Goal: Task Accomplishment & Management: Complete application form

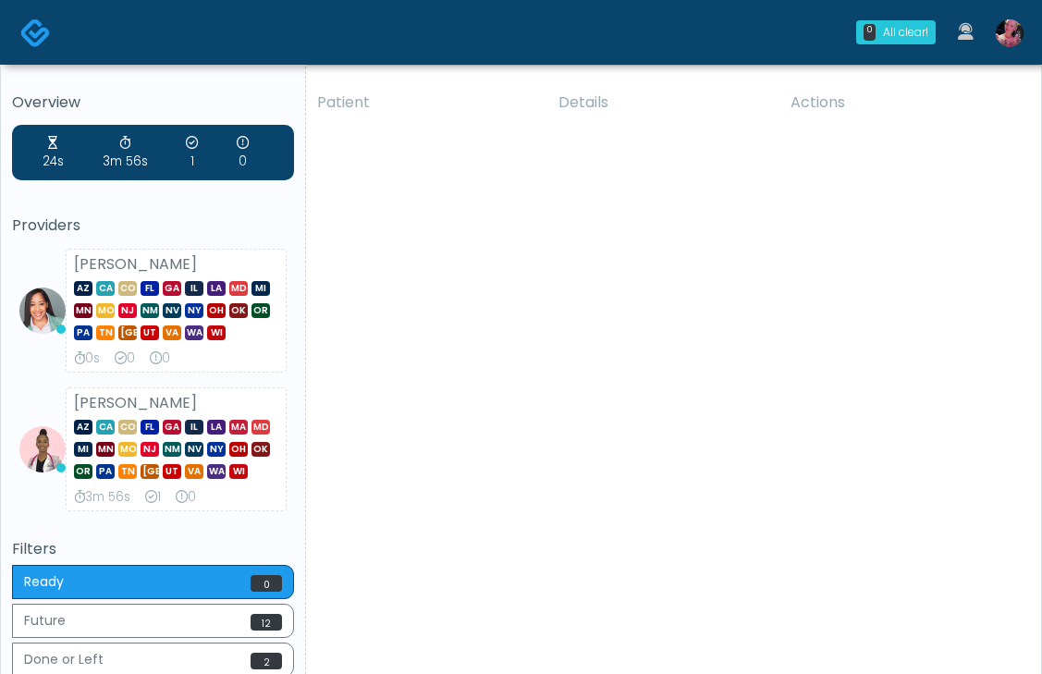
click at [1016, 29] on img at bounding box center [1010, 33] width 28 height 28
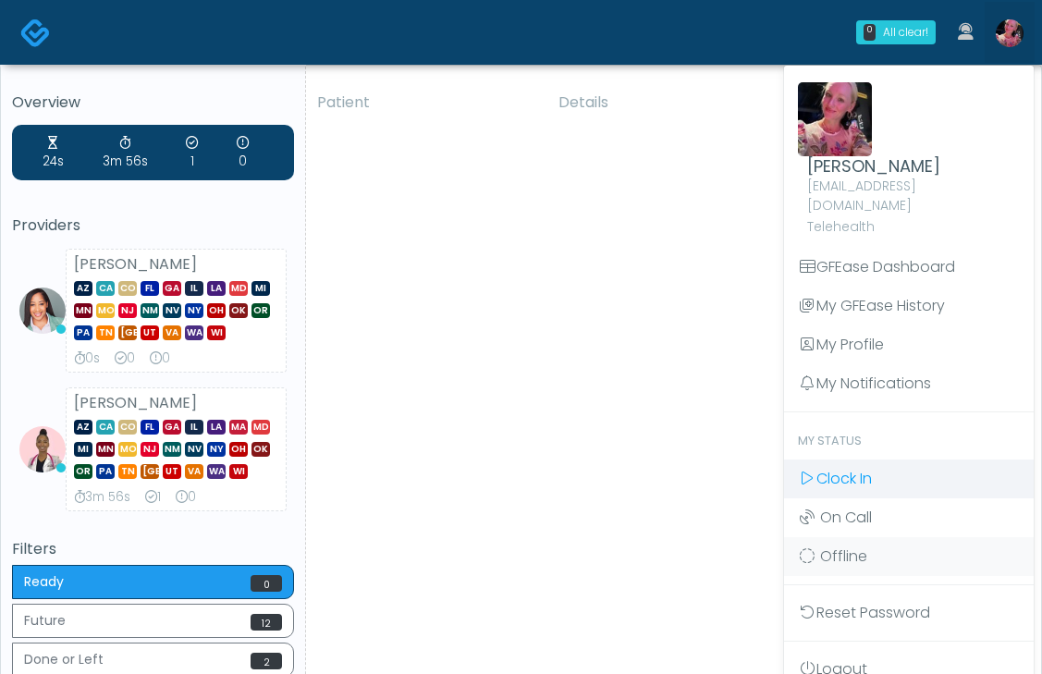
click at [851, 468] on span "Clock In" at bounding box center [844, 478] width 55 height 21
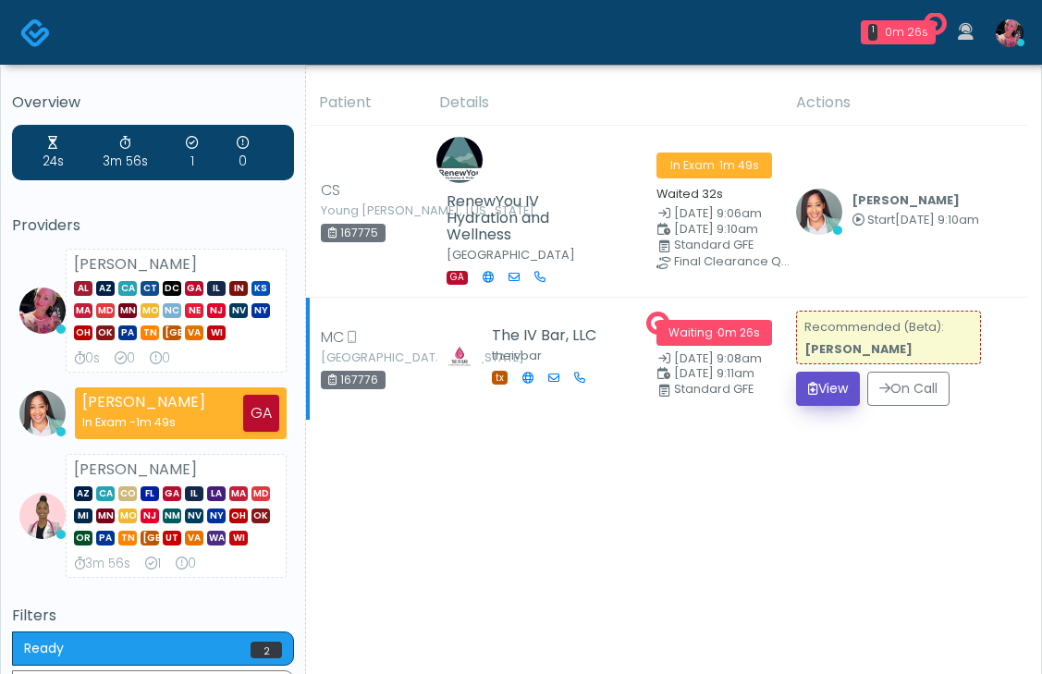
click at [823, 406] on button "View" at bounding box center [828, 389] width 64 height 34
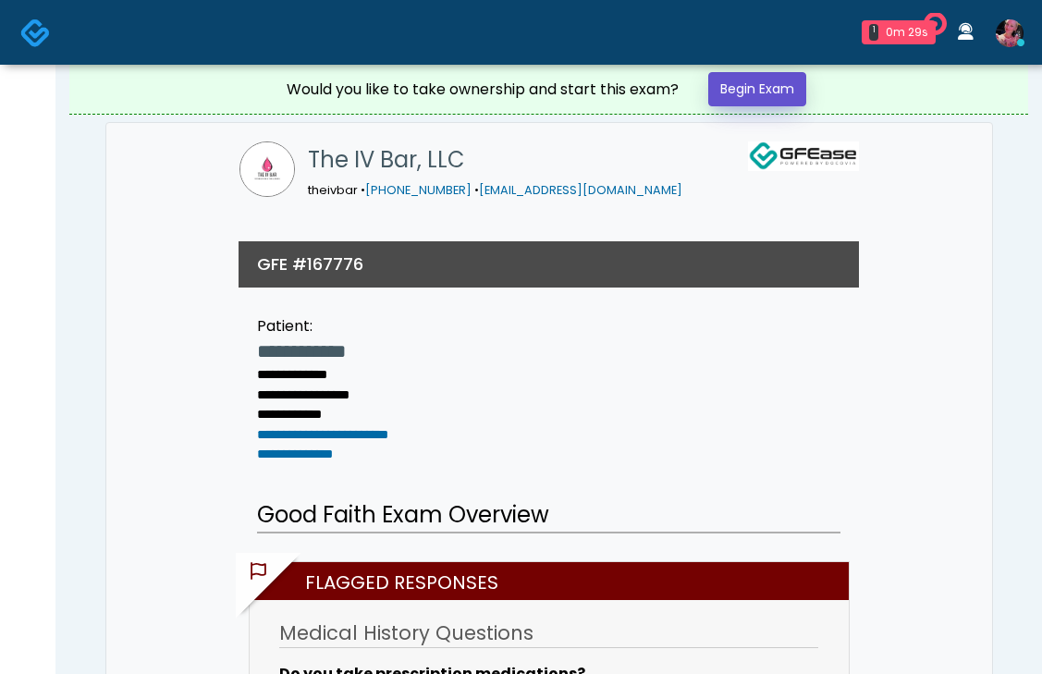
click at [768, 92] on link "Begin Exam" at bounding box center [757, 89] width 98 height 34
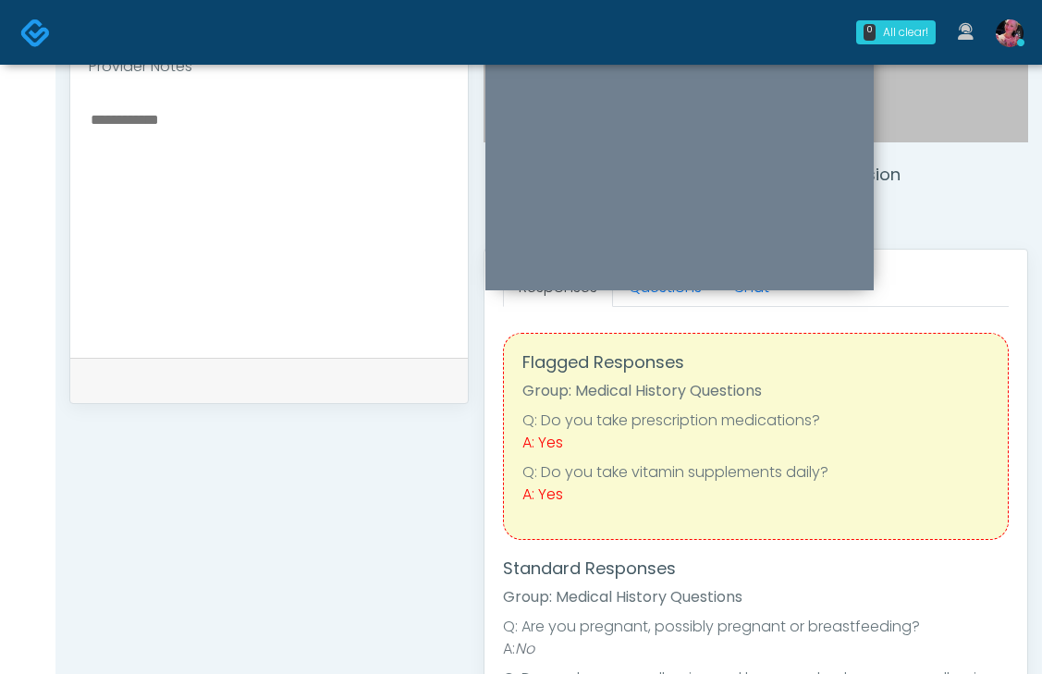
scroll to position [563, 0]
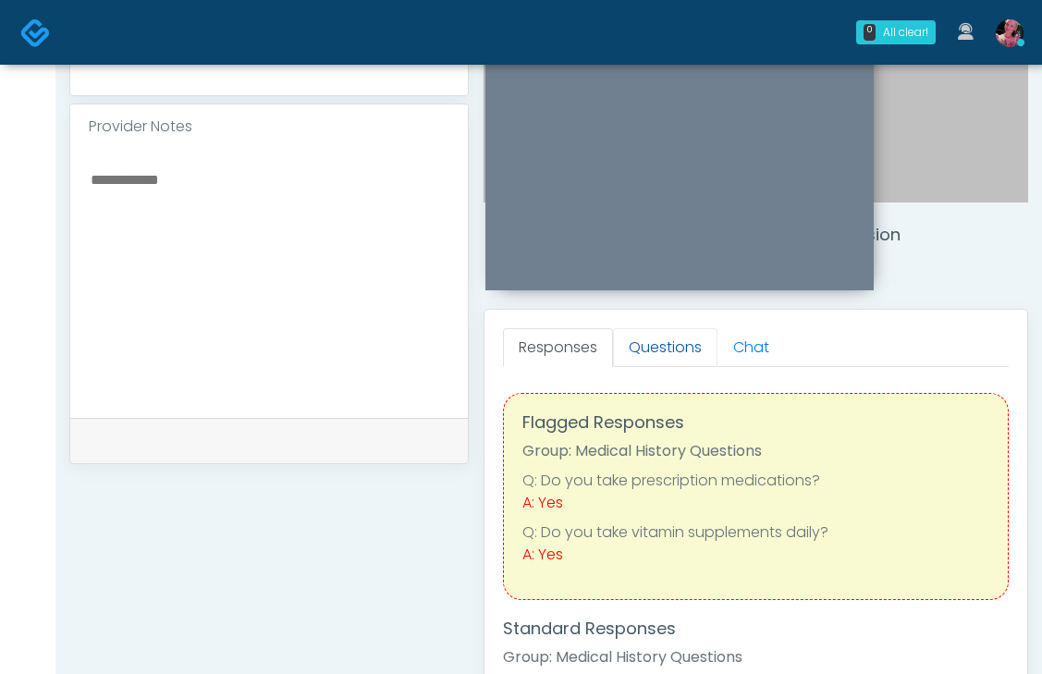
click at [663, 366] on link "Questions" at bounding box center [665, 347] width 104 height 39
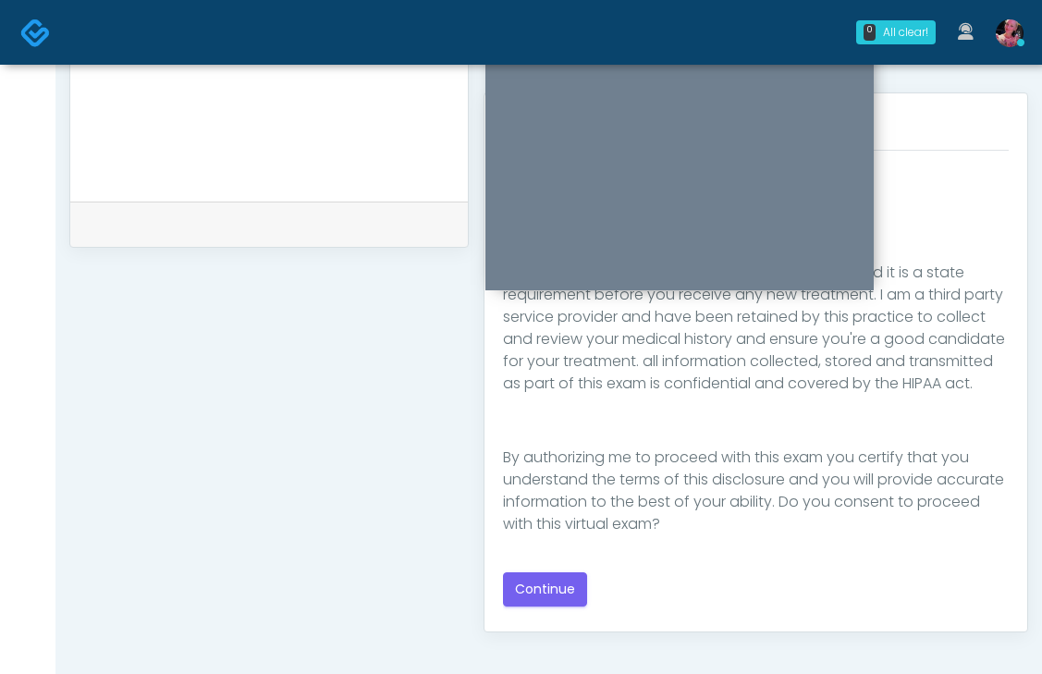
scroll to position [822, 0]
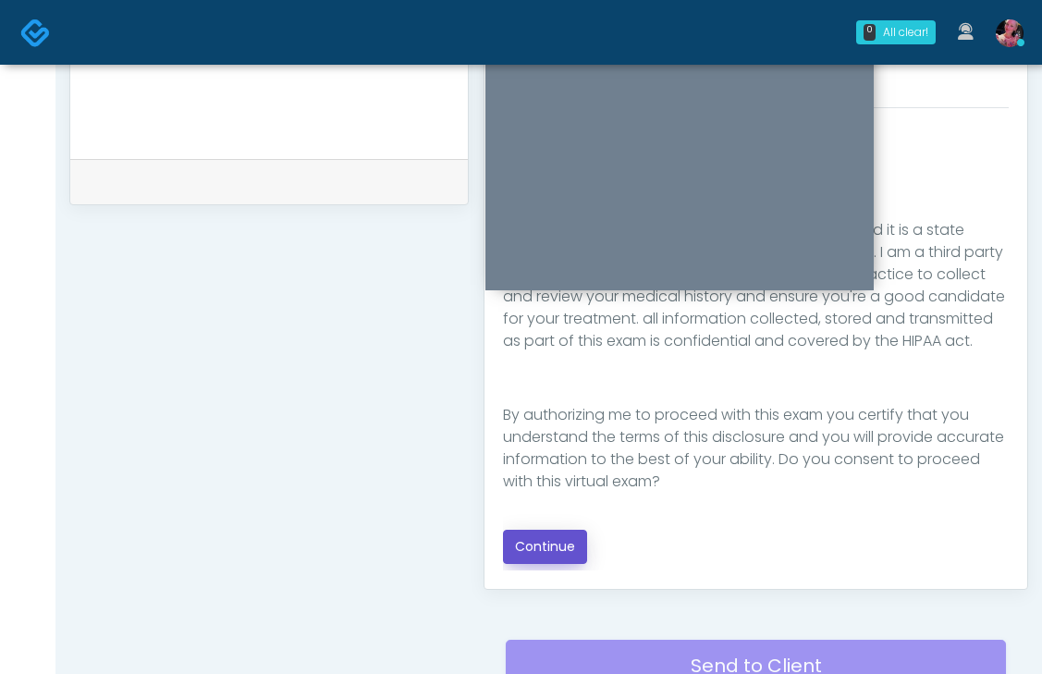
click at [526, 551] on button "Continue" at bounding box center [545, 547] width 84 height 34
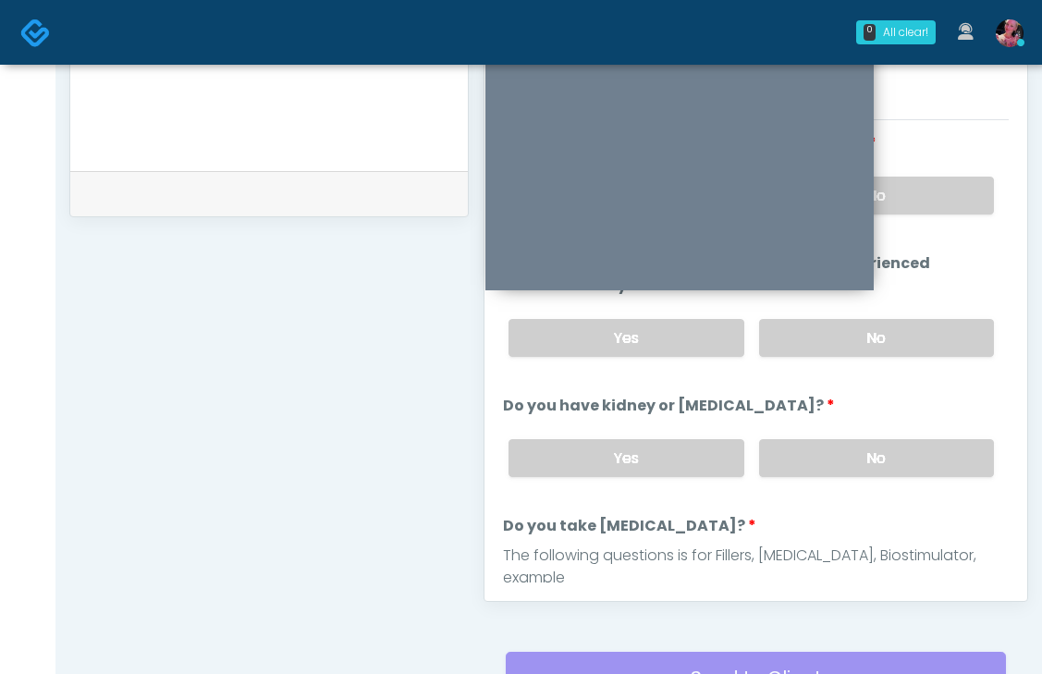
scroll to position [787, 0]
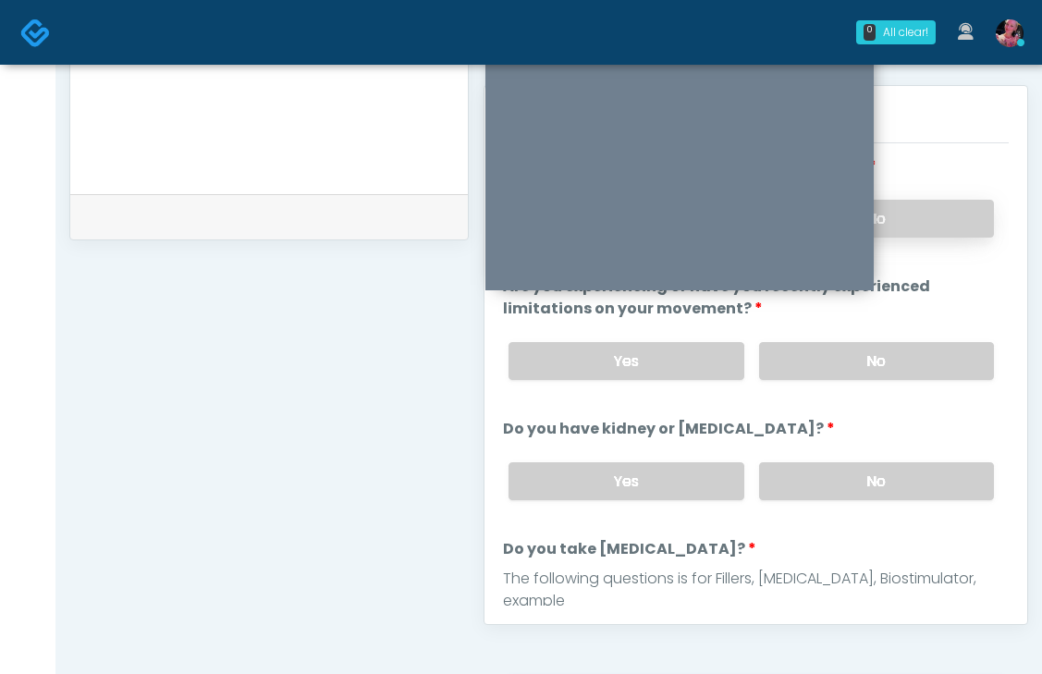
click at [942, 228] on label "No" at bounding box center [876, 219] width 235 height 38
click at [898, 345] on label "No" at bounding box center [876, 361] width 235 height 38
click at [879, 457] on div "Yes No" at bounding box center [751, 482] width 515 height 68
click at [871, 473] on label "No" at bounding box center [876, 481] width 235 height 38
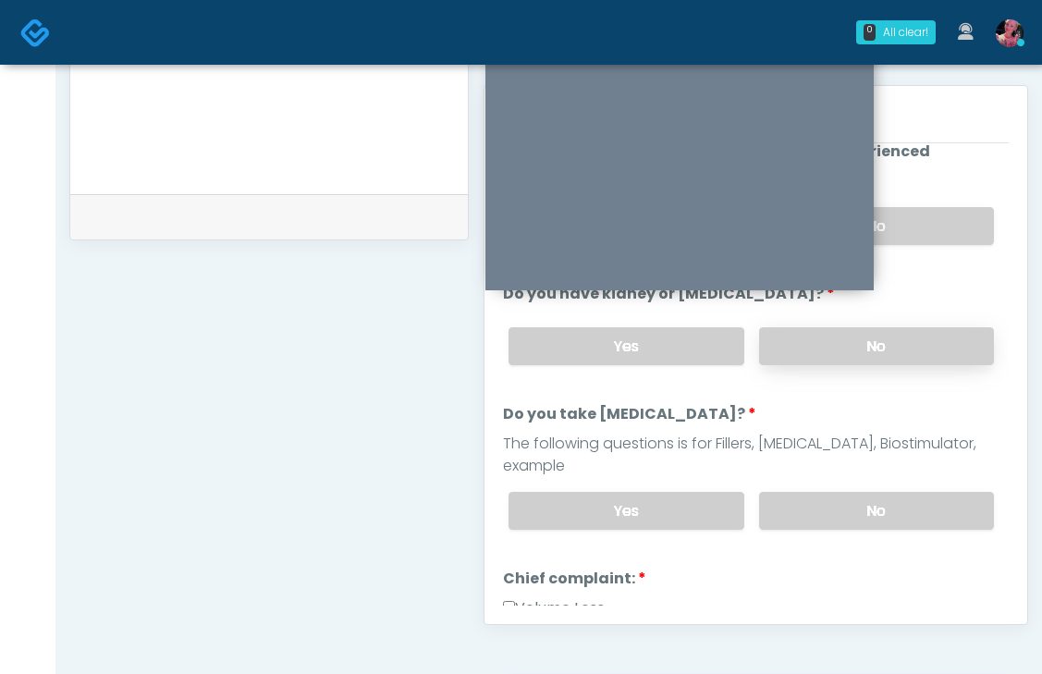
scroll to position [142, 0]
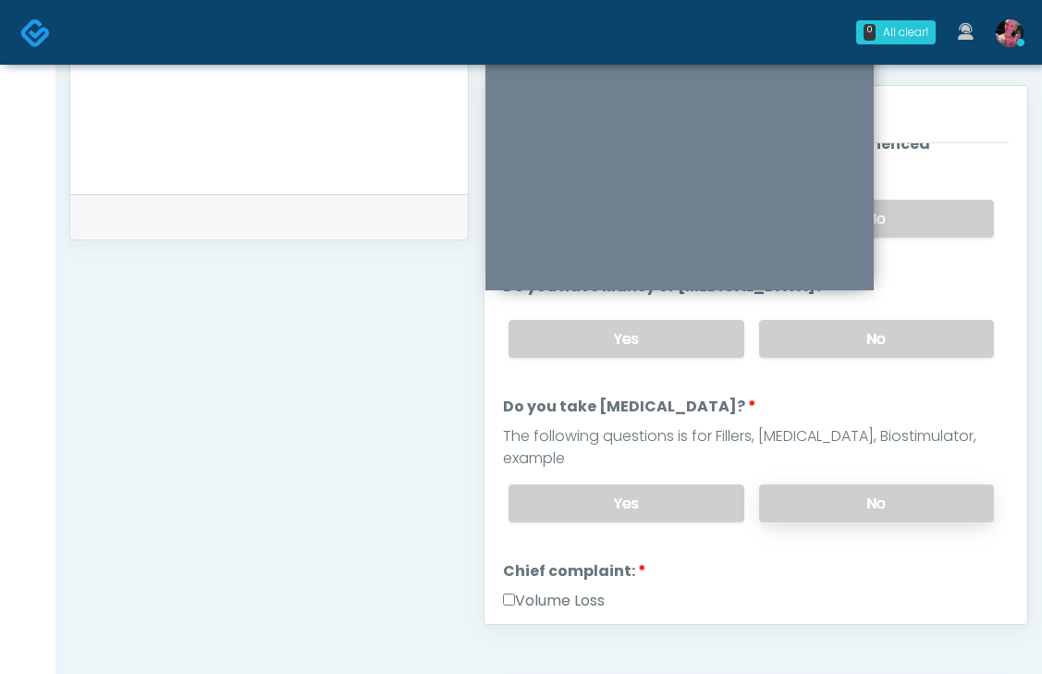
click at [860, 485] on label "No" at bounding box center [876, 504] width 235 height 38
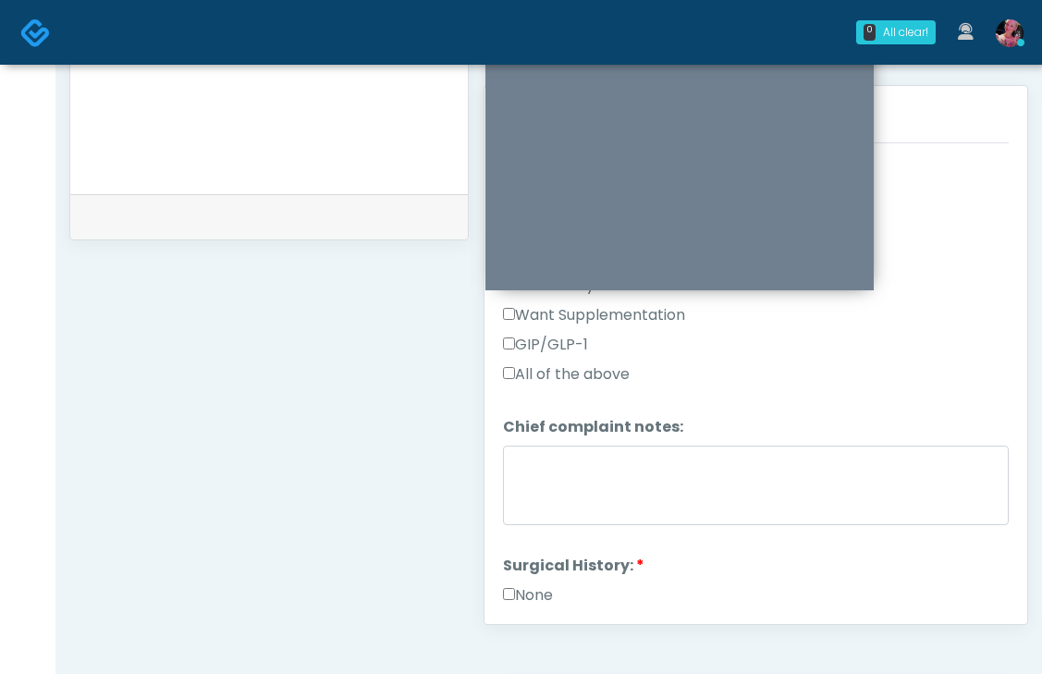
scroll to position [668, 0]
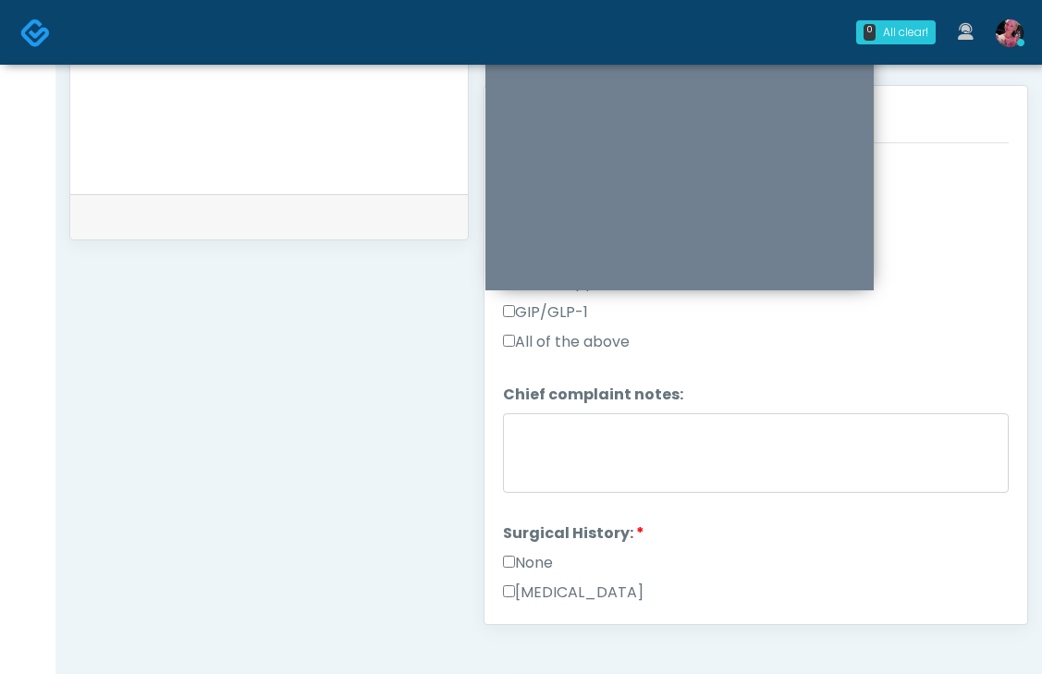
click at [524, 552] on label "None" at bounding box center [528, 563] width 50 height 22
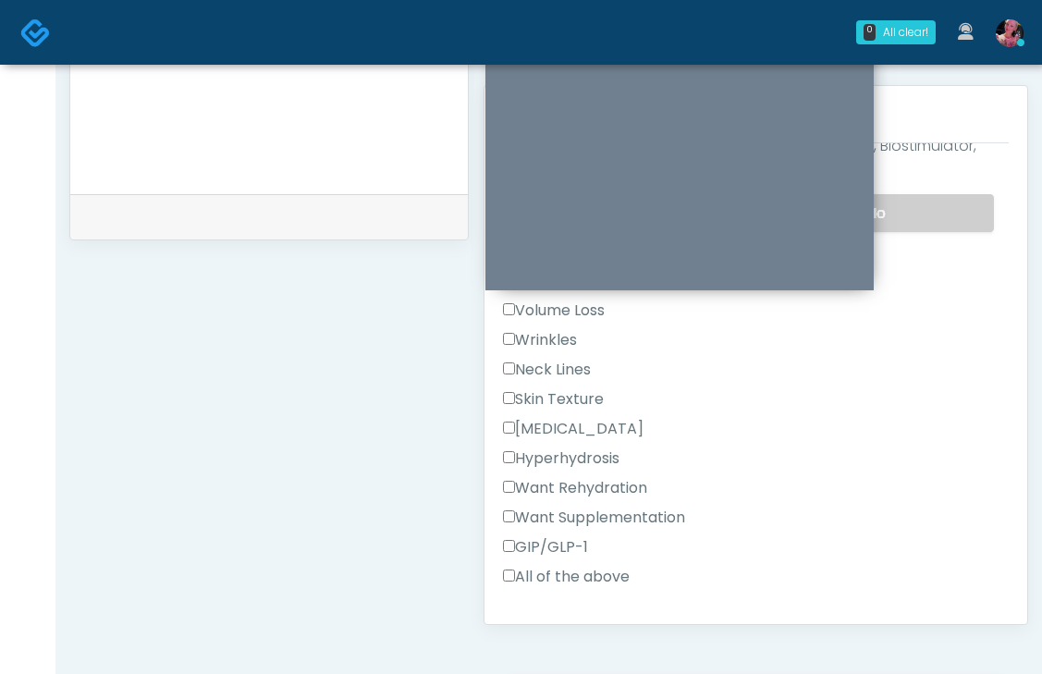
scroll to position [435, 0]
click at [559, 448] on div "Hyperhydrosis" at bounding box center [756, 461] width 506 height 30
click at [555, 475] on label "Want Rehydration" at bounding box center [575, 486] width 144 height 22
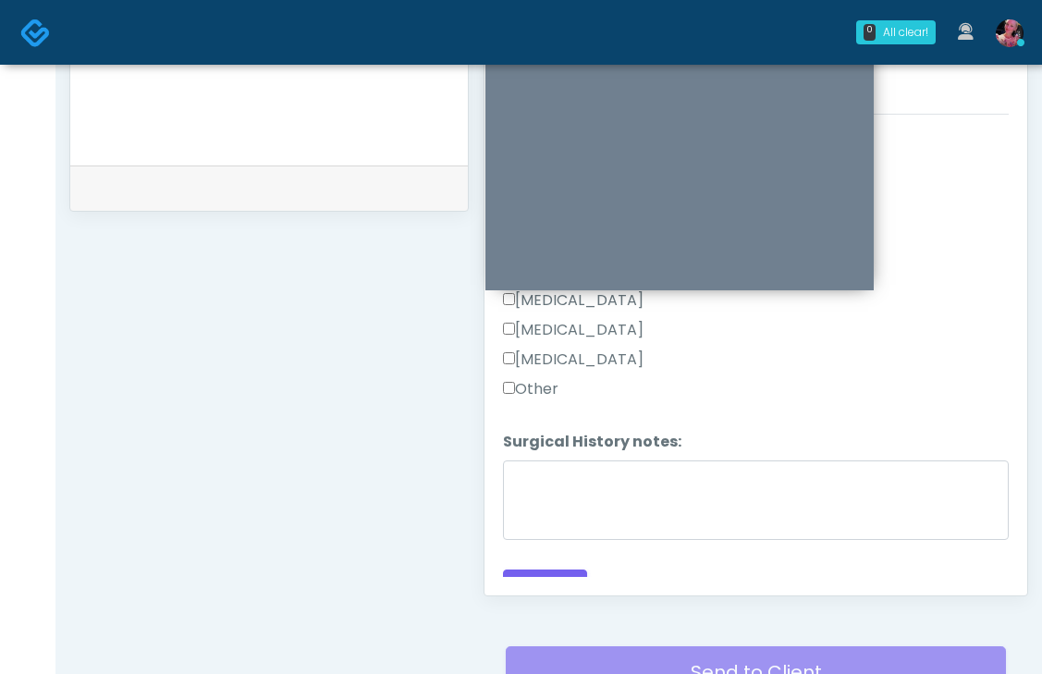
scroll to position [827, 0]
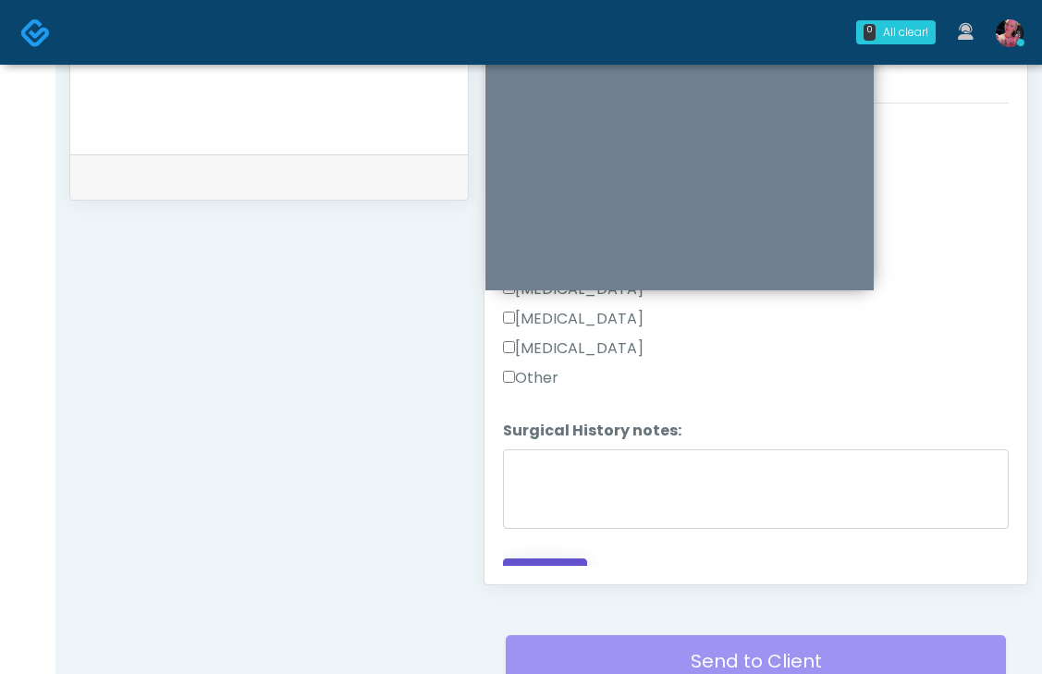
click at [545, 559] on button "Continue" at bounding box center [545, 576] width 84 height 34
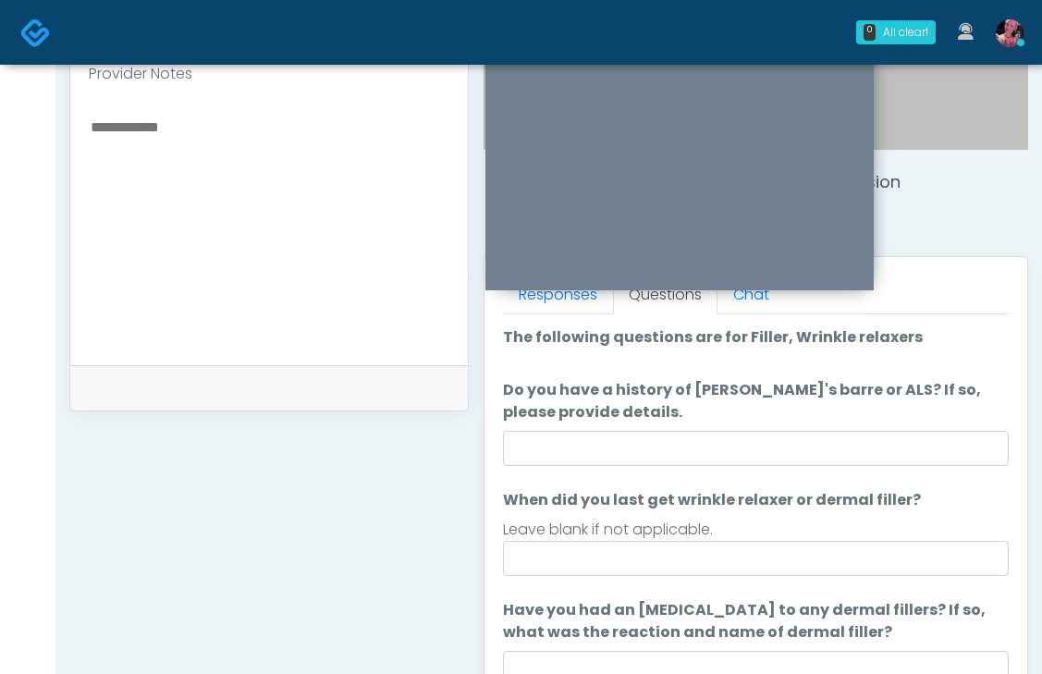
scroll to position [671, 0]
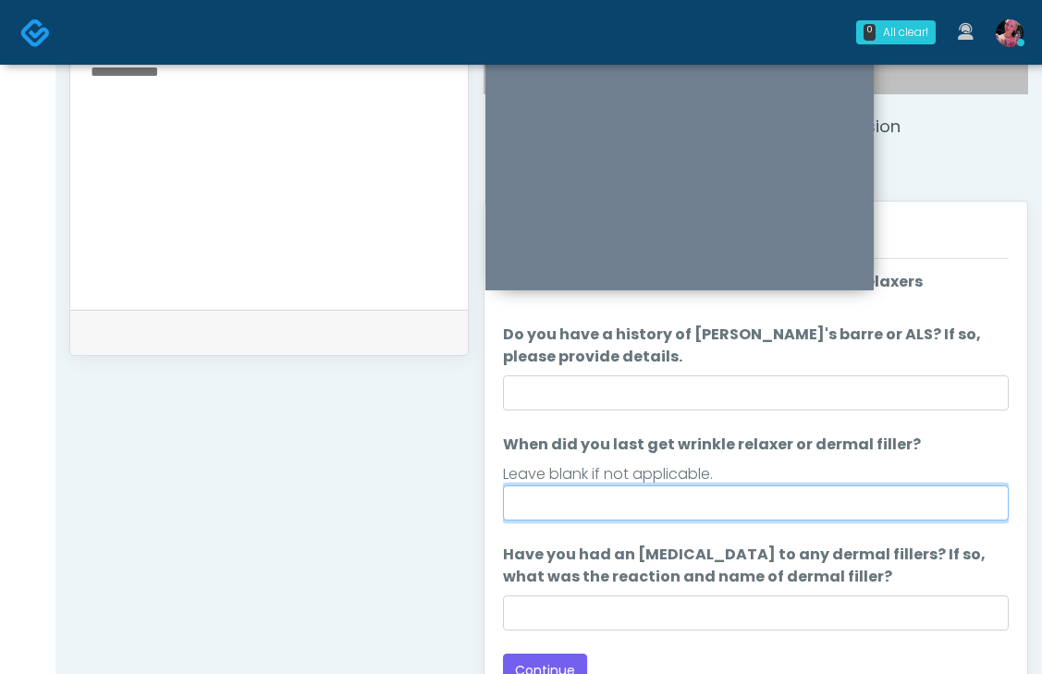
click at [774, 515] on input "When did you last get wrinkle relaxer or dermal filler?" at bounding box center [756, 503] width 506 height 35
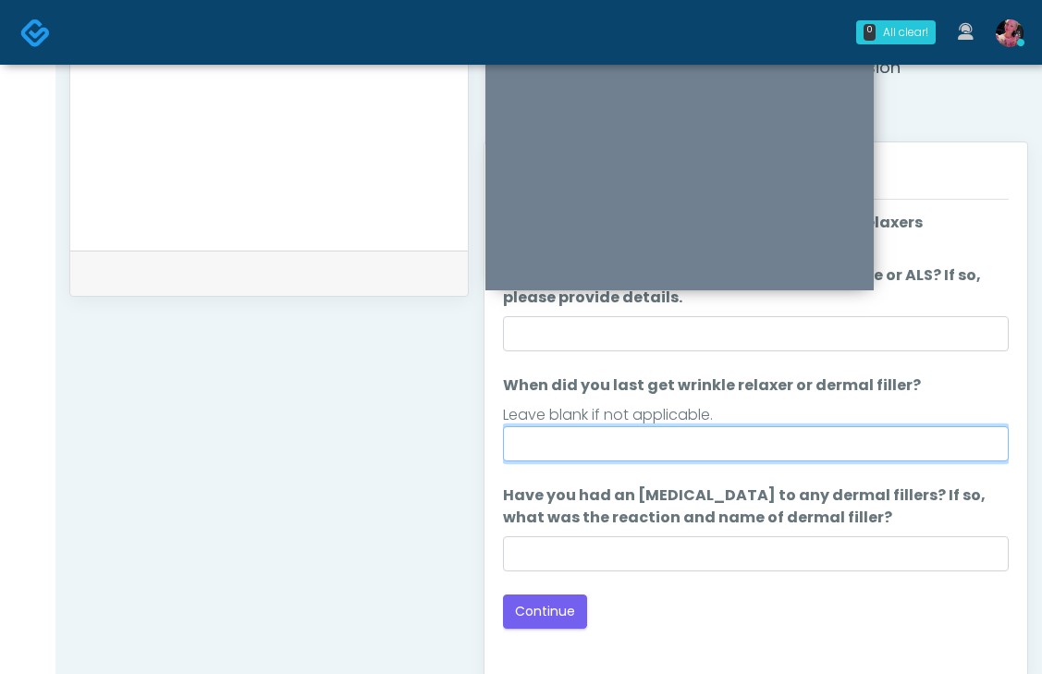
scroll to position [731, 0]
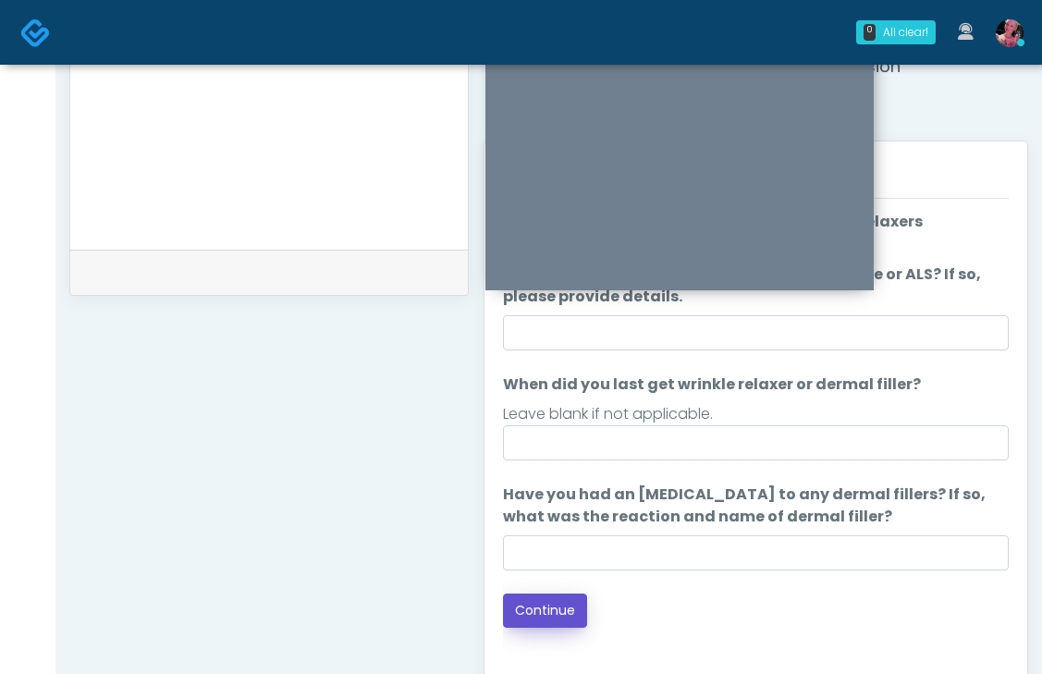
click at [550, 610] on button "Continue" at bounding box center [545, 611] width 84 height 34
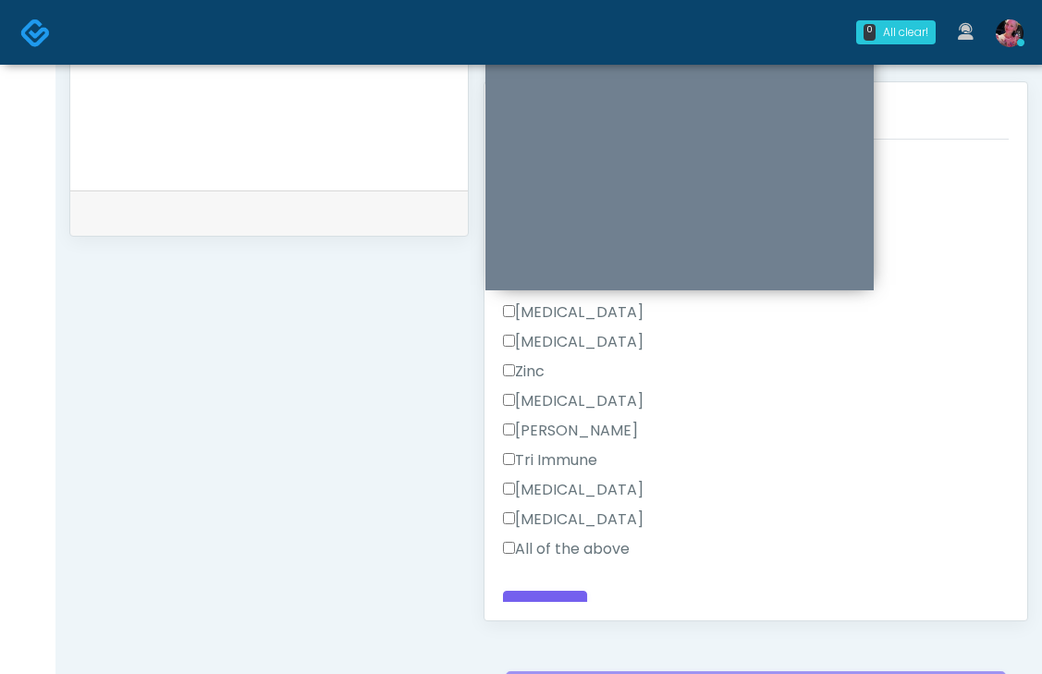
scroll to position [830, 0]
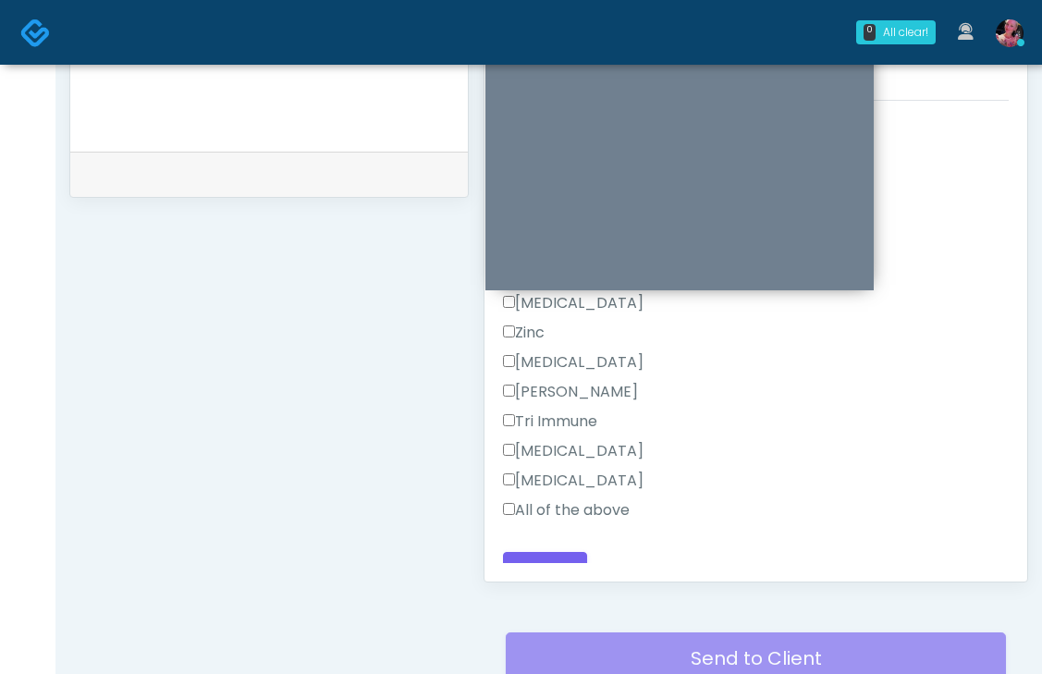
click at [569, 471] on div "Calcium Chloride" at bounding box center [756, 485] width 506 height 30
click at [569, 499] on label "All of the above" at bounding box center [566, 510] width 127 height 22
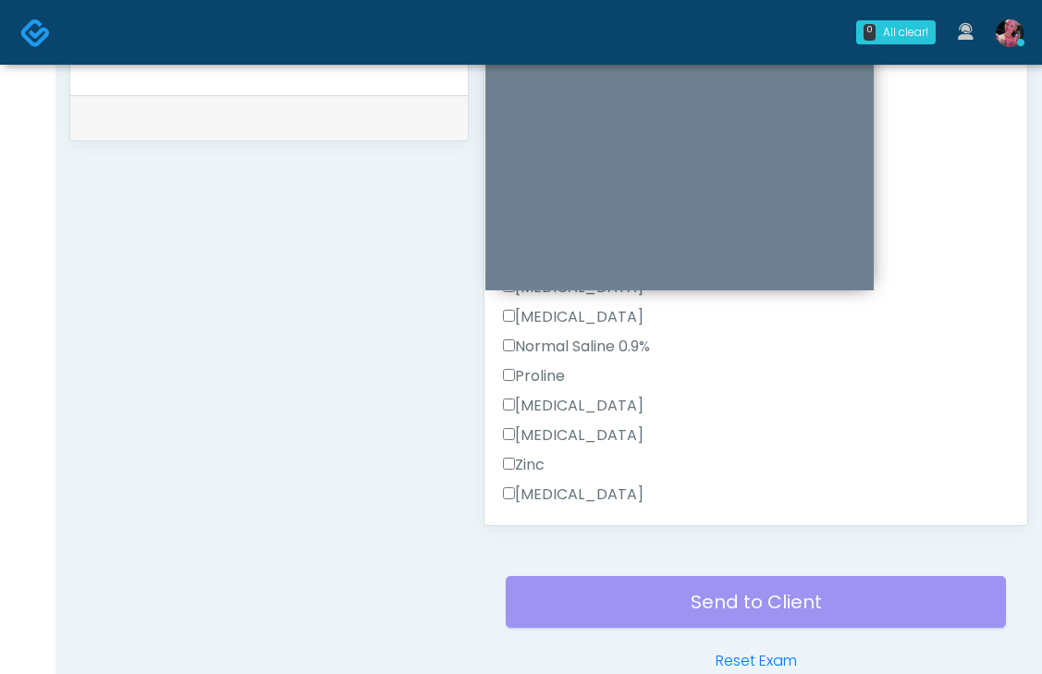
scroll to position [364, 0]
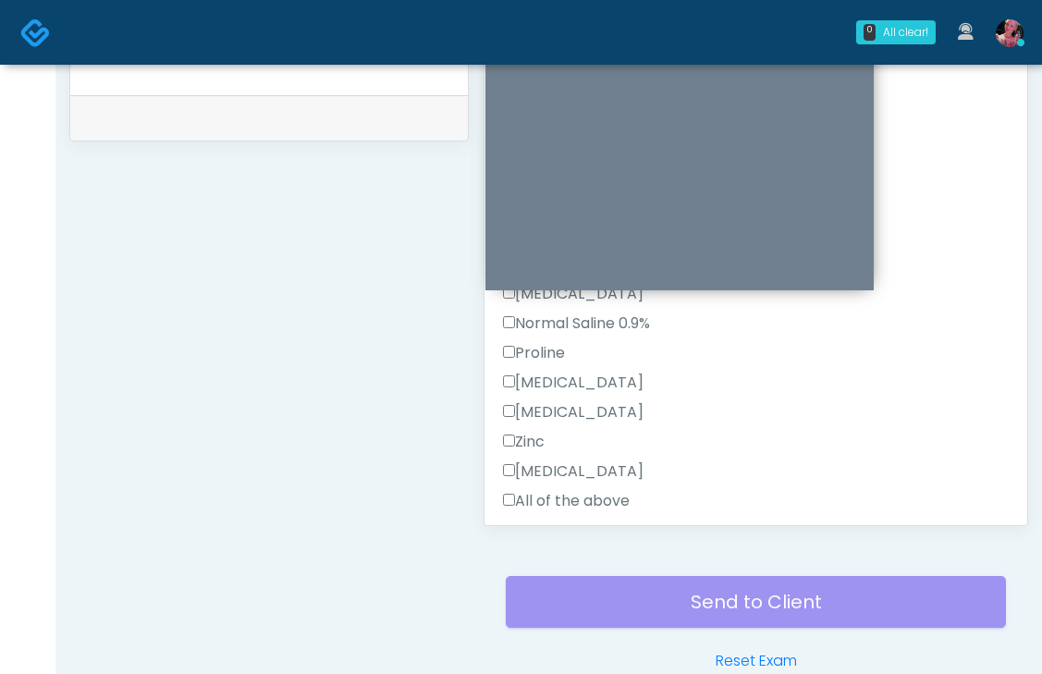
click at [578, 490] on label "All of the above" at bounding box center [566, 501] width 127 height 22
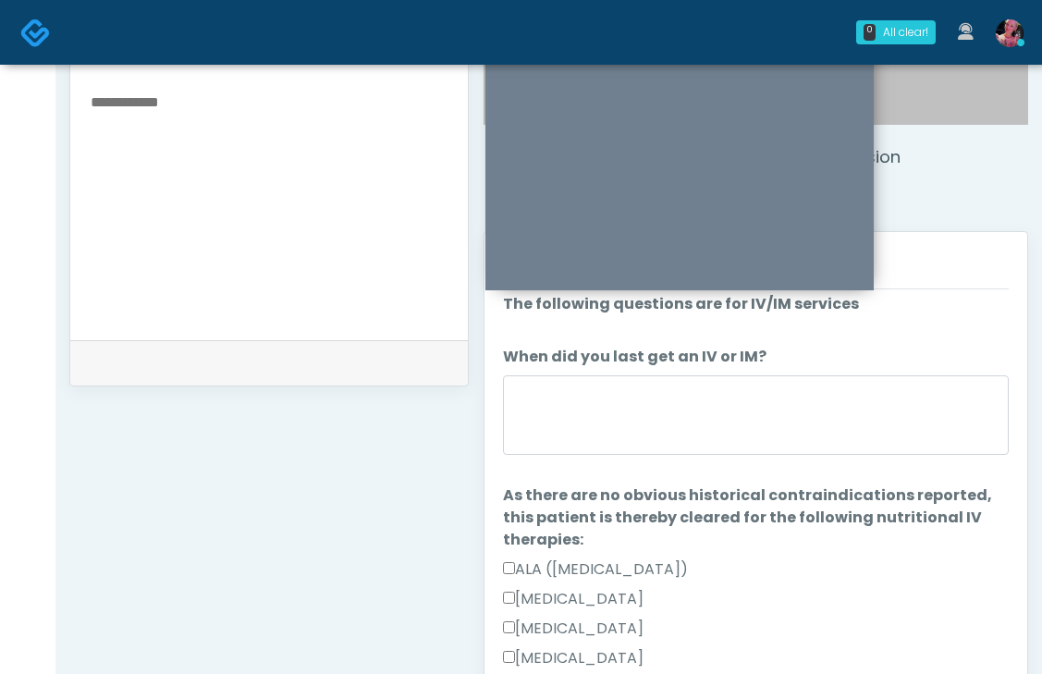
scroll to position [0, 0]
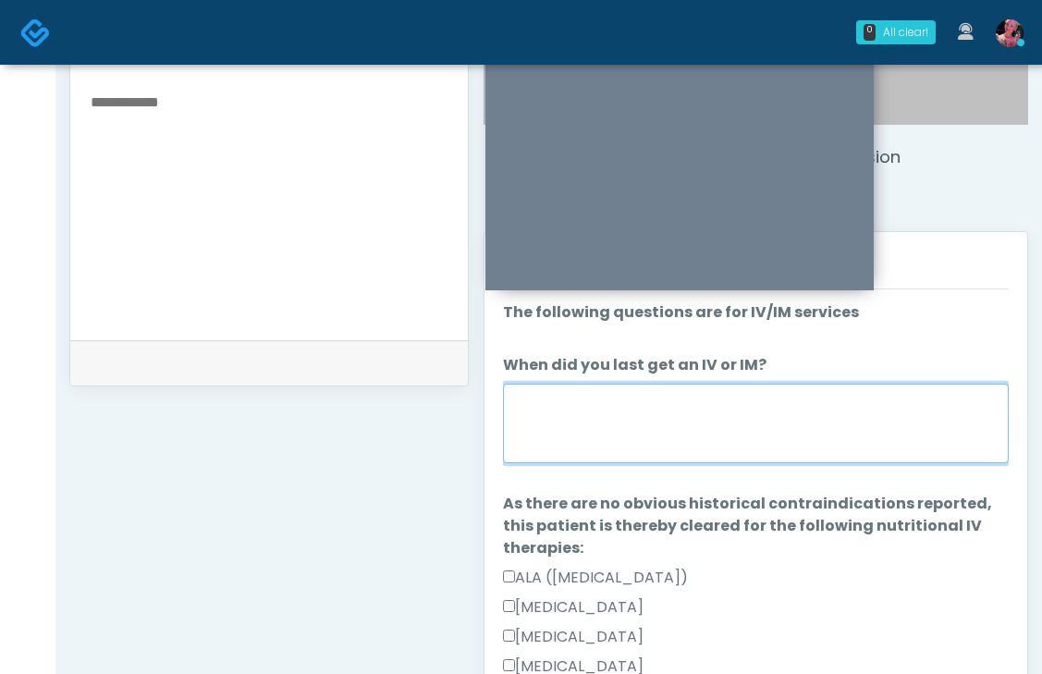
click at [707, 447] on textarea "When did you last get an IV or IM?" at bounding box center [756, 424] width 506 height 80
click at [704, 447] on textarea "*****" at bounding box center [756, 424] width 506 height 80
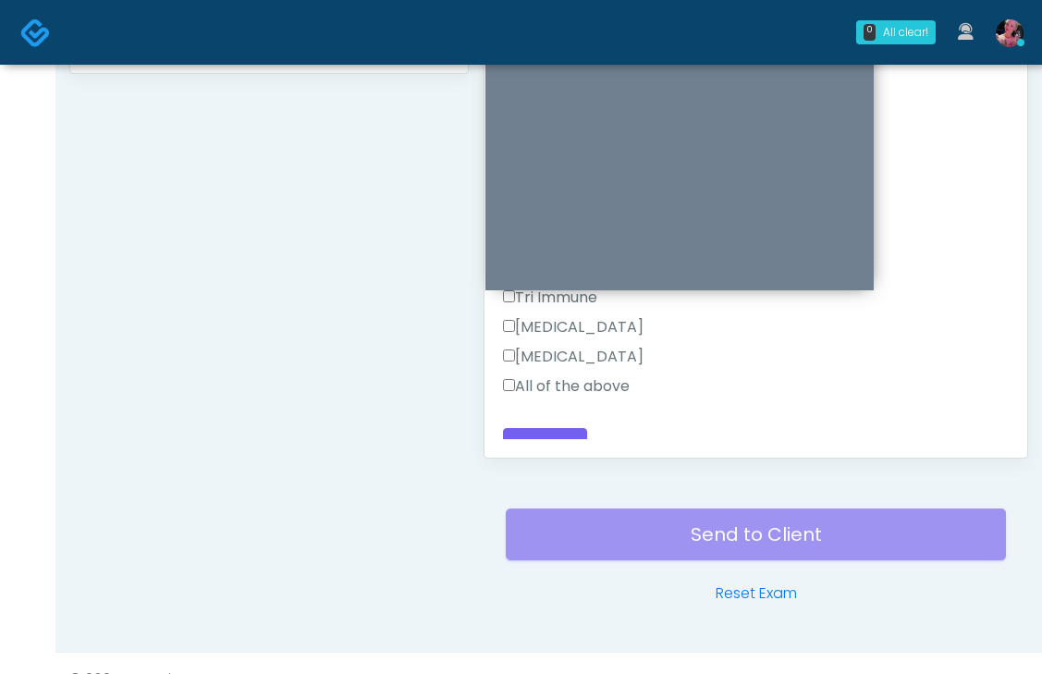
scroll to position [986, 0]
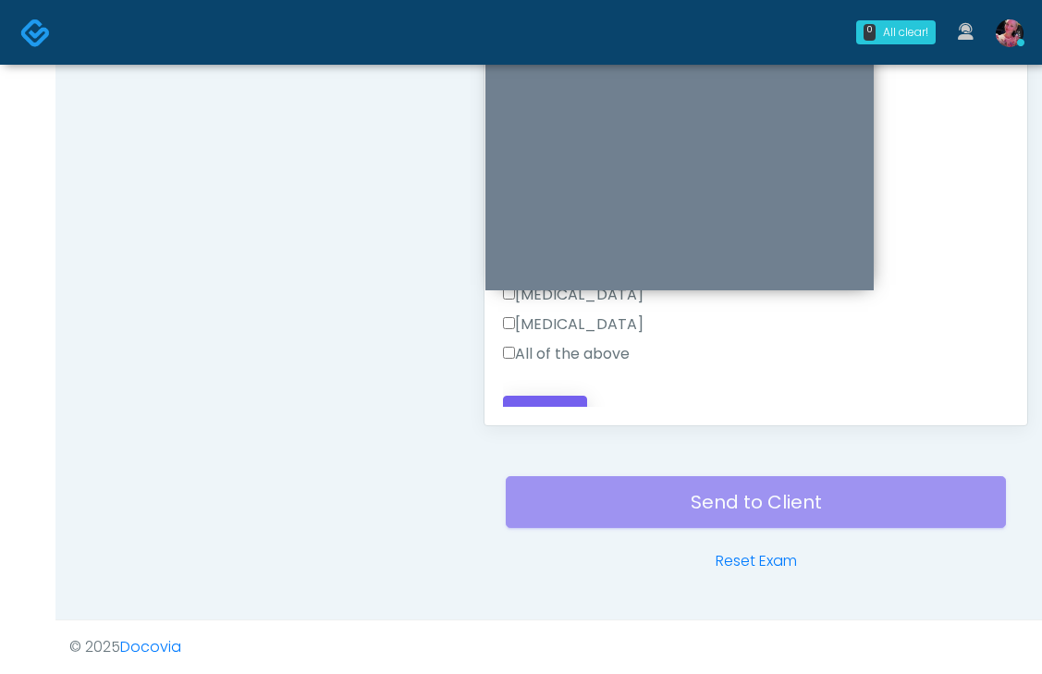
type textarea "*****"
click at [559, 400] on button "Continue" at bounding box center [545, 413] width 84 height 34
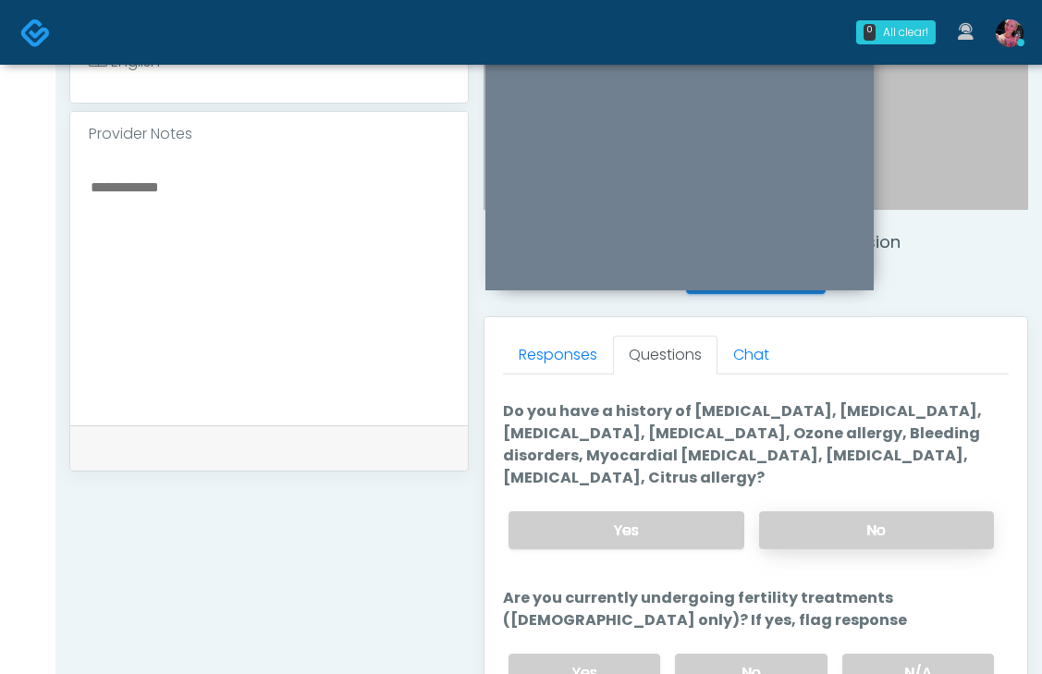
click at [838, 516] on label "No" at bounding box center [876, 530] width 235 height 38
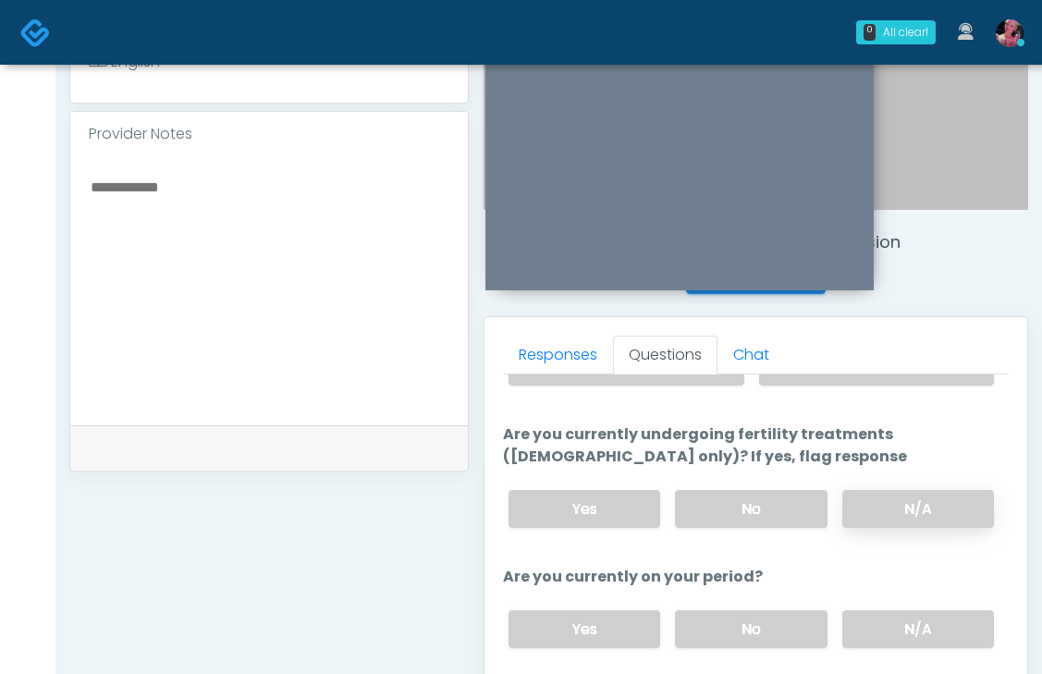
click at [857, 507] on label "N/A" at bounding box center [918, 509] width 152 height 38
click at [917, 648] on div "Yes No N/A" at bounding box center [751, 630] width 515 height 68
click at [917, 638] on label "N/A" at bounding box center [918, 629] width 152 height 38
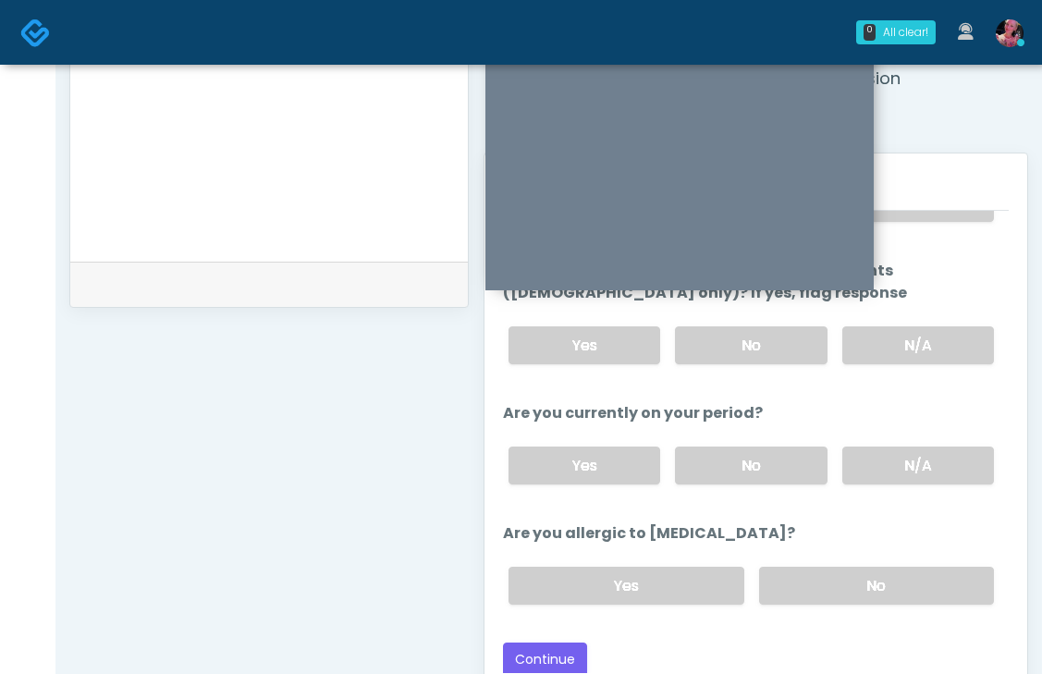
click at [900, 611] on div "Yes No" at bounding box center [751, 586] width 515 height 68
click at [880, 580] on label "No" at bounding box center [876, 586] width 235 height 38
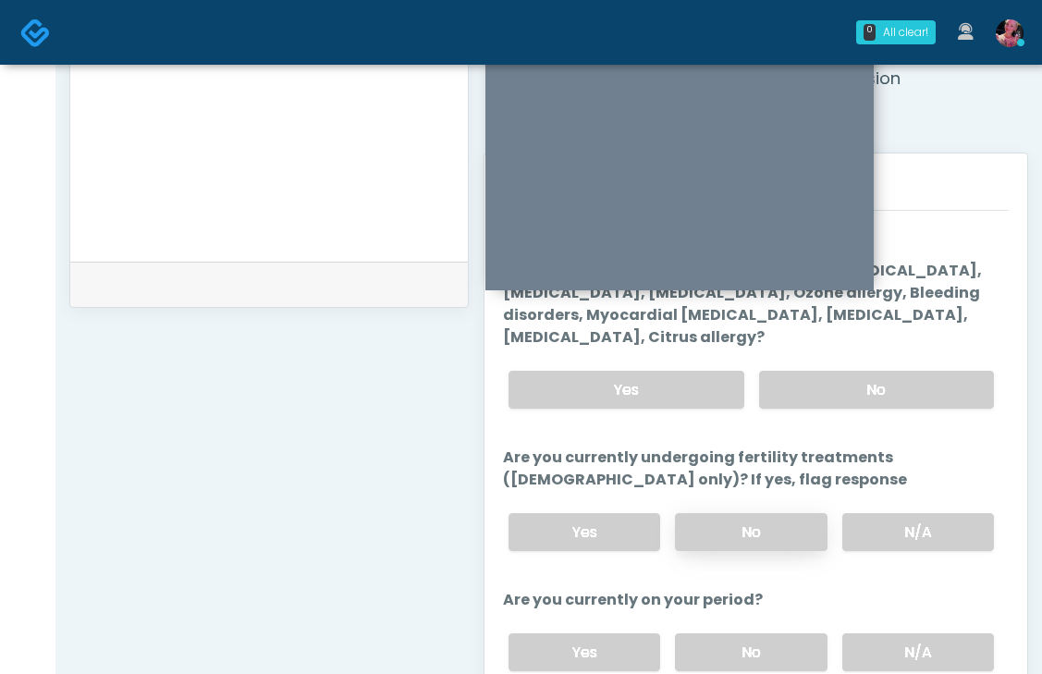
click at [780, 540] on label "No" at bounding box center [751, 532] width 152 height 38
click at [751, 633] on label "No" at bounding box center [751, 652] width 152 height 38
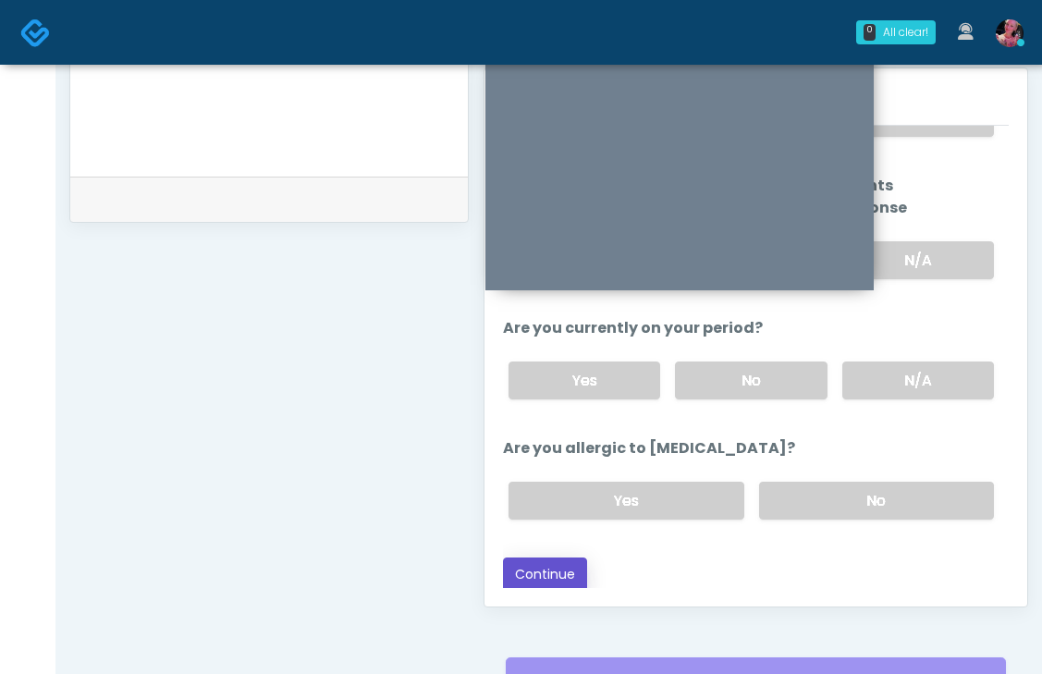
click at [549, 579] on button "Continue" at bounding box center [545, 575] width 84 height 34
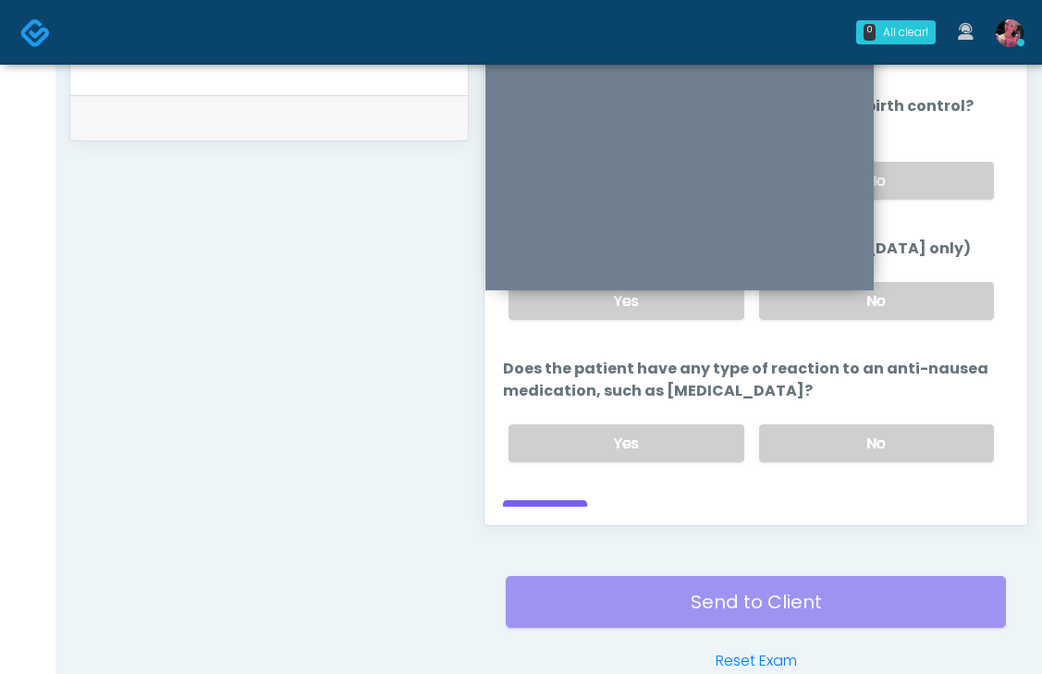
click at [570, 500] on button "Continue" at bounding box center [545, 517] width 84 height 34
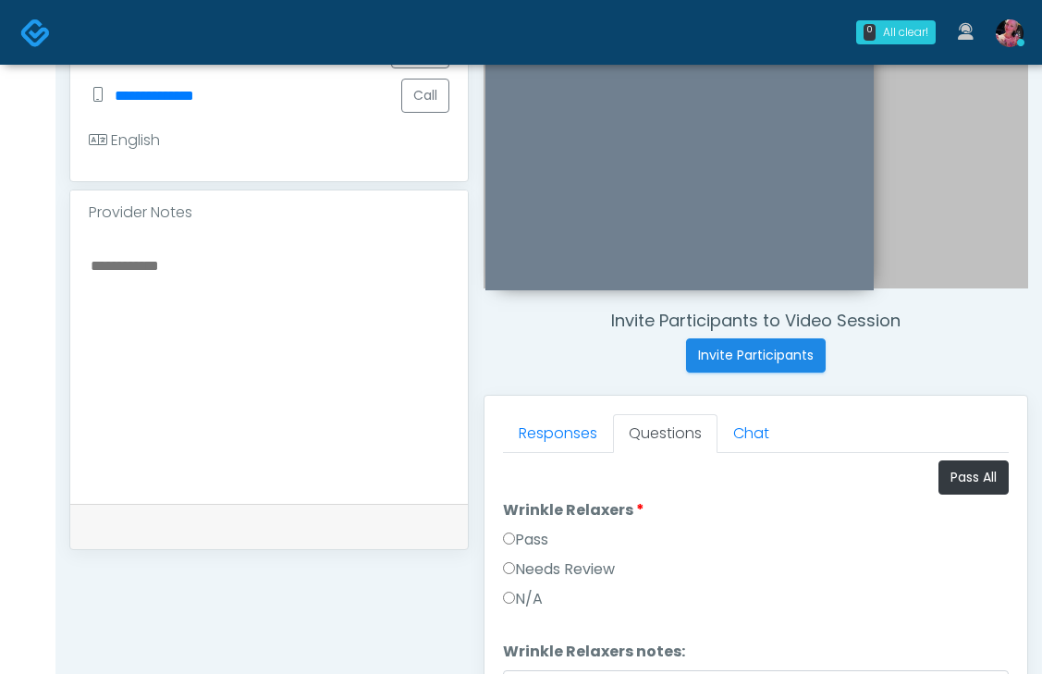
click at [553, 541] on div "Pass" at bounding box center [756, 544] width 506 height 30
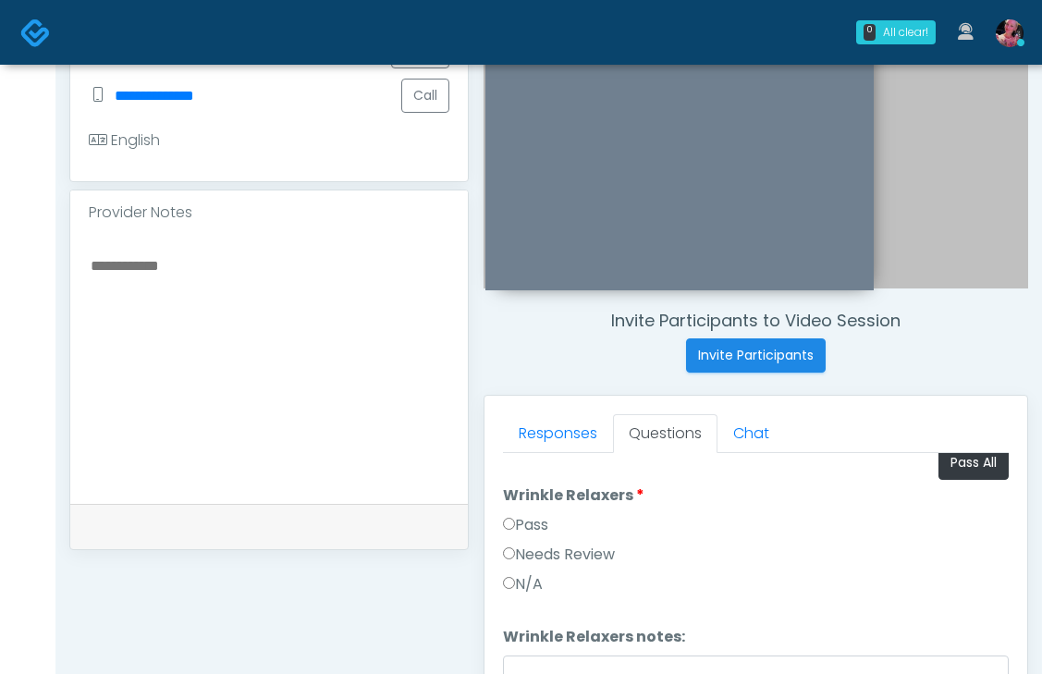
click at [528, 532] on label "Pass" at bounding box center [525, 525] width 45 height 22
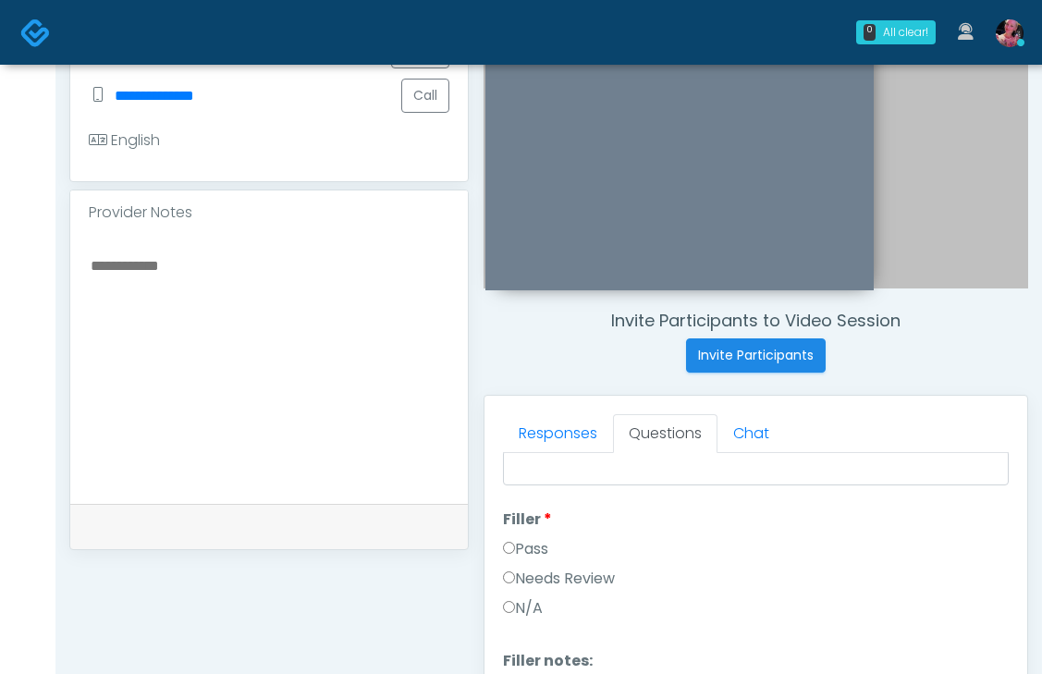
click at [525, 549] on label "Pass" at bounding box center [525, 549] width 45 height 22
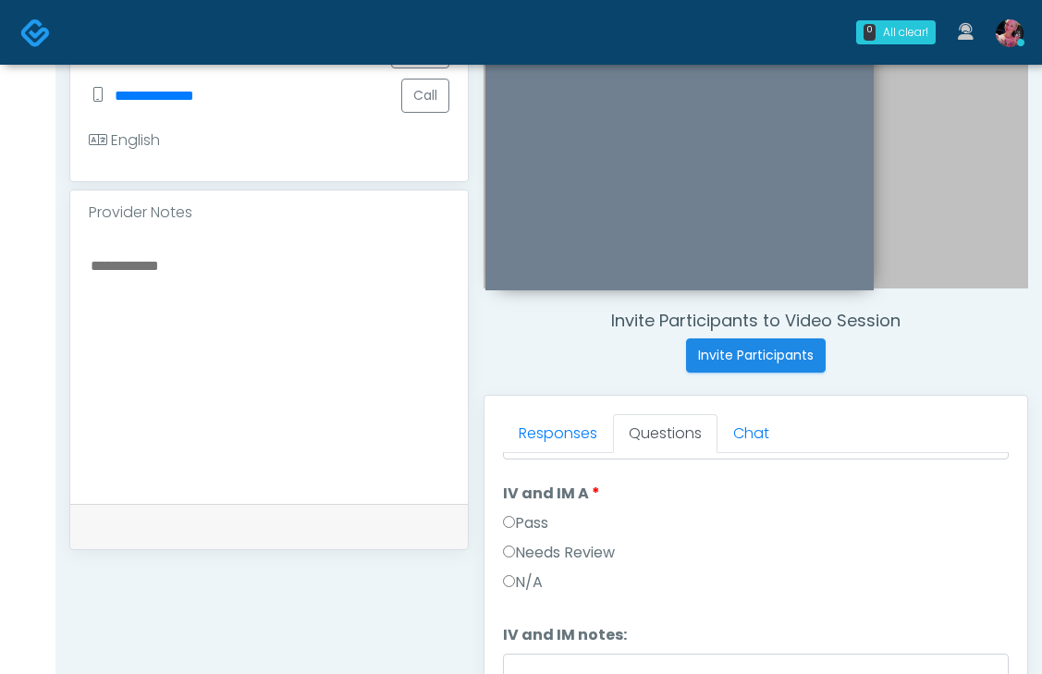
click at [522, 530] on label "Pass" at bounding box center [525, 523] width 45 height 22
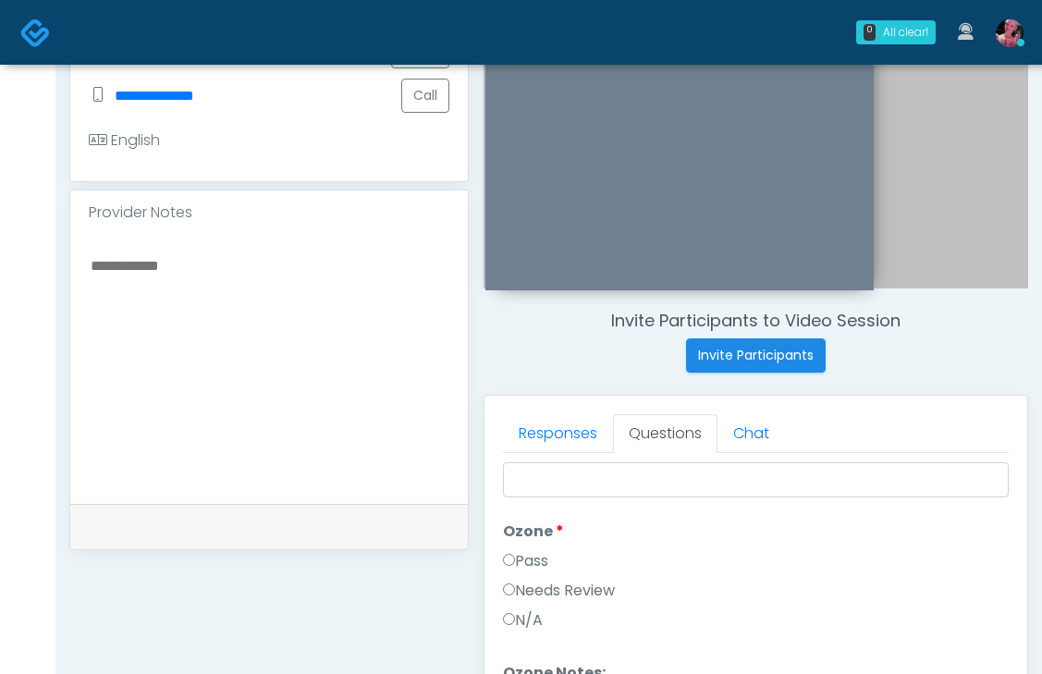
click at [517, 555] on label "Pass" at bounding box center [525, 561] width 45 height 22
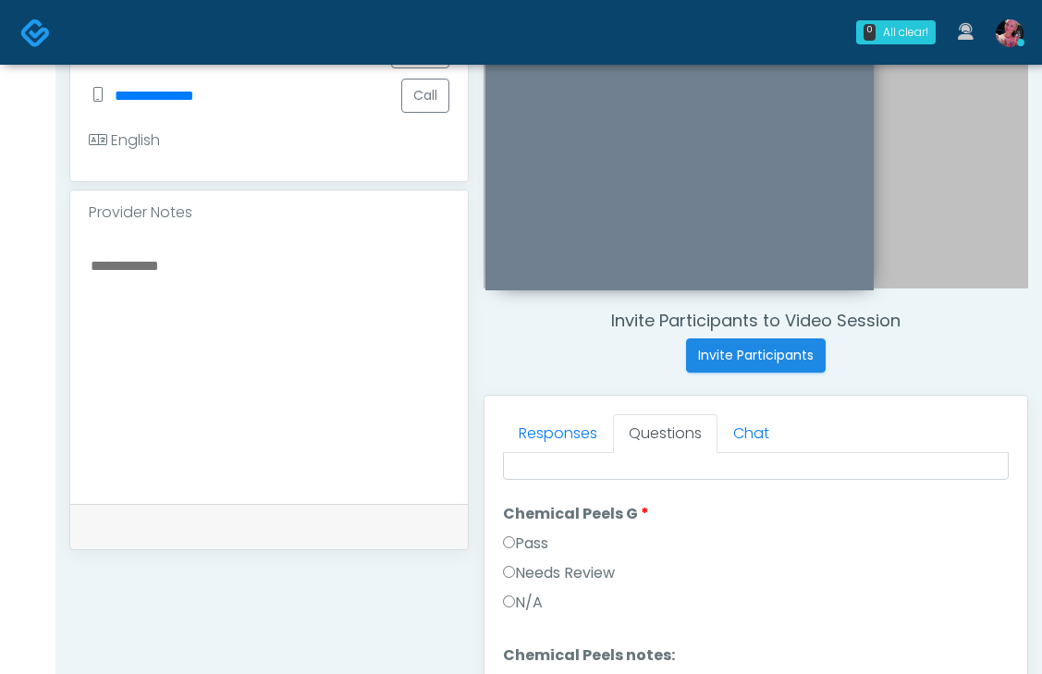
click at [522, 552] on label "Pass" at bounding box center [525, 544] width 45 height 22
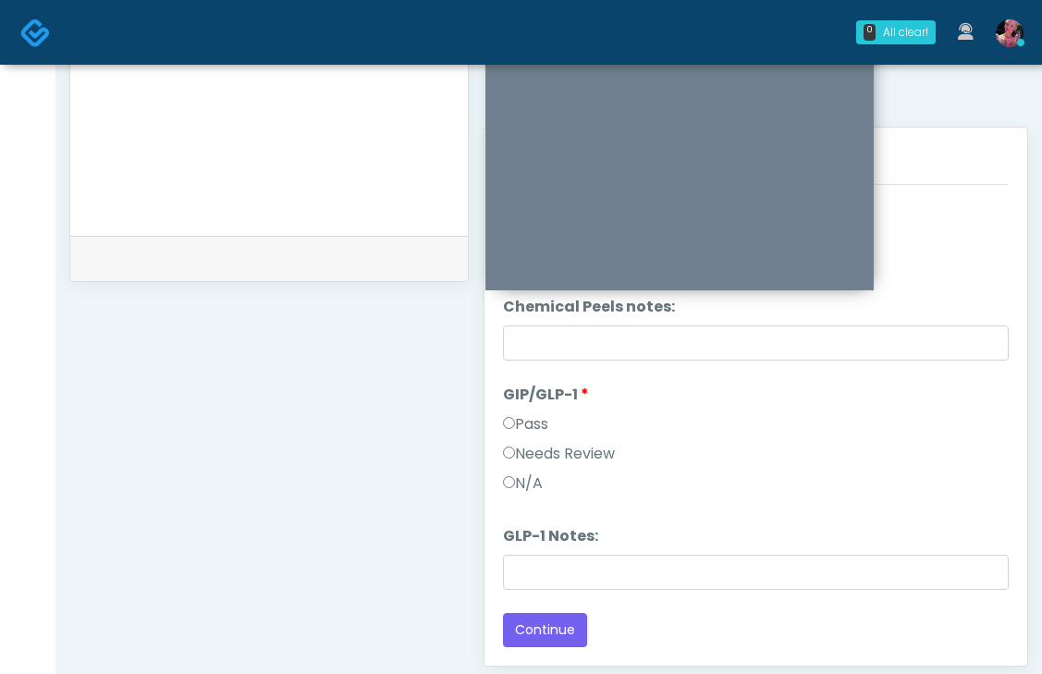
click at [548, 482] on div "N/A" at bounding box center [756, 488] width 506 height 30
click at [521, 480] on label "N/A" at bounding box center [523, 484] width 40 height 22
drag, startPoint x: 534, startPoint y: 522, endPoint x: 535, endPoint y: 549, distance: 26.8
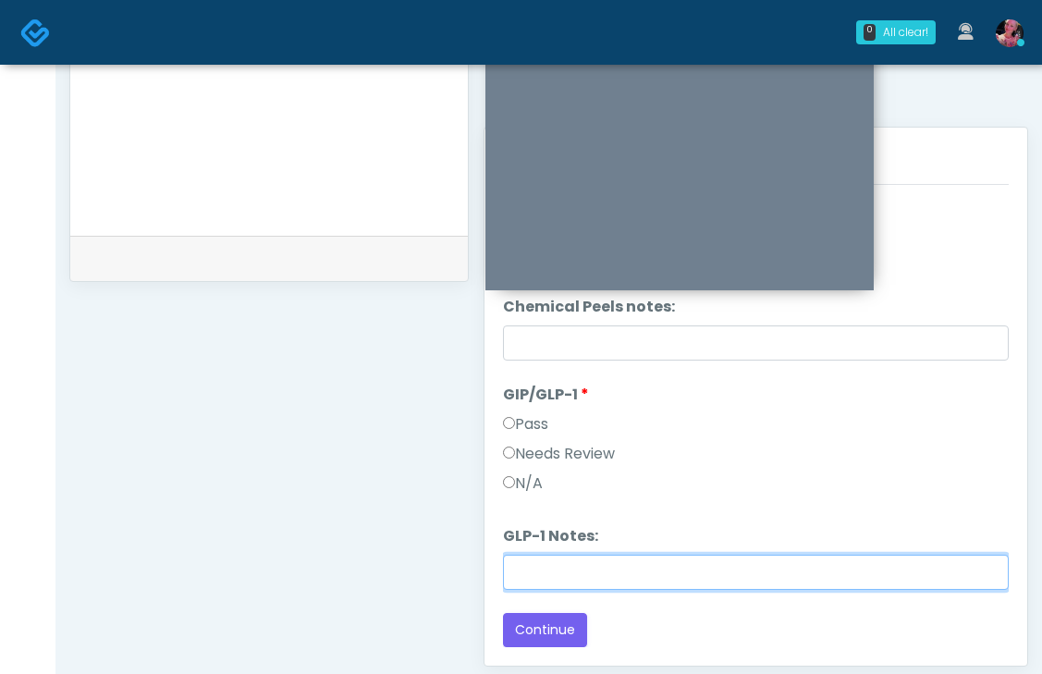
click at [535, 566] on input "GLP-1 Notes:" at bounding box center [756, 572] width 506 height 35
type input "**********"
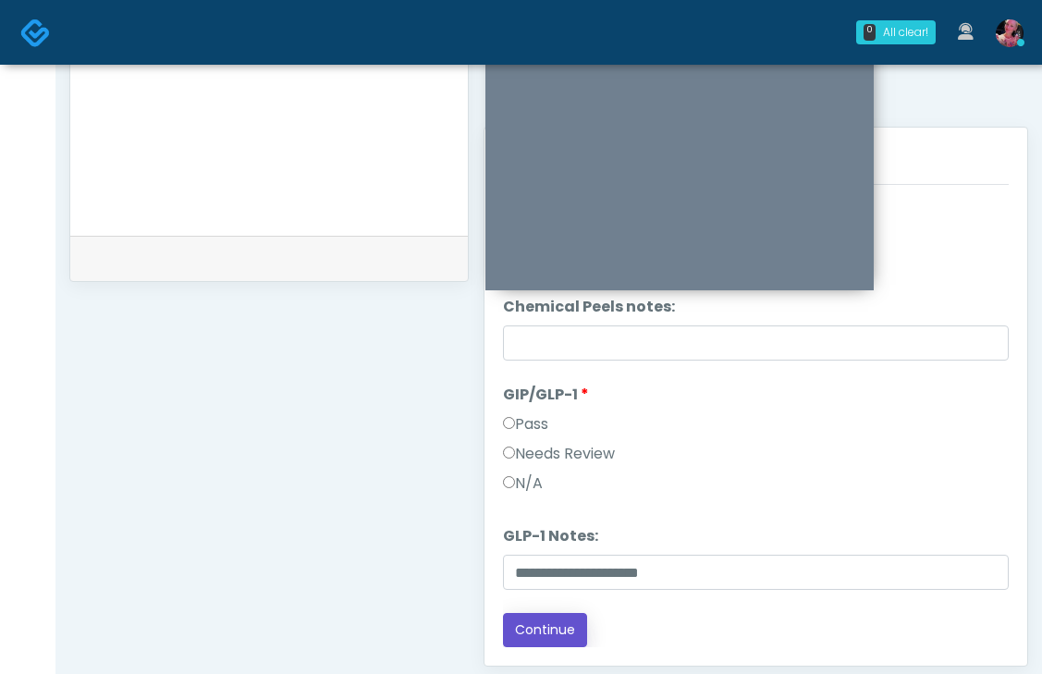
click at [550, 627] on button "Continue" at bounding box center [545, 630] width 84 height 34
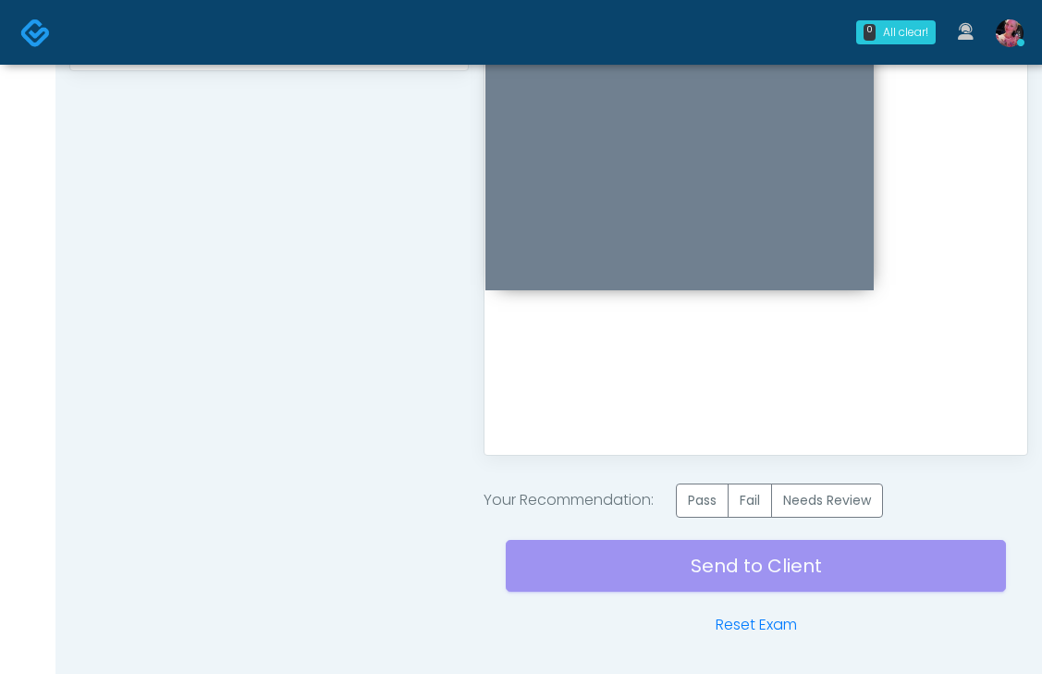
scroll to position [1020, 0]
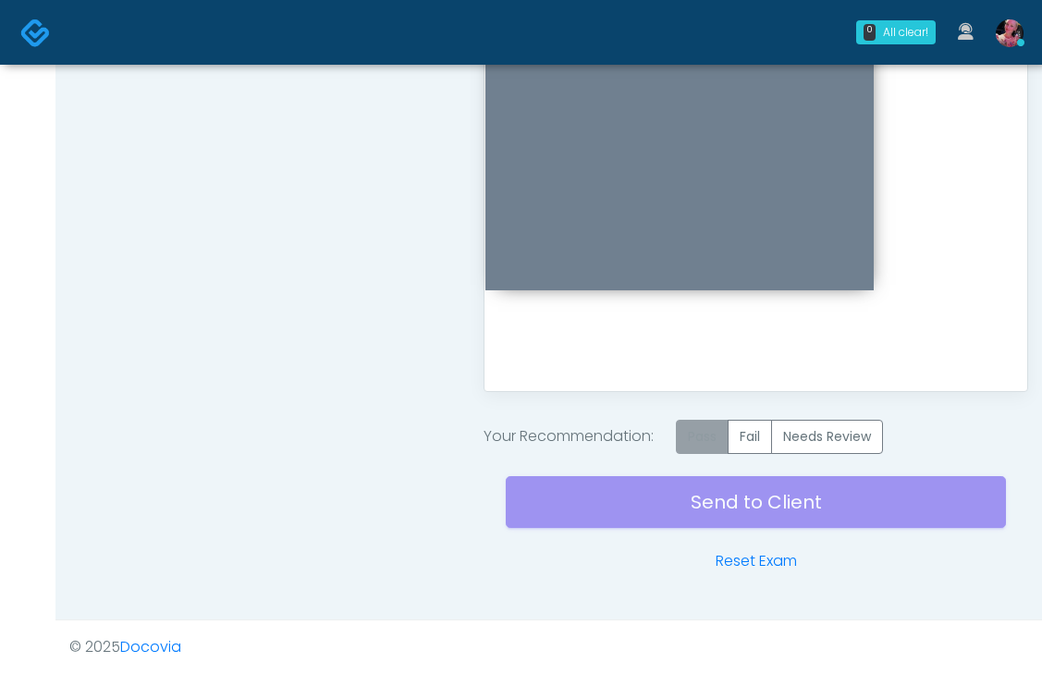
click at [692, 441] on label "Pass" at bounding box center [702, 437] width 53 height 34
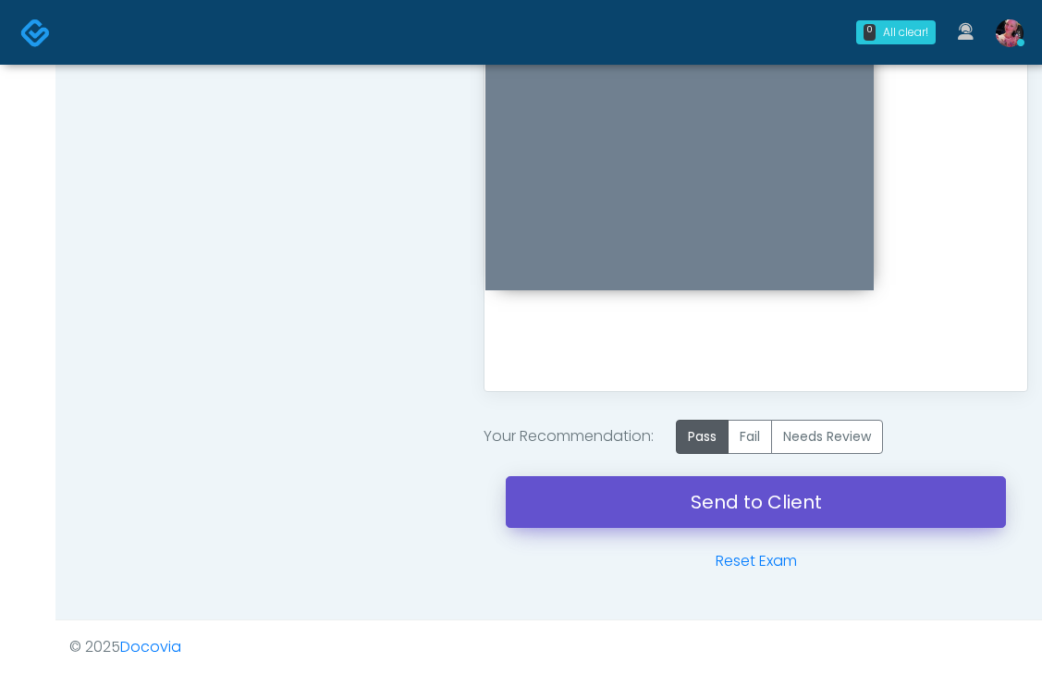
click at [695, 486] on link "Send to Client" at bounding box center [756, 502] width 500 height 52
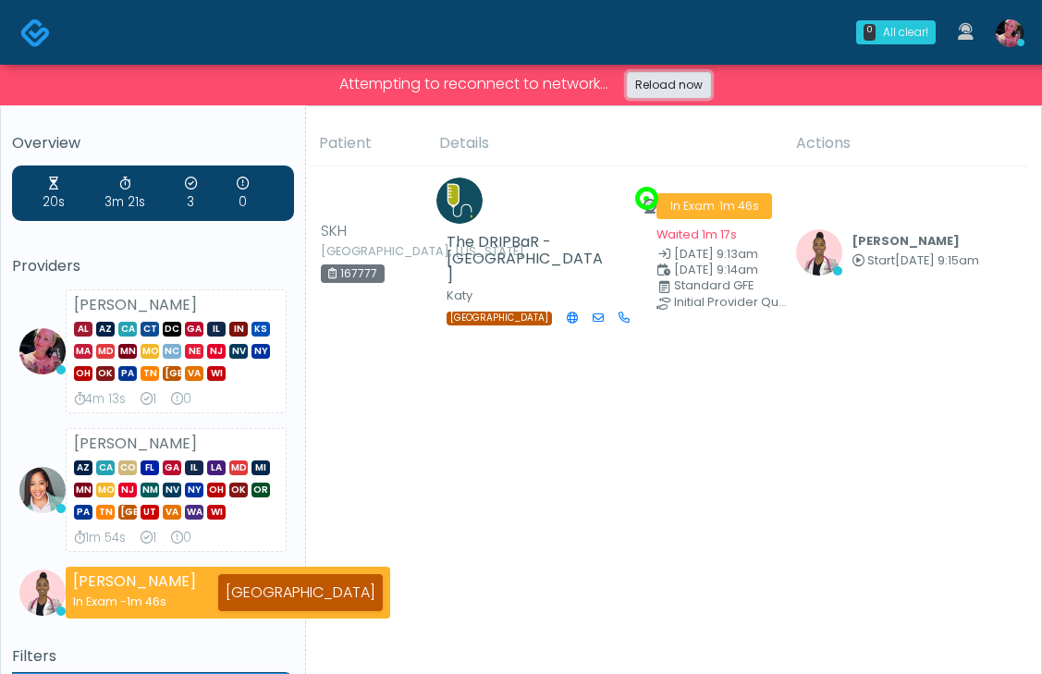
click at [652, 81] on link "Reload now" at bounding box center [669, 85] width 84 height 26
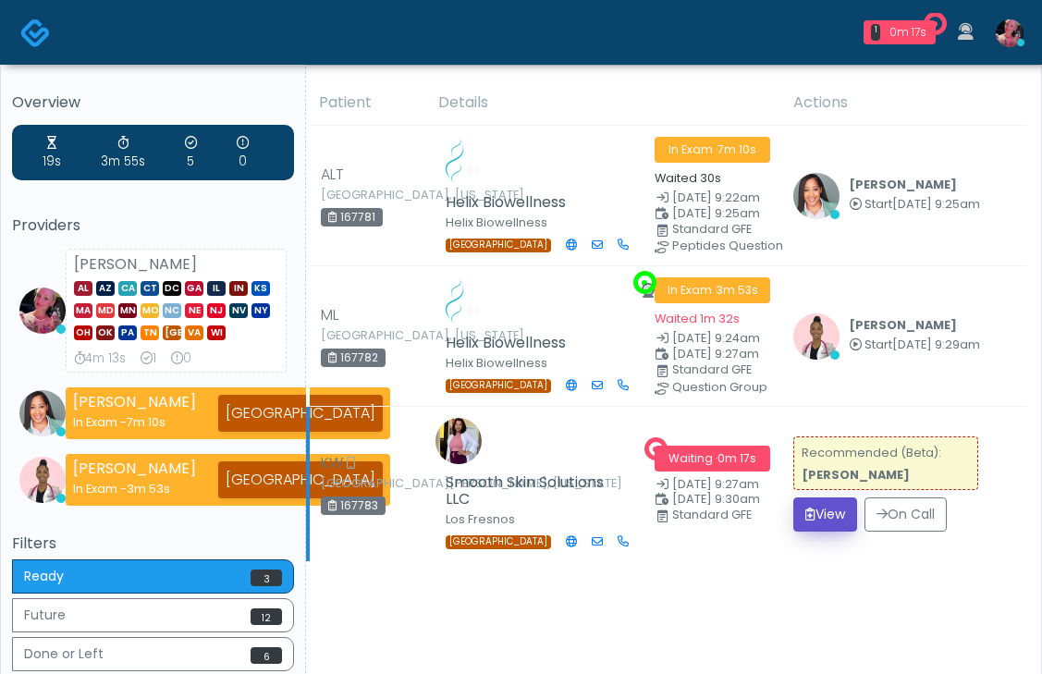
click at [825, 532] on button "View" at bounding box center [825, 515] width 64 height 34
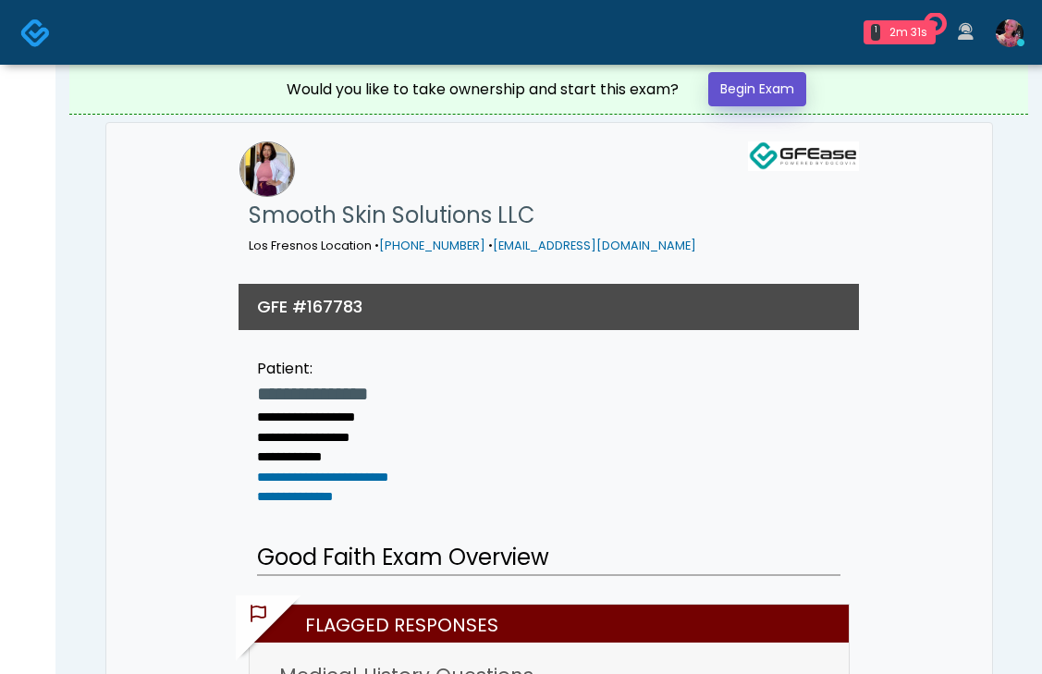
click at [736, 91] on link "Begin Exam" at bounding box center [757, 89] width 98 height 34
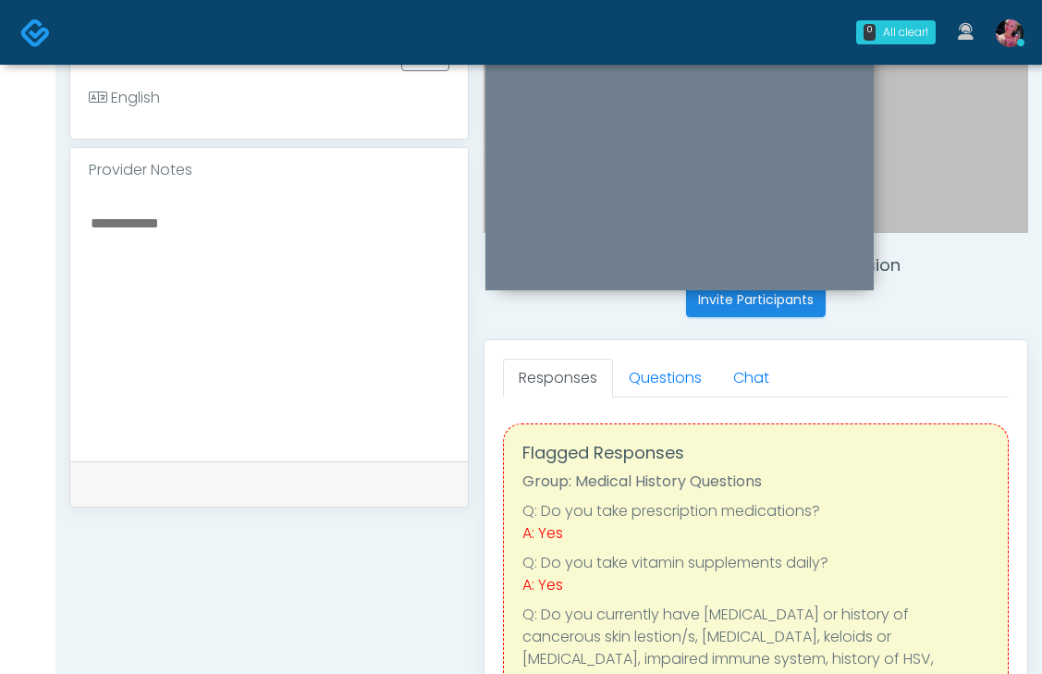
scroll to position [532, 0]
click at [668, 383] on link "Questions" at bounding box center [665, 379] width 104 height 39
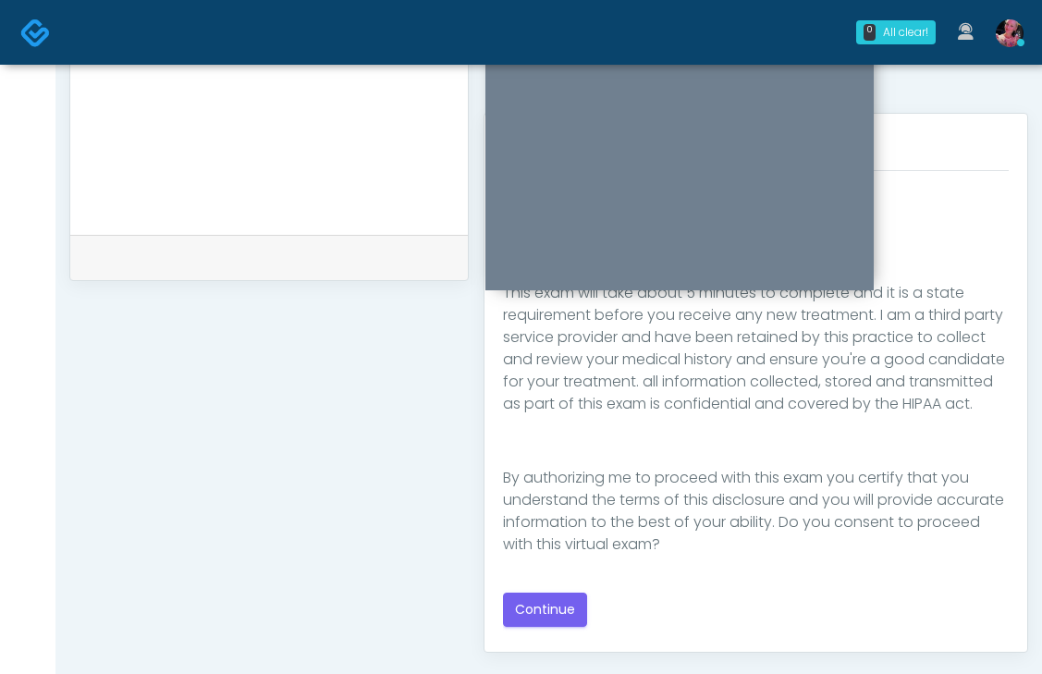
scroll to position [771, 0]
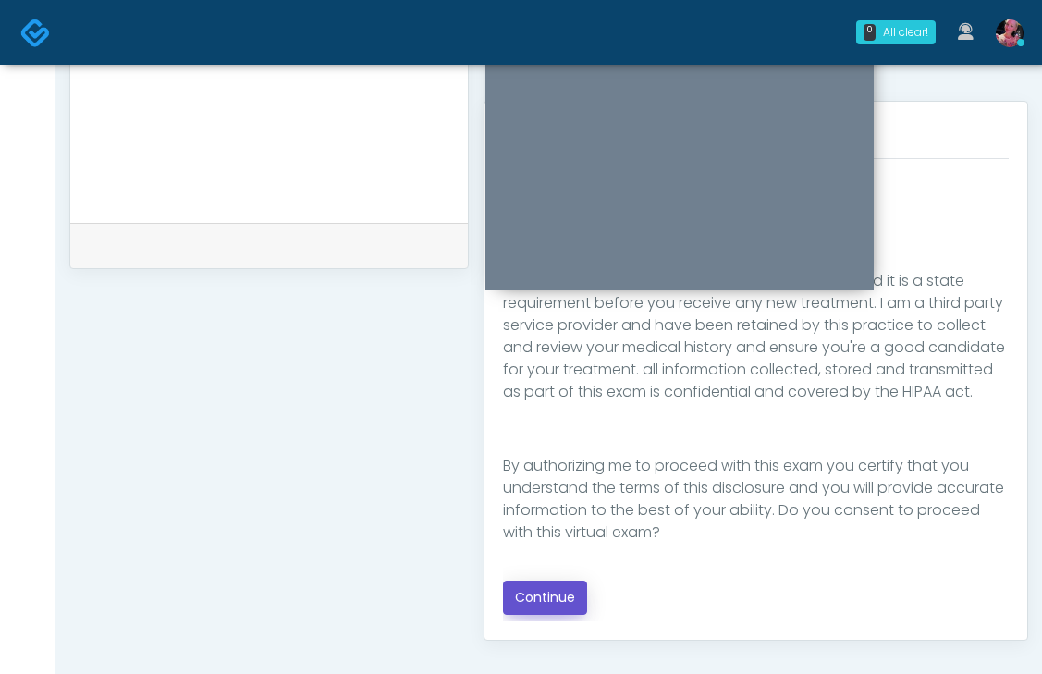
click at [547, 602] on button "Continue" at bounding box center [545, 598] width 84 height 34
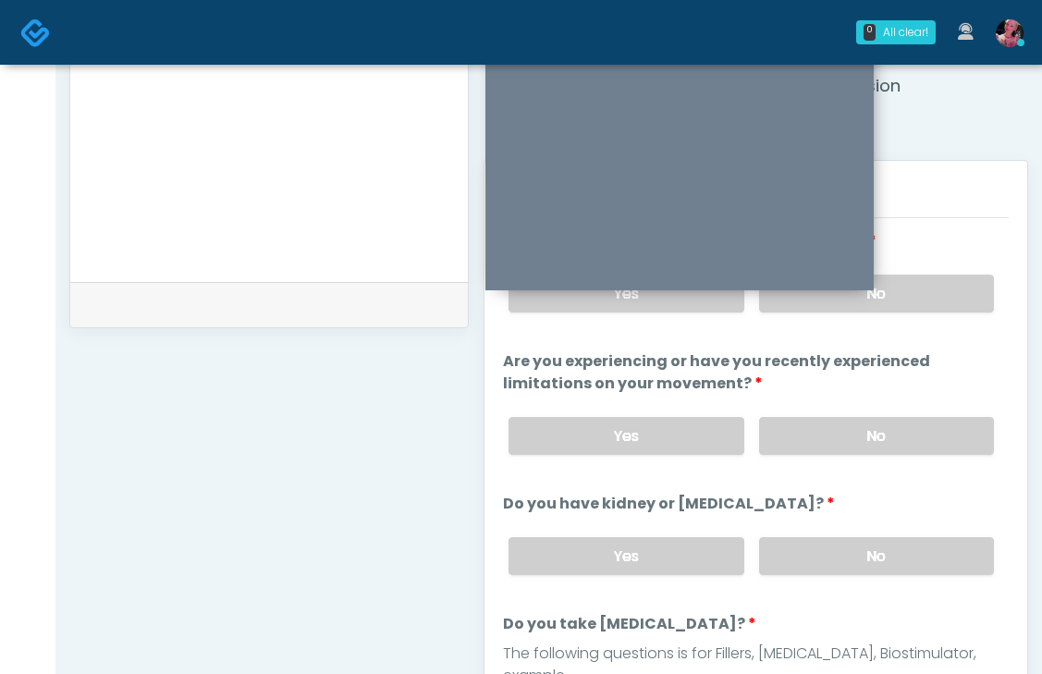
scroll to position [608, 0]
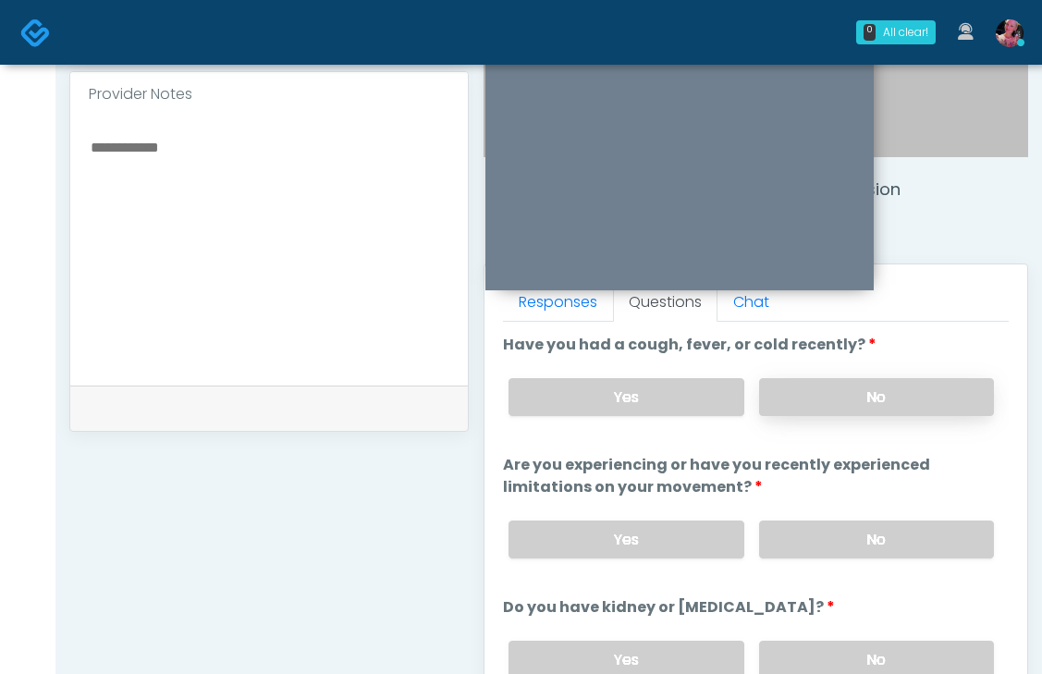
click at [817, 409] on label "No" at bounding box center [876, 397] width 235 height 38
click at [792, 538] on label "No" at bounding box center [876, 540] width 235 height 38
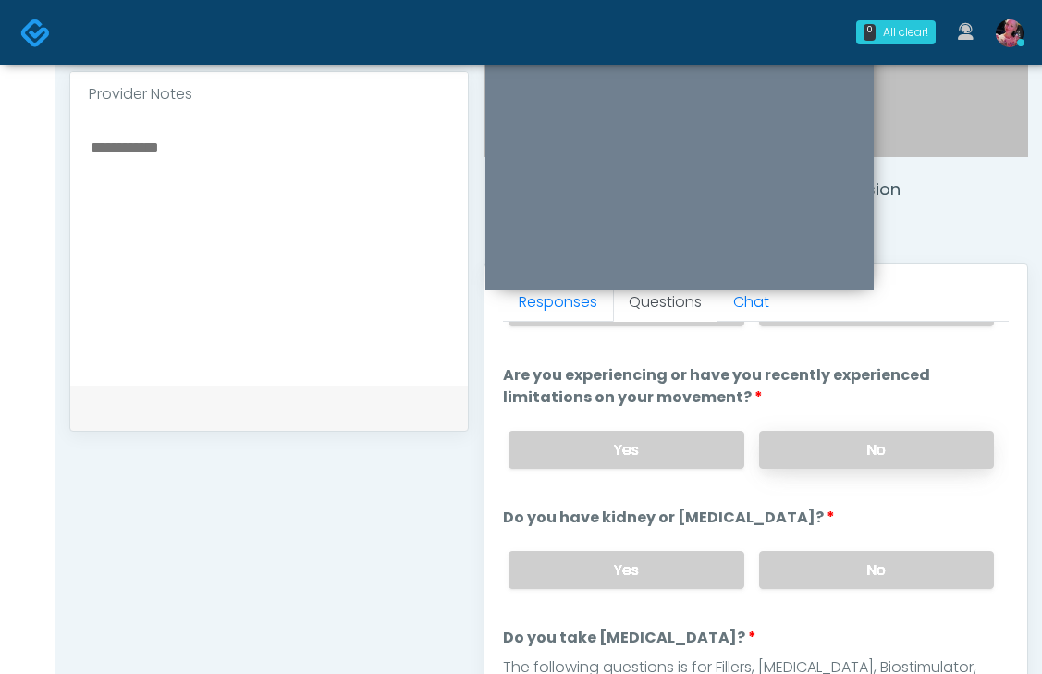
scroll to position [92, 0]
click at [795, 556] on label "No" at bounding box center [876, 568] width 235 height 38
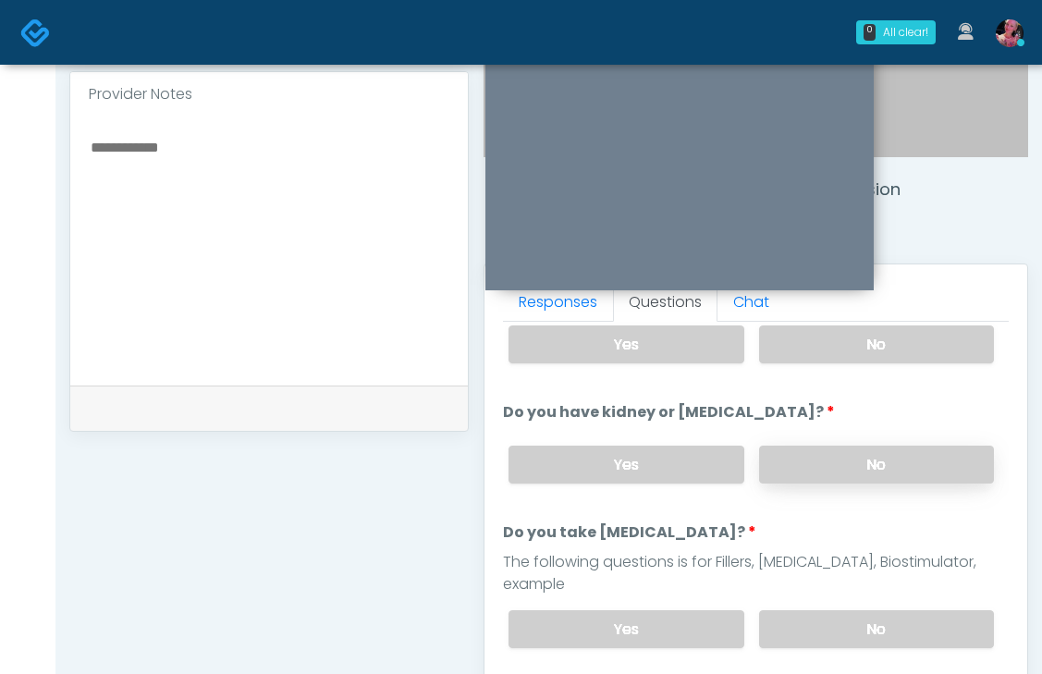
scroll to position [196, 0]
click at [791, 609] on label "No" at bounding box center [876, 628] width 235 height 38
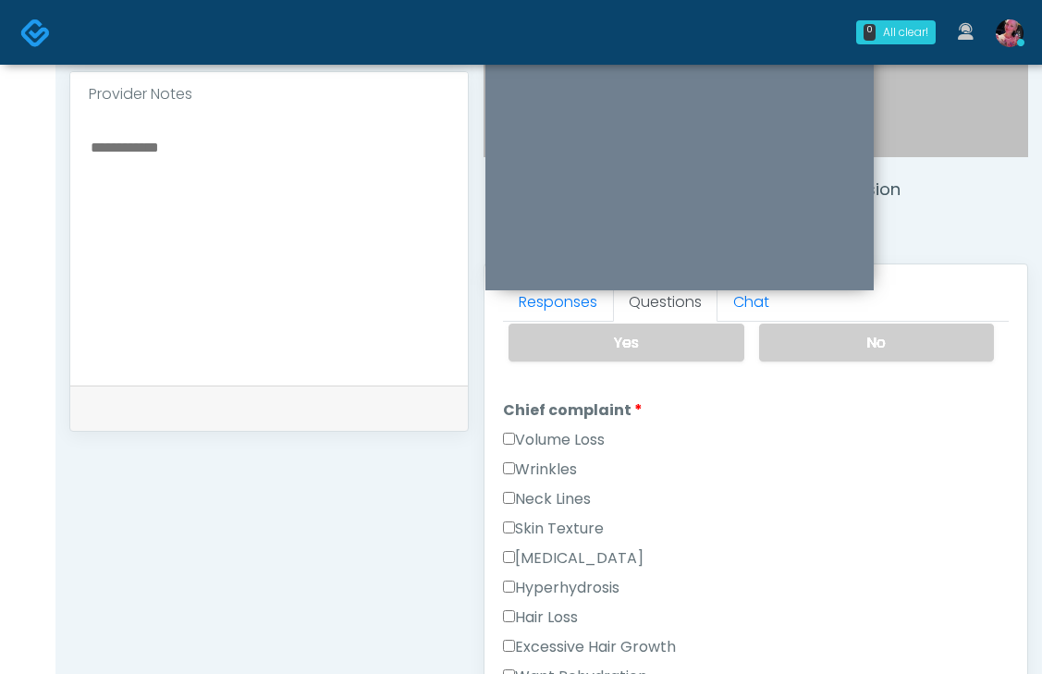
scroll to position [488, 0]
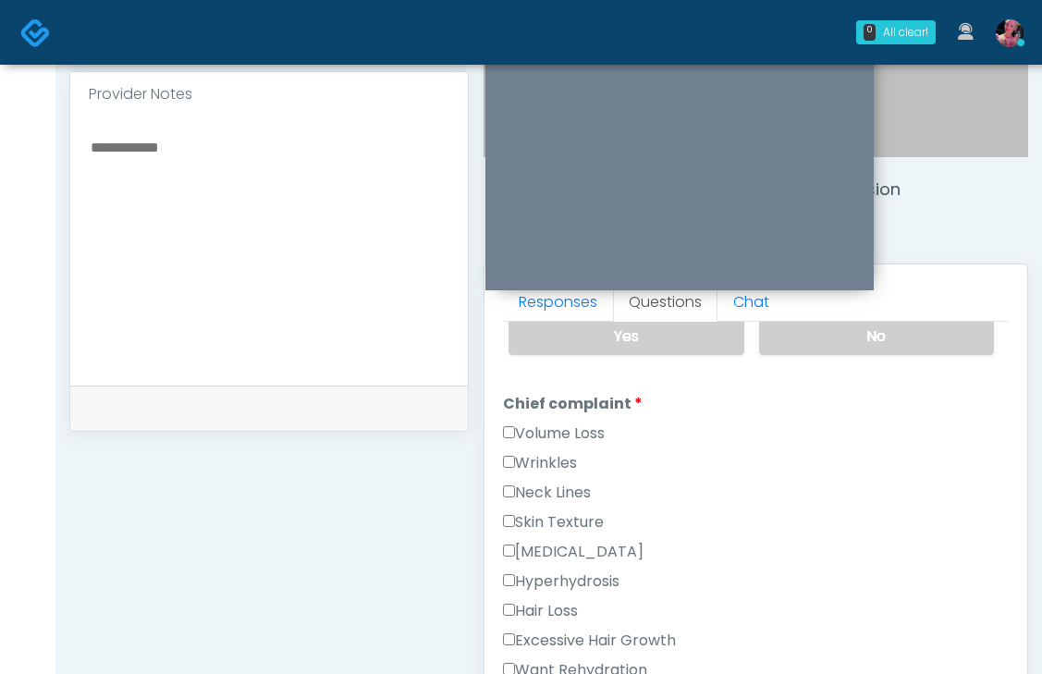
click at [556, 452] on label "Wrinkles" at bounding box center [540, 463] width 74 height 22
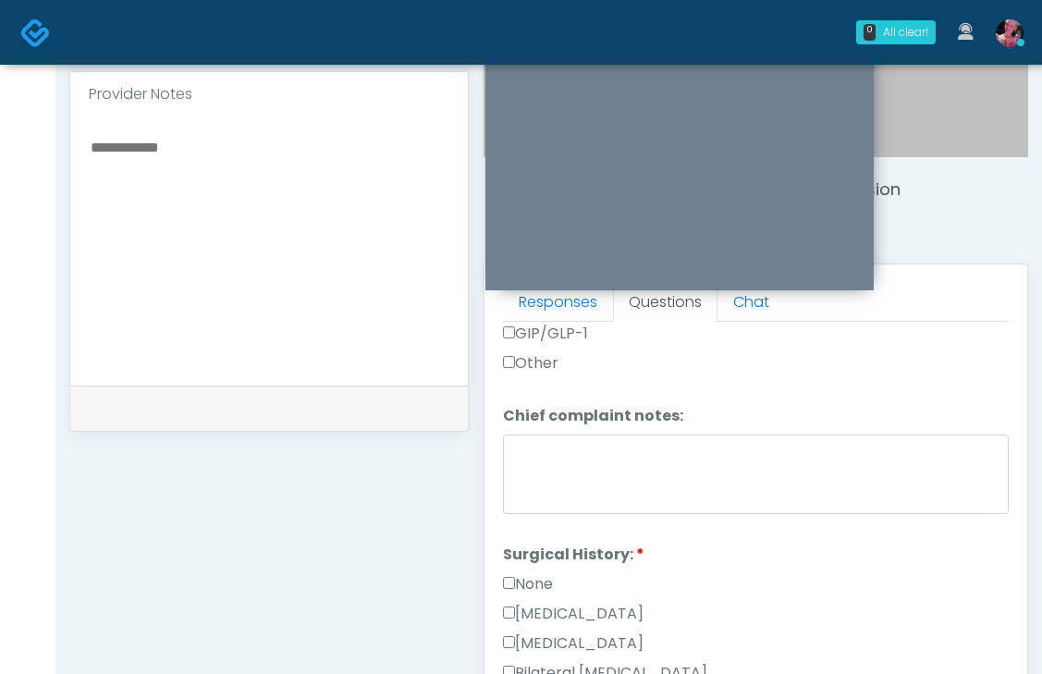
scroll to position [929, 0]
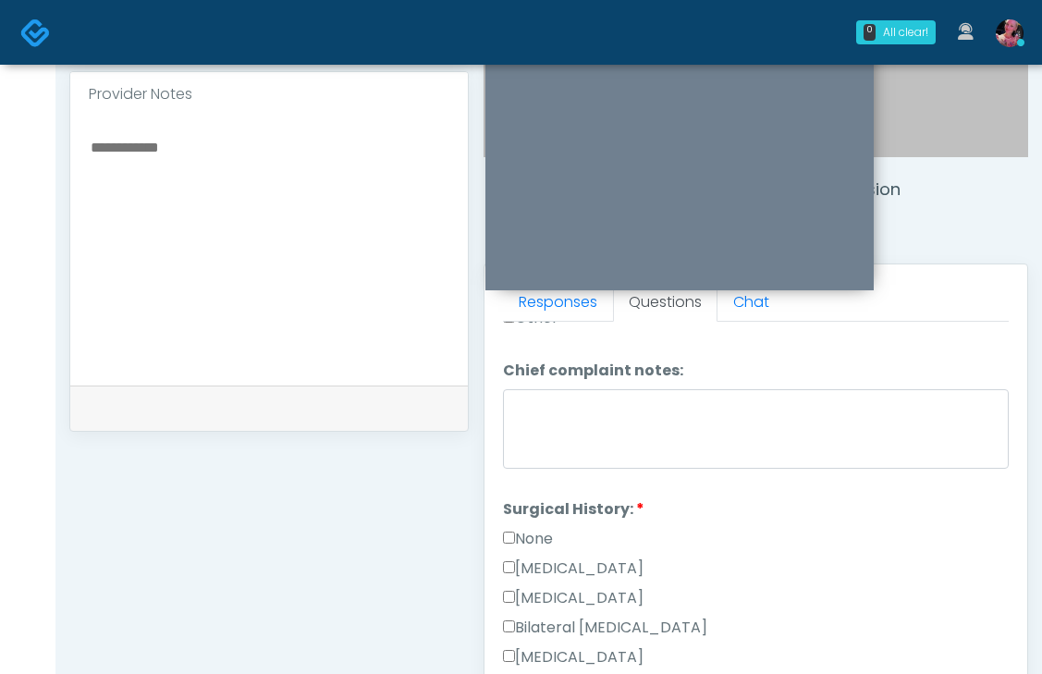
click at [547, 528] on label "None" at bounding box center [528, 539] width 50 height 22
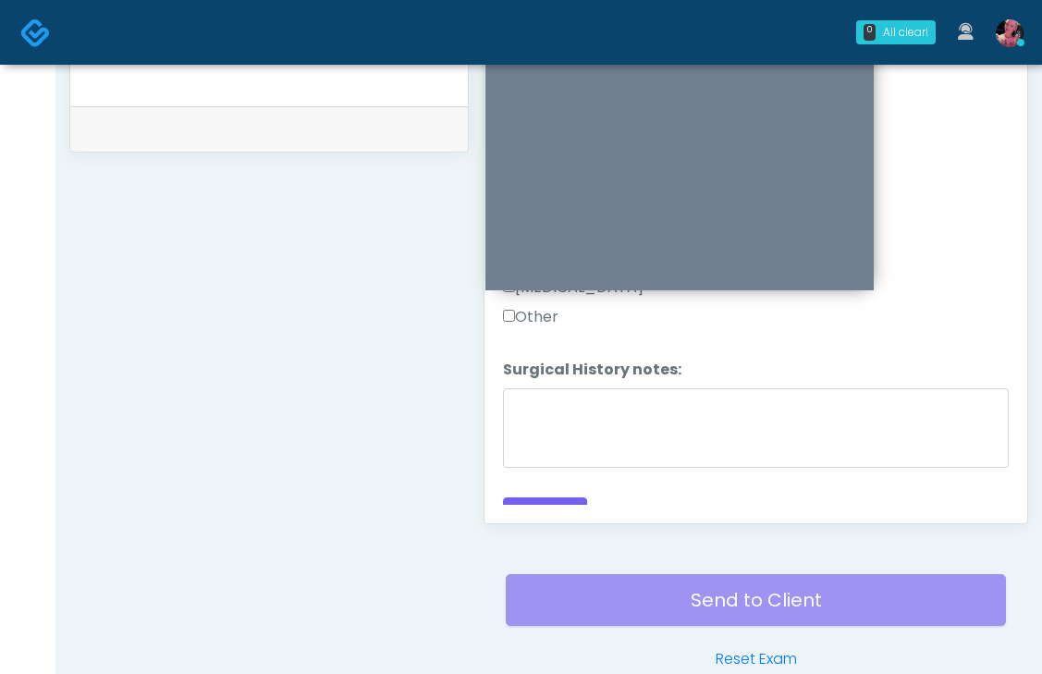
scroll to position [889, 0]
click at [537, 497] on button "Continue" at bounding box center [545, 514] width 84 height 34
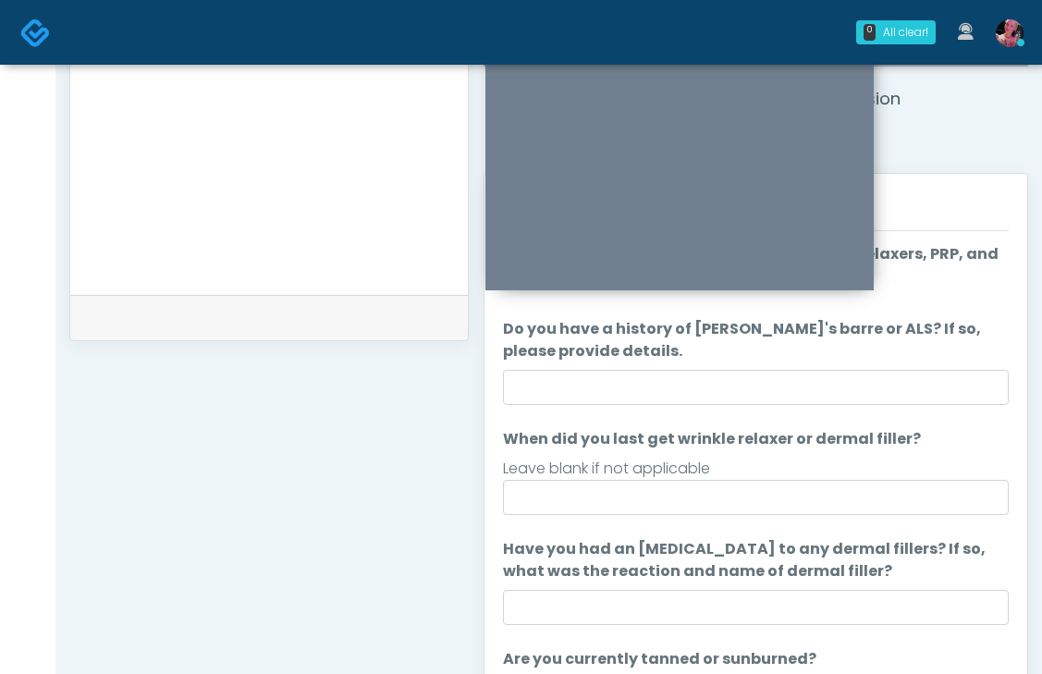
scroll to position [682, 0]
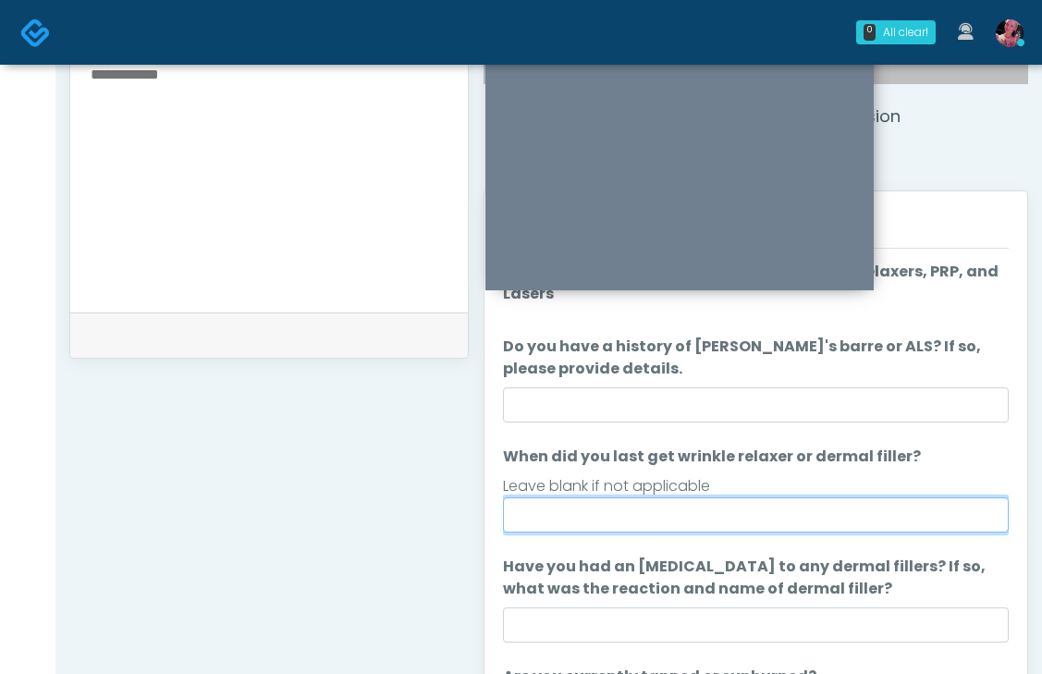
click at [572, 514] on input "When did you last get wrinkle relaxer or dermal filler?" at bounding box center [756, 515] width 506 height 35
type input "*"
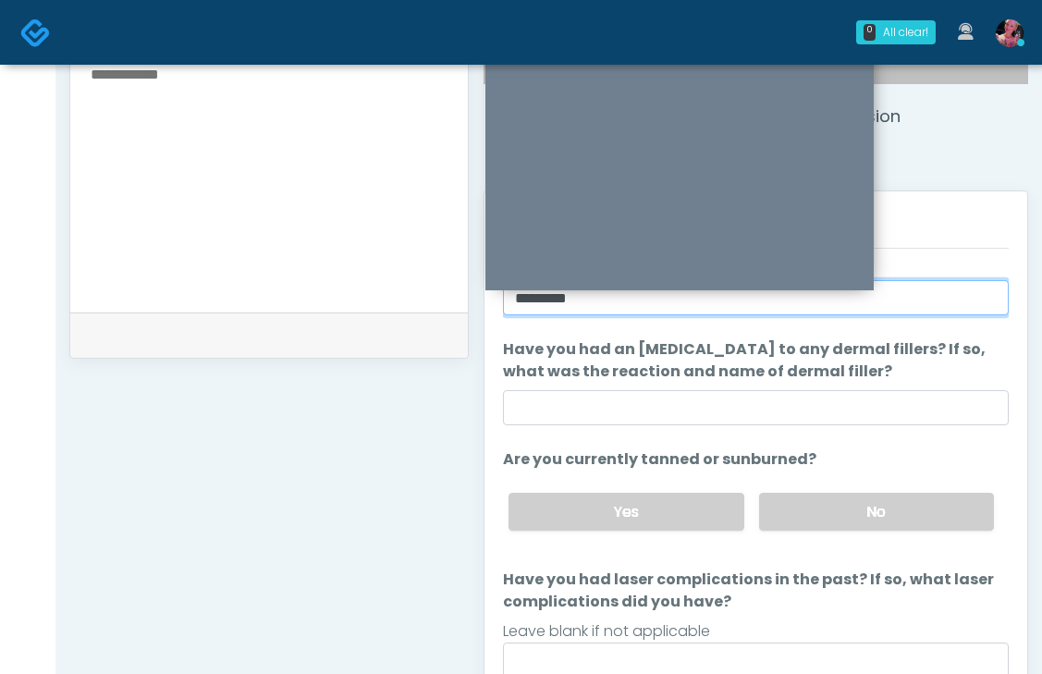
scroll to position [221, 0]
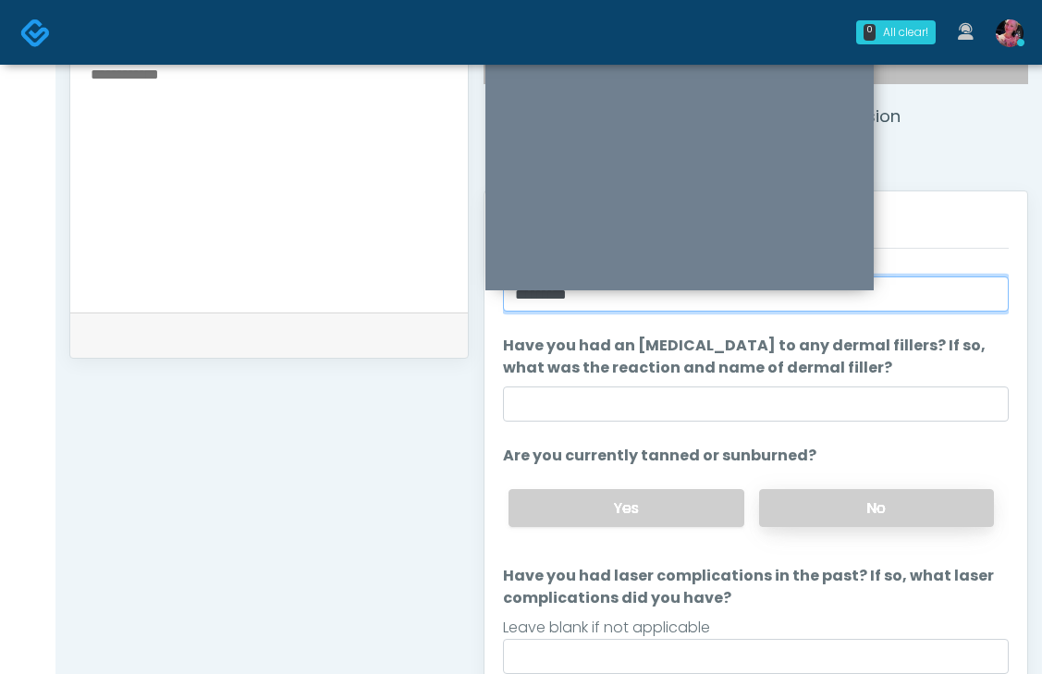
type input "*********"
click at [833, 510] on label "No" at bounding box center [876, 508] width 235 height 38
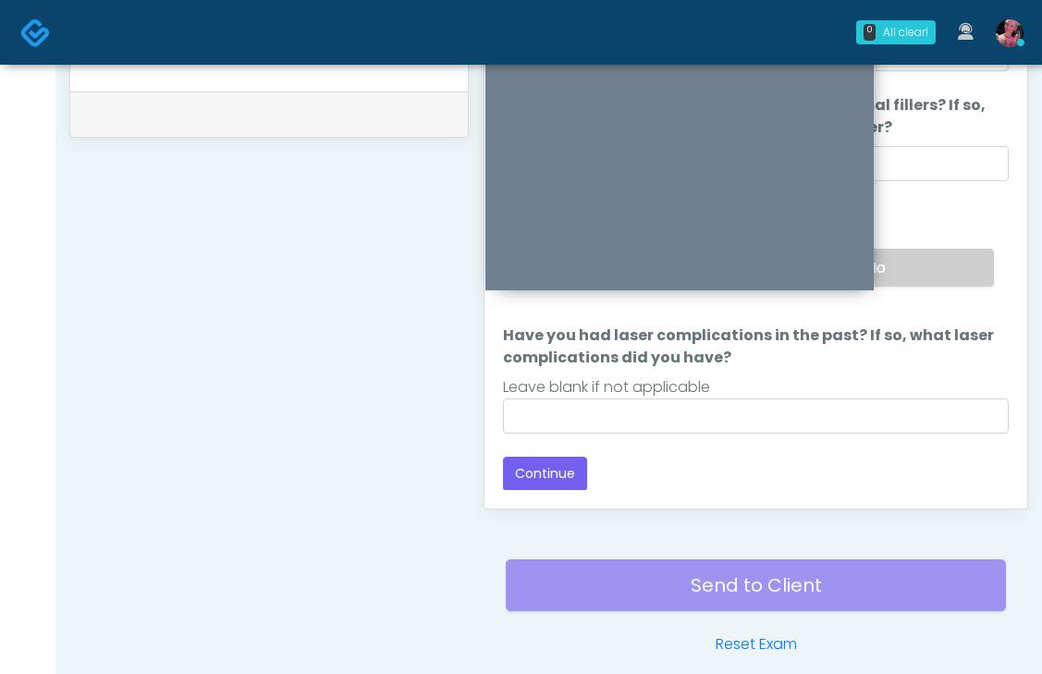
scroll to position [986, 0]
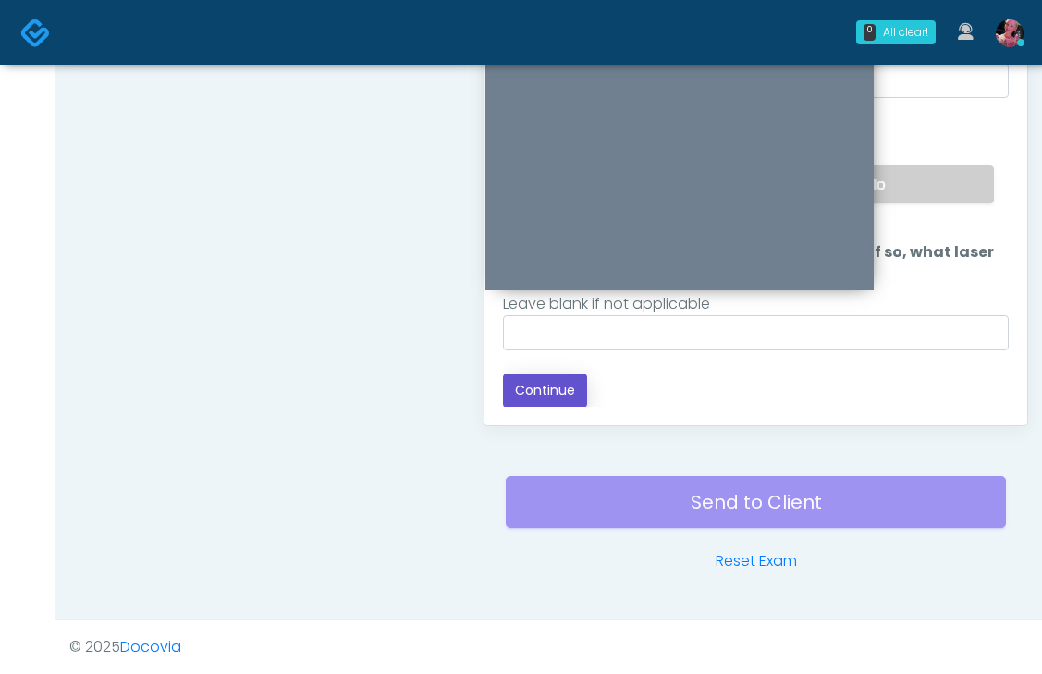
click at [559, 385] on button "Continue" at bounding box center [545, 391] width 84 height 34
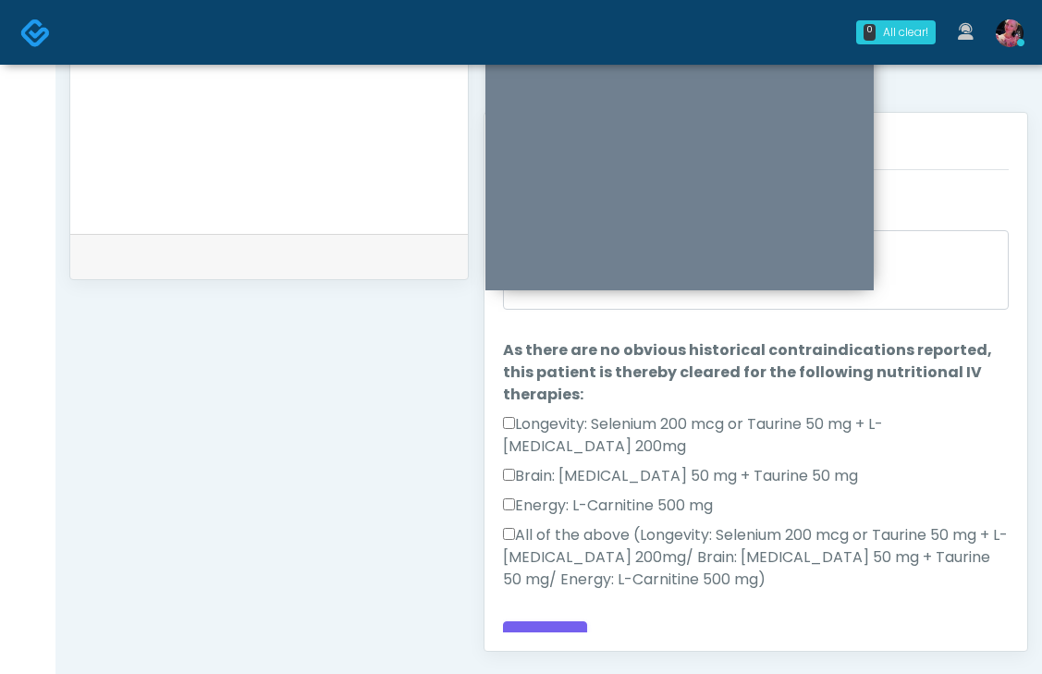
scroll to position [738, 0]
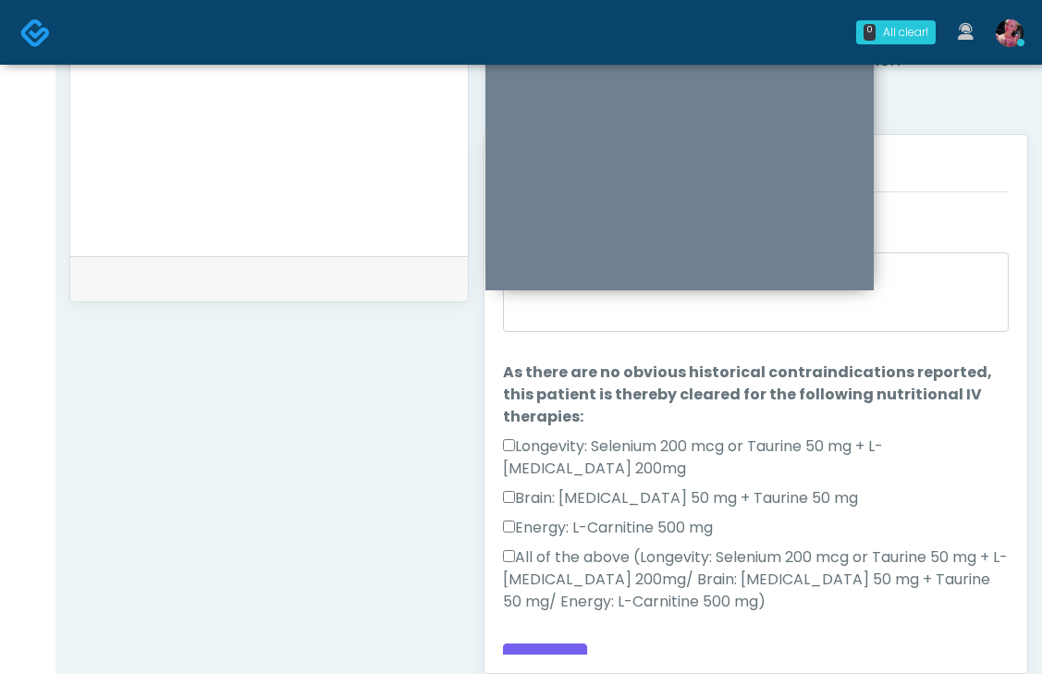
click label "All of the above (Longevity: Selenium 200 mcg or Taurine 50 mg + L-Arginine 200…"
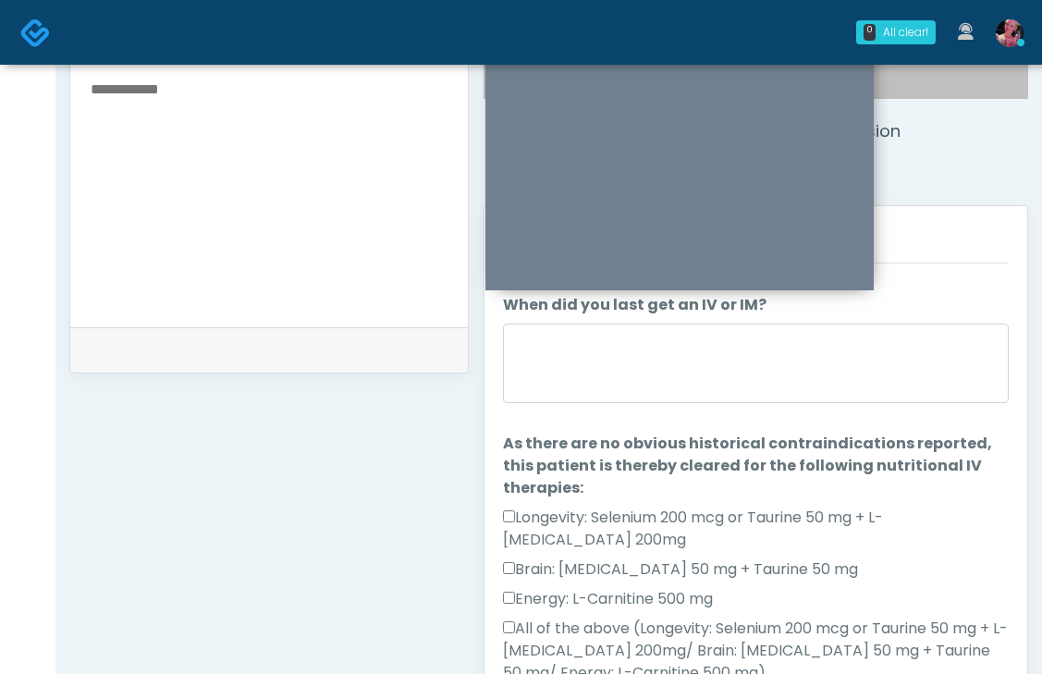
scroll to position [663, 0]
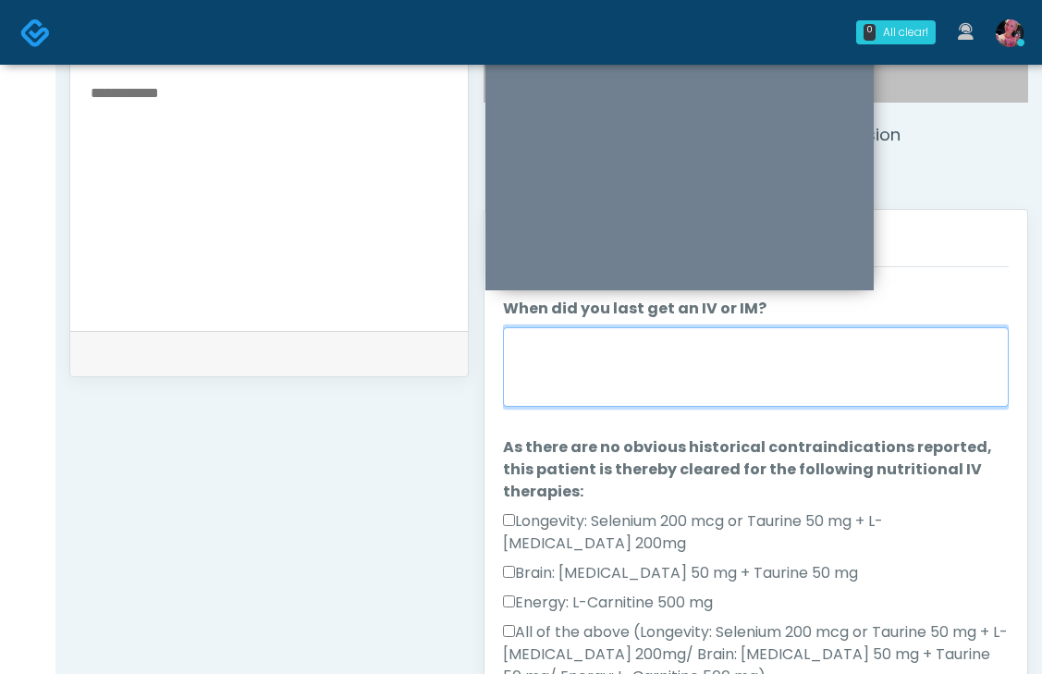
click textarea "When did you last get an IV or IM?"
type textarea "*"
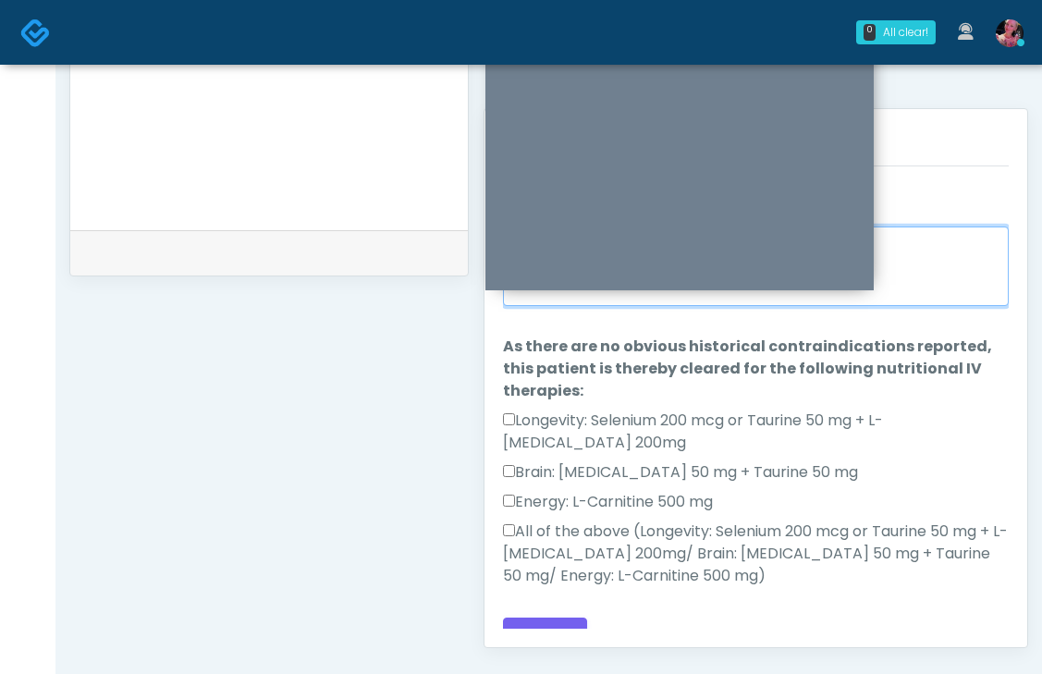
scroll to position [891, 0]
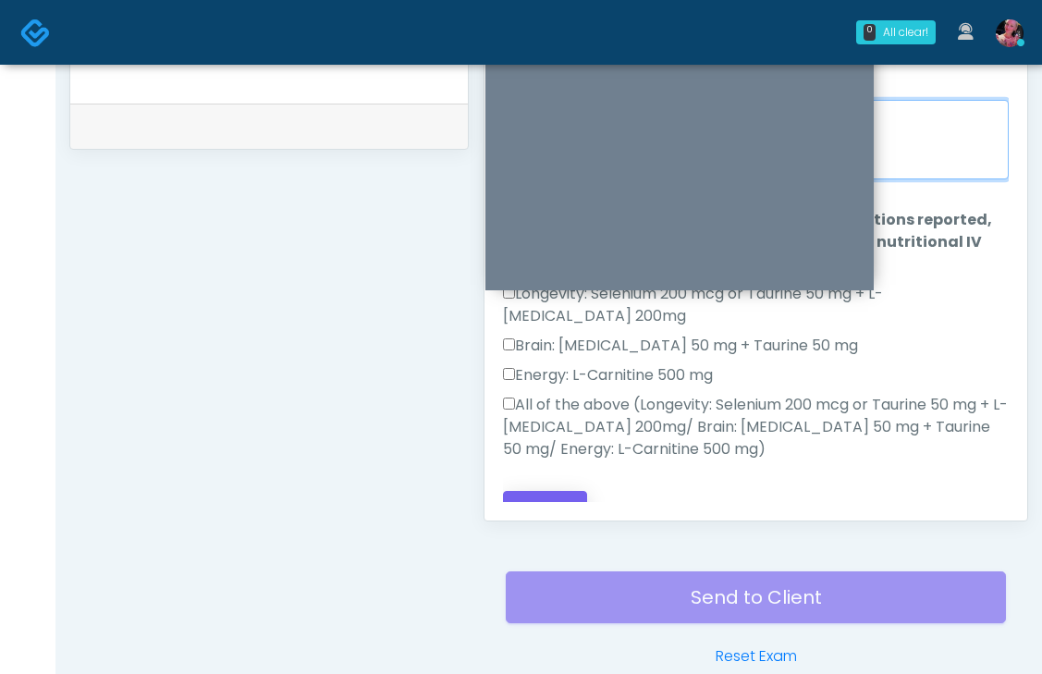
type textarea "**********"
click button "Continue"
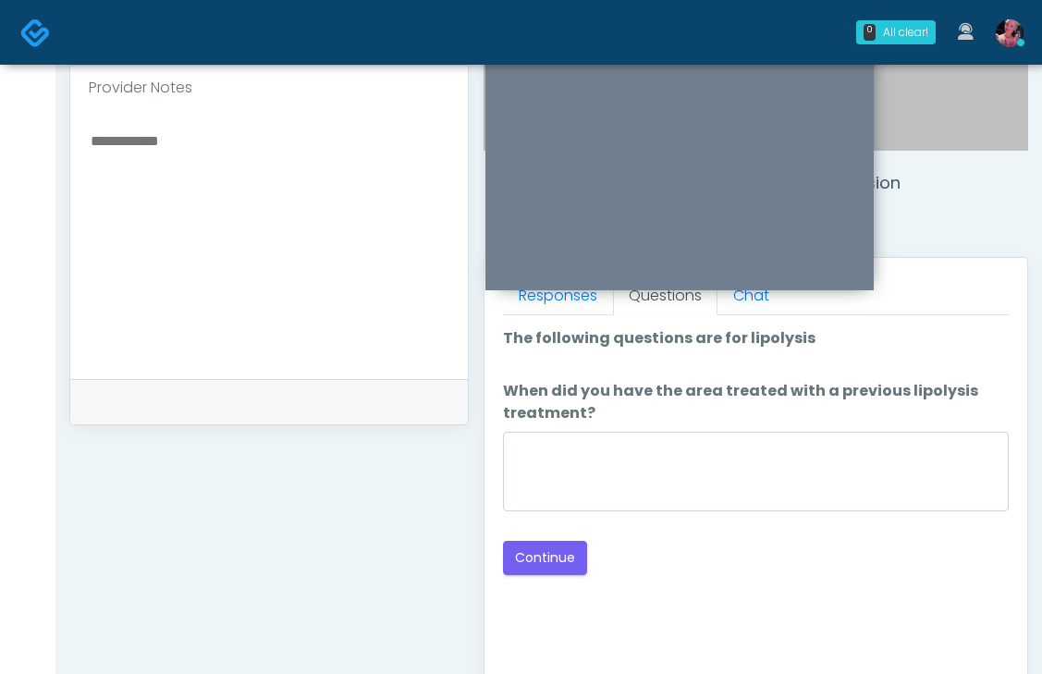
scroll to position [606, 0]
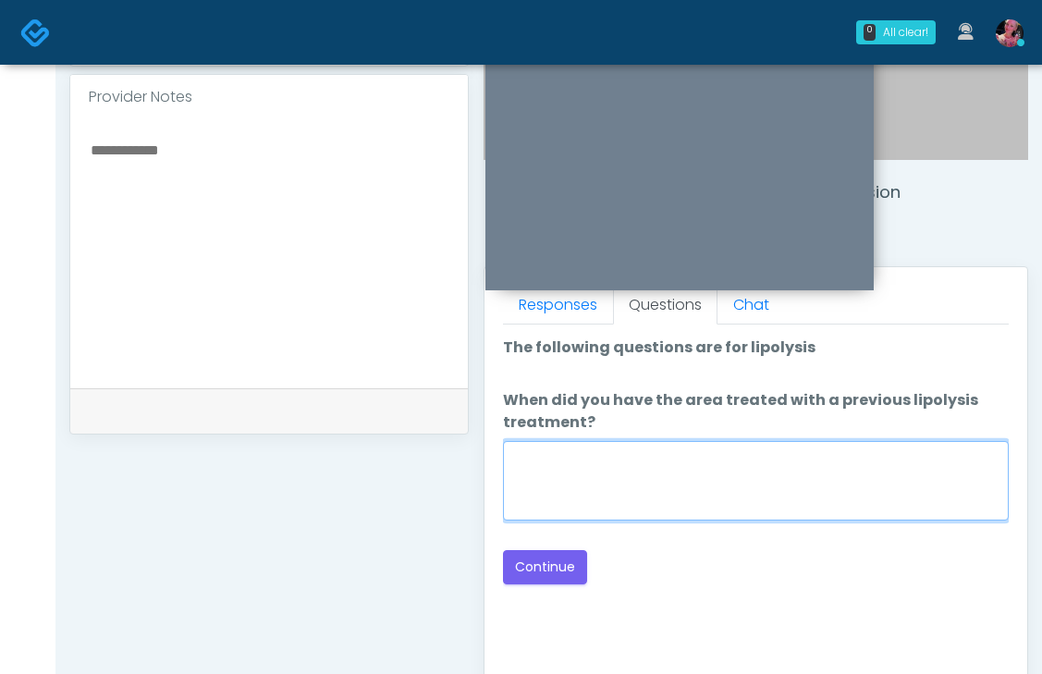
click textarea "When did you have the area treated with a previous lipolysis treatment?"
type textarea "*****"
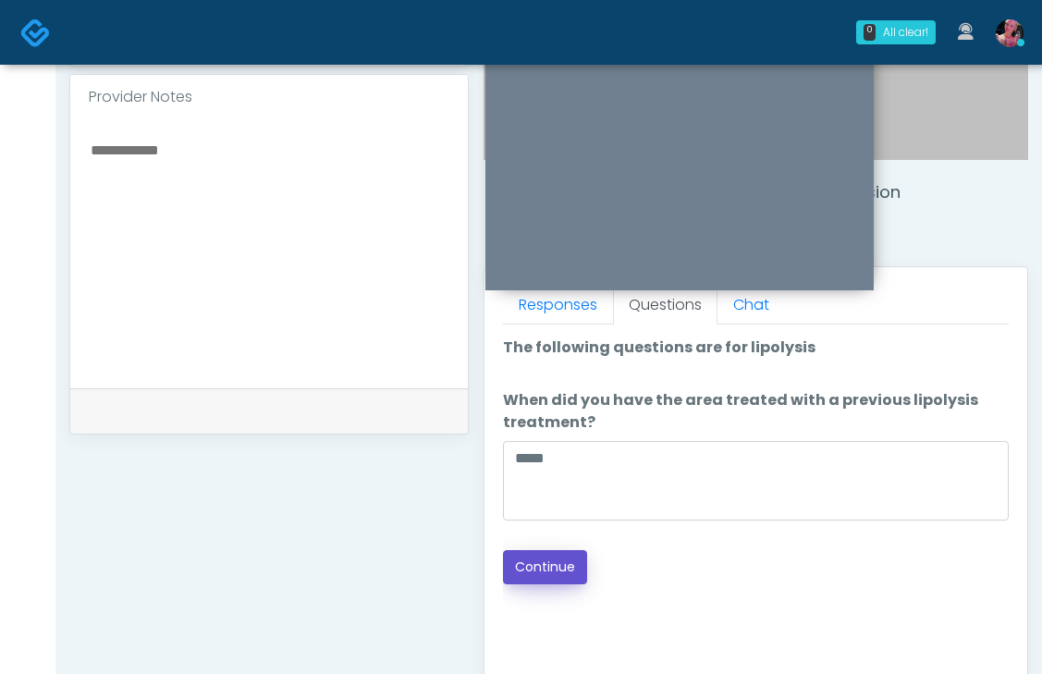
click button "Continue"
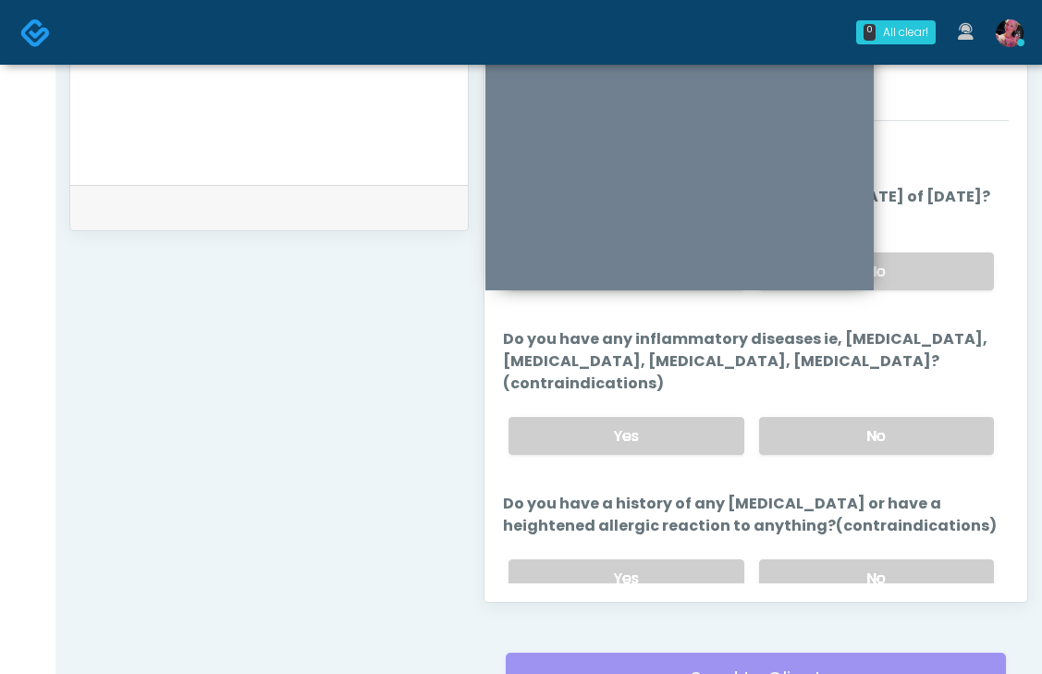
scroll to position [624, 0]
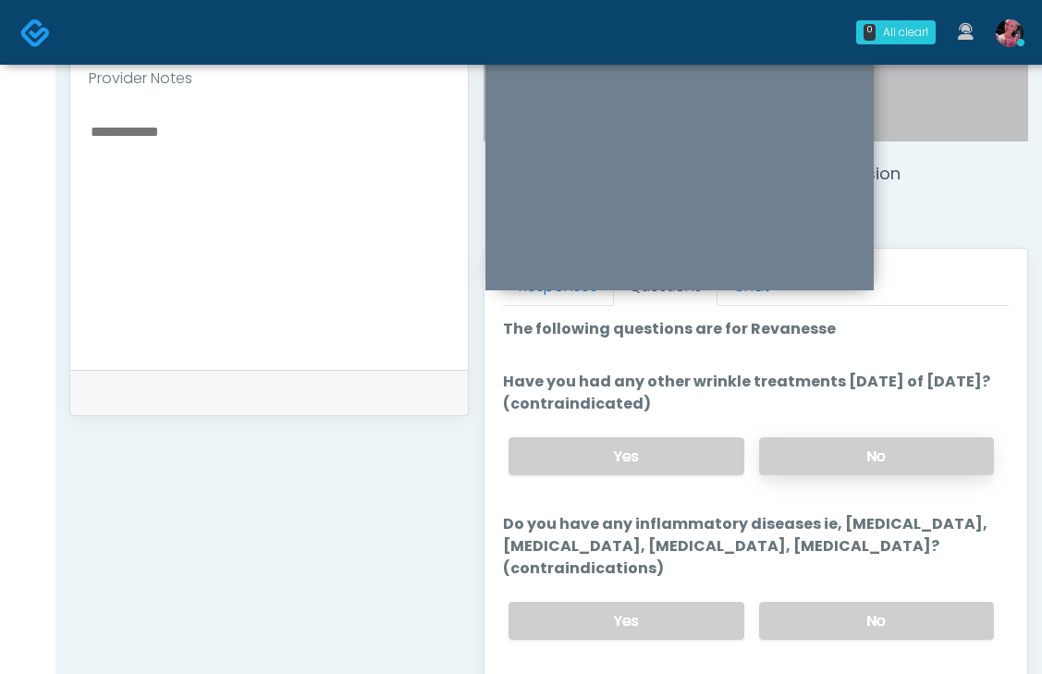
click label "No"
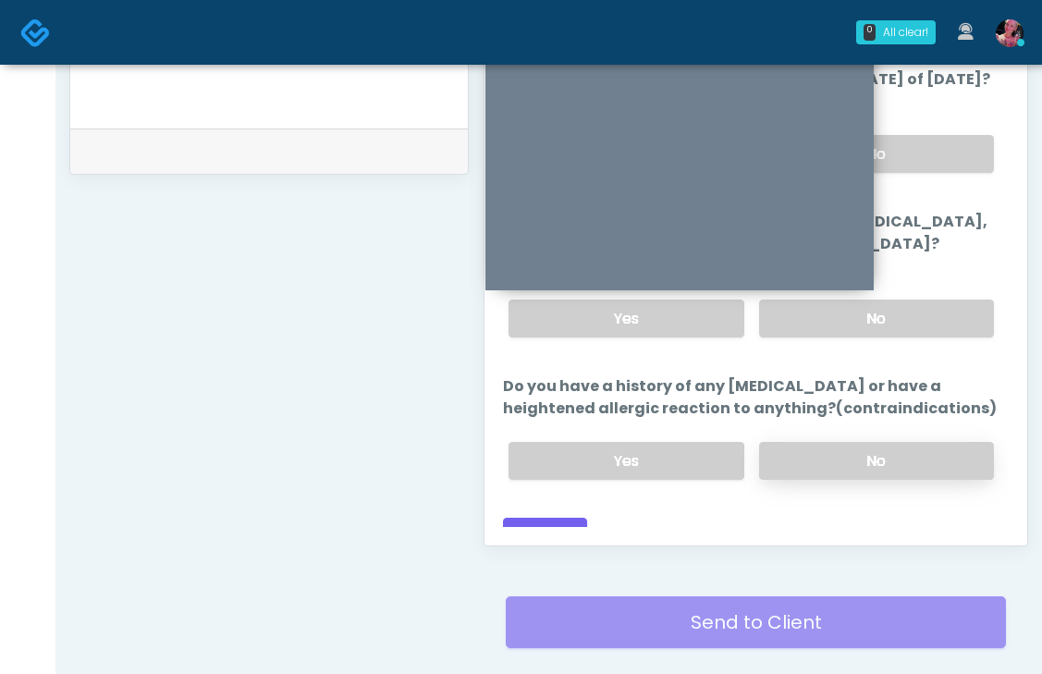
scroll to position [871, 0]
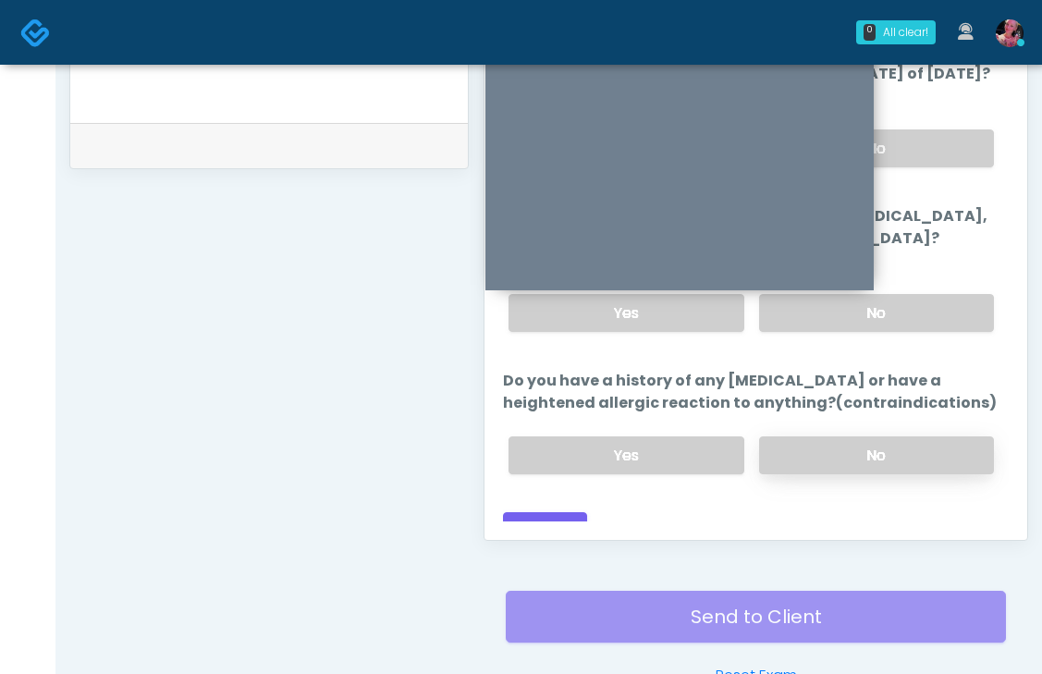
click label "No"
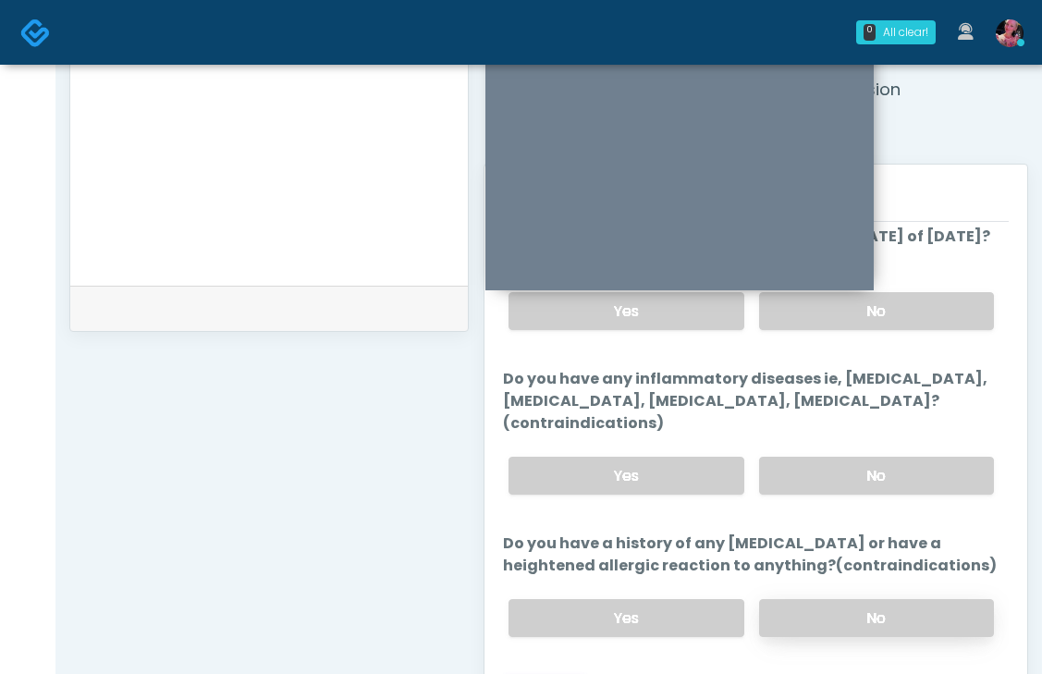
scroll to position [755, 0]
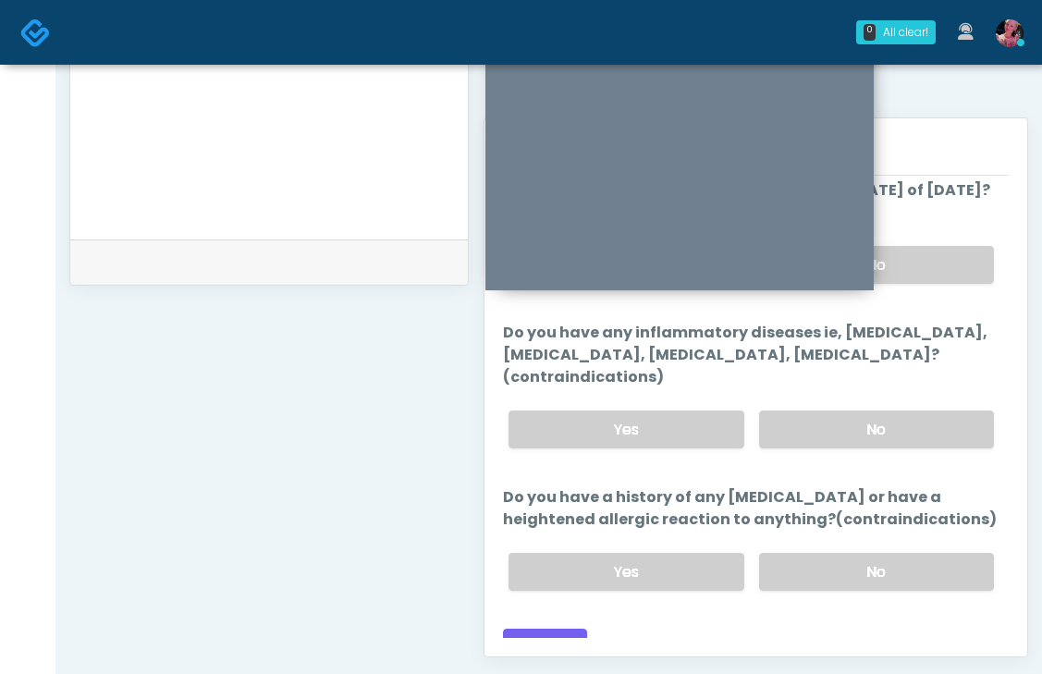
click div "Responses Questions Chat Good Faith Exam Script Good Faith Exam Script INTRODUC…"
click button "Continue"
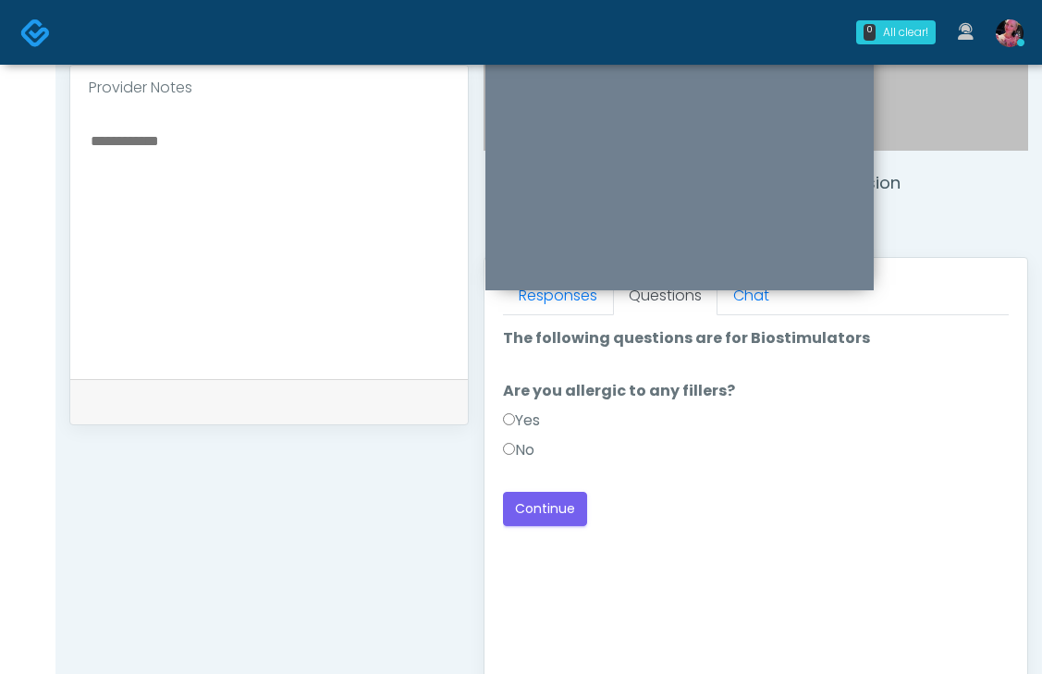
scroll to position [612, 0]
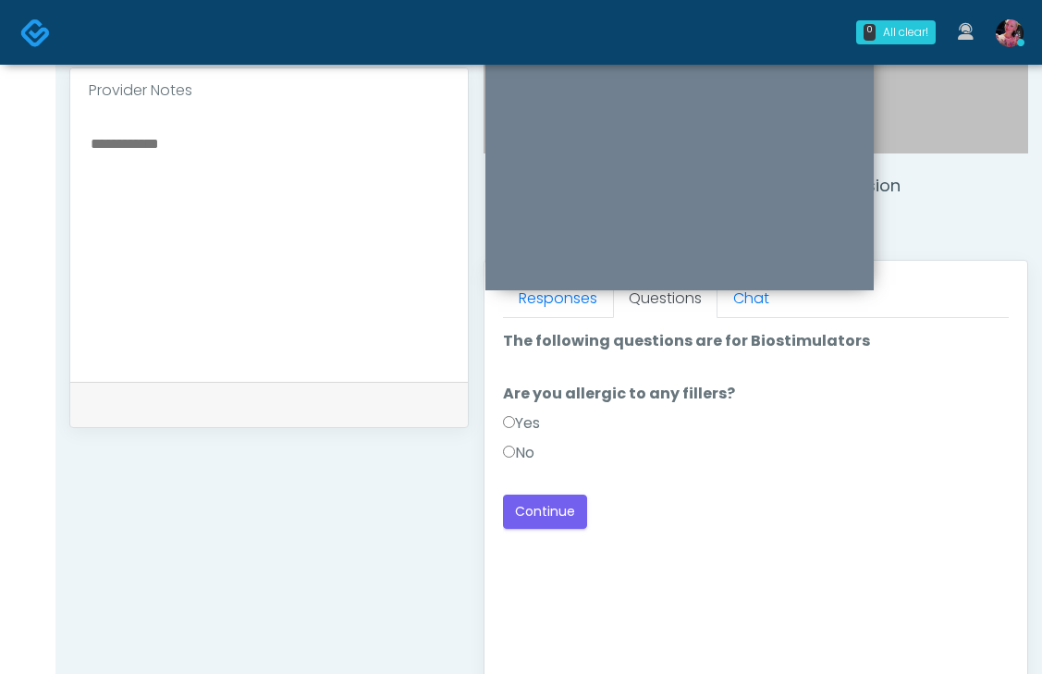
click label "Yes"
click button "Continue"
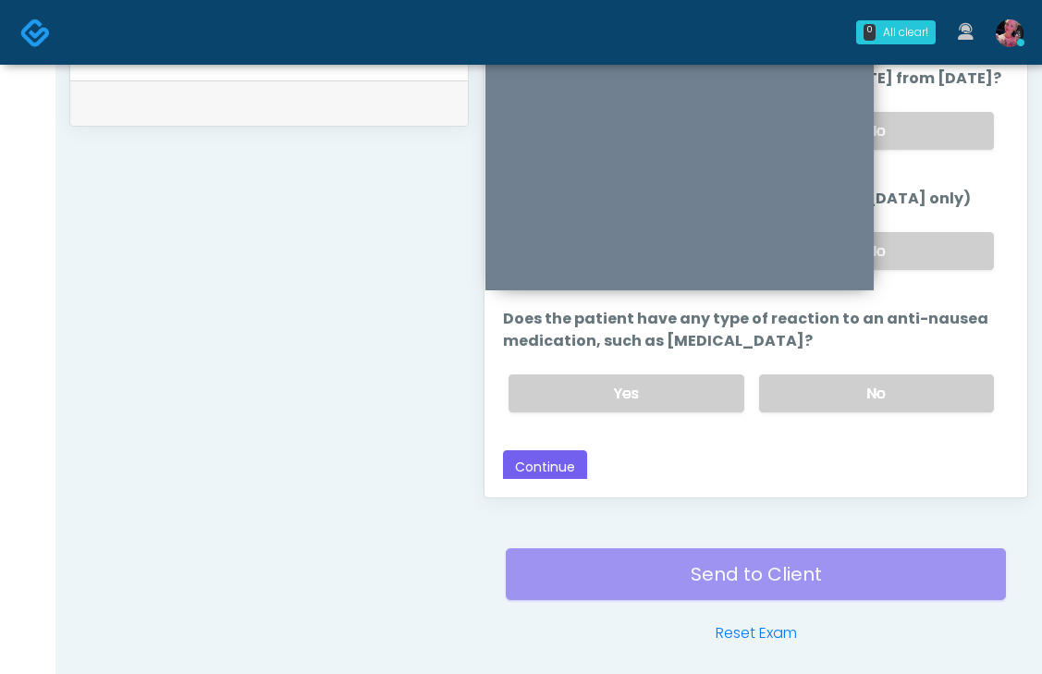
scroll to position [920, 0]
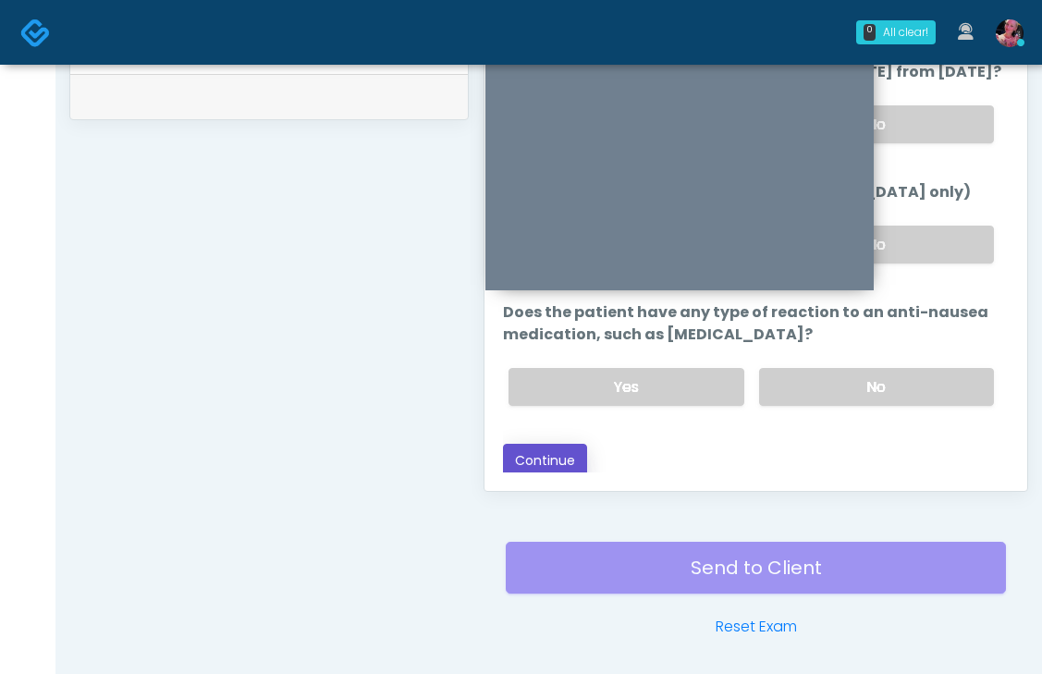
click button "Continue"
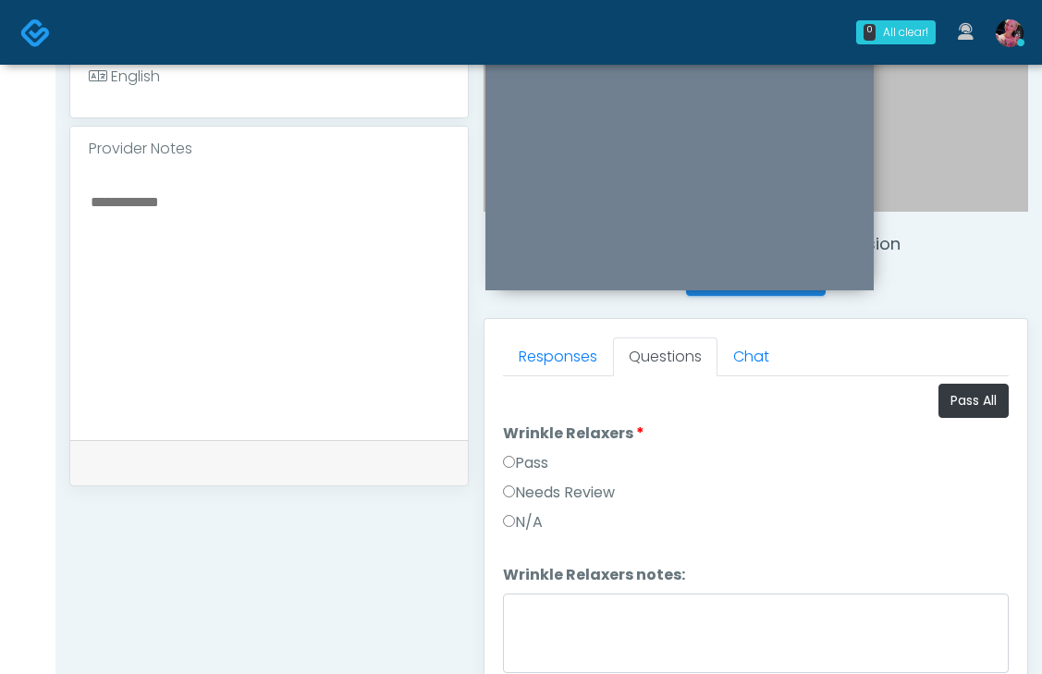
scroll to position [541, 0]
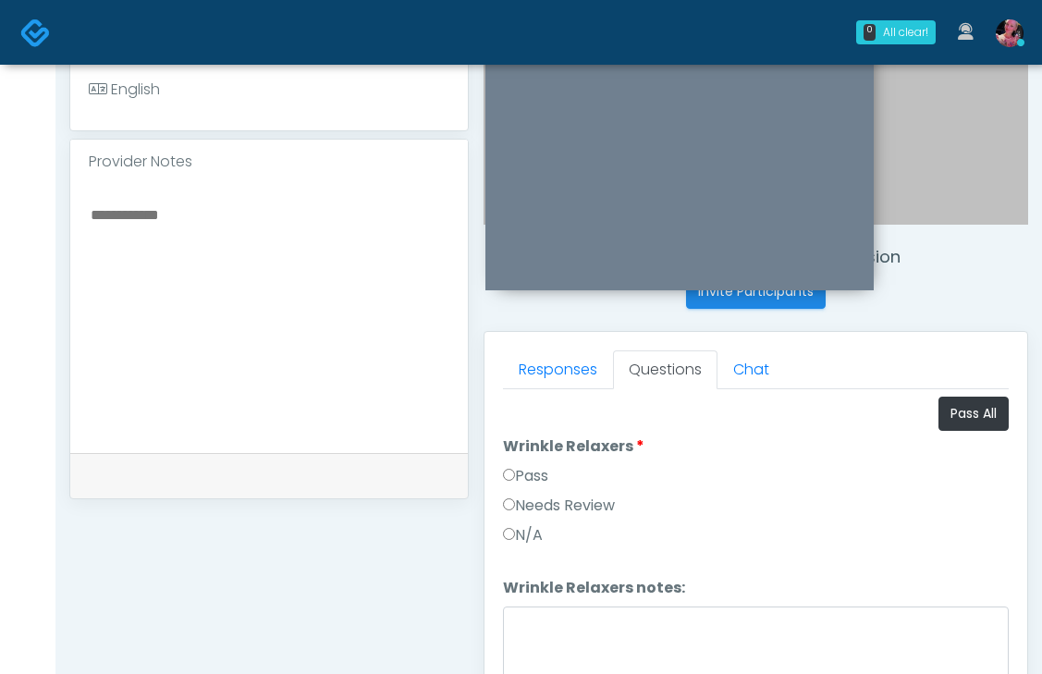
click label "Pass"
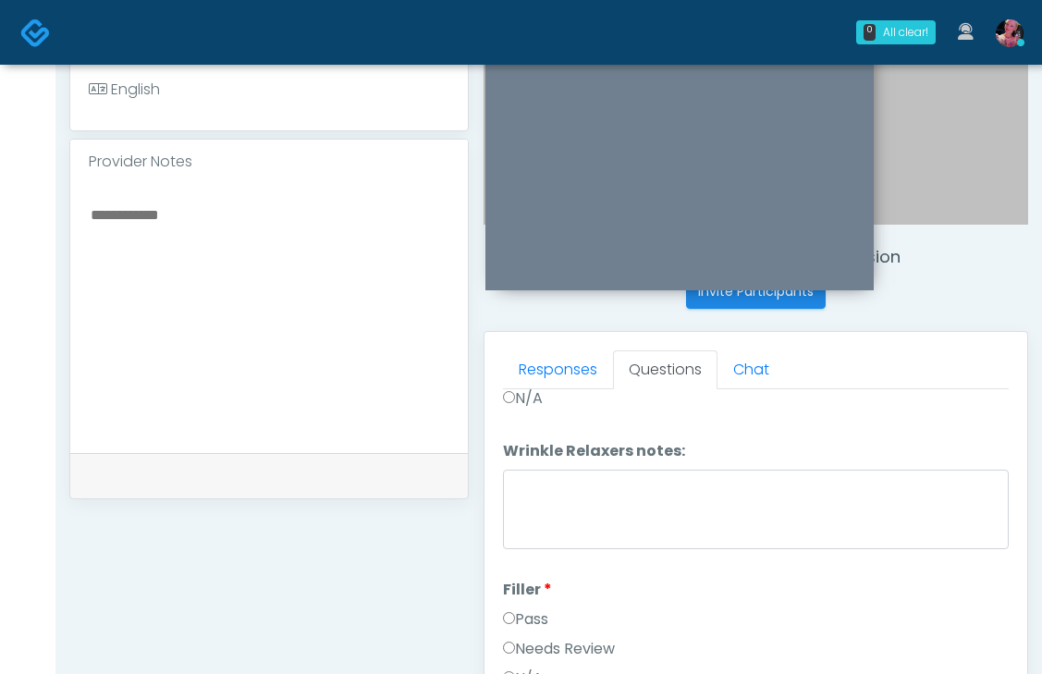
scroll to position [141, 0]
click label "Pass"
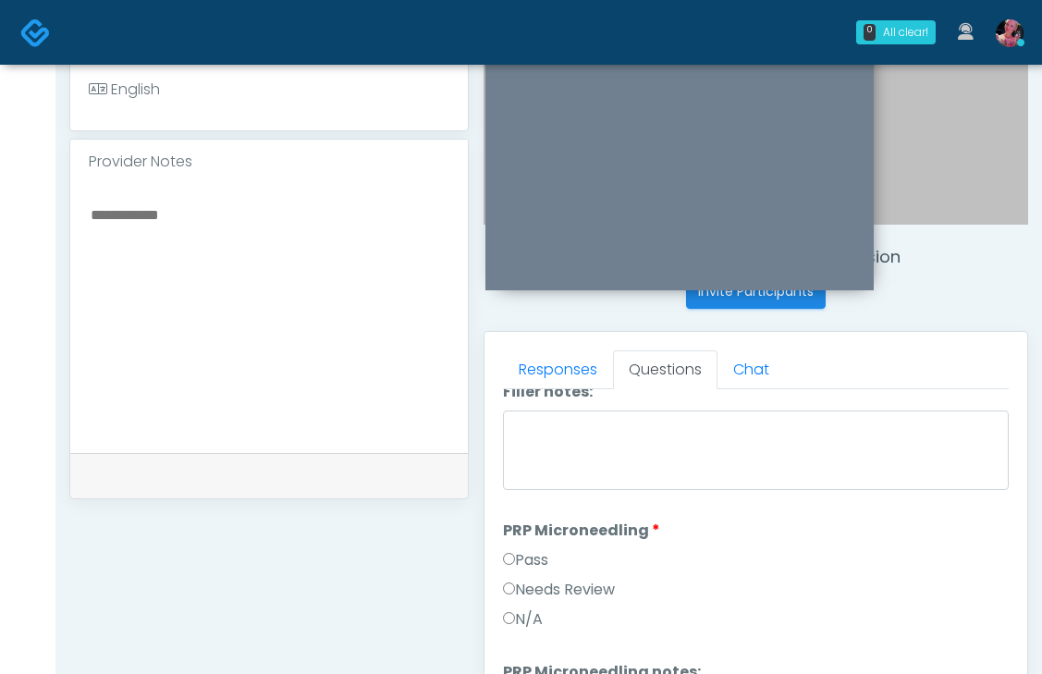
scroll to position [505, 0]
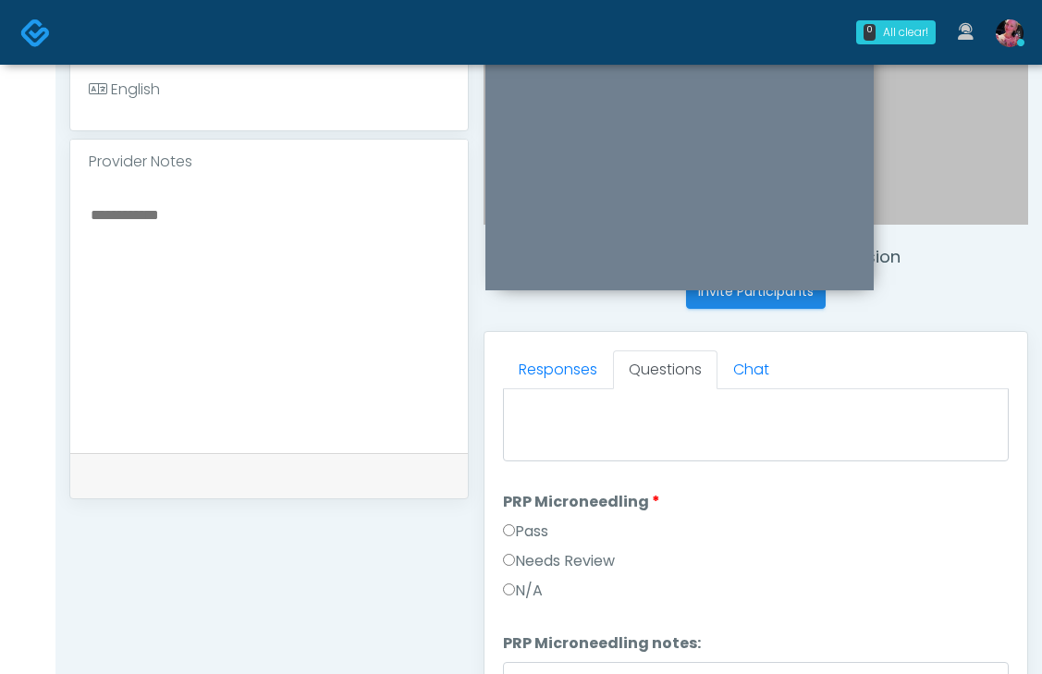
click label "Pass"
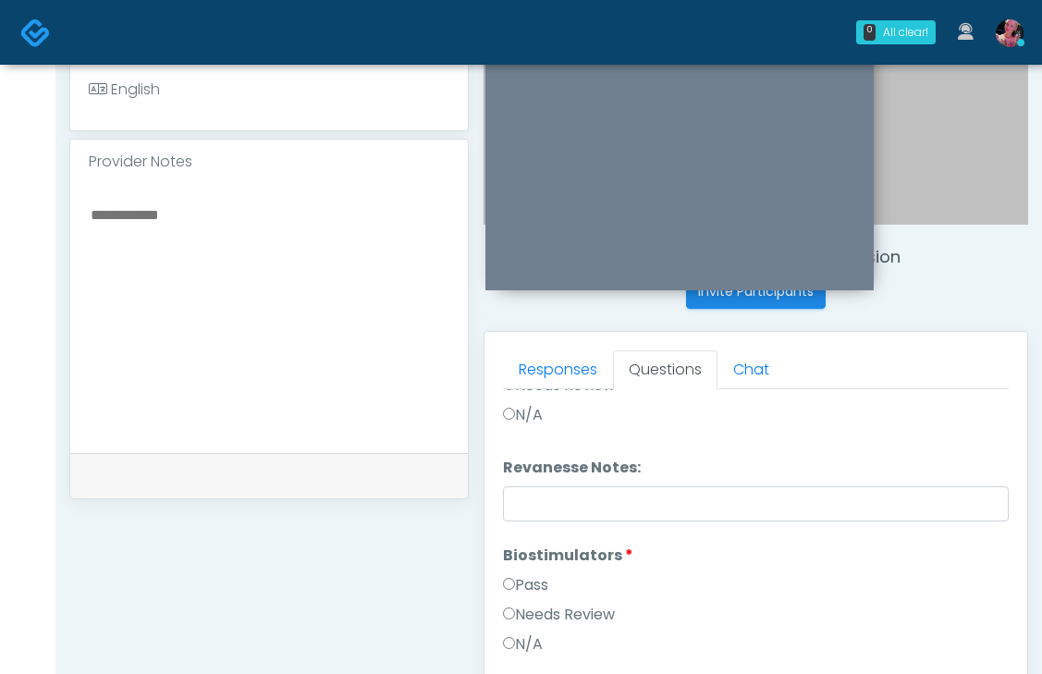
scroll to position [1674, 0]
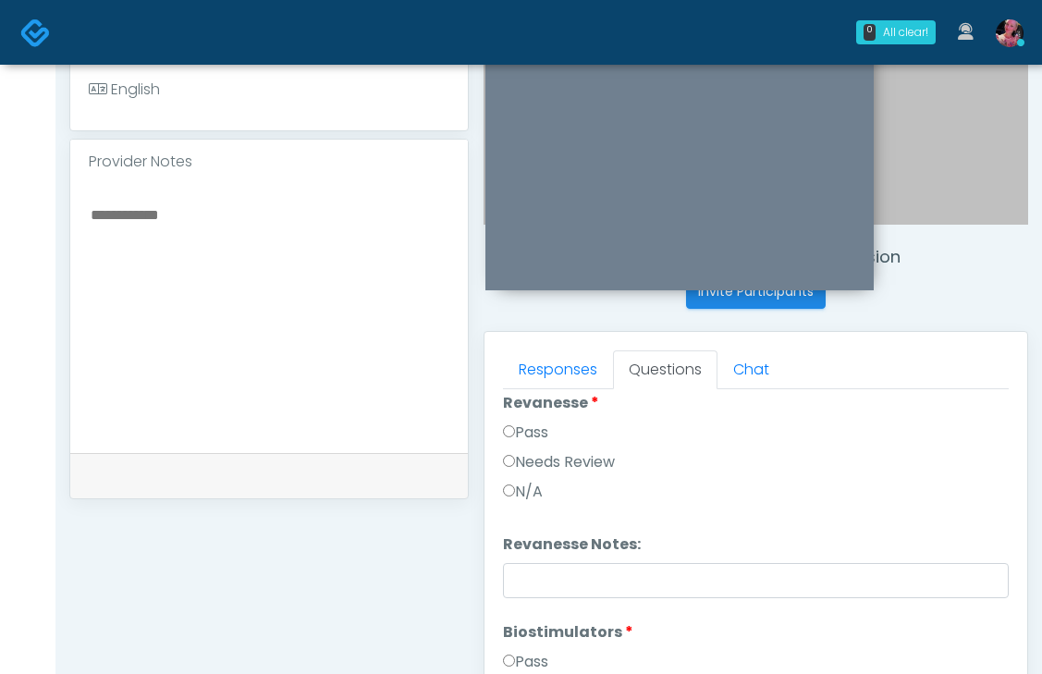
click label "Pass"
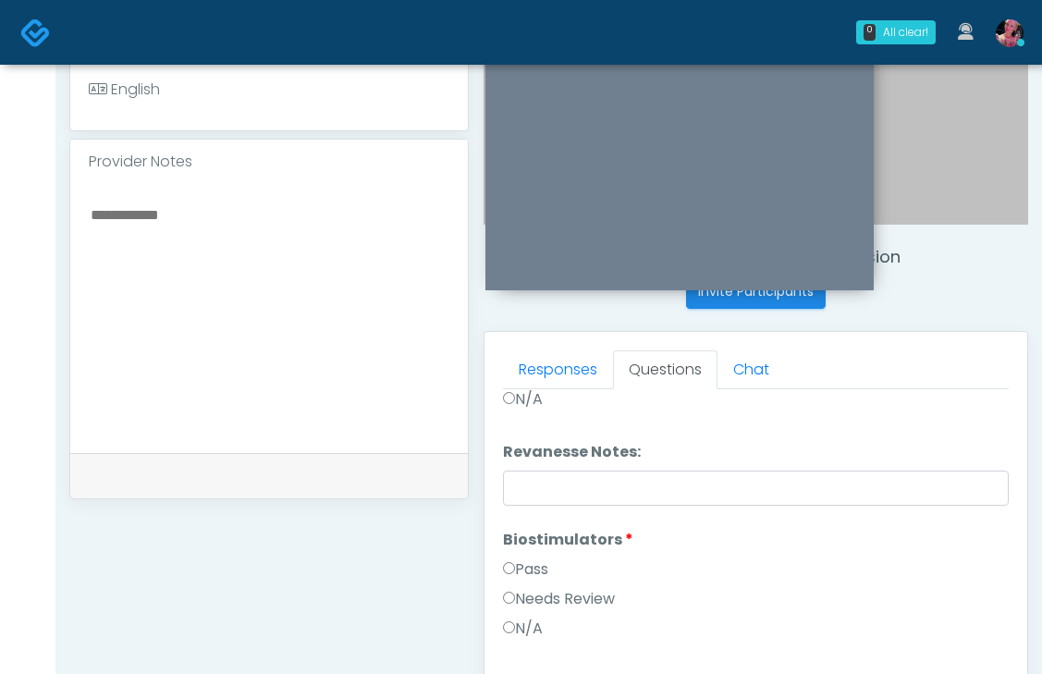
scroll to position [1808, 0]
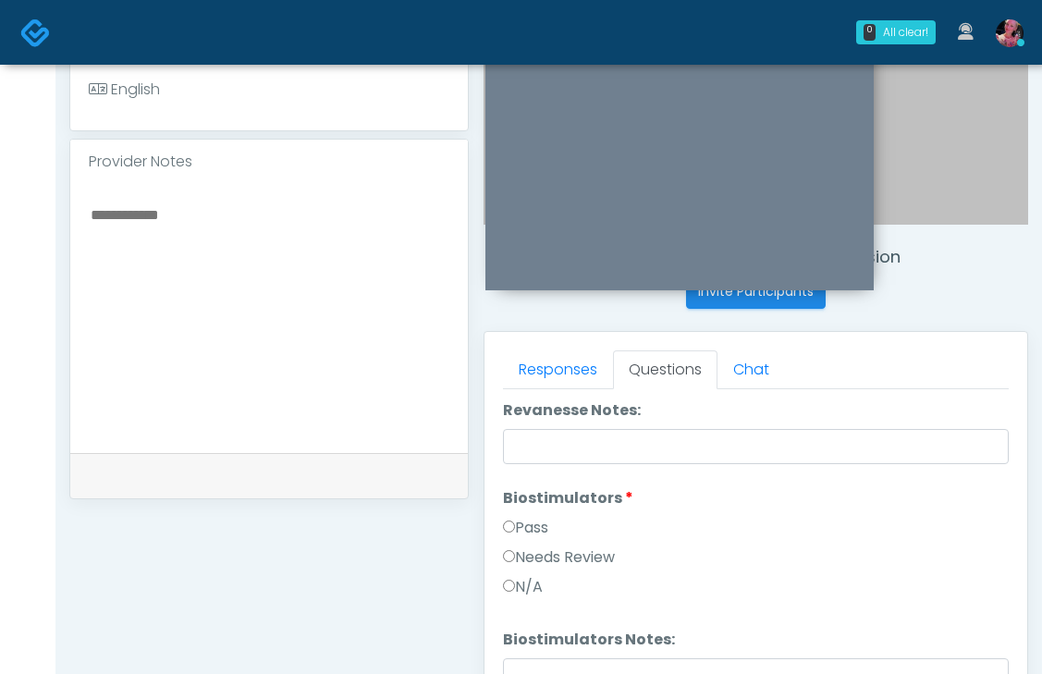
click label "Pass"
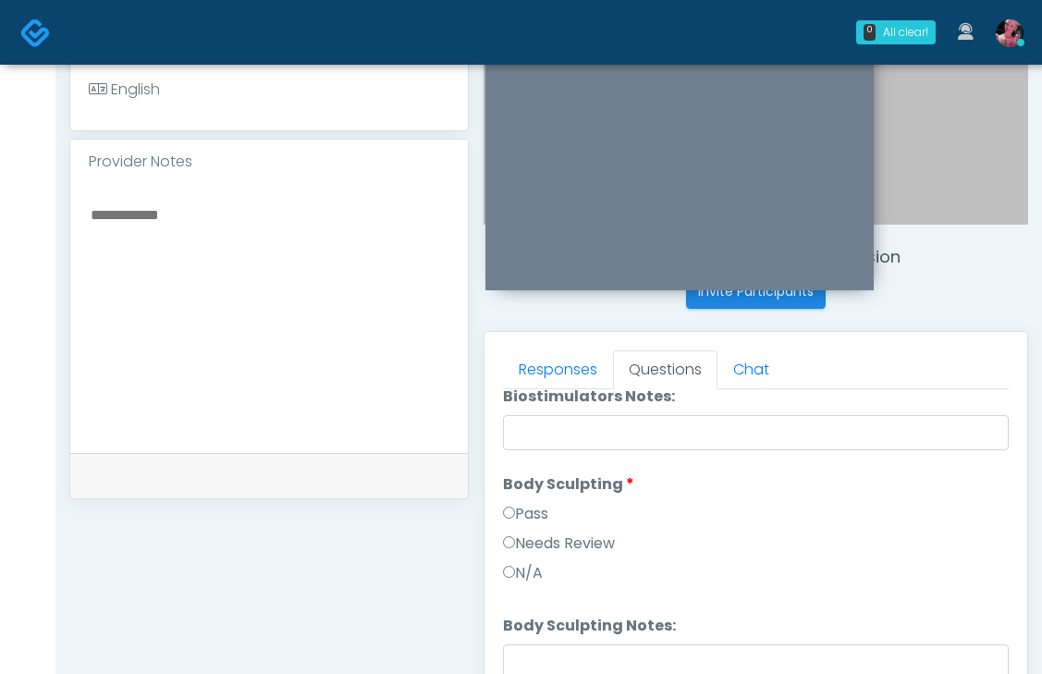
click label "Pass"
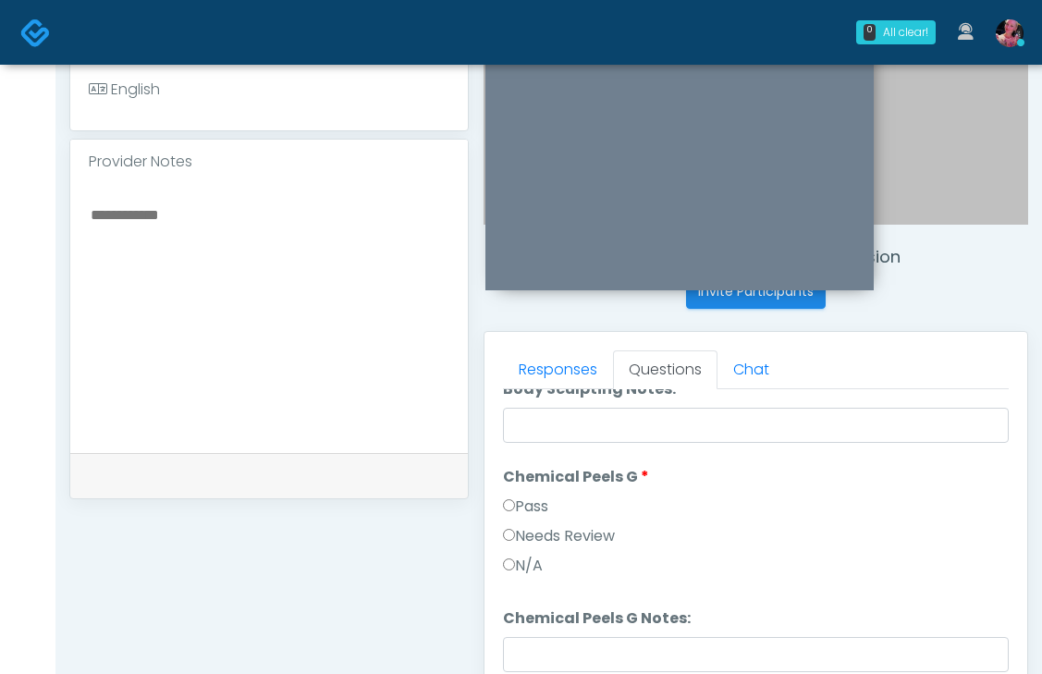
click label "Pass"
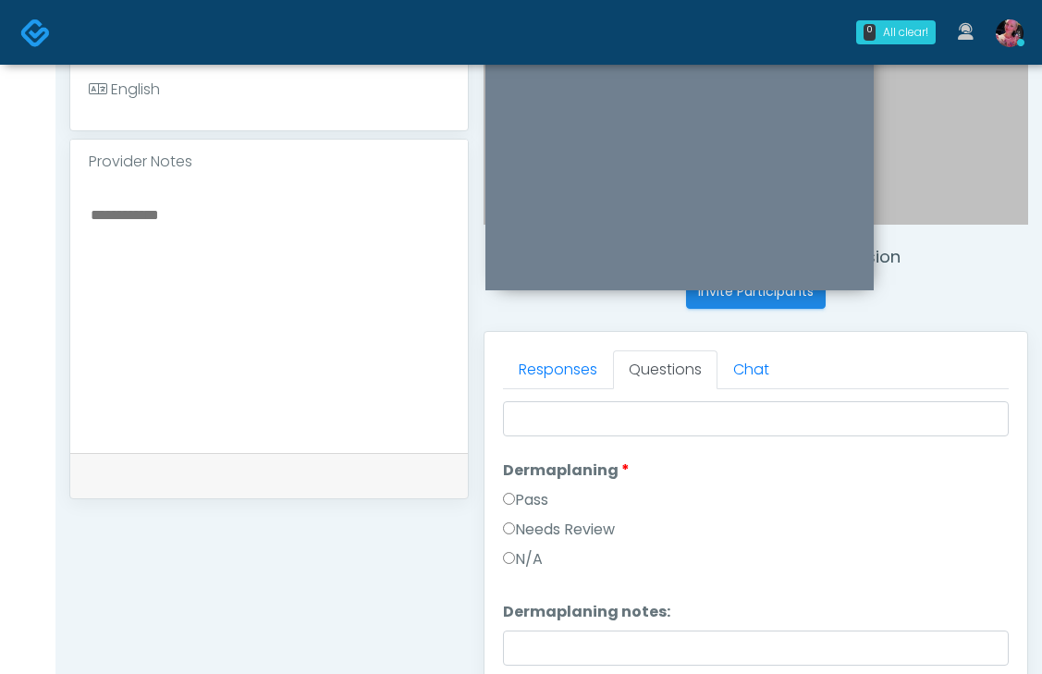
scroll to position [2526, 0]
click label "Pass"
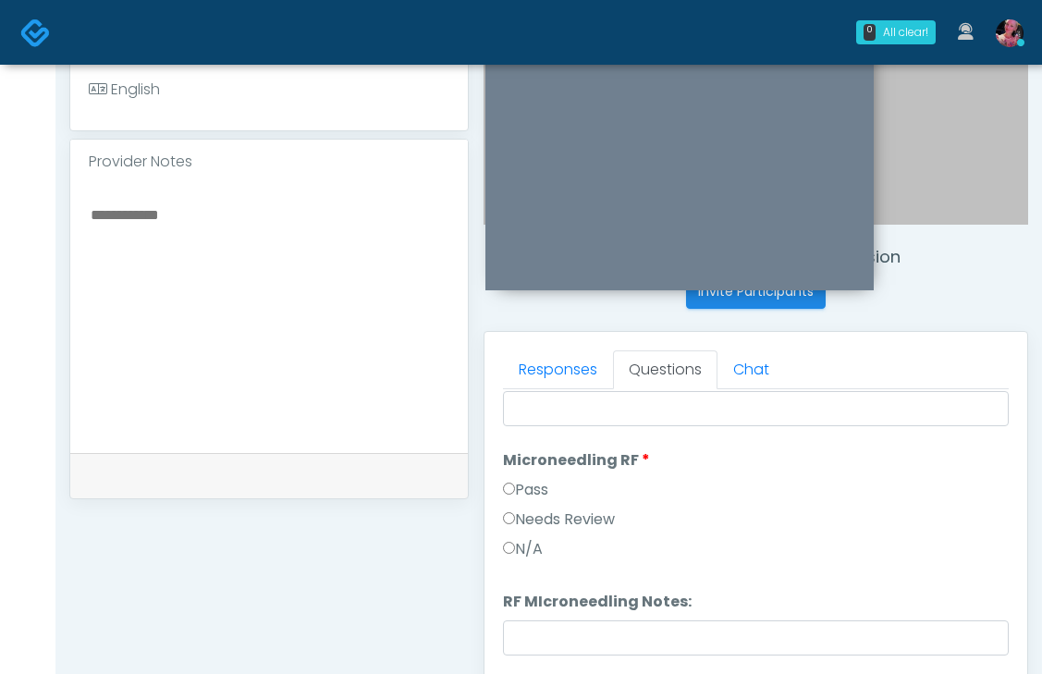
click label "Pass"
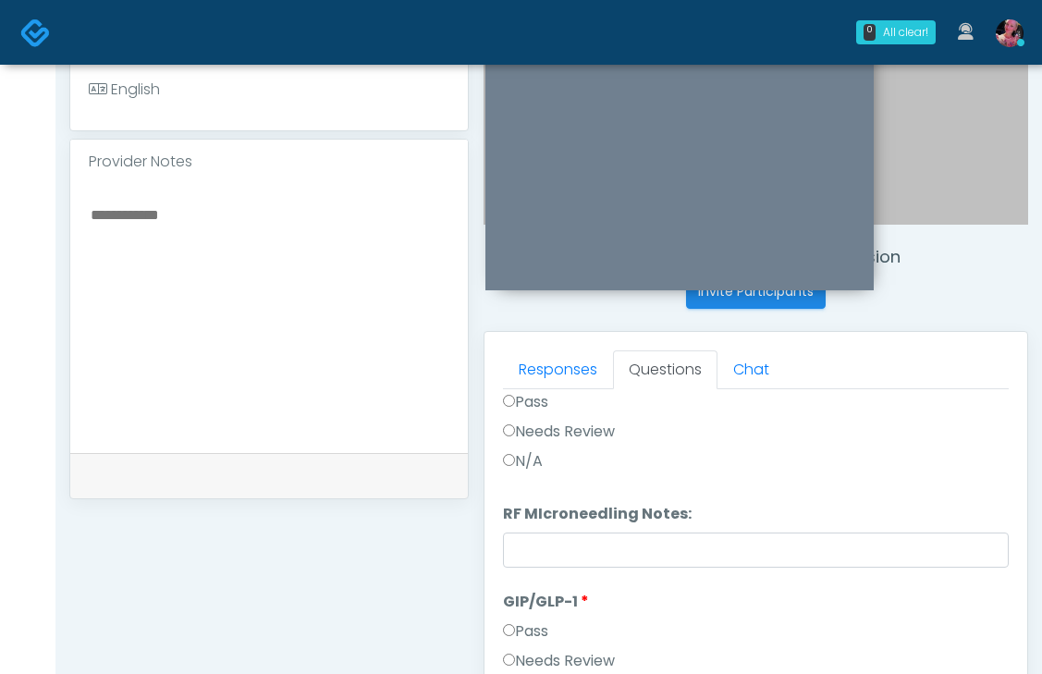
click label "Pass"
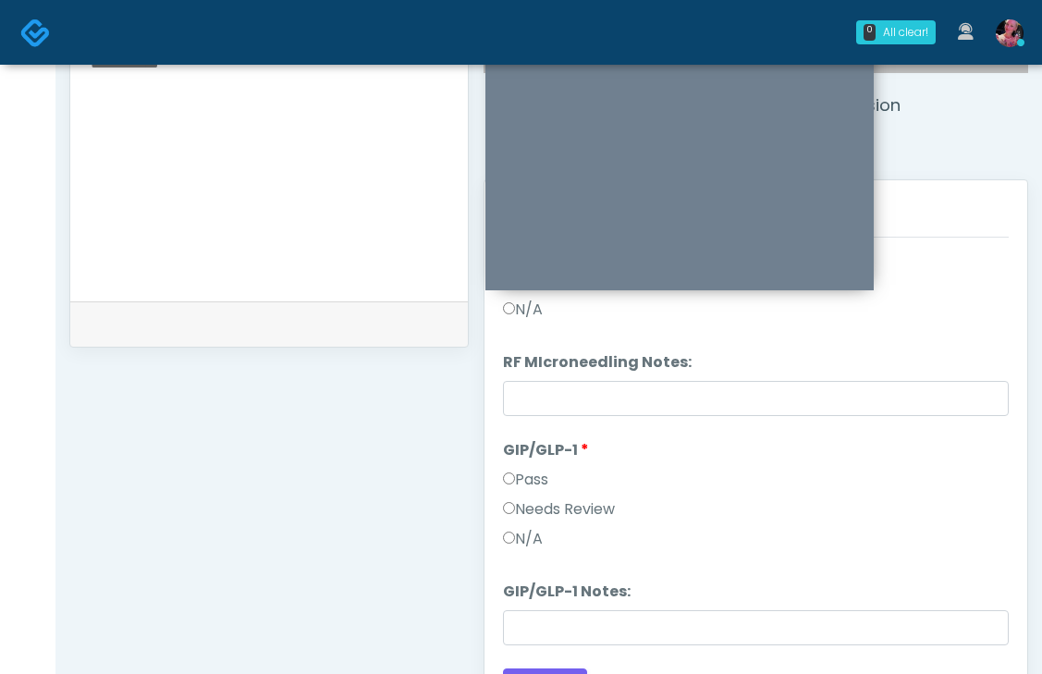
scroll to position [698, 0]
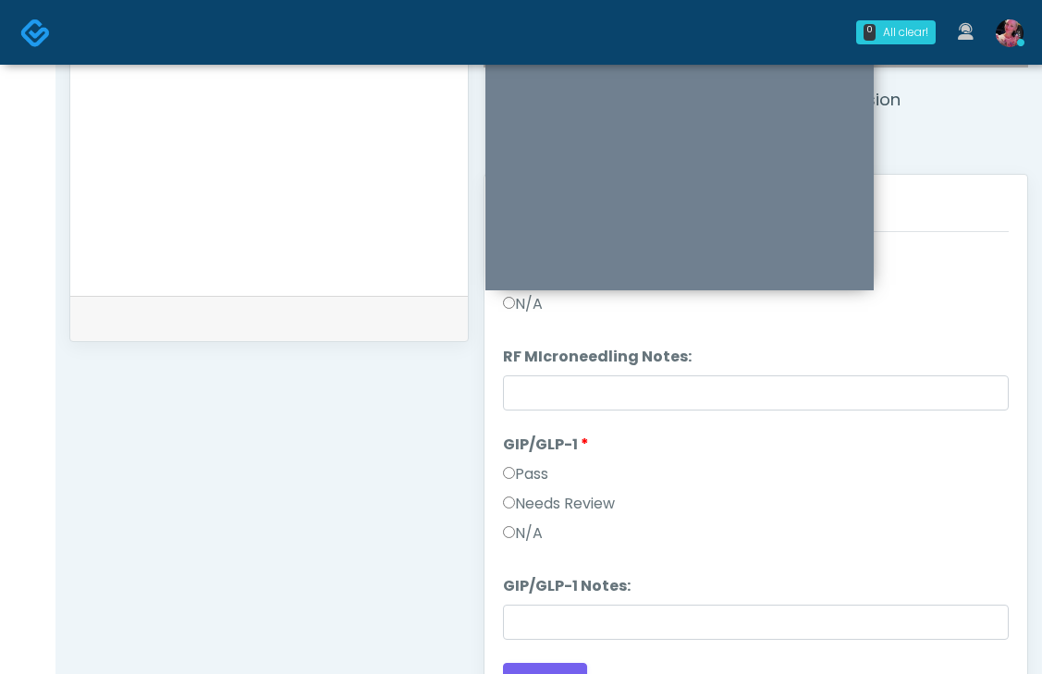
click label "N/A"
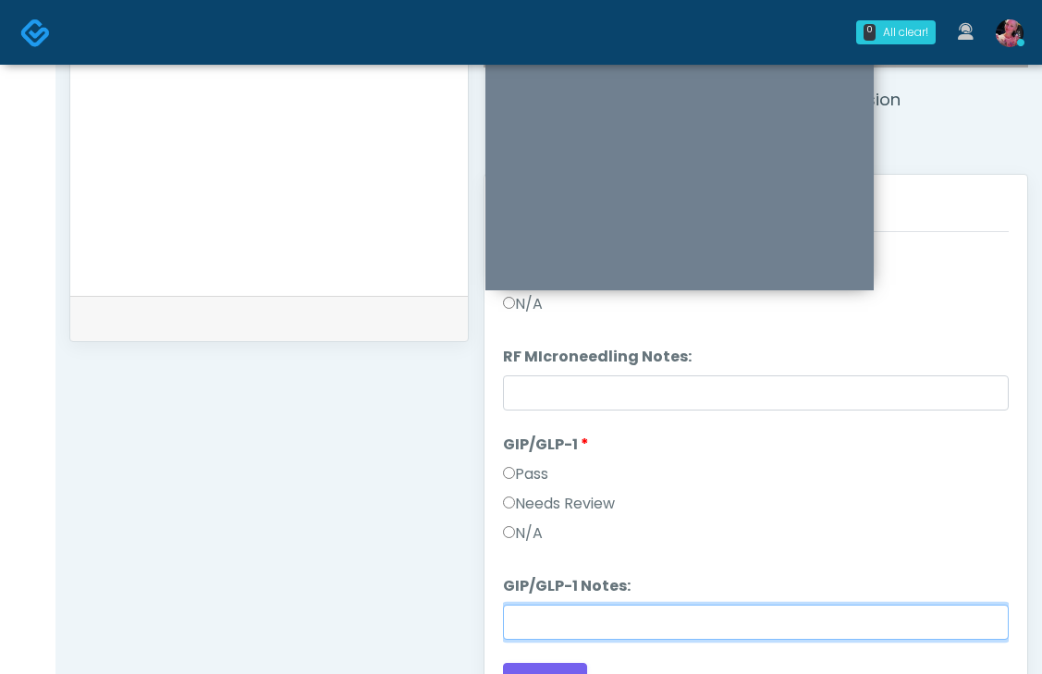
click input "GIP/GLP-1 Notes:"
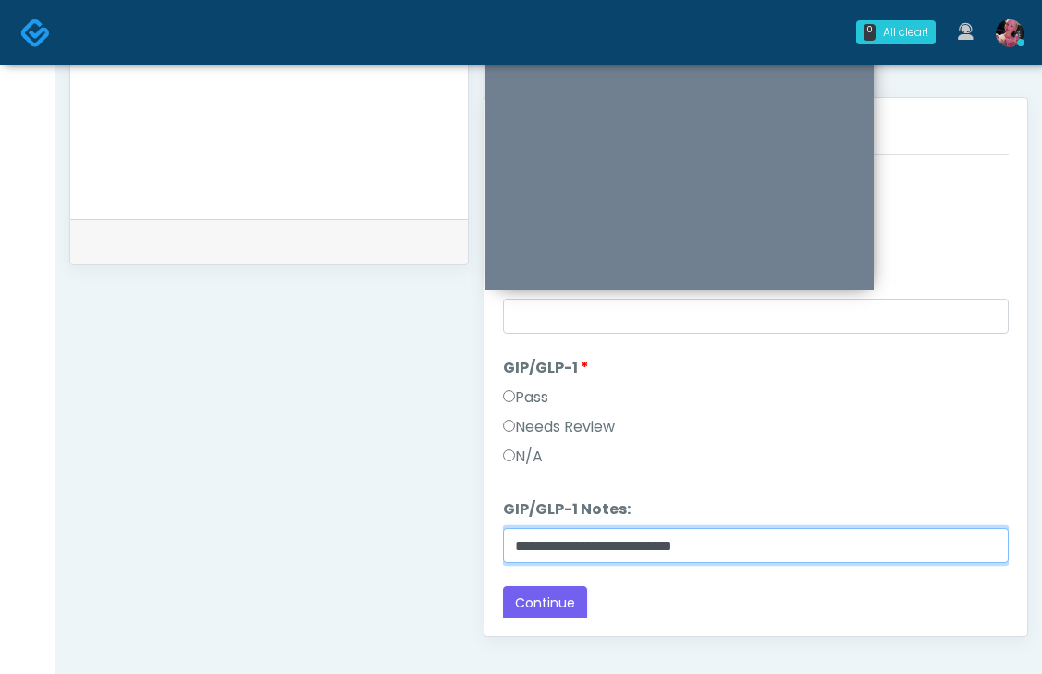
scroll to position [794, 0]
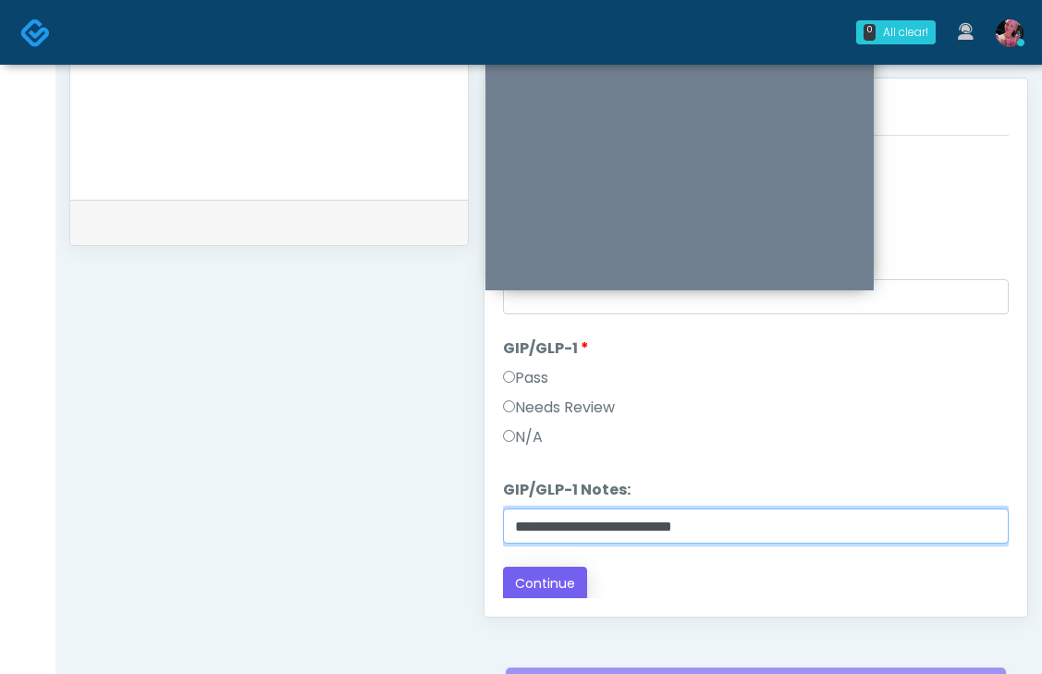
type input "**********"
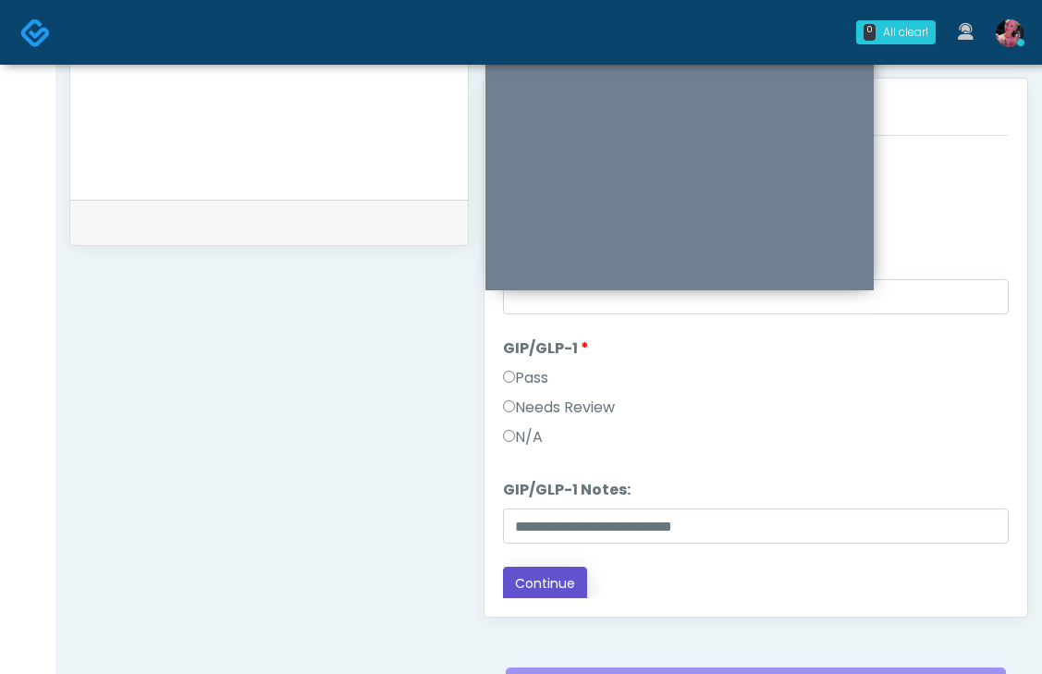
click button "Continue"
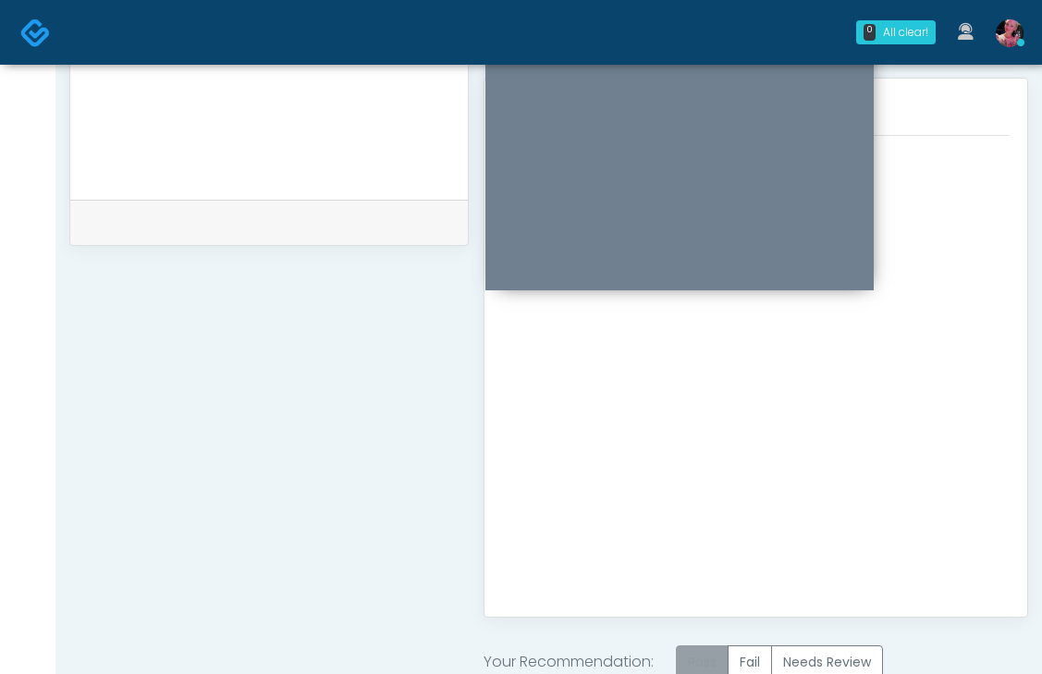
click label "Pass"
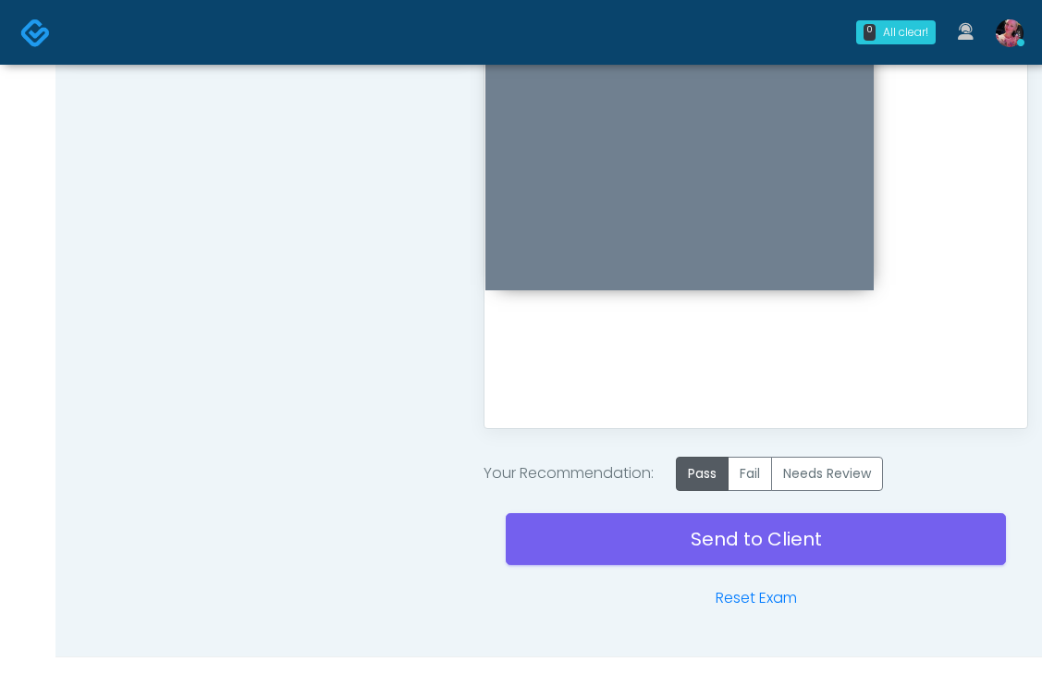
scroll to position [1020, 0]
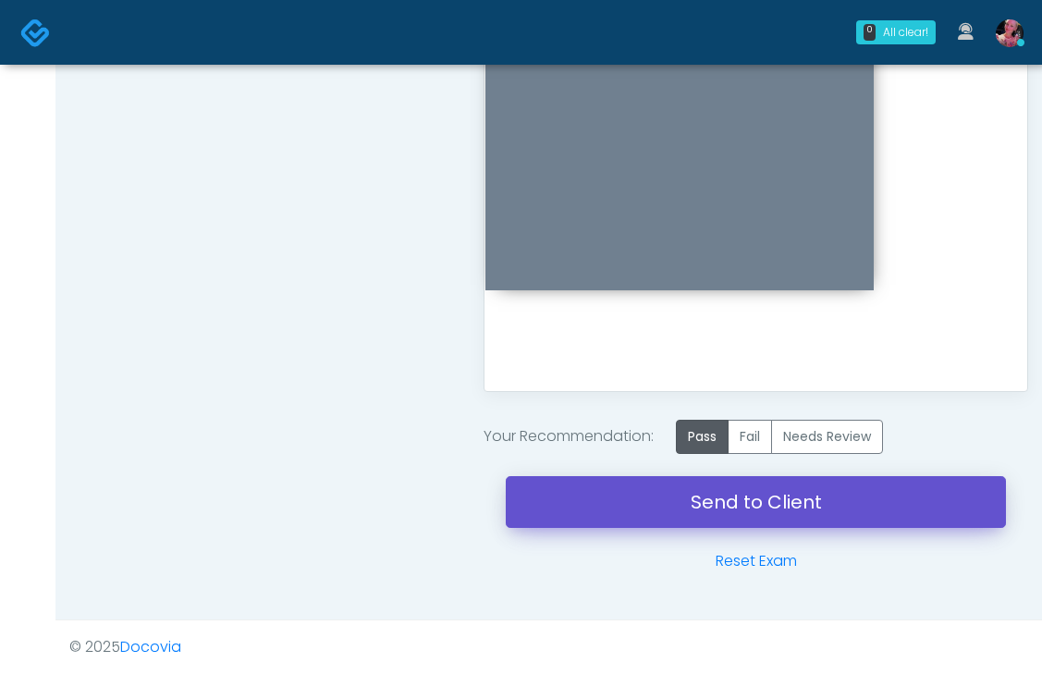
click link "Send to Client"
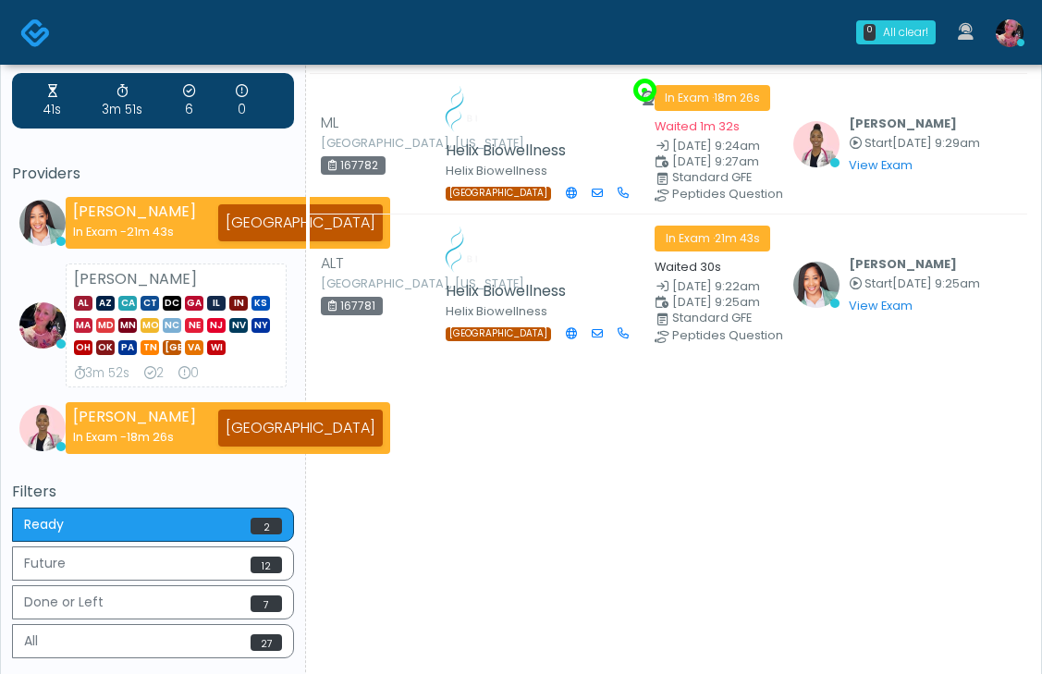
scroll to position [53, 0]
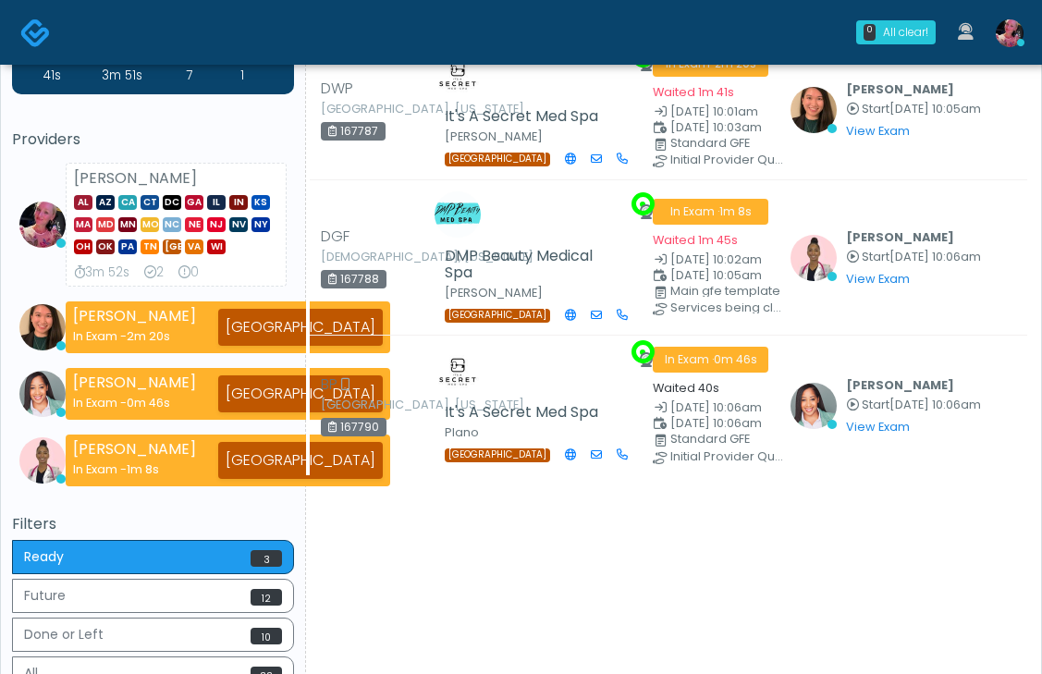
scroll to position [89, 0]
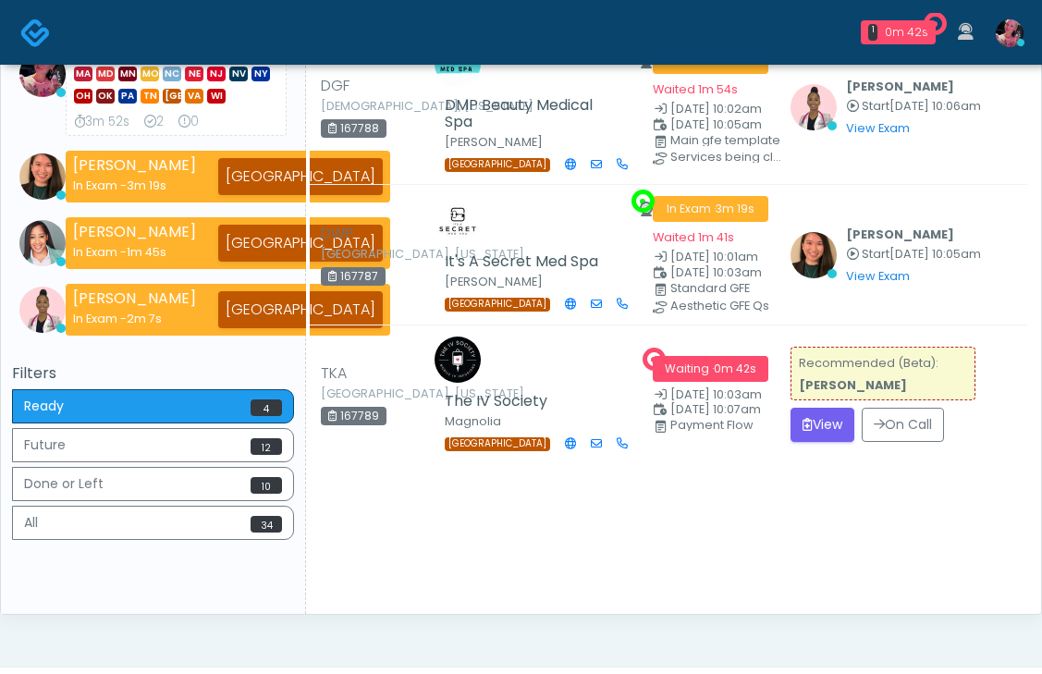
scroll to position [284, 0]
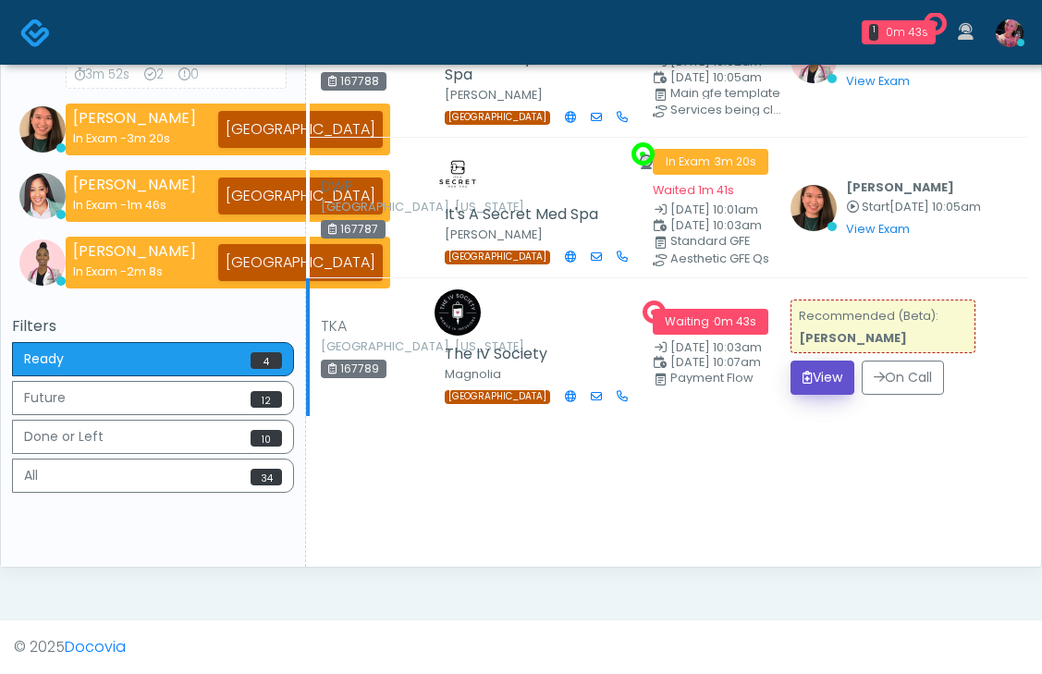
click at [815, 395] on button "View" at bounding box center [823, 378] width 64 height 34
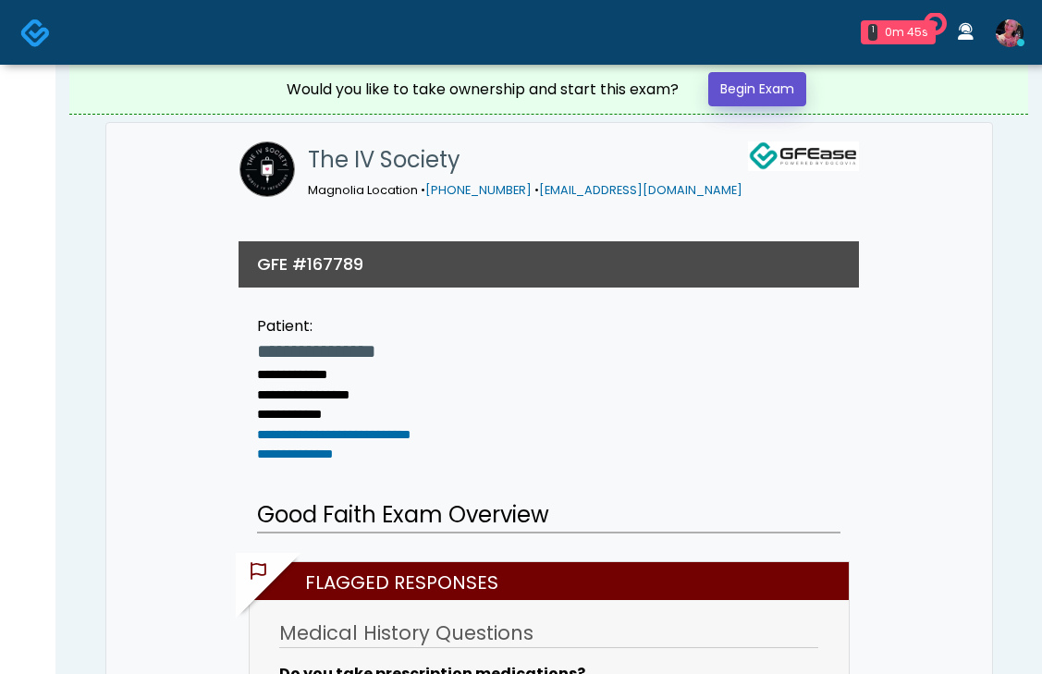
click at [741, 84] on link "Begin Exam" at bounding box center [757, 89] width 98 height 34
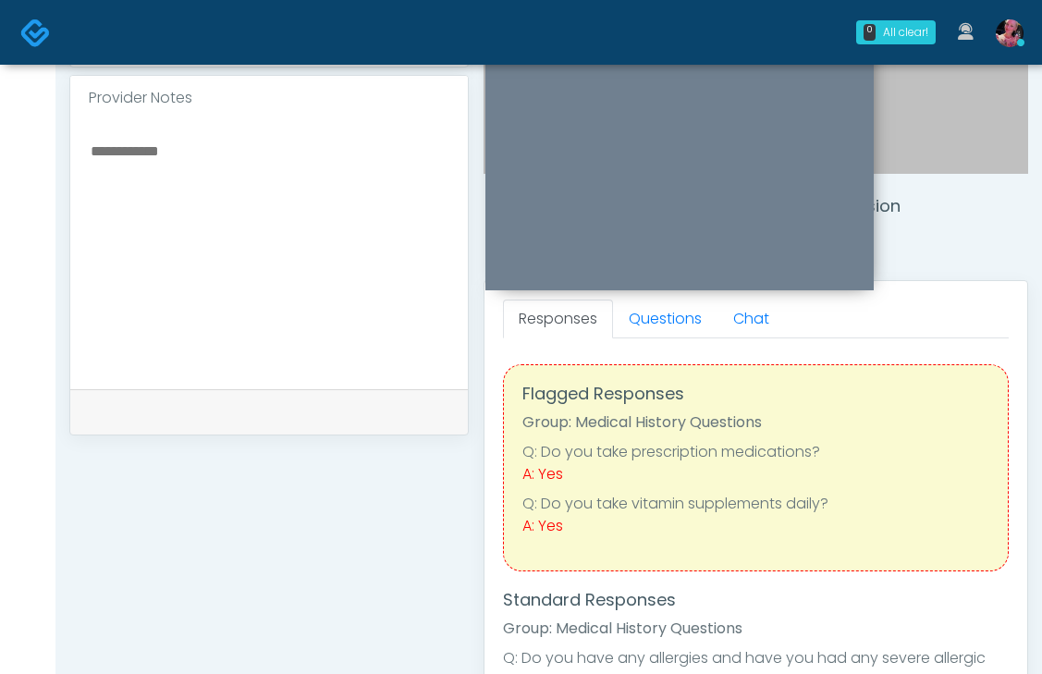
scroll to position [559, 0]
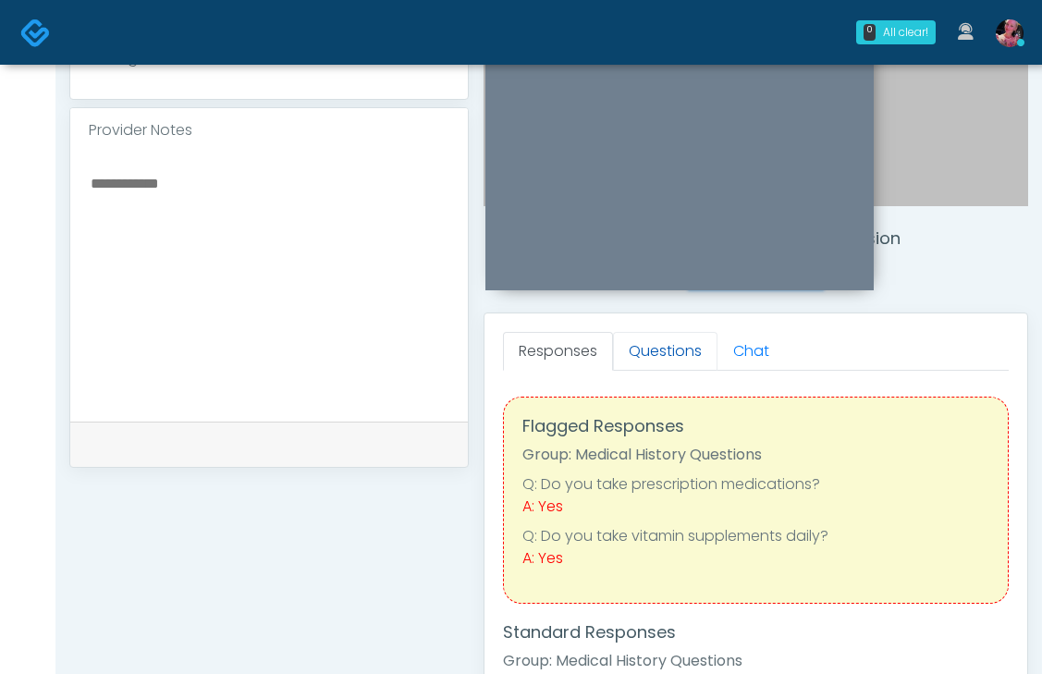
click at [650, 369] on link "Questions" at bounding box center [665, 351] width 104 height 39
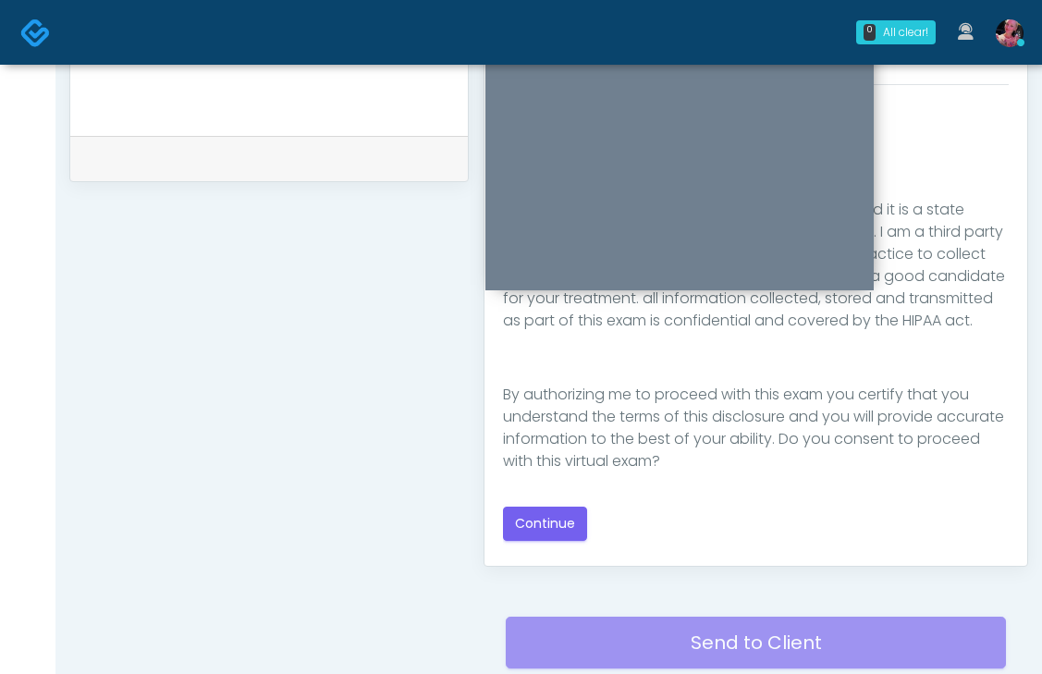
scroll to position [303, 0]
click at [524, 530] on button "Continue" at bounding box center [545, 524] width 84 height 34
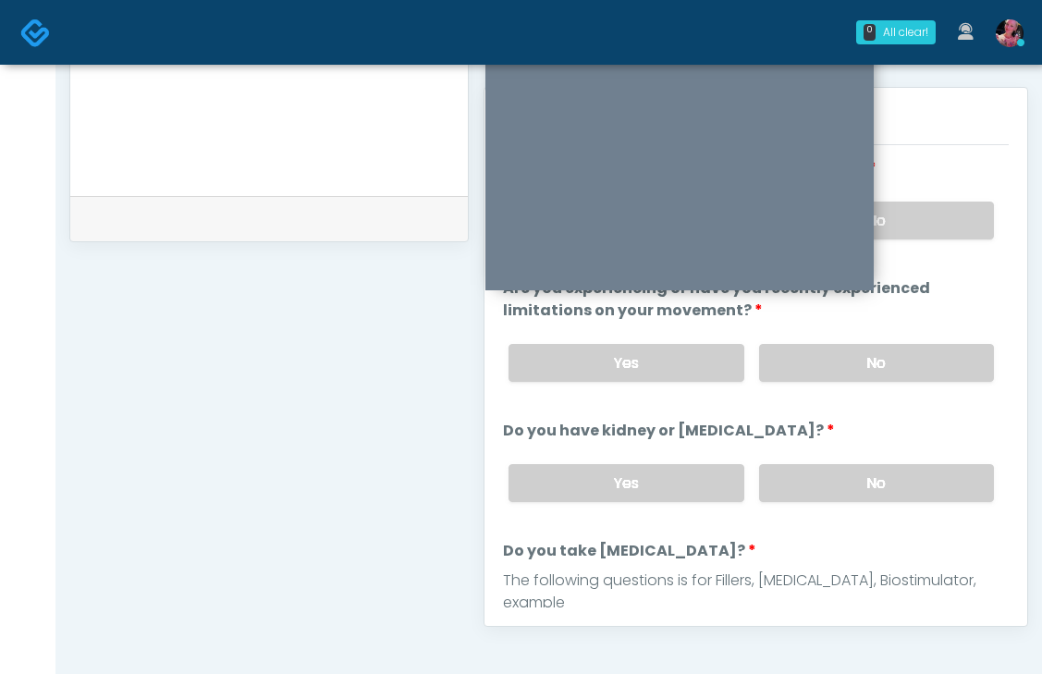
scroll to position [786, 0]
click at [942, 215] on label "No" at bounding box center [876, 220] width 235 height 38
click at [927, 363] on label "No" at bounding box center [876, 362] width 235 height 38
click at [901, 477] on label "No" at bounding box center [876, 482] width 235 height 38
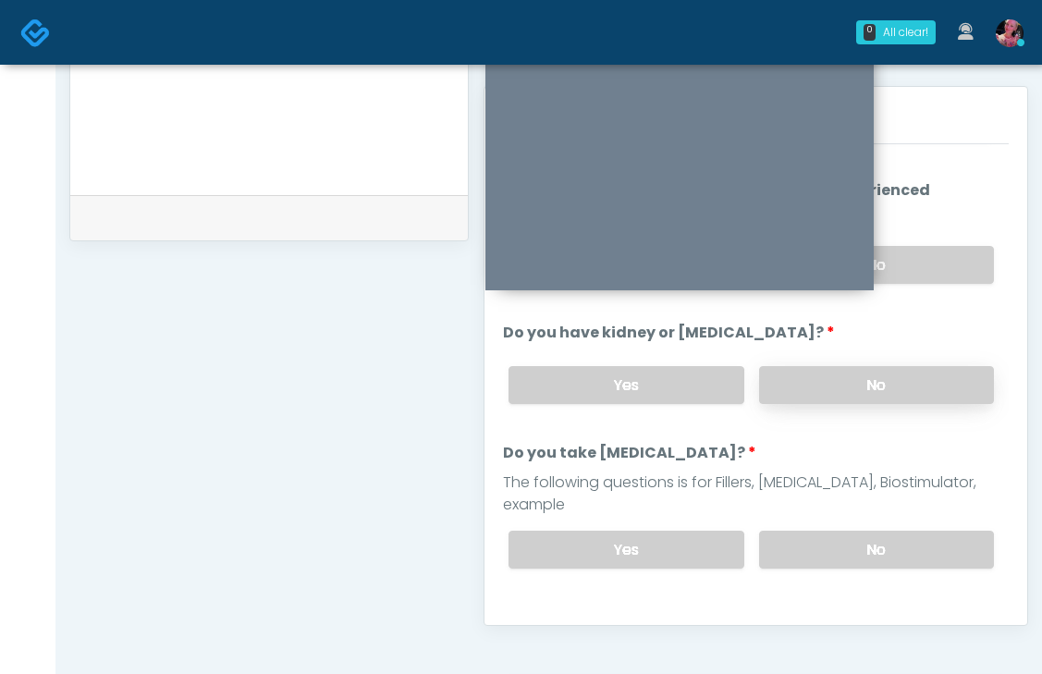
scroll to position [113, 0]
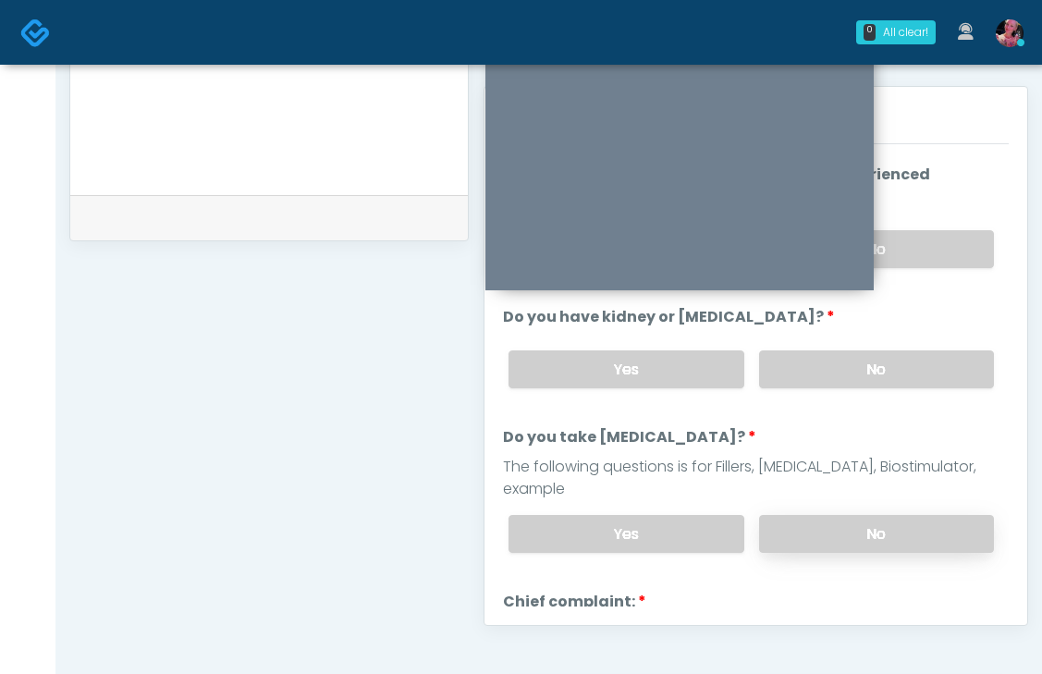
click at [885, 515] on label "No" at bounding box center [876, 534] width 235 height 38
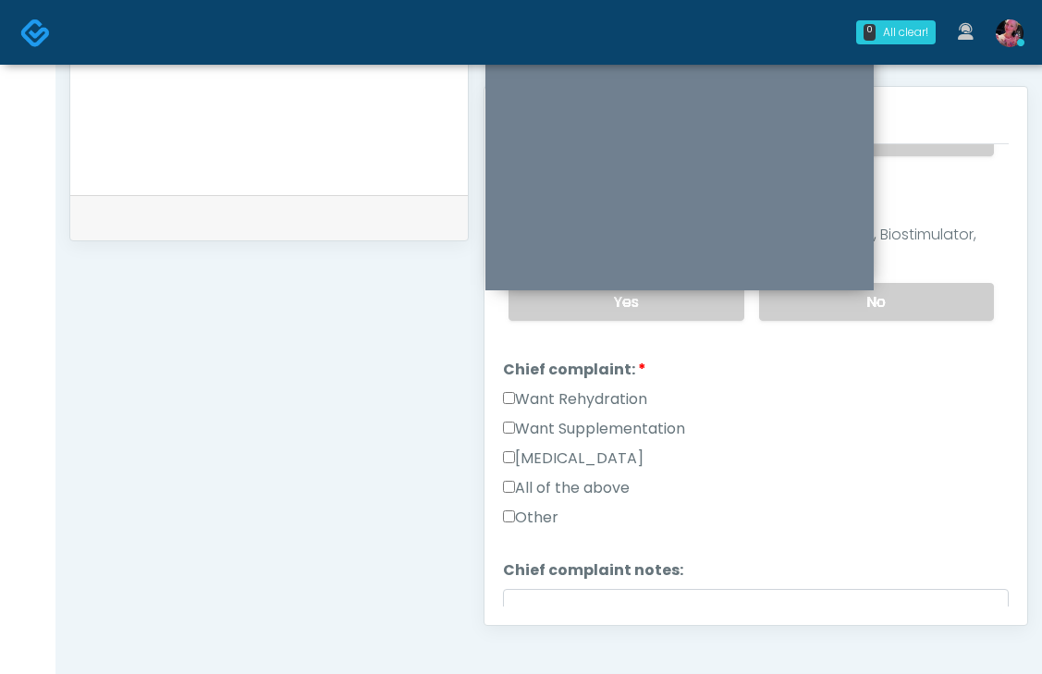
scroll to position [346, 0]
click at [641, 417] on label "Want Supplementation" at bounding box center [594, 428] width 182 height 22
click at [622, 387] on label "Want Rehydration" at bounding box center [575, 398] width 144 height 22
click at [621, 417] on label "Want Supplementation" at bounding box center [594, 428] width 182 height 22
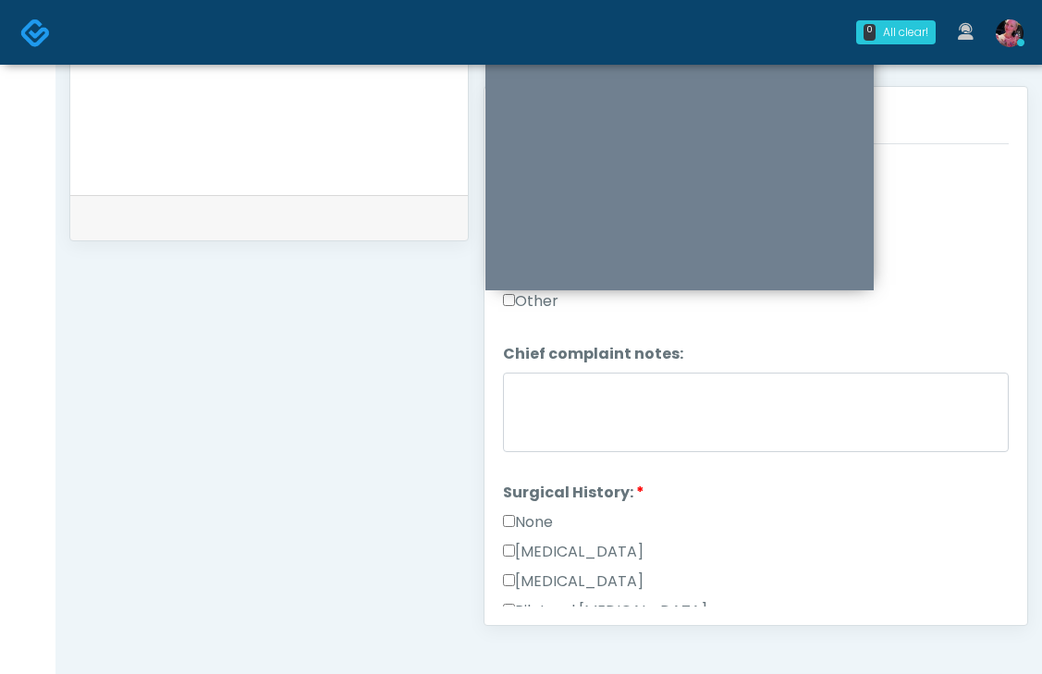
scroll to position [567, 0]
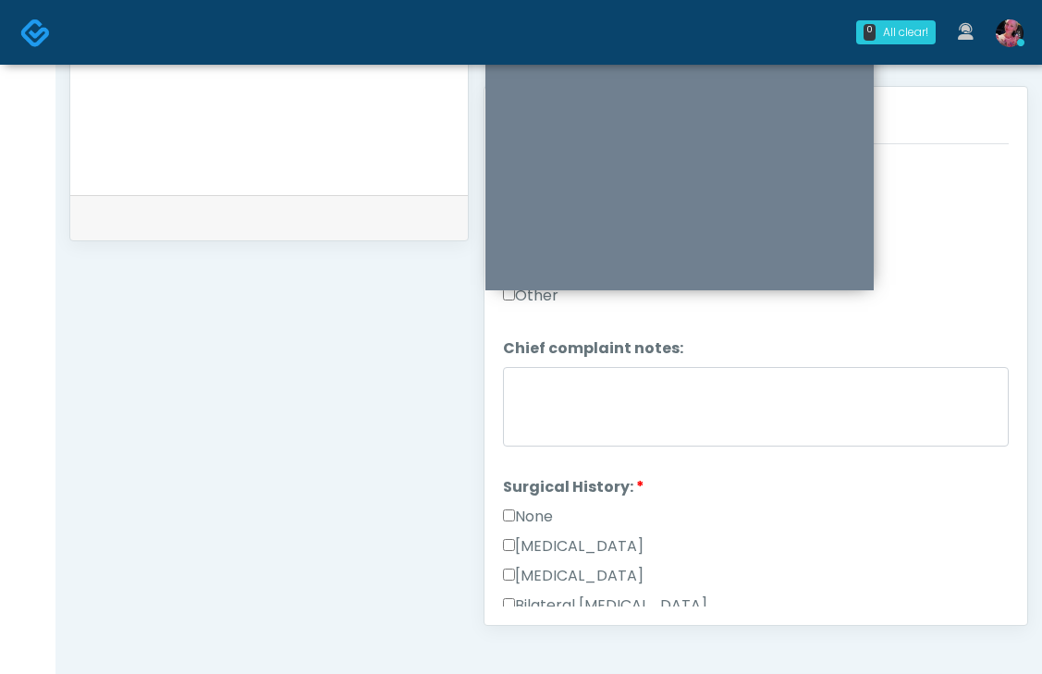
click at [533, 506] on label "None" at bounding box center [528, 517] width 50 height 22
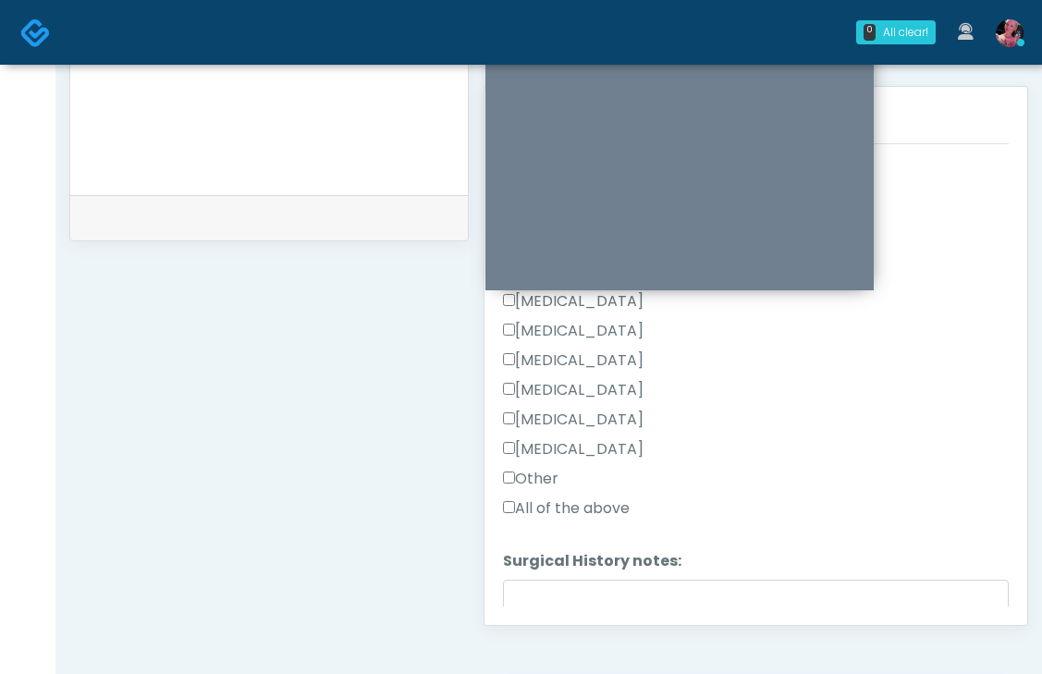
scroll to position [1050, 0]
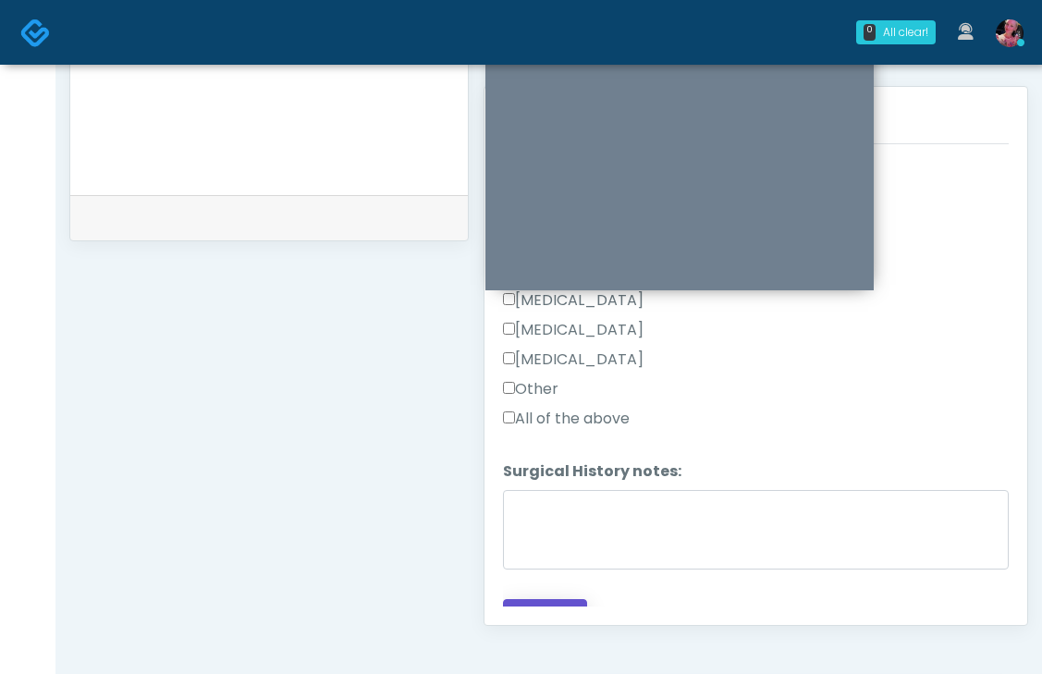
click at [528, 599] on button "Continue" at bounding box center [545, 616] width 84 height 34
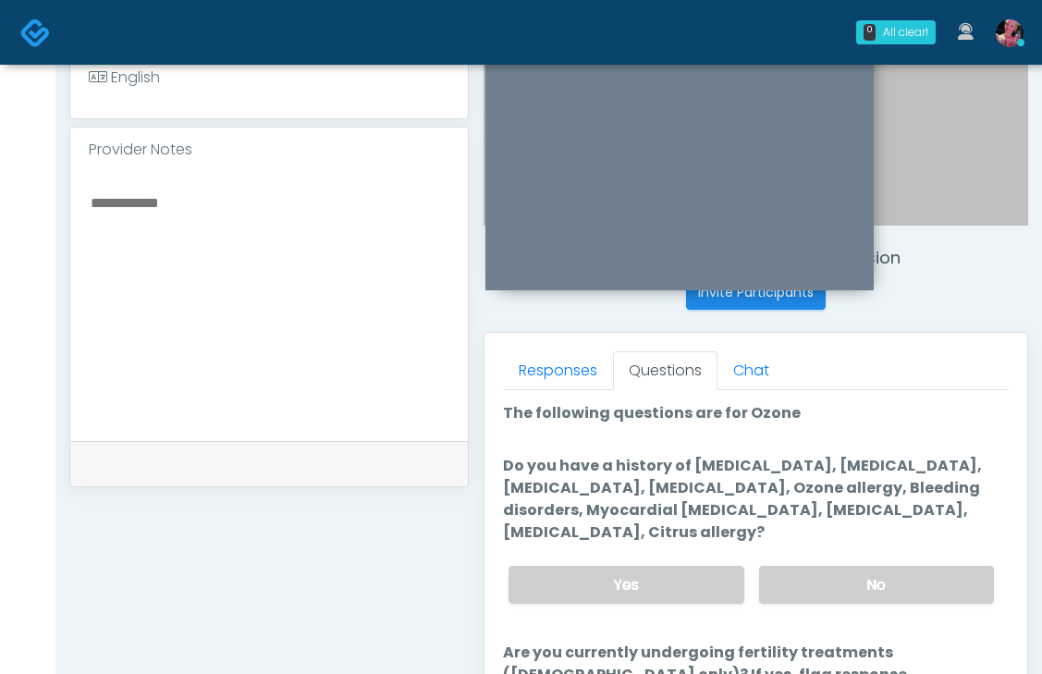
scroll to position [543, 0]
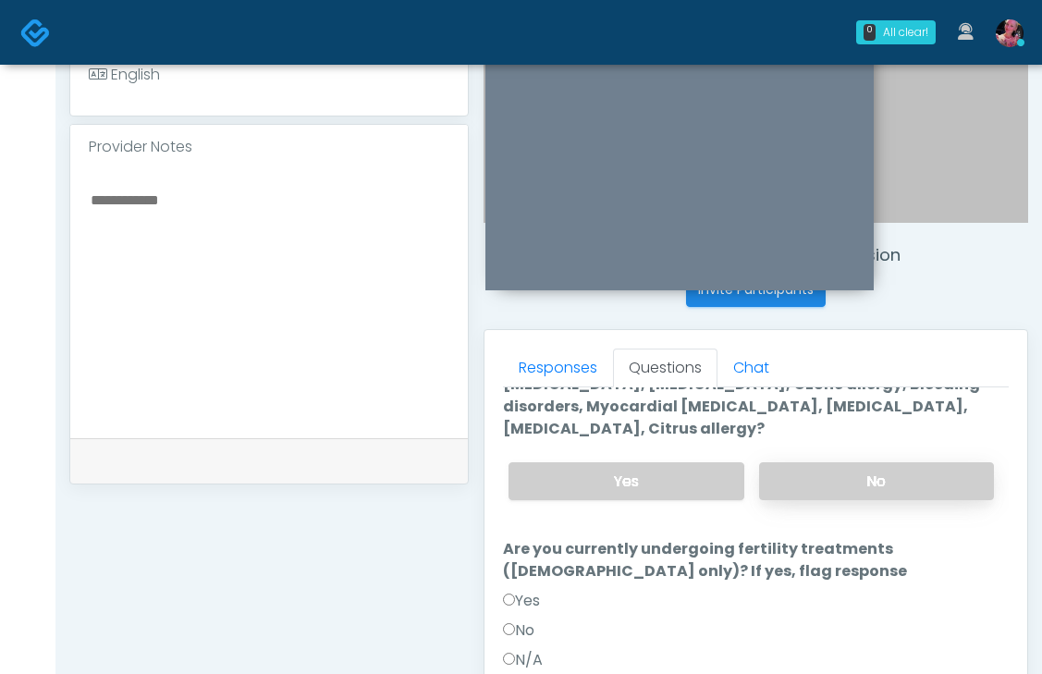
click at [818, 472] on label "No" at bounding box center [876, 481] width 235 height 38
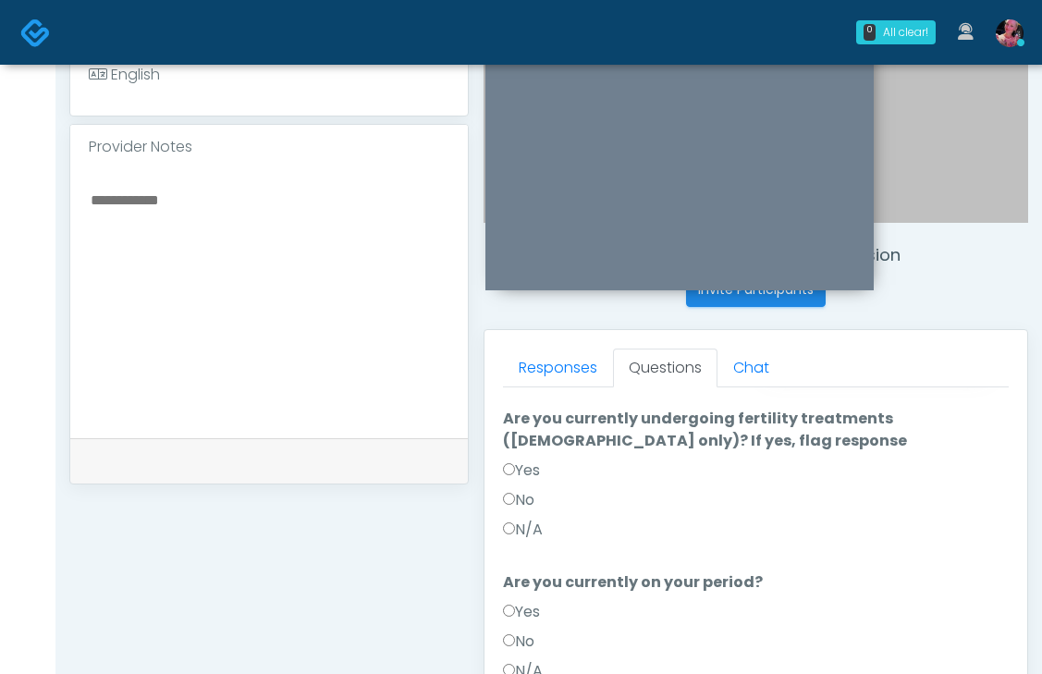
scroll to position [247, 0]
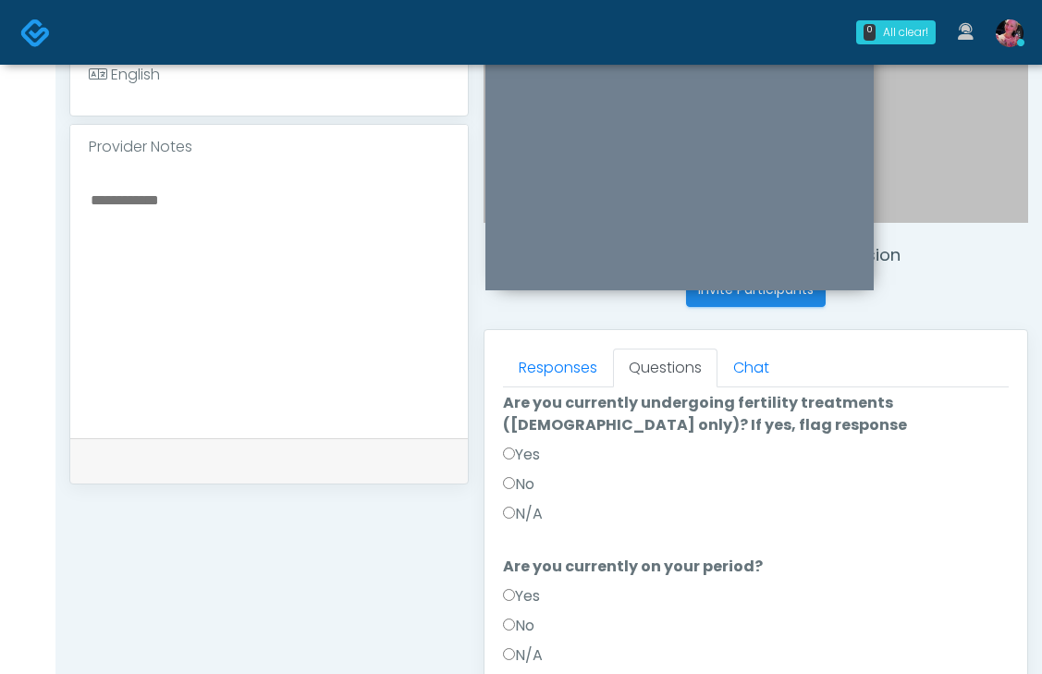
click at [522, 484] on label "No" at bounding box center [518, 484] width 31 height 22
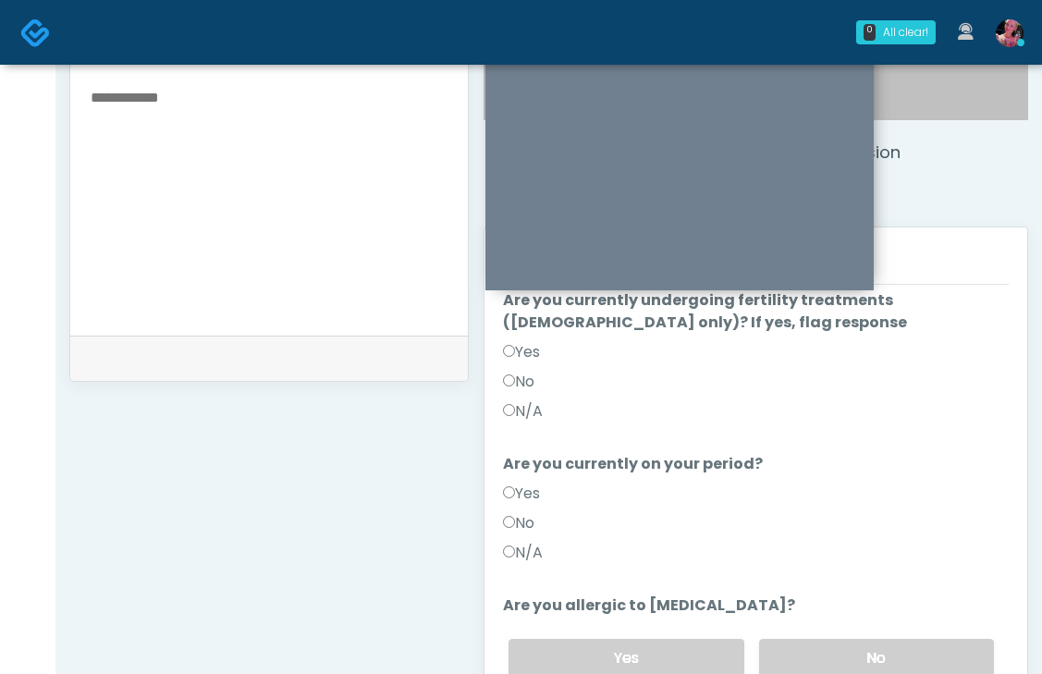
scroll to position [715, 0]
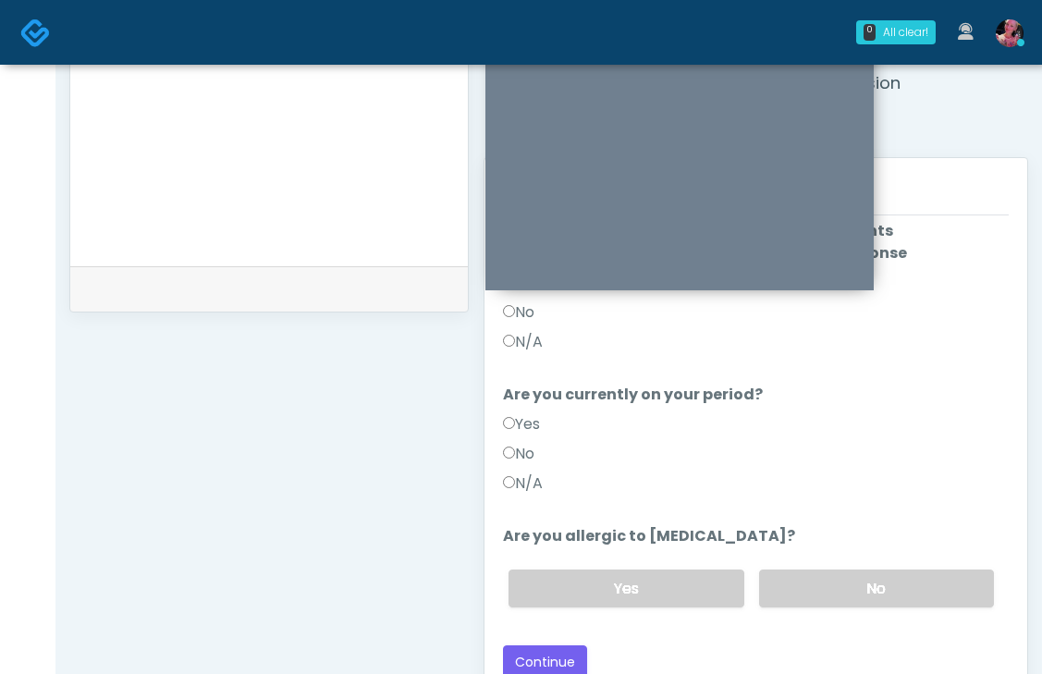
click at [521, 455] on label "No" at bounding box center [518, 454] width 31 height 22
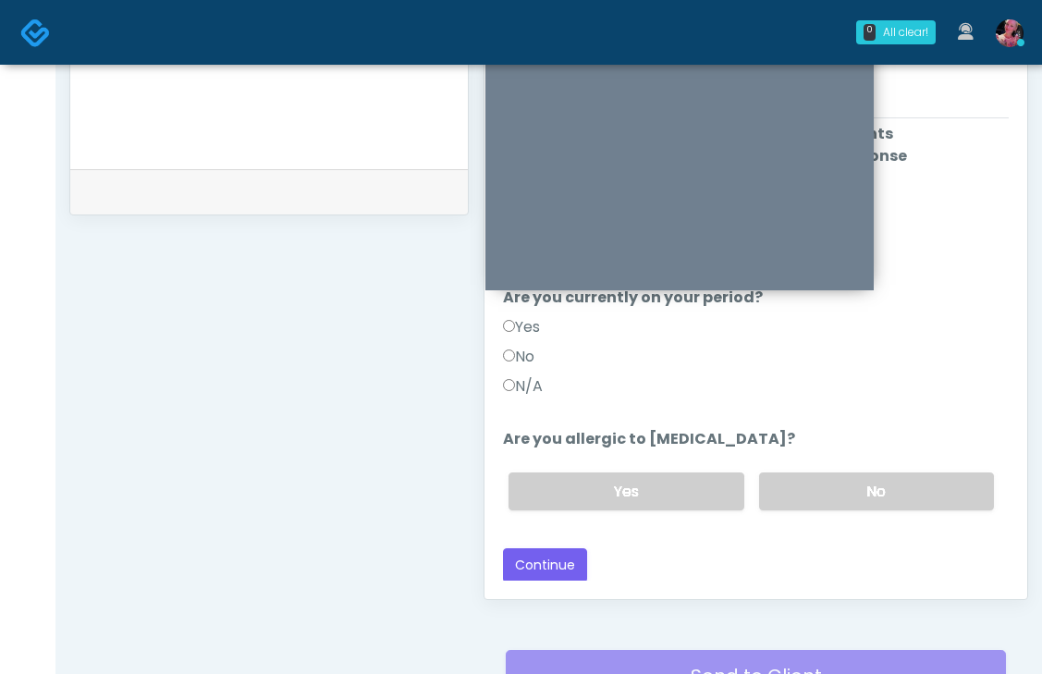
scroll to position [845, 0]
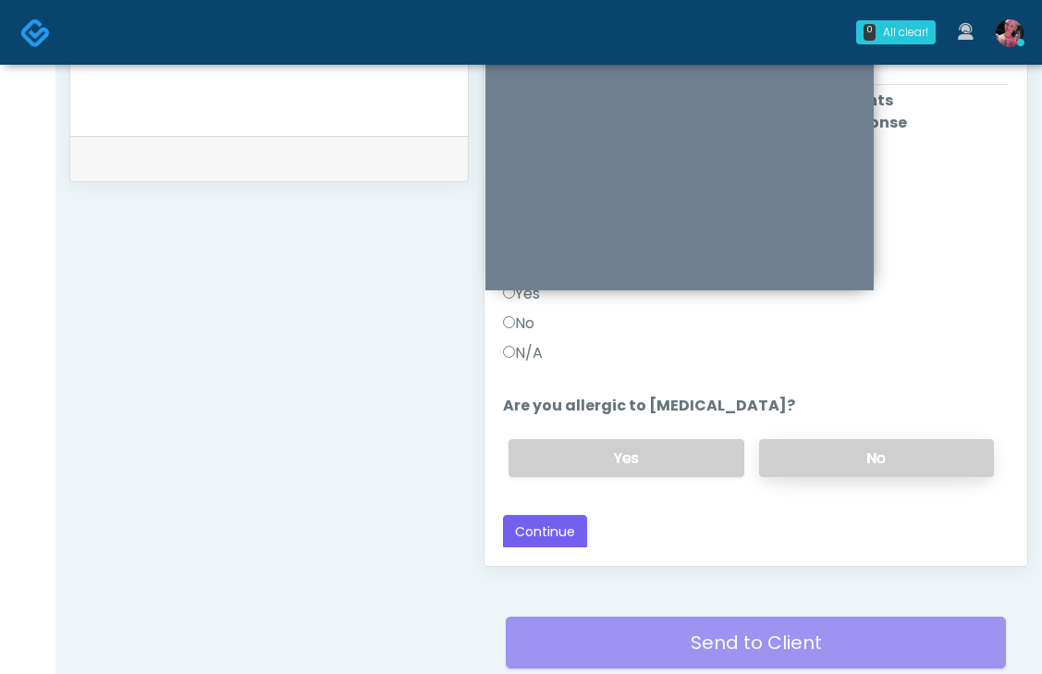
click at [831, 449] on label "No" at bounding box center [876, 458] width 235 height 38
click at [532, 535] on button "Continue" at bounding box center [545, 532] width 84 height 34
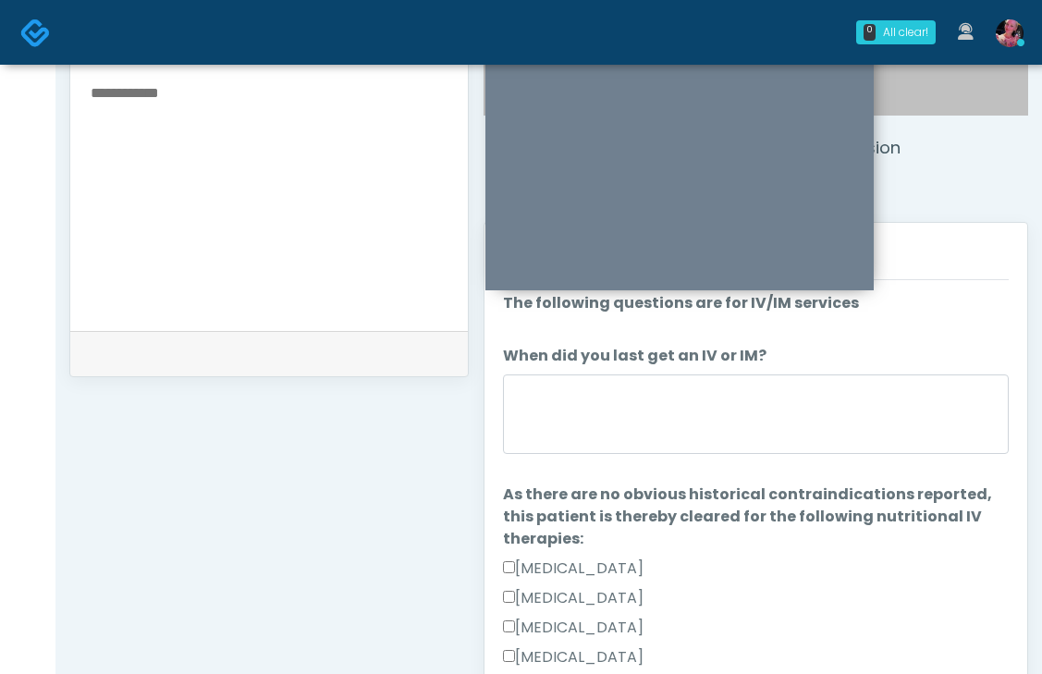
scroll to position [646, 0]
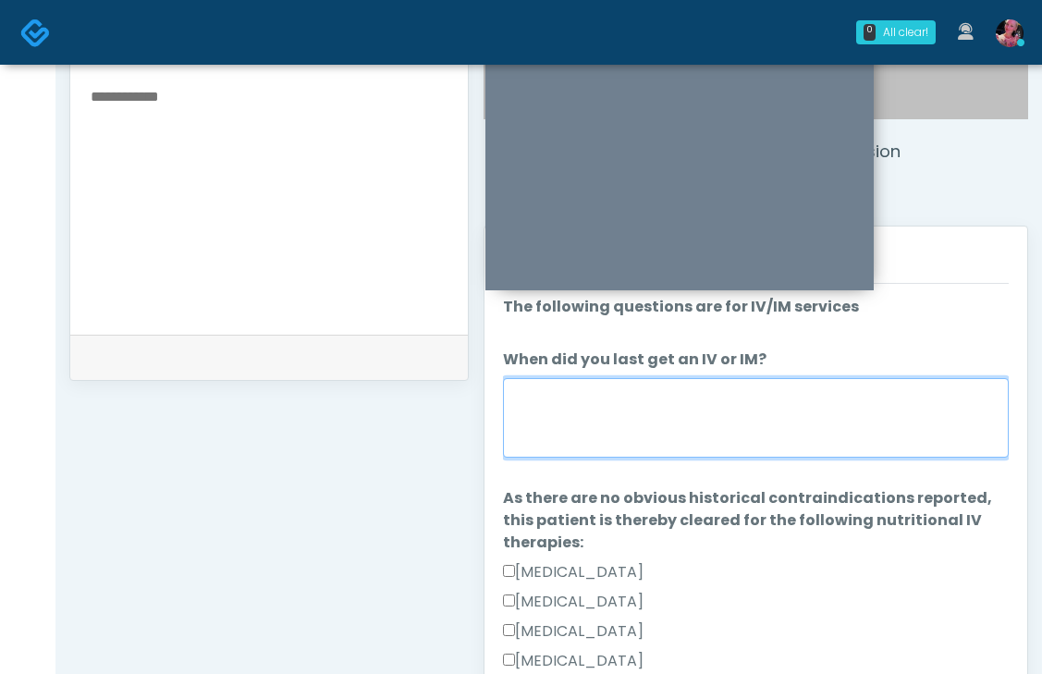
click at [672, 404] on textarea "When did you last get an IV or IM?" at bounding box center [756, 418] width 506 height 80
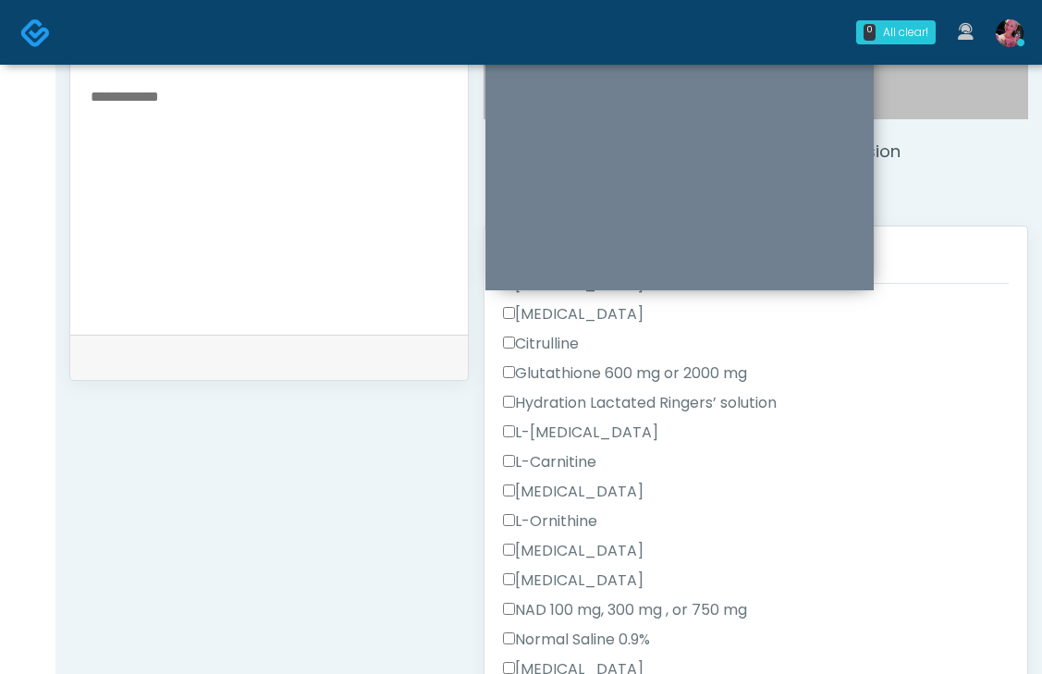
scroll to position [349, 0]
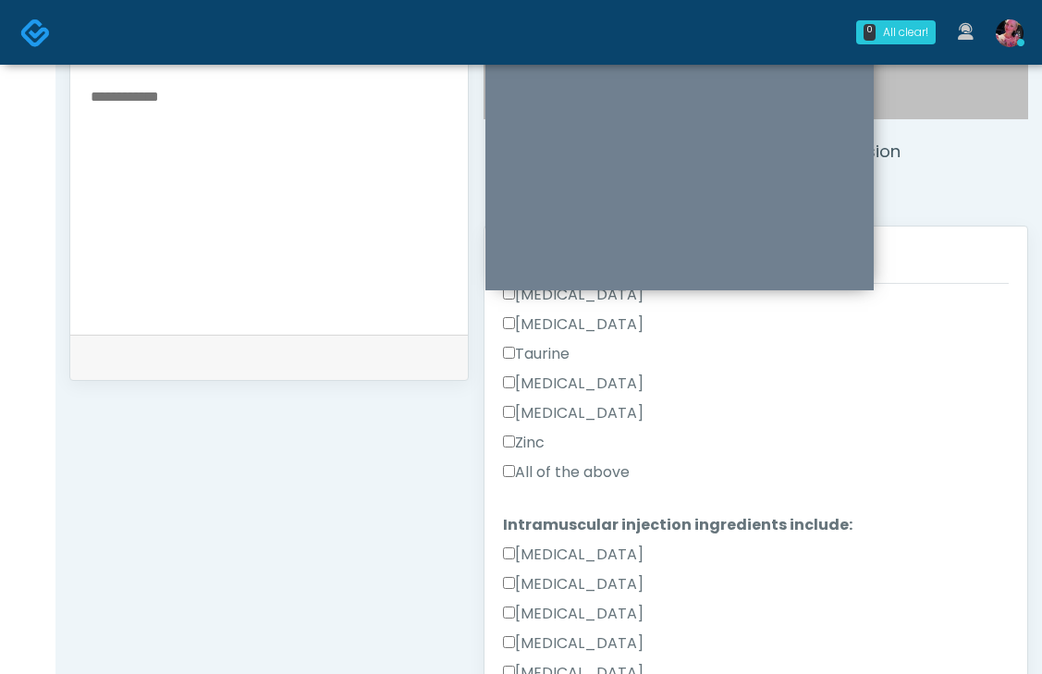
type textarea "*****"
click at [592, 461] on label "All of the above" at bounding box center [566, 472] width 127 height 22
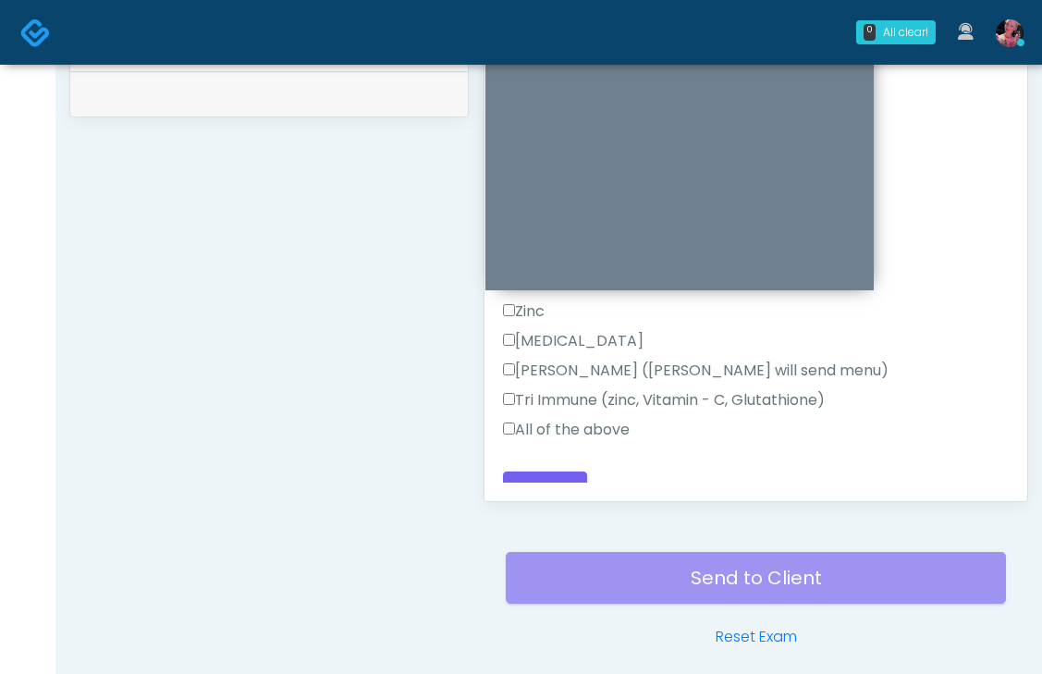
scroll to position [921, 0]
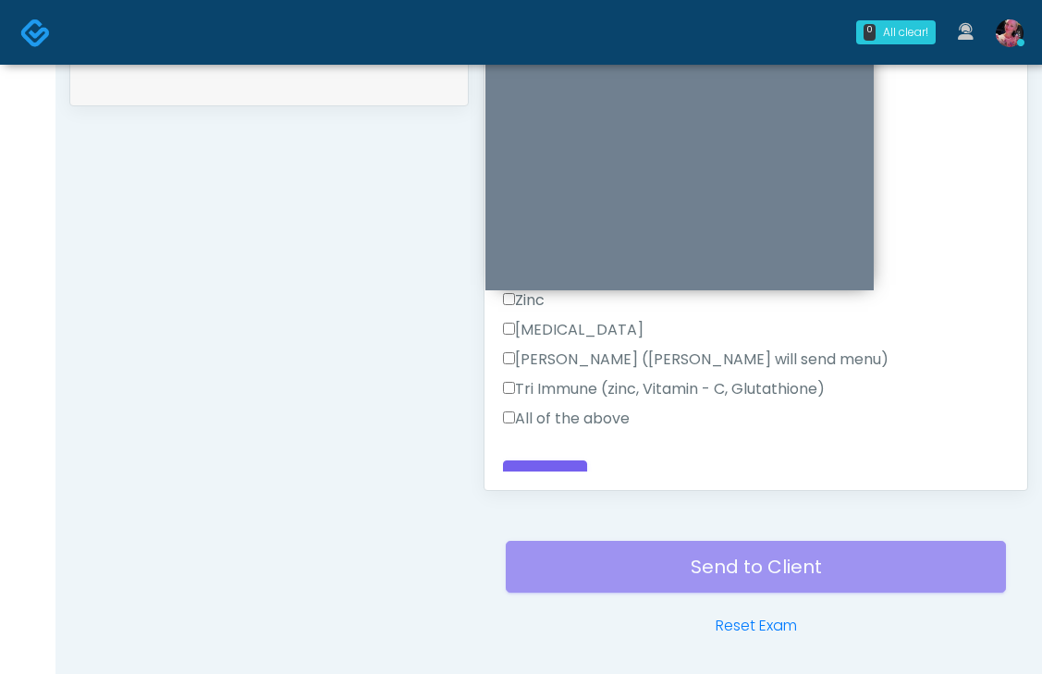
click at [582, 408] on label "All of the above" at bounding box center [566, 419] width 127 height 22
drag, startPoint x: 540, startPoint y: 454, endPoint x: 714, endPoint y: 421, distance: 177.0
click at [571, 461] on button "Continue" at bounding box center [545, 478] width 84 height 34
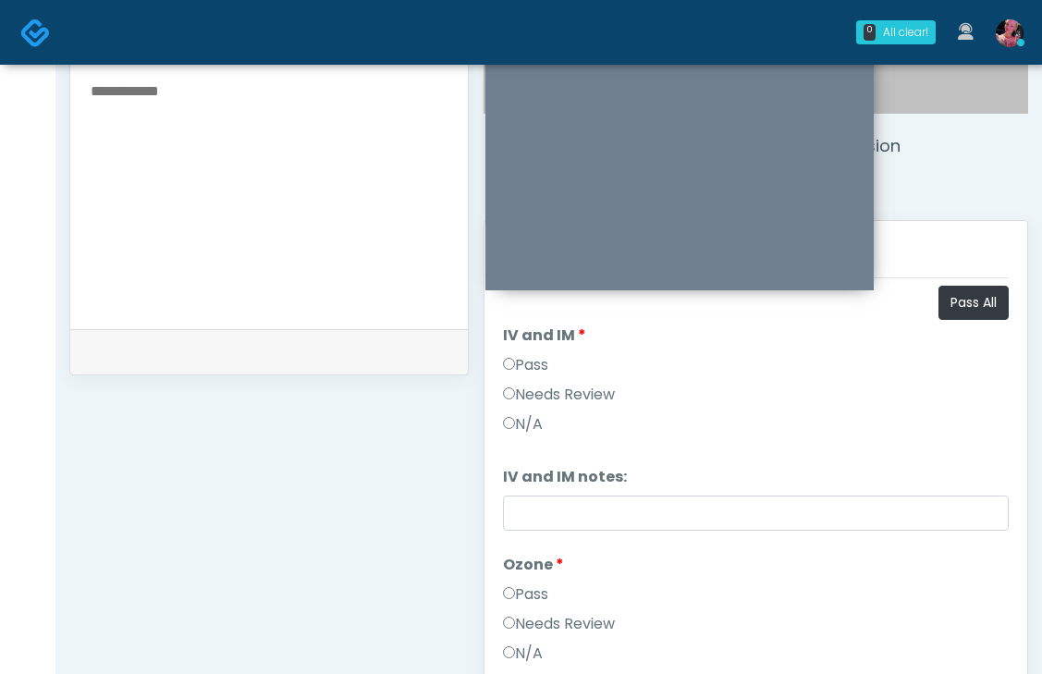
scroll to position [650, 0]
click at [544, 375] on label "Pass" at bounding box center [525, 367] width 45 height 22
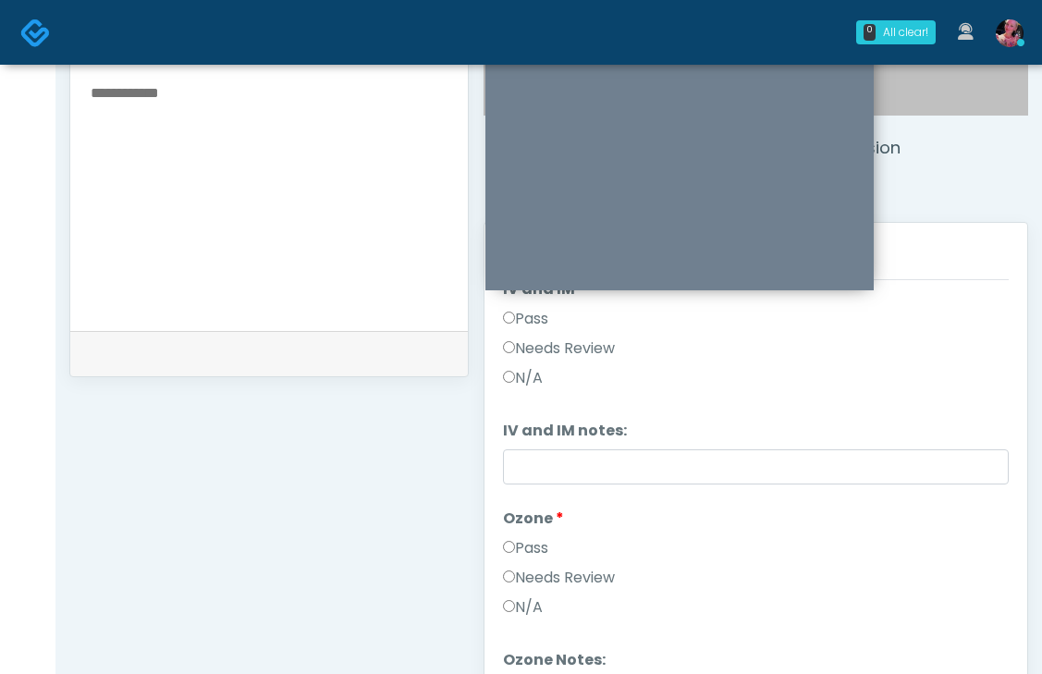
scroll to position [77, 0]
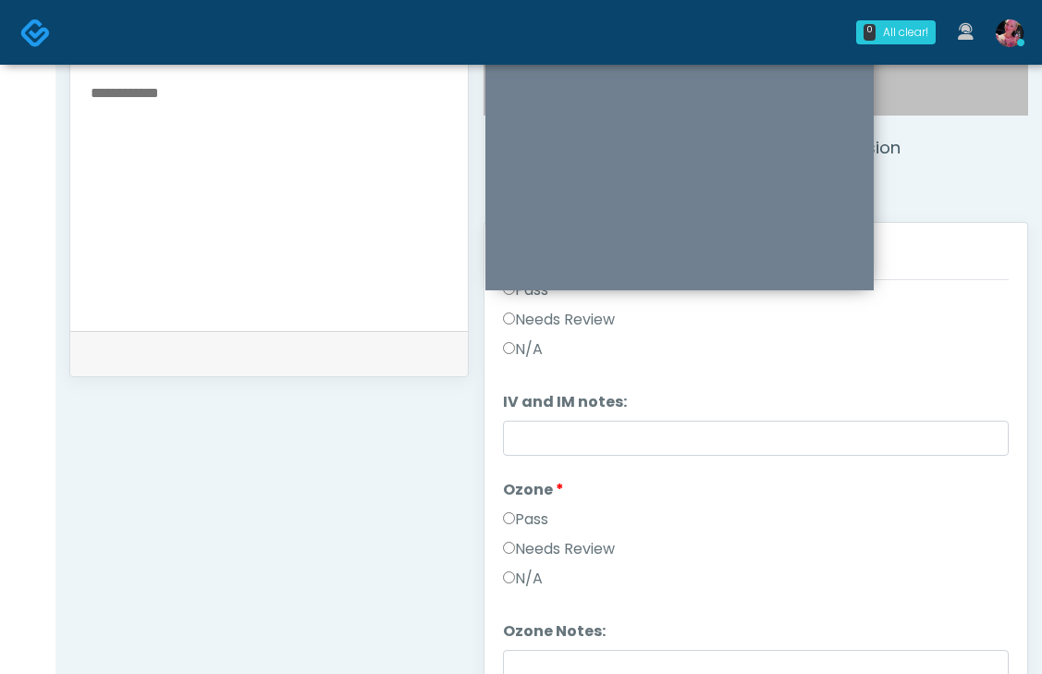
click at [516, 511] on label "Pass" at bounding box center [525, 520] width 45 height 22
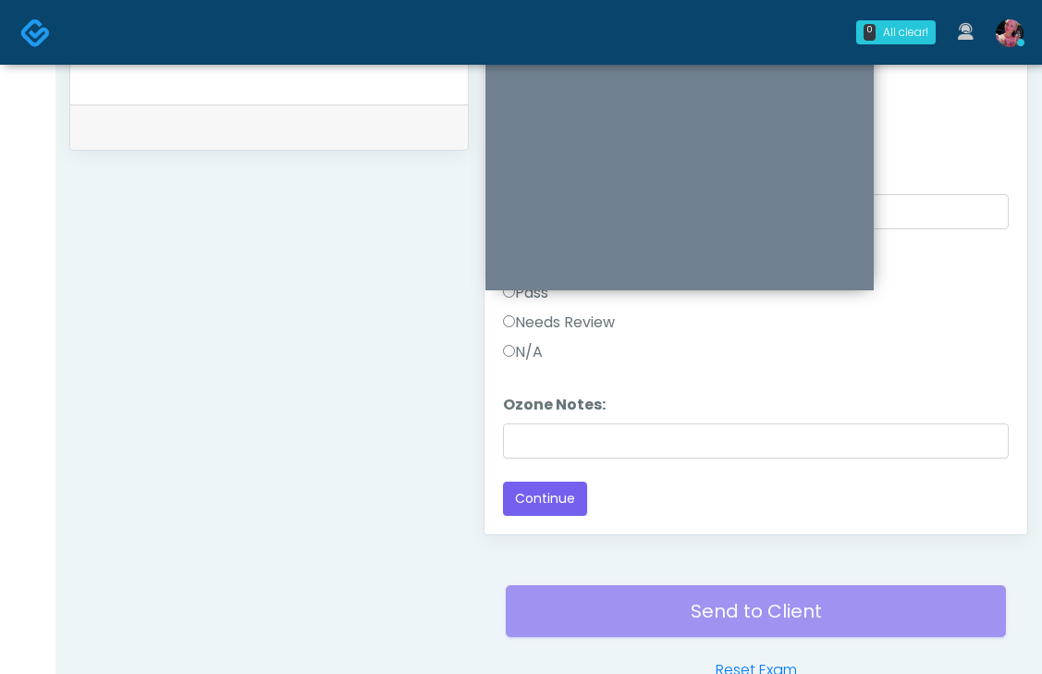
scroll to position [986, 0]
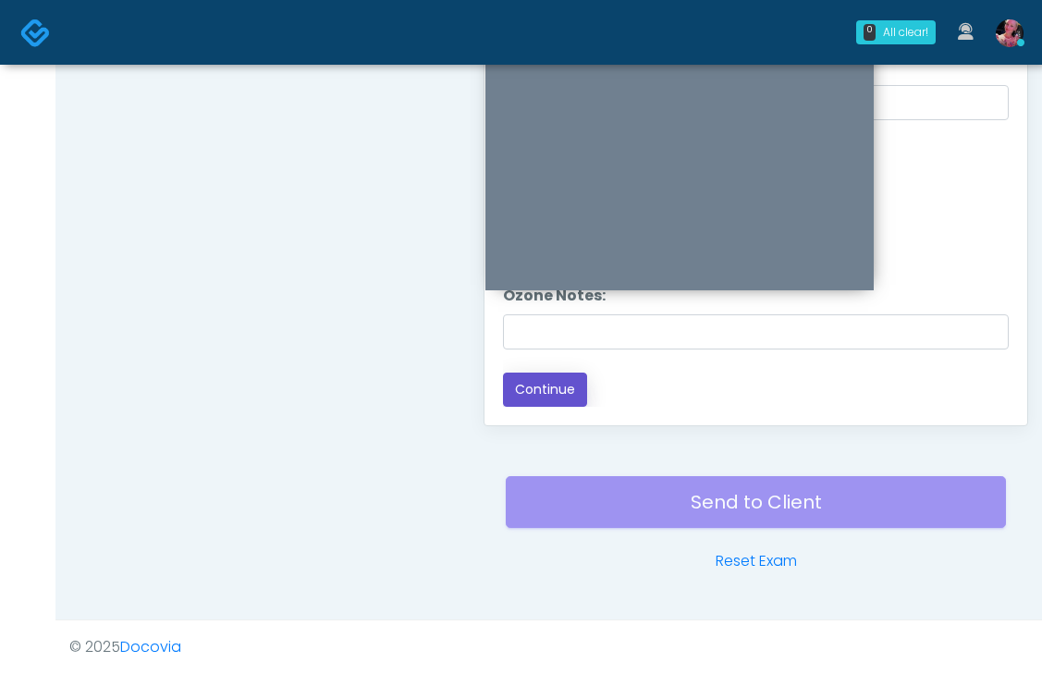
click at [568, 385] on button "Continue" at bounding box center [545, 390] width 84 height 34
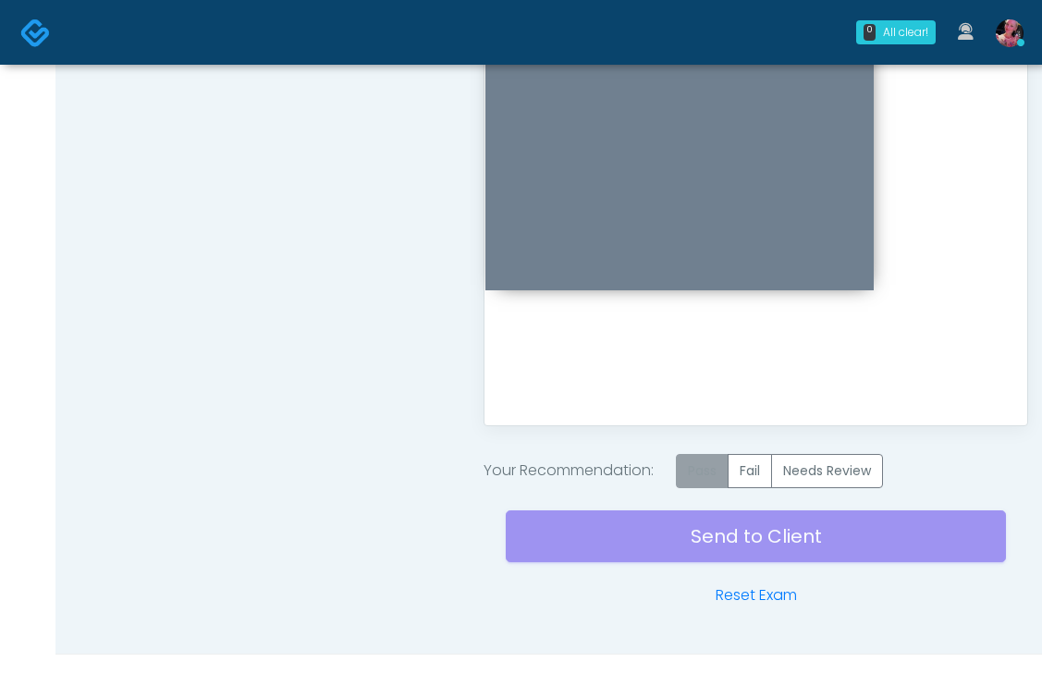
click at [714, 473] on label "Pass" at bounding box center [702, 471] width 53 height 34
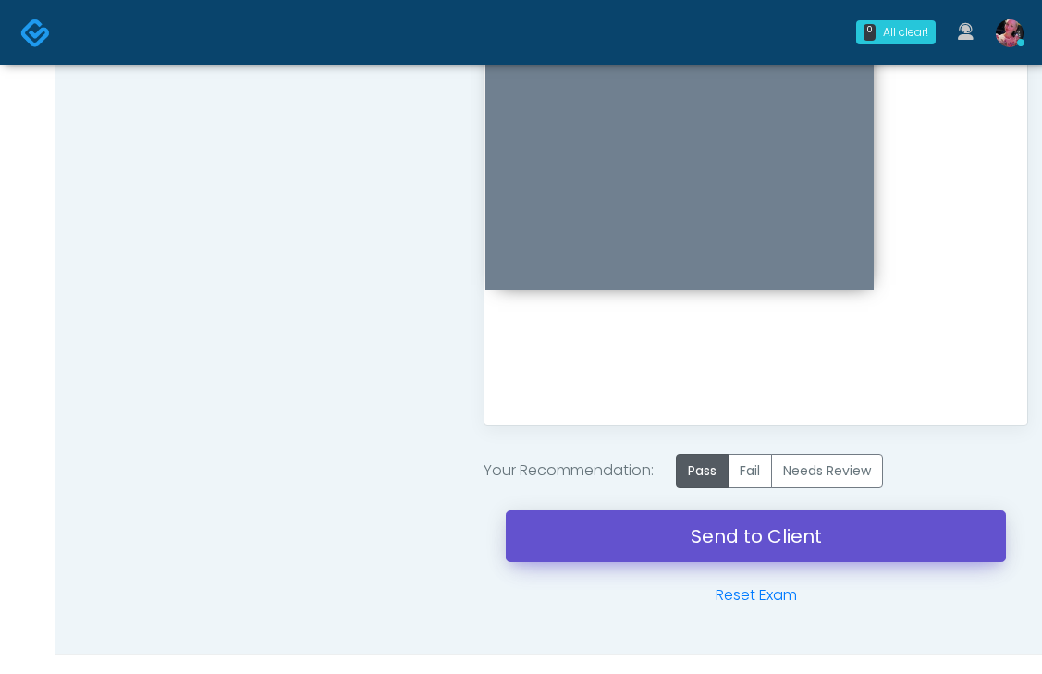
click at [712, 538] on link "Send to Client" at bounding box center [756, 536] width 500 height 52
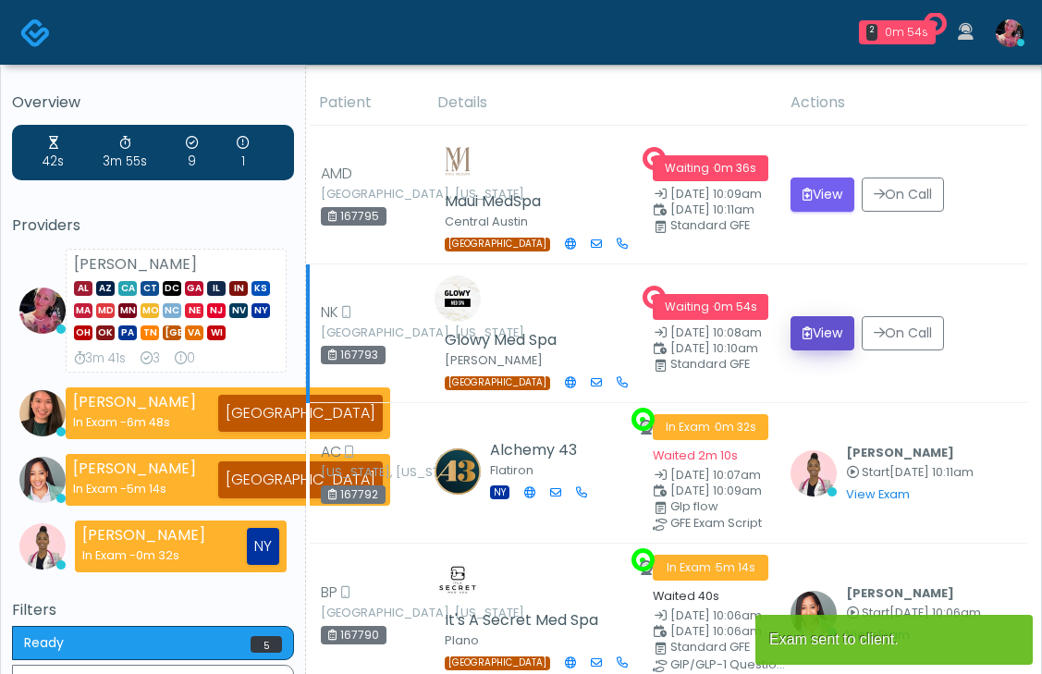
click at [798, 350] on button "View" at bounding box center [823, 333] width 64 height 34
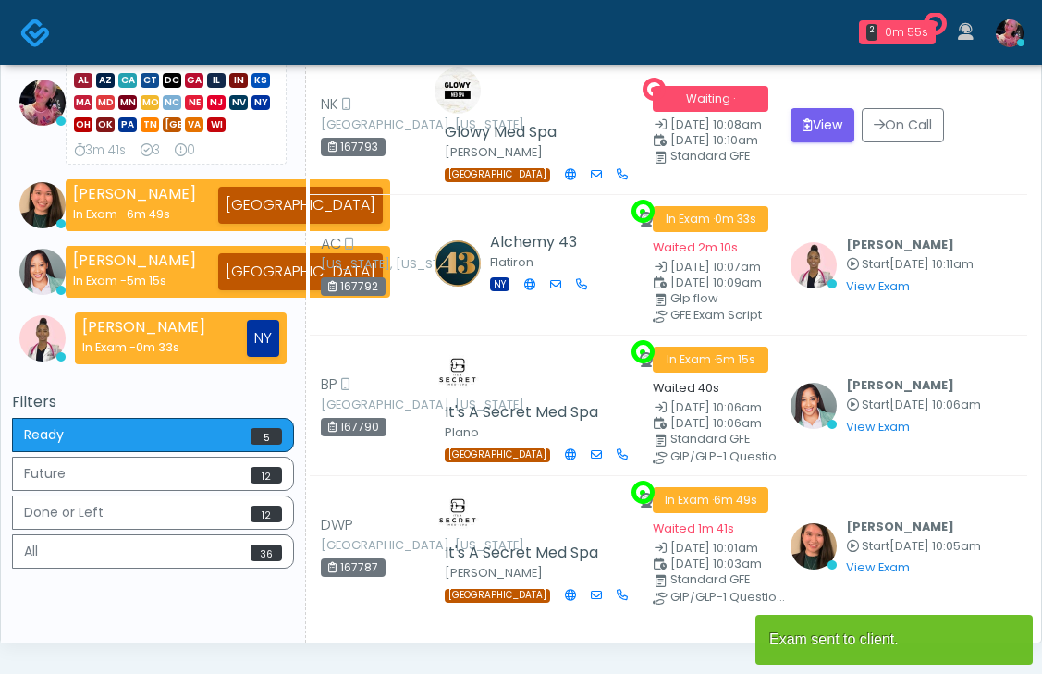
scroll to position [228, 0]
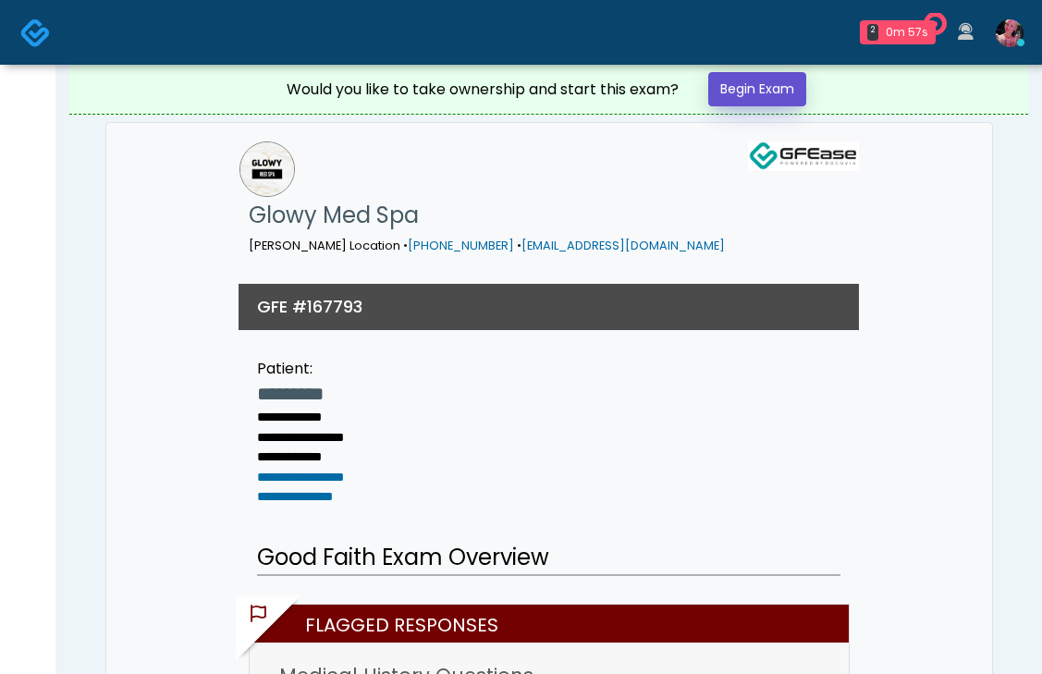
click at [764, 75] on link "Begin Exam" at bounding box center [757, 89] width 98 height 34
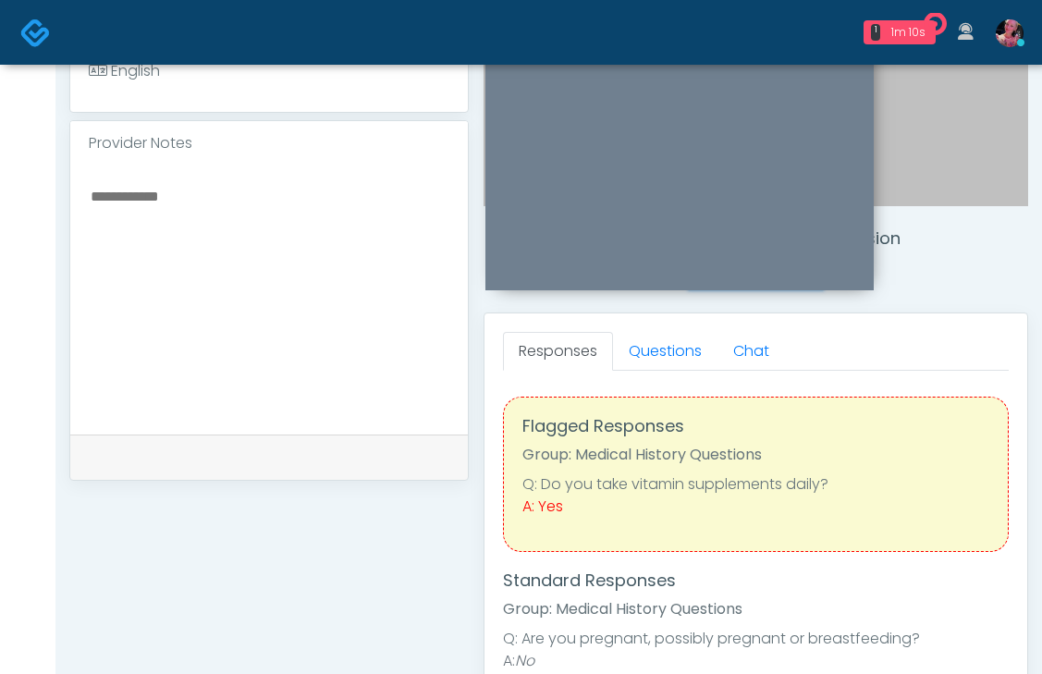
scroll to position [548, 0]
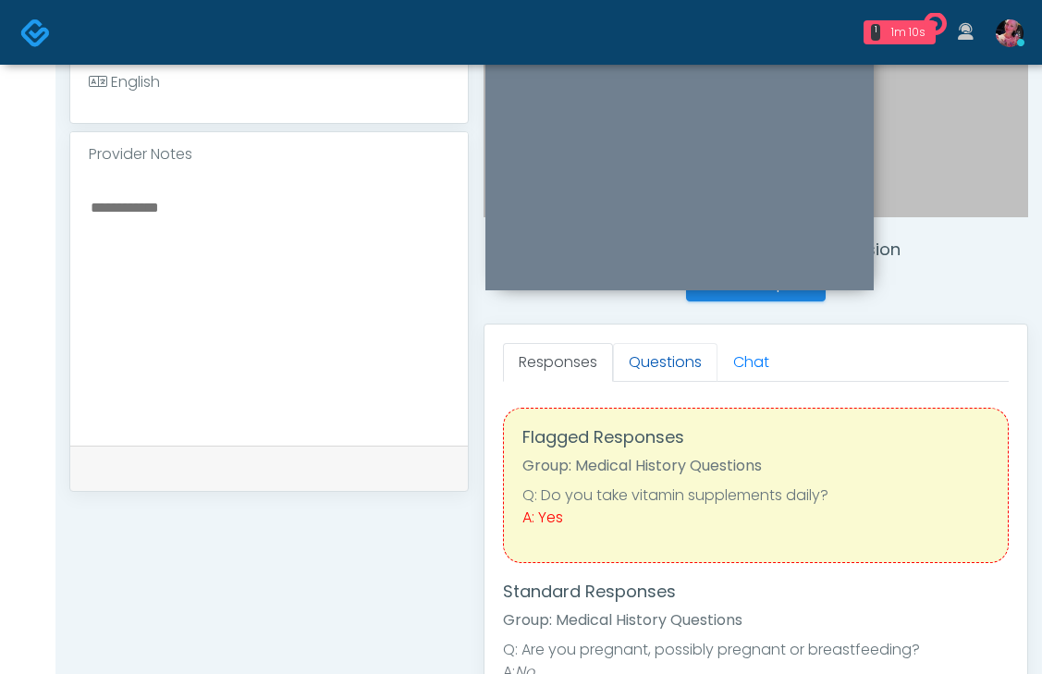
click at [674, 365] on link "Questions" at bounding box center [665, 362] width 104 height 39
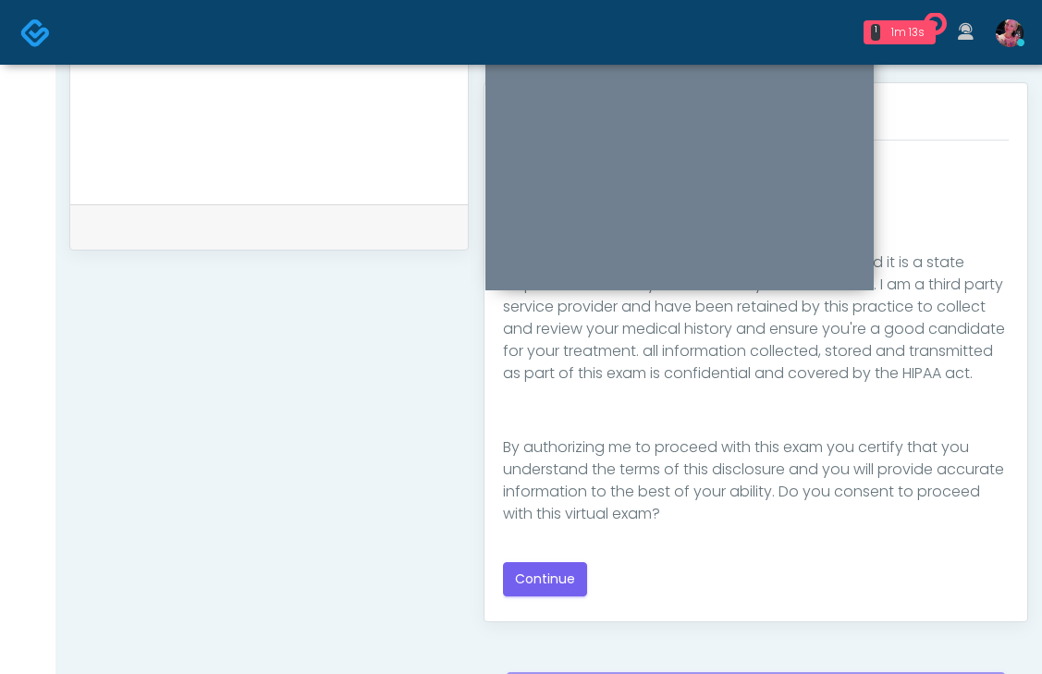
scroll to position [824, 0]
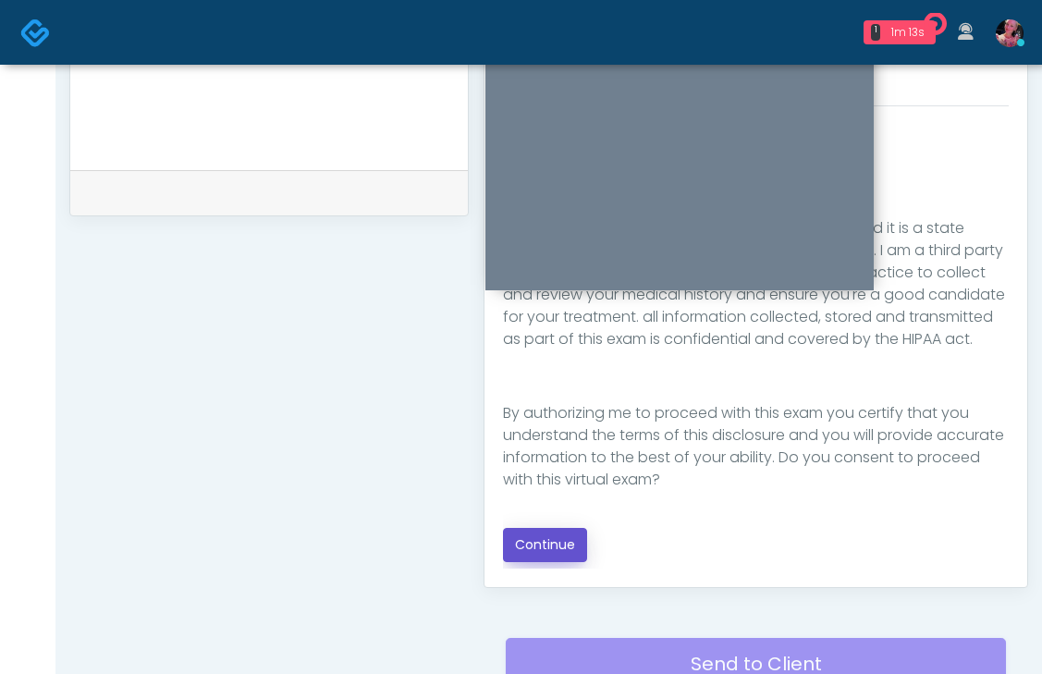
click at [525, 552] on button "Continue" at bounding box center [545, 545] width 84 height 34
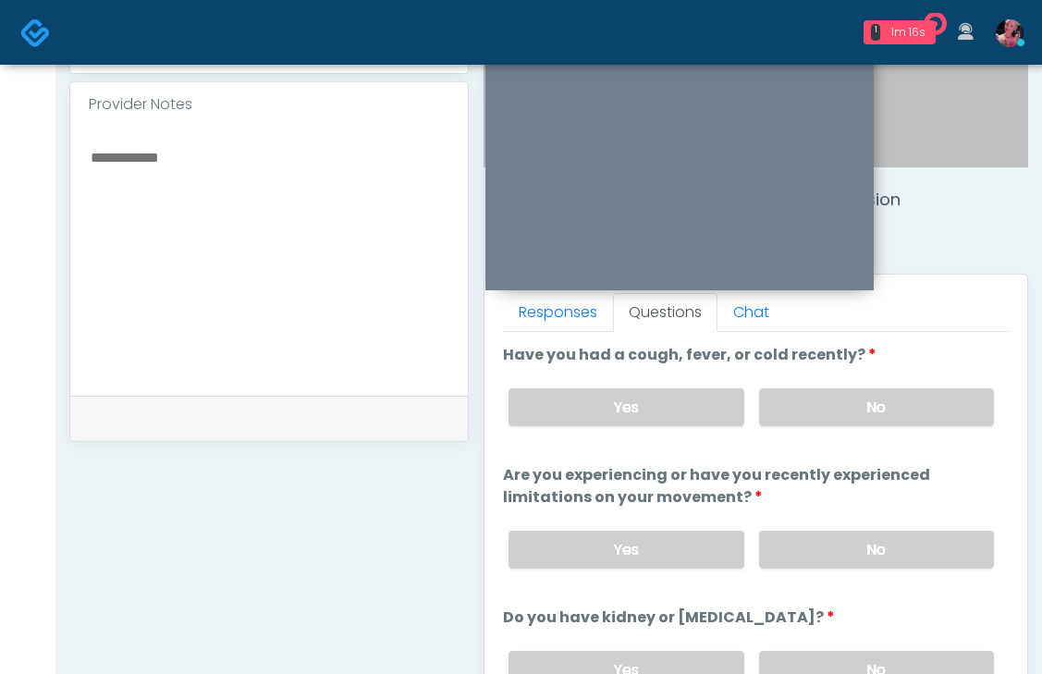
scroll to position [569, 0]
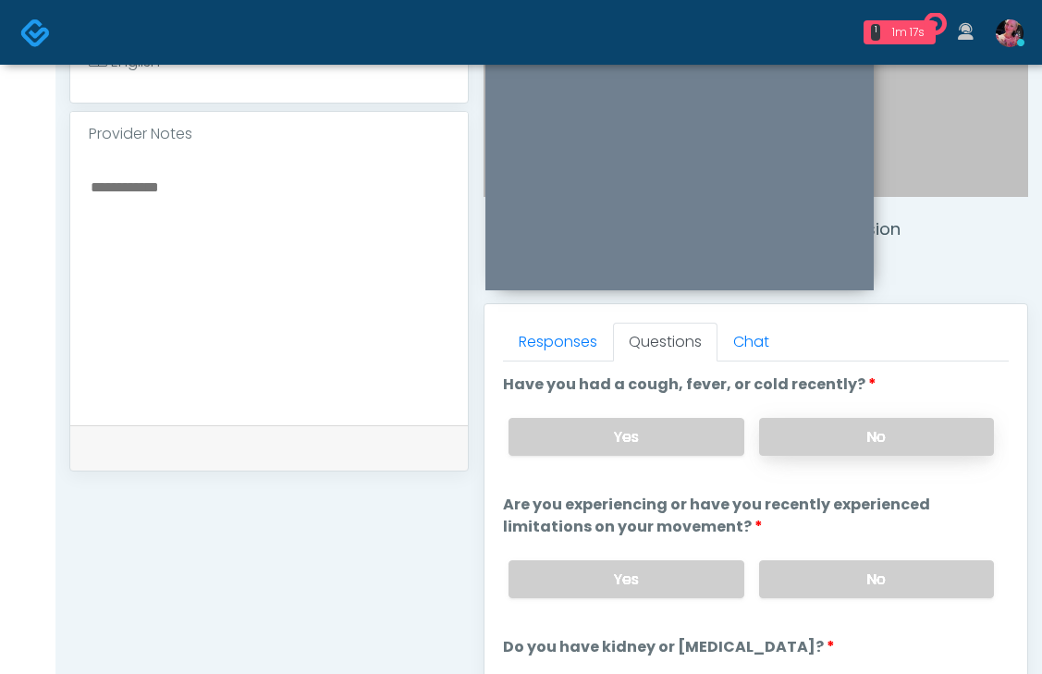
click at [800, 451] on label "No" at bounding box center [876, 437] width 235 height 38
click at [824, 589] on label "No" at bounding box center [876, 579] width 235 height 38
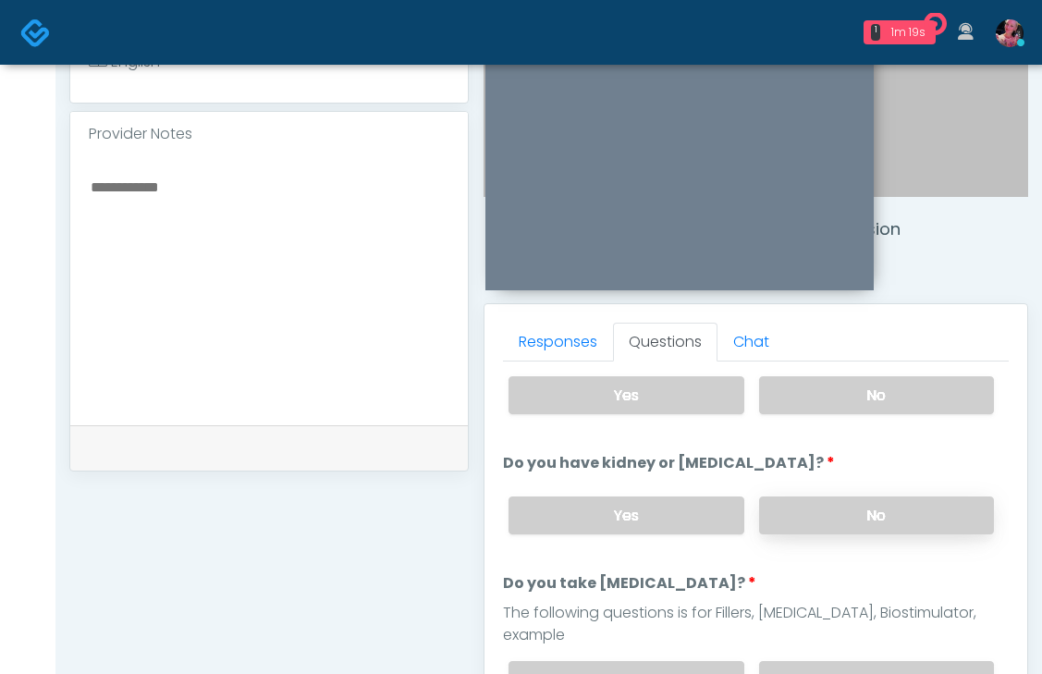
click at [826, 513] on label "No" at bounding box center [876, 516] width 235 height 38
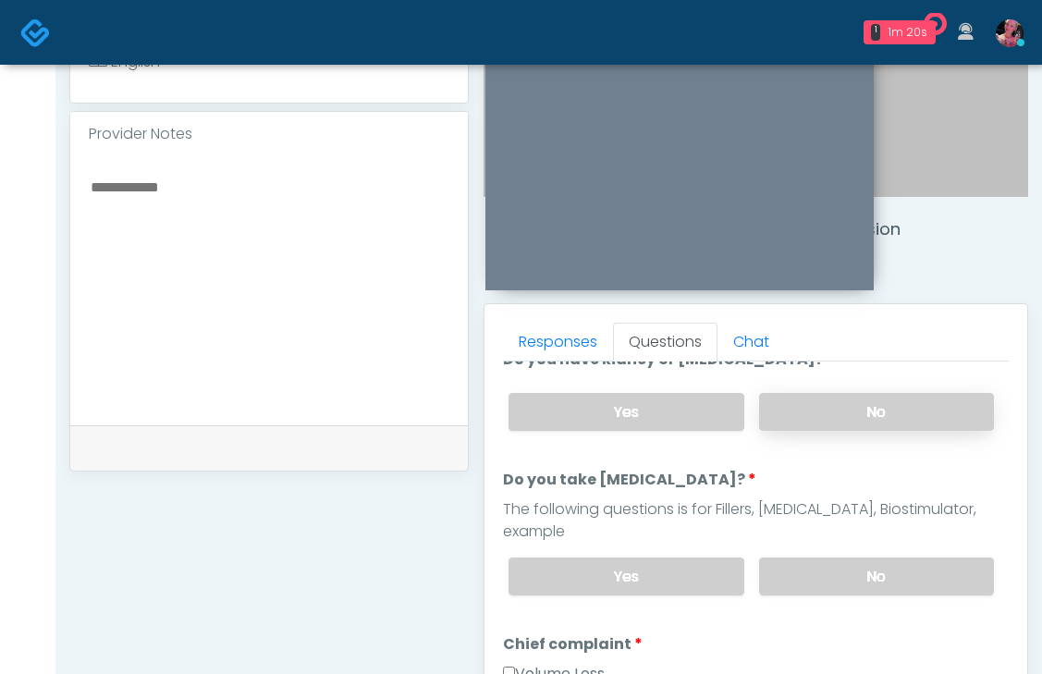
scroll to position [327, 0]
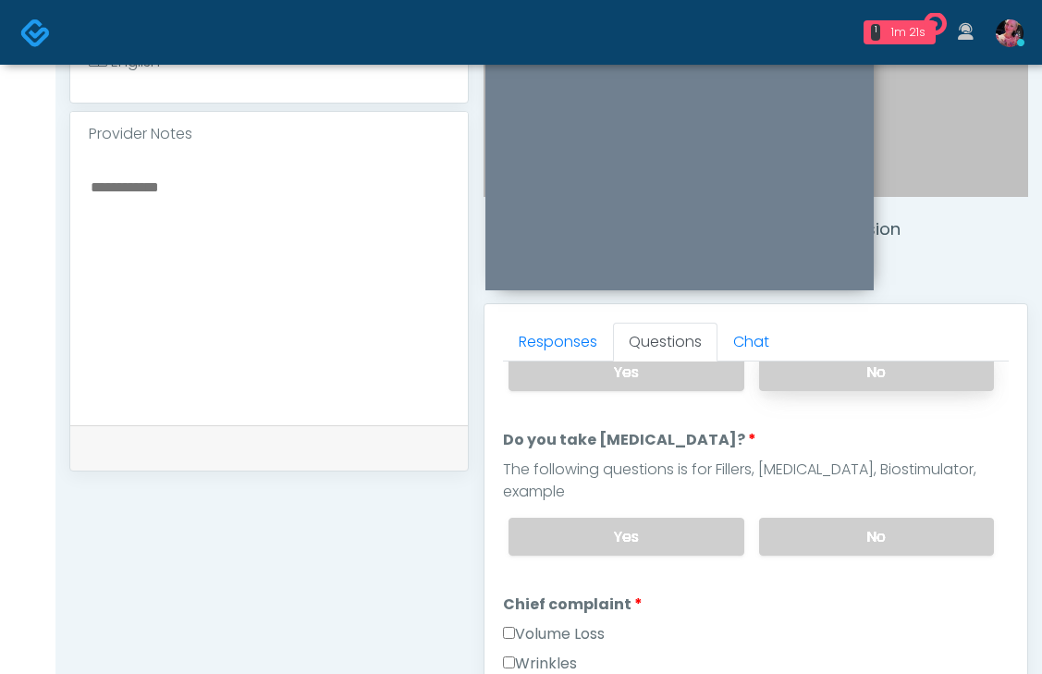
click at [826, 518] on label "No" at bounding box center [876, 537] width 235 height 38
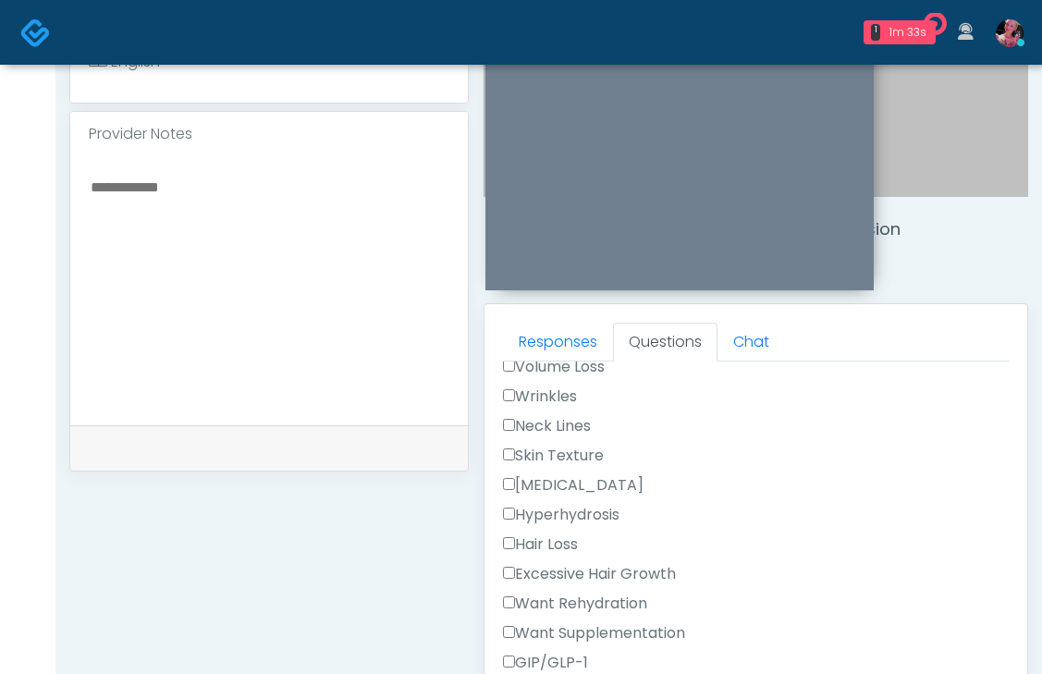
scroll to position [596, 0]
click at [580, 415] on div "Neck Lines" at bounding box center [756, 429] width 506 height 30
click at [580, 444] on label "Skin Texture" at bounding box center [553, 455] width 101 height 22
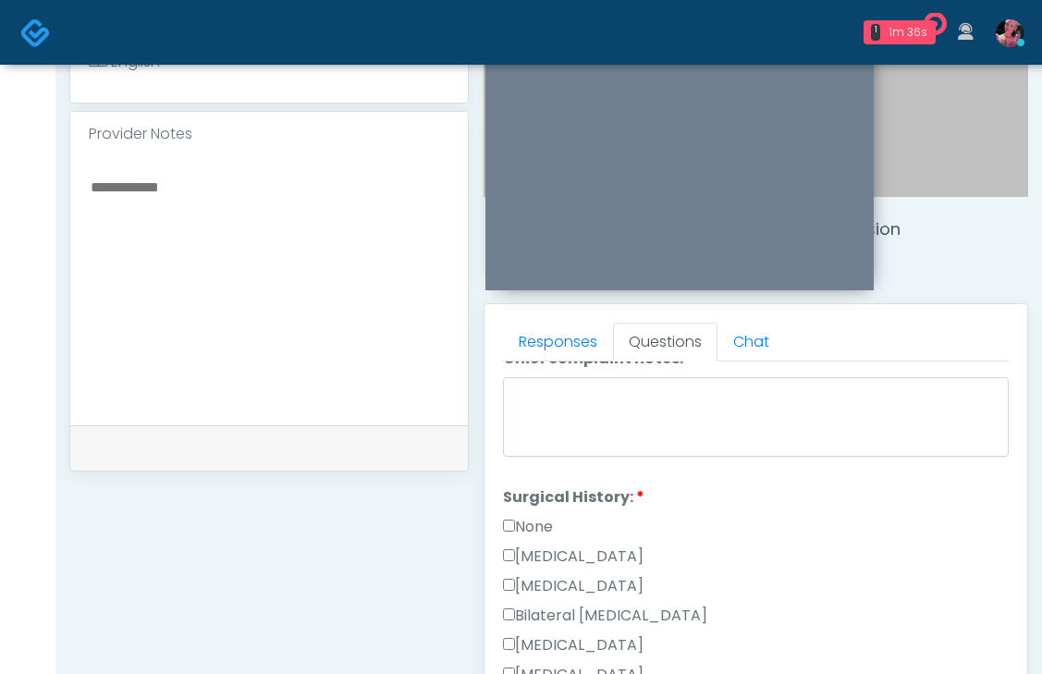
scroll to position [986, 0]
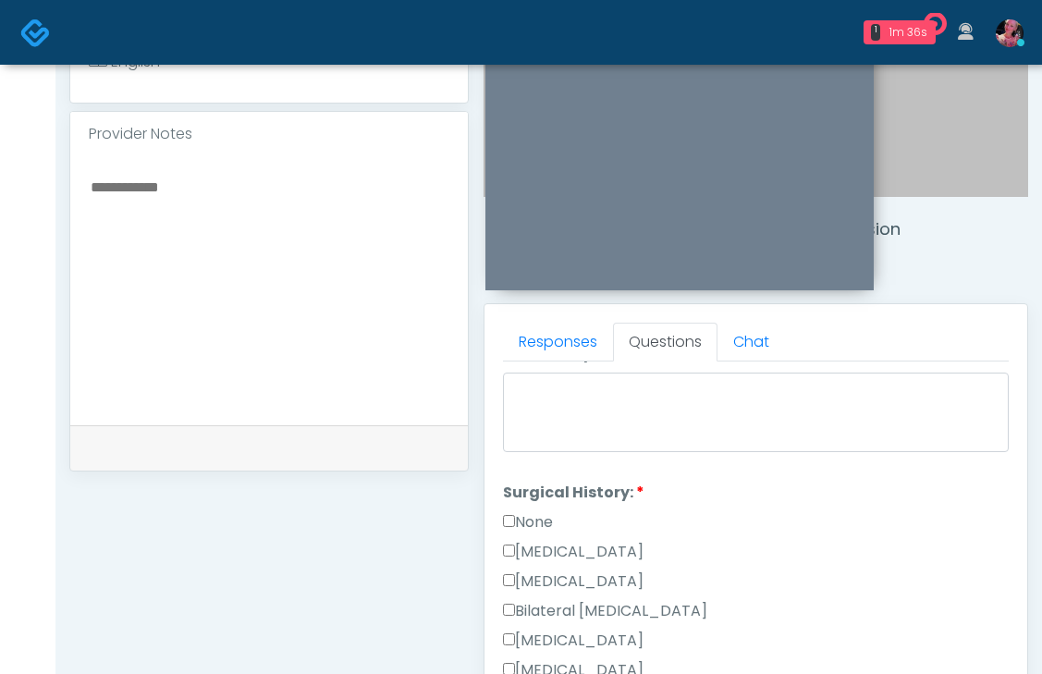
click at [523, 511] on label "None" at bounding box center [528, 522] width 50 height 22
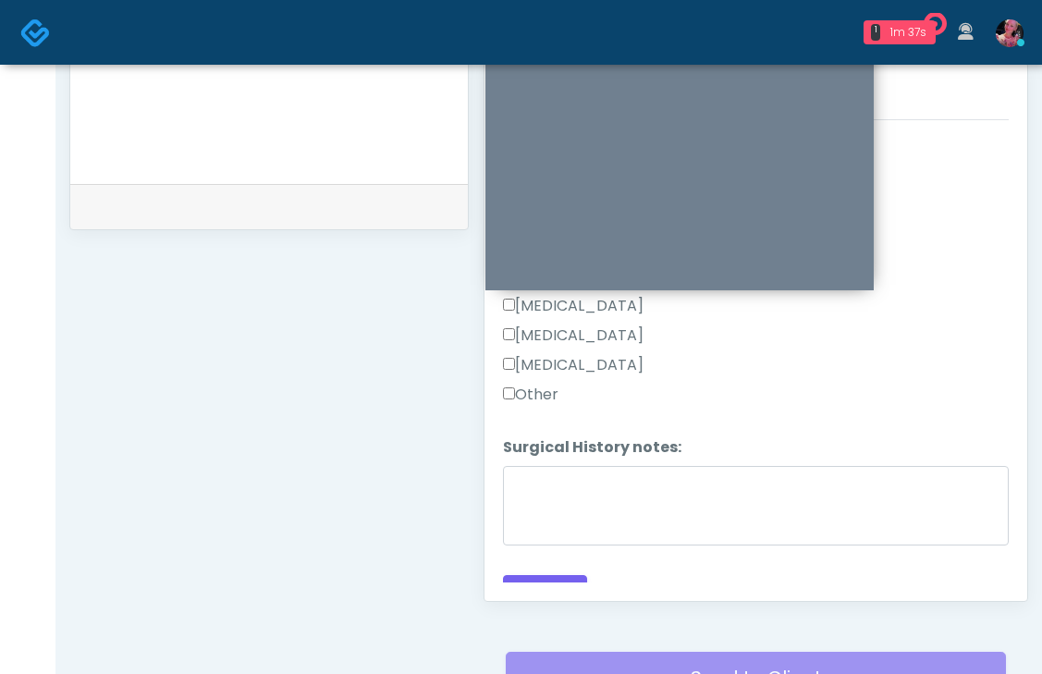
scroll to position [864, 0]
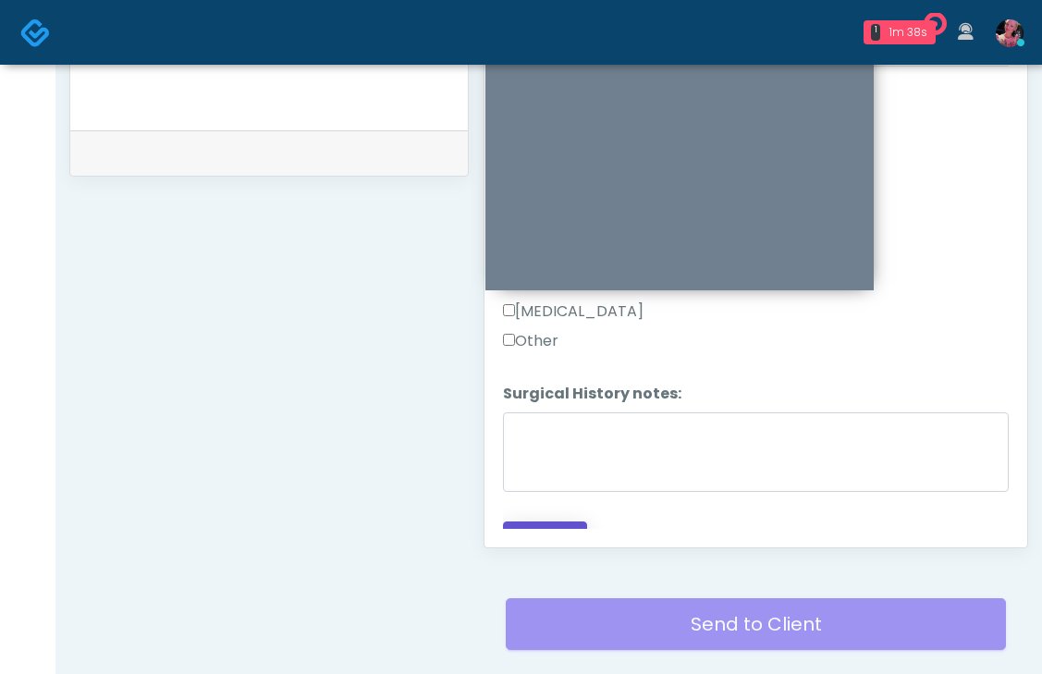
click at [530, 522] on button "Continue" at bounding box center [545, 539] width 84 height 34
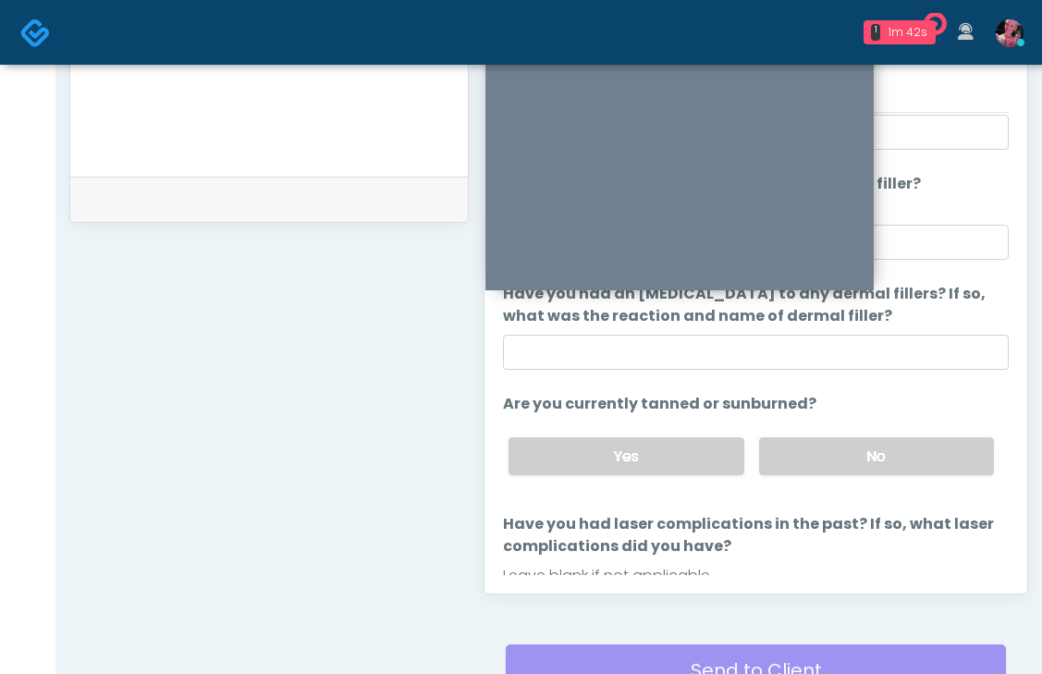
scroll to position [182, 0]
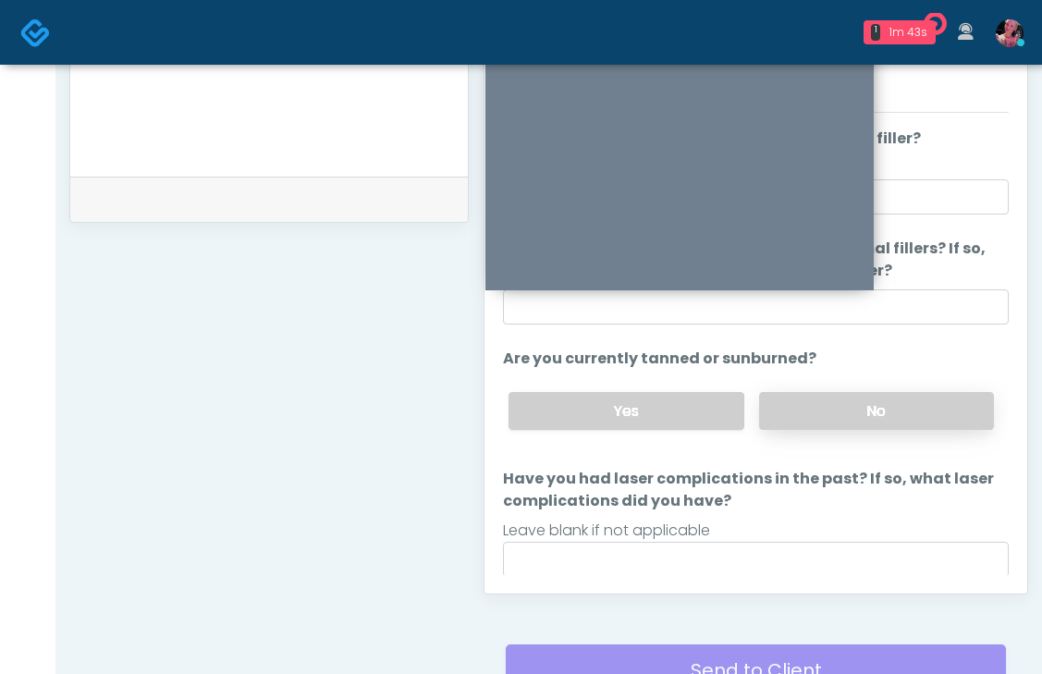
click at [789, 419] on label "No" at bounding box center [876, 411] width 235 height 38
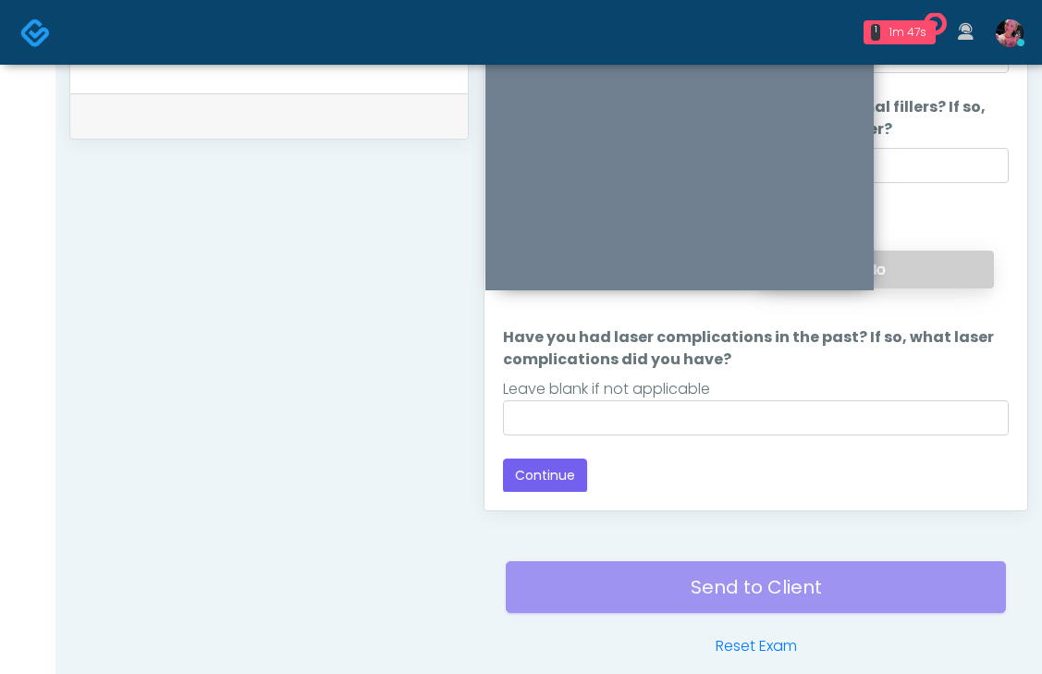
scroll to position [903, 0]
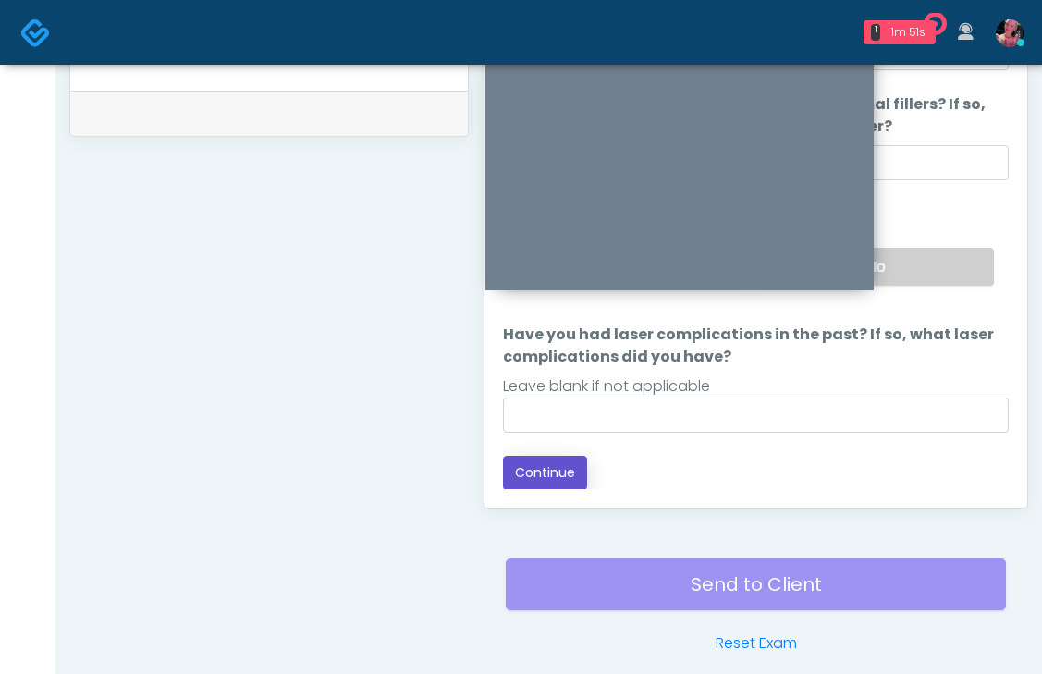
click at [542, 466] on button "Continue" at bounding box center [545, 473] width 84 height 34
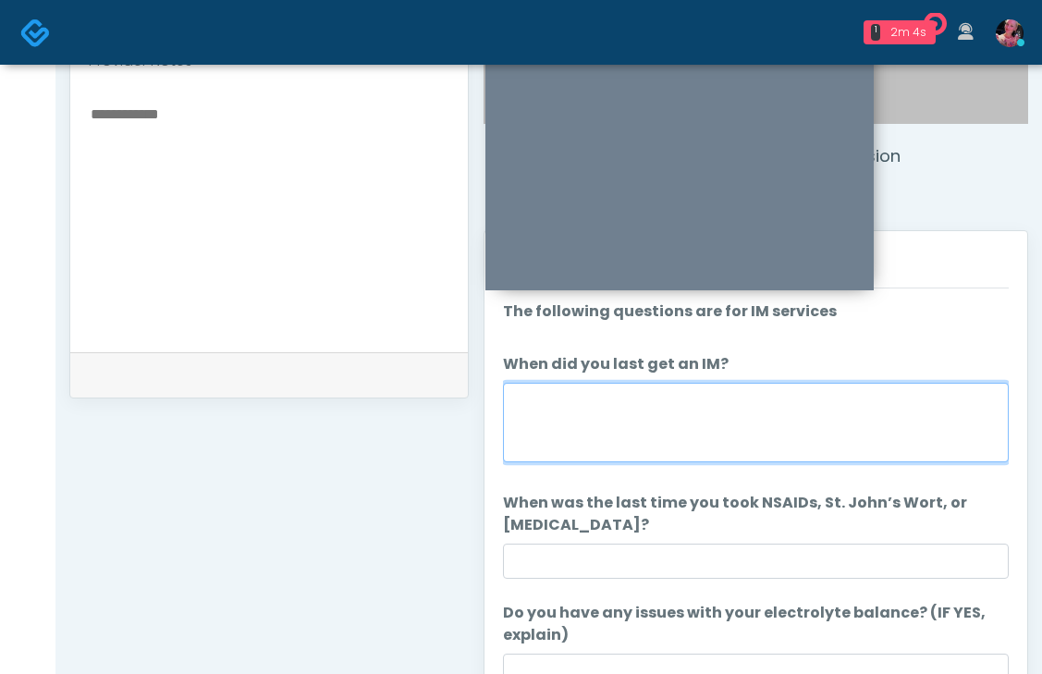
click at [658, 437] on textarea "When did you last get an IM?" at bounding box center [756, 423] width 506 height 80
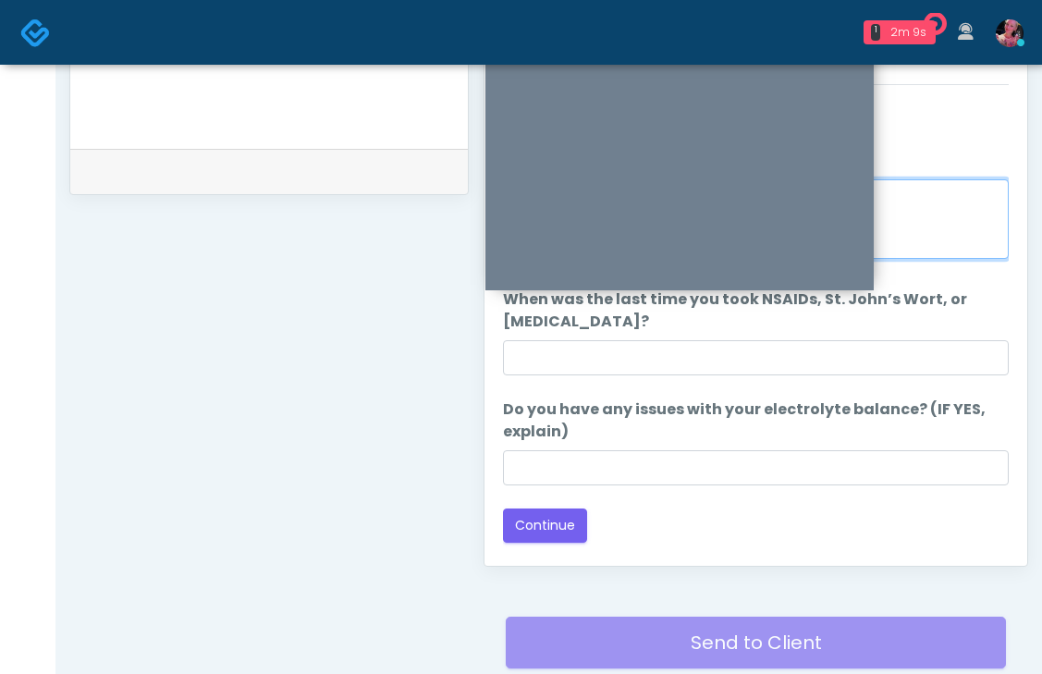
scroll to position [894, 0]
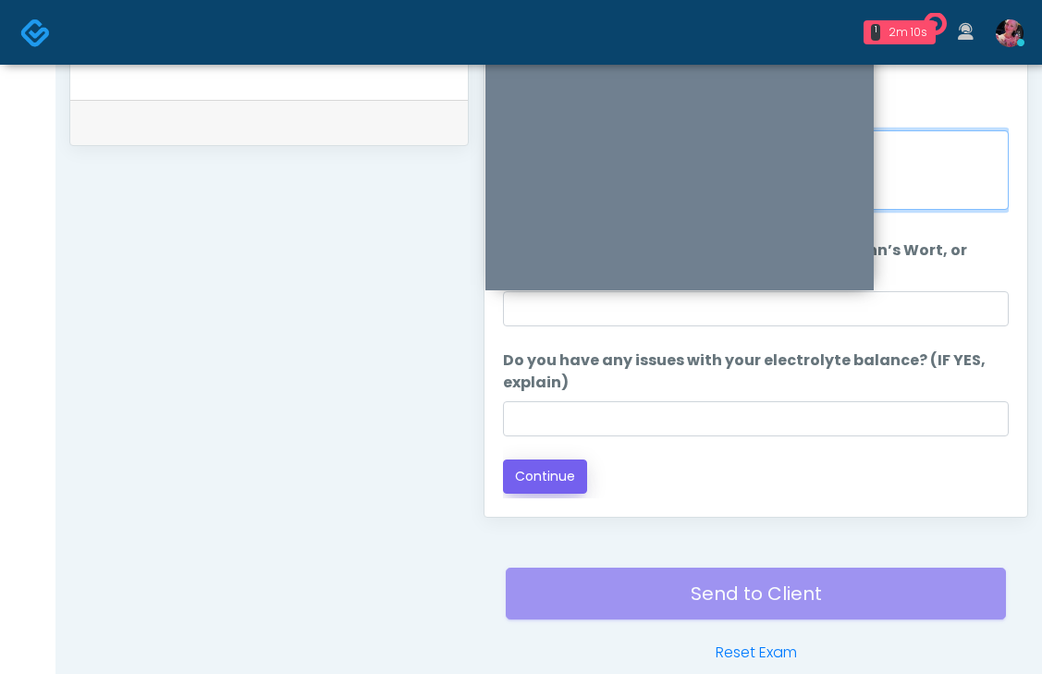
type textarea "*****"
click at [561, 480] on button "Continue" at bounding box center [545, 477] width 84 height 34
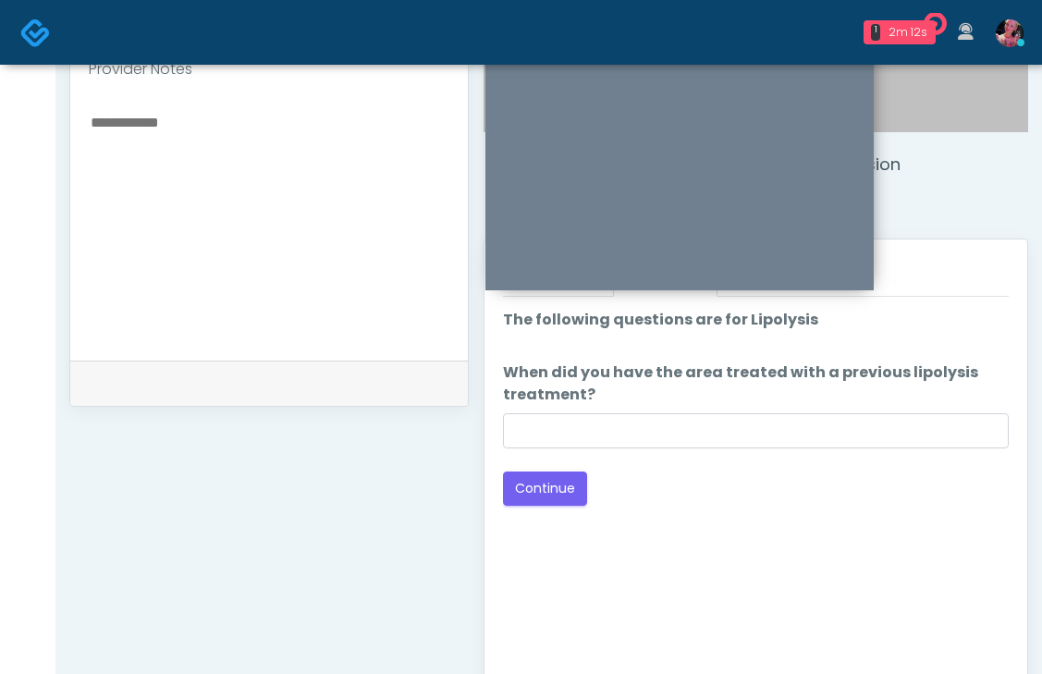
scroll to position [613, 0]
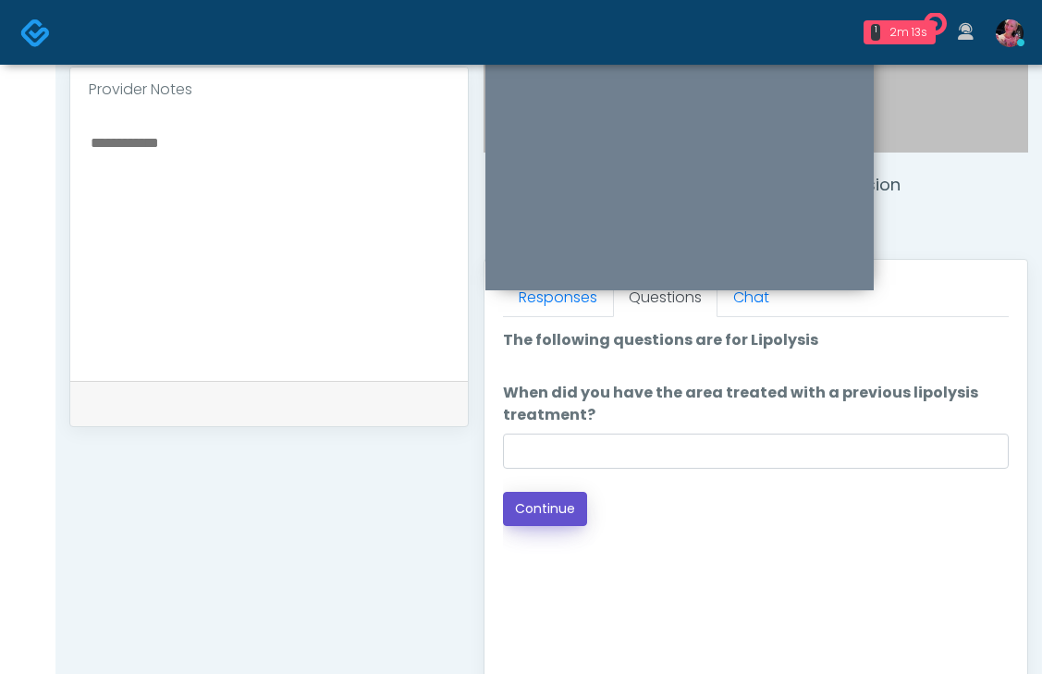
click at [540, 510] on button "Continue" at bounding box center [545, 509] width 84 height 34
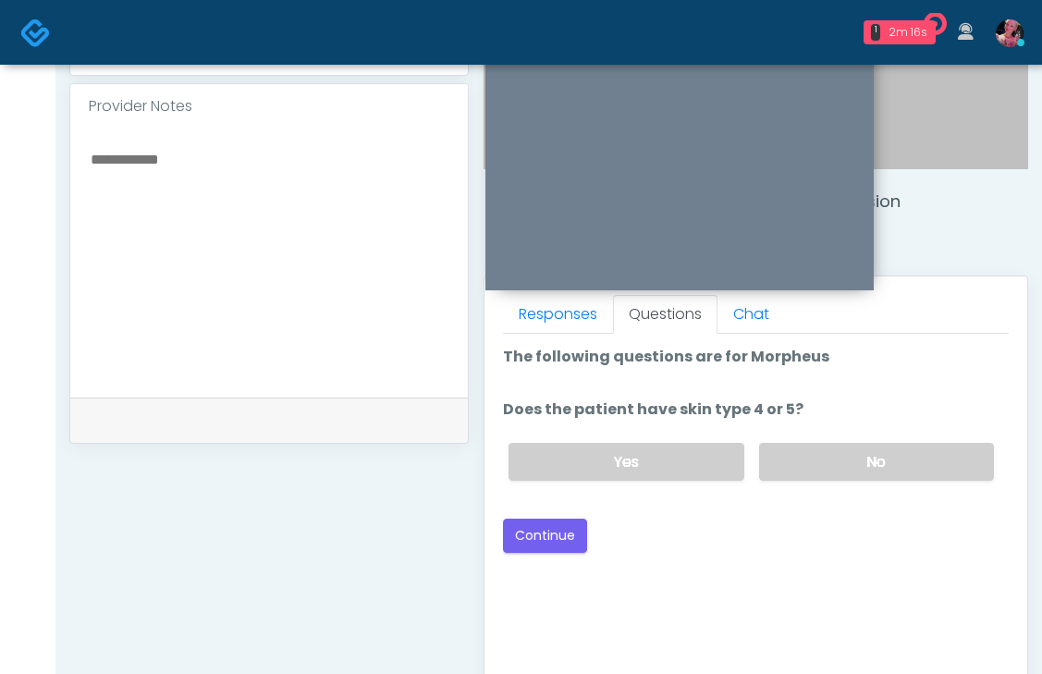
scroll to position [588, 0]
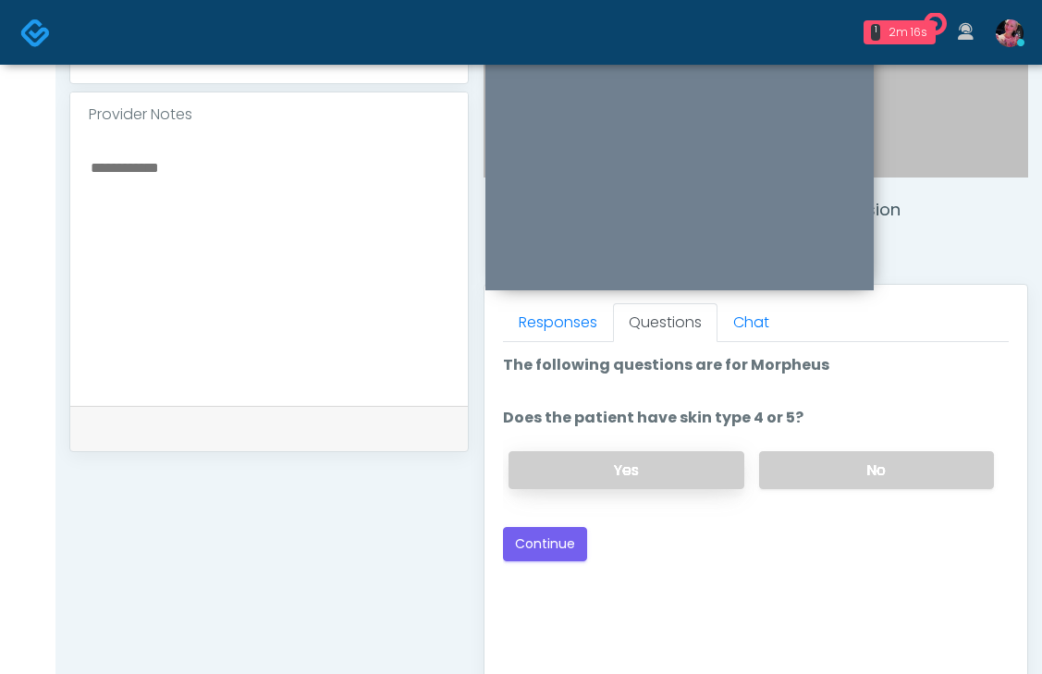
click at [652, 456] on label "Yes" at bounding box center [626, 470] width 235 height 38
click at [541, 557] on button "Continue" at bounding box center [545, 544] width 84 height 34
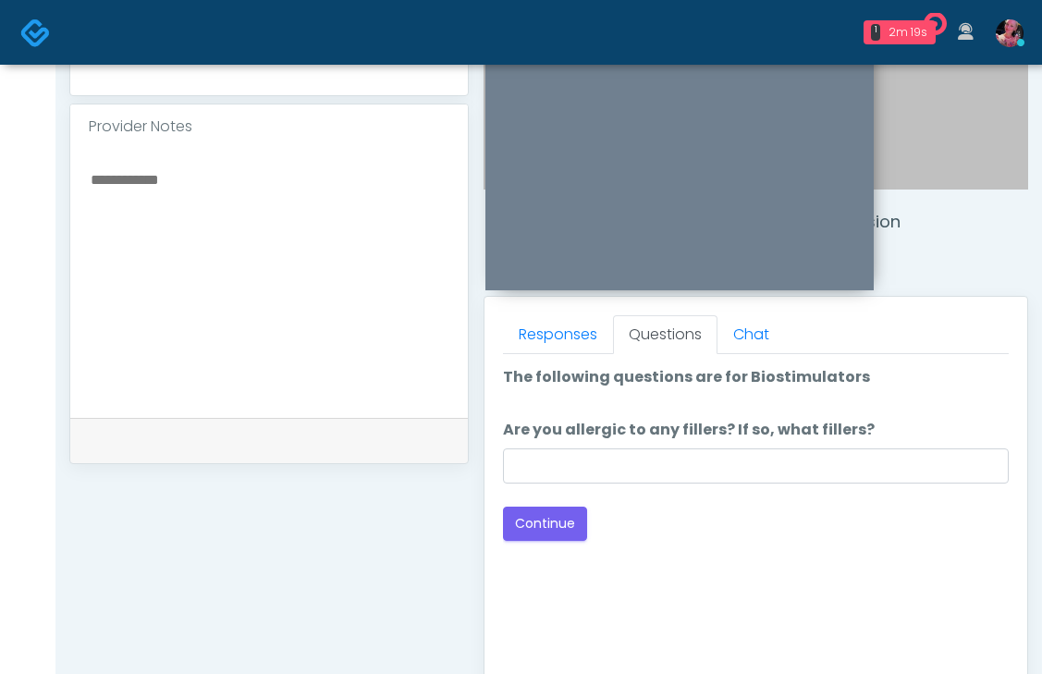
scroll to position [577, 0]
click at [546, 522] on button "Continue" at bounding box center [545, 523] width 84 height 34
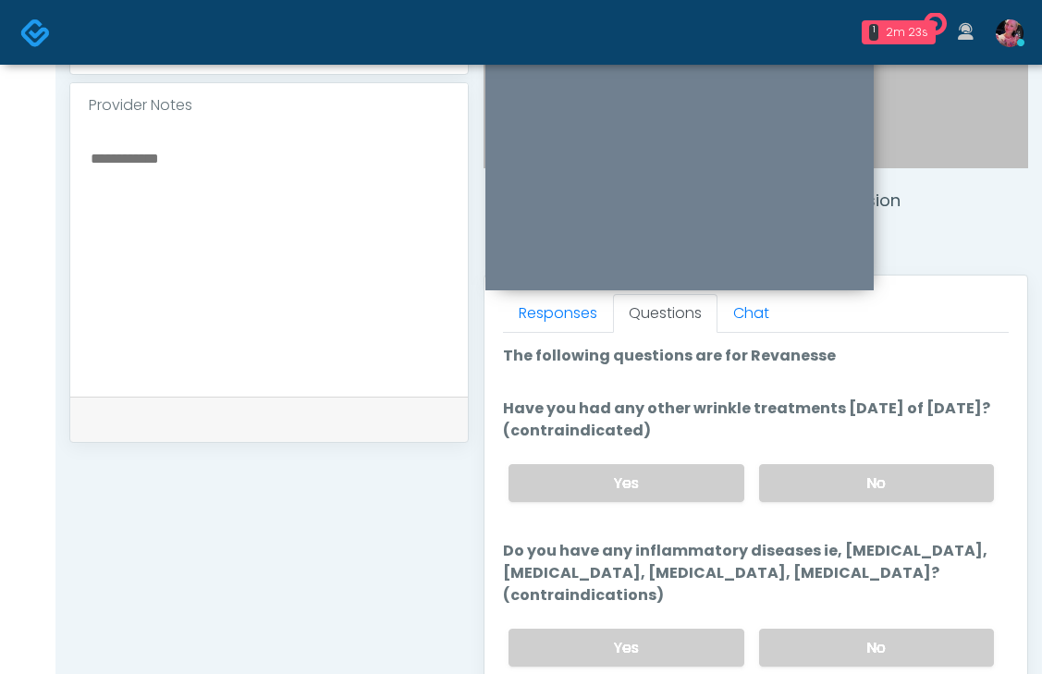
scroll to position [587, 0]
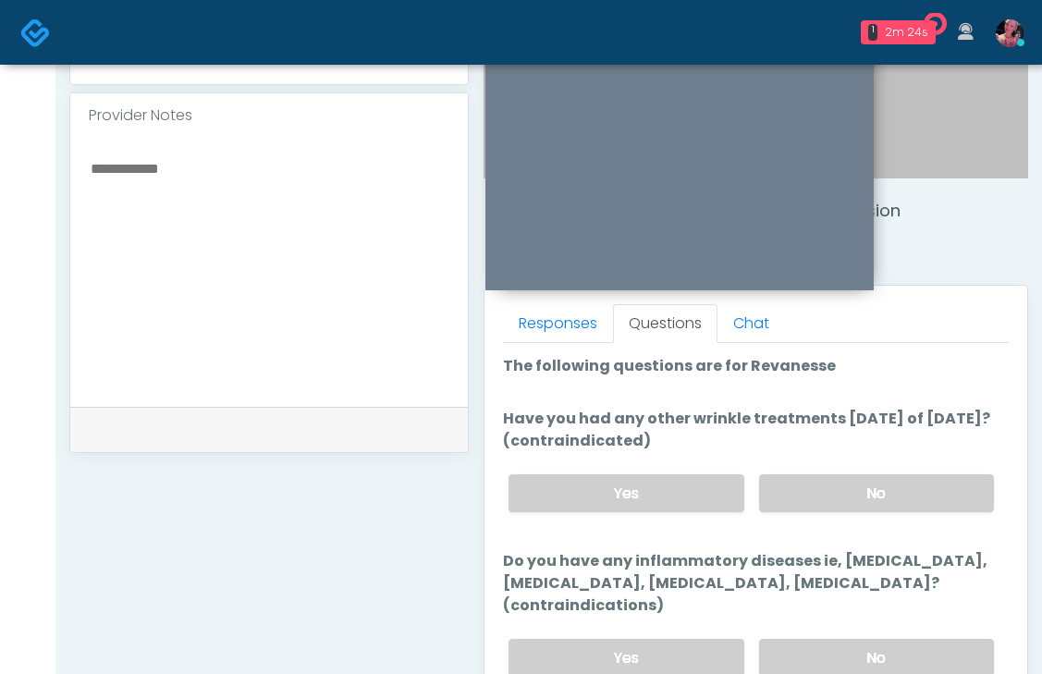
click at [804, 467] on div "Yes No" at bounding box center [751, 494] width 515 height 68
click at [800, 487] on label "No" at bounding box center [876, 493] width 235 height 38
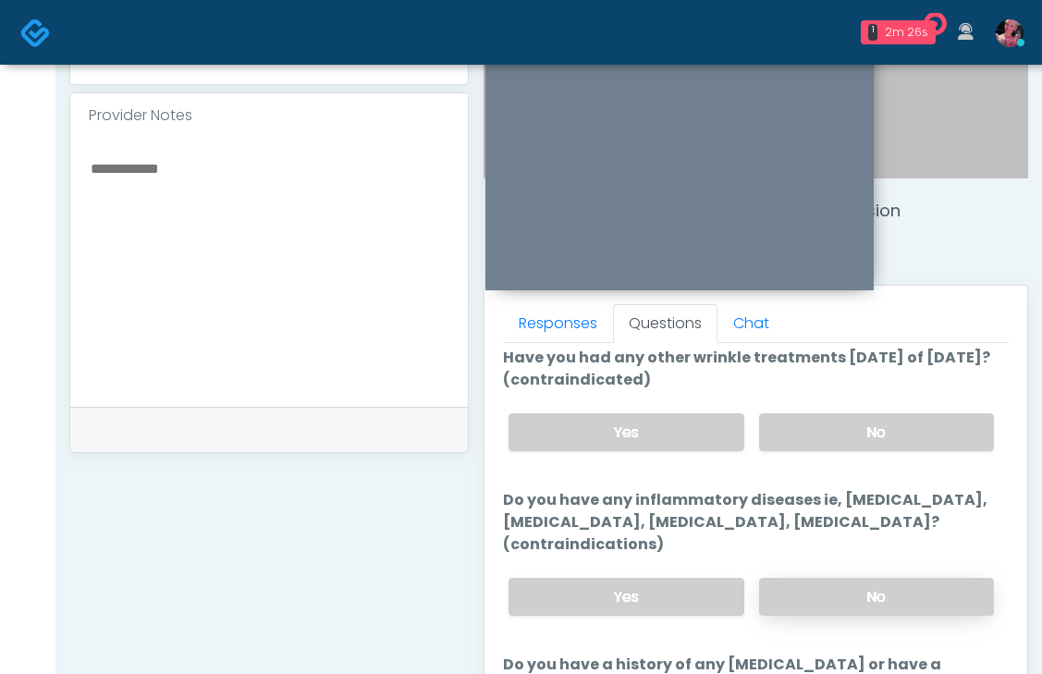
click at [790, 581] on label "No" at bounding box center [876, 597] width 235 height 38
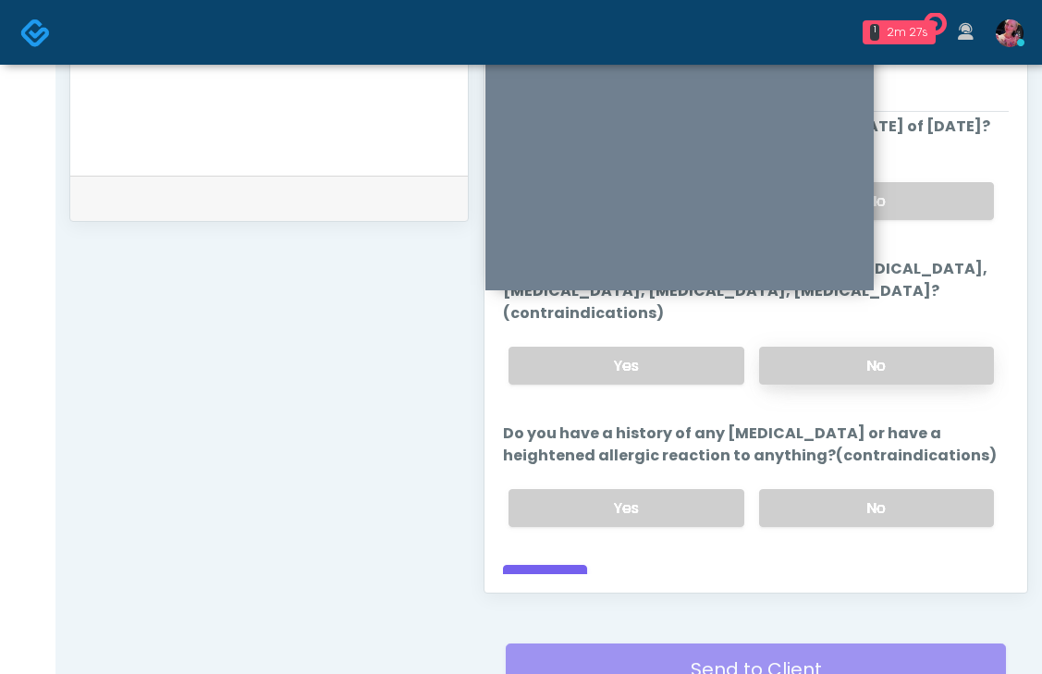
scroll to position [824, 0]
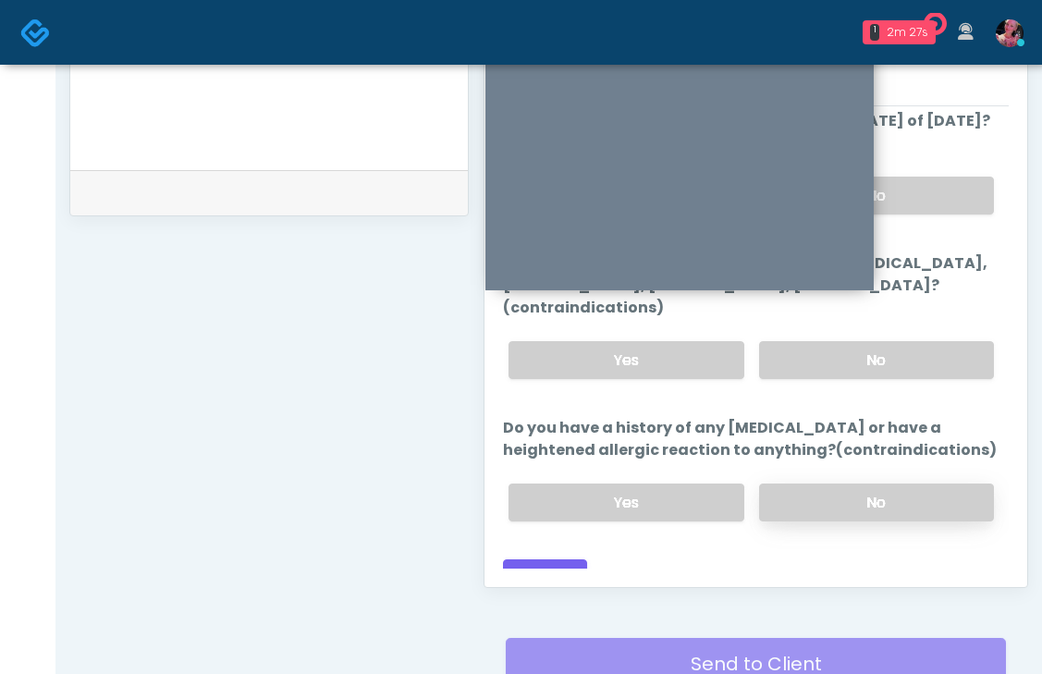
click at [826, 493] on label "No" at bounding box center [876, 503] width 235 height 38
click at [535, 559] on button "Continue" at bounding box center [545, 576] width 84 height 34
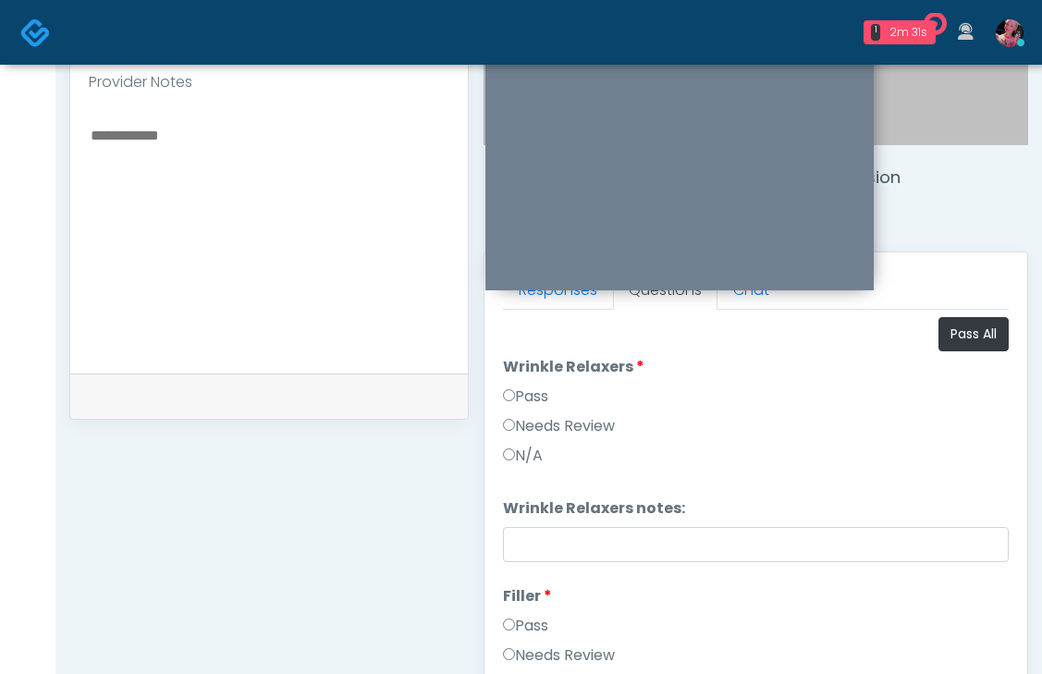
scroll to position [607, 0]
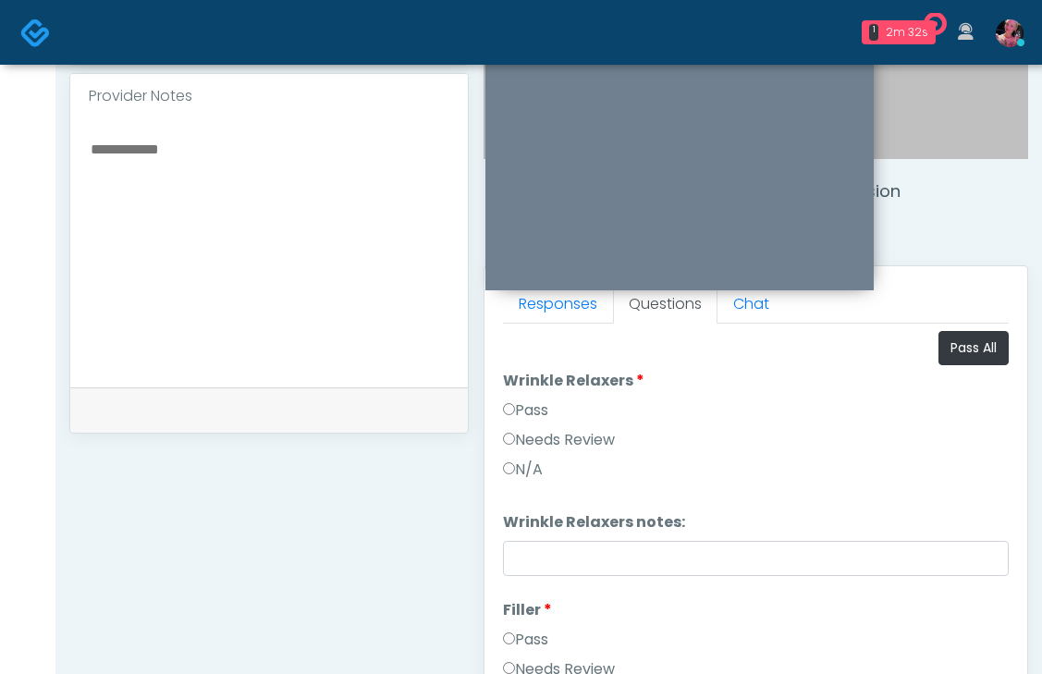
click at [543, 412] on label "Pass" at bounding box center [525, 411] width 45 height 22
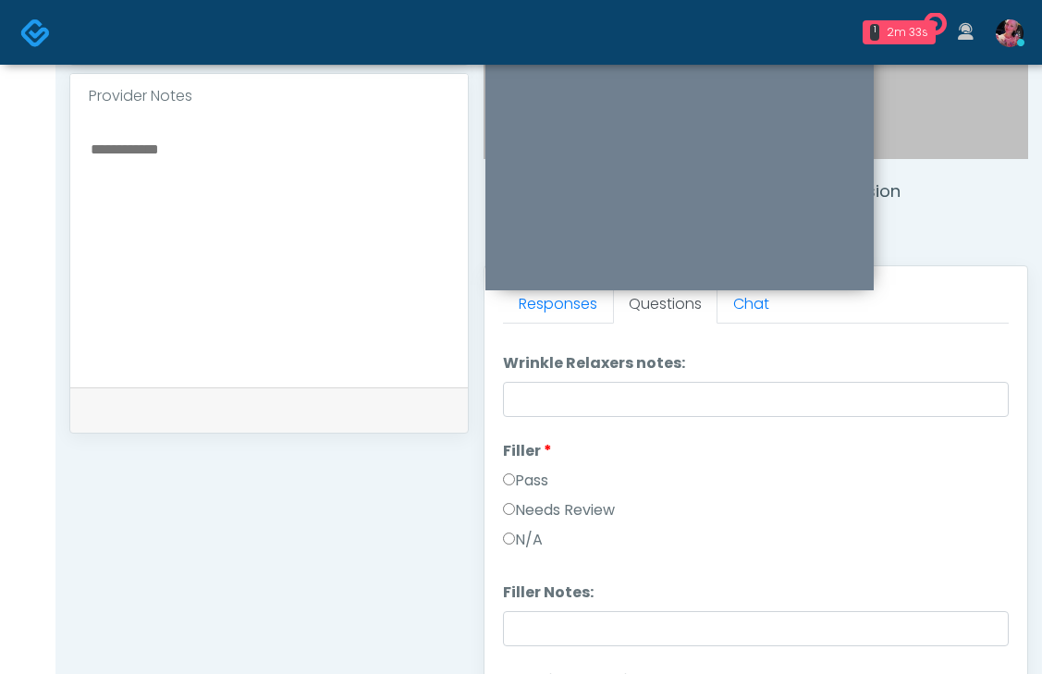
click at [524, 473] on label "Pass" at bounding box center [525, 481] width 45 height 22
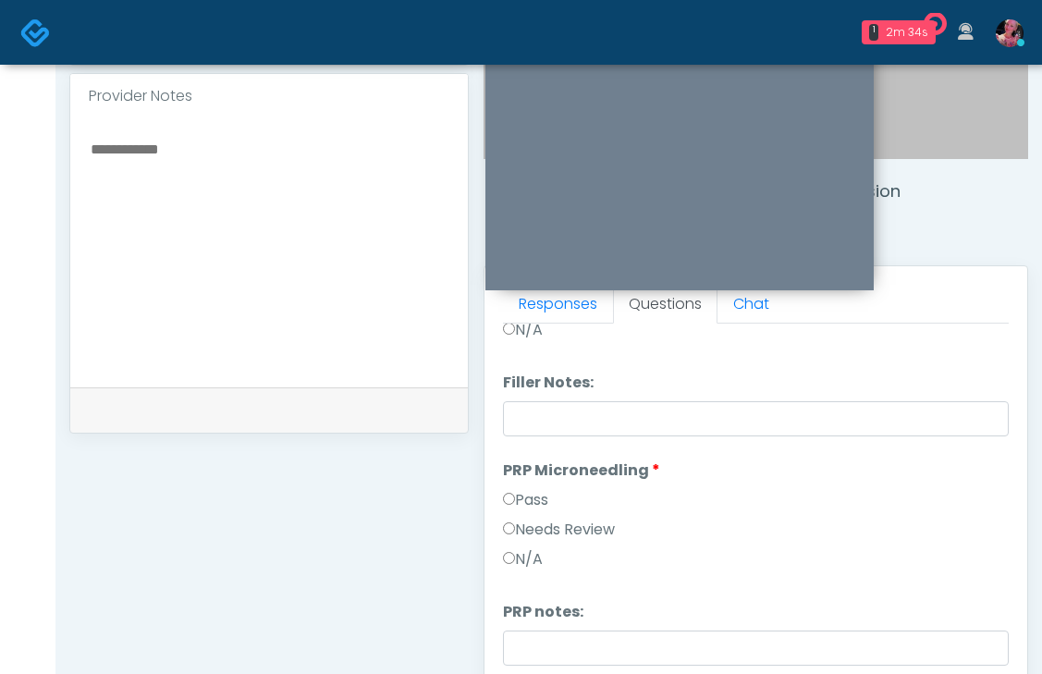
click at [518, 499] on label "Pass" at bounding box center [525, 500] width 45 height 22
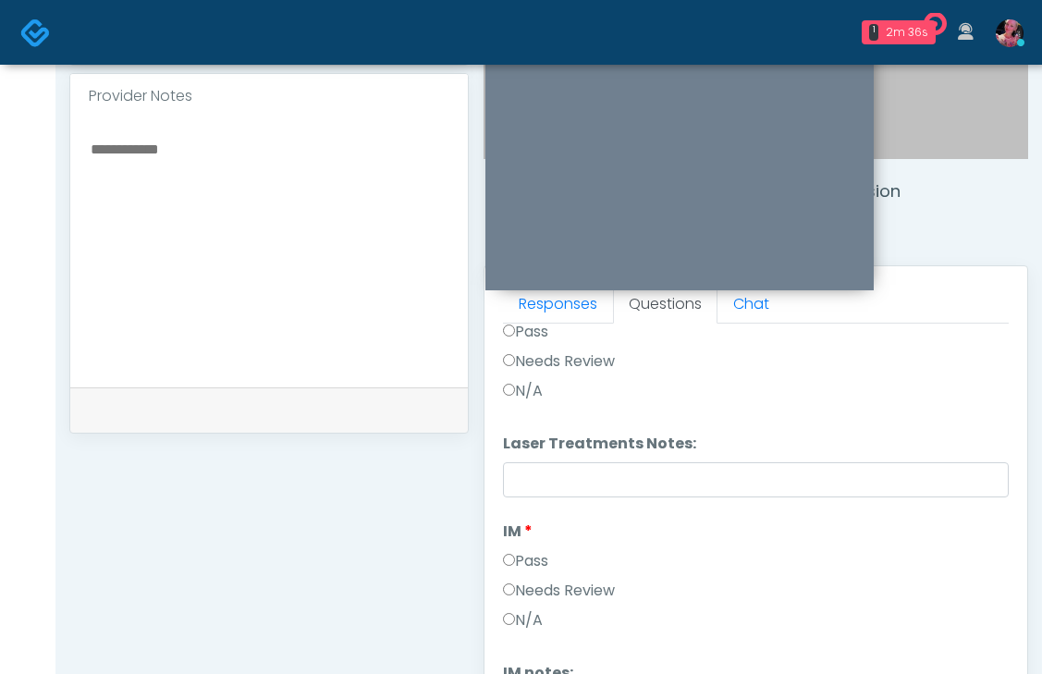
scroll to position [777, 0]
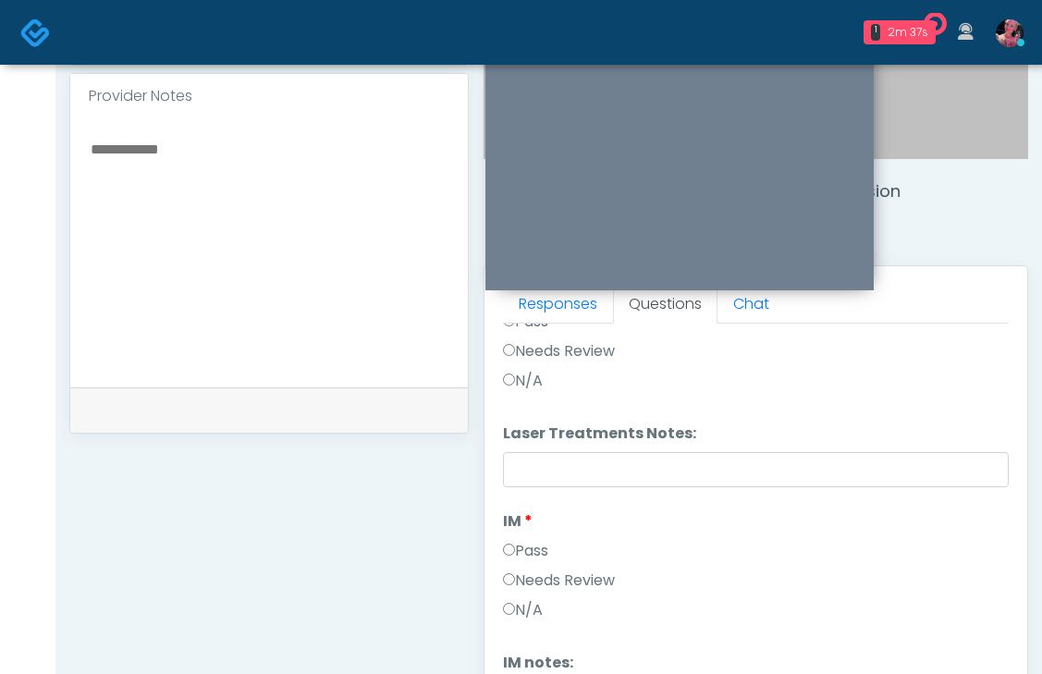
click at [510, 559] on label "Pass" at bounding box center [525, 551] width 45 height 22
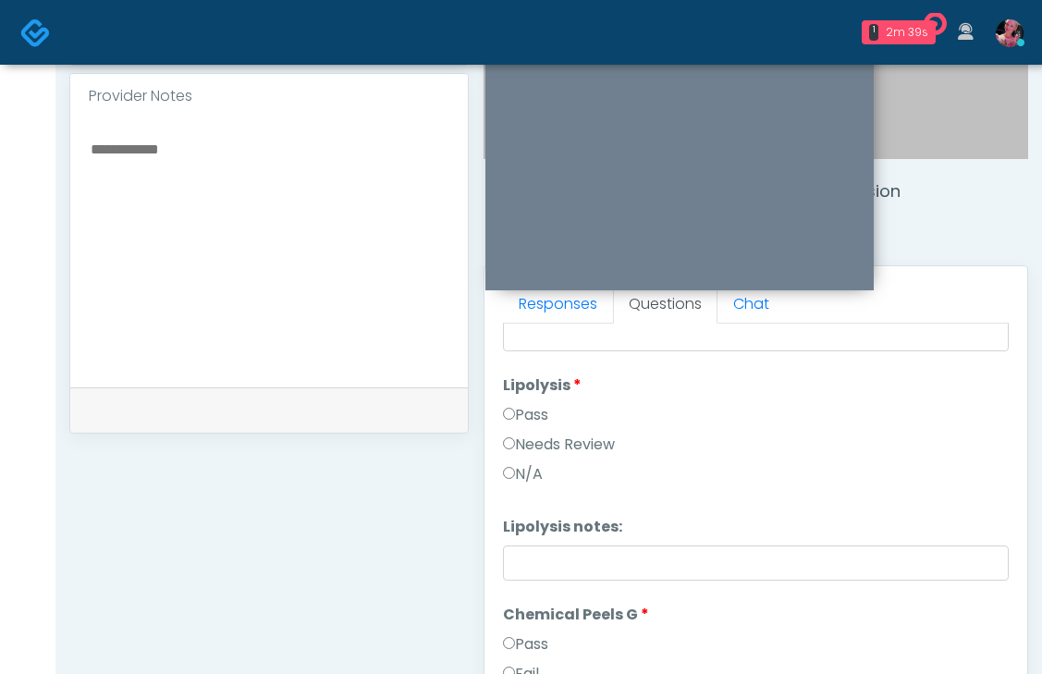
scroll to position [1176, 0]
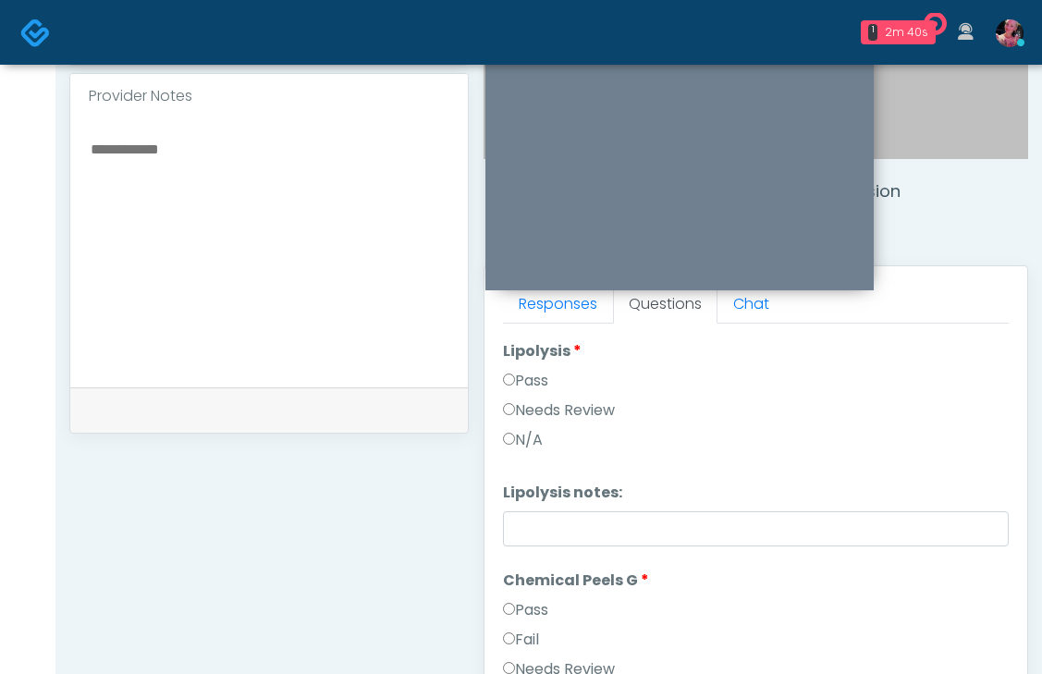
click at [547, 375] on label "Pass" at bounding box center [525, 381] width 45 height 22
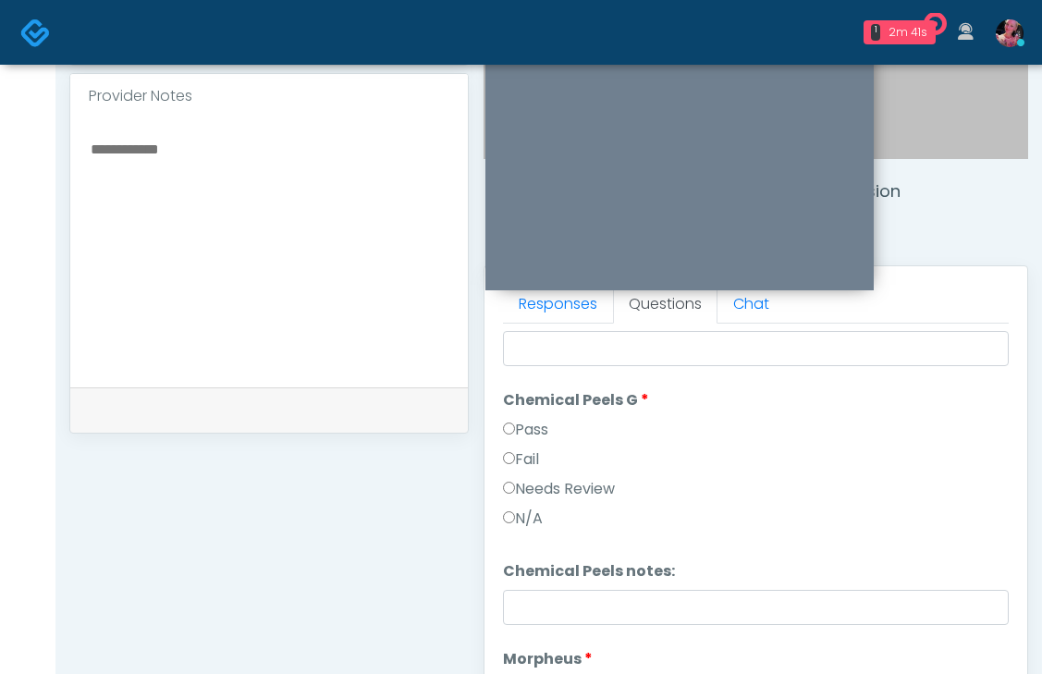
click at [531, 424] on label "Pass" at bounding box center [525, 430] width 45 height 22
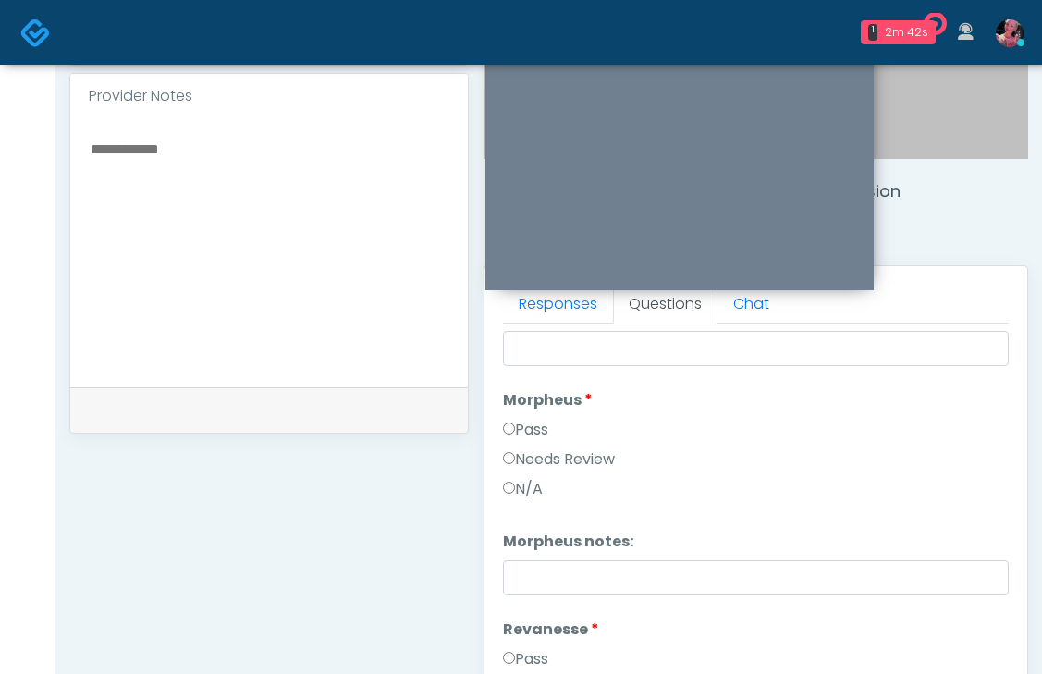
click at [531, 424] on label "Pass" at bounding box center [525, 430] width 45 height 22
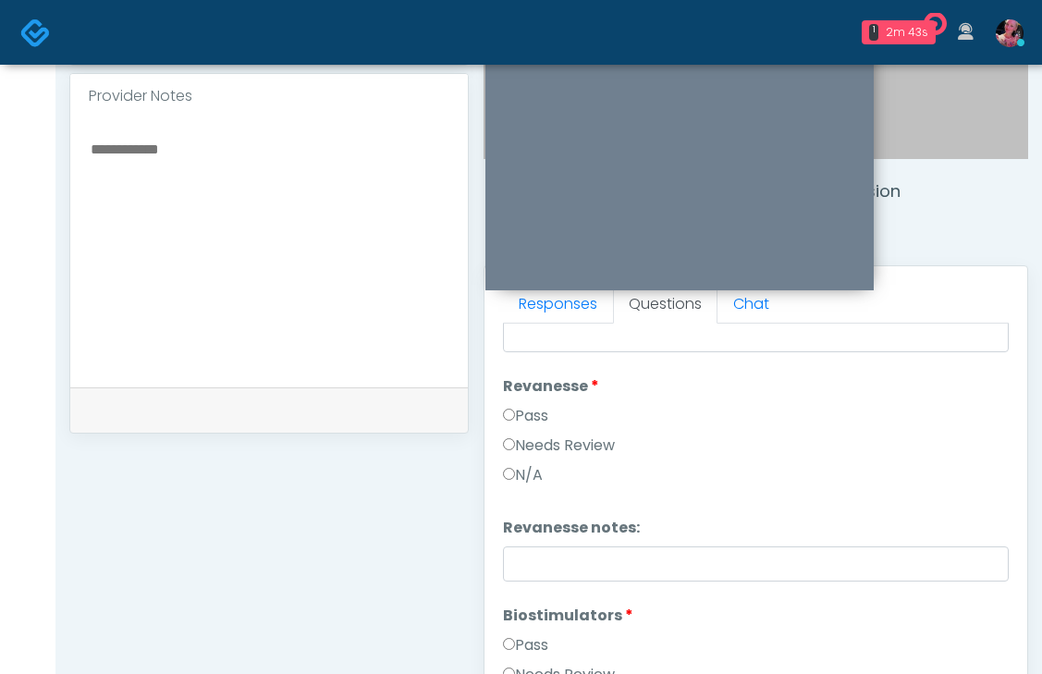
click at [528, 418] on label "Pass" at bounding box center [525, 416] width 45 height 22
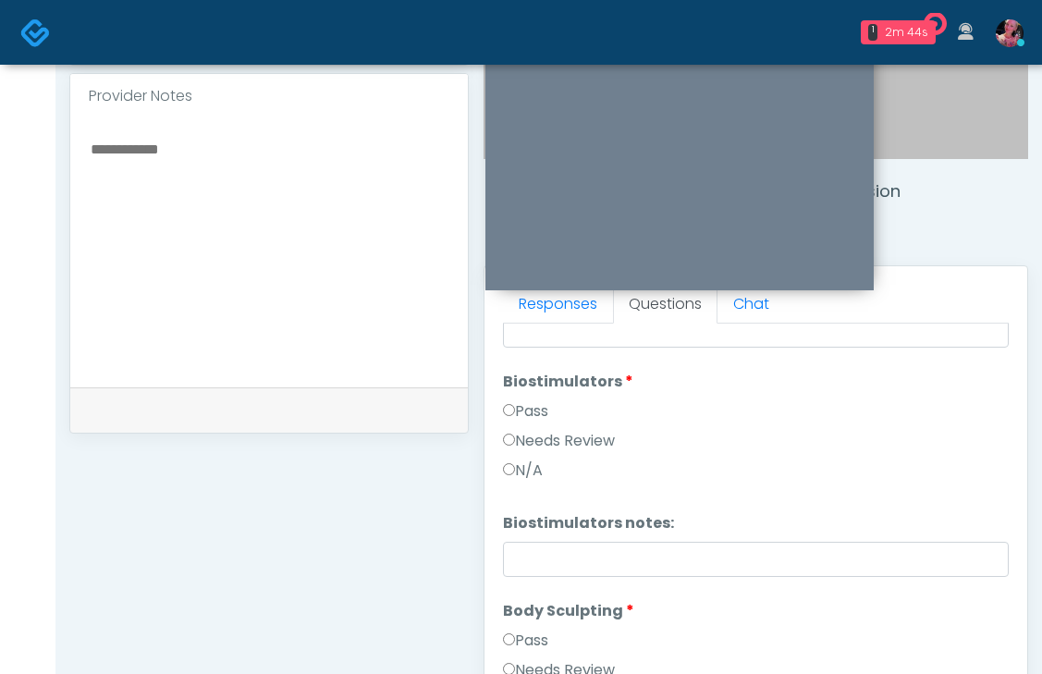
click at [525, 419] on label "Pass" at bounding box center [525, 411] width 45 height 22
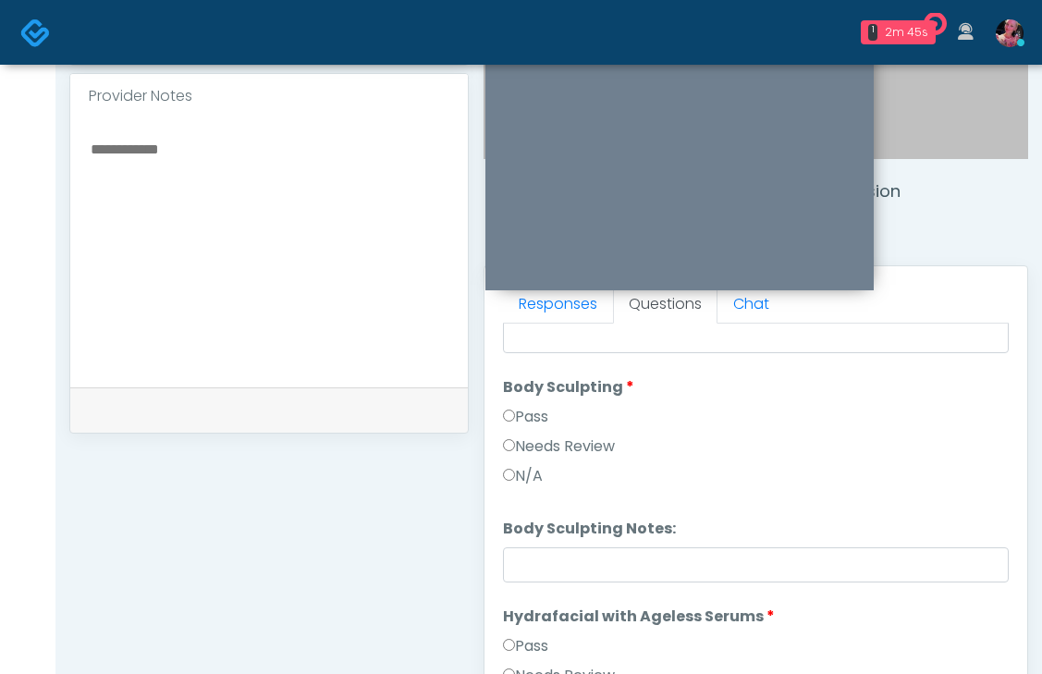
click at [525, 419] on label "Pass" at bounding box center [525, 417] width 45 height 22
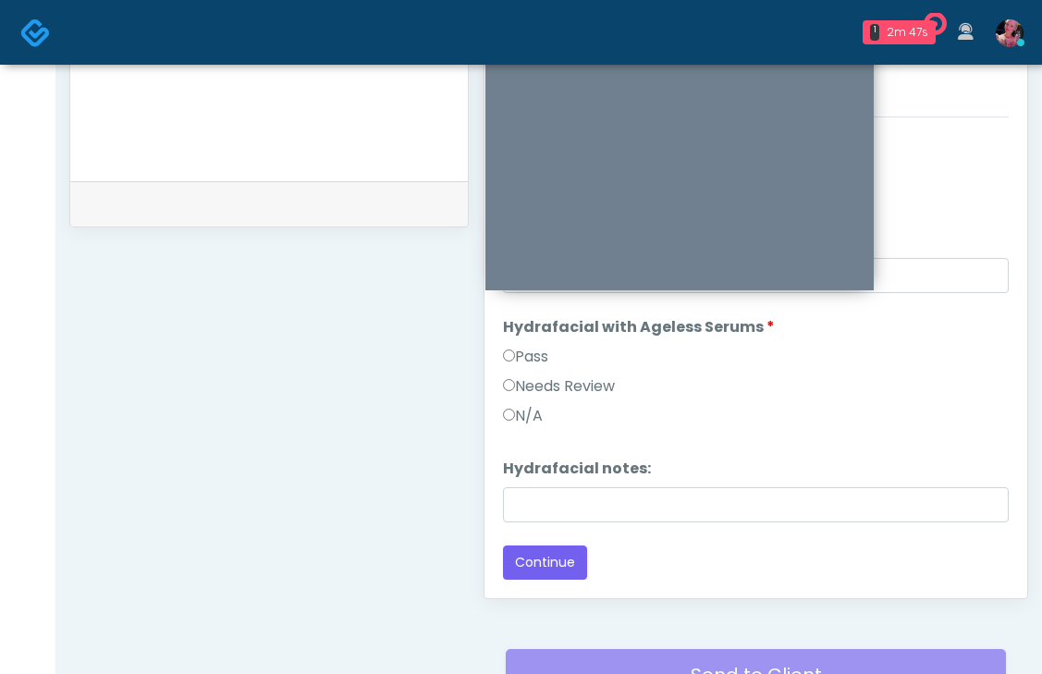
scroll to position [854, 0]
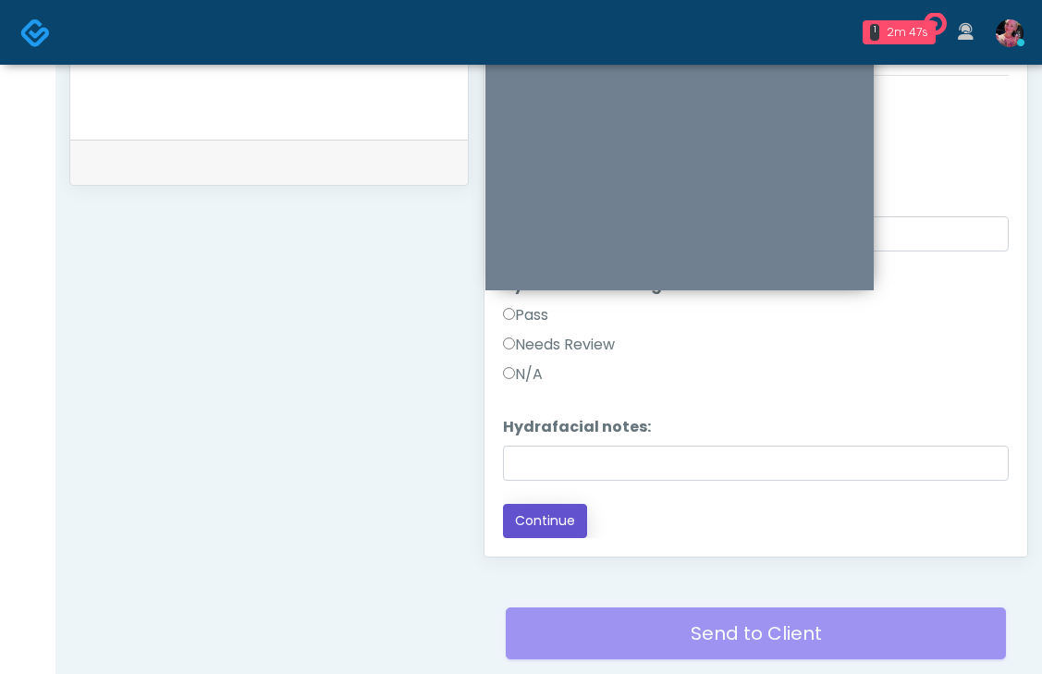
click at [535, 516] on button "Continue" at bounding box center [545, 521] width 84 height 34
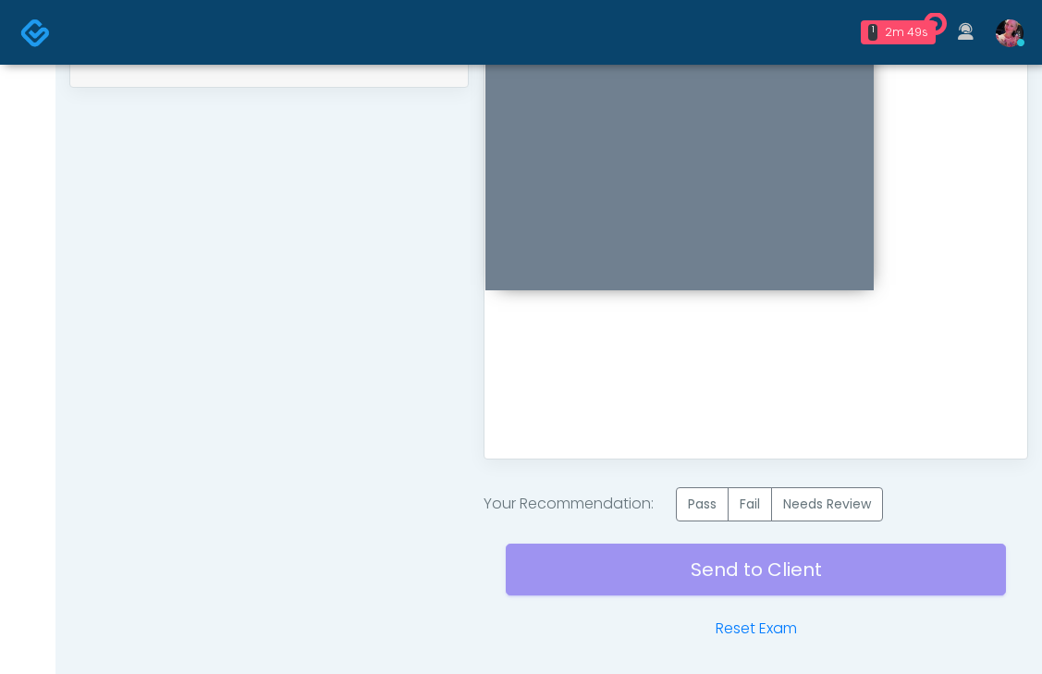
scroll to position [0, 0]
click at [697, 505] on label "Pass" at bounding box center [702, 504] width 53 height 34
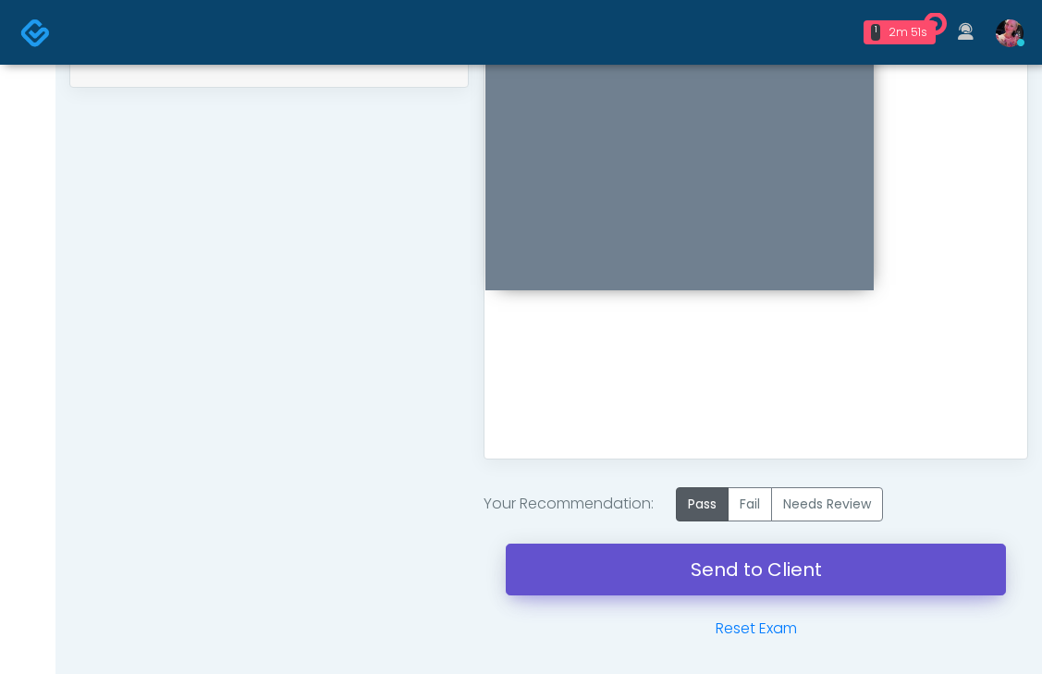
click at [685, 545] on link "Send to Client" at bounding box center [756, 570] width 500 height 52
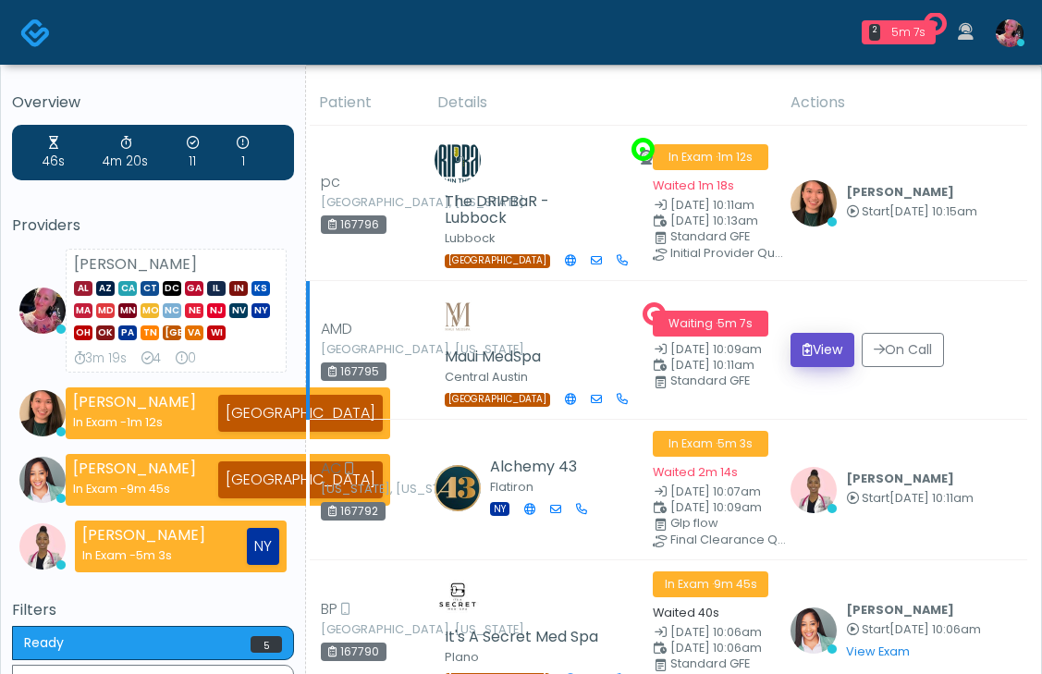
click at [803, 356] on icon "submit" at bounding box center [808, 349] width 10 height 13
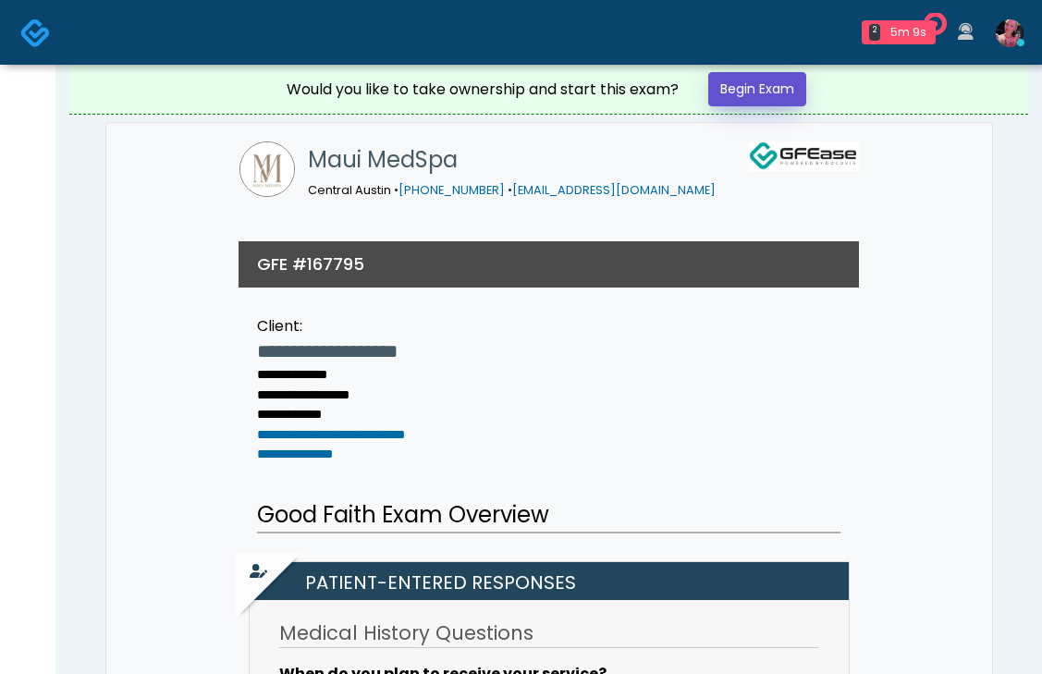
click at [770, 82] on link "Begin Exam" at bounding box center [757, 89] width 98 height 34
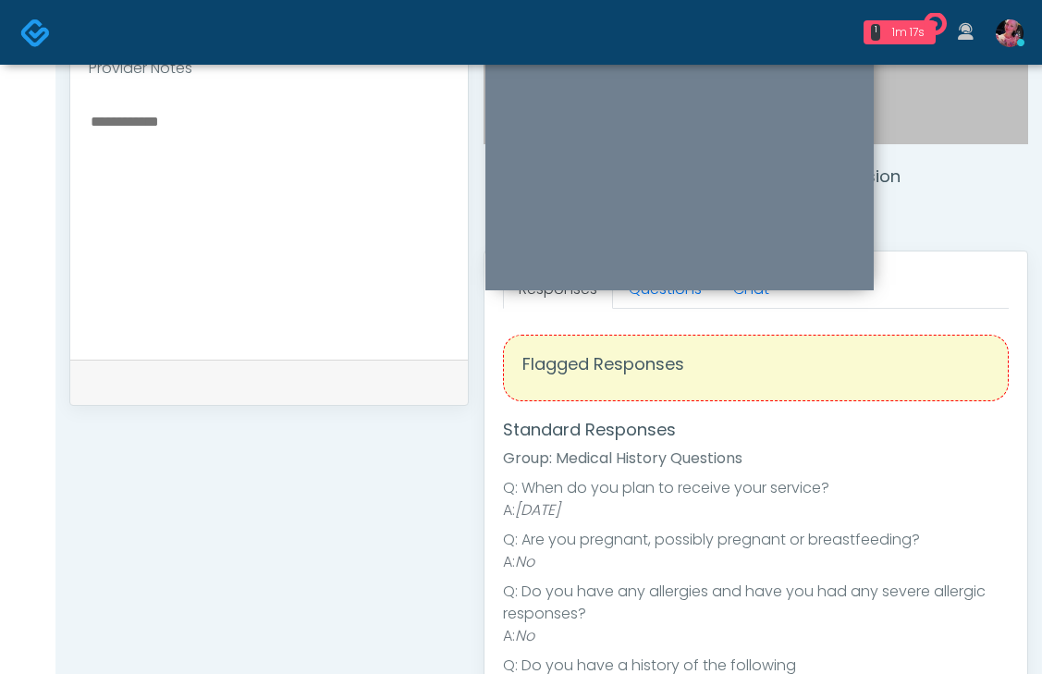
scroll to position [610, 0]
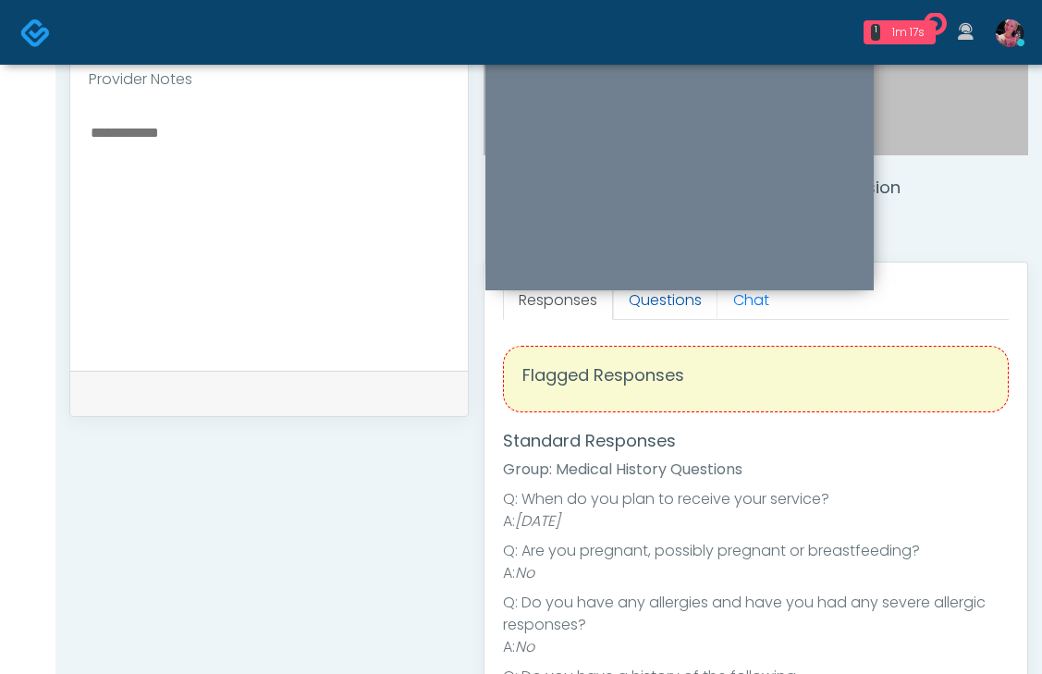
click at [672, 311] on link "Questions" at bounding box center [665, 300] width 104 height 39
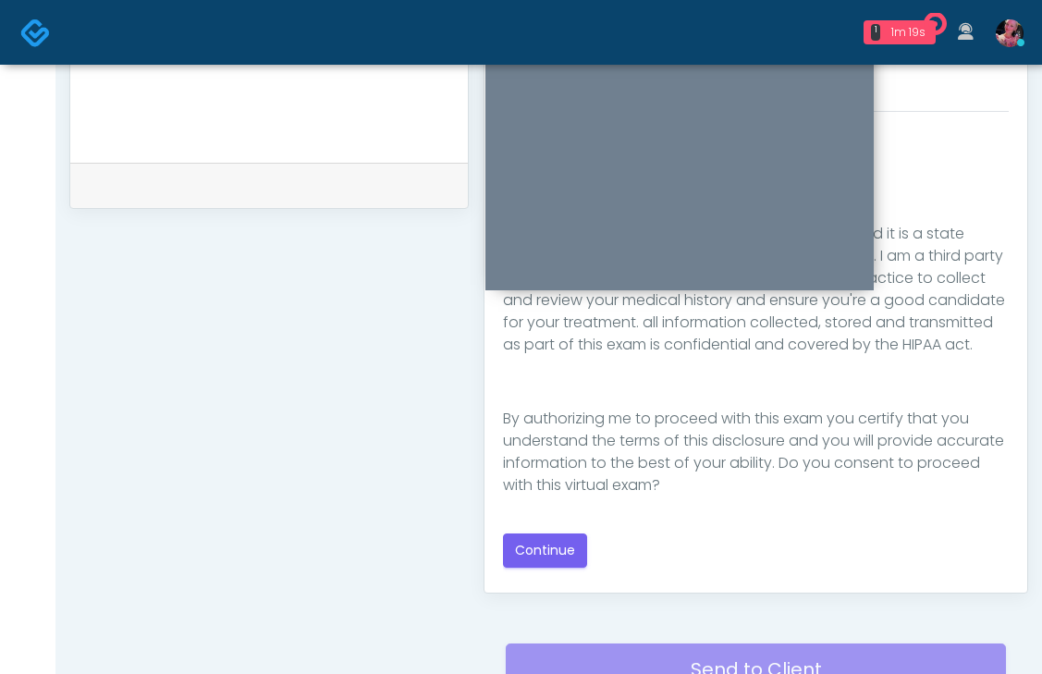
scroll to position [855, 0]
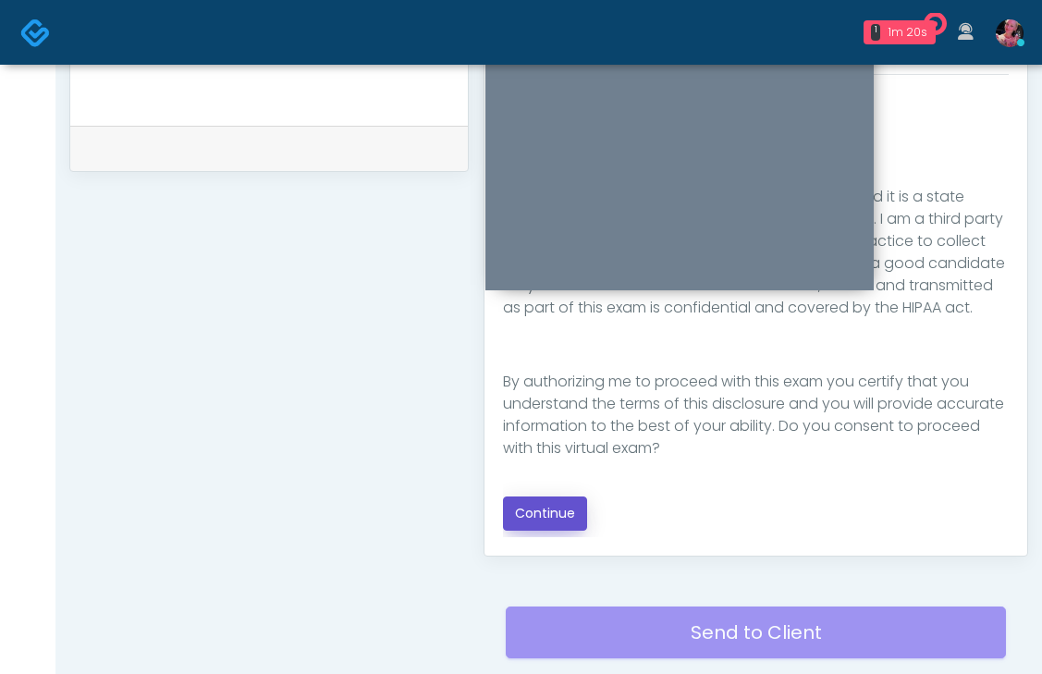
click at [561, 505] on button "Continue" at bounding box center [545, 514] width 84 height 34
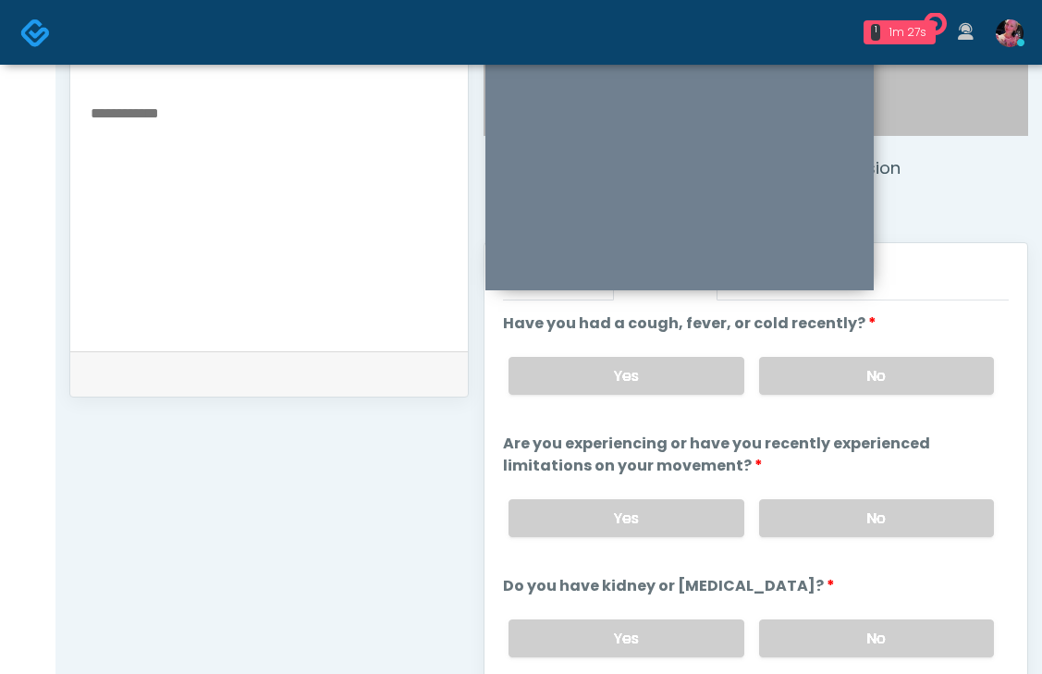
scroll to position [626, 0]
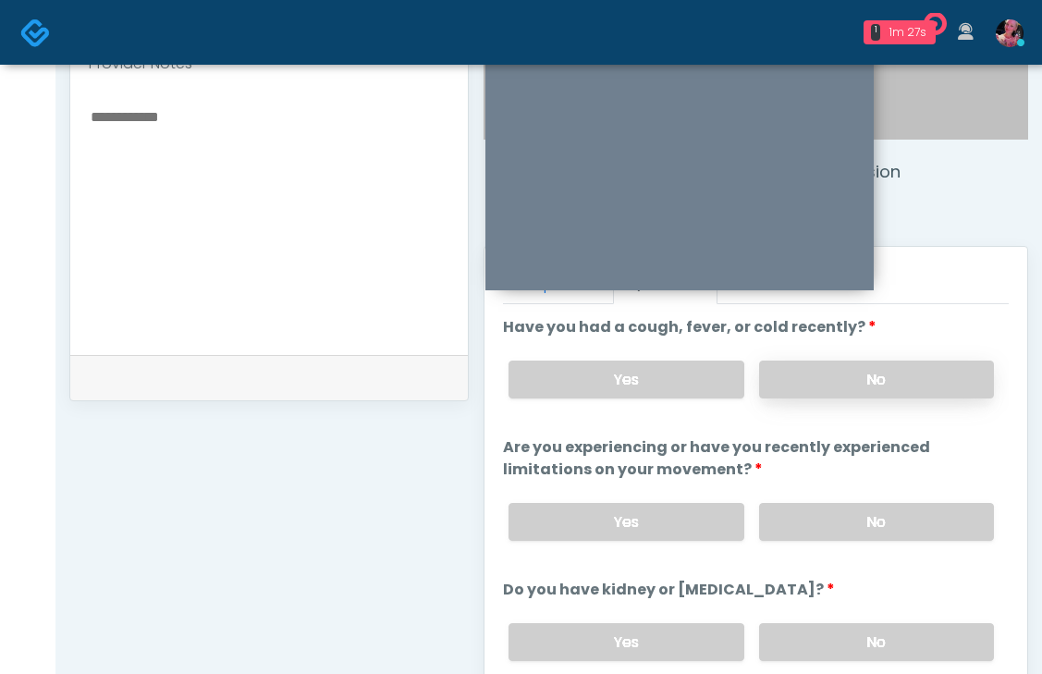
click at [885, 364] on label "No" at bounding box center [876, 380] width 235 height 38
click at [874, 482] on li "Are you experiencing or have you recently experienced limitations on your movem…" at bounding box center [756, 495] width 506 height 119
click at [869, 501] on div "Yes No" at bounding box center [751, 522] width 515 height 68
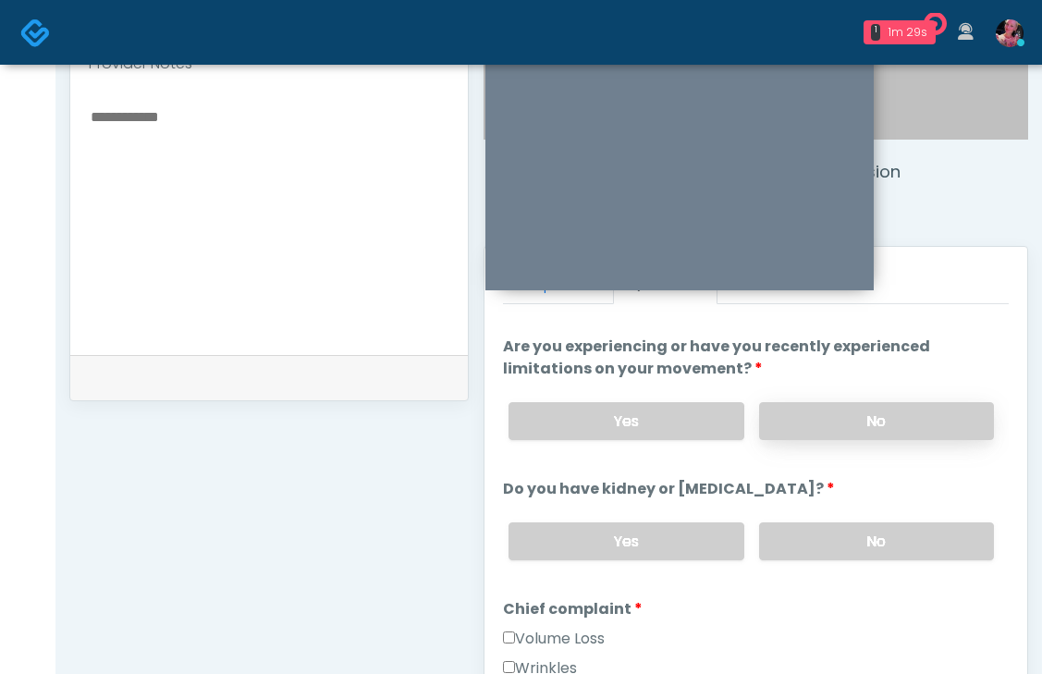
scroll to position [125, 0]
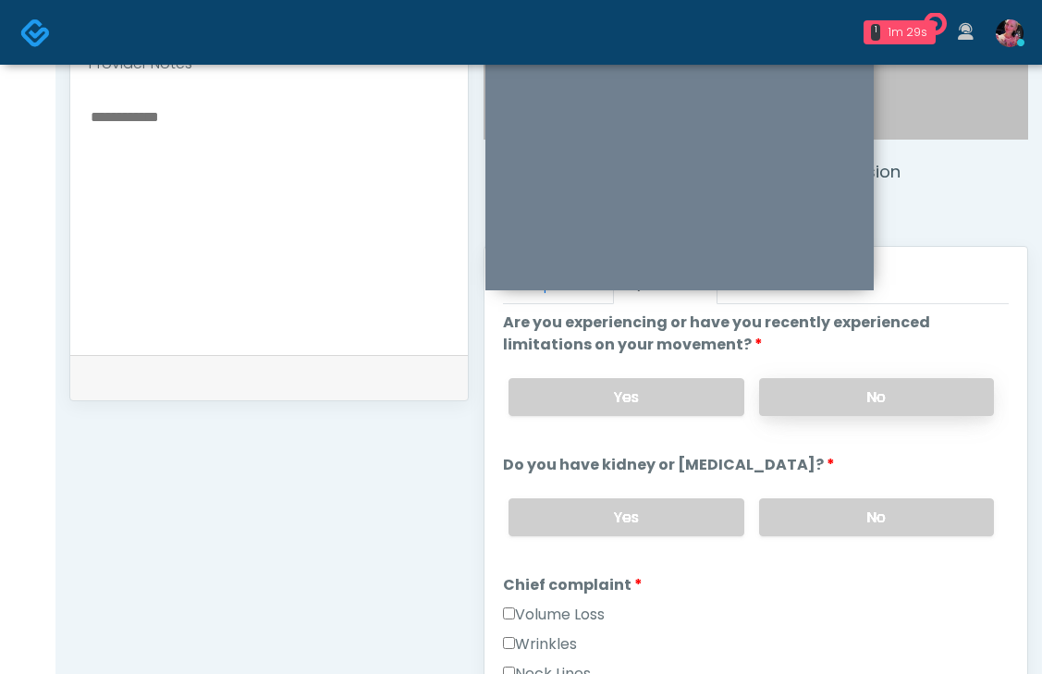
click at [874, 407] on label "No" at bounding box center [876, 397] width 235 height 38
click at [847, 525] on label "No" at bounding box center [876, 517] width 235 height 38
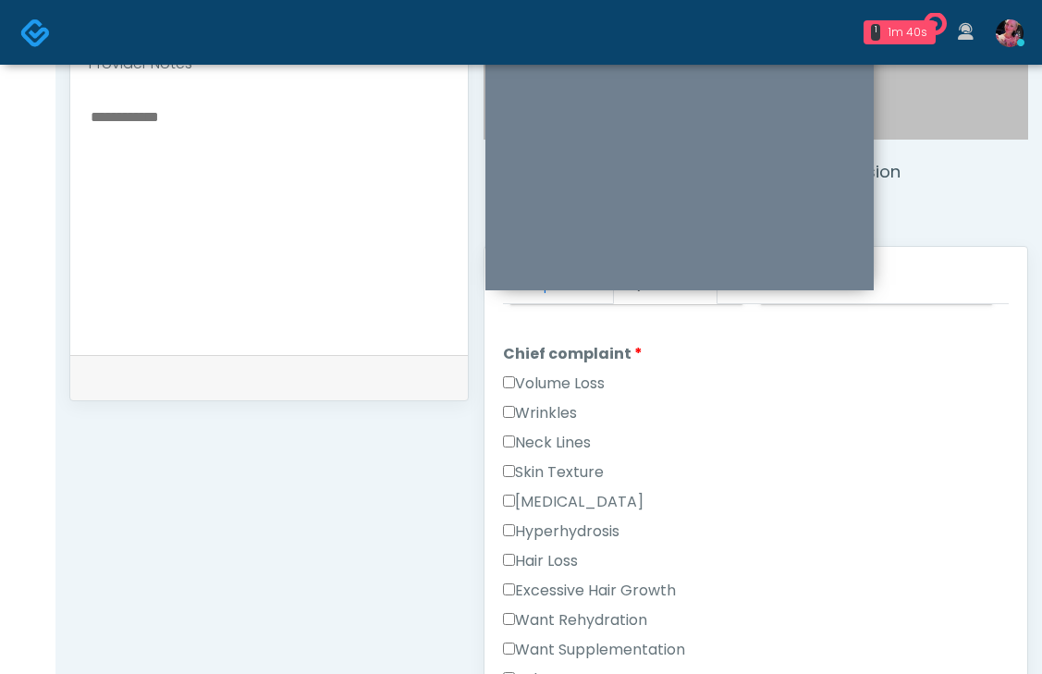
scroll to position [359, 0]
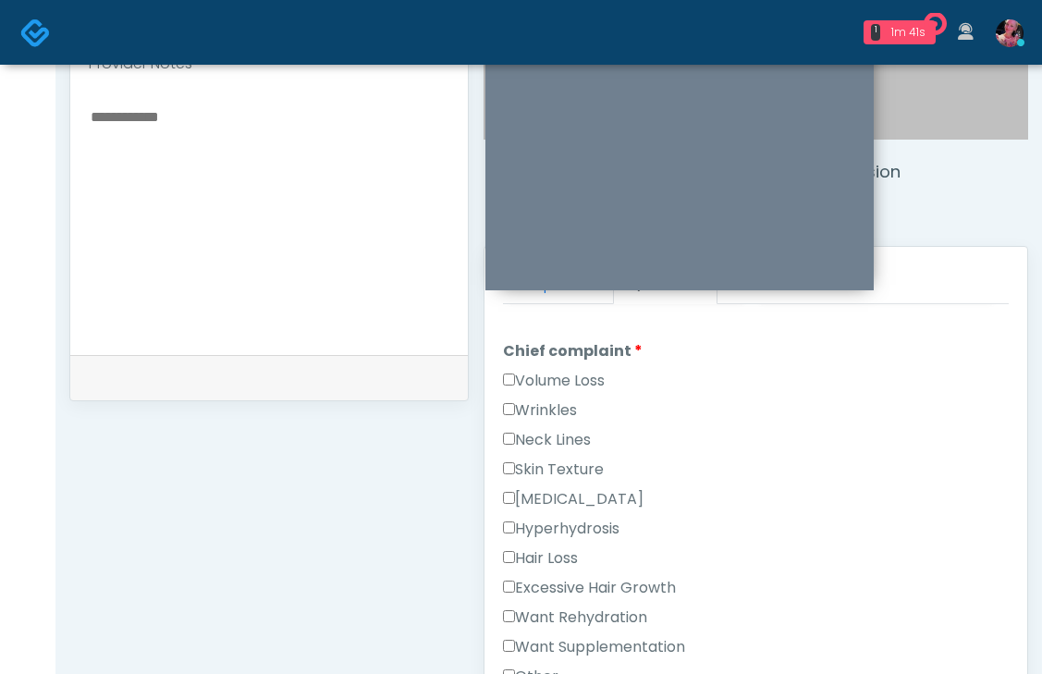
click at [553, 412] on label "Wrinkles" at bounding box center [540, 411] width 74 height 22
click at [576, 381] on label "Volume Loss" at bounding box center [554, 381] width 102 height 22
click at [556, 409] on label "Wrinkles" at bounding box center [540, 411] width 74 height 22
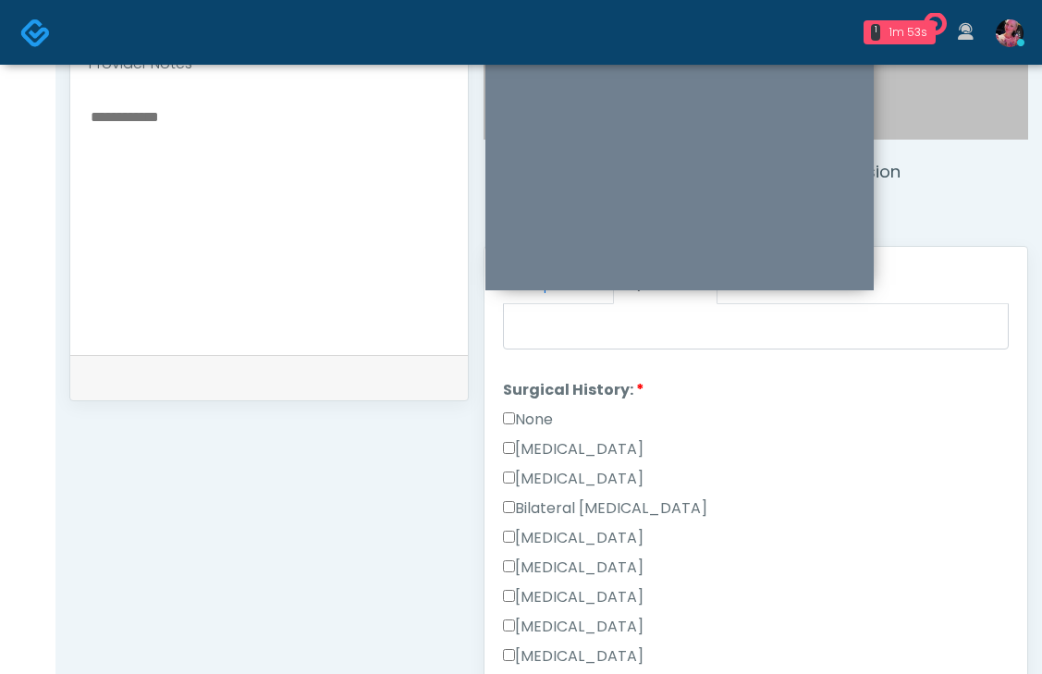
click at [546, 414] on label "None" at bounding box center [528, 420] width 50 height 22
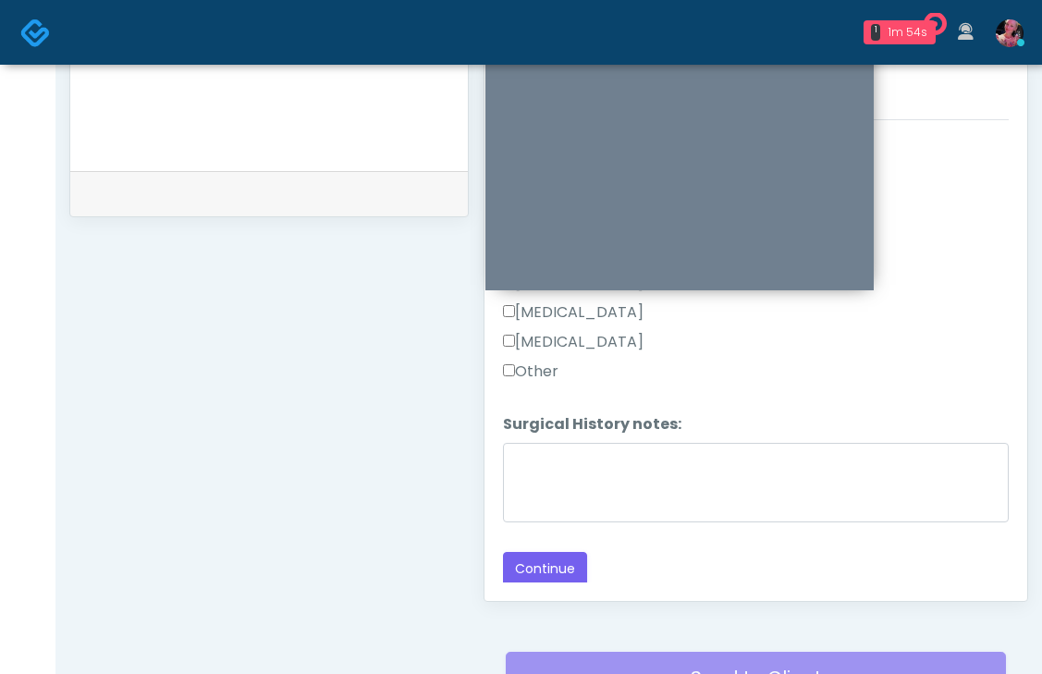
scroll to position [859, 0]
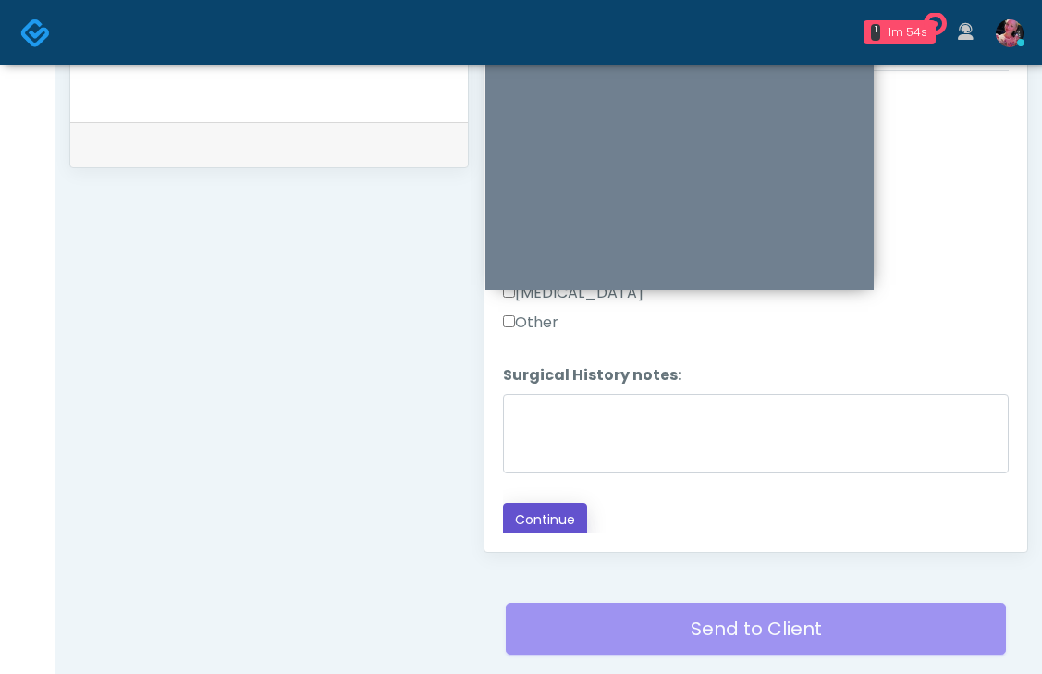
click at [539, 511] on button "Continue" at bounding box center [545, 520] width 84 height 34
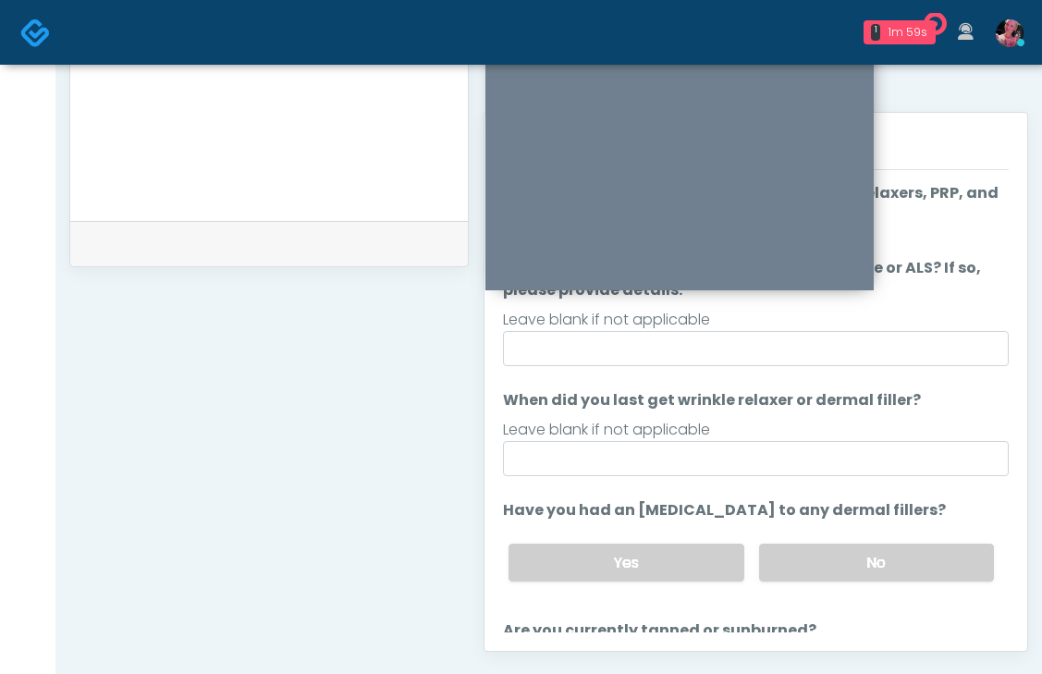
scroll to position [748, 0]
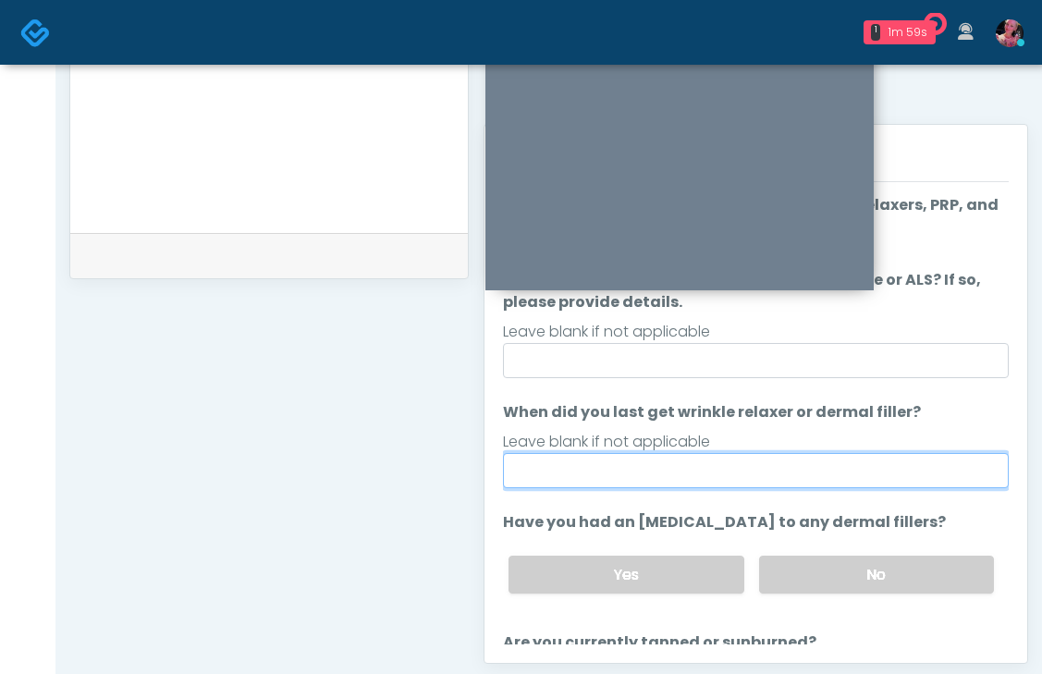
click at [763, 482] on input "When did you last get wrinkle relaxer or dermal filler?" at bounding box center [756, 470] width 506 height 35
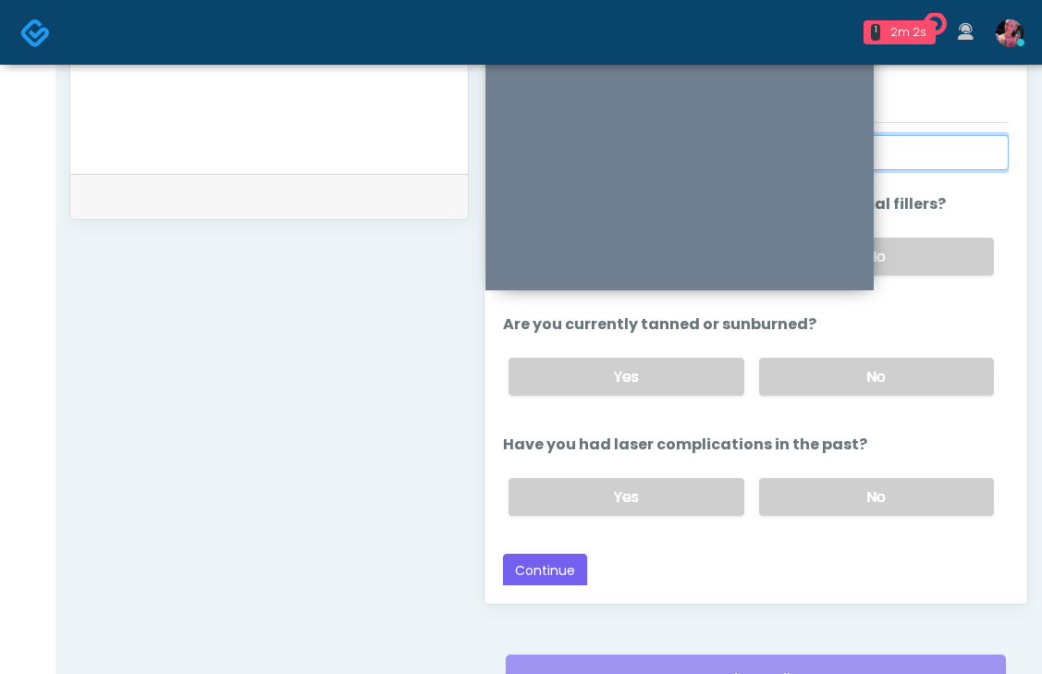
scroll to position [242, 0]
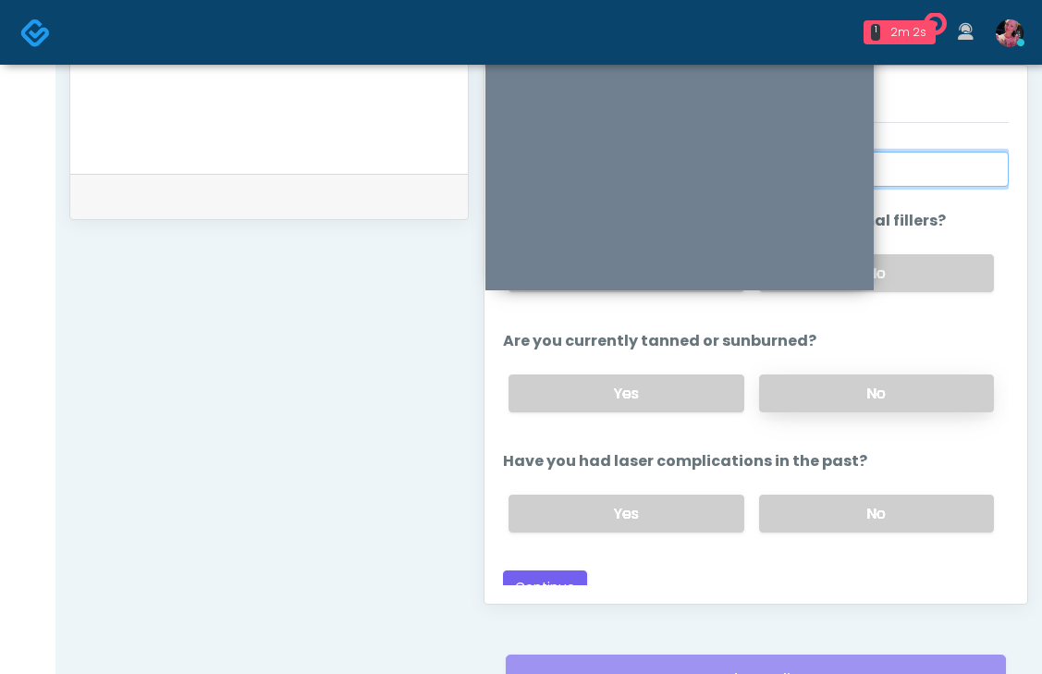
type input "*****"
click at [805, 388] on label "No" at bounding box center [876, 394] width 235 height 38
click at [814, 517] on label "No" at bounding box center [876, 514] width 235 height 38
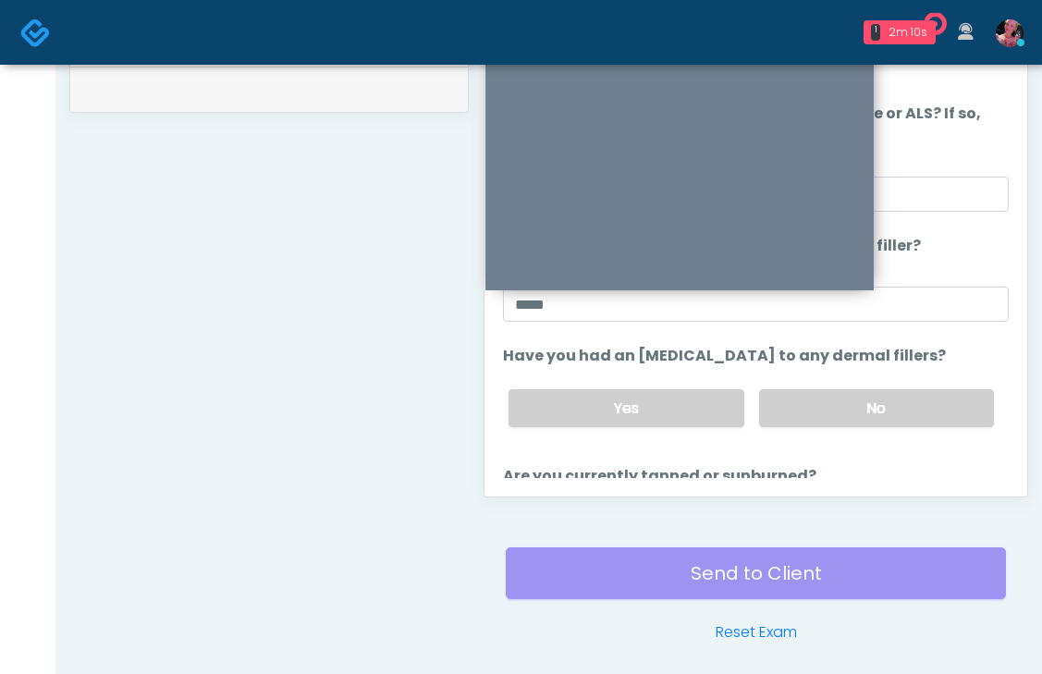
scroll to position [928, 0]
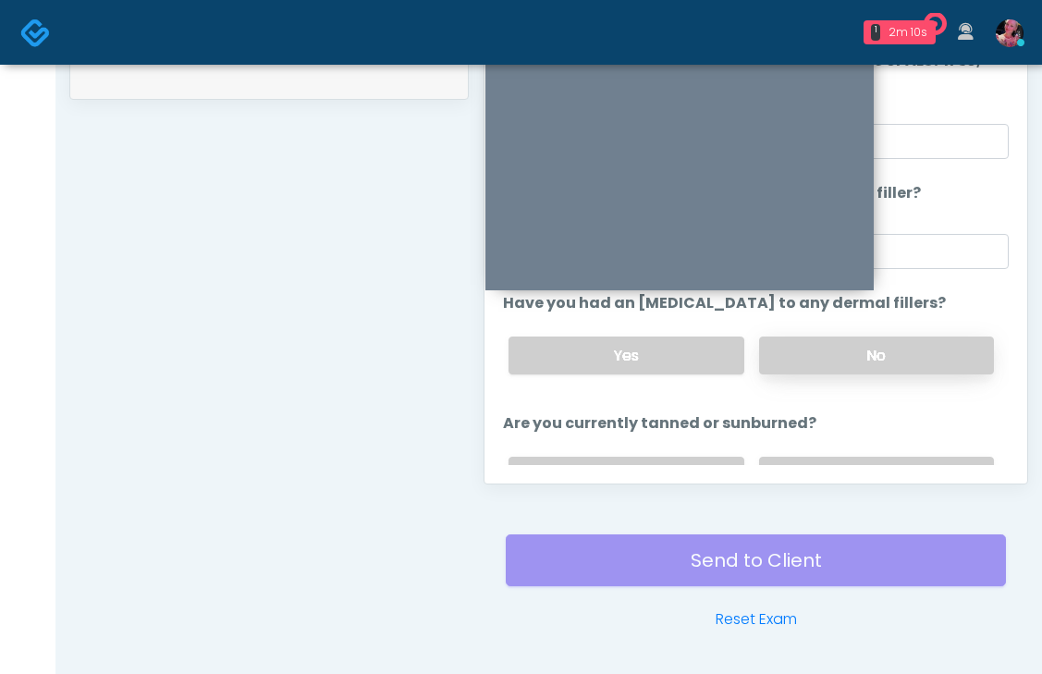
click at [828, 366] on label "No" at bounding box center [876, 356] width 235 height 38
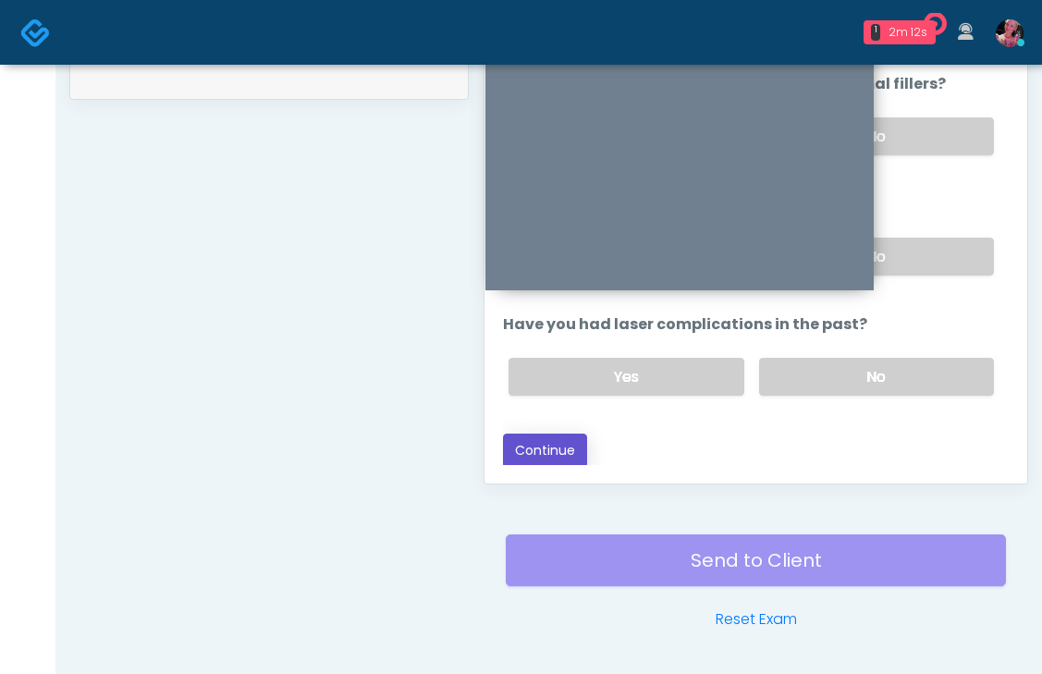
click at [554, 444] on button "Continue" at bounding box center [545, 451] width 84 height 34
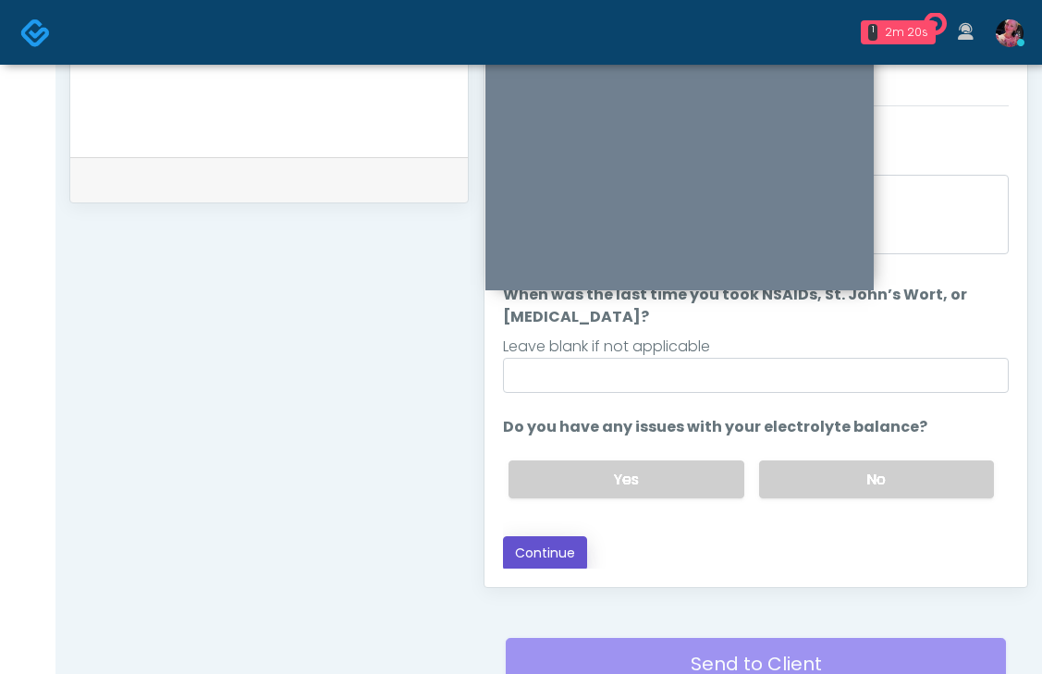
click at [545, 540] on button "Continue" at bounding box center [545, 553] width 84 height 34
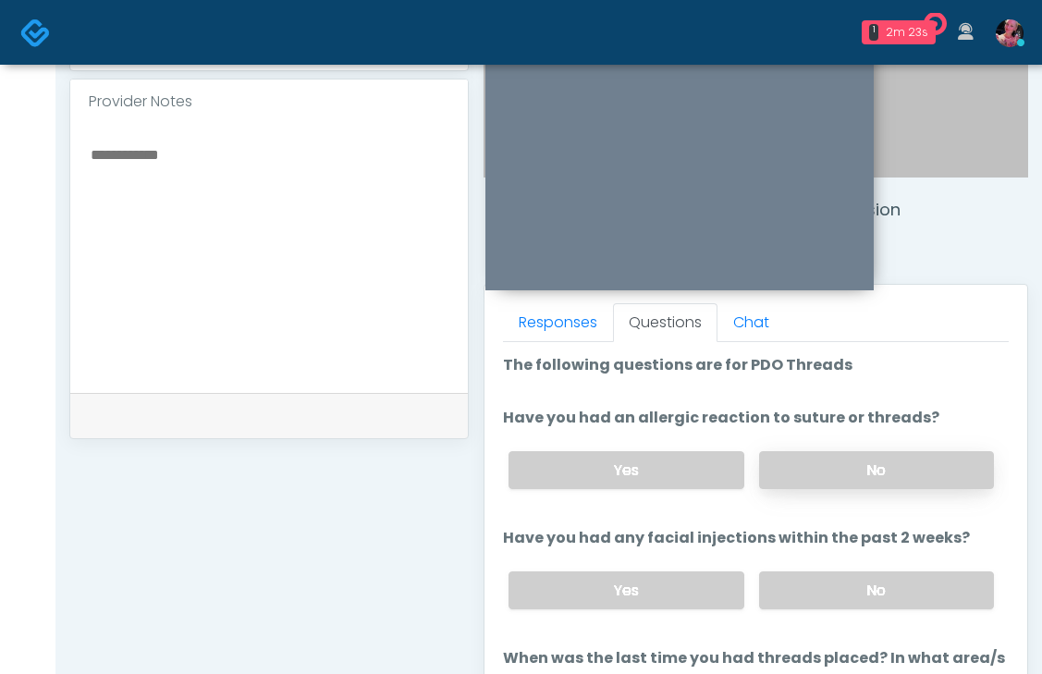
click at [807, 470] on label "No" at bounding box center [876, 470] width 235 height 38
click at [810, 594] on label "No" at bounding box center [876, 591] width 235 height 38
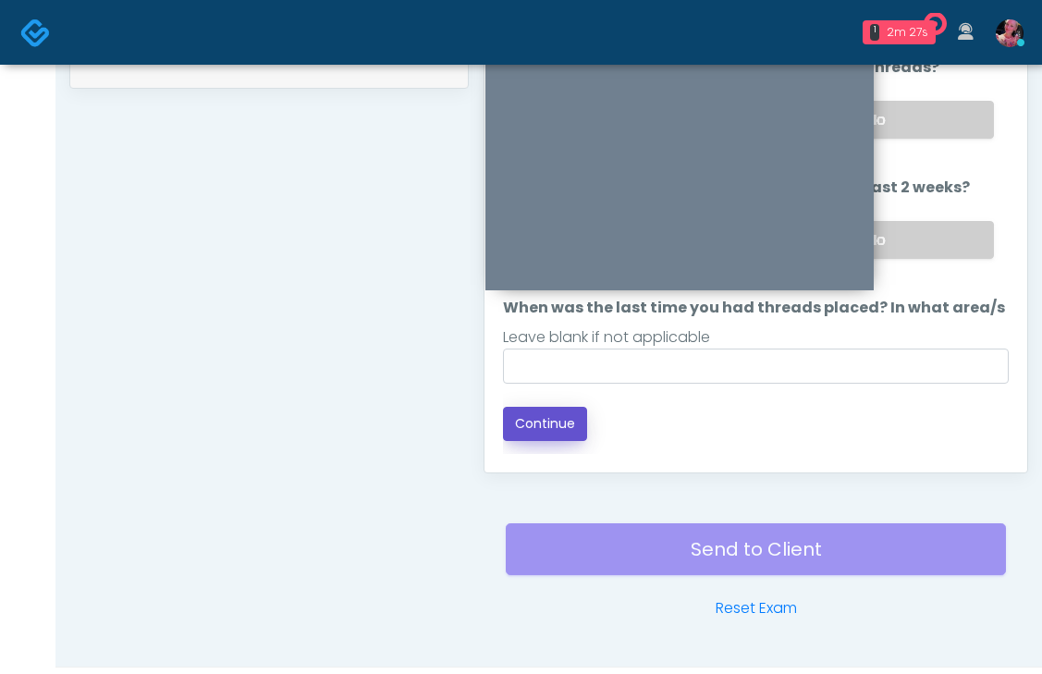
click at [554, 417] on button "Continue" at bounding box center [545, 424] width 84 height 34
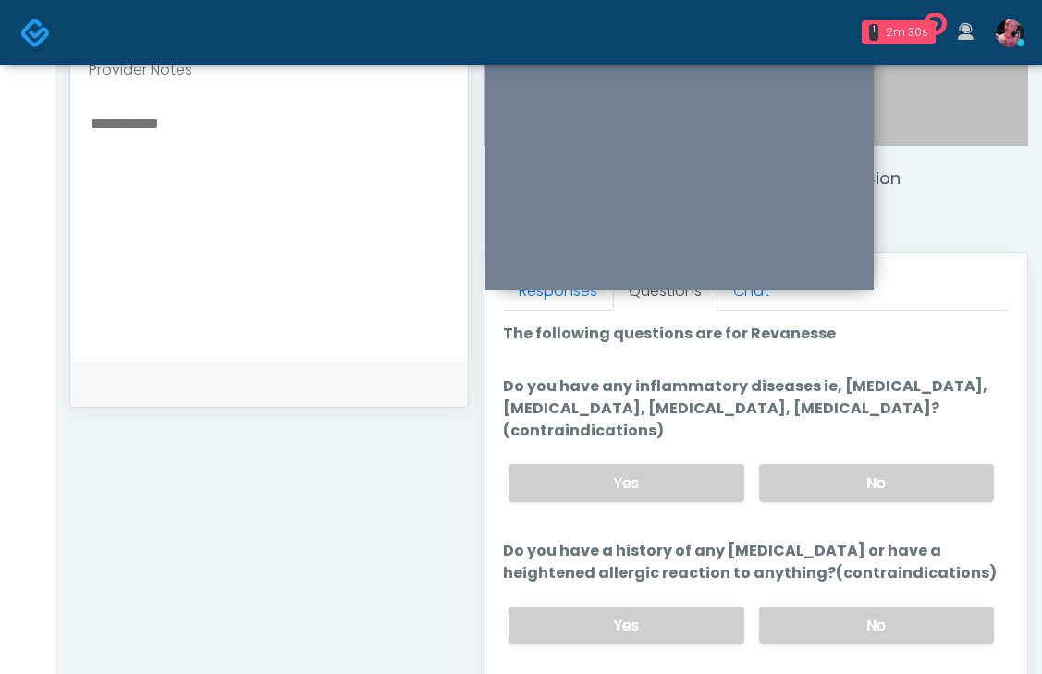
click at [866, 449] on div "Yes No" at bounding box center [751, 483] width 515 height 68
click at [841, 607] on label "No" at bounding box center [876, 626] width 235 height 38
click at [845, 476] on label "No" at bounding box center [876, 483] width 235 height 38
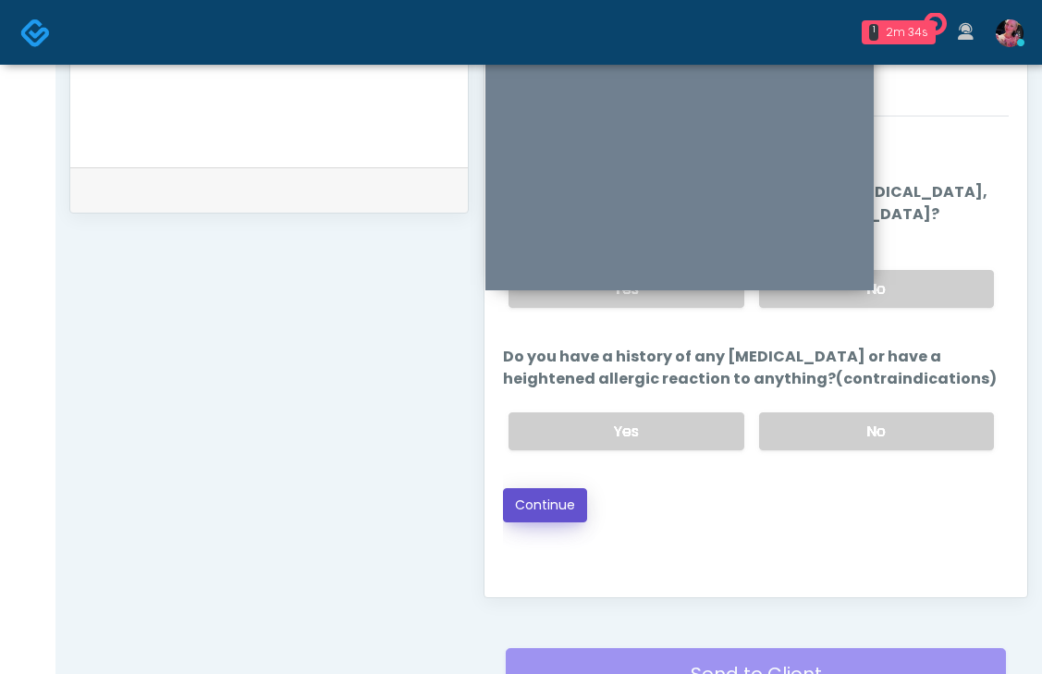
click at [555, 488] on button "Continue" at bounding box center [545, 505] width 84 height 34
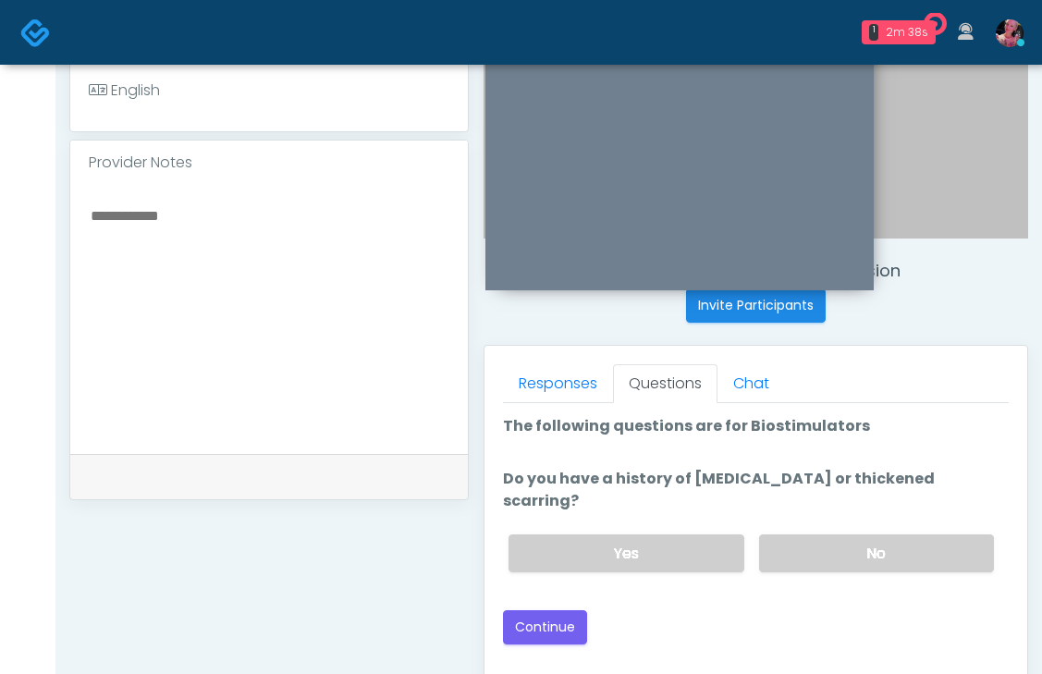
click at [784, 520] on div "Yes No" at bounding box center [751, 554] width 515 height 68
click at [792, 535] on label "No" at bounding box center [876, 554] width 235 height 38
click at [546, 610] on button "Continue" at bounding box center [545, 627] width 84 height 34
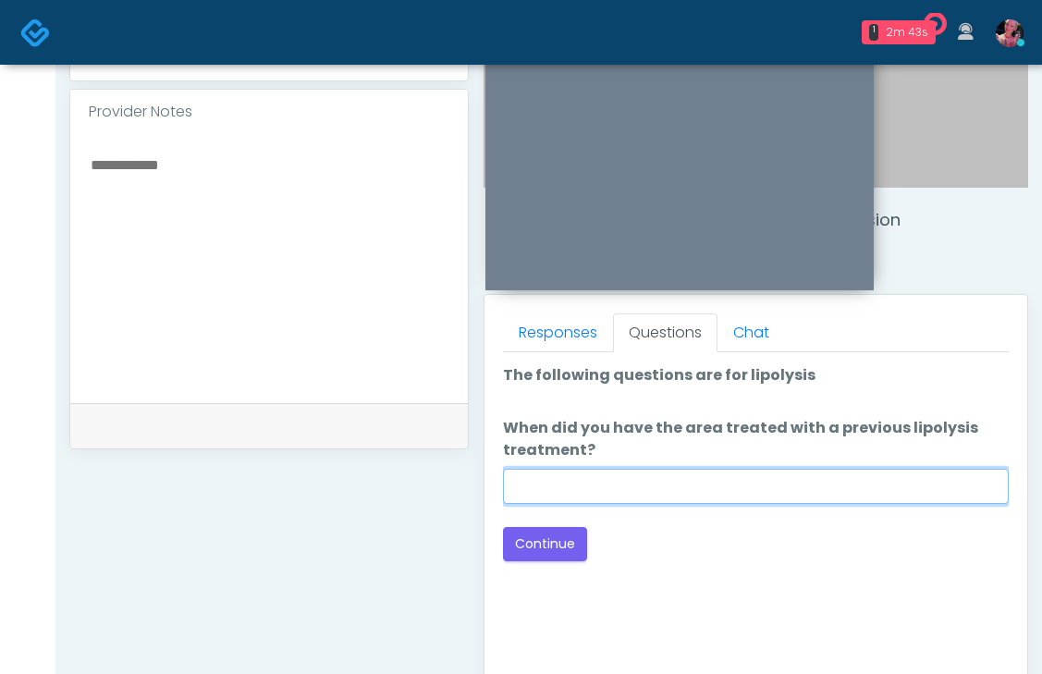
click at [579, 474] on input "When did you have the area treated with a previous lipolysis treatment?" at bounding box center [756, 486] width 506 height 35
type input "*****"
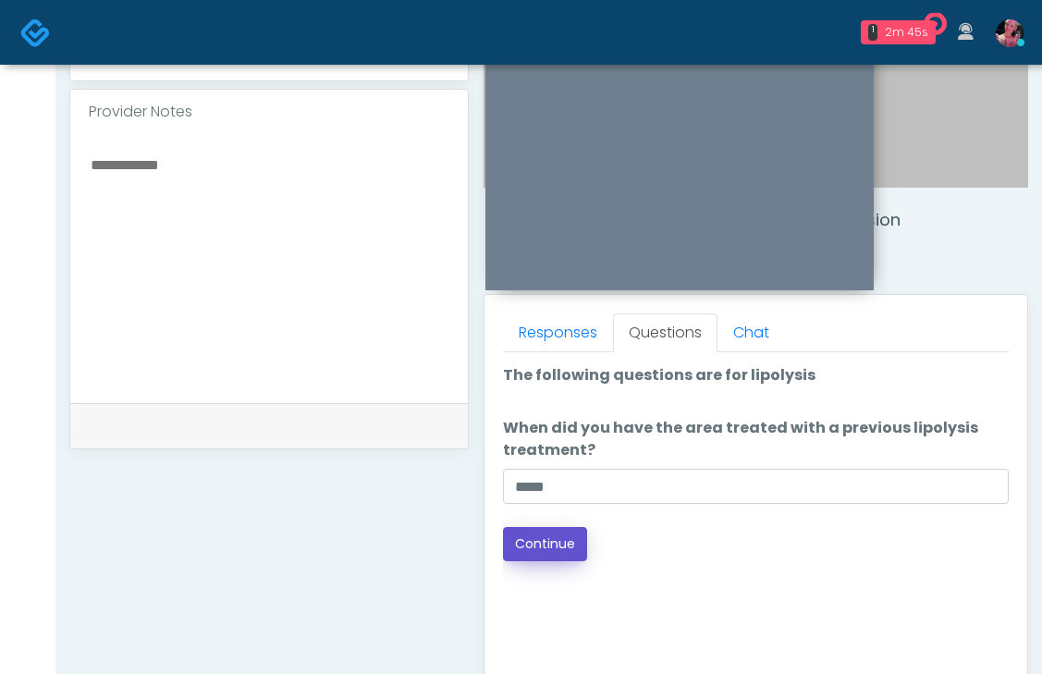
click at [553, 536] on button "Continue" at bounding box center [545, 544] width 84 height 34
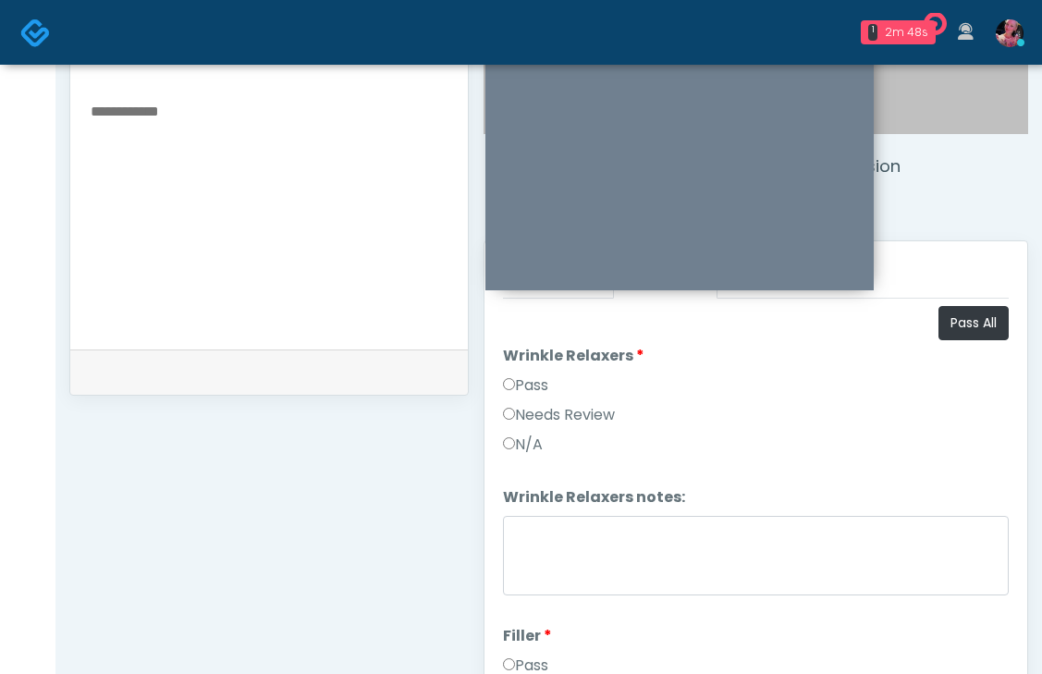
click at [548, 384] on label "Pass" at bounding box center [525, 386] width 45 height 22
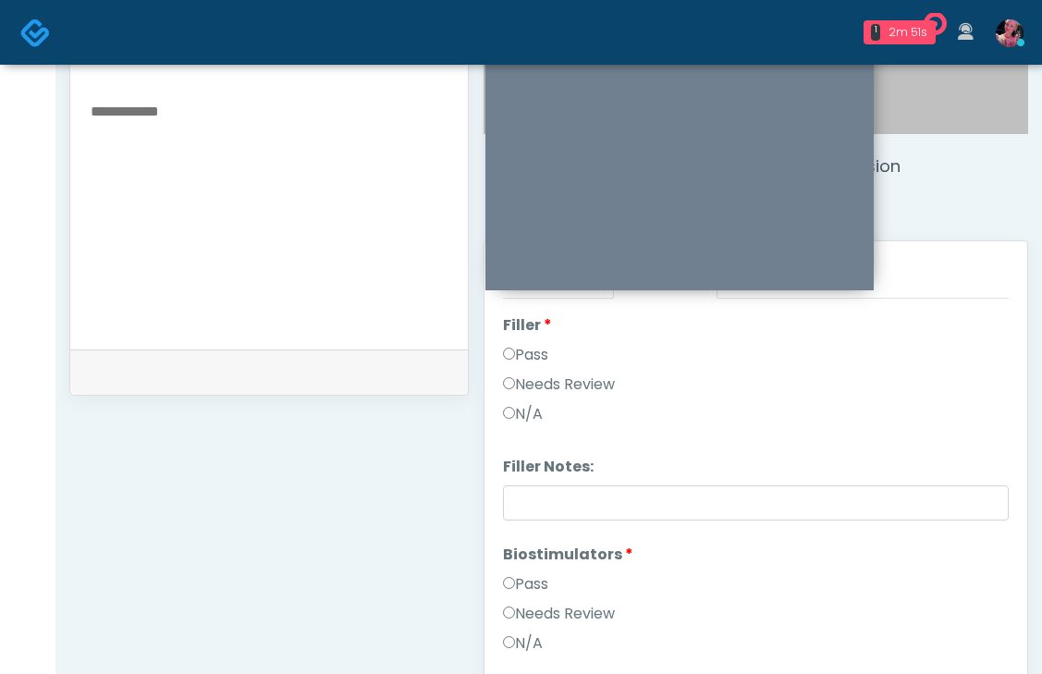
click at [526, 572] on li "Biostimulators Biostimulators Pass Needs Review N/A" at bounding box center [756, 603] width 506 height 118
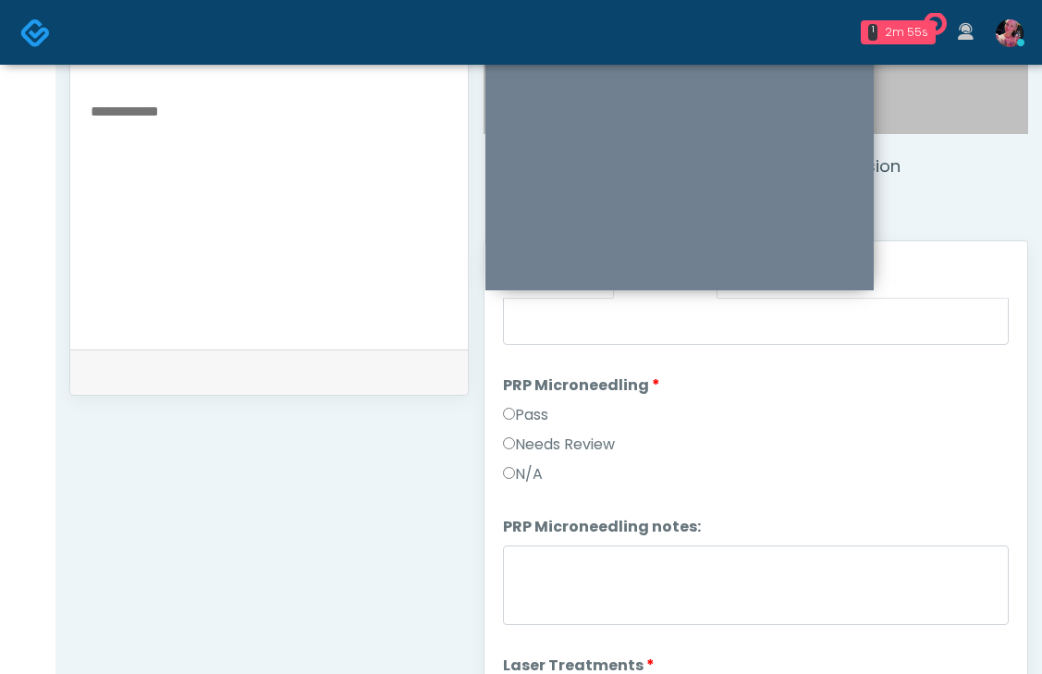
click at [542, 416] on label "Pass" at bounding box center [525, 415] width 45 height 22
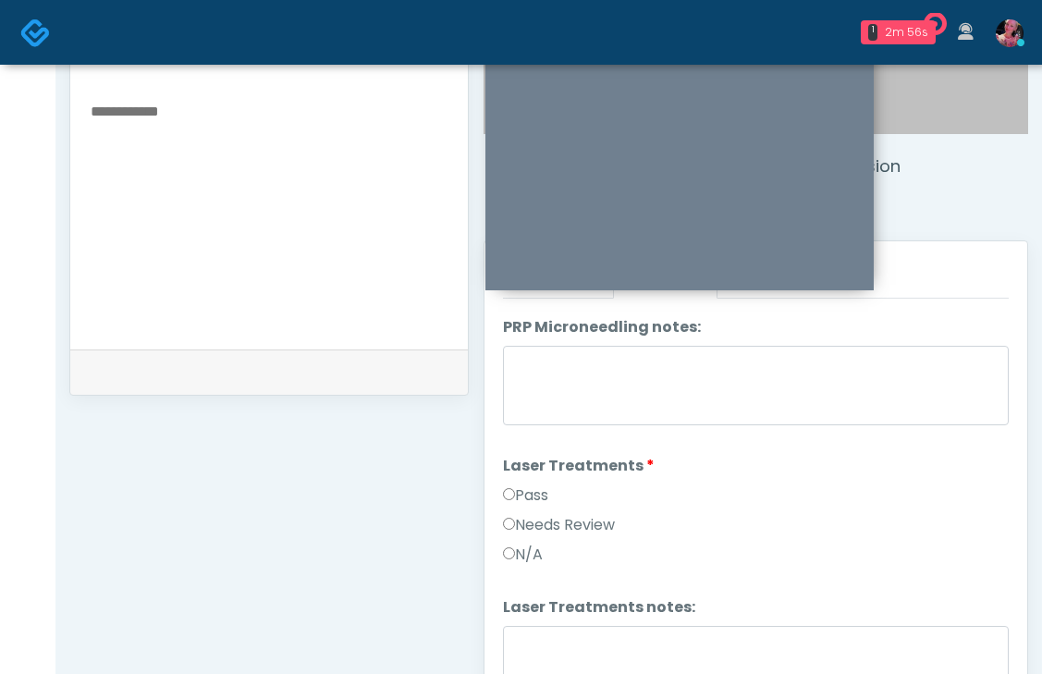
click at [522, 494] on label "Pass" at bounding box center [525, 496] width 45 height 22
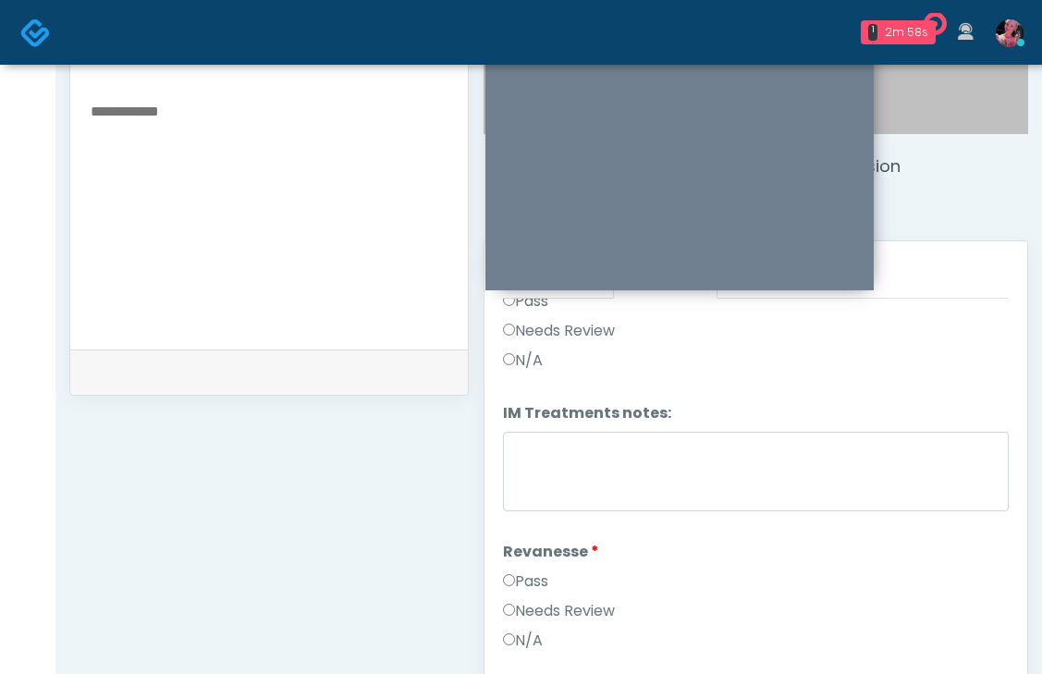
scroll to position [1438, 0]
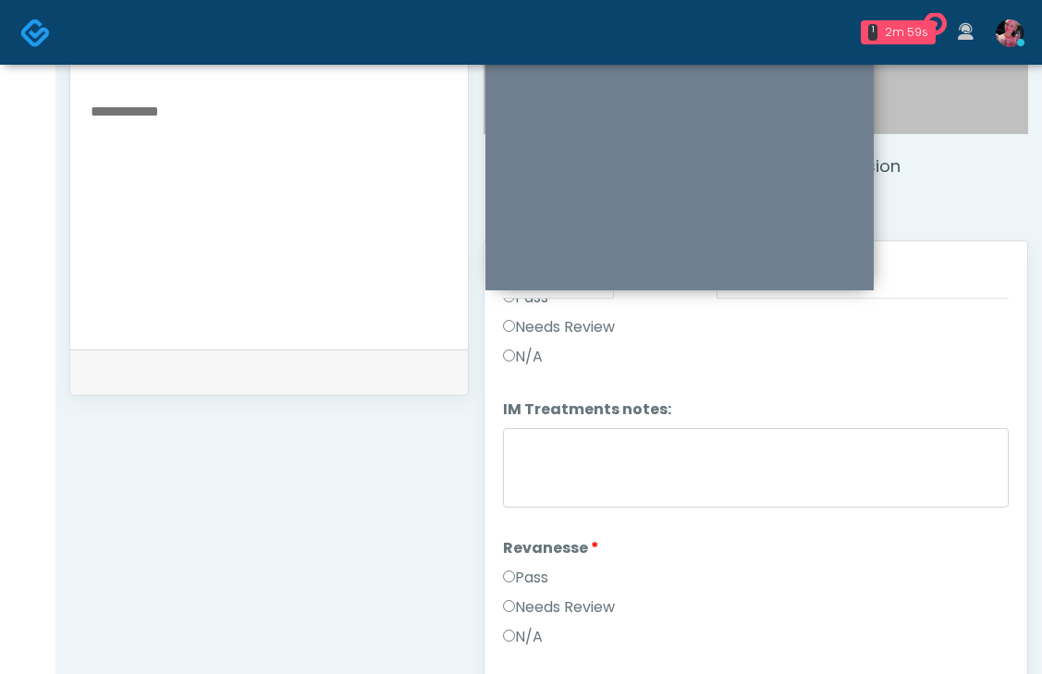
click at [523, 572] on label "Pass" at bounding box center [525, 578] width 45 height 22
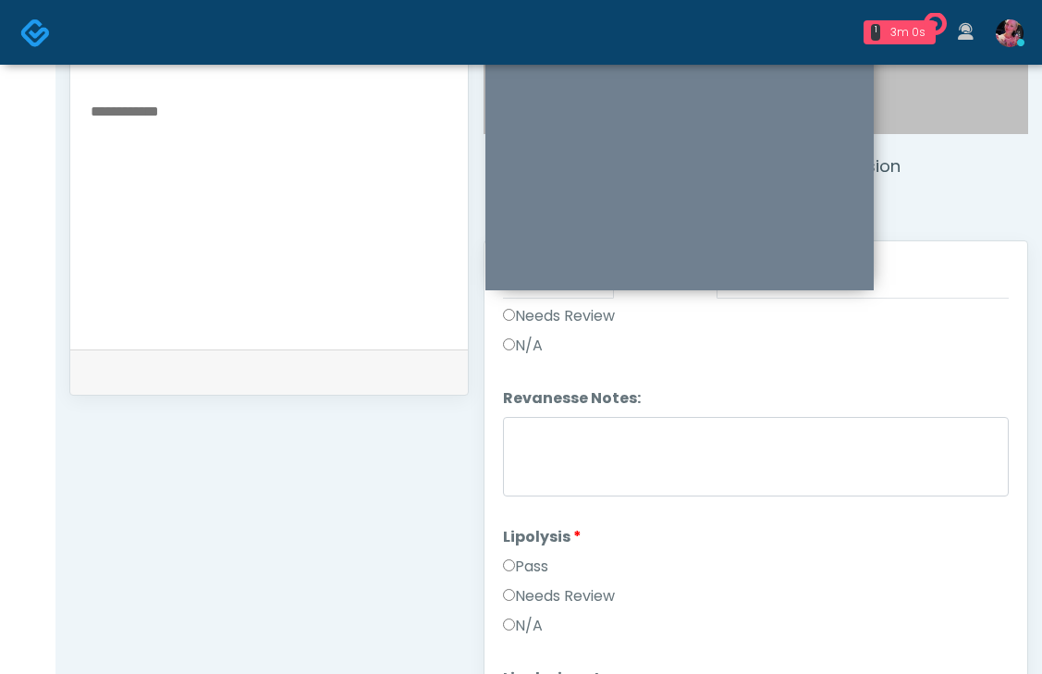
click at [523, 556] on label "Pass" at bounding box center [525, 567] width 45 height 22
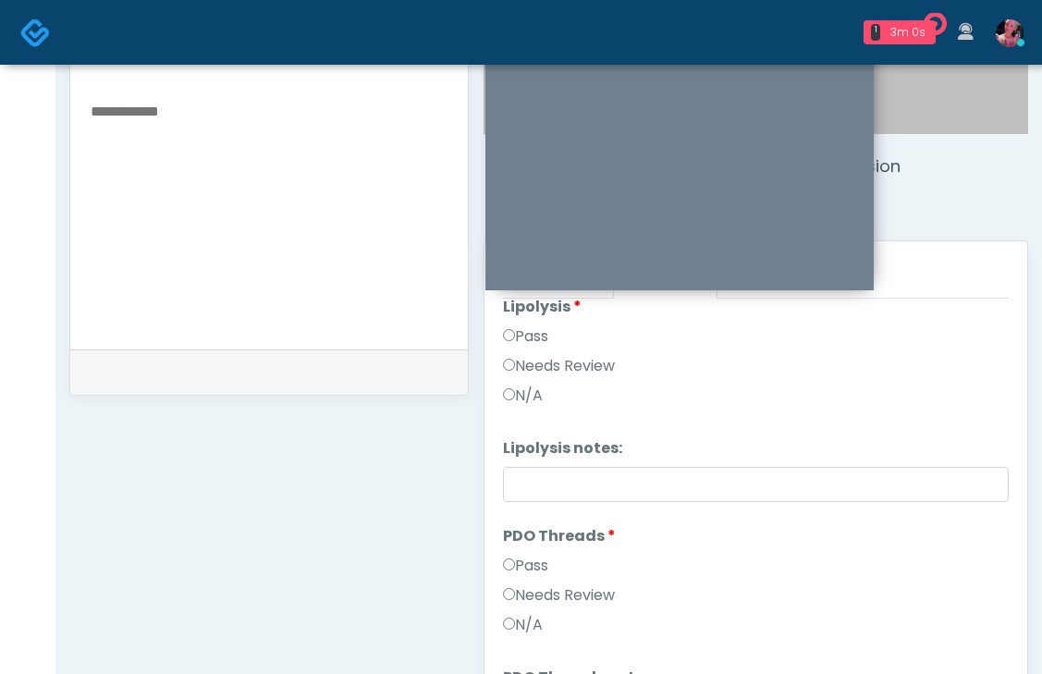
scroll to position [1985, 0]
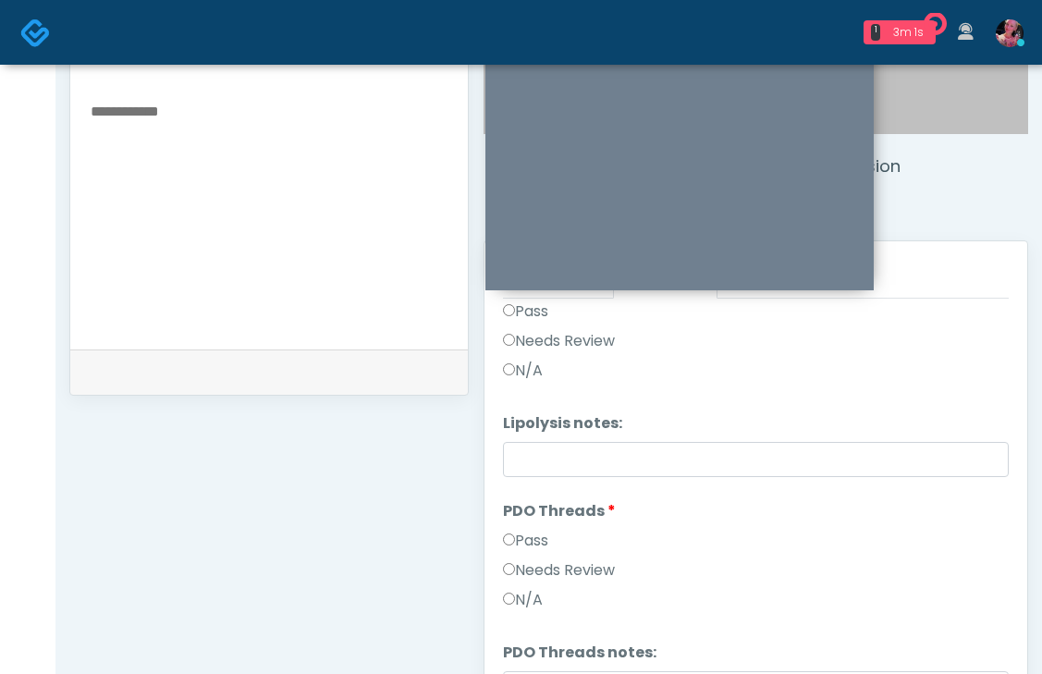
click at [527, 521] on li "PDO Threads PDO Threads Pass Needs Review N/A" at bounding box center [756, 559] width 506 height 118
click at [525, 543] on label "Pass" at bounding box center [525, 541] width 45 height 22
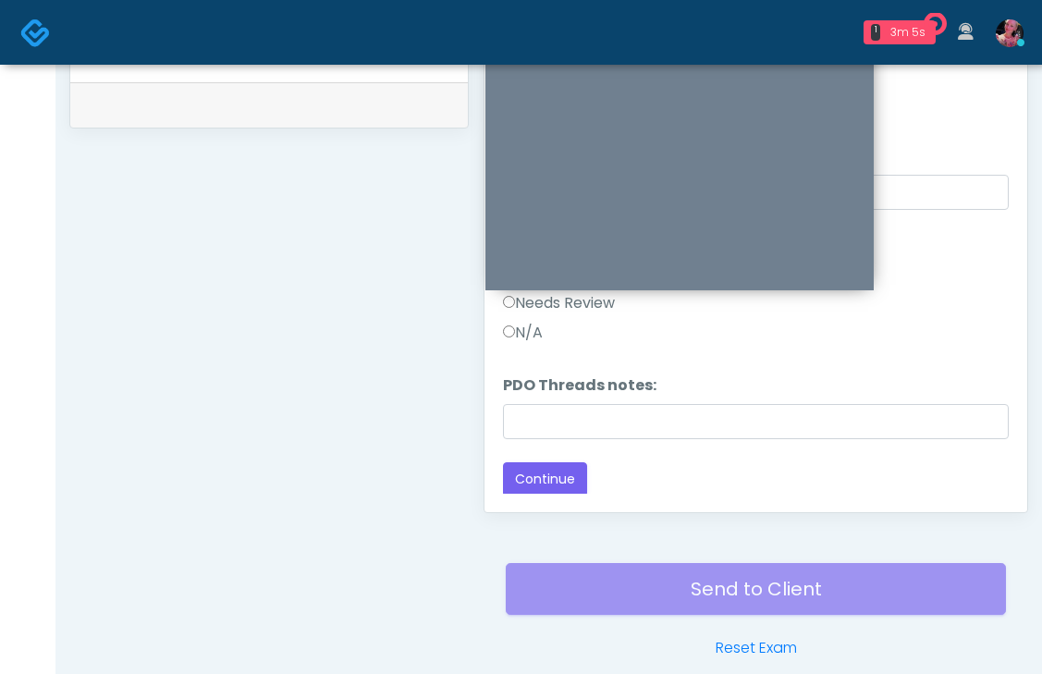
click at [512, 509] on div "Responses Questions Chat Good Faith Exam Script Good Faith Exam Script INTRODUC…" at bounding box center [756, 243] width 543 height 538
click at [533, 486] on button "Continue" at bounding box center [545, 479] width 84 height 34
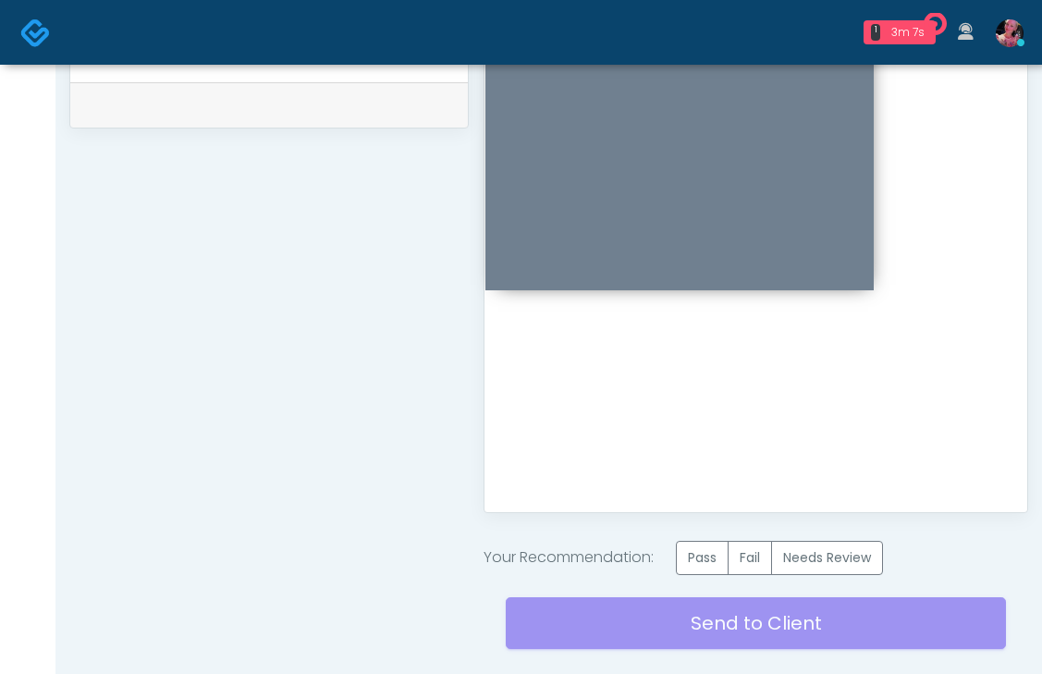
scroll to position [0, 0]
click at [698, 560] on label "Pass" at bounding box center [702, 558] width 53 height 34
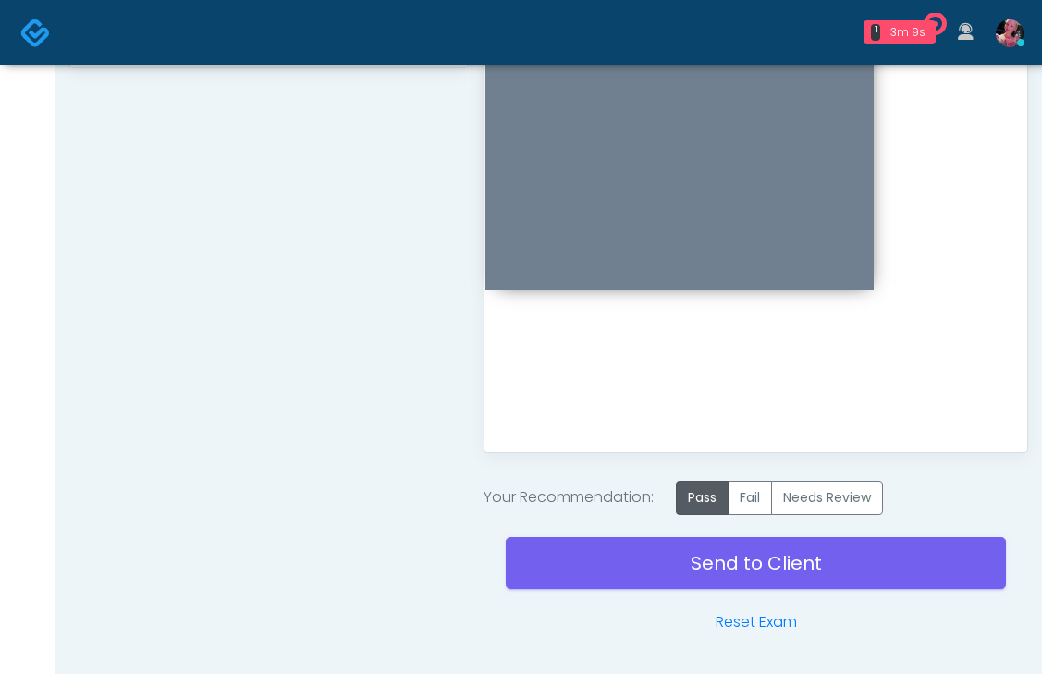
scroll to position [1020, 0]
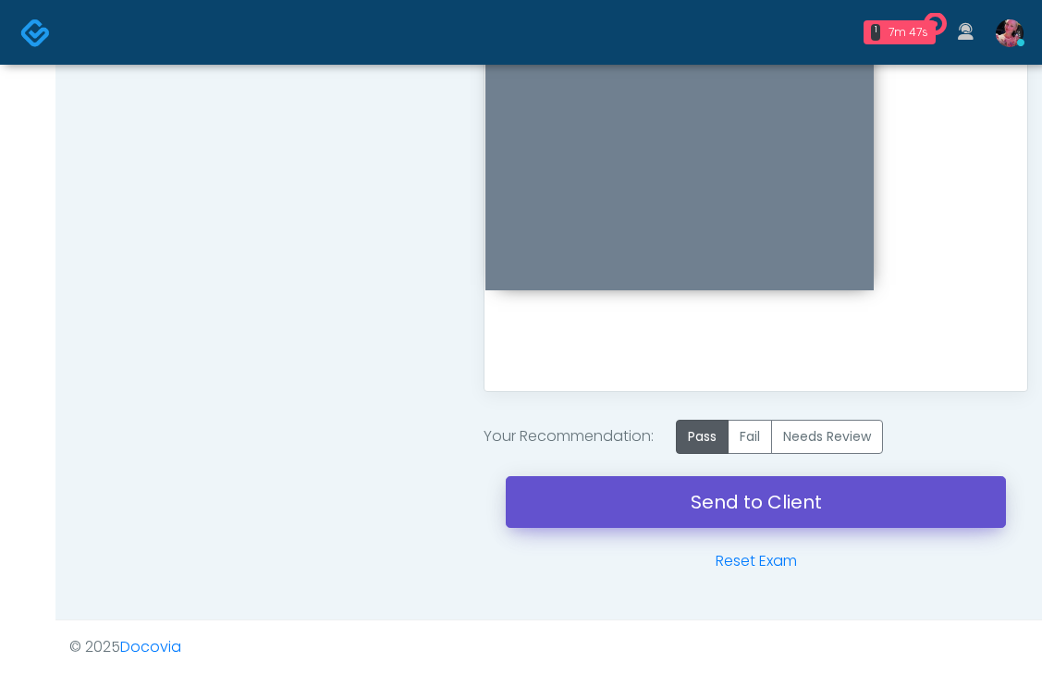
click at [597, 497] on link "Send to Client" at bounding box center [756, 502] width 500 height 52
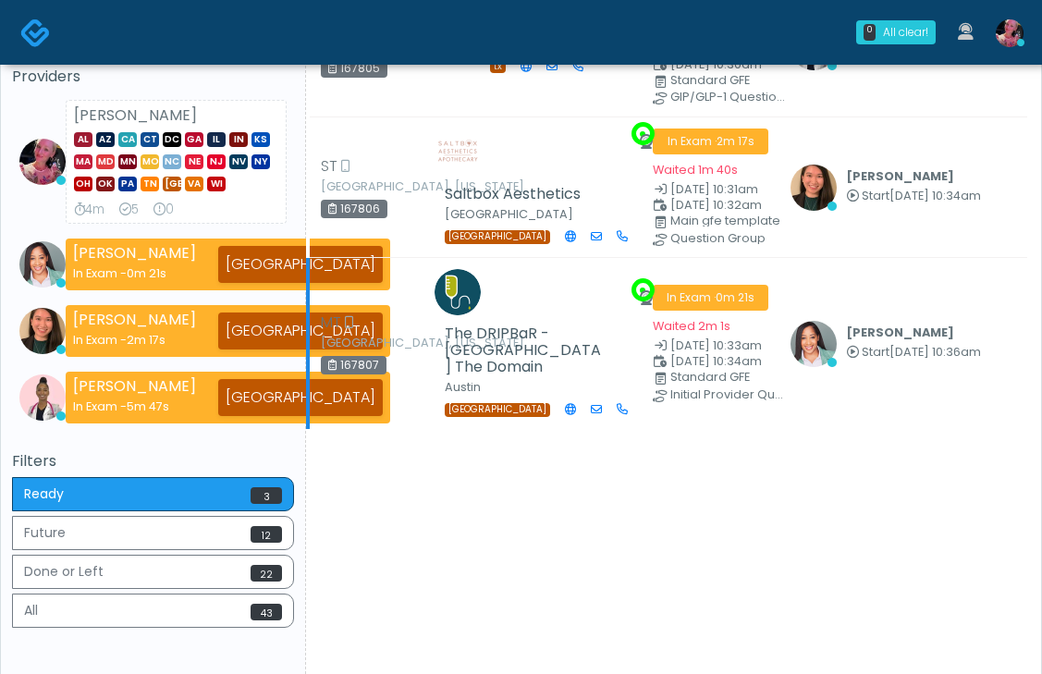
scroll to position [80, 0]
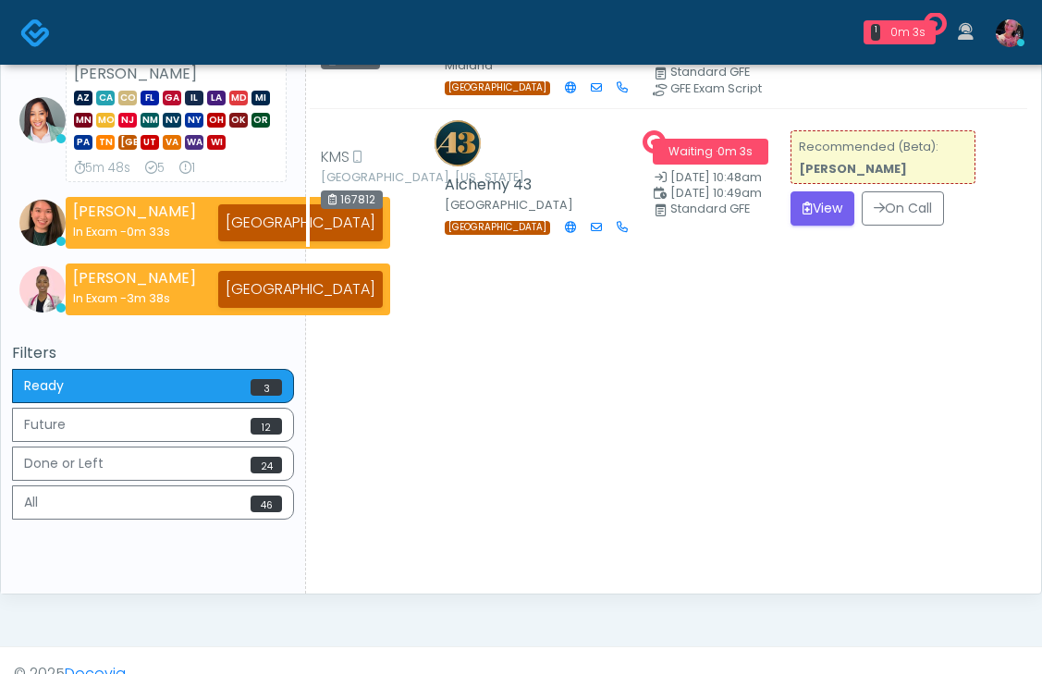
scroll to position [356, 0]
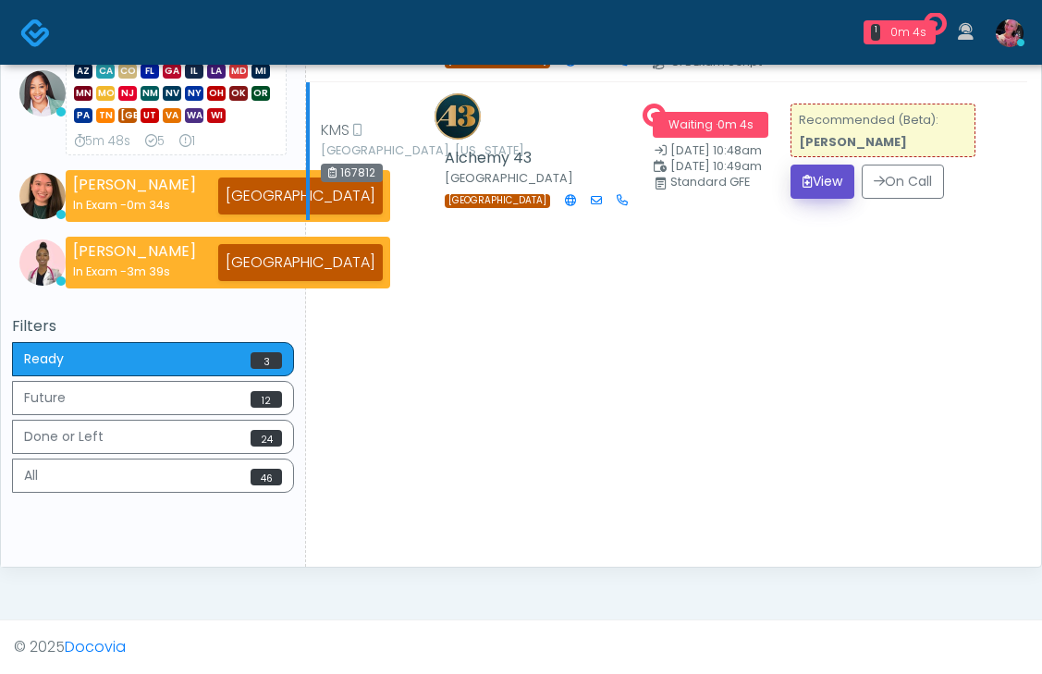
click at [817, 199] on button "View" at bounding box center [823, 182] width 64 height 34
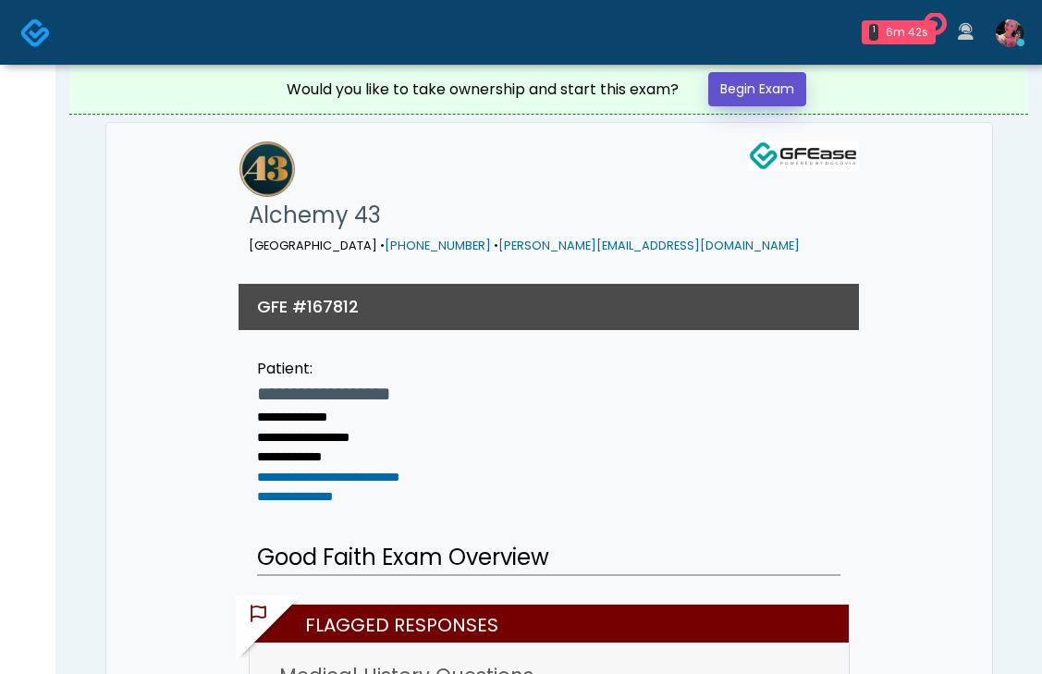
click at [778, 89] on link "Begin Exam" at bounding box center [757, 89] width 98 height 34
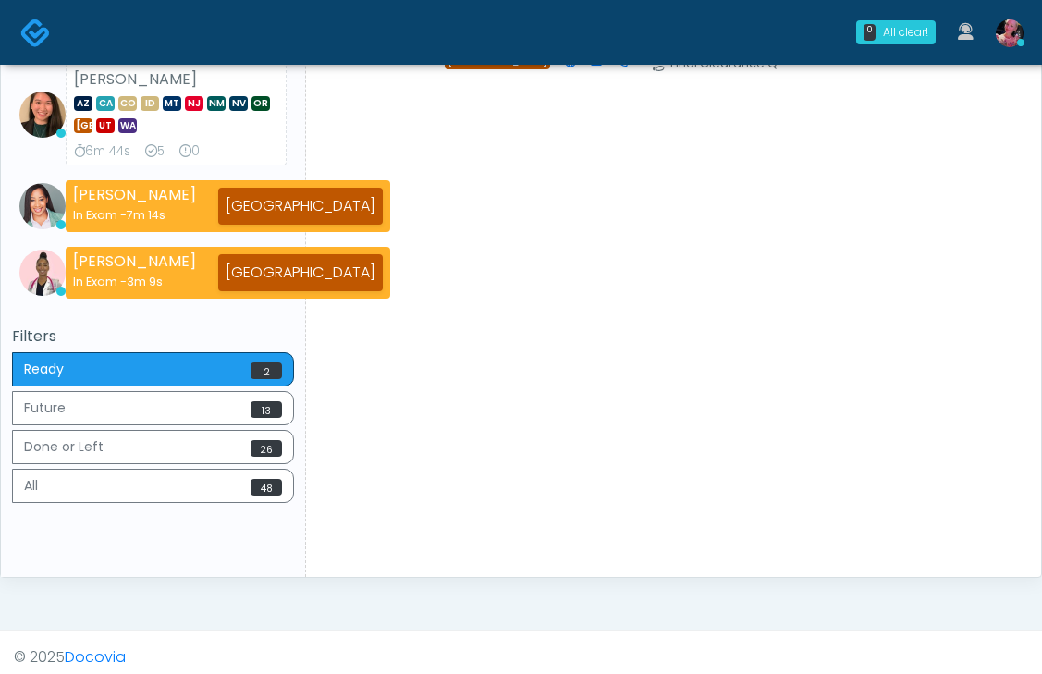
scroll to position [334, 0]
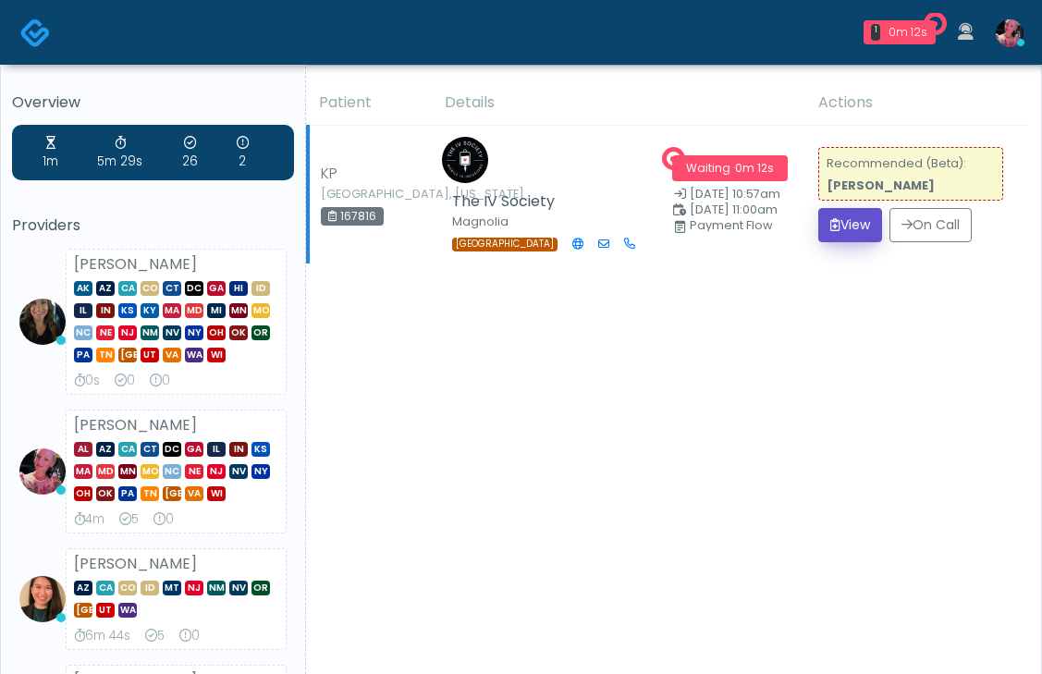
click at [843, 215] on button "View" at bounding box center [850, 225] width 64 height 34
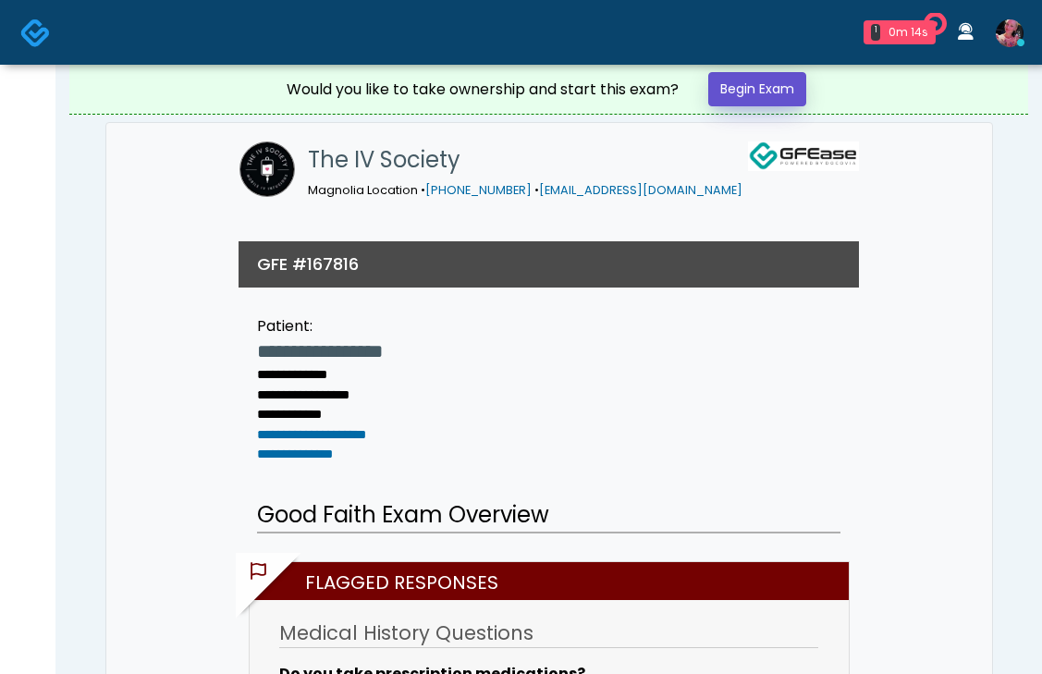
click at [741, 103] on link "Begin Exam" at bounding box center [757, 89] width 98 height 34
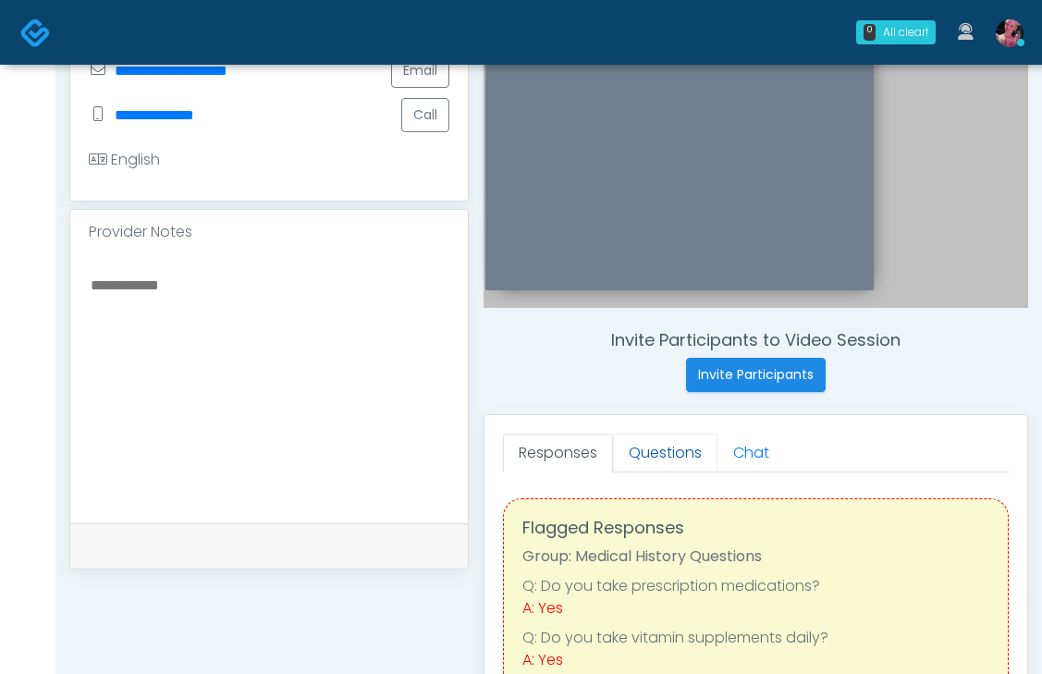
scroll to position [484, 0]
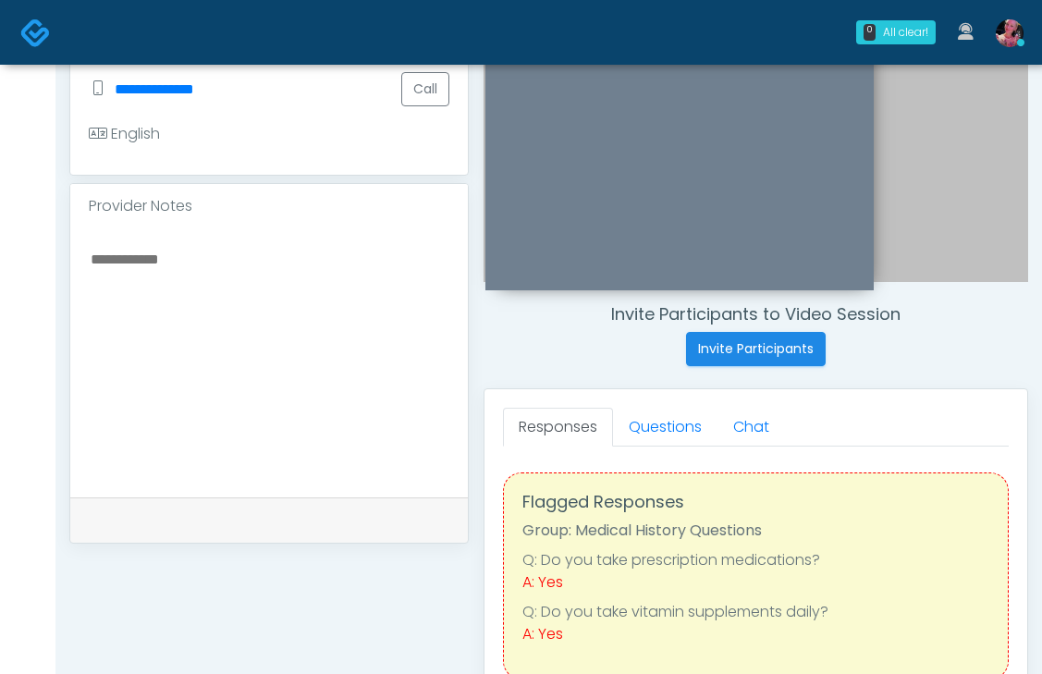
click at [657, 429] on link "Questions" at bounding box center [665, 427] width 104 height 39
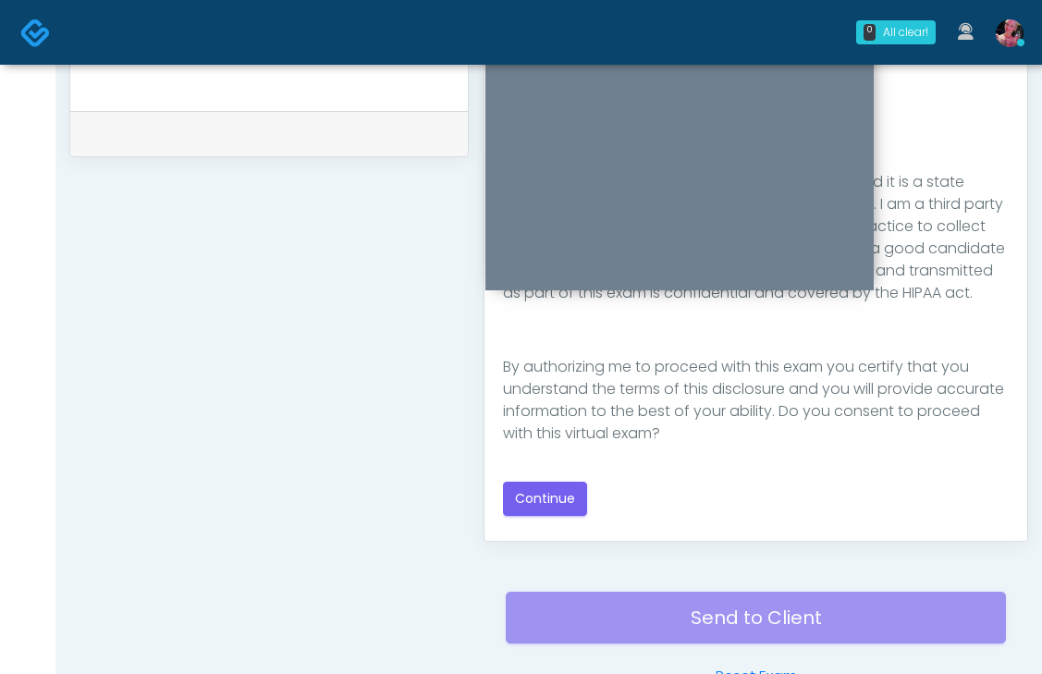
scroll to position [871, 0]
click at [571, 503] on button "Continue" at bounding box center [545, 498] width 84 height 34
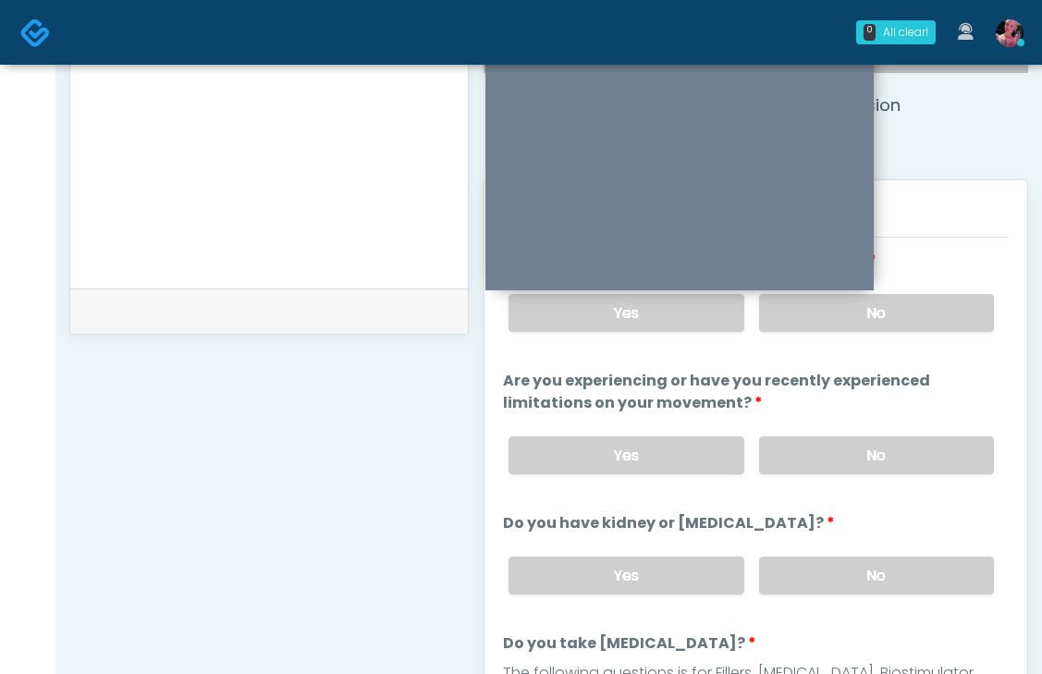
scroll to position [680, 0]
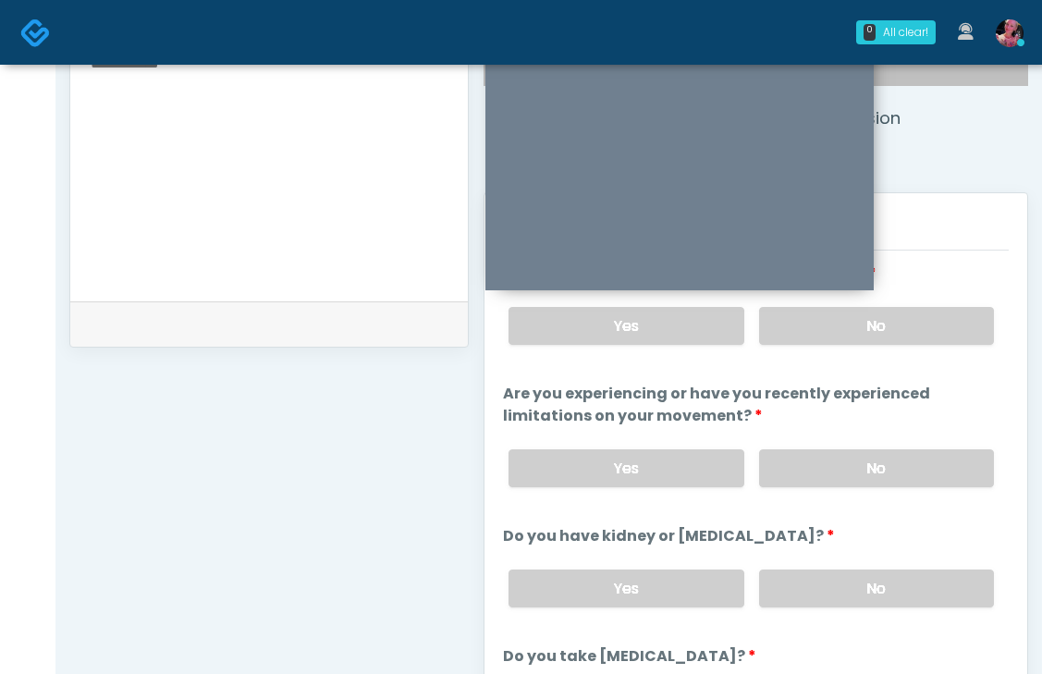
click at [867, 306] on div "Yes No" at bounding box center [751, 326] width 515 height 68
click at [867, 321] on label "No" at bounding box center [876, 326] width 235 height 38
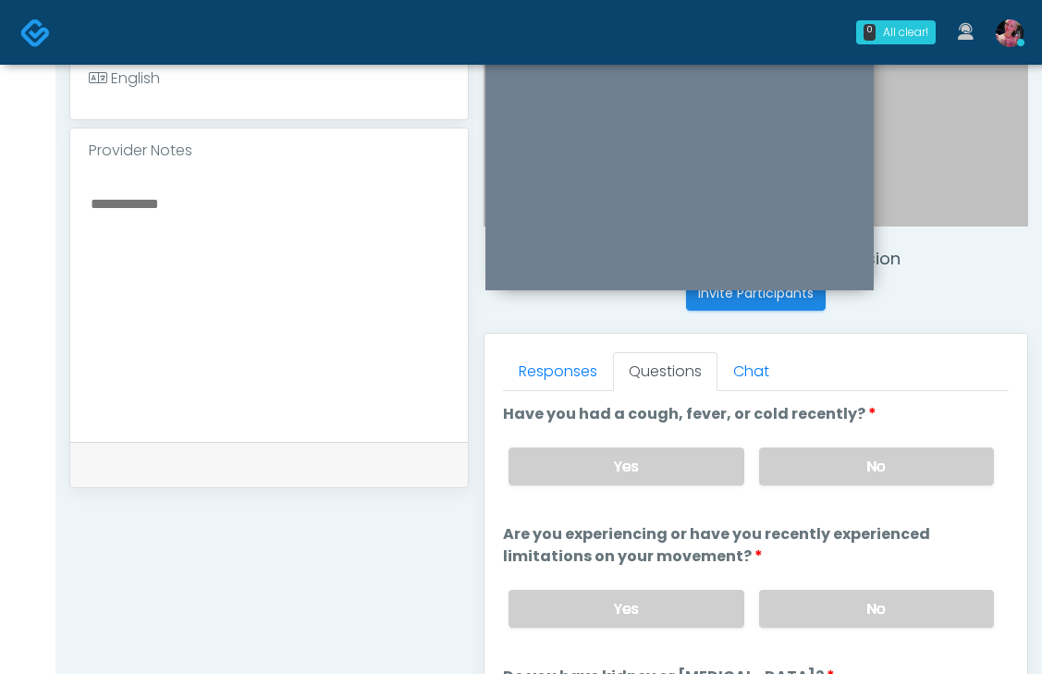
scroll to position [537, 0]
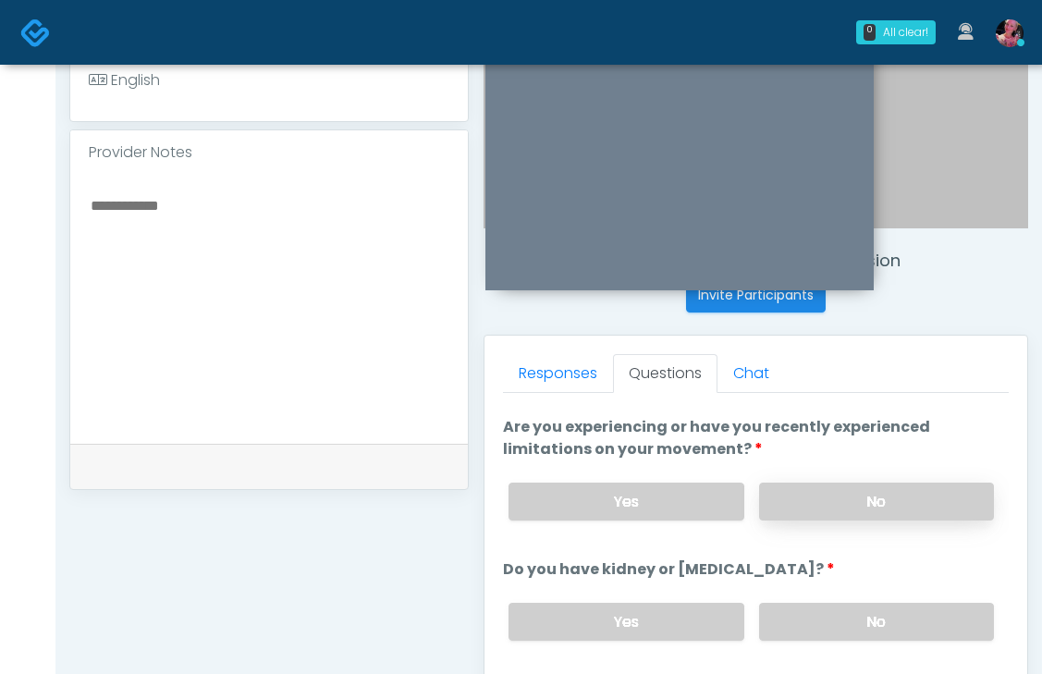
click at [848, 498] on label "No" at bounding box center [876, 502] width 235 height 38
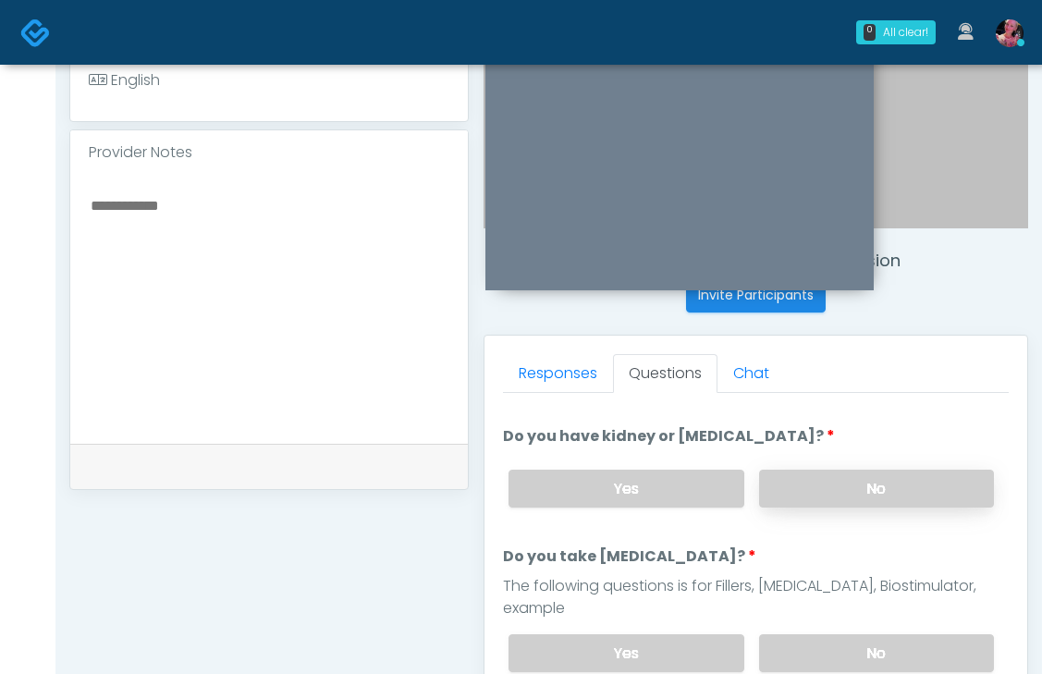
click at [847, 497] on label "No" at bounding box center [876, 489] width 235 height 38
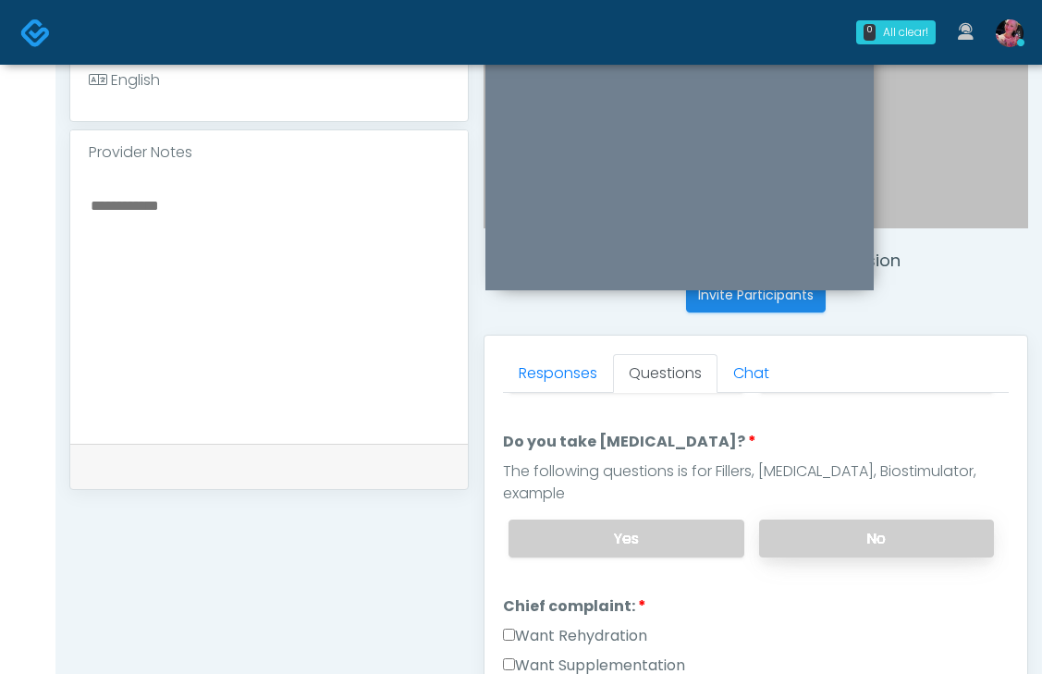
click at [841, 520] on label "No" at bounding box center [876, 539] width 235 height 38
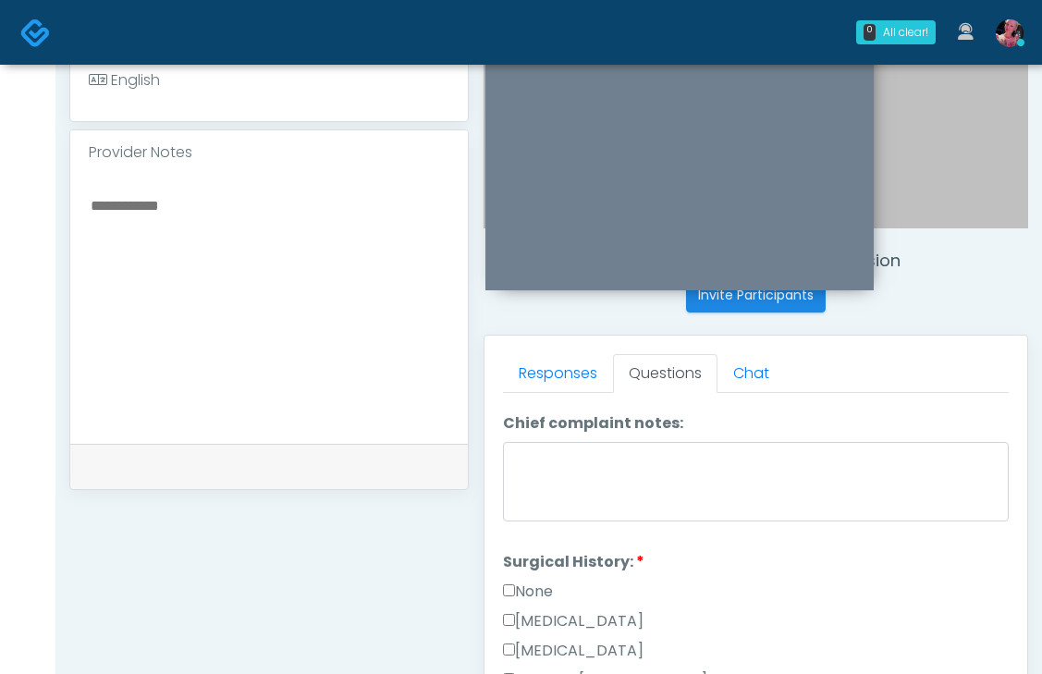
scroll to position [746, 0]
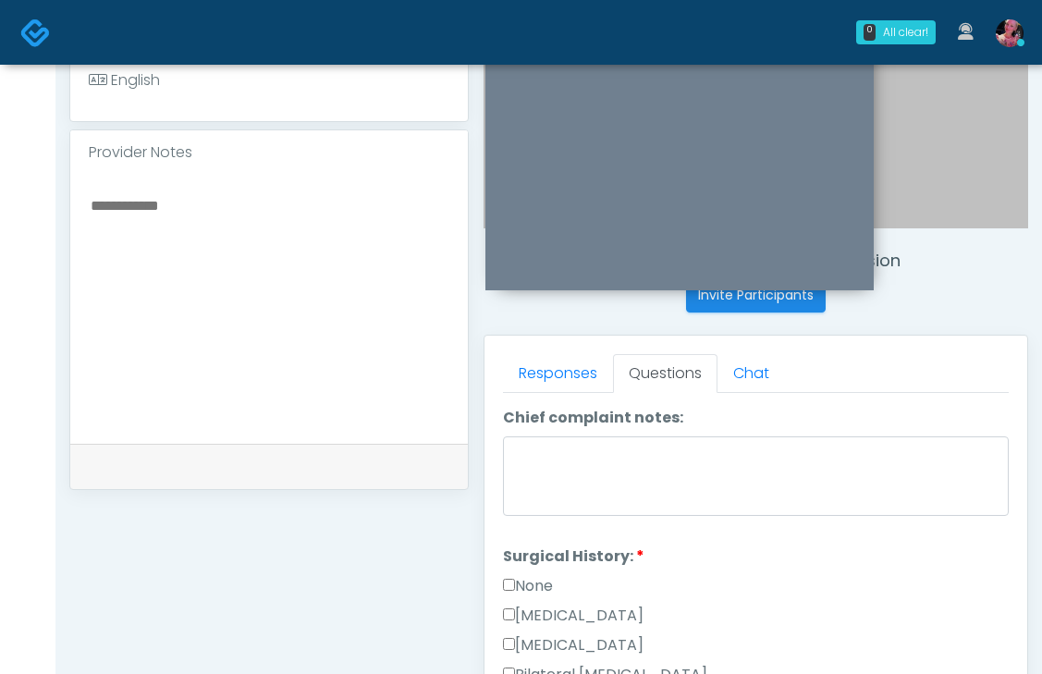
click at [539, 575] on label "None" at bounding box center [528, 586] width 50 height 22
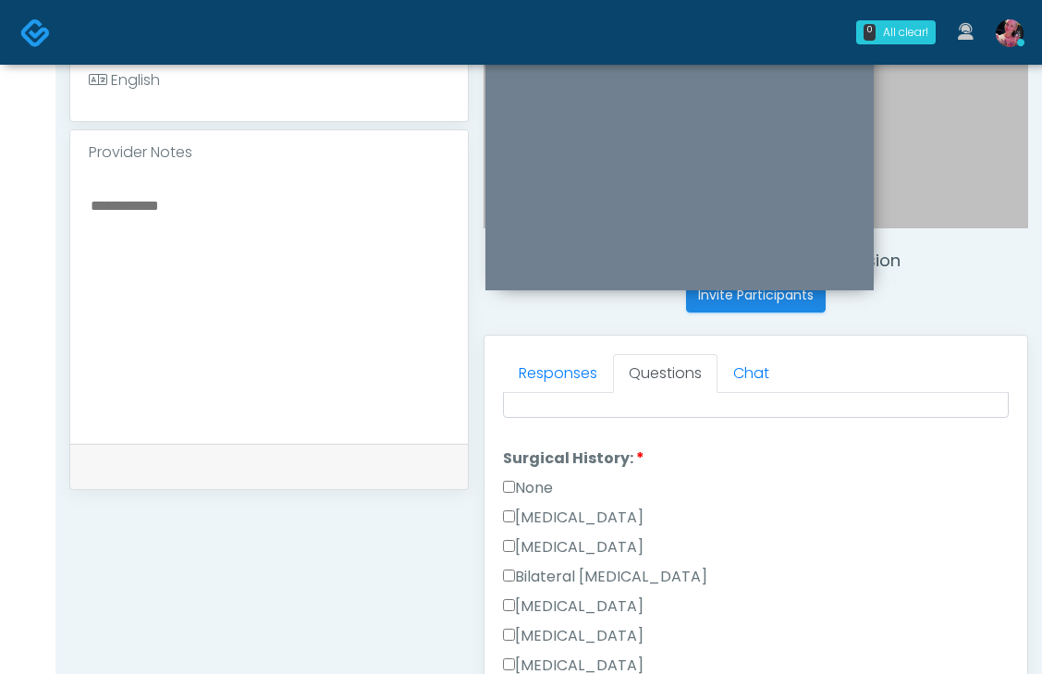
scroll to position [886, 0]
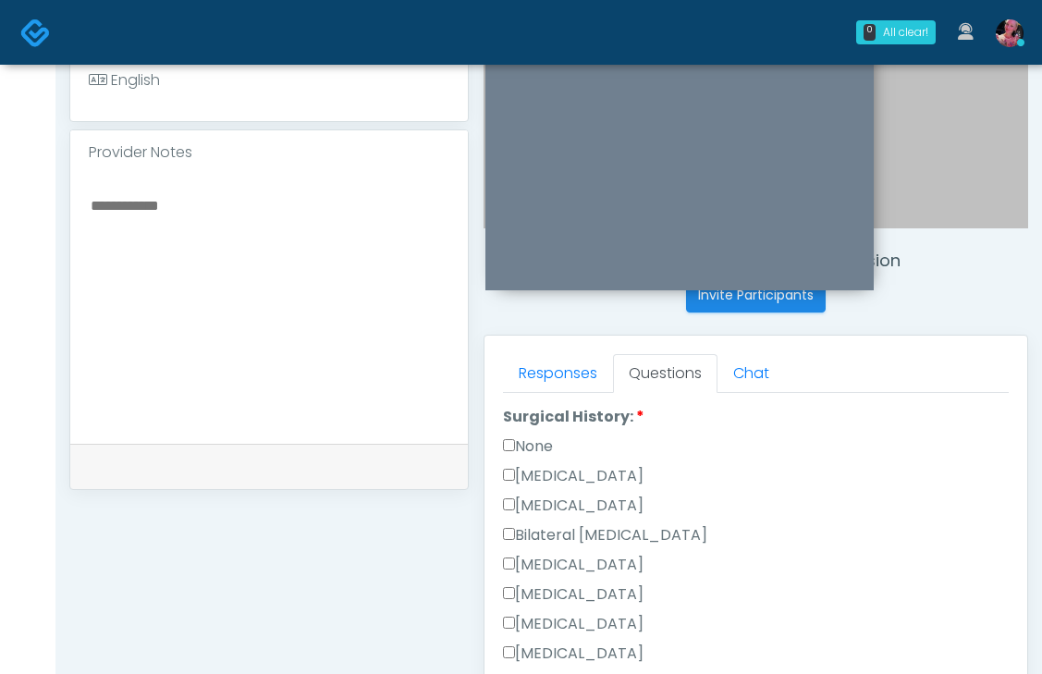
click at [544, 436] on label "None" at bounding box center [528, 447] width 50 height 22
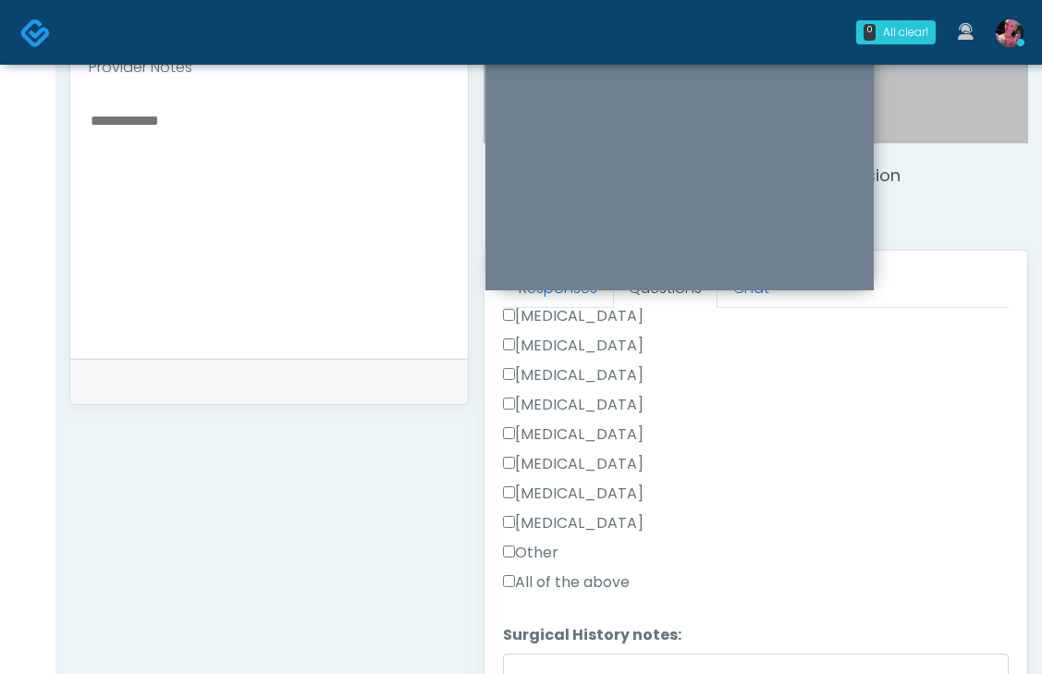
scroll to position [633, 0]
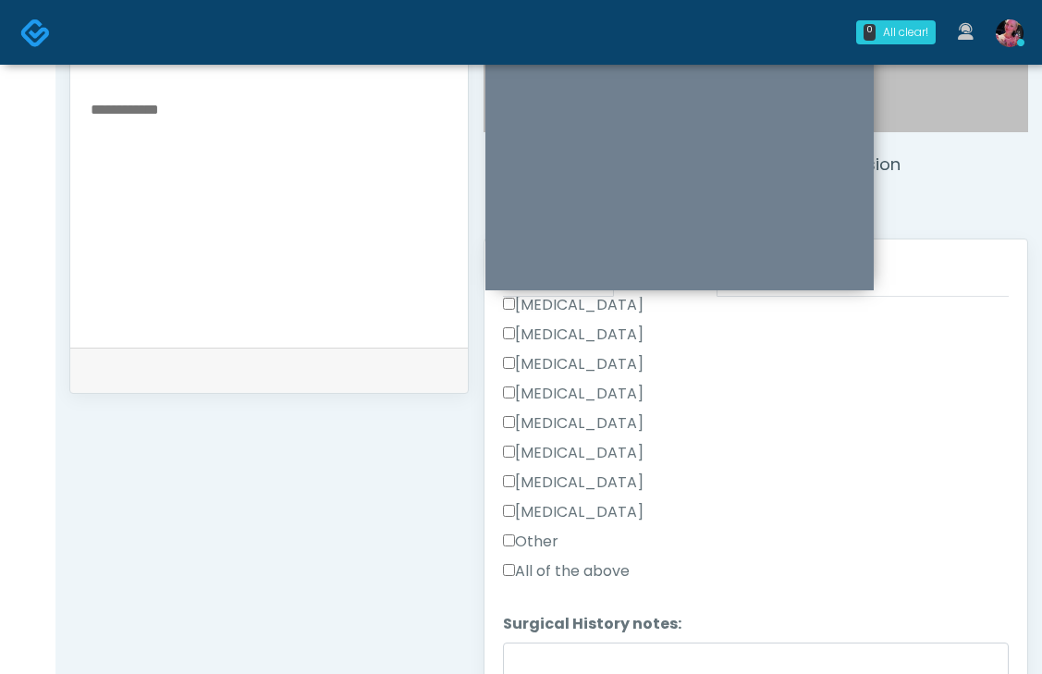
click at [601, 473] on div "Appendectomy" at bounding box center [756, 487] width 506 height 30
click at [595, 501] on label "Tonsillectomy" at bounding box center [573, 512] width 141 height 22
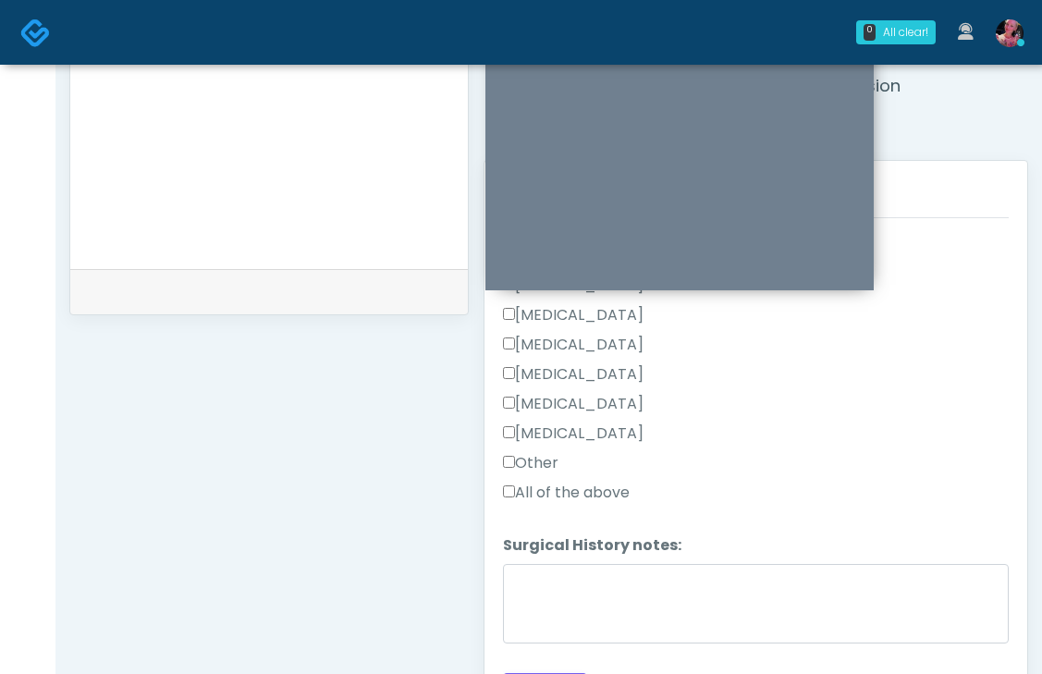
scroll to position [745, 0]
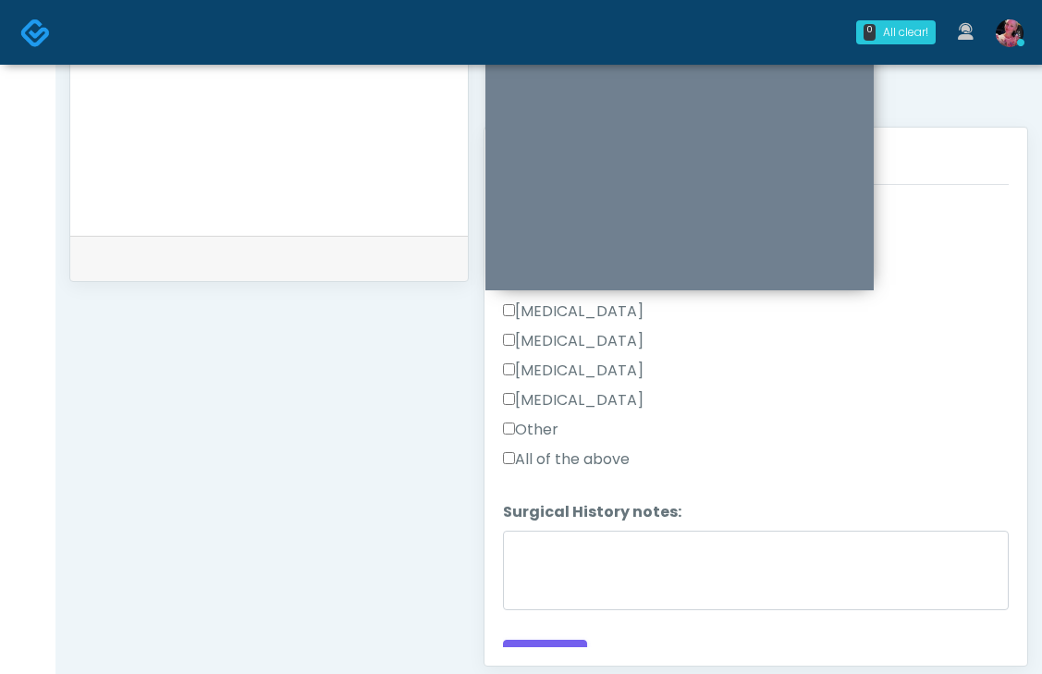
click at [541, 419] on label "Other" at bounding box center [530, 430] width 55 height 22
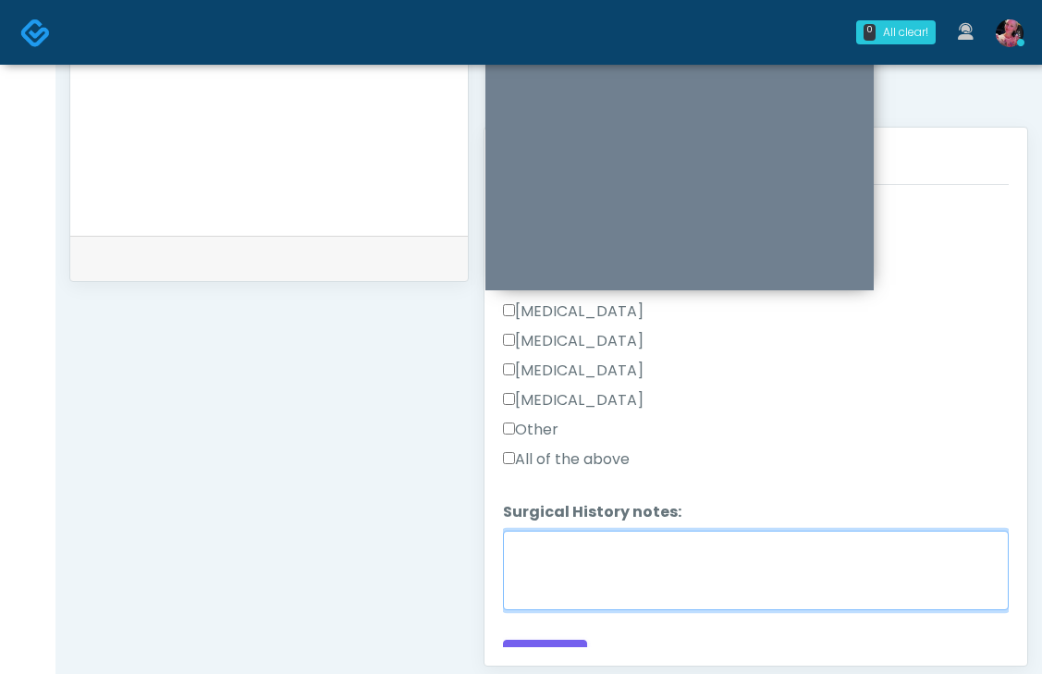
click at [569, 565] on textarea "Surgical History notes:" at bounding box center [756, 571] width 506 height 80
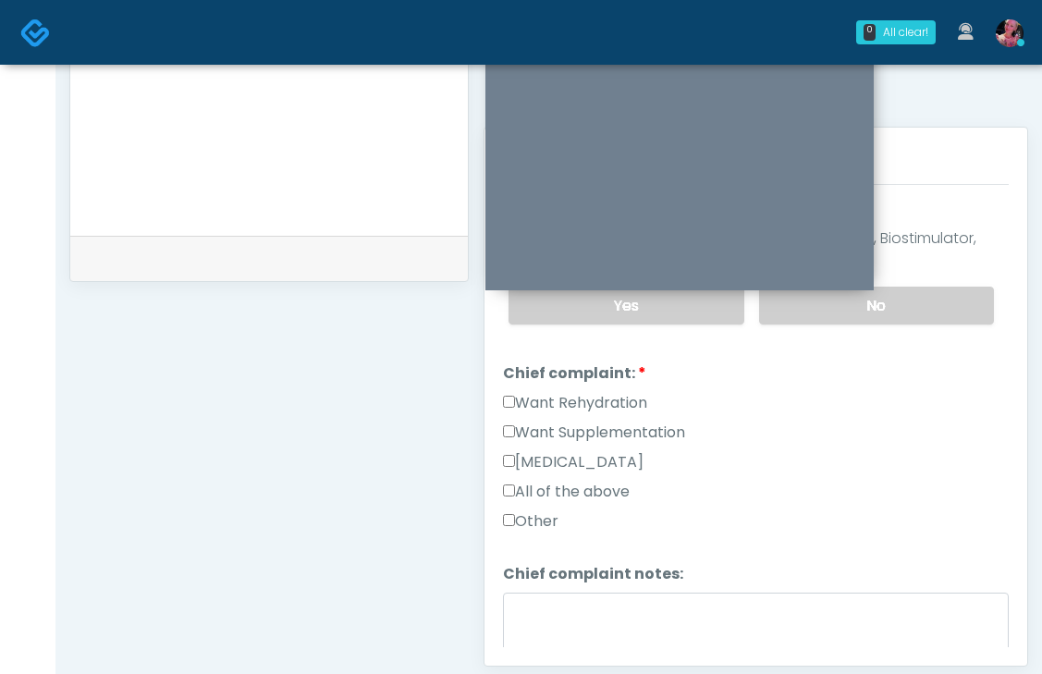
scroll to position [383, 0]
type textarea "**********"
click at [574, 391] on label "Want Rehydration" at bounding box center [575, 402] width 144 height 22
click at [559, 421] on label "Want Supplementation" at bounding box center [594, 432] width 182 height 22
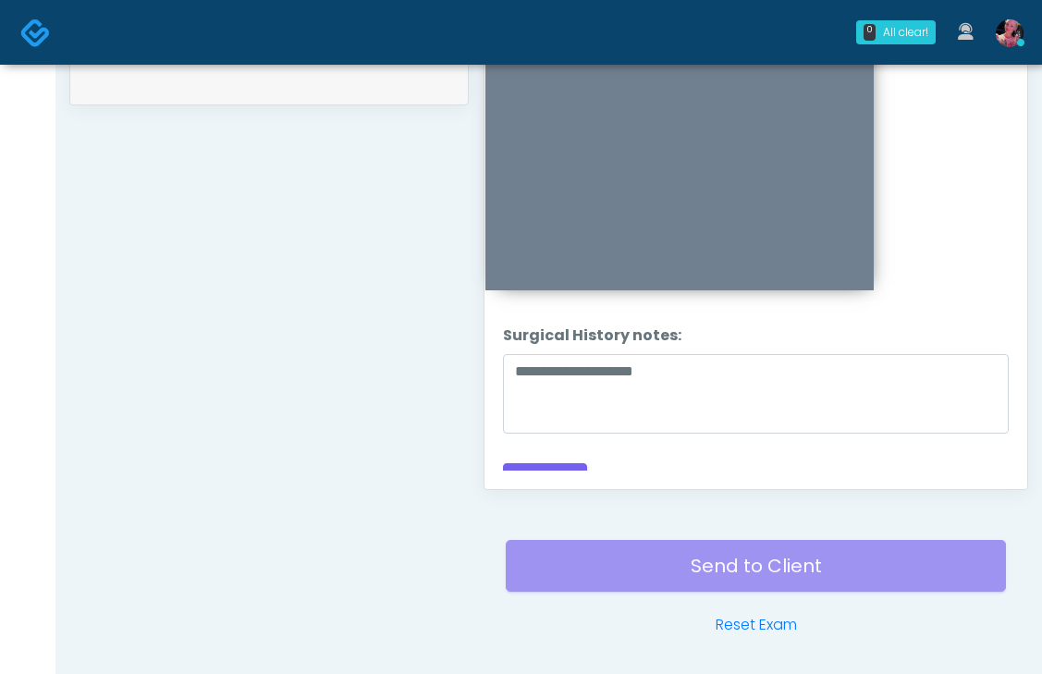
scroll to position [984, 0]
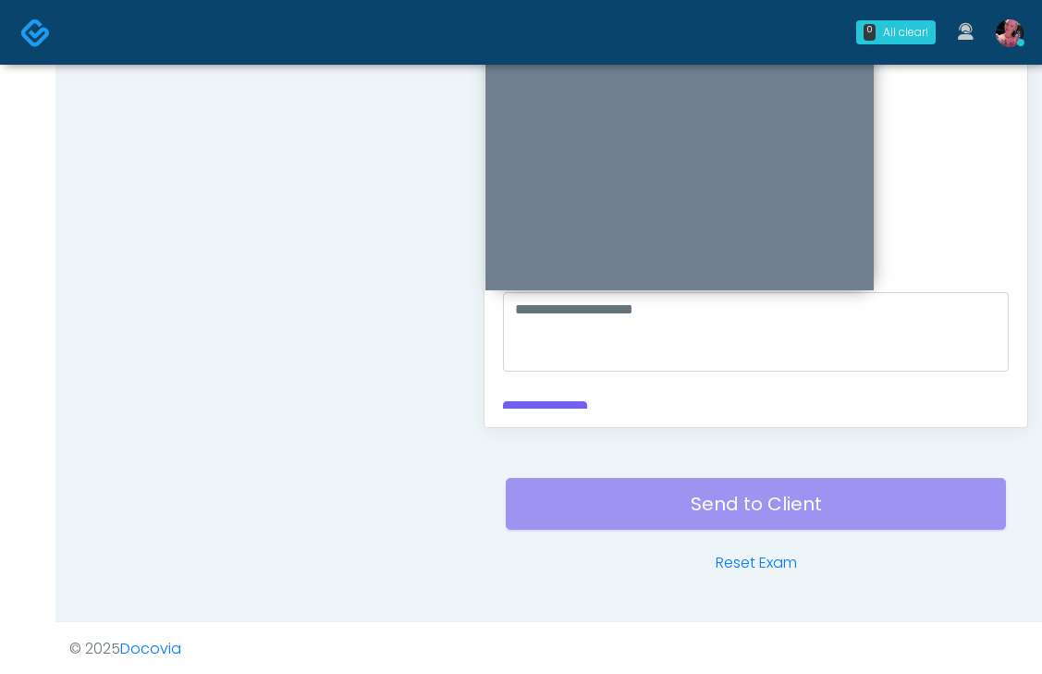
click at [557, 414] on div "Responses Questions Chat Good Faith Exam Script Good Faith Exam Script INTRODUC…" at bounding box center [756, 158] width 543 height 538
click at [556, 401] on button "Continue" at bounding box center [545, 418] width 84 height 34
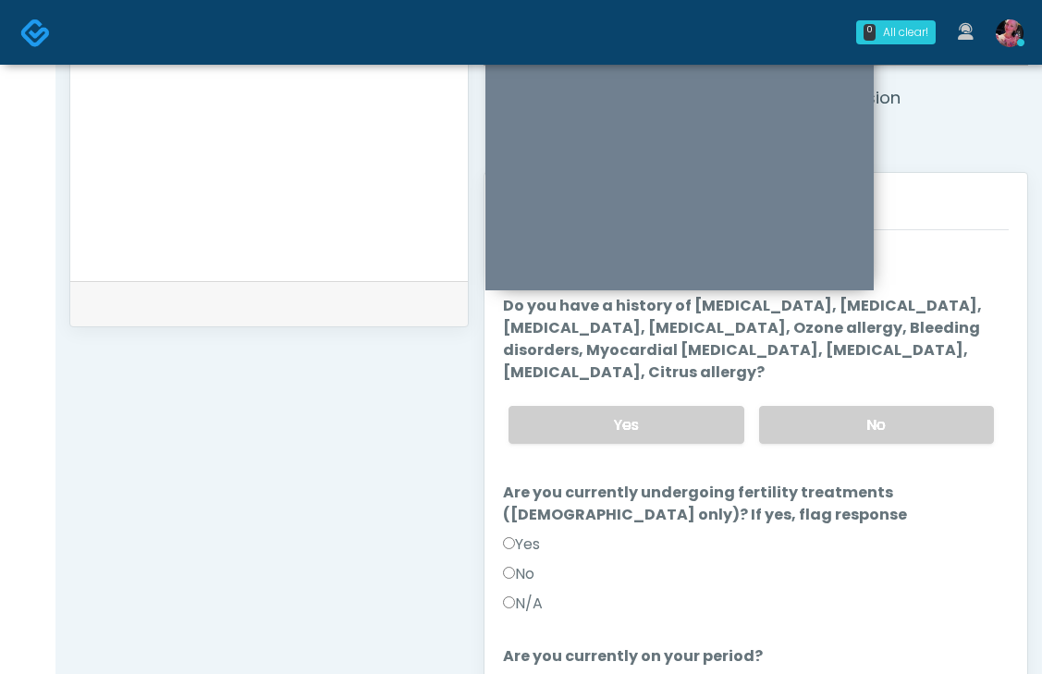
scroll to position [670, 0]
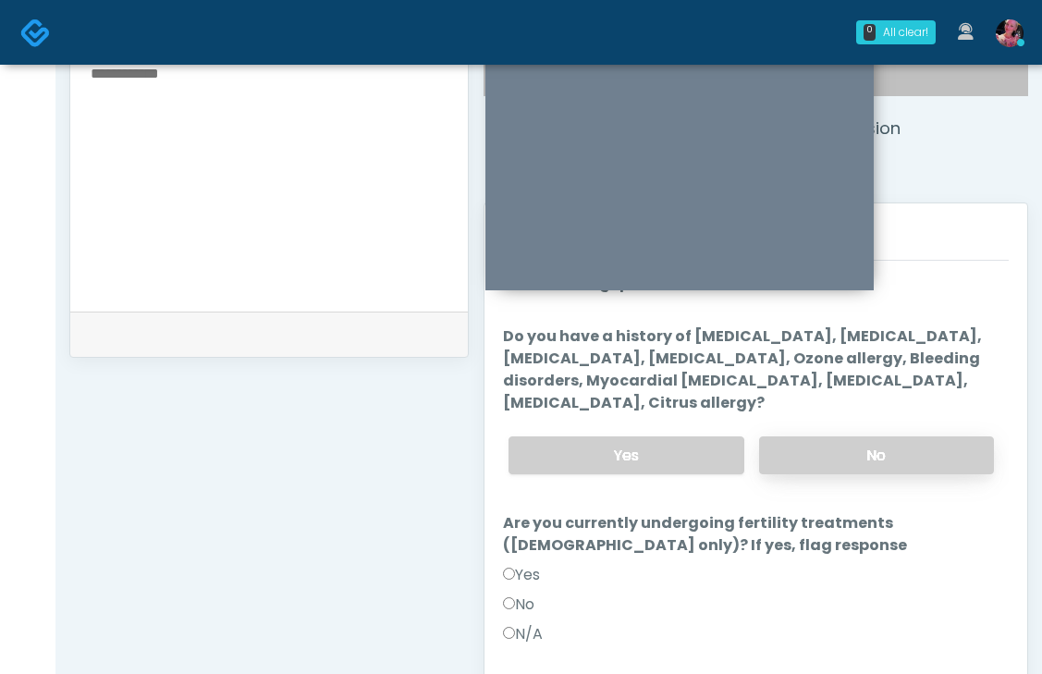
click at [783, 447] on label "No" at bounding box center [876, 455] width 235 height 38
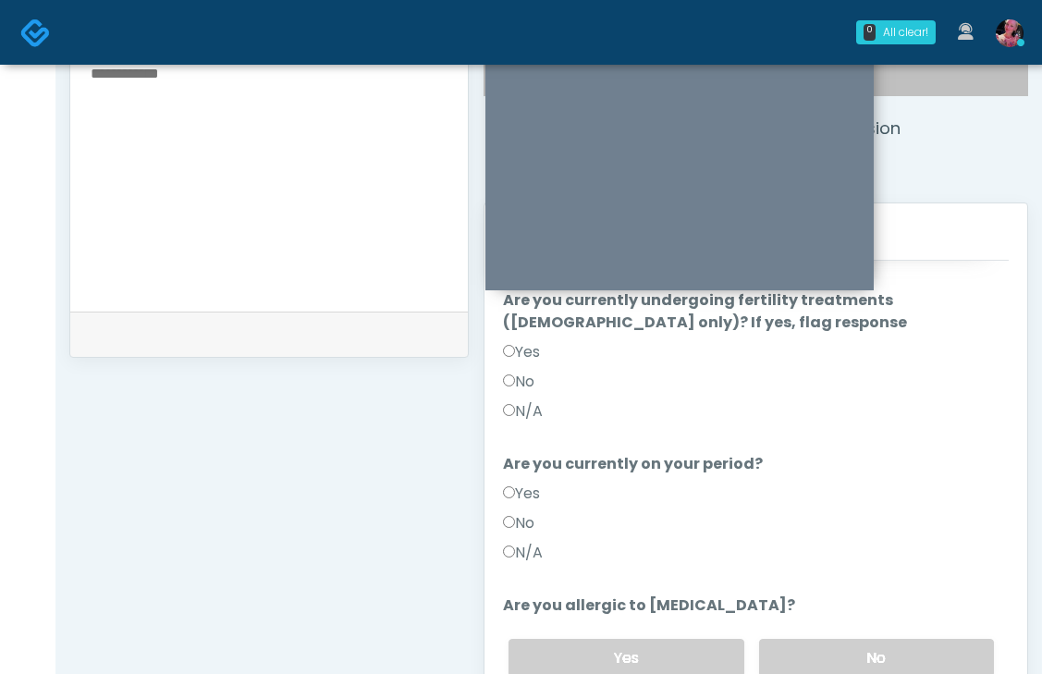
scroll to position [224, 0]
click at [528, 382] on label "No" at bounding box center [518, 381] width 31 height 22
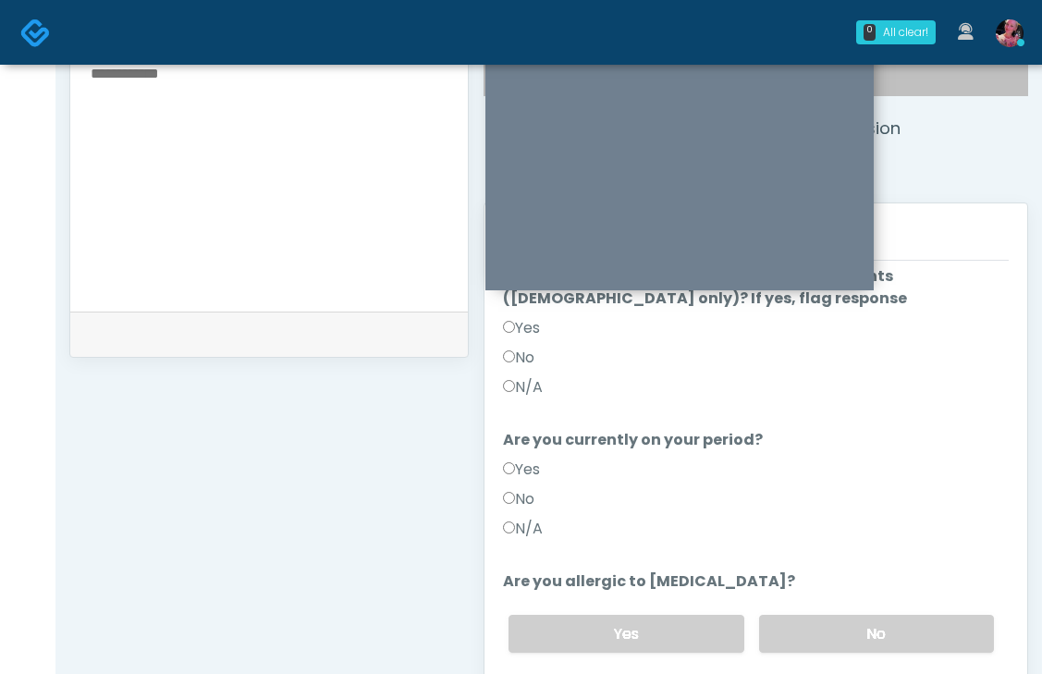
click at [541, 486] on div "Yes" at bounding box center [756, 474] width 506 height 30
click at [541, 490] on div "No" at bounding box center [756, 503] width 506 height 30
click at [540, 492] on div "No" at bounding box center [756, 503] width 506 height 30
click at [534, 496] on label "No" at bounding box center [518, 499] width 31 height 22
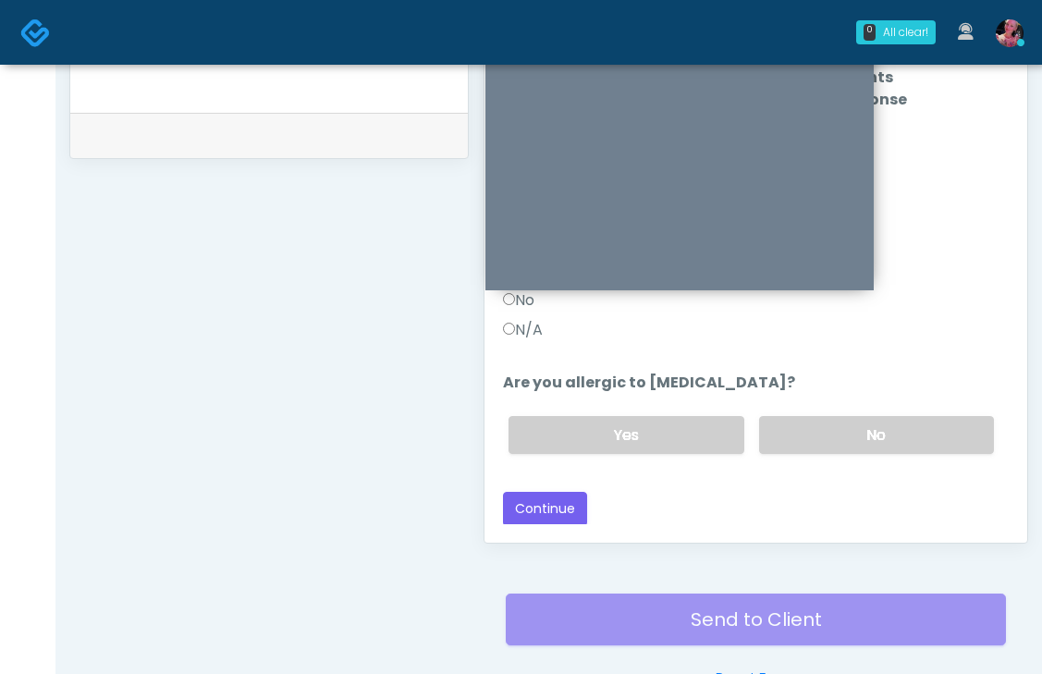
scroll to position [852, 0]
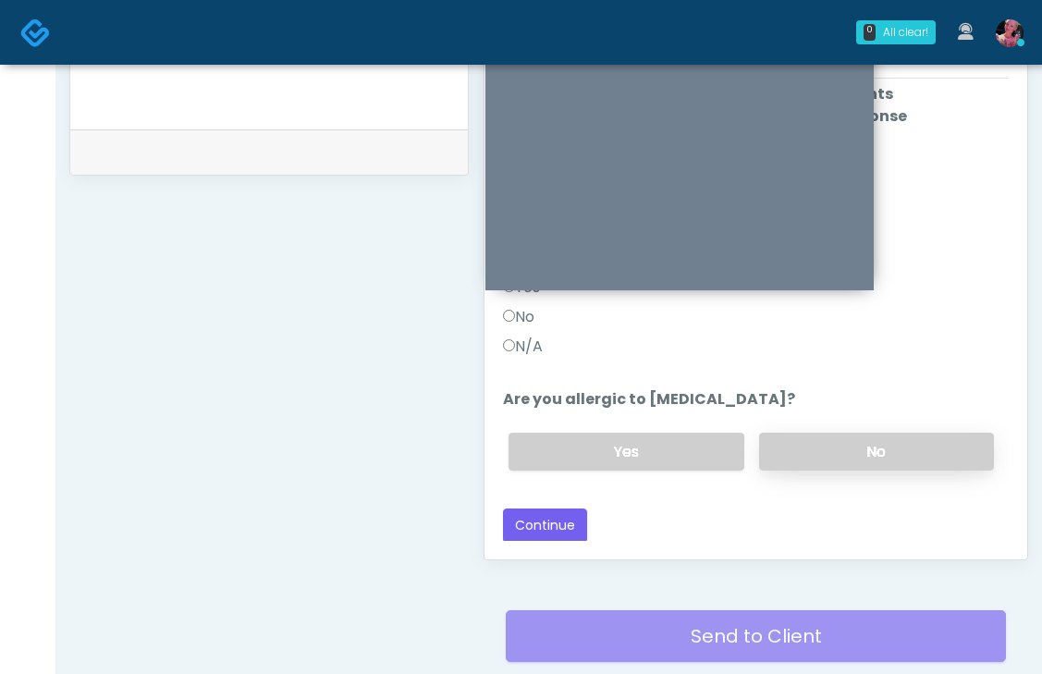
click at [836, 458] on label "No" at bounding box center [876, 452] width 235 height 38
click at [867, 455] on label "No" at bounding box center [876, 452] width 235 height 38
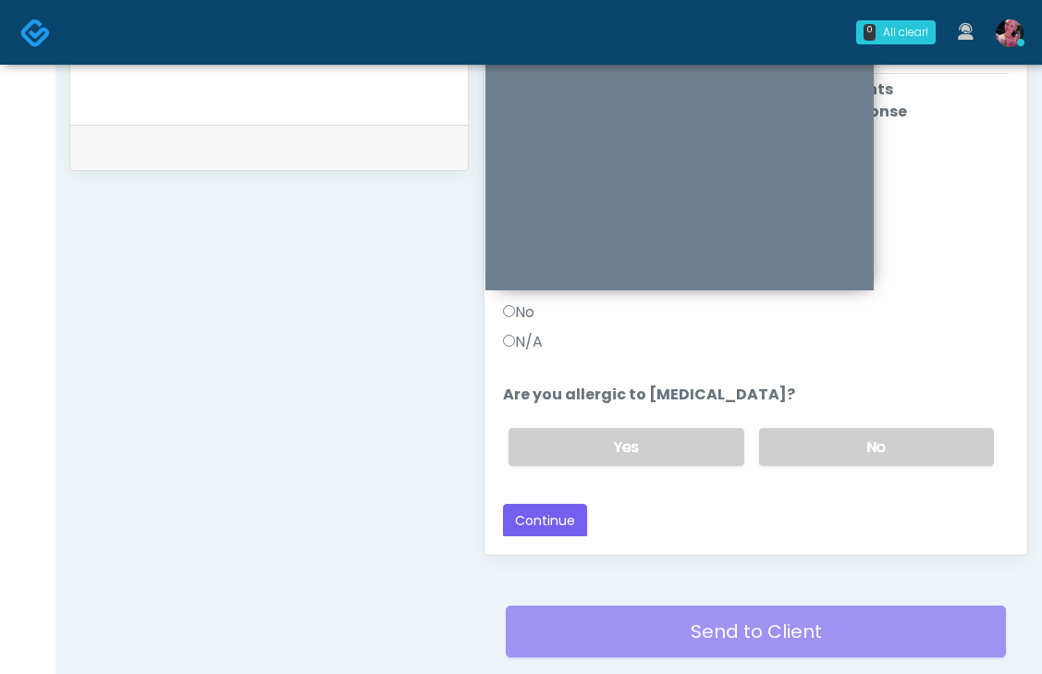
scroll to position [894, 0]
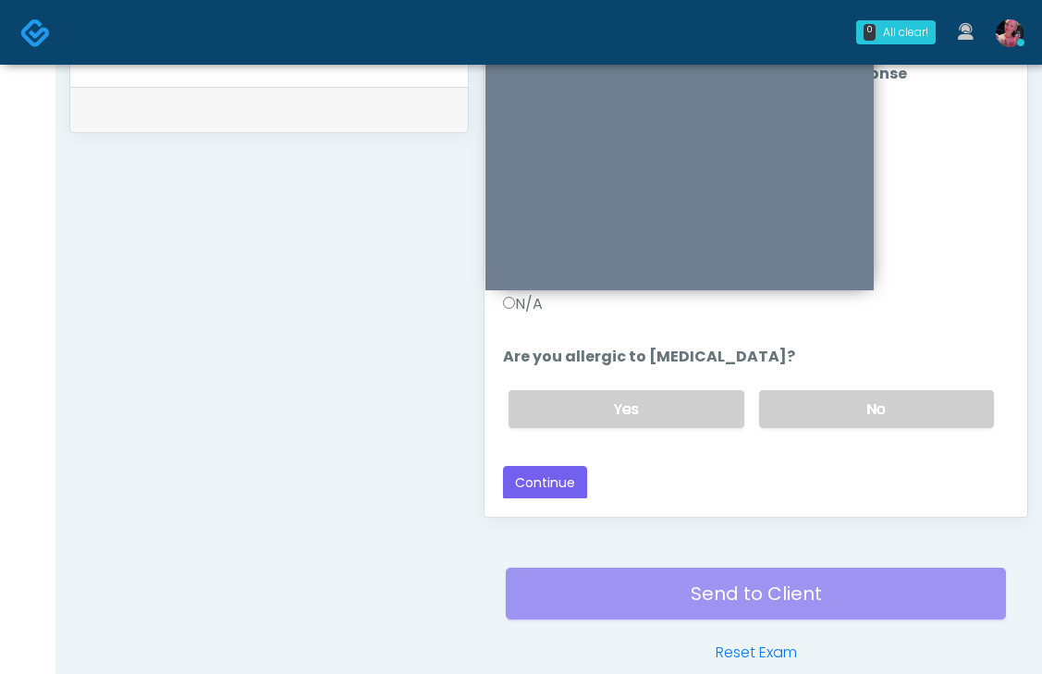
drag, startPoint x: 860, startPoint y: 418, endPoint x: 817, endPoint y: 458, distance: 58.2
click at [817, 458] on div "Loading... Connecting to your agent... Please wait while we prepare your person…" at bounding box center [756, 150] width 506 height 699
click at [562, 496] on button "Continue" at bounding box center [545, 483] width 84 height 34
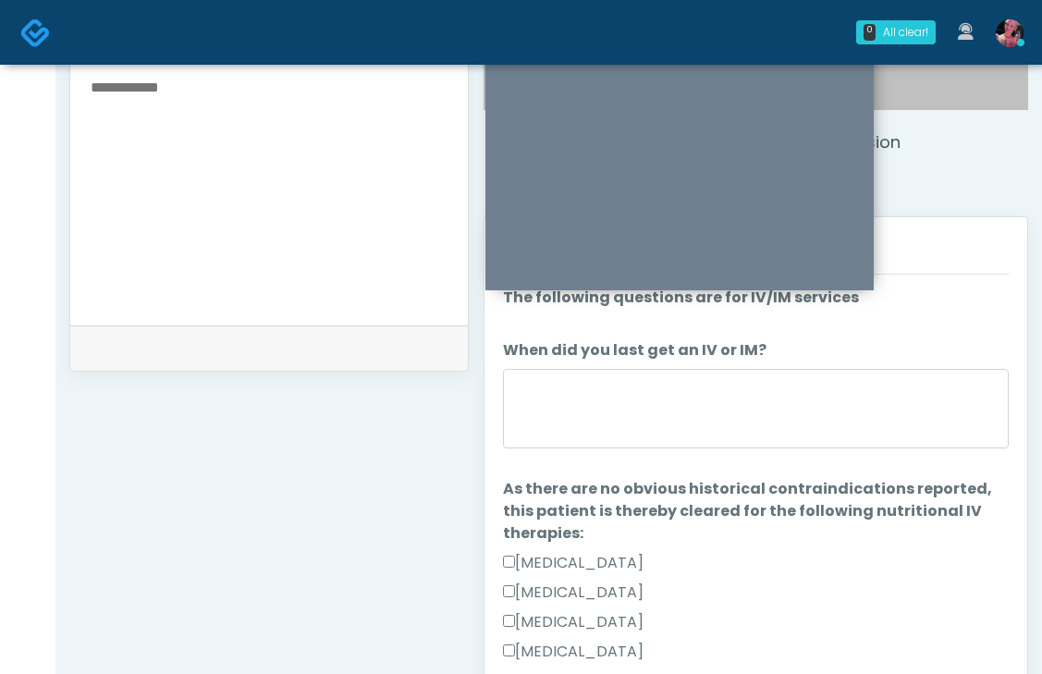
scroll to position [654, 0]
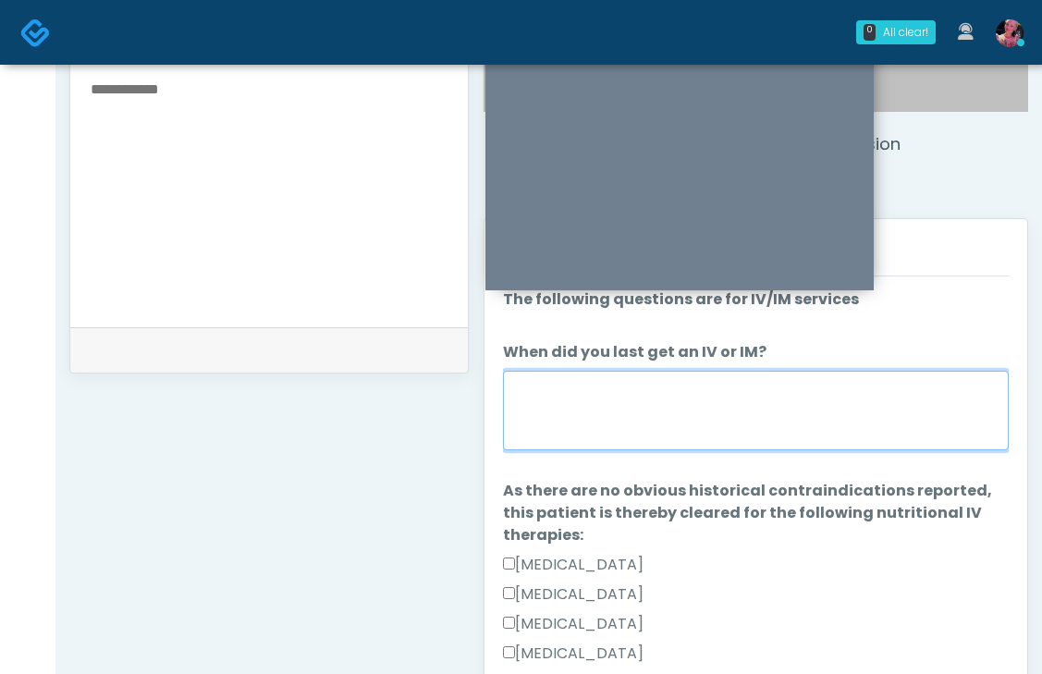
click at [872, 420] on textarea "When did you last get an IV or IM?" at bounding box center [756, 411] width 506 height 80
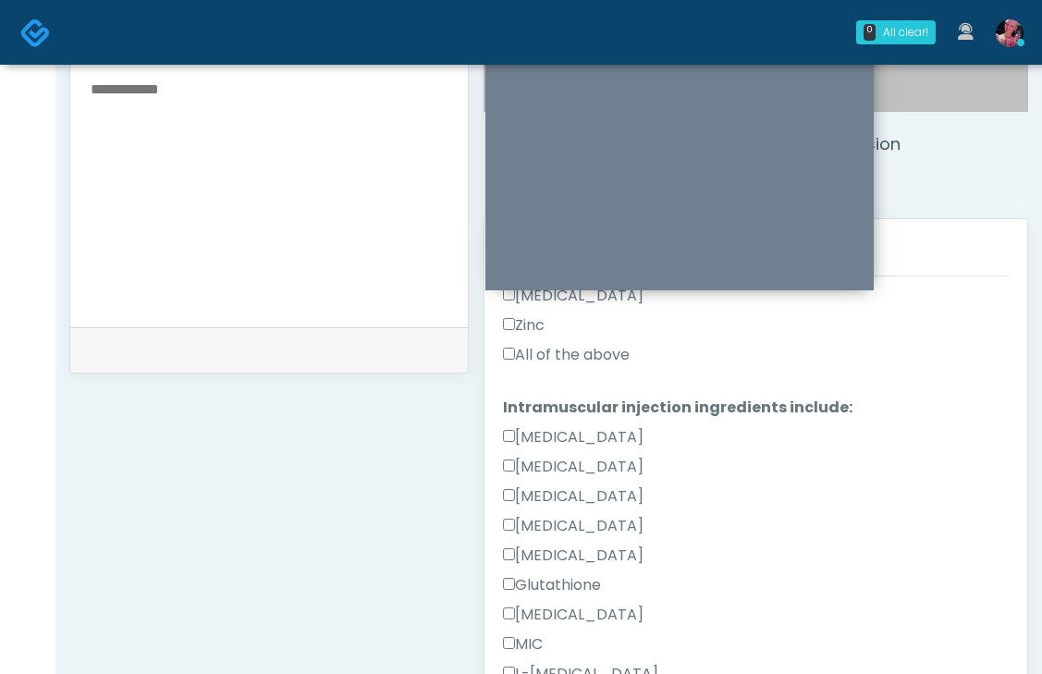
scroll to position [840, 0]
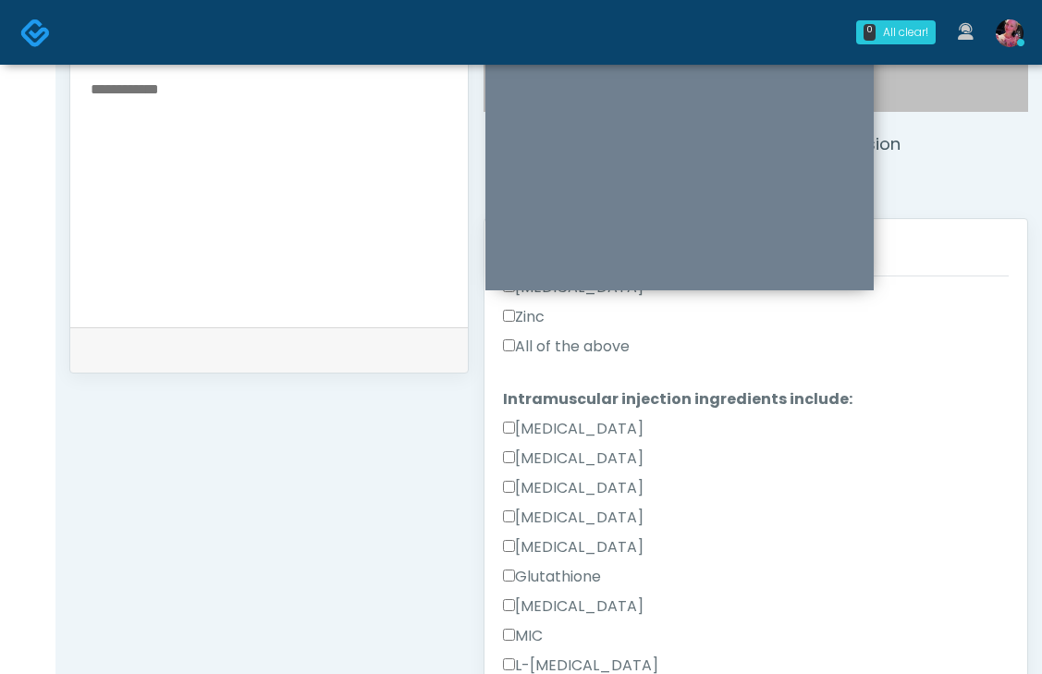
type textarea "**********"
click at [621, 336] on label "All of the above" at bounding box center [566, 347] width 127 height 22
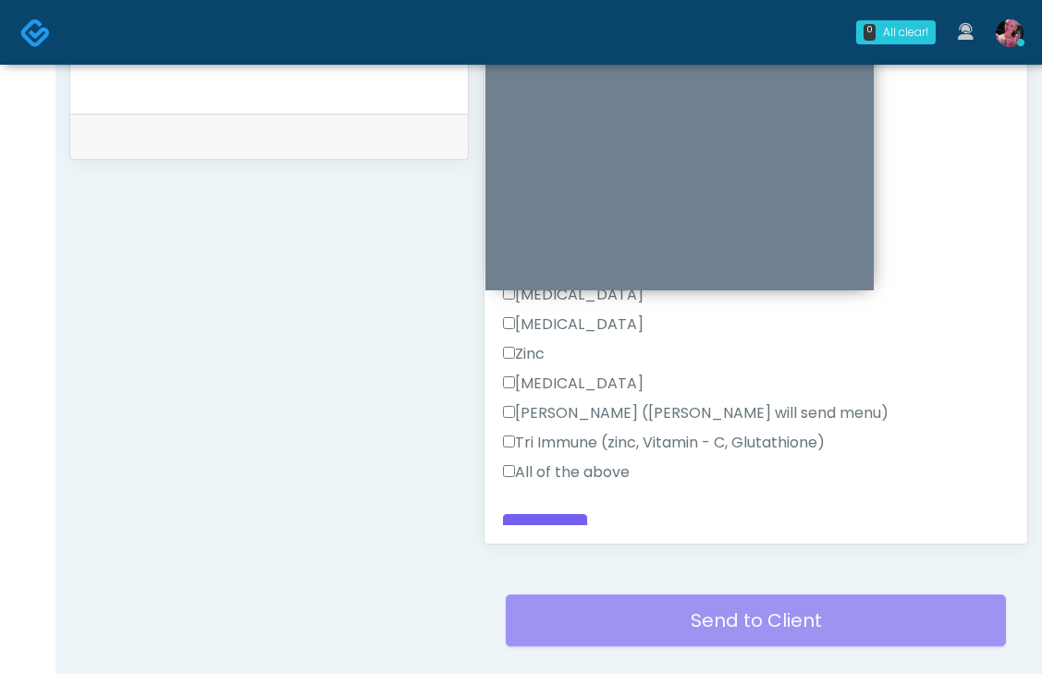
scroll to position [869, 0]
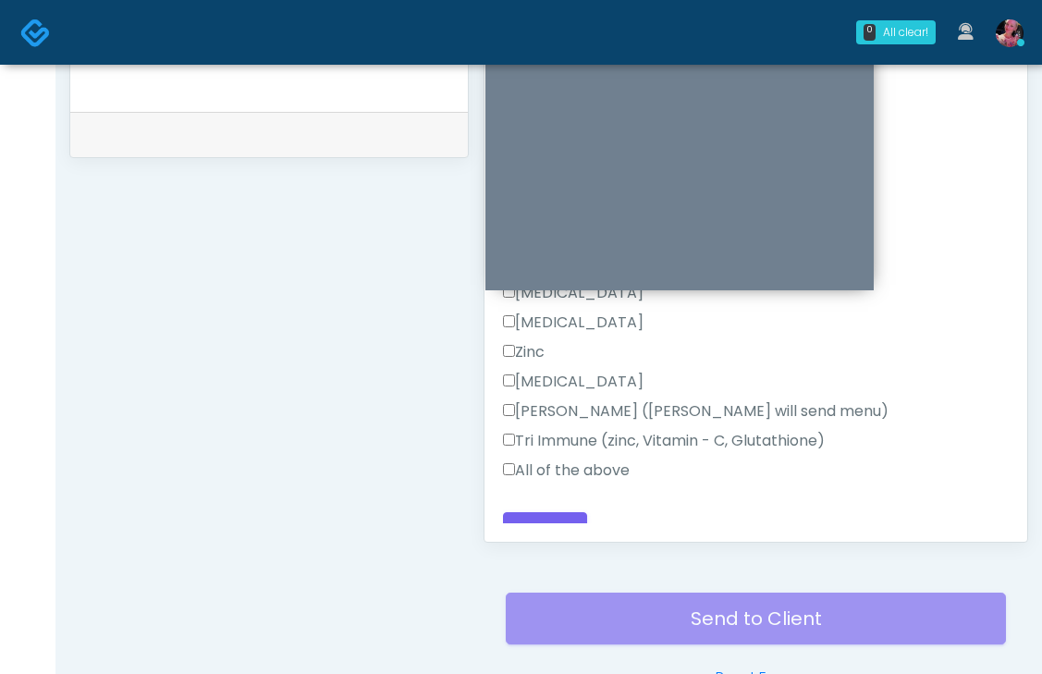
click at [615, 460] on label "All of the above" at bounding box center [566, 471] width 127 height 22
click at [558, 512] on button "Continue" at bounding box center [545, 529] width 84 height 34
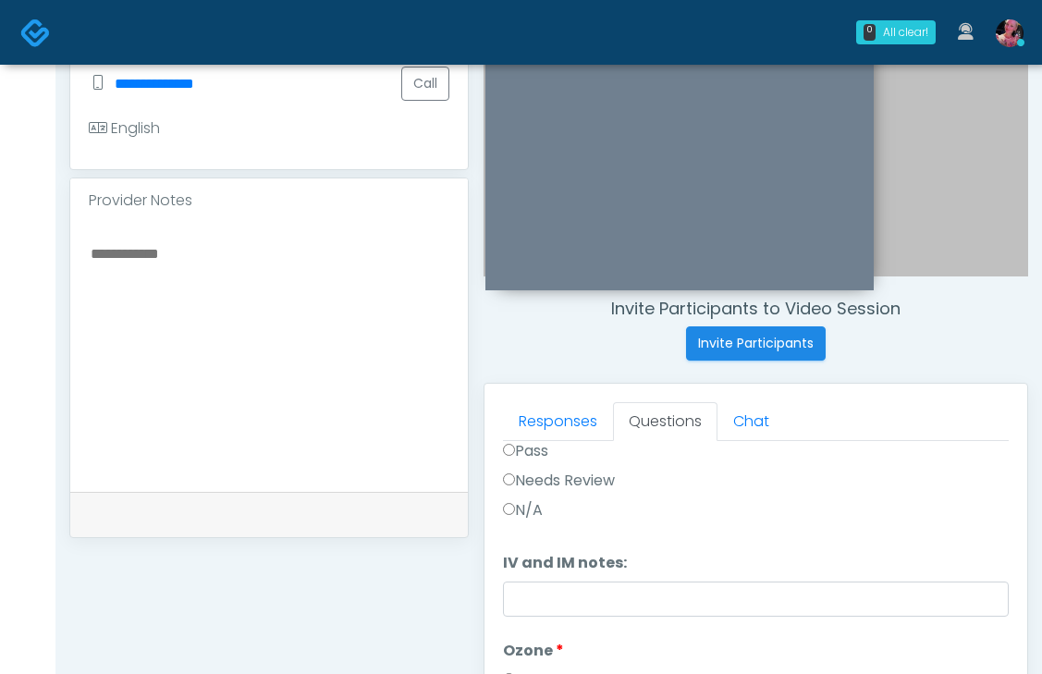
scroll to position [0, 0]
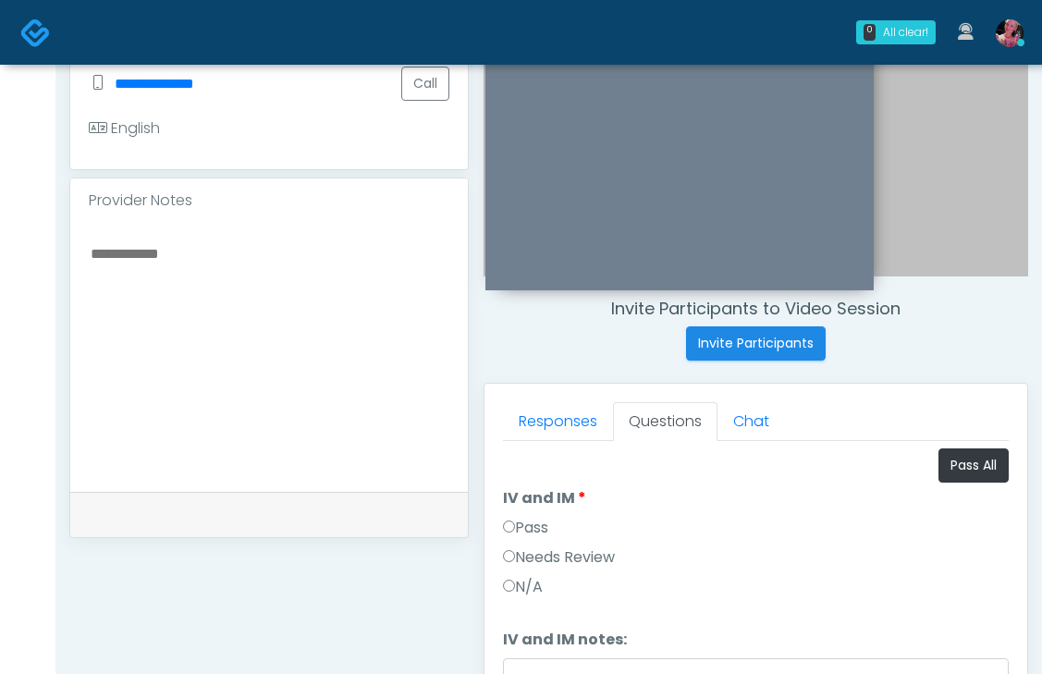
click at [541, 532] on label "Pass" at bounding box center [525, 528] width 45 height 22
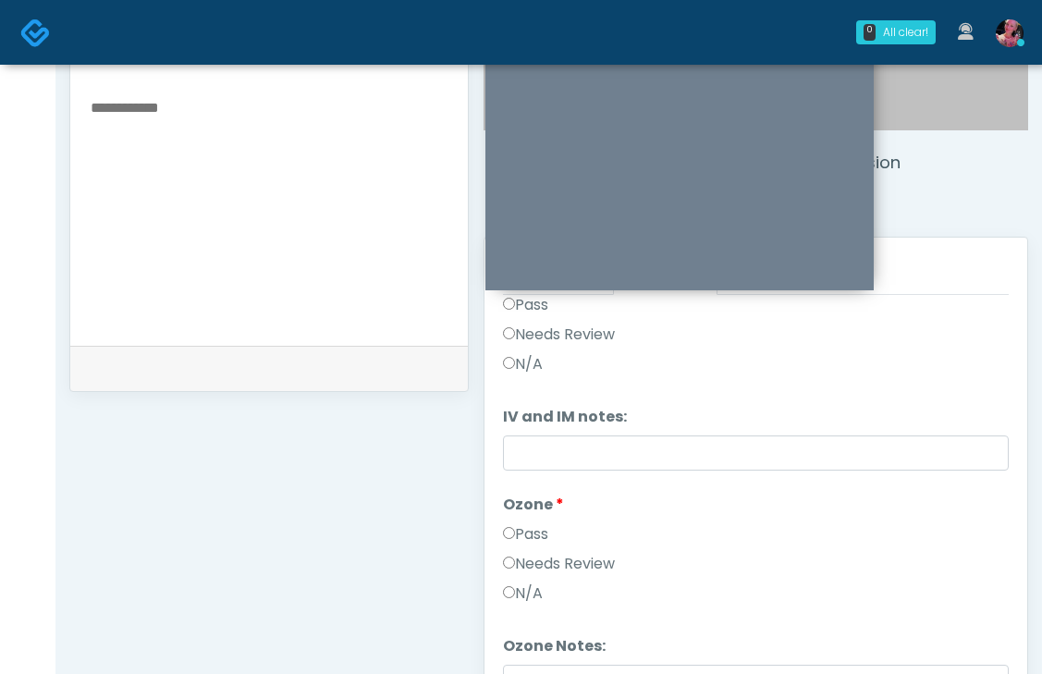
click at [517, 534] on label "Pass" at bounding box center [525, 534] width 45 height 22
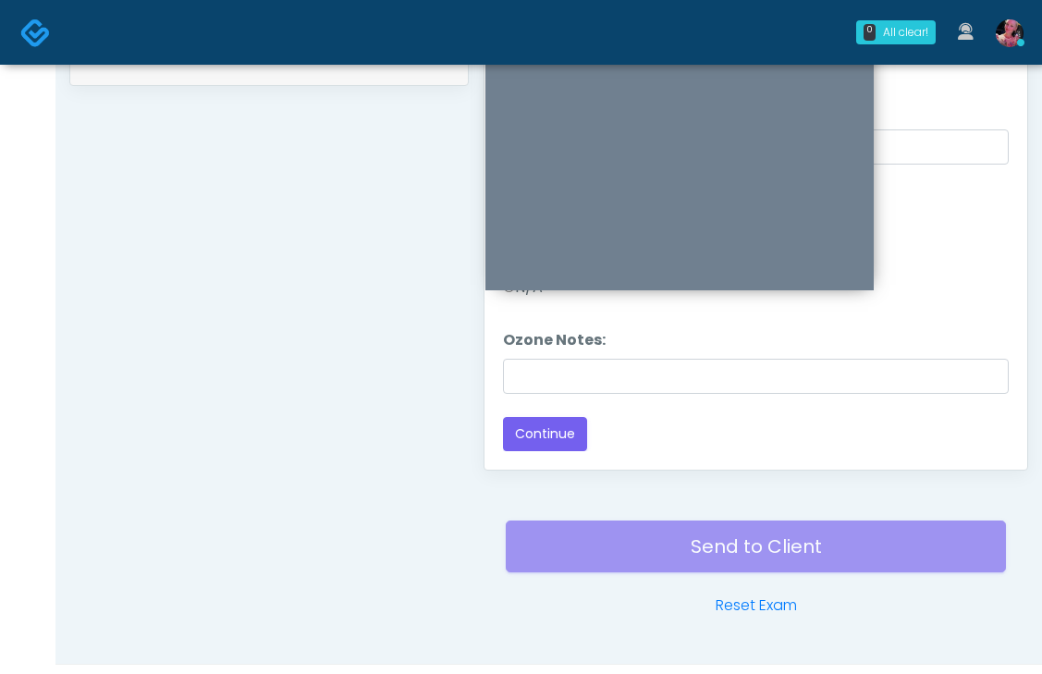
scroll to position [944, 0]
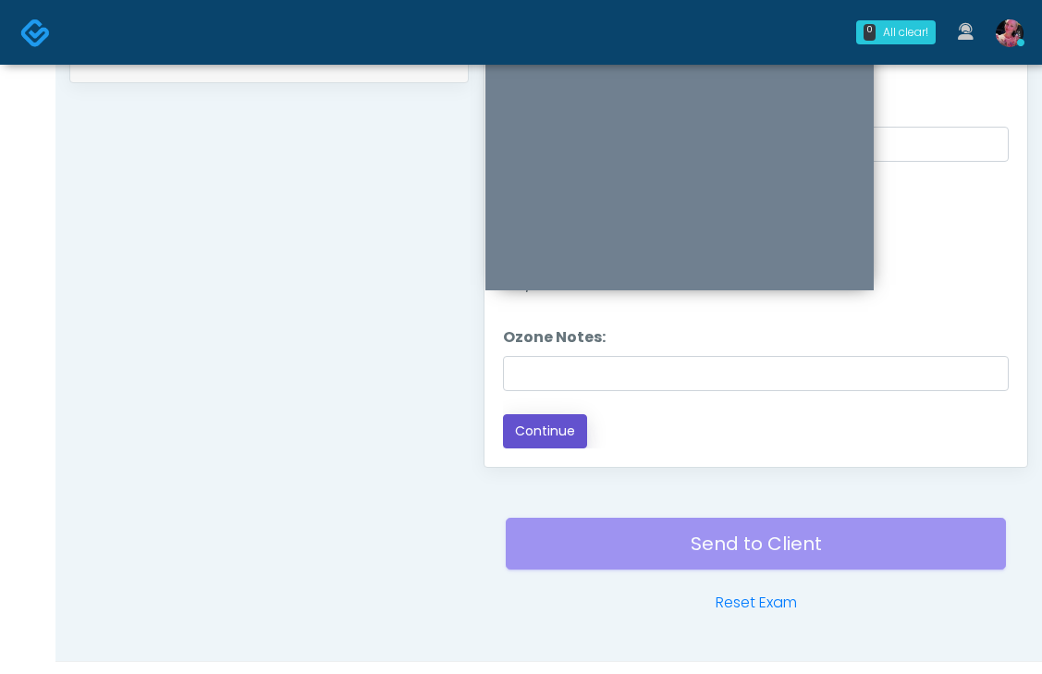
click at [543, 435] on button "Continue" at bounding box center [545, 431] width 84 height 34
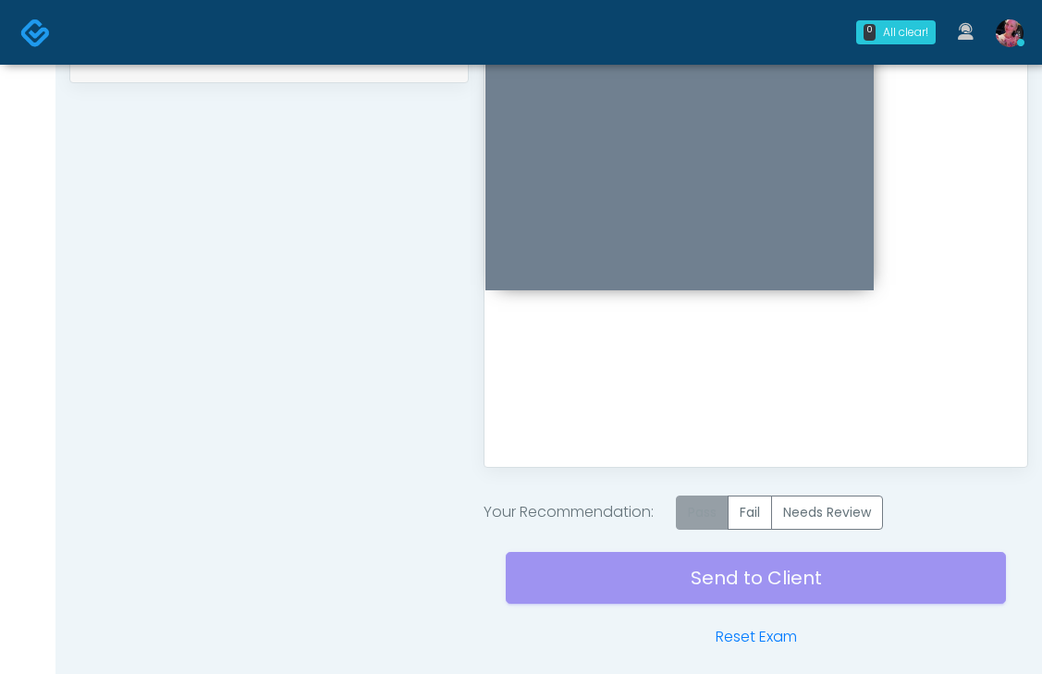
click at [707, 502] on label "Pass" at bounding box center [702, 513] width 53 height 34
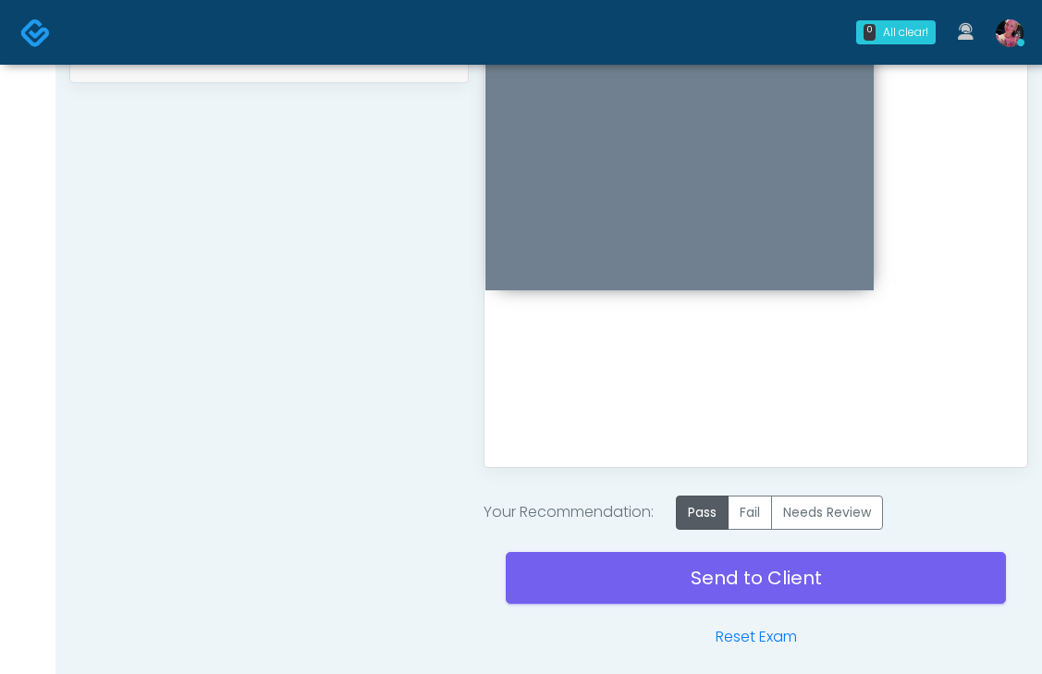
scroll to position [1020, 0]
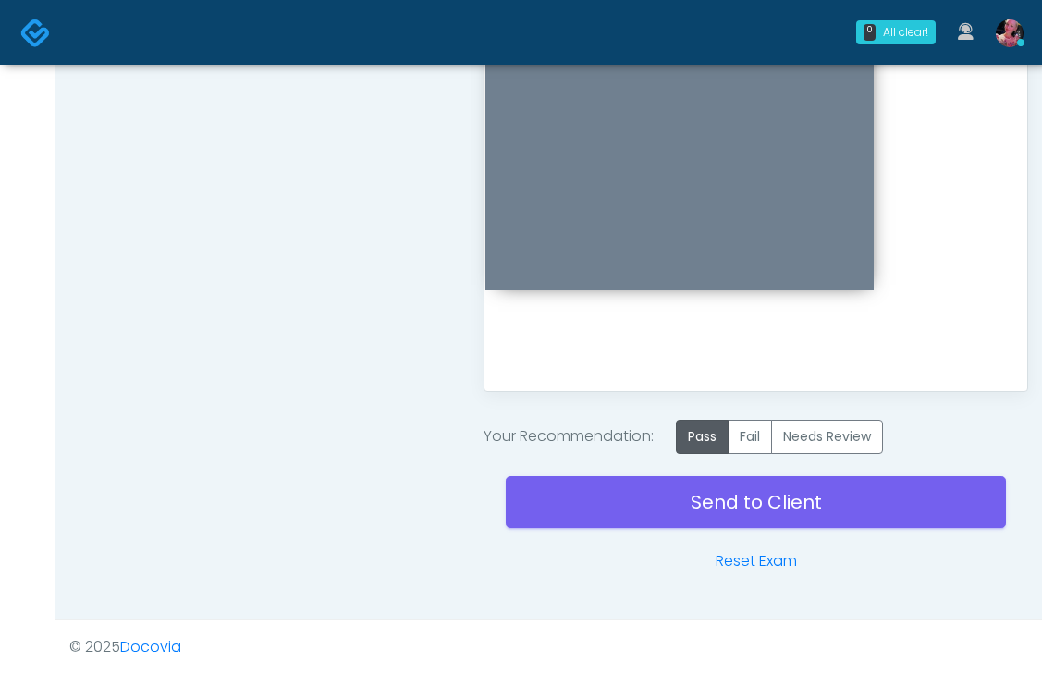
click at [743, 468] on div "Send to Client Reset Exam" at bounding box center [756, 513] width 500 height 118
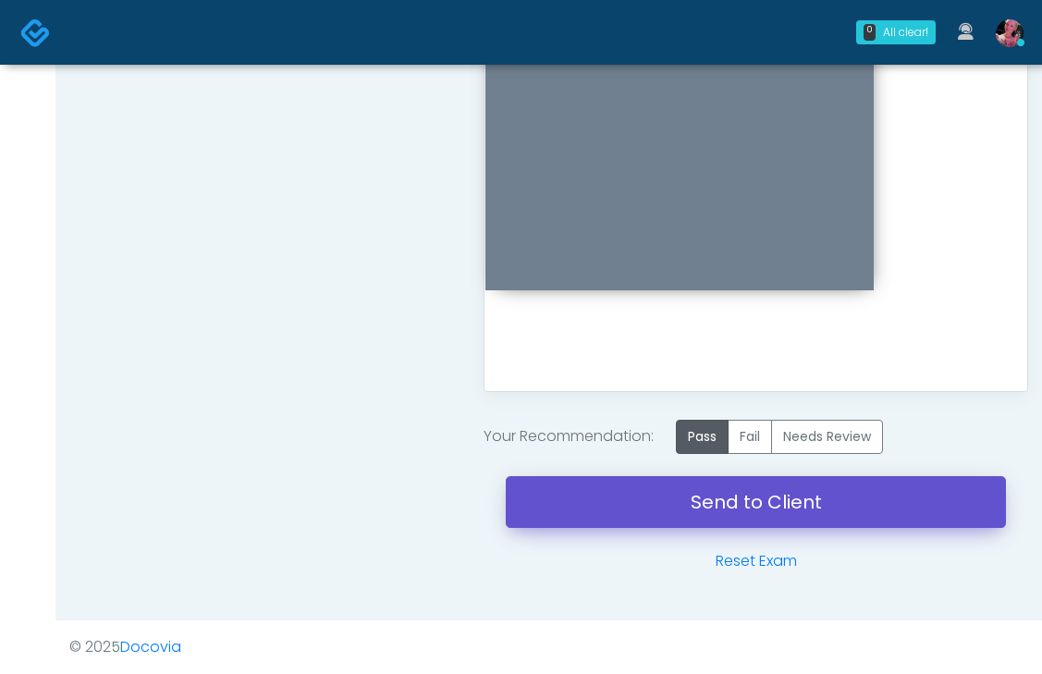
click at [736, 497] on link "Send to Client" at bounding box center [756, 502] width 500 height 52
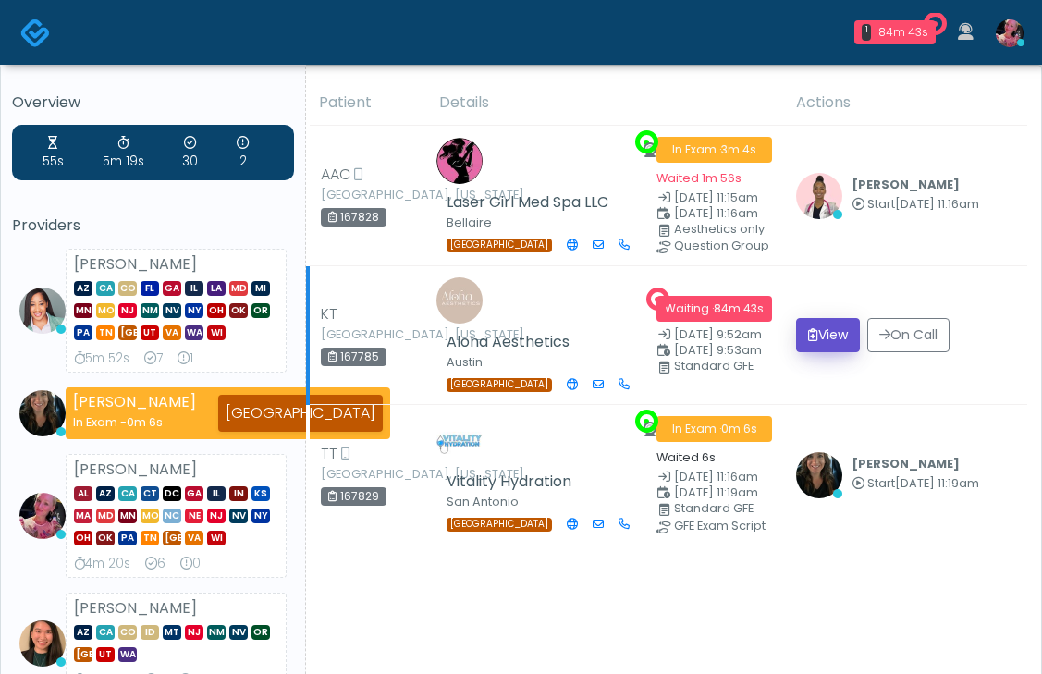
click at [816, 352] on button "View" at bounding box center [828, 335] width 64 height 34
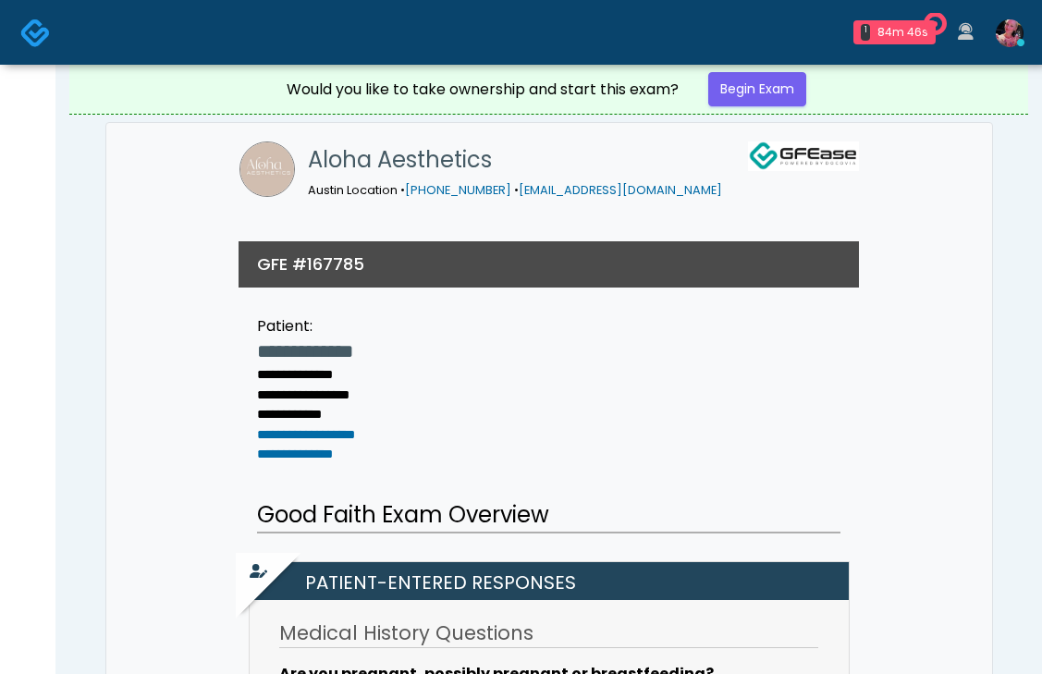
click at [24, 31] on img at bounding box center [35, 33] width 31 height 31
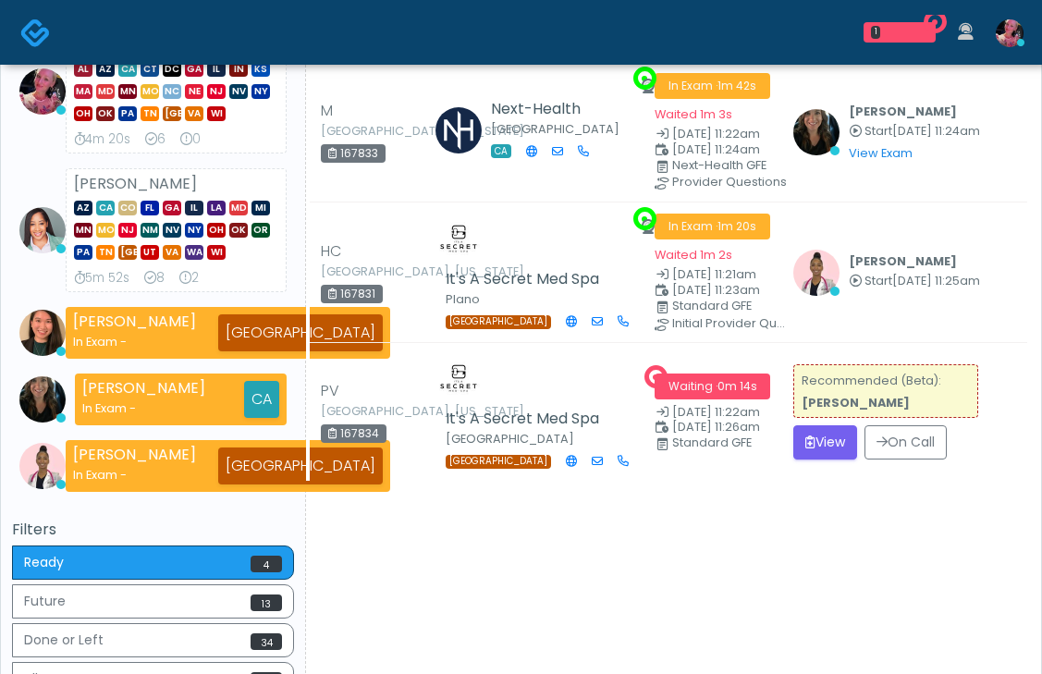
scroll to position [233, 0]
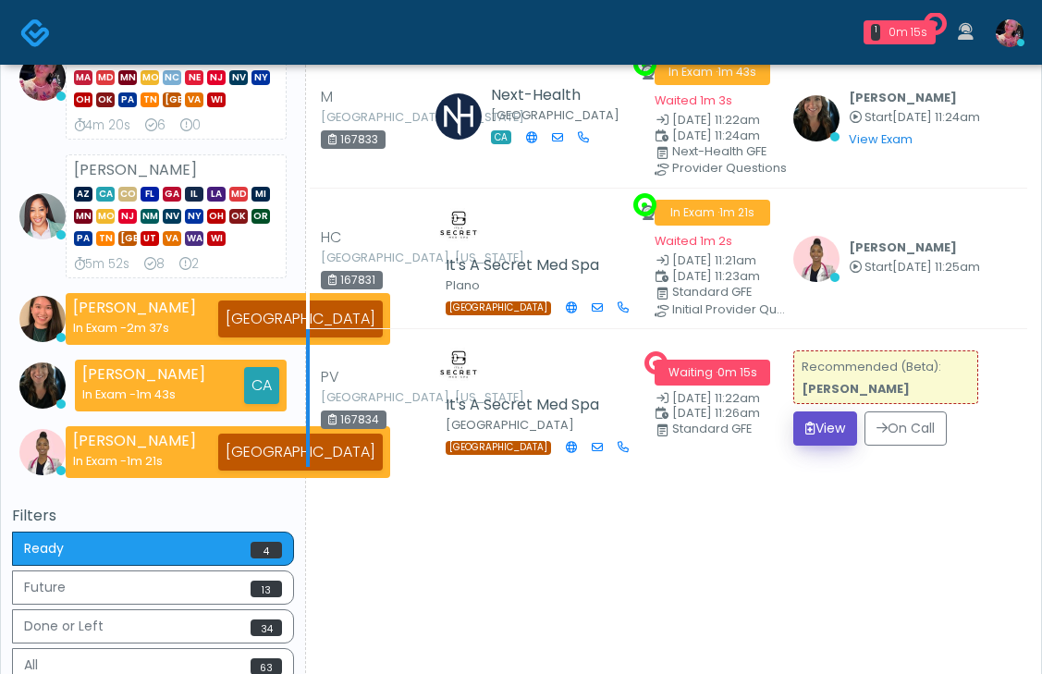
click at [818, 446] on button "View" at bounding box center [825, 429] width 64 height 34
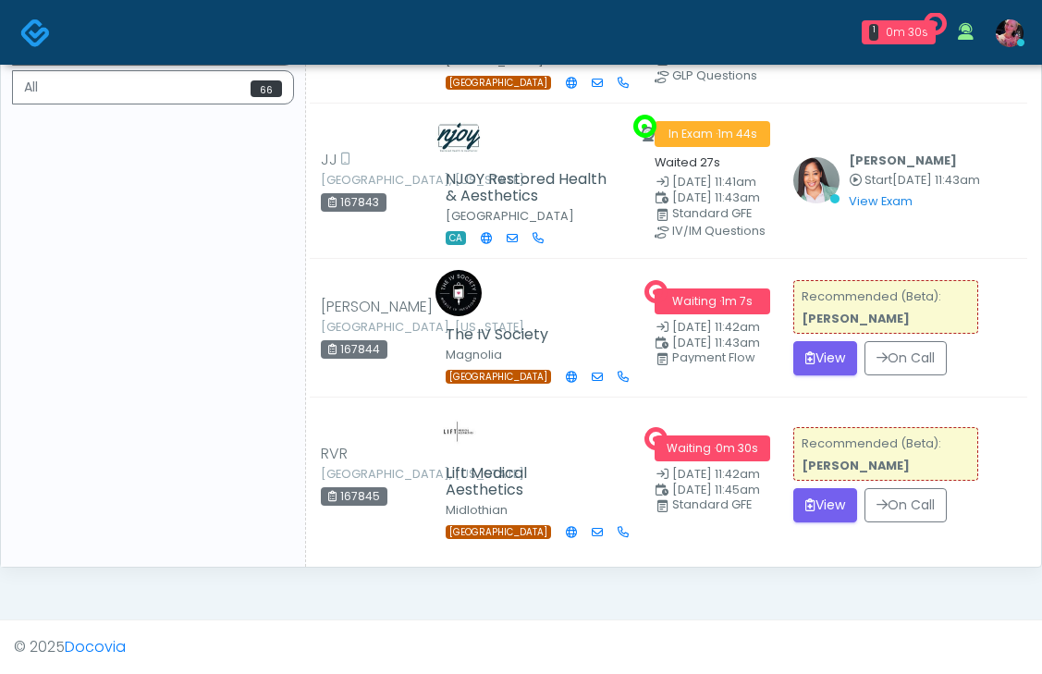
scroll to position [830, 0]
click at [823, 375] on button "View" at bounding box center [825, 358] width 64 height 34
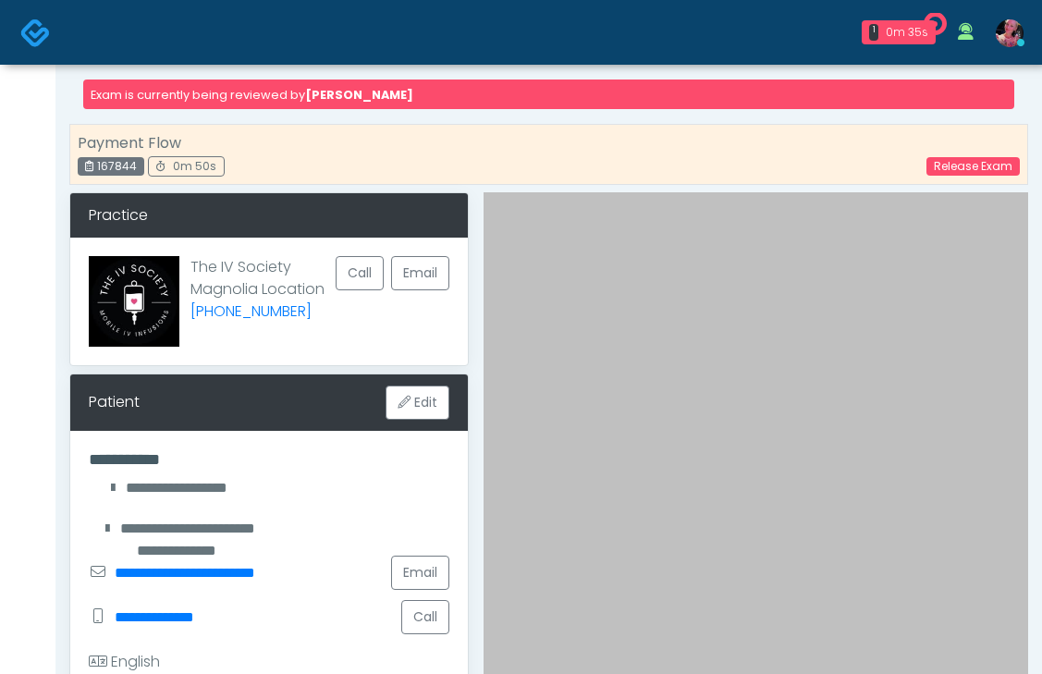
click at [25, 43] on img at bounding box center [35, 33] width 31 height 31
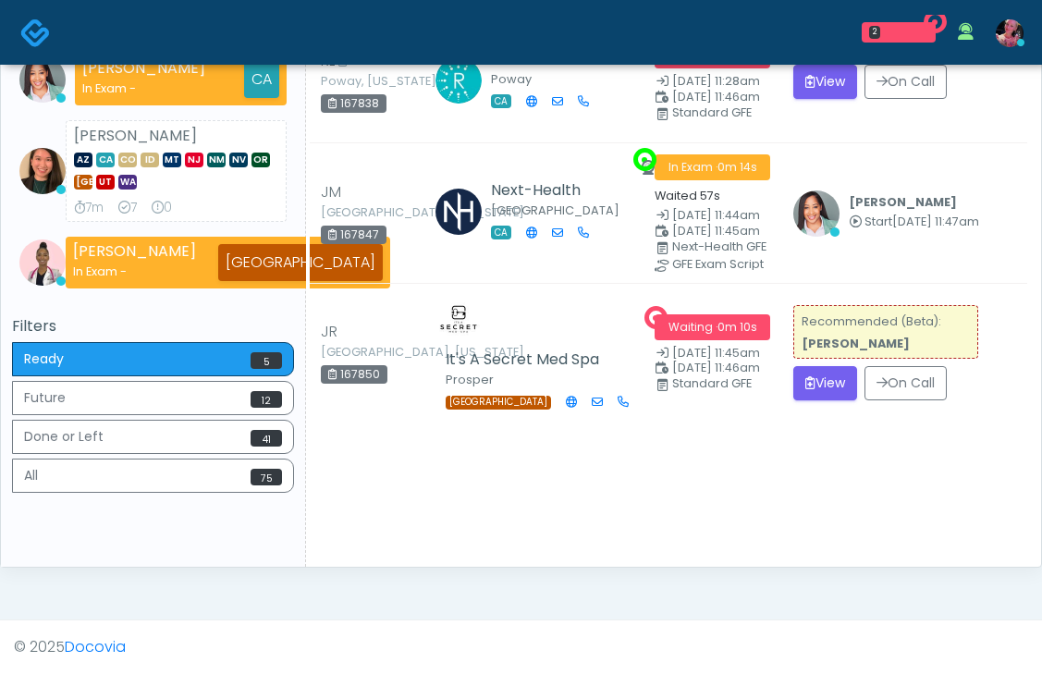
scroll to position [400, 0]
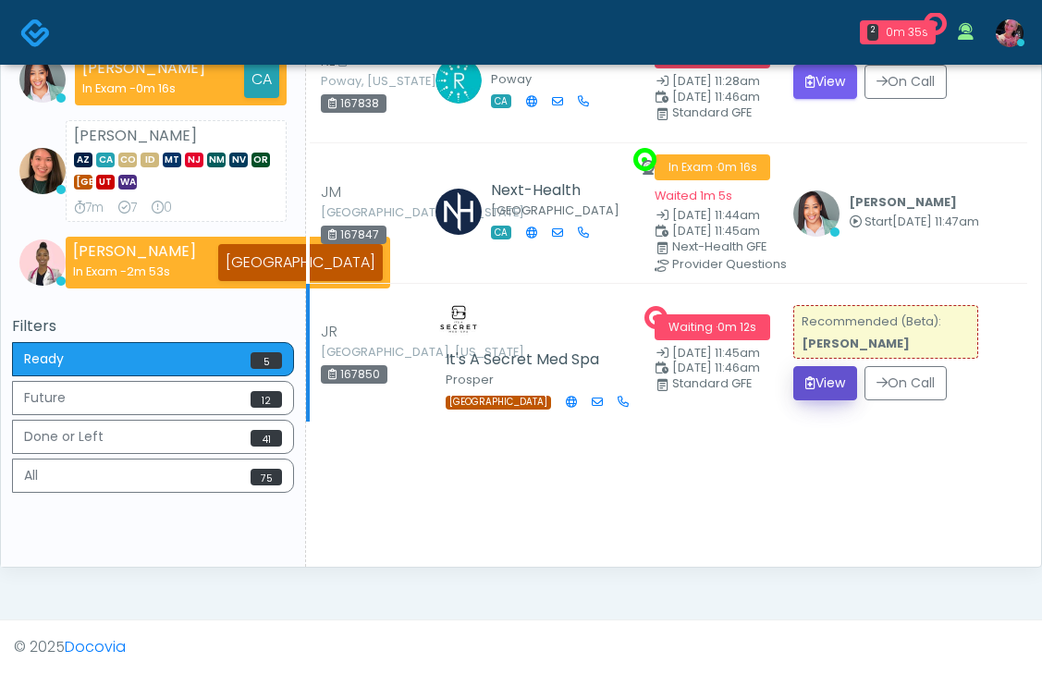
click at [832, 400] on button "View" at bounding box center [825, 383] width 64 height 34
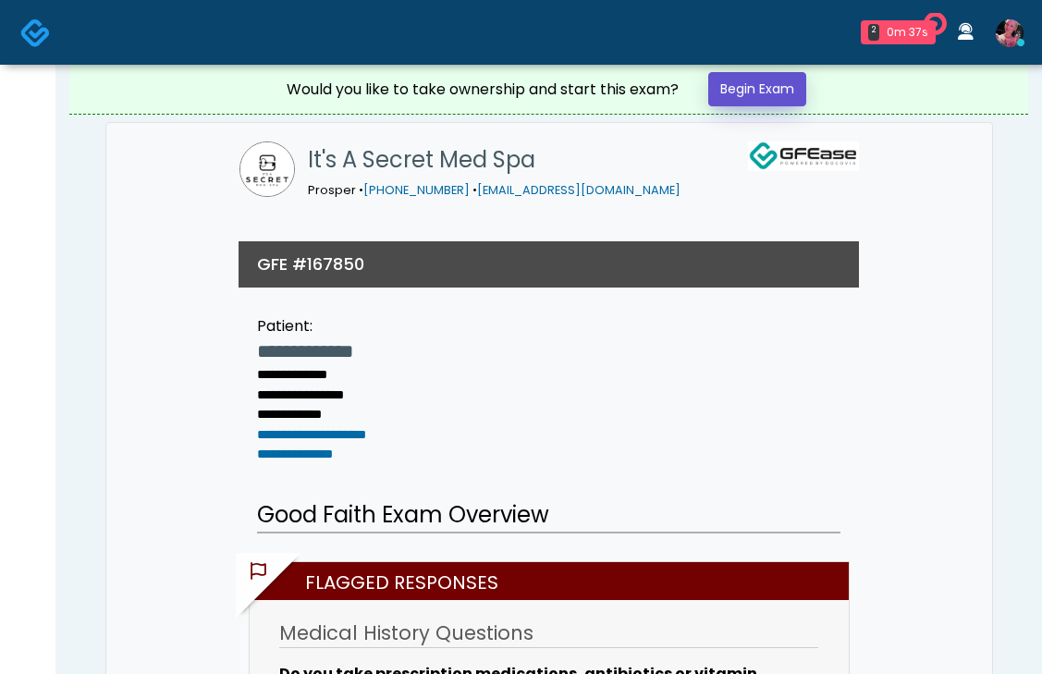
click at [740, 92] on link "Begin Exam" at bounding box center [757, 89] width 98 height 34
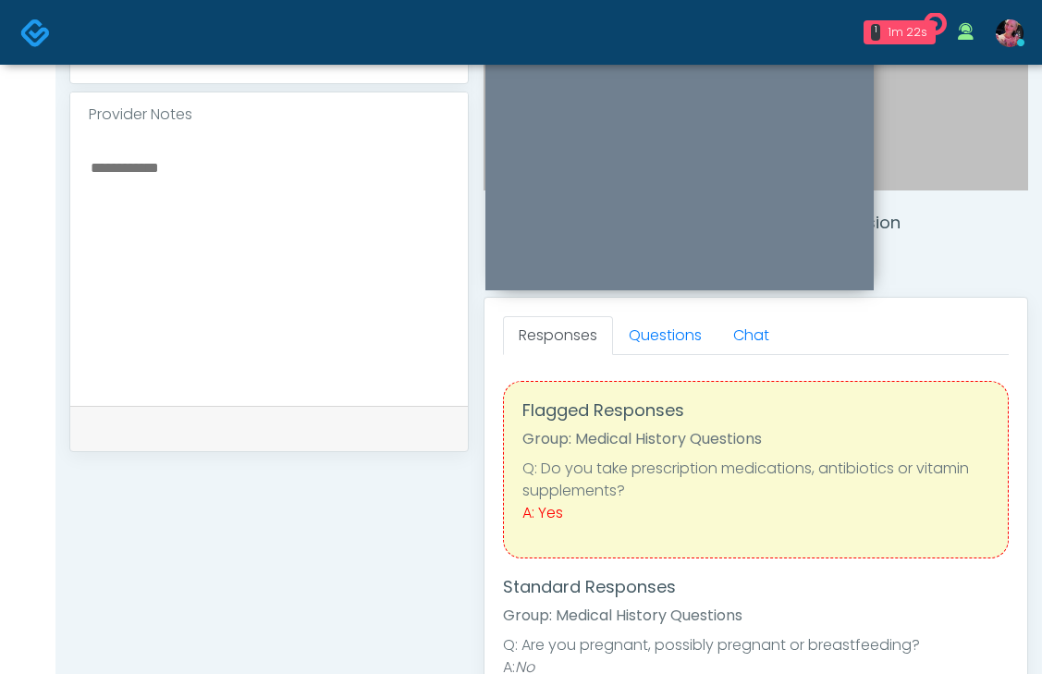
scroll to position [576, 0]
click at [670, 338] on link "Questions" at bounding box center [665, 334] width 104 height 39
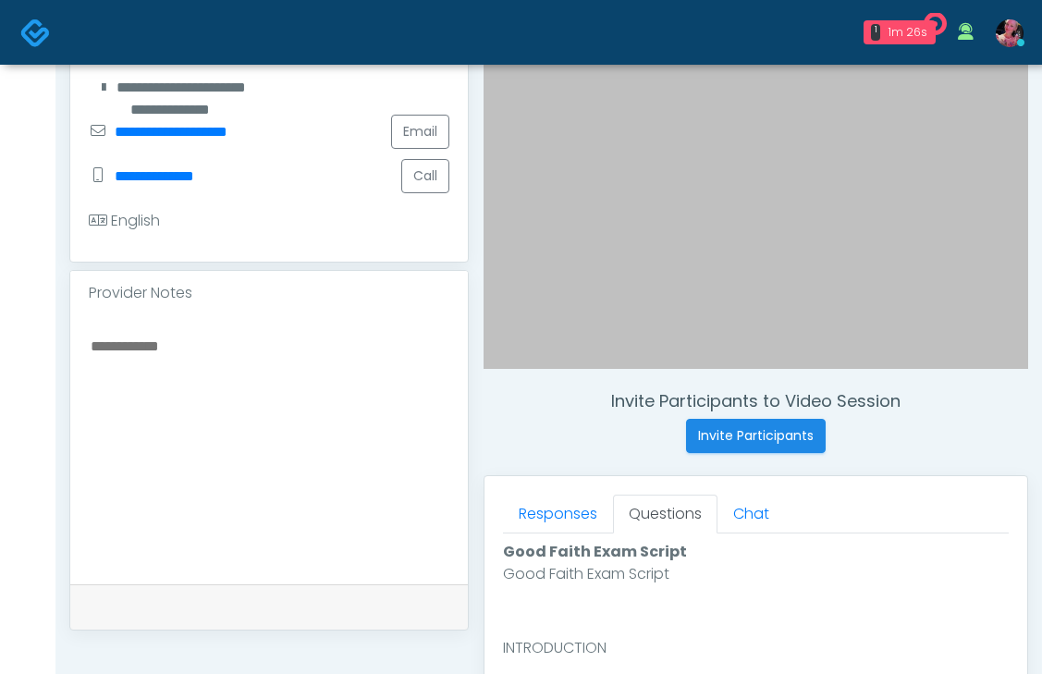
scroll to position [439, 0]
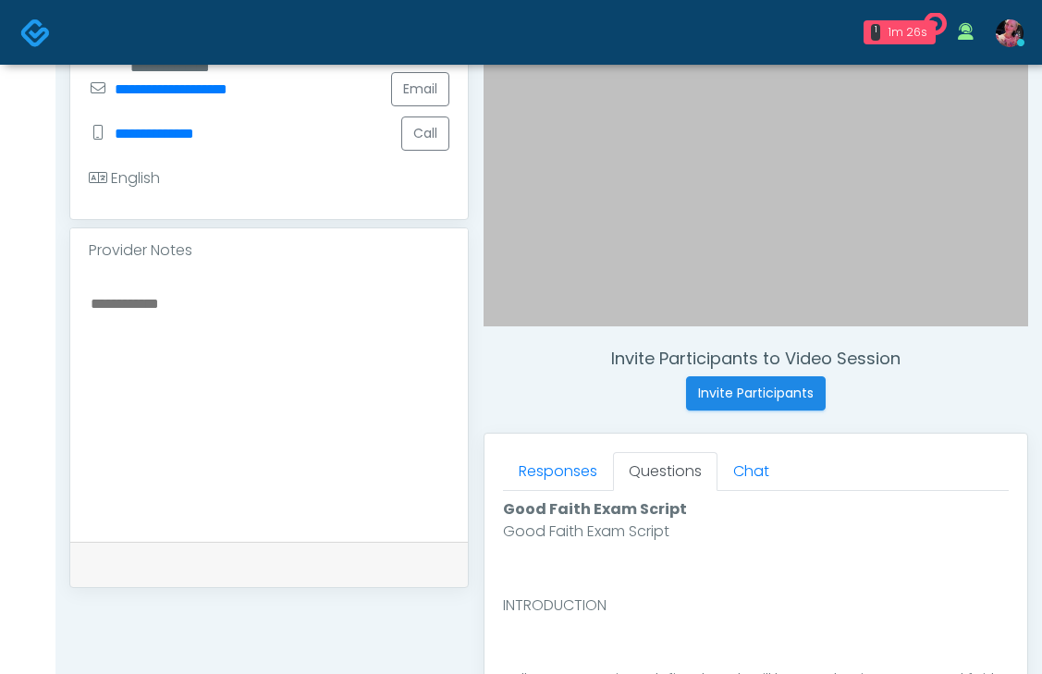
click at [224, 343] on textarea at bounding box center [269, 404] width 361 height 226
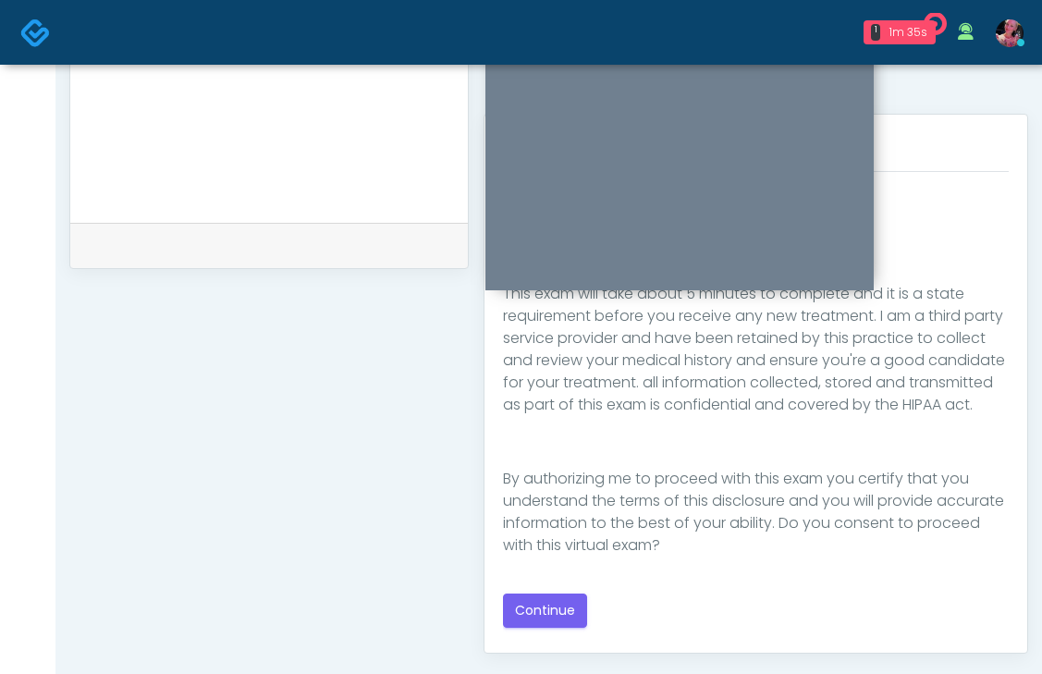
scroll to position [986, 0]
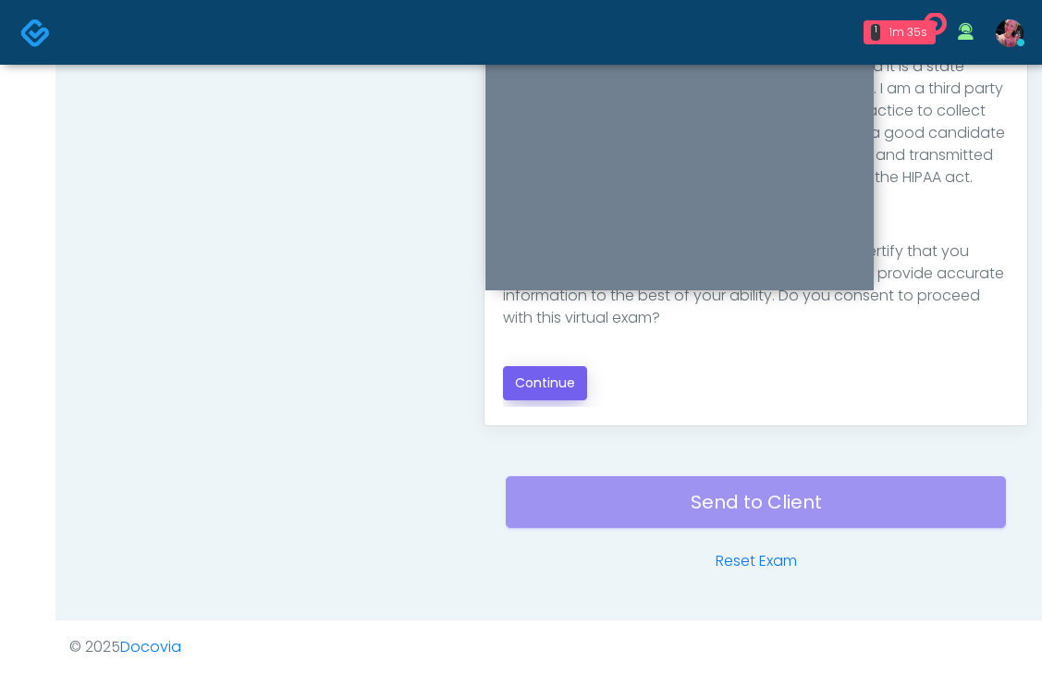
type textarea "*********"
click at [568, 379] on button "Continue" at bounding box center [545, 383] width 84 height 34
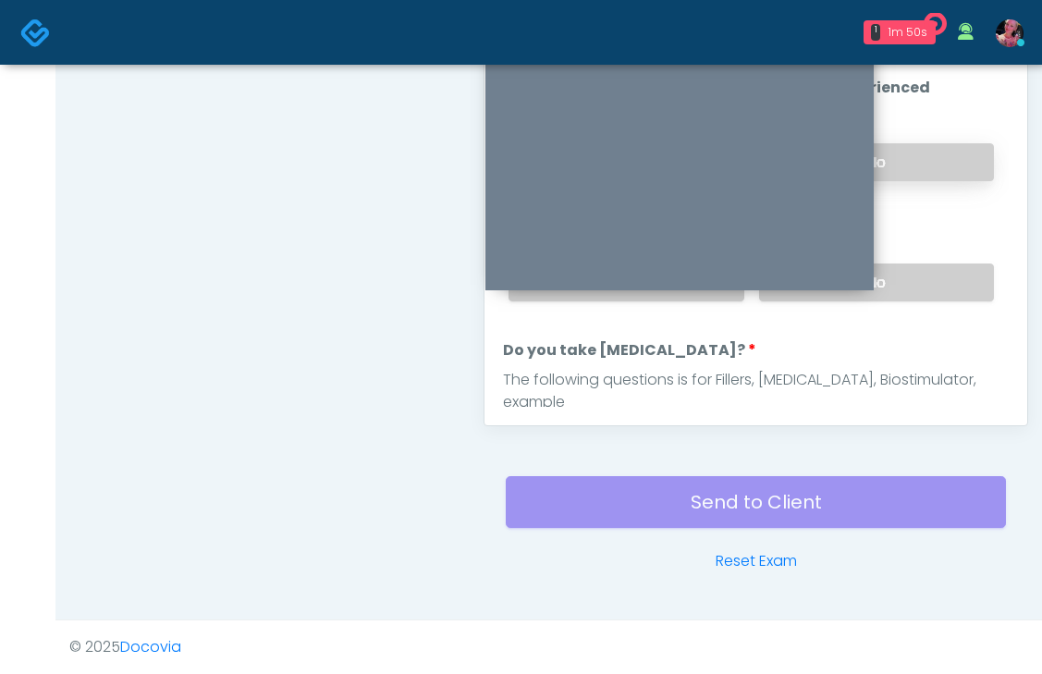
click at [958, 175] on label "No" at bounding box center [876, 162] width 235 height 38
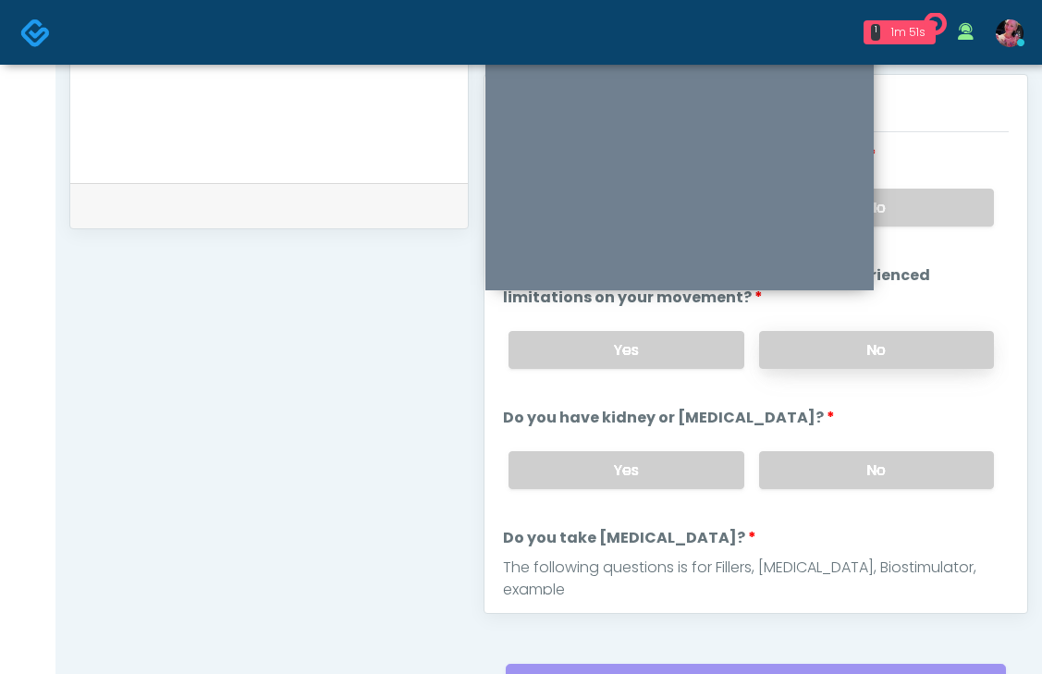
scroll to position [796, 0]
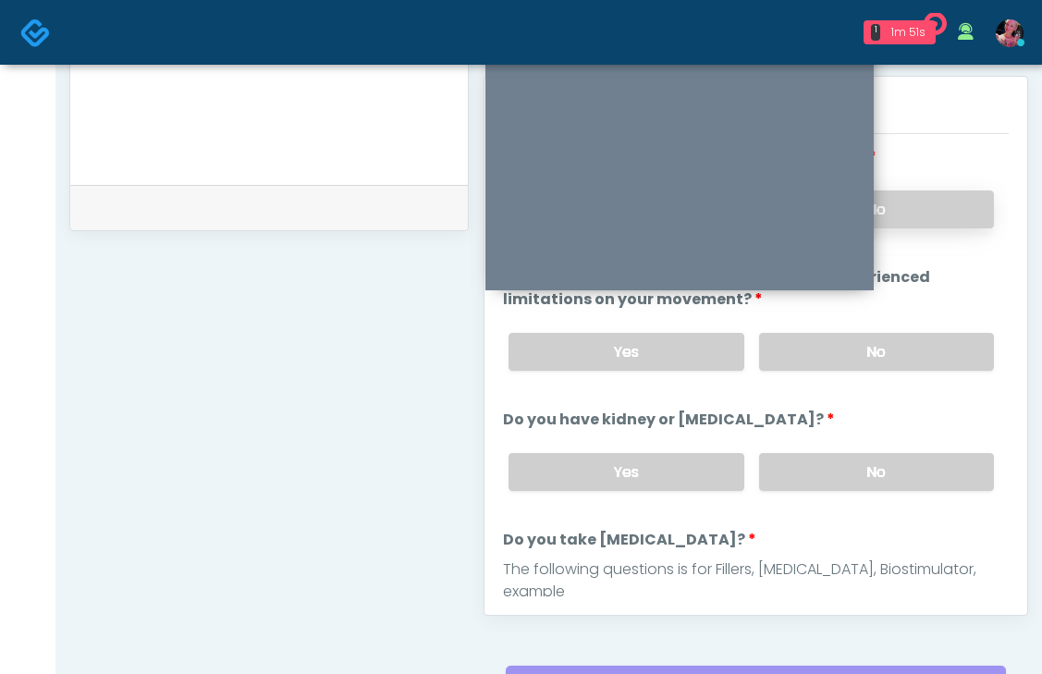
click at [950, 199] on label "No" at bounding box center [876, 210] width 235 height 38
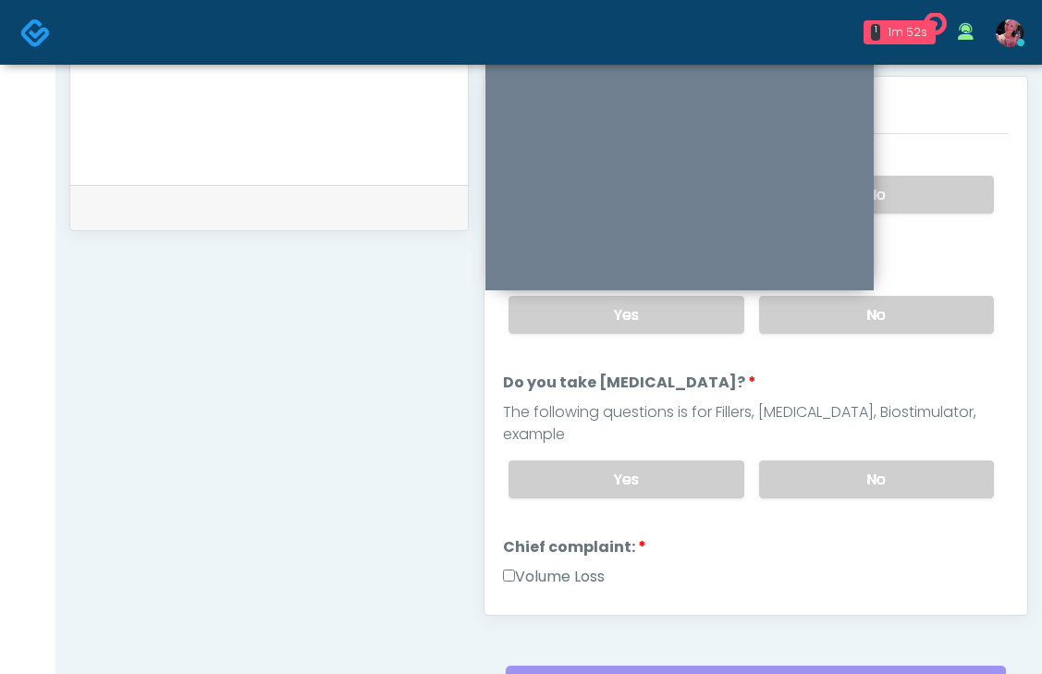
scroll to position [166, 0]
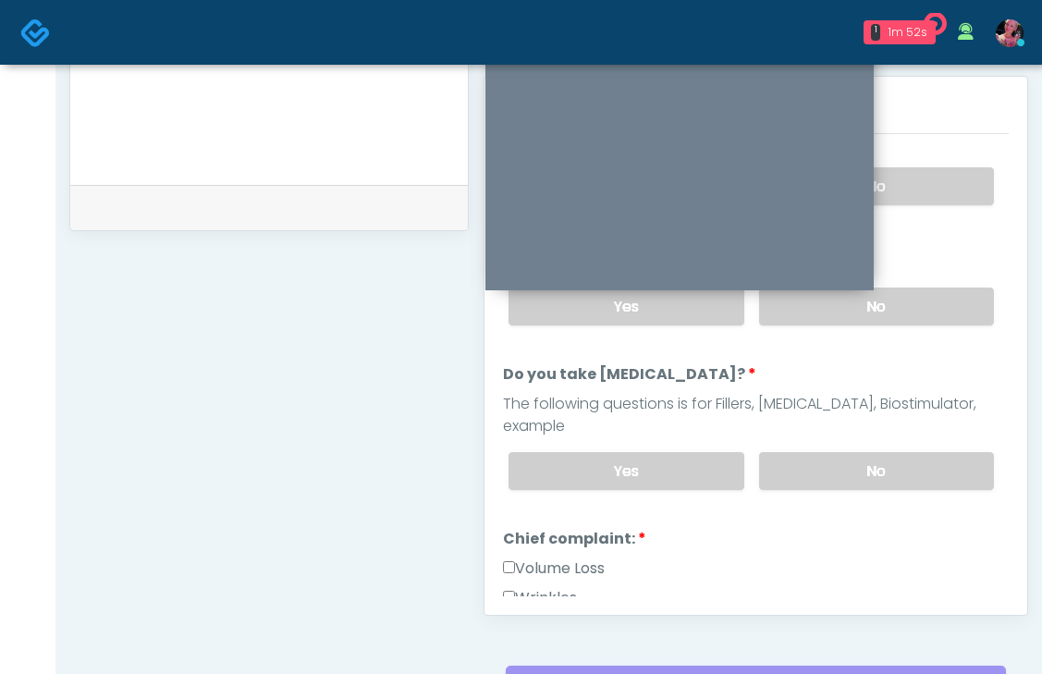
click at [918, 336] on div "Yes No" at bounding box center [751, 307] width 515 height 68
click at [918, 321] on label "No" at bounding box center [876, 307] width 235 height 38
click at [903, 452] on label "No" at bounding box center [876, 471] width 235 height 38
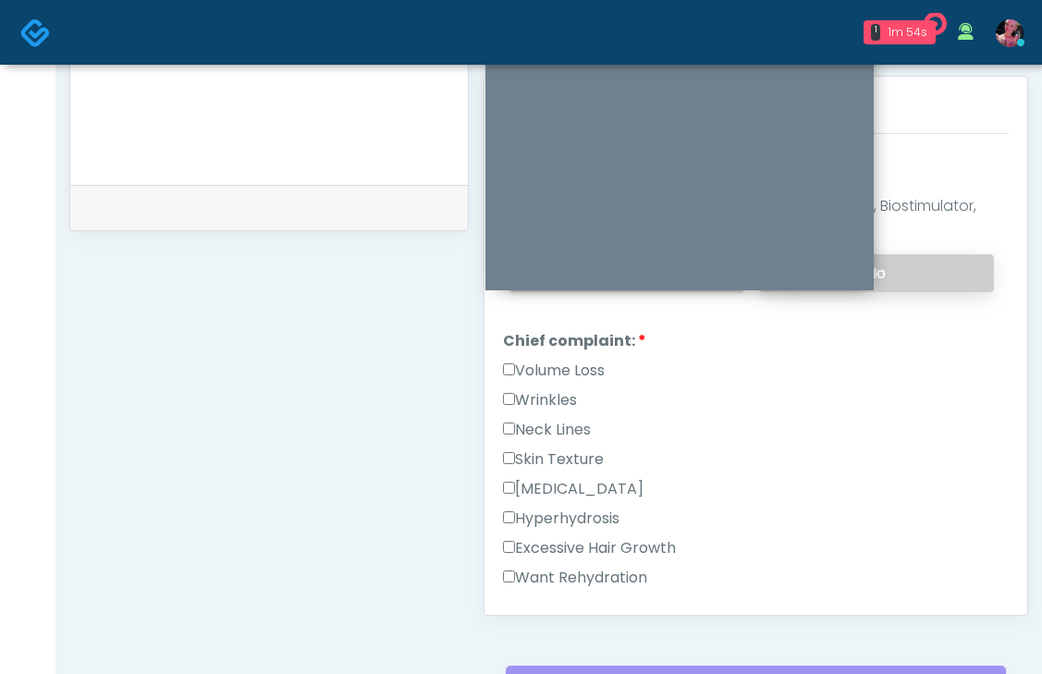
scroll to position [364, 0]
click at [568, 388] on label "Wrinkles" at bounding box center [540, 399] width 74 height 22
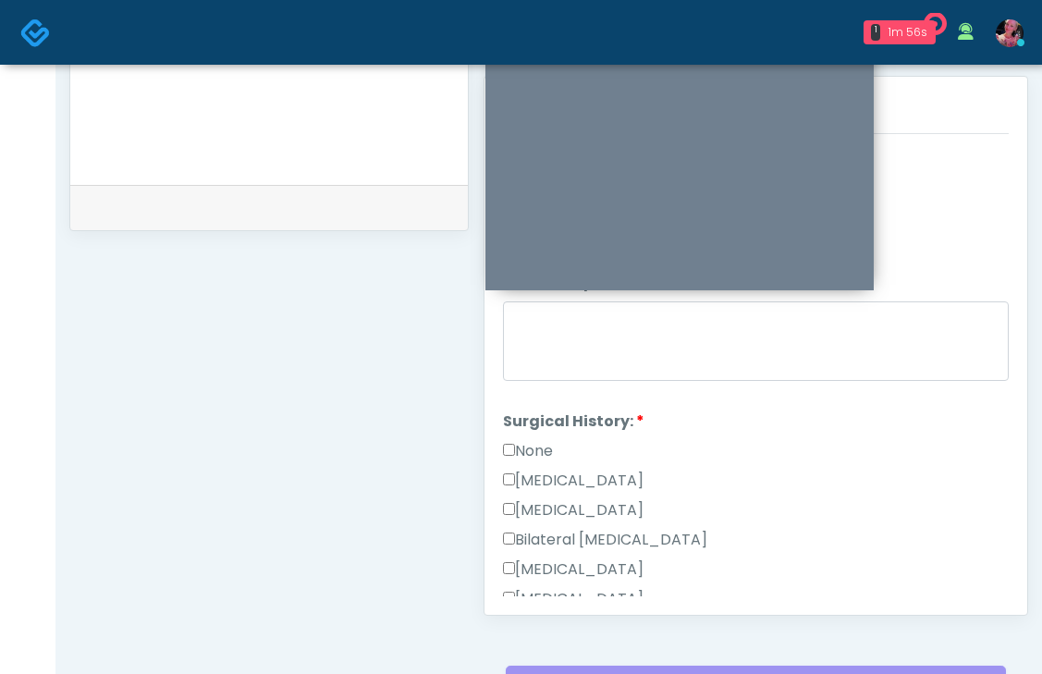
scroll to position [876, 0]
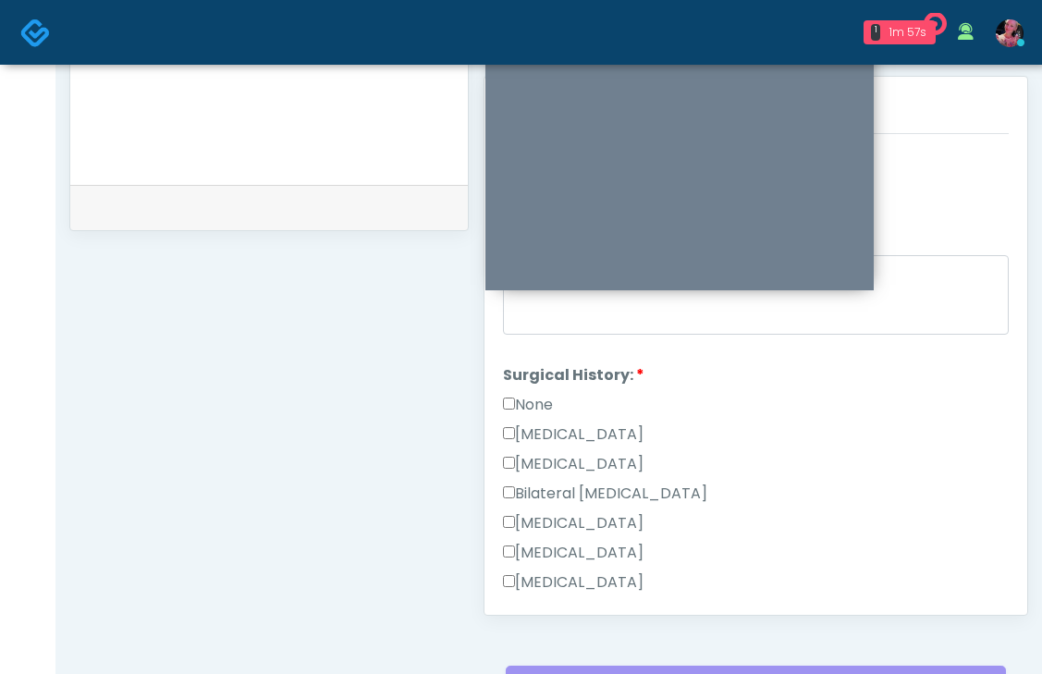
click at [521, 394] on label "None" at bounding box center [528, 405] width 50 height 22
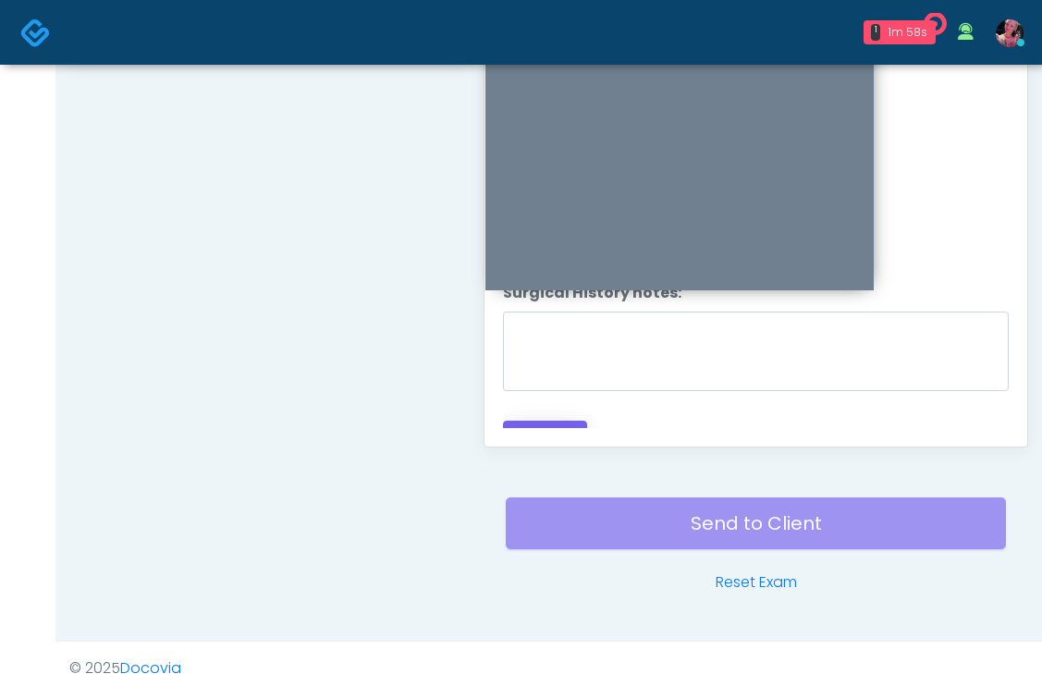
scroll to position [984, 0]
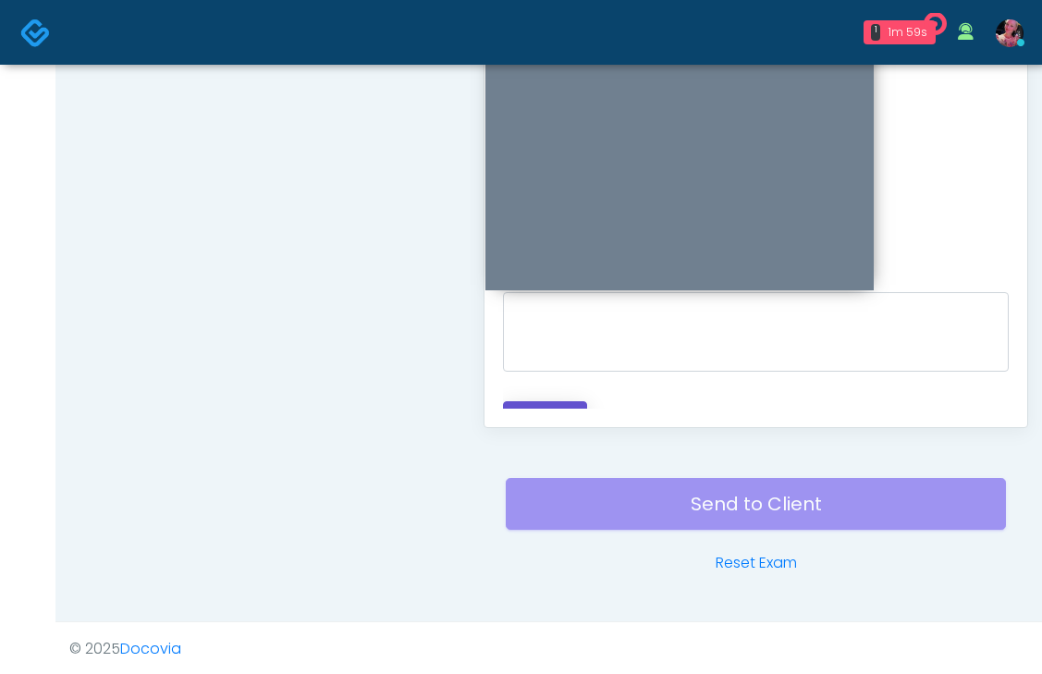
click at [528, 401] on button "Continue" at bounding box center [545, 418] width 84 height 34
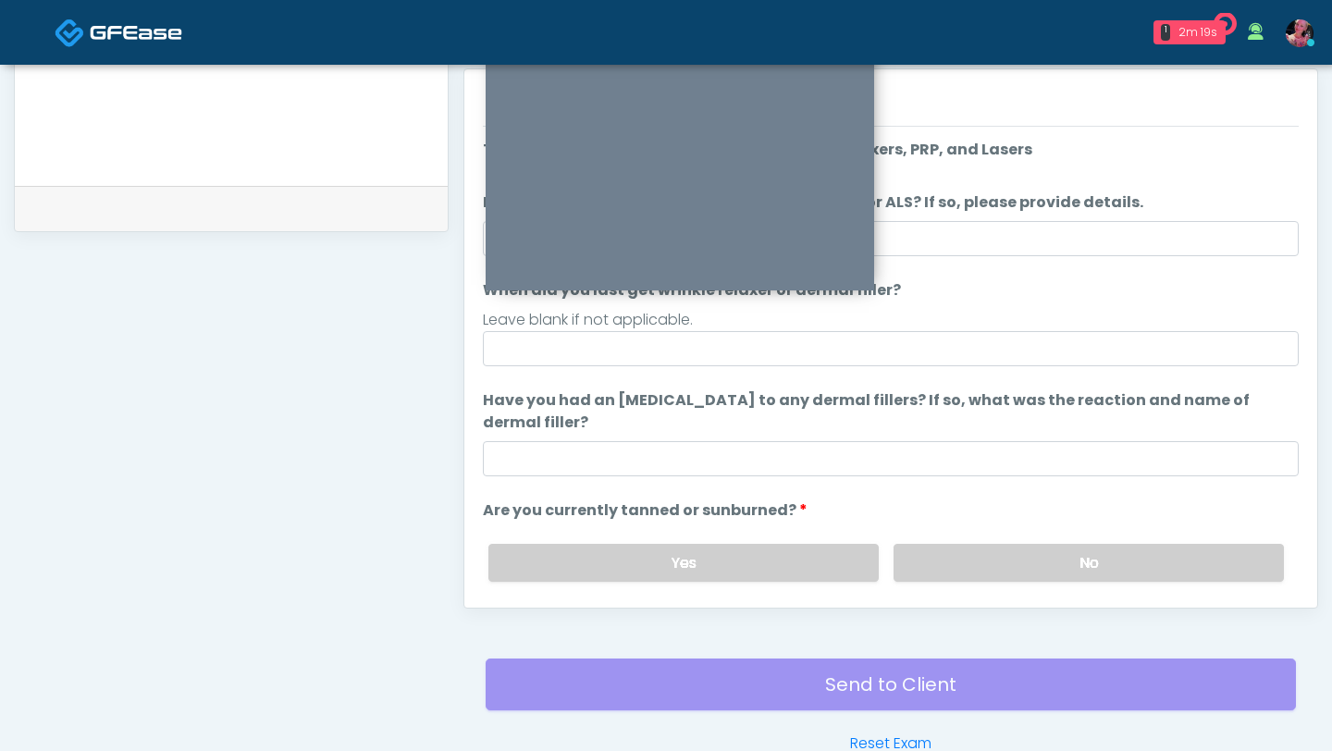
scroll to position [781, 0]
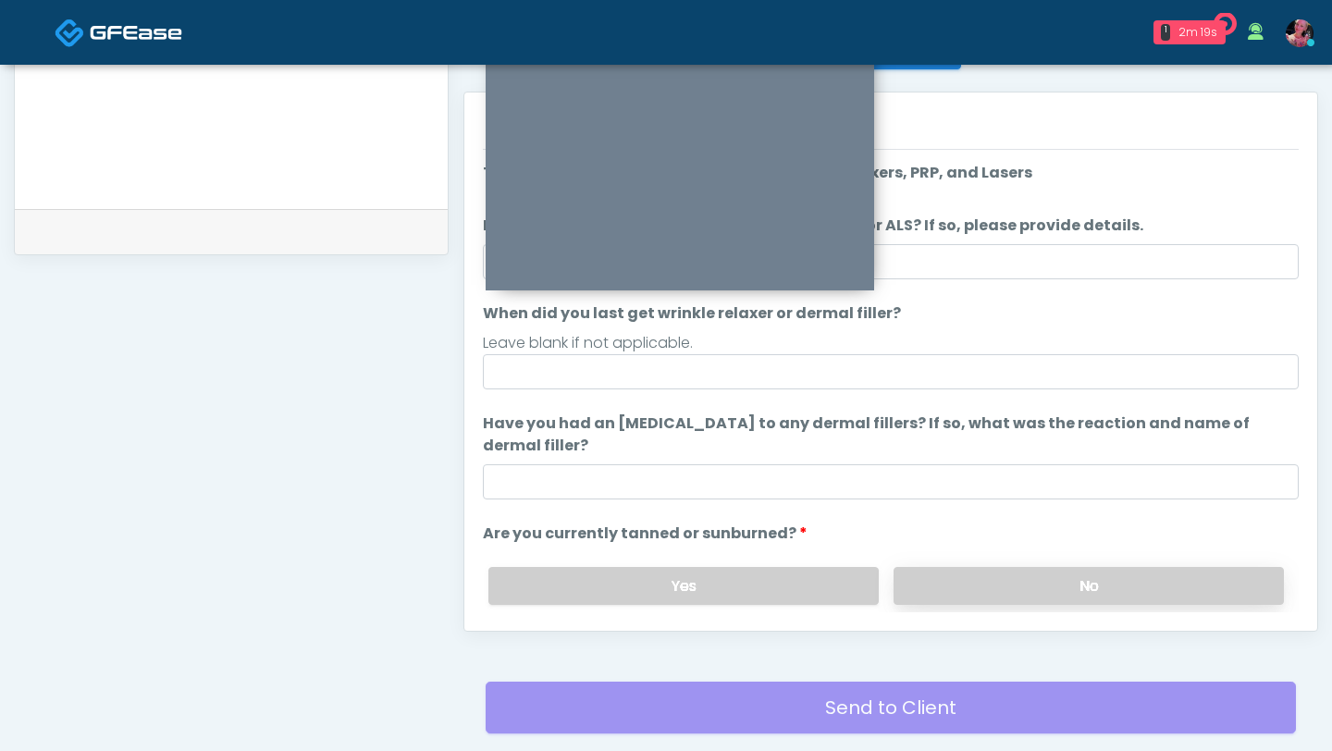
click at [1008, 600] on label "No" at bounding box center [1088, 586] width 390 height 38
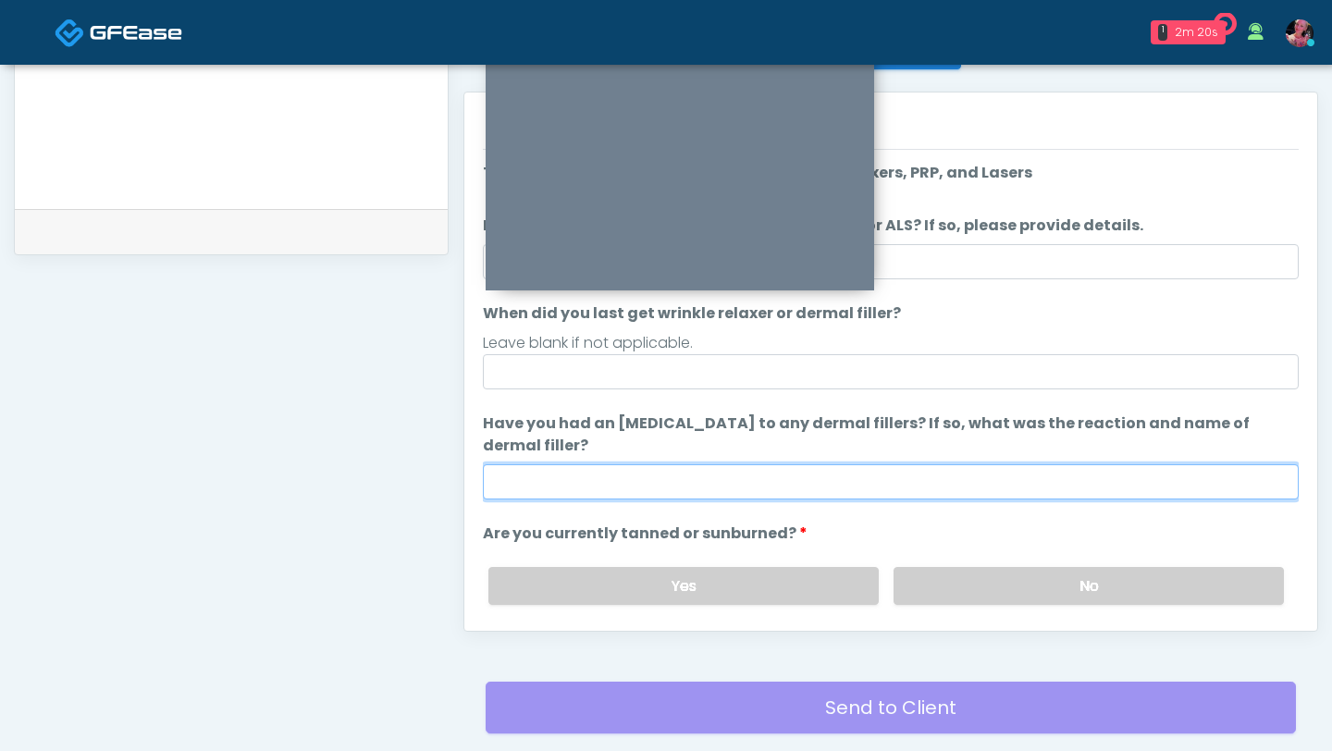
click at [836, 471] on input "Have you had an [MEDICAL_DATA] to any dermal fillers? If so, what was the react…" at bounding box center [891, 481] width 816 height 35
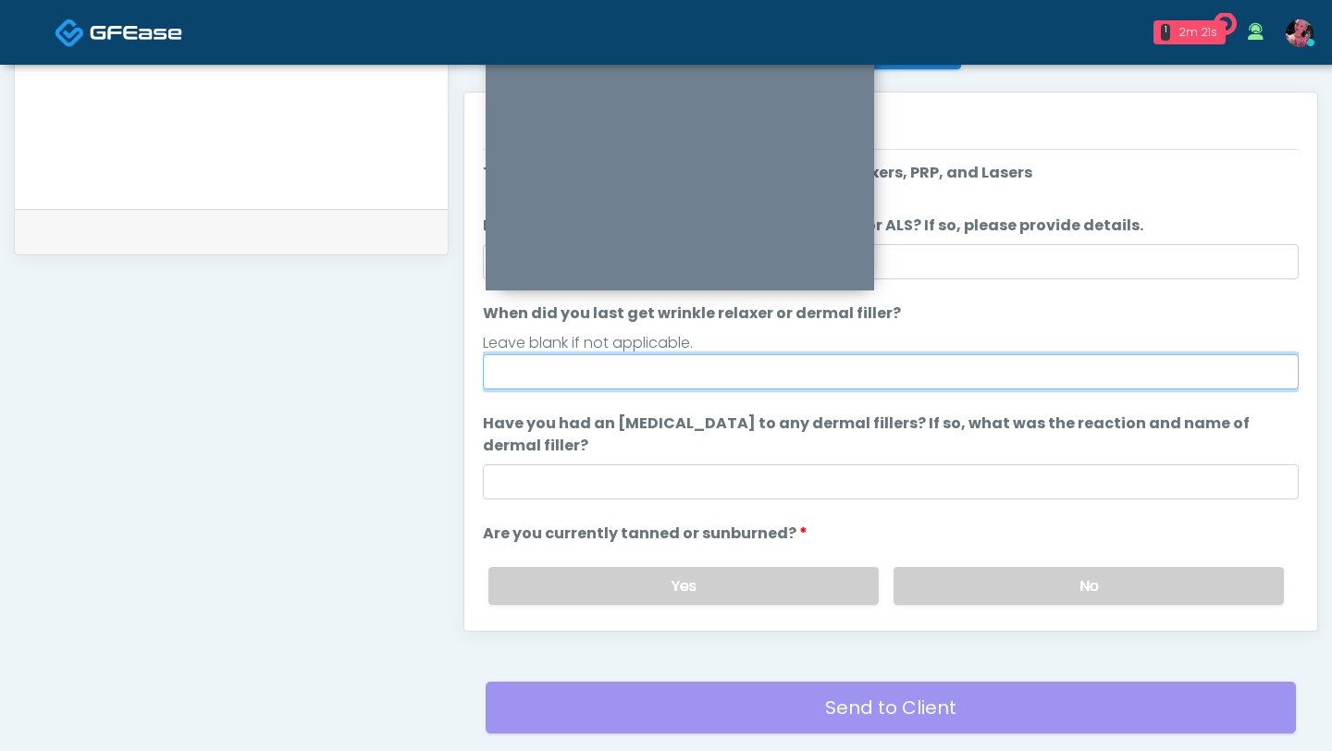
click at [777, 375] on input "When did you last get wrinkle relaxer or dermal filler?" at bounding box center [891, 371] width 816 height 35
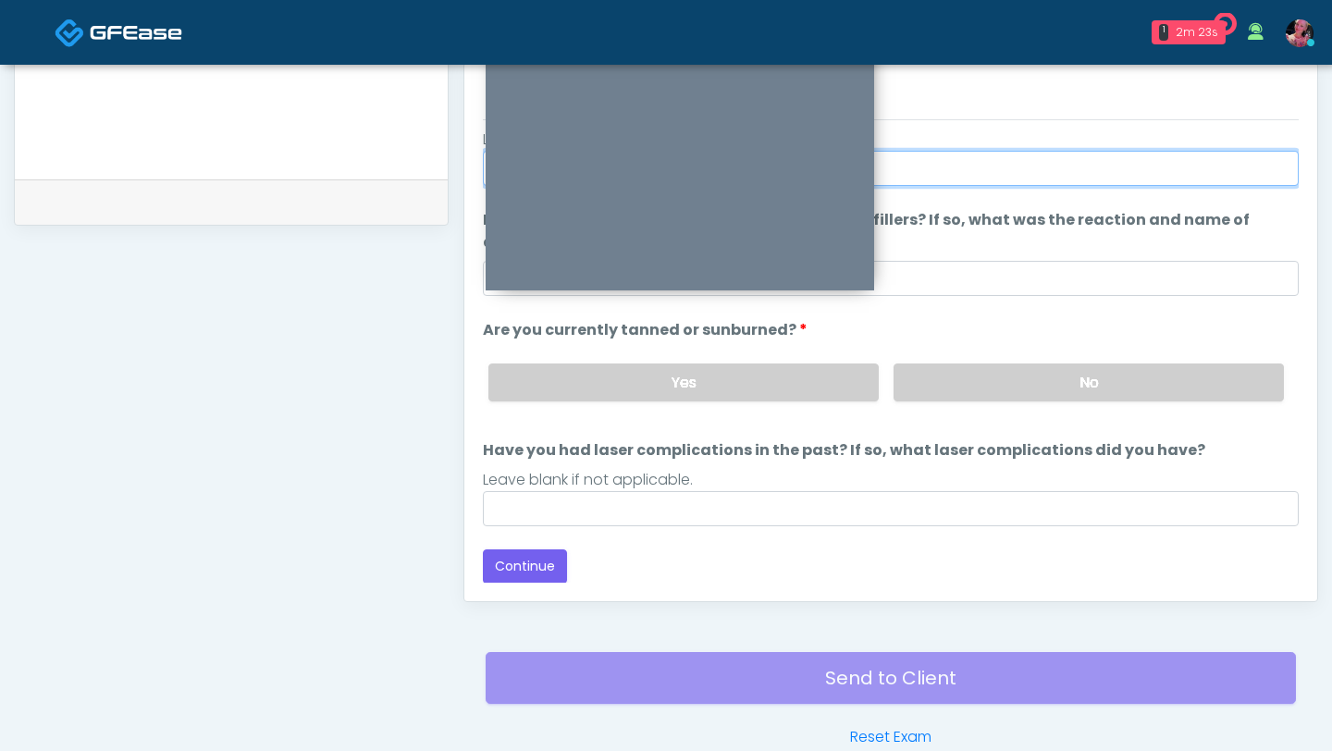
scroll to position [834, 0]
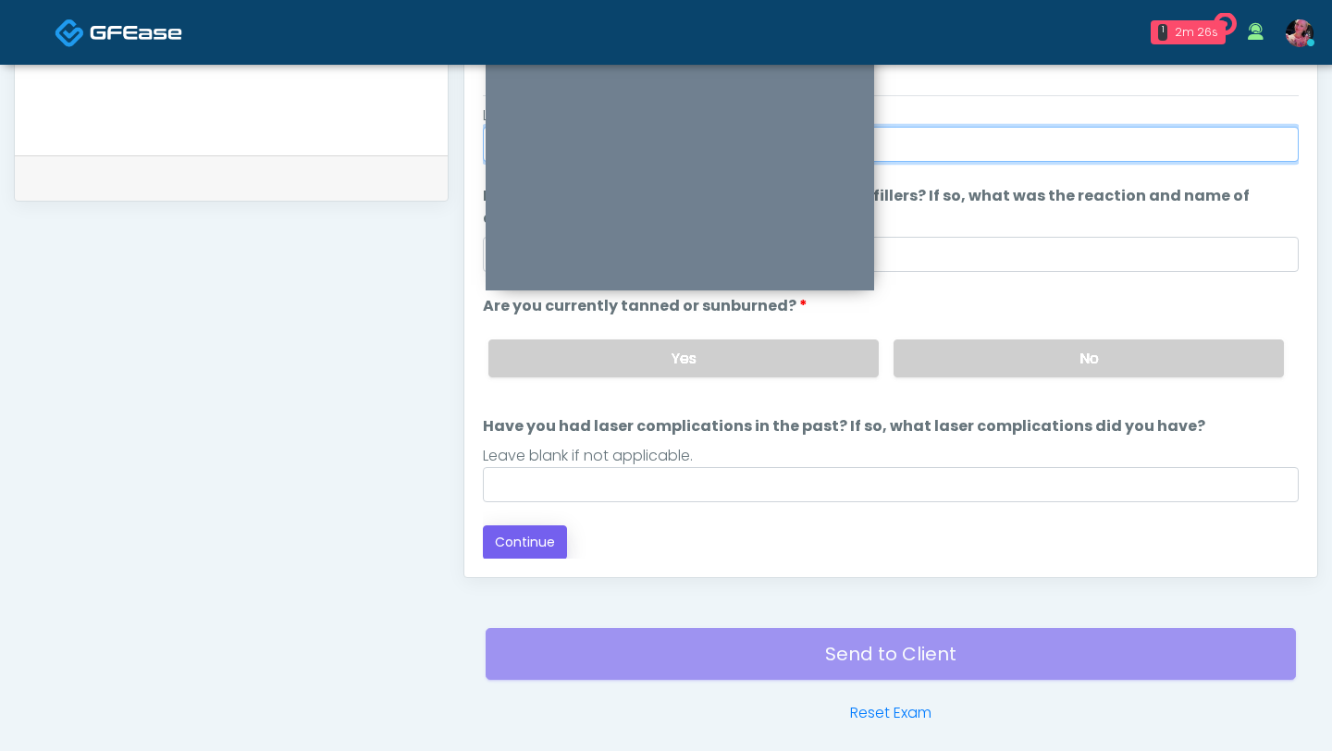
type input "********"
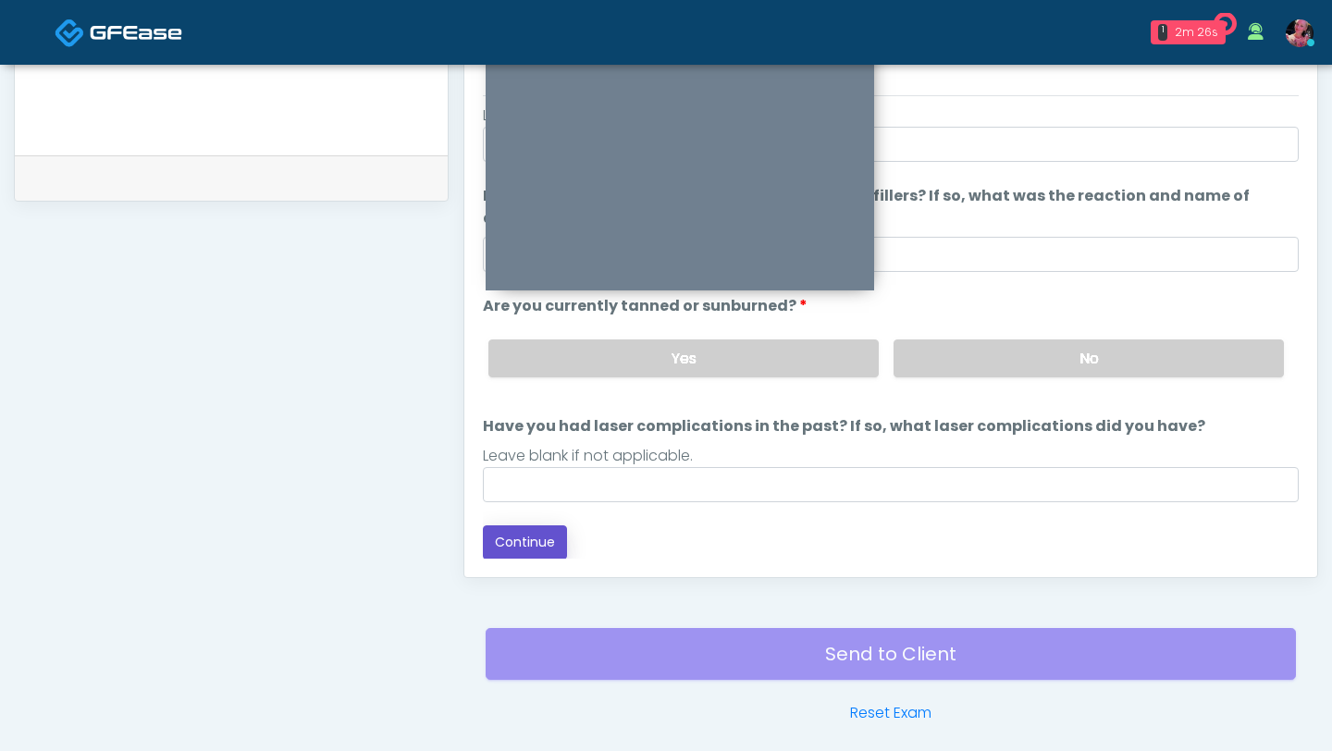
click at [517, 547] on button "Continue" at bounding box center [525, 542] width 84 height 34
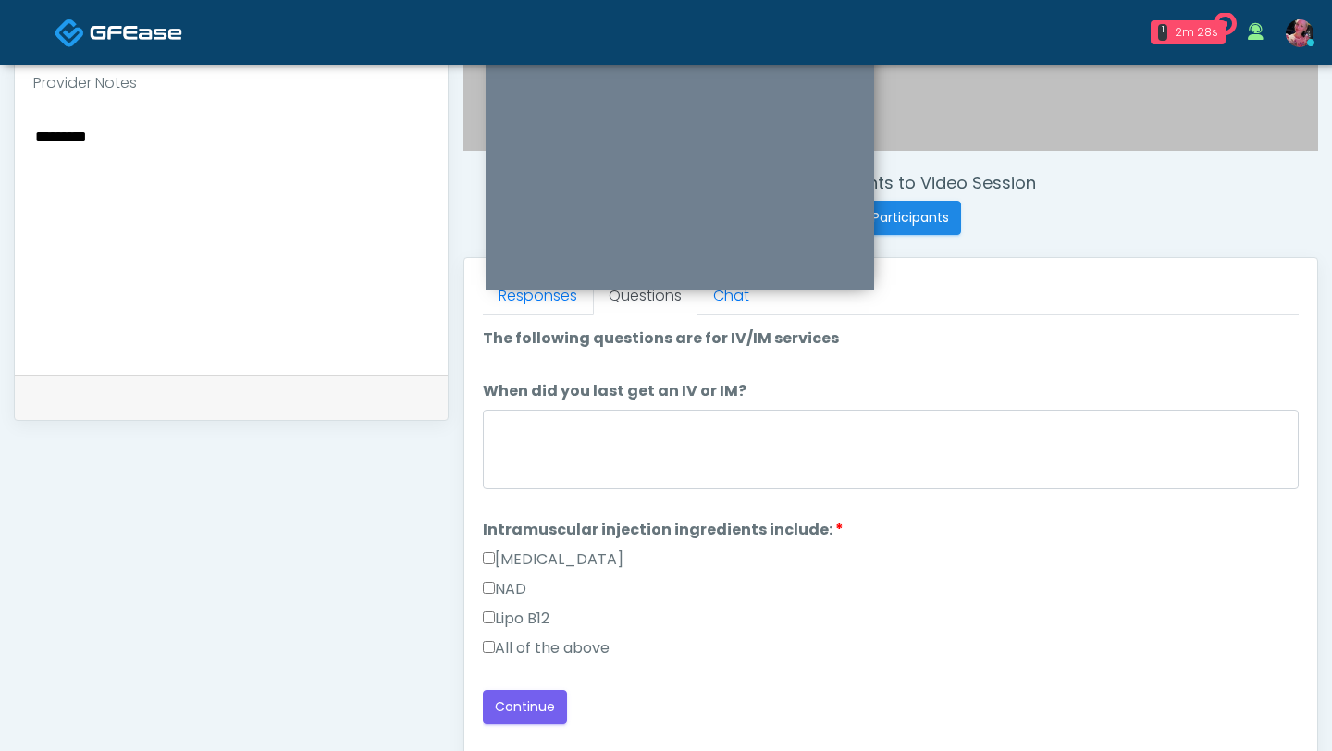
scroll to position [720, 0]
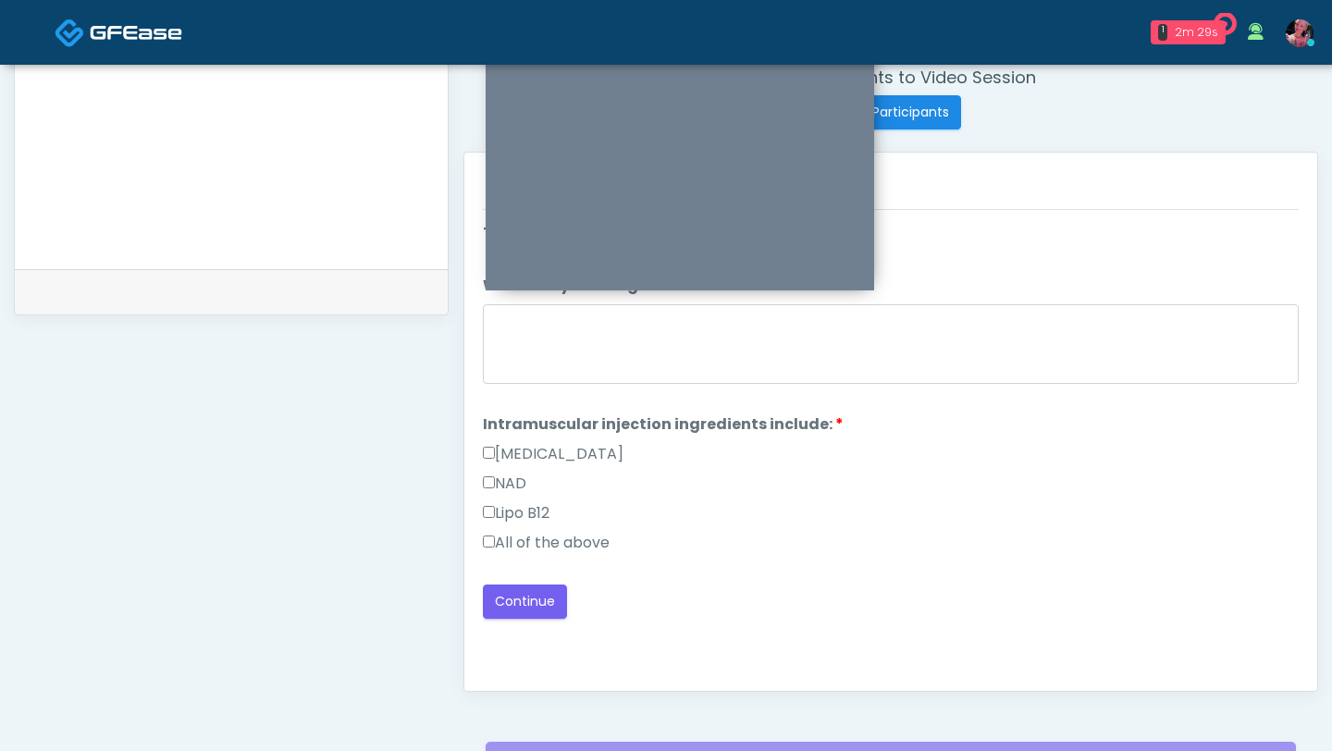
click at [571, 547] on label "All of the above" at bounding box center [546, 543] width 127 height 22
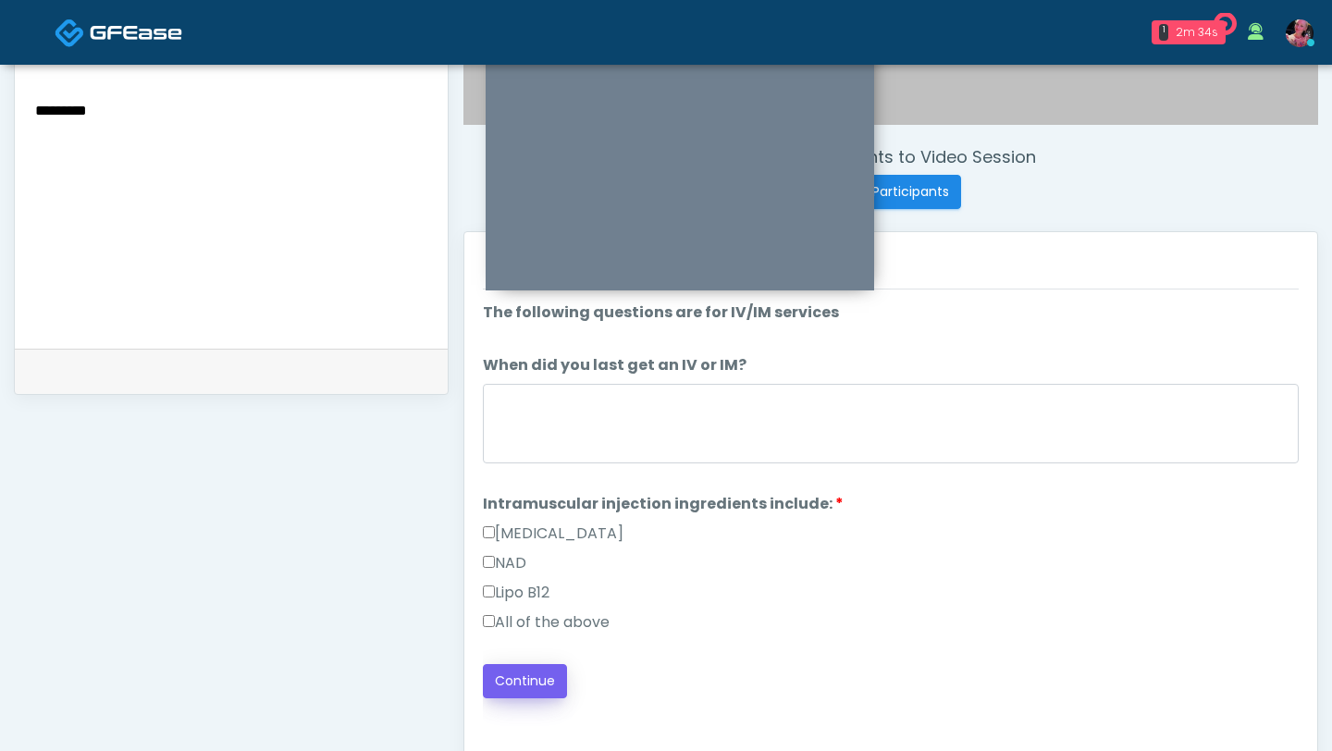
scroll to position [644, 0]
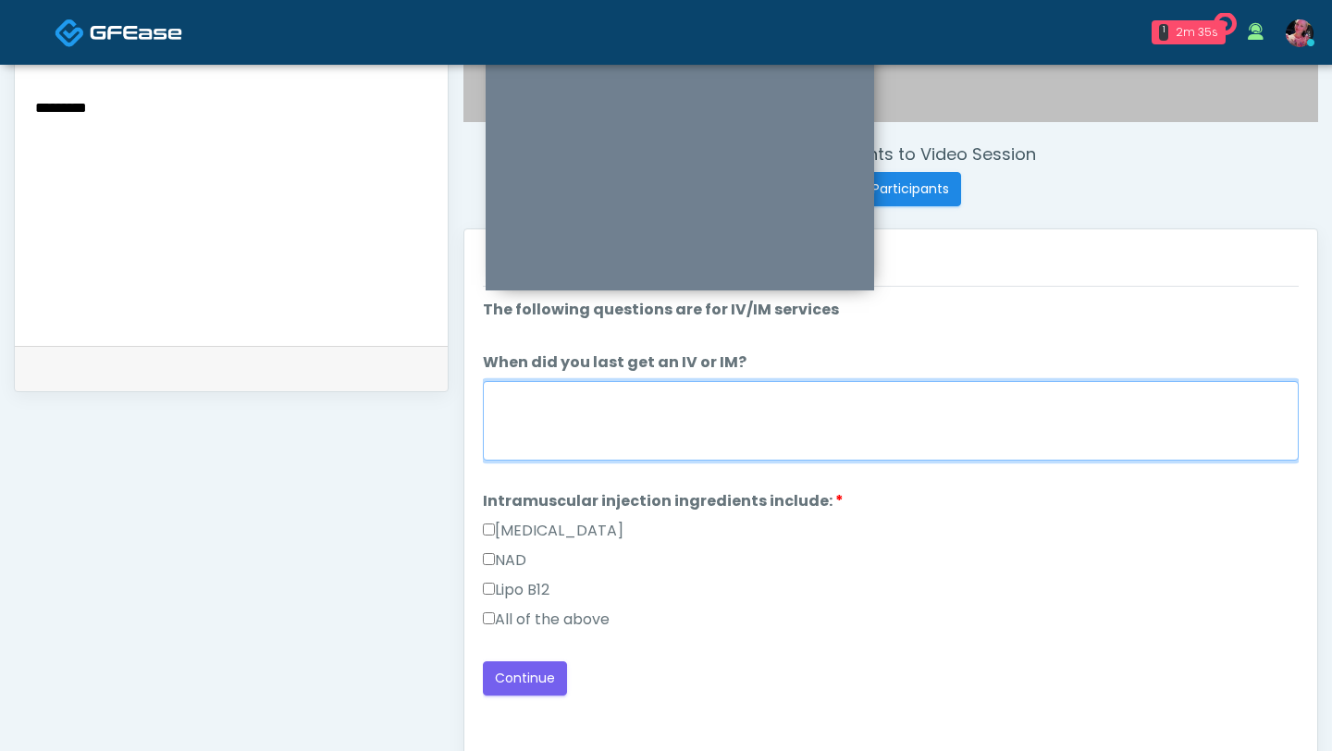
click at [555, 413] on textarea "When did you last get an IV or IM?" at bounding box center [891, 421] width 816 height 80
type textarea "*"
type textarea "**********"
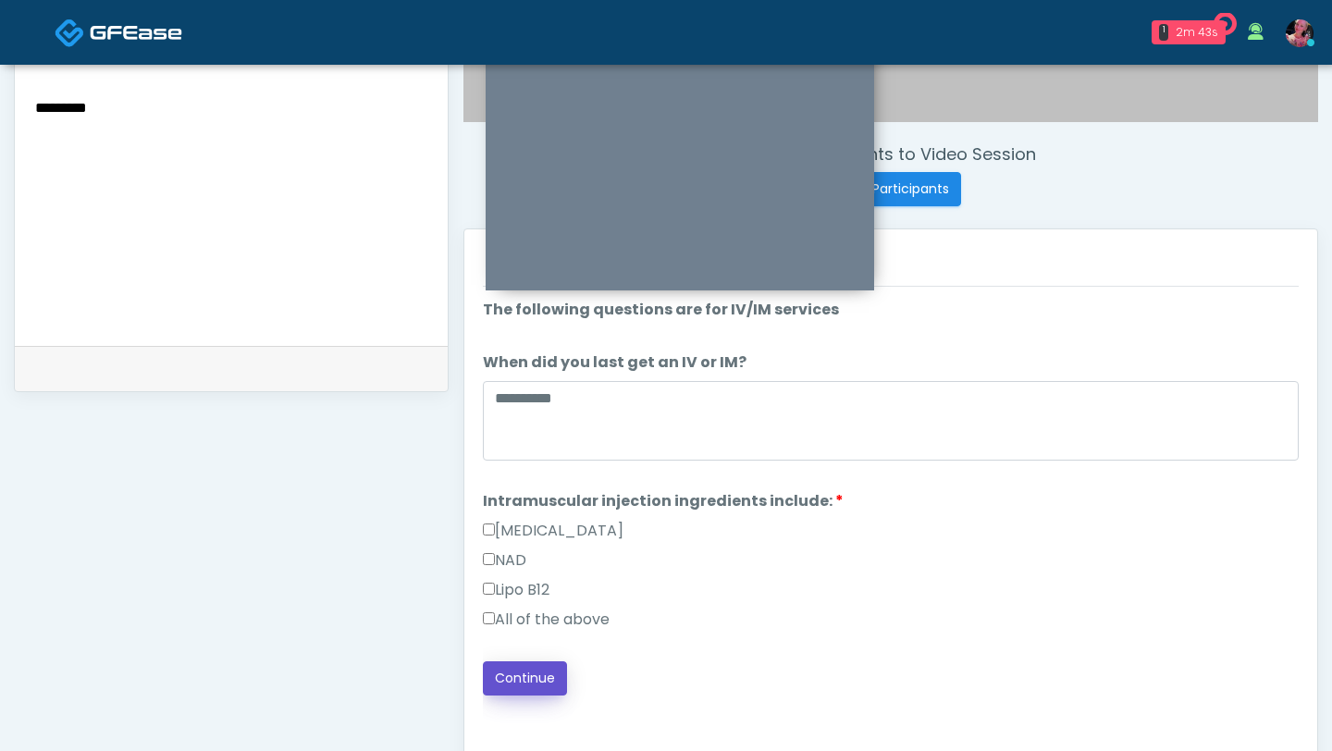
click at [506, 673] on button "Continue" at bounding box center [525, 678] width 84 height 34
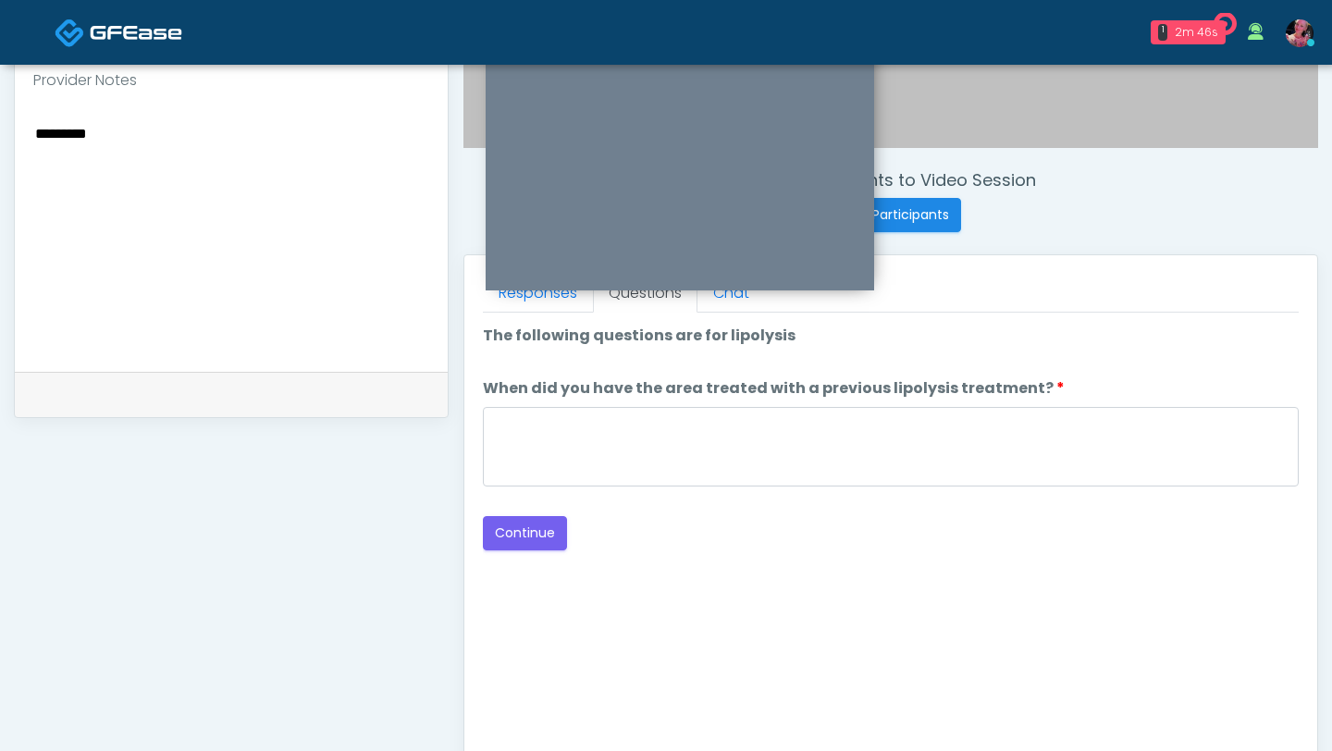
scroll to position [614, 0]
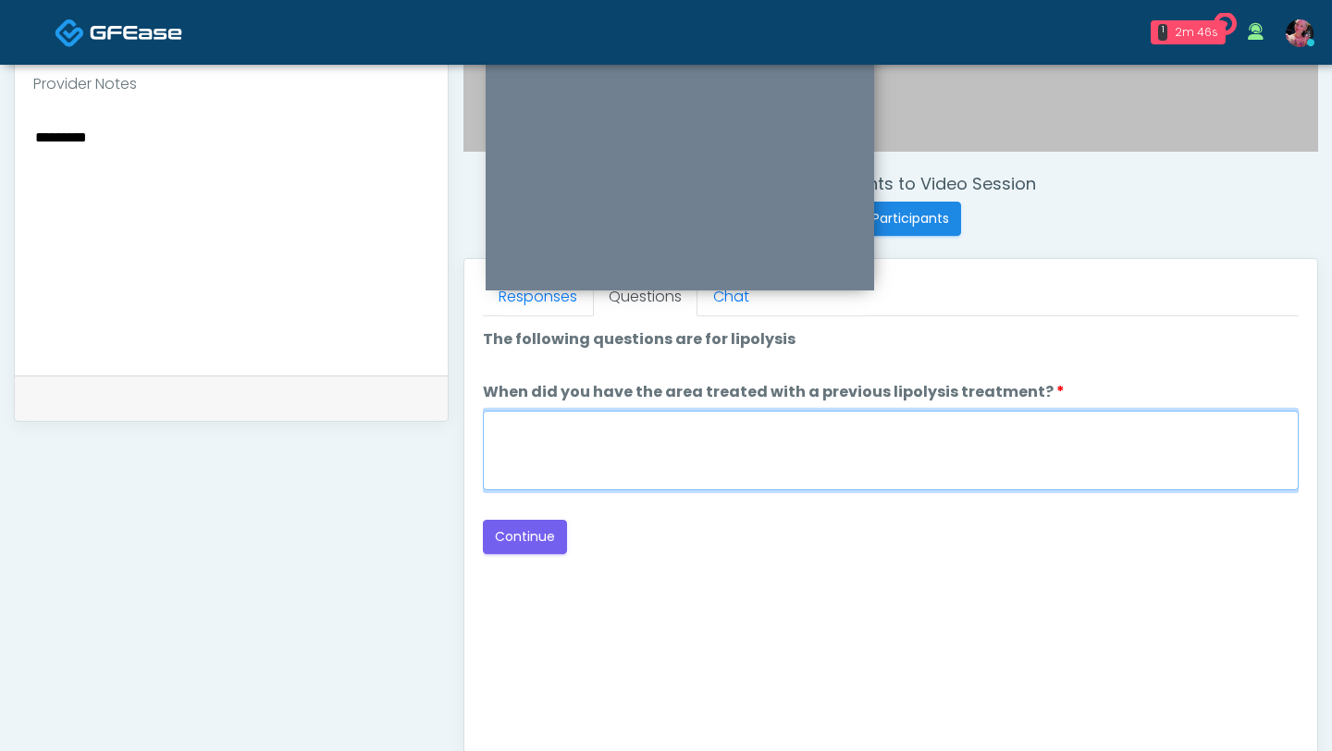
click at [730, 479] on textarea "When did you have the area treated with a previous lipolysis treatment?" at bounding box center [891, 451] width 816 height 80
type textarea "*****"
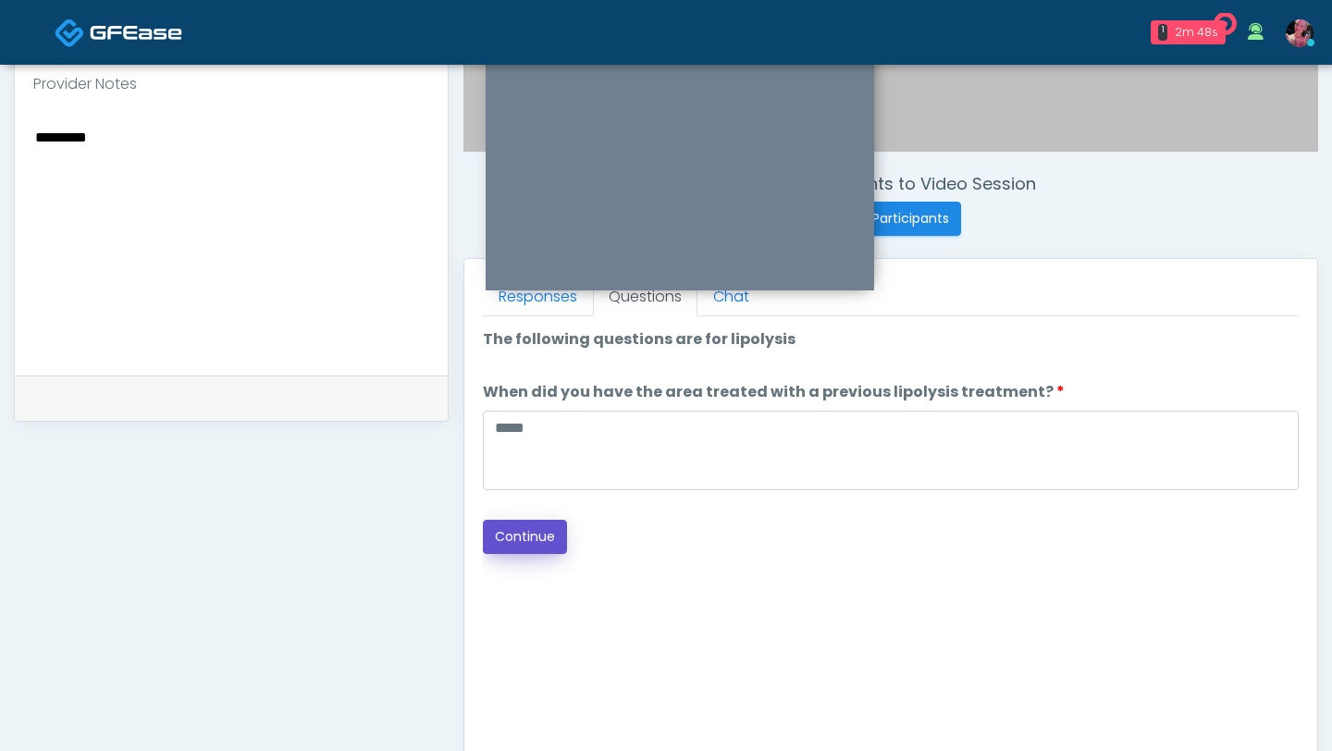
drag, startPoint x: 557, startPoint y: 540, endPoint x: 878, endPoint y: 442, distance: 335.5
click at [557, 540] on button "Continue" at bounding box center [525, 537] width 84 height 34
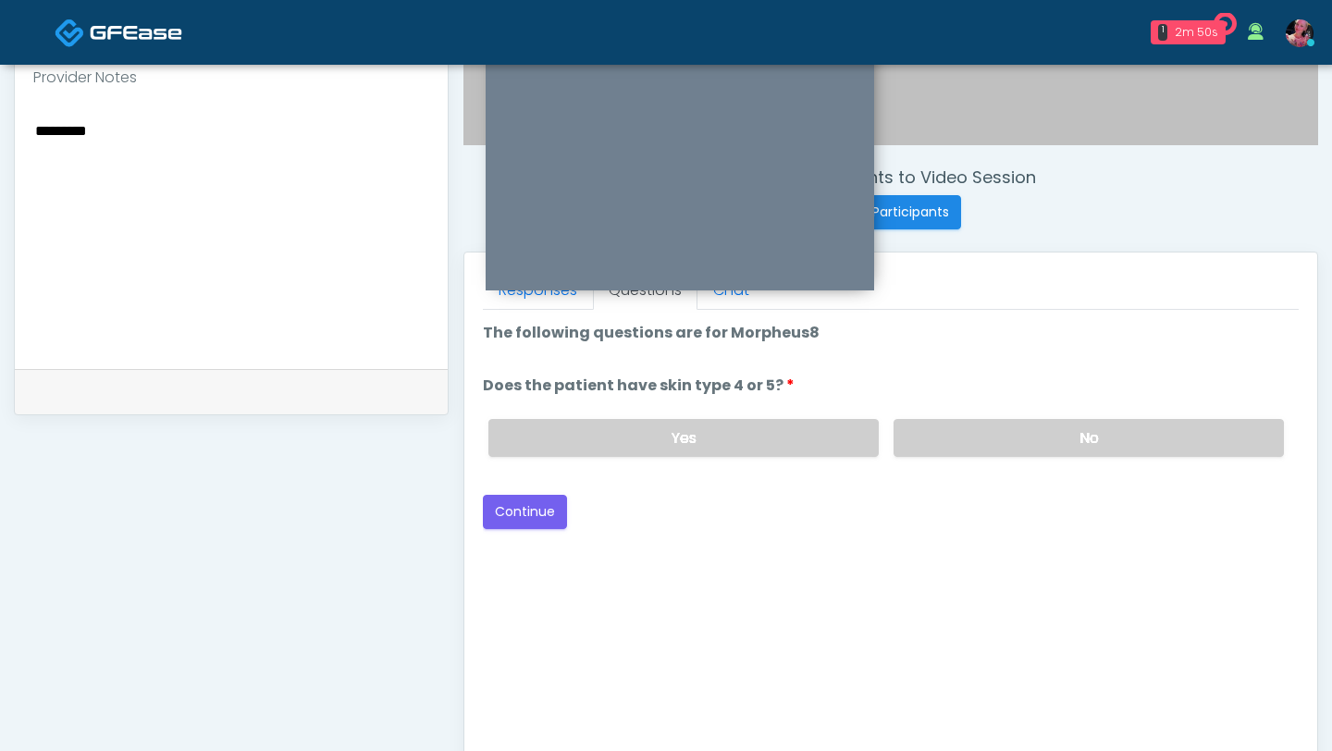
scroll to position [584, 0]
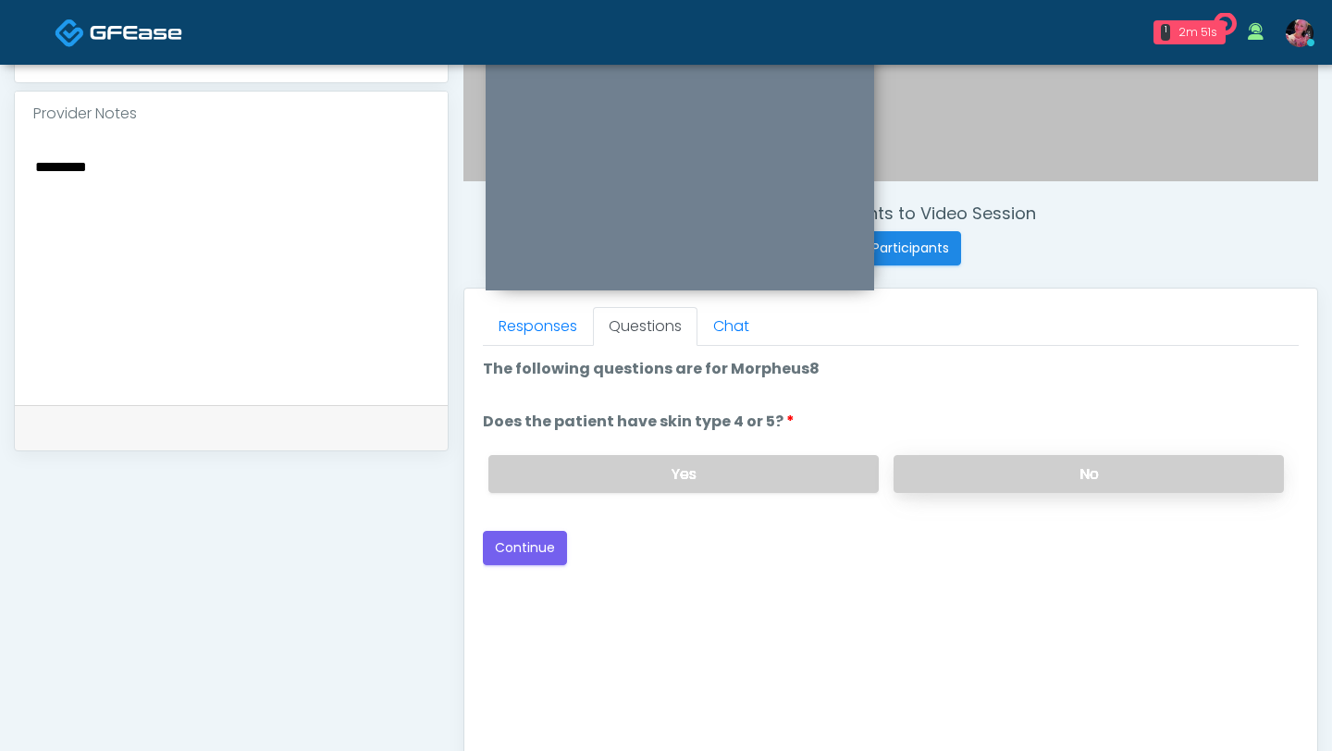
click at [956, 482] on label "No" at bounding box center [1088, 474] width 390 height 38
click at [511, 553] on button "Continue" at bounding box center [525, 548] width 84 height 34
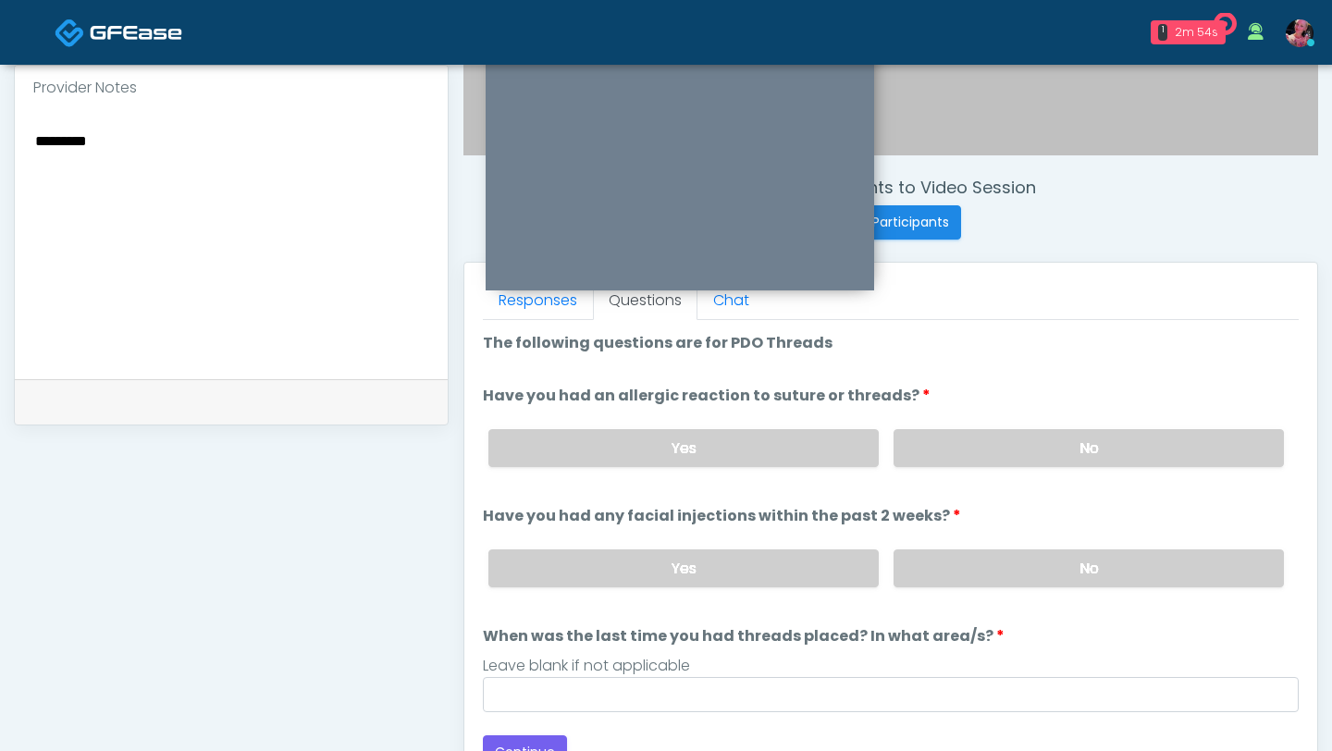
scroll to position [608, 0]
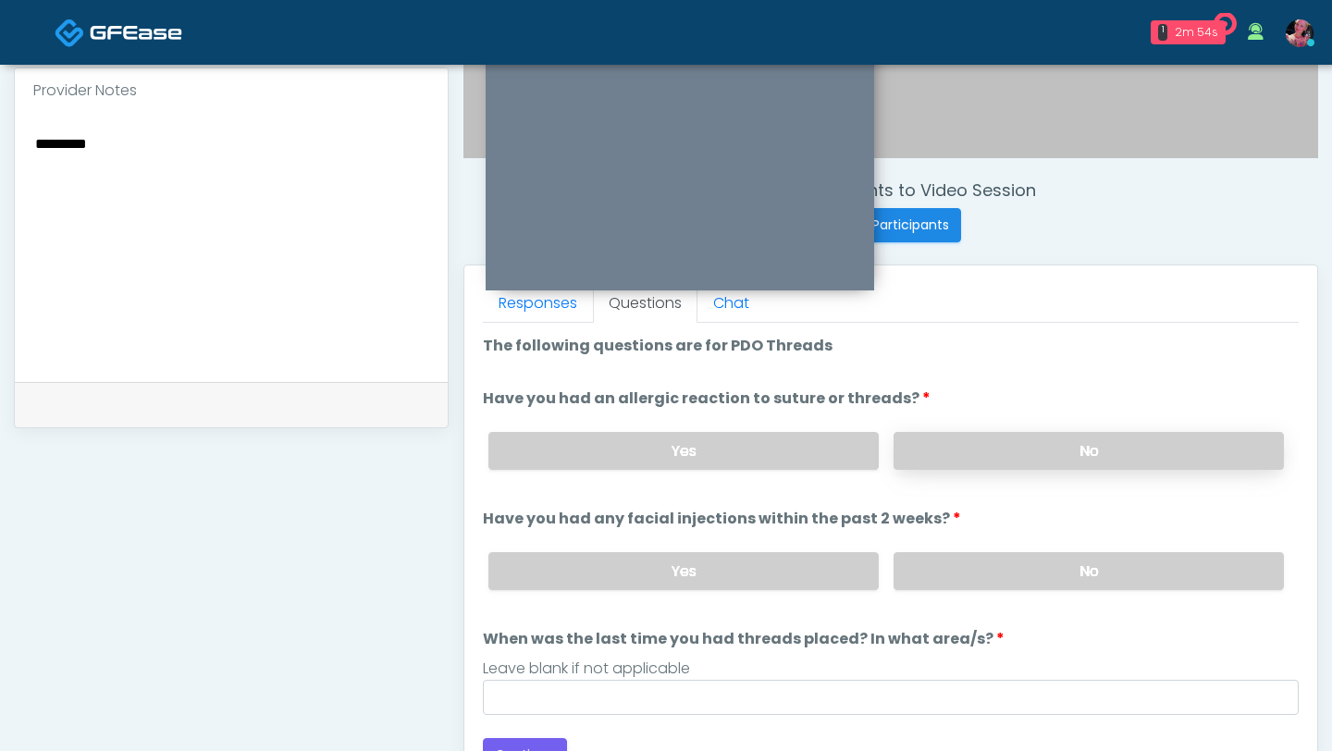
click at [958, 442] on label "No" at bounding box center [1088, 451] width 390 height 38
click at [964, 568] on label "No" at bounding box center [1088, 571] width 390 height 38
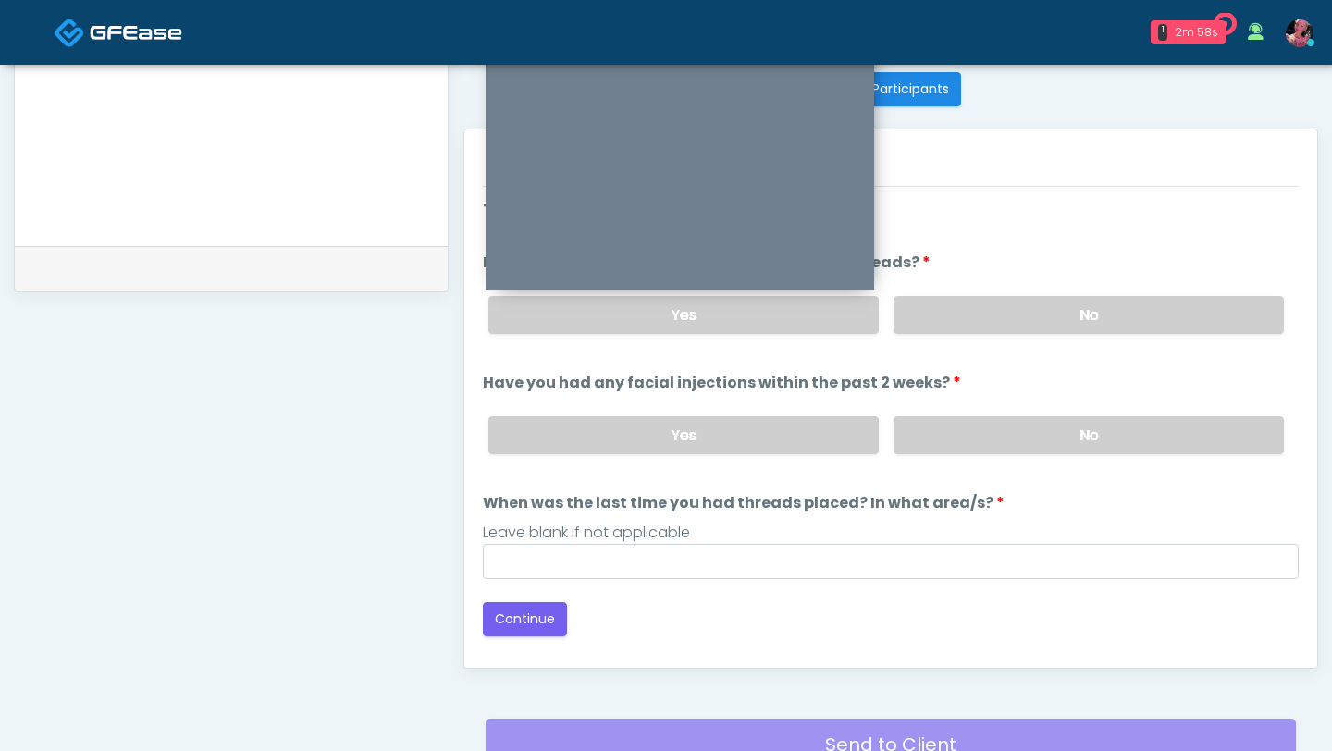
click at [783, 673] on div "Invite Participants to Video Session Invite Participants Responses Questions Ch…" at bounding box center [883, 109] width 869 height 1410
click at [748, 673] on div "Invite Participants to Video Session Invite Participants Responses Questions Ch…" at bounding box center [883, 109] width 869 height 1410
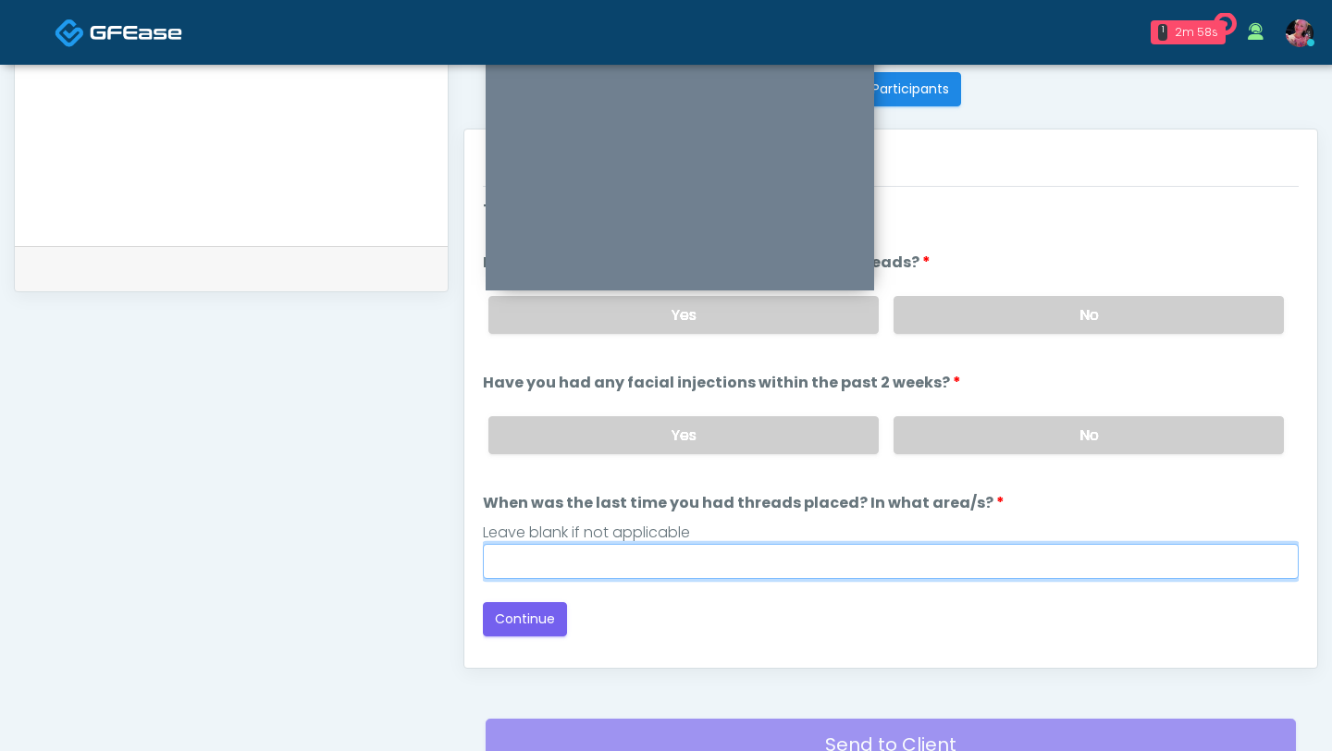
click at [695, 559] on input "When was the last time you had threads placed? In what area/s?" at bounding box center [891, 561] width 816 height 35
type input "*"
type input "*****"
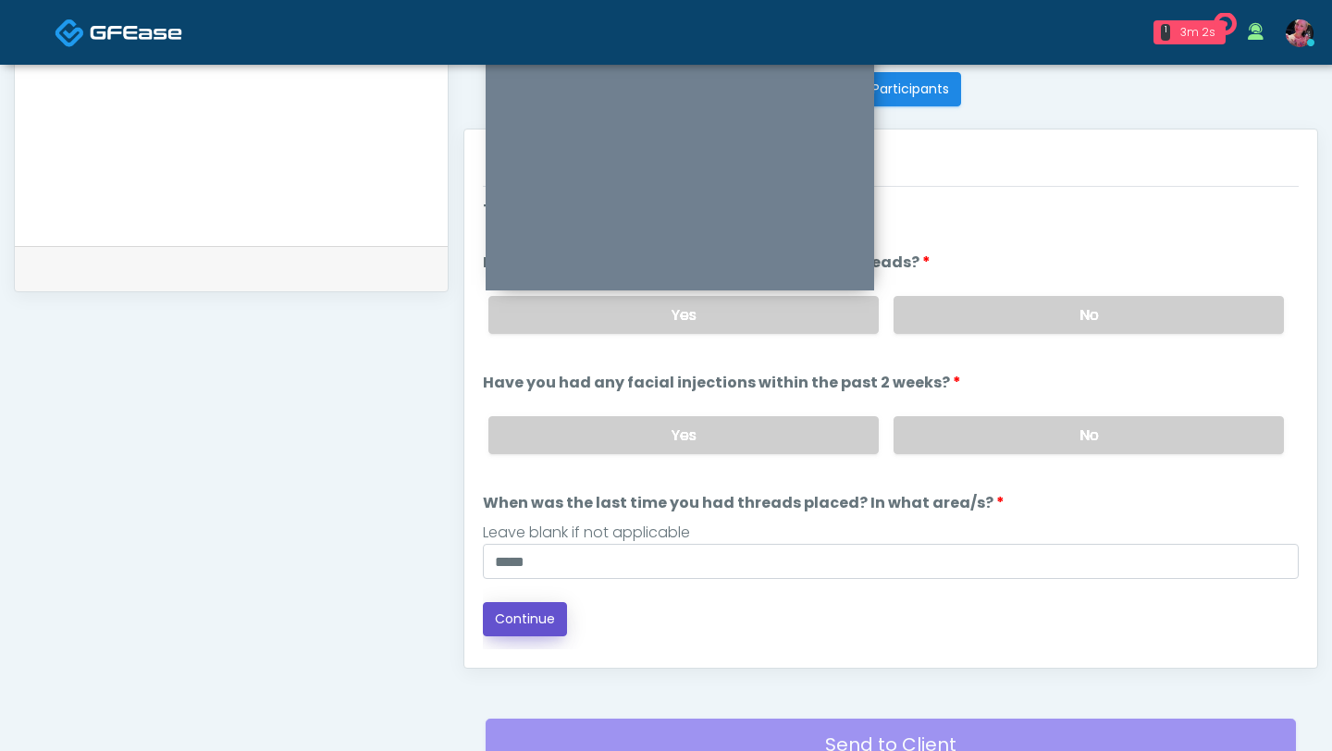
click at [542, 621] on button "Continue" at bounding box center [525, 619] width 84 height 34
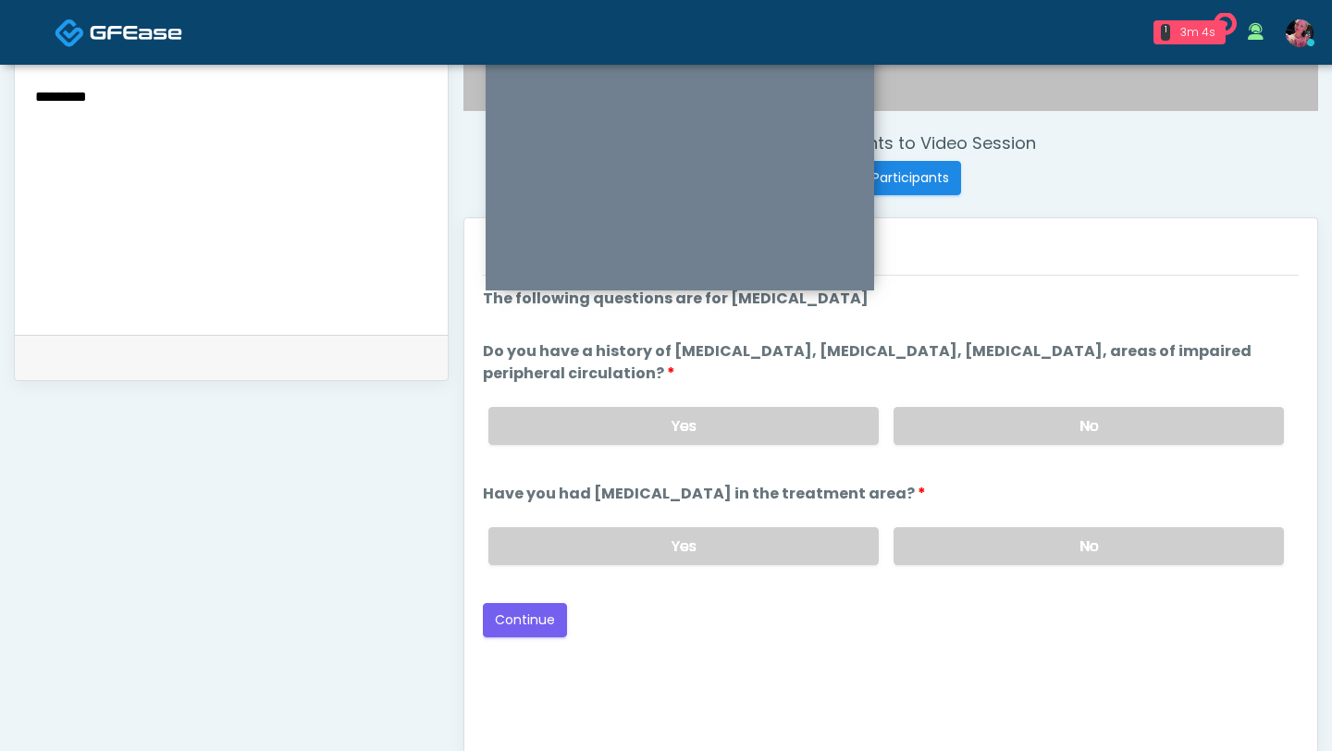
scroll to position [653, 0]
click at [1005, 444] on label "No" at bounding box center [1088, 428] width 390 height 38
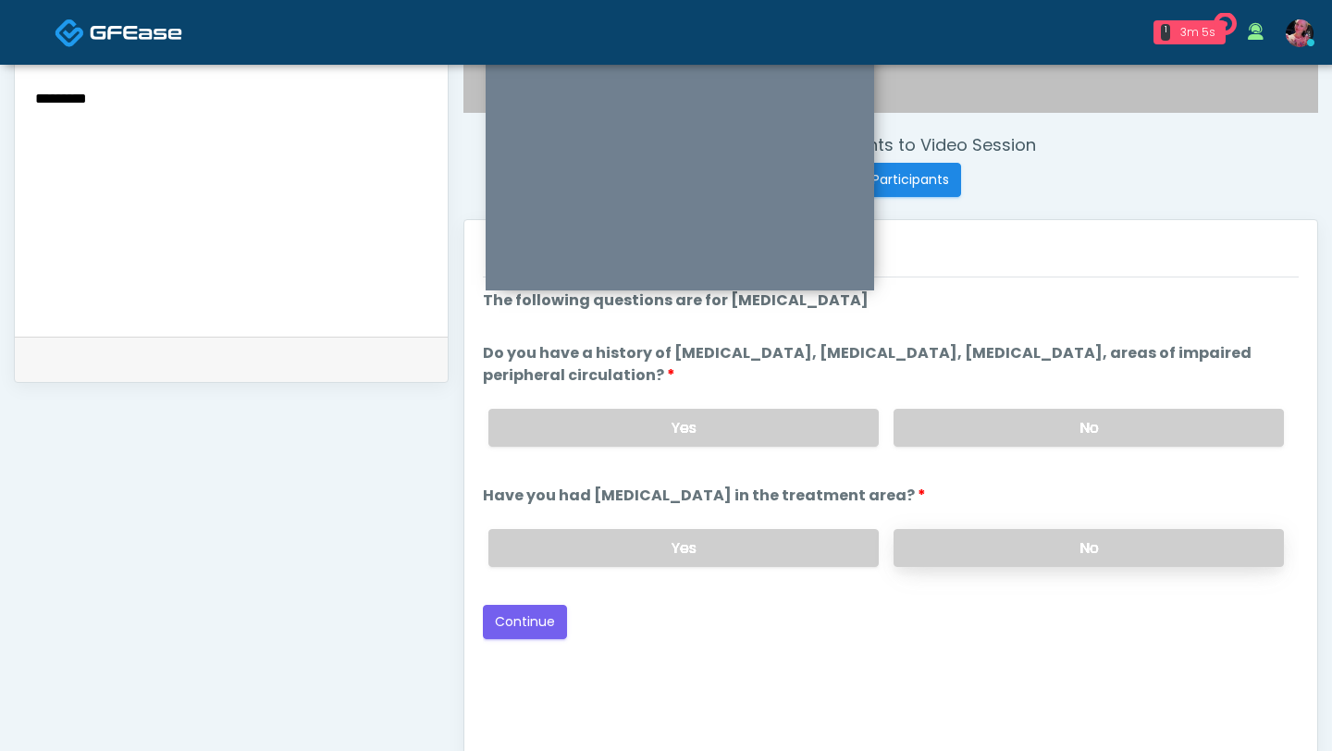
click at [994, 545] on label "No" at bounding box center [1088, 548] width 390 height 38
click at [516, 614] on button "Continue" at bounding box center [525, 622] width 84 height 34
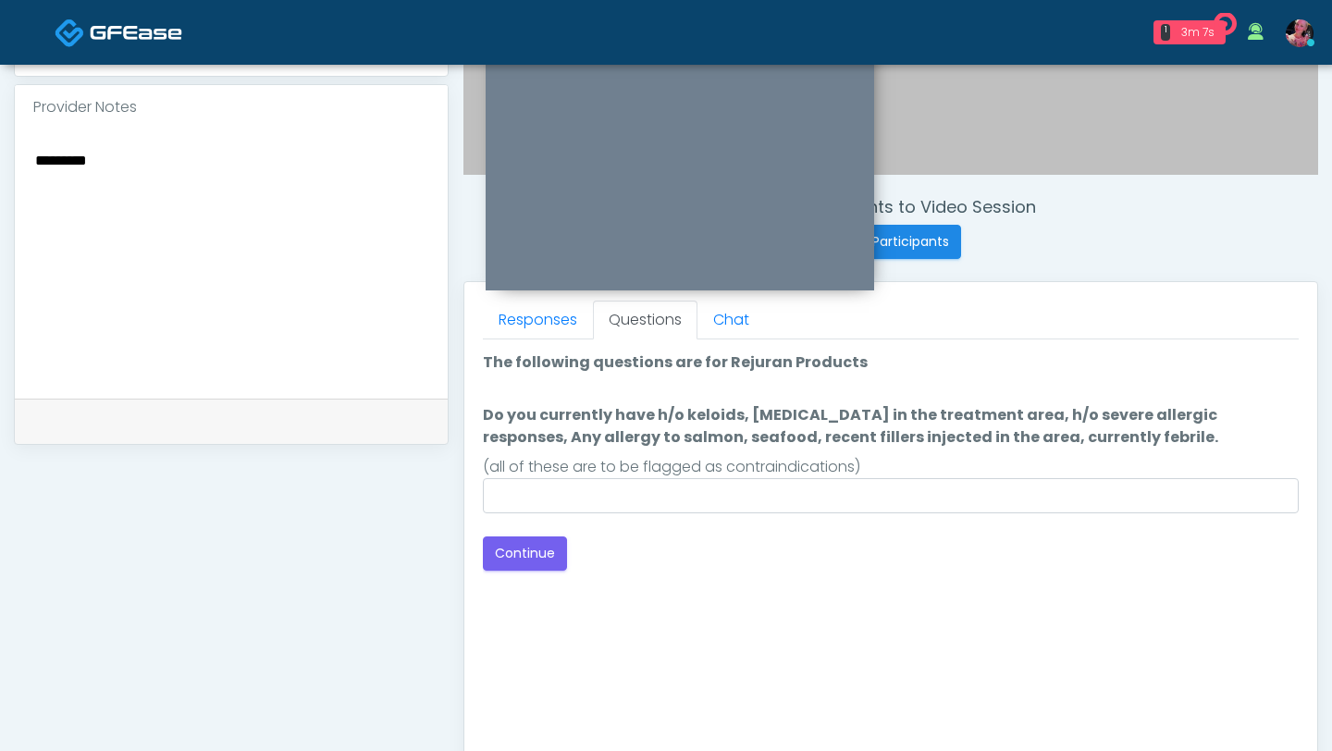
scroll to position [564, 0]
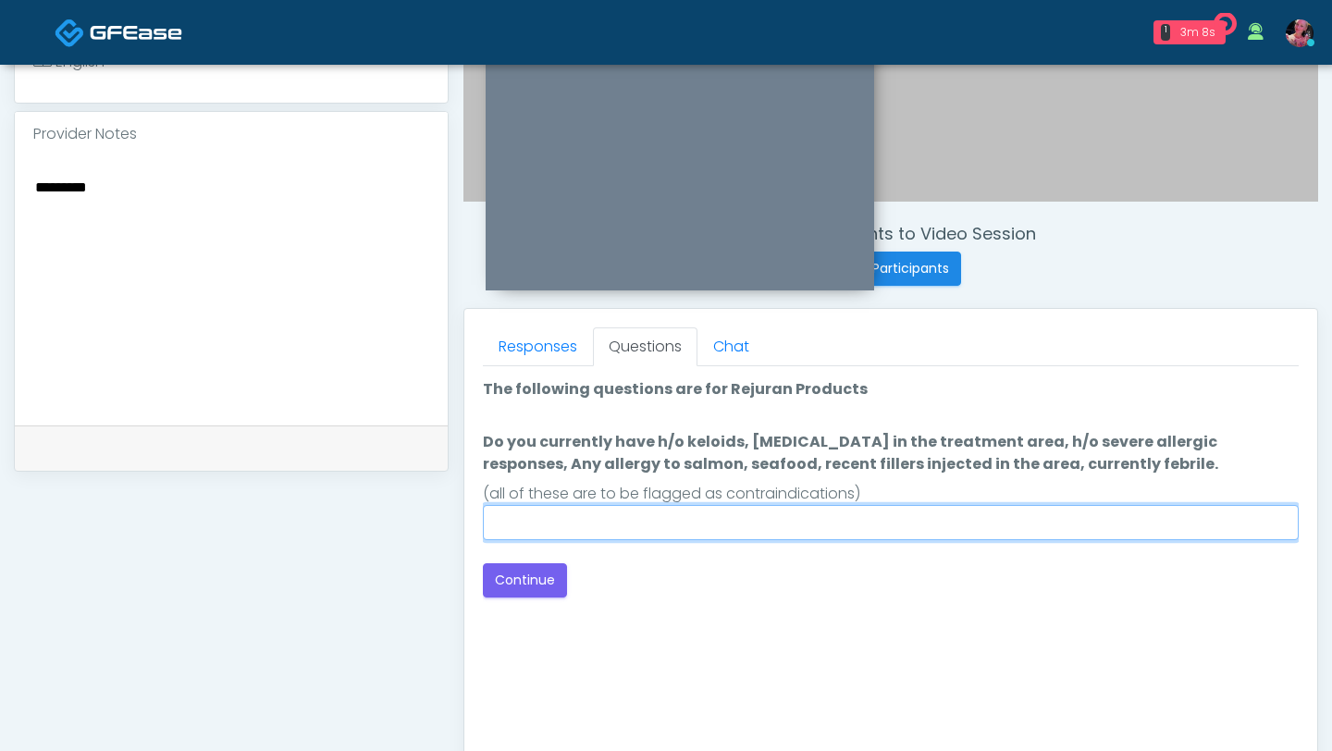
click at [808, 522] on input "Do you currently have h/o keloids, skin infection in the treatment area, h/o se…" at bounding box center [891, 522] width 816 height 35
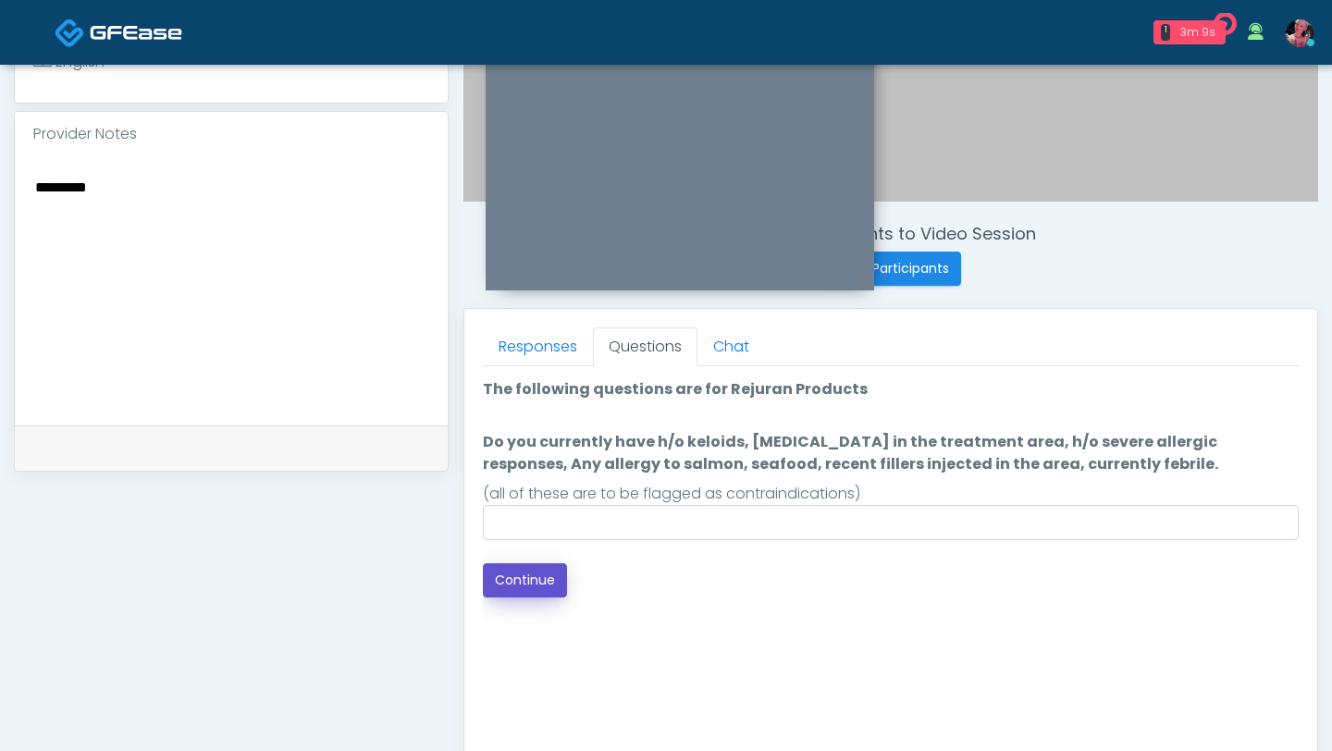
click at [553, 584] on button "Continue" at bounding box center [525, 580] width 84 height 34
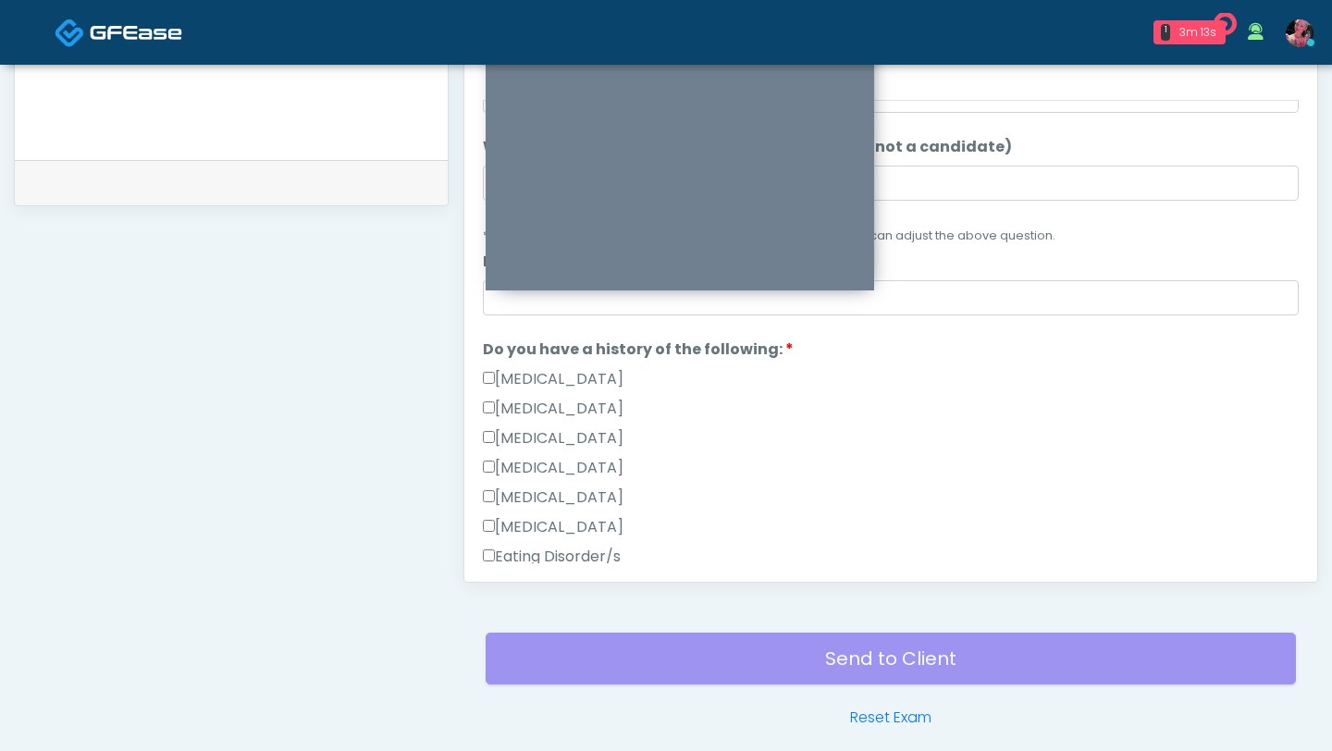
scroll to position [344, 0]
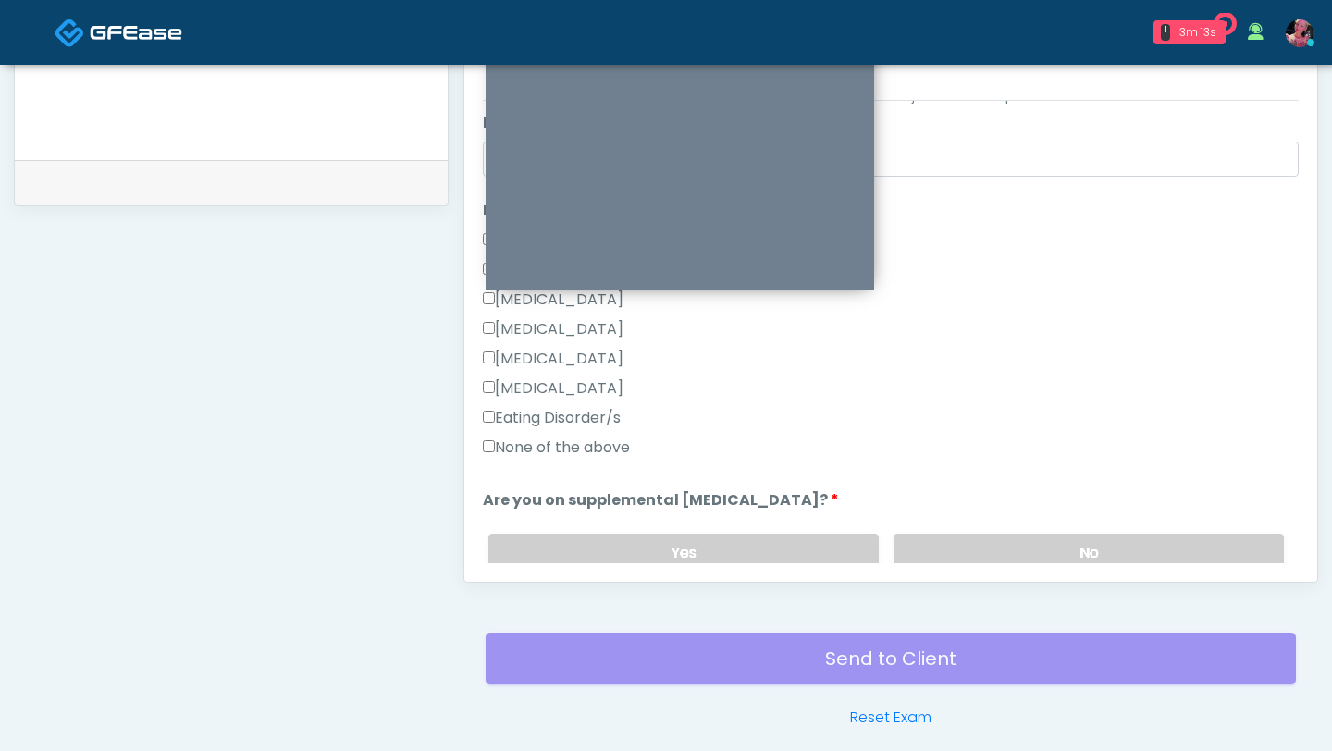
click at [570, 454] on label "None of the above" at bounding box center [556, 447] width 147 height 22
click at [939, 550] on label "No" at bounding box center [1088, 553] width 390 height 38
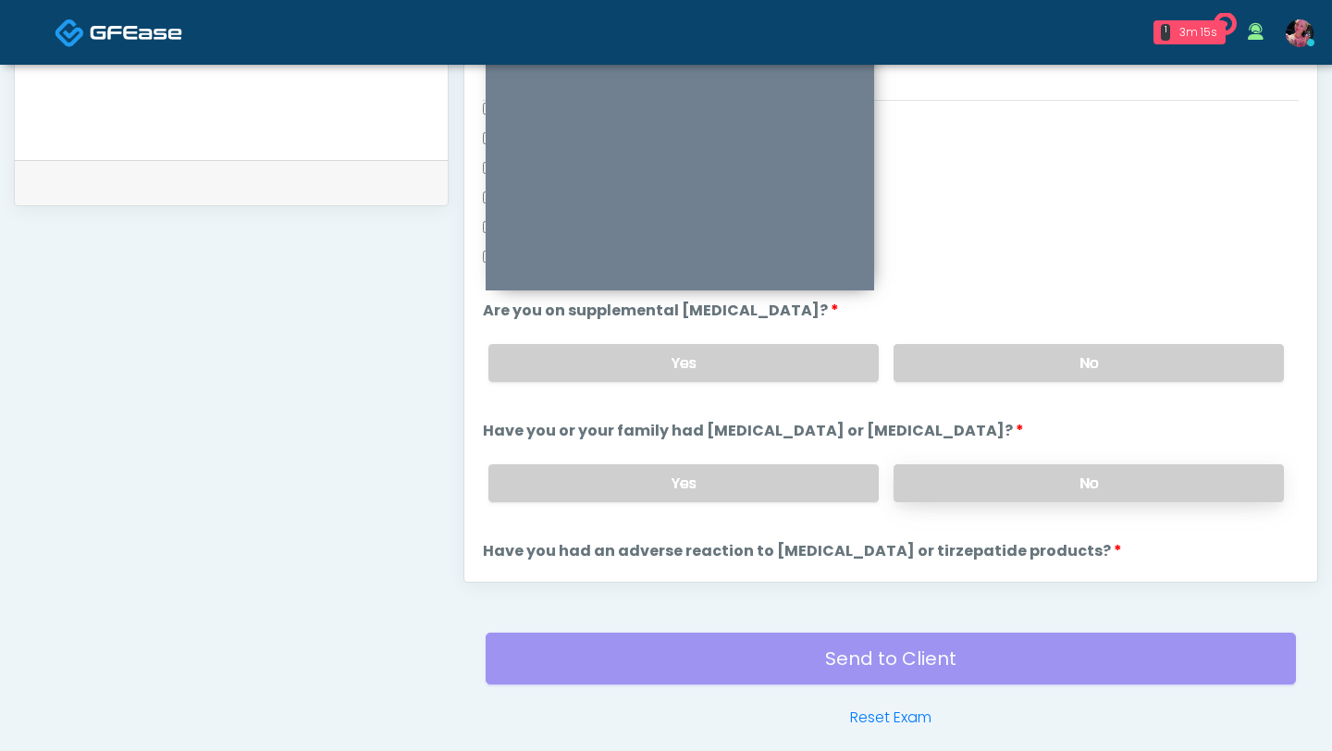
click at [977, 492] on label "No" at bounding box center [1088, 483] width 390 height 38
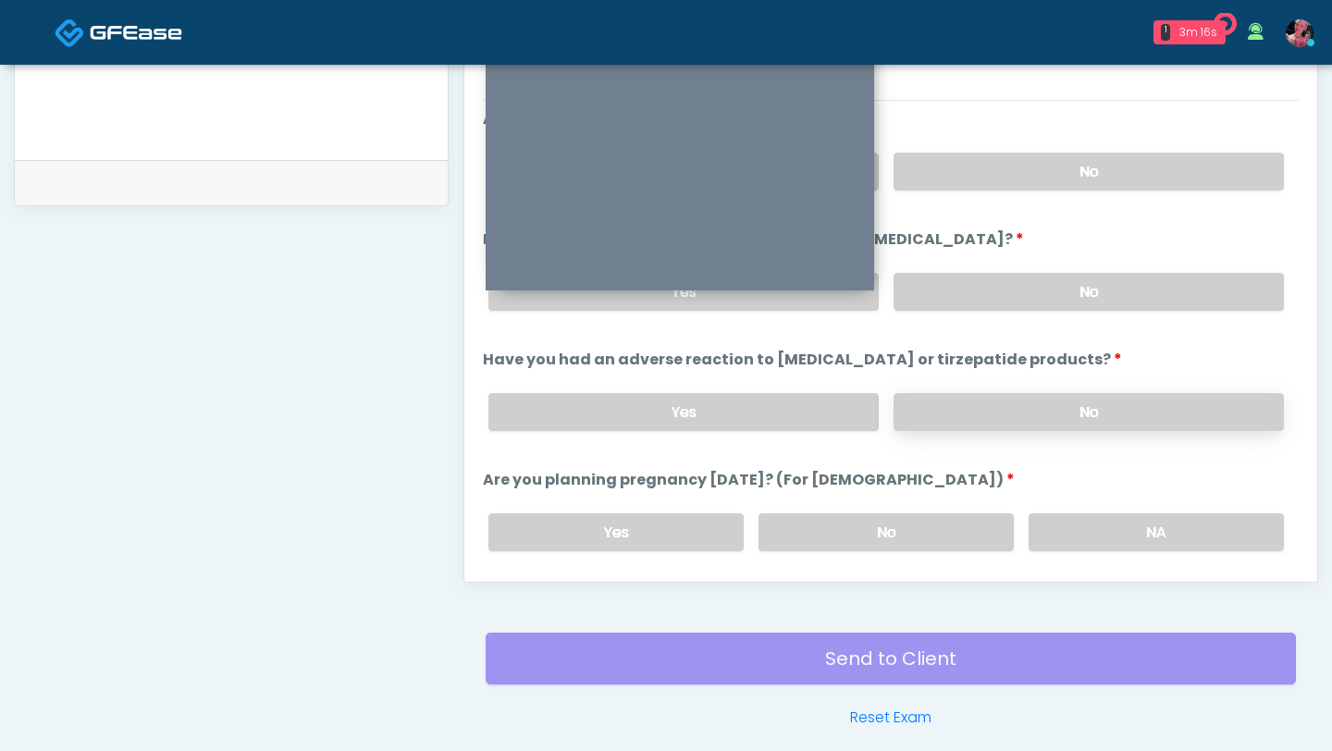
click at [1002, 409] on label "No" at bounding box center [1088, 412] width 390 height 38
click at [1041, 513] on label "NA" at bounding box center [1155, 532] width 255 height 38
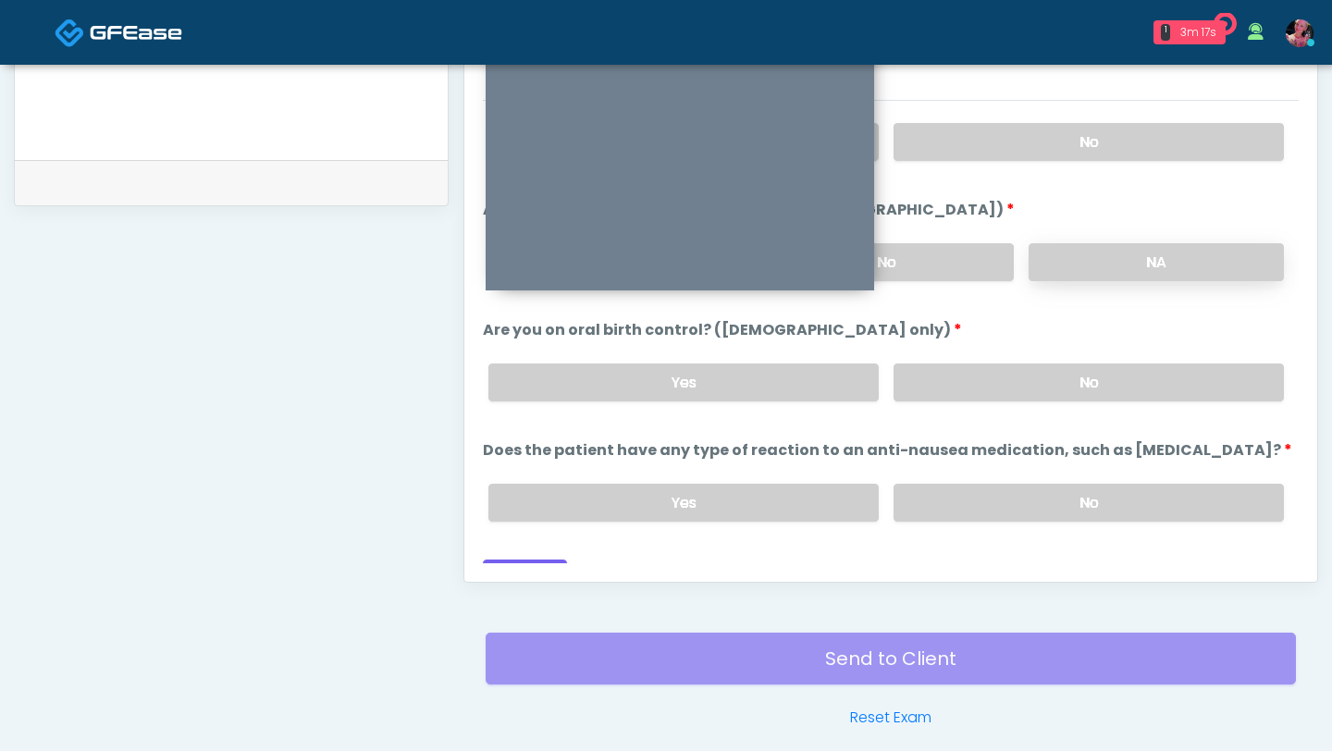
scroll to position [1018, 0]
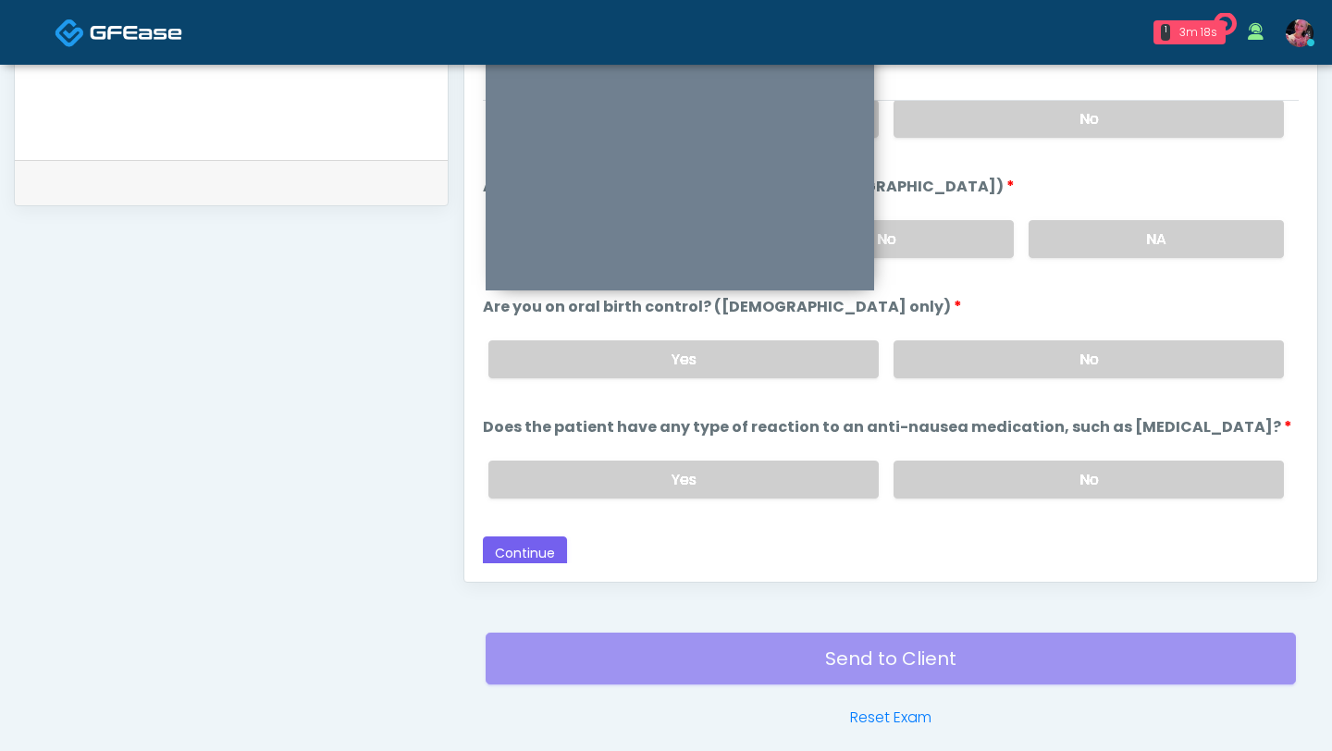
click at [1036, 326] on div "Yes No" at bounding box center [885, 360] width 825 height 68
click at [1036, 360] on label "No" at bounding box center [1088, 359] width 390 height 38
click at [1031, 467] on label "No" at bounding box center [1088, 480] width 390 height 38
click at [543, 540] on button "Continue" at bounding box center [525, 552] width 84 height 34
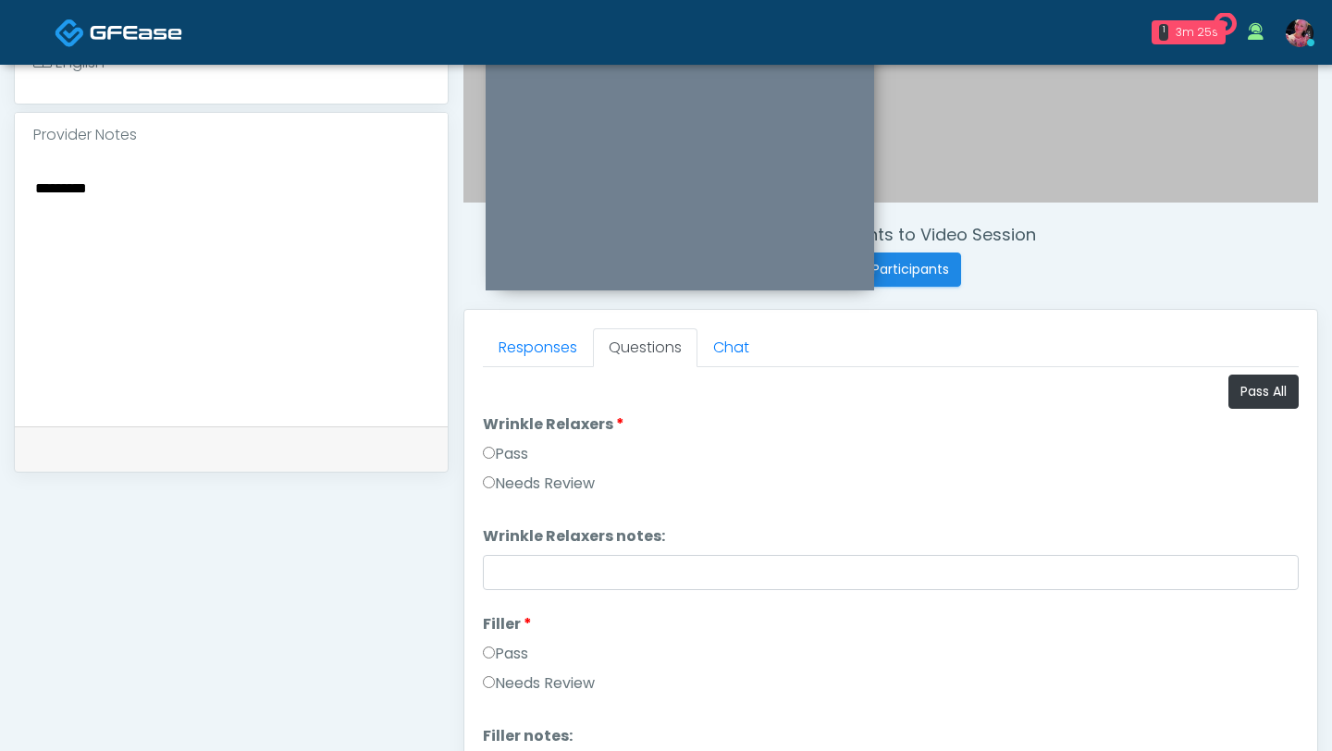
scroll to position [549, 0]
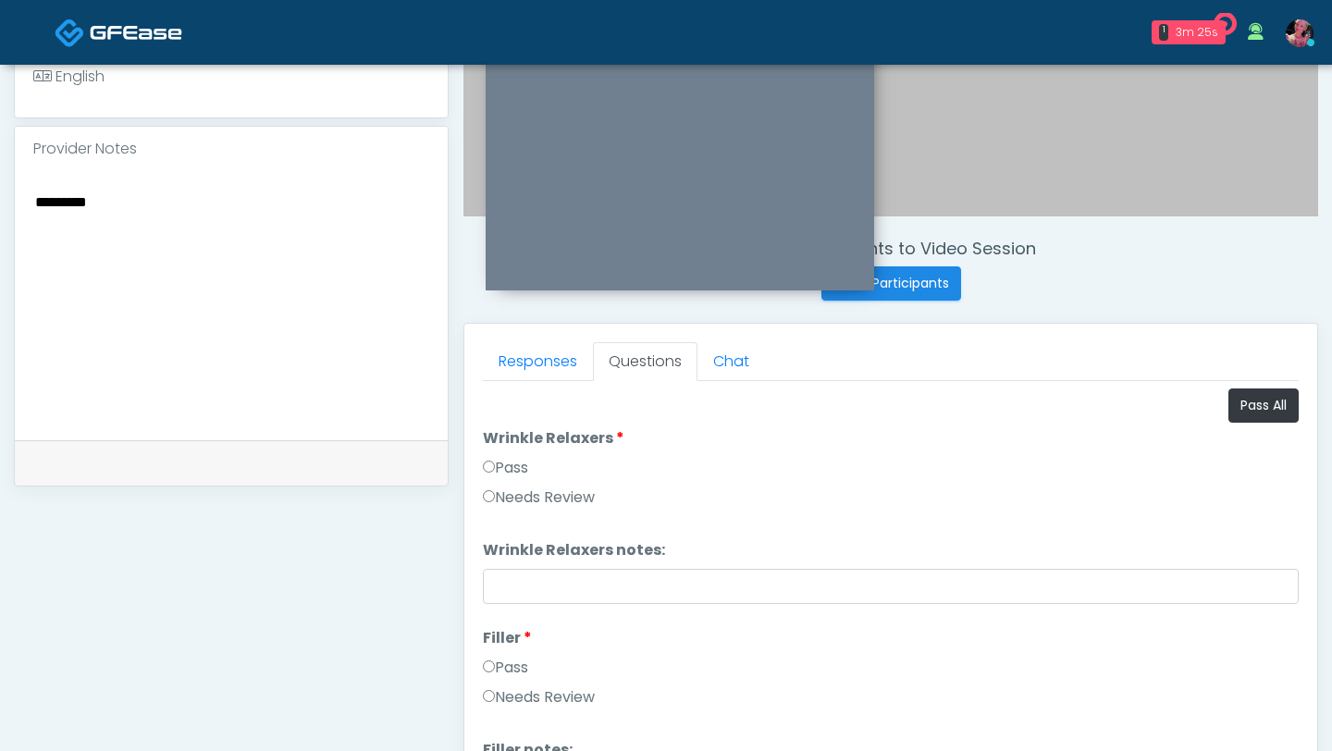
click at [522, 478] on label "Pass" at bounding box center [505, 468] width 45 height 22
click at [500, 662] on label "Pass" at bounding box center [505, 668] width 45 height 22
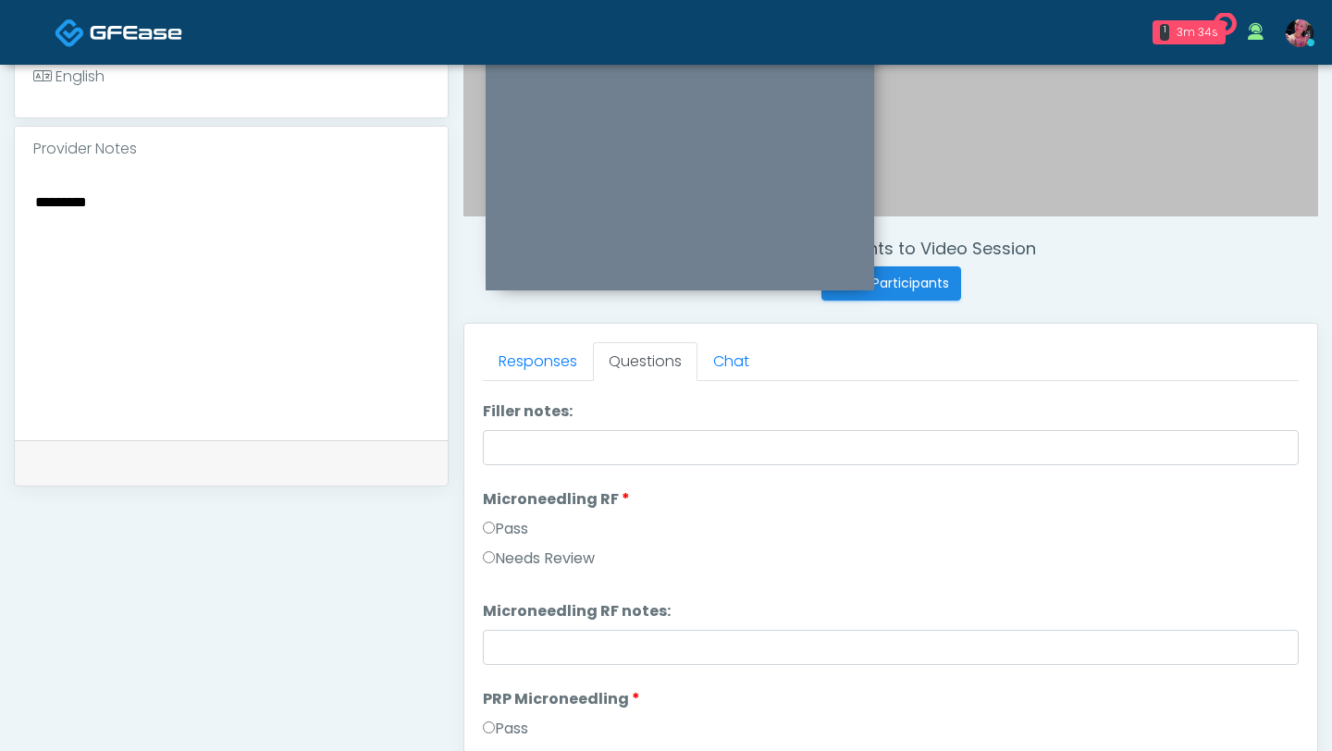
click at [505, 530] on label "Pass" at bounding box center [505, 529] width 45 height 22
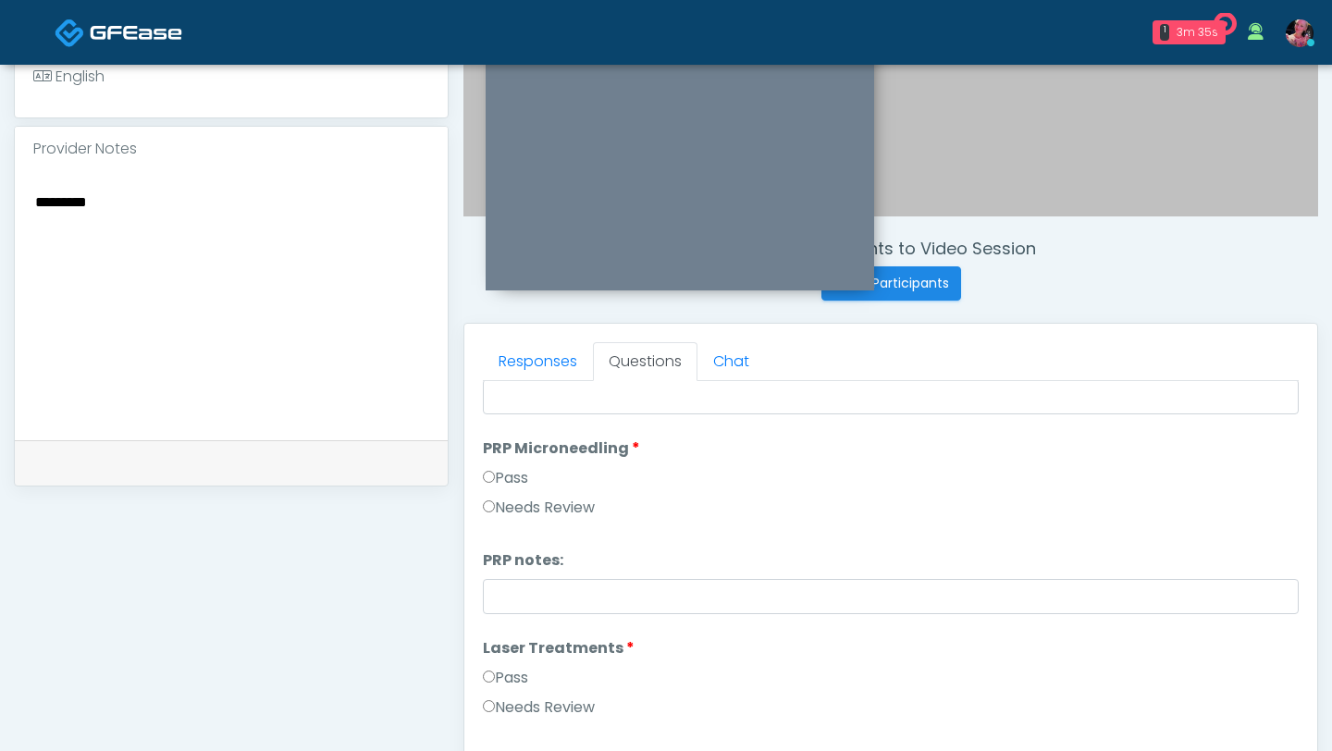
scroll to position [594, 0]
click at [506, 472] on label "Pass" at bounding box center [505, 473] width 45 height 22
click at [500, 670] on label "Pass" at bounding box center [505, 673] width 45 height 22
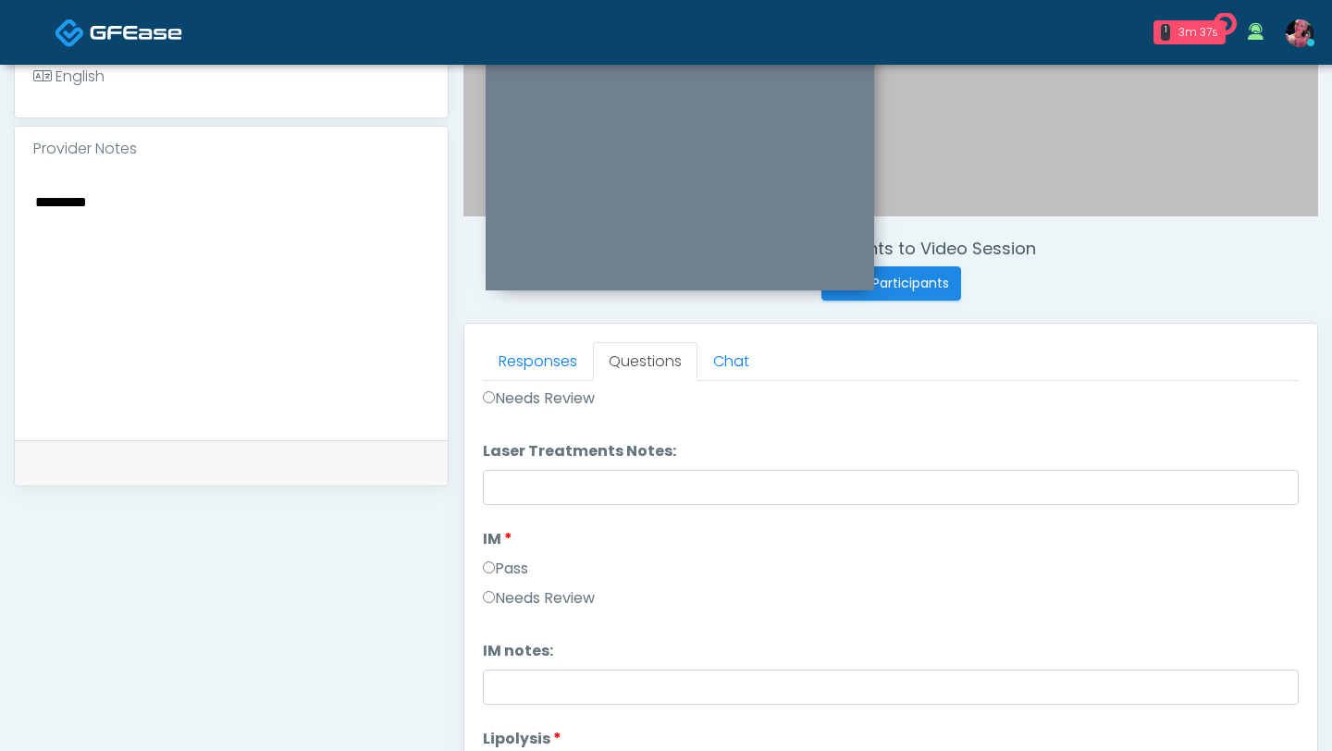
click at [510, 562] on label "Pass" at bounding box center [505, 569] width 45 height 22
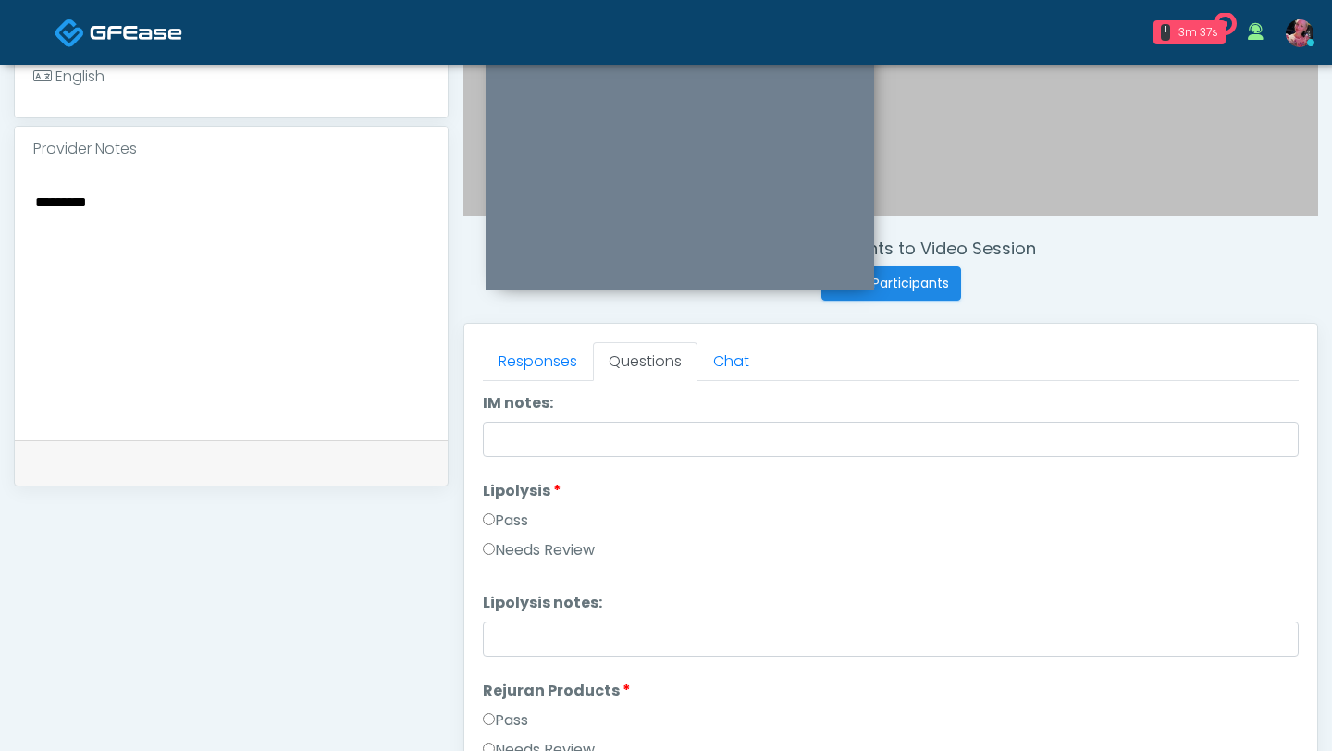
scroll to position [1184, 0]
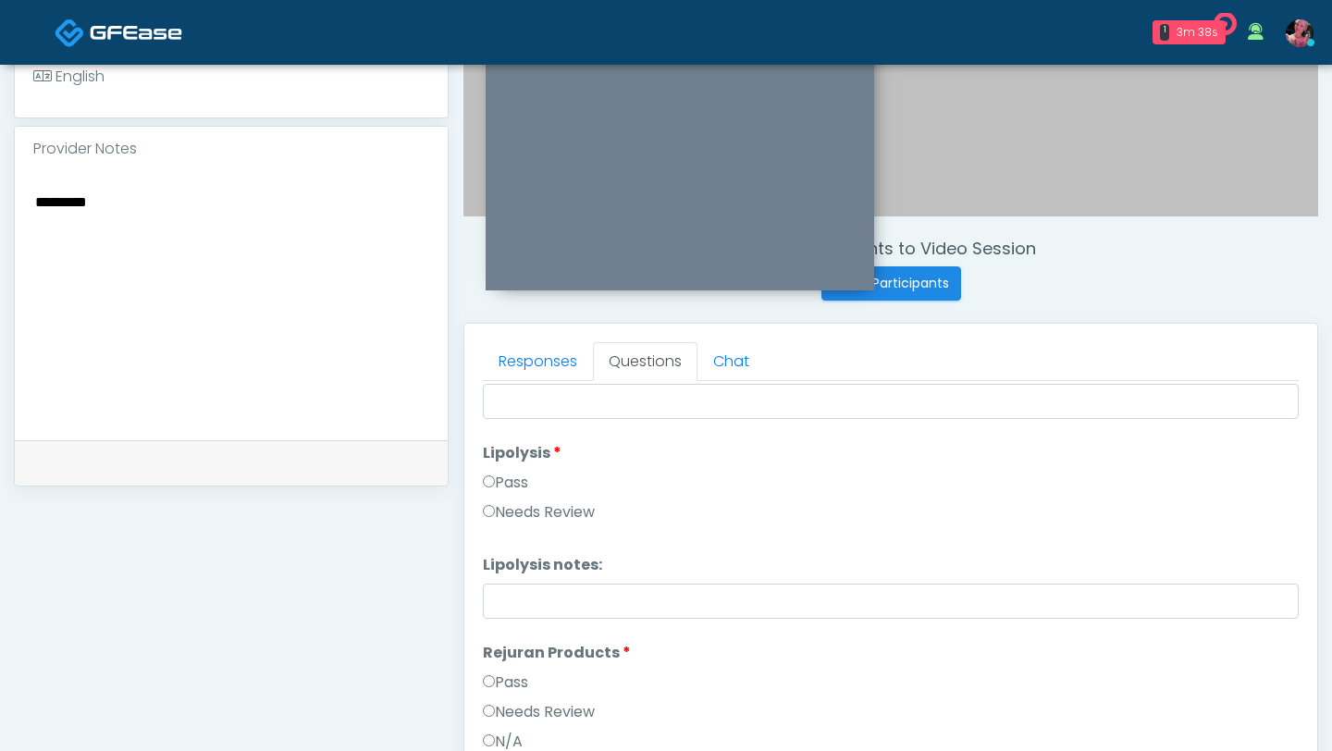
click at [514, 499] on div "Pass" at bounding box center [891, 487] width 816 height 30
click at [514, 488] on label "Pass" at bounding box center [505, 483] width 45 height 22
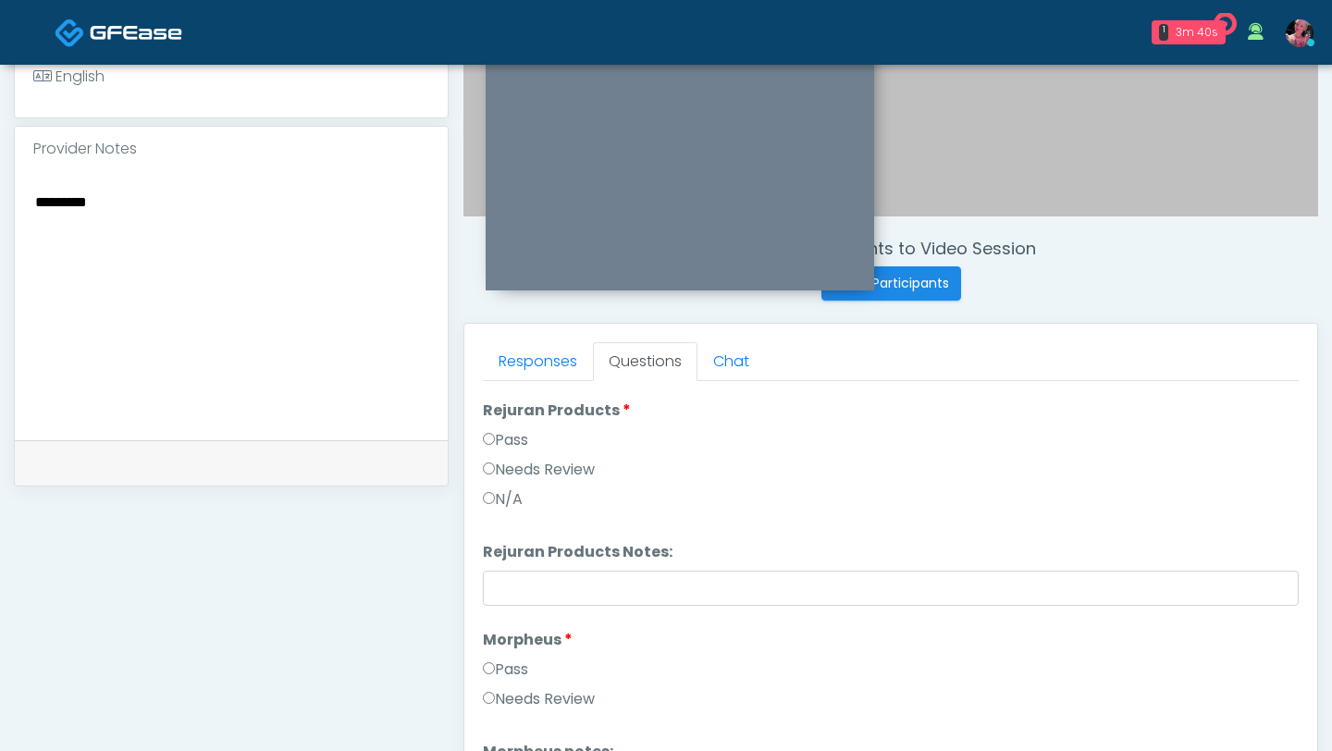
click at [511, 663] on label "Pass" at bounding box center [505, 669] width 45 height 22
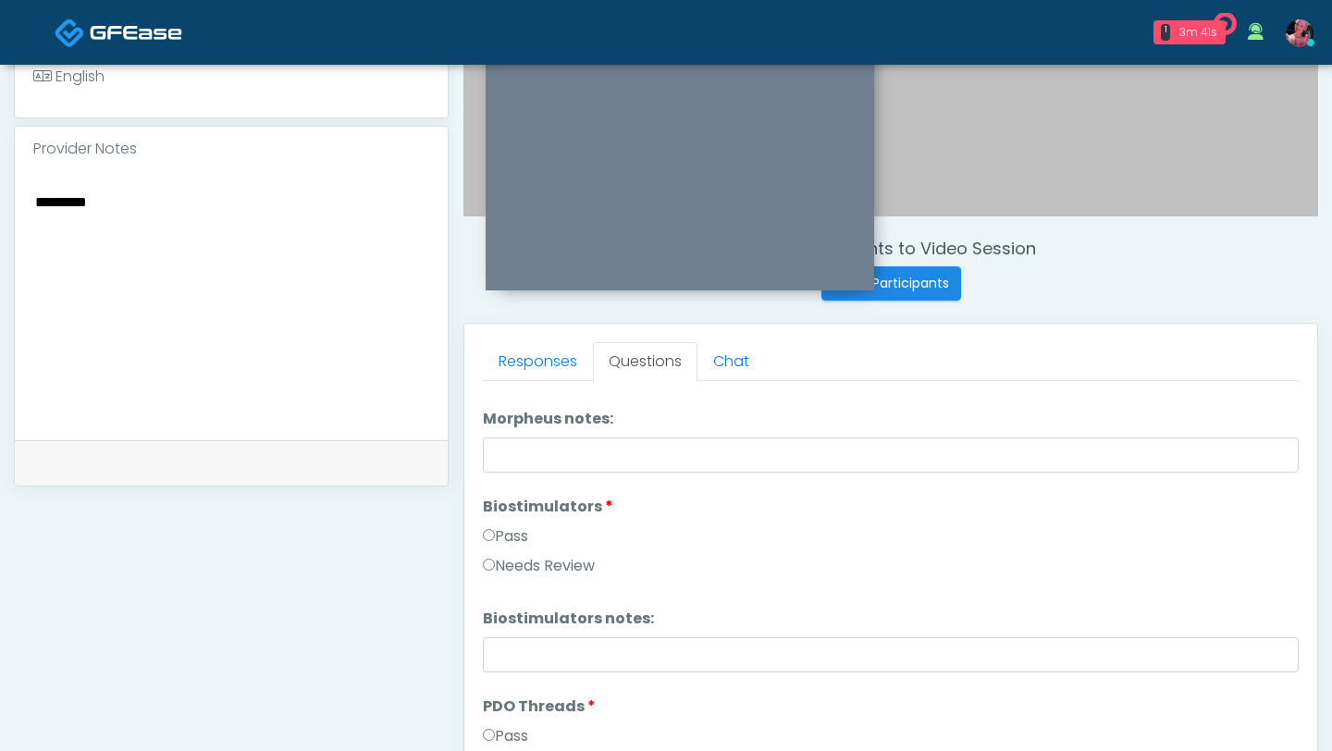
scroll to position [1763, 0]
click at [504, 531] on label "Pass" at bounding box center [505, 533] width 45 height 22
click at [503, 673] on label "Pass" at bounding box center [505, 732] width 45 height 22
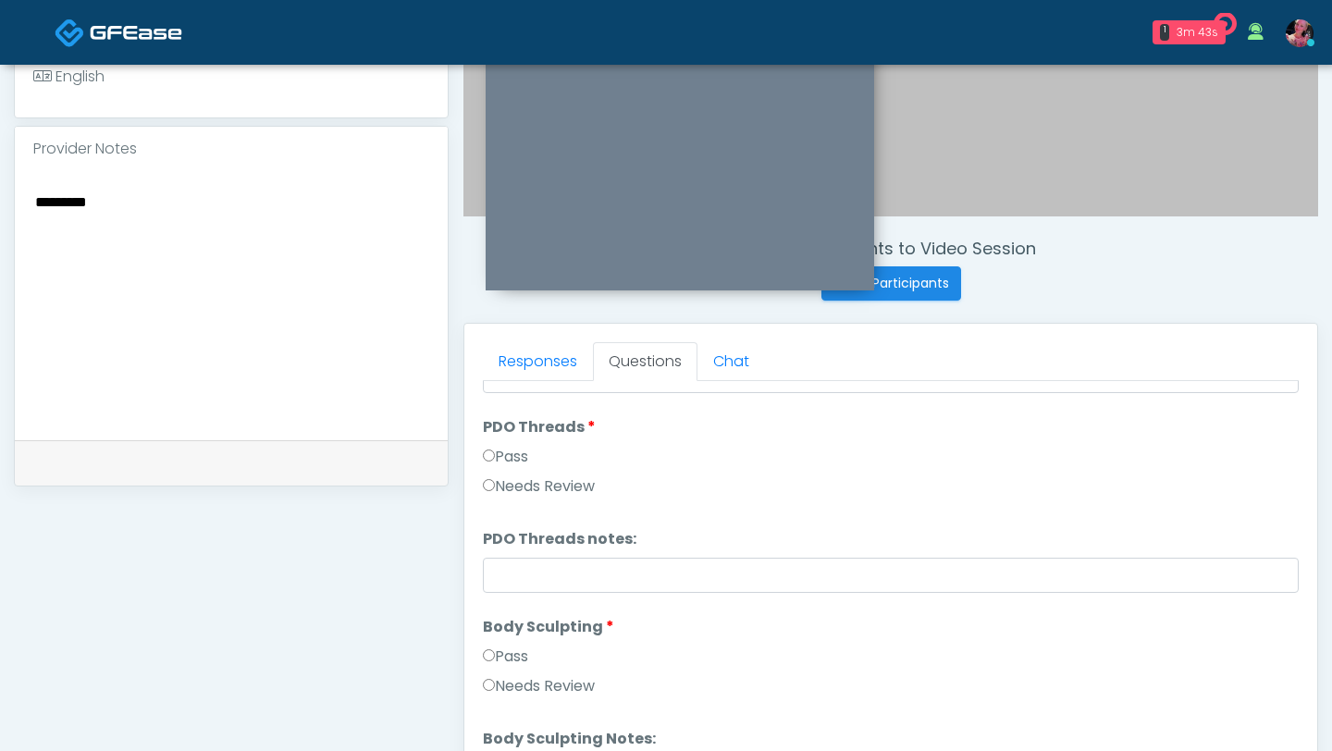
scroll to position [2043, 0]
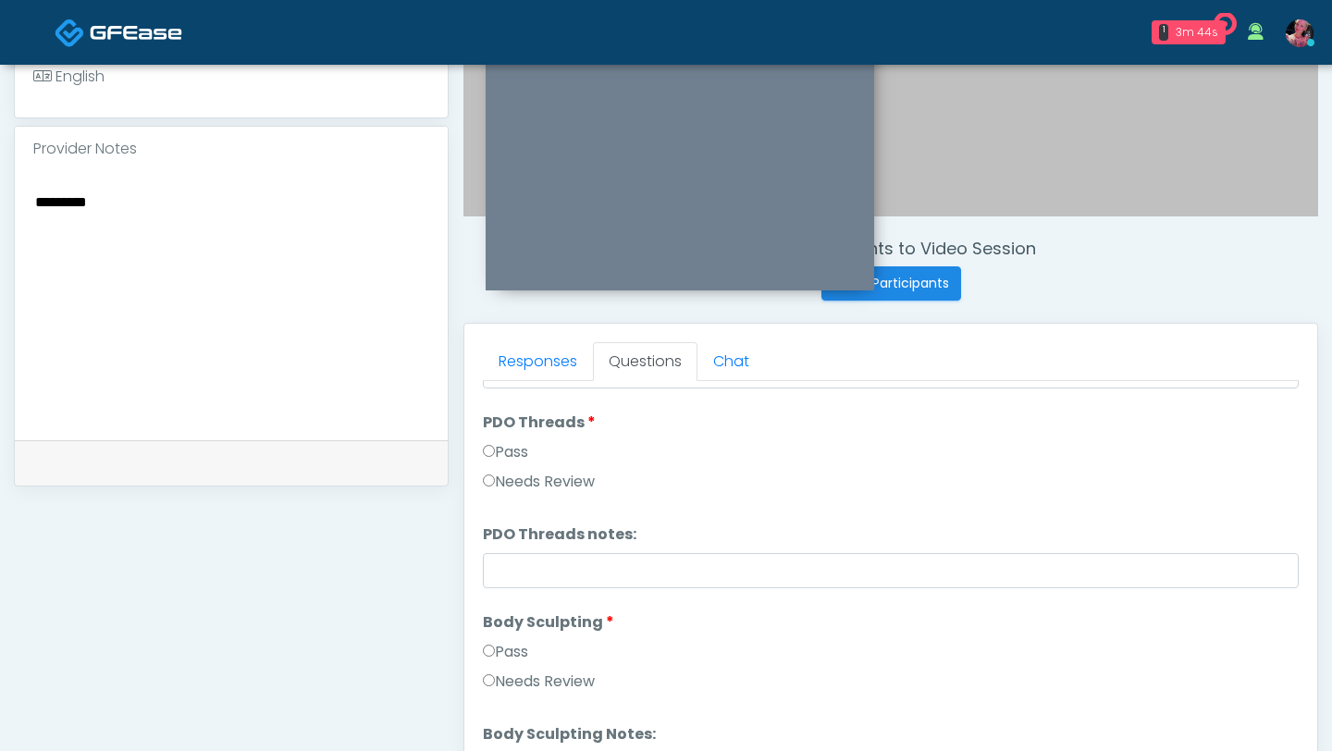
click at [515, 663] on div "Pass" at bounding box center [891, 656] width 816 height 30
click at [510, 645] on label "Pass" at bounding box center [505, 652] width 45 height 22
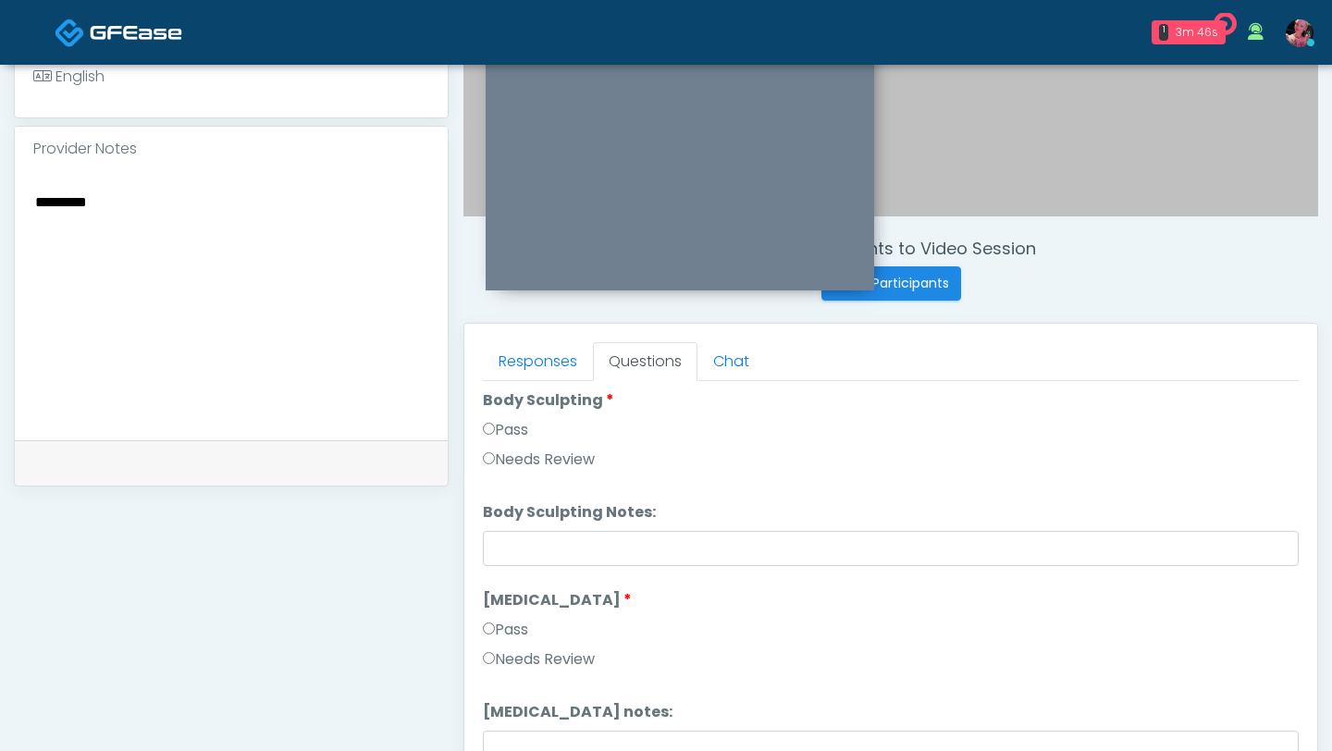
scroll to position [2293, 0]
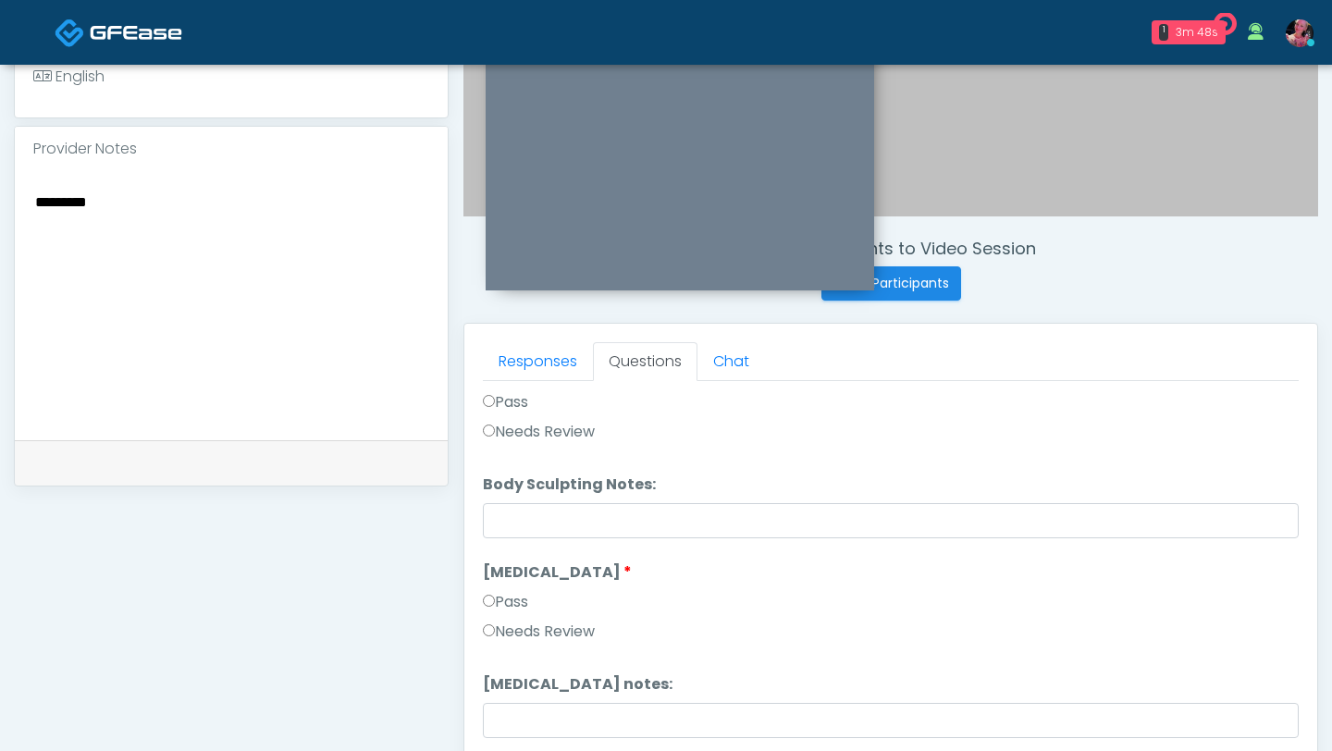
click at [505, 593] on label "Pass" at bounding box center [505, 602] width 45 height 22
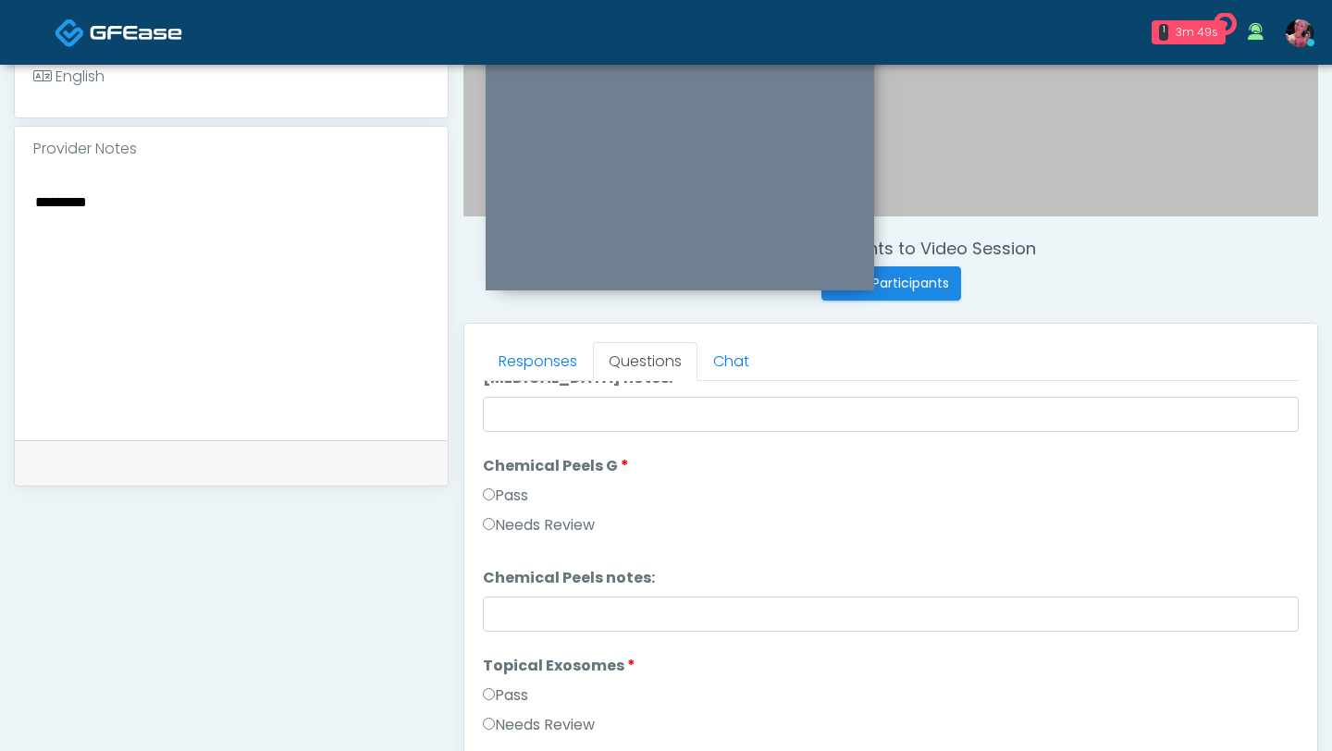
click at [504, 492] on label "Pass" at bounding box center [505, 496] width 45 height 22
click at [498, 673] on label "Pass" at bounding box center [505, 695] width 45 height 22
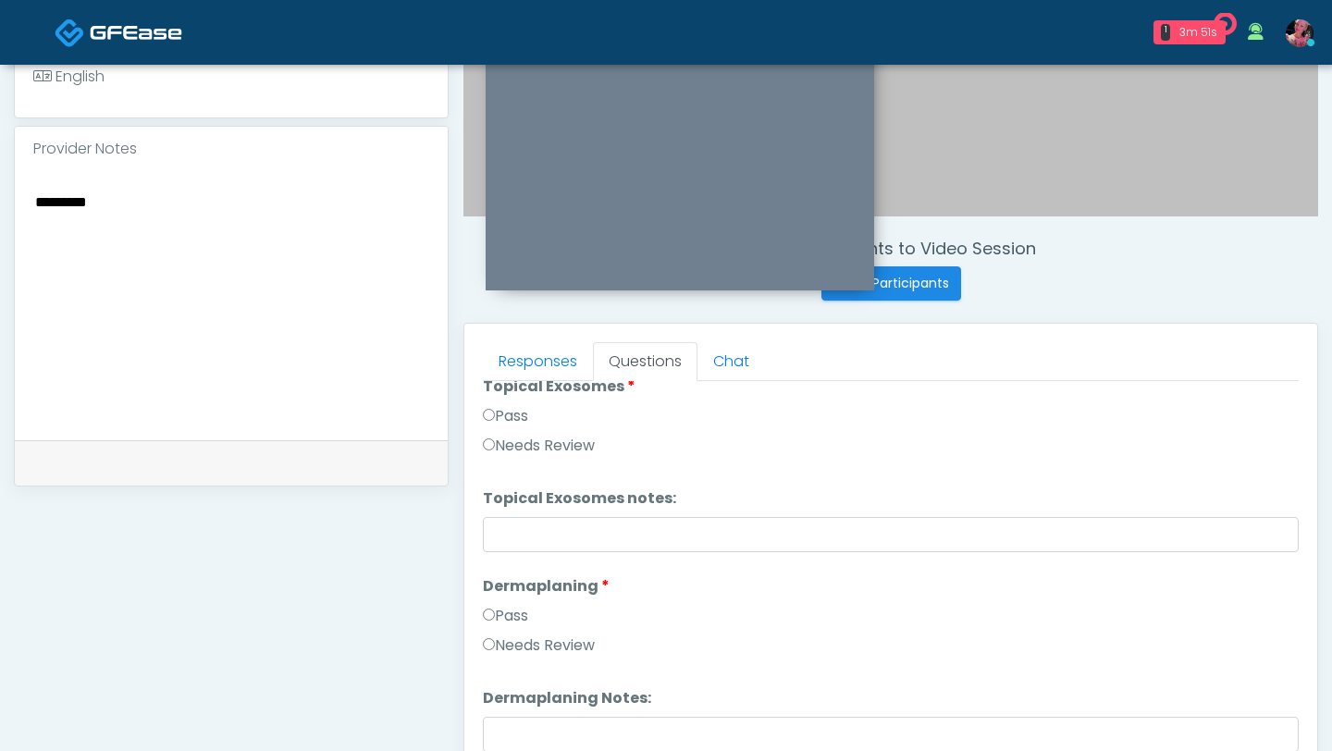
click at [506, 613] on label "Pass" at bounding box center [505, 616] width 45 height 22
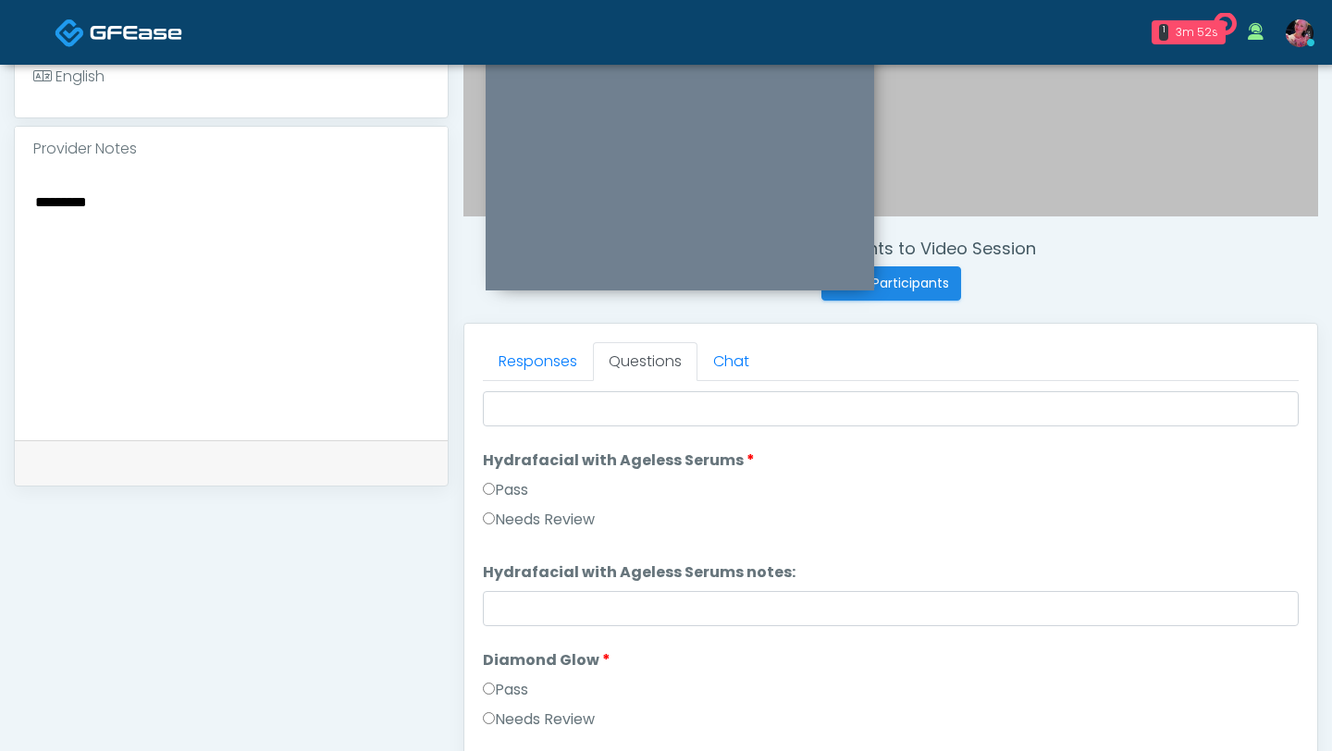
scroll to position [3207, 0]
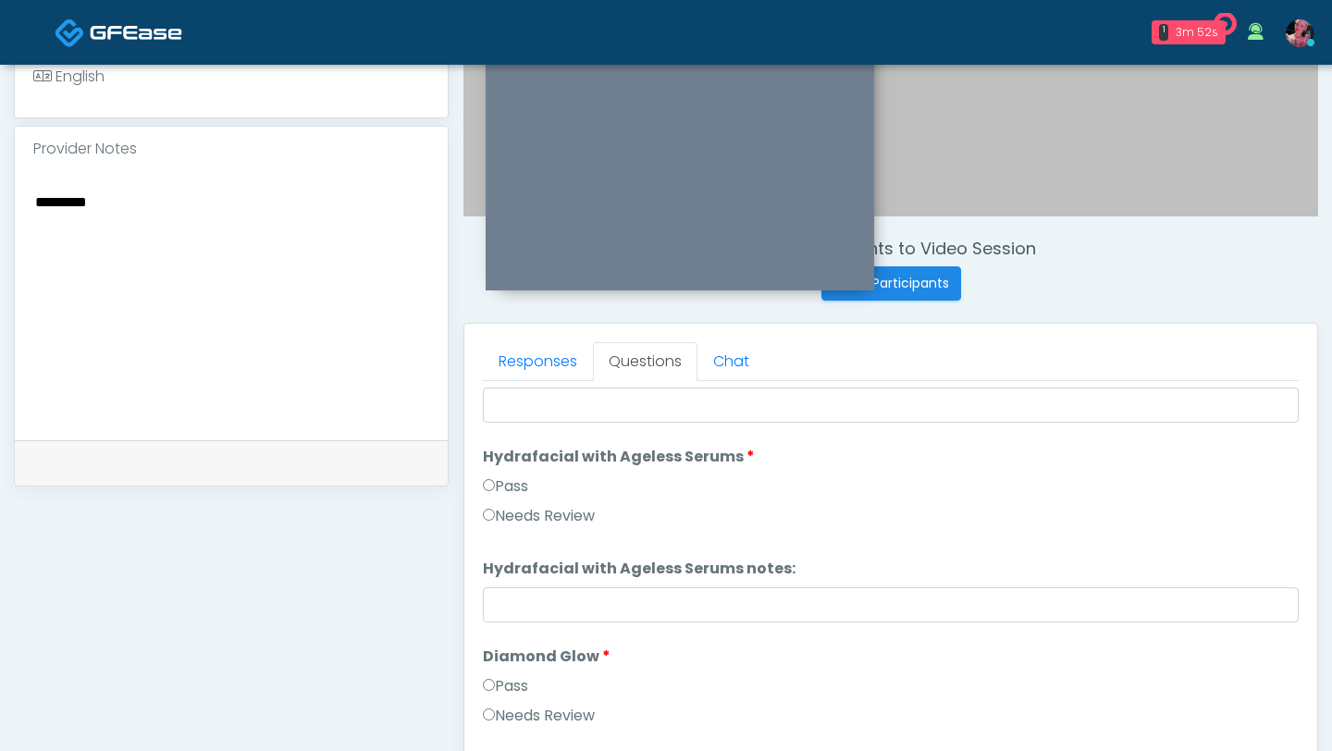
click at [515, 494] on label "Pass" at bounding box center [505, 486] width 45 height 22
click at [509, 673] on label "Pass" at bounding box center [505, 686] width 45 height 22
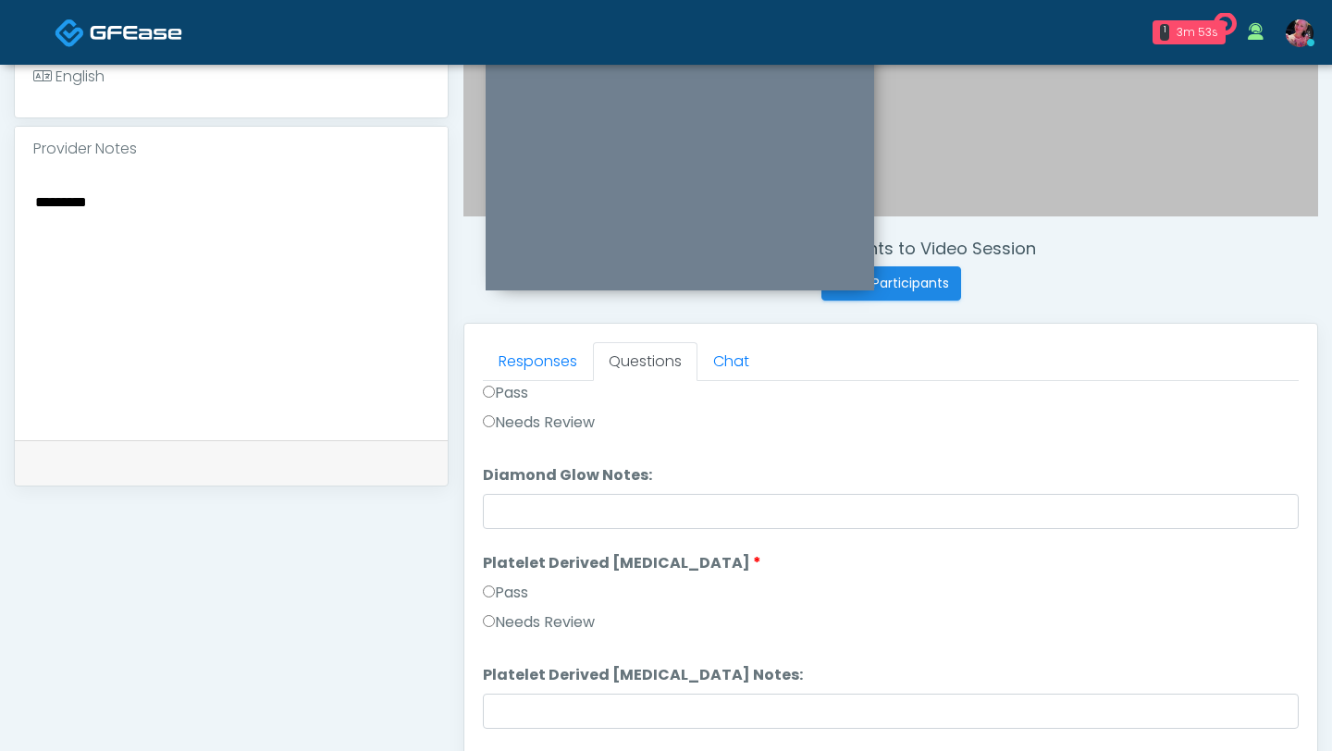
scroll to position [3502, 0]
click at [511, 577] on li "Platelet Derived Growth Factor Platelet Derived Growth Factor Pass Needs Review" at bounding box center [891, 594] width 816 height 89
click at [504, 598] on label "Pass" at bounding box center [505, 591] width 45 height 22
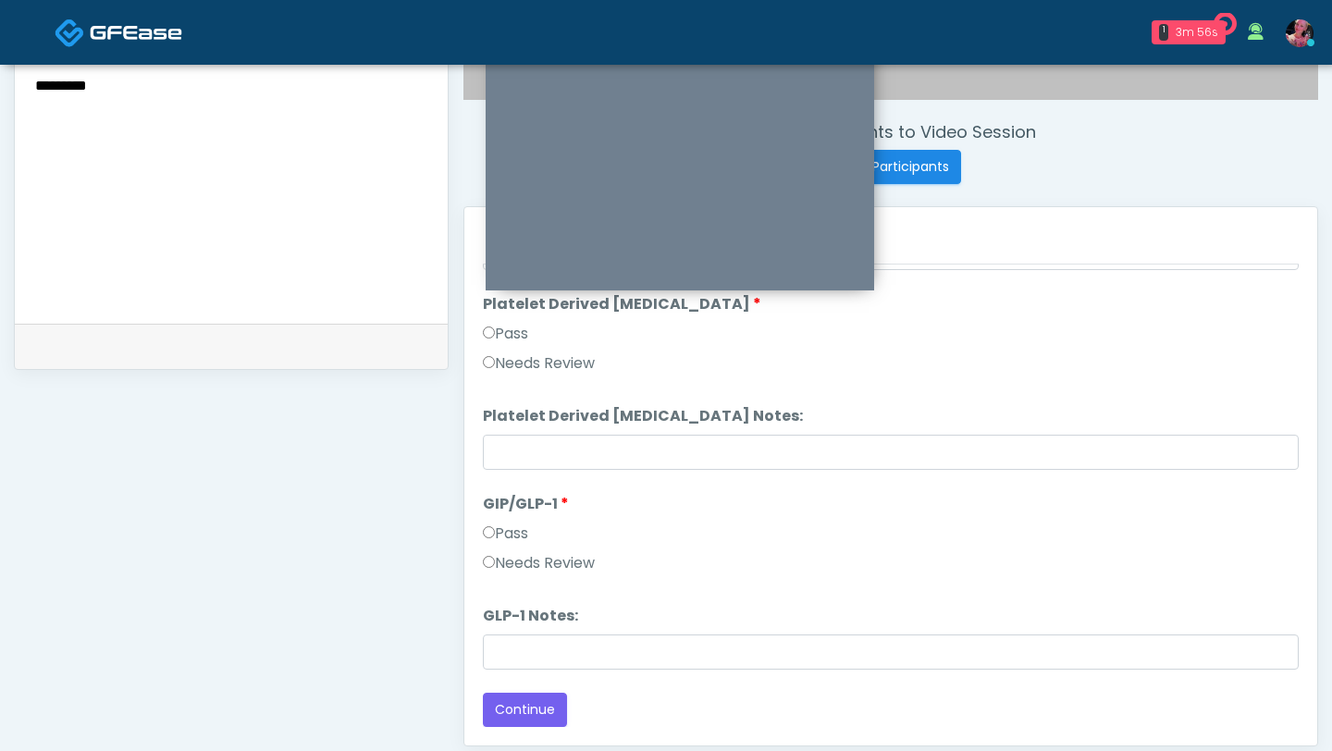
scroll to position [680, 0]
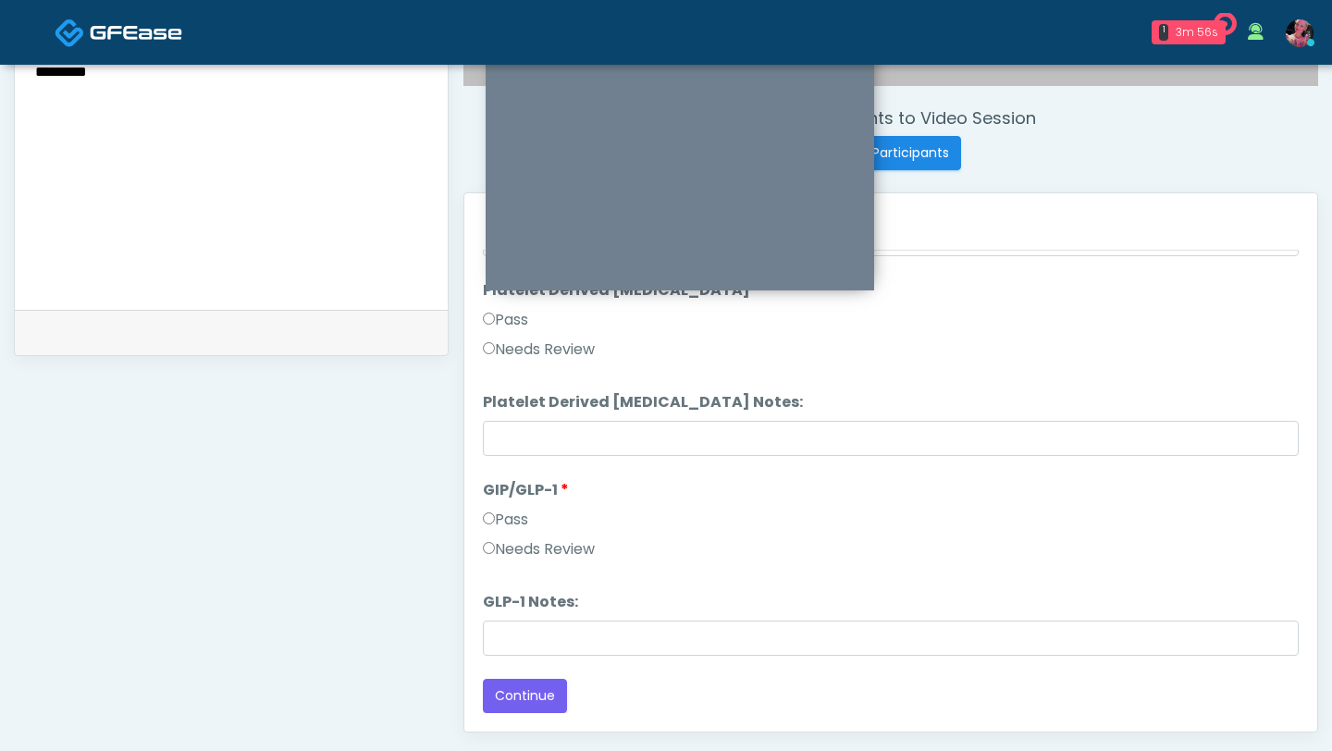
click at [511, 561] on div "Needs Review" at bounding box center [891, 553] width 816 height 30
click at [511, 545] on label "Needs Review" at bounding box center [539, 549] width 112 height 22
click at [511, 617] on li "GLP-1 Notes: GLP-1 Notes:" at bounding box center [891, 623] width 816 height 65
click at [511, 618] on li "GLP-1 Notes: GLP-1 Notes:" at bounding box center [891, 623] width 816 height 65
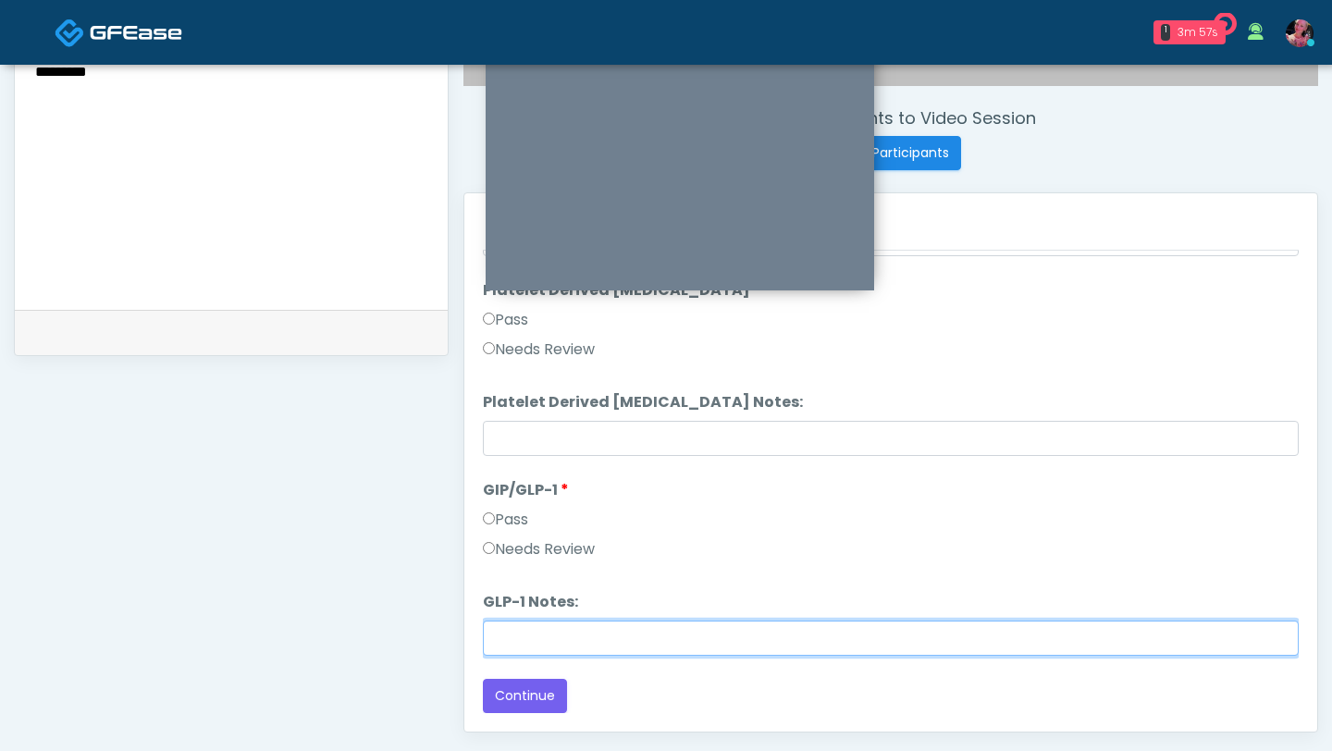
click at [511, 625] on input "GLP-1 Notes:" at bounding box center [891, 638] width 816 height 35
type input "**********"
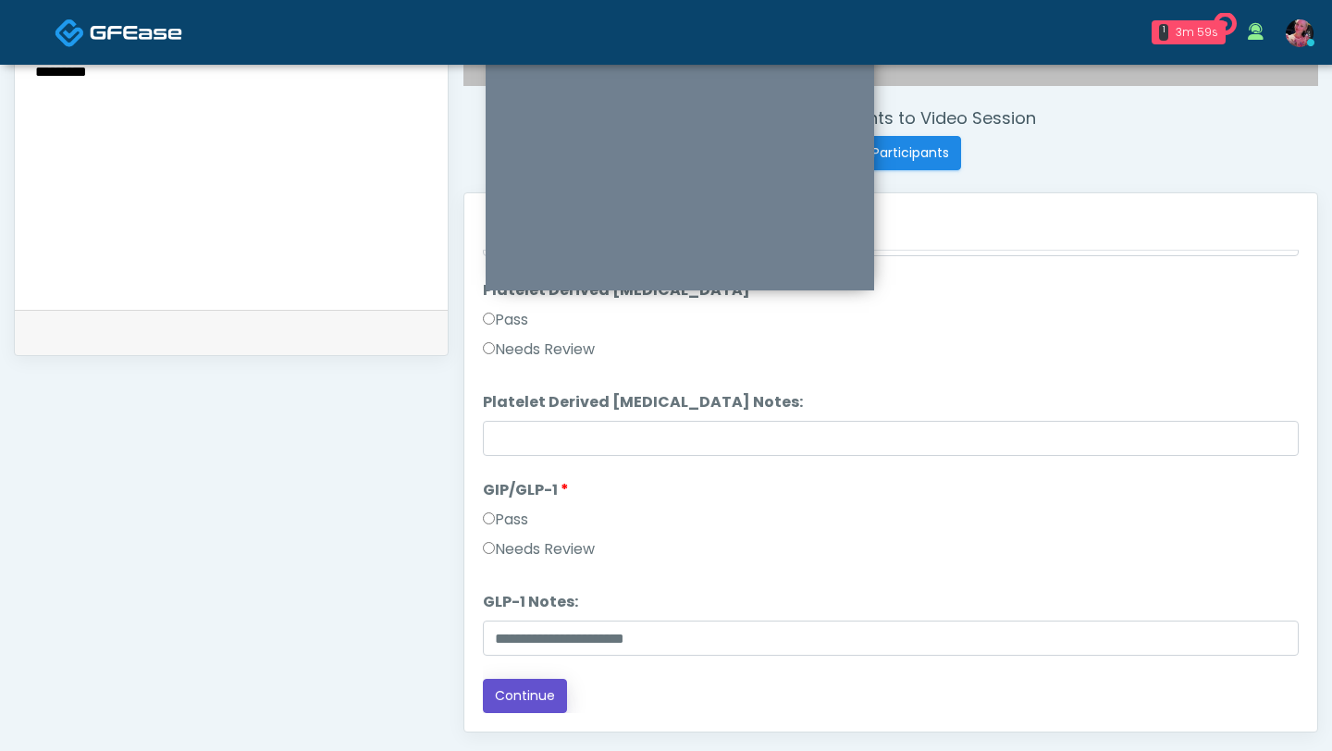
click at [555, 673] on button "Continue" at bounding box center [525, 696] width 84 height 34
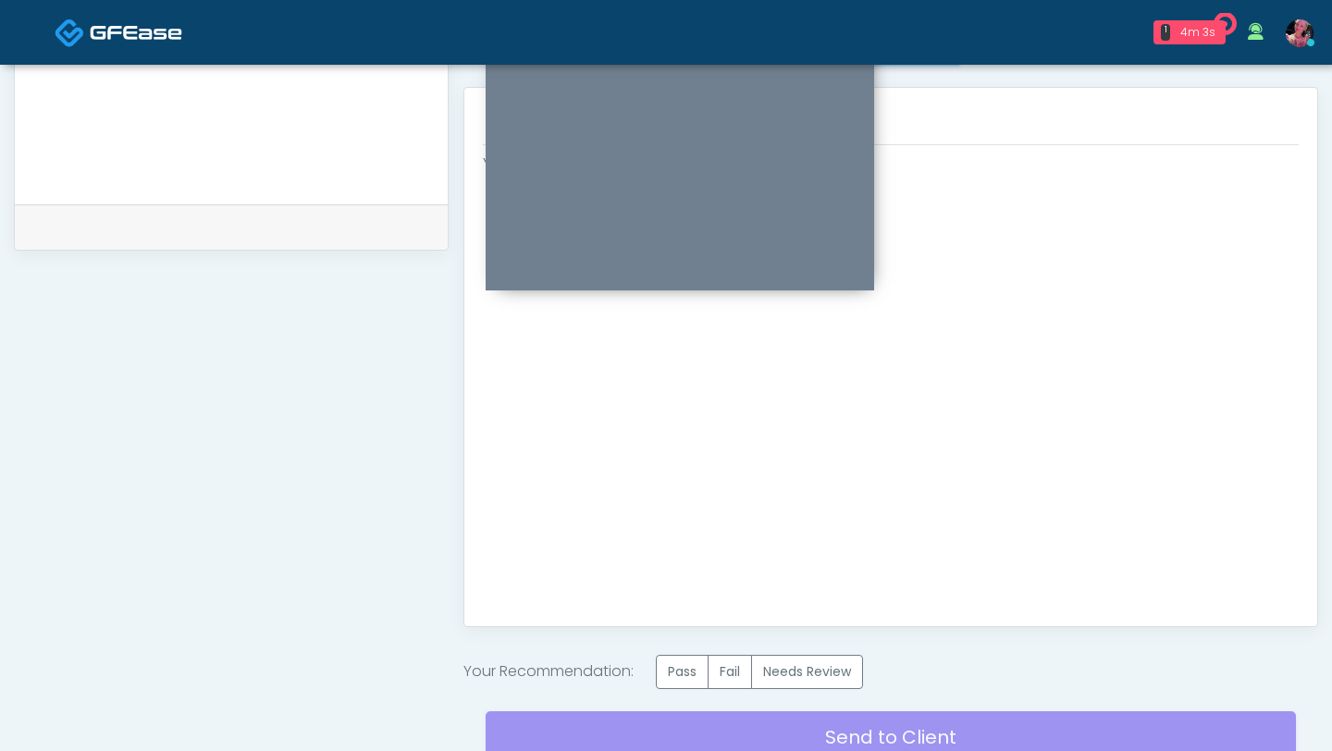
scroll to position [943, 0]
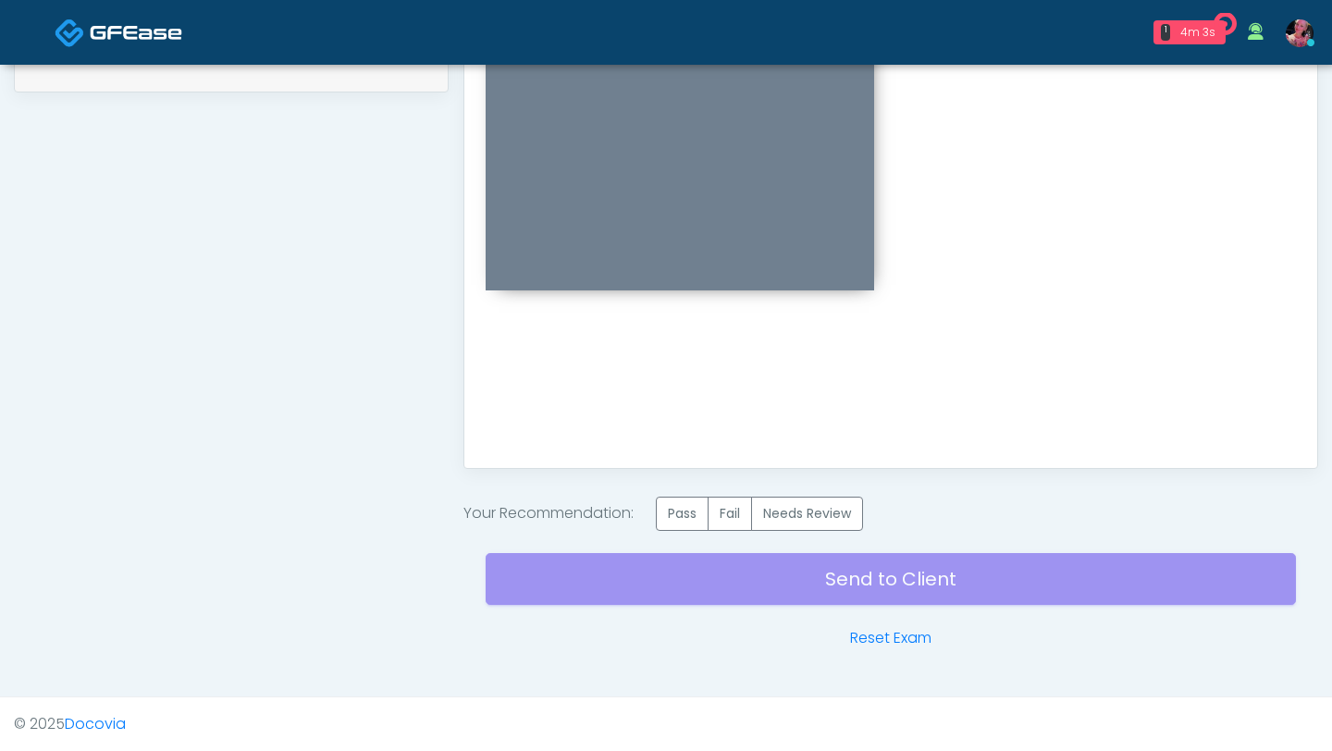
click at [684, 512] on label "Pass" at bounding box center [682, 514] width 53 height 34
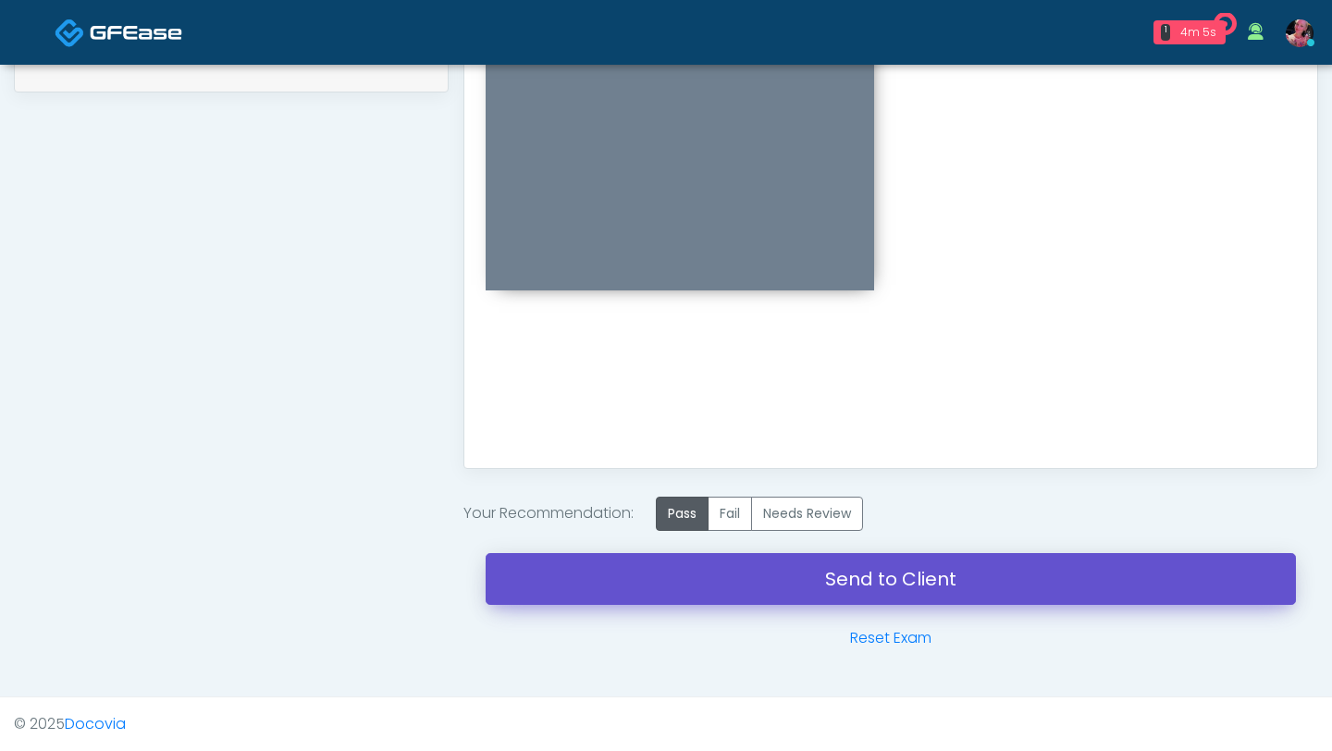
click at [660, 574] on link "Send to Client" at bounding box center [891, 579] width 810 height 52
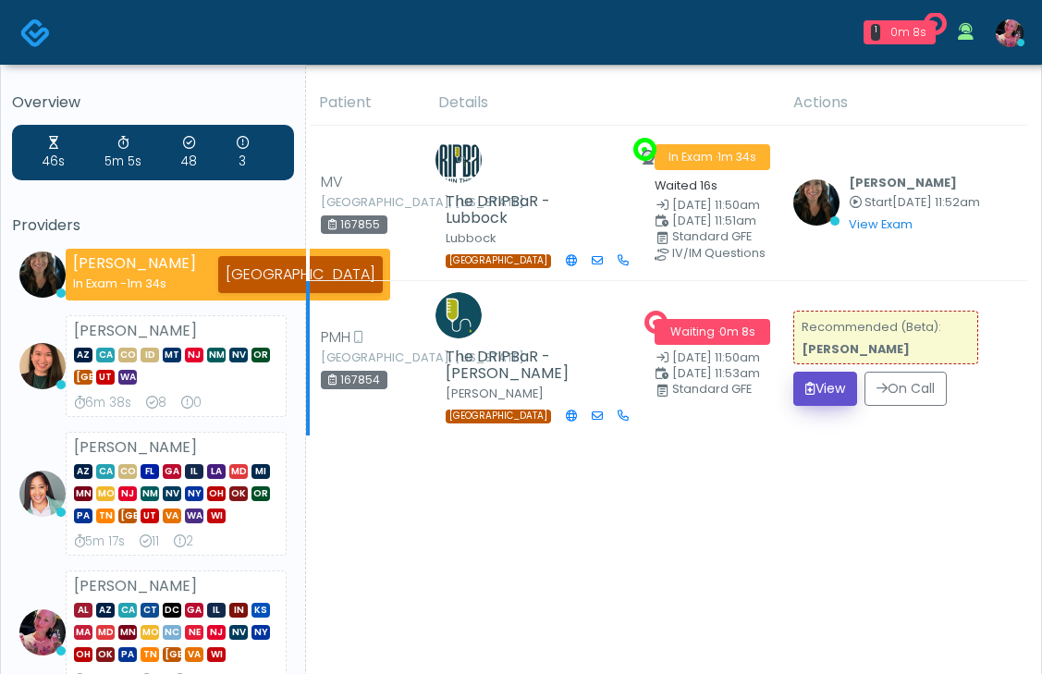
click at [832, 406] on button "View" at bounding box center [825, 389] width 64 height 34
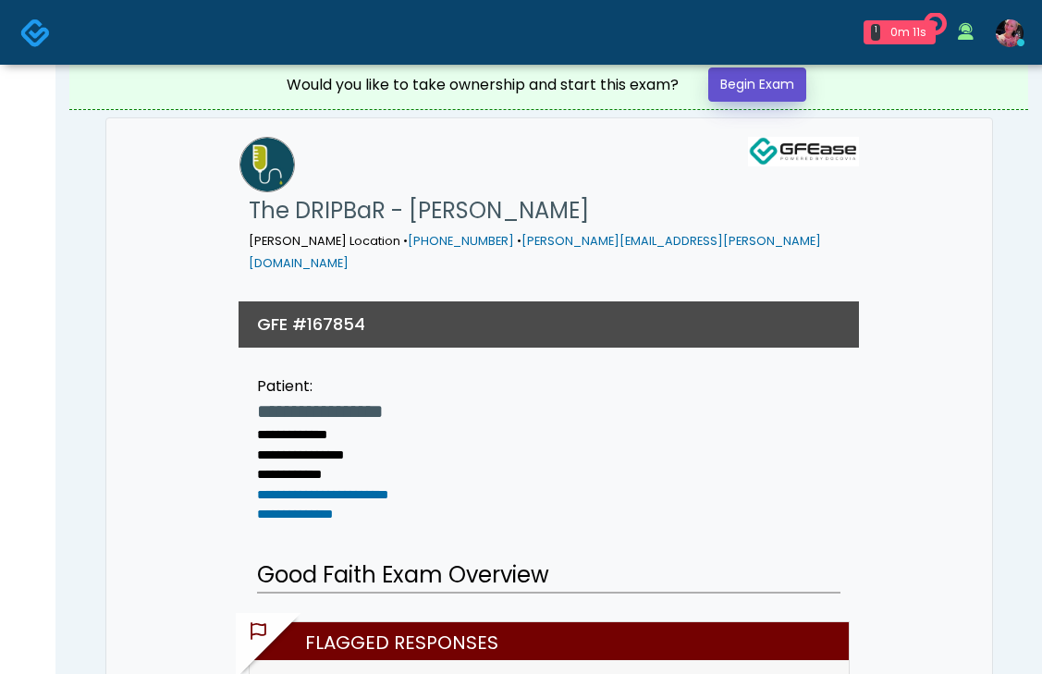
click at [741, 71] on link "Begin Exam" at bounding box center [757, 85] width 98 height 34
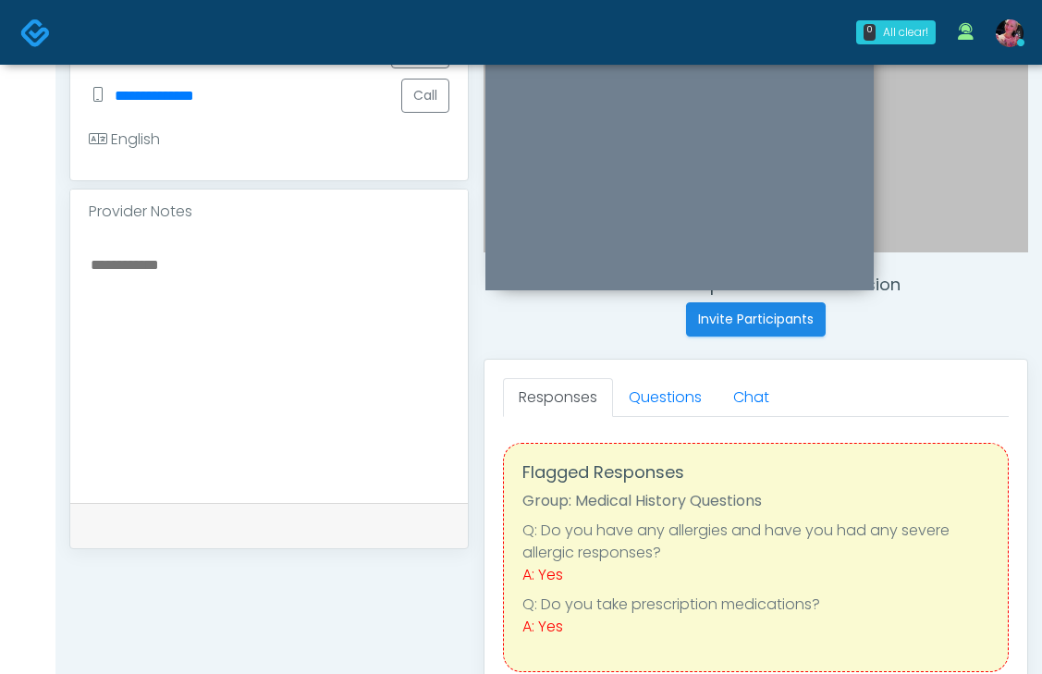
scroll to position [507, 0]
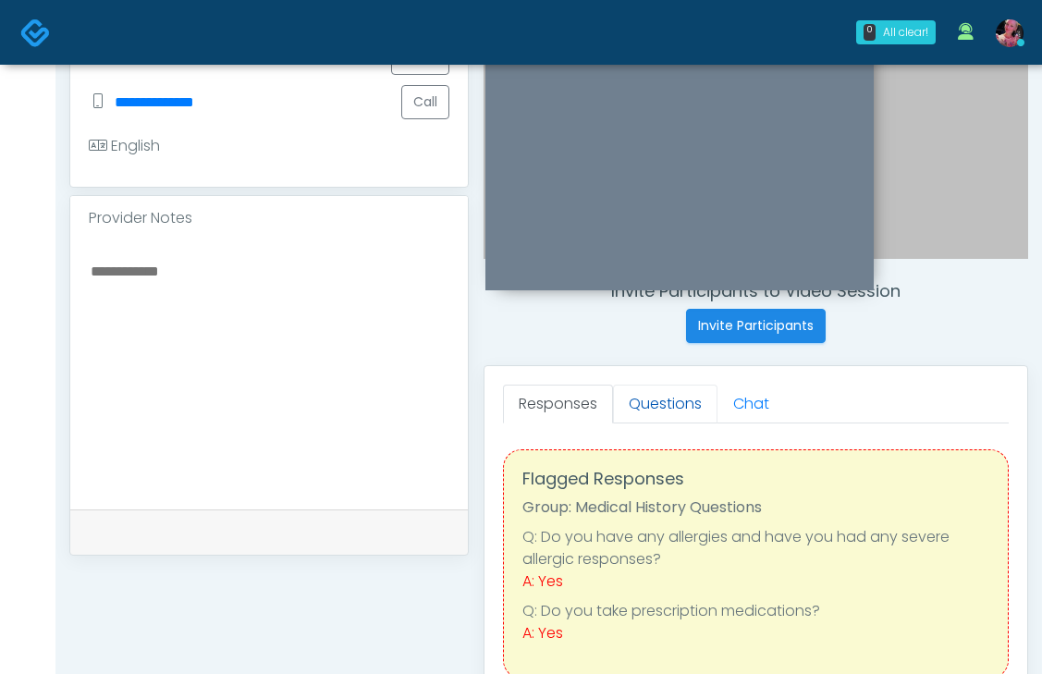
click at [642, 406] on link "Questions" at bounding box center [665, 404] width 104 height 39
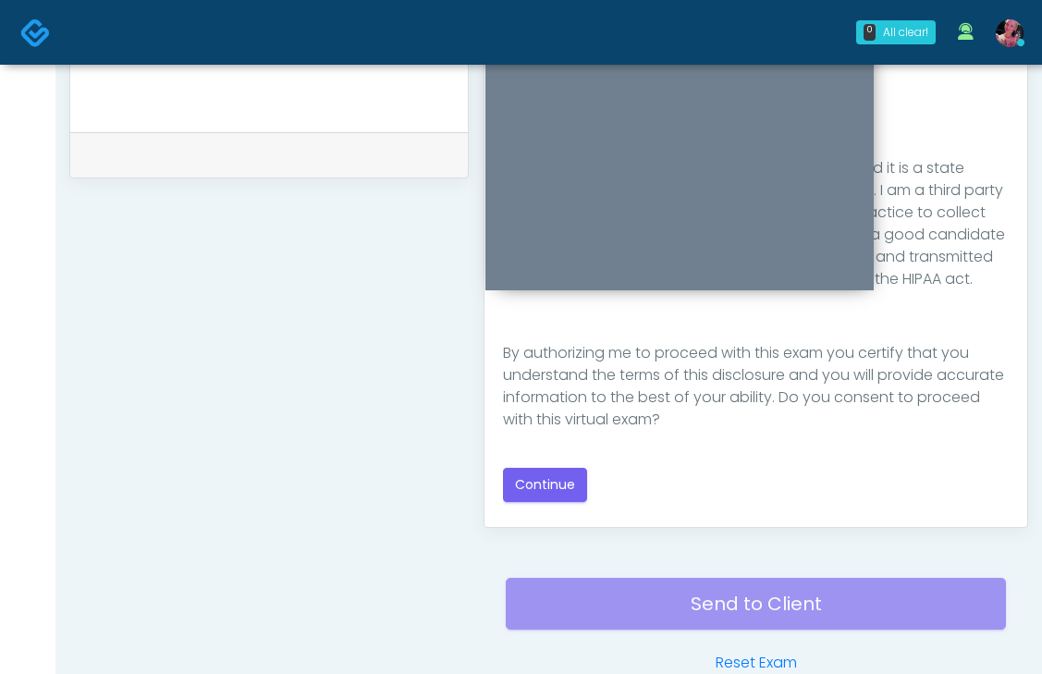
scroll to position [922, 0]
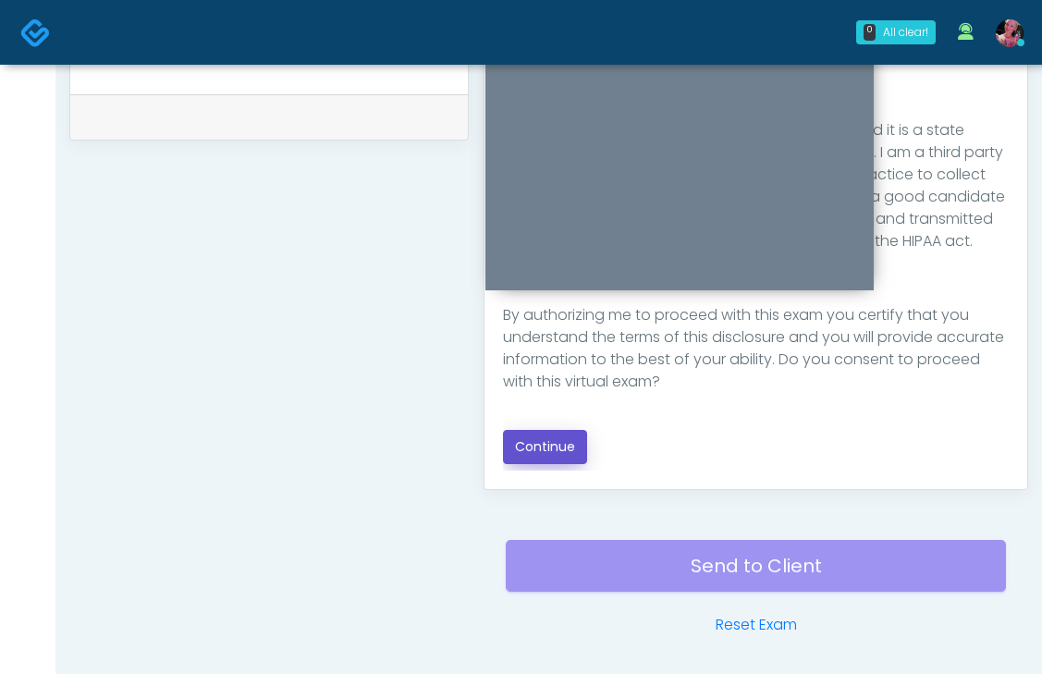
click at [561, 445] on button "Continue" at bounding box center [545, 447] width 84 height 34
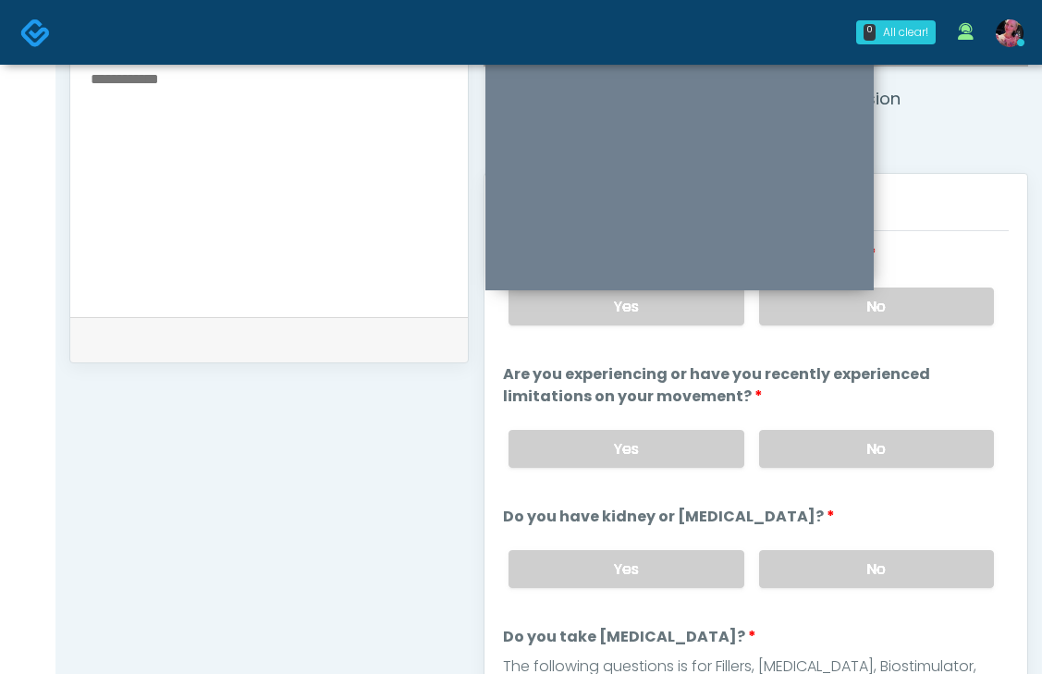
scroll to position [673, 0]
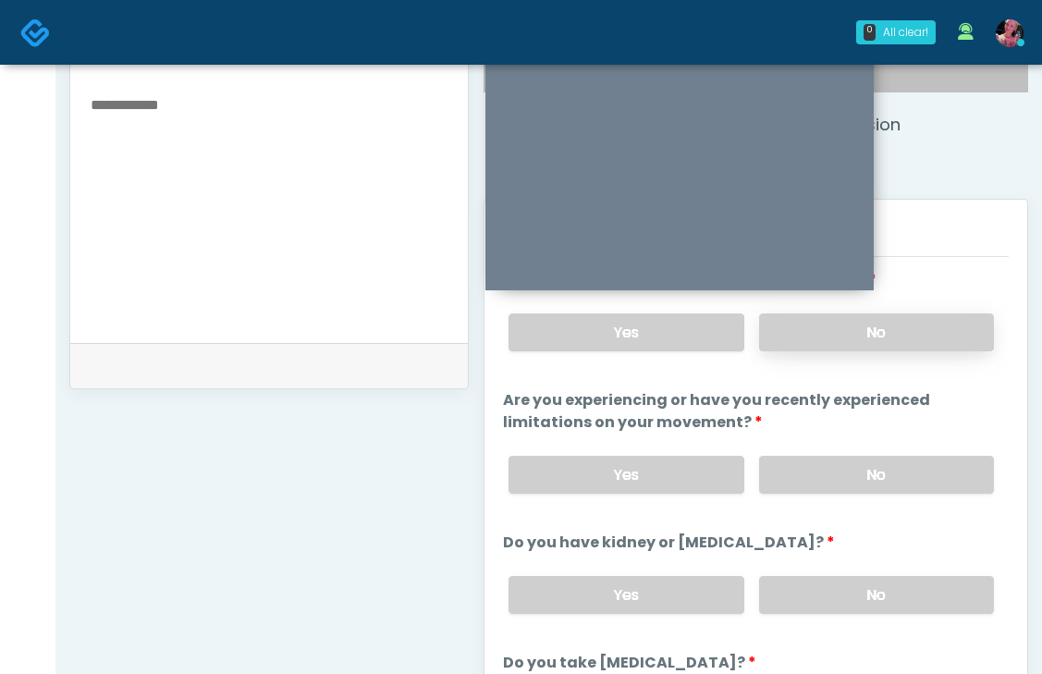
click at [817, 332] on label "No" at bounding box center [876, 332] width 235 height 38
click at [795, 474] on label "No" at bounding box center [876, 475] width 235 height 38
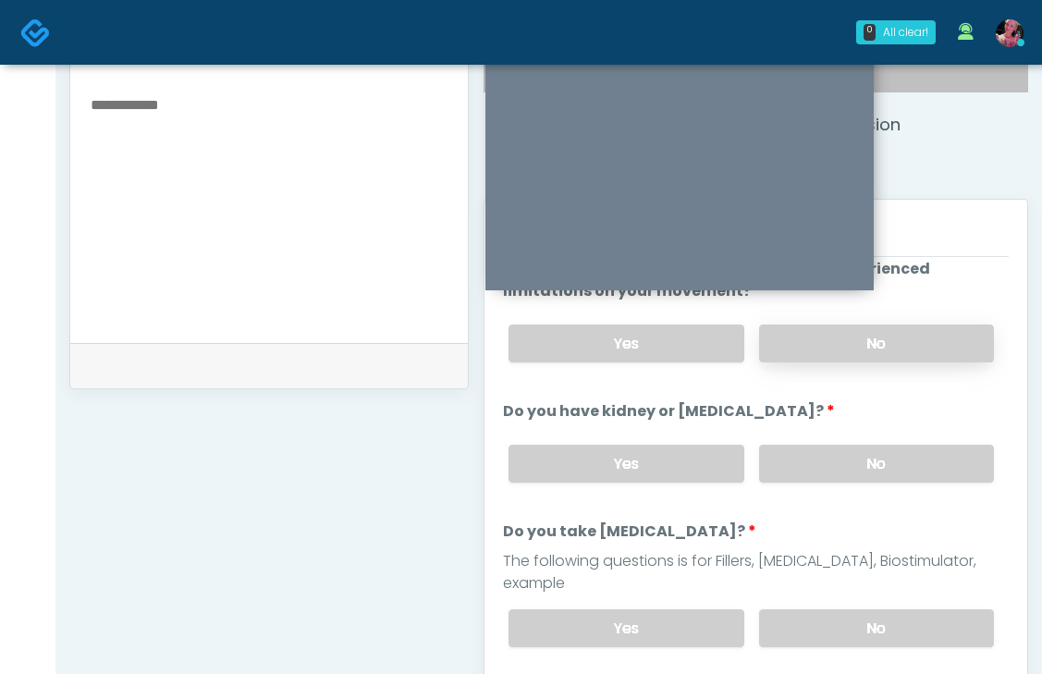
scroll to position [136, 0]
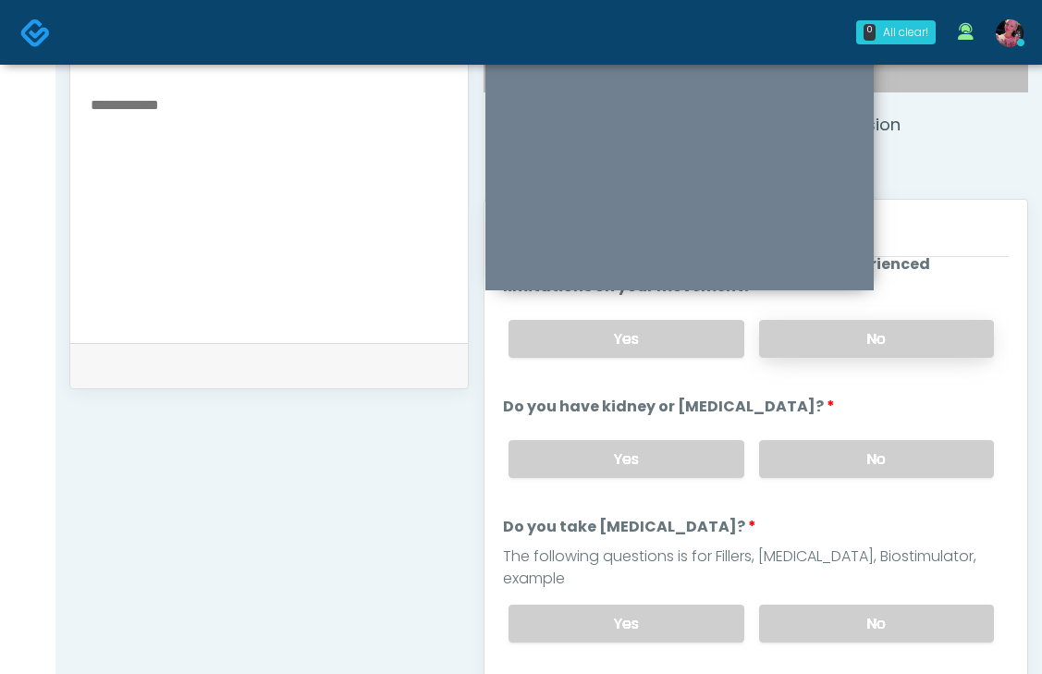
click at [795, 474] on label "No" at bounding box center [876, 459] width 235 height 38
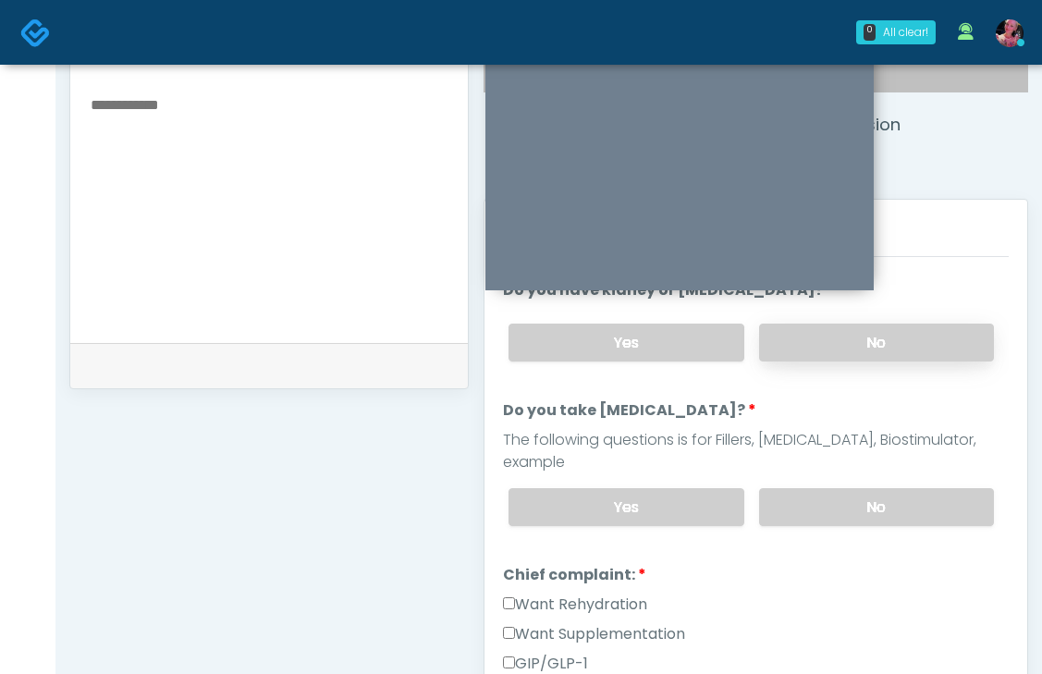
click at [795, 488] on label "No" at bounding box center [876, 507] width 235 height 38
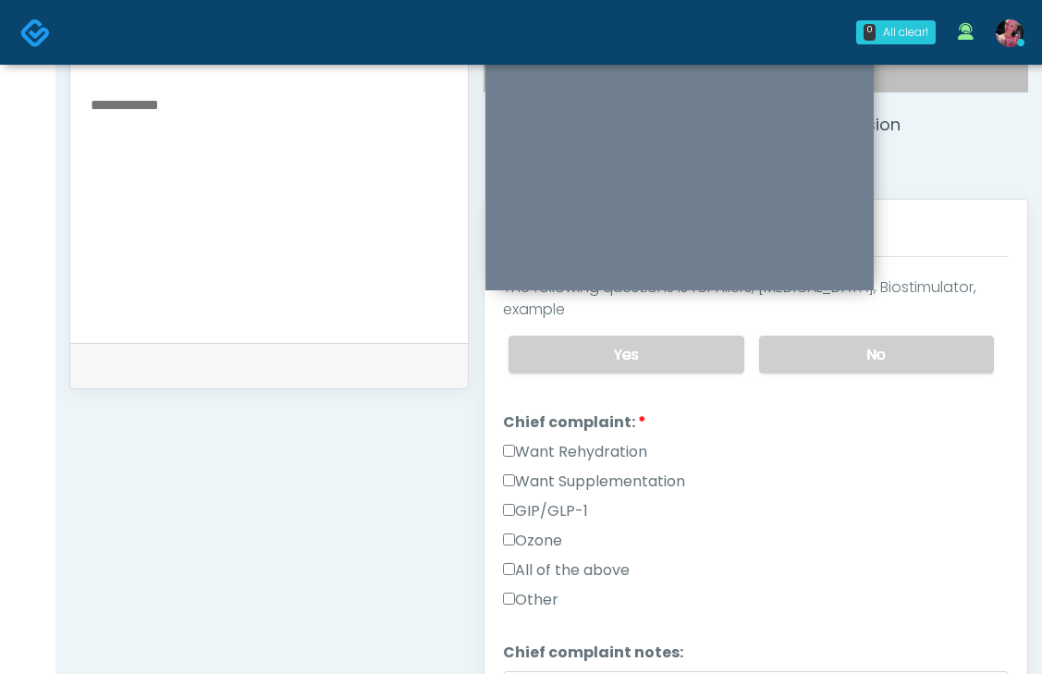
scroll to position [441, 0]
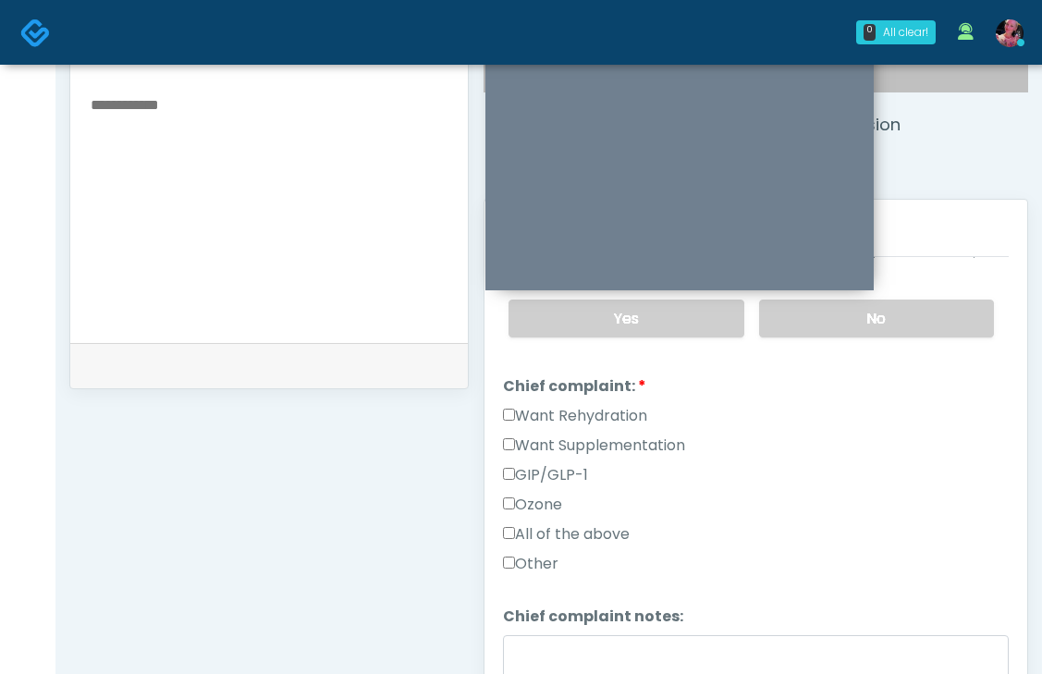
click at [603, 405] on label "Want Rehydration" at bounding box center [575, 416] width 144 height 22
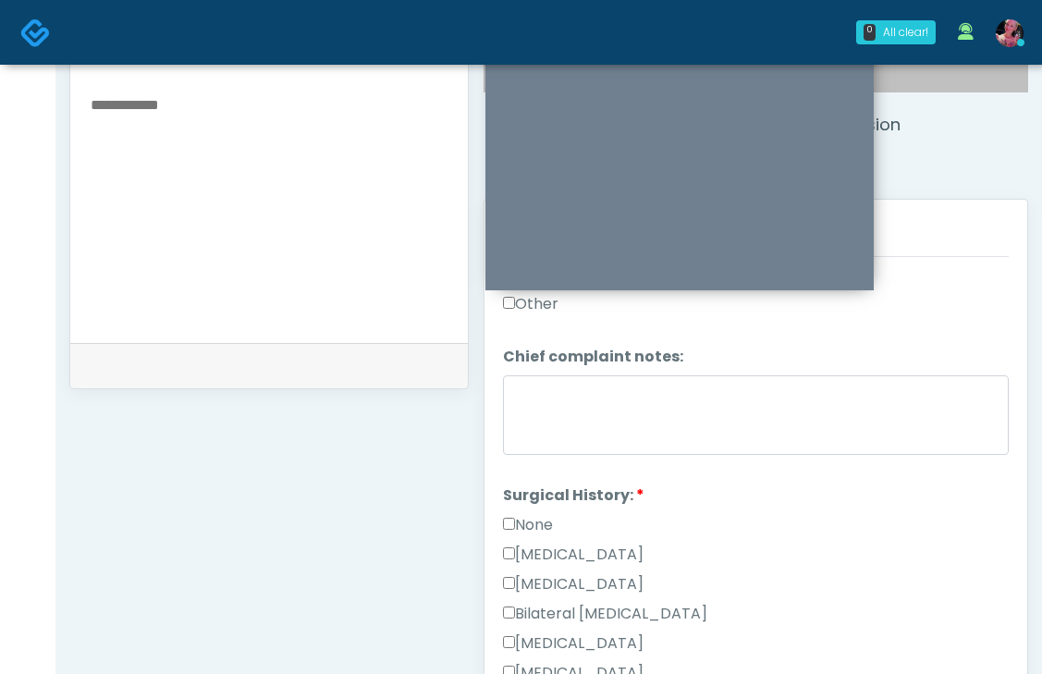
scroll to position [806, 0]
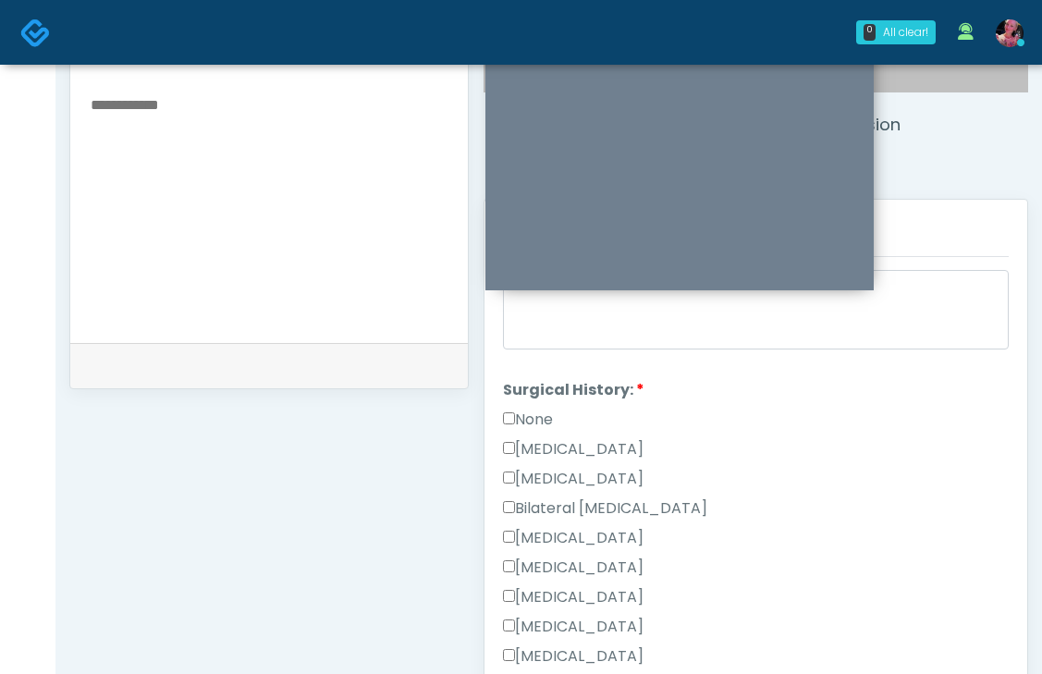
click at [530, 409] on label "None" at bounding box center [528, 420] width 50 height 22
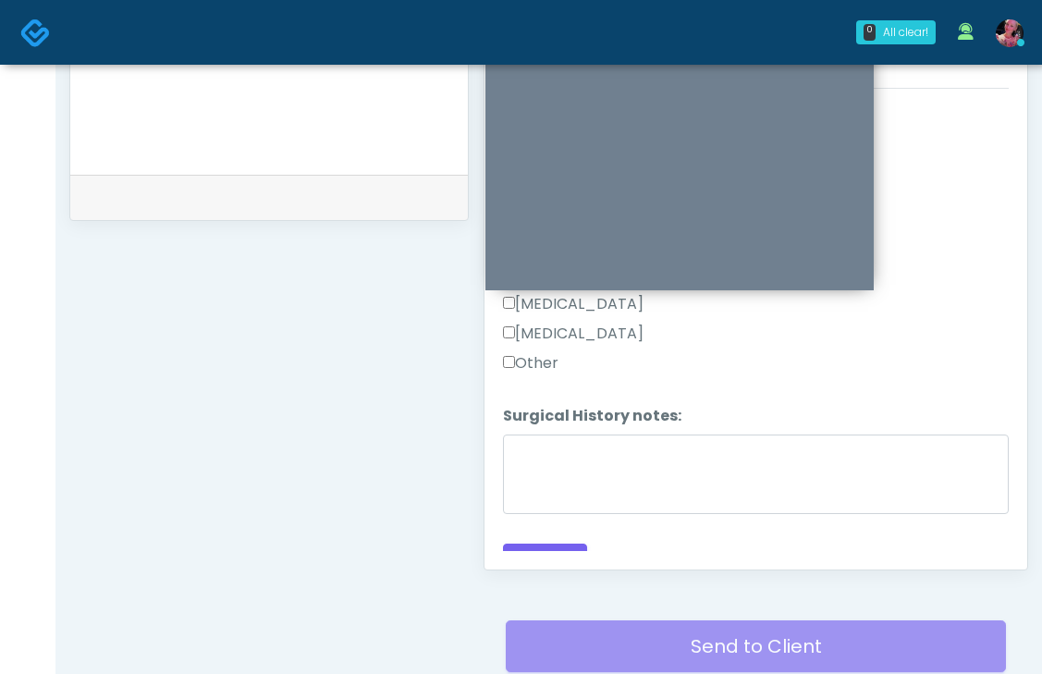
scroll to position [842, 0]
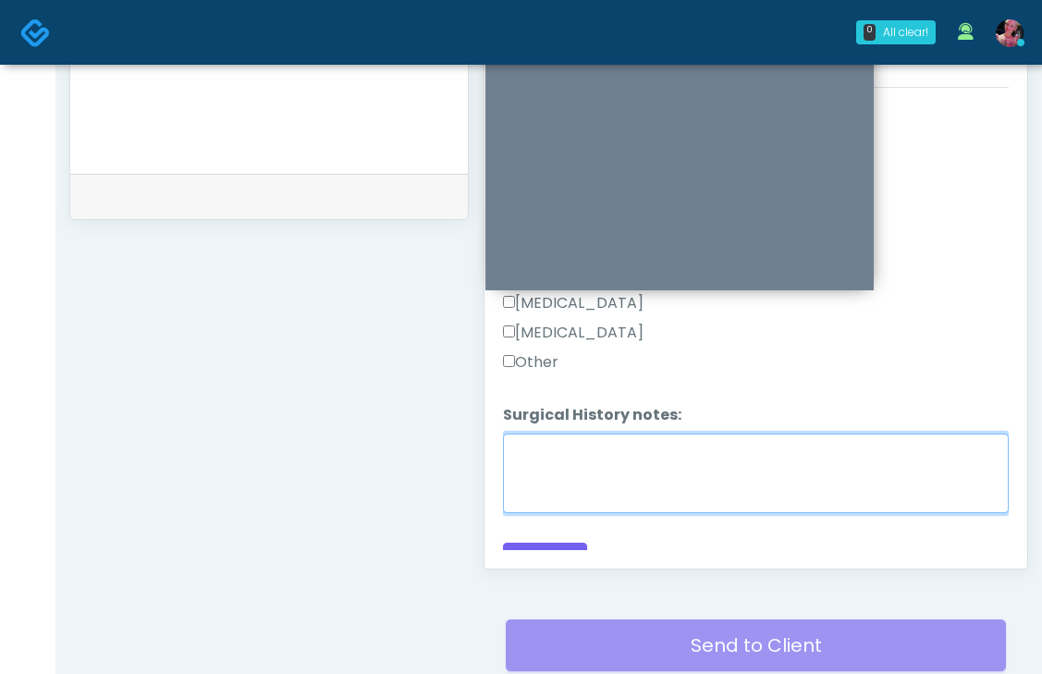
click at [556, 461] on textarea "Surgical History notes:" at bounding box center [756, 474] width 506 height 80
type textarea "**********"
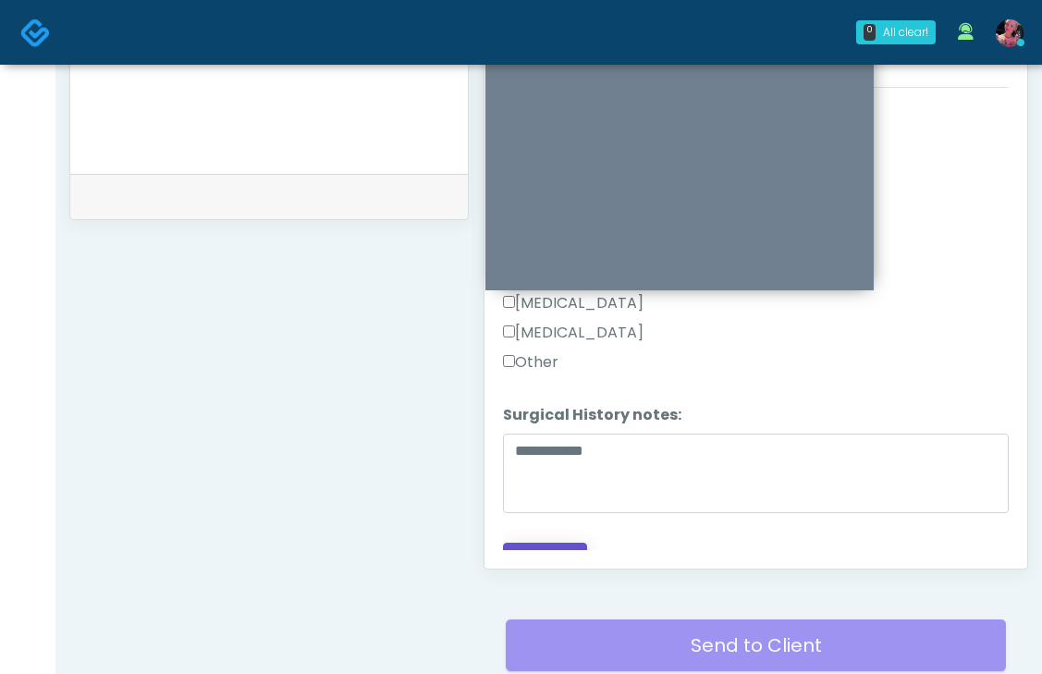
click at [544, 543] on button "Continue" at bounding box center [545, 560] width 84 height 34
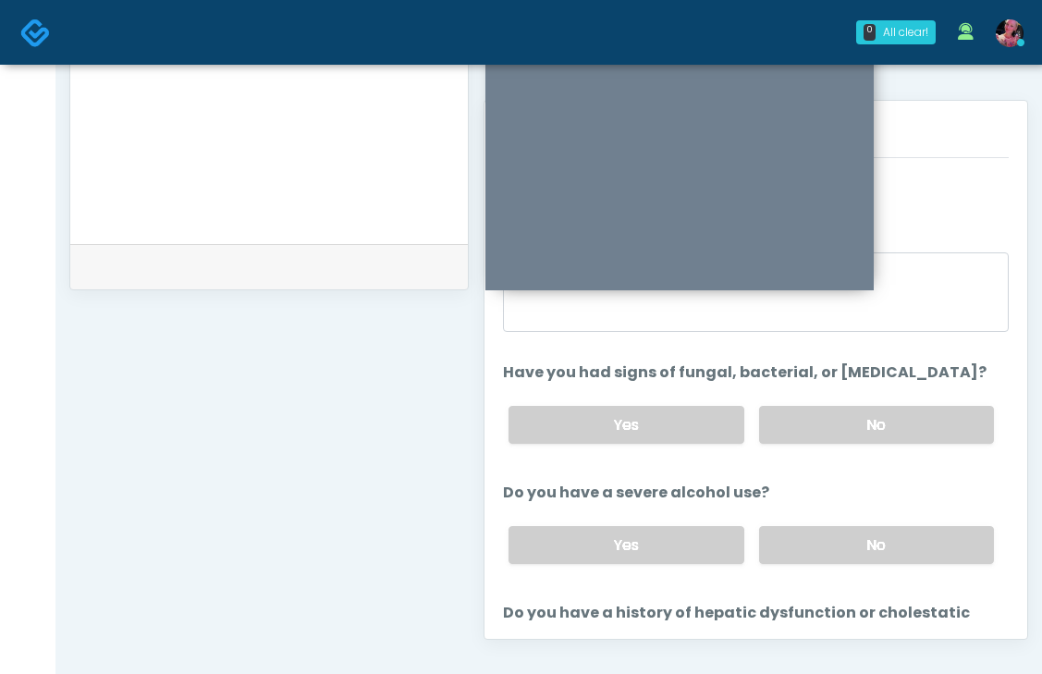
scroll to position [755, 0]
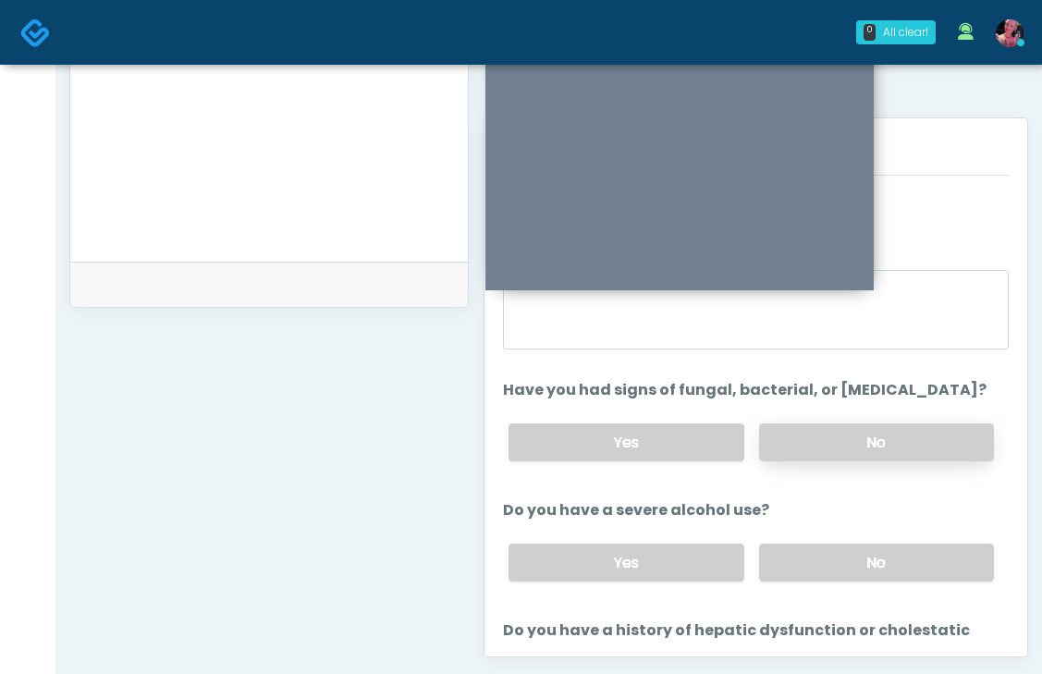
click at [813, 449] on label "No" at bounding box center [876, 443] width 235 height 38
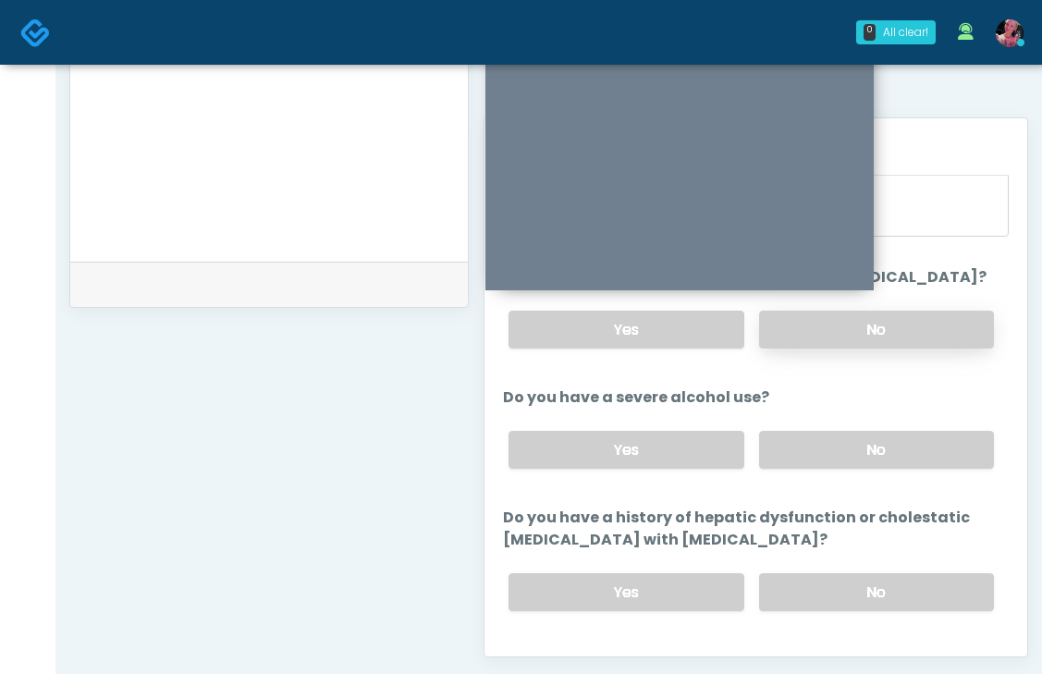
click at [813, 449] on label "No" at bounding box center [876, 450] width 235 height 38
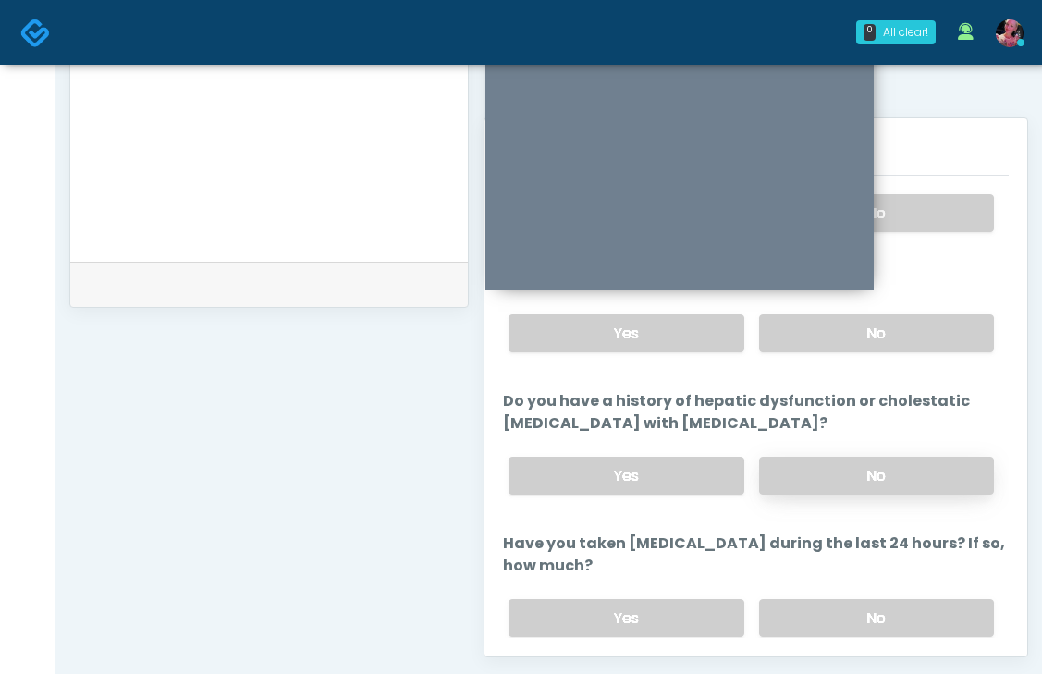
click at [810, 476] on label "No" at bounding box center [876, 476] width 235 height 38
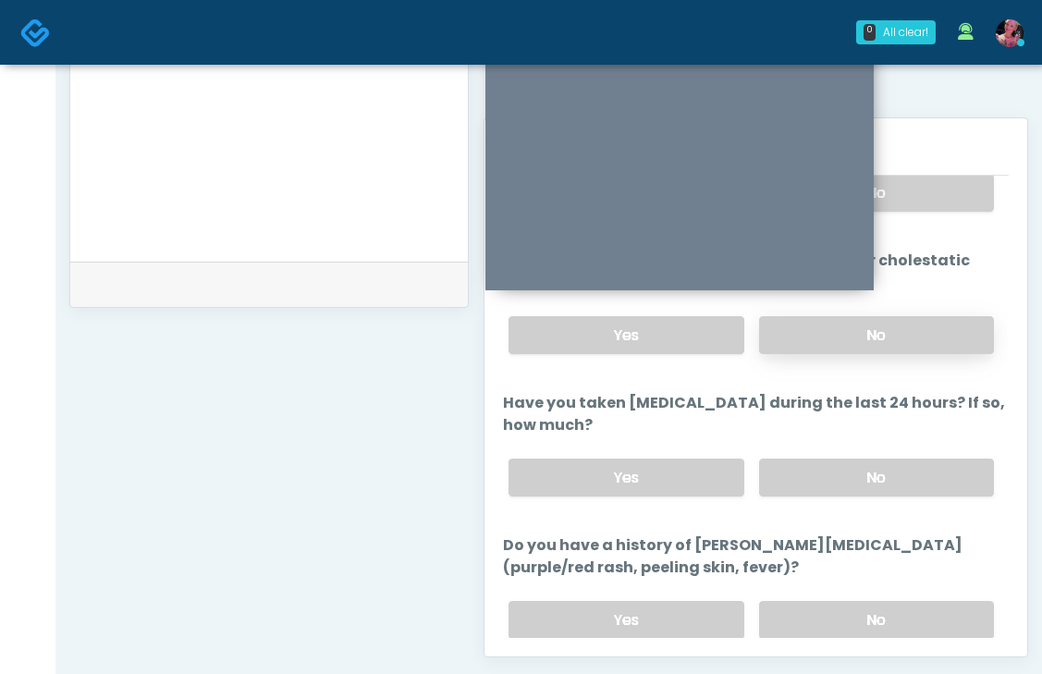
click at [810, 476] on label "No" at bounding box center [876, 478] width 235 height 38
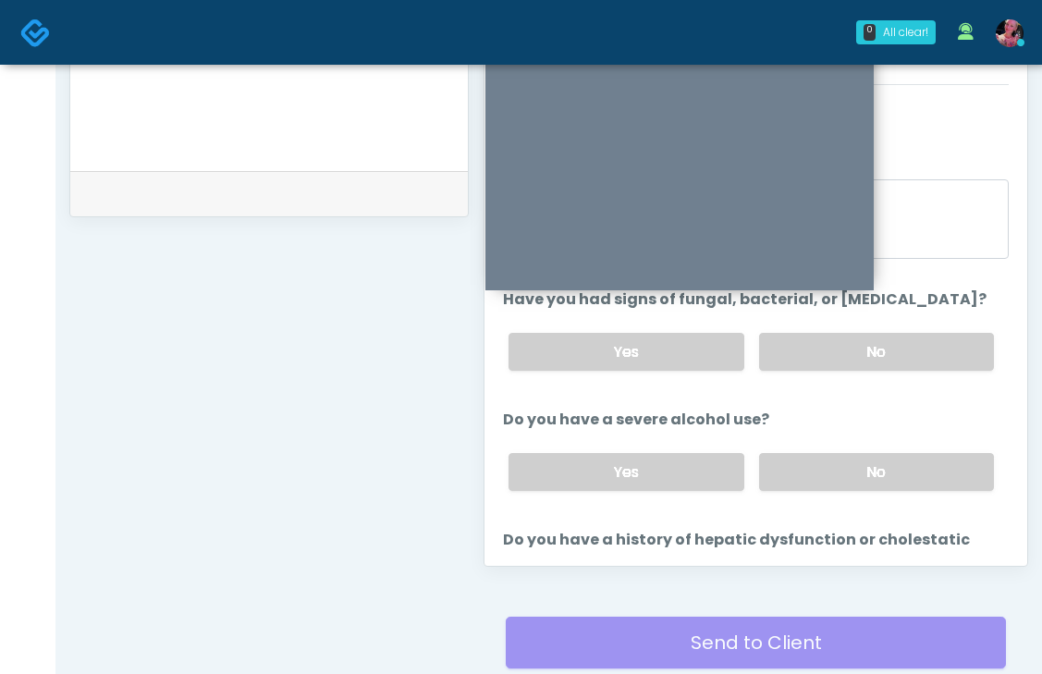
scroll to position [838, 0]
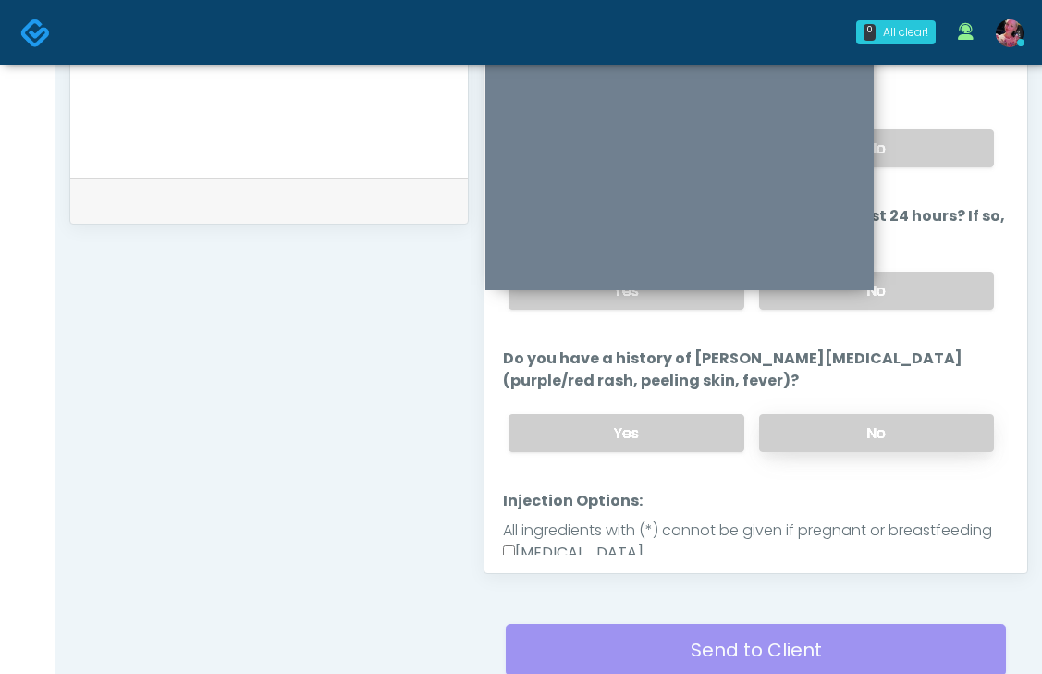
click at [803, 427] on label "No" at bounding box center [876, 433] width 235 height 38
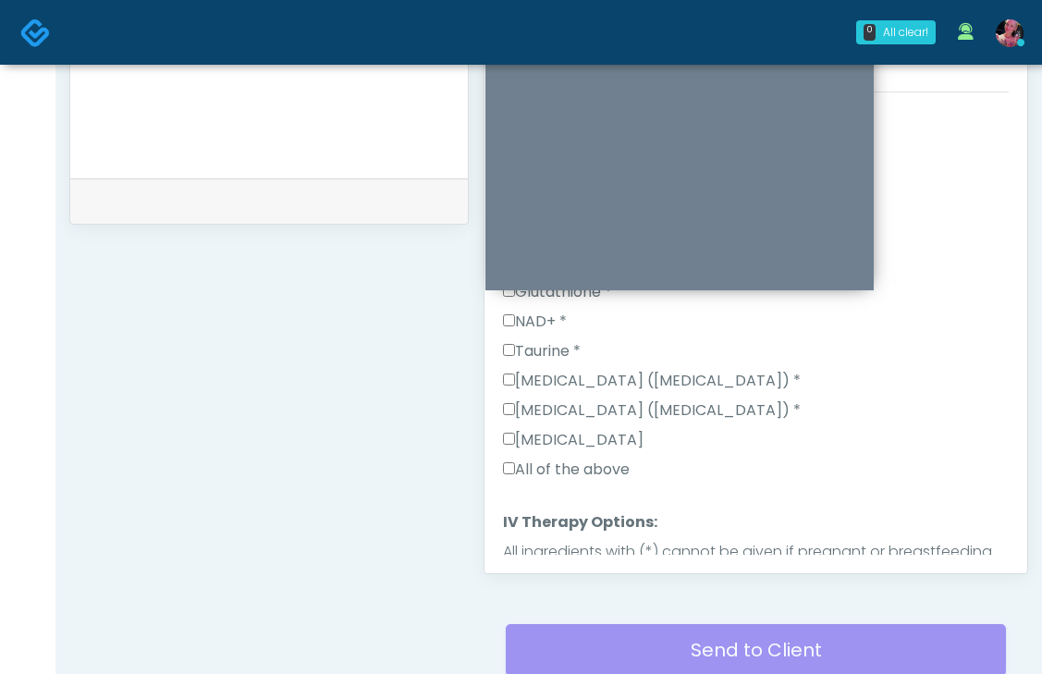
scroll to position [1232, 0]
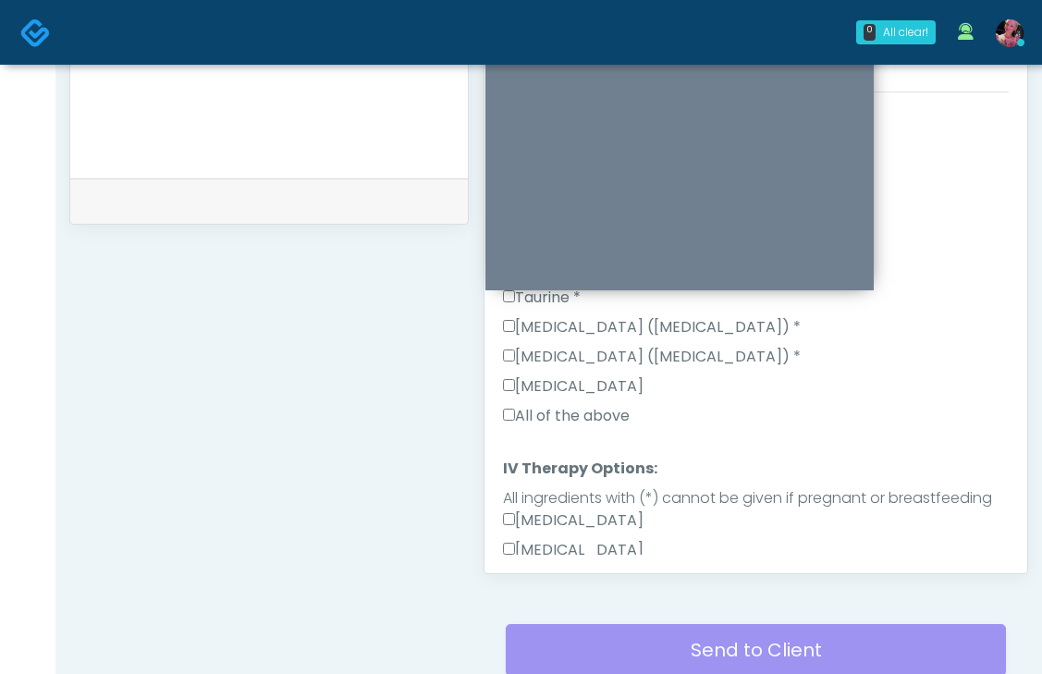
click at [572, 419] on label "All of the above" at bounding box center [566, 416] width 127 height 22
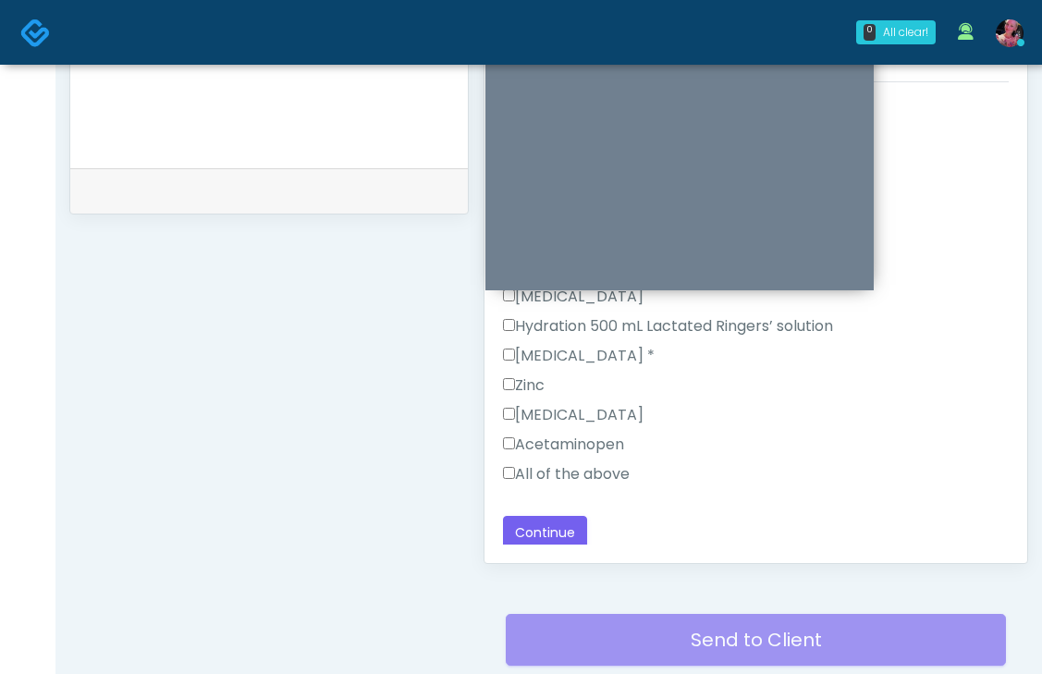
scroll to position [850, 0]
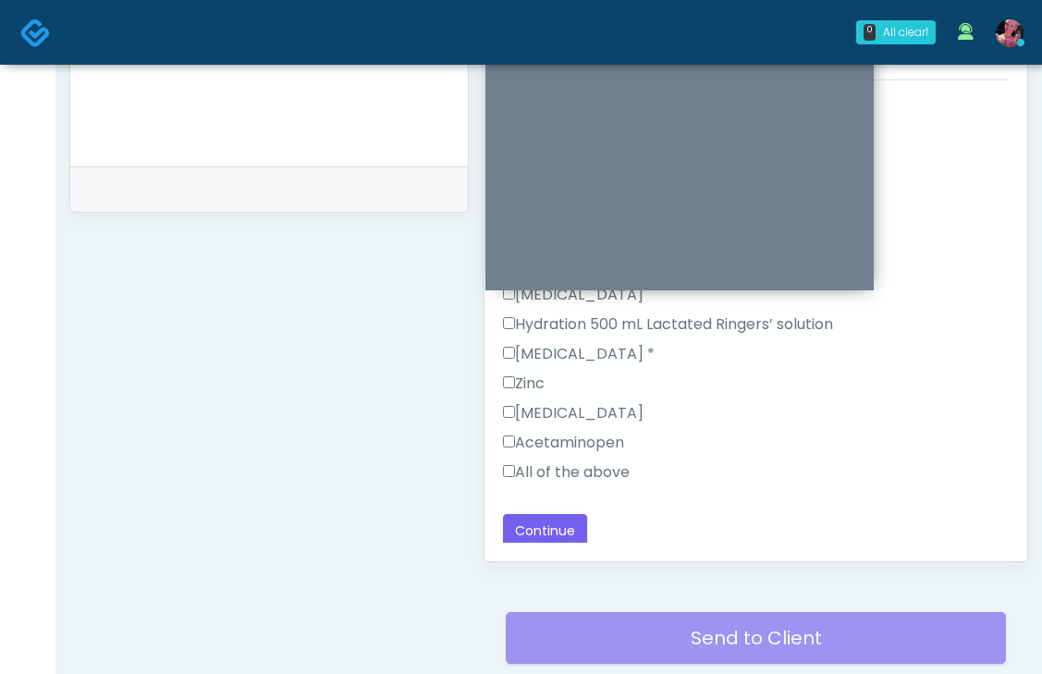
click at [569, 469] on label "All of the above" at bounding box center [566, 472] width 127 height 22
click at [547, 516] on button "Continue" at bounding box center [545, 531] width 84 height 34
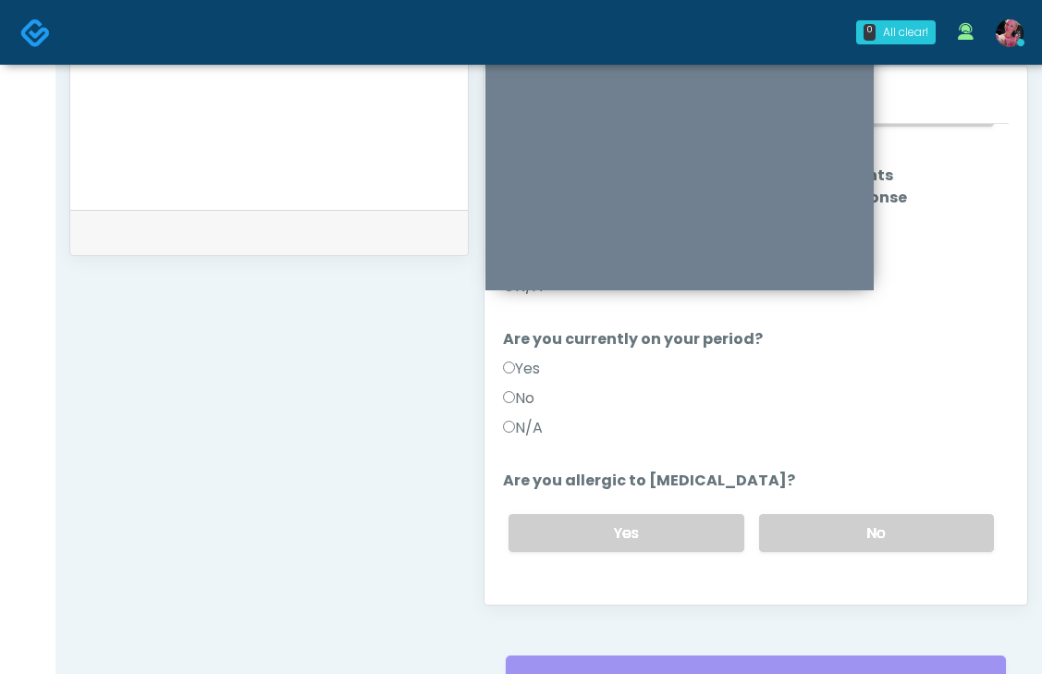
scroll to position [213, 0]
click at [842, 533] on label "No" at bounding box center [876, 531] width 235 height 38
click at [543, 421] on label "N/A" at bounding box center [523, 426] width 40 height 22
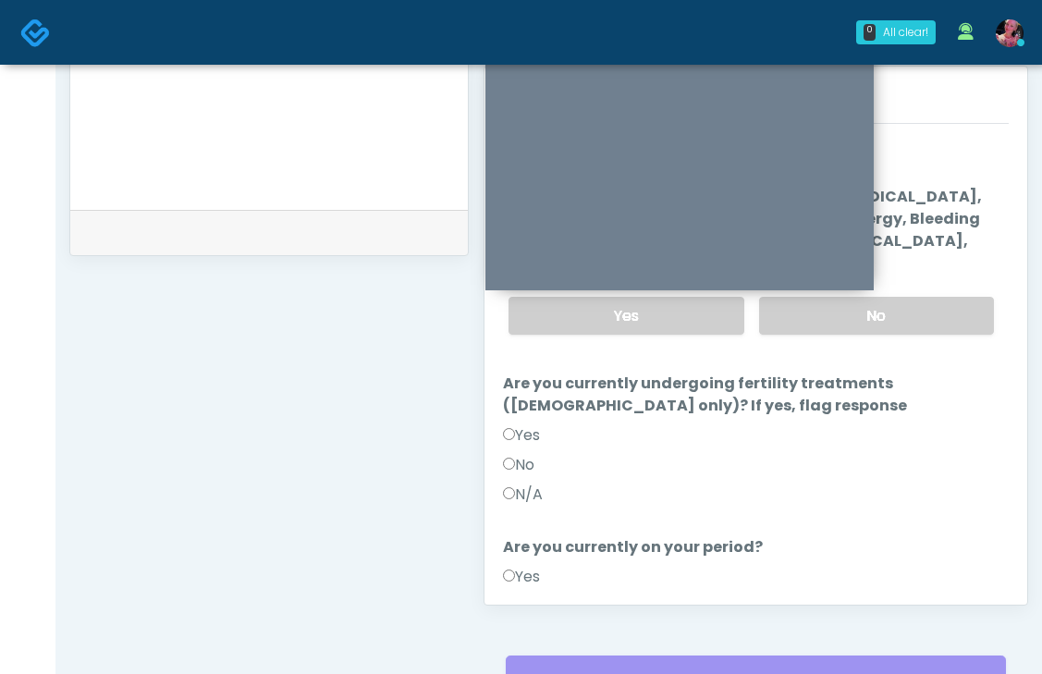
scroll to position [1, 0]
click at [543, 486] on label "N/A" at bounding box center [523, 497] width 40 height 22
click at [855, 324] on label "No" at bounding box center [876, 318] width 235 height 38
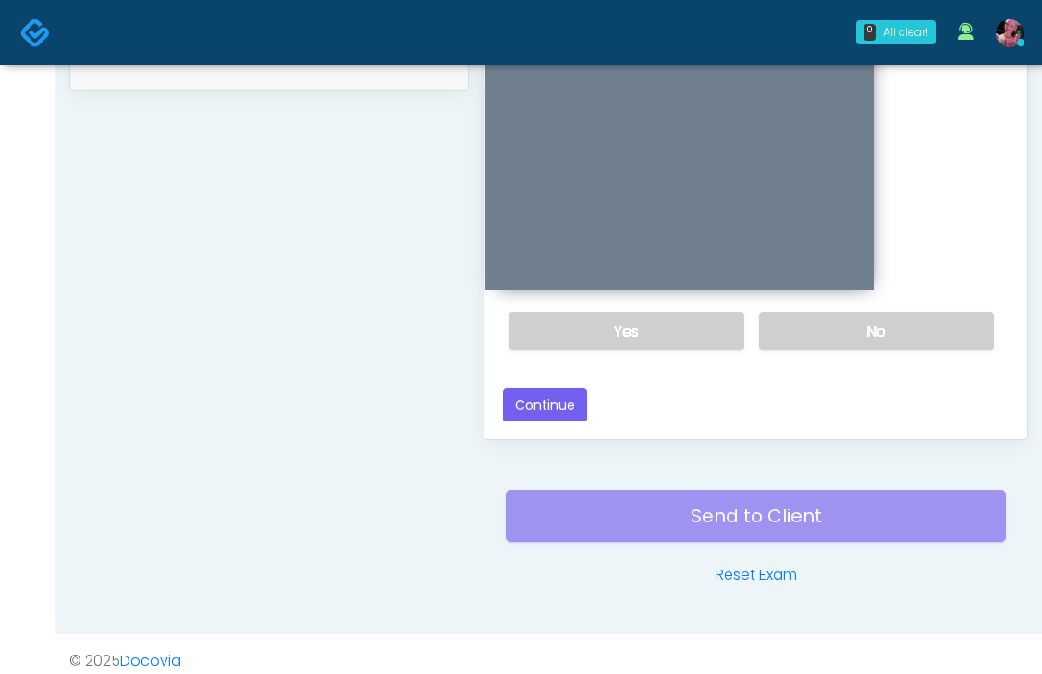
scroll to position [986, 0]
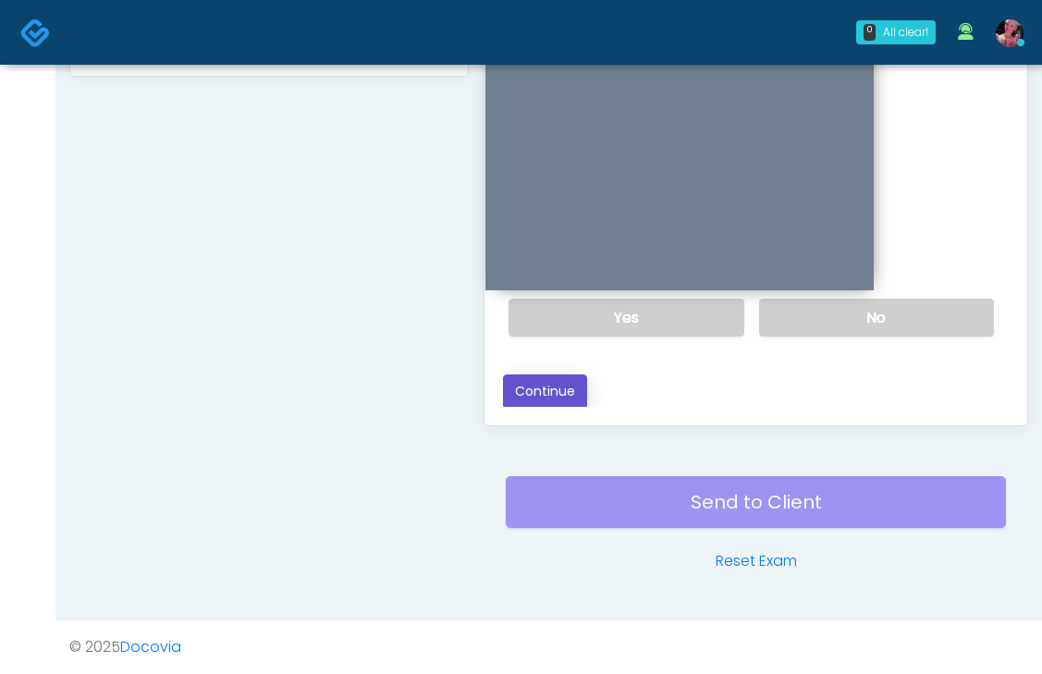
click at [579, 386] on button "Continue" at bounding box center [545, 392] width 84 height 34
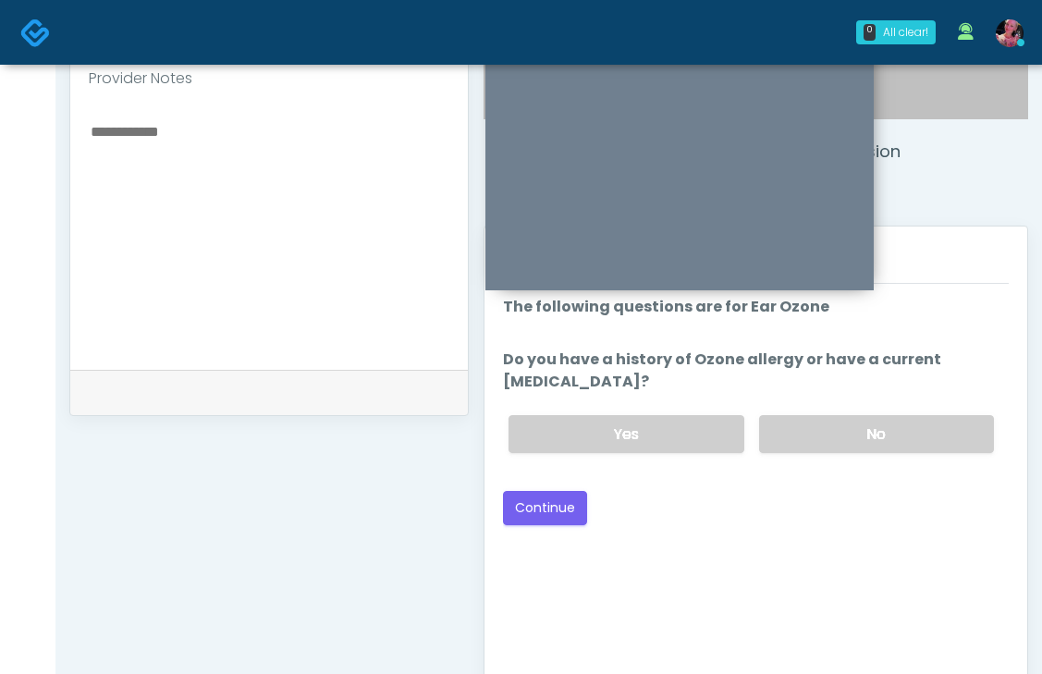
scroll to position [645, 0]
click at [856, 432] on label "No" at bounding box center [876, 435] width 235 height 38
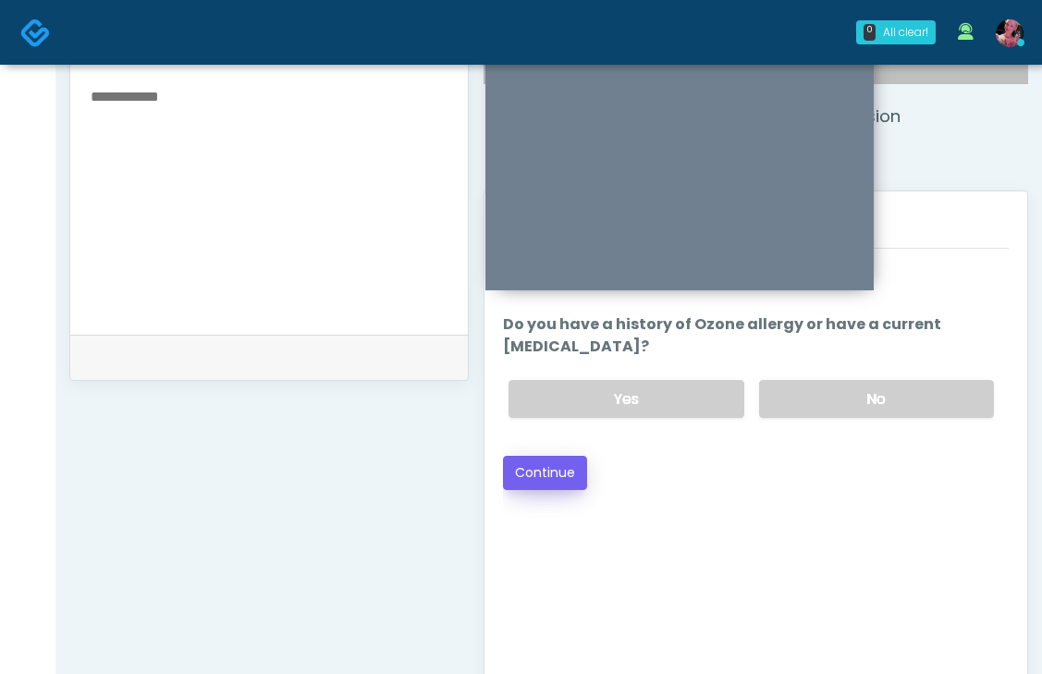
scroll to position [693, 0]
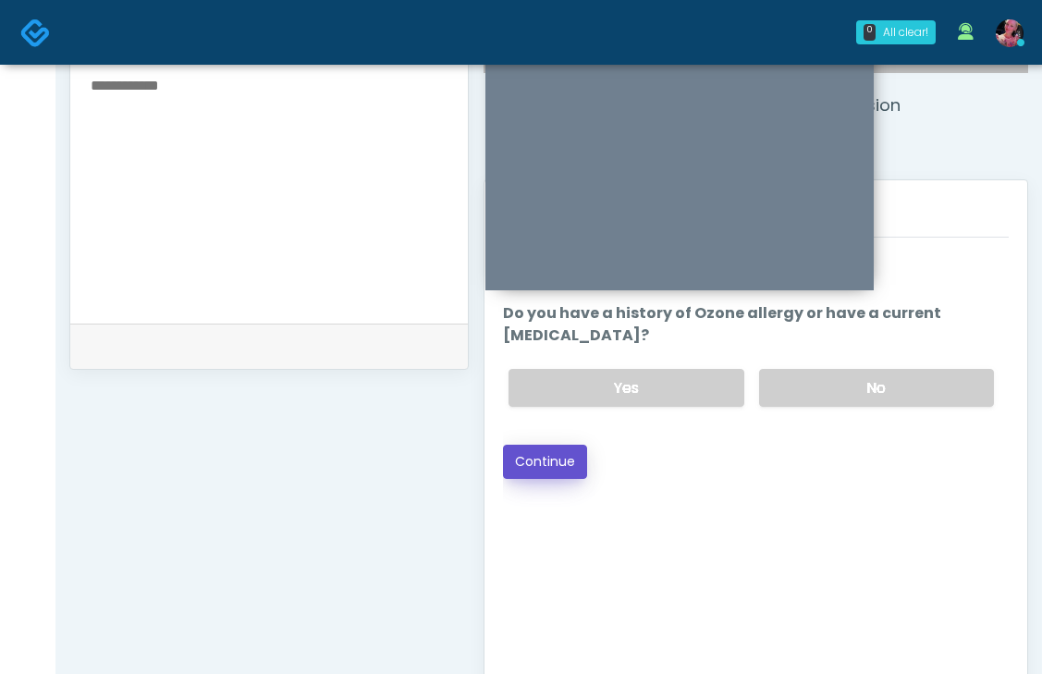
click at [541, 464] on button "Continue" at bounding box center [545, 462] width 84 height 34
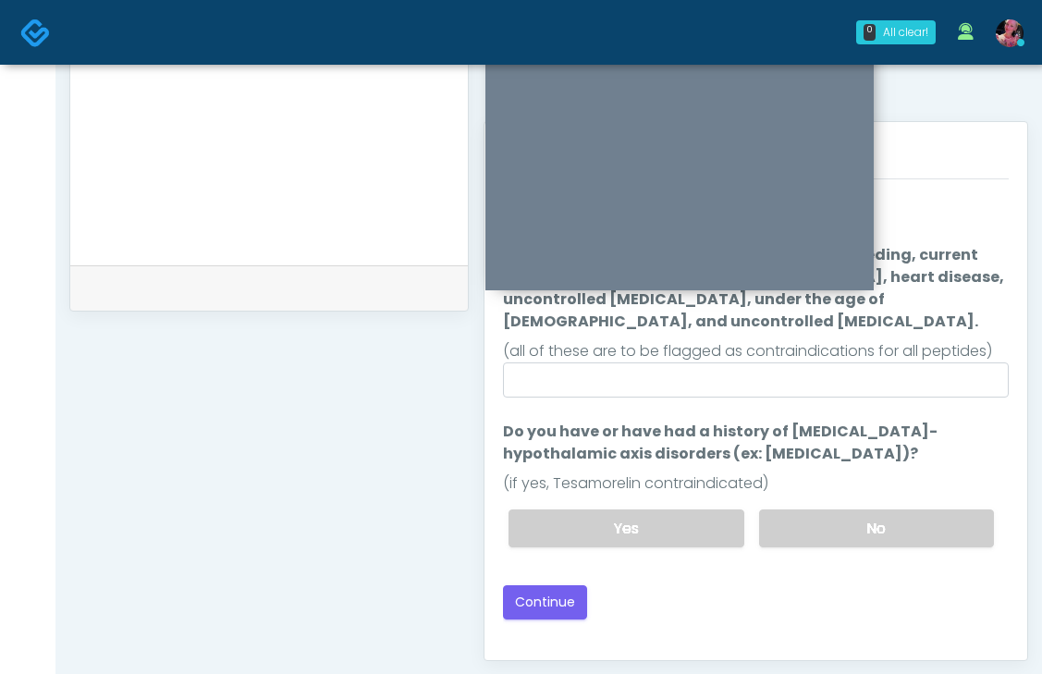
scroll to position [756, 0]
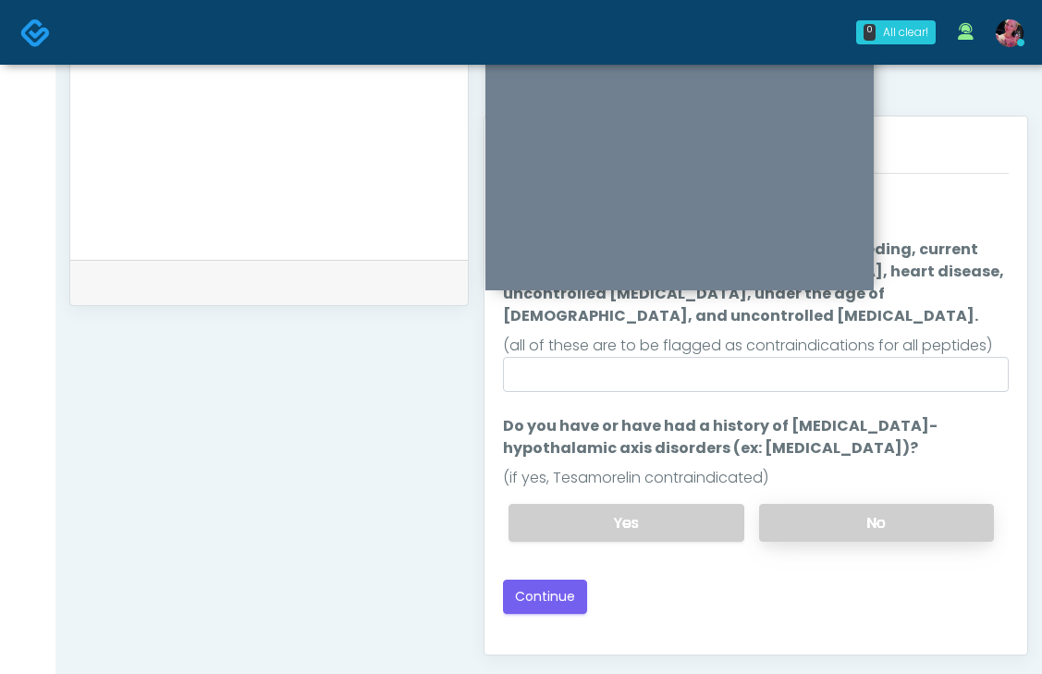
click at [792, 504] on label "No" at bounding box center [876, 523] width 235 height 38
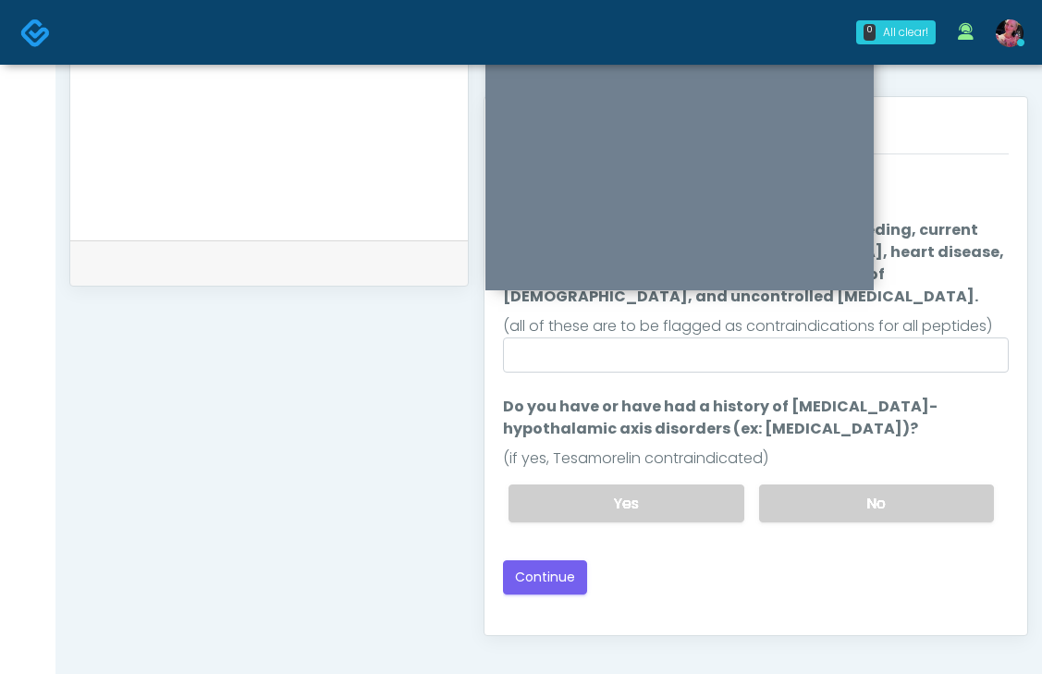
scroll to position [778, 0]
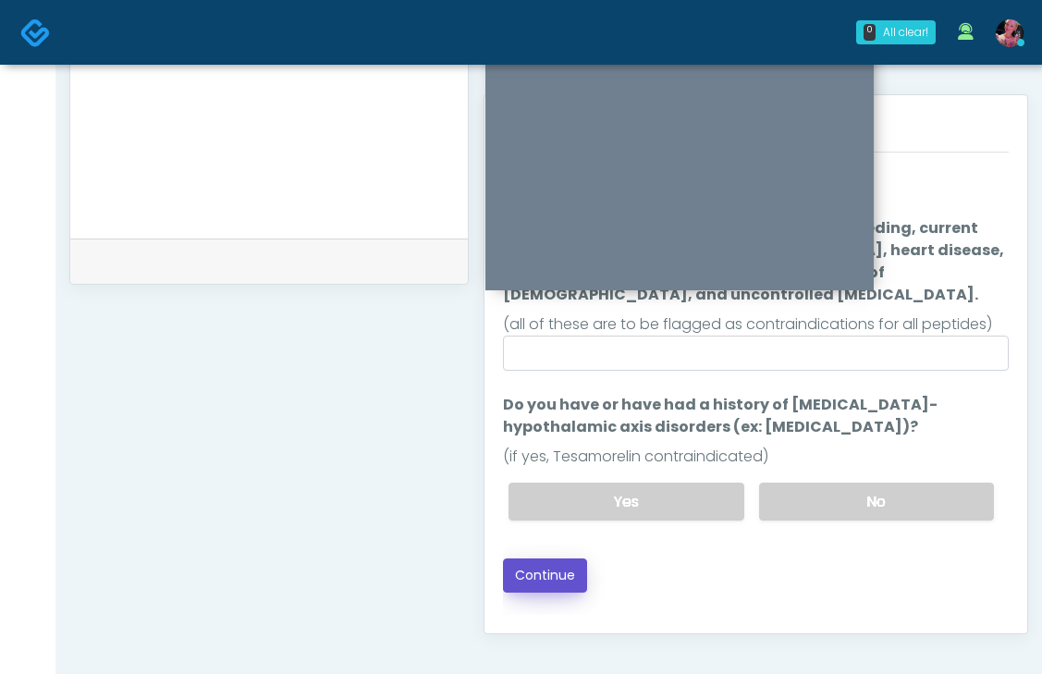
click at [577, 559] on button "Continue" at bounding box center [545, 576] width 84 height 34
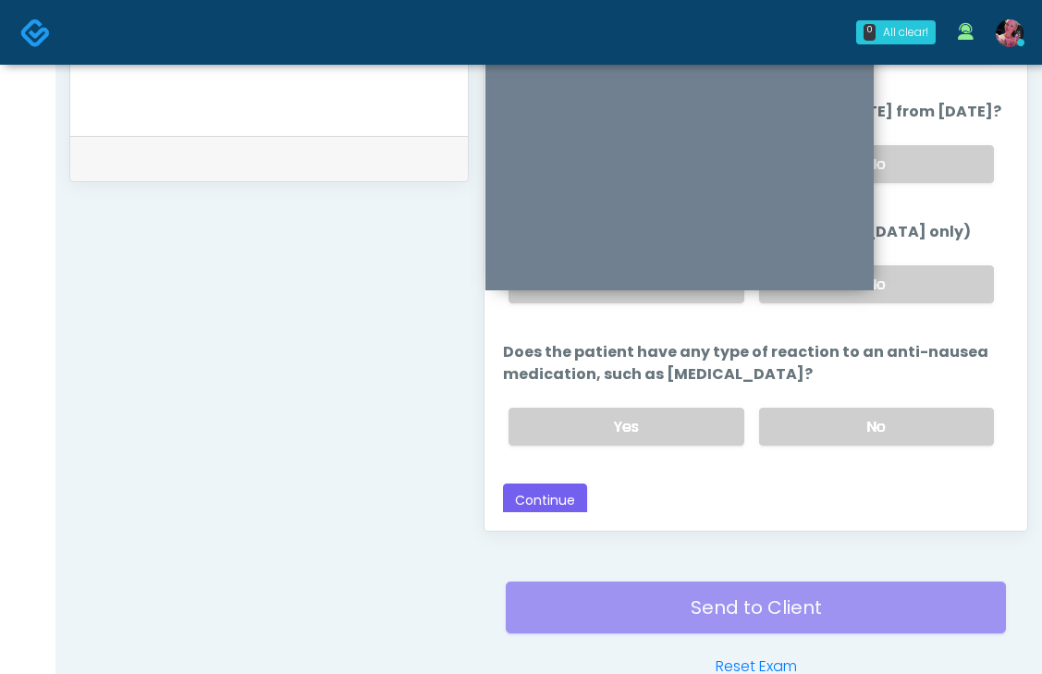
scroll to position [940, 0]
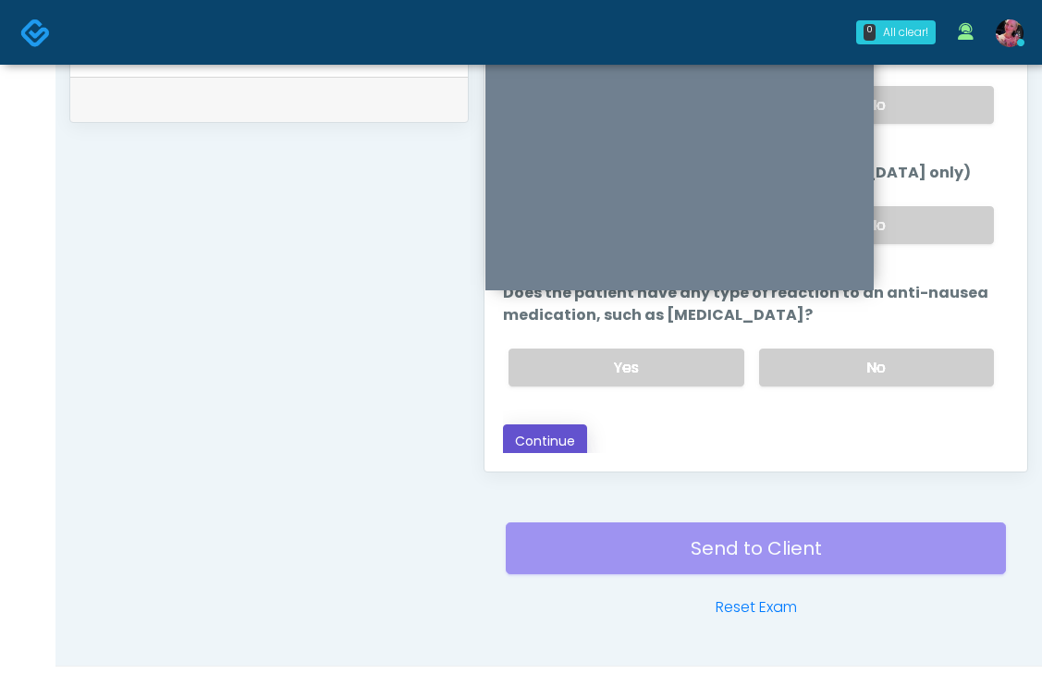
drag, startPoint x: 533, startPoint y: 447, endPoint x: 391, endPoint y: 445, distance: 141.5
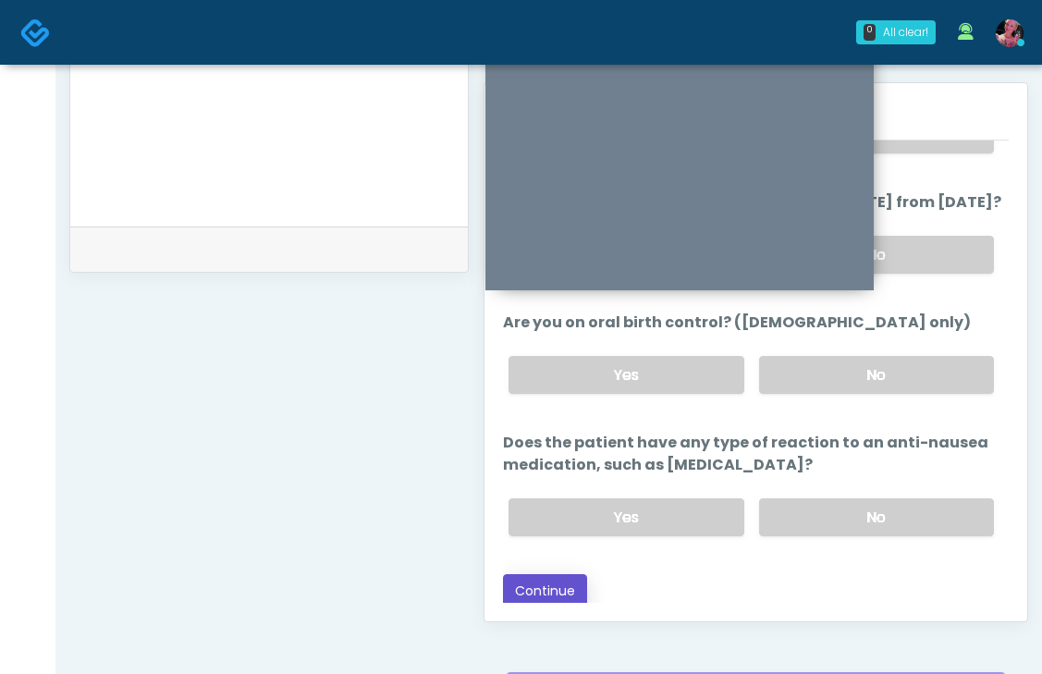
scroll to position [986, 0]
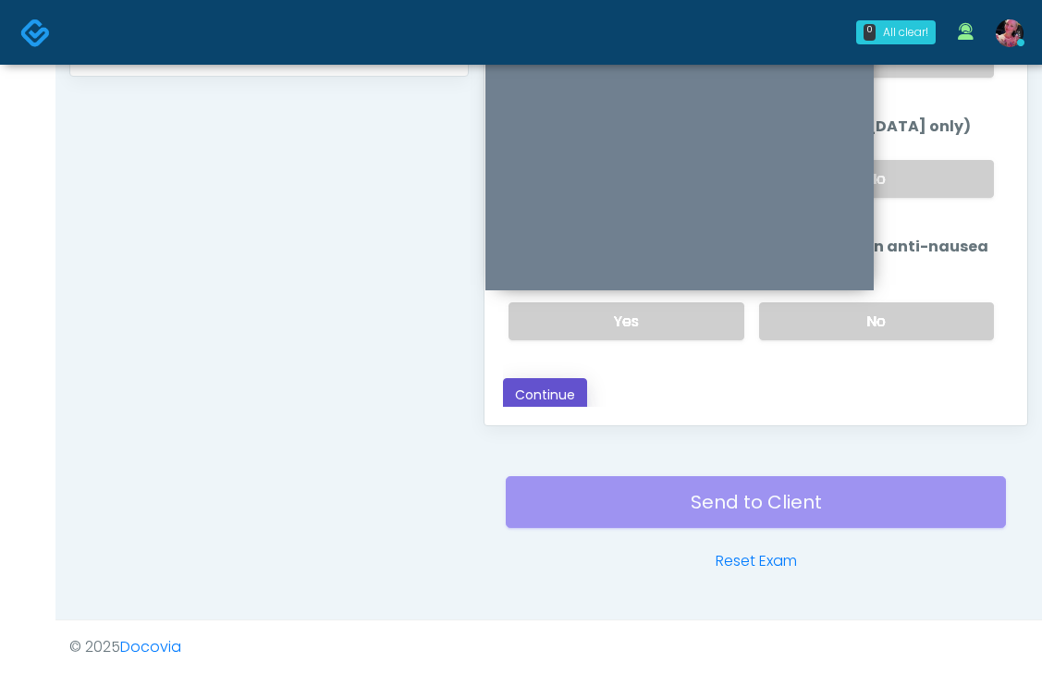
click at [545, 399] on button "Continue" at bounding box center [545, 395] width 84 height 34
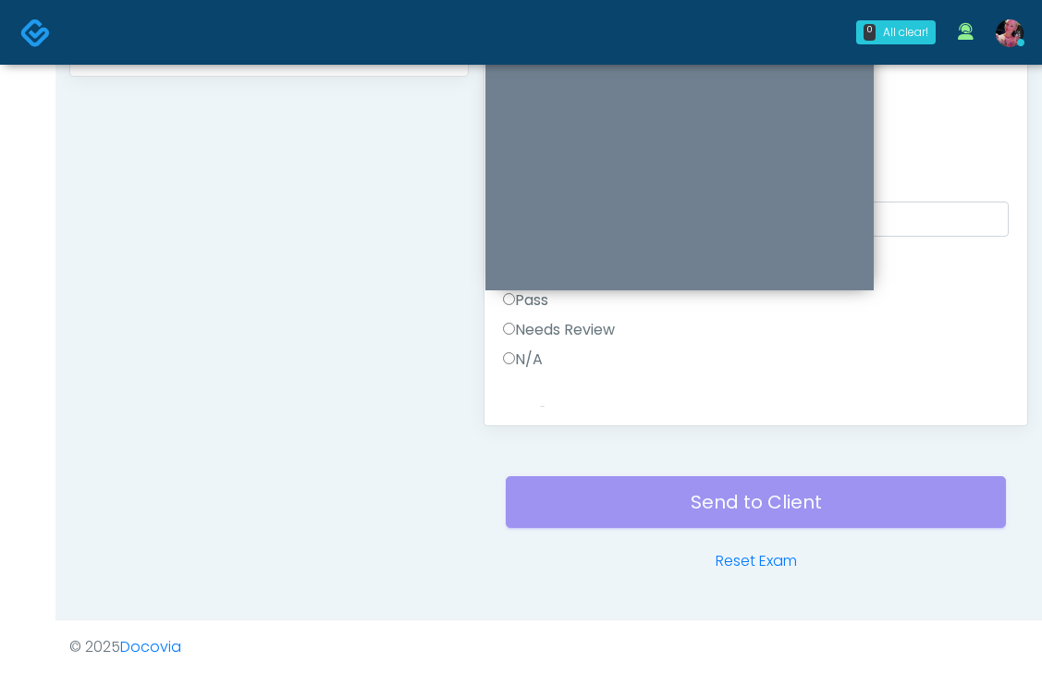
scroll to position [647, 0]
click at [529, 351] on label "N/A" at bounding box center [523, 361] width 40 height 22
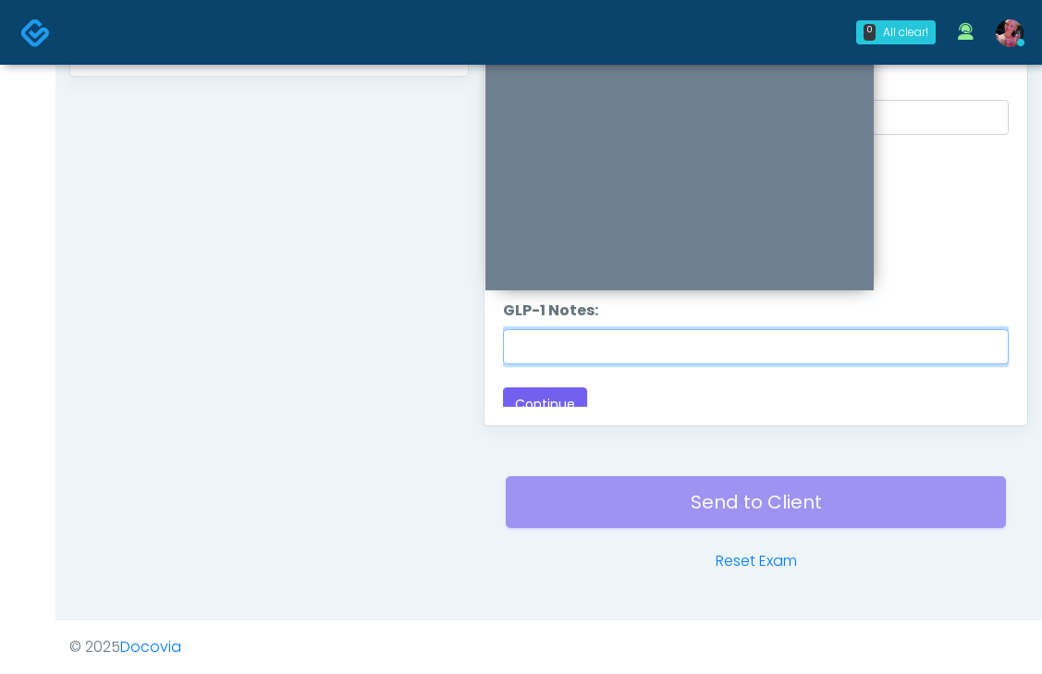
click at [529, 351] on input "GLP-1 Notes:" at bounding box center [756, 346] width 506 height 35
type input "**********"
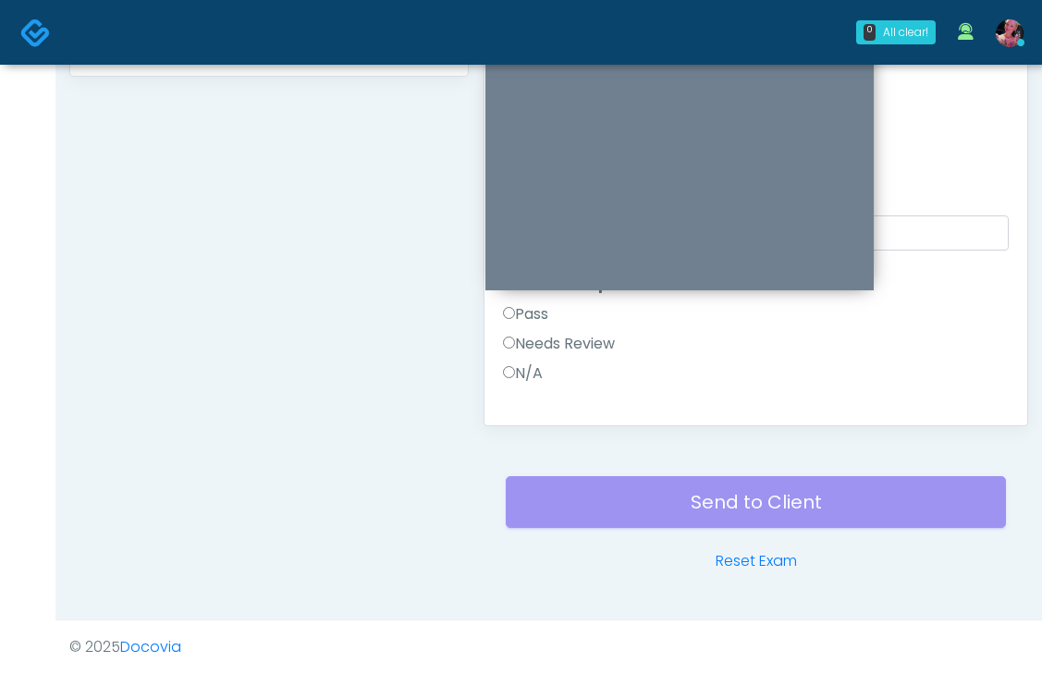
click at [548, 318] on label "Pass" at bounding box center [525, 314] width 45 height 22
click at [537, 338] on label "Pass" at bounding box center [525, 347] width 45 height 22
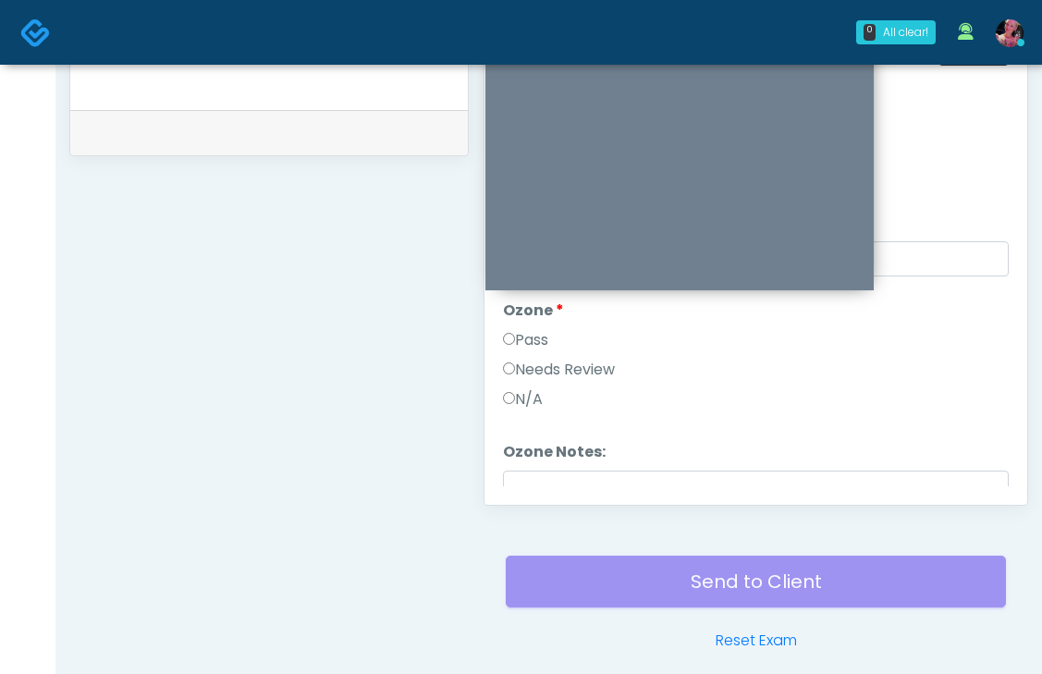
click at [537, 338] on label "Pass" at bounding box center [525, 340] width 45 height 22
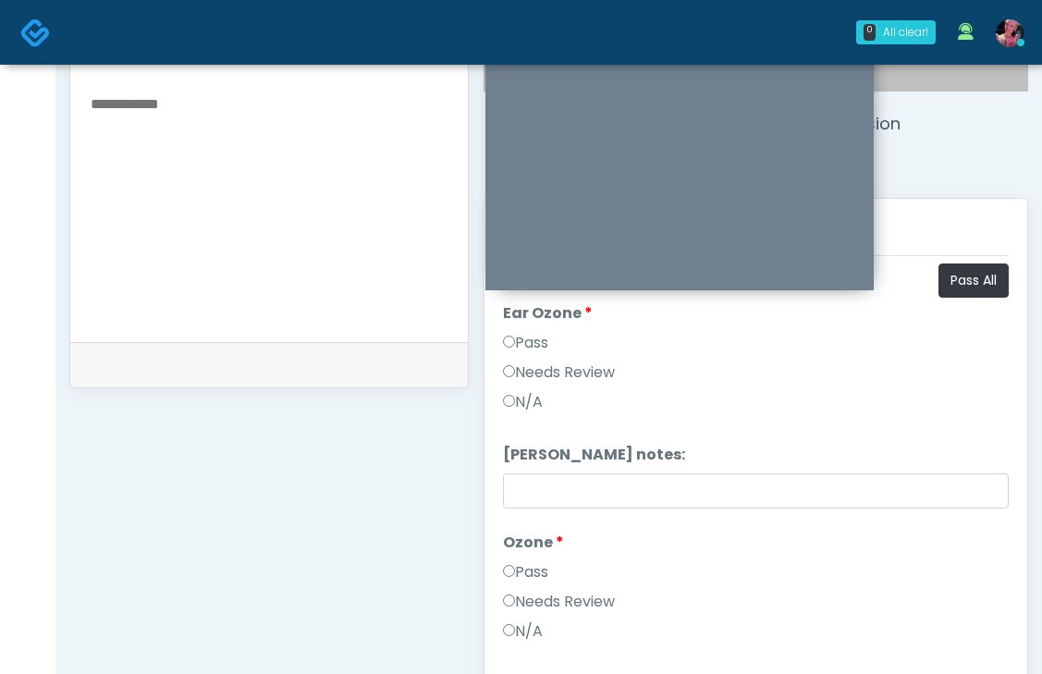
scroll to position [665, 0]
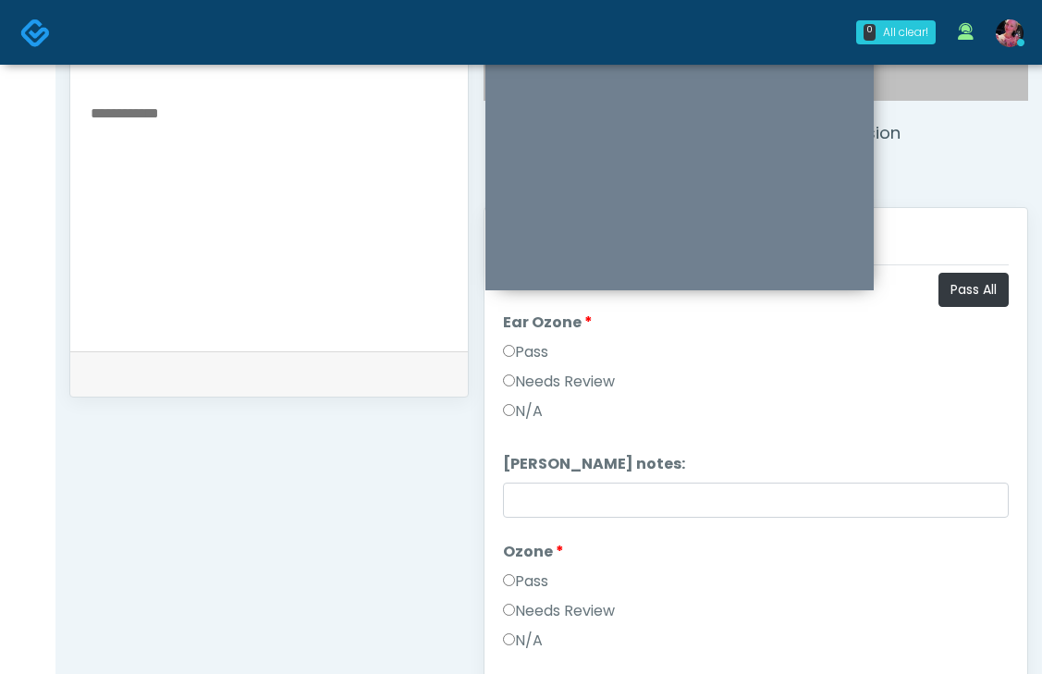
click at [529, 363] on div "Pass" at bounding box center [756, 356] width 506 height 30
click at [525, 352] on label "Pass" at bounding box center [525, 352] width 45 height 22
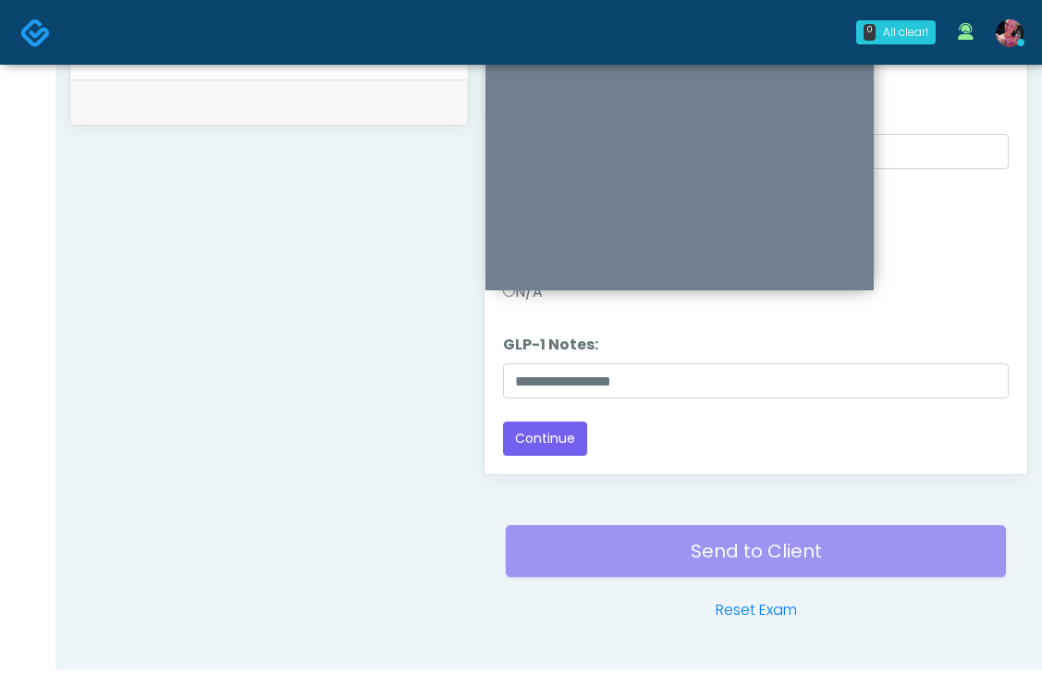
scroll to position [986, 0]
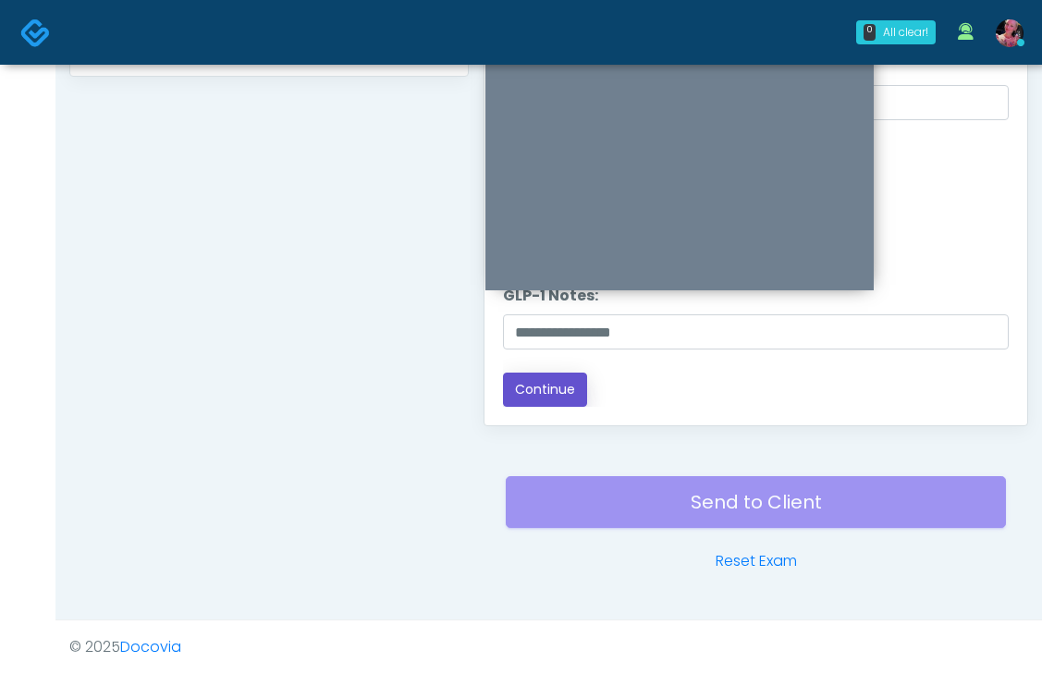
click at [540, 399] on button "Continue" at bounding box center [545, 390] width 84 height 34
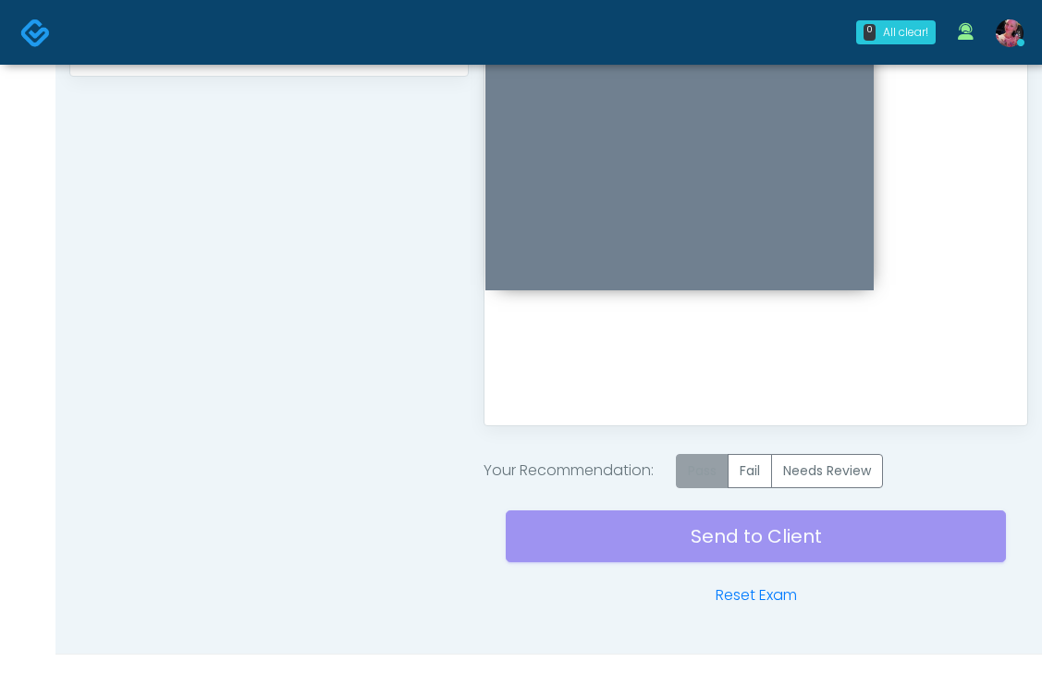
click at [705, 477] on label "Pass" at bounding box center [702, 471] width 53 height 34
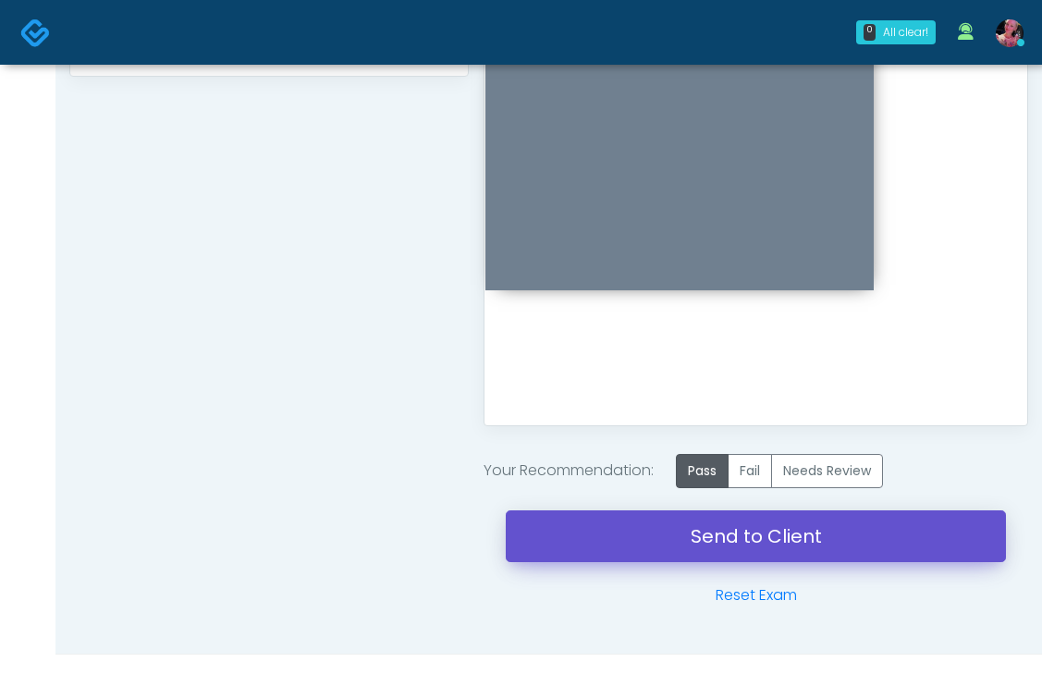
click at [691, 521] on link "Send to Client" at bounding box center [756, 536] width 500 height 52
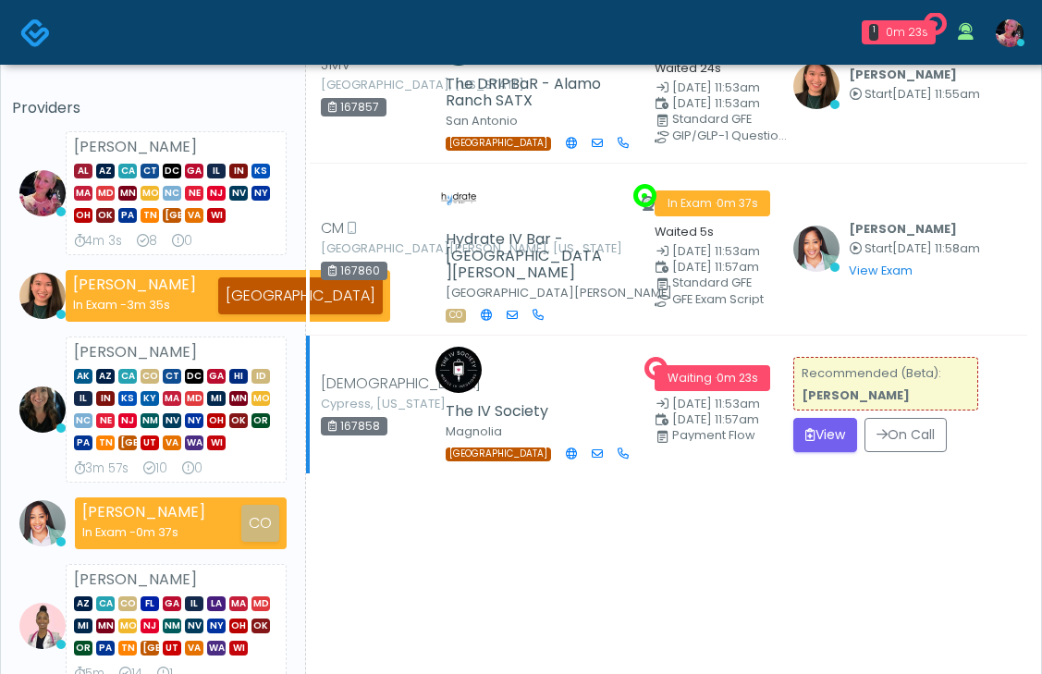
scroll to position [158, 0]
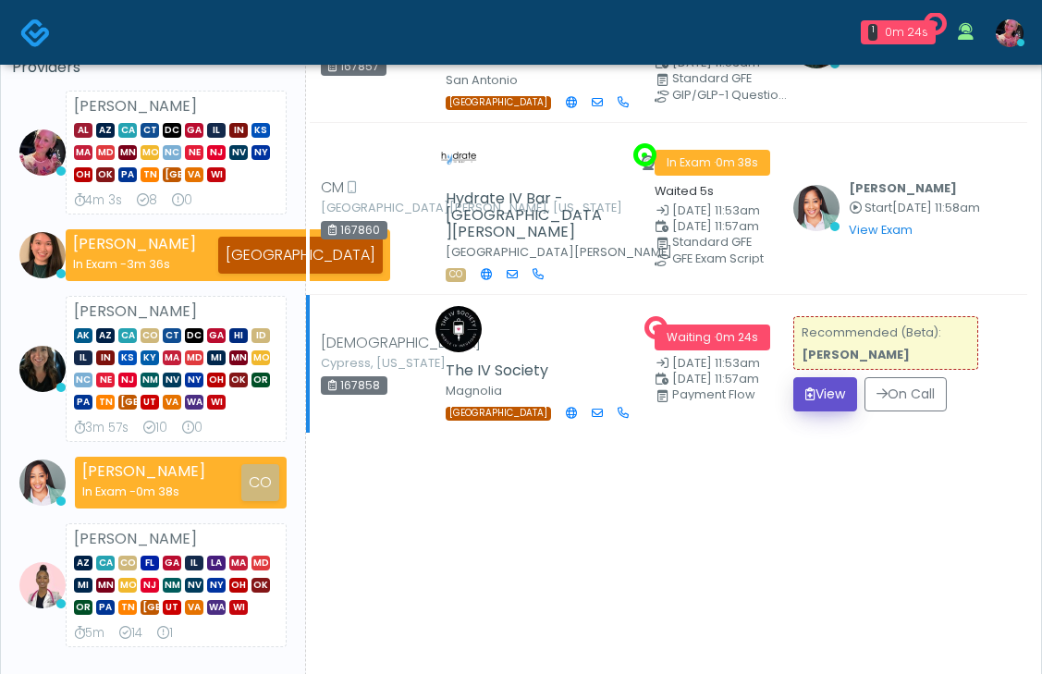
click at [826, 412] on button "View" at bounding box center [825, 394] width 64 height 34
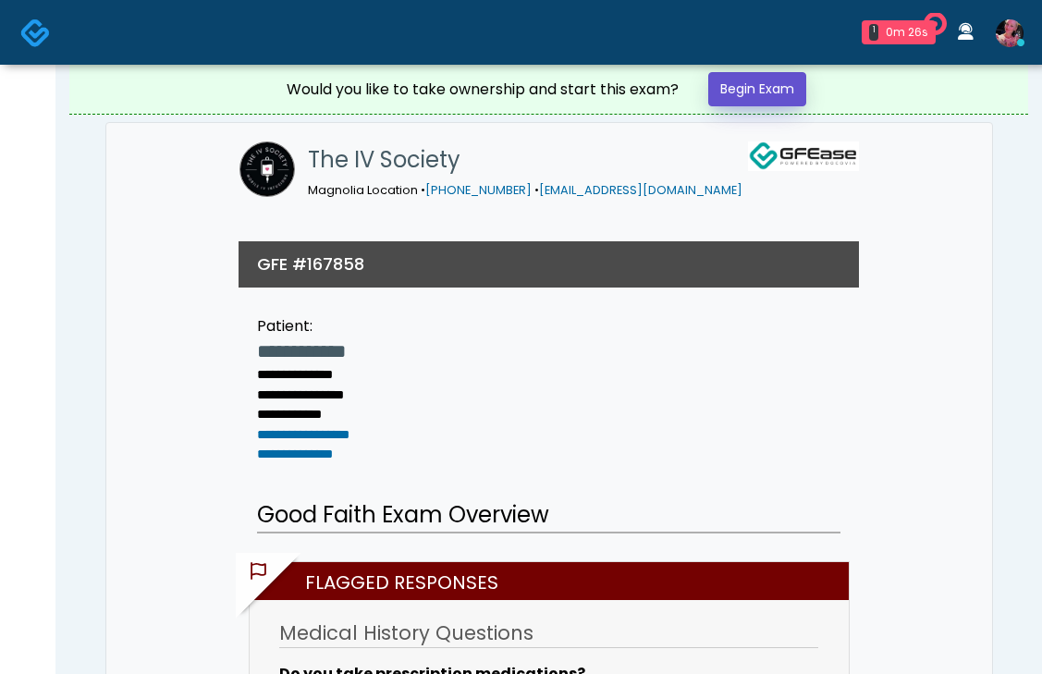
click at [758, 96] on link "Begin Exam" at bounding box center [757, 89] width 98 height 34
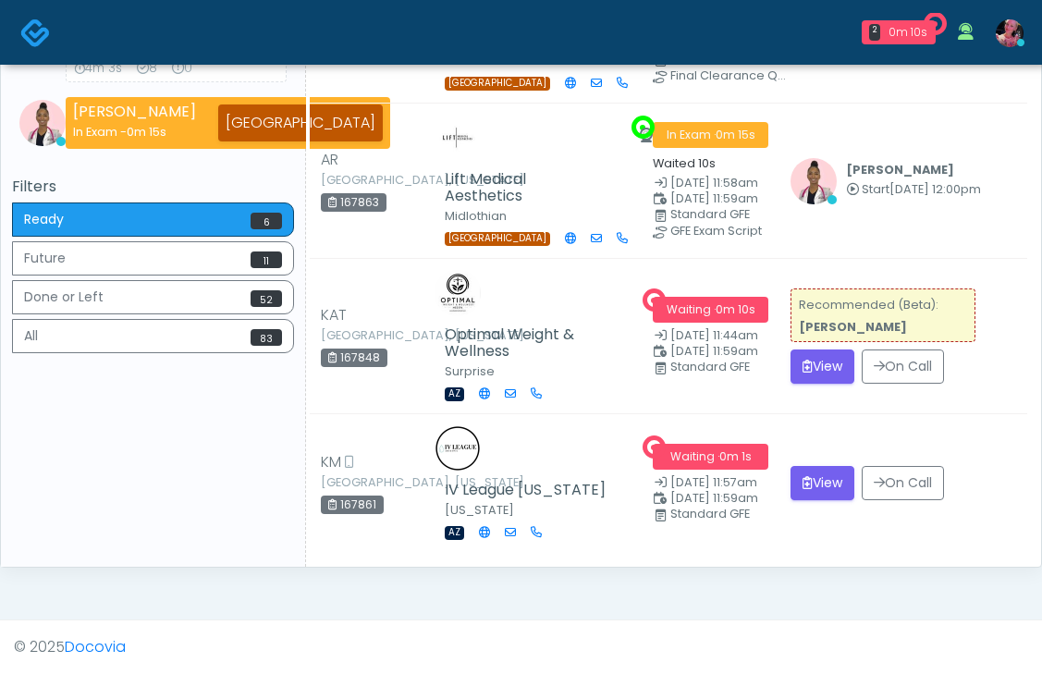
scroll to position [624, 0]
click at [813, 378] on button "View" at bounding box center [823, 367] width 64 height 34
click at [808, 364] on td "Recommended (Beta): [PERSON_NAME] View On Call" at bounding box center [904, 336] width 248 height 155
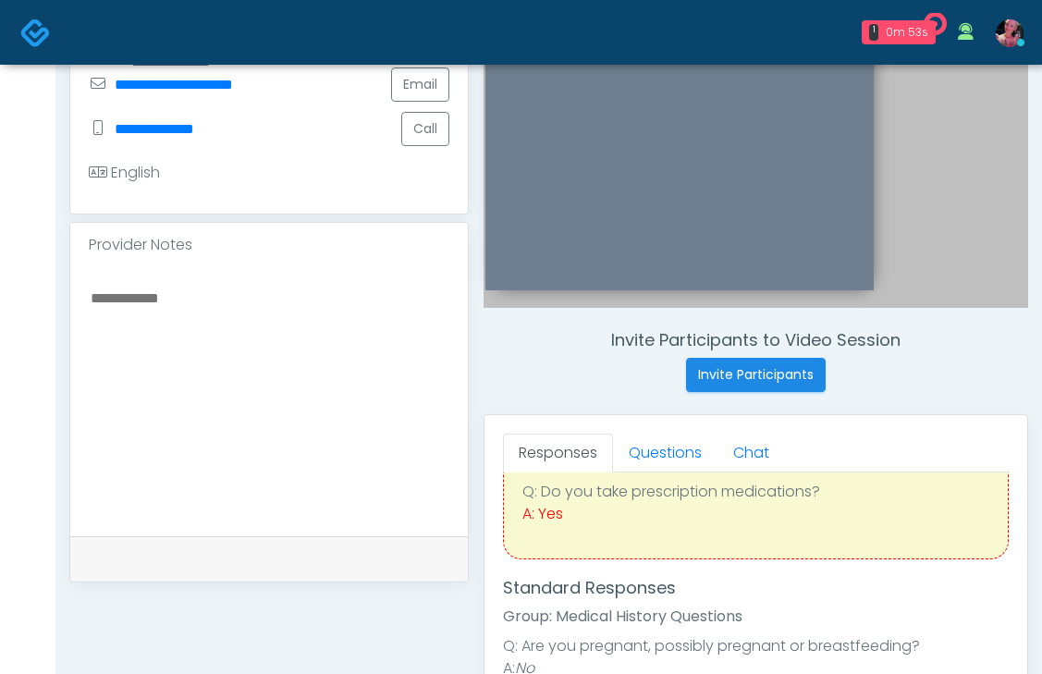
scroll to position [95, 0]
click at [678, 464] on link "Questions" at bounding box center [665, 453] width 104 height 39
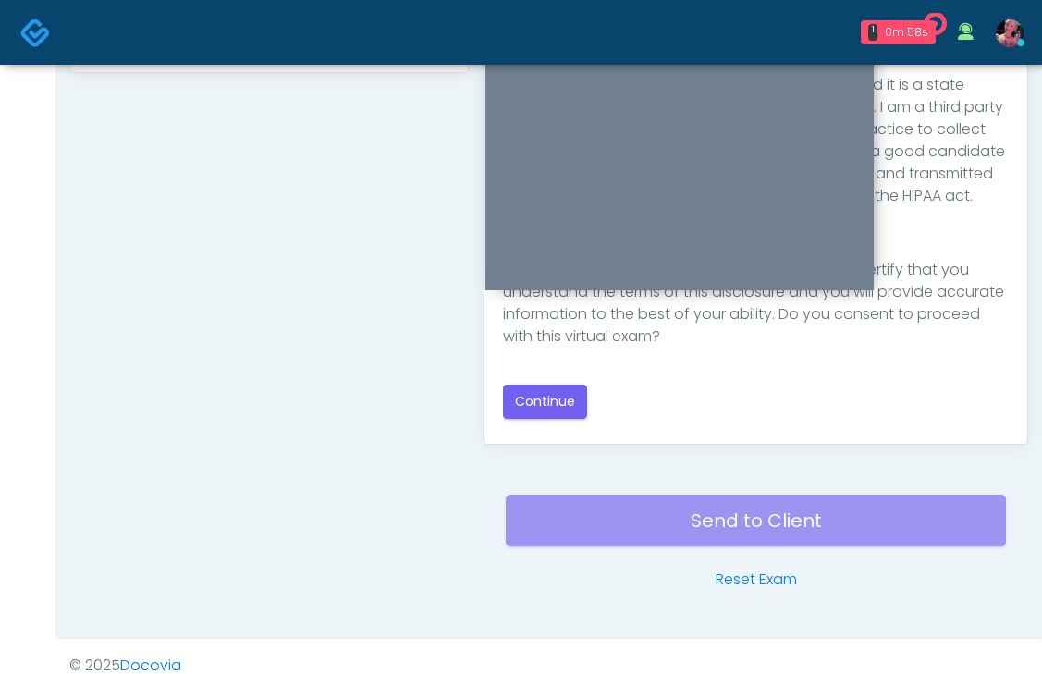
scroll to position [986, 0]
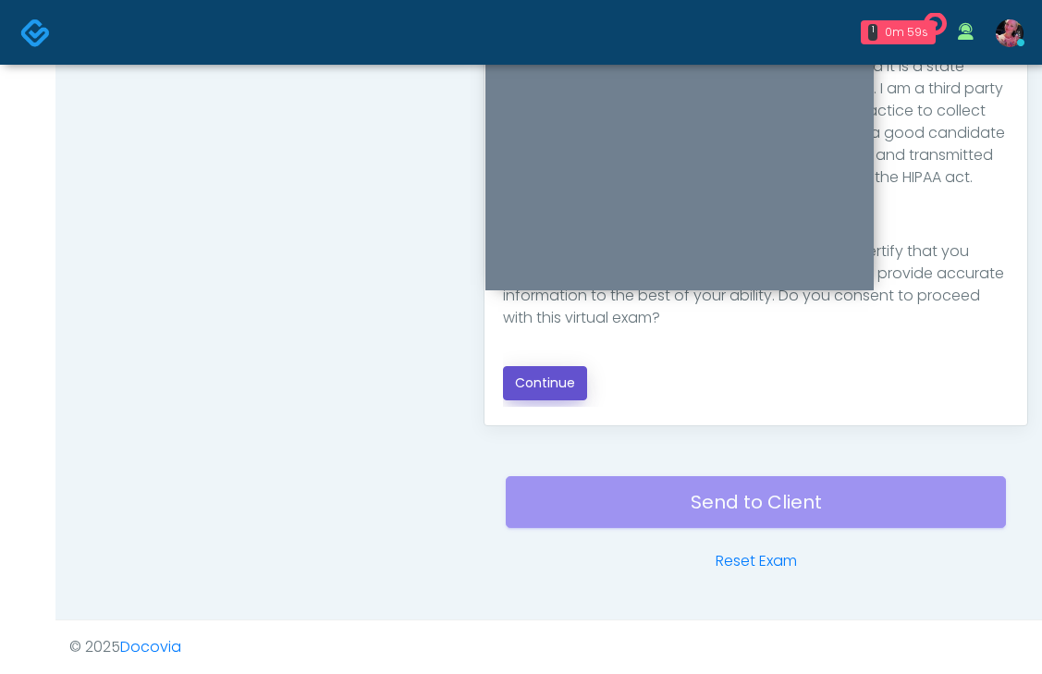
click at [535, 369] on button "Continue" at bounding box center [545, 383] width 84 height 34
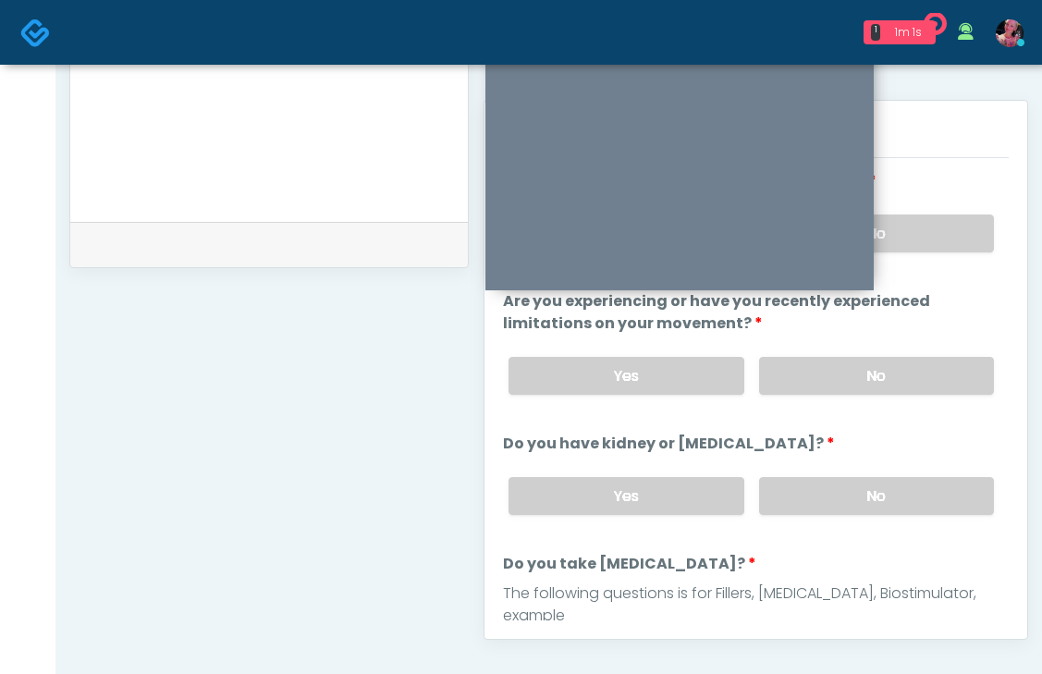
scroll to position [751, 0]
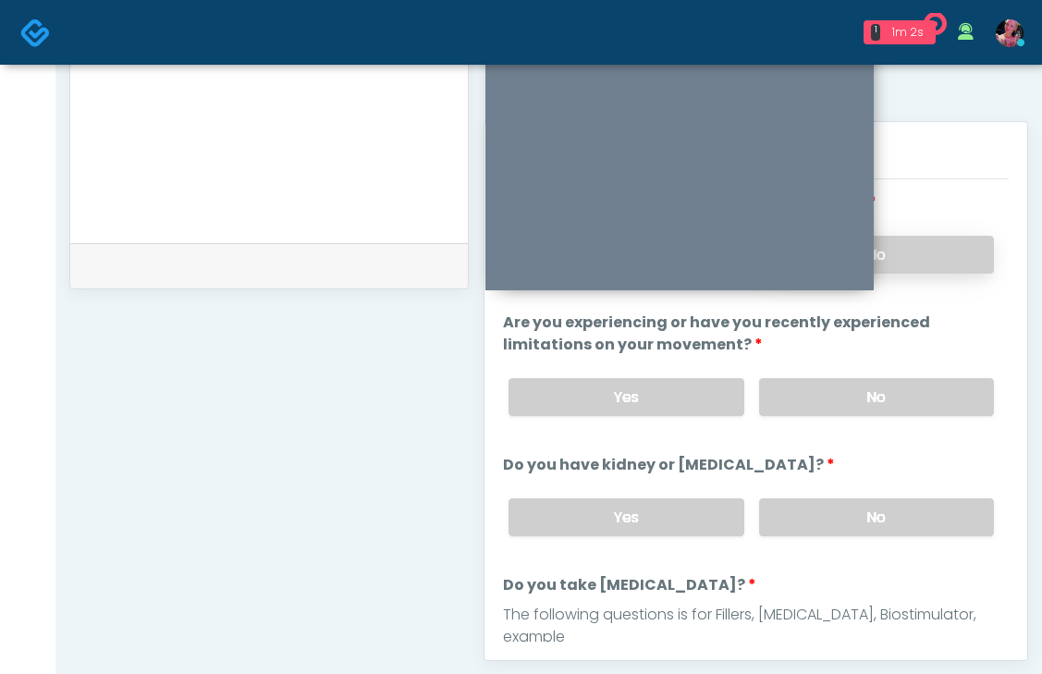
click at [925, 258] on label "No" at bounding box center [876, 255] width 235 height 38
click at [903, 394] on label "No" at bounding box center [876, 397] width 235 height 38
click at [885, 514] on label "No" at bounding box center [876, 517] width 235 height 38
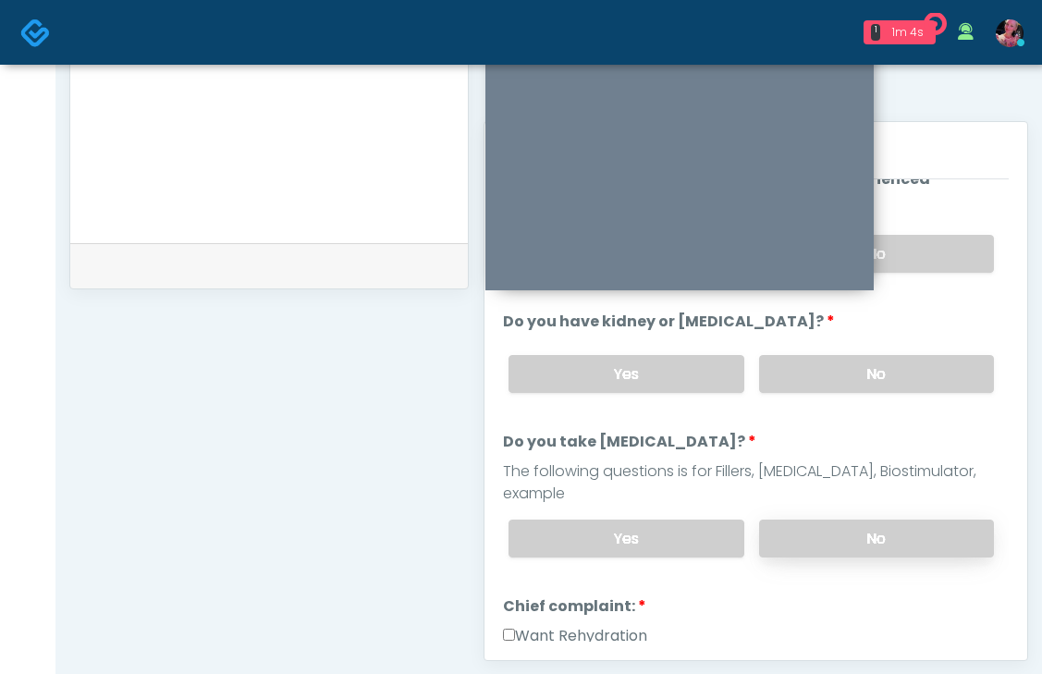
click at [876, 520] on label "No" at bounding box center [876, 539] width 235 height 38
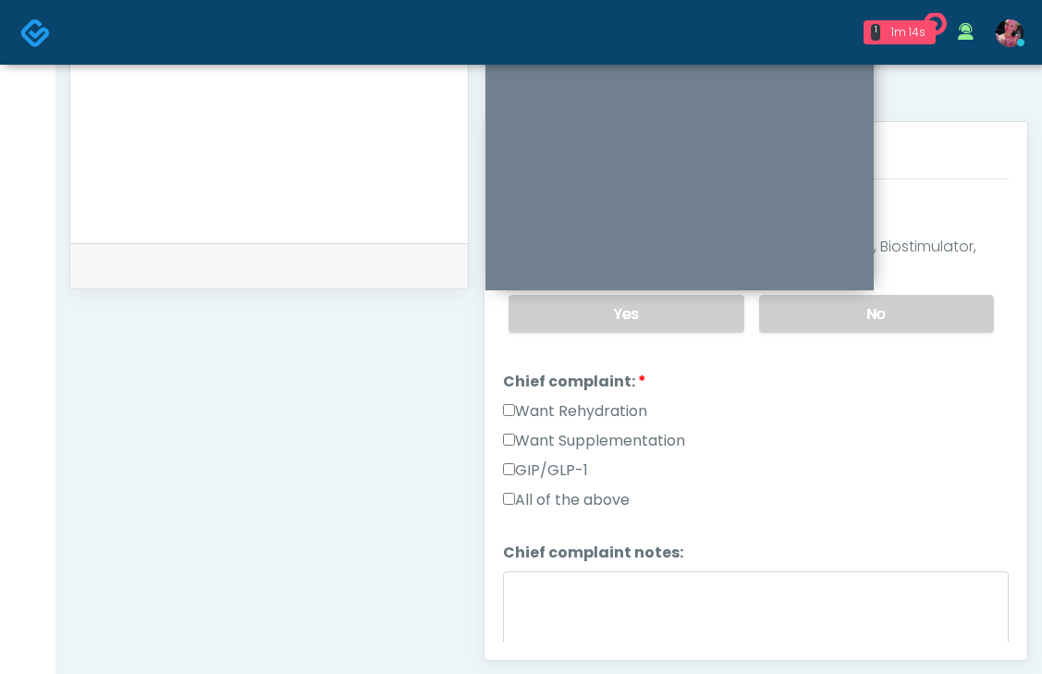
scroll to position [395, 0]
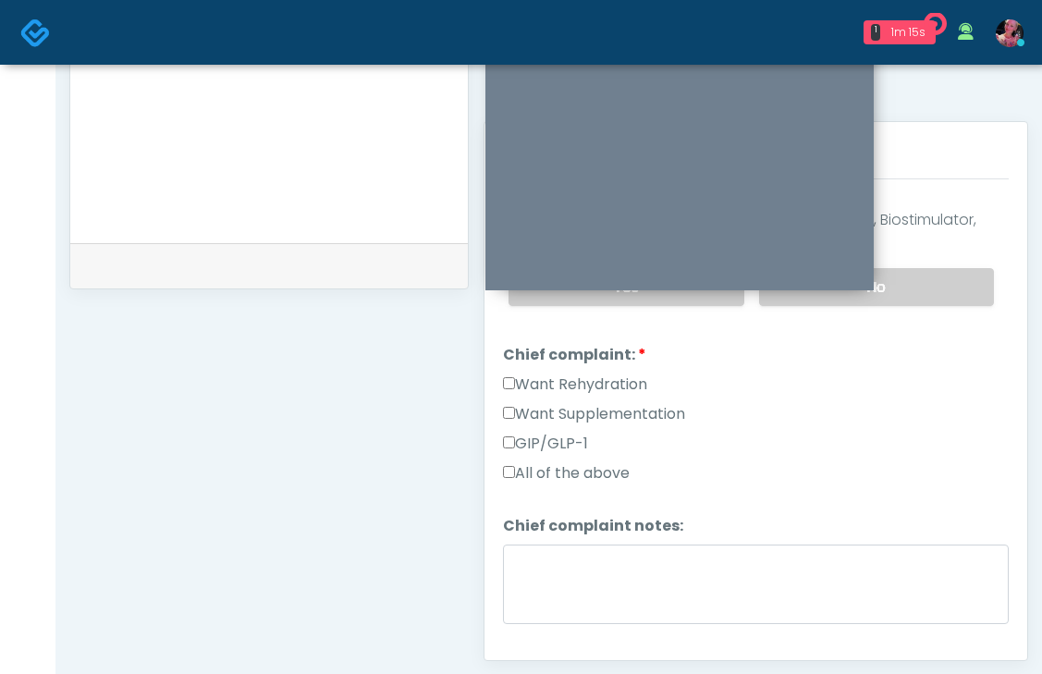
click at [546, 374] on div "Want Rehydration" at bounding box center [756, 389] width 506 height 30
click at [545, 403] on label "Want Supplementation" at bounding box center [594, 414] width 182 height 22
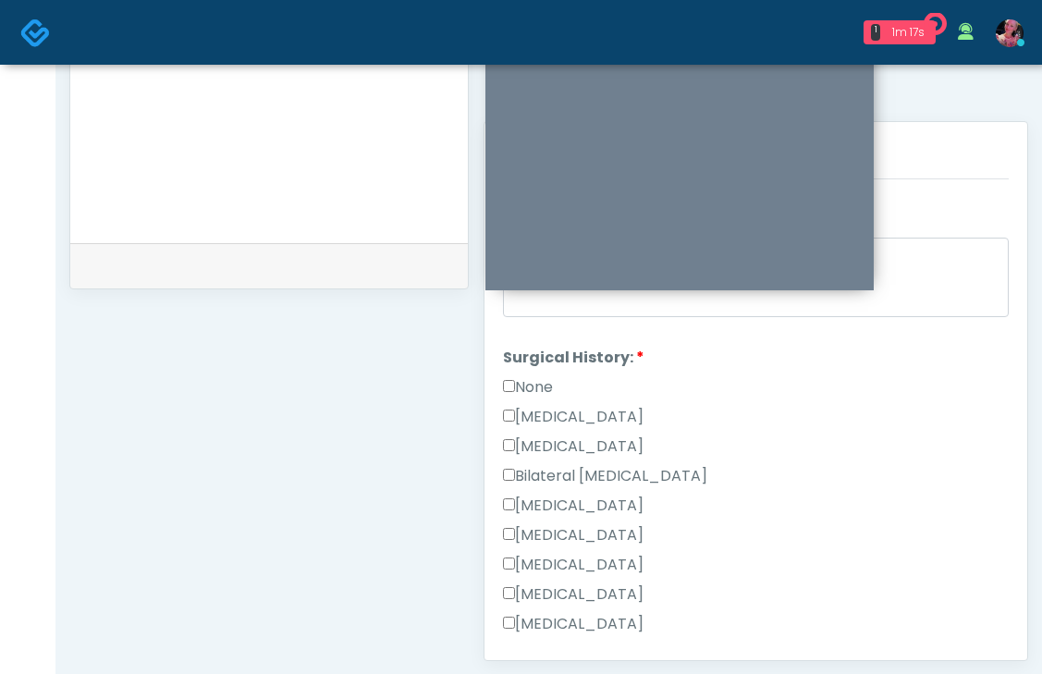
click at [535, 376] on label "None" at bounding box center [528, 387] width 50 height 22
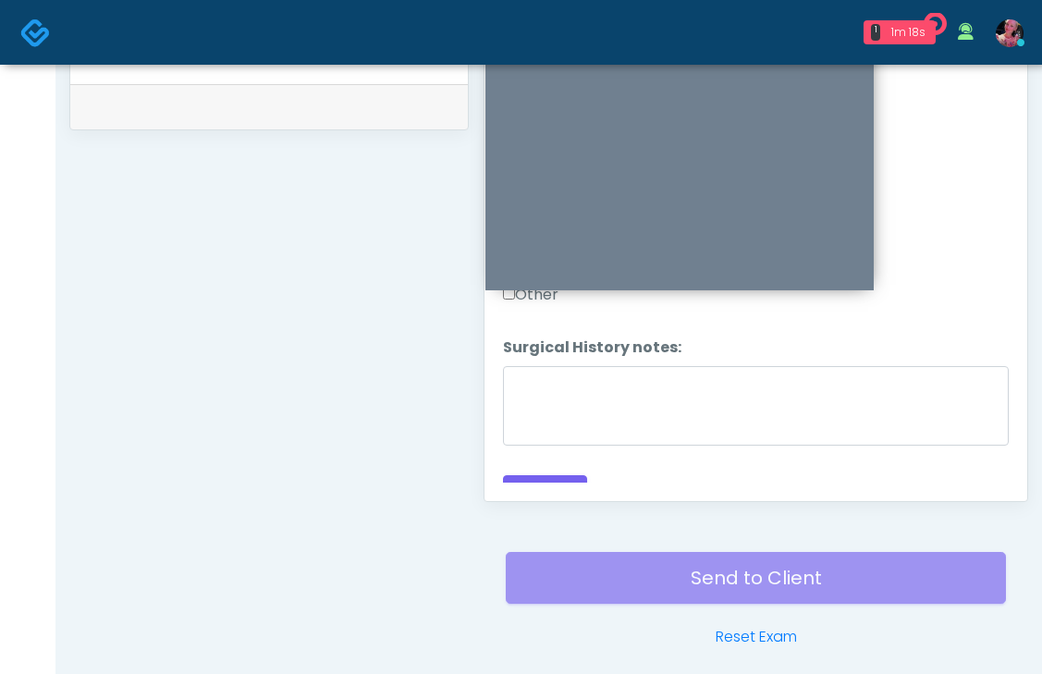
scroll to position [923, 0]
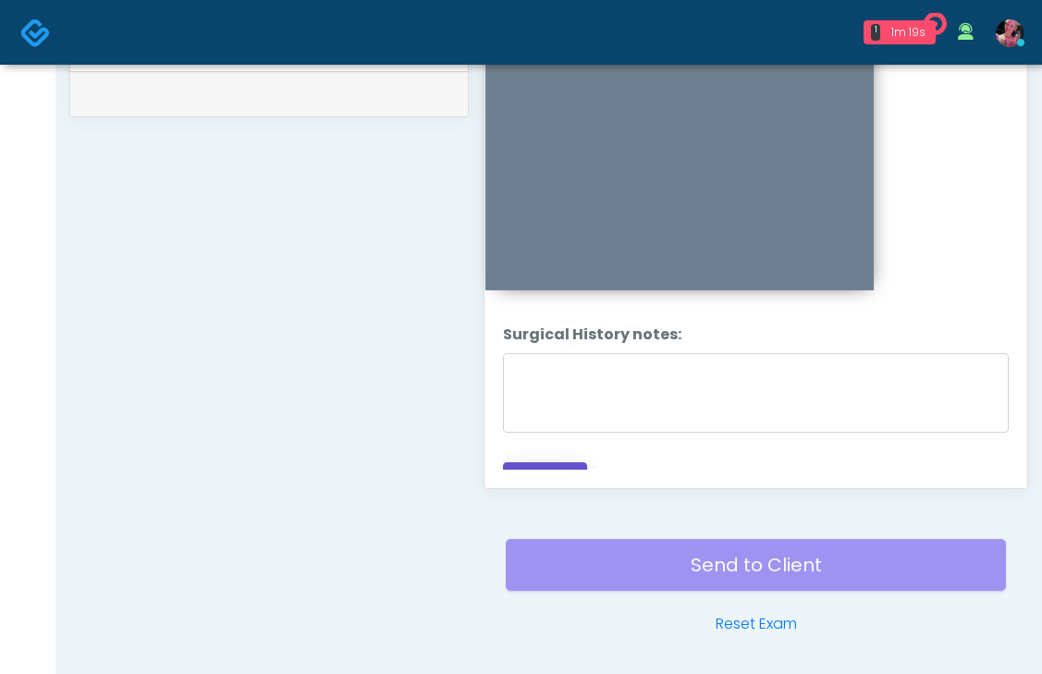
click at [547, 462] on button "Continue" at bounding box center [545, 479] width 84 height 34
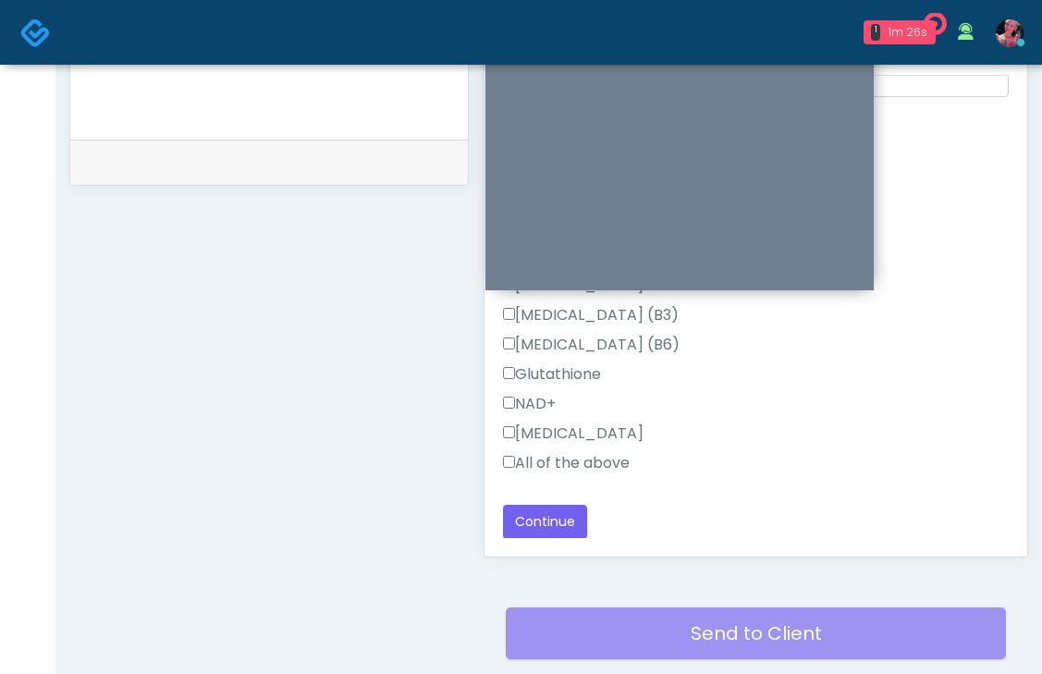
scroll to position [900, 0]
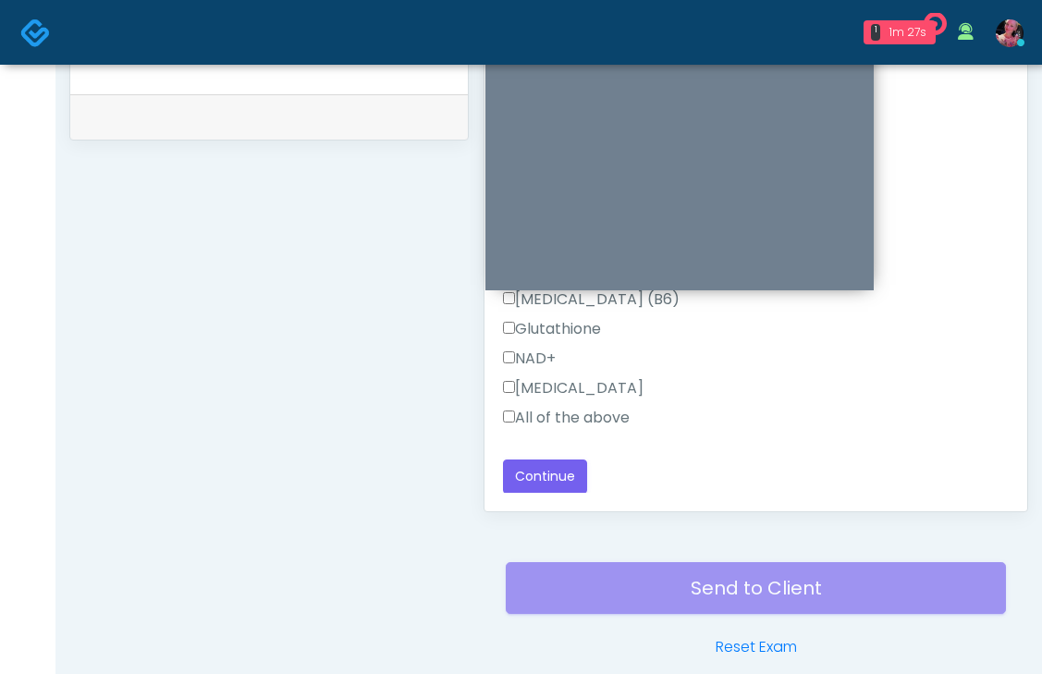
click at [583, 415] on label "All of the above" at bounding box center [566, 418] width 127 height 22
click at [554, 484] on button "Continue" at bounding box center [545, 477] width 84 height 34
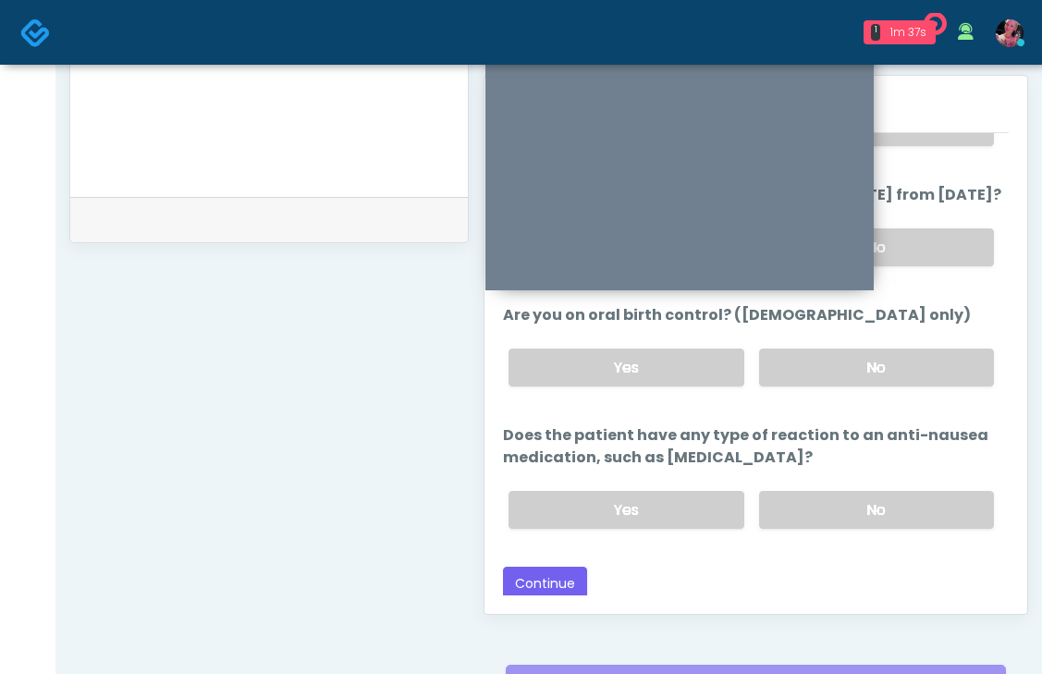
scroll to position [903, 0]
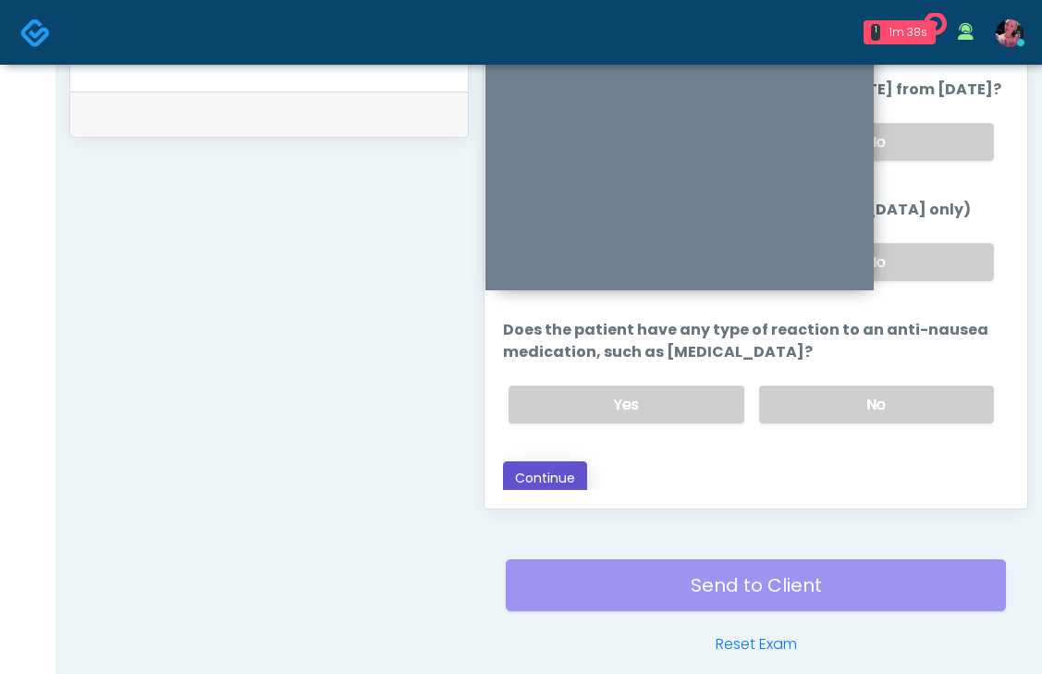
click at [570, 477] on button "Continue" at bounding box center [545, 478] width 84 height 34
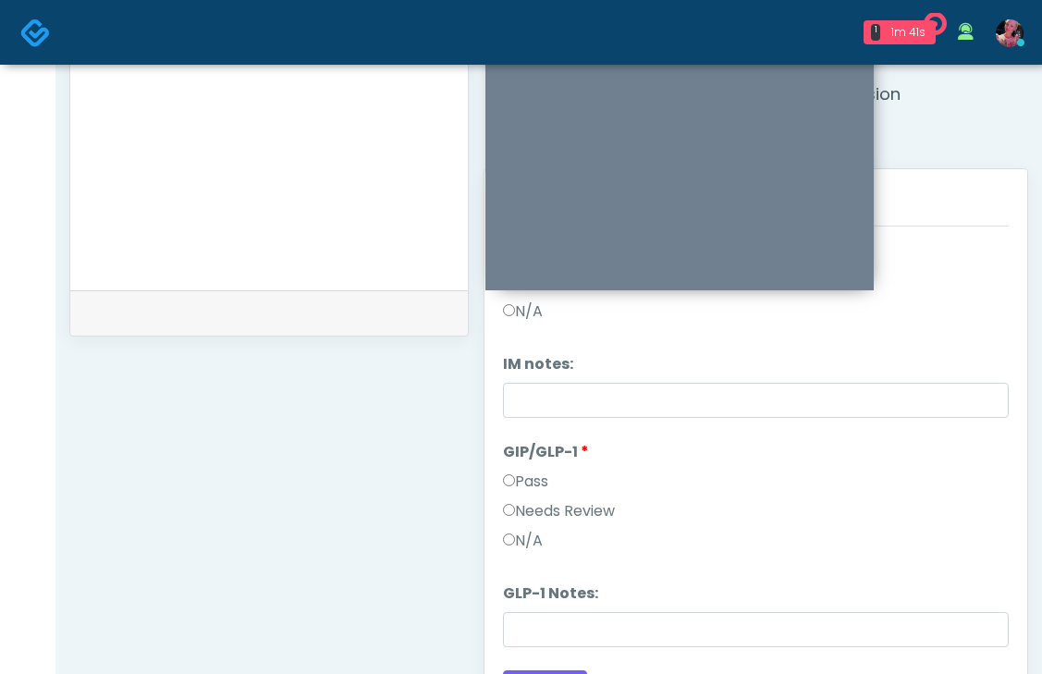
click at [527, 533] on label "N/A" at bounding box center [523, 541] width 40 height 22
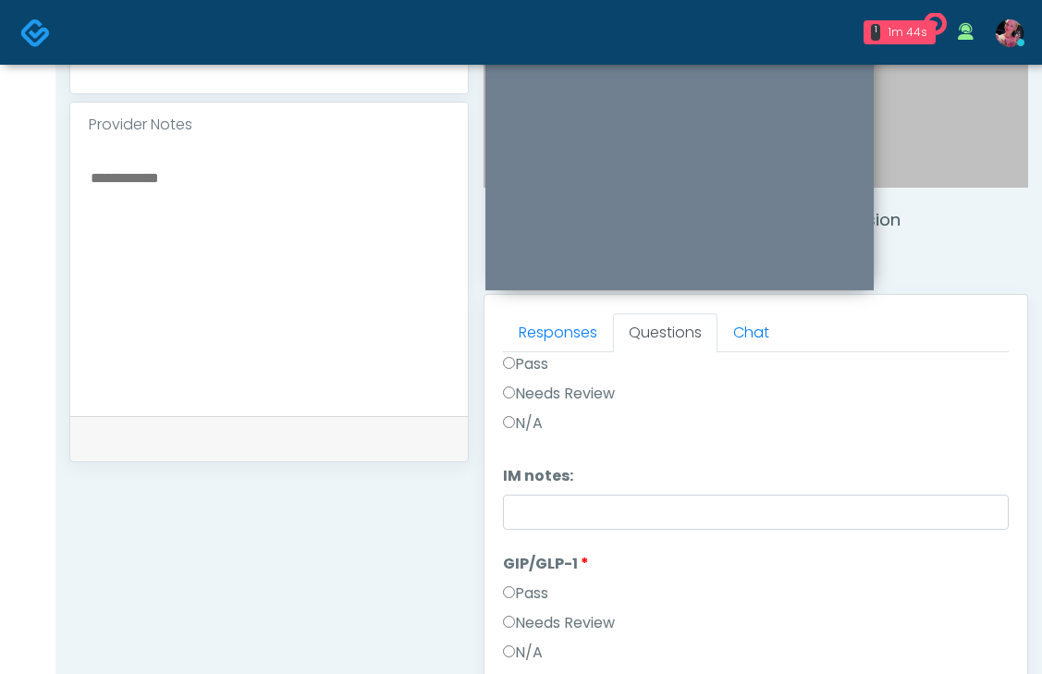
click at [530, 365] on label "Pass" at bounding box center [525, 364] width 45 height 22
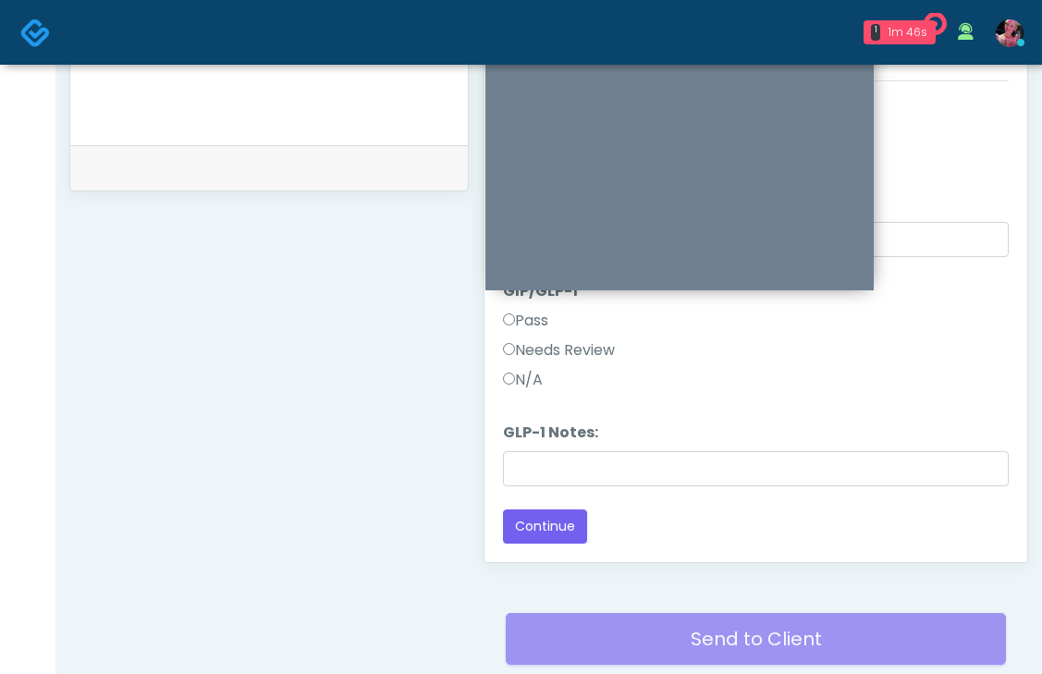
click at [556, 443] on label "GLP-1 Notes:" at bounding box center [550, 433] width 95 height 22
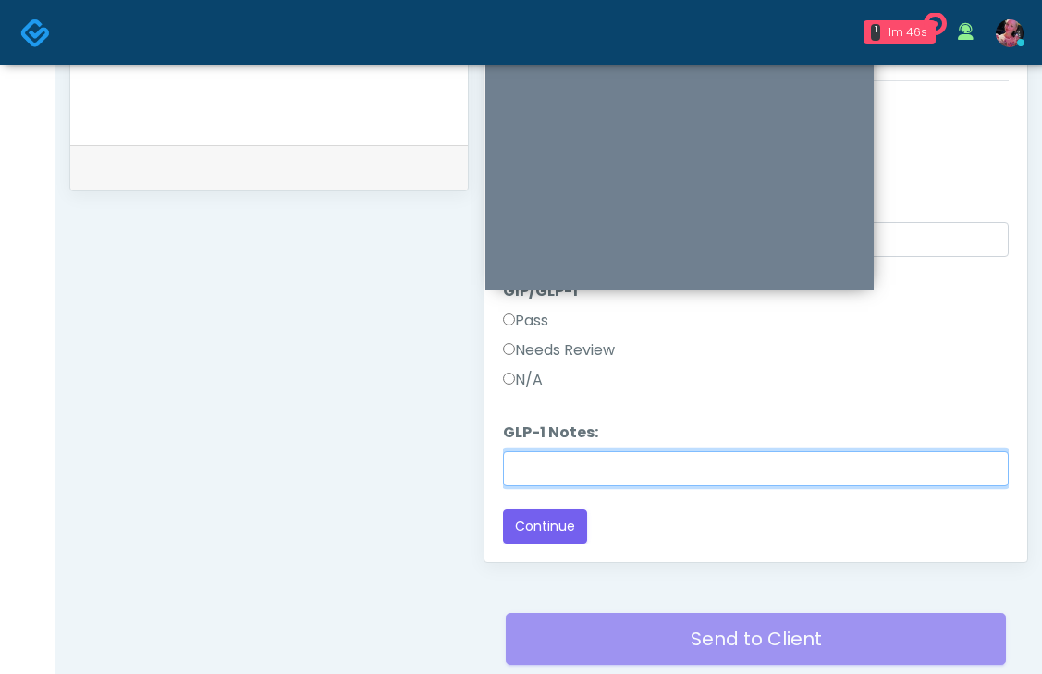
click at [556, 451] on input "GLP-1 Notes:" at bounding box center [756, 468] width 506 height 35
click at [550, 461] on input "GLP-1 Notes:" at bounding box center [756, 468] width 506 height 35
type input "*********"
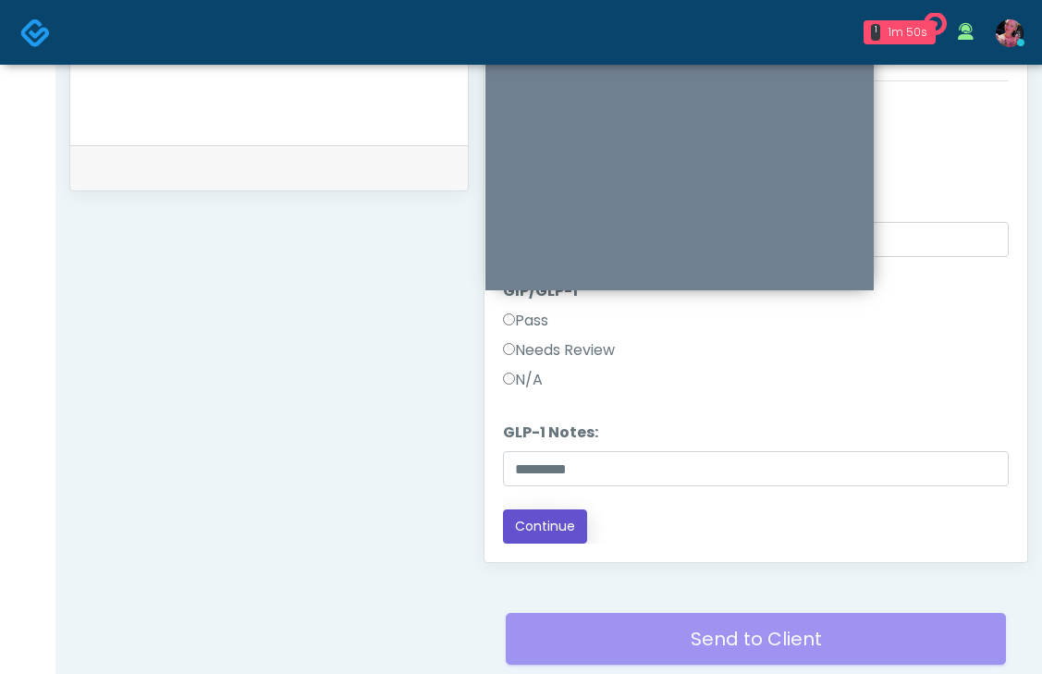
click at [534, 521] on button "Continue" at bounding box center [545, 527] width 84 height 34
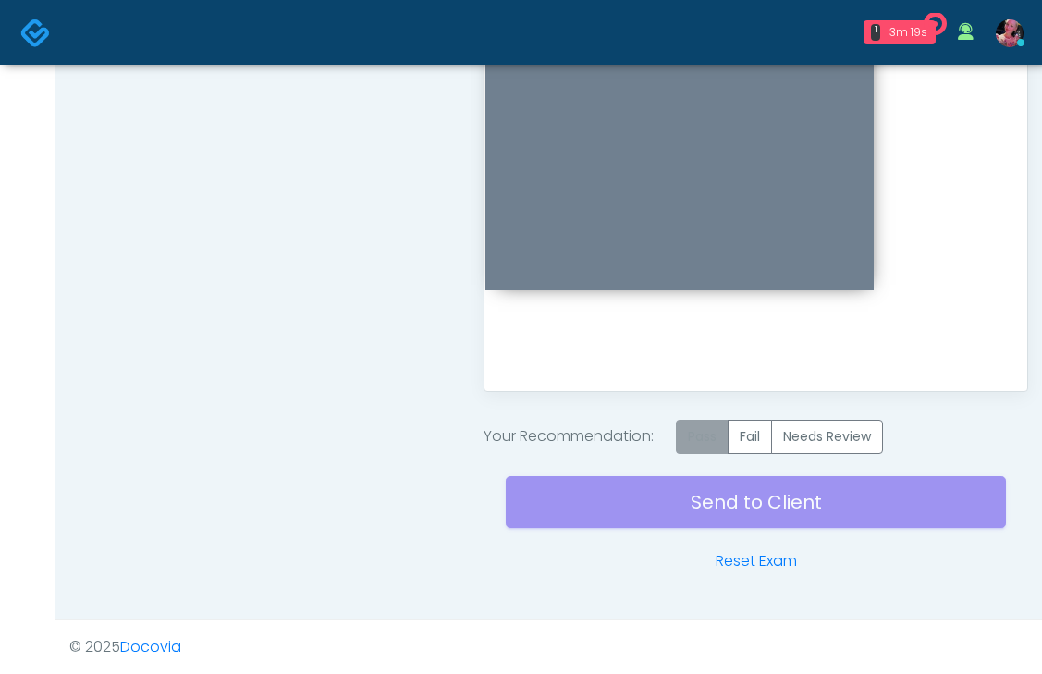
click at [718, 445] on label "Pass" at bounding box center [702, 437] width 53 height 34
click at [704, 499] on div "Send to Client Reset Exam" at bounding box center [756, 513] width 500 height 118
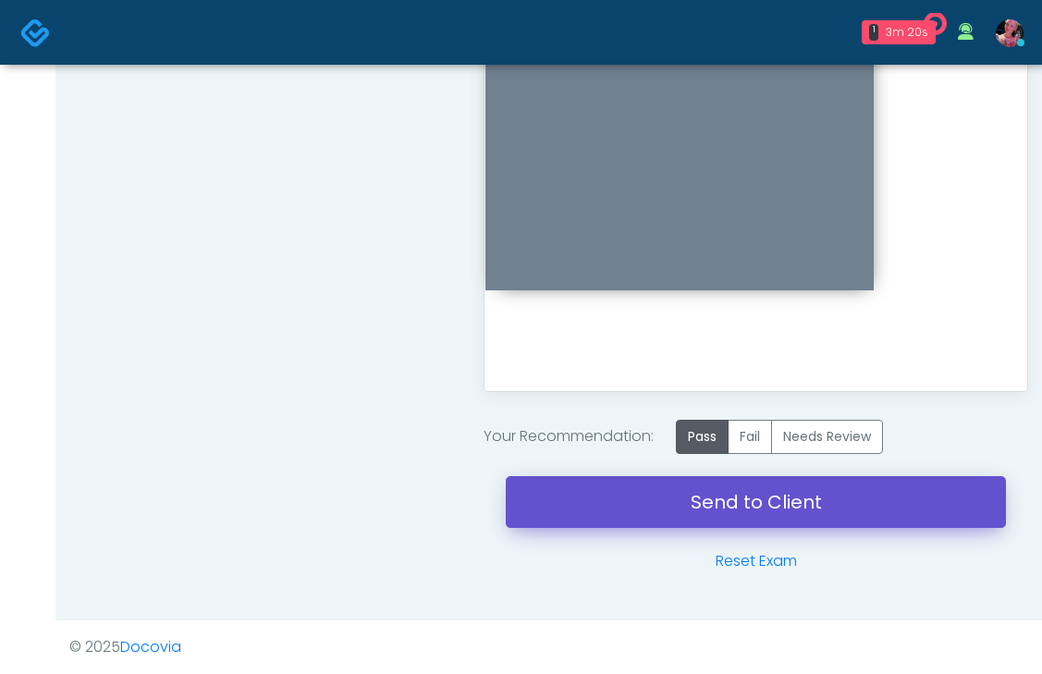
click at [702, 506] on link "Send to Client" at bounding box center [756, 502] width 500 height 52
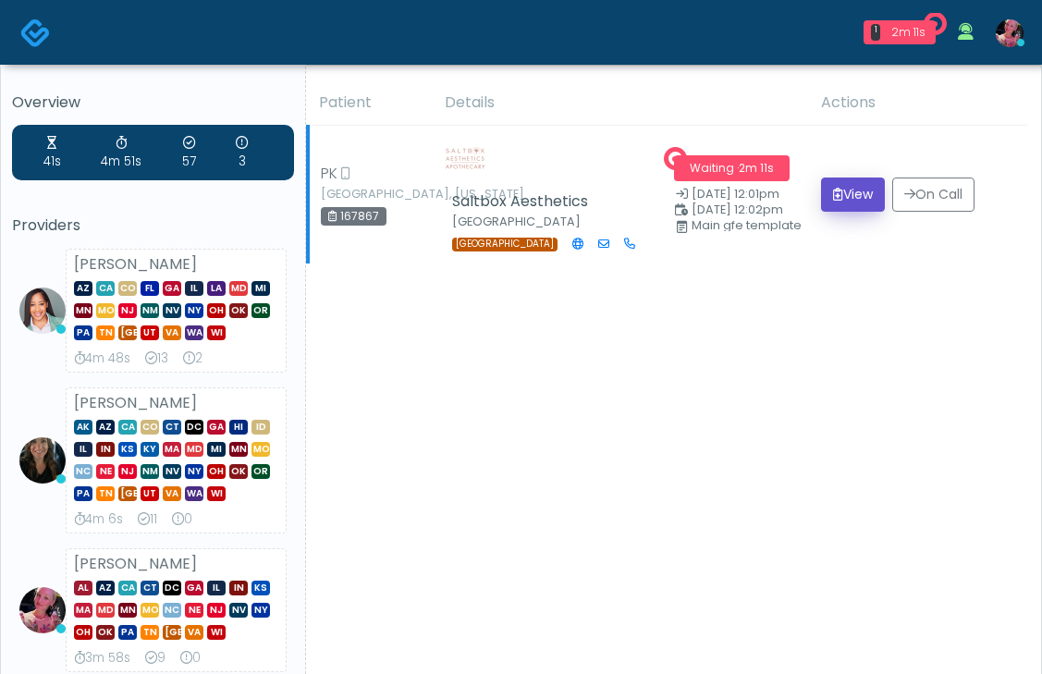
click at [830, 193] on button "View" at bounding box center [853, 195] width 64 height 34
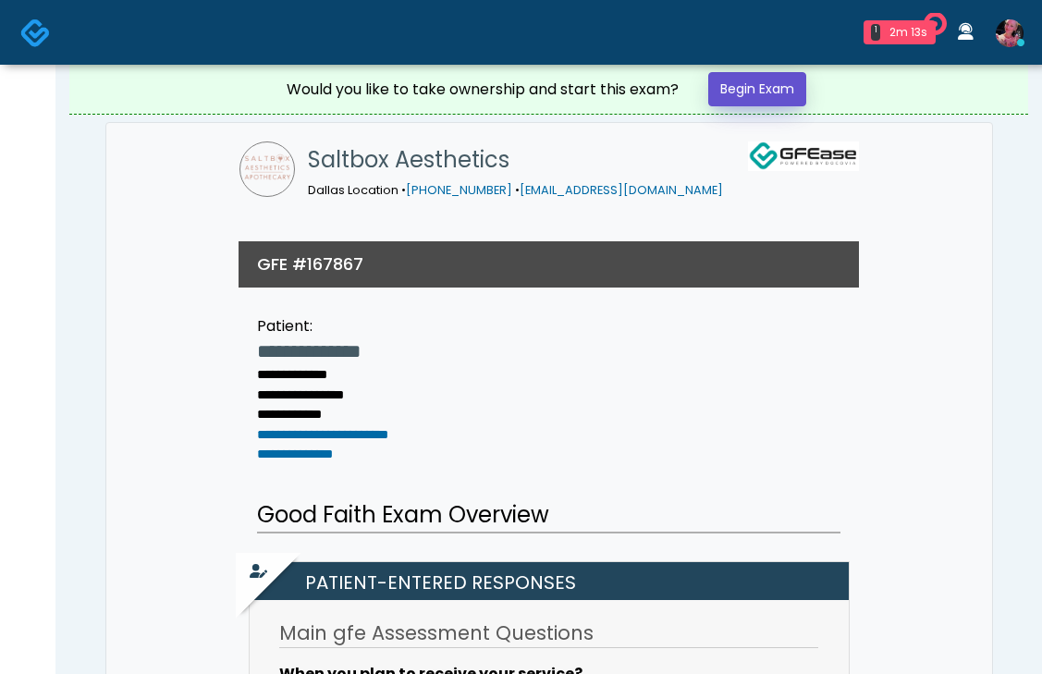
click at [772, 92] on link "Begin Exam" at bounding box center [757, 89] width 98 height 34
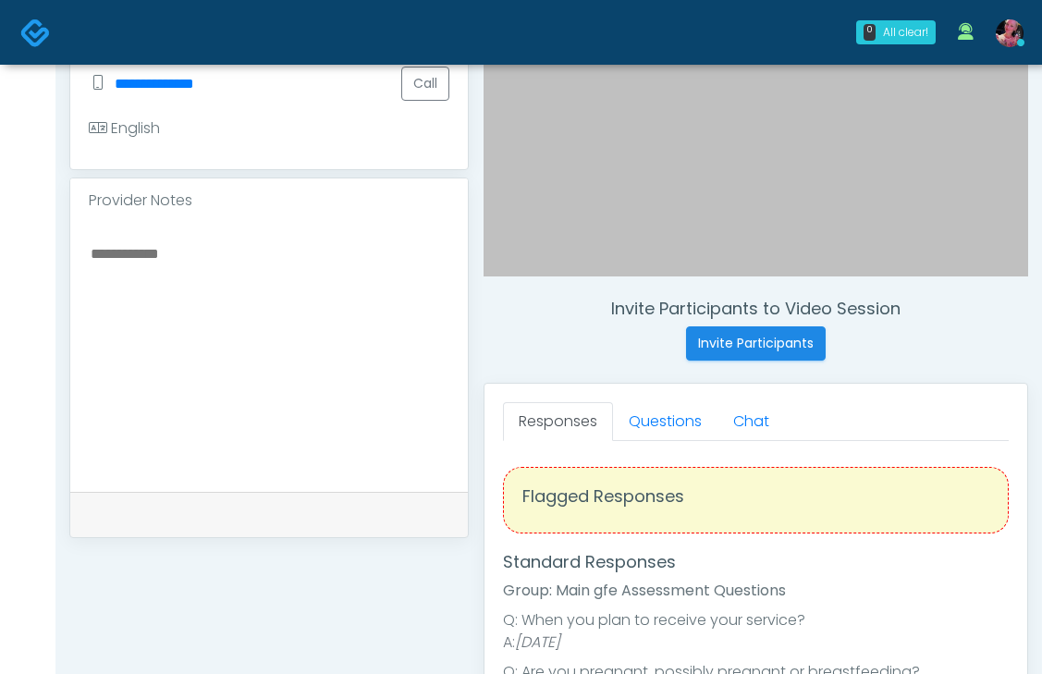
scroll to position [550, 0]
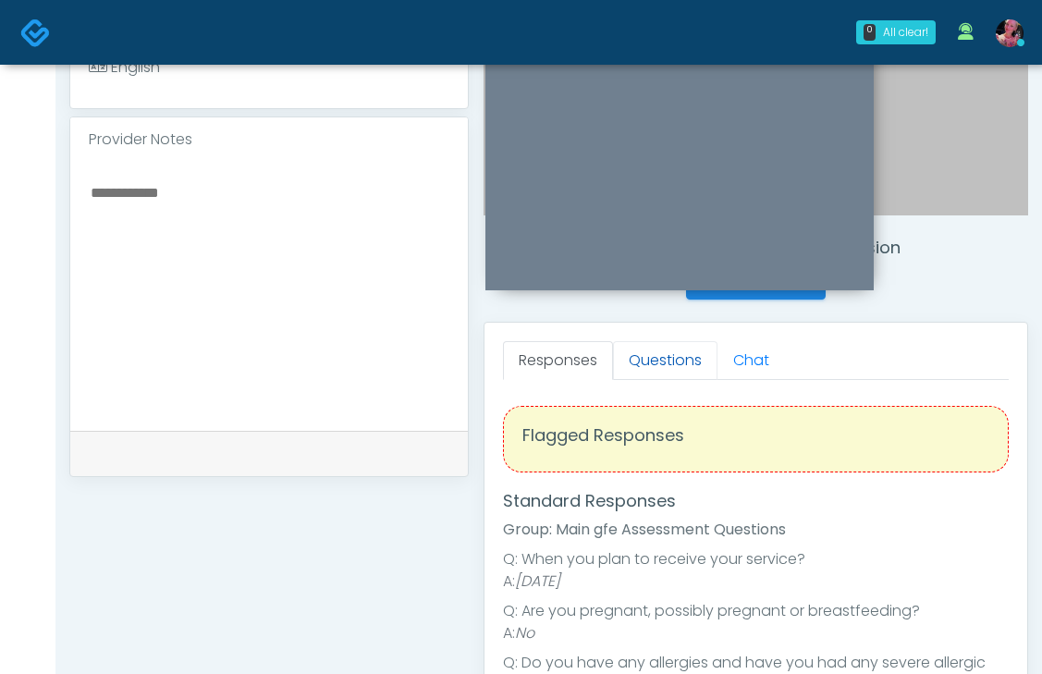
click at [652, 357] on link "Questions" at bounding box center [665, 360] width 104 height 39
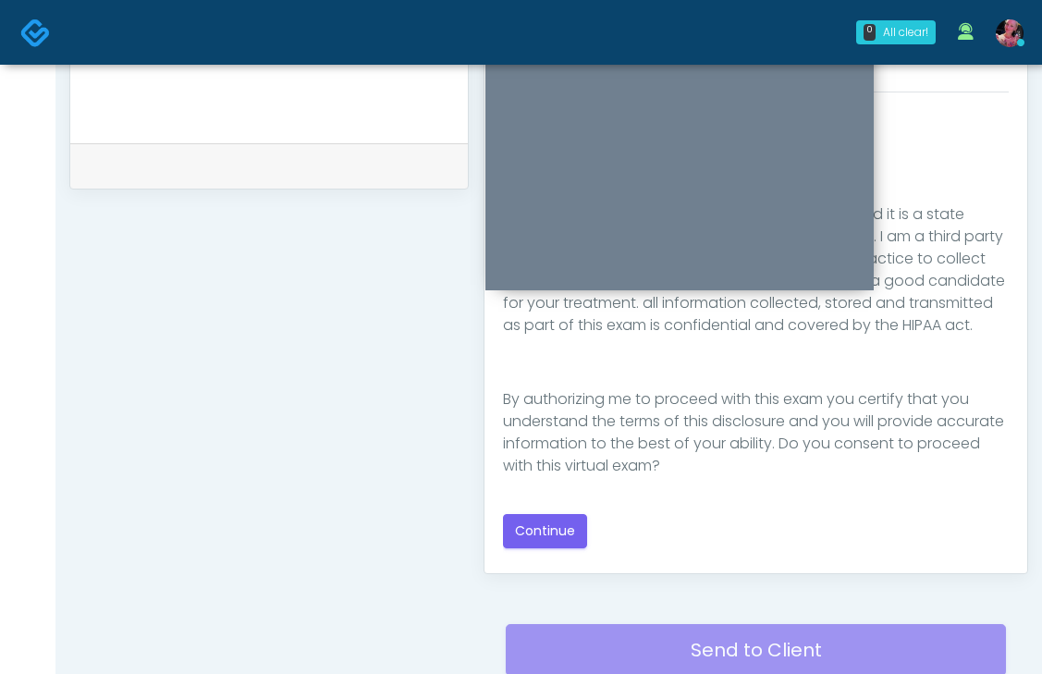
scroll to position [842, 0]
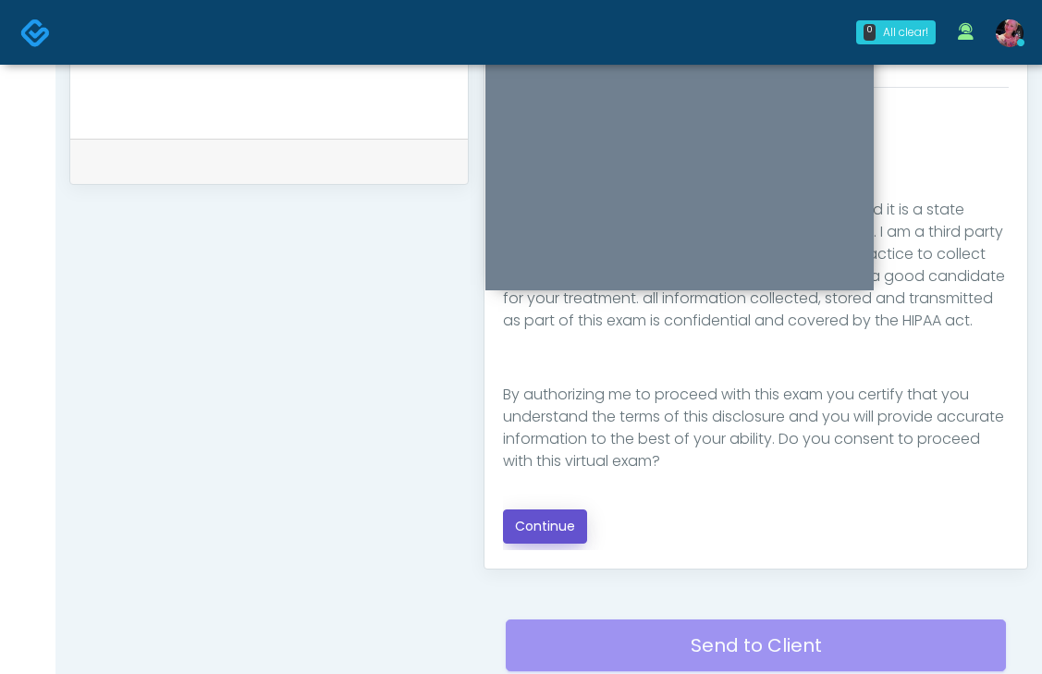
click at [558, 516] on button "Continue" at bounding box center [545, 527] width 84 height 34
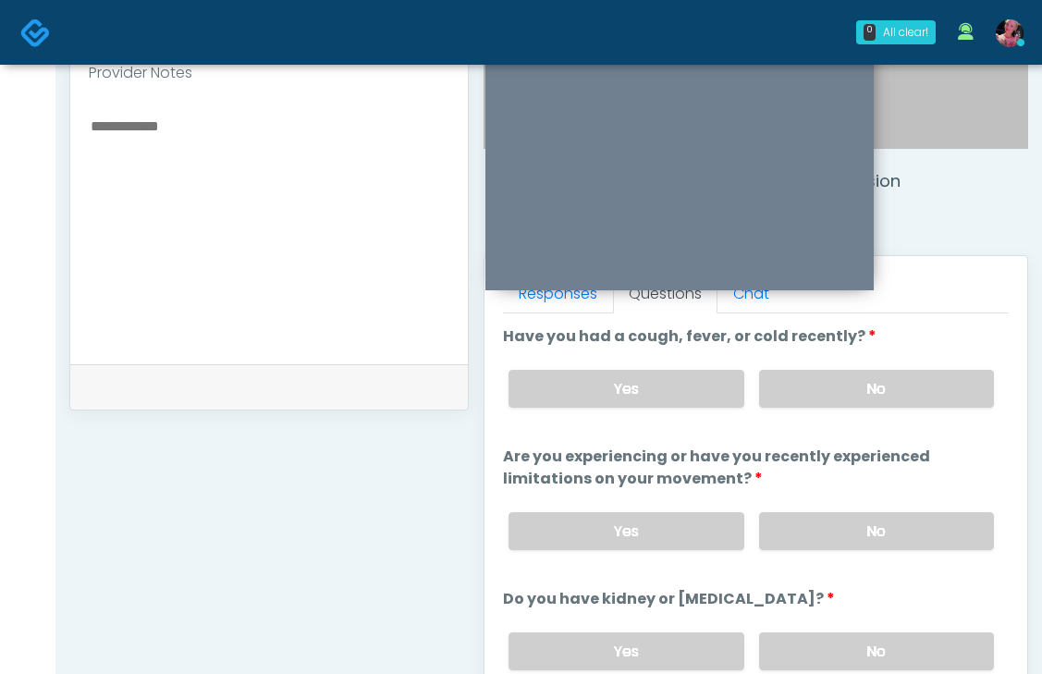
scroll to position [616, 0]
click at [858, 397] on label "No" at bounding box center [876, 390] width 235 height 38
click at [865, 540] on label "No" at bounding box center [876, 532] width 235 height 38
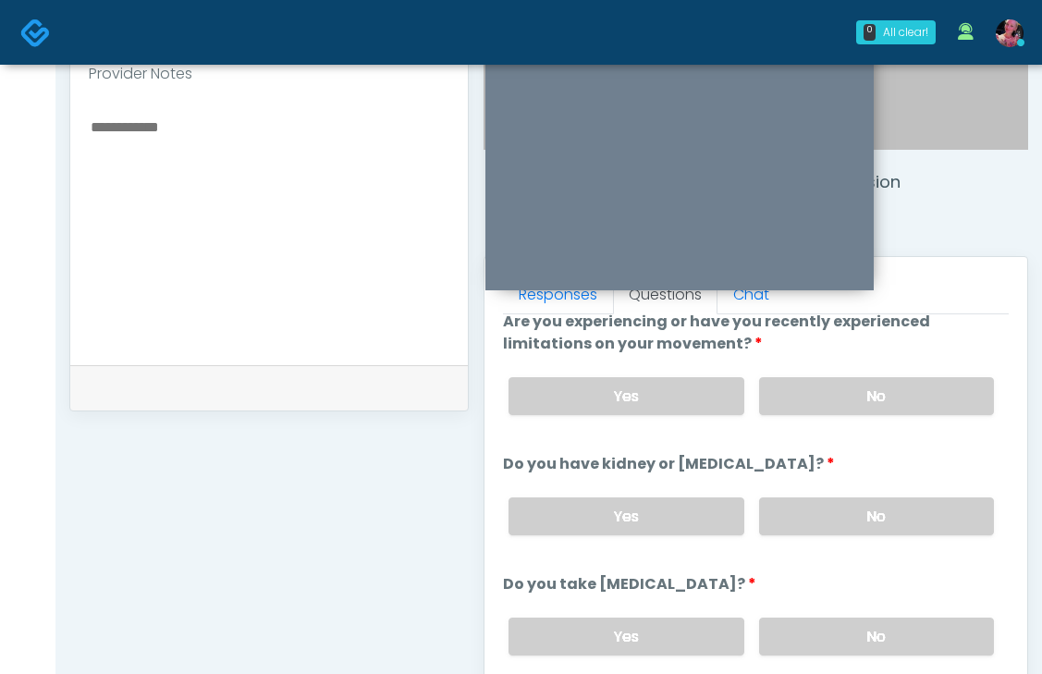
scroll to position [209, 0]
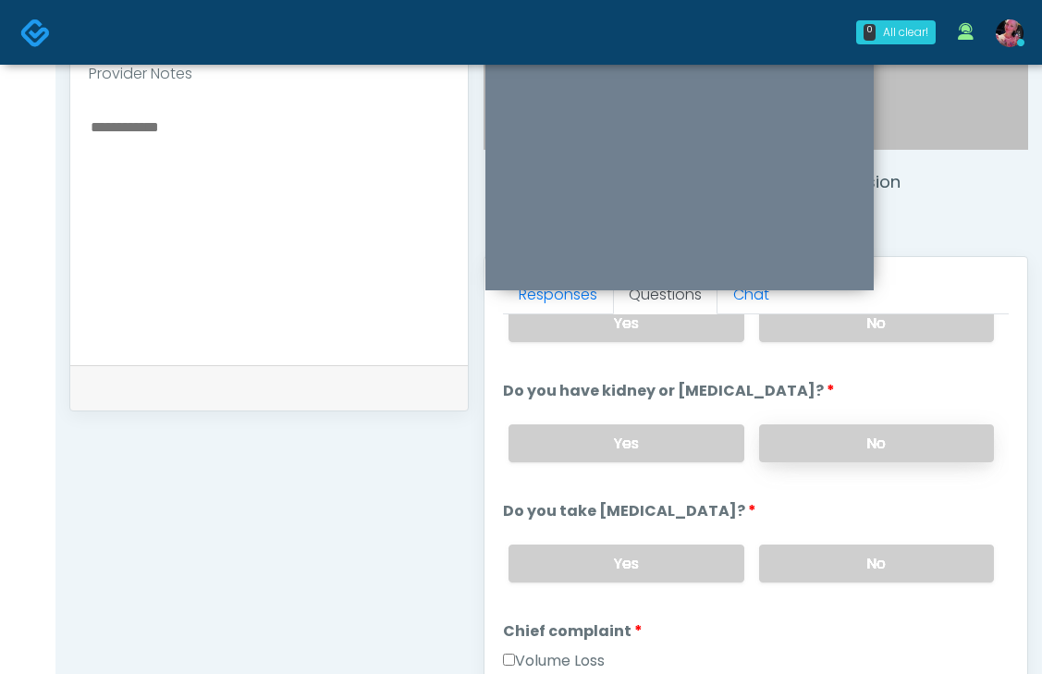
click at [872, 424] on label "No" at bounding box center [876, 443] width 235 height 38
drag, startPoint x: 813, startPoint y: 535, endPoint x: 813, endPoint y: 548, distance: 12.9
click at [813, 535] on div "Yes No" at bounding box center [751, 564] width 515 height 68
click at [813, 552] on label "No" at bounding box center [876, 564] width 235 height 38
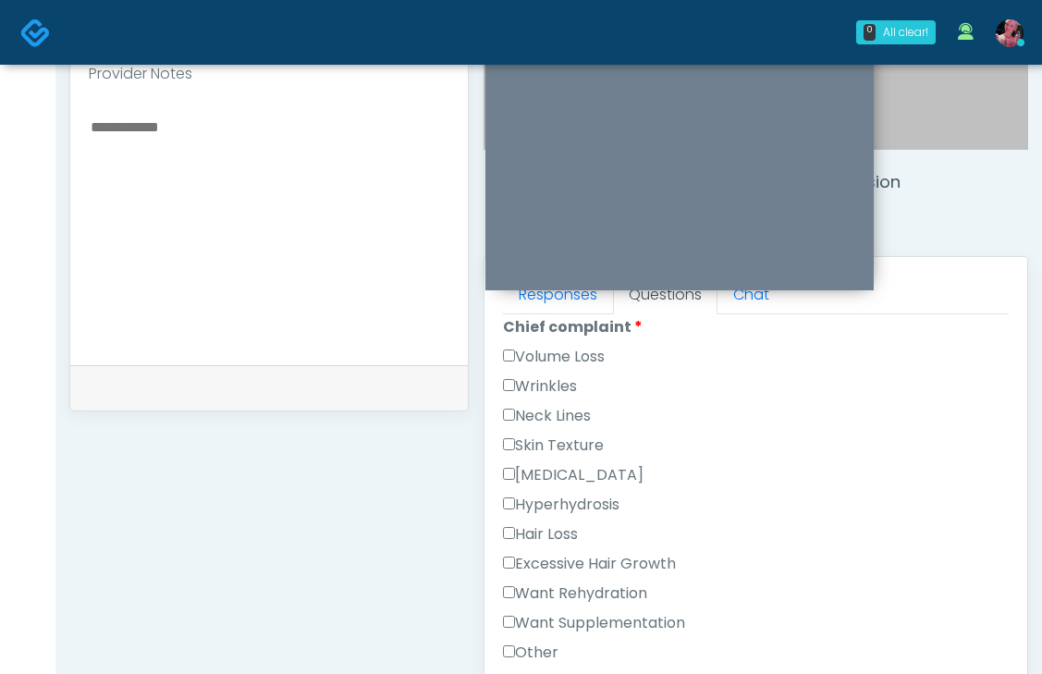
scroll to position [535, 0]
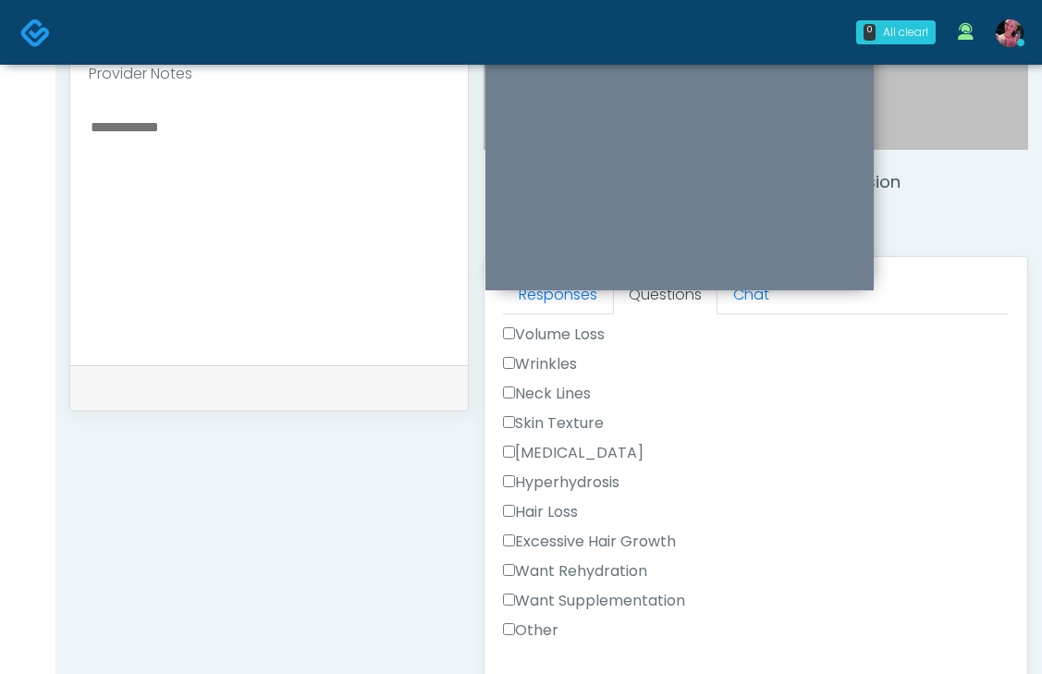
click at [555, 363] on label "Wrinkles" at bounding box center [540, 364] width 74 height 22
click at [559, 338] on label "Volume Loss" at bounding box center [554, 335] width 102 height 22
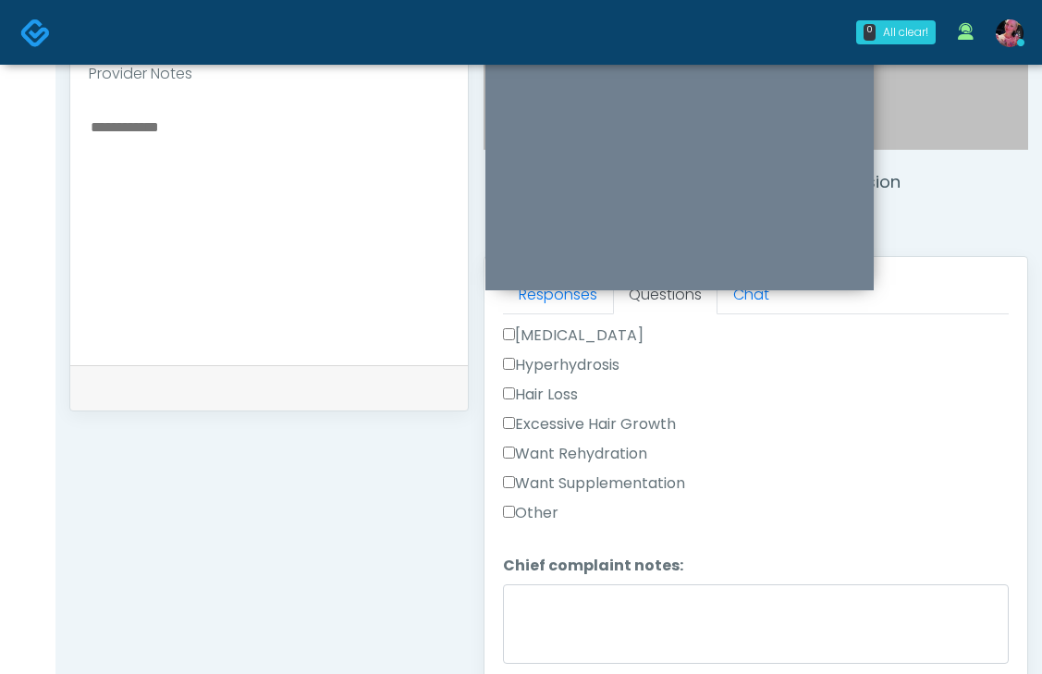
scroll to position [654, 0]
click at [547, 475] on label "Want Supplementation" at bounding box center [594, 483] width 182 height 22
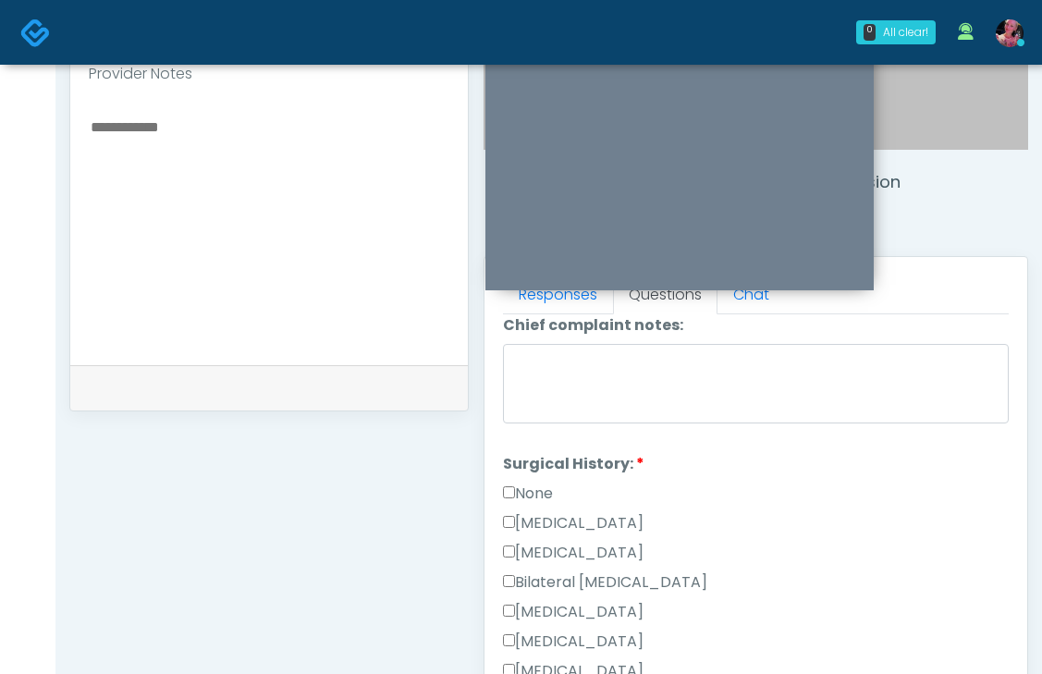
click at [534, 485] on label "None" at bounding box center [528, 494] width 50 height 22
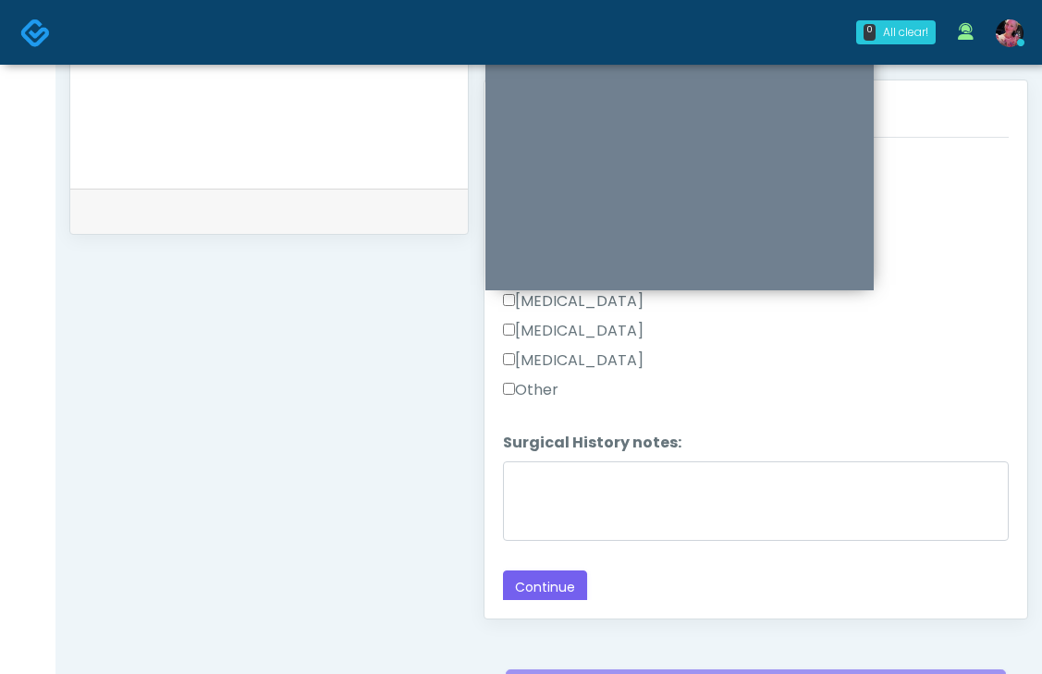
scroll to position [841, 0]
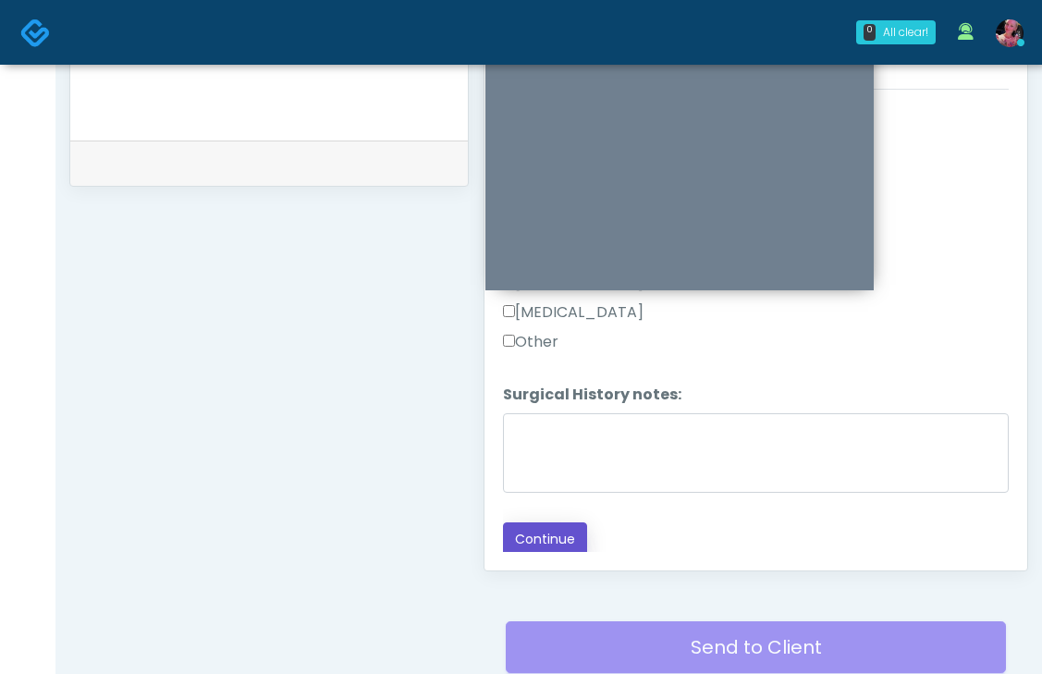
click at [523, 541] on button "Continue" at bounding box center [545, 539] width 84 height 34
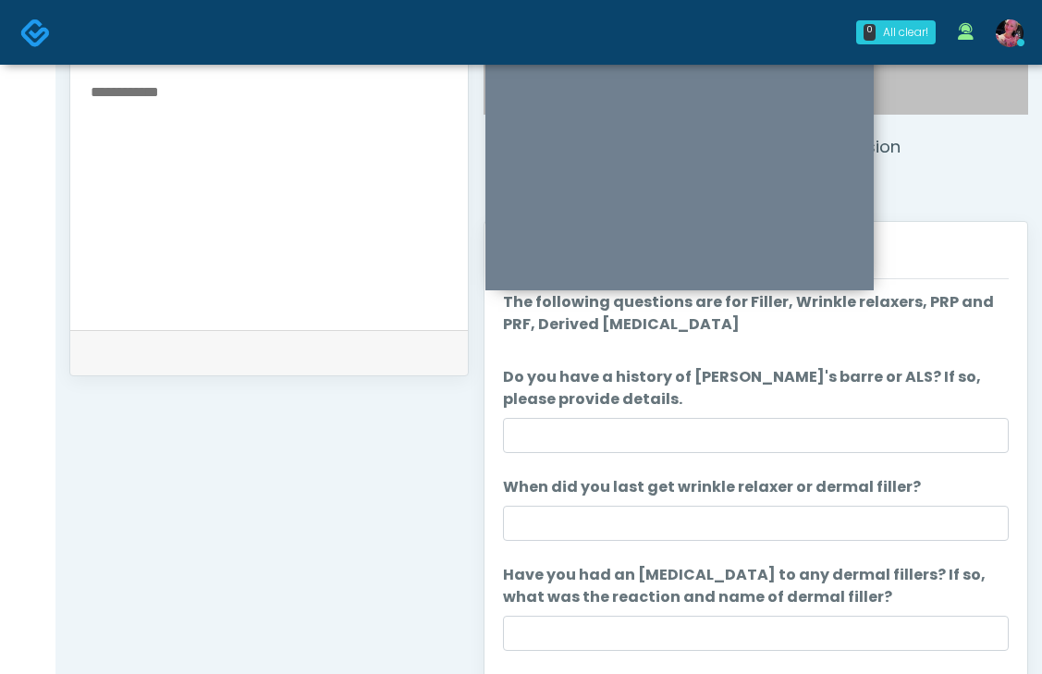
scroll to position [648, 0]
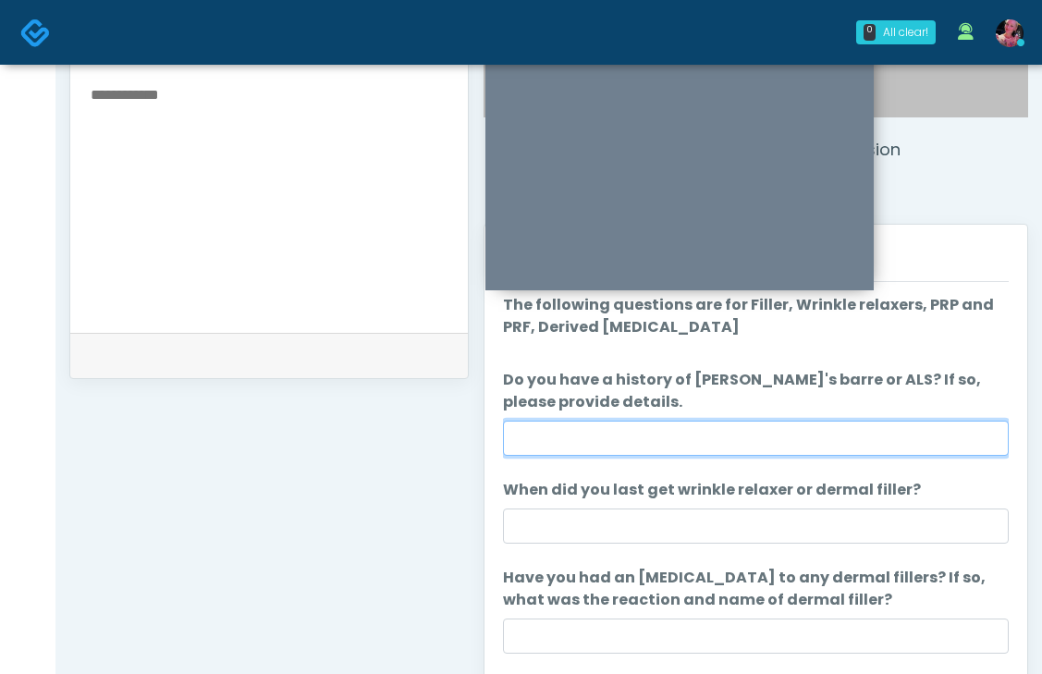
click at [764, 442] on input "Do you have a history of [PERSON_NAME]'s barre or ALS? If so, please provide de…" at bounding box center [756, 438] width 506 height 35
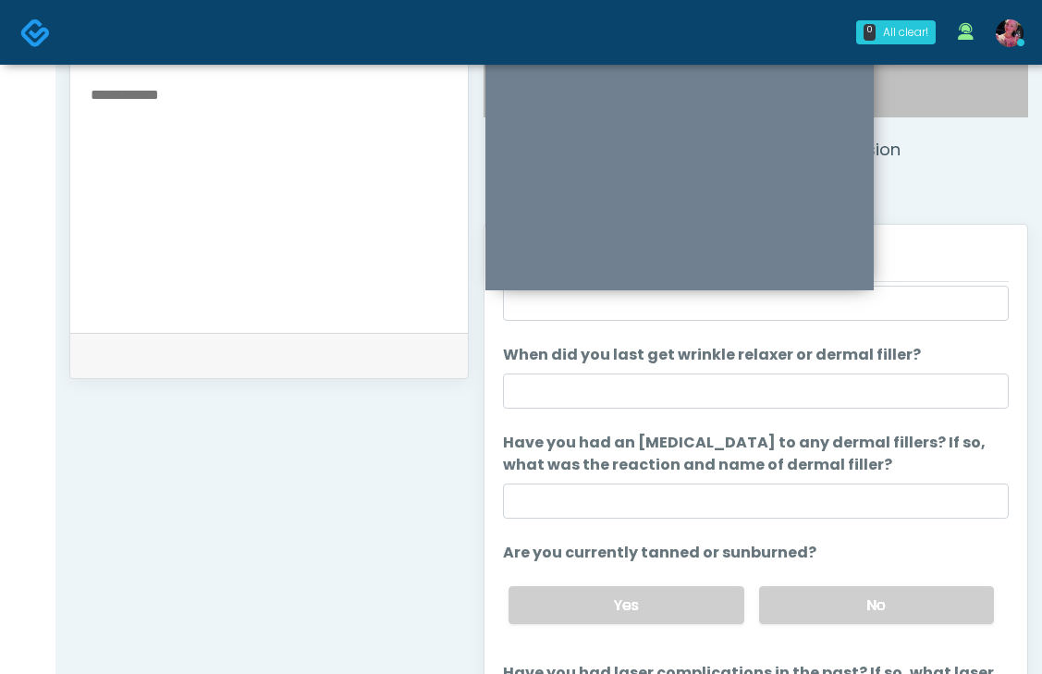
click at [691, 524] on ol "The following questions are for Filler, Wrinkle relaxers, PRP and PRF, Derived …" at bounding box center [756, 454] width 506 height 590
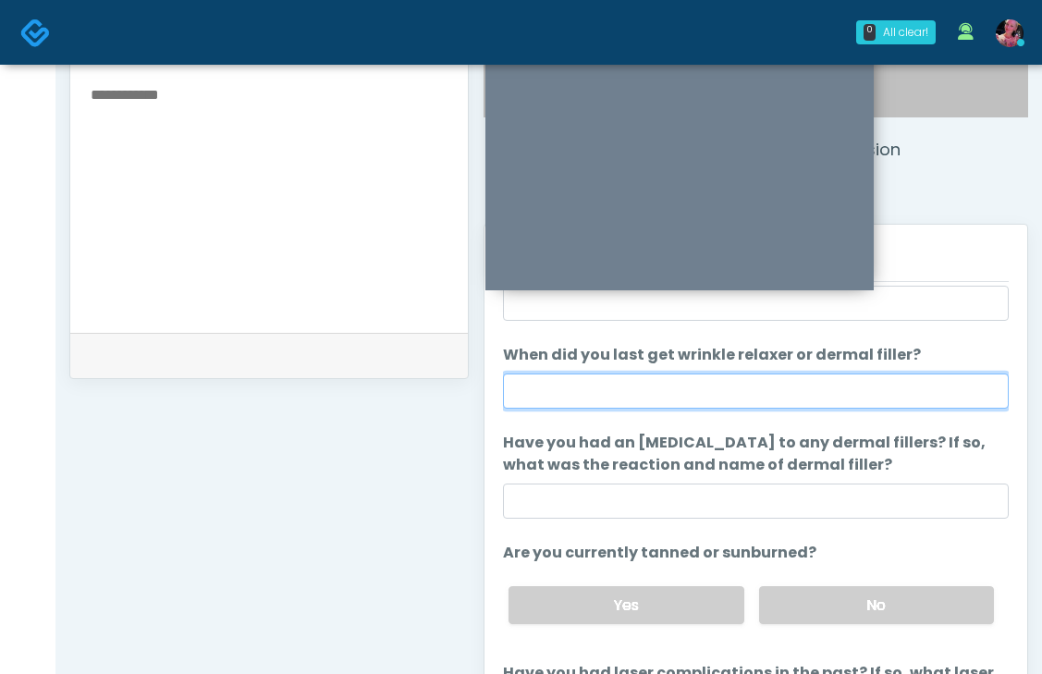
click at [645, 388] on input "When did you last get wrinkle relaxer or dermal filler?" at bounding box center [756, 391] width 506 height 35
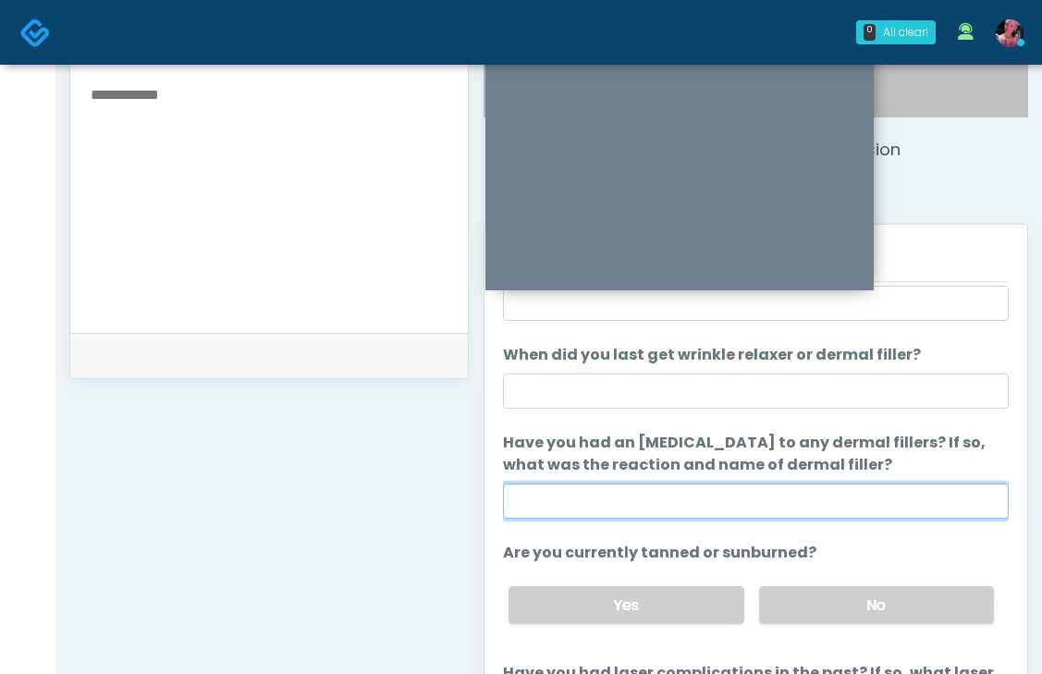
click at [635, 490] on input "Have you had an [MEDICAL_DATA] to any dermal fillers? If so, what was the react…" at bounding box center [756, 501] width 506 height 35
type input "*****"
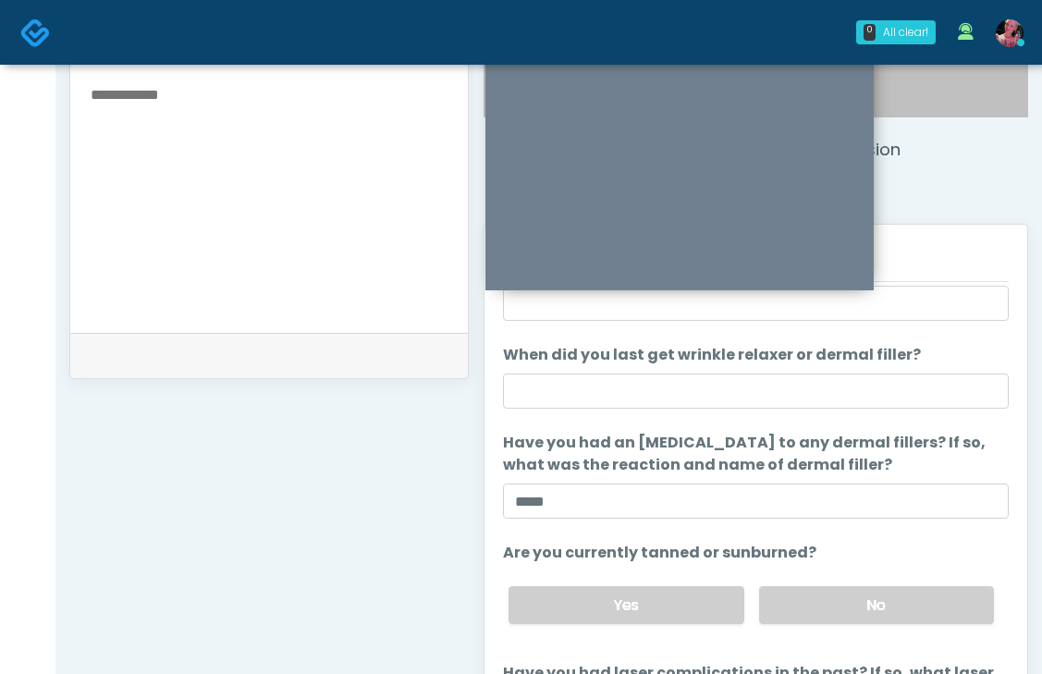
click at [612, 371] on li "When did you last get wrinkle relaxer or dermal filler? When did you last get w…" at bounding box center [756, 376] width 506 height 65
click at [600, 372] on li "When did you last get wrinkle relaxer or dermal filler? When did you last get w…" at bounding box center [756, 376] width 506 height 65
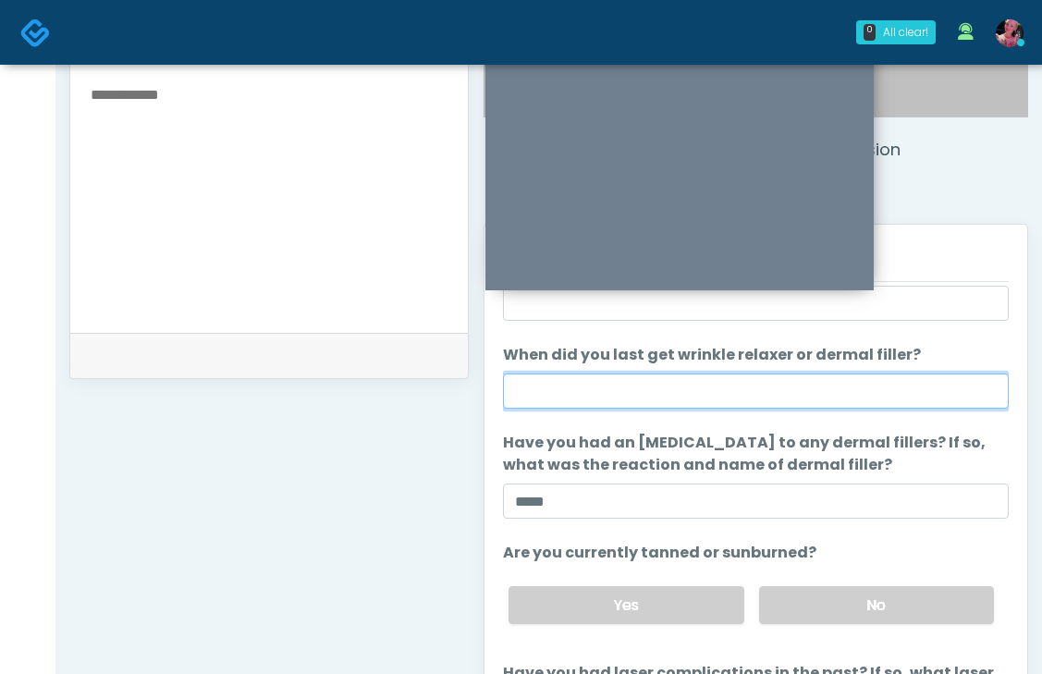
click at [597, 374] on input "When did you last get wrinkle relaxer or dermal filler?" at bounding box center [756, 391] width 506 height 35
type input "*"
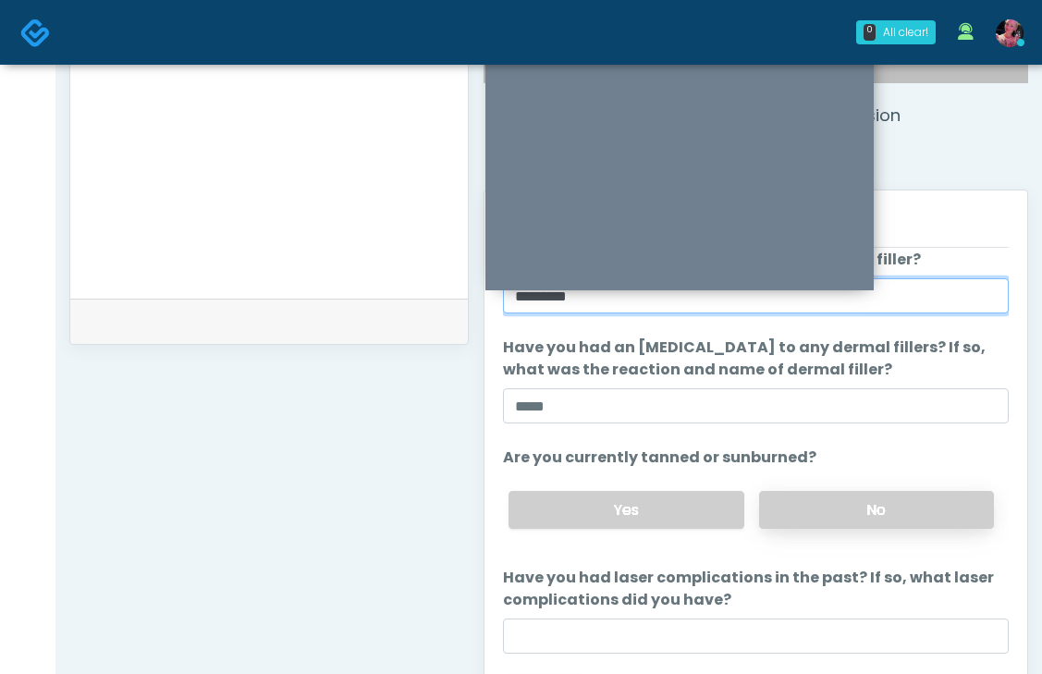
type input "*********"
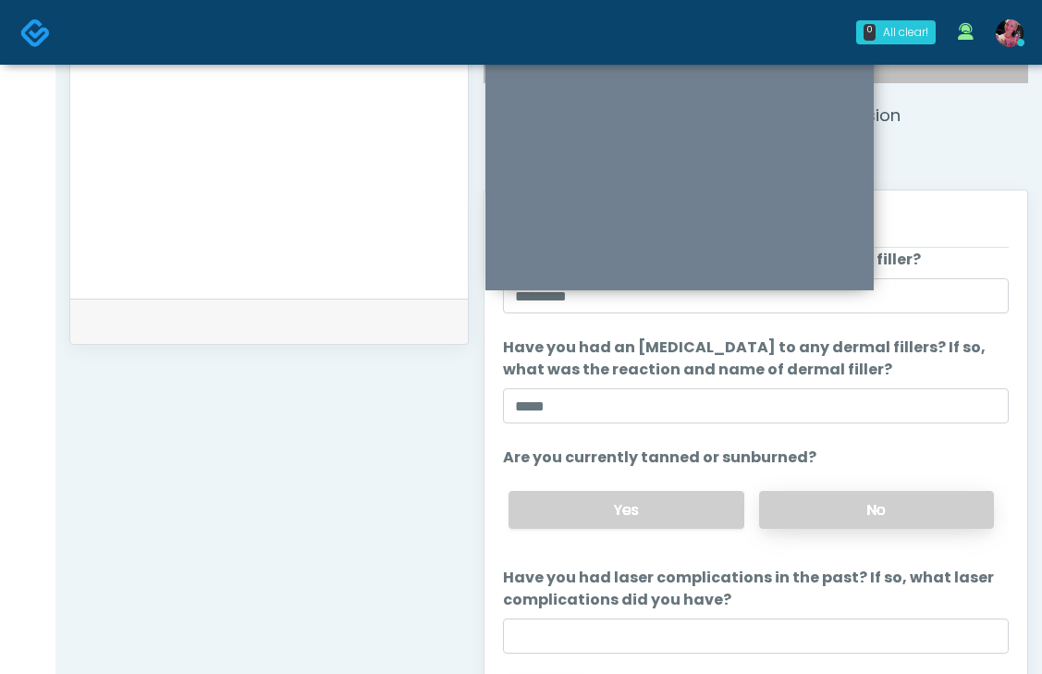
click at [892, 506] on label "No" at bounding box center [876, 510] width 235 height 38
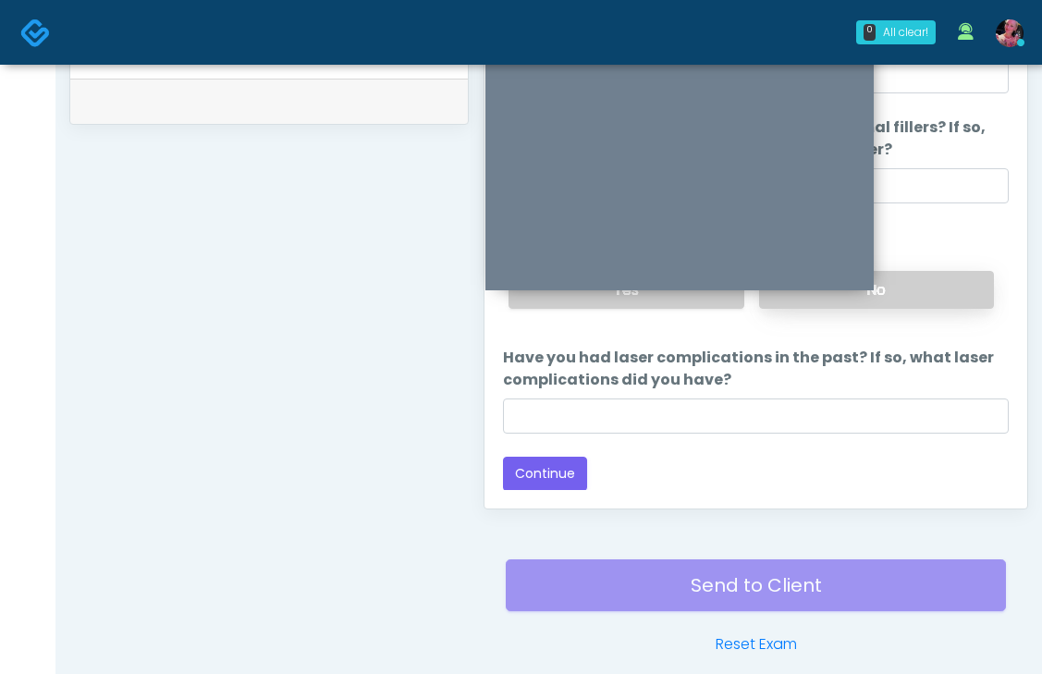
scroll to position [904, 0]
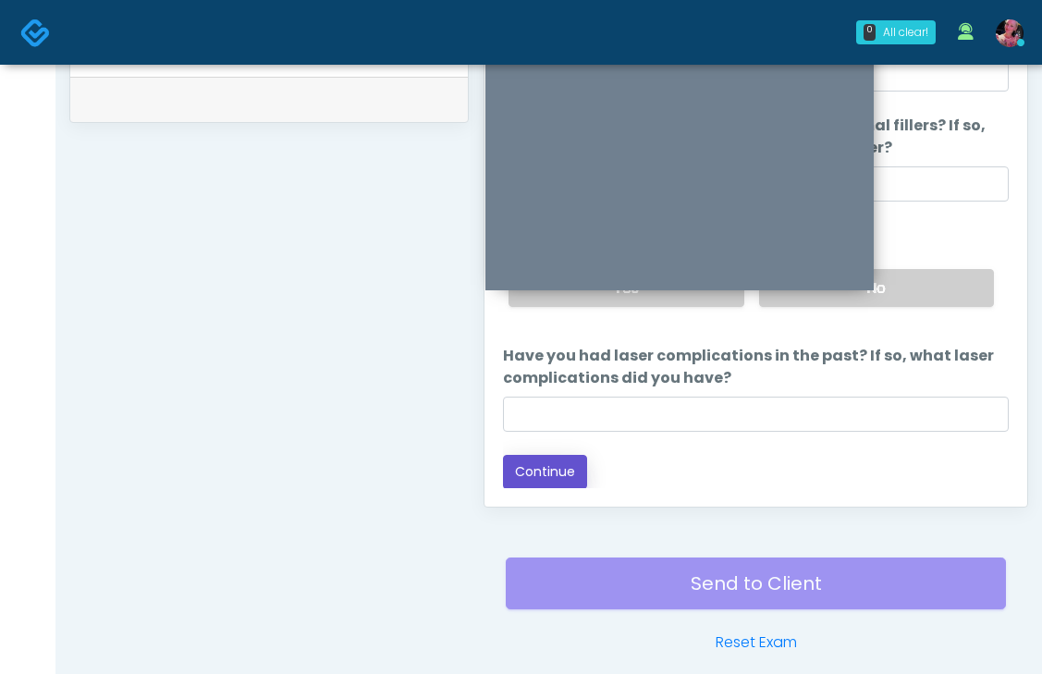
click at [527, 470] on button "Continue" at bounding box center [545, 472] width 84 height 34
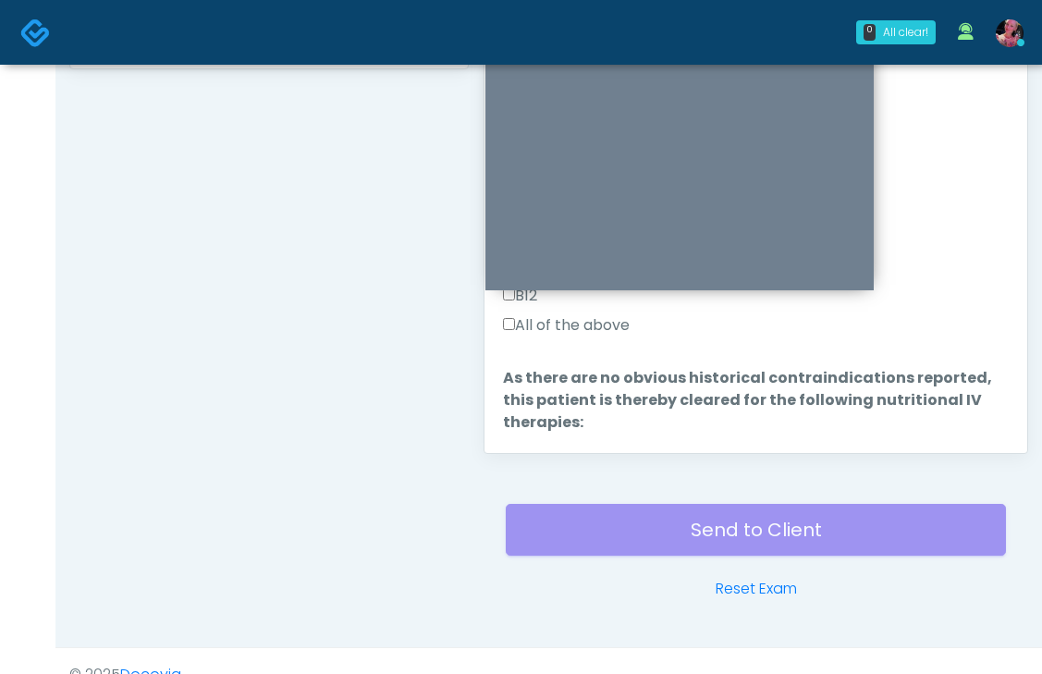
scroll to position [216, 0]
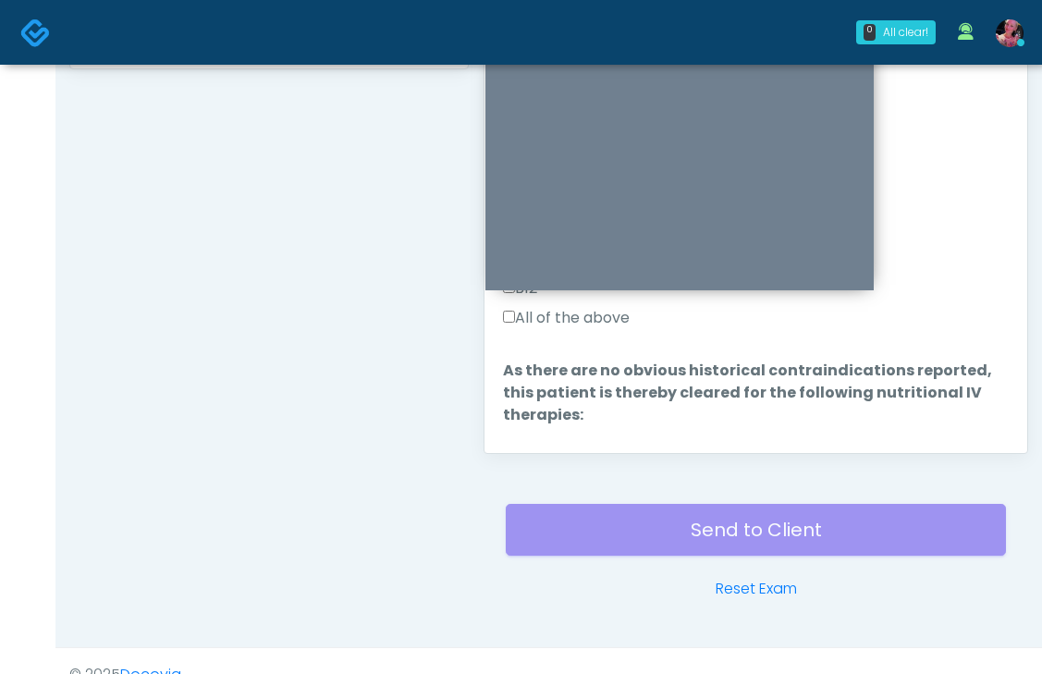
click at [577, 311] on label "All of the above" at bounding box center [566, 318] width 127 height 22
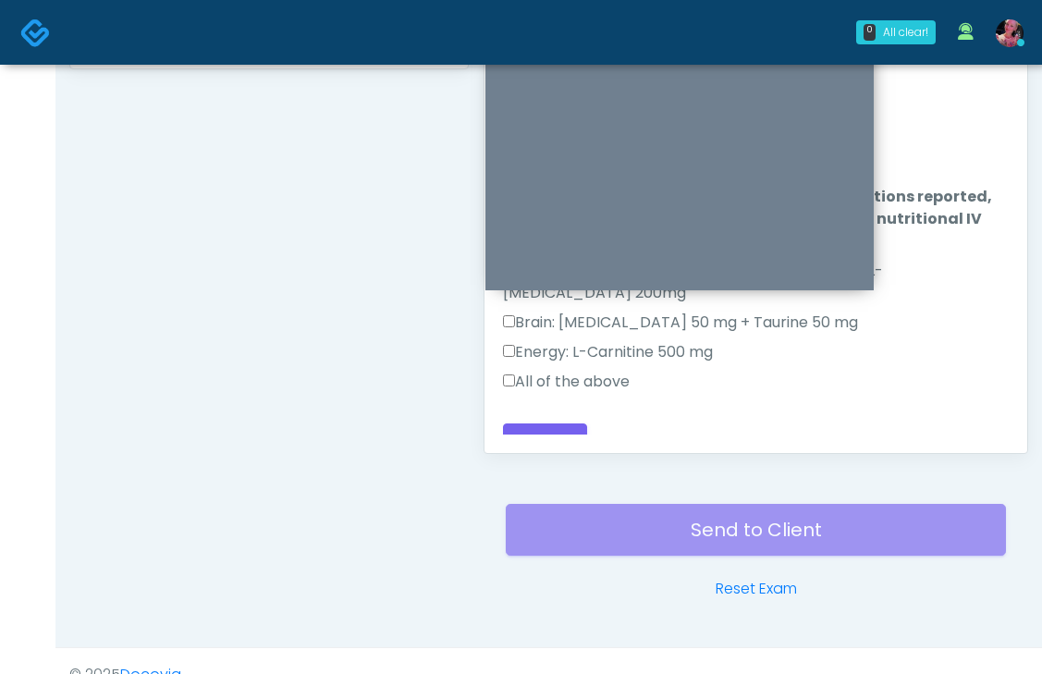
scroll to position [0, 0]
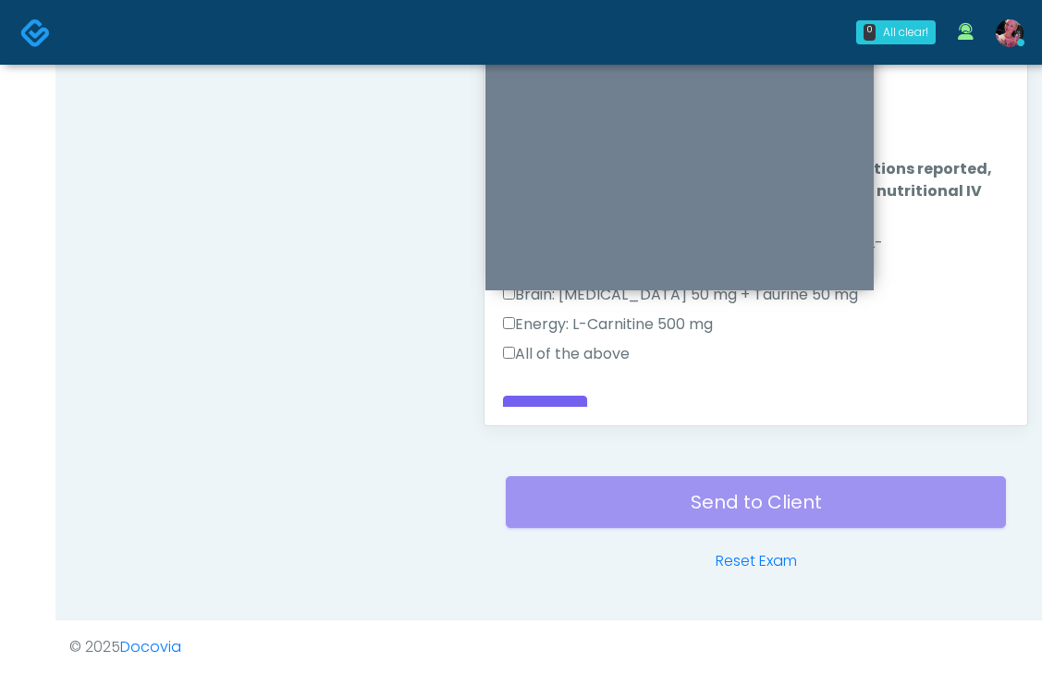
click at [595, 343] on label "All of the above" at bounding box center [566, 354] width 127 height 22
click at [547, 396] on button "Continue" at bounding box center [545, 413] width 84 height 34
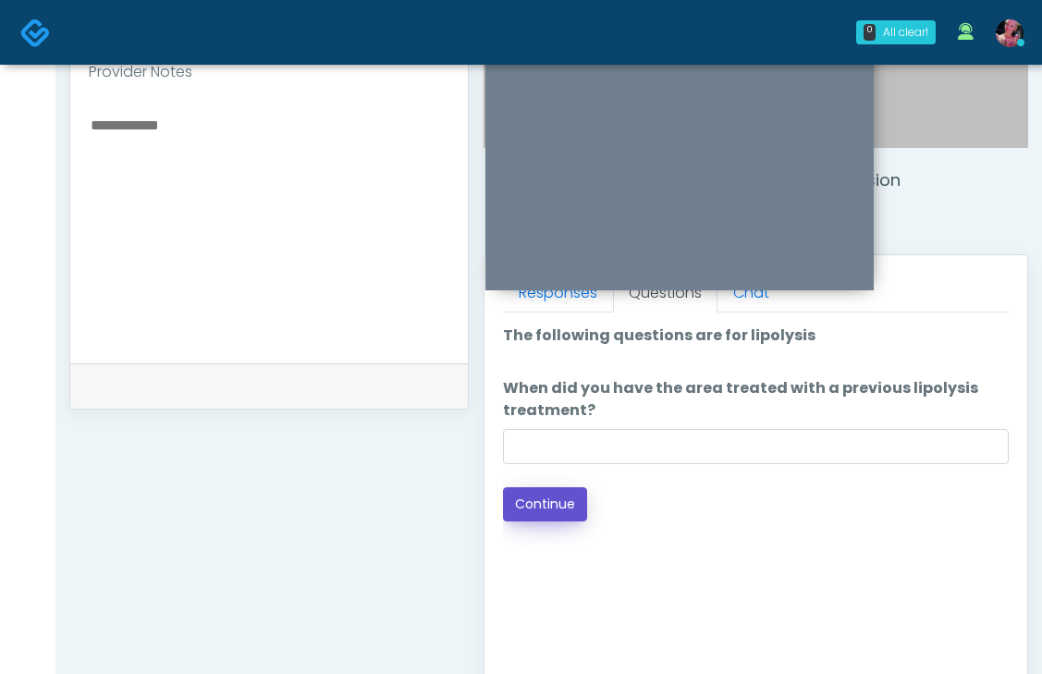
click at [537, 505] on button "Continue" at bounding box center [545, 504] width 84 height 34
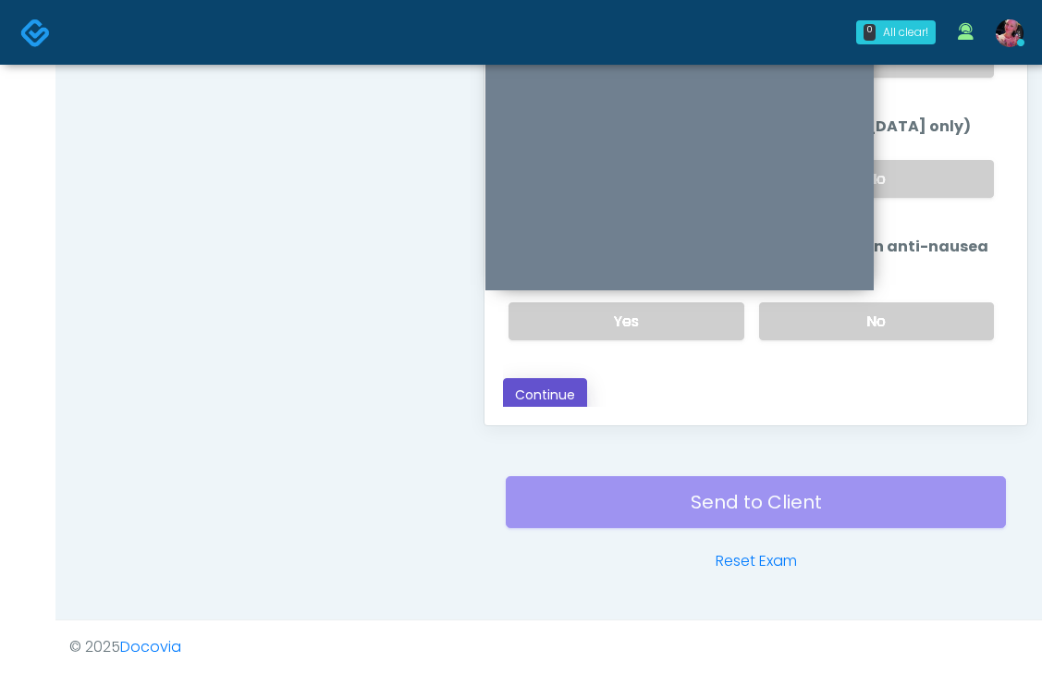
click at [568, 400] on button "Continue" at bounding box center [545, 395] width 84 height 34
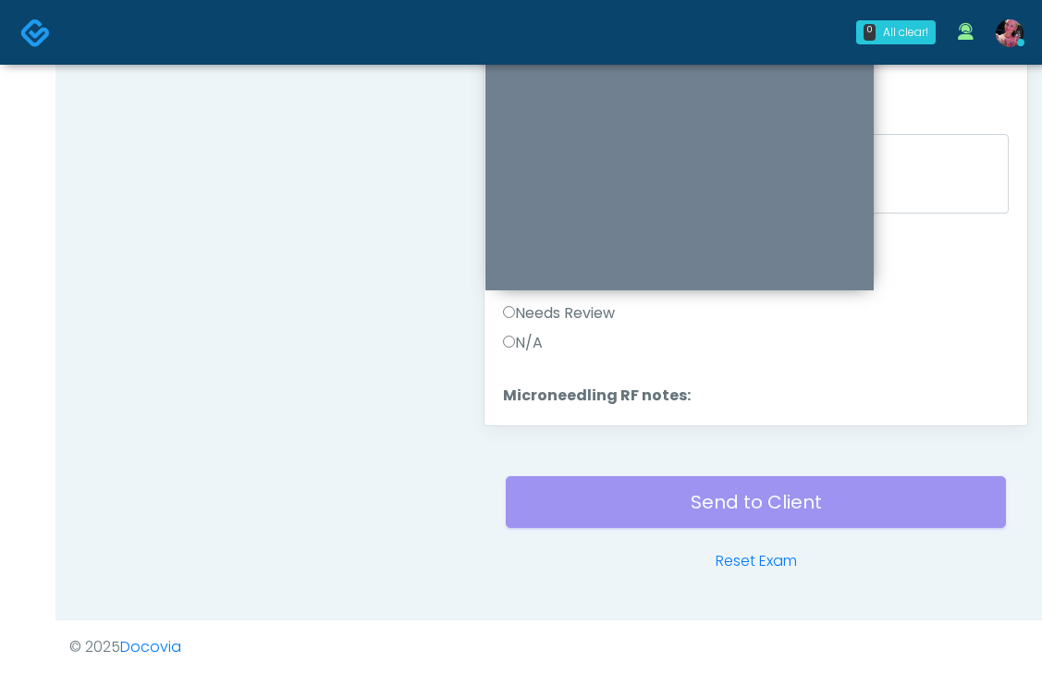
click at [733, 349] on div "N/A" at bounding box center [756, 347] width 506 height 30
click at [563, 329] on div "Pass" at bounding box center [756, 336] width 506 height 30
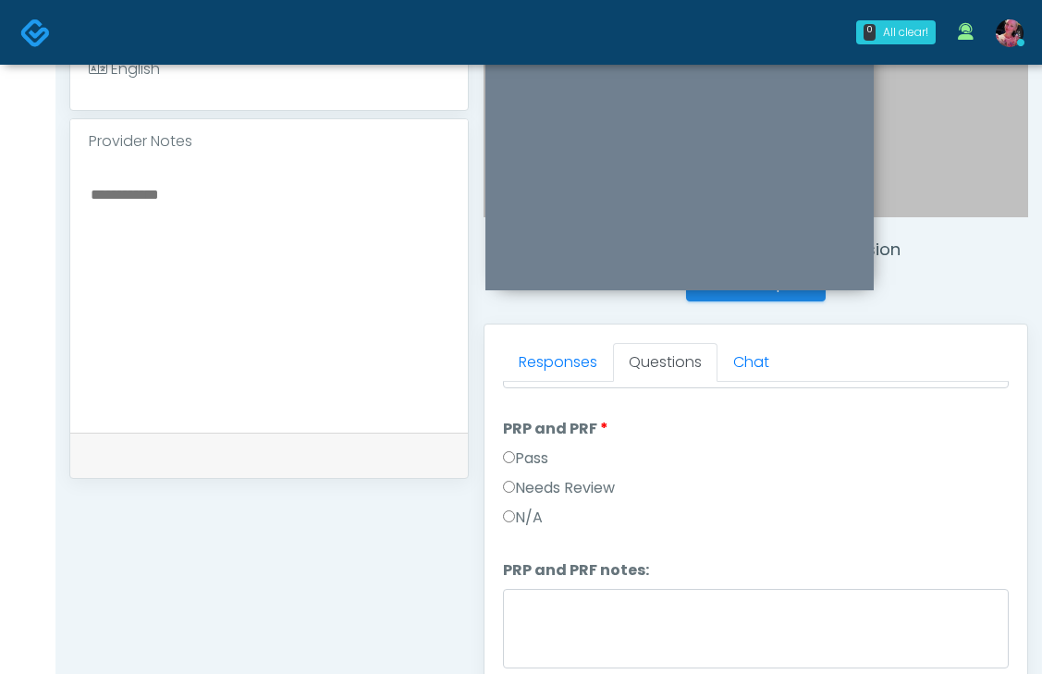
click at [534, 464] on label "Pass" at bounding box center [525, 459] width 45 height 22
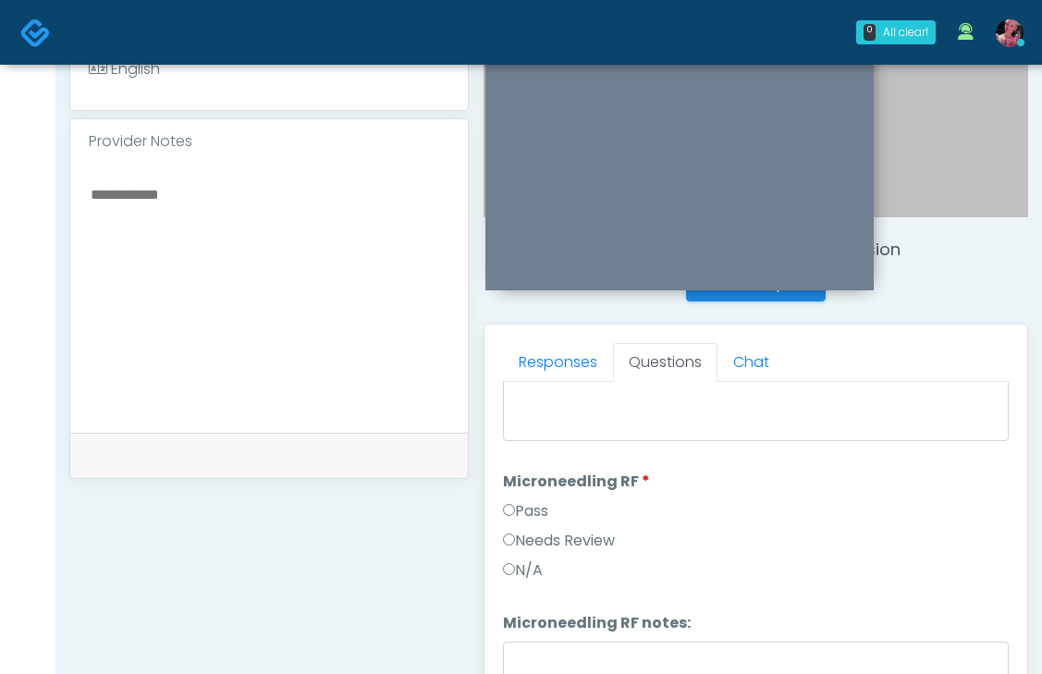
click at [523, 502] on label "Pass" at bounding box center [525, 511] width 45 height 22
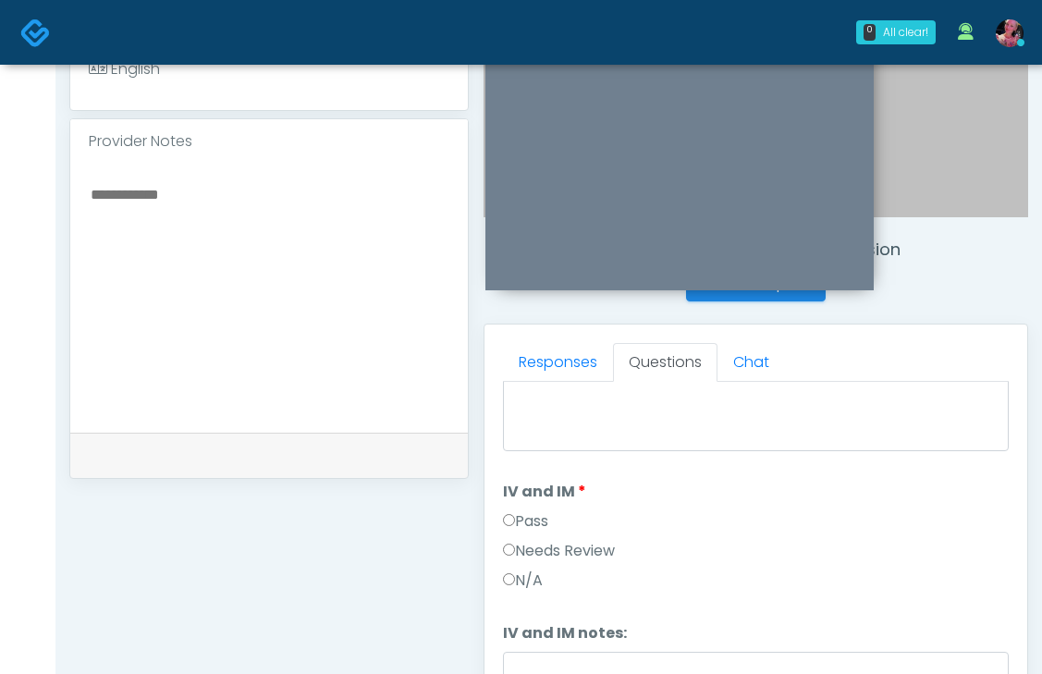
click at [523, 502] on li "IV and IM IV and IM Pass Needs Review N/A" at bounding box center [756, 540] width 506 height 118
click at [515, 512] on label "Pass" at bounding box center [525, 521] width 45 height 22
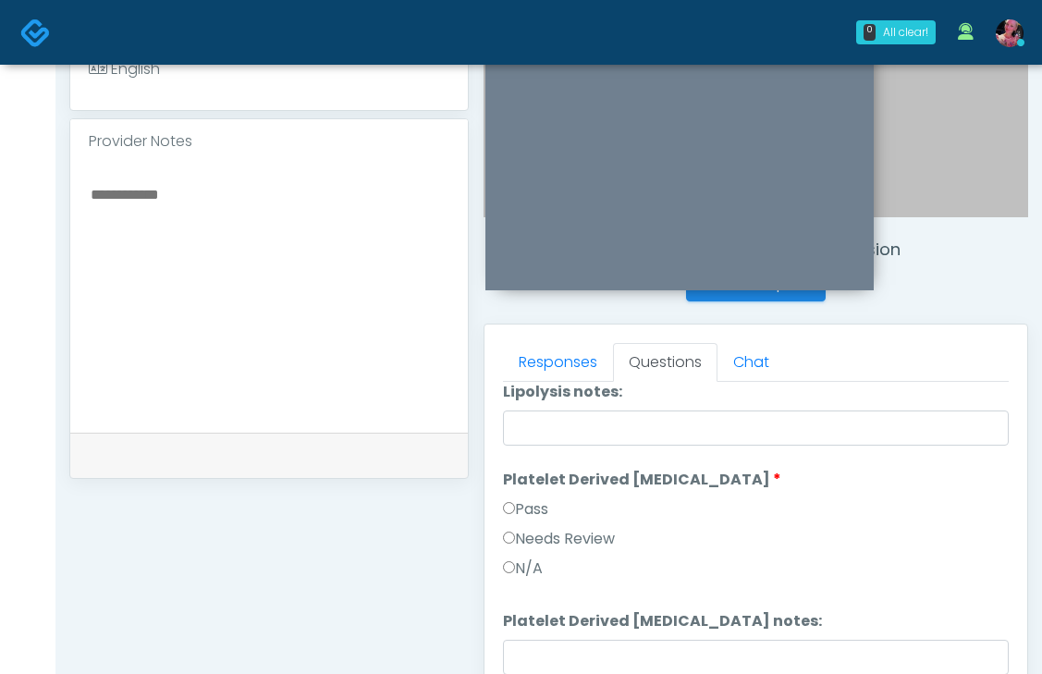
click at [517, 517] on label "Pass" at bounding box center [525, 509] width 45 height 22
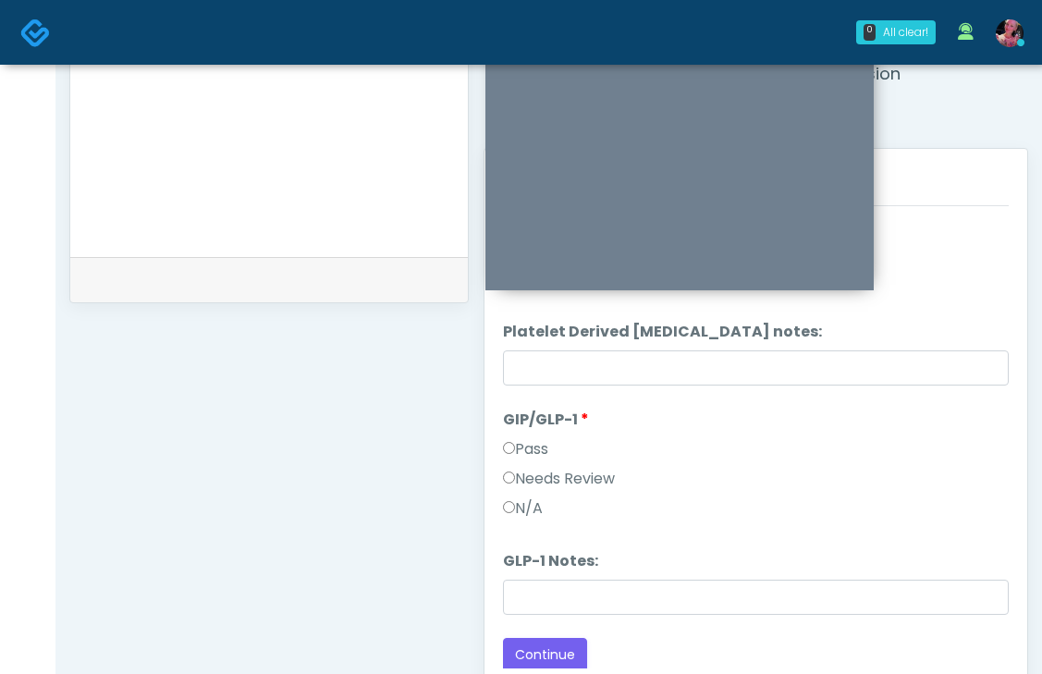
click at [557, 478] on label "Needs Review" at bounding box center [559, 479] width 112 height 22
click at [535, 517] on div "N/A" at bounding box center [756, 513] width 506 height 30
click at [535, 507] on label "N/A" at bounding box center [523, 509] width 40 height 22
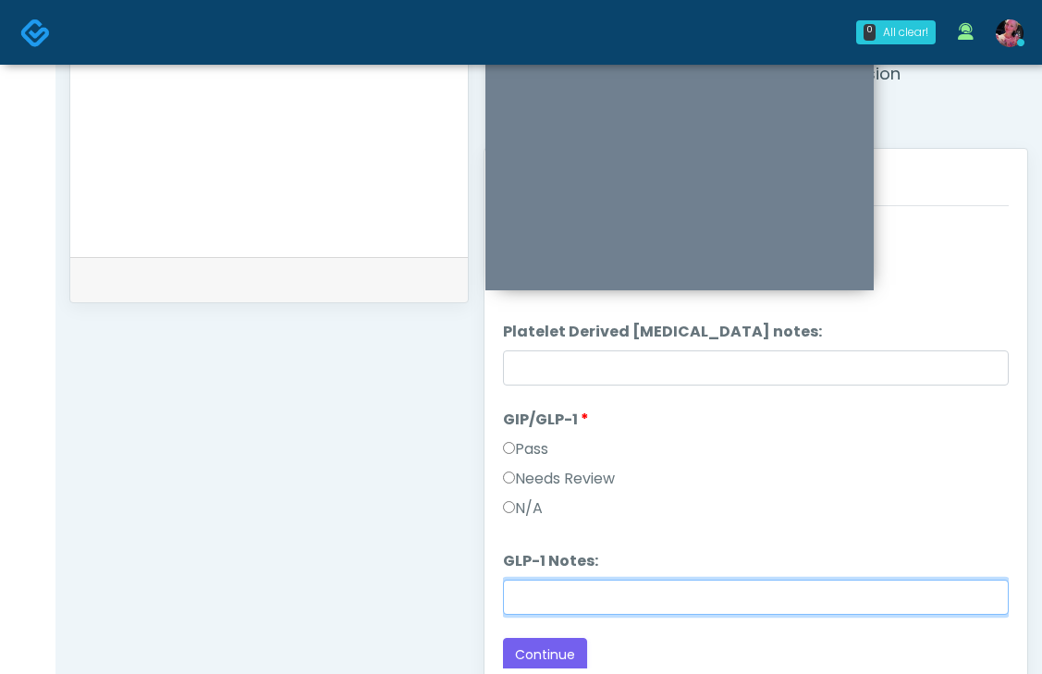
click at [547, 591] on input "GLP-1 Notes:" at bounding box center [756, 597] width 506 height 35
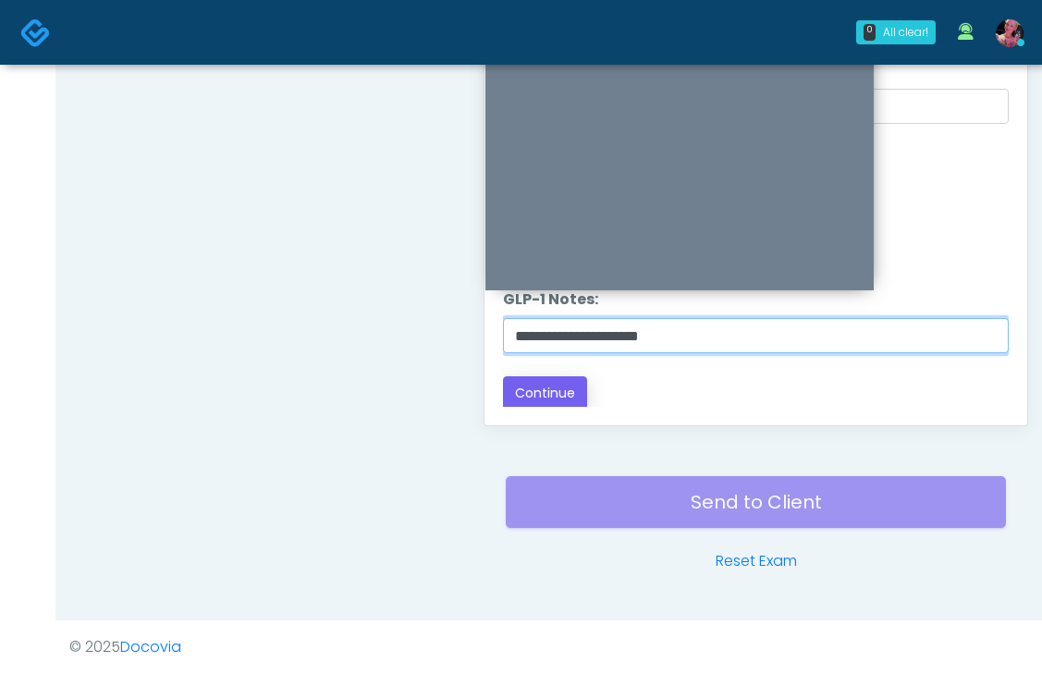
type input "**********"
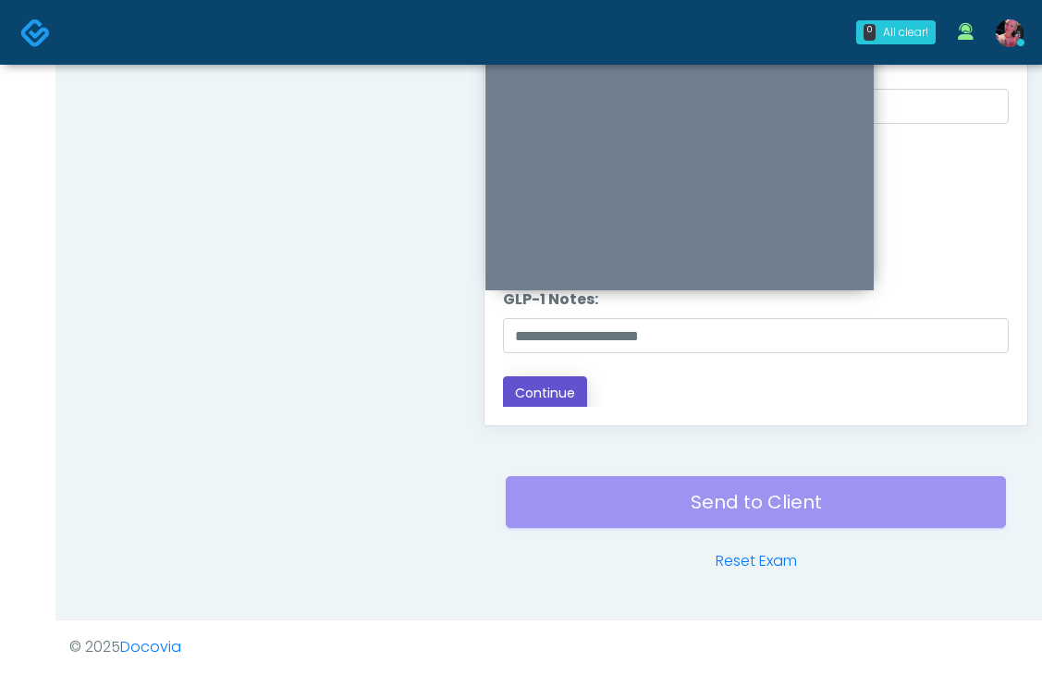
click at [530, 400] on button "Continue" at bounding box center [545, 393] width 84 height 34
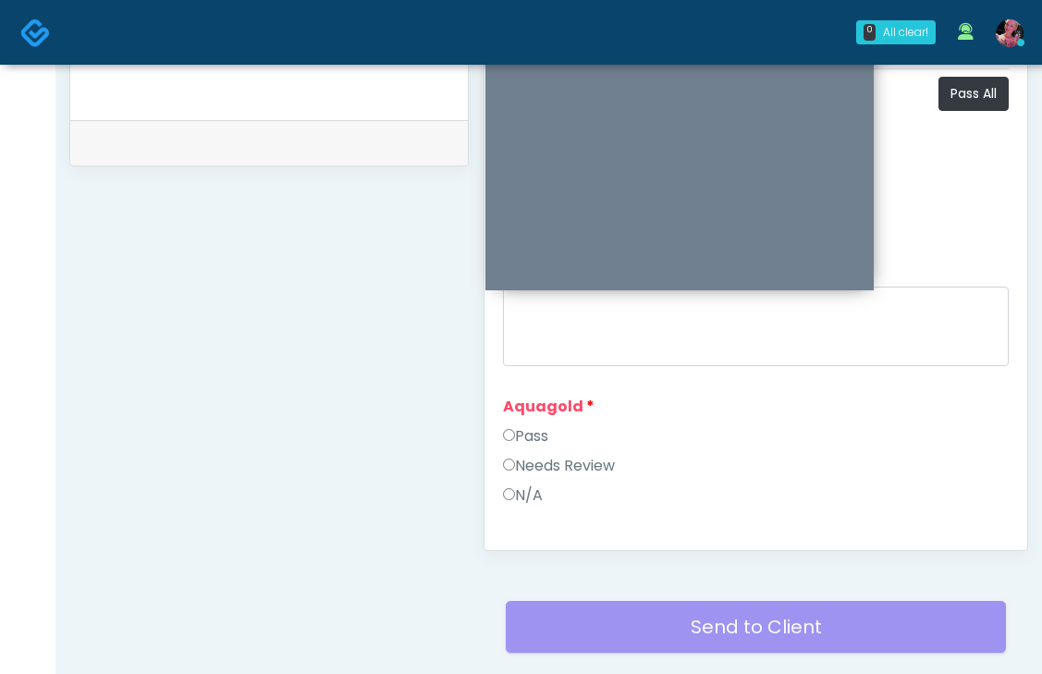
click at [534, 427] on label "Pass" at bounding box center [525, 436] width 45 height 22
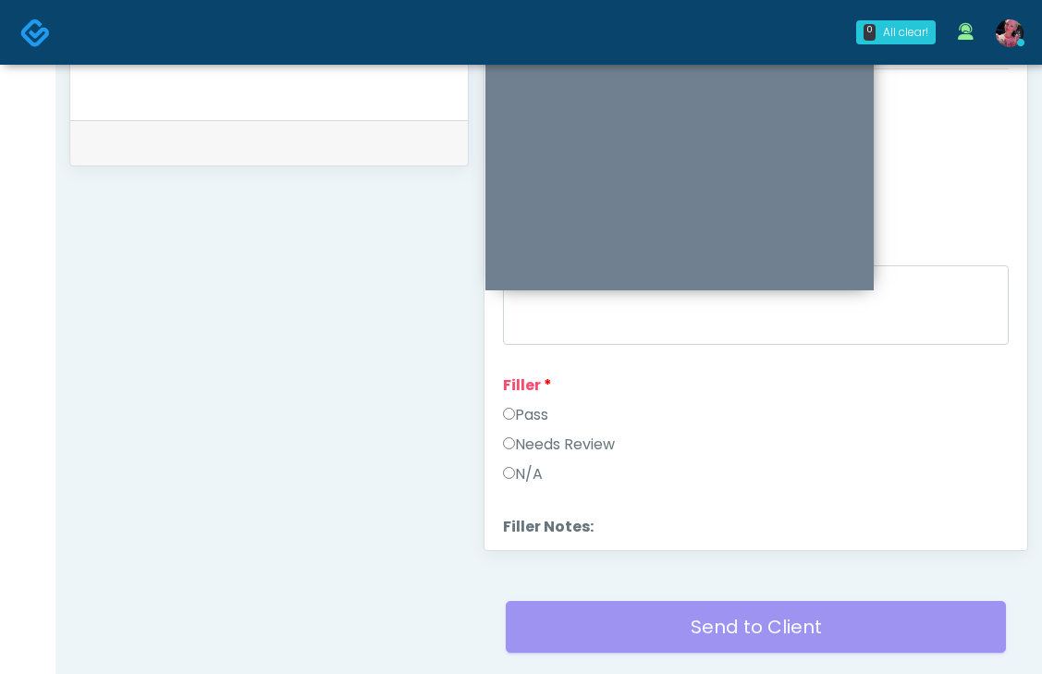
click at [530, 417] on label "Pass" at bounding box center [525, 415] width 45 height 22
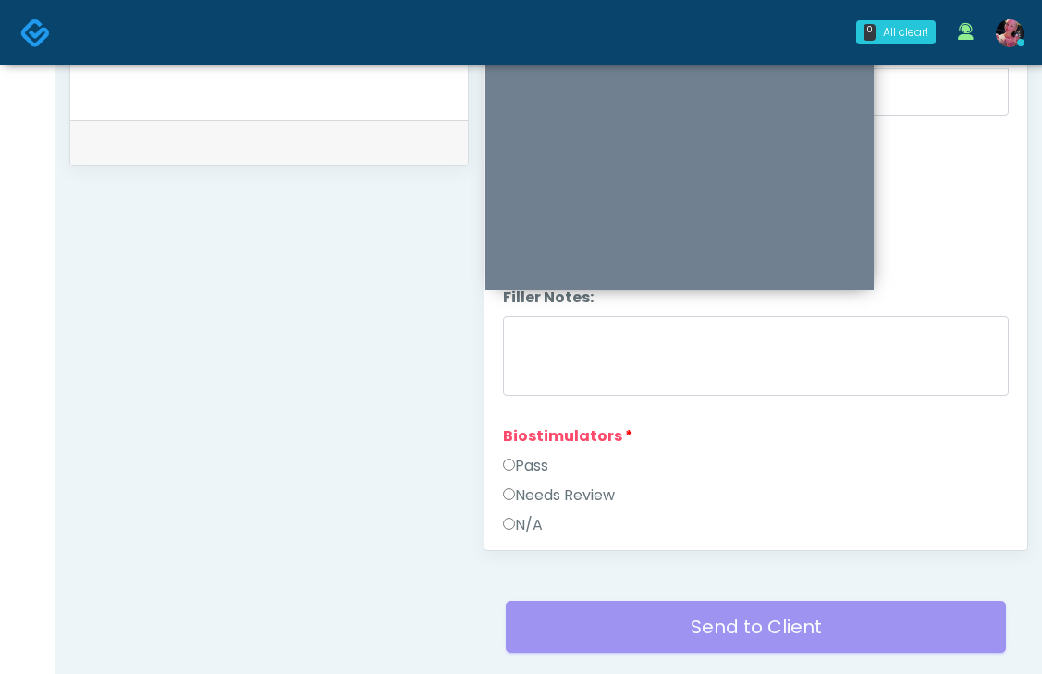
click at [526, 461] on label "Pass" at bounding box center [525, 466] width 45 height 22
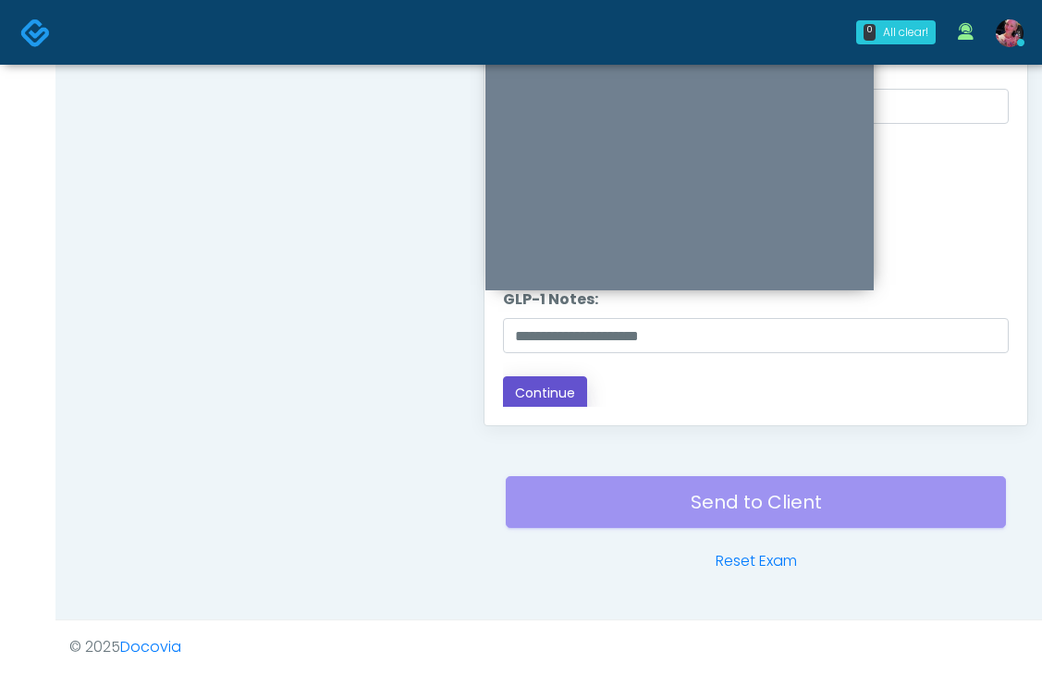
click at [533, 391] on button "Continue" at bounding box center [545, 393] width 84 height 34
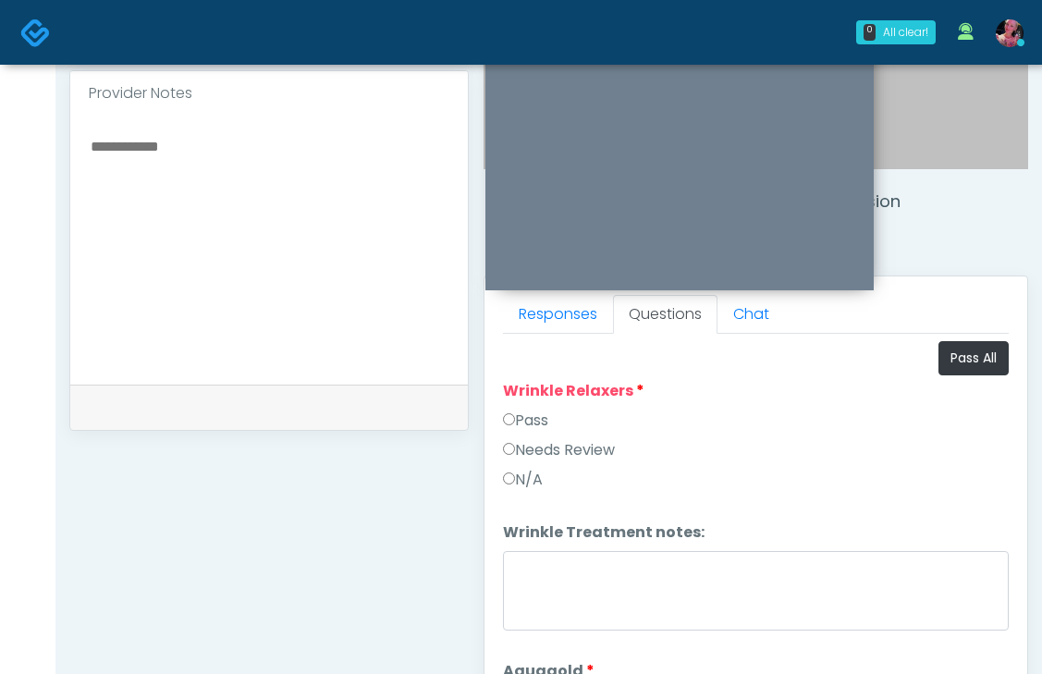
click at [529, 410] on label "Pass" at bounding box center [525, 421] width 45 height 22
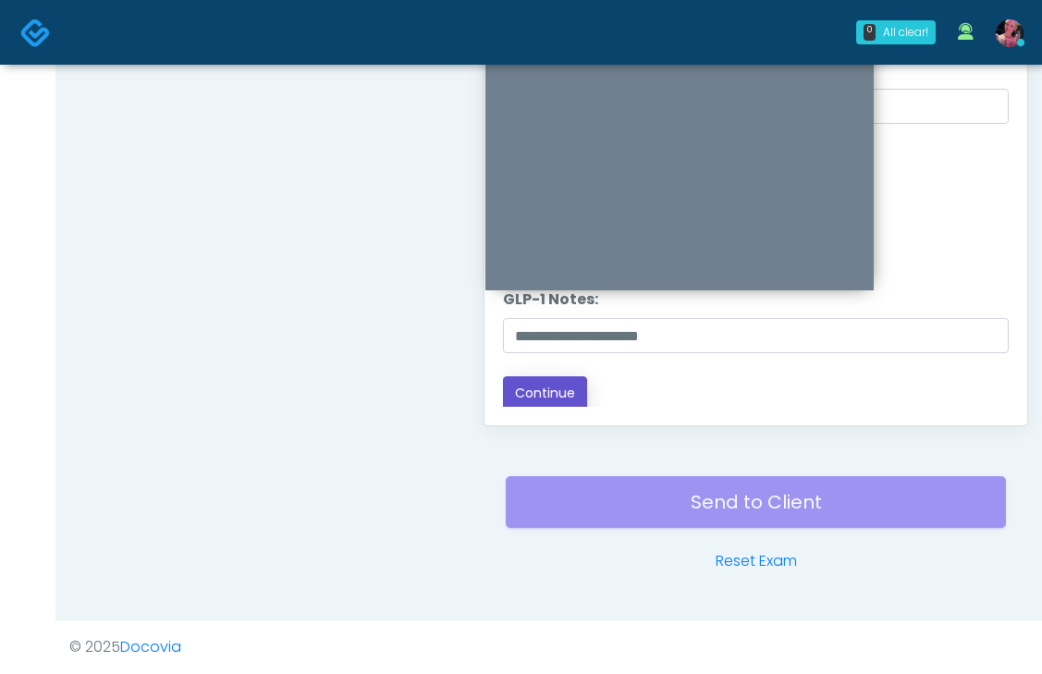
click at [538, 387] on button "Continue" at bounding box center [545, 393] width 84 height 34
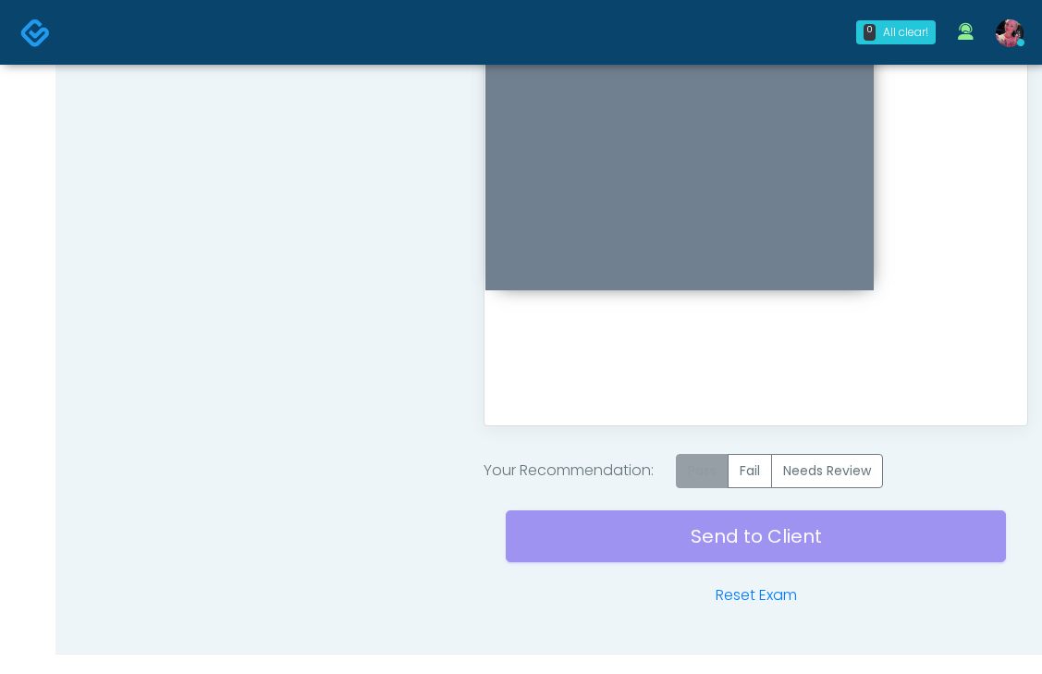
click at [719, 475] on label "Pass" at bounding box center [702, 471] width 53 height 34
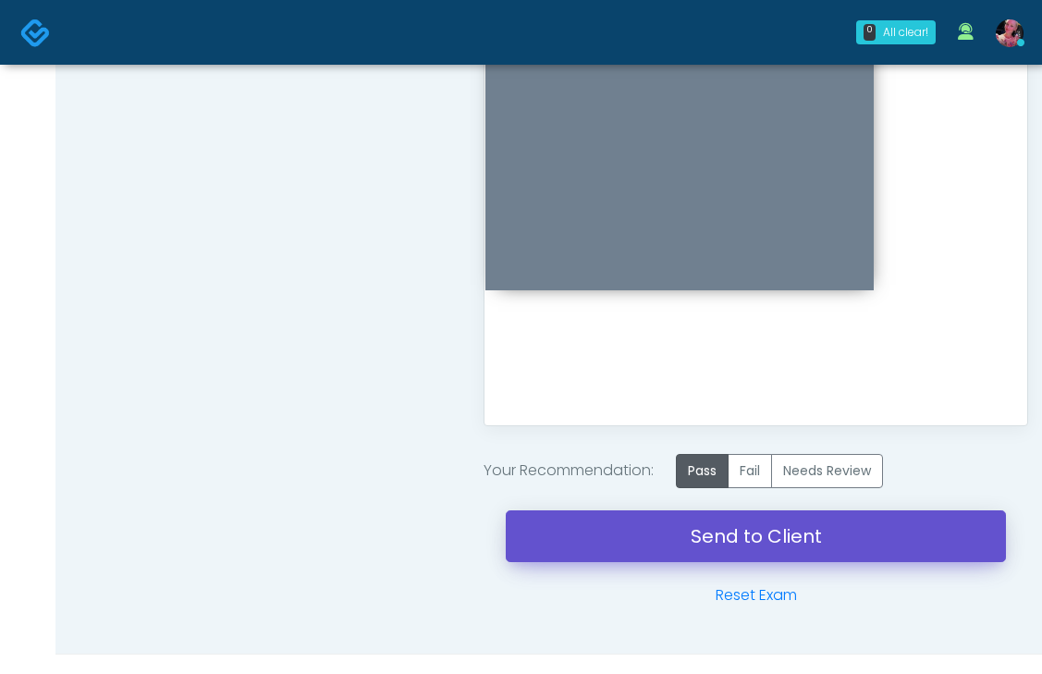
click at [710, 543] on link "Send to Client" at bounding box center [756, 536] width 500 height 52
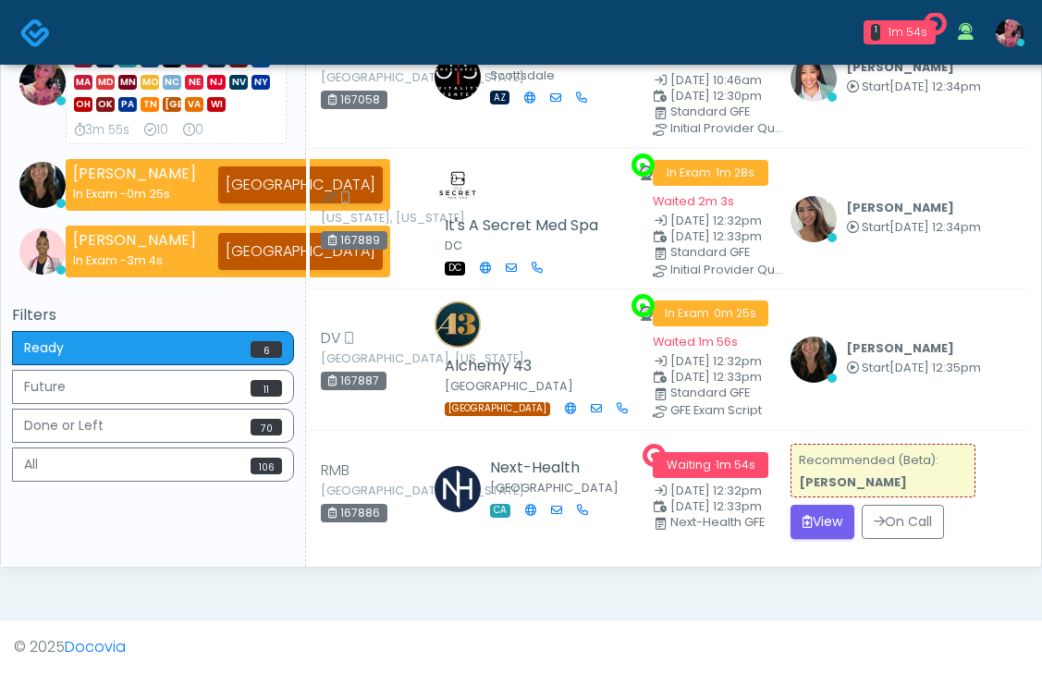
scroll to position [579, 0]
click at [823, 539] on button "View" at bounding box center [823, 522] width 64 height 34
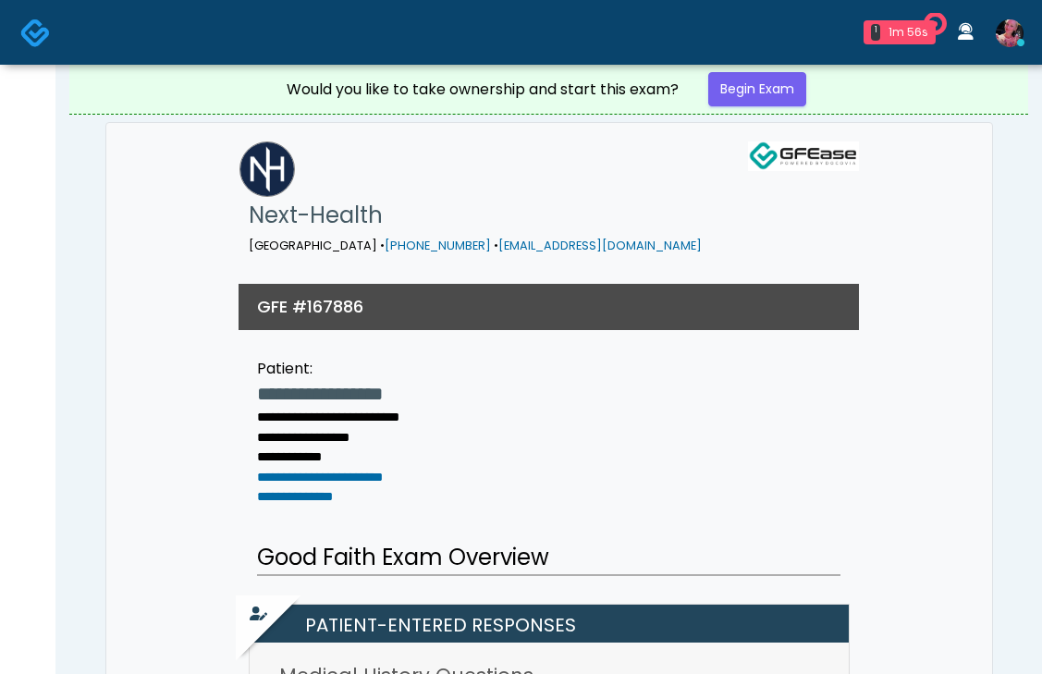
click at [786, 109] on div "Would you like to take ownership and start this exam? Begin Exam" at bounding box center [549, 89] width 555 height 49
click at [781, 97] on link "Begin Exam" at bounding box center [757, 89] width 98 height 34
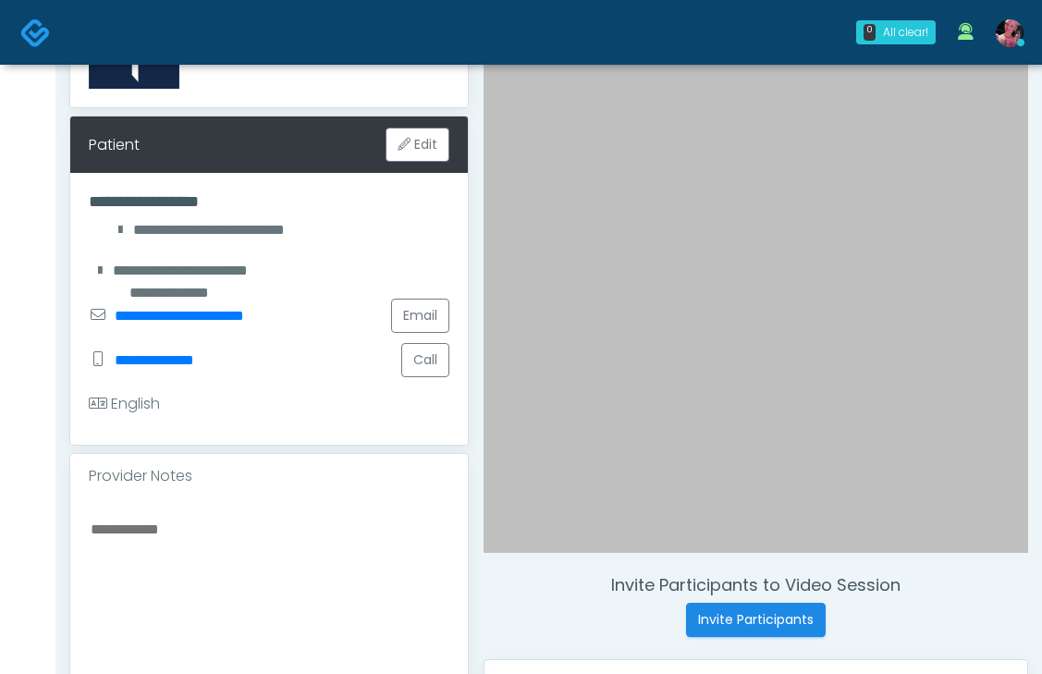
scroll to position [215, 0]
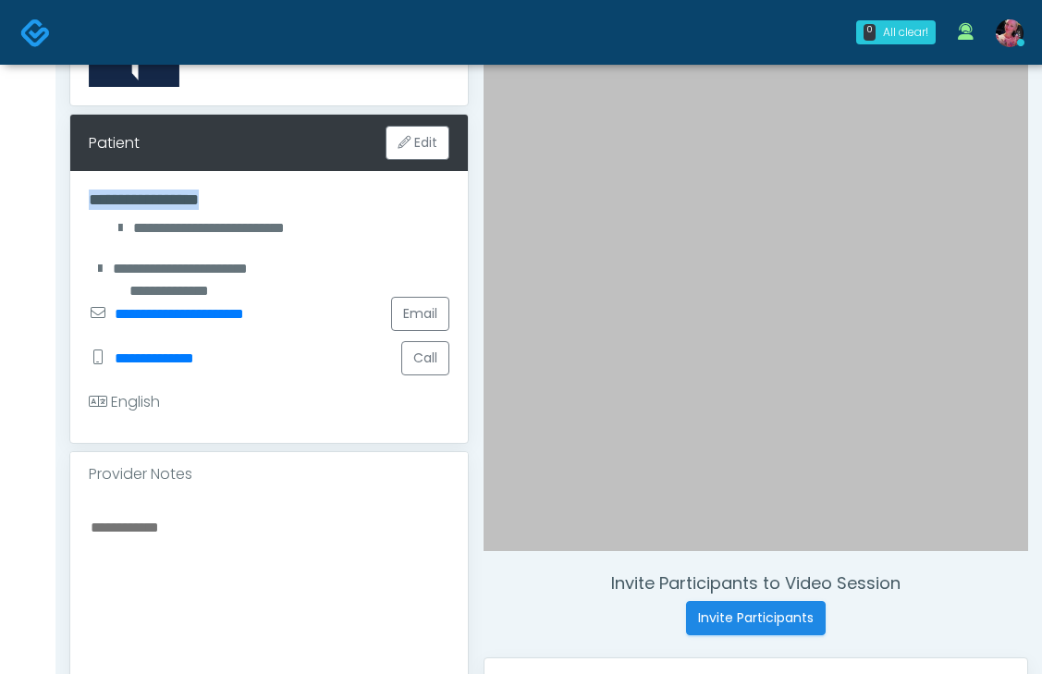
drag, startPoint x: 246, startPoint y: 203, endPoint x: 80, endPoint y: 200, distance: 165.6
click at [80, 200] on div "**********" at bounding box center [269, 307] width 398 height 272
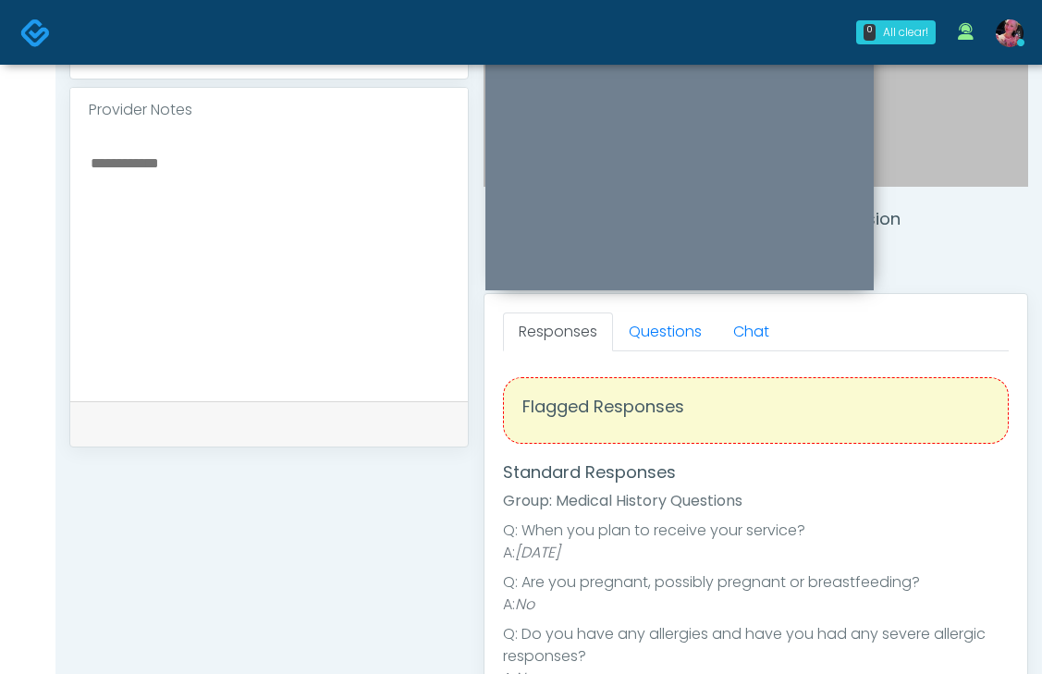
scroll to position [578, 0]
drag, startPoint x: 673, startPoint y: 360, endPoint x: 670, endPoint y: 350, distance: 9.7
click at [670, 348] on link "Questions" at bounding box center [665, 332] width 104 height 39
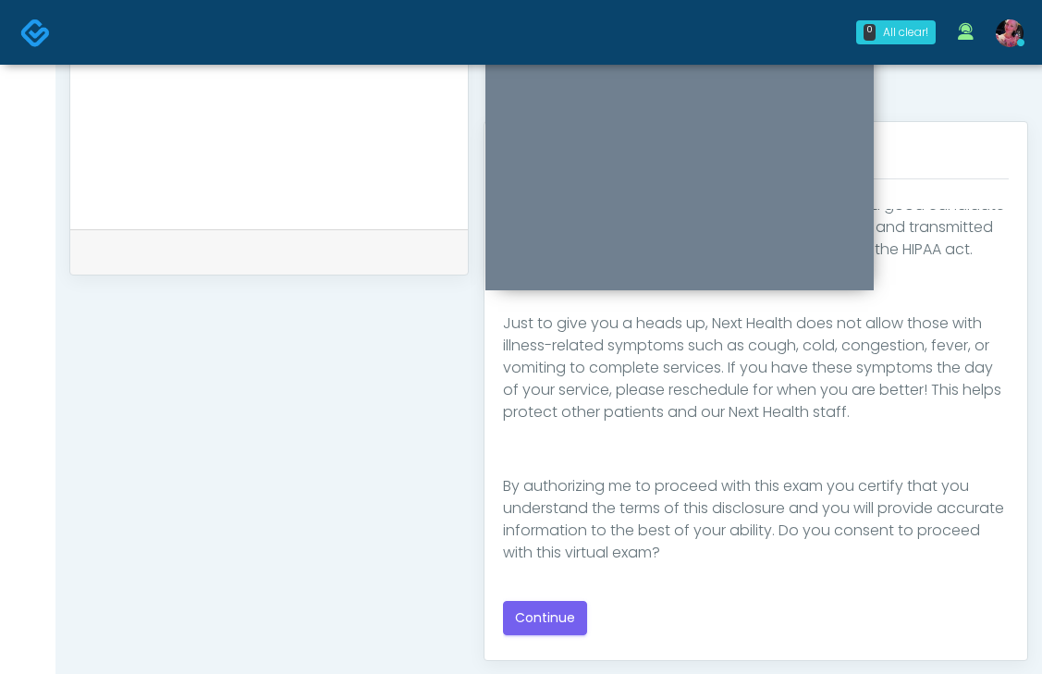
scroll to position [781, 0]
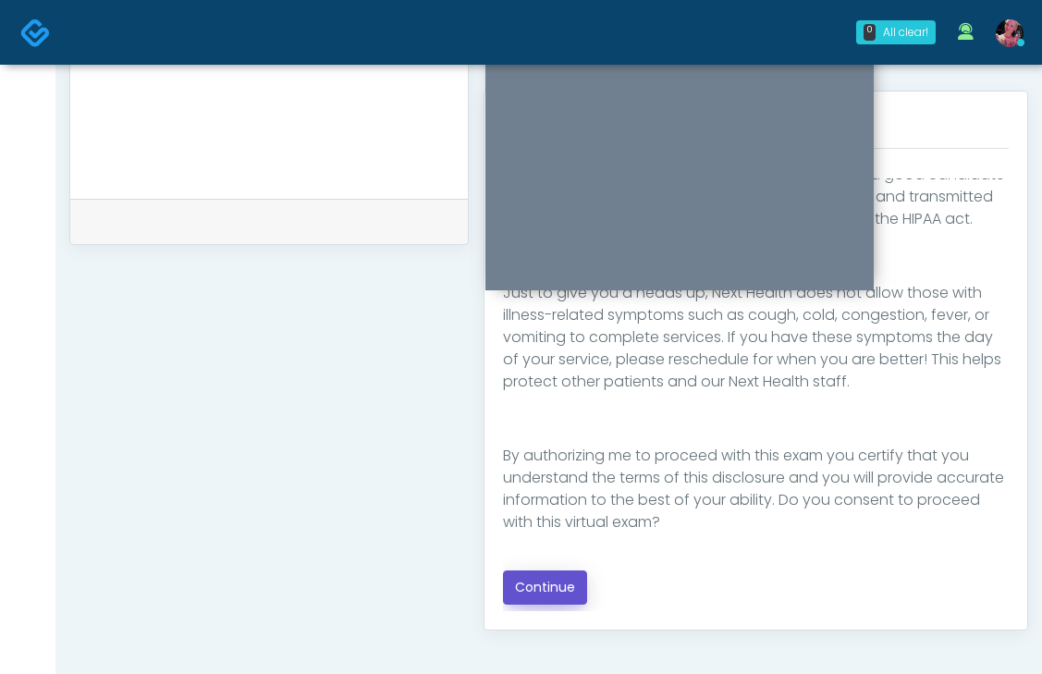
click at [569, 582] on button "Continue" at bounding box center [545, 588] width 84 height 34
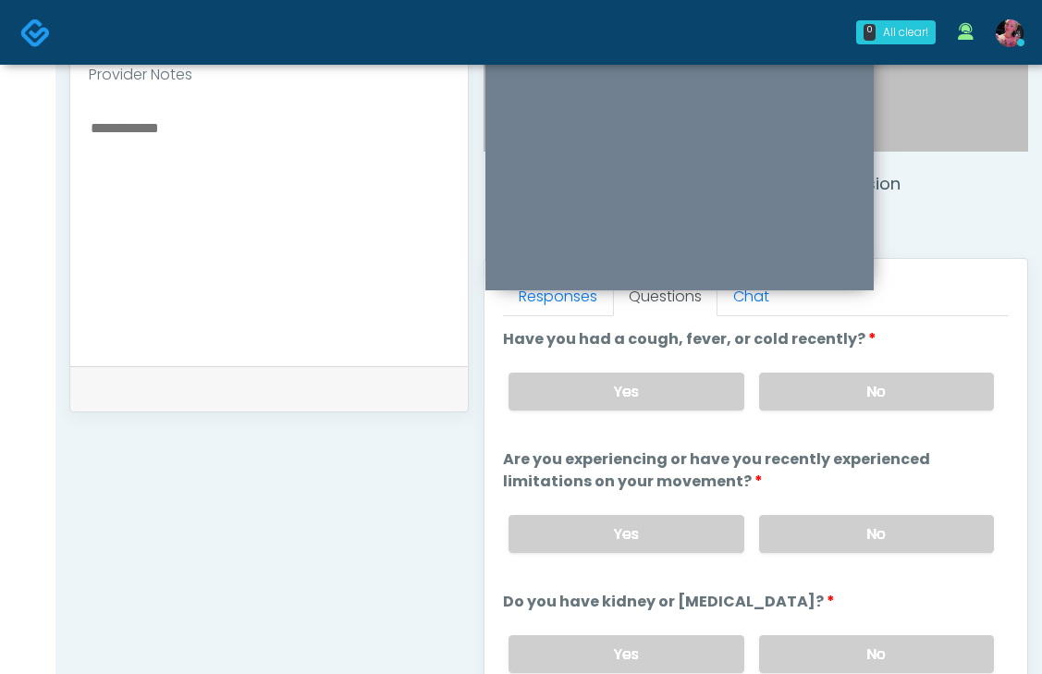
scroll to position [599, 0]
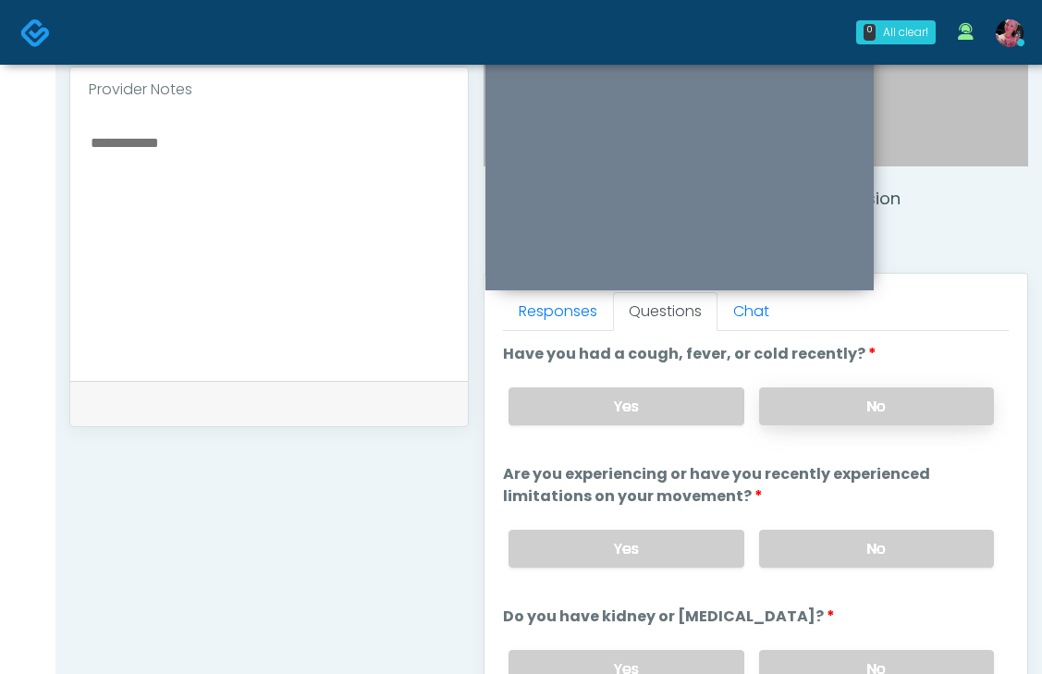
click at [804, 406] on label "No" at bounding box center [876, 406] width 235 height 38
click at [813, 569] on div "Yes No" at bounding box center [751, 549] width 515 height 68
click at [813, 546] on label "No" at bounding box center [876, 549] width 235 height 38
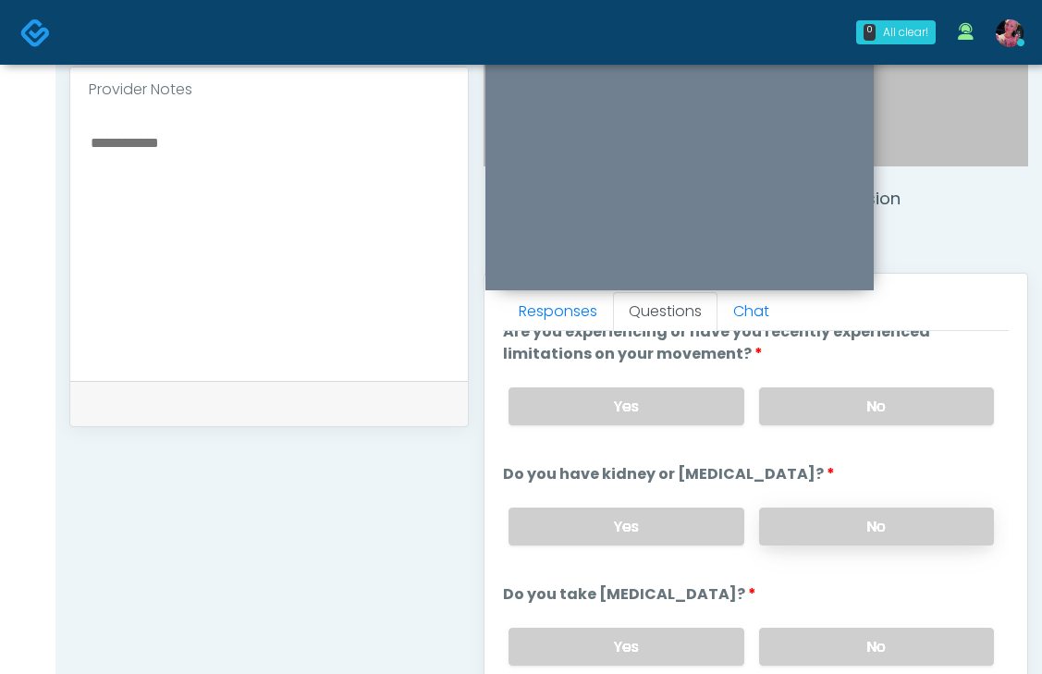
click at [813, 535] on label "No" at bounding box center [876, 527] width 235 height 38
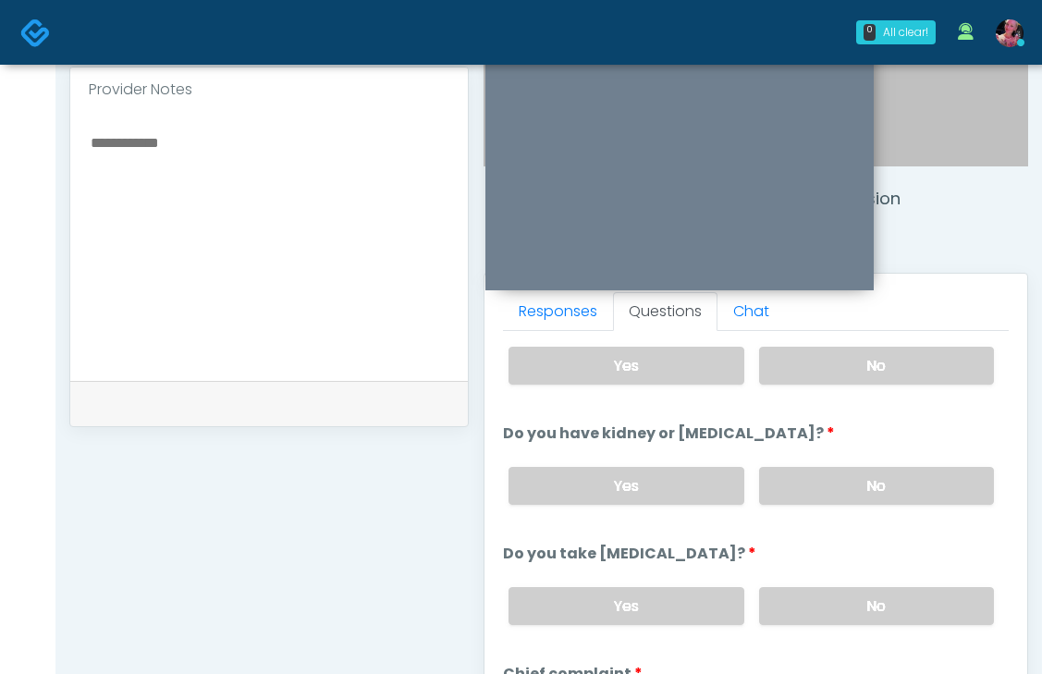
scroll to position [188, 0]
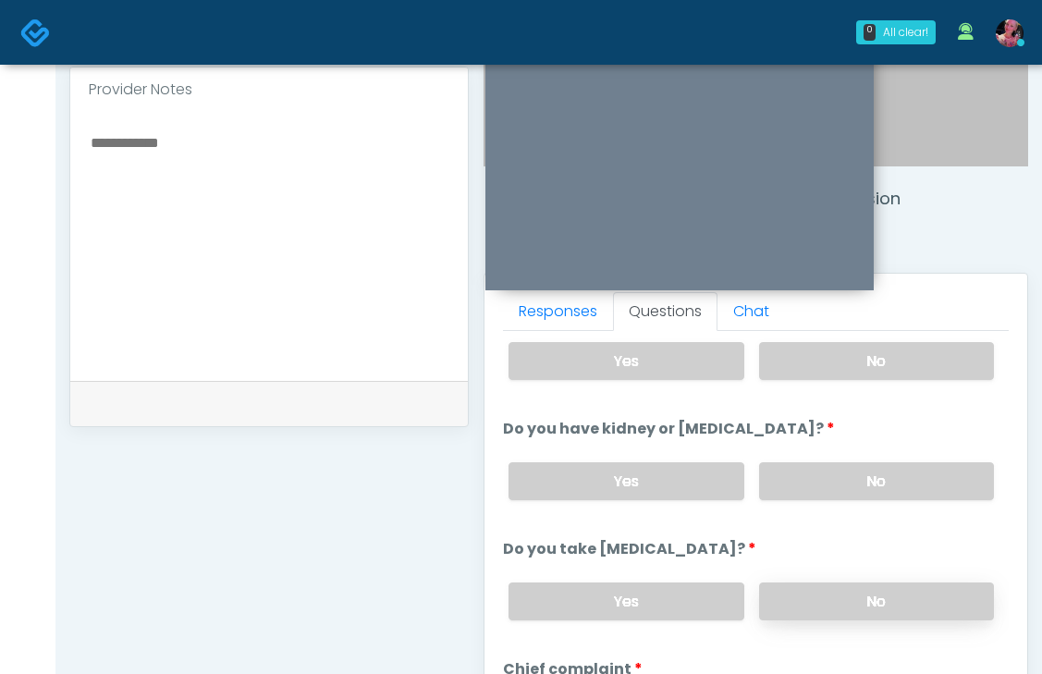
click at [805, 600] on label "No" at bounding box center [876, 602] width 235 height 38
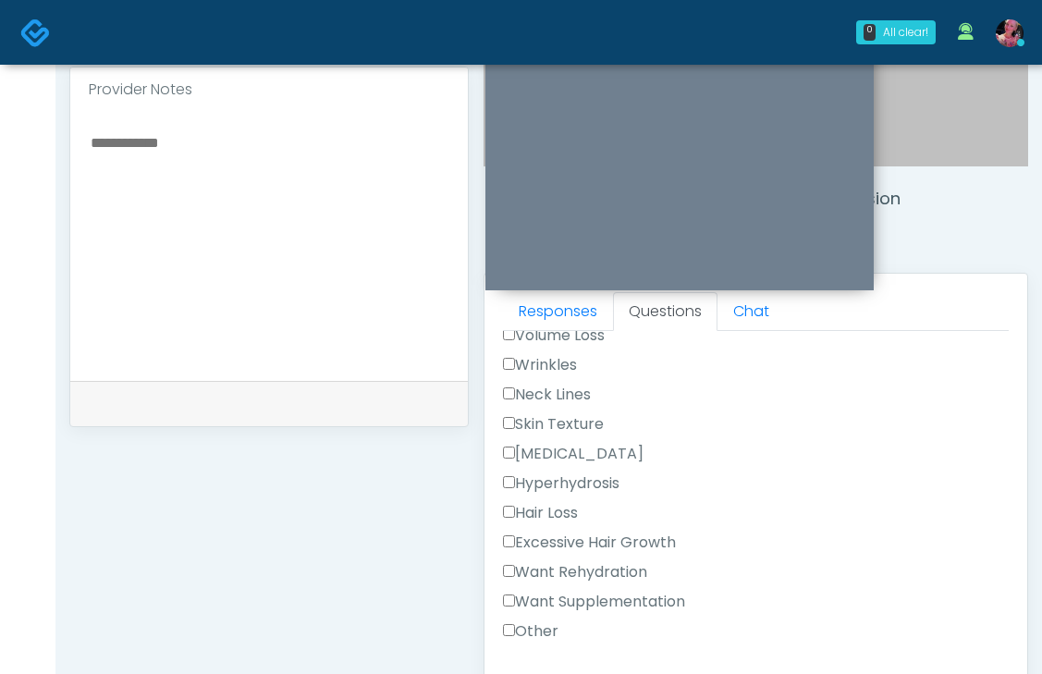
scroll to position [552, 0]
click at [558, 562] on label "Want Rehydration" at bounding box center [575, 571] width 144 height 22
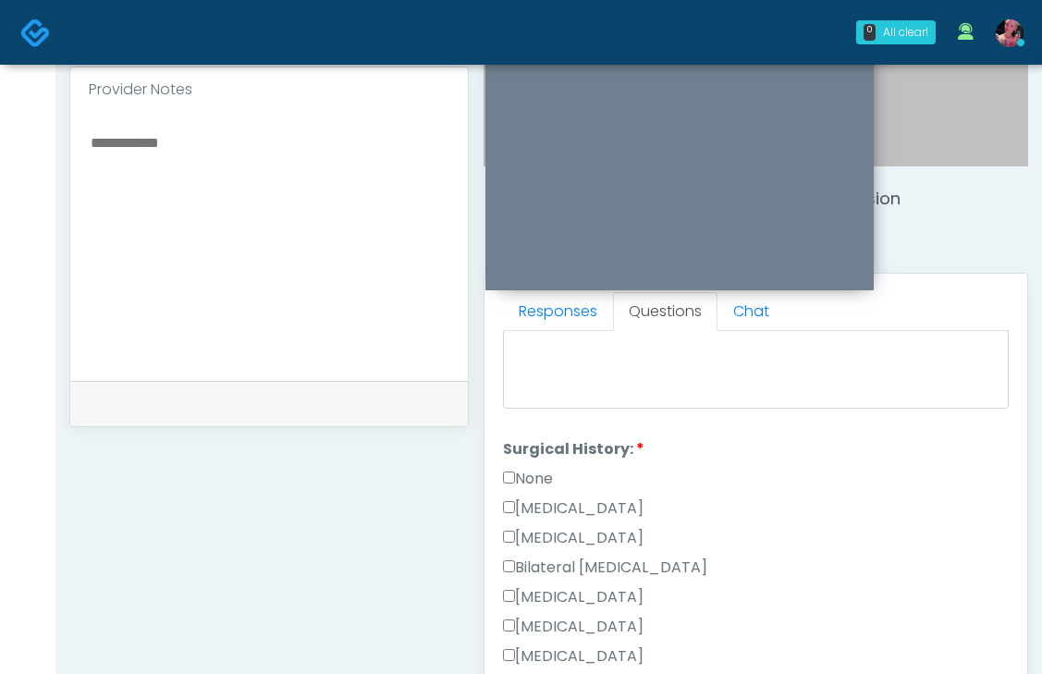
click at [533, 481] on label "None" at bounding box center [528, 479] width 50 height 22
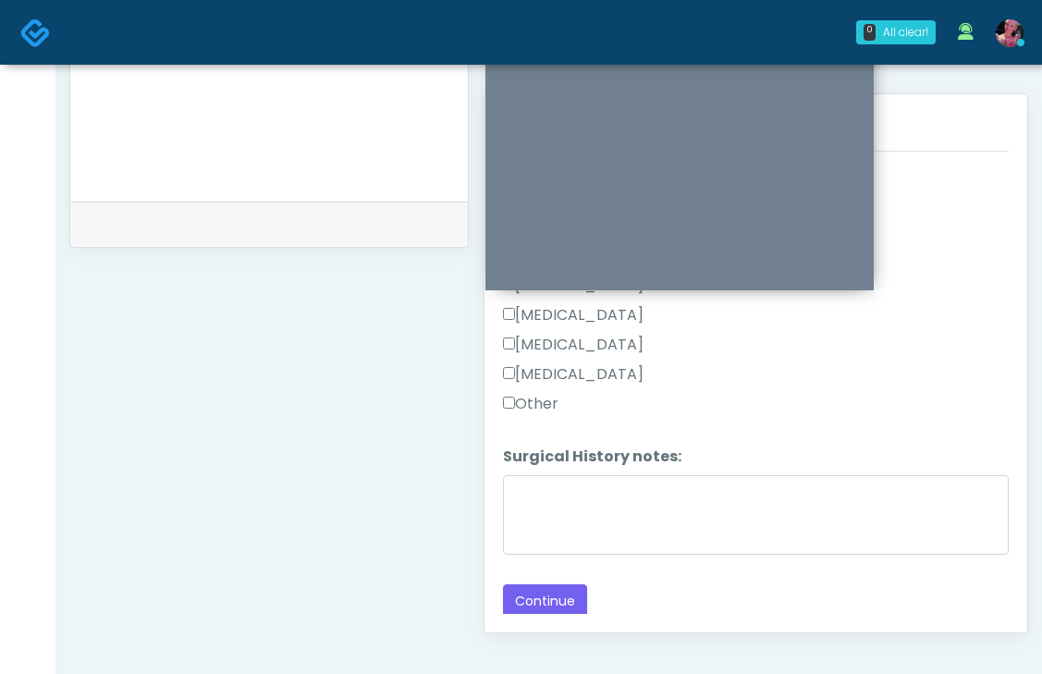
scroll to position [872, 0]
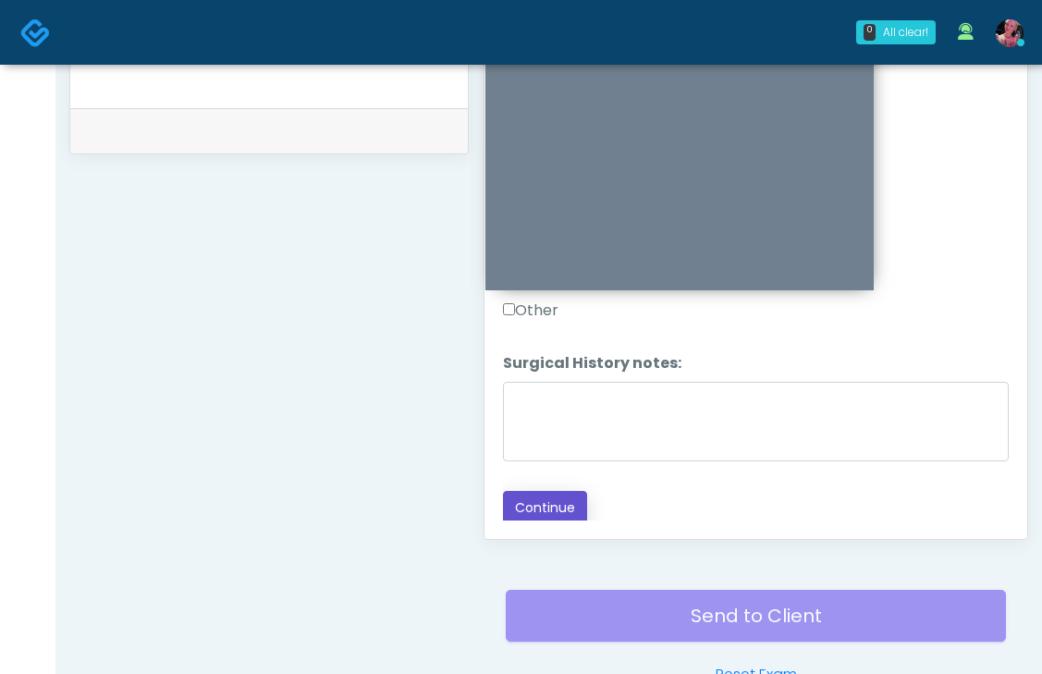
click at [533, 498] on button "Continue" at bounding box center [545, 508] width 84 height 34
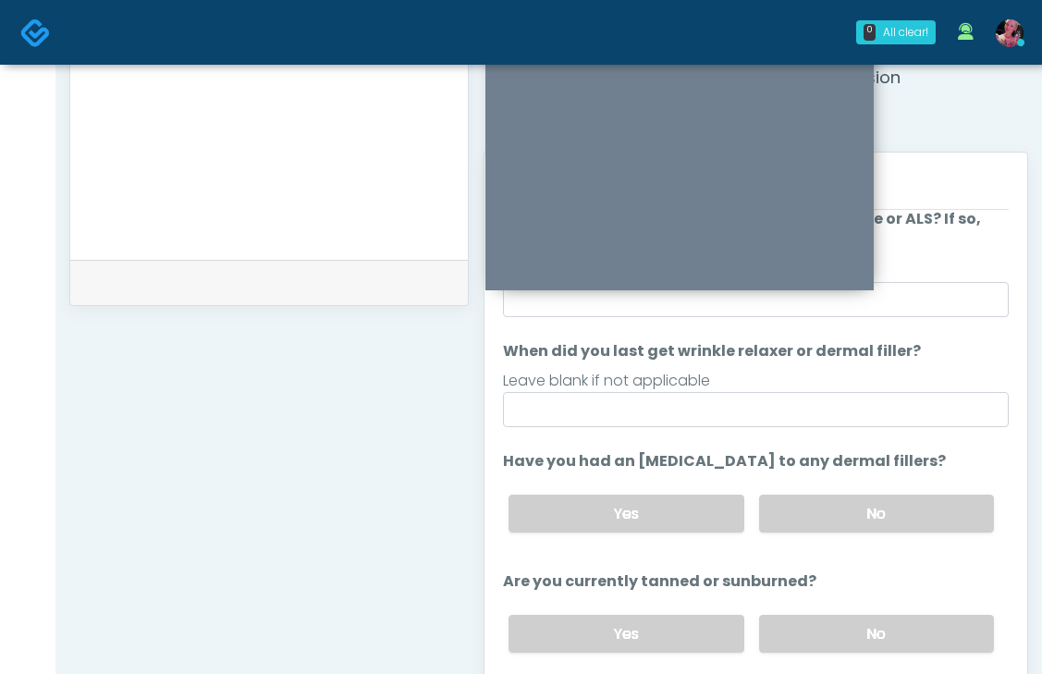
scroll to position [230, 0]
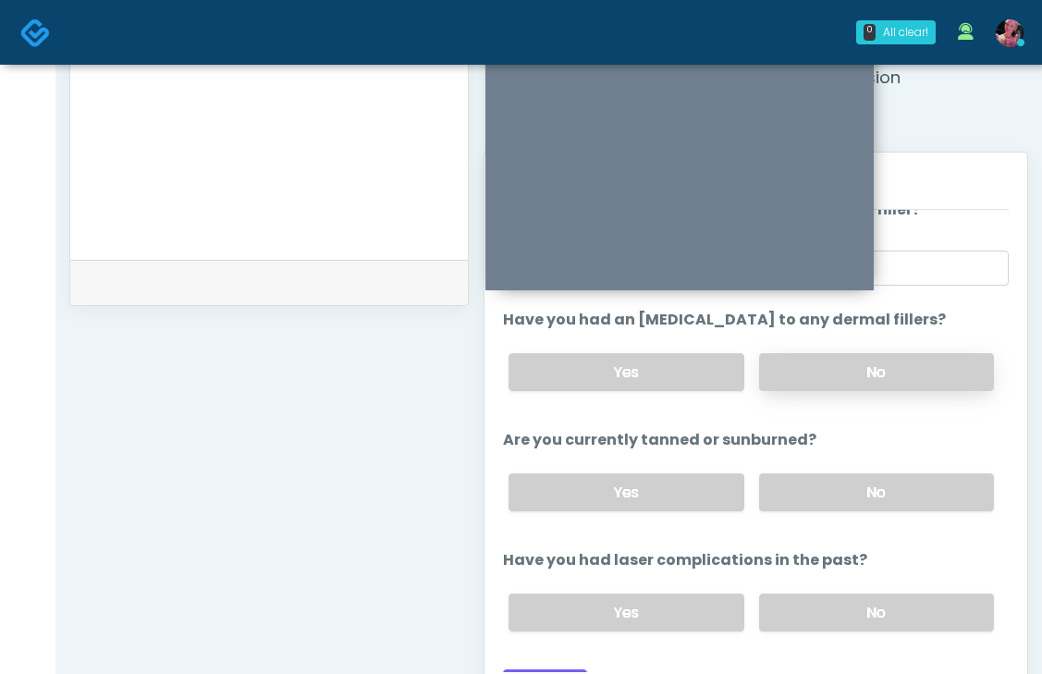
click at [804, 373] on label "No" at bounding box center [876, 372] width 235 height 38
click at [815, 473] on label "No" at bounding box center [876, 492] width 235 height 38
click at [817, 604] on label "No" at bounding box center [876, 613] width 235 height 38
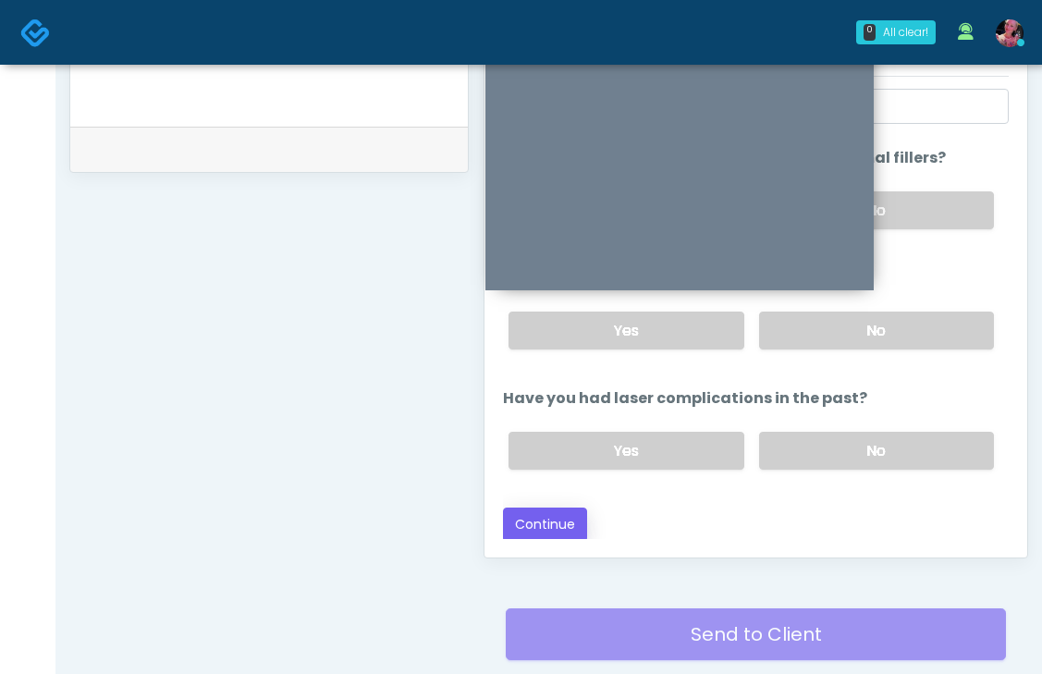
scroll to position [869, 0]
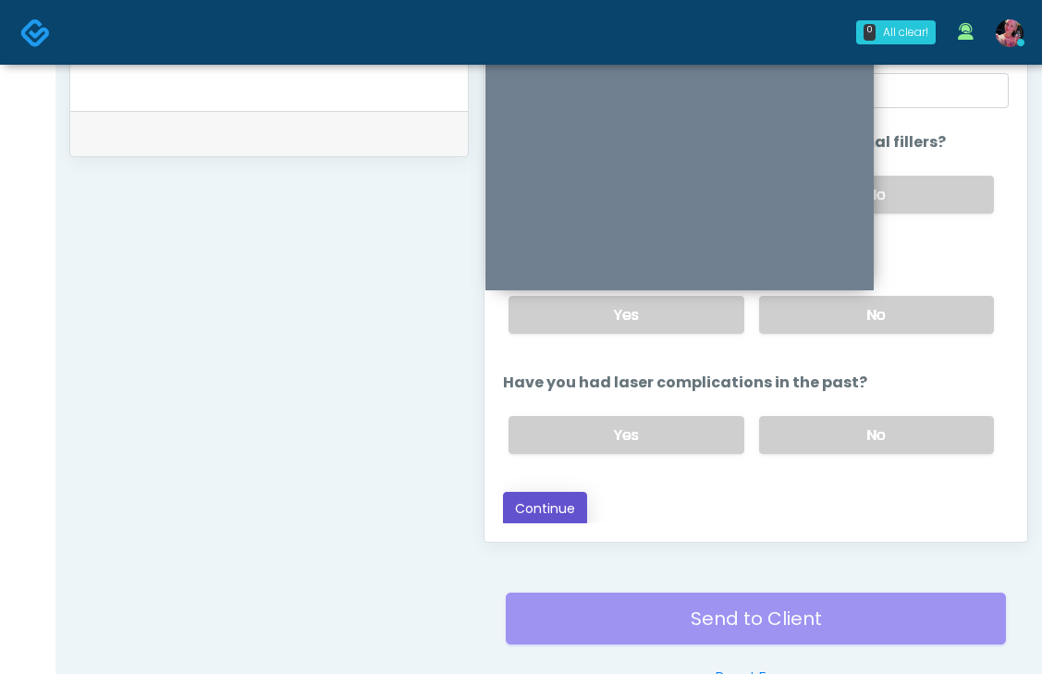
click at [562, 508] on button "Continue" at bounding box center [545, 509] width 84 height 34
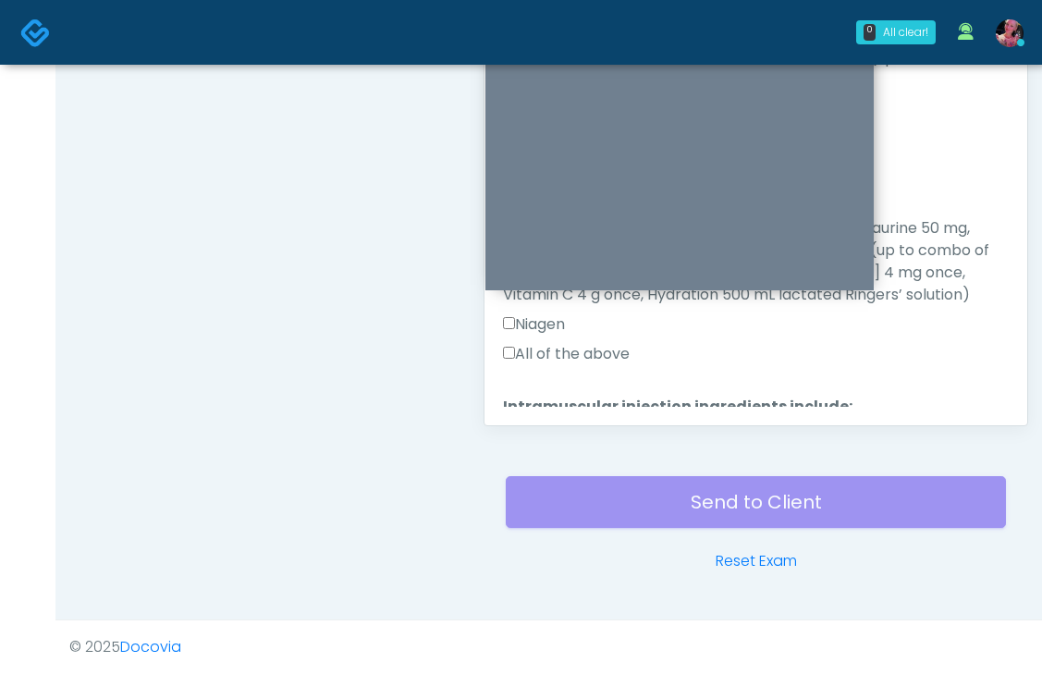
scroll to position [1338, 0]
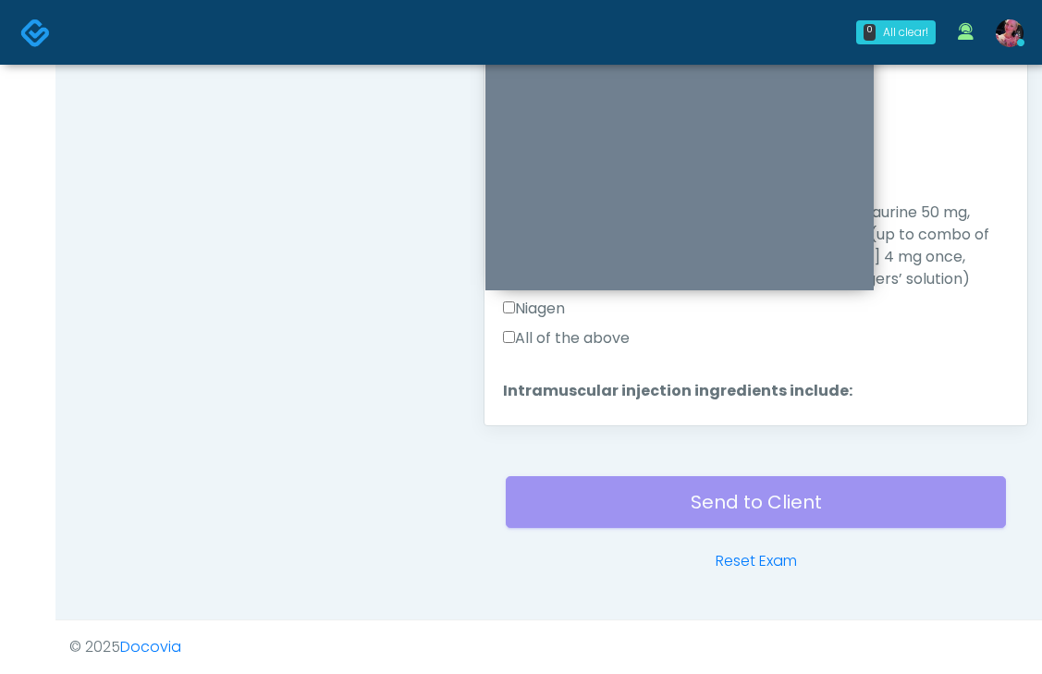
click at [547, 507] on button "Continue" at bounding box center [545, 524] width 84 height 34
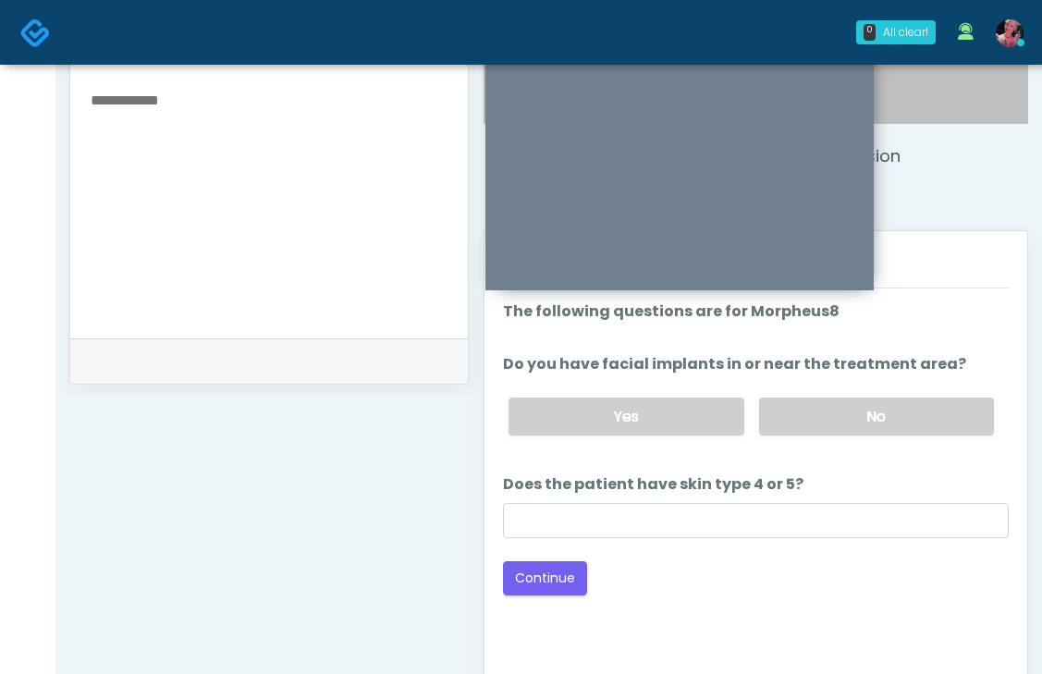
scroll to position [643, 0]
click at [838, 402] on label "No" at bounding box center [876, 416] width 235 height 38
click at [547, 581] on button "Continue" at bounding box center [545, 577] width 84 height 34
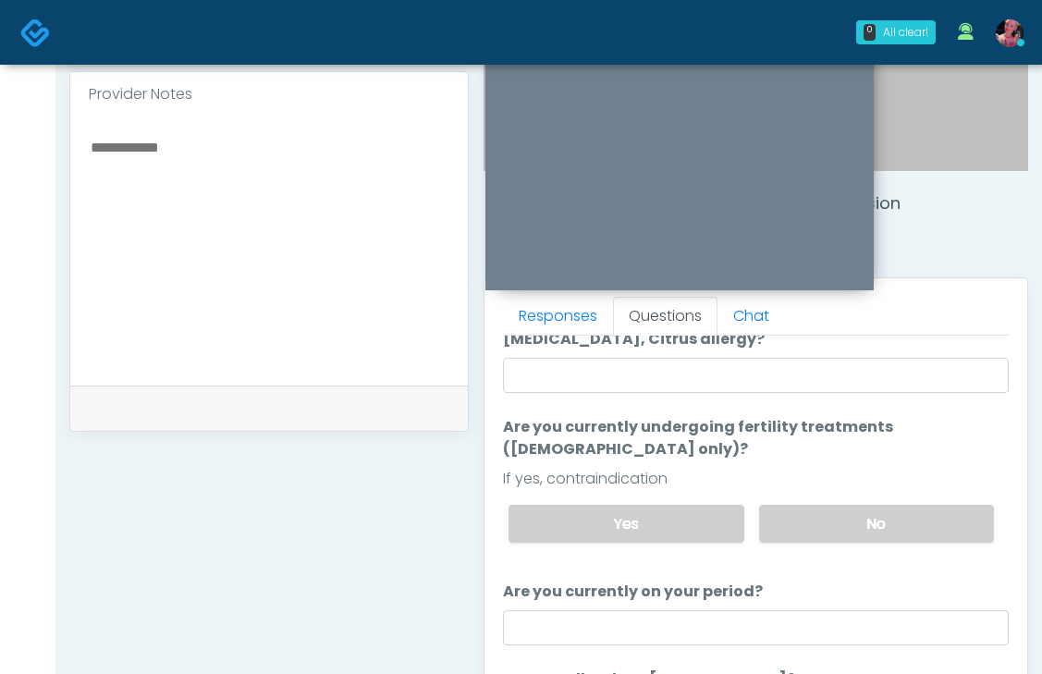
scroll to position [140, 0]
click at [869, 504] on label "No" at bounding box center [876, 523] width 235 height 38
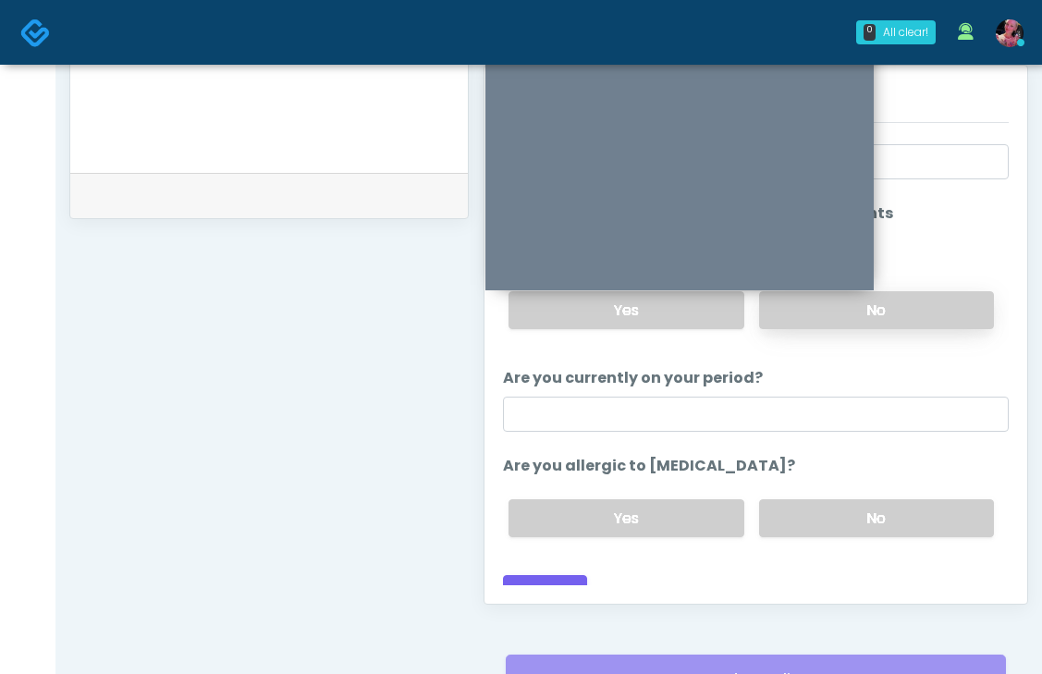
scroll to position [813, 0]
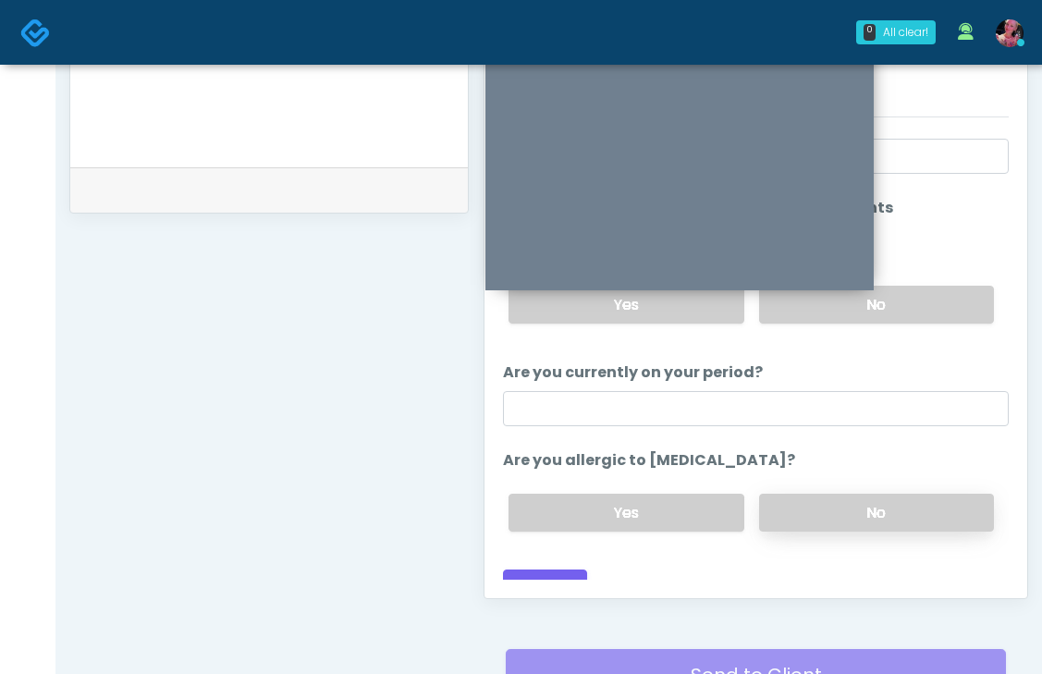
click at [817, 494] on label "No" at bounding box center [876, 513] width 235 height 38
click at [586, 570] on div "Back Continue" at bounding box center [756, 587] width 506 height 34
click at [571, 570] on button "Continue" at bounding box center [545, 587] width 84 height 34
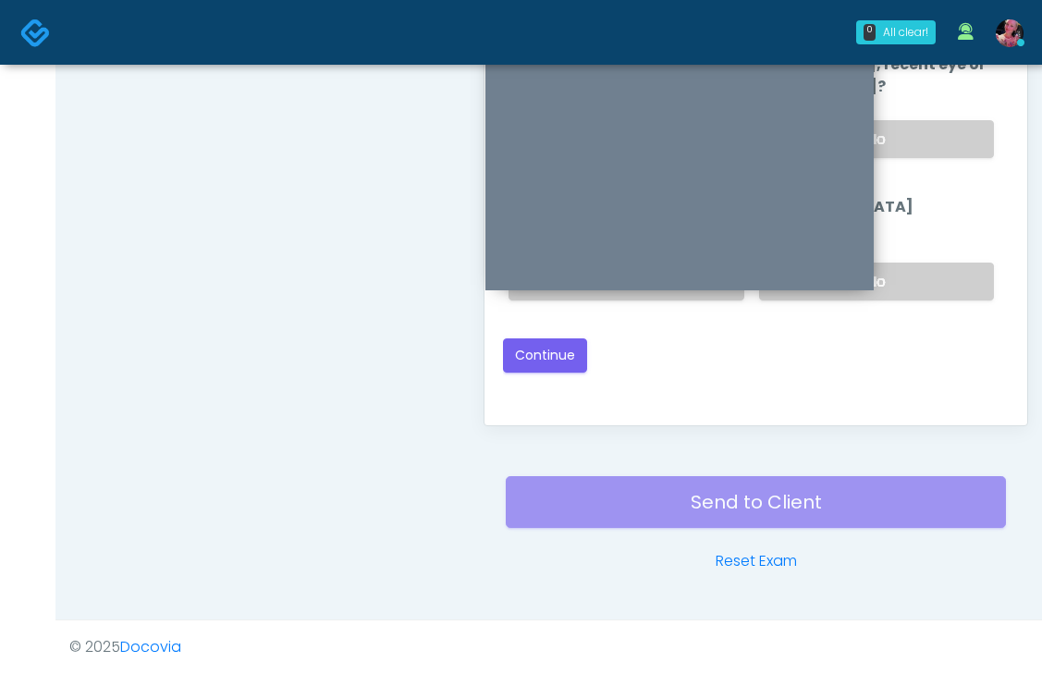
scroll to position [0, 0]
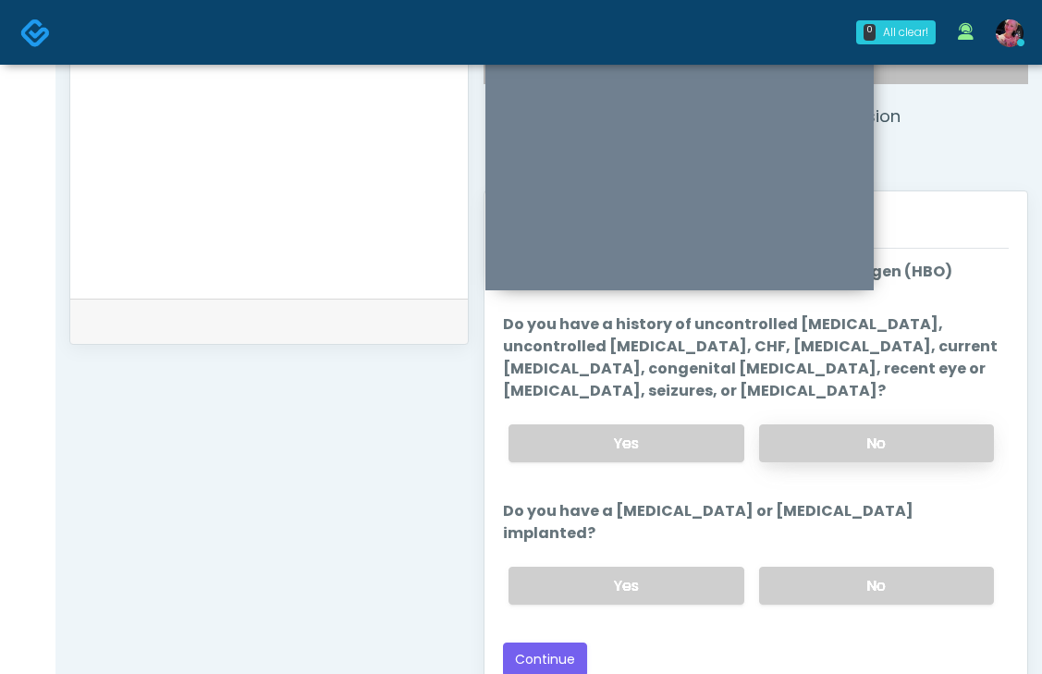
click at [889, 445] on label "No" at bounding box center [876, 443] width 235 height 38
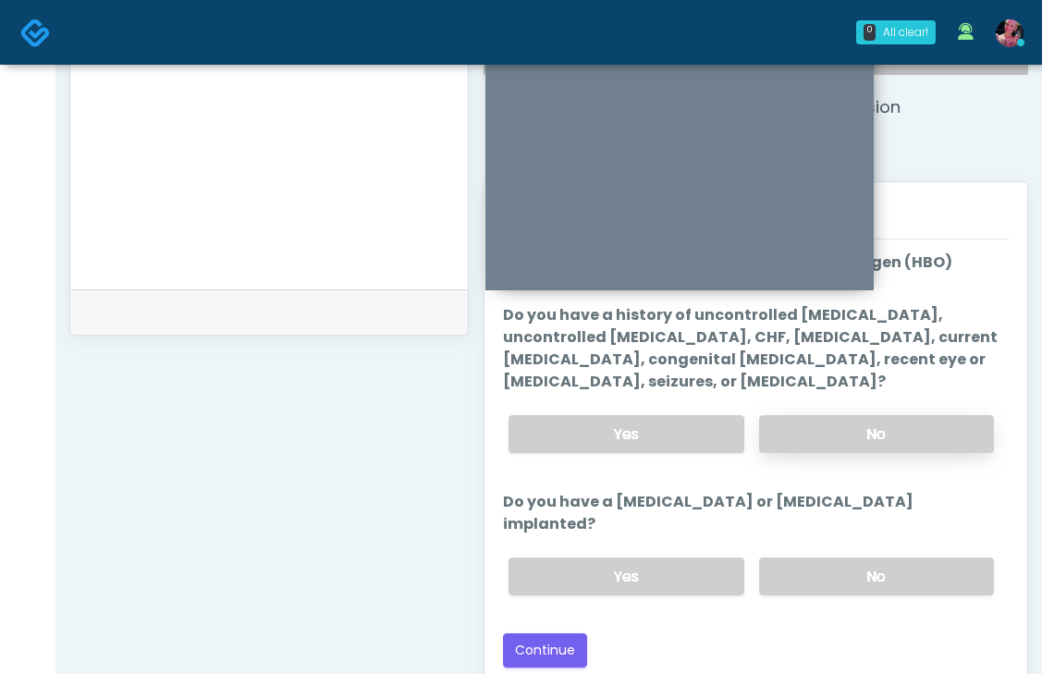
scroll to position [692, 0]
click at [847, 557] on label "No" at bounding box center [876, 576] width 235 height 38
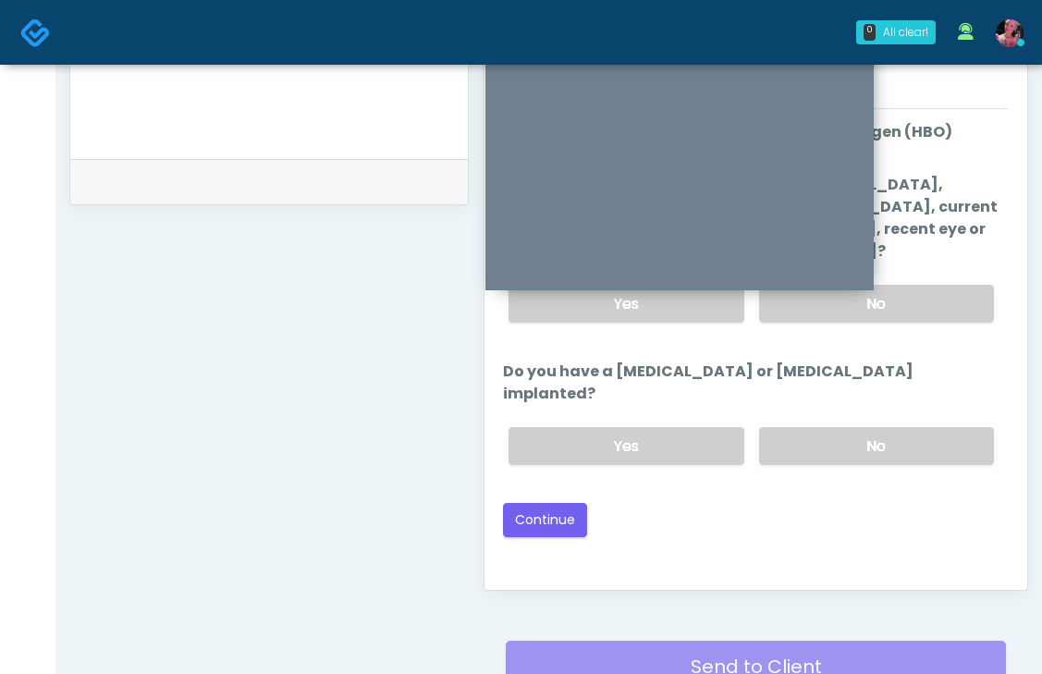
scroll to position [830, 0]
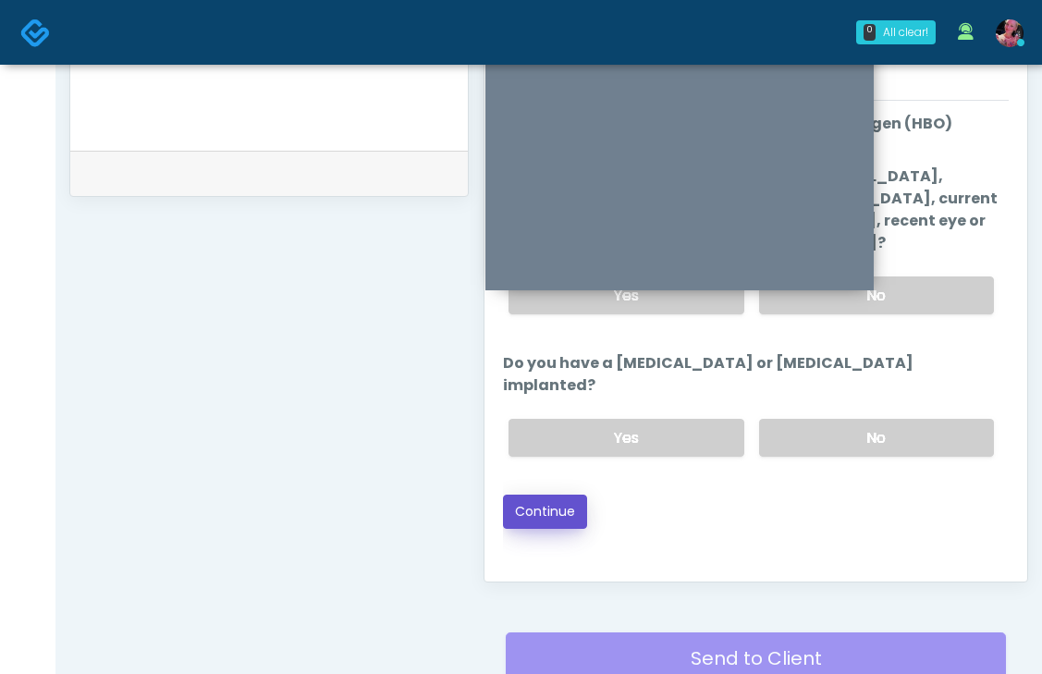
click at [531, 495] on button "Continue" at bounding box center [545, 512] width 84 height 34
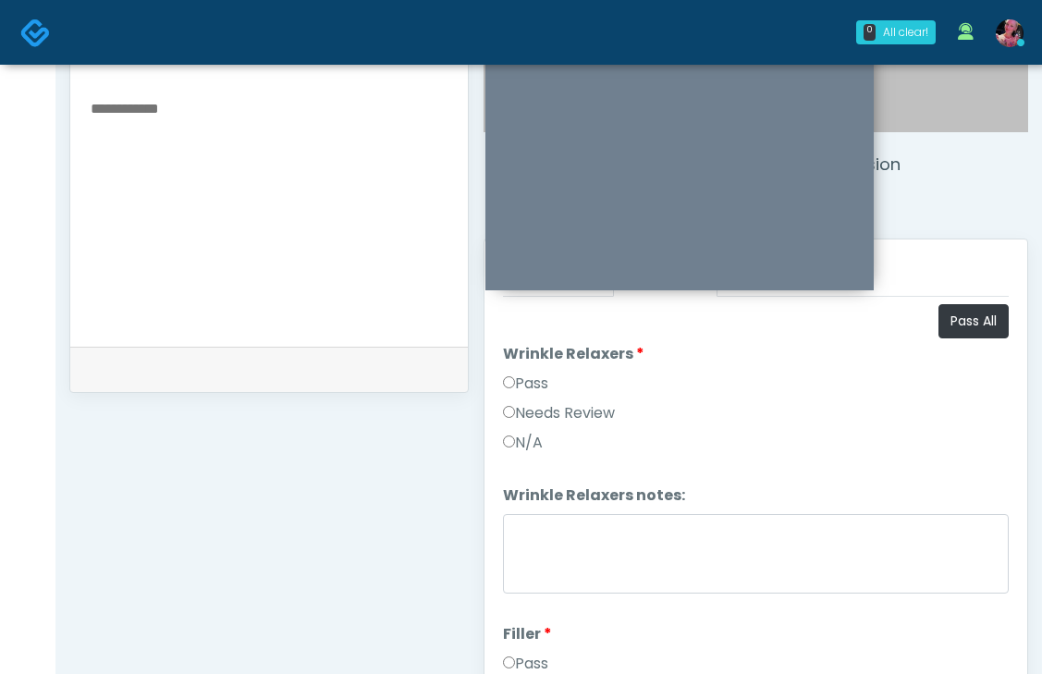
scroll to position [509, 0]
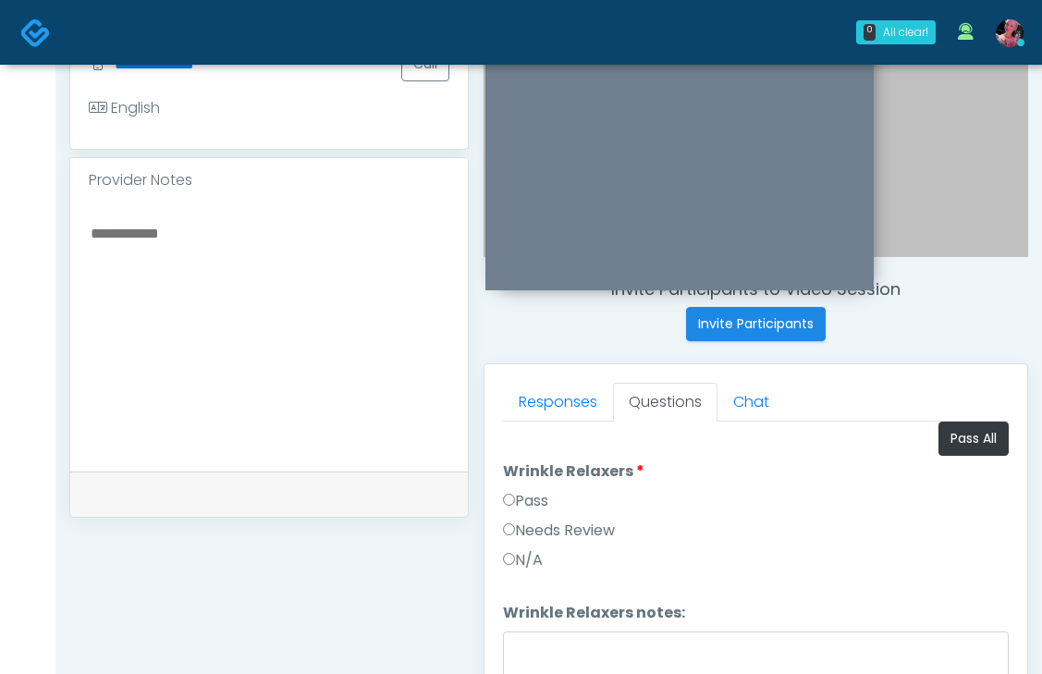
click at [522, 499] on label "Pass" at bounding box center [525, 501] width 45 height 22
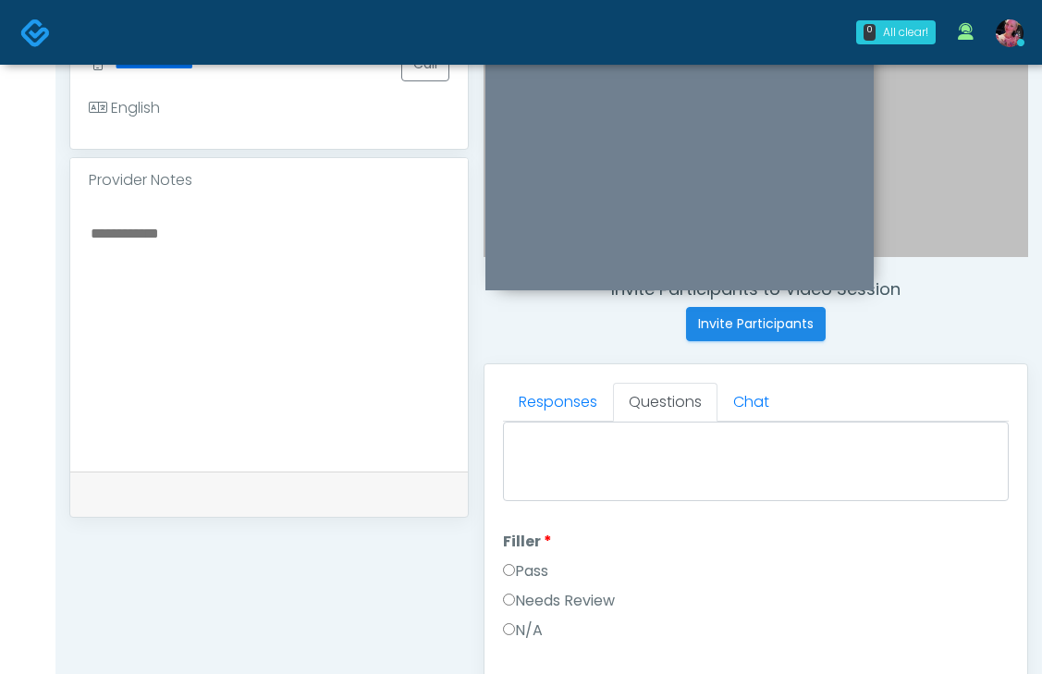
click at [534, 566] on label "Pass" at bounding box center [525, 571] width 45 height 22
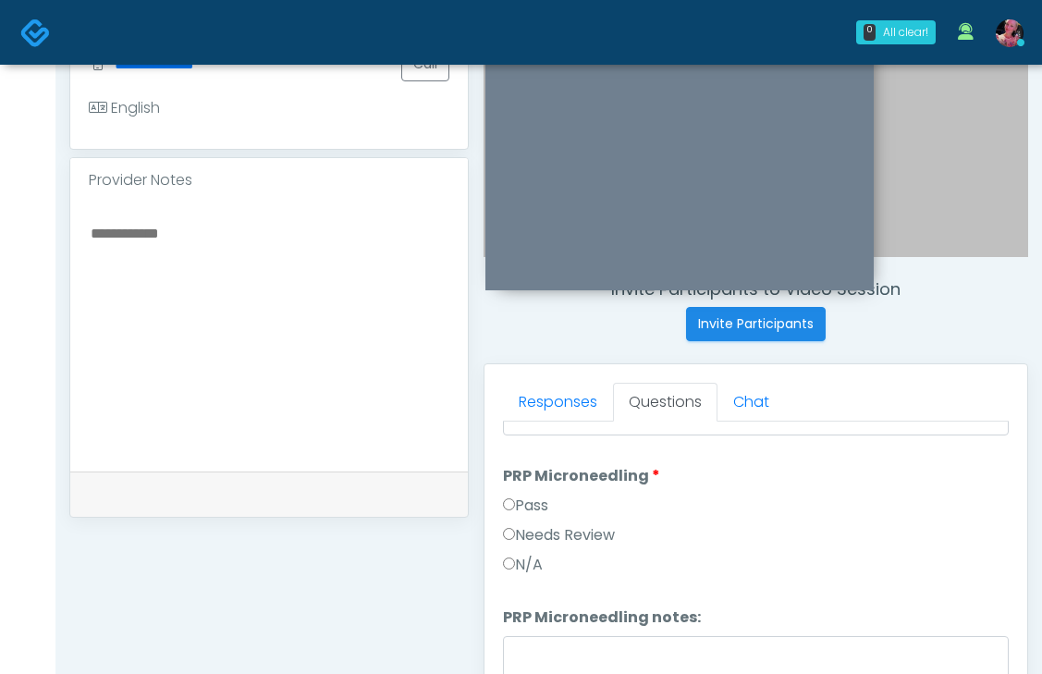
click at [537, 500] on label "Pass" at bounding box center [525, 506] width 45 height 22
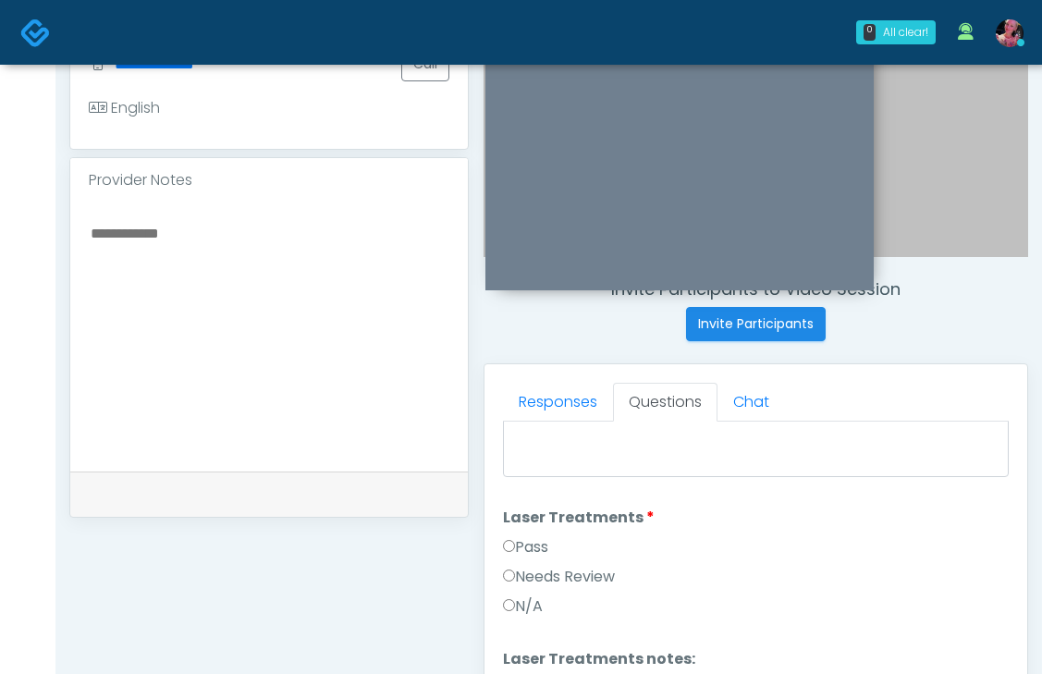
scroll to position [819, 0]
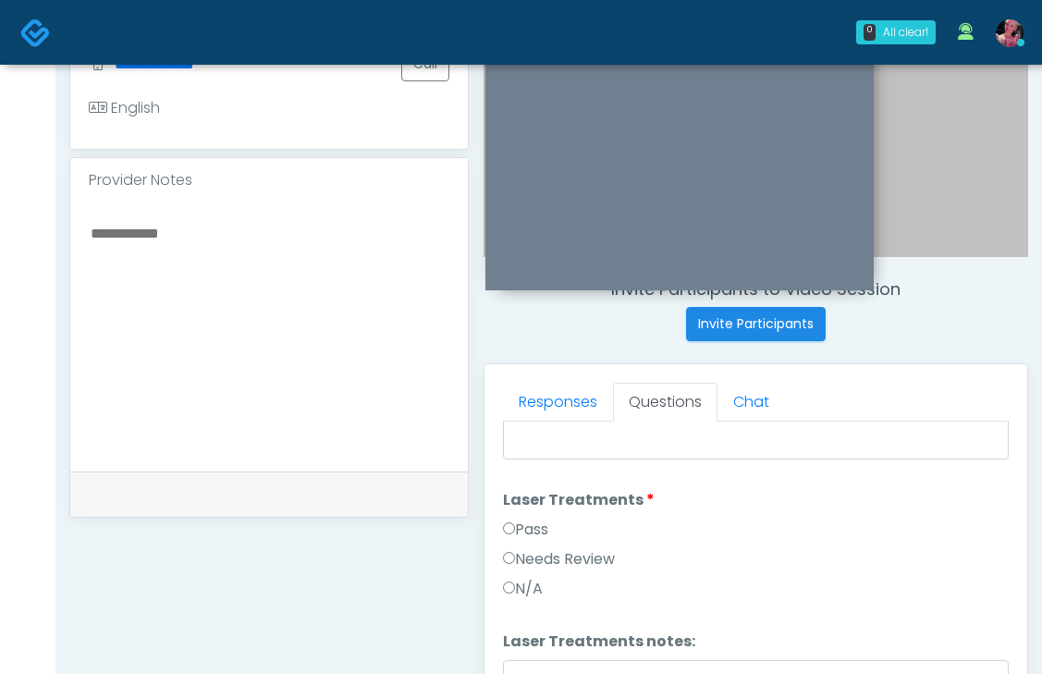
click at [527, 516] on li "Laser Treatments Laser Treatments Pass Needs Review N/A" at bounding box center [756, 548] width 506 height 118
click at [519, 528] on label "Pass" at bounding box center [525, 530] width 45 height 22
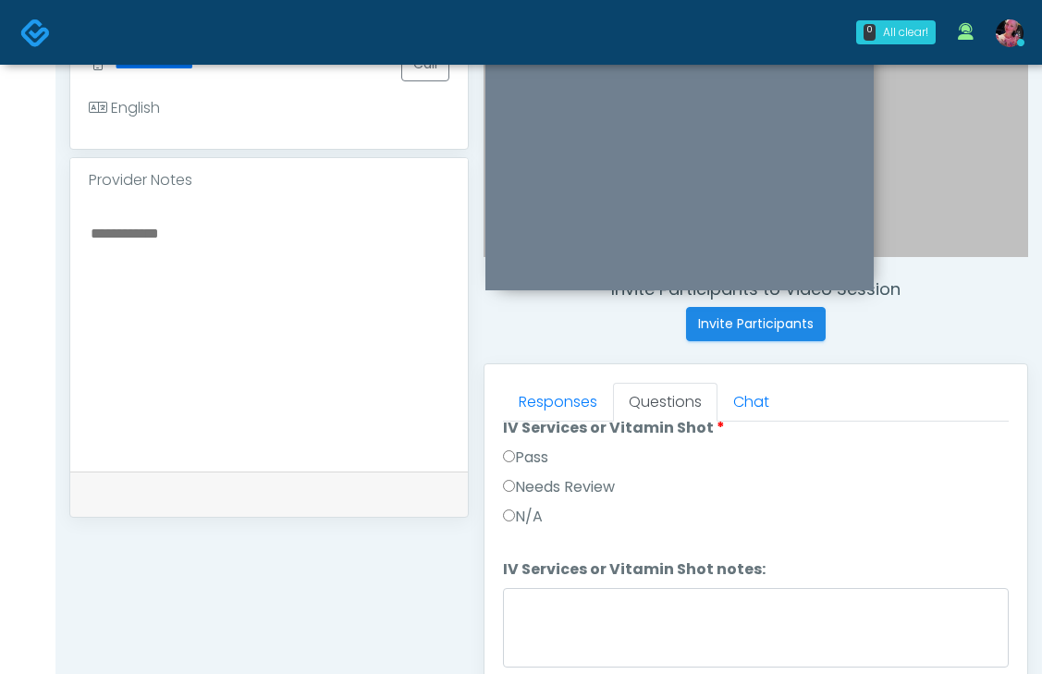
click at [525, 461] on label "Pass" at bounding box center [525, 458] width 45 height 22
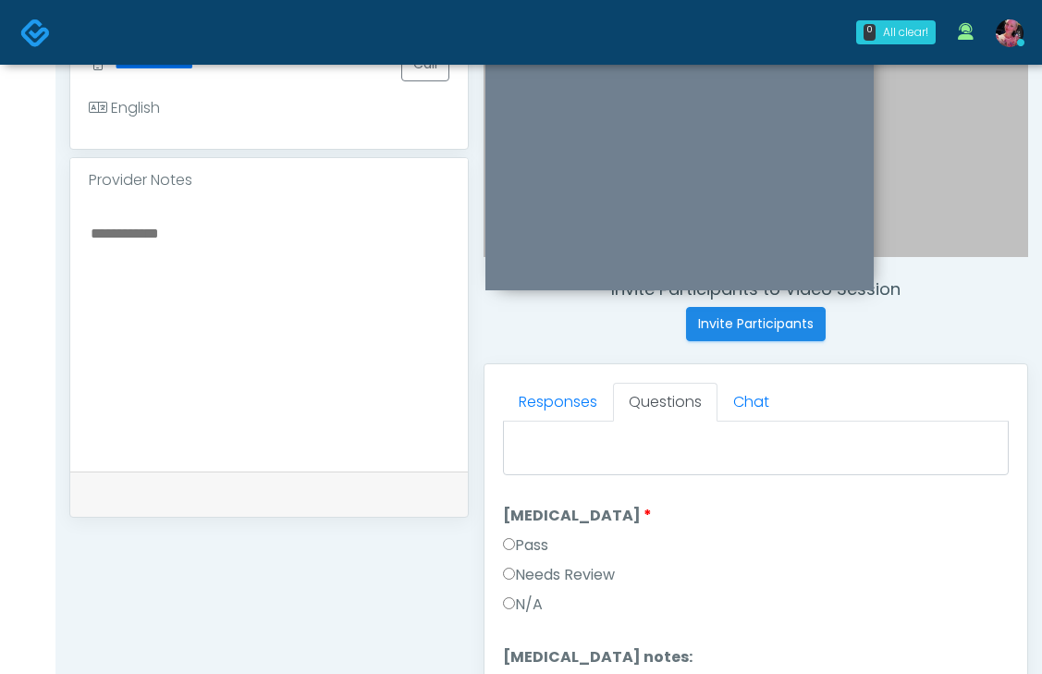
scroll to position [1404, 0]
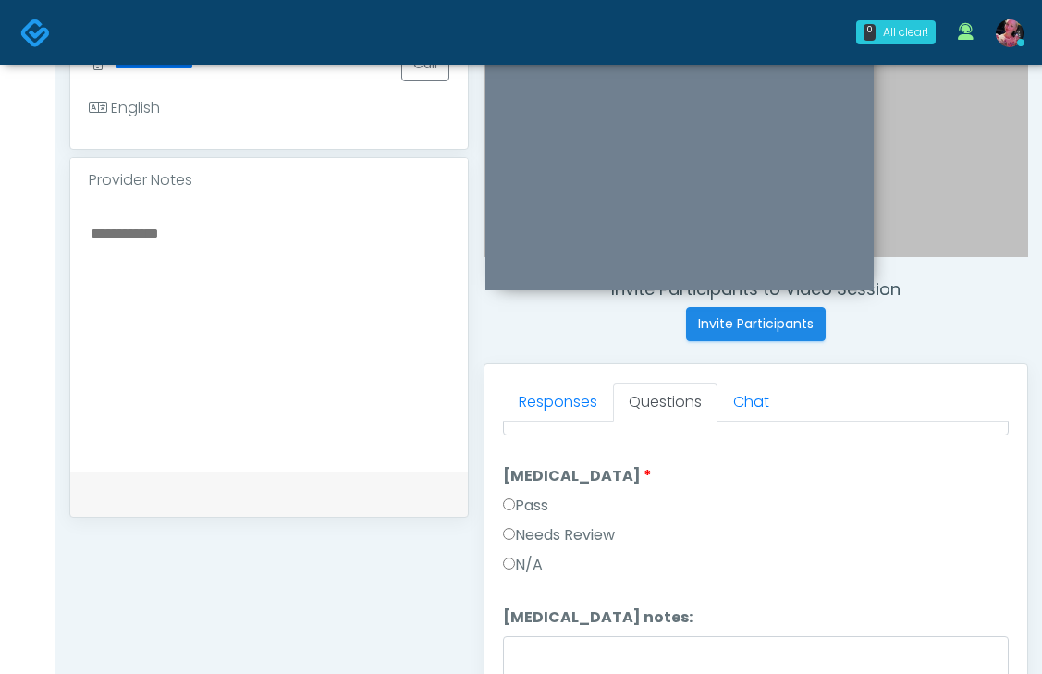
click at [518, 504] on label "Pass" at bounding box center [525, 506] width 45 height 22
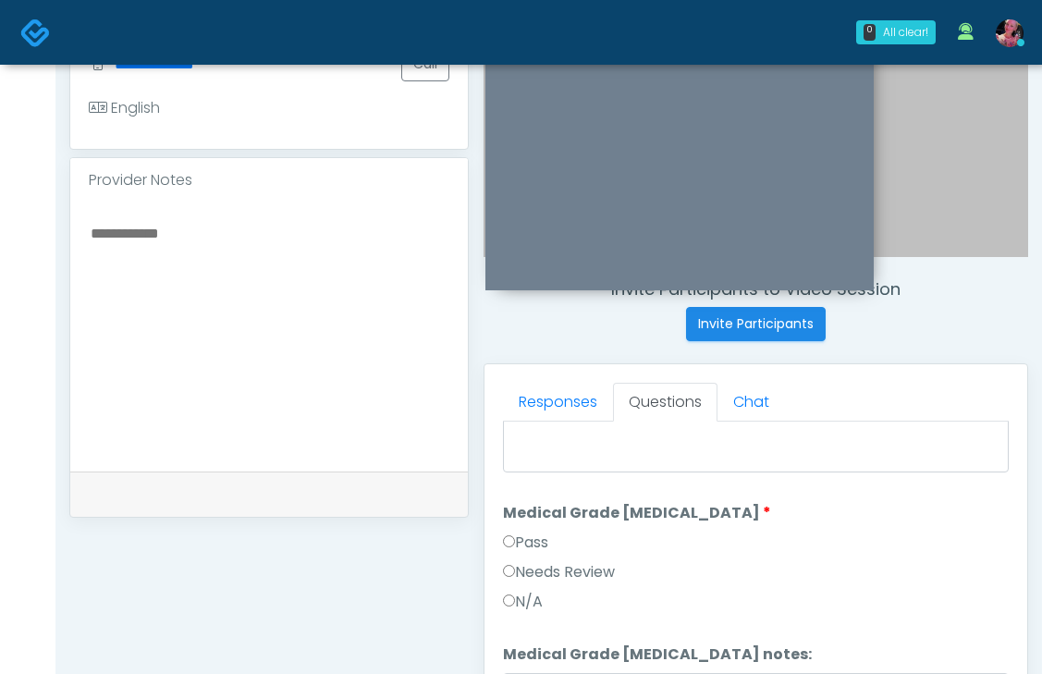
scroll to position [1685, 0]
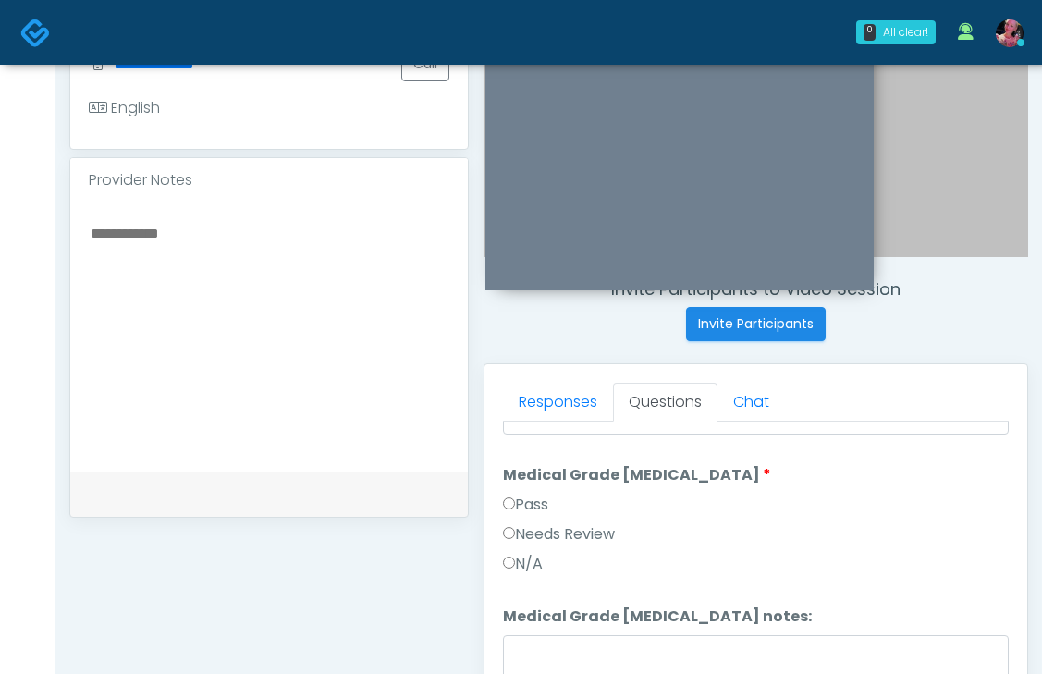
click at [507, 523] on label "Needs Review" at bounding box center [559, 534] width 112 height 22
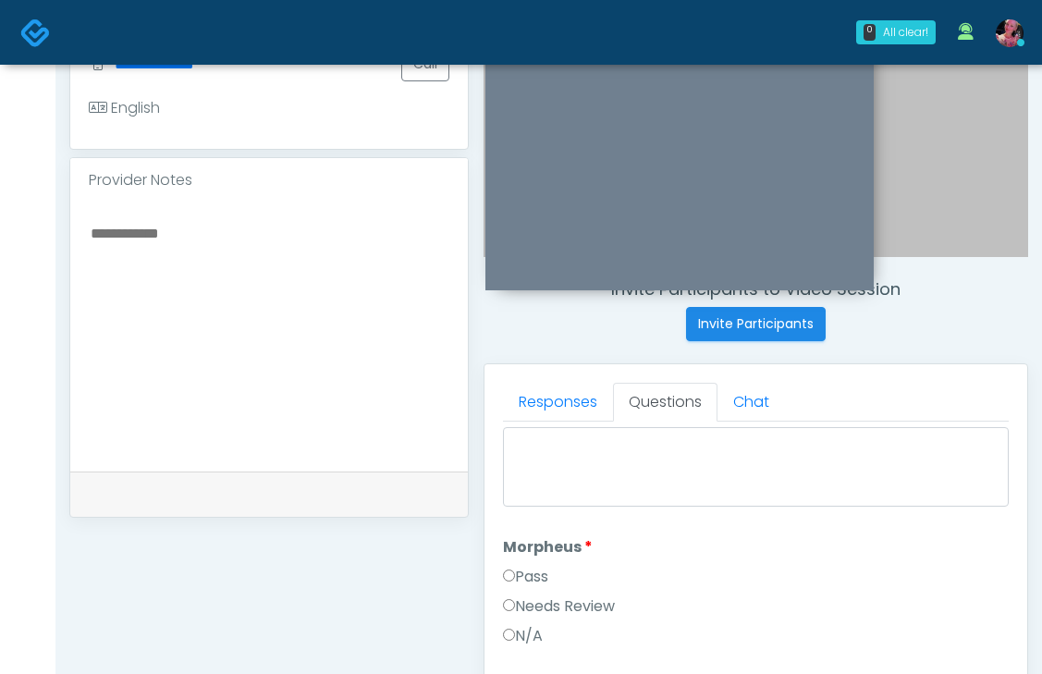
click at [517, 568] on label "Pass" at bounding box center [525, 577] width 45 height 22
click at [517, 543] on label "Pass" at bounding box center [525, 542] width 45 height 22
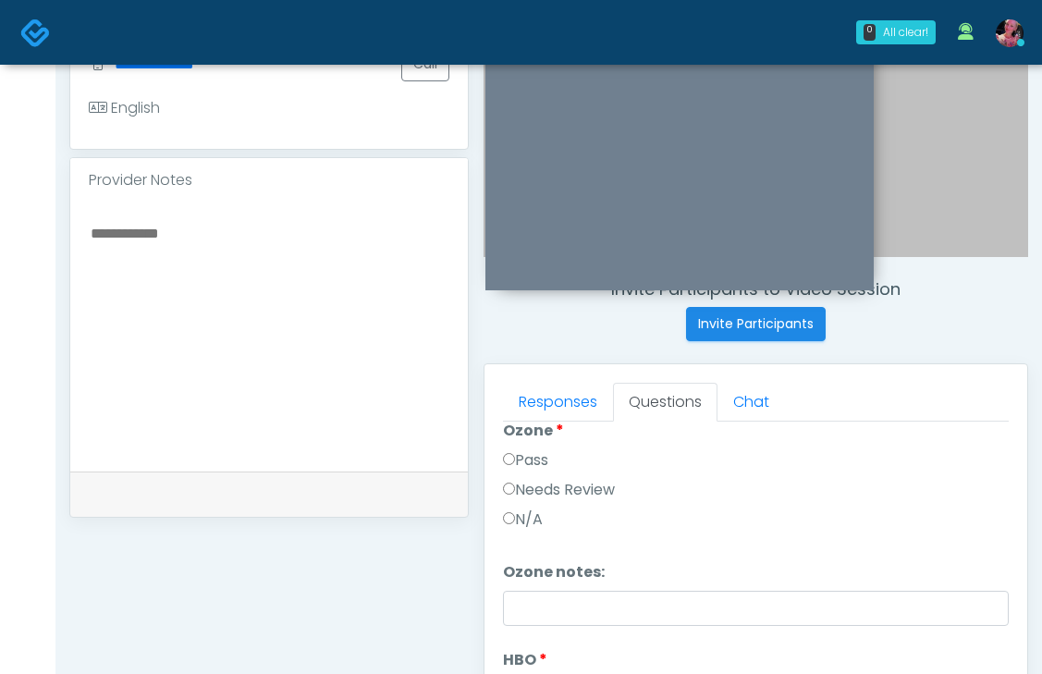
scroll to position [2315, 0]
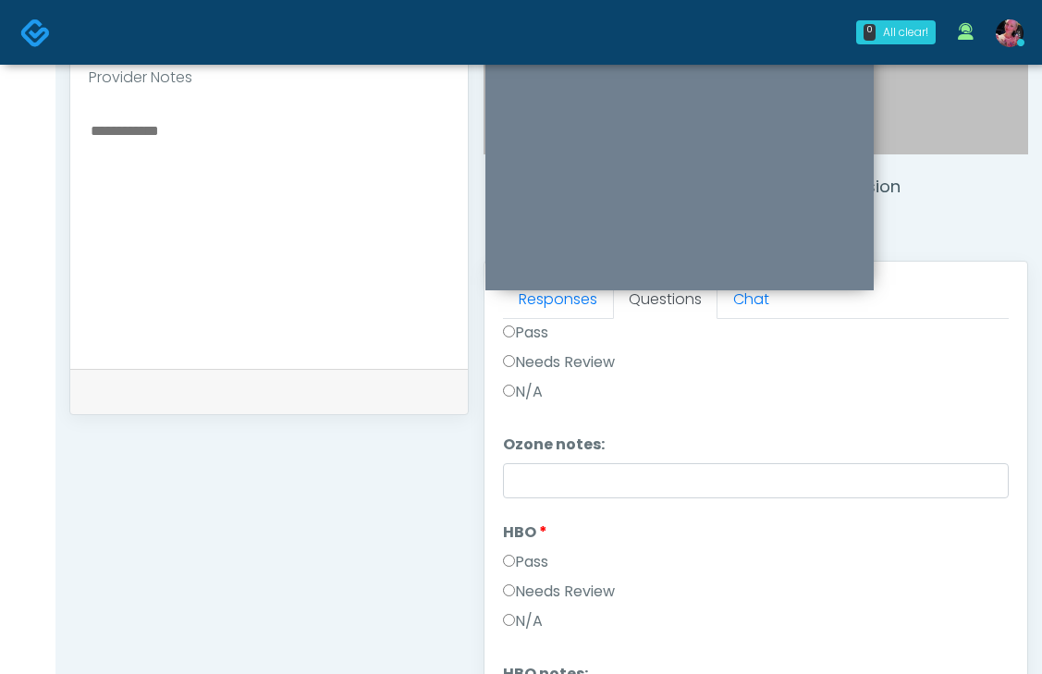
click at [511, 564] on label "Pass" at bounding box center [525, 562] width 45 height 22
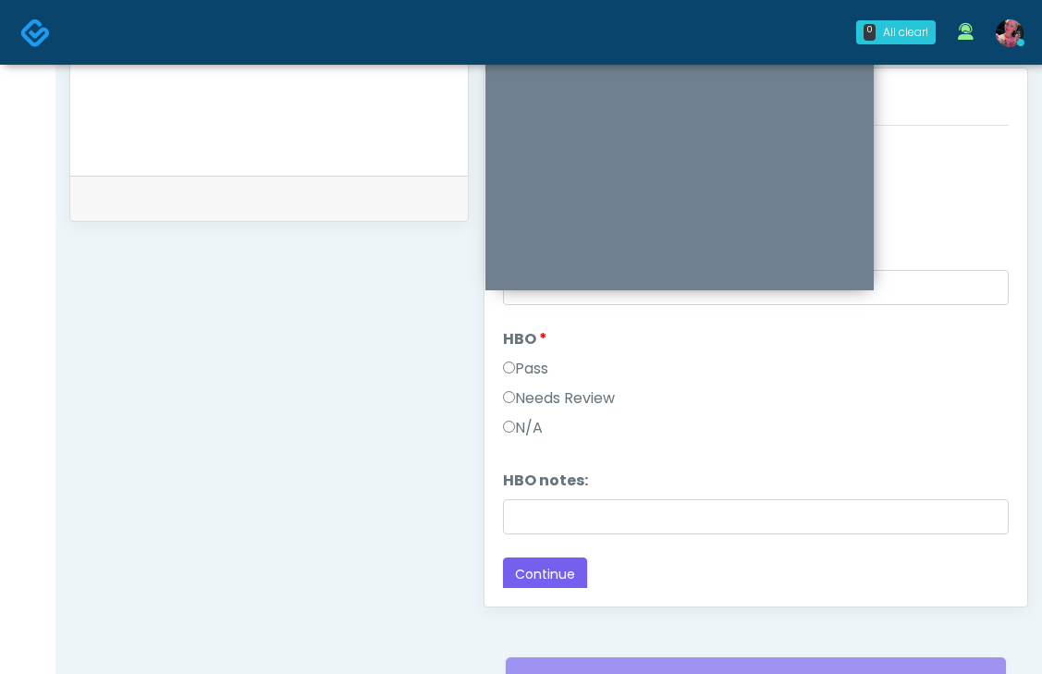
scroll to position [818, 0]
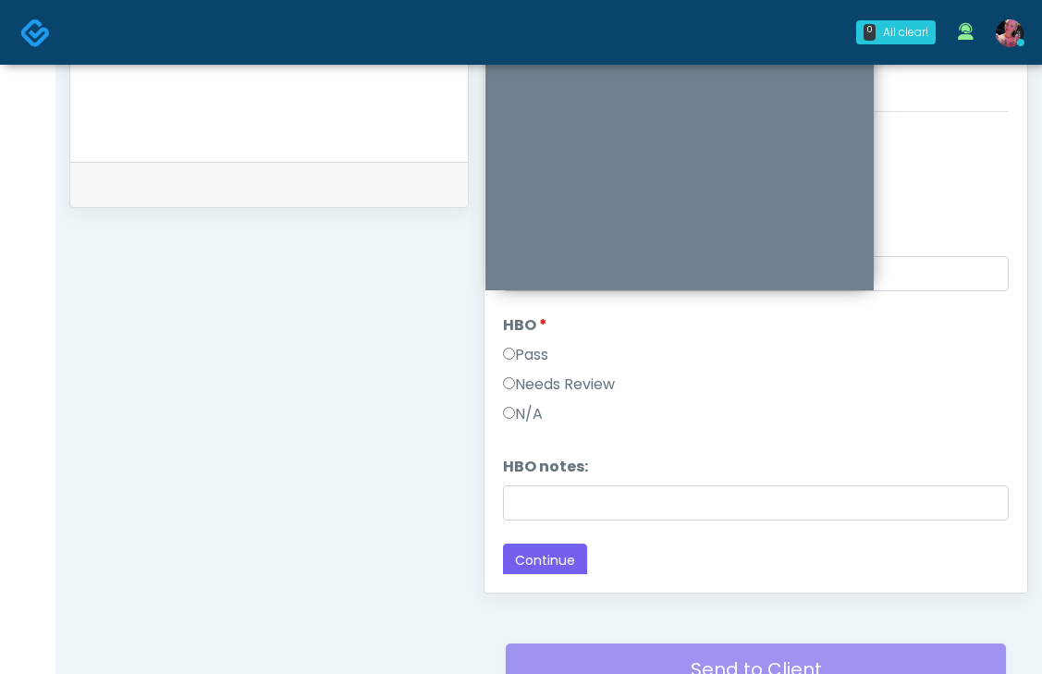
click at [554, 583] on div "Responses Questions Chat Good Faith Exam Script Good Faith Exam Script INTRODUC…" at bounding box center [756, 324] width 543 height 538
click at [554, 550] on button "Continue" at bounding box center [545, 561] width 84 height 34
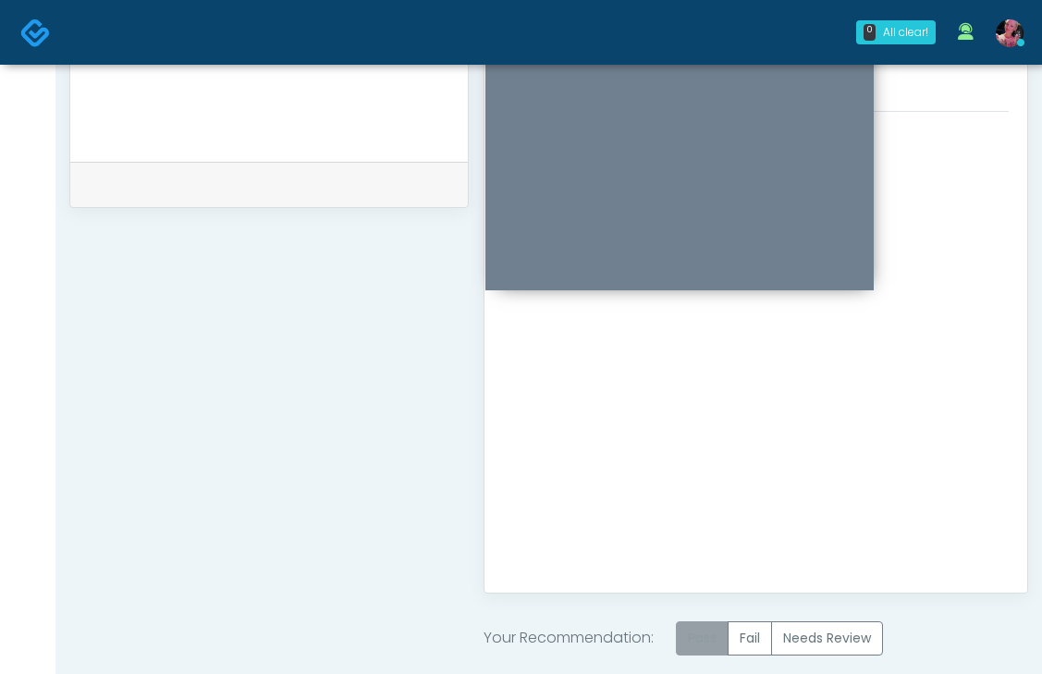
click at [710, 622] on label "Pass" at bounding box center [702, 638] width 53 height 34
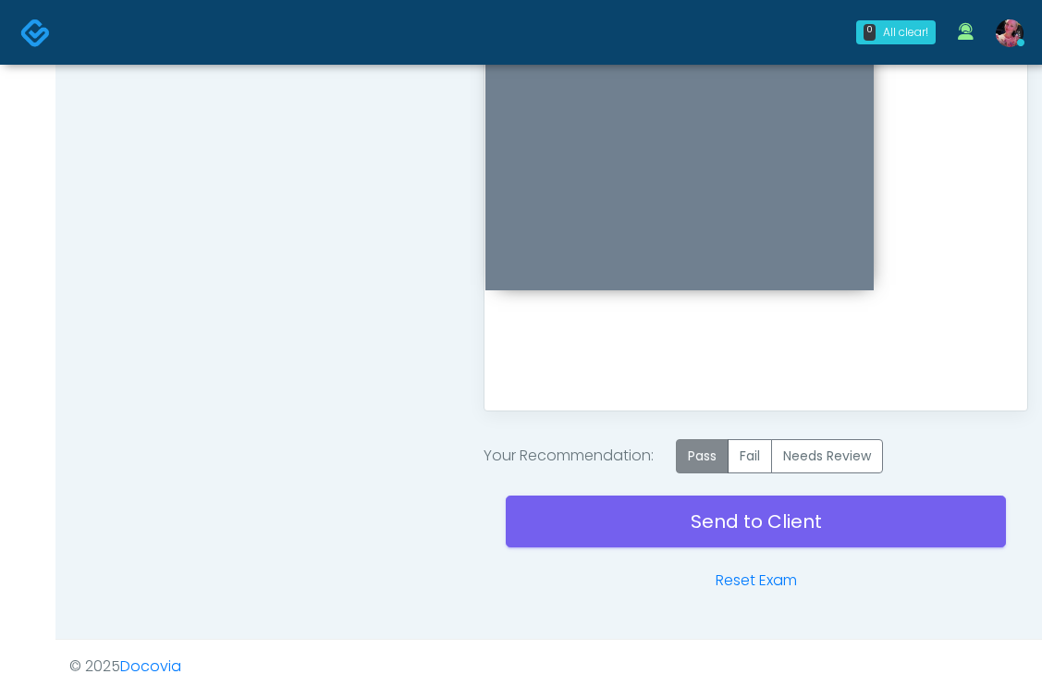
scroll to position [1020, 0]
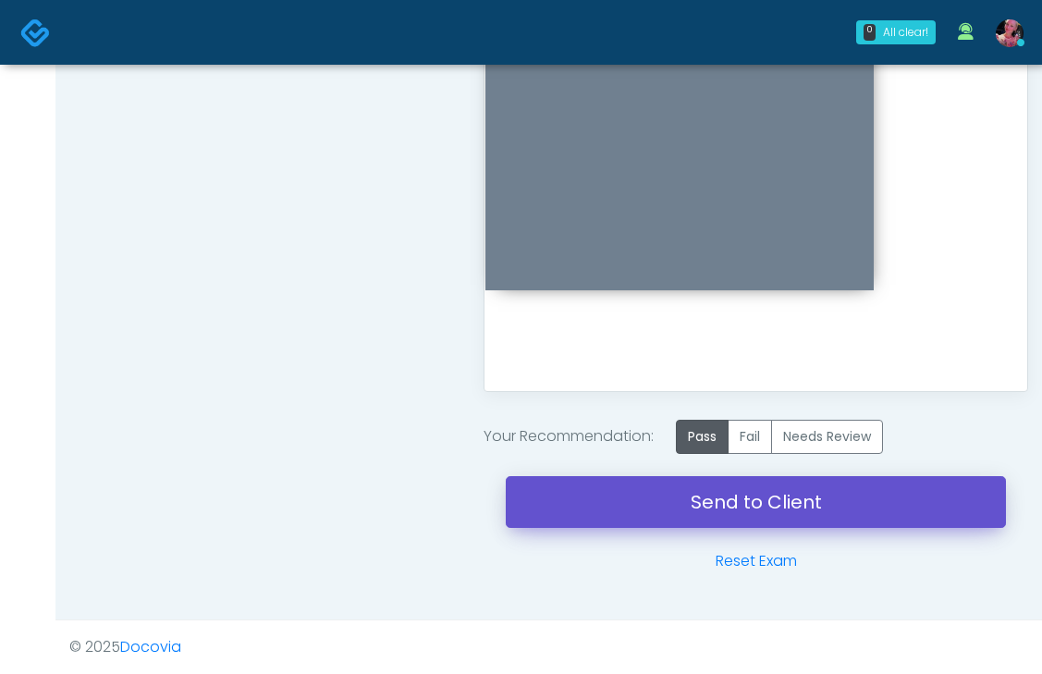
click at [688, 522] on link "Send to Client" at bounding box center [756, 502] width 500 height 52
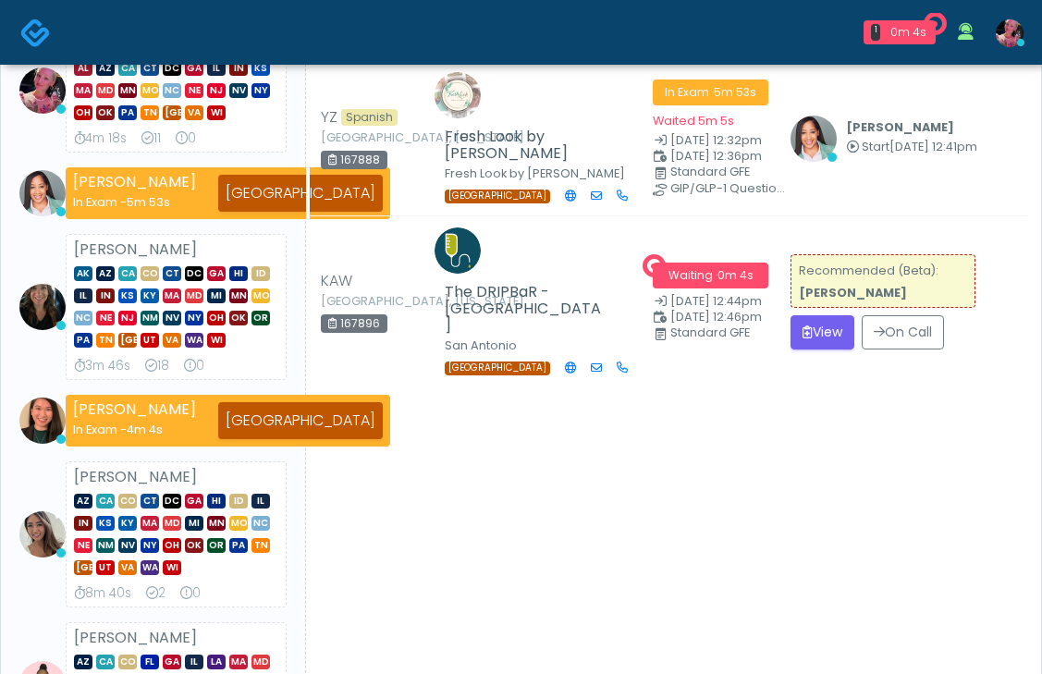
scroll to position [274, 0]
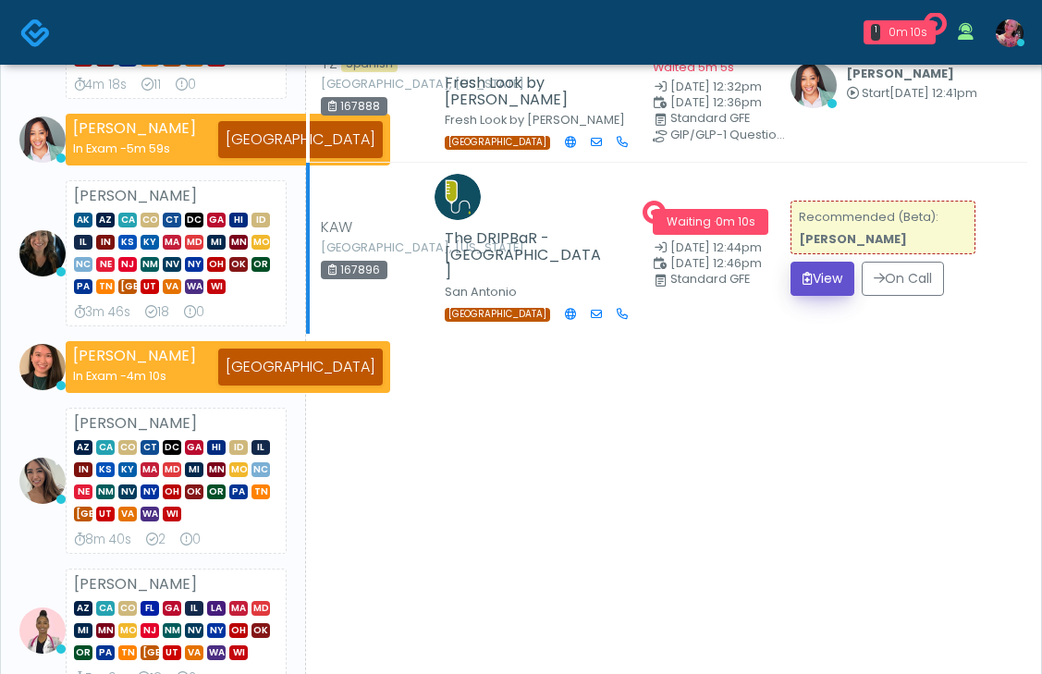
click at [817, 318] on td "Recommended (Beta): [PERSON_NAME] View On Call" at bounding box center [904, 249] width 248 height 172
click at [823, 296] on button "View" at bounding box center [823, 279] width 64 height 34
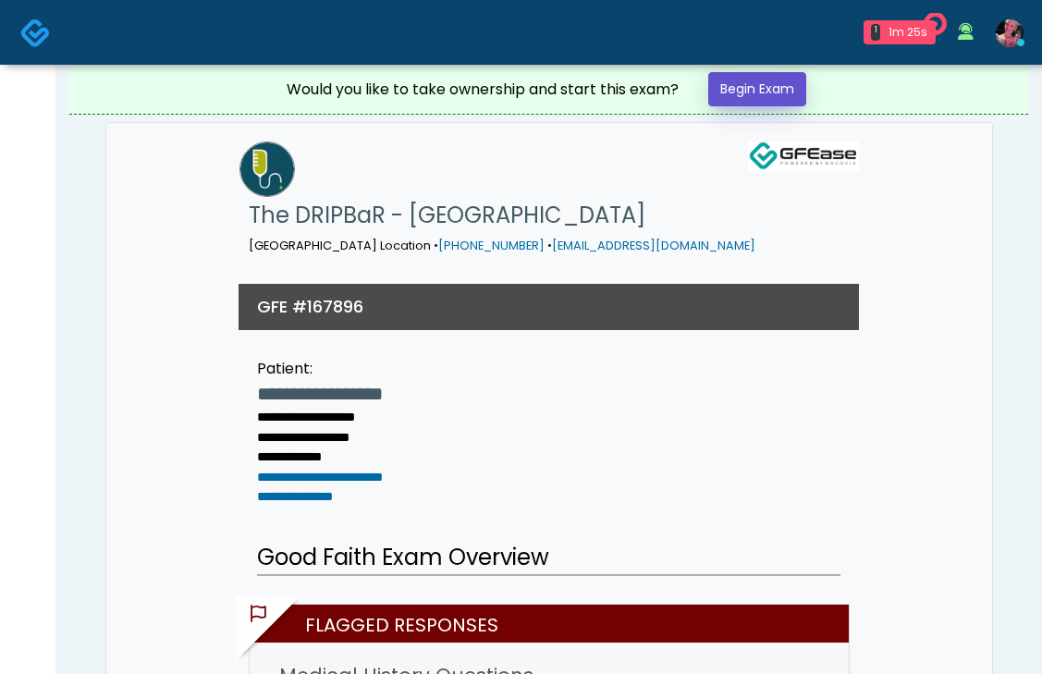
click at [766, 90] on link "Begin Exam" at bounding box center [757, 89] width 98 height 34
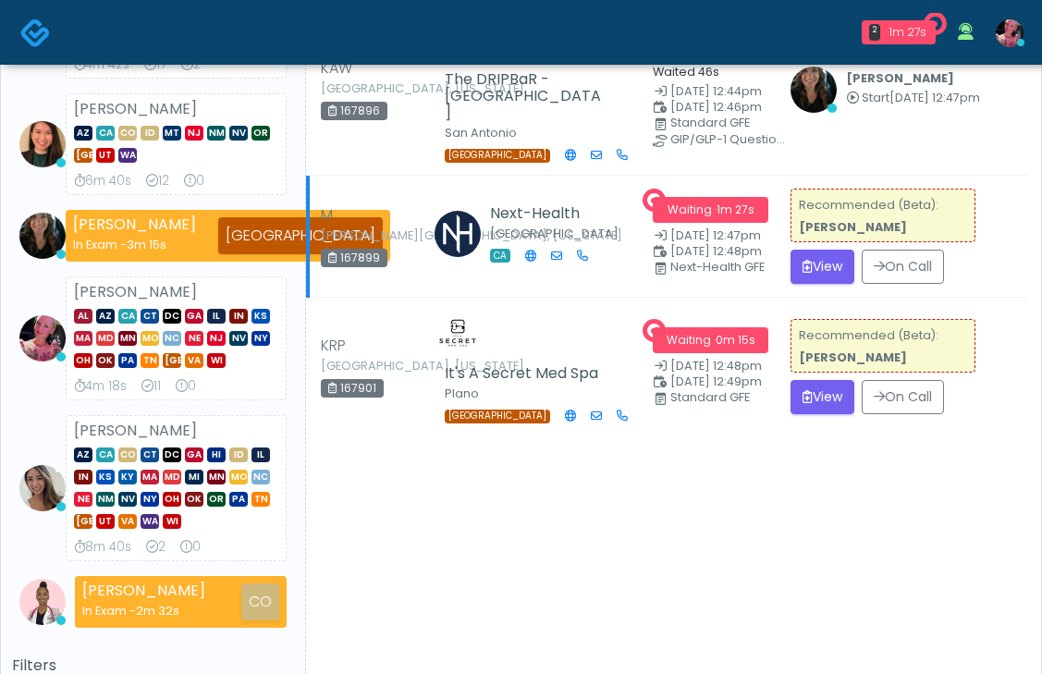
scroll to position [304, 0]
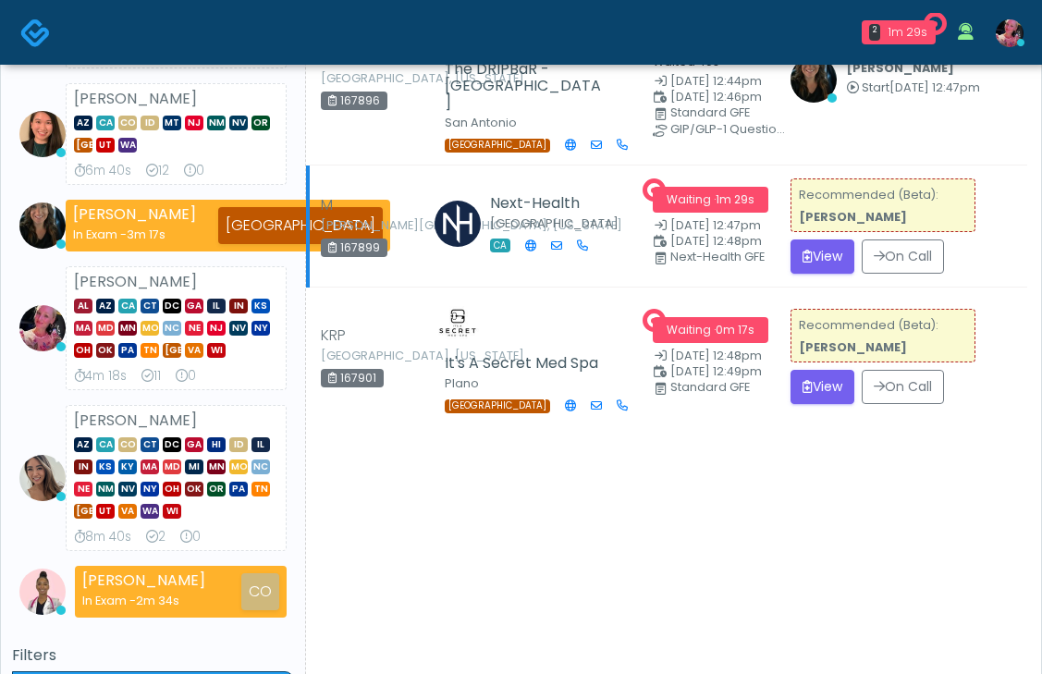
click at [821, 288] on td "Recommended (Beta): [PERSON_NAME] View On Call" at bounding box center [904, 227] width 248 height 122
click at [817, 274] on button "View" at bounding box center [823, 257] width 64 height 34
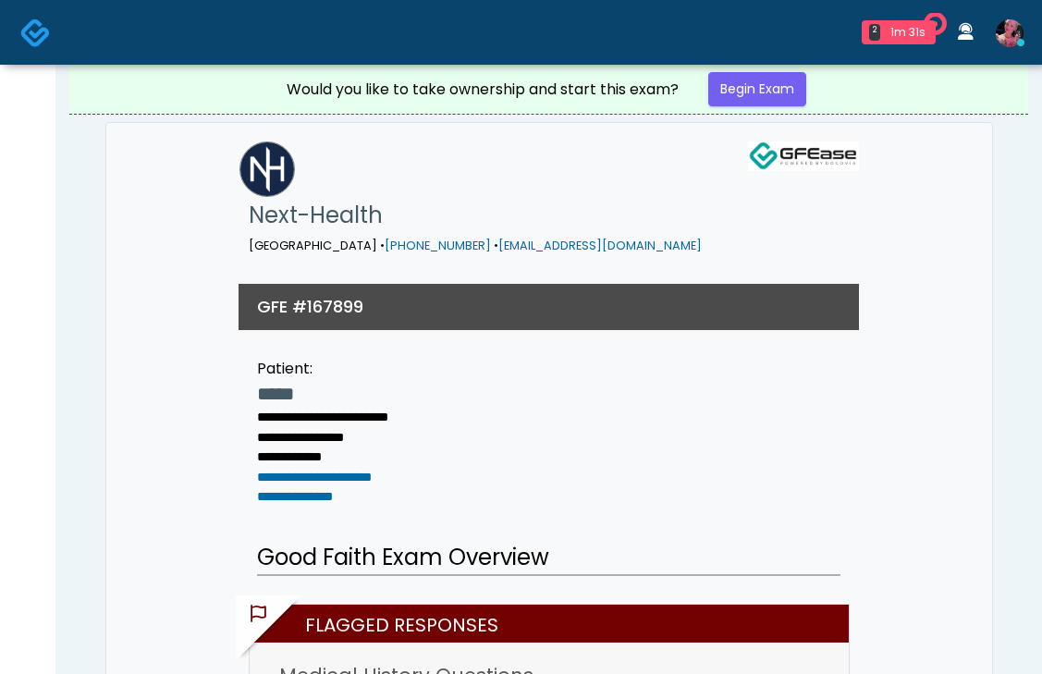
click at [772, 69] on div "Would you like to take ownership and start this exam? Begin Exam" at bounding box center [549, 89] width 555 height 49
click at [771, 78] on link "Begin Exam" at bounding box center [757, 89] width 98 height 34
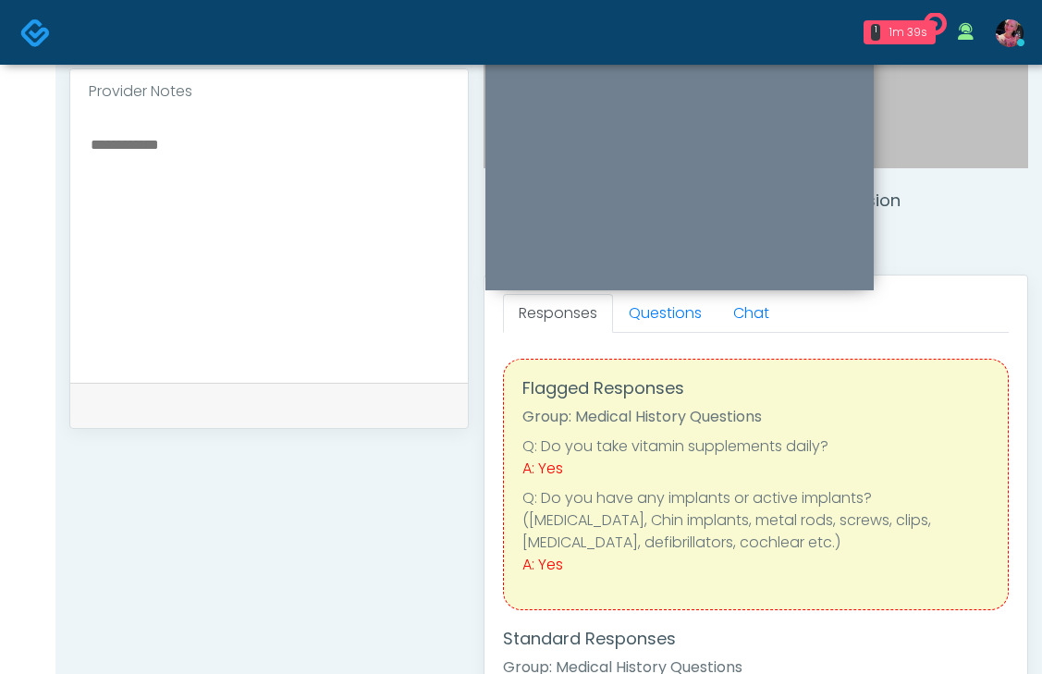
scroll to position [535, 0]
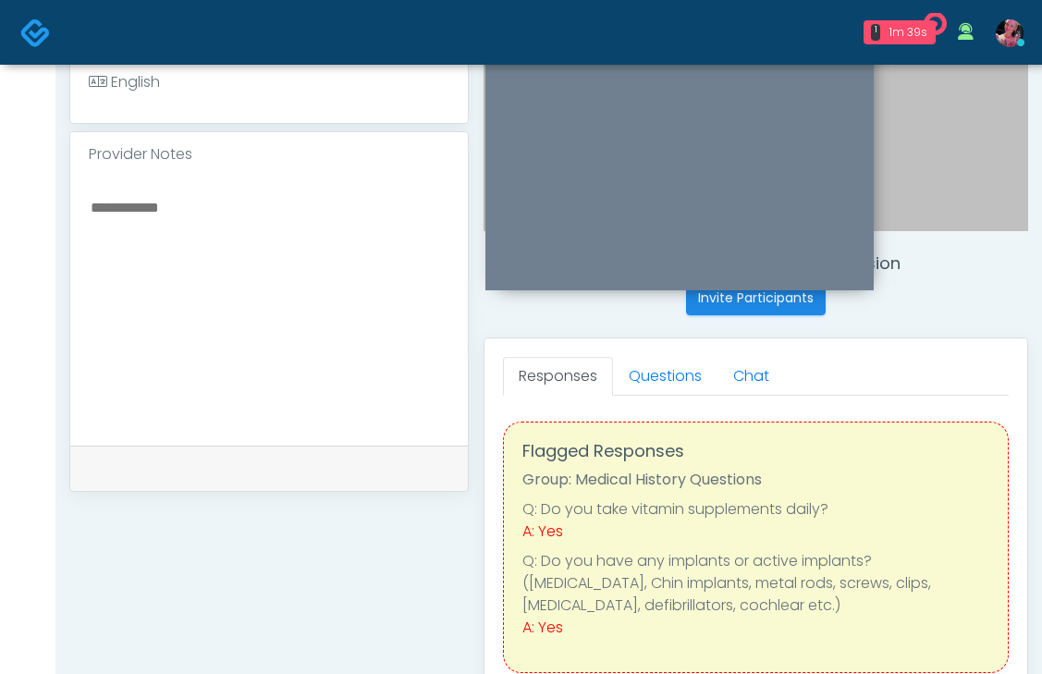
click at [650, 352] on div "Responses Questions Chat Good Faith Exam Script Good Faith Exam Script INTRODUC…" at bounding box center [756, 607] width 543 height 538
click at [650, 371] on link "Questions" at bounding box center [665, 376] width 104 height 39
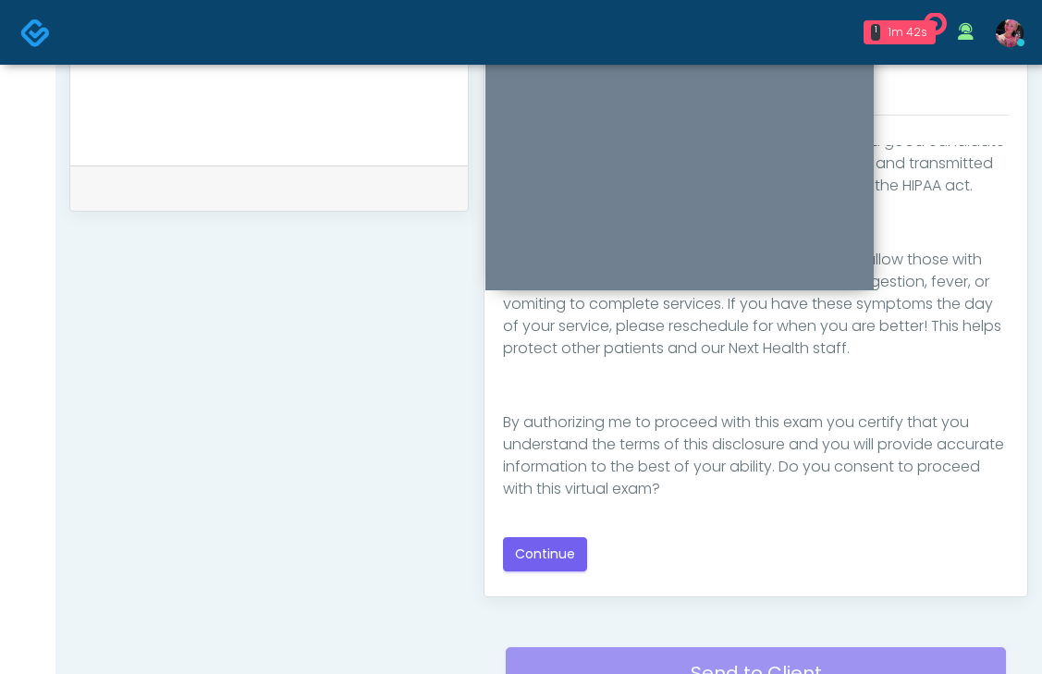
scroll to position [859, 0]
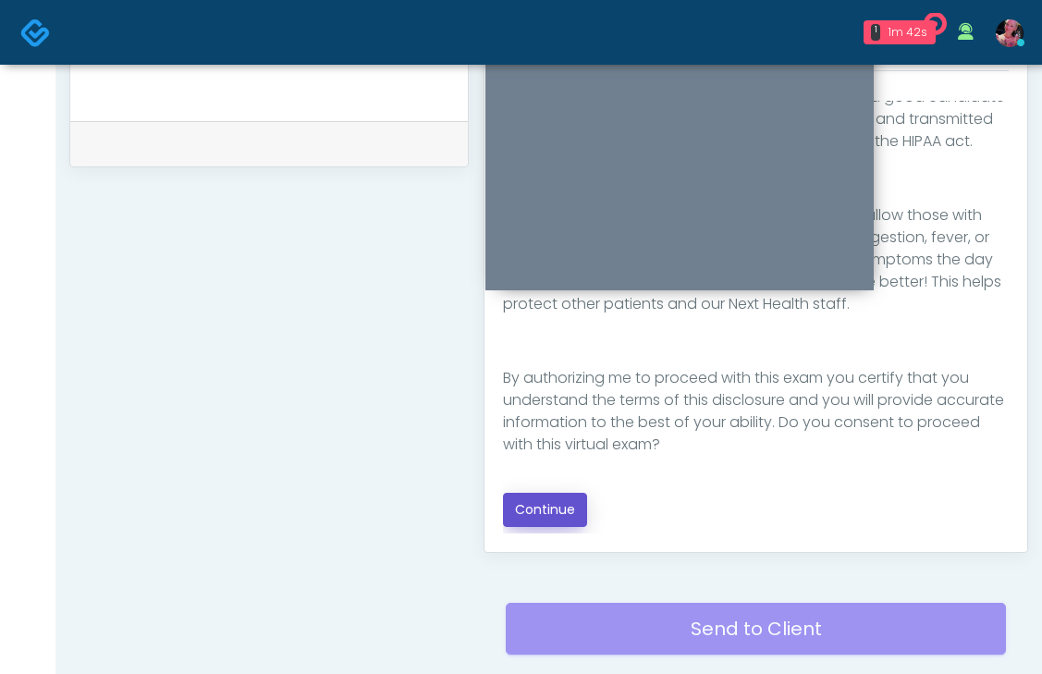
click at [562, 517] on button "Continue" at bounding box center [545, 510] width 84 height 34
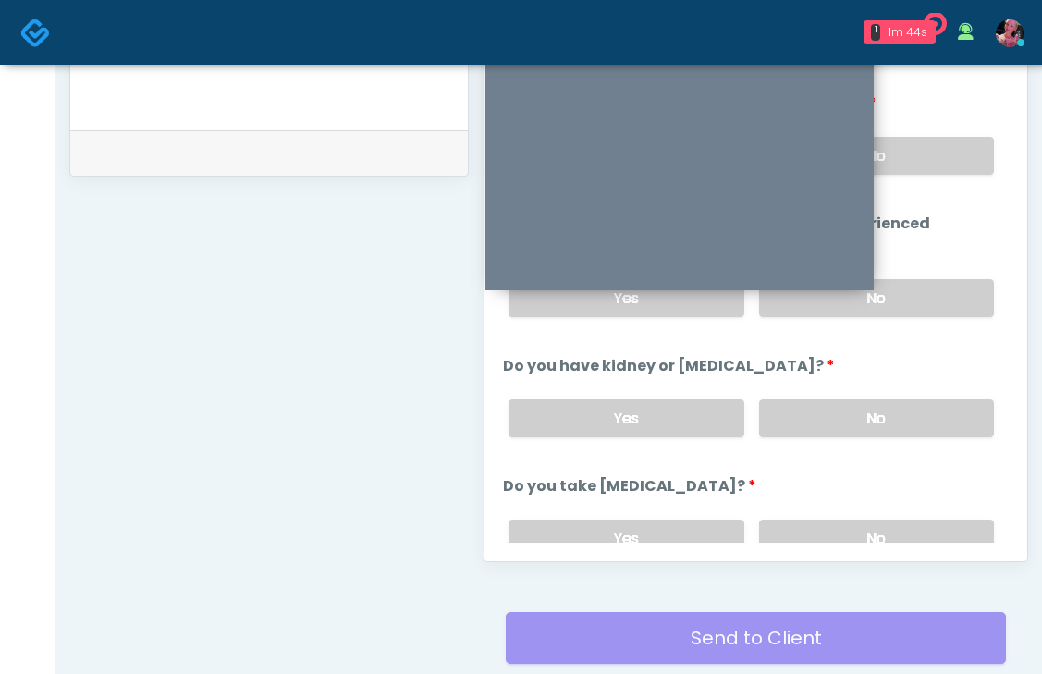
scroll to position [706, 0]
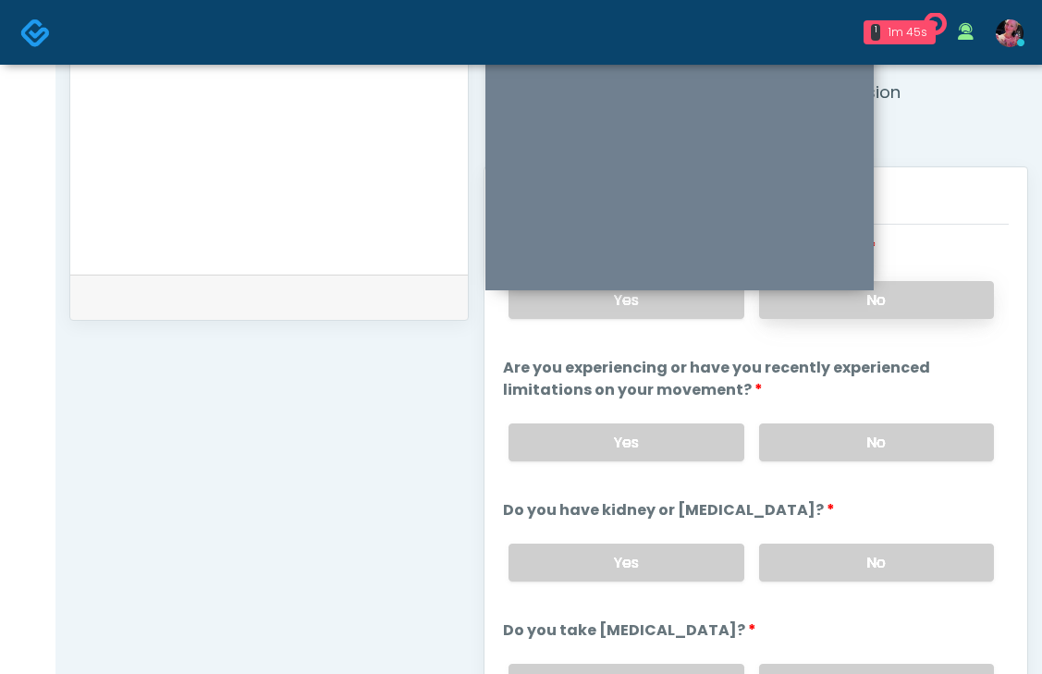
click at [897, 313] on label "No" at bounding box center [876, 300] width 235 height 38
click at [879, 429] on label "No" at bounding box center [876, 443] width 235 height 38
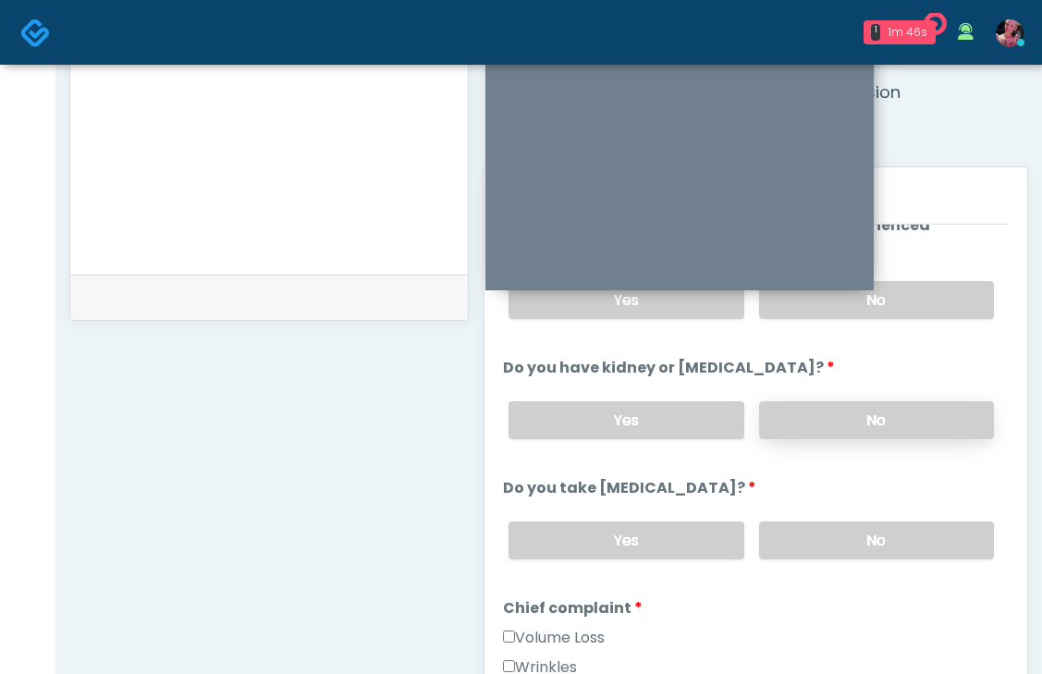
click at [879, 430] on label "No" at bounding box center [876, 420] width 235 height 38
click at [869, 523] on label "No" at bounding box center [876, 541] width 235 height 38
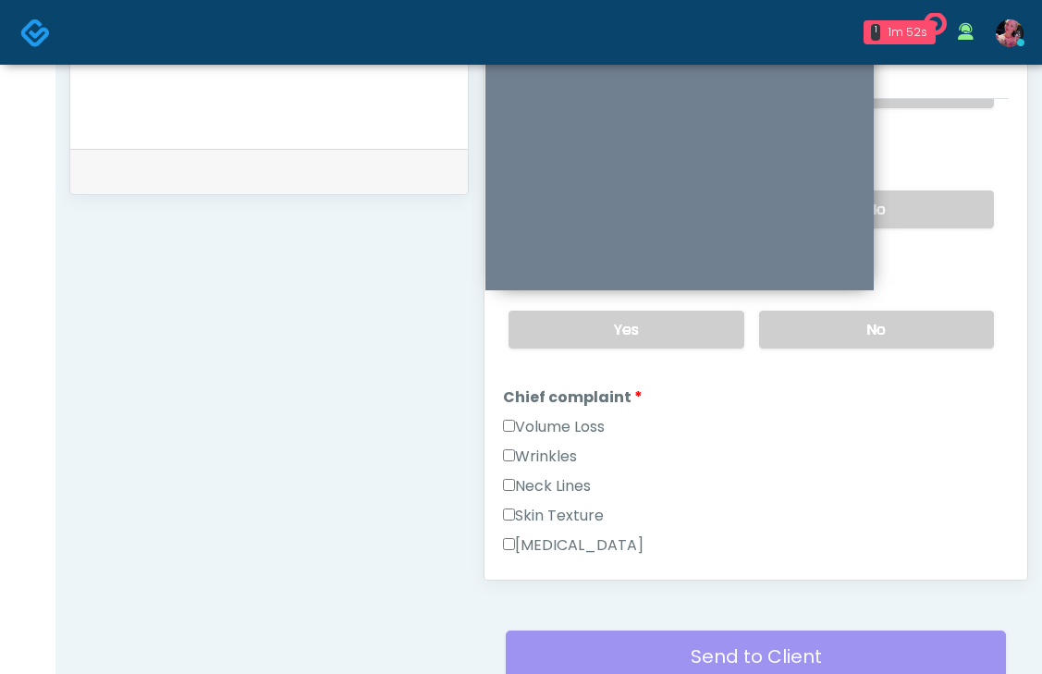
scroll to position [250, 0]
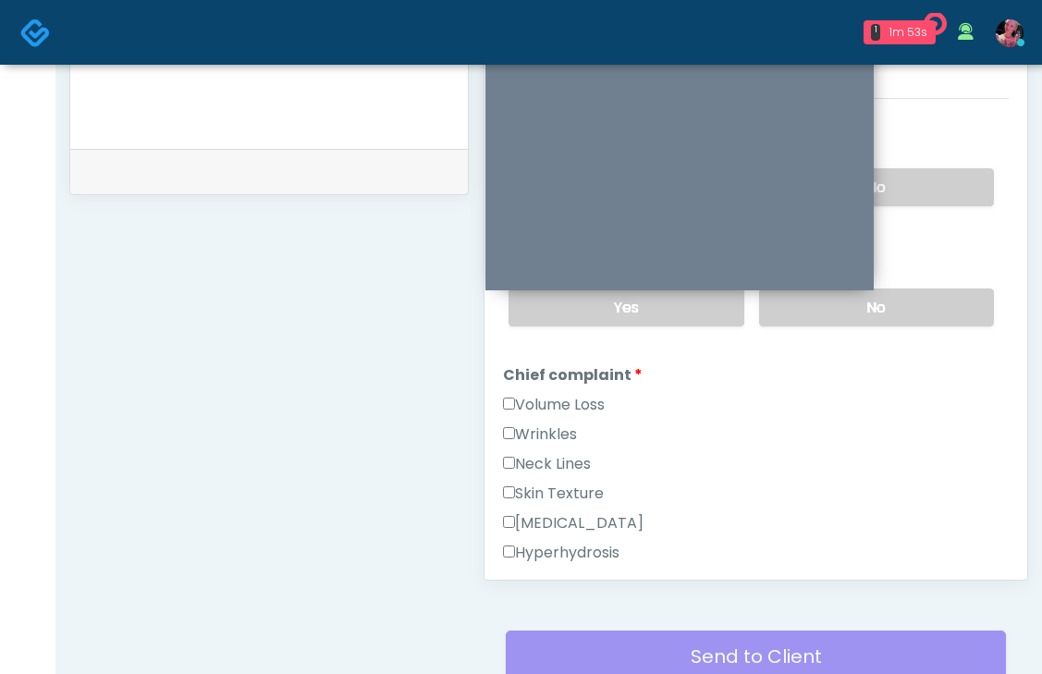
click at [569, 424] on label "Wrinkles" at bounding box center [540, 435] width 74 height 22
click at [572, 409] on label "Volume Loss" at bounding box center [554, 405] width 102 height 22
click at [563, 425] on label "Wrinkles" at bounding box center [540, 435] width 74 height 22
click at [563, 402] on label "Volume Loss" at bounding box center [554, 405] width 102 height 22
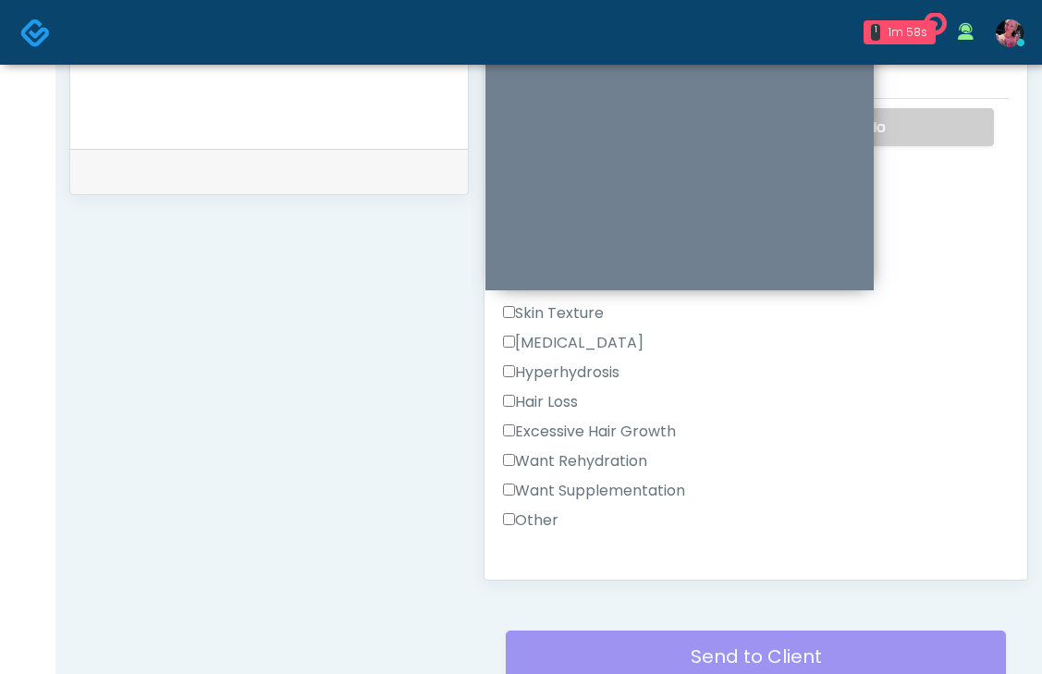
scroll to position [426, 0]
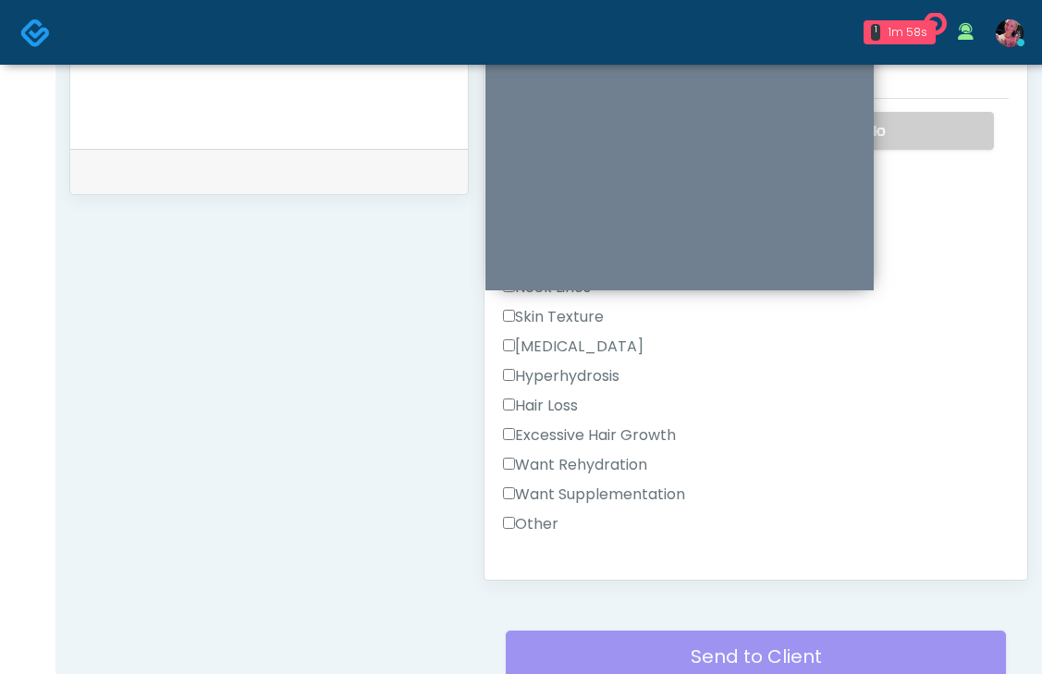
click at [557, 466] on label "Want Rehydration" at bounding box center [575, 465] width 144 height 22
click at [557, 499] on label "Want Supplementation" at bounding box center [594, 495] width 182 height 22
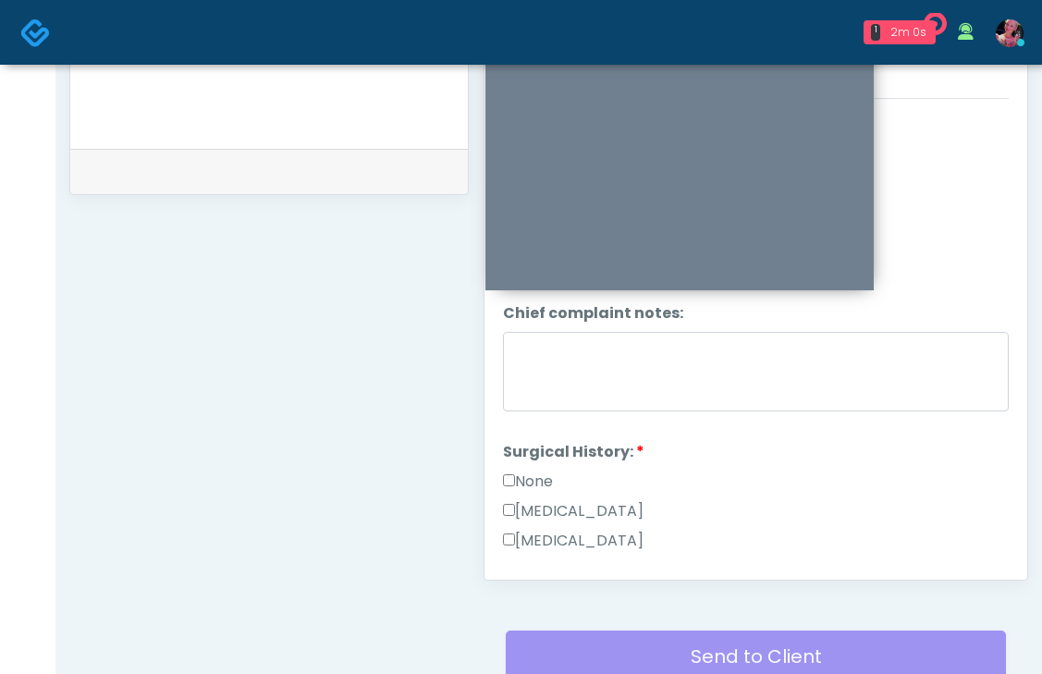
click at [541, 482] on label "None" at bounding box center [528, 482] width 50 height 22
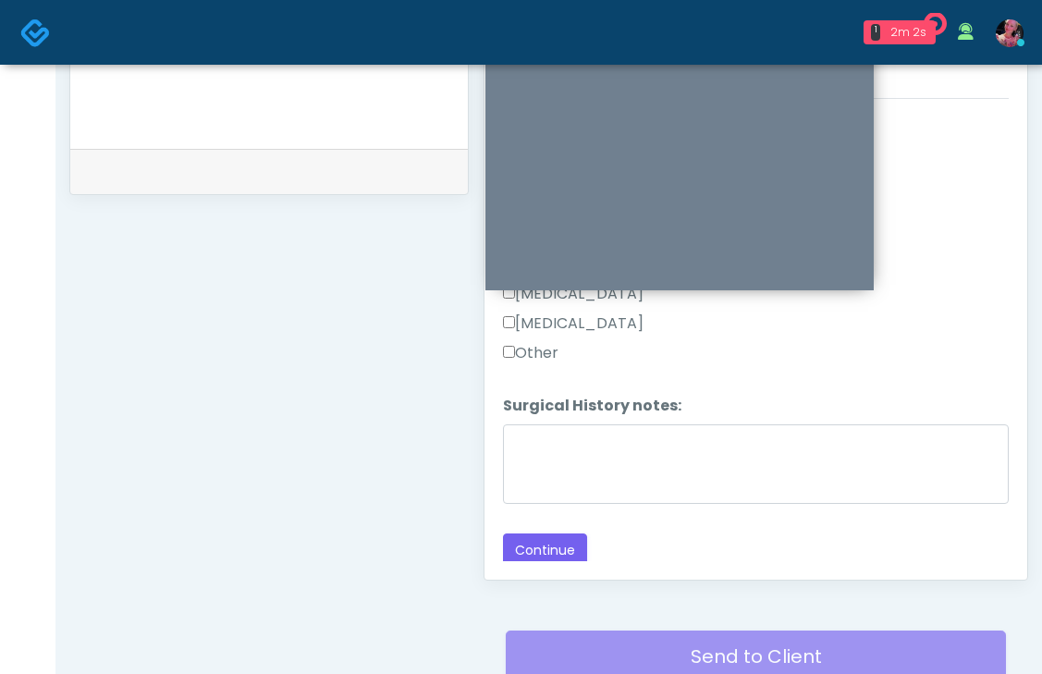
scroll to position [1174, 0]
click at [553, 548] on button "Continue" at bounding box center [545, 550] width 84 height 34
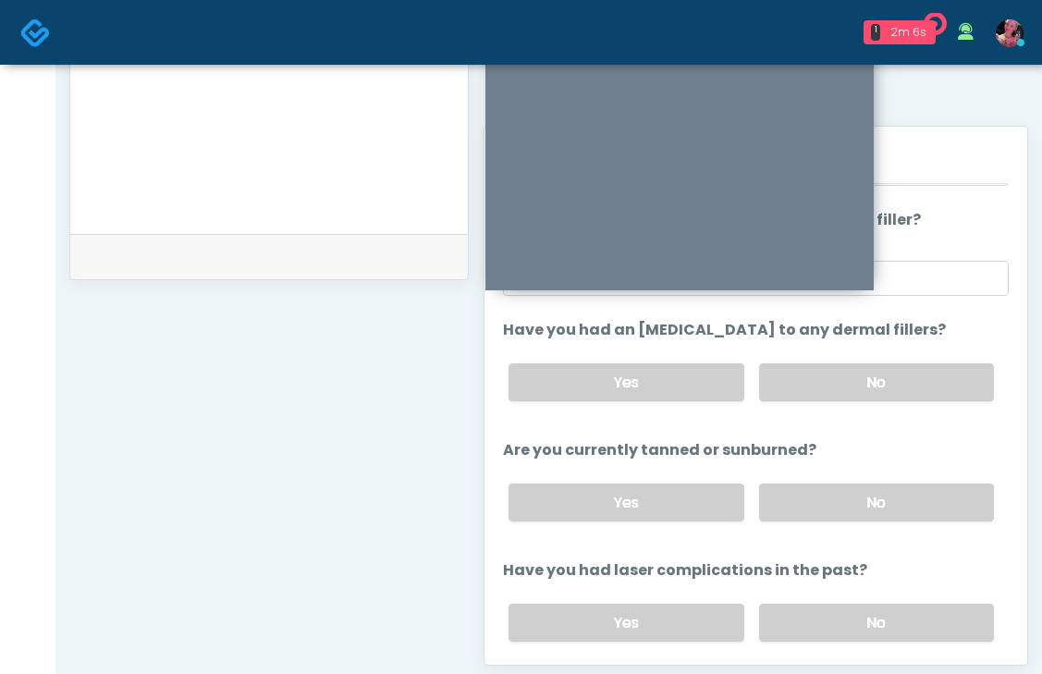
scroll to position [180, 0]
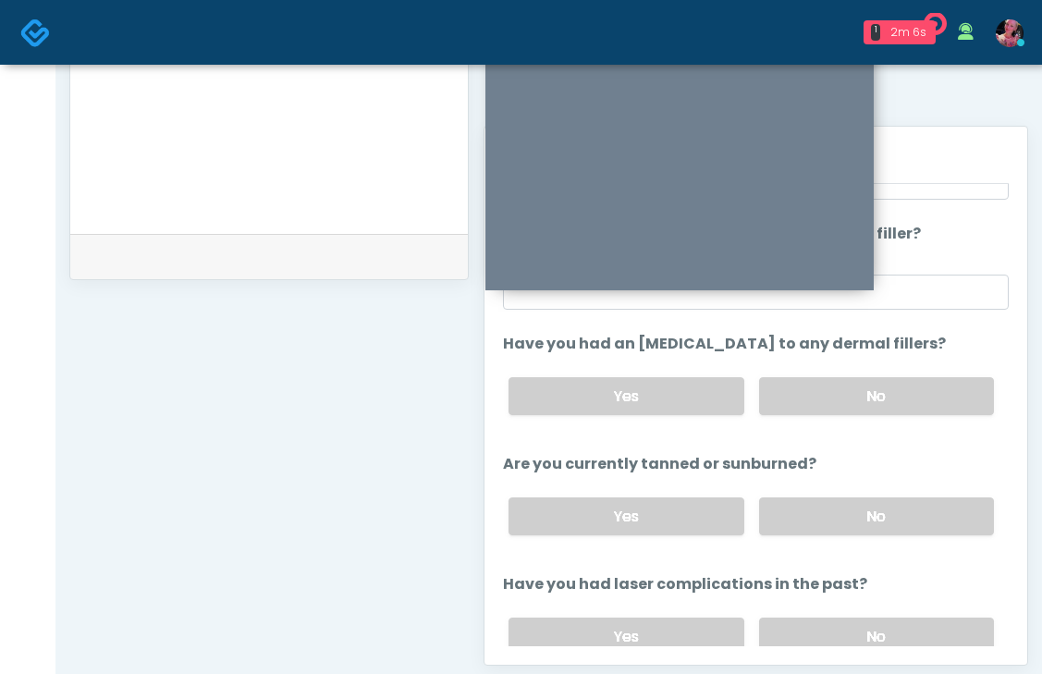
click at [862, 376] on div "Yes No" at bounding box center [751, 397] width 515 height 68
click at [854, 488] on div "Yes No" at bounding box center [751, 517] width 515 height 68
click at [854, 529] on label "No" at bounding box center [876, 517] width 235 height 38
click at [854, 390] on label "No" at bounding box center [876, 396] width 235 height 38
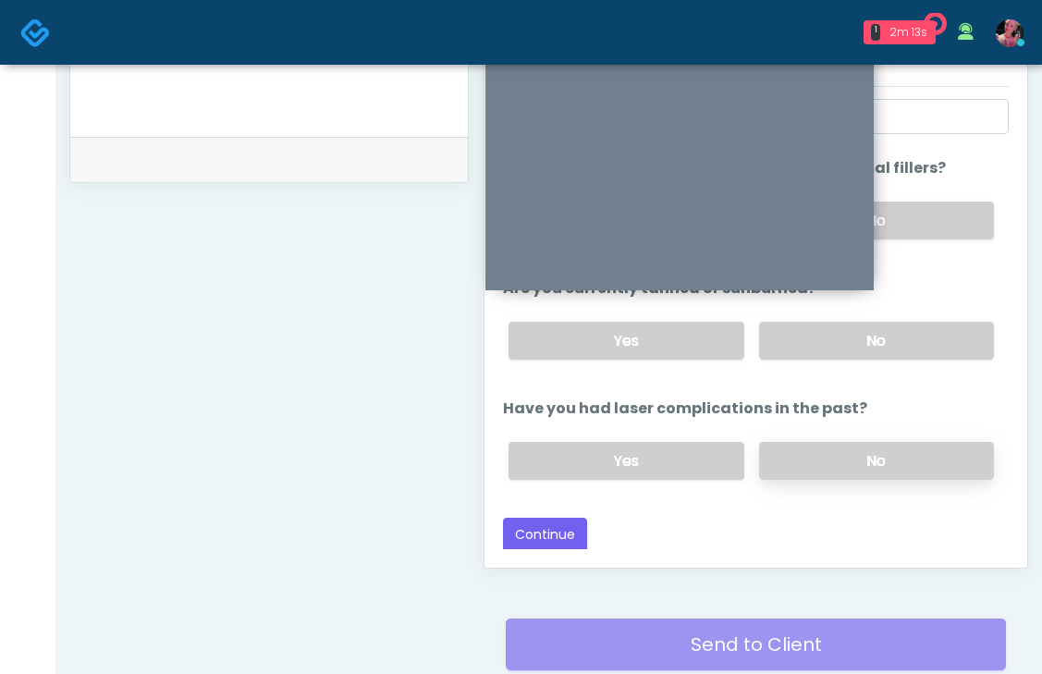
scroll to position [855, 0]
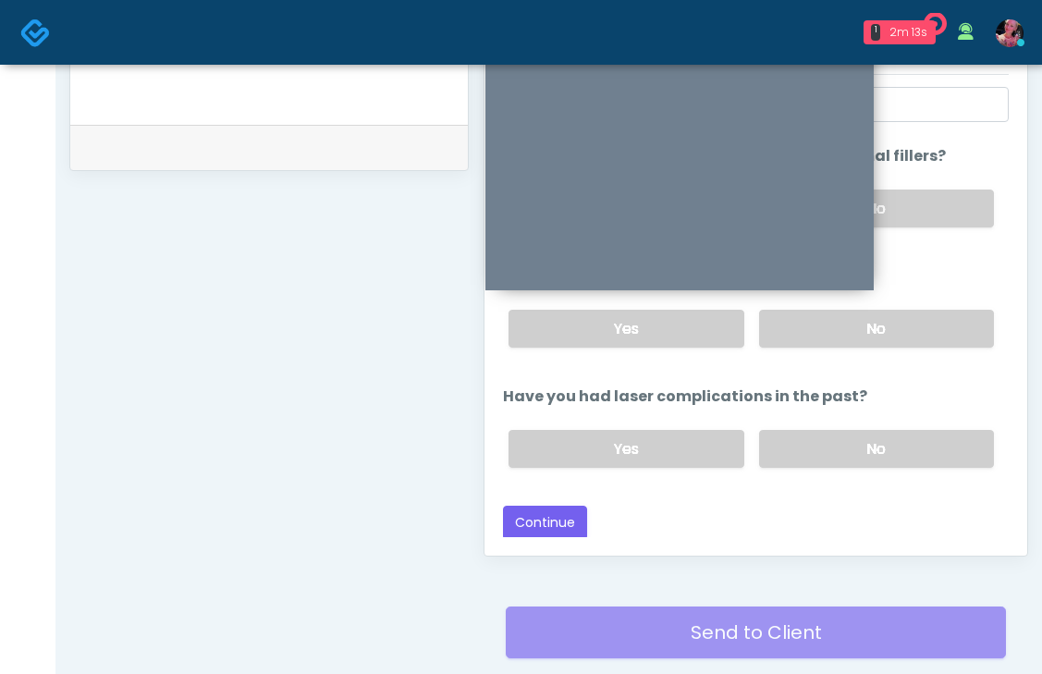
click at [840, 470] on div "Yes No" at bounding box center [751, 449] width 515 height 68
click at [832, 449] on label "No" at bounding box center [876, 449] width 235 height 38
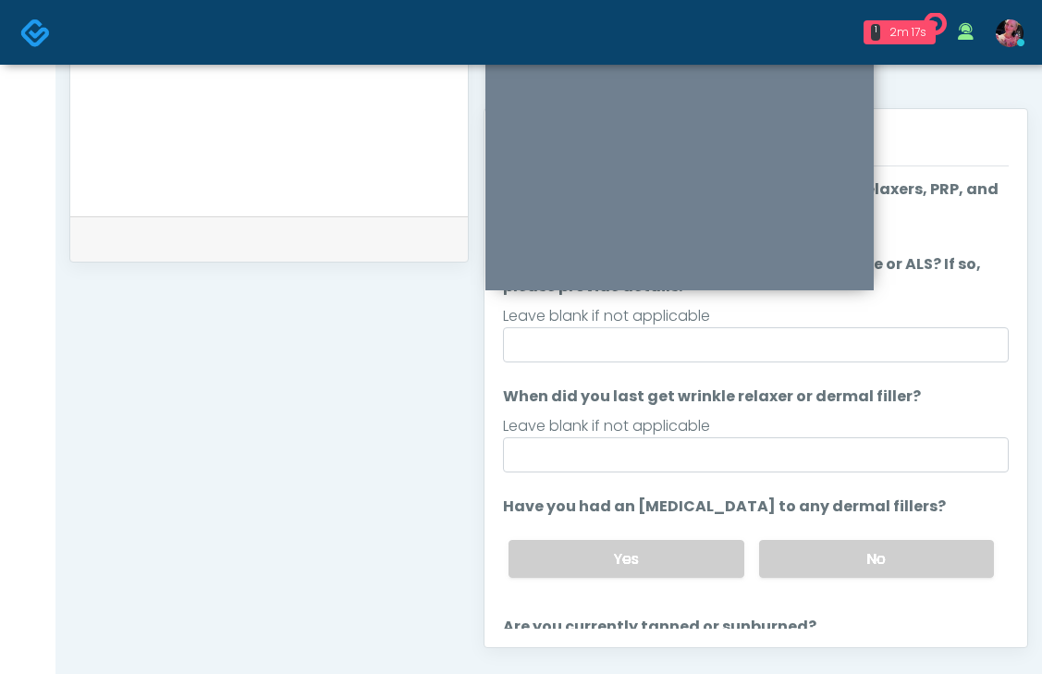
scroll to position [46, 0]
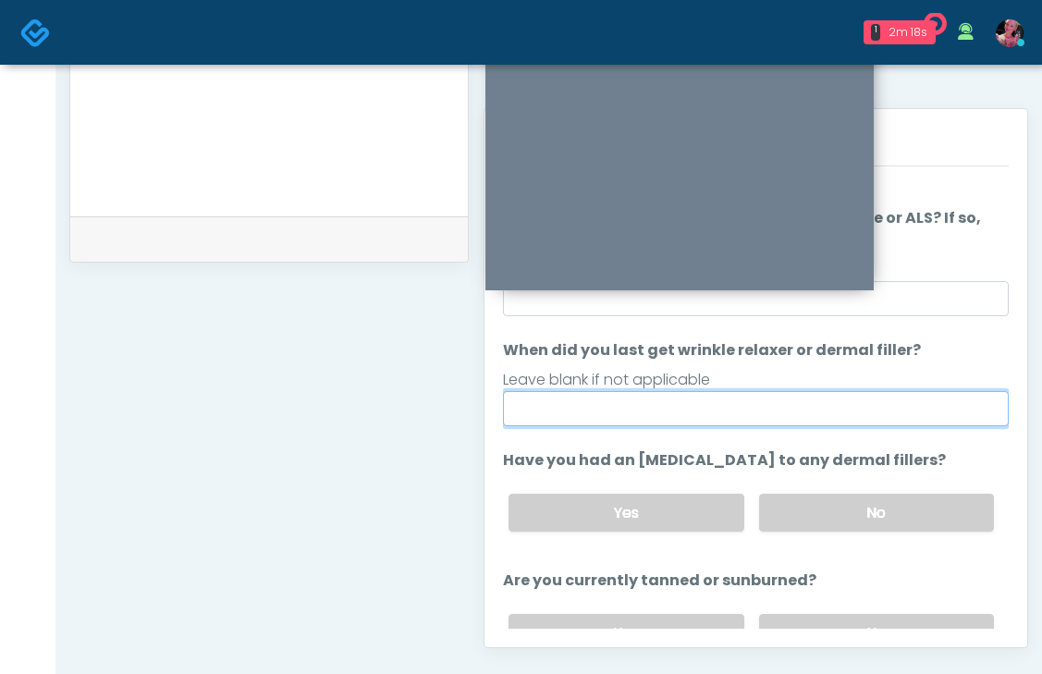
click at [789, 409] on input "When did you last get wrinkle relaxer or dermal filler?" at bounding box center [756, 408] width 506 height 35
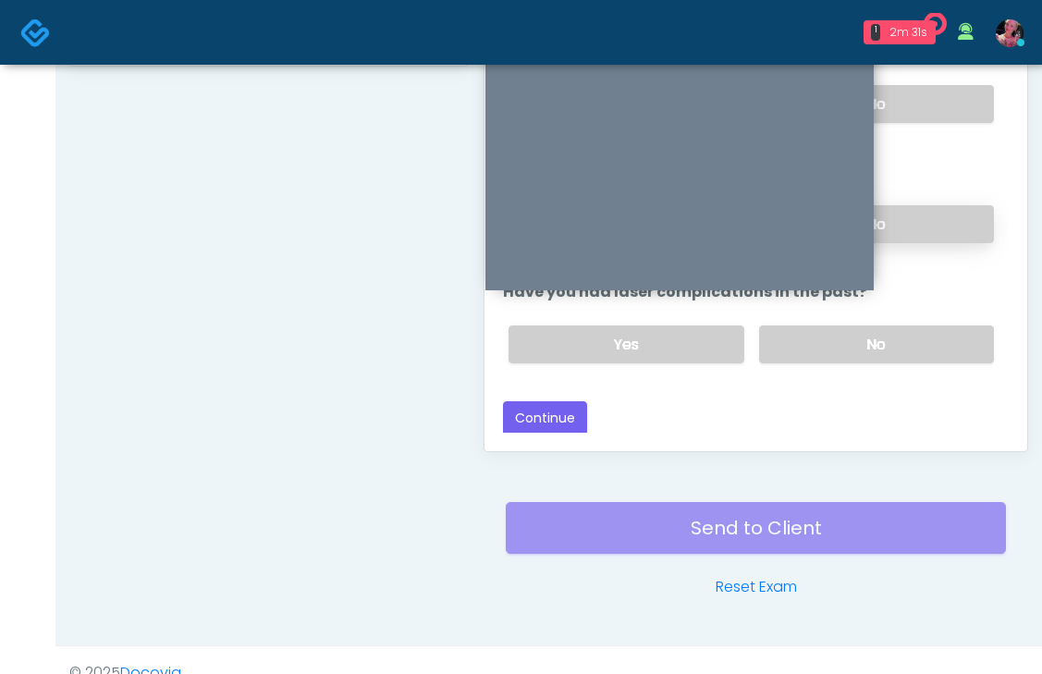
scroll to position [986, 0]
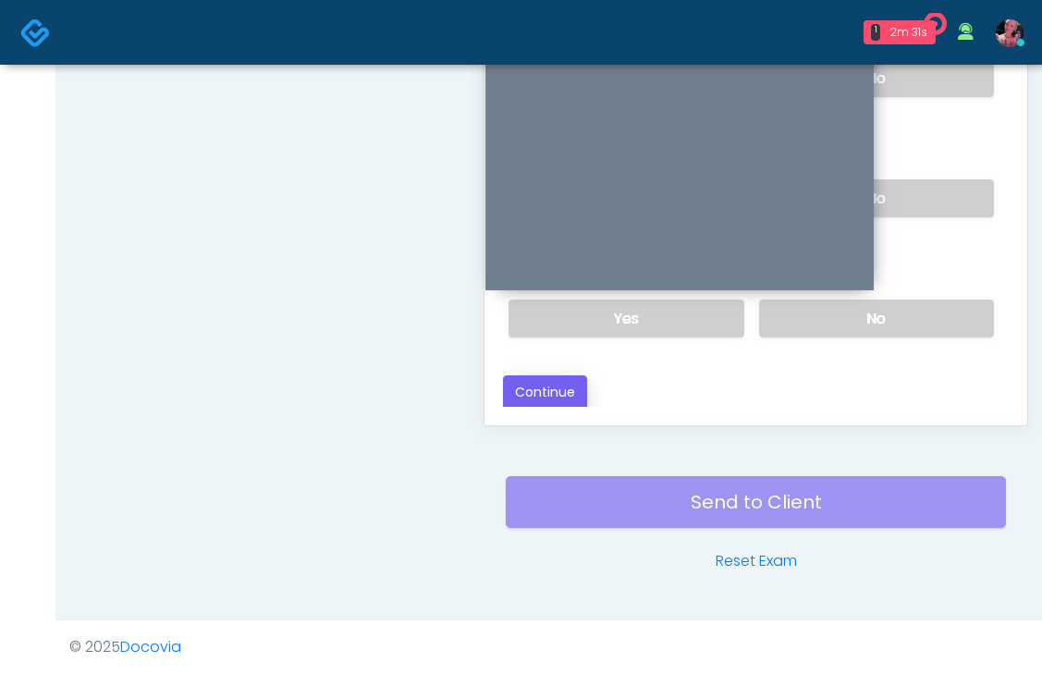
type input "**********"
click at [559, 392] on button "Continue" at bounding box center [545, 392] width 84 height 34
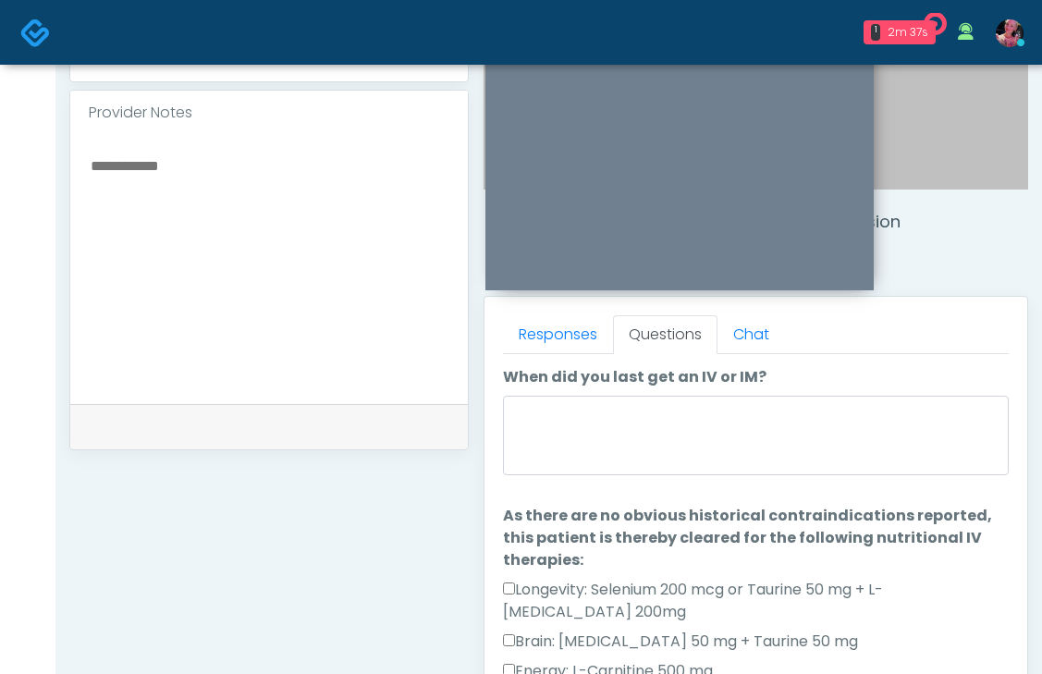
scroll to position [552, 0]
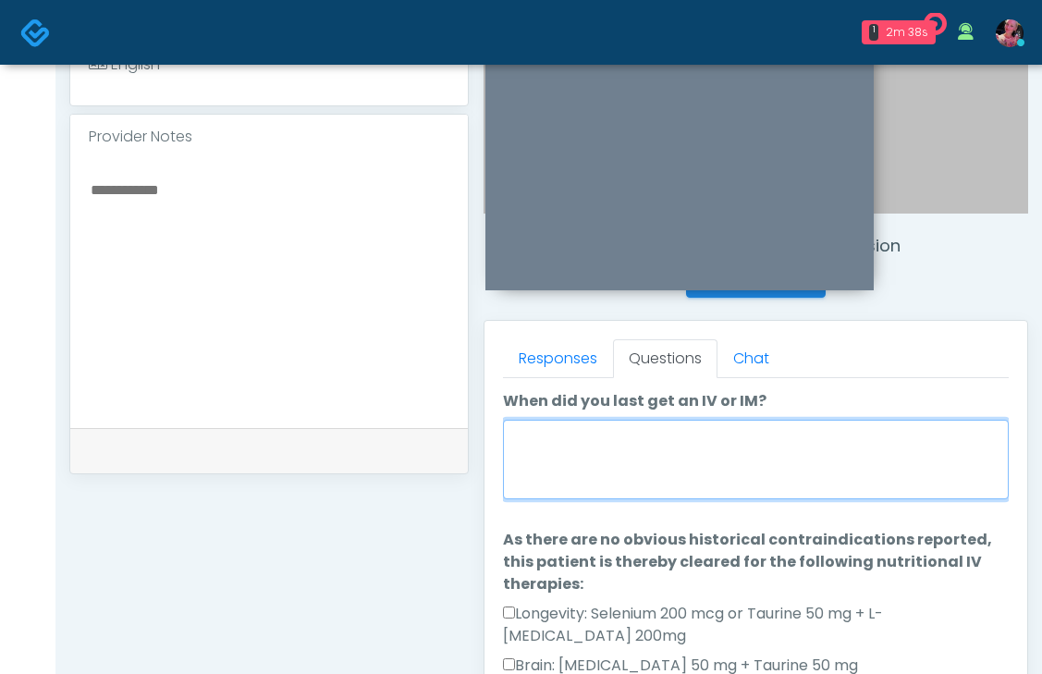
click at [567, 444] on textarea "When did you last get an IV or IM?" at bounding box center [756, 460] width 506 height 80
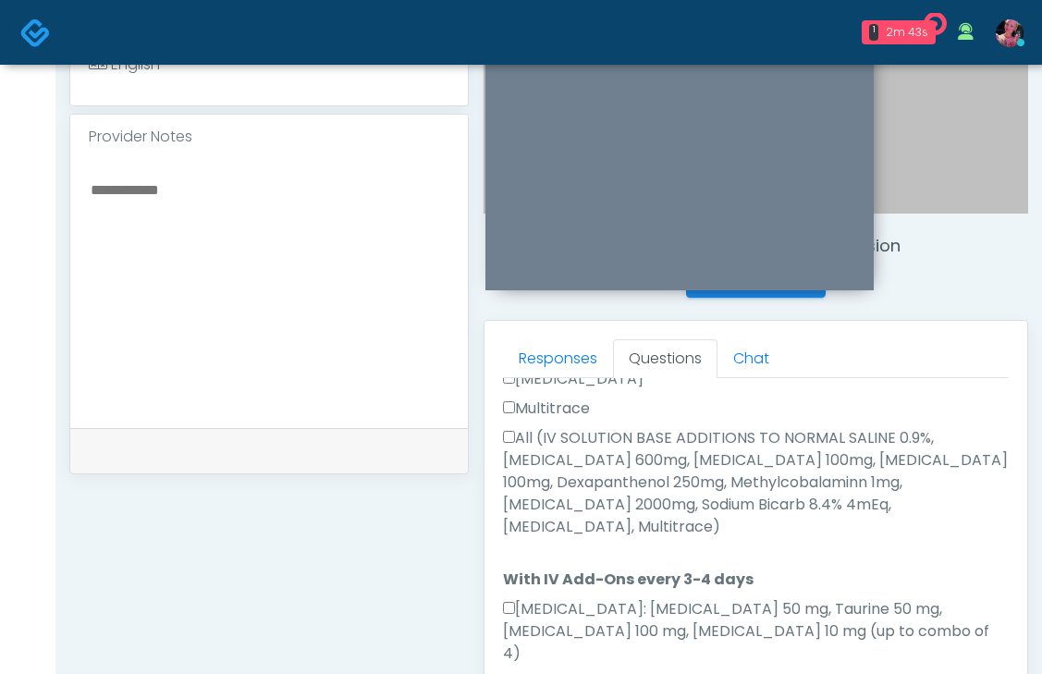
click at [552, 429] on label "All (IV SOLUTION BASE ADDITIONS TO NORMAL SALINE 0.9%, [MEDICAL_DATA] 600mg, [M…" at bounding box center [756, 482] width 506 height 111
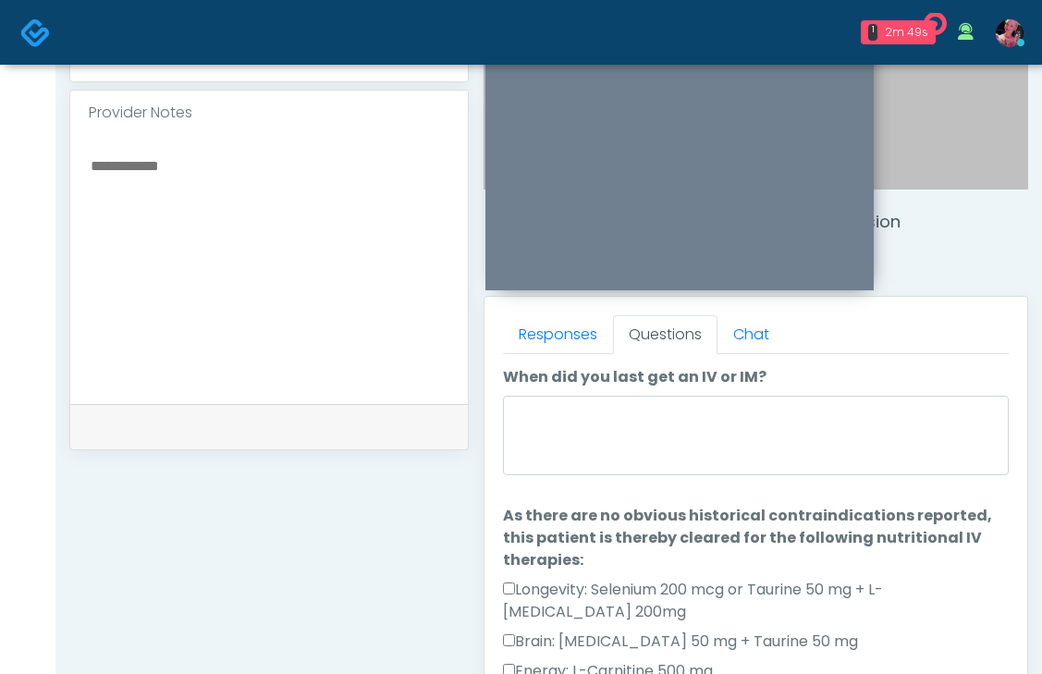
scroll to position [581, 0]
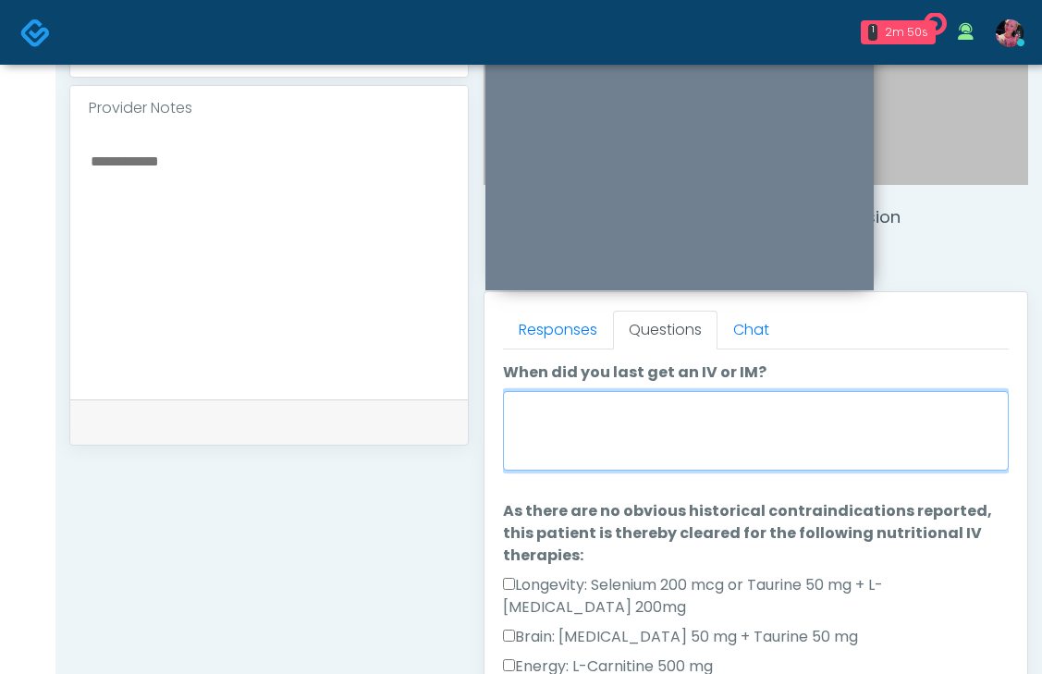
click at [522, 401] on textarea "When did you last get an IV or IM?" at bounding box center [756, 431] width 506 height 80
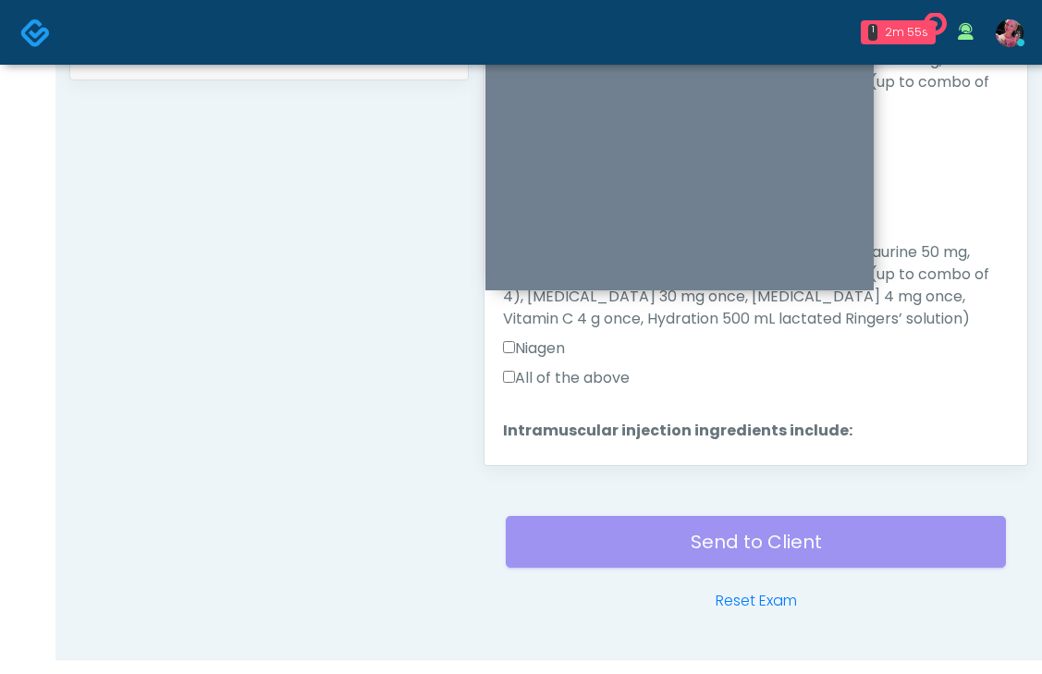
scroll to position [947, 0]
type textarea "**********"
click at [565, 546] on button "Continue" at bounding box center [545, 563] width 84 height 34
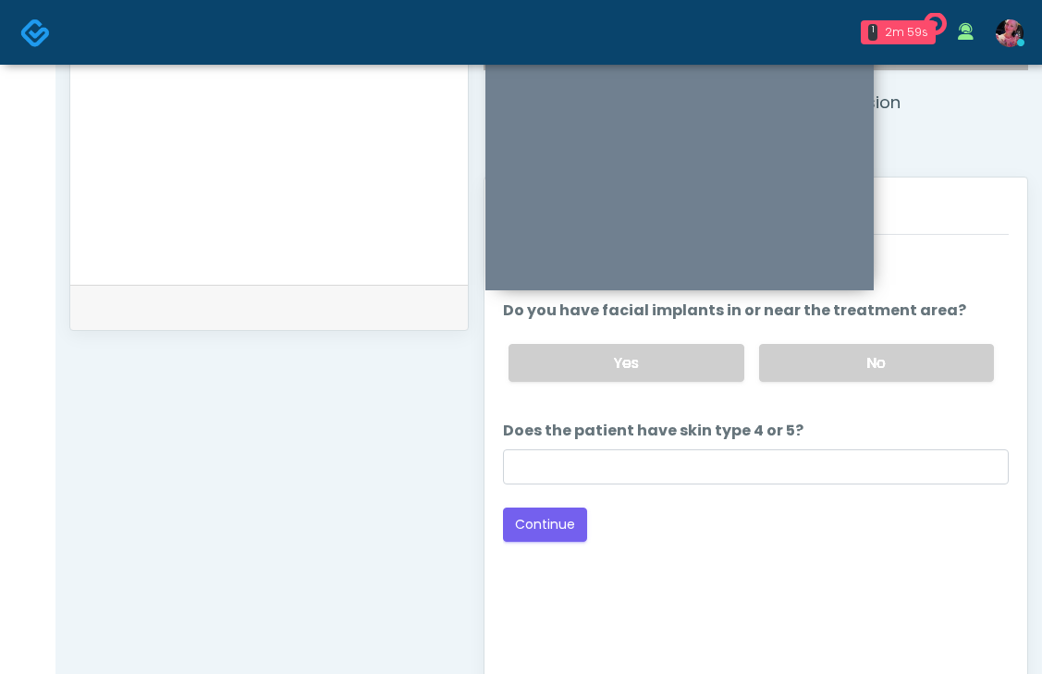
scroll to position [704, 0]
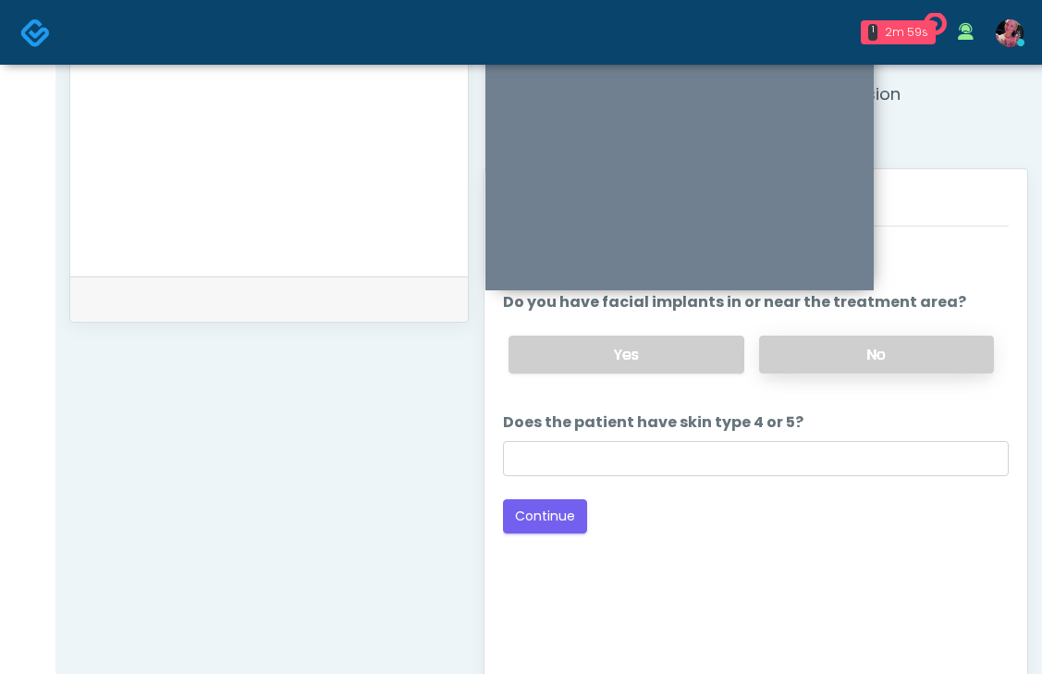
click at [815, 368] on label "No" at bounding box center [876, 355] width 235 height 38
click at [542, 506] on button "Continue" at bounding box center [545, 516] width 84 height 34
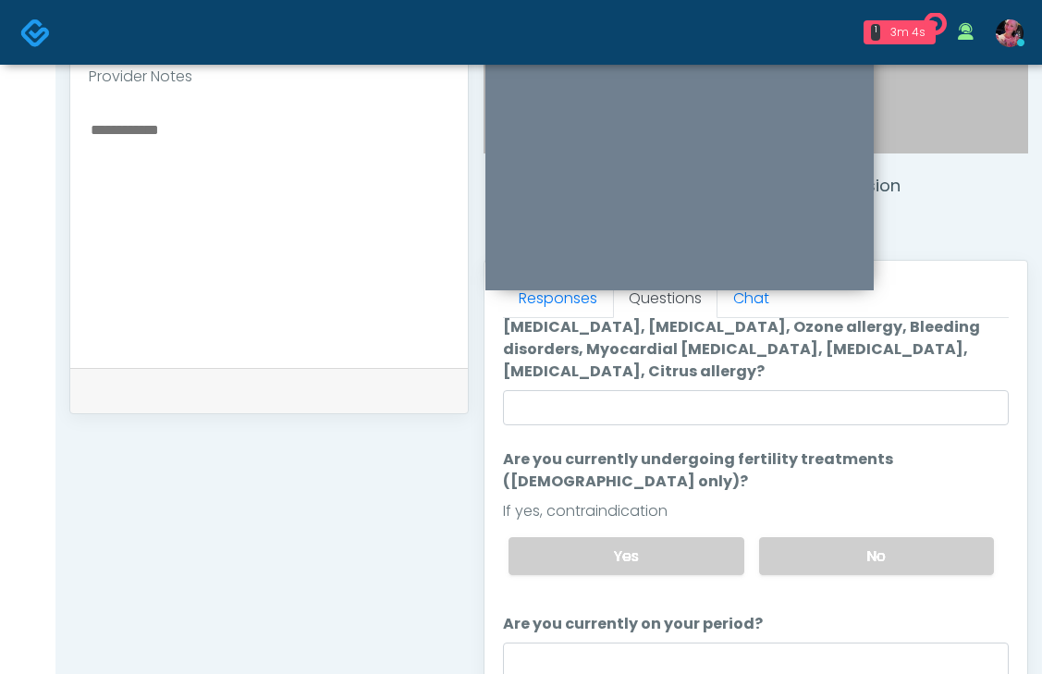
scroll to position [140, 0]
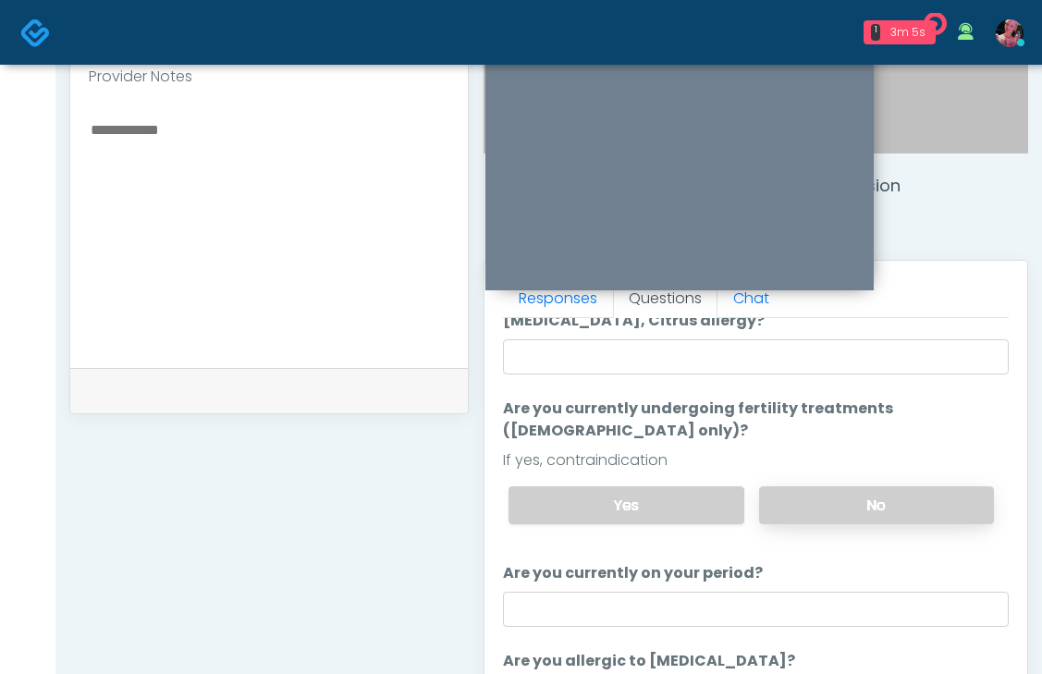
click at [860, 486] on label "No" at bounding box center [876, 505] width 235 height 38
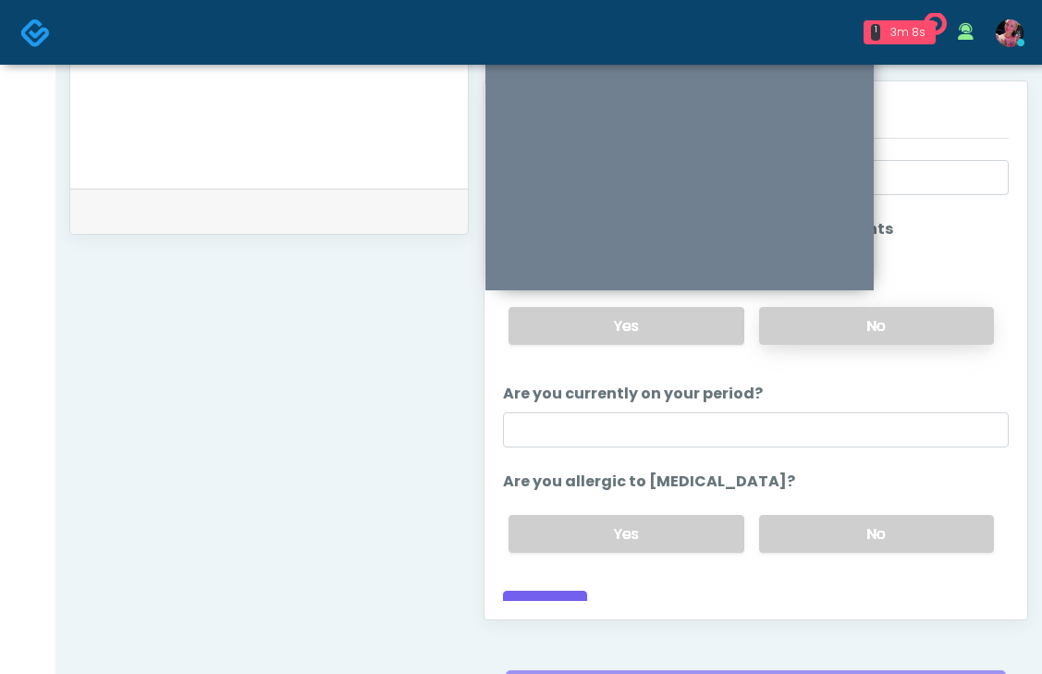
scroll to position [793, 0]
click at [847, 527] on label "No" at bounding box center [876, 533] width 235 height 38
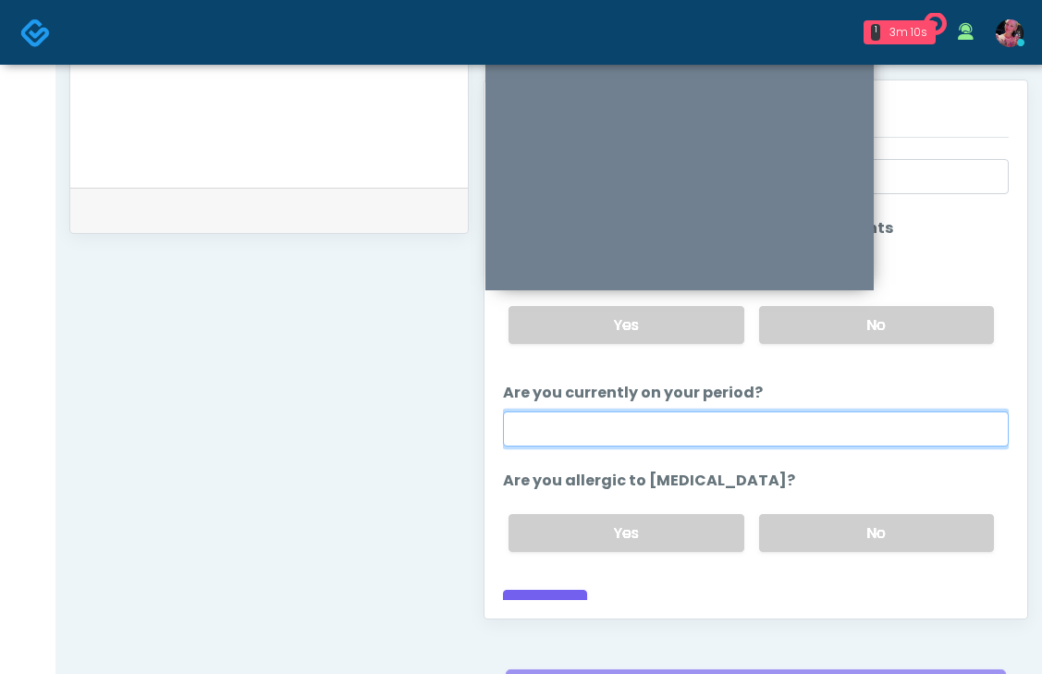
click at [622, 412] on input "Are you currently on your period?" at bounding box center [756, 429] width 506 height 35
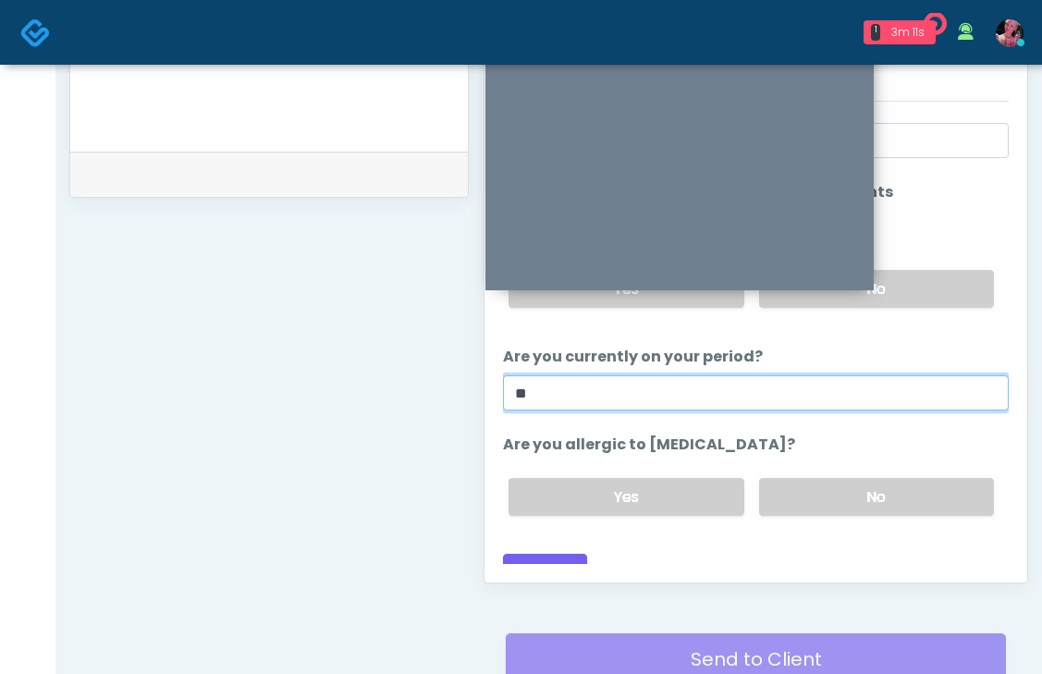
scroll to position [830, 0]
type input "**"
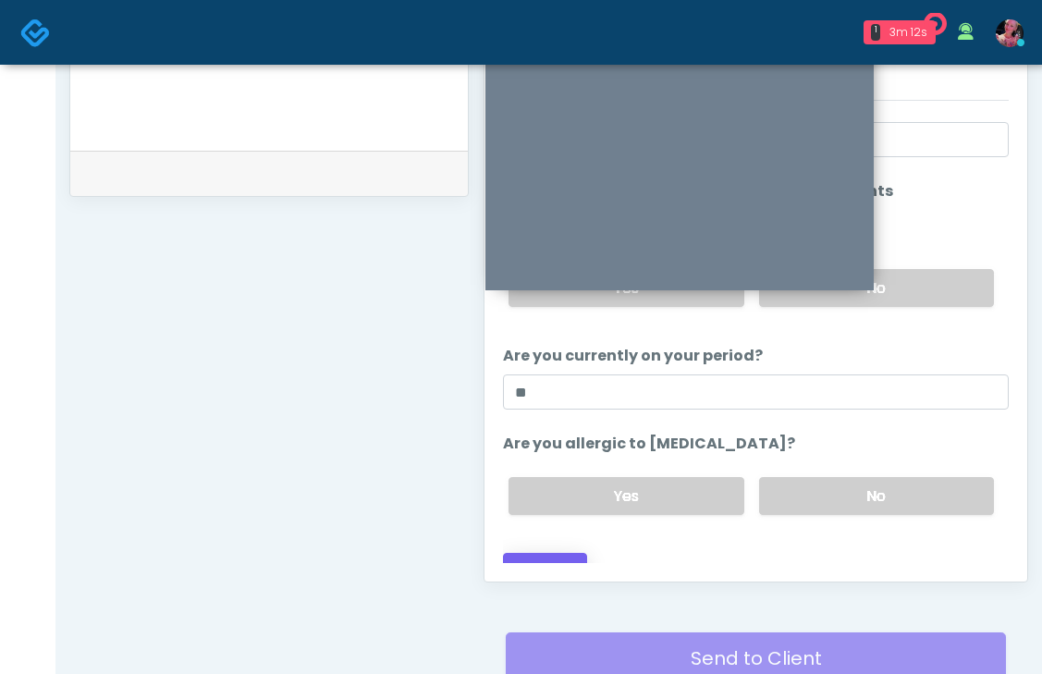
drag, startPoint x: 550, startPoint y: 525, endPoint x: 550, endPoint y: 535, distance: 10.2
click at [550, 525] on div "Loading... Connecting to your agent... Please wait while we prepare your person…" at bounding box center [756, 280] width 506 height 614
click at [550, 553] on button "Continue" at bounding box center [545, 570] width 84 height 34
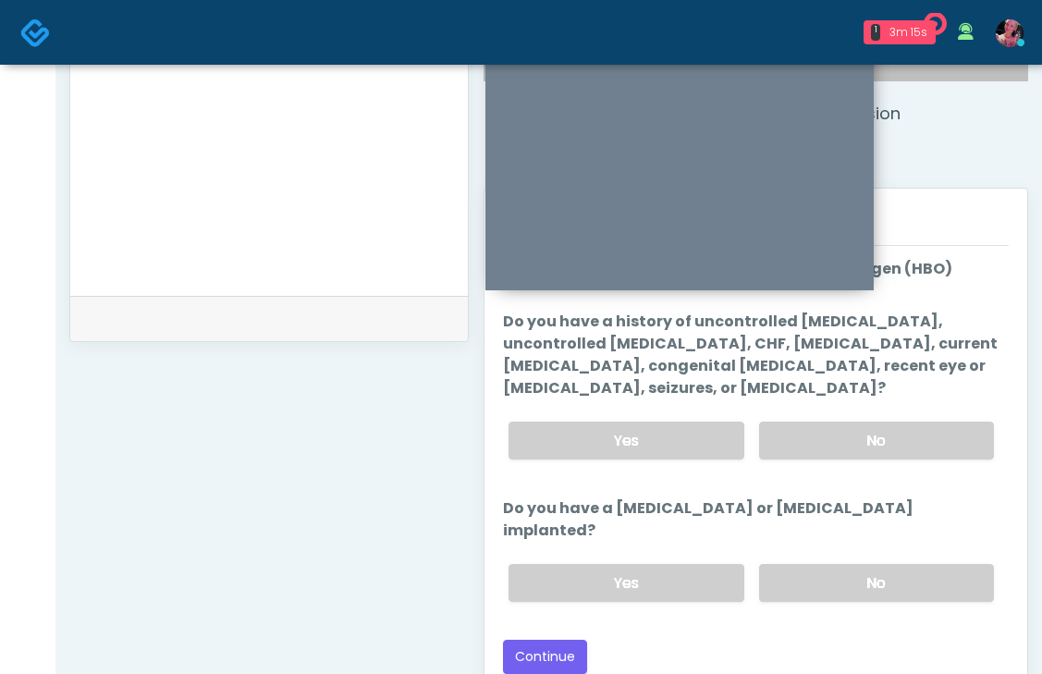
scroll to position [674, 0]
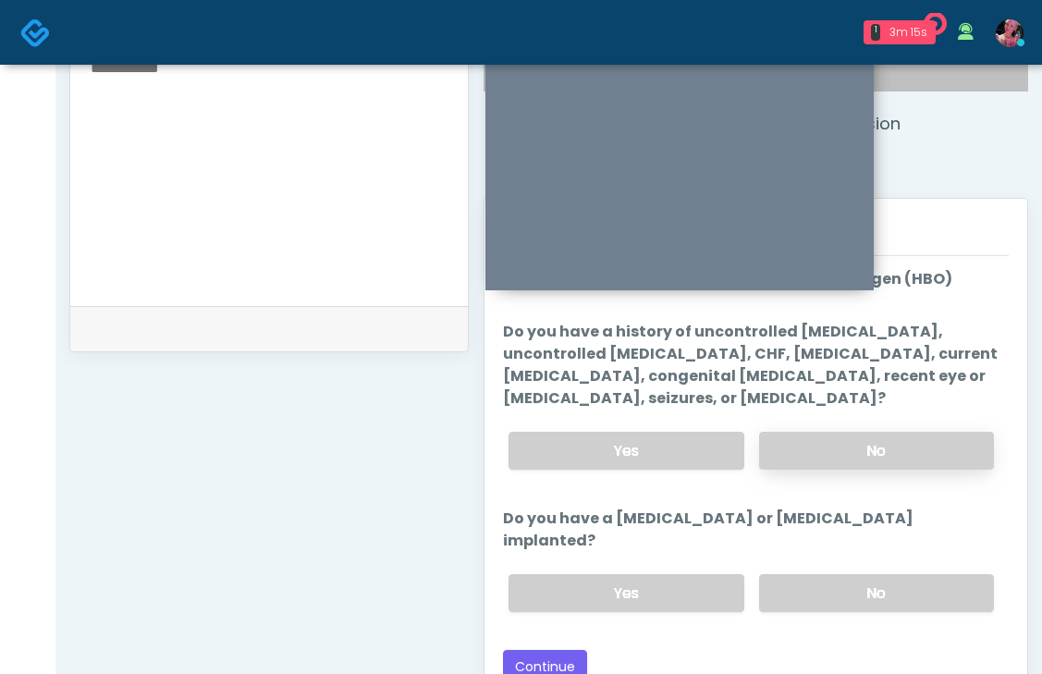
click at [834, 442] on label "No" at bounding box center [876, 451] width 235 height 38
click at [864, 574] on label "No" at bounding box center [876, 593] width 235 height 38
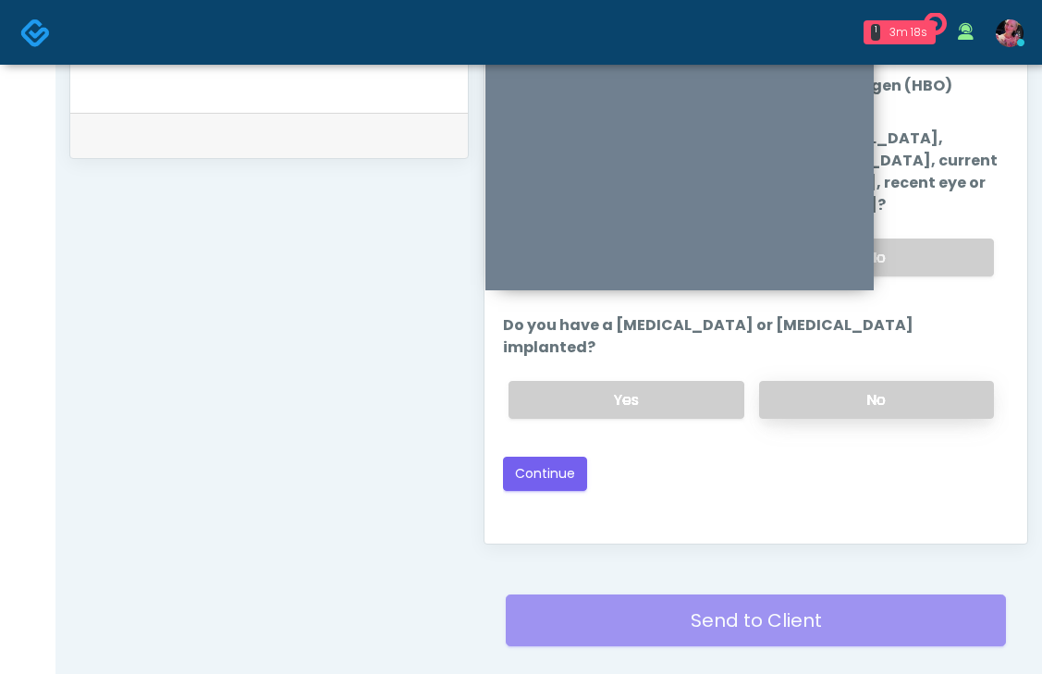
scroll to position [936, 0]
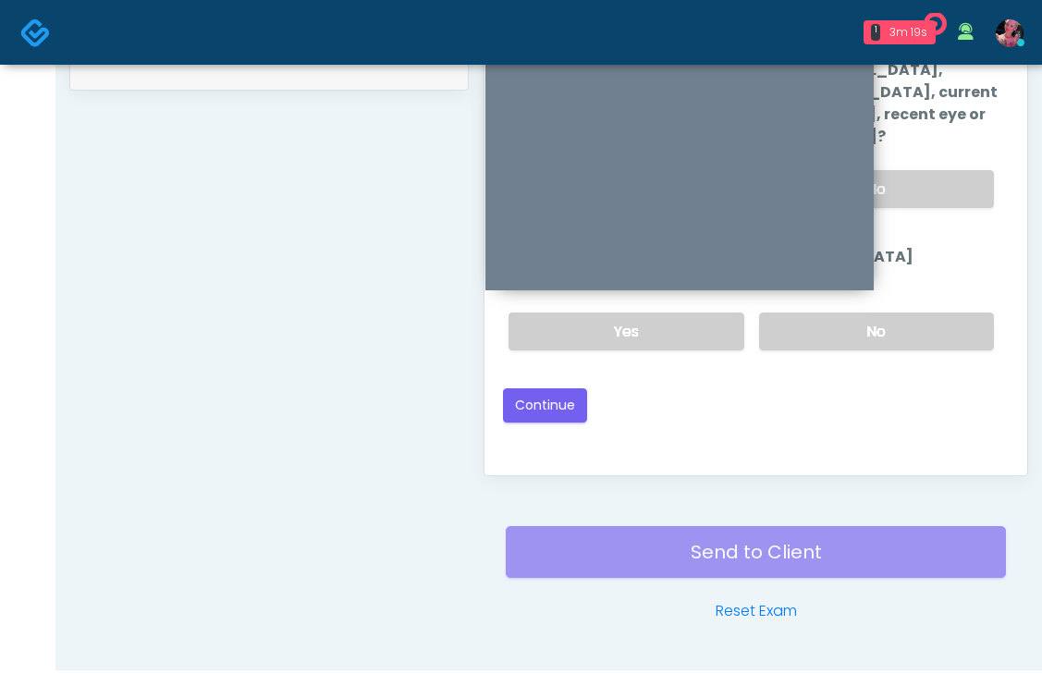
click at [586, 388] on div "Back Continue" at bounding box center [756, 405] width 506 height 34
click at [570, 388] on button "Continue" at bounding box center [545, 405] width 84 height 34
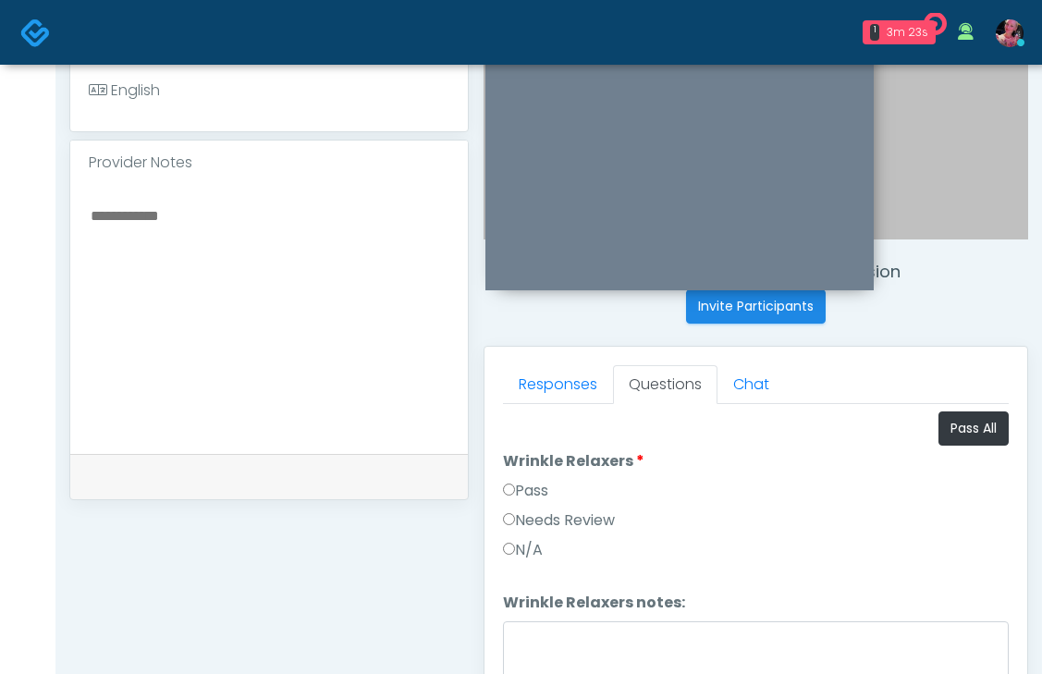
scroll to position [552, 0]
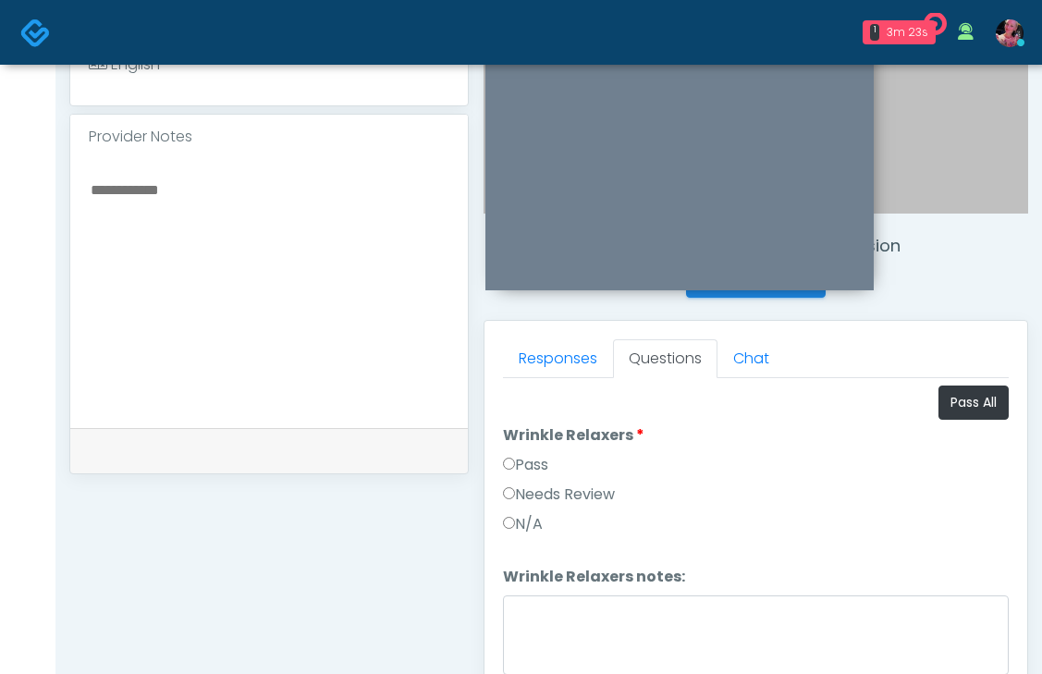
click at [536, 474] on label "Pass" at bounding box center [525, 465] width 45 height 22
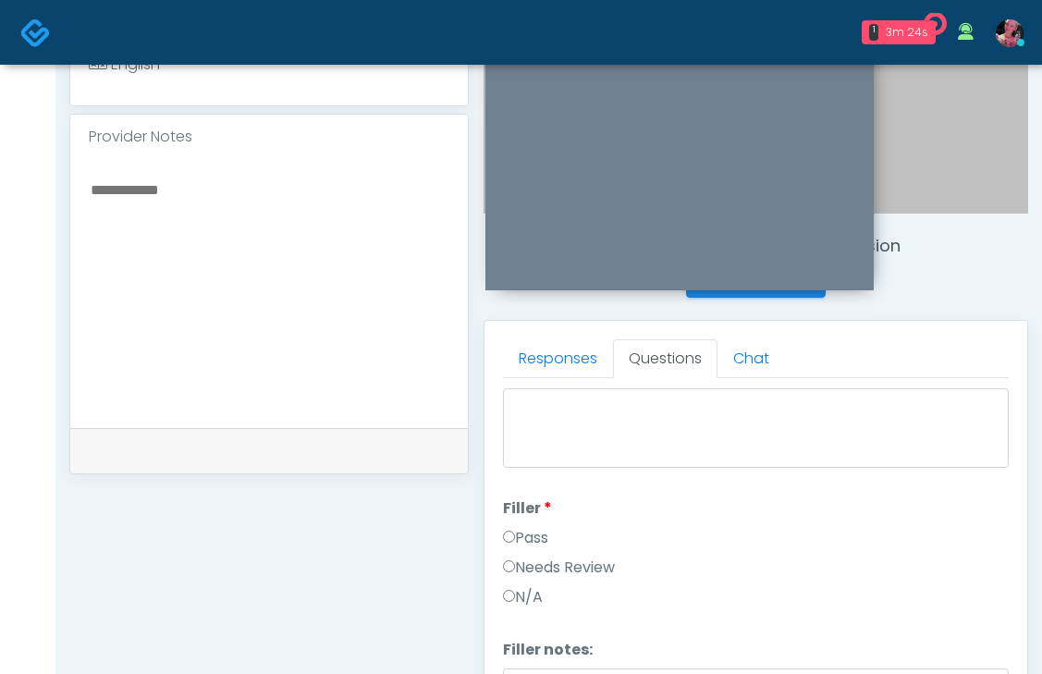
scroll to position [235, 0]
click at [527, 498] on li "Filler Filler Pass Needs Review N/A" at bounding box center [756, 529] width 506 height 118
click at [519, 506] on label "Pass" at bounding box center [525, 510] width 45 height 22
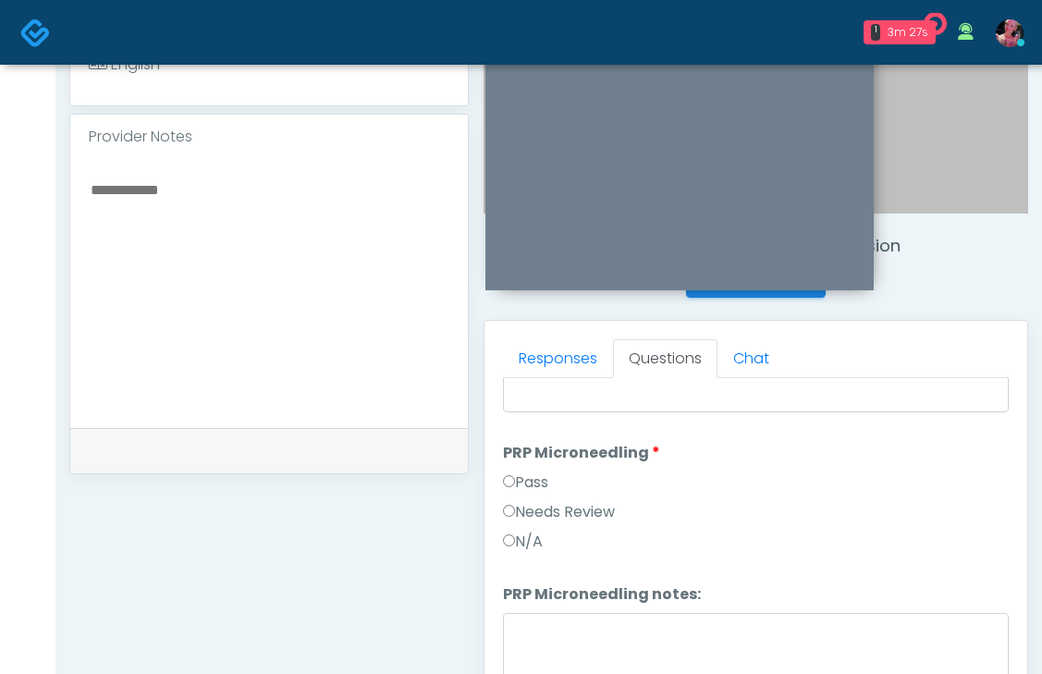
scroll to position [551, 0]
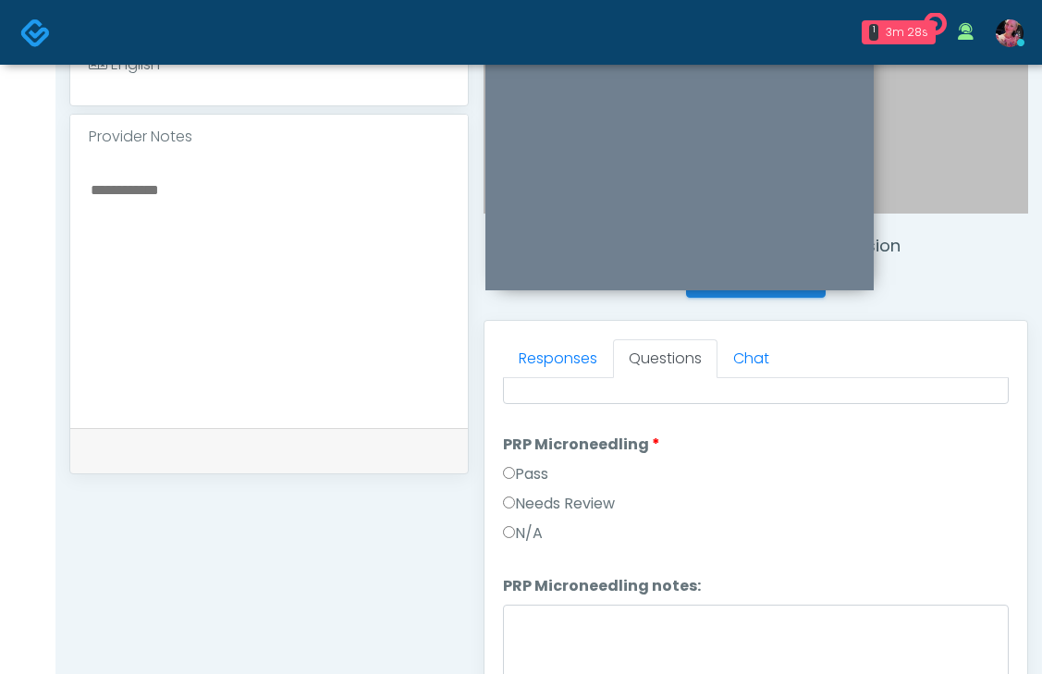
click at [551, 486] on div "Pass" at bounding box center [756, 478] width 506 height 30
click at [543, 479] on label "Pass" at bounding box center [525, 474] width 45 height 22
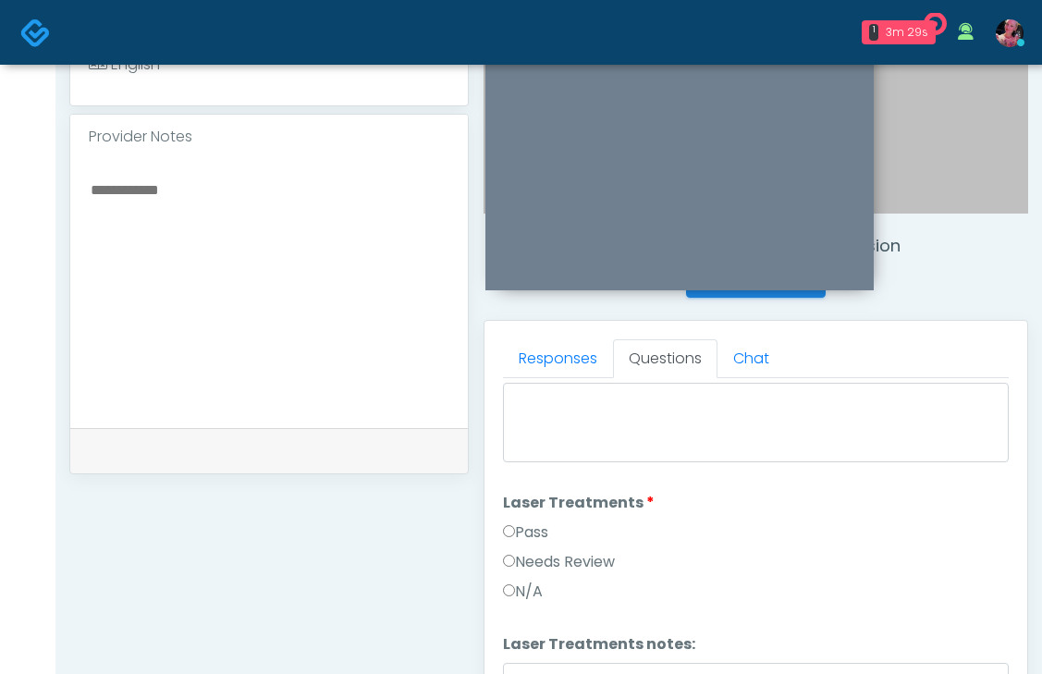
scroll to position [781, 0]
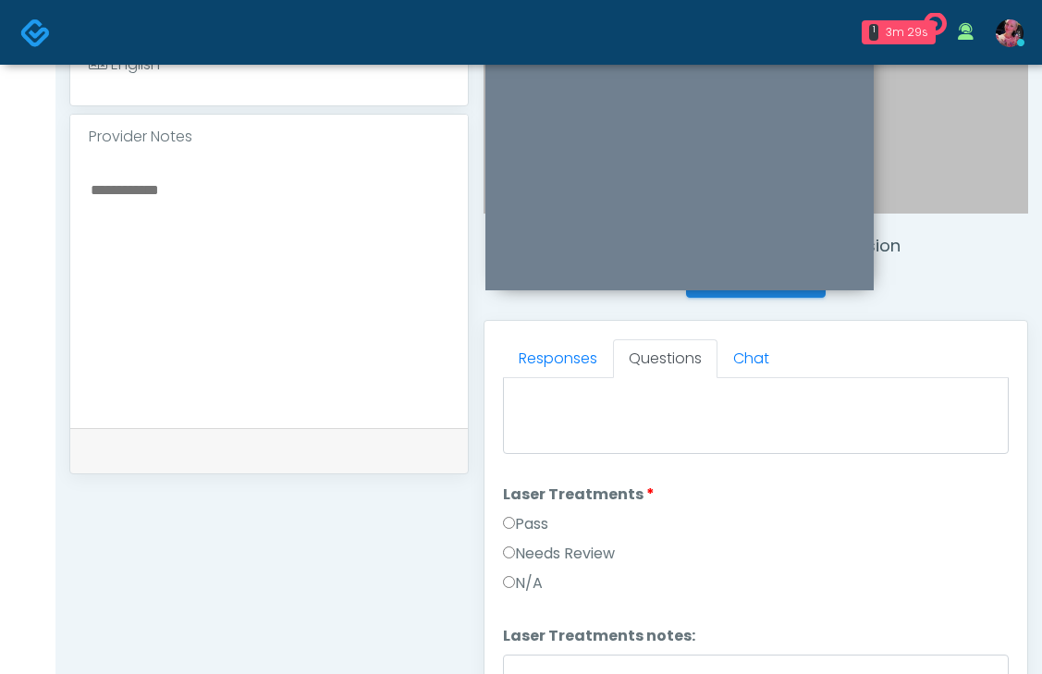
click at [520, 534] on div "Pass" at bounding box center [756, 528] width 506 height 30
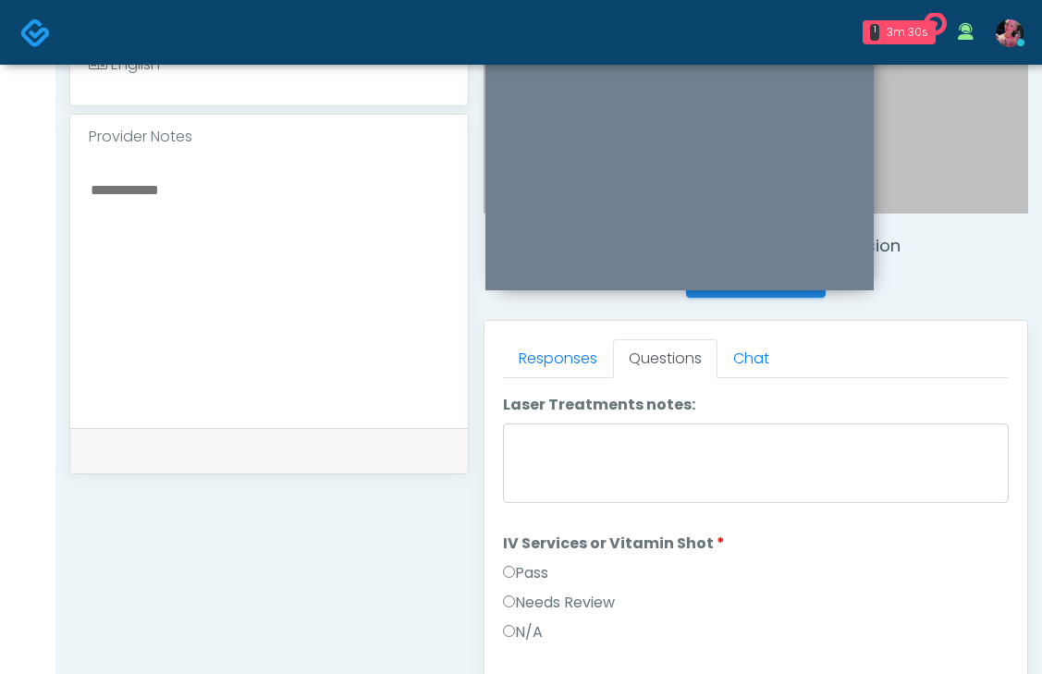
scroll to position [1038, 0]
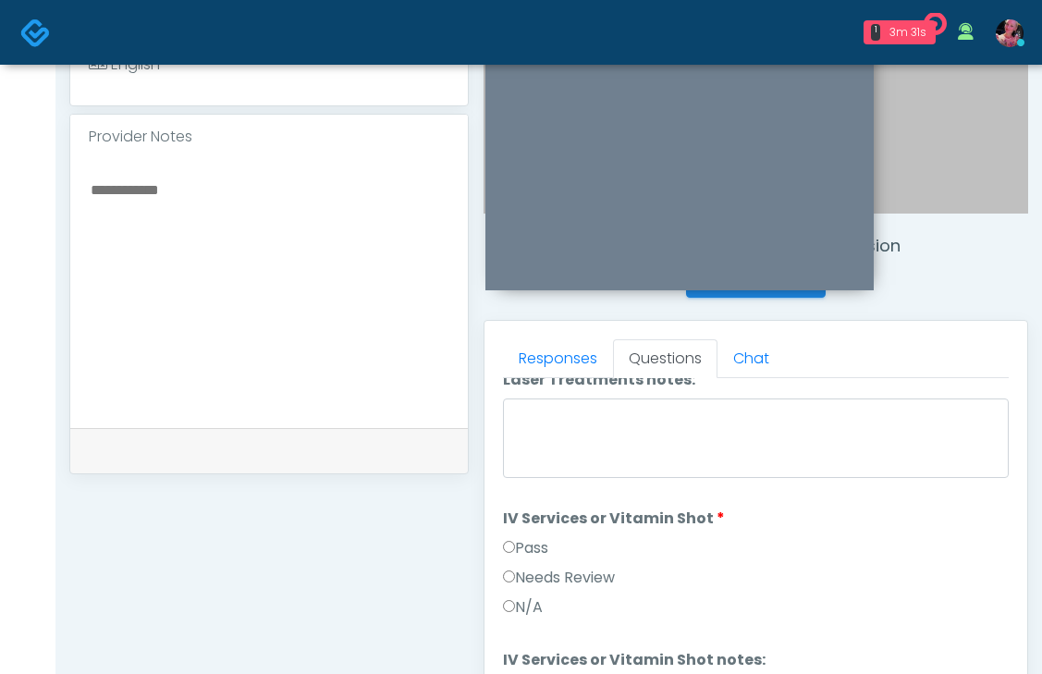
click at [513, 529] on li "IV Services or Vitamin Shot IV Services or Vitamin Shot Pass Needs Review N/A" at bounding box center [756, 567] width 506 height 118
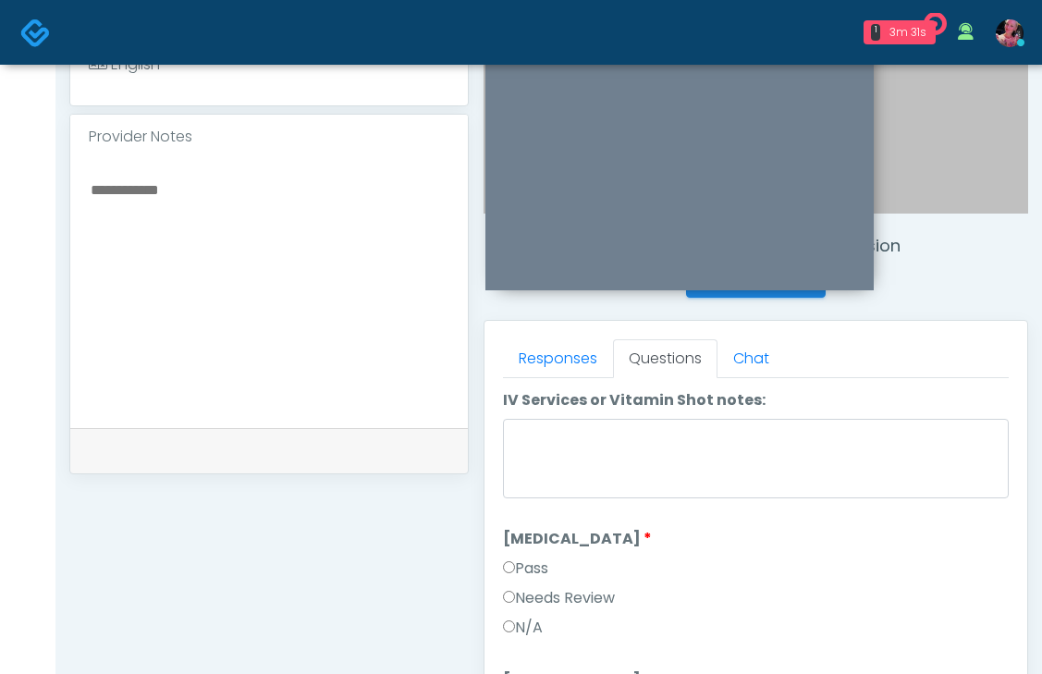
scroll to position [1305, 0]
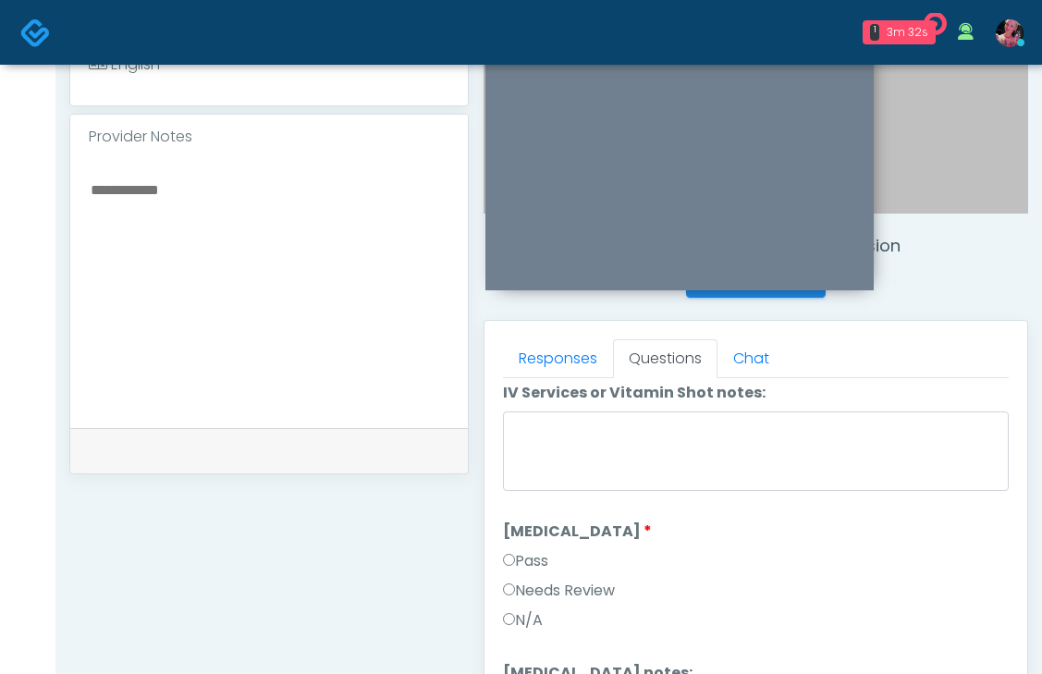
click at [514, 541] on li "[MEDICAL_DATA] [MEDICAL_DATA] Pass Needs Review N/A" at bounding box center [756, 580] width 506 height 118
click at [514, 551] on label "Pass" at bounding box center [525, 561] width 45 height 22
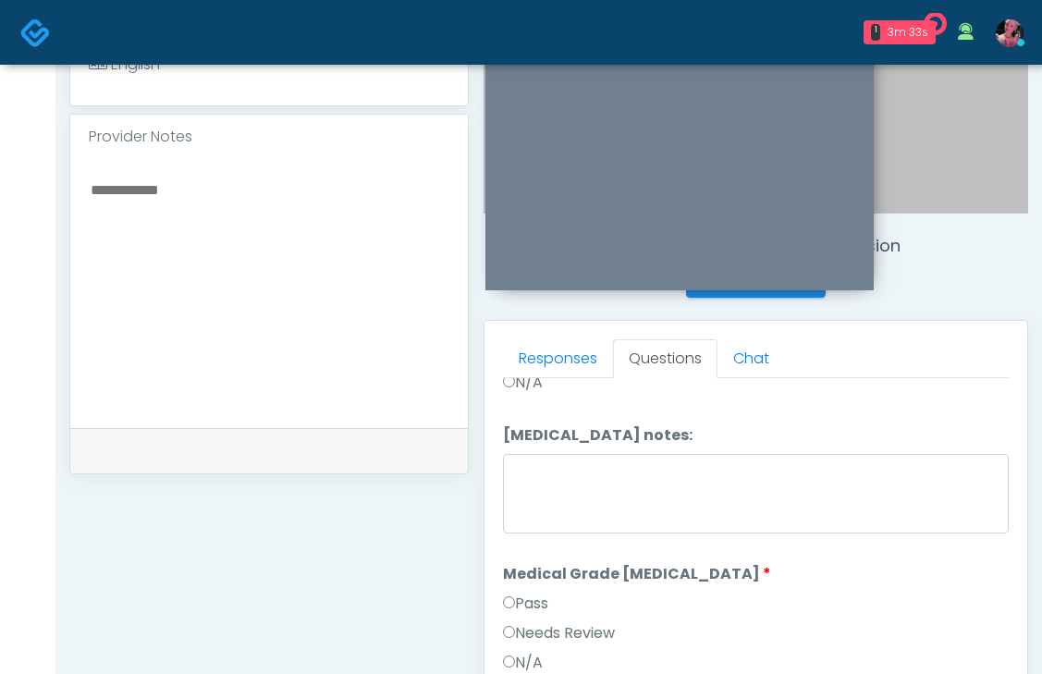
scroll to position [0, 0]
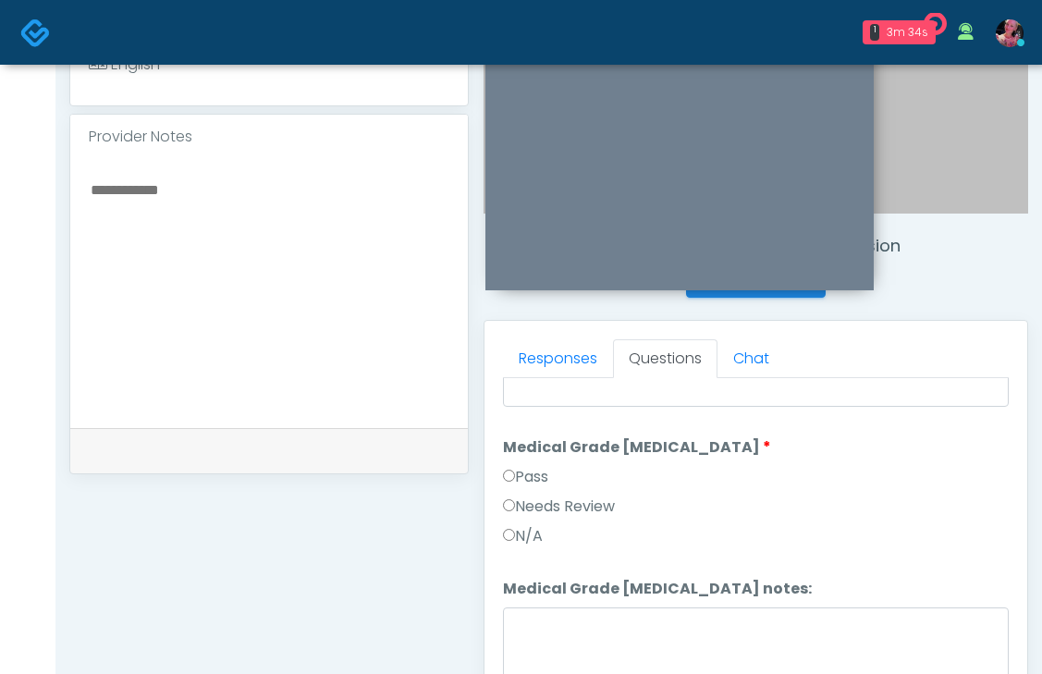
click at [519, 468] on label "Pass" at bounding box center [525, 477] width 45 height 22
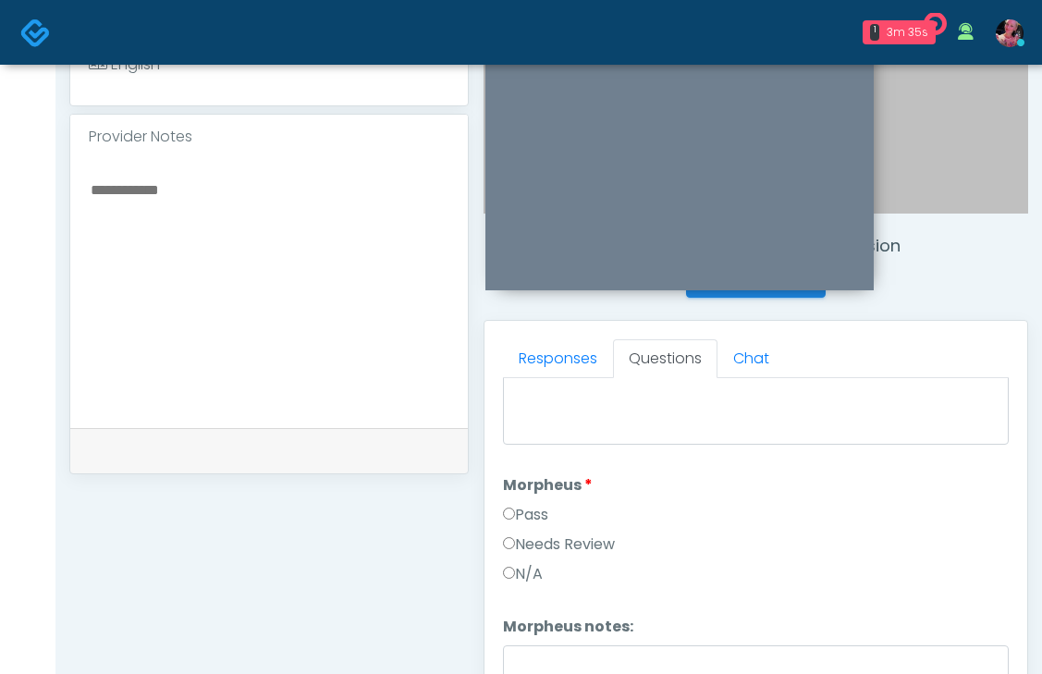
click at [515, 498] on li "Morpheus Morpheus Pass Needs Review N/A" at bounding box center [756, 533] width 506 height 118
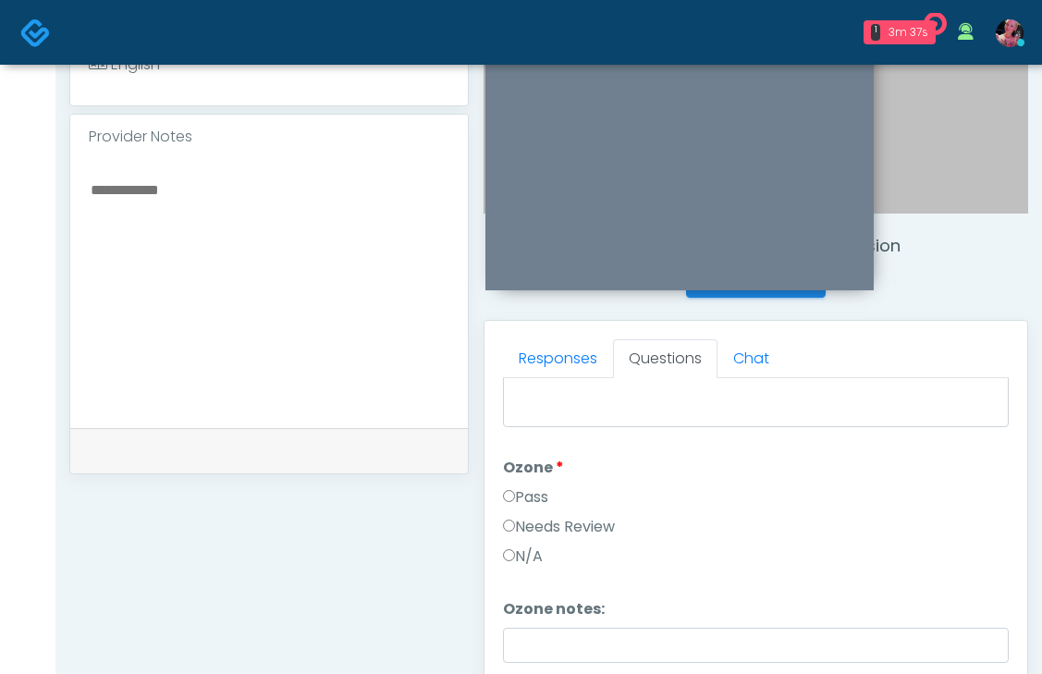
scroll to position [2315, 0]
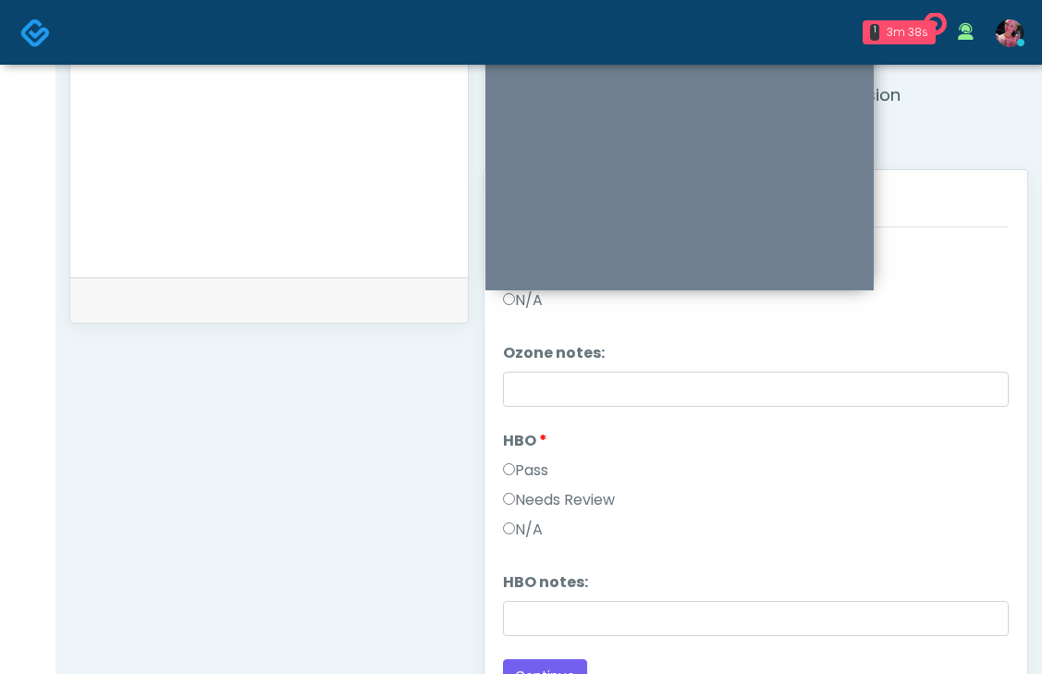
click at [510, 474] on label "Pass" at bounding box center [525, 471] width 45 height 22
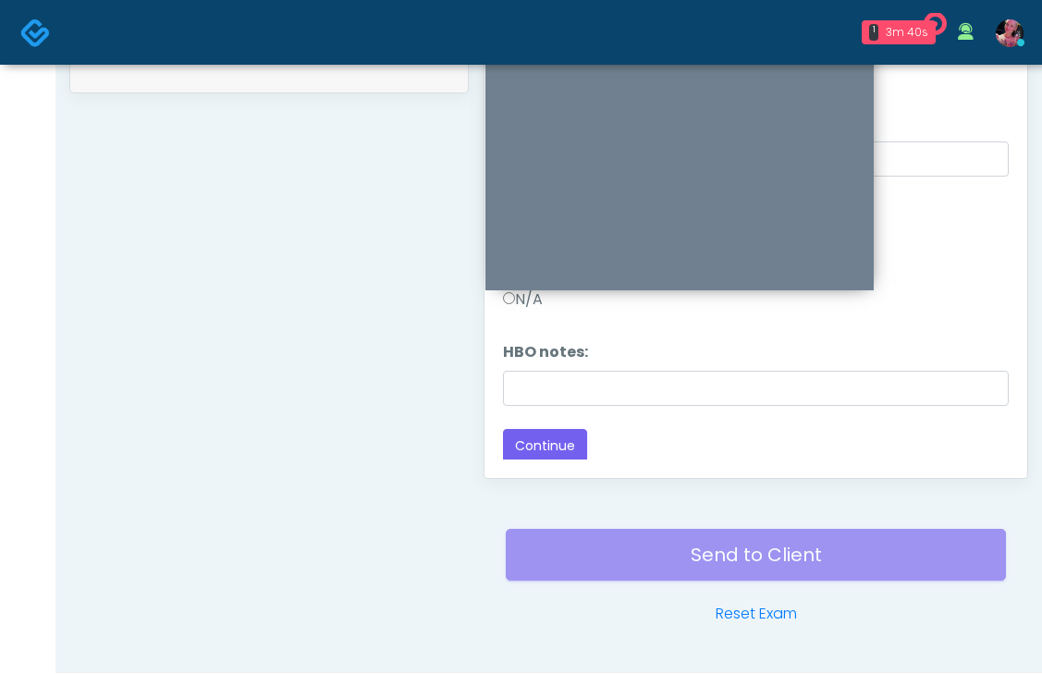
scroll to position [932, 0]
click at [517, 463] on div "Responses Questions Chat Good Faith Exam Script Good Faith Exam Script INTRODUC…" at bounding box center [756, 210] width 543 height 538
click at [517, 449] on button "Continue" at bounding box center [545, 447] width 84 height 34
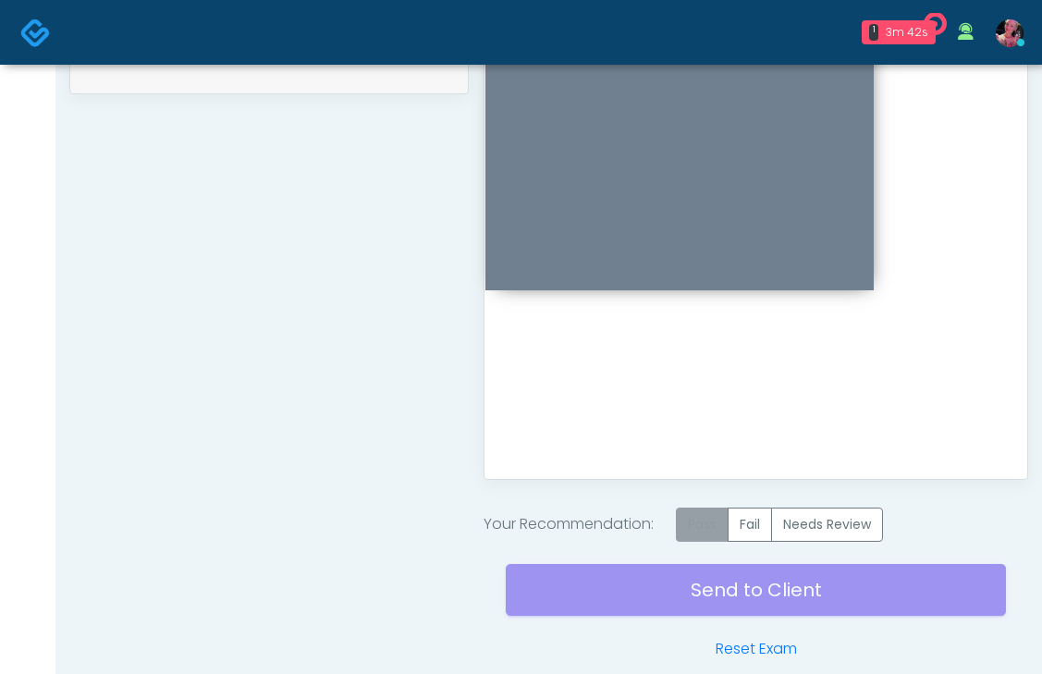
click at [714, 508] on label "Pass" at bounding box center [702, 525] width 53 height 34
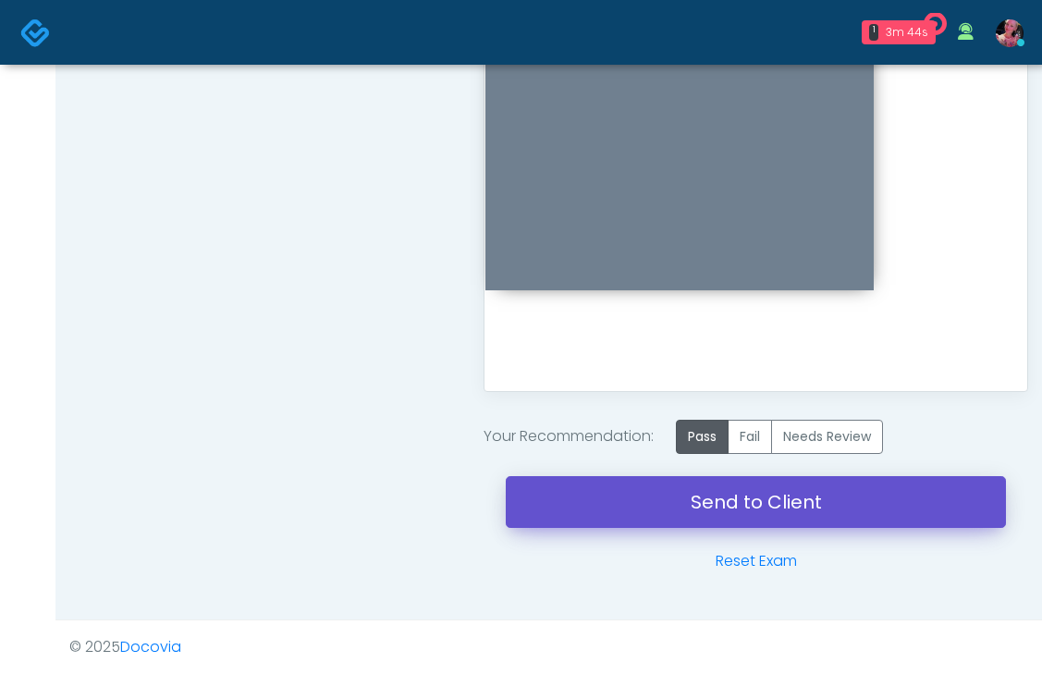
click at [614, 503] on link "Send to Client" at bounding box center [756, 502] width 500 height 52
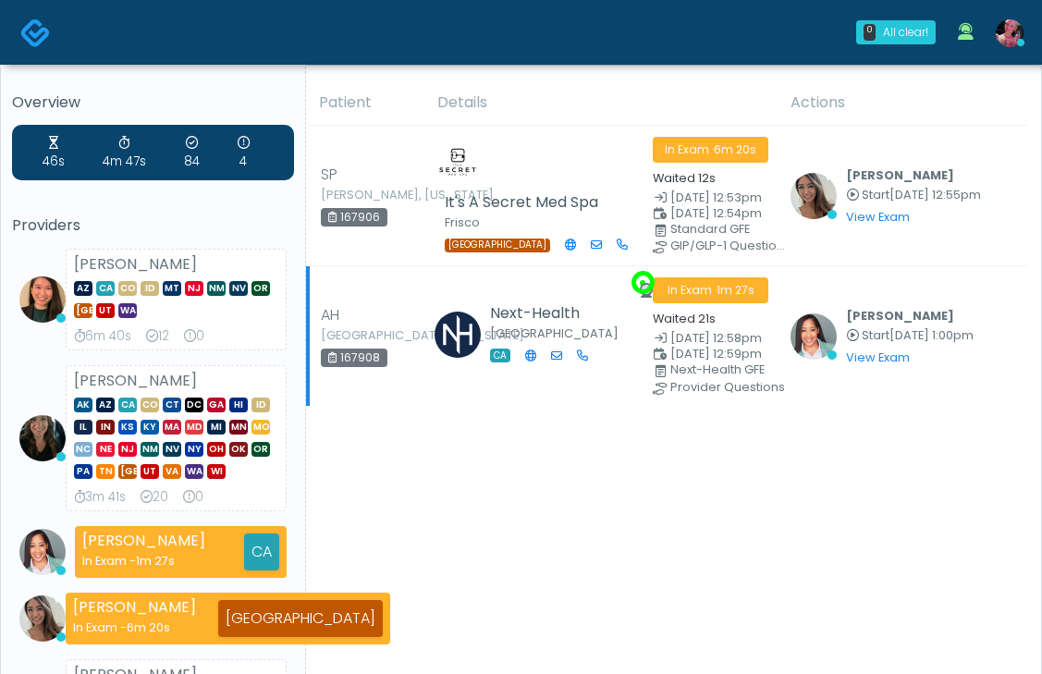
scroll to position [3, 0]
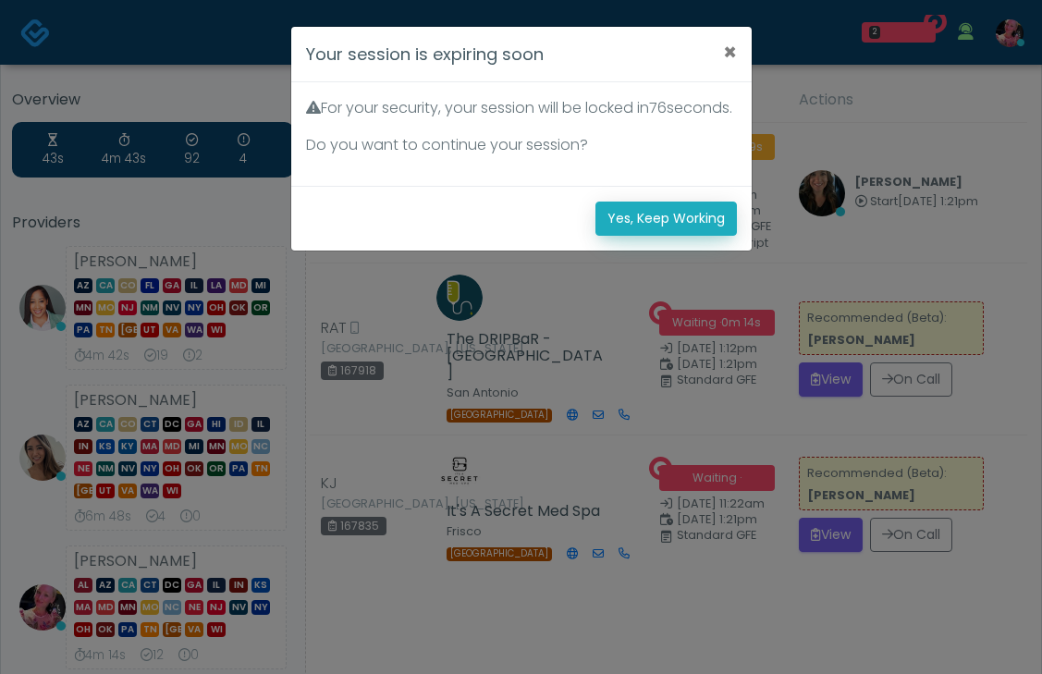
click at [660, 236] on button "Yes, Keep Working" at bounding box center [666, 219] width 141 height 34
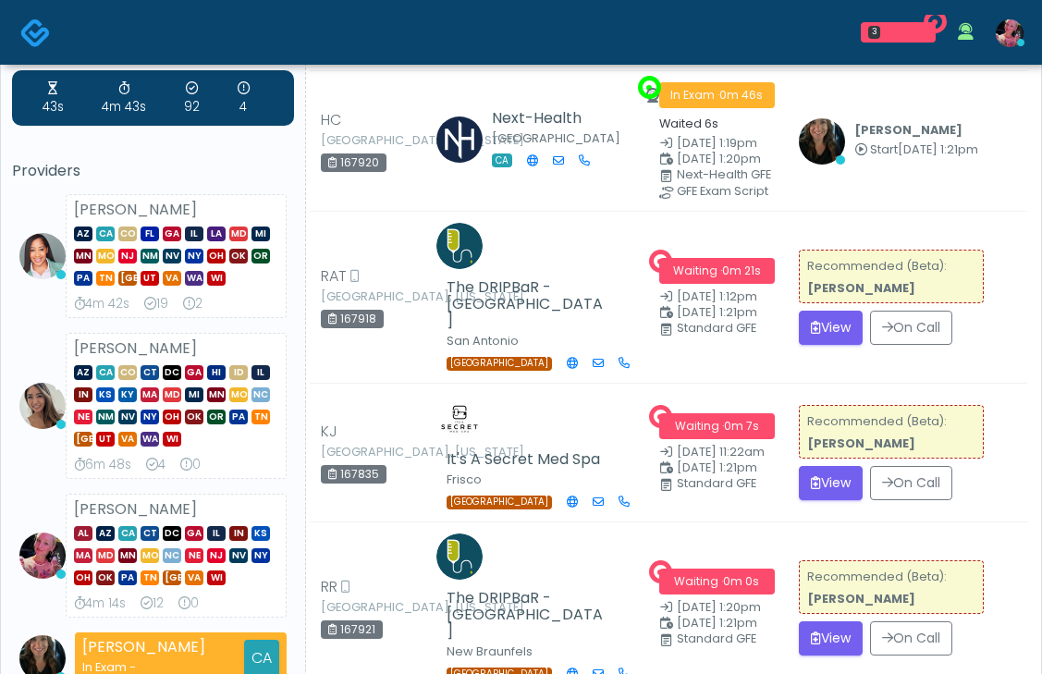
scroll to position [131, 0]
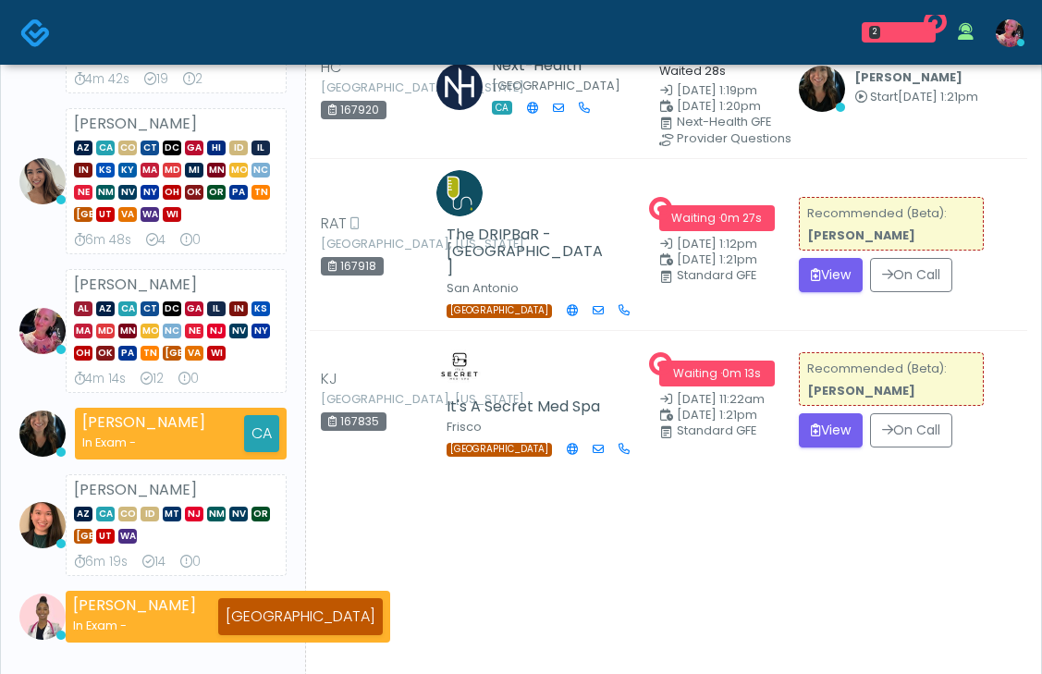
scroll to position [283, 0]
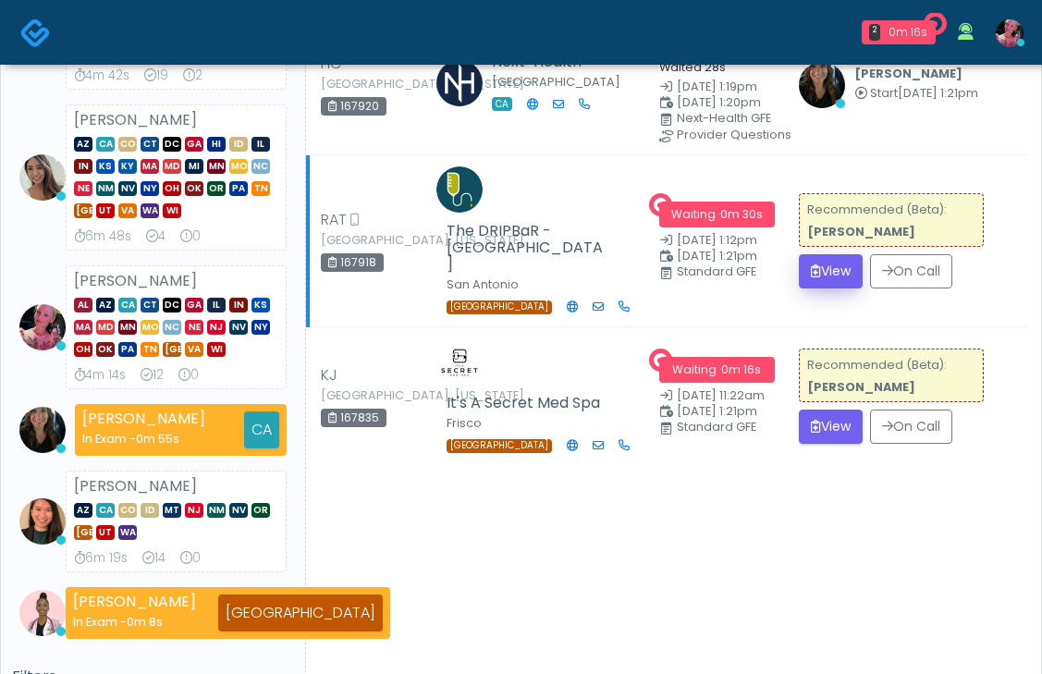
click at [831, 247] on div "Recommended (Beta): [PERSON_NAME]" at bounding box center [891, 220] width 185 height 54
click at [830, 289] on button "View" at bounding box center [831, 271] width 64 height 34
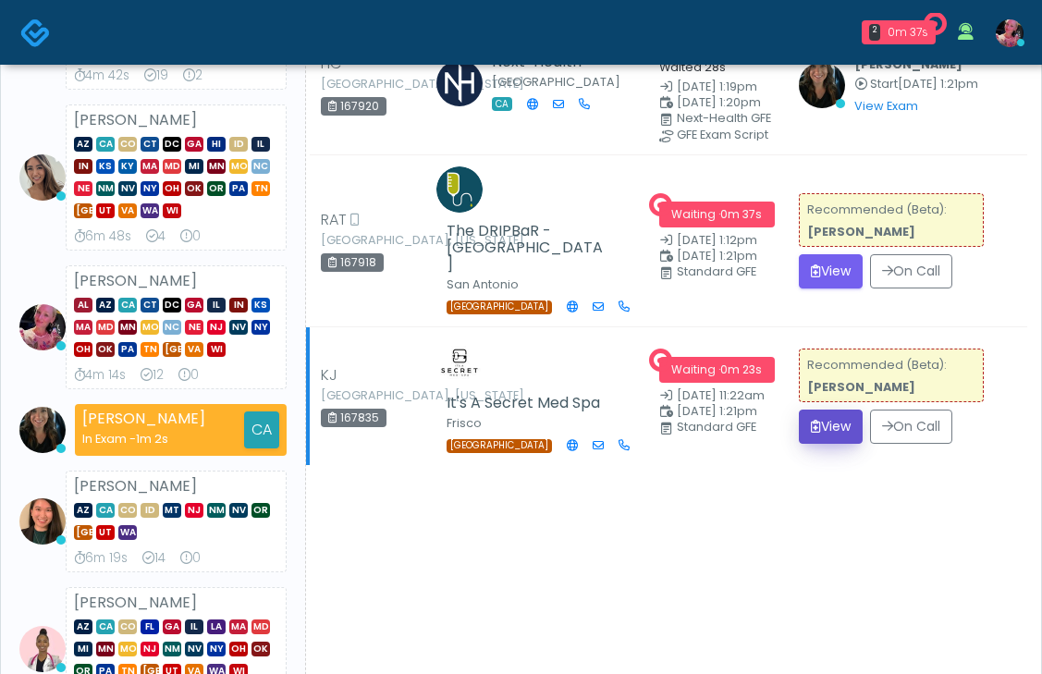
click at [834, 444] on button "View" at bounding box center [831, 427] width 64 height 34
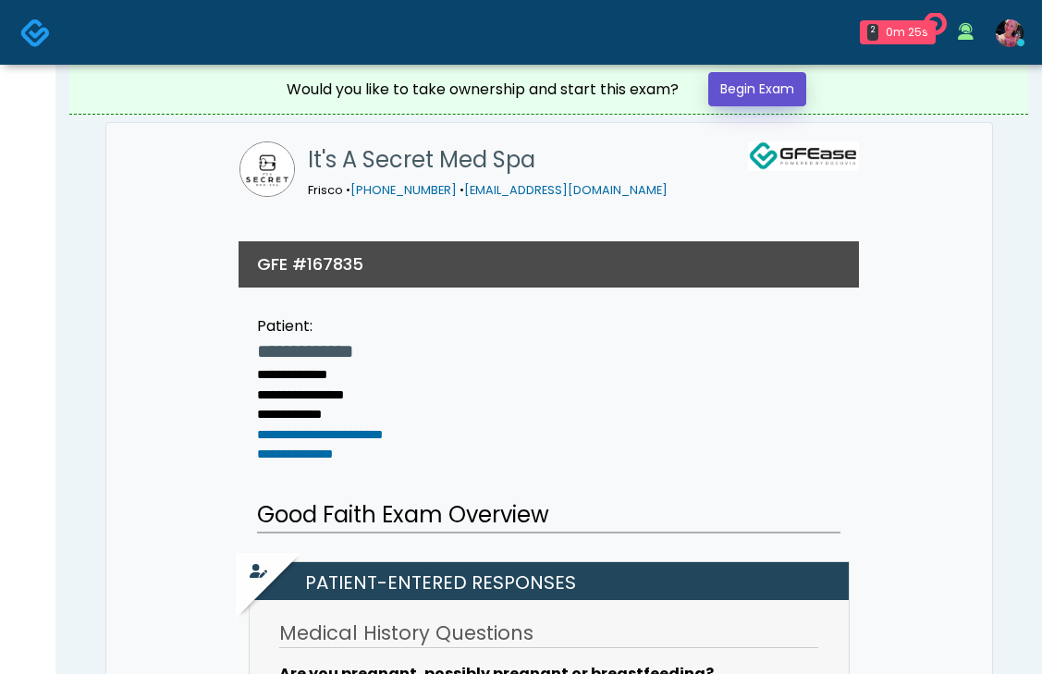
click at [751, 85] on link "Begin Exam" at bounding box center [757, 89] width 98 height 34
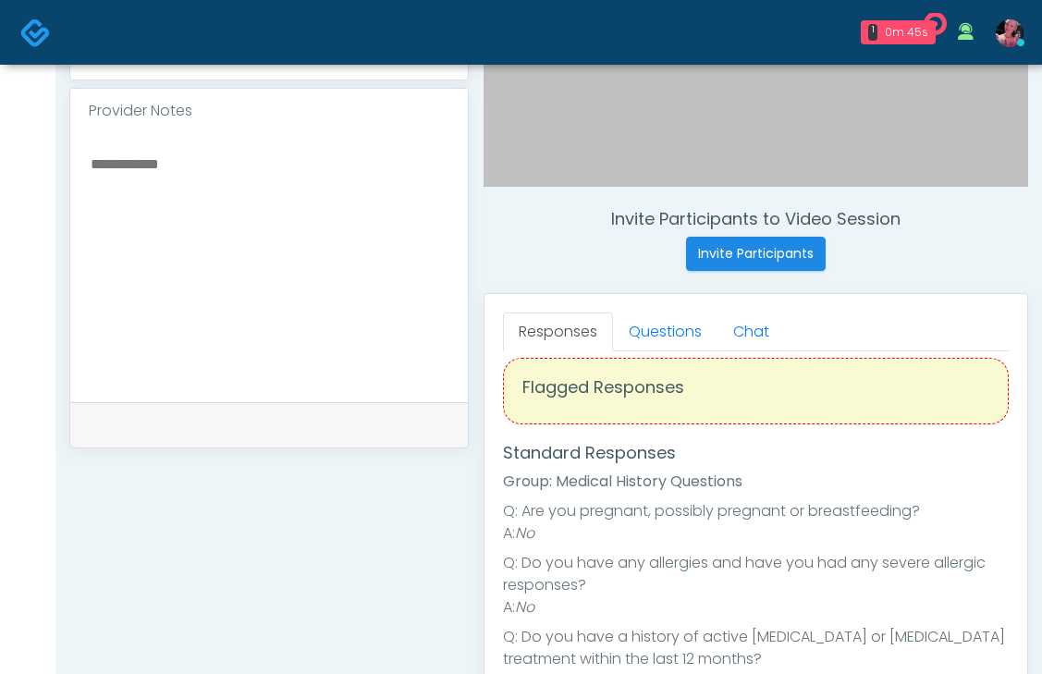
scroll to position [38, 0]
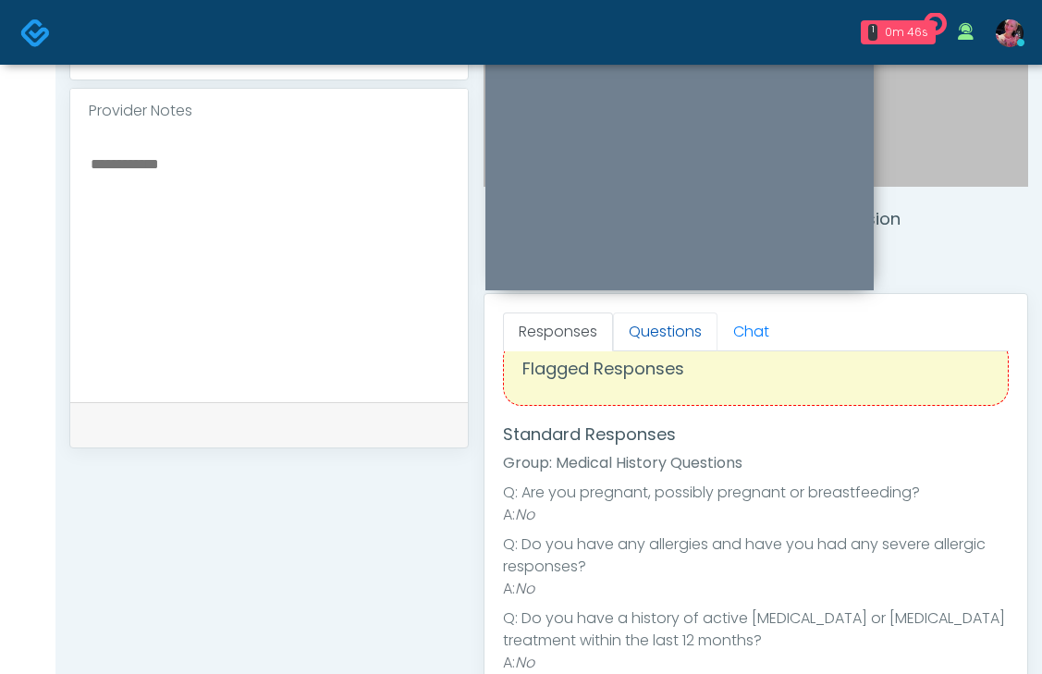
click at [668, 338] on link "Questions" at bounding box center [665, 332] width 104 height 39
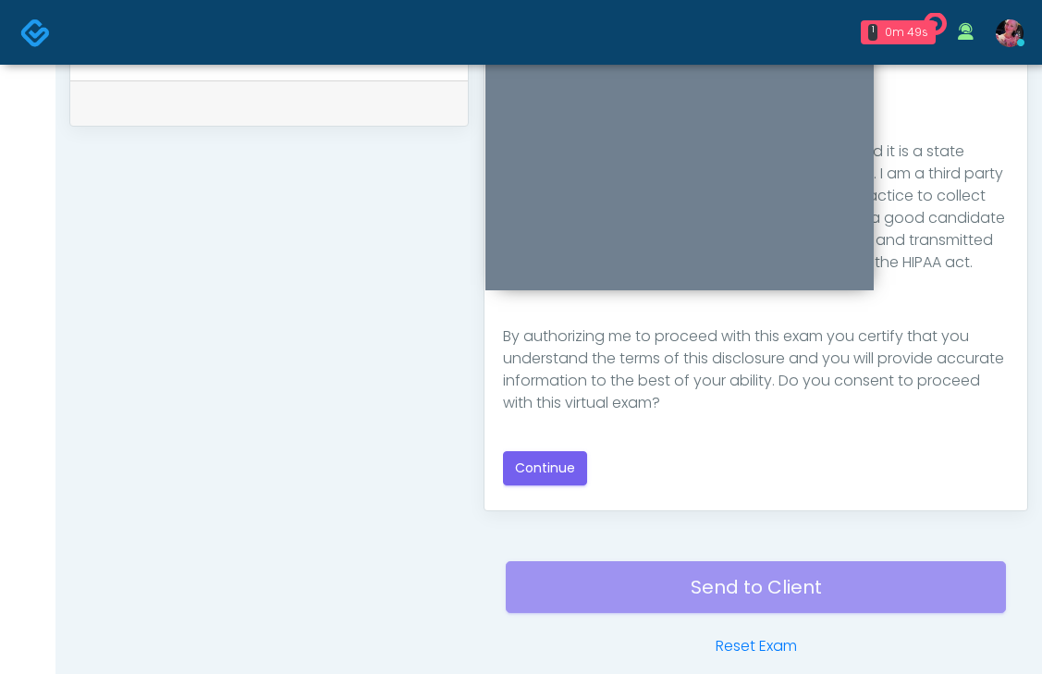
scroll to position [928, 0]
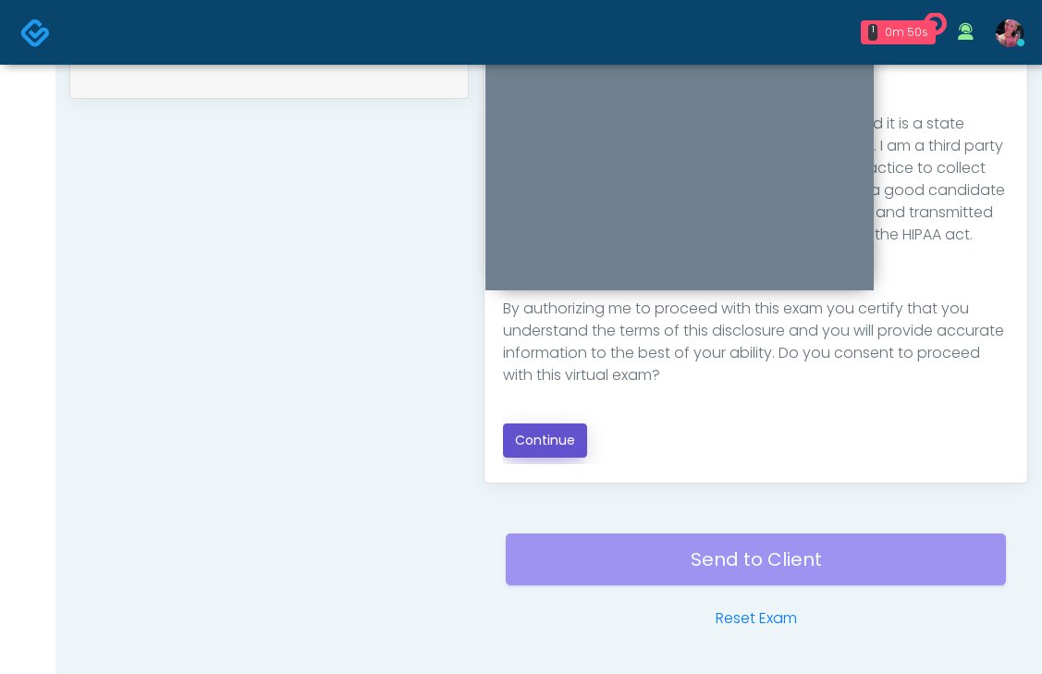
click at [559, 439] on button "Continue" at bounding box center [545, 441] width 84 height 34
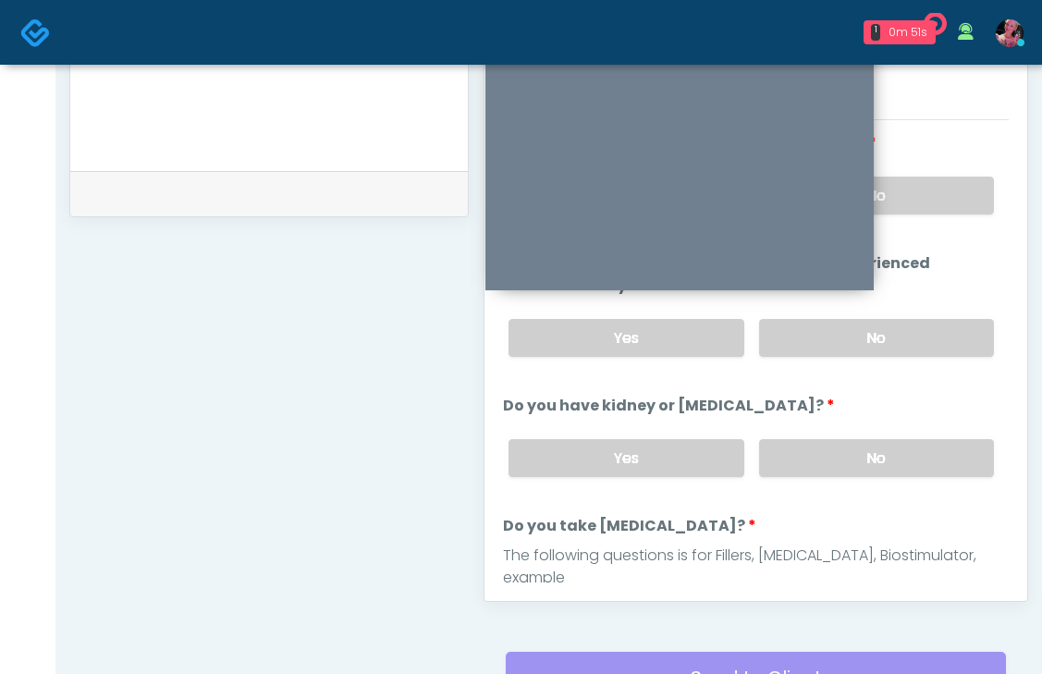
scroll to position [752, 0]
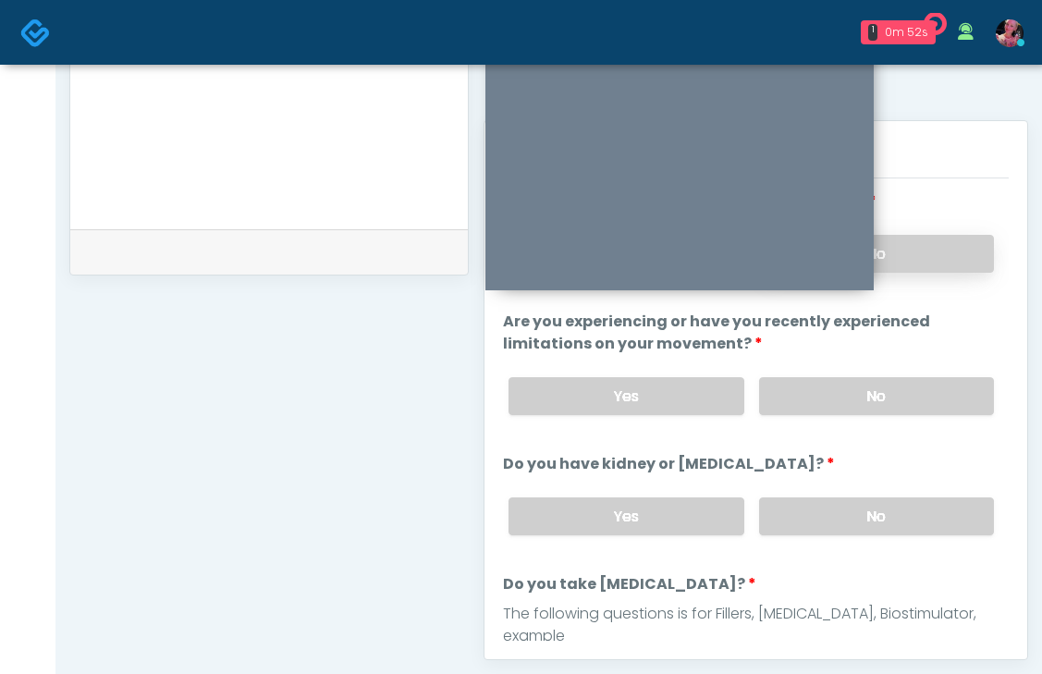
click at [934, 270] on label "No" at bounding box center [876, 254] width 235 height 38
click at [916, 363] on div "Yes No" at bounding box center [751, 397] width 515 height 68
click at [902, 415] on div "Yes No" at bounding box center [751, 397] width 515 height 68
click at [898, 402] on label "No" at bounding box center [876, 396] width 235 height 38
click at [867, 530] on label "No" at bounding box center [876, 517] width 235 height 38
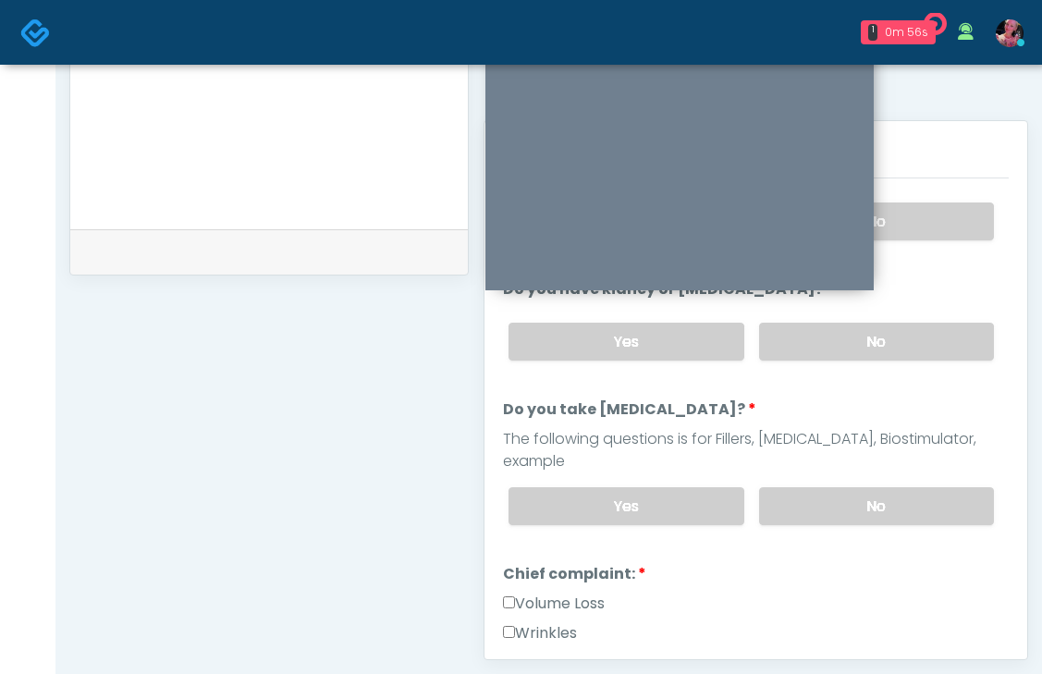
scroll to position [197, 0]
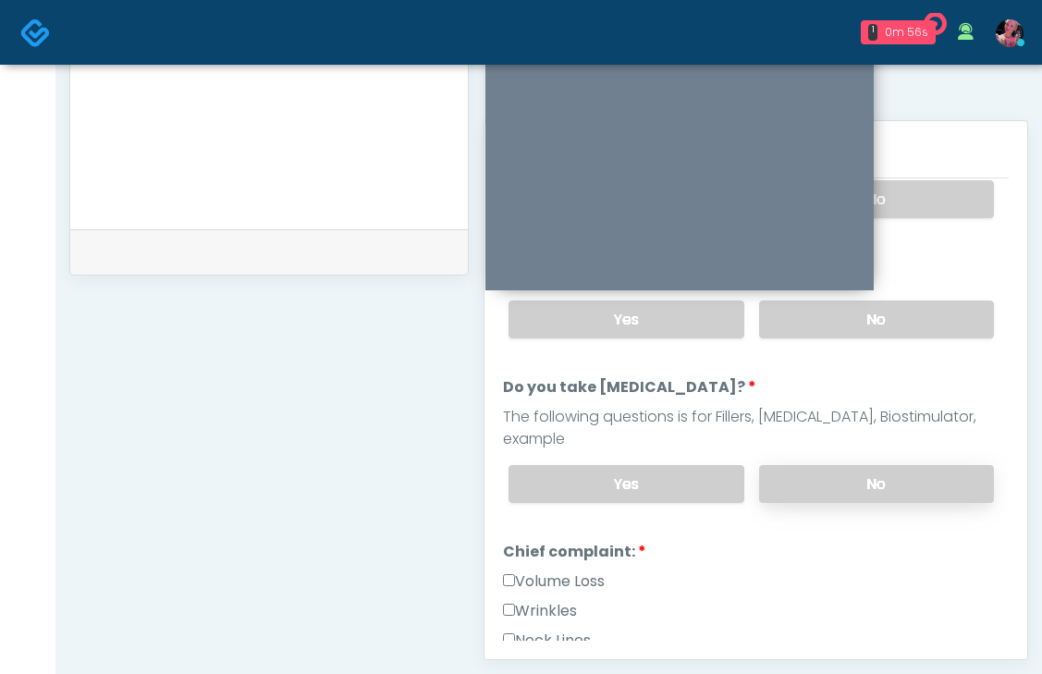
click at [857, 474] on label "No" at bounding box center [876, 484] width 235 height 38
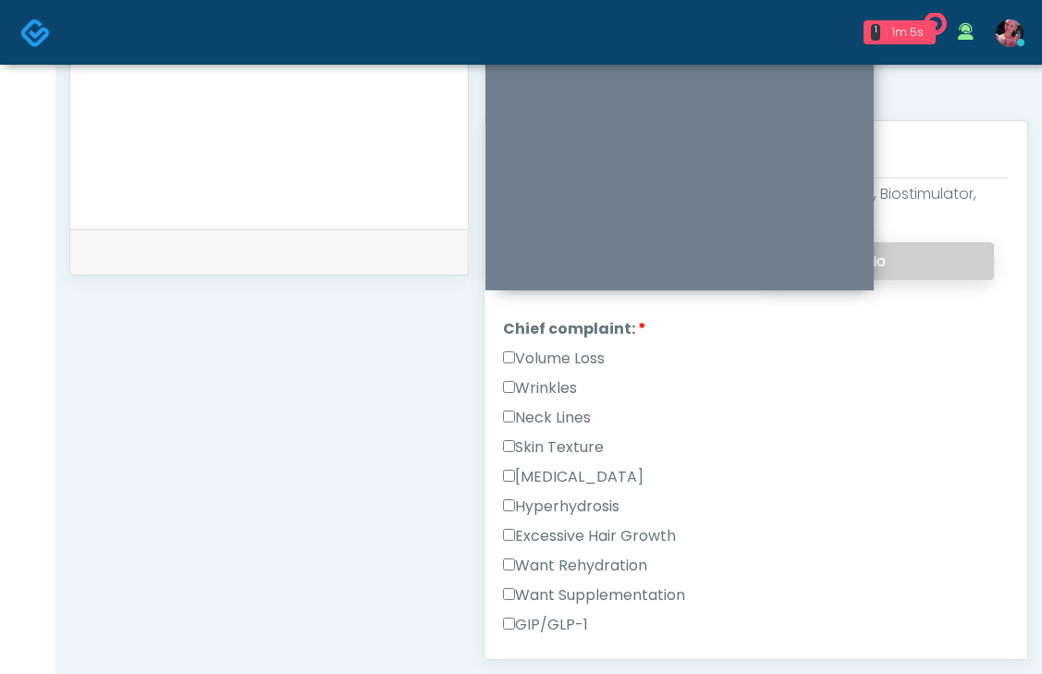
scroll to position [424, 0]
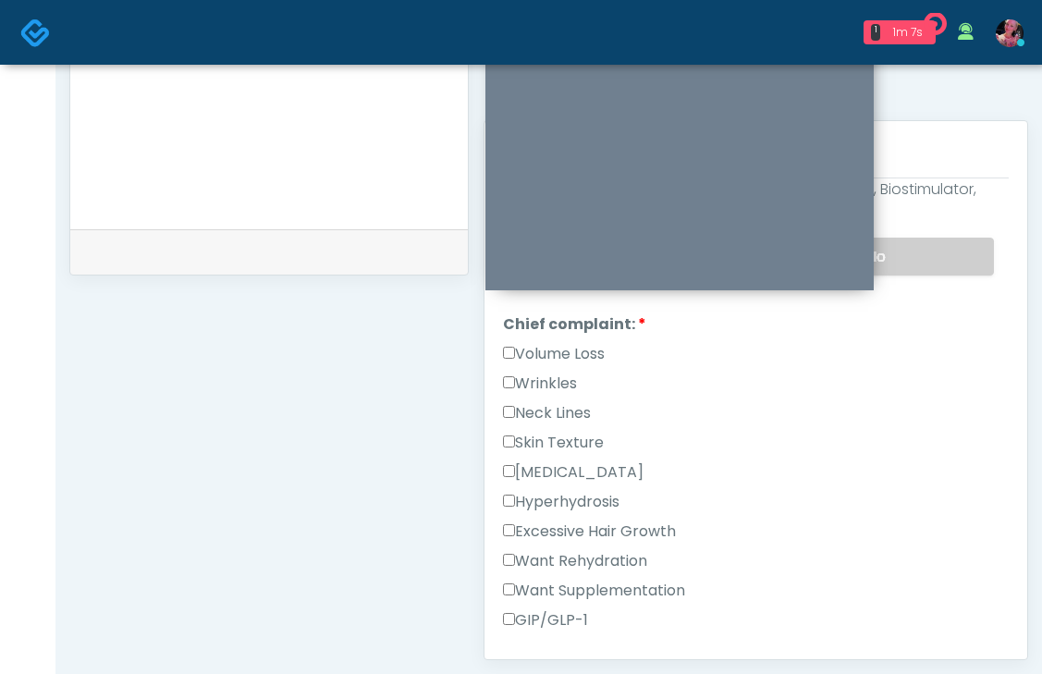
click at [567, 373] on label "Wrinkles" at bounding box center [540, 384] width 74 height 22
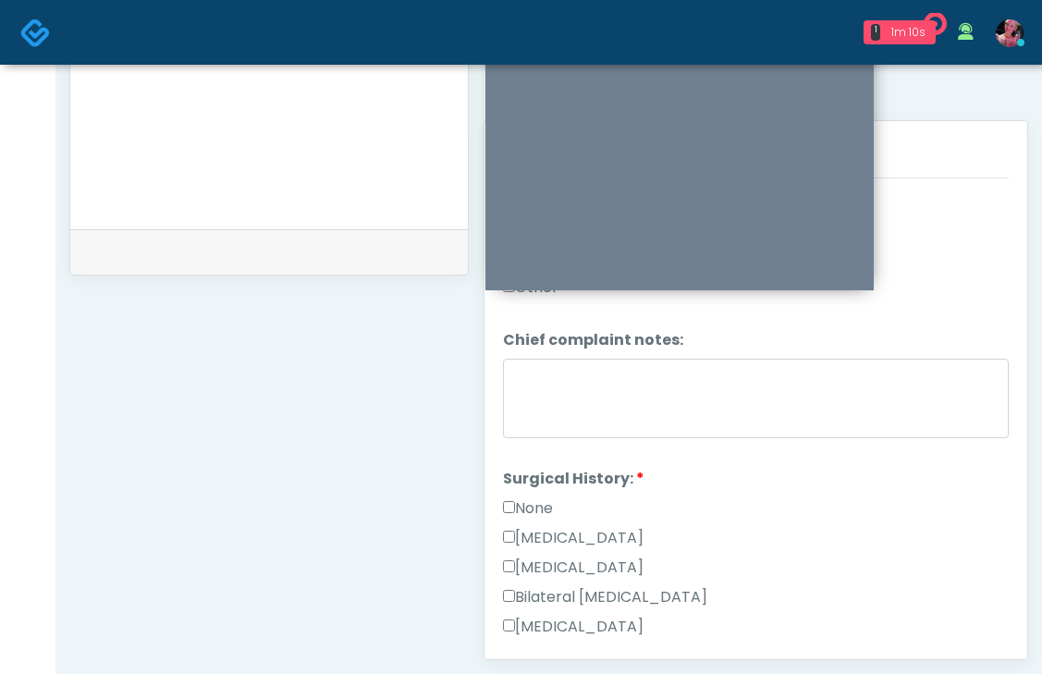
scroll to position [880, 0]
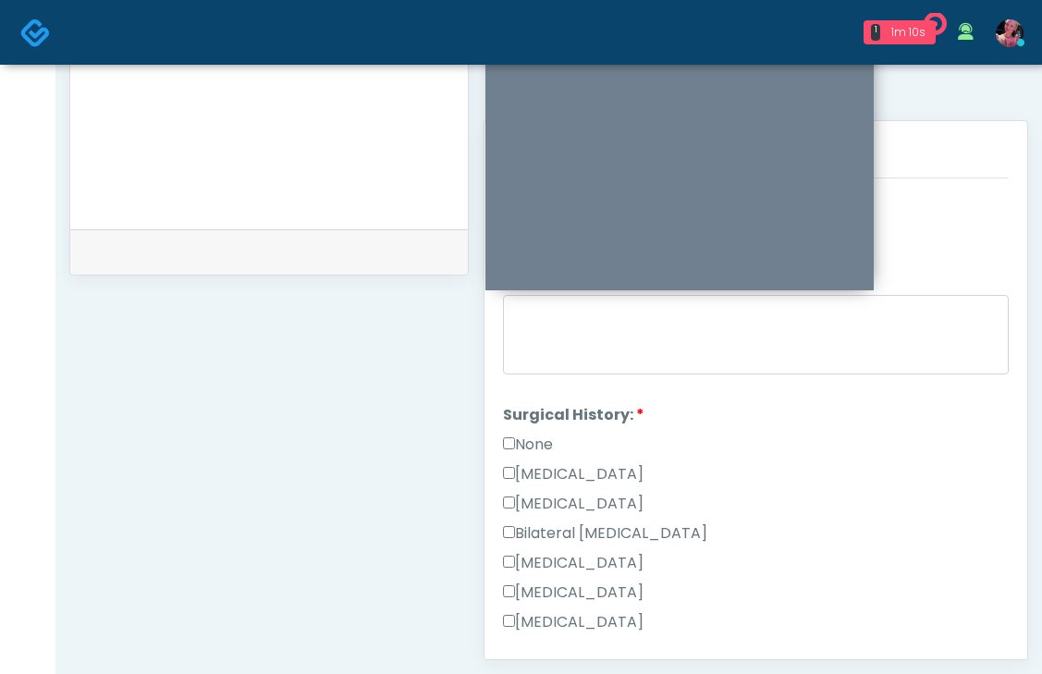
click at [522, 404] on label "Surgical History:" at bounding box center [573, 415] width 141 height 22
click at [522, 434] on label "None" at bounding box center [528, 445] width 50 height 22
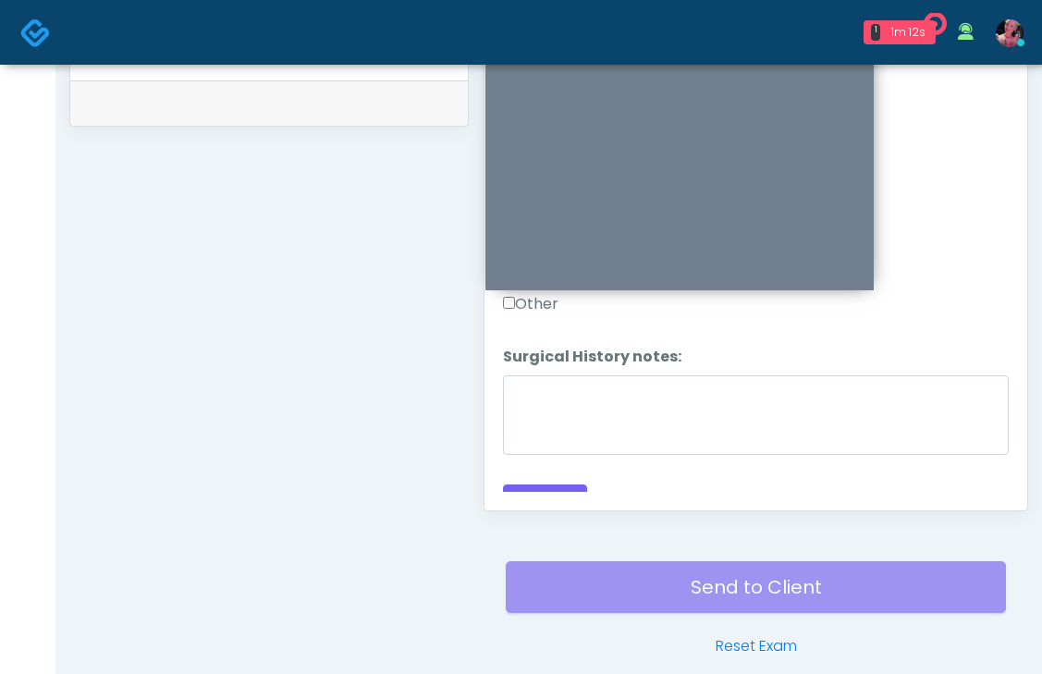
scroll to position [936, 0]
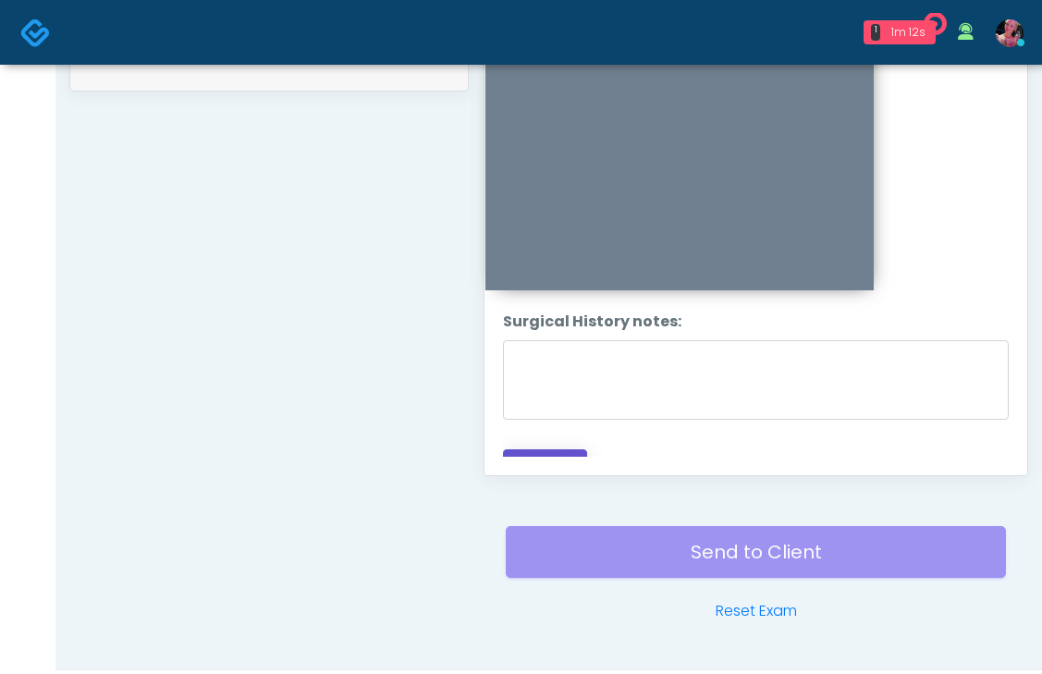
click at [532, 449] on button "Continue" at bounding box center [545, 466] width 84 height 34
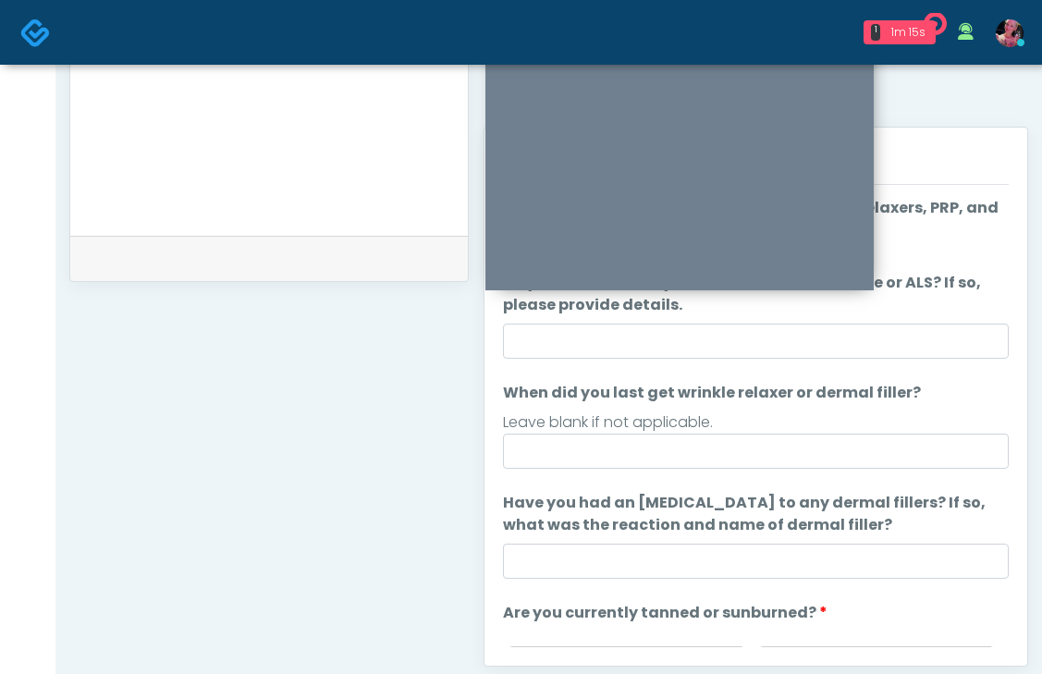
scroll to position [737, 0]
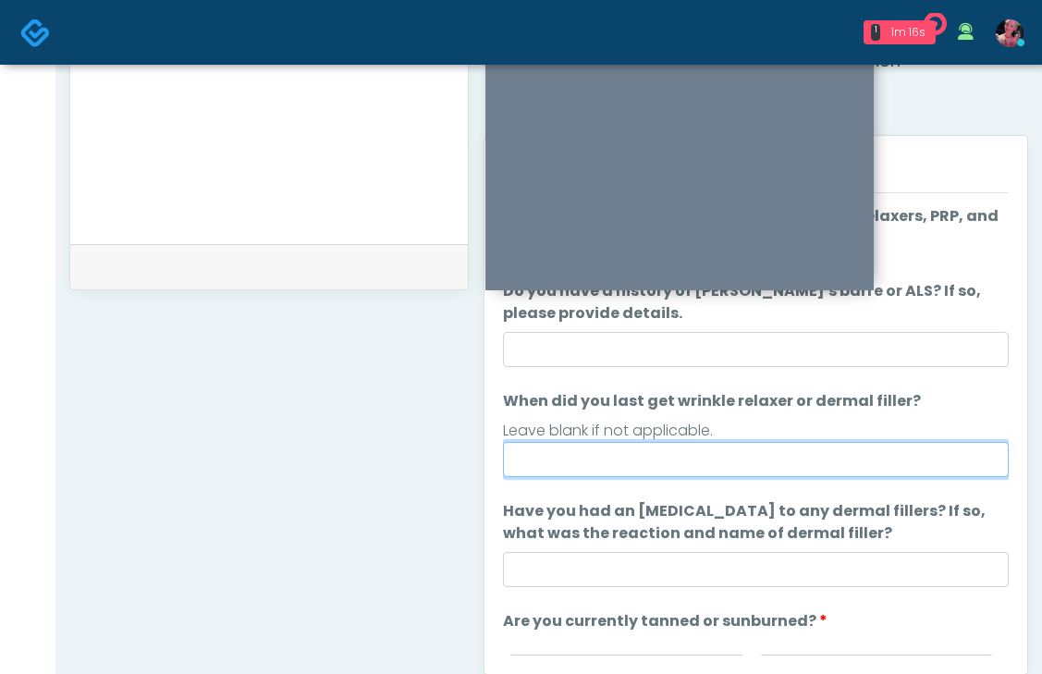
click at [721, 443] on input "When did you last get wrinkle relaxer or dermal filler?" at bounding box center [756, 459] width 506 height 35
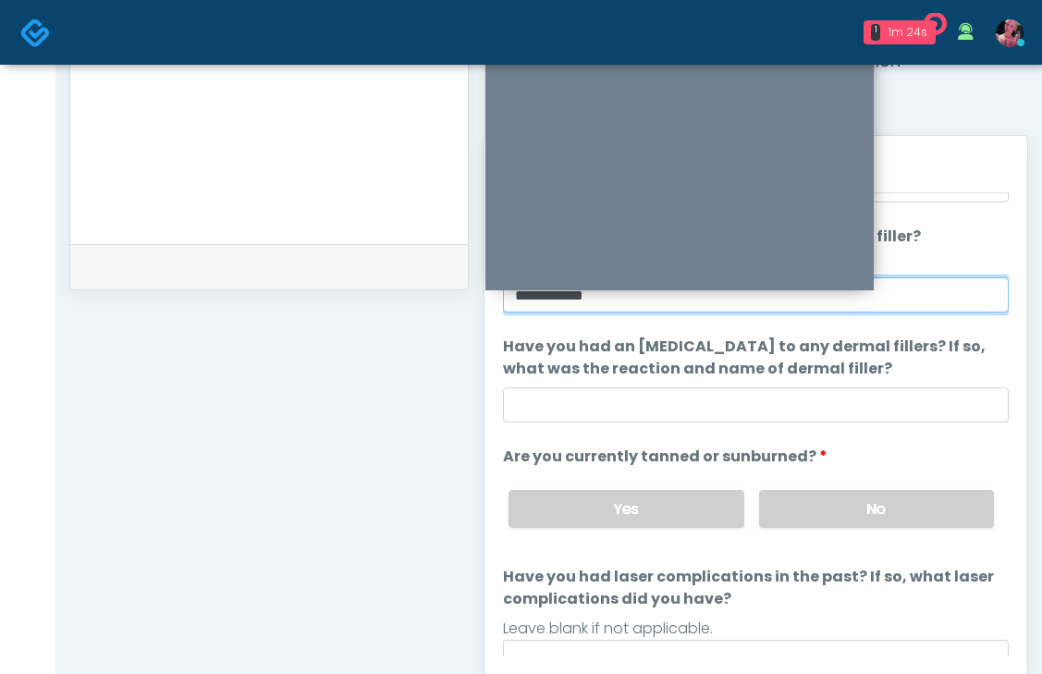
scroll to position [171, 0]
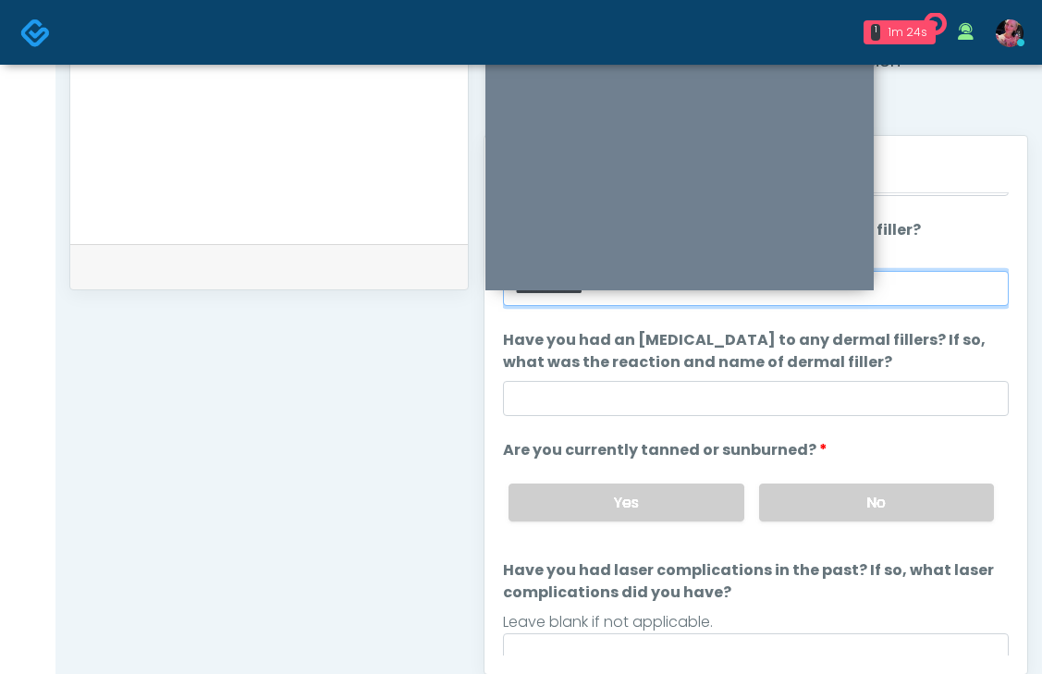
type input "**********"
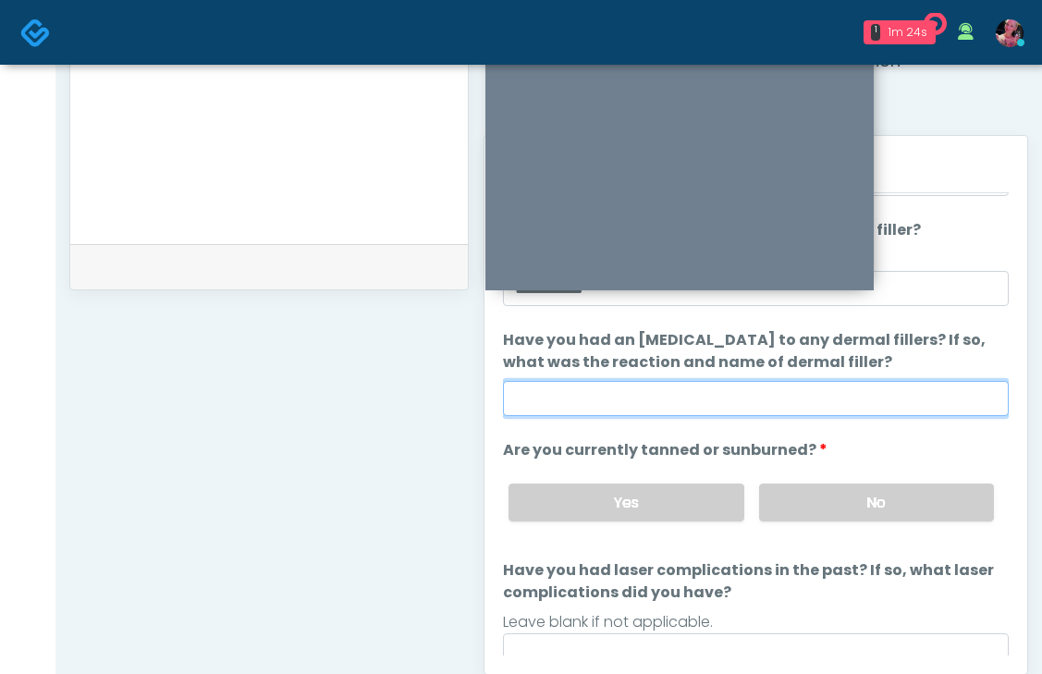
click at [924, 406] on input "Have you had an allergic response to any dermal fillers? If so, what was the re…" at bounding box center [756, 398] width 506 height 35
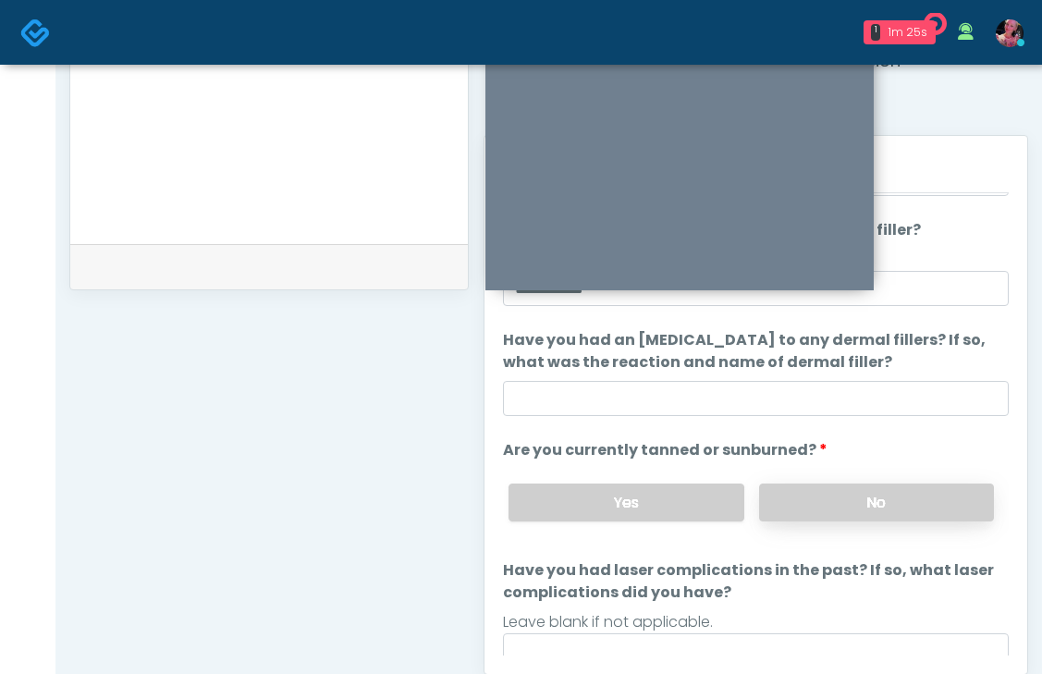
click at [880, 509] on label "No" at bounding box center [876, 503] width 235 height 38
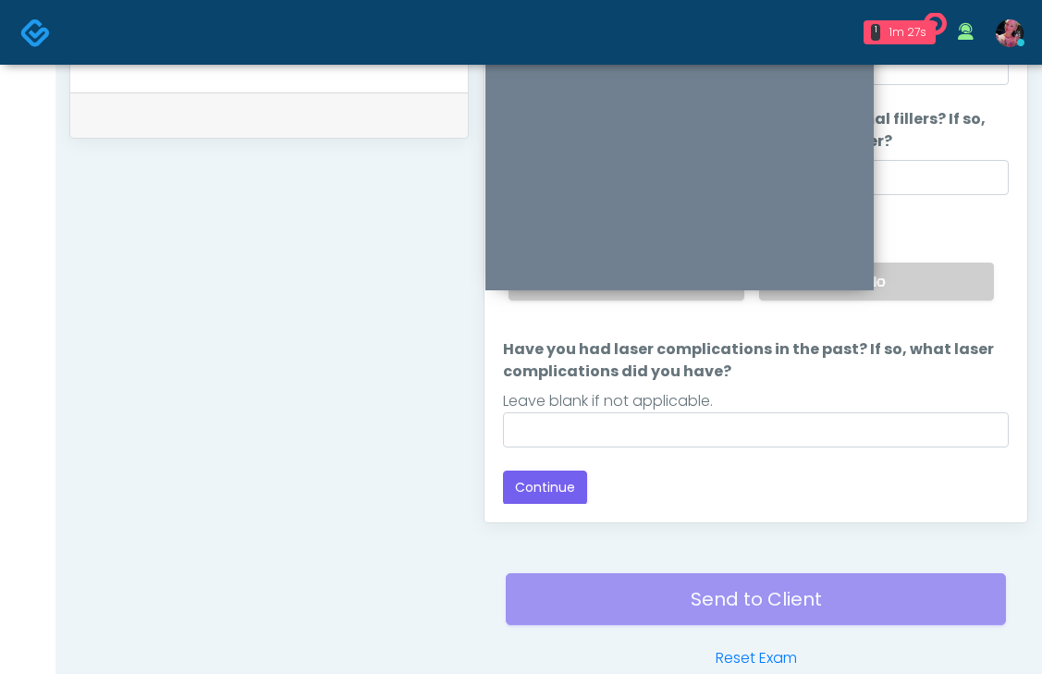
scroll to position [951, 0]
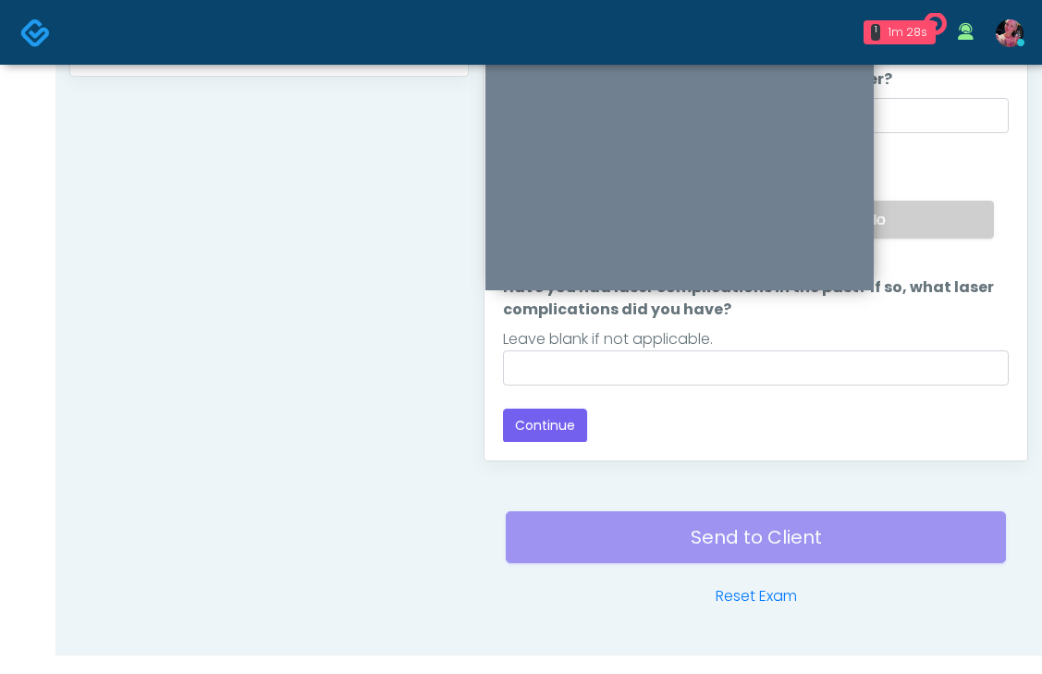
click at [535, 444] on div "Responses Questions Chat Good Faith Exam Script Good Faith Exam Script INTRODUC…" at bounding box center [756, 191] width 543 height 538
click at [535, 442] on div "Responses Questions Chat Good Faith Exam Script Good Faith Exam Script INTRODUC…" at bounding box center [756, 191] width 543 height 538
click at [535, 434] on button "Continue" at bounding box center [545, 426] width 84 height 34
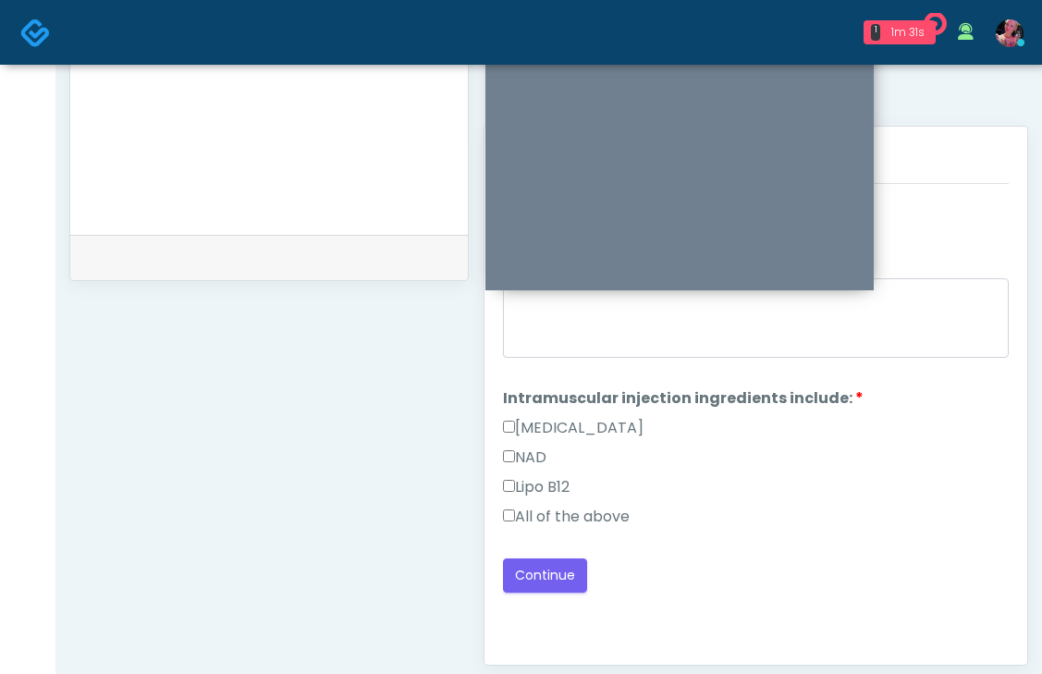
scroll to position [748, 0]
click at [596, 507] on label "All of the above" at bounding box center [566, 515] width 127 height 22
click at [558, 576] on button "Continue" at bounding box center [545, 574] width 84 height 34
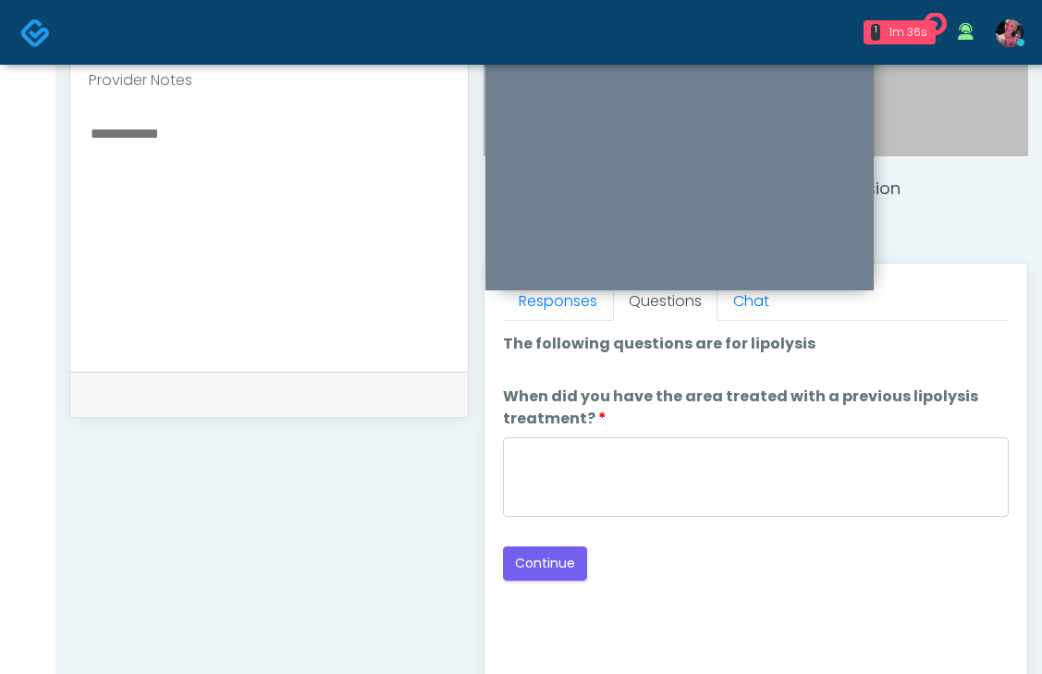
scroll to position [608, 0]
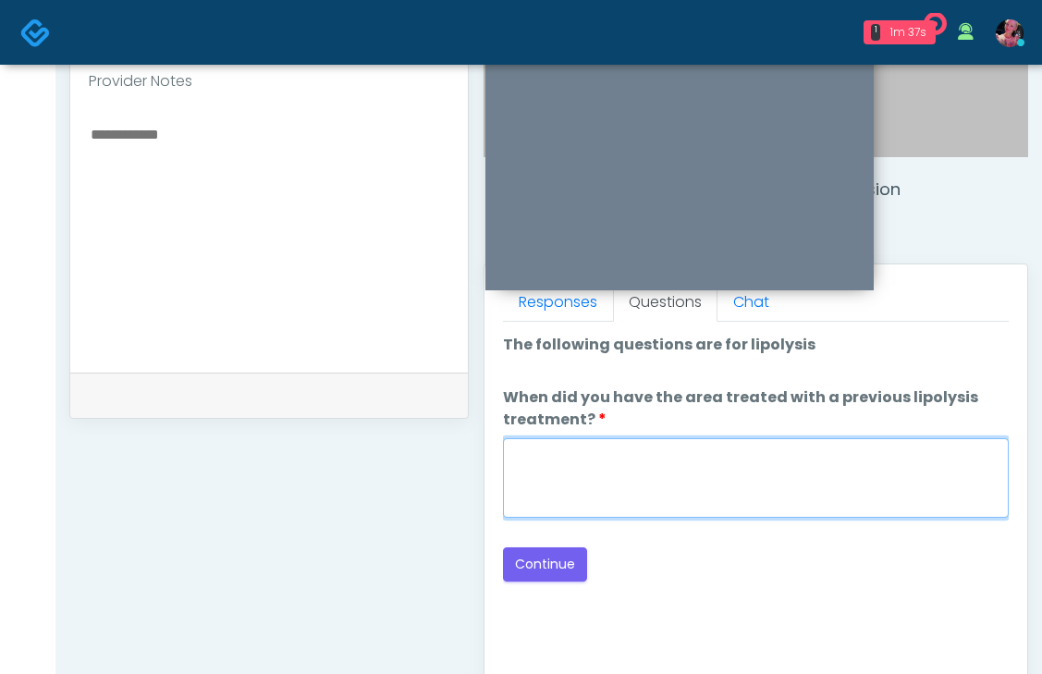
click at [693, 476] on textarea "When did you have the area treated with a previous lipolysis treatment?" at bounding box center [756, 478] width 506 height 80
type textarea "*****"
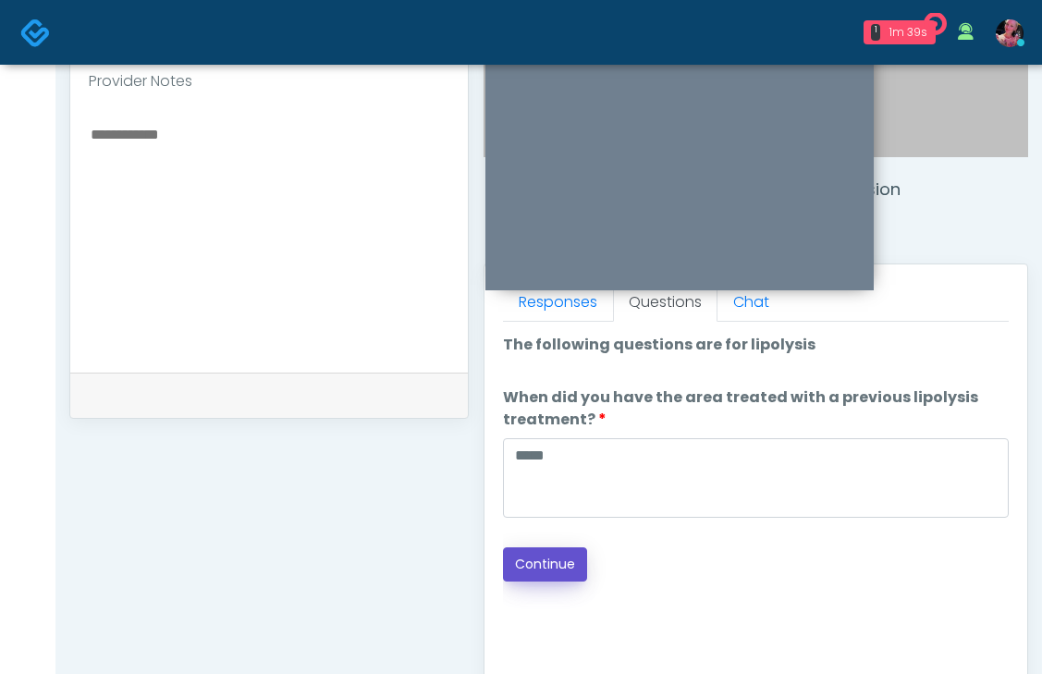
click at [552, 548] on button "Continue" at bounding box center [545, 564] width 84 height 34
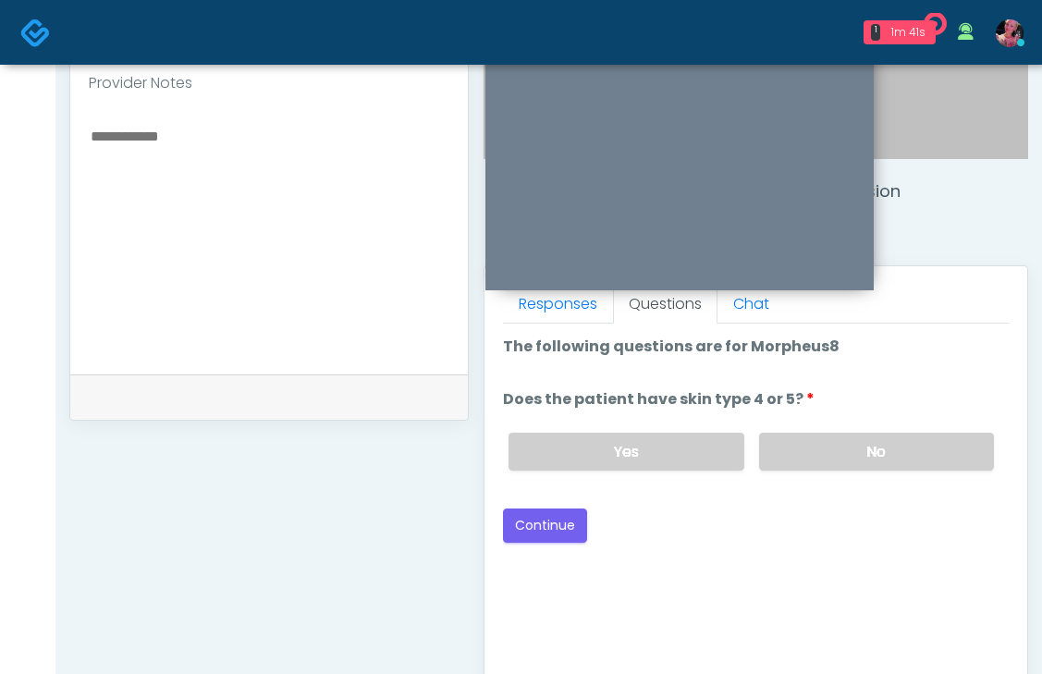
scroll to position [609, 0]
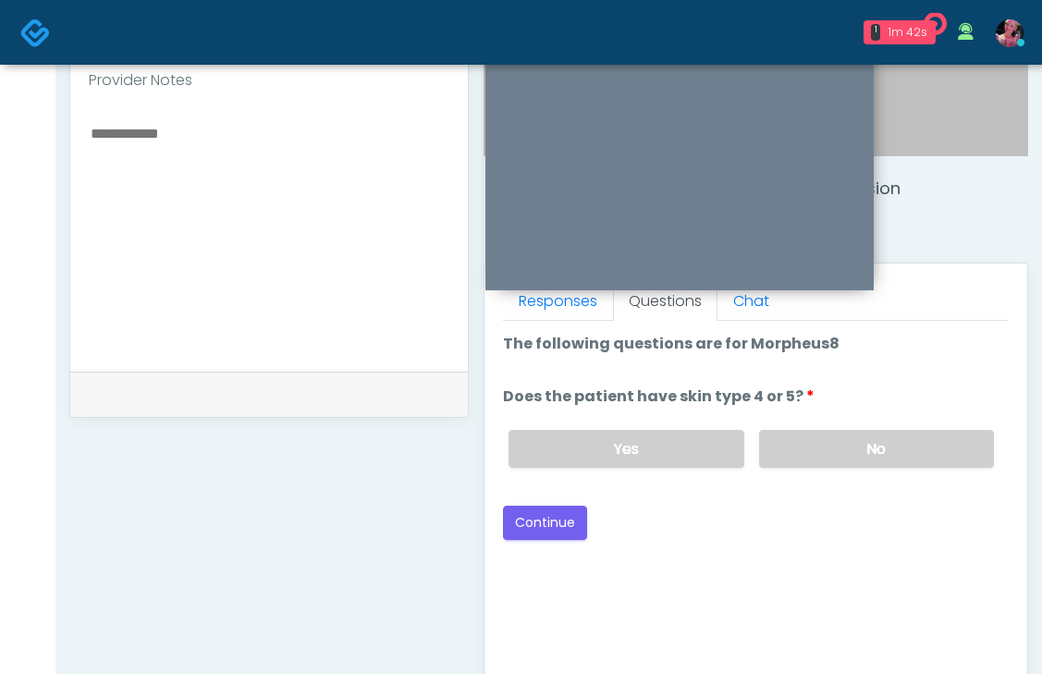
click at [874, 470] on div "Yes No" at bounding box center [751, 449] width 515 height 68
click at [873, 458] on label "No" at bounding box center [876, 449] width 235 height 38
click at [612, 457] on label "Yes" at bounding box center [626, 449] width 235 height 38
click at [535, 519] on button "Continue" at bounding box center [545, 523] width 84 height 34
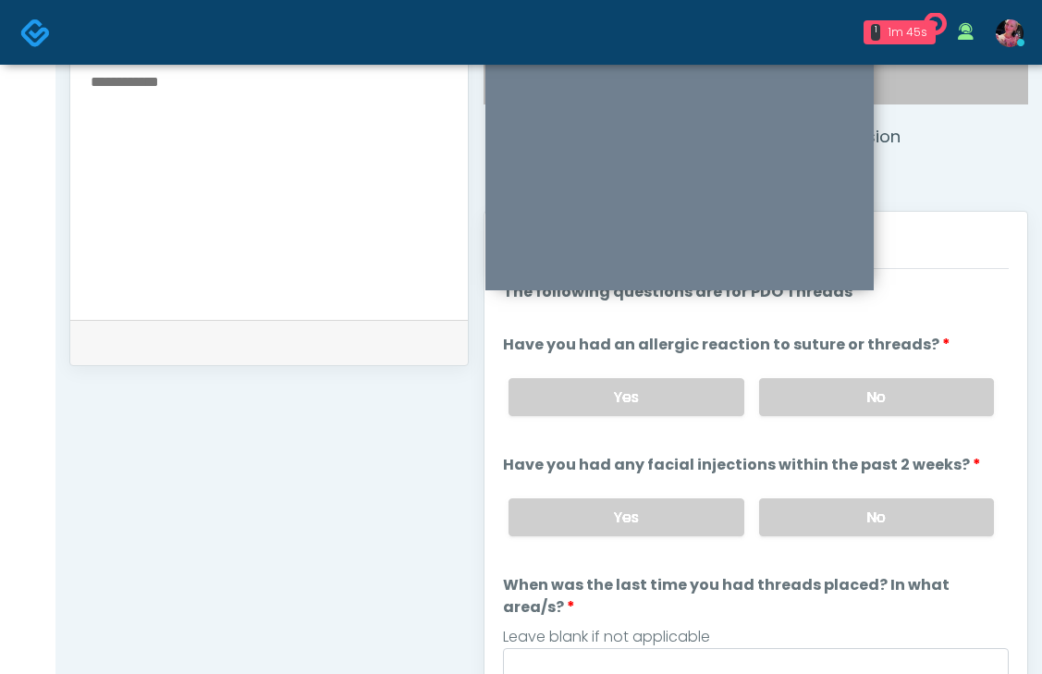
scroll to position [656, 0]
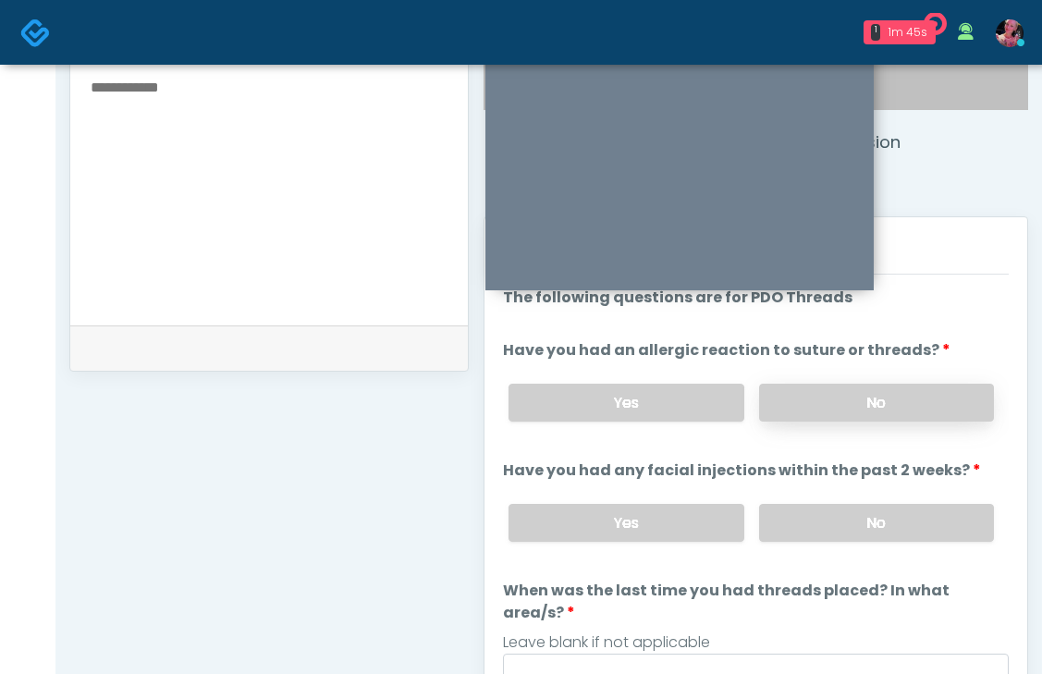
click at [884, 385] on label "No" at bounding box center [876, 403] width 235 height 38
click at [845, 533] on label "No" at bounding box center [876, 523] width 235 height 38
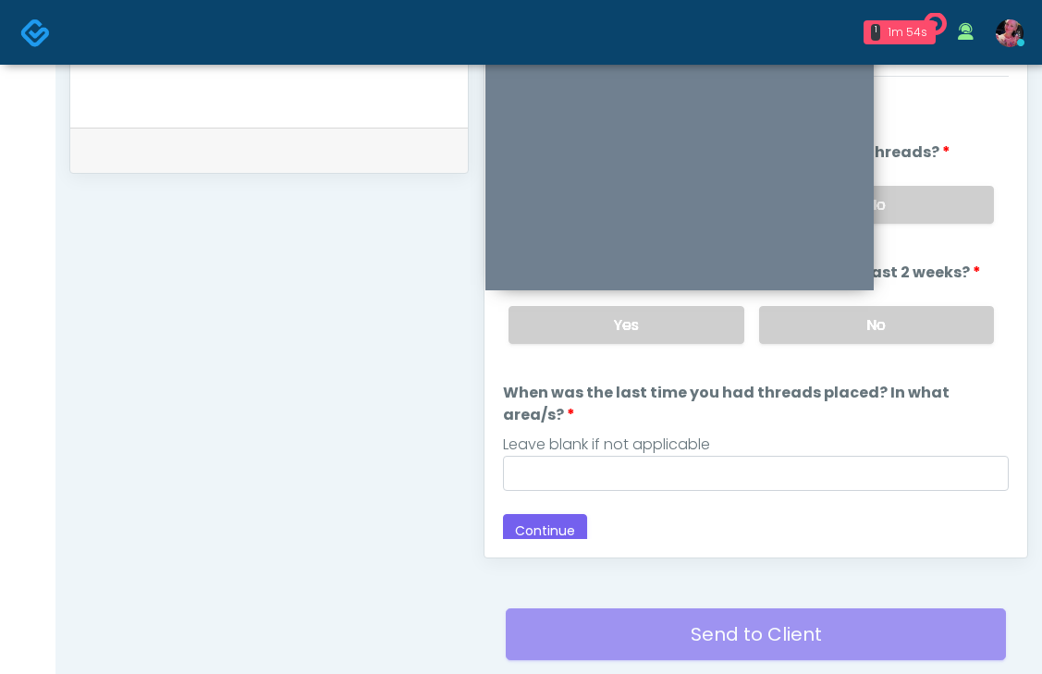
scroll to position [860, 0]
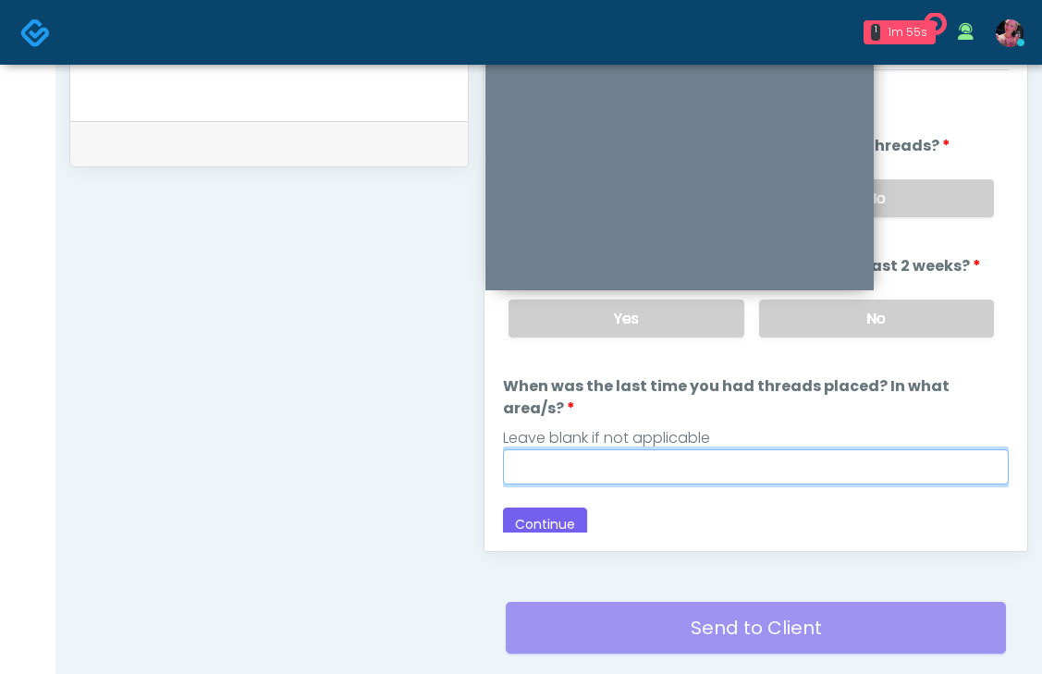
click at [692, 449] on input "When was the last time you had threads placed? In what area/s?" at bounding box center [756, 466] width 506 height 35
type input "*****"
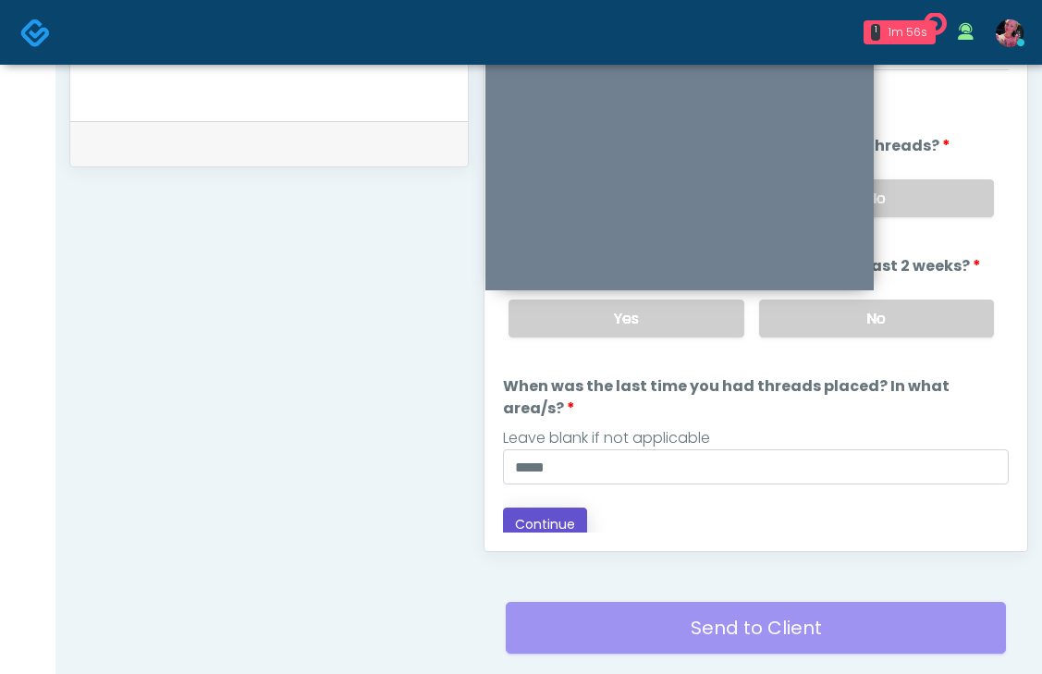
click at [566, 508] on button "Continue" at bounding box center [545, 525] width 84 height 34
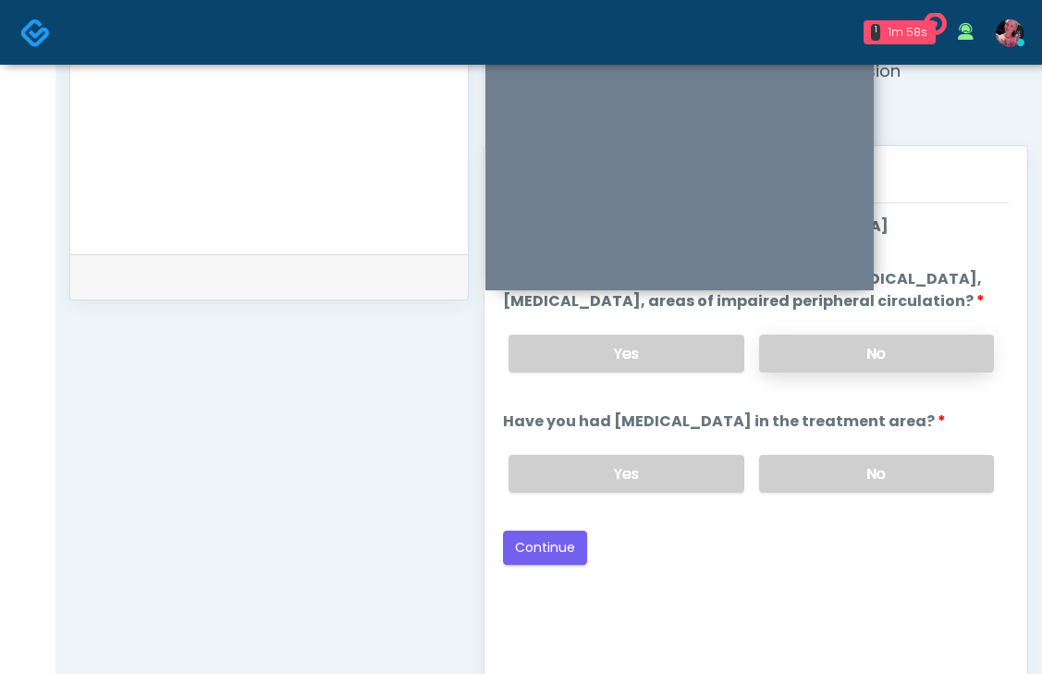
click at [899, 373] on label "No" at bounding box center [876, 354] width 235 height 38
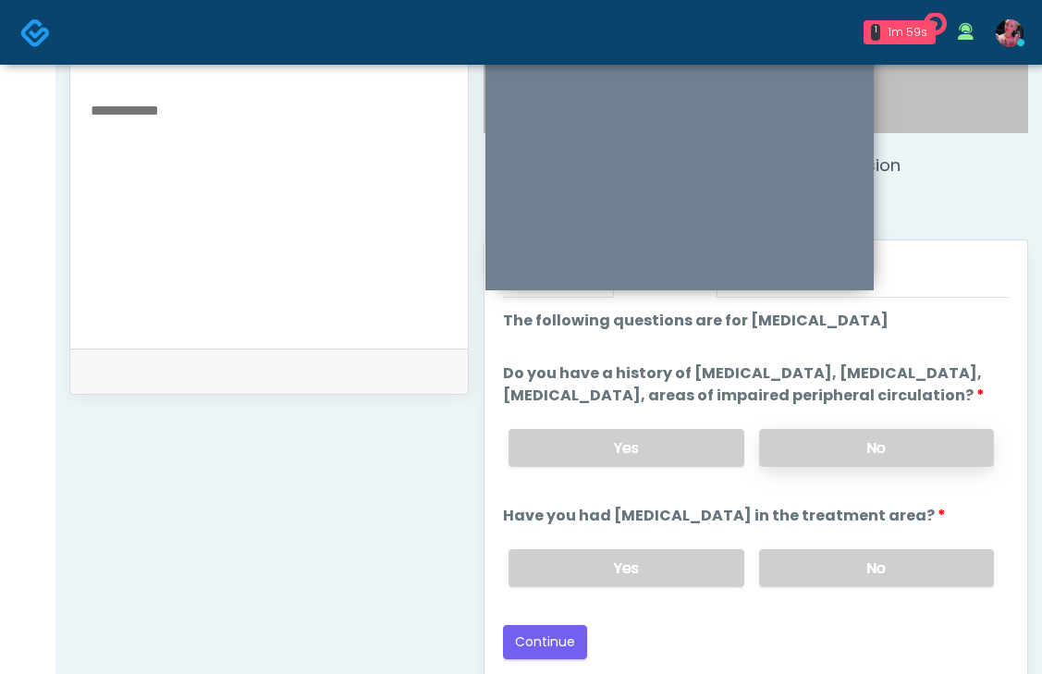
scroll to position [633, 0]
click at [856, 584] on label "No" at bounding box center [876, 567] width 235 height 38
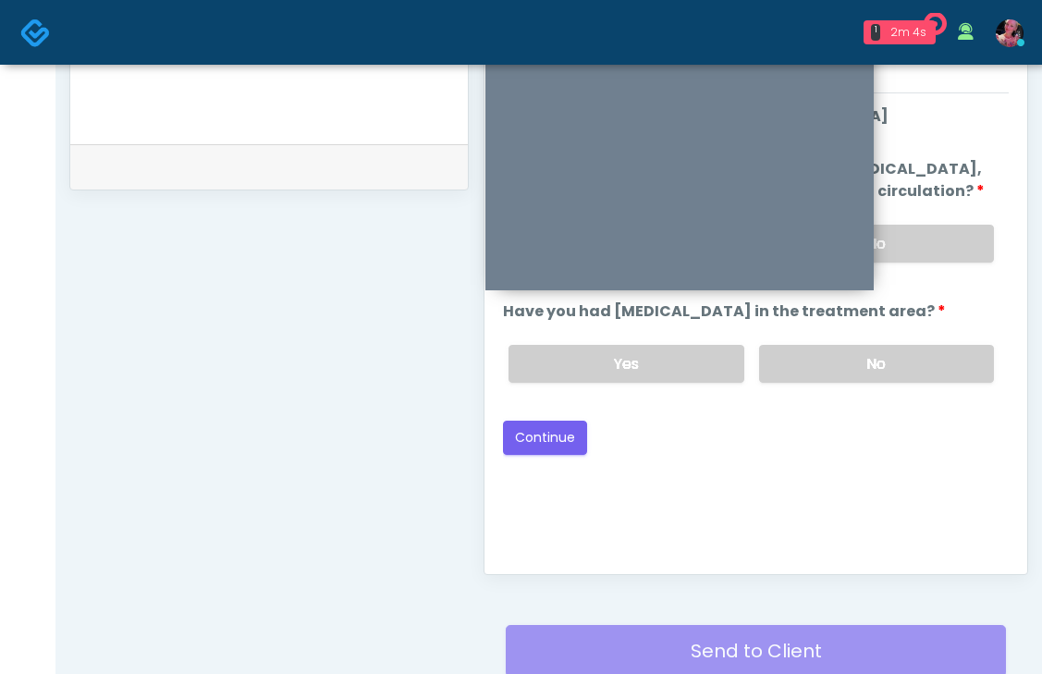
scroll to position [867, 0]
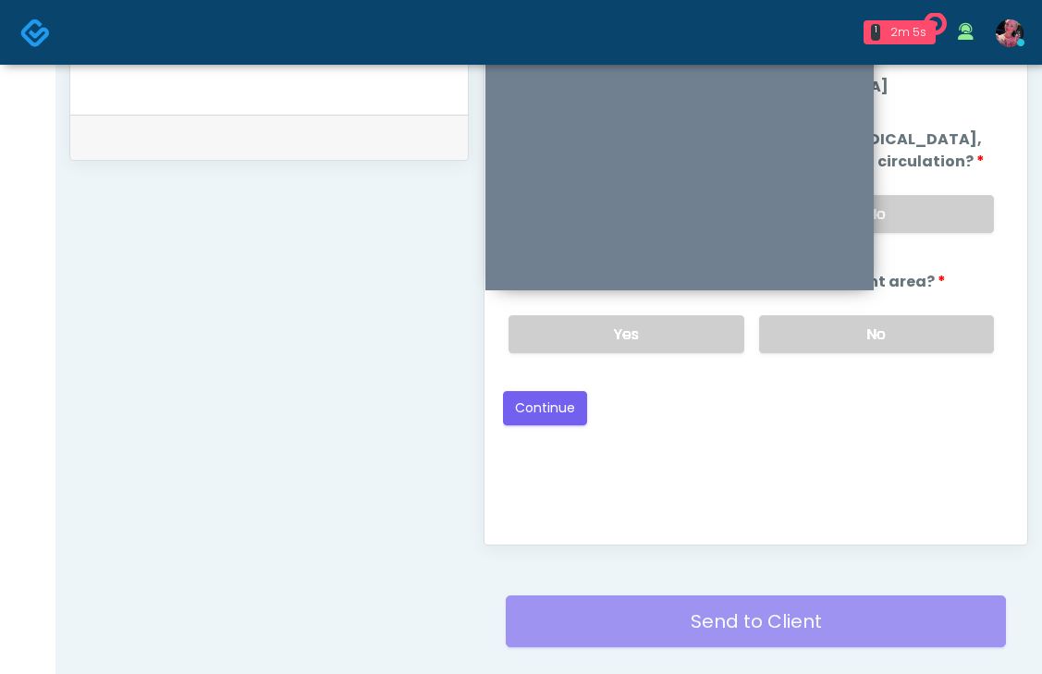
click at [586, 424] on div "Back Continue" at bounding box center [756, 408] width 506 height 34
click at [584, 425] on button "Continue" at bounding box center [545, 408] width 84 height 34
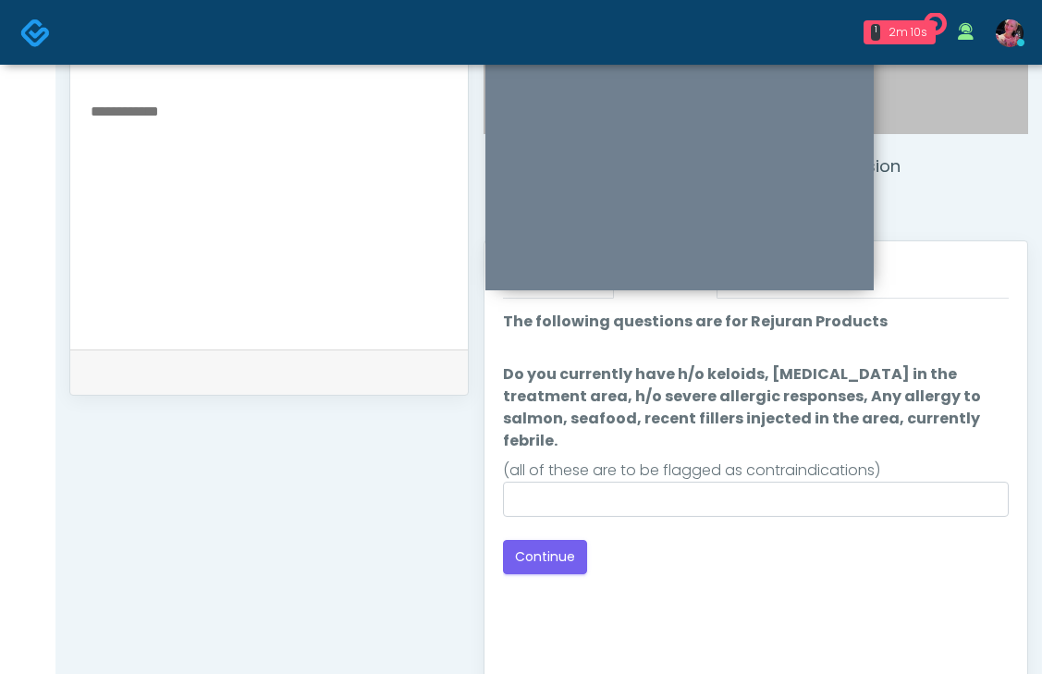
scroll to position [633, 0]
click at [547, 538] on button "Continue" at bounding box center [545, 555] width 84 height 34
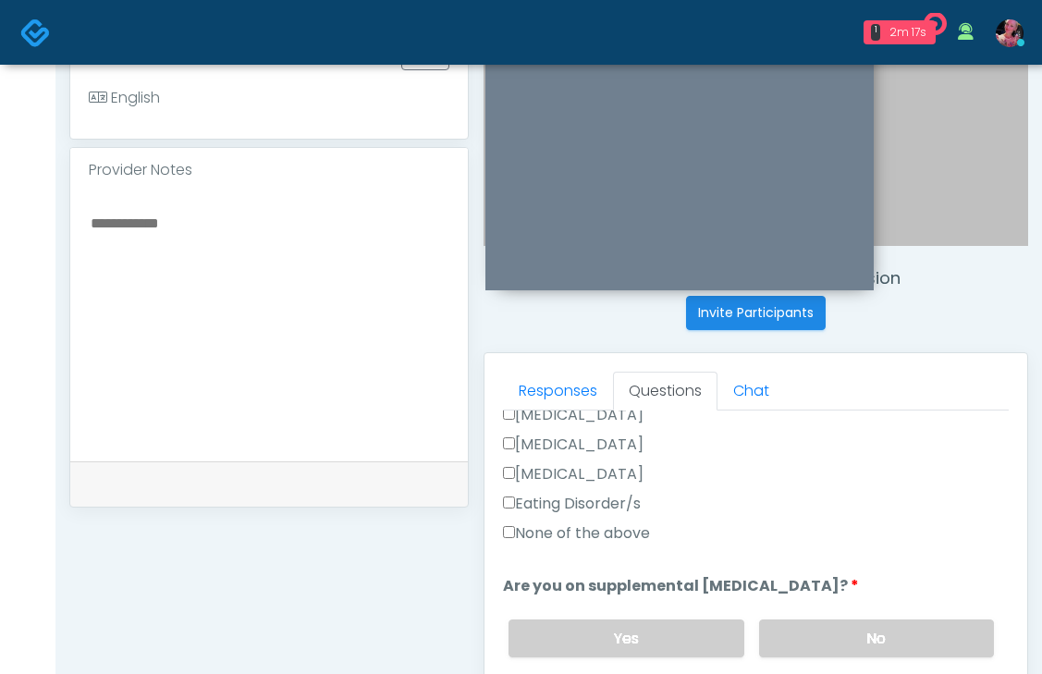
scroll to position [632, 0]
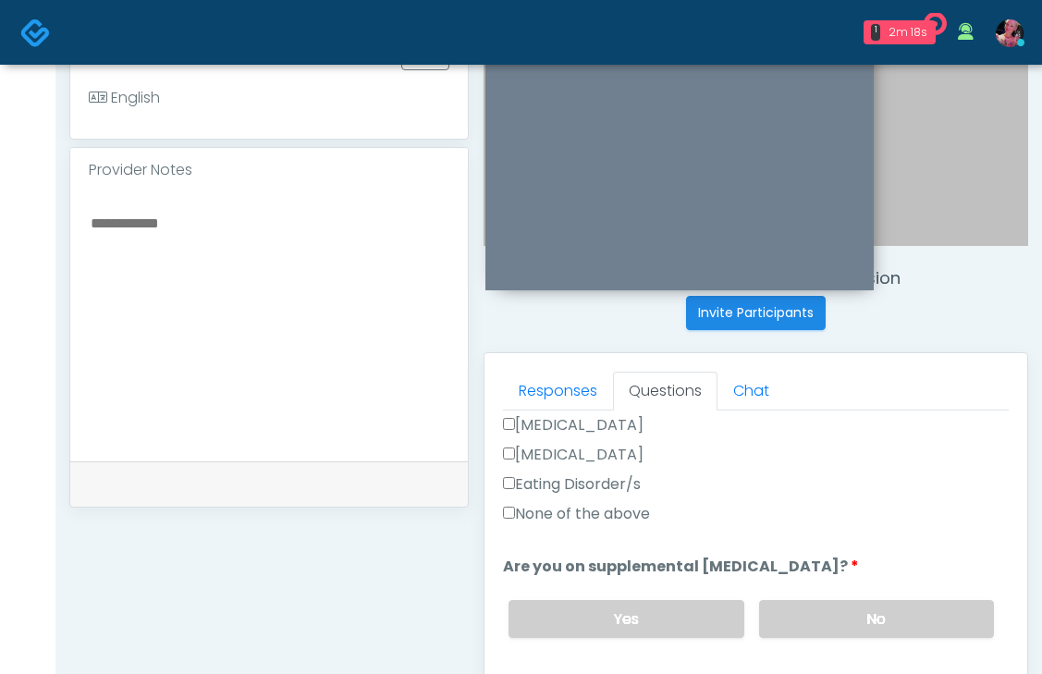
click at [594, 503] on label "None of the above" at bounding box center [576, 514] width 147 height 22
click at [871, 600] on label "No" at bounding box center [876, 619] width 235 height 38
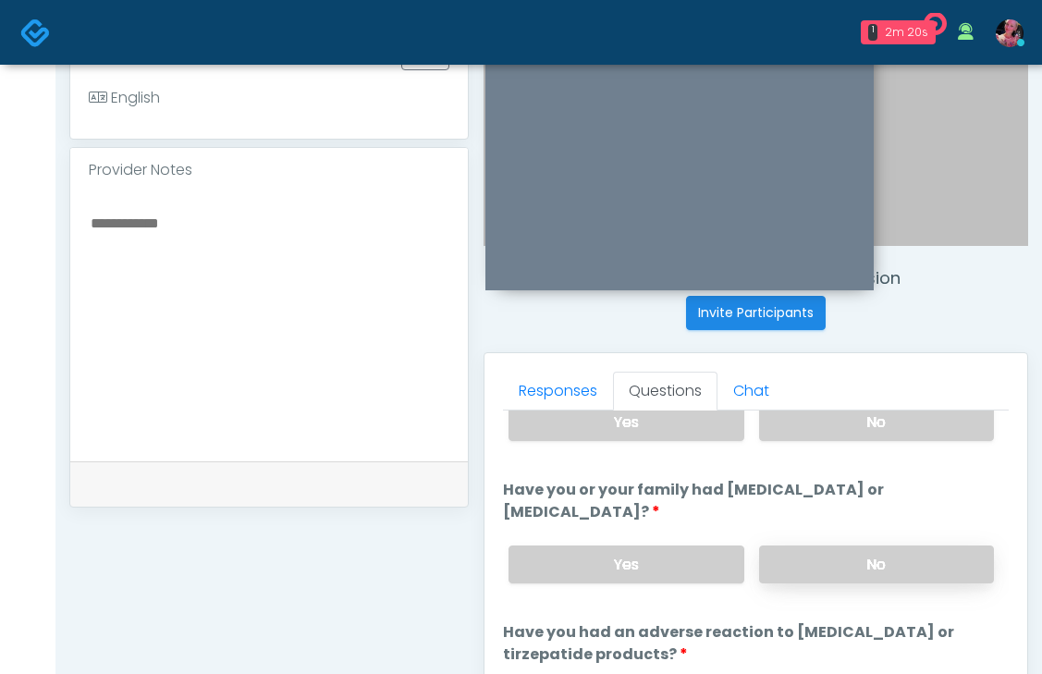
click at [857, 546] on label "No" at bounding box center [876, 565] width 235 height 38
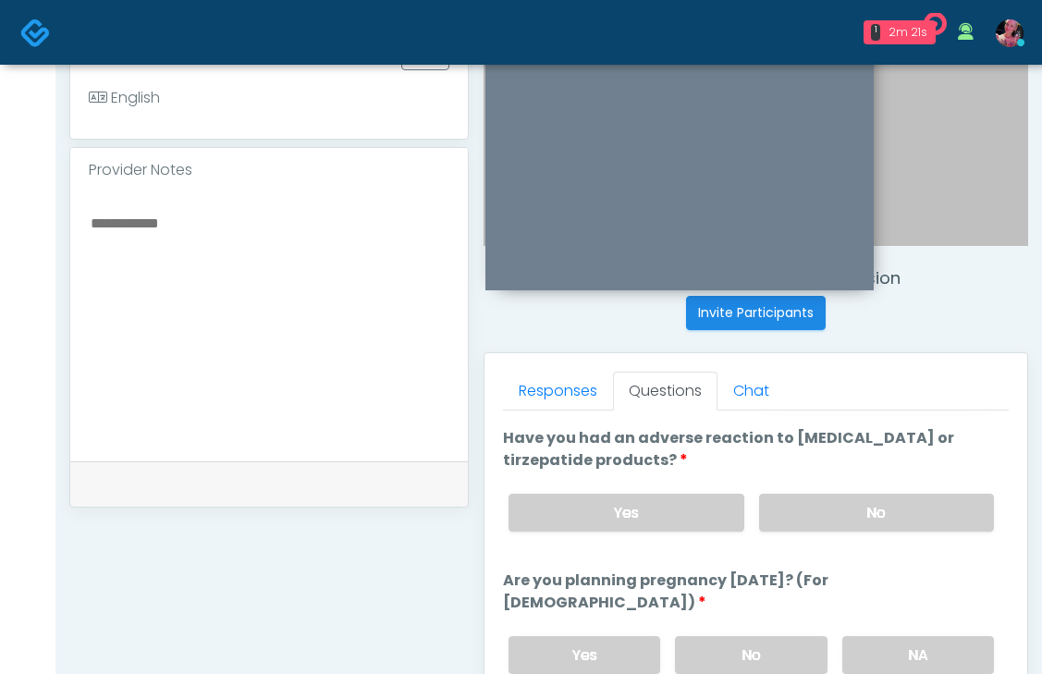
scroll to position [1037, 0]
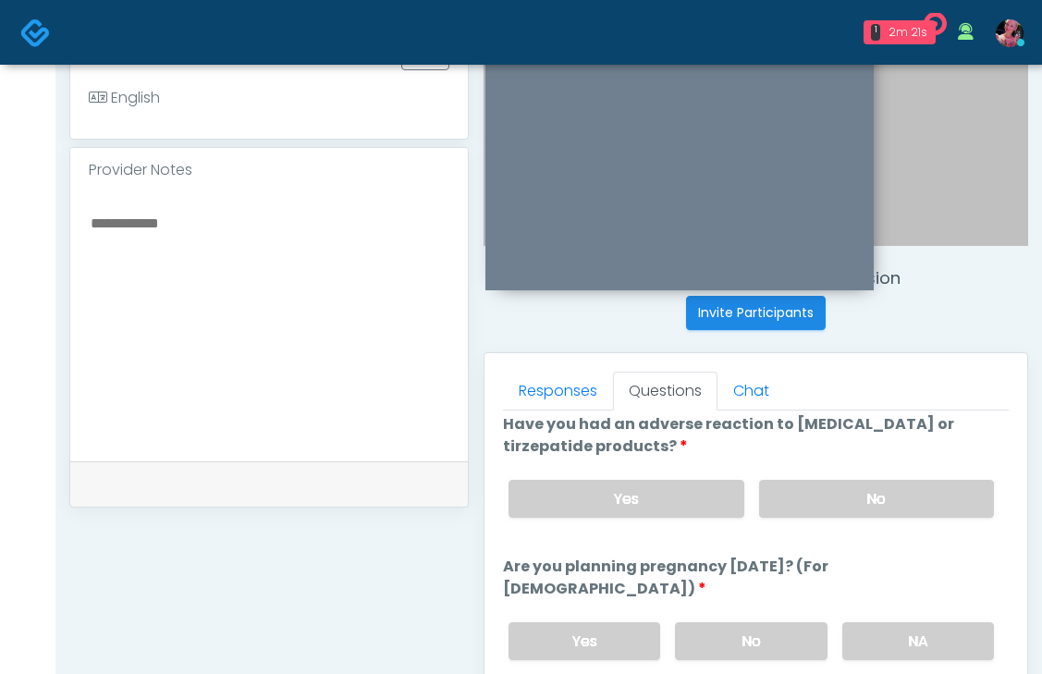
click at [852, 497] on div "Yes No" at bounding box center [751, 499] width 515 height 68
click at [851, 480] on label "No" at bounding box center [876, 499] width 235 height 38
click at [883, 608] on div "Yes No NA" at bounding box center [751, 642] width 515 height 68
click at [883, 622] on label "NA" at bounding box center [918, 641] width 152 height 38
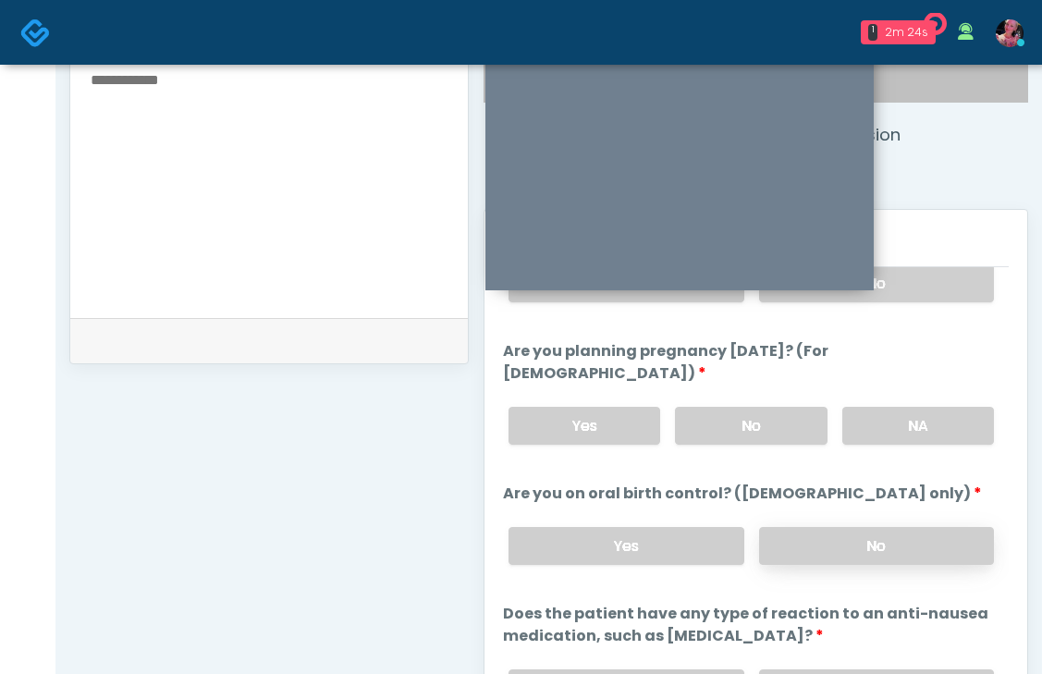
click at [842, 527] on label "No" at bounding box center [876, 546] width 235 height 38
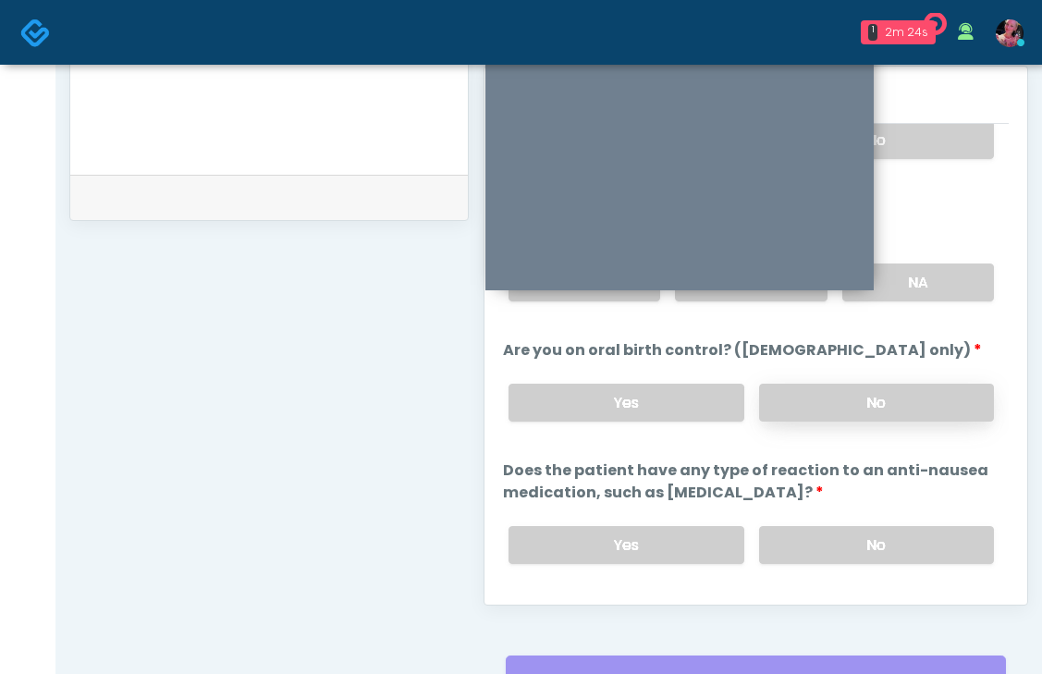
scroll to position [861, 0]
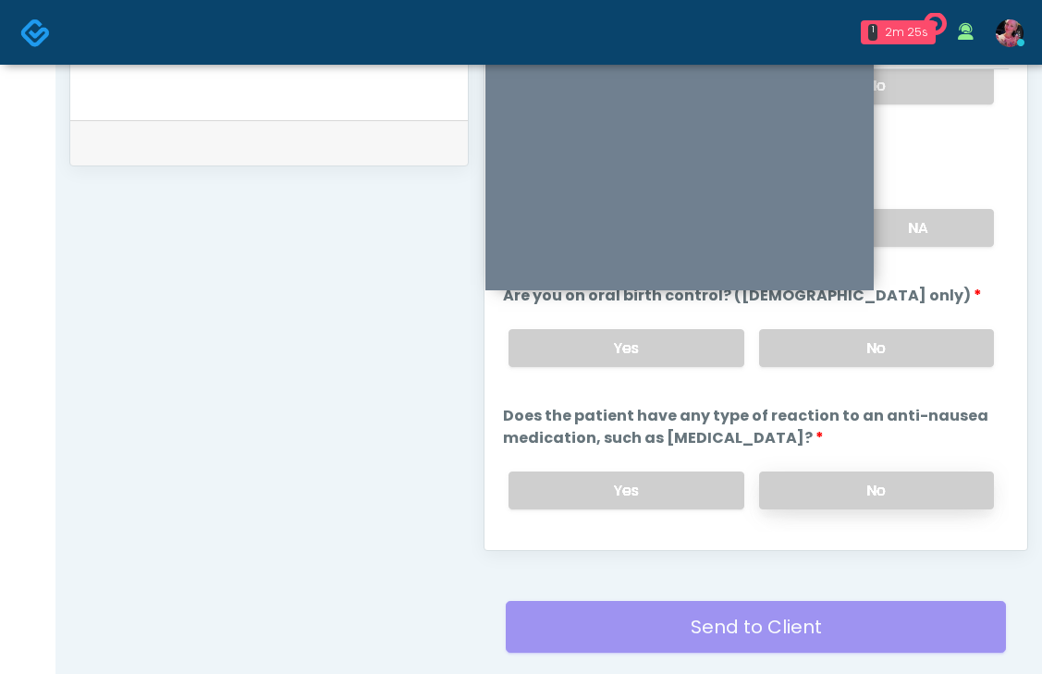
click at [839, 472] on label "No" at bounding box center [876, 491] width 235 height 38
click at [558, 547] on button "Continue" at bounding box center [545, 564] width 84 height 34
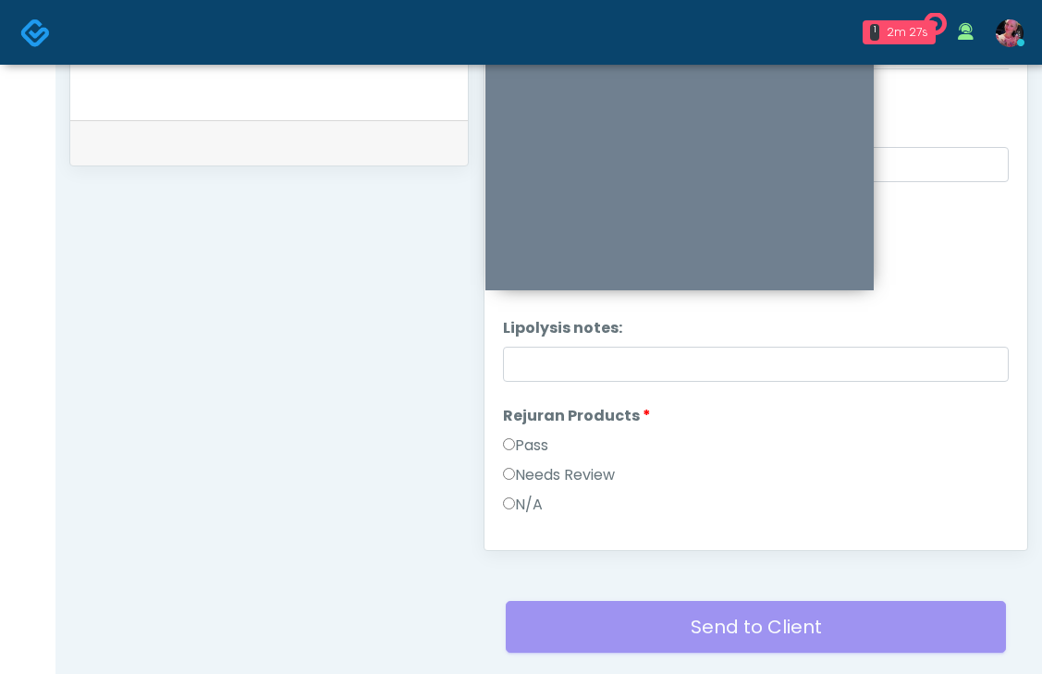
scroll to position [986, 0]
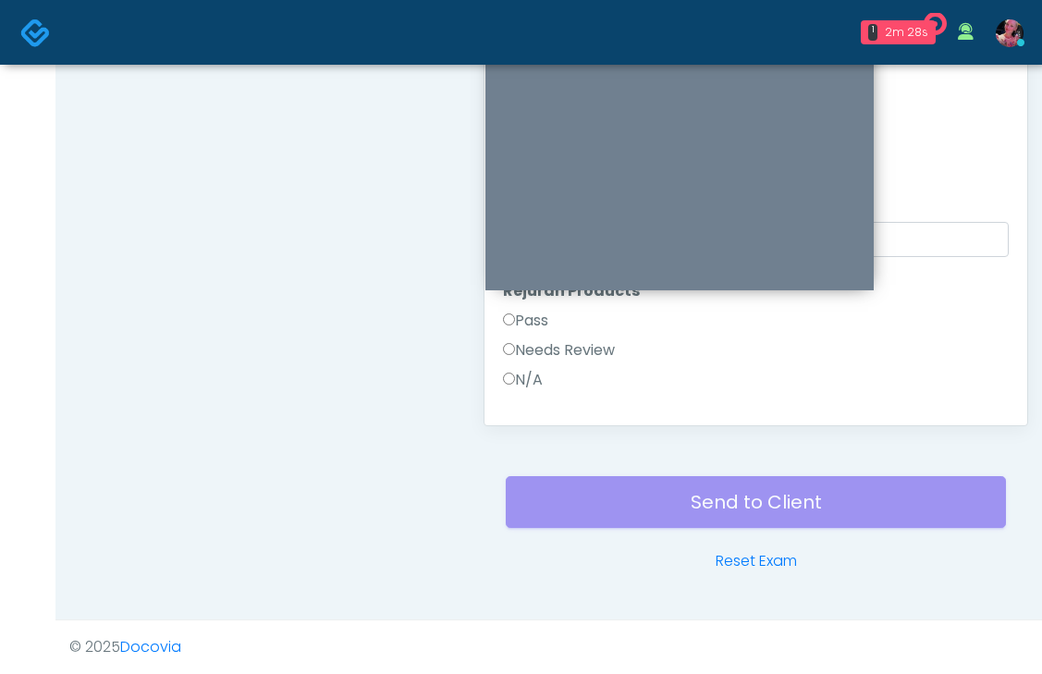
click at [544, 318] on label "Pass" at bounding box center [525, 321] width 45 height 22
click at [523, 378] on label "Pass" at bounding box center [525, 380] width 45 height 22
click at [523, 378] on label "Pass" at bounding box center [525, 385] width 45 height 22
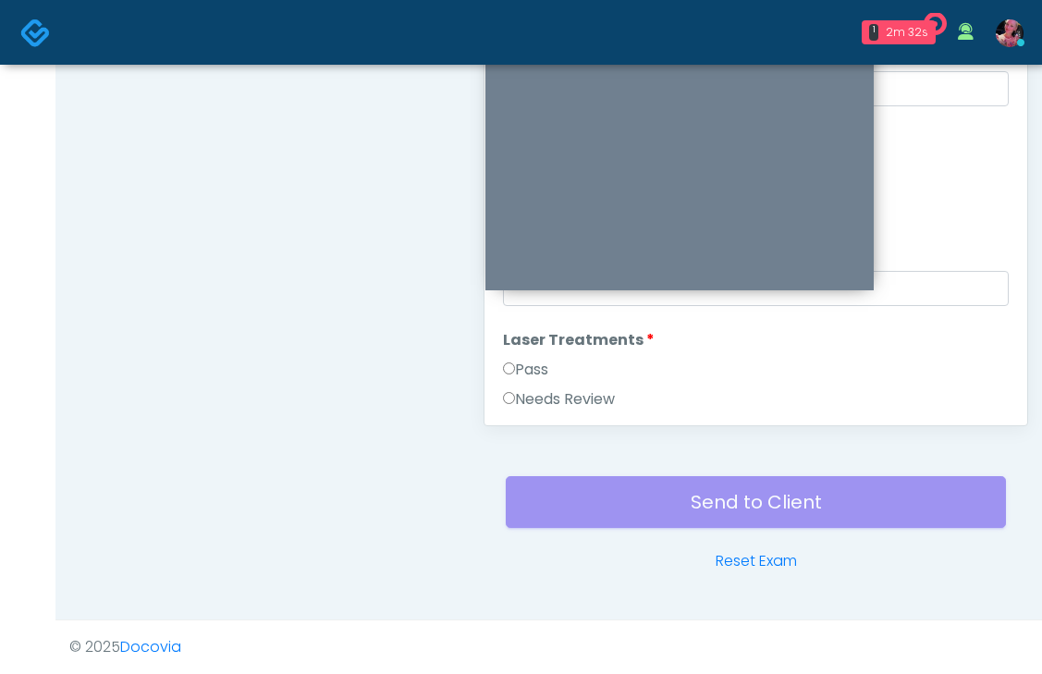
click at [523, 378] on label "Pass" at bounding box center [525, 370] width 45 height 22
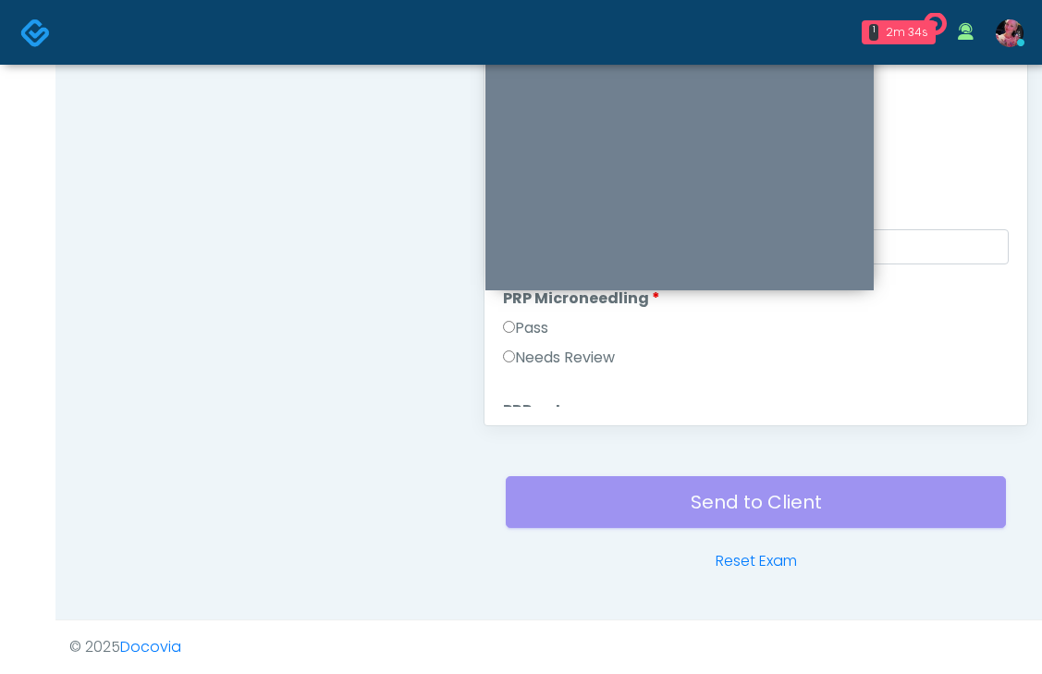
click at [522, 321] on label "Pass" at bounding box center [525, 328] width 45 height 22
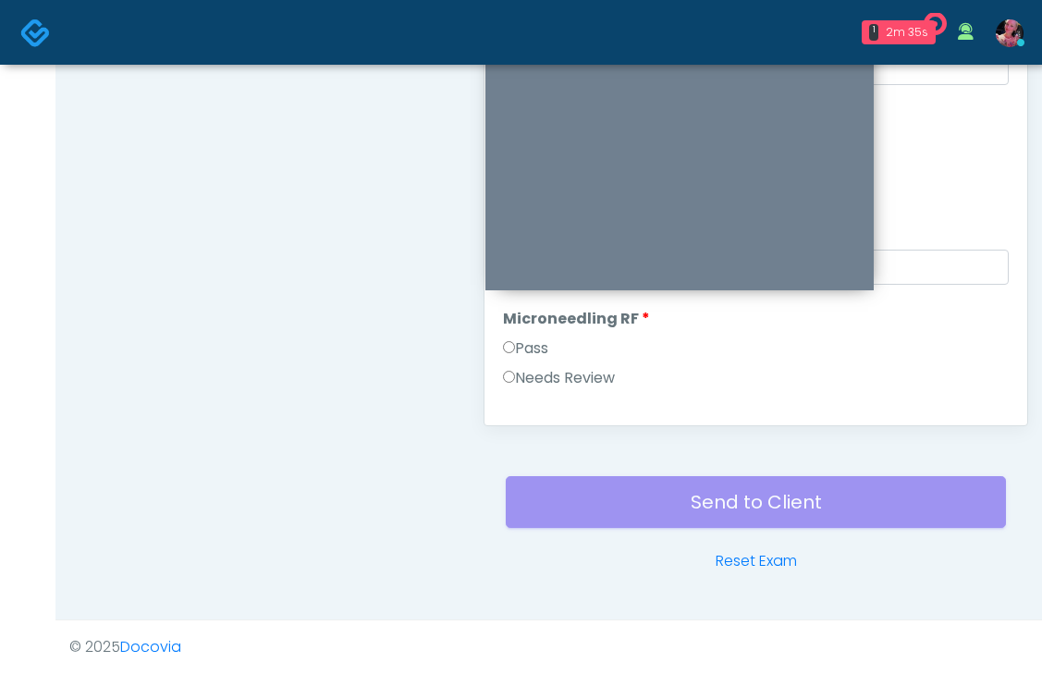
scroll to position [80, 0]
click at [515, 345] on label "Pass" at bounding box center [525, 350] width 45 height 22
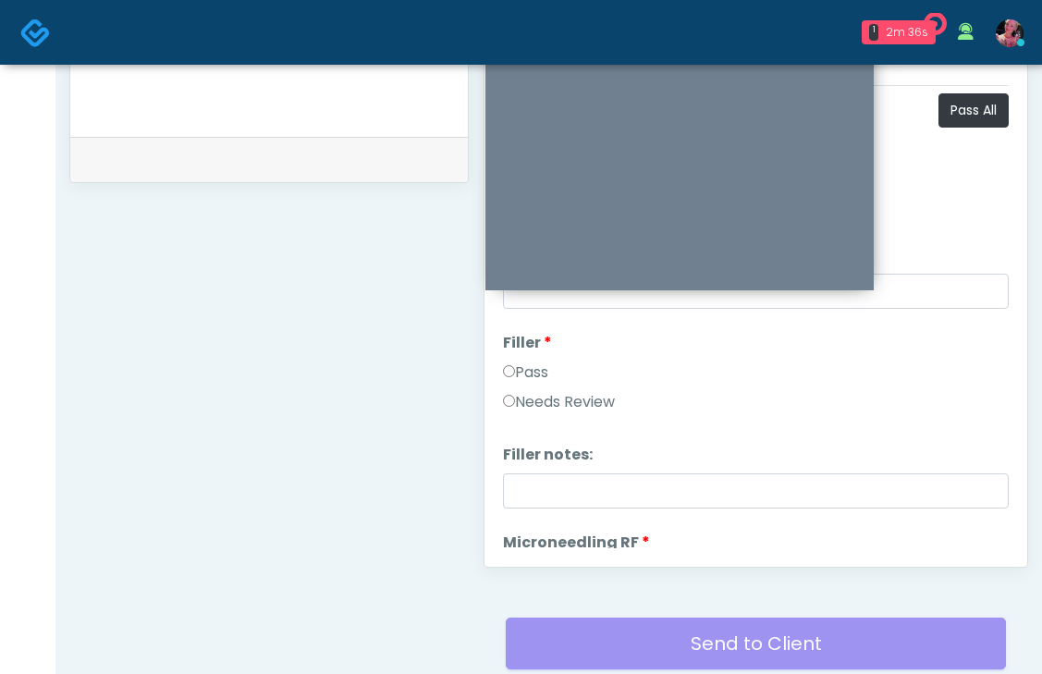
scroll to position [926, 0]
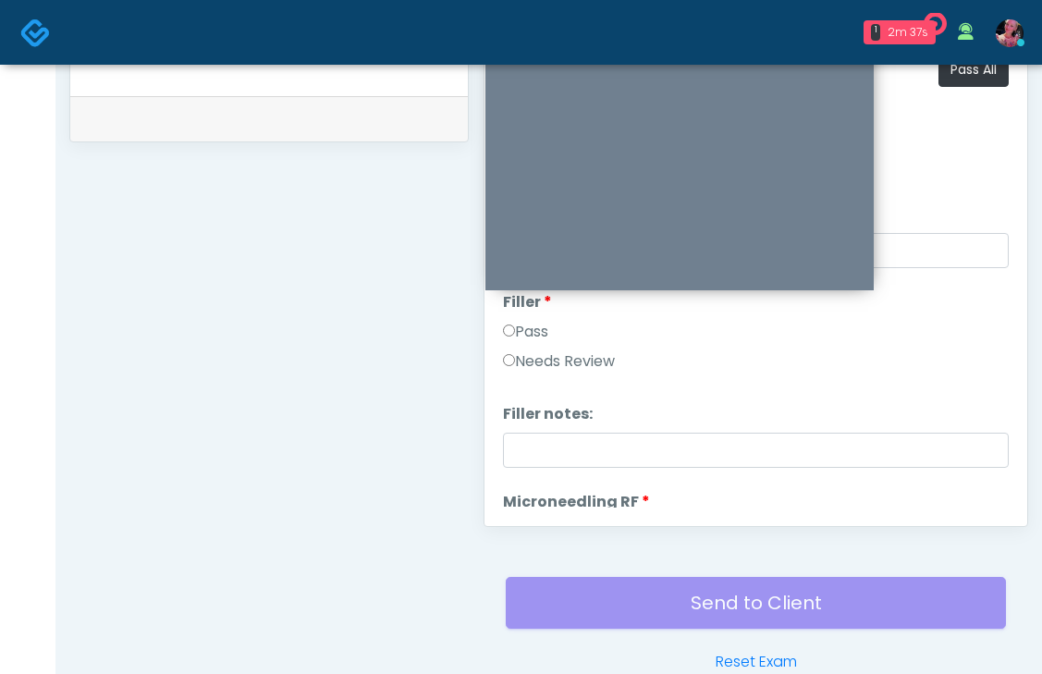
click at [515, 345] on div "Pass" at bounding box center [756, 336] width 506 height 30
click at [515, 341] on label "Pass" at bounding box center [525, 332] width 45 height 22
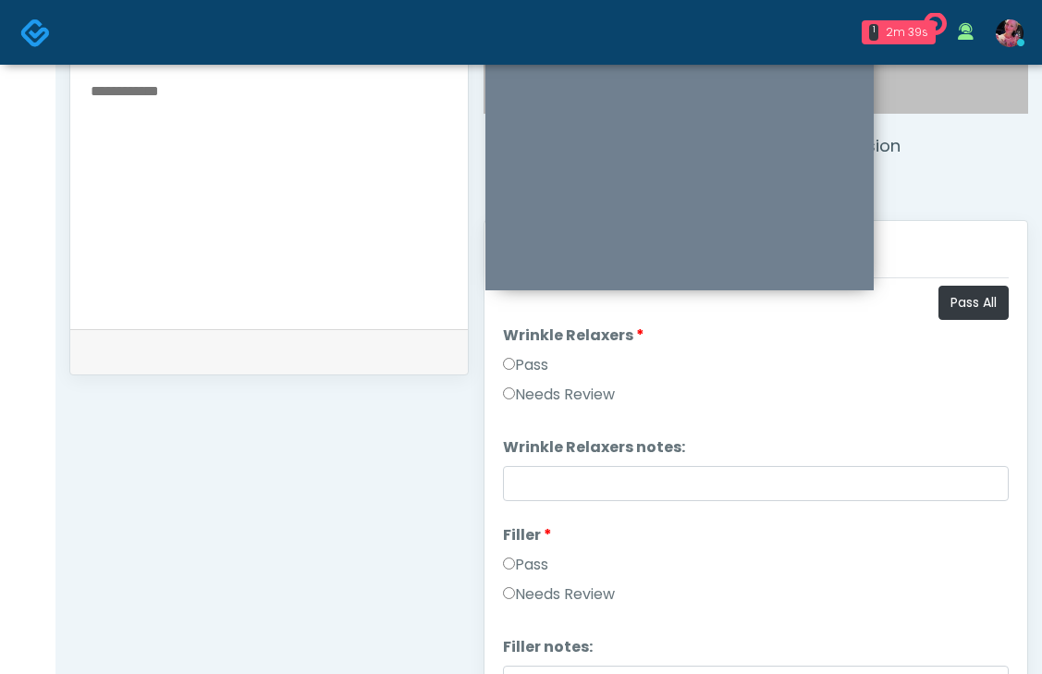
click at [516, 365] on label "Pass" at bounding box center [525, 365] width 45 height 22
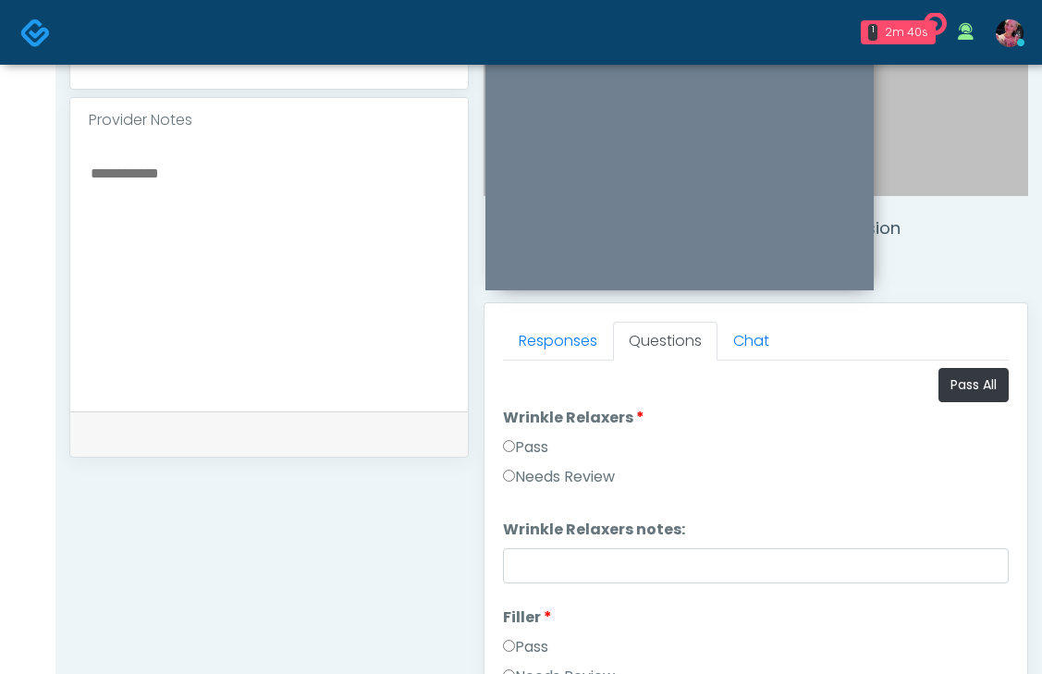
scroll to position [682, 0]
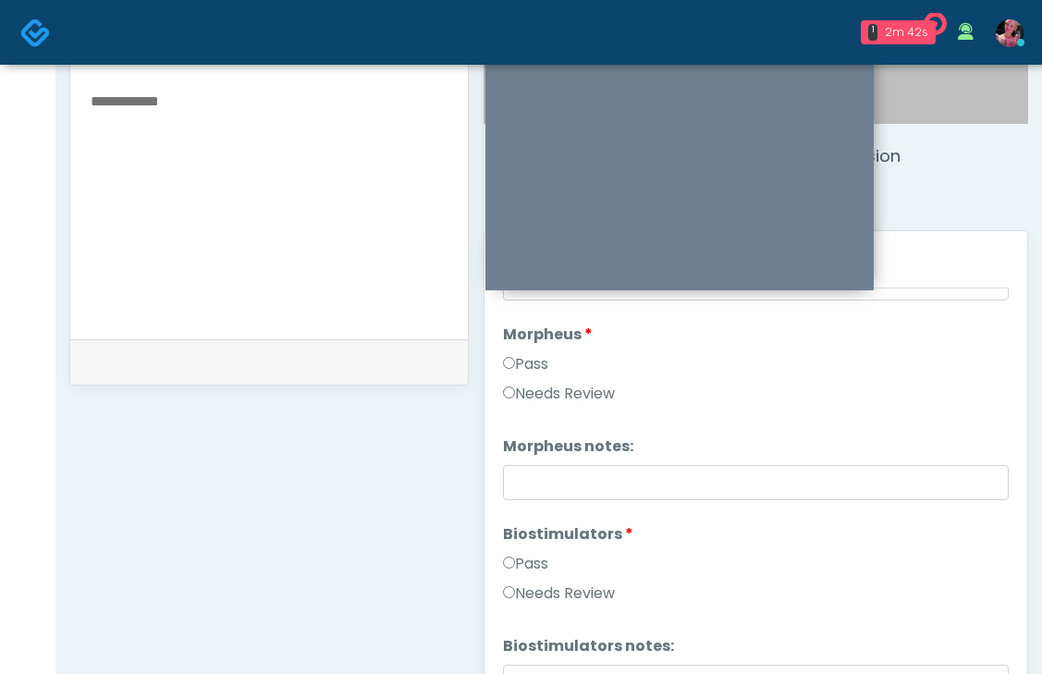
click at [516, 365] on label "Pass" at bounding box center [525, 364] width 45 height 22
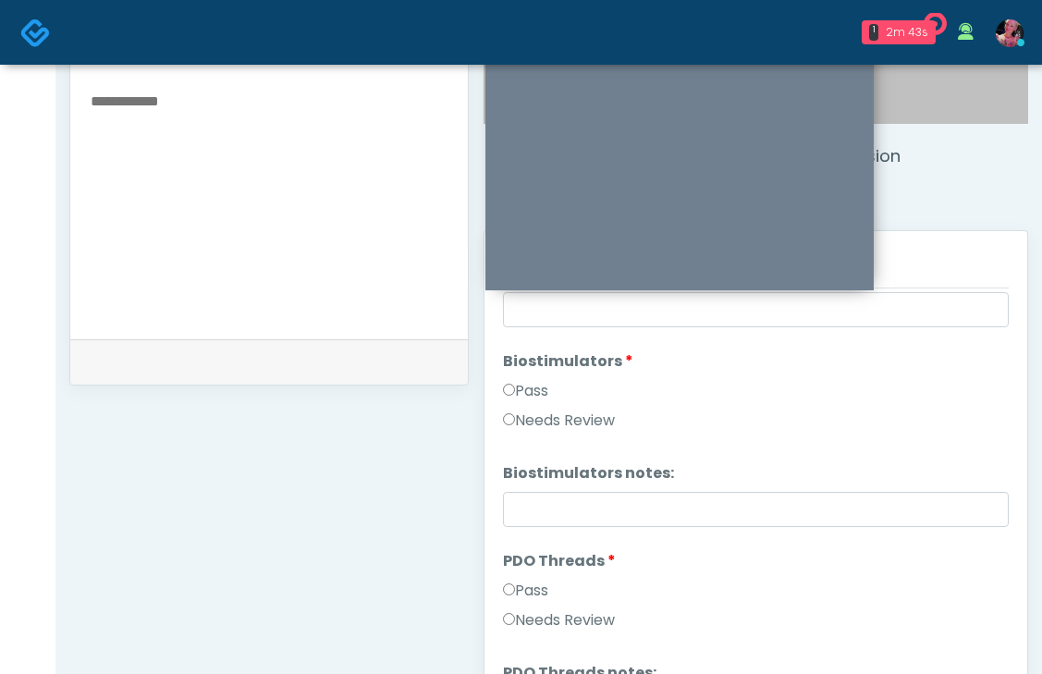
click at [513, 383] on label "Pass" at bounding box center [525, 391] width 45 height 22
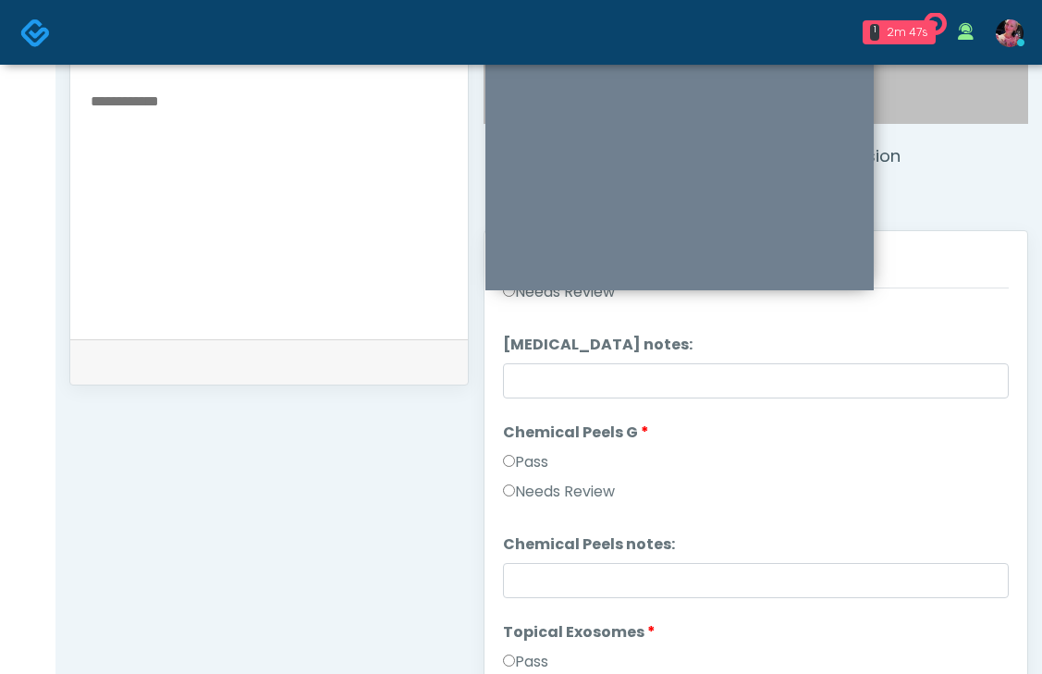
scroll to position [2549, 0]
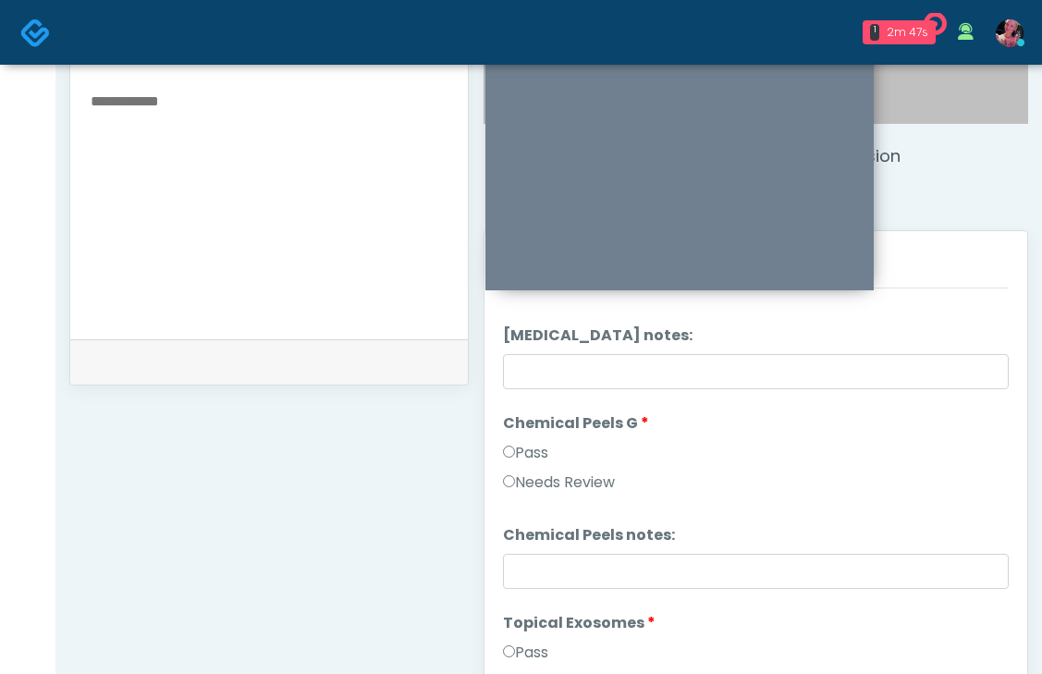
click at [510, 464] on div "Pass" at bounding box center [756, 457] width 506 height 30
click at [505, 468] on div "Pass" at bounding box center [756, 457] width 506 height 30
click at [507, 461] on label "Pass" at bounding box center [525, 453] width 45 height 22
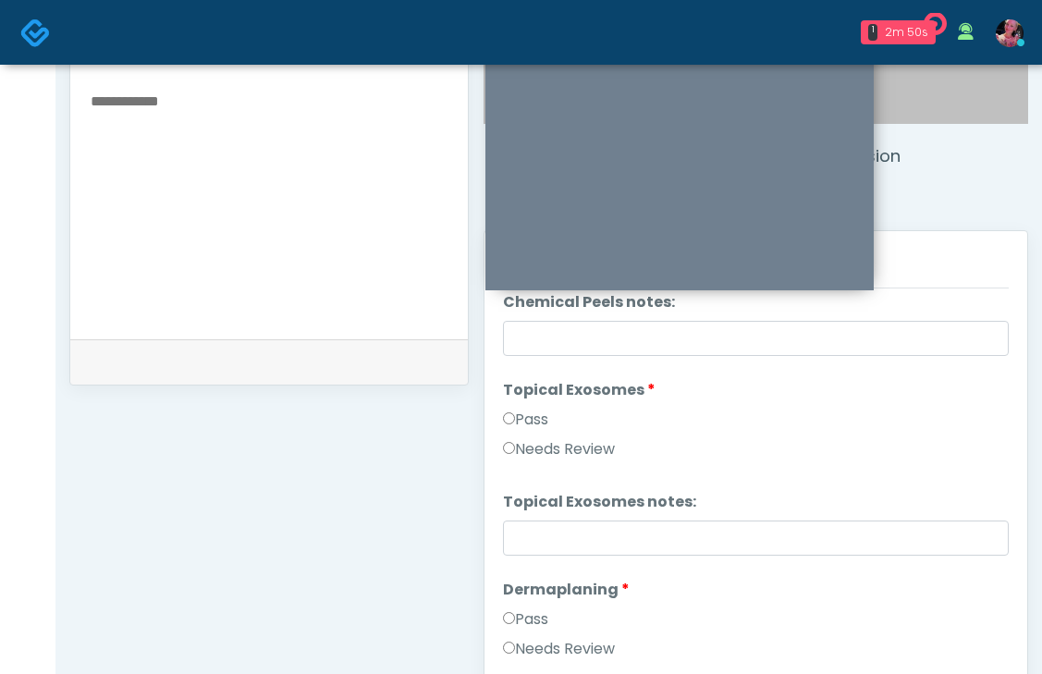
click at [523, 420] on label "Pass" at bounding box center [525, 420] width 45 height 22
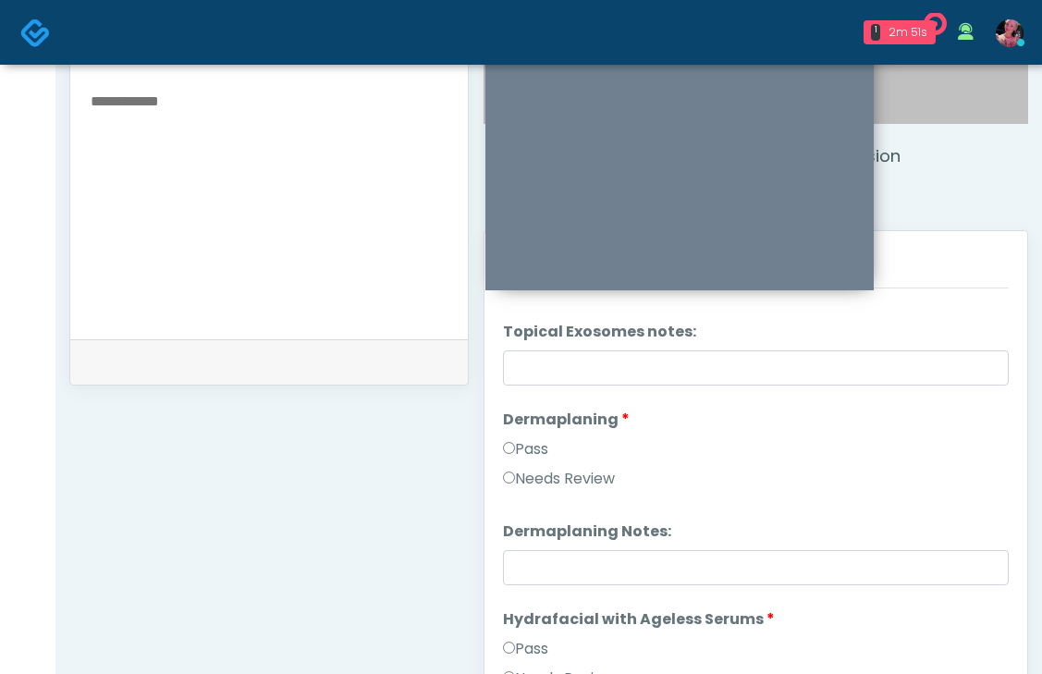
scroll to position [2947, 0]
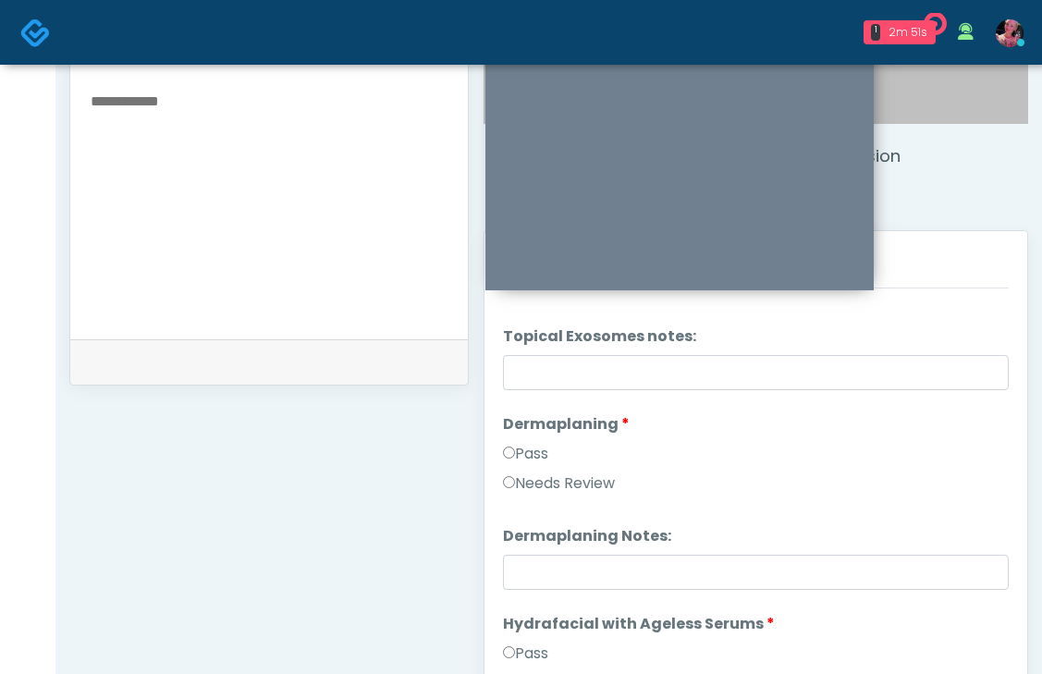
click at [520, 465] on div "Pass" at bounding box center [756, 458] width 506 height 30
click at [520, 455] on label "Pass" at bounding box center [525, 454] width 45 height 22
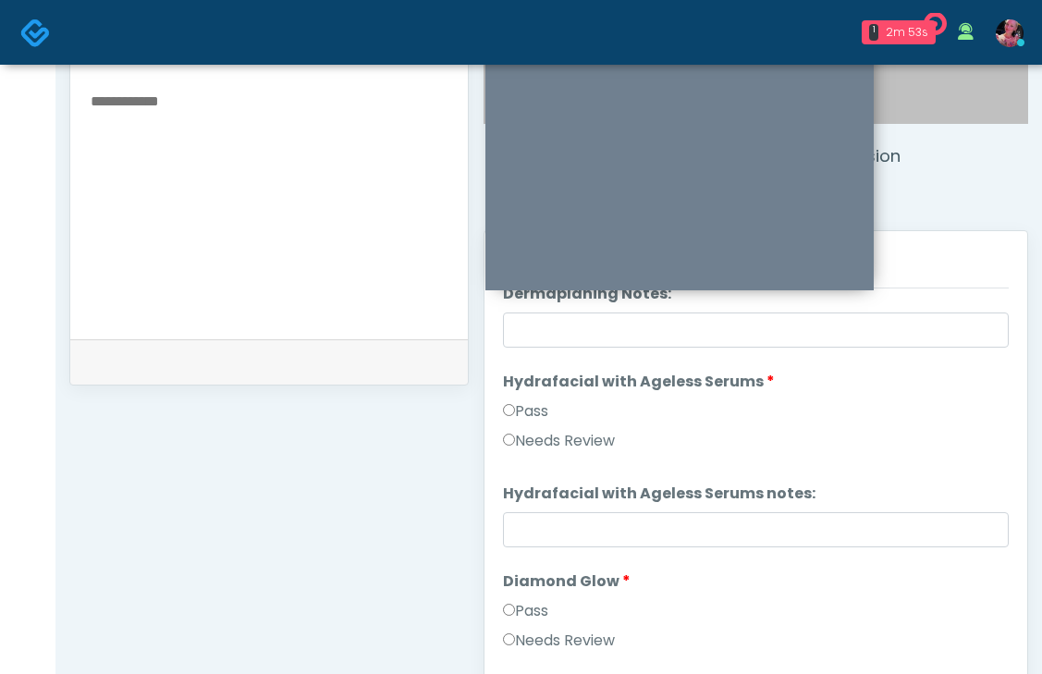
click at [525, 405] on label "Pass" at bounding box center [525, 411] width 45 height 22
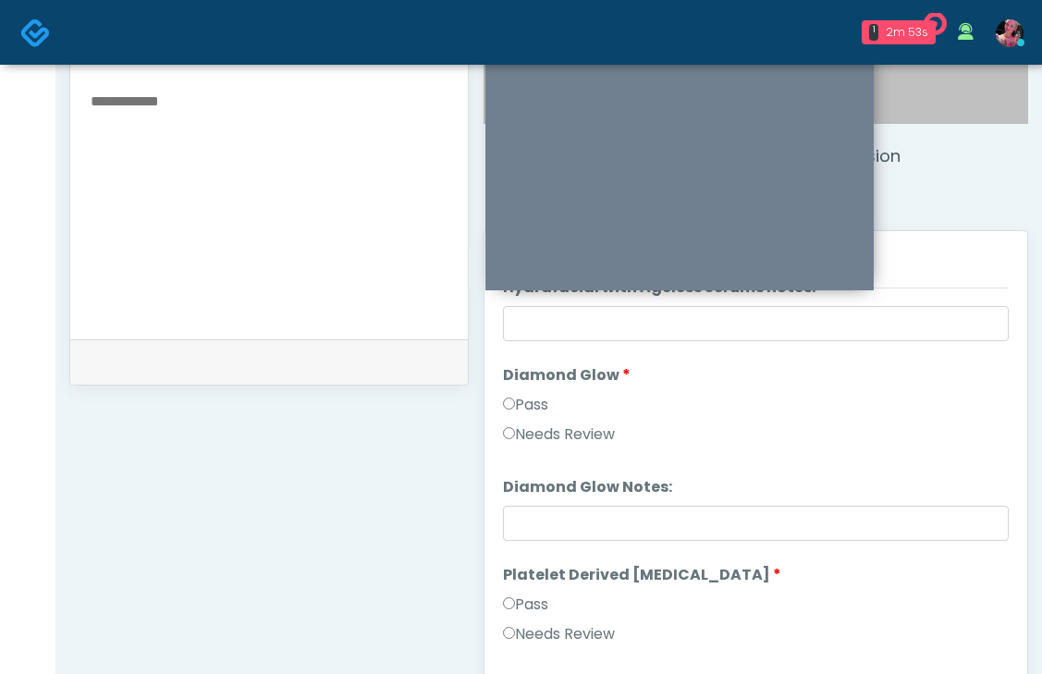
click at [525, 402] on label "Pass" at bounding box center [525, 405] width 45 height 22
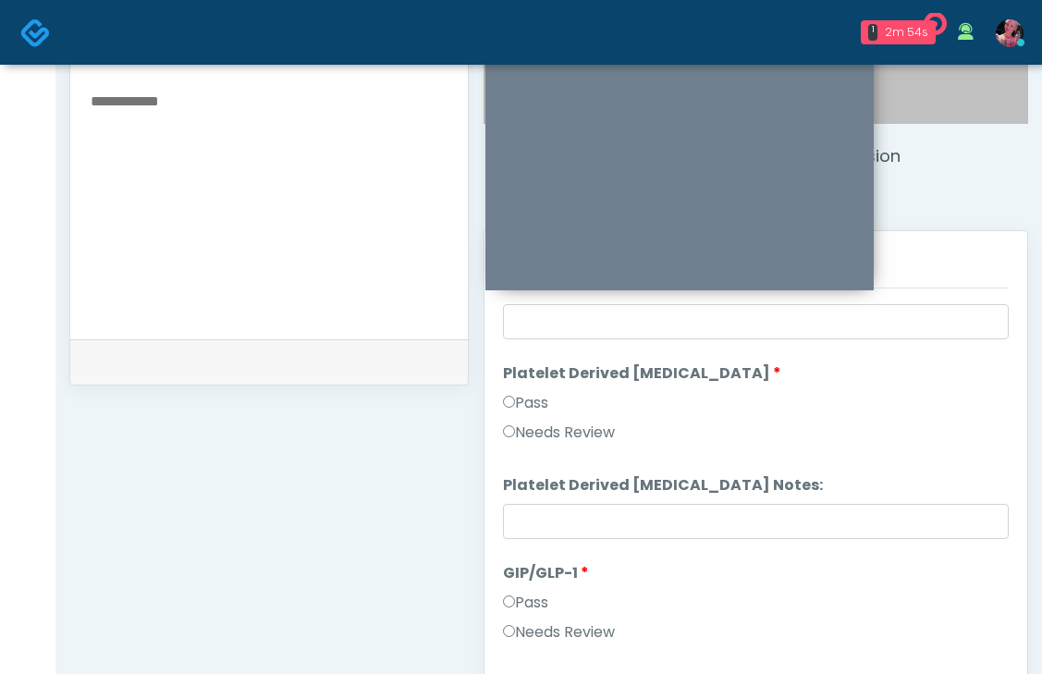
scroll to position [3601, 0]
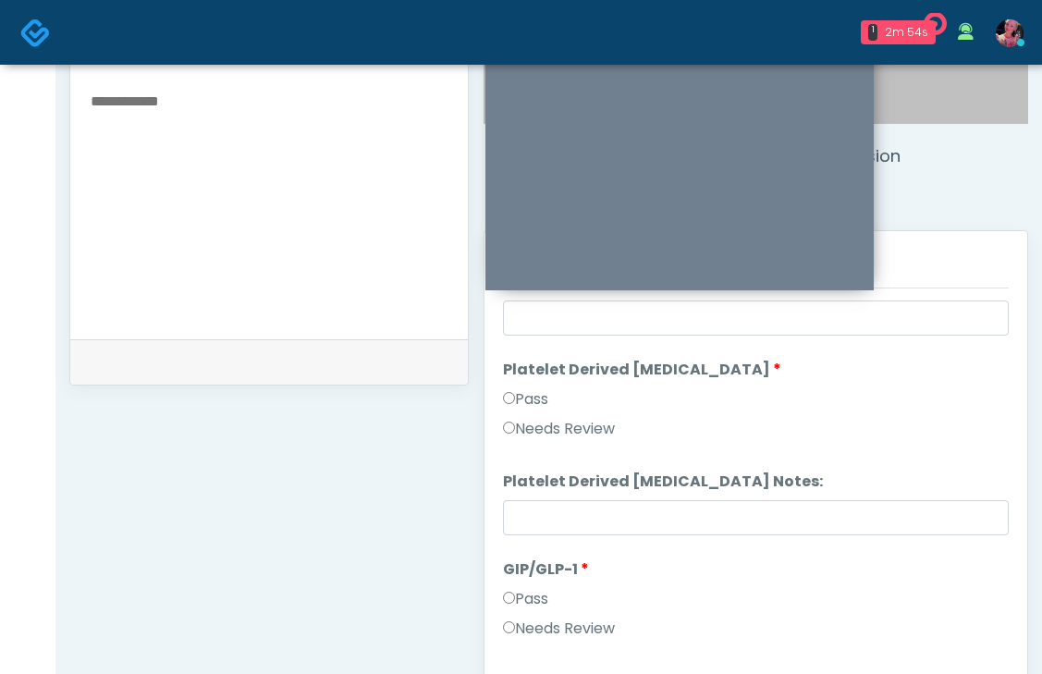
click at [523, 413] on div "Pass" at bounding box center [756, 403] width 506 height 30
click at [523, 402] on label "Pass" at bounding box center [525, 399] width 45 height 22
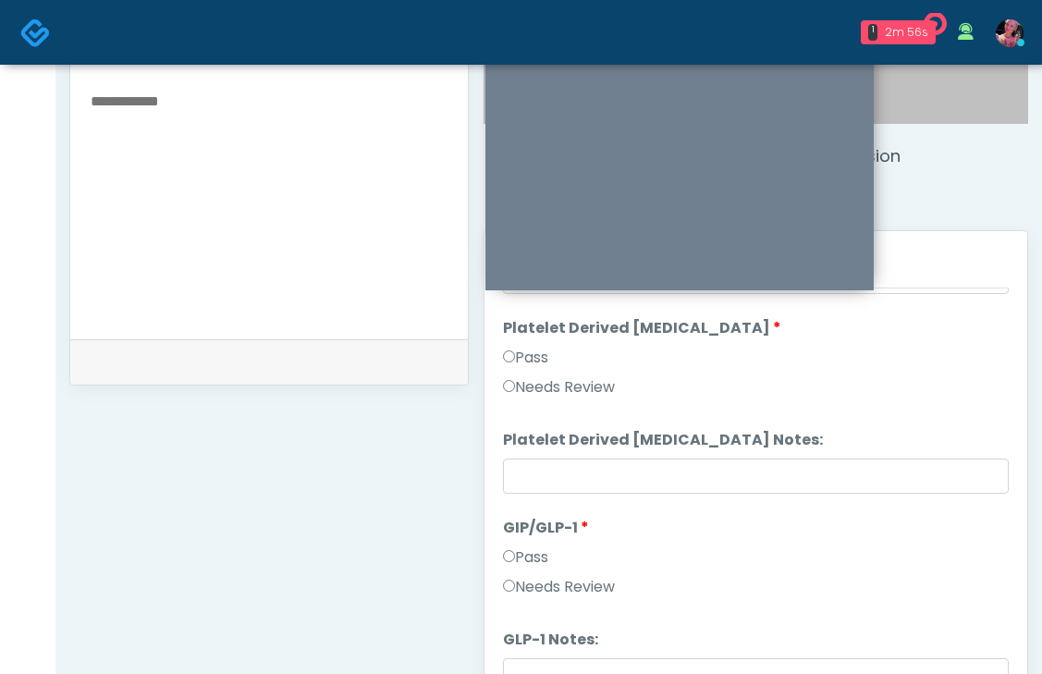
click at [529, 596] on label "Needs Review" at bounding box center [559, 587] width 112 height 22
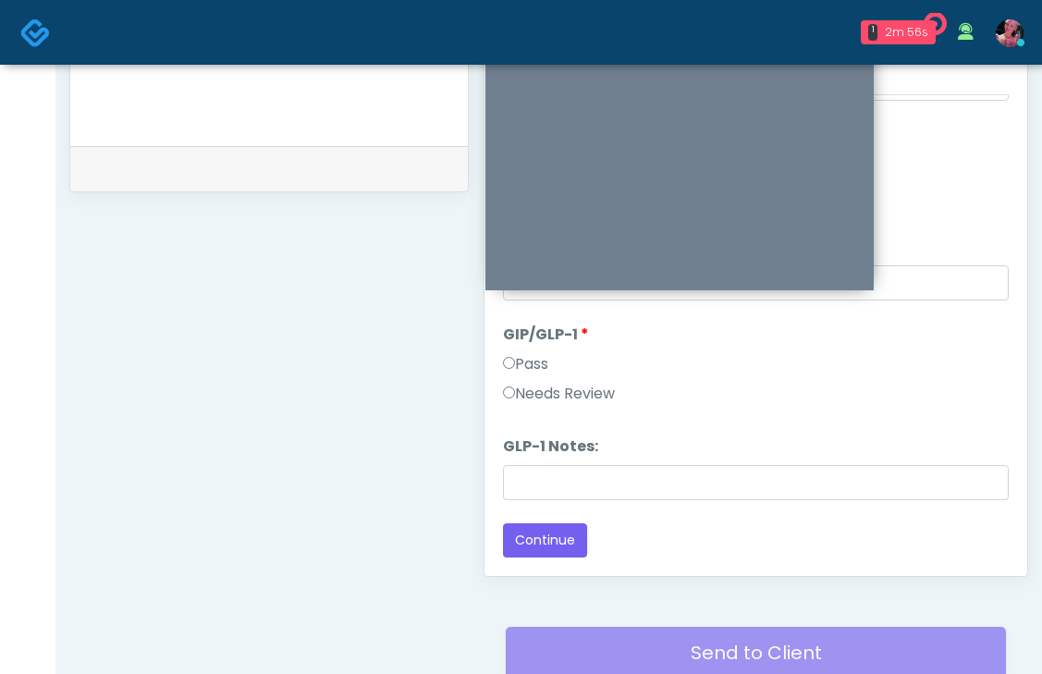
scroll to position [842, 0]
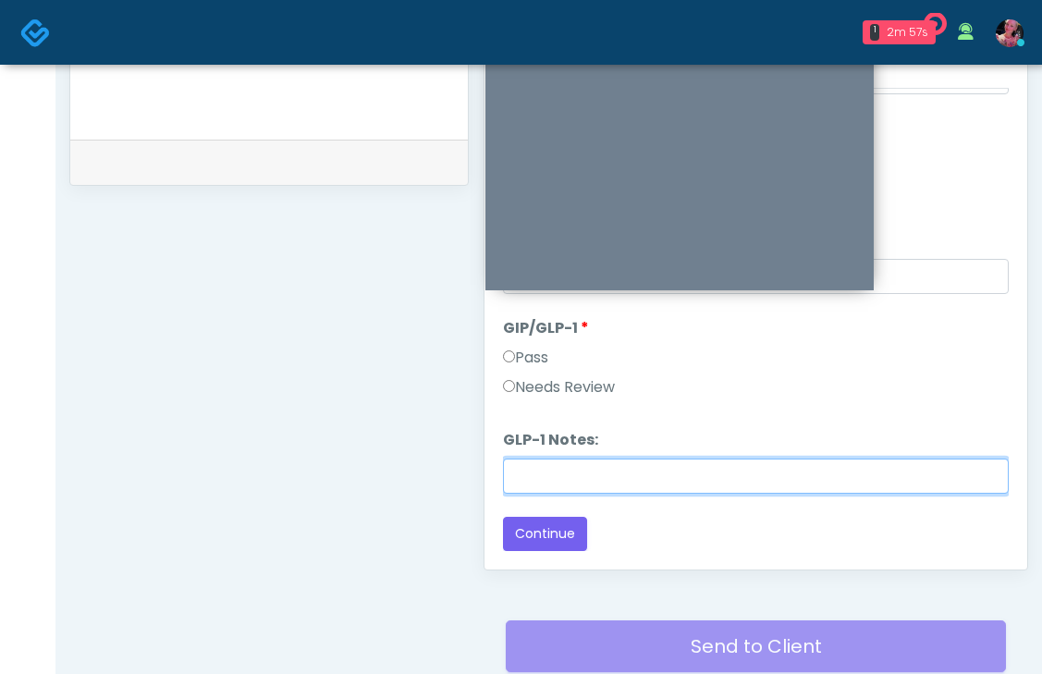
click at [539, 486] on input "GLP-1 Notes:" at bounding box center [756, 476] width 506 height 35
type input "**********"
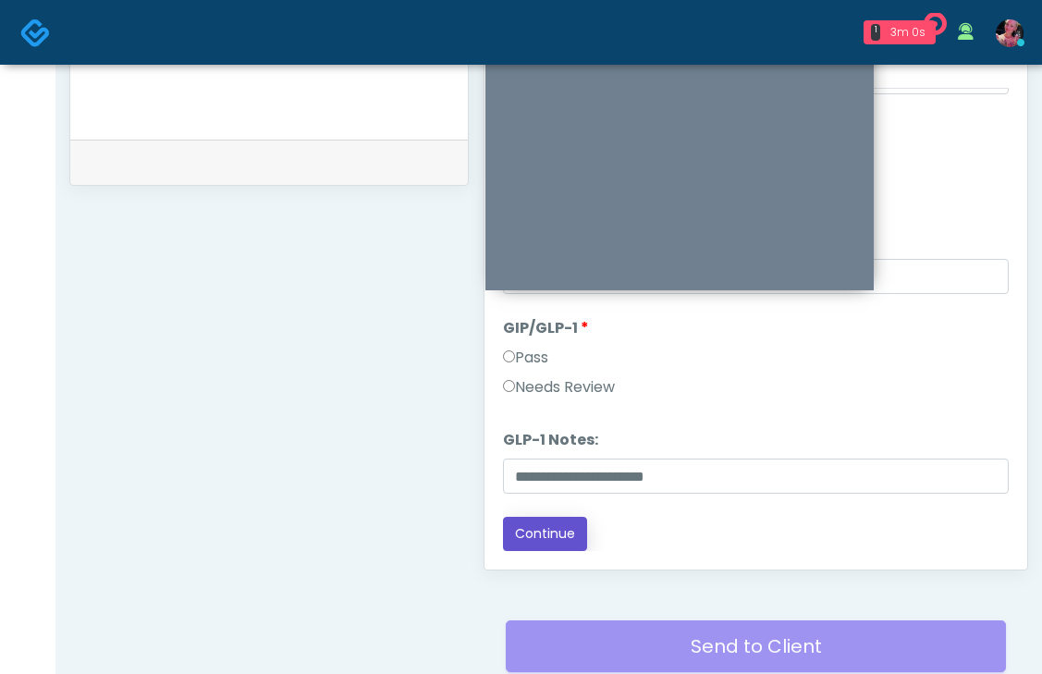
click at [569, 535] on button "Continue" at bounding box center [545, 534] width 84 height 34
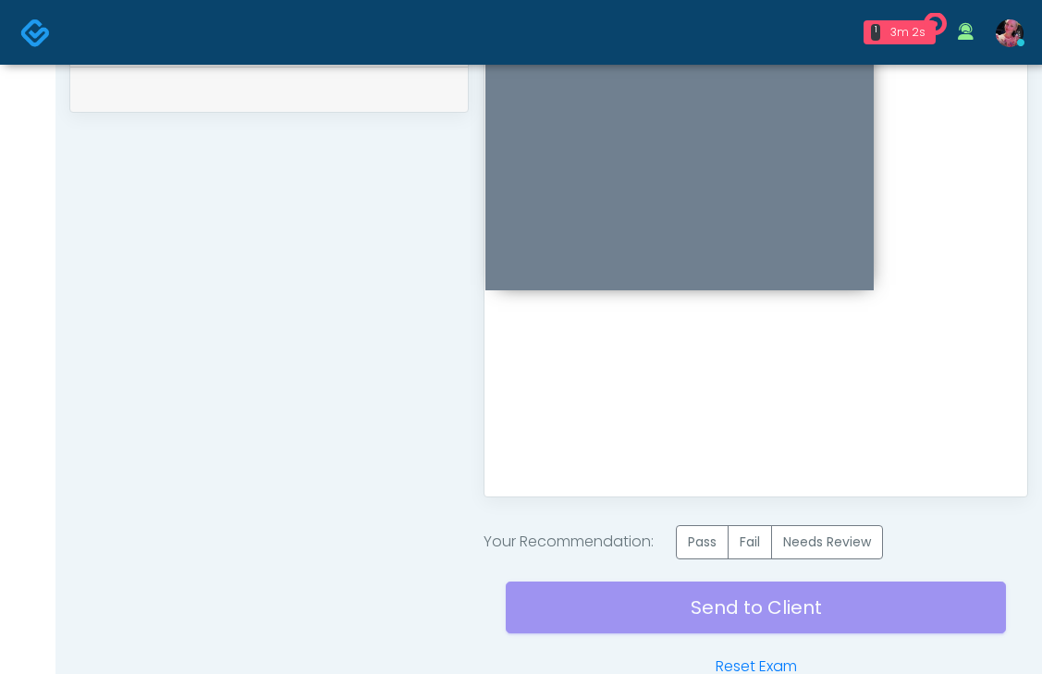
scroll to position [992, 0]
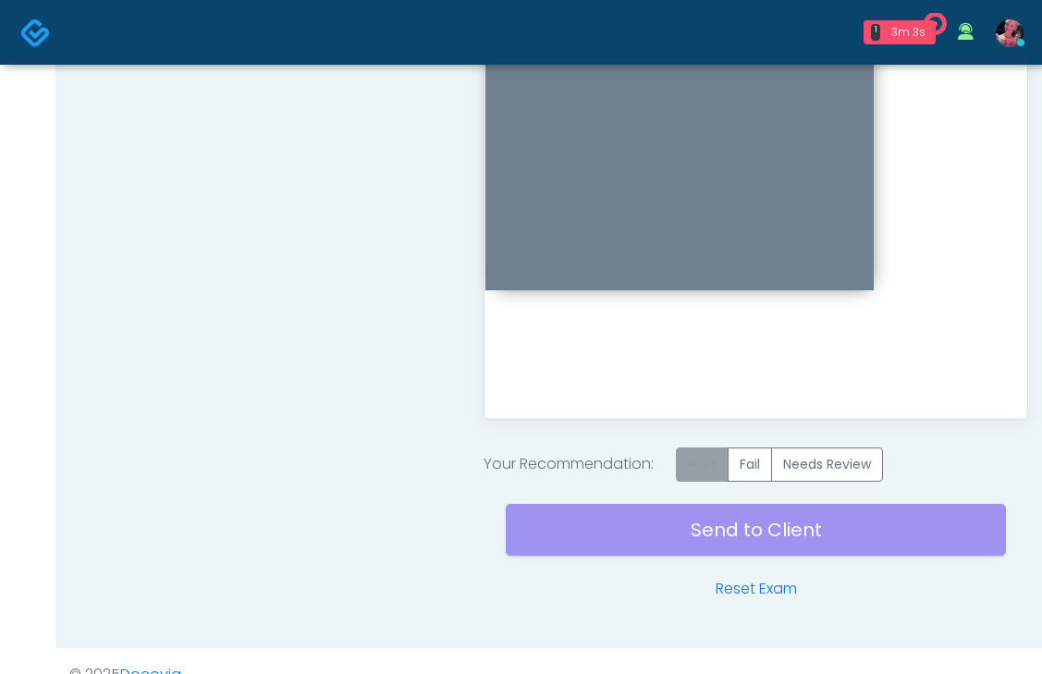
click at [721, 473] on label "Pass" at bounding box center [702, 465] width 53 height 34
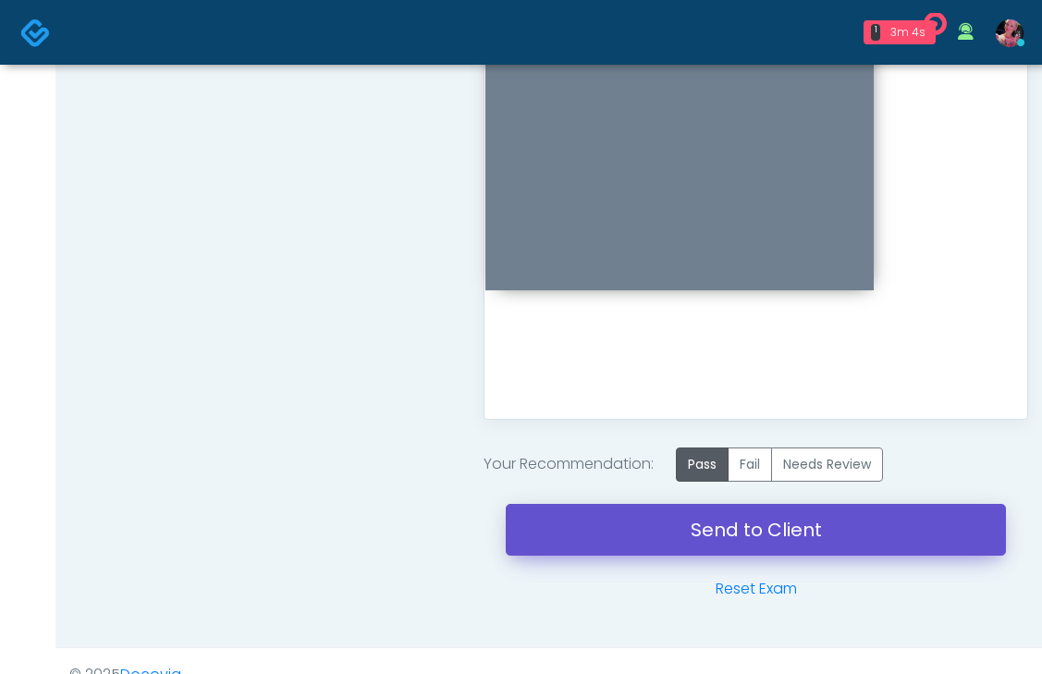
click at [690, 525] on link "Send to Client" at bounding box center [756, 530] width 500 height 52
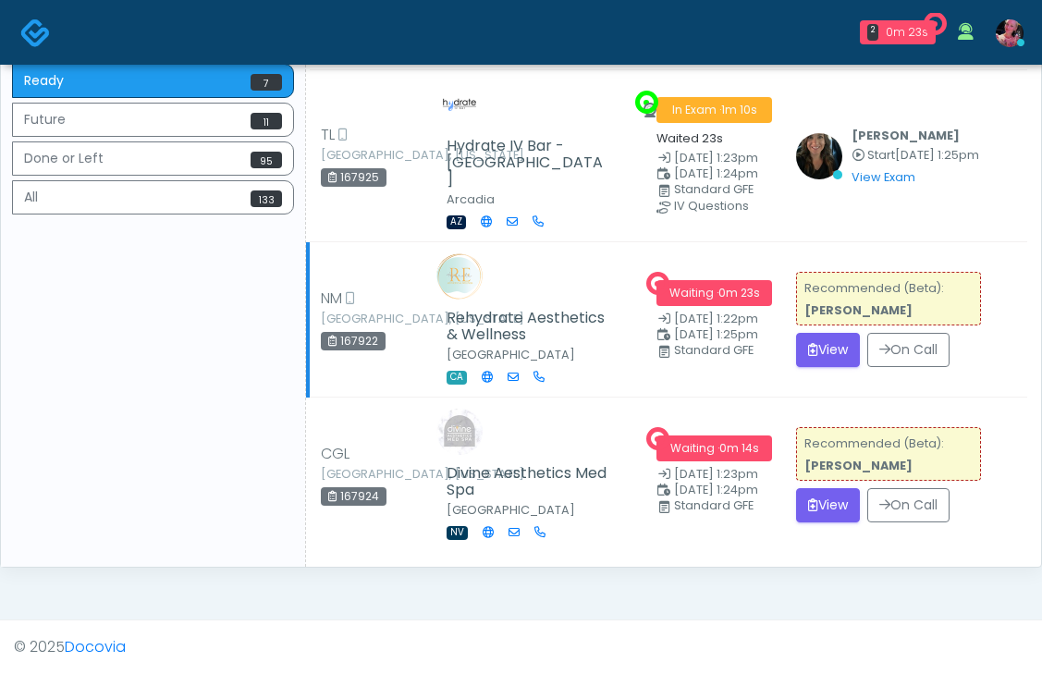
scroll to position [877, 0]
click at [823, 333] on button "View" at bounding box center [828, 350] width 64 height 34
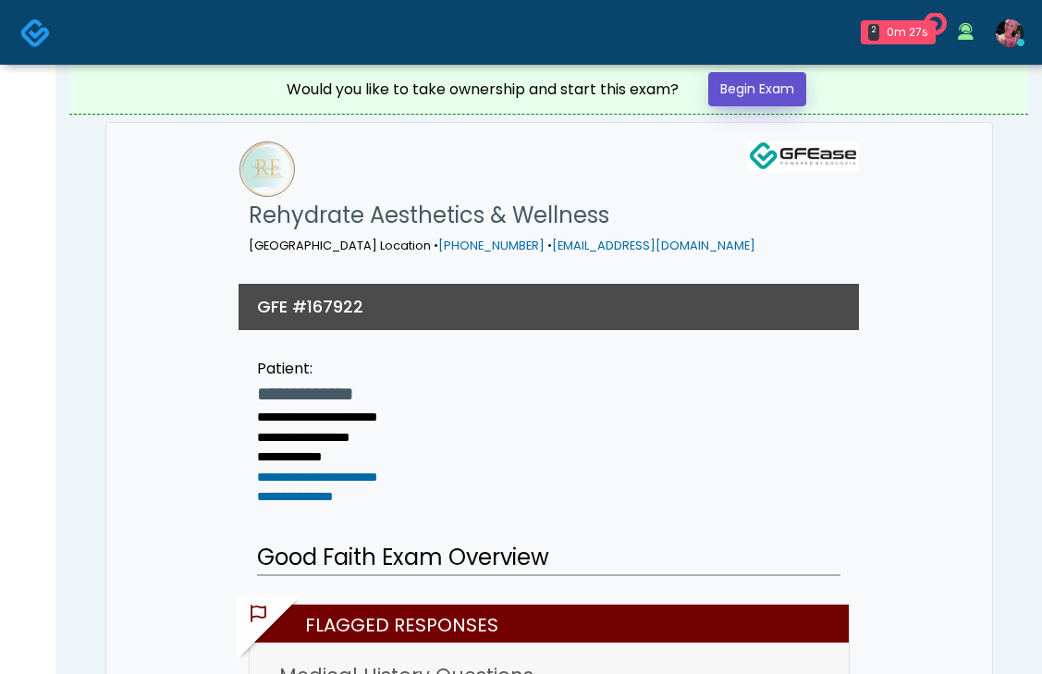
click at [757, 93] on link "Begin Exam" at bounding box center [757, 89] width 98 height 34
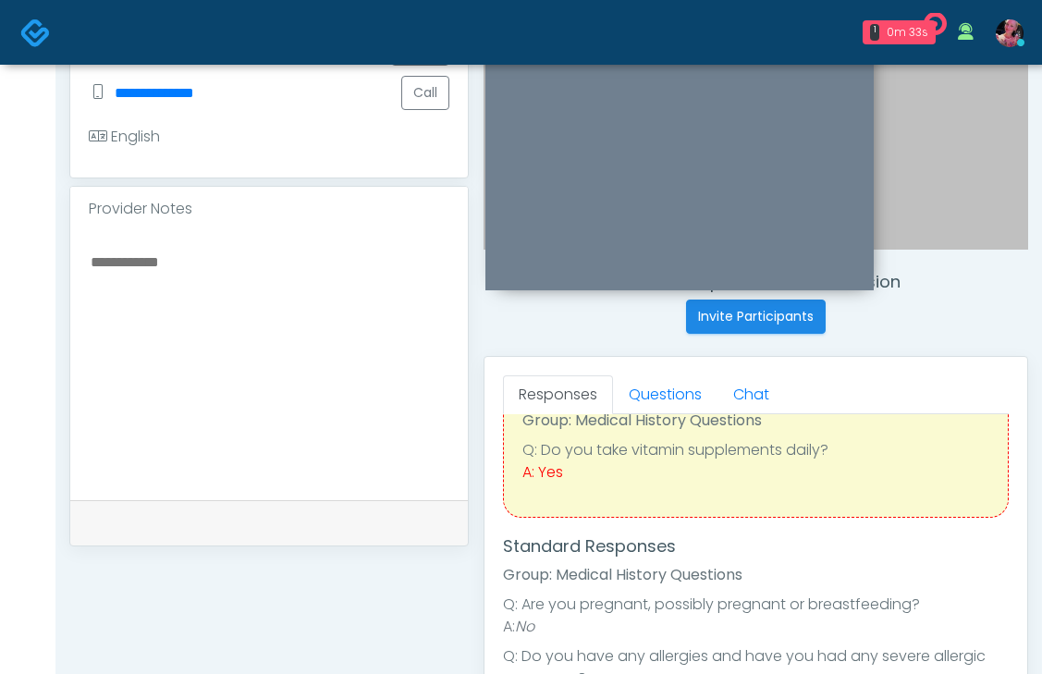
scroll to position [85, 0]
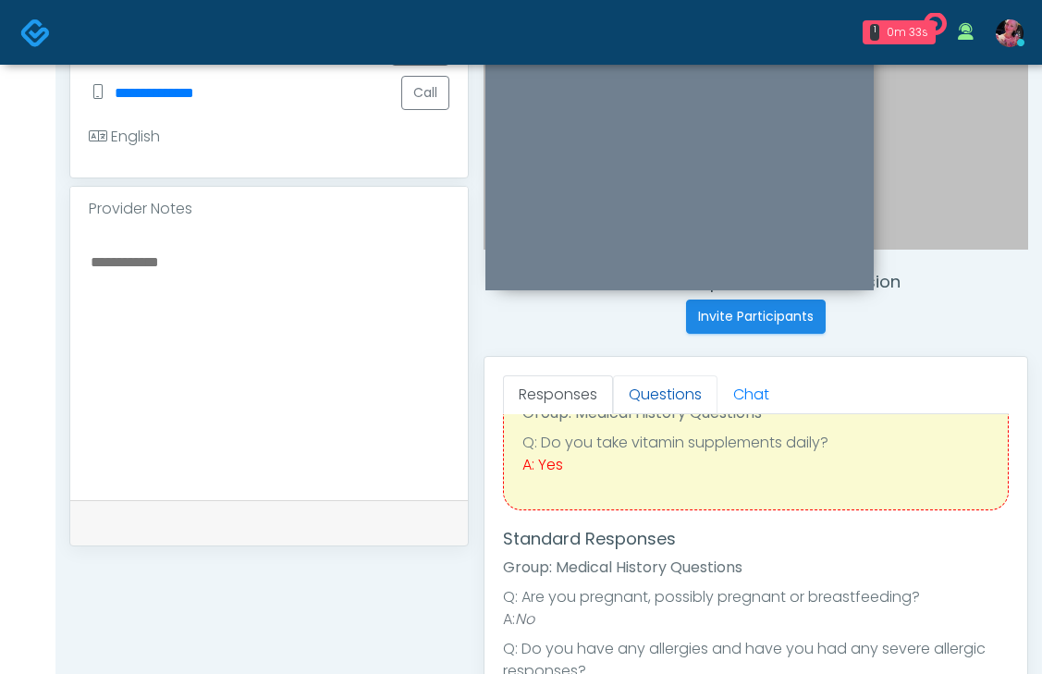
click at [621, 413] on link "Questions" at bounding box center [665, 394] width 104 height 39
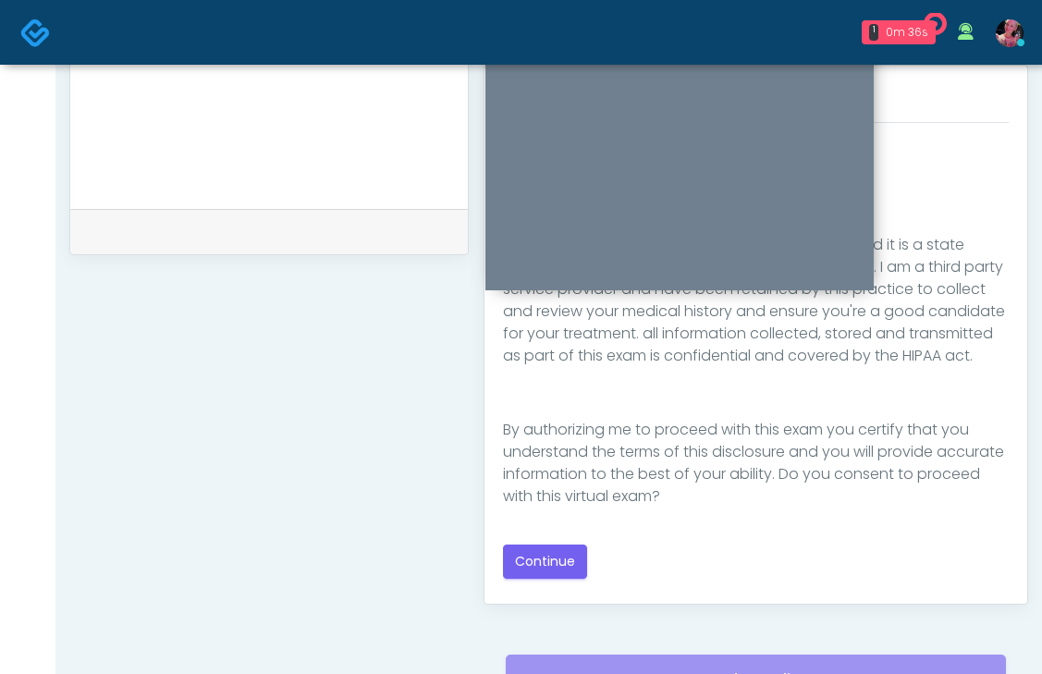
scroll to position [814, 0]
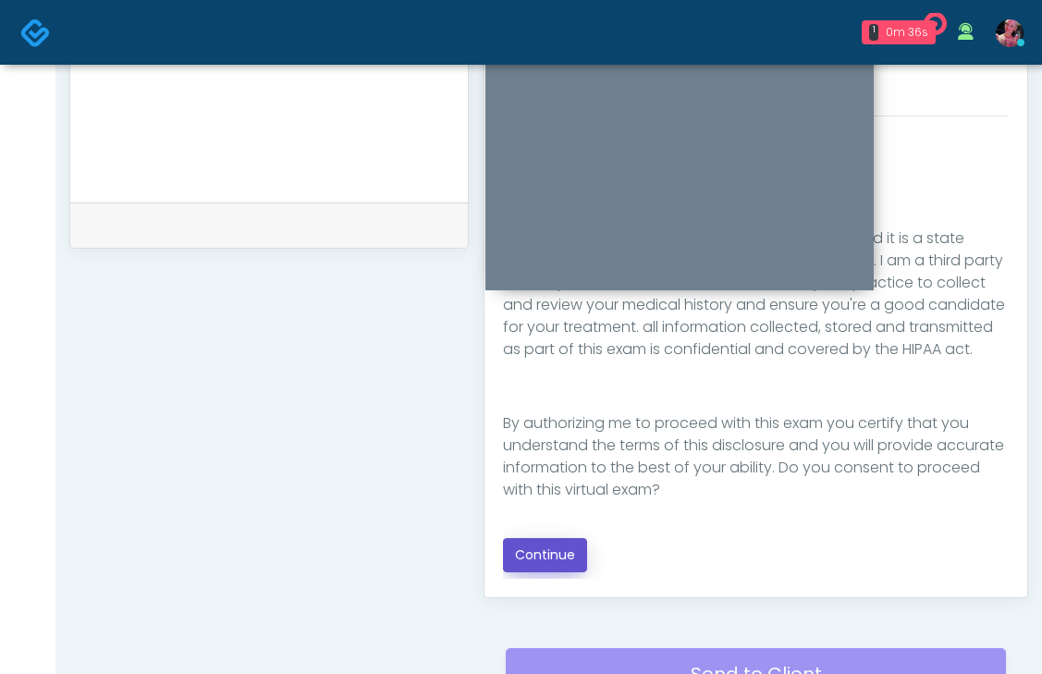
click at [547, 546] on button "Continue" at bounding box center [545, 555] width 84 height 34
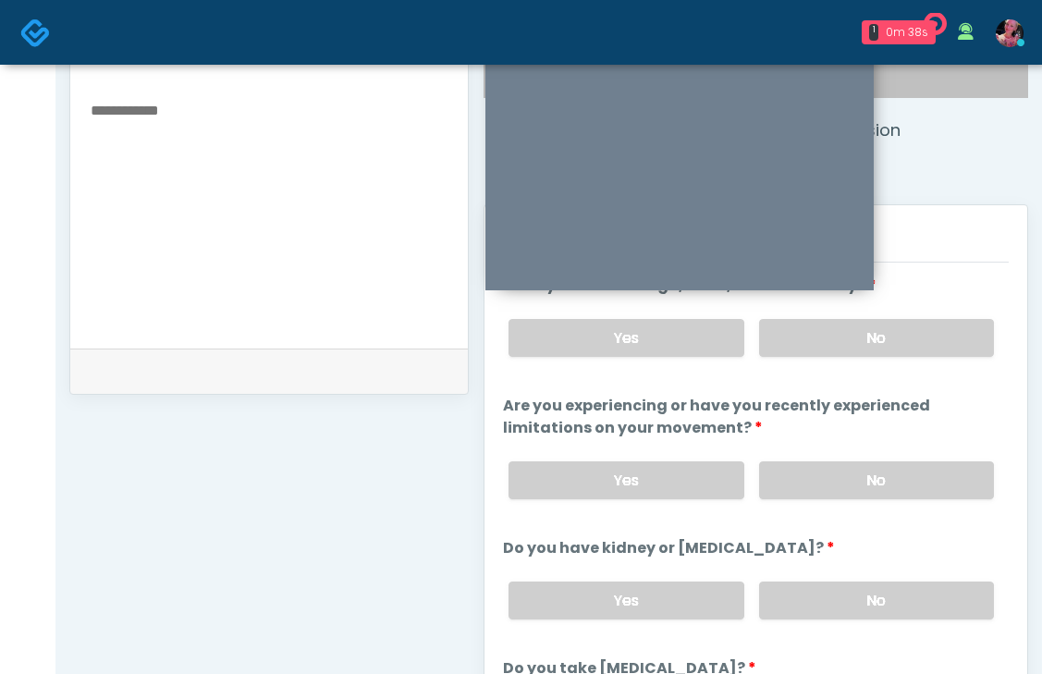
scroll to position [651, 0]
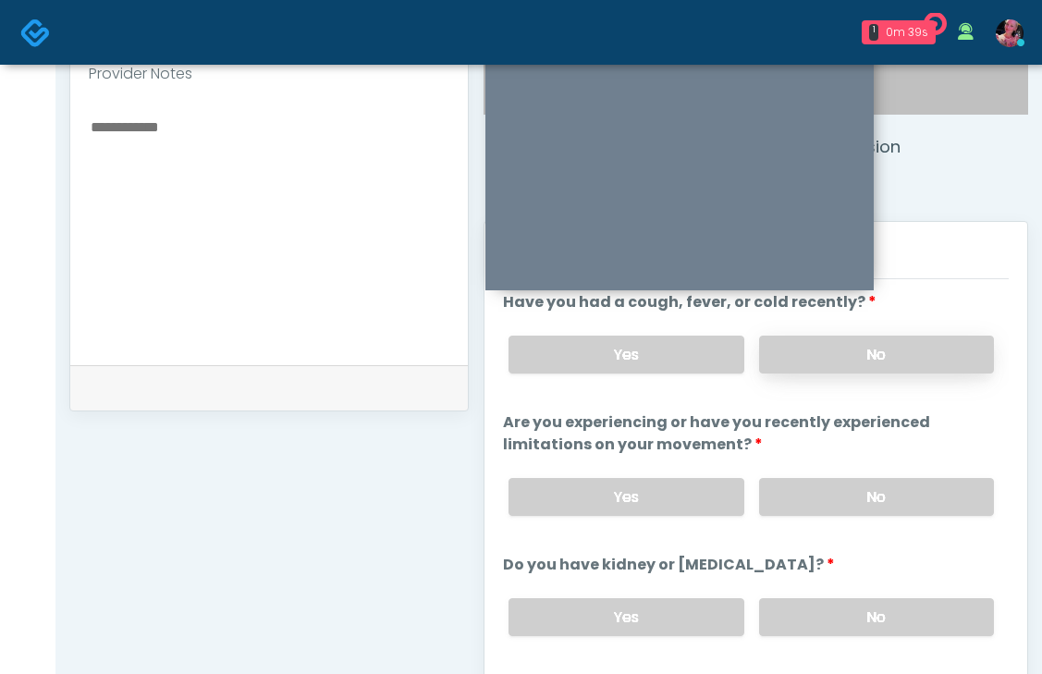
click at [842, 368] on label "No" at bounding box center [876, 355] width 235 height 38
click at [841, 487] on label "No" at bounding box center [876, 497] width 235 height 38
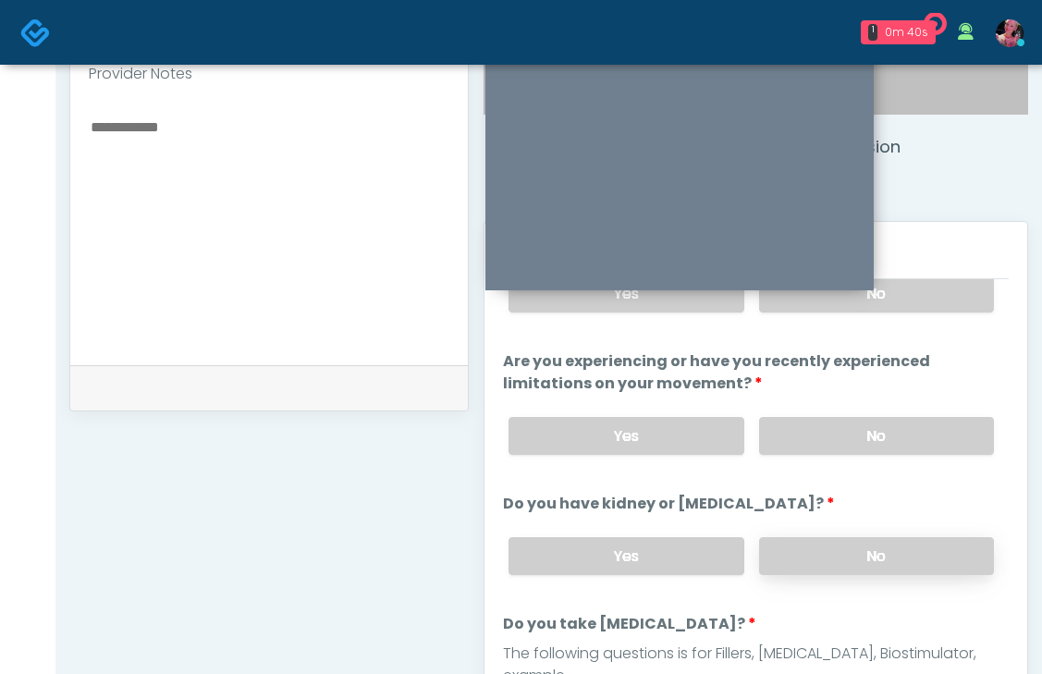
click at [852, 557] on label "No" at bounding box center [876, 556] width 235 height 38
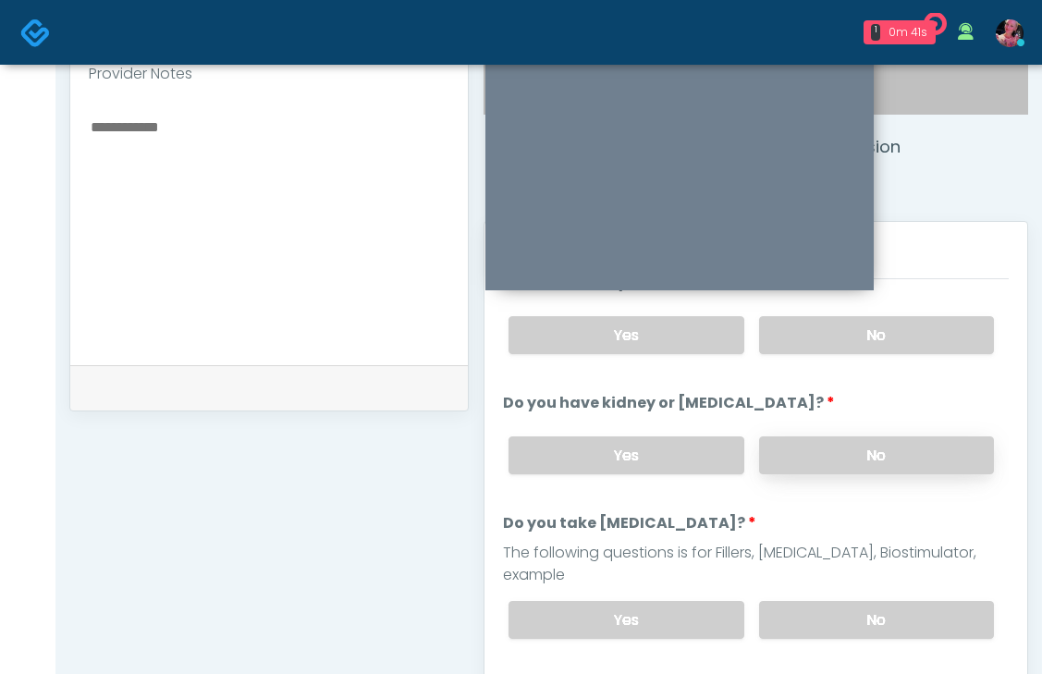
scroll to position [181, 0]
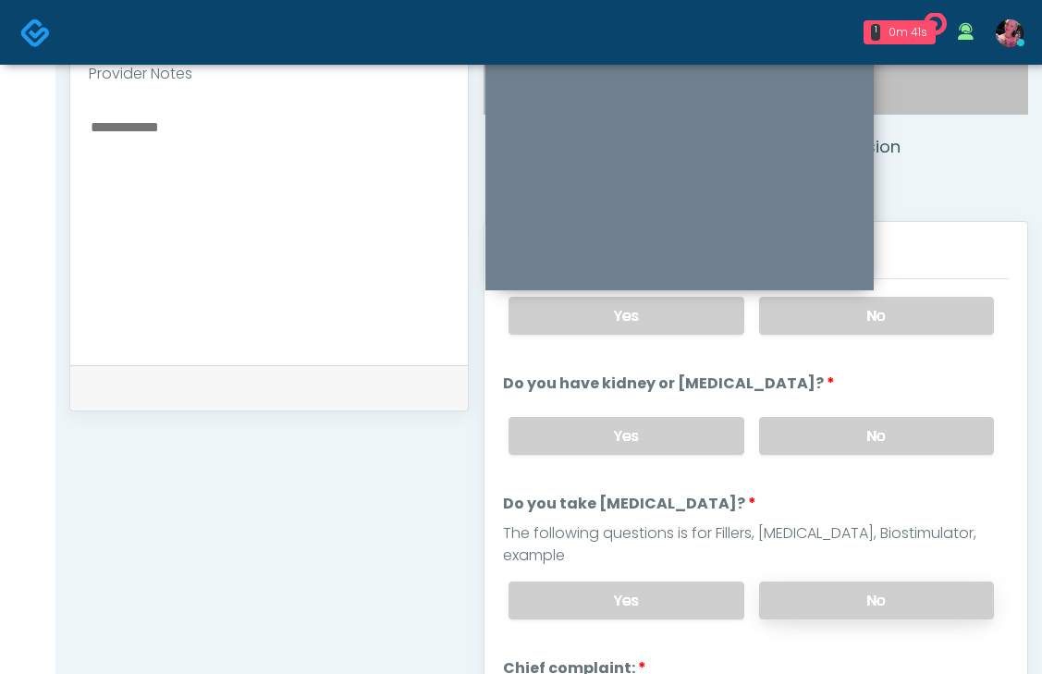
click at [847, 582] on label "No" at bounding box center [876, 601] width 235 height 38
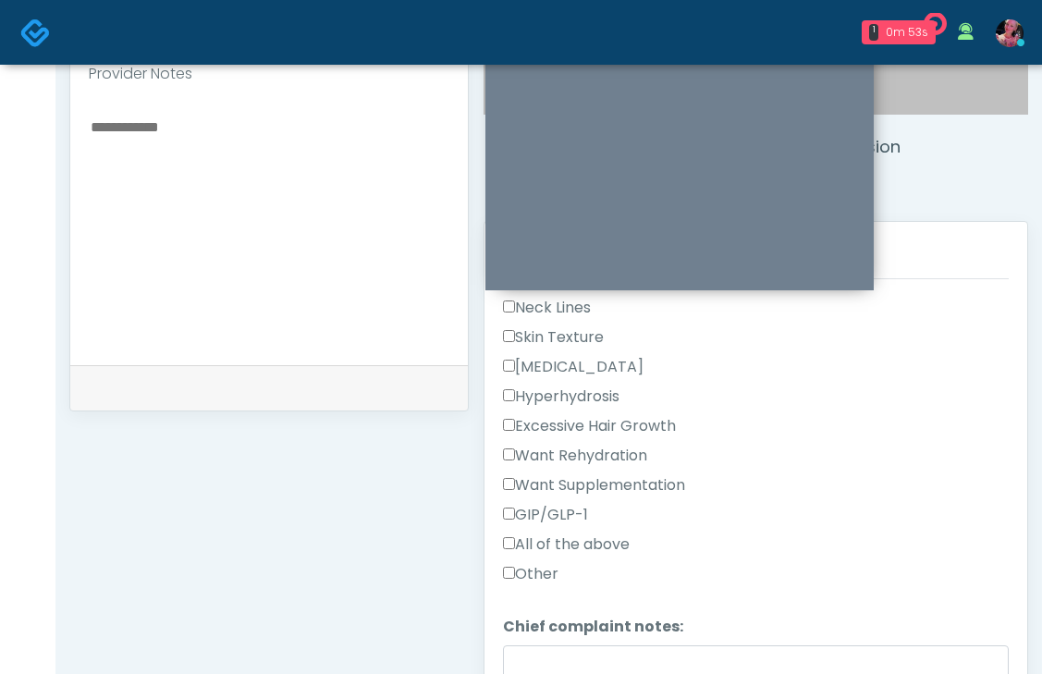
scroll to position [653, 0]
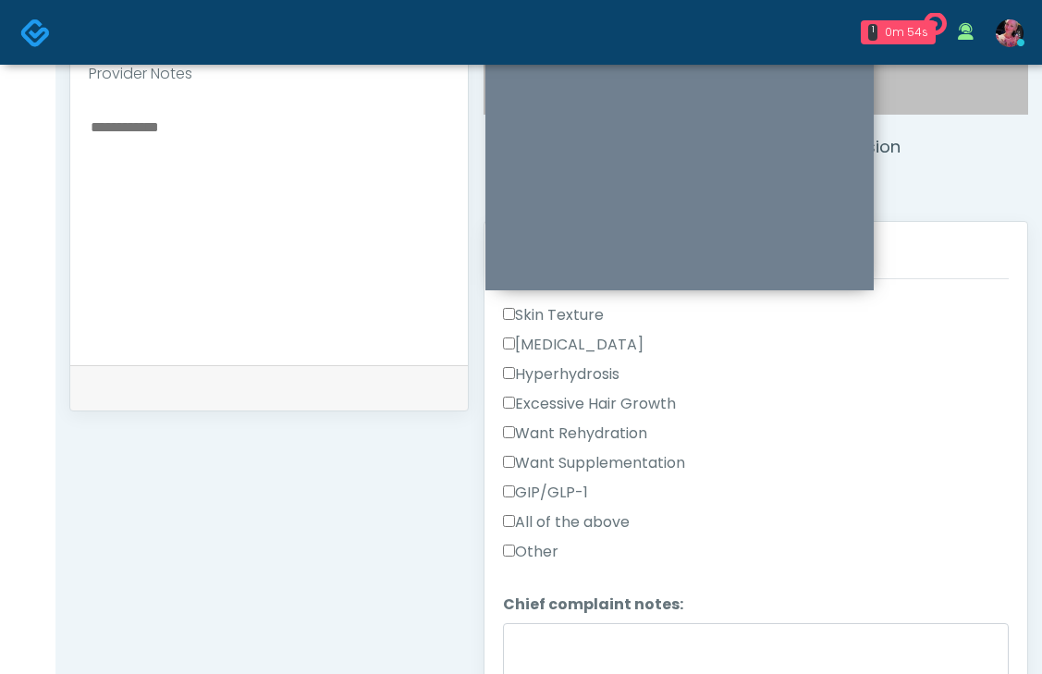
click at [574, 482] on label "GIP/GLP-1" at bounding box center [545, 493] width 85 height 22
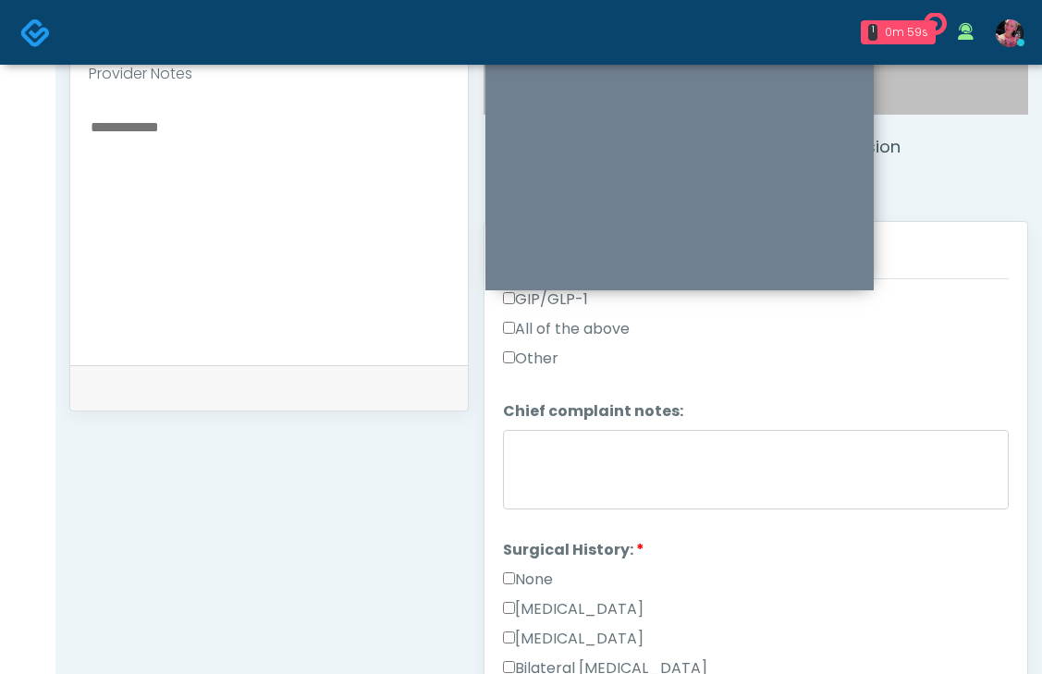
scroll to position [953, 0]
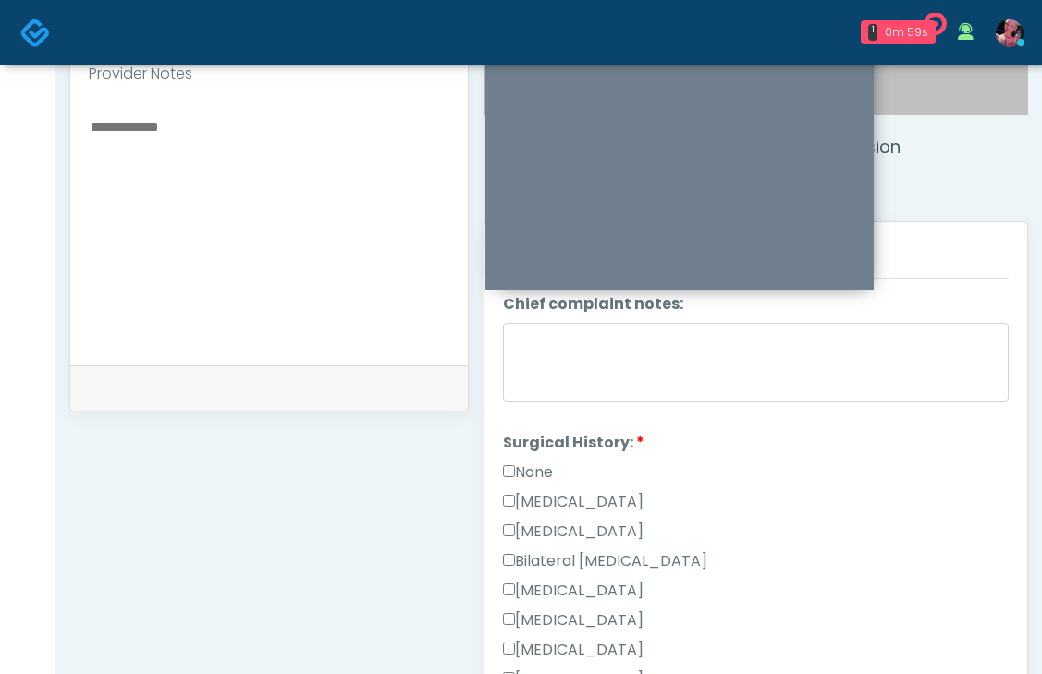
click at [541, 461] on label "None" at bounding box center [528, 472] width 50 height 22
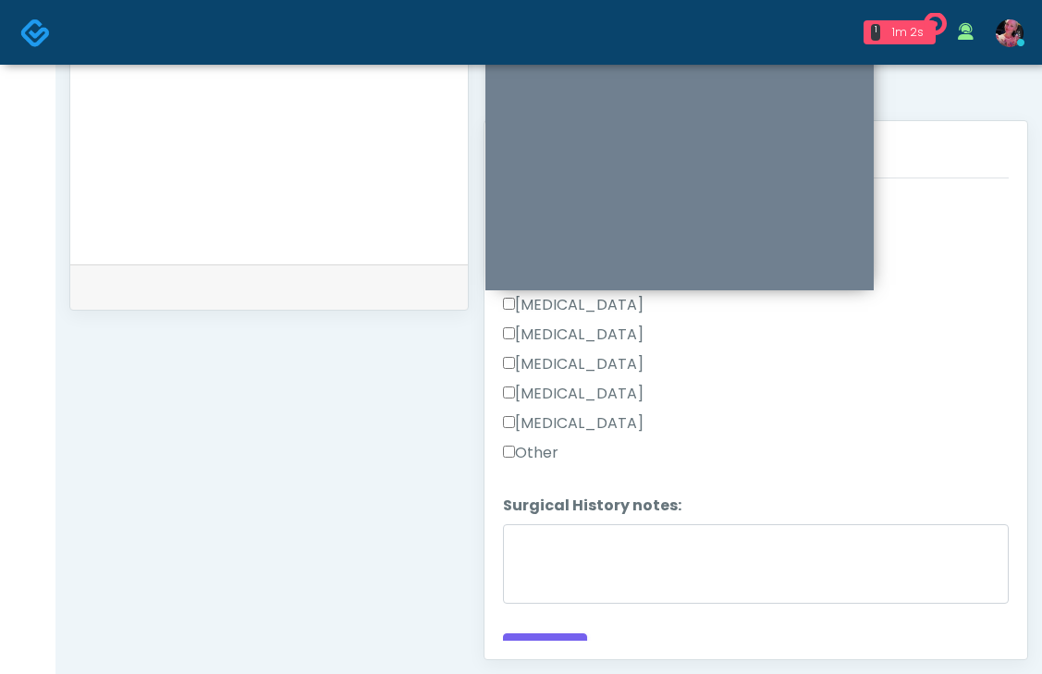
scroll to position [804, 0]
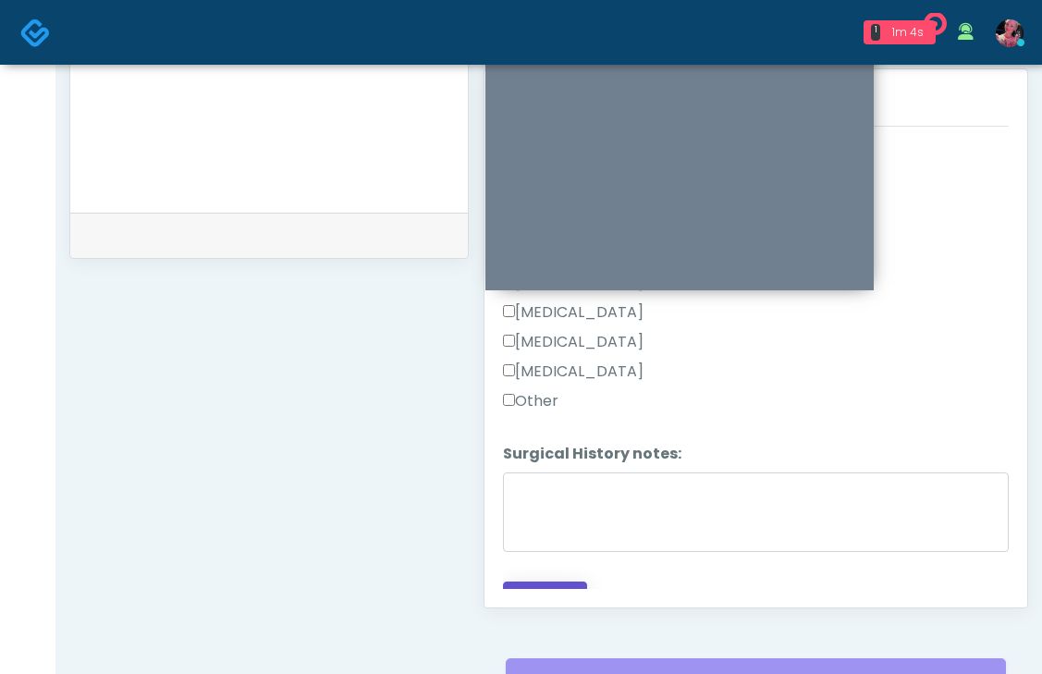
click at [547, 582] on button "Continue" at bounding box center [545, 599] width 84 height 34
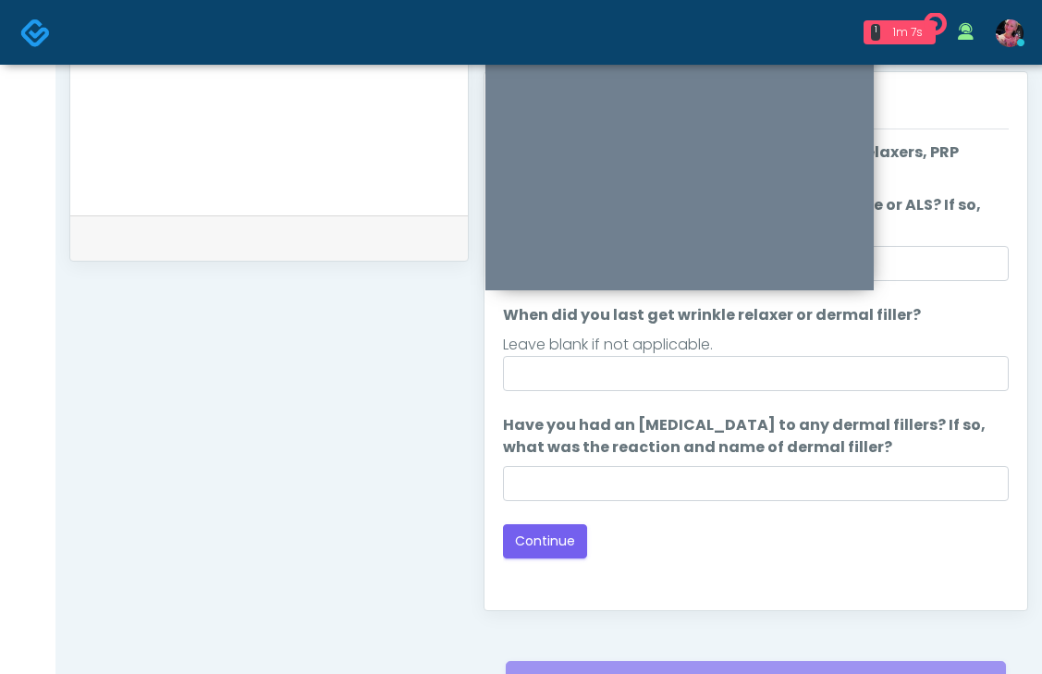
scroll to position [816, 0]
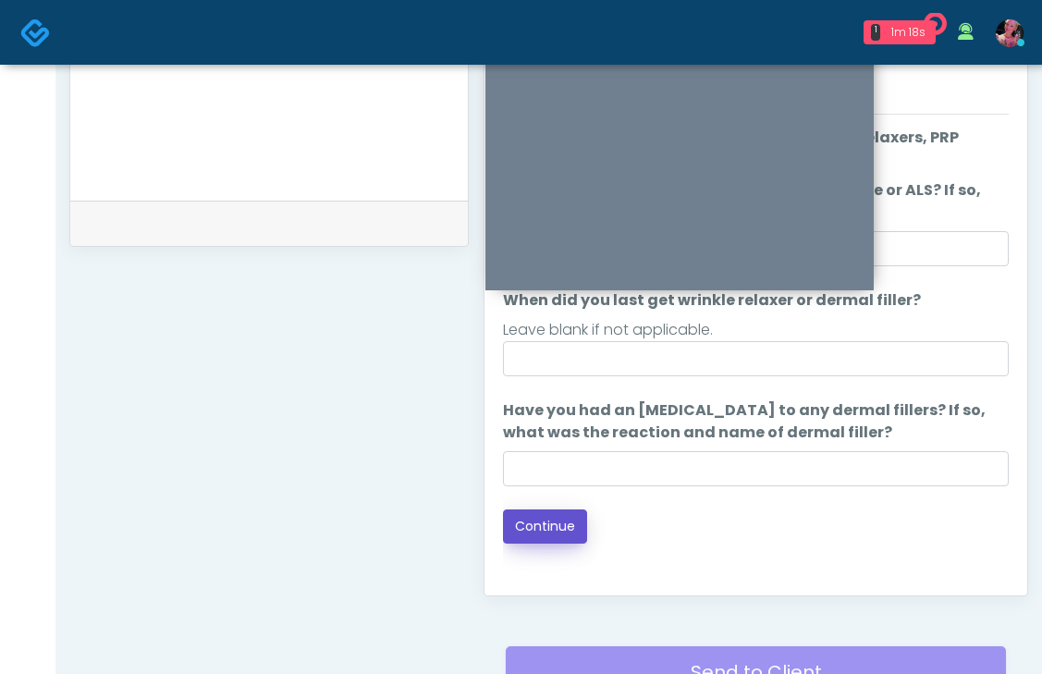
click at [547, 517] on button "Continue" at bounding box center [545, 527] width 84 height 34
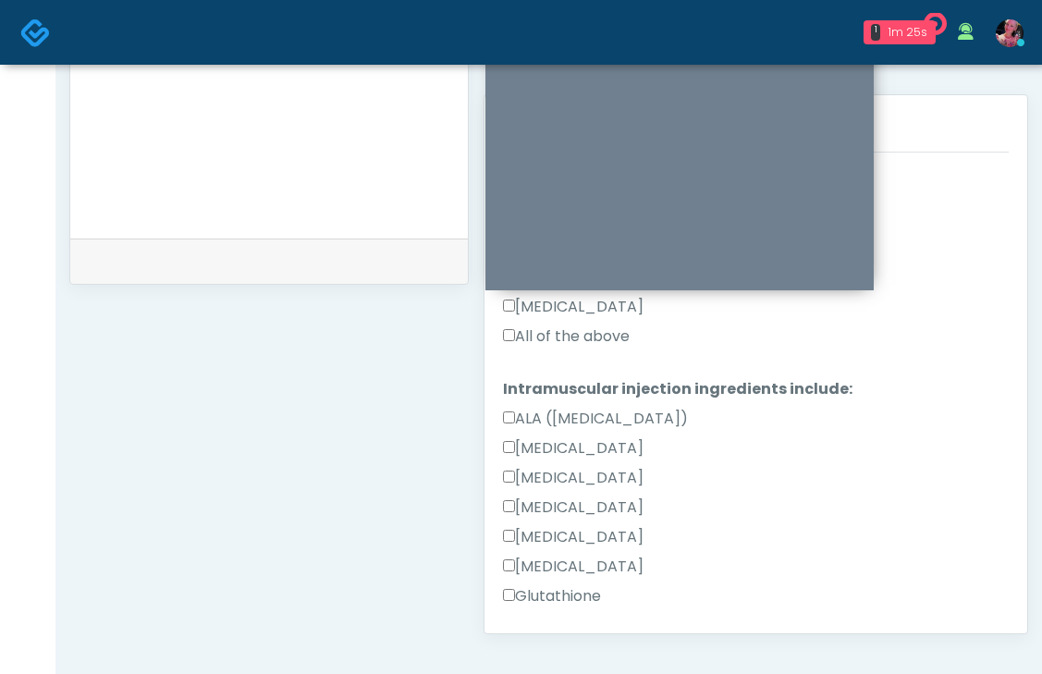
scroll to position [817, 0]
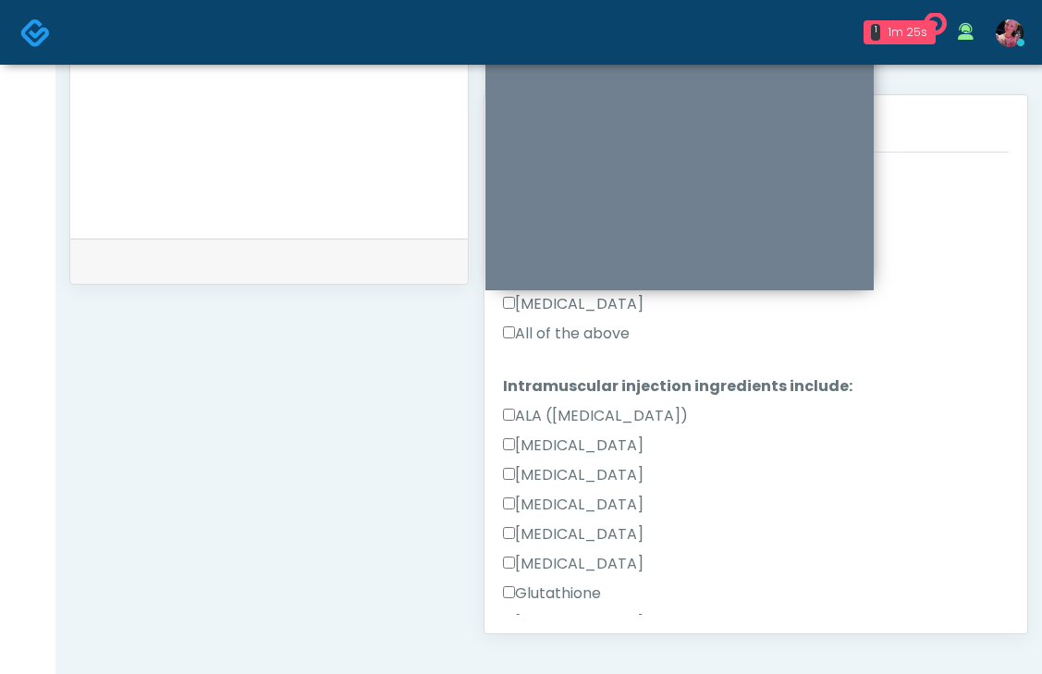
click at [587, 323] on label "All of the above" at bounding box center [566, 334] width 127 height 22
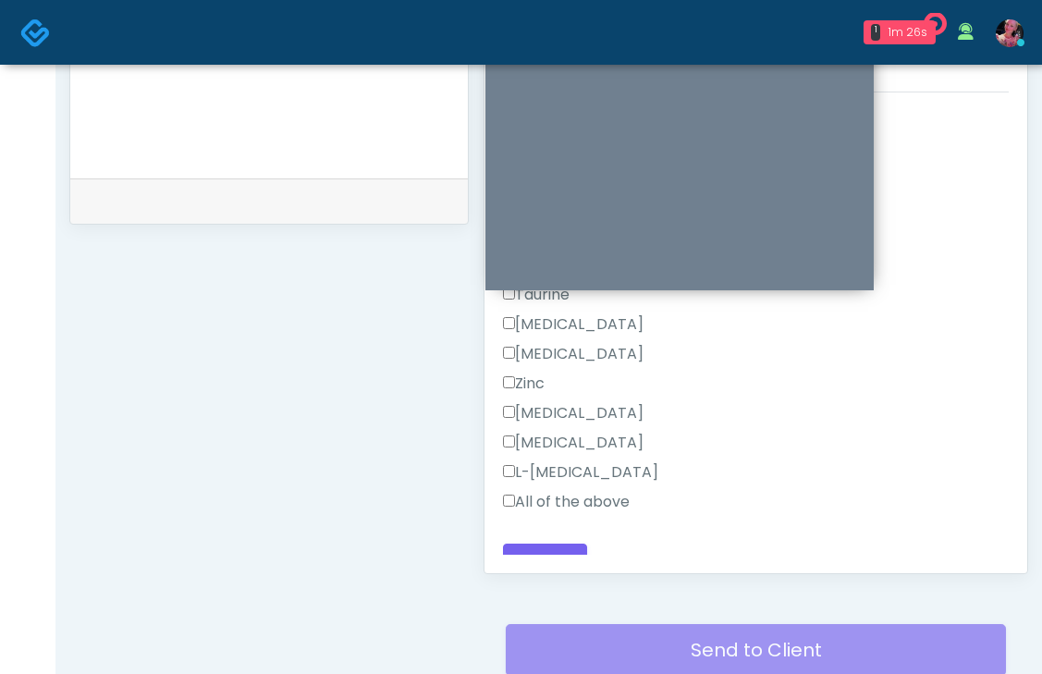
scroll to position [884, 0]
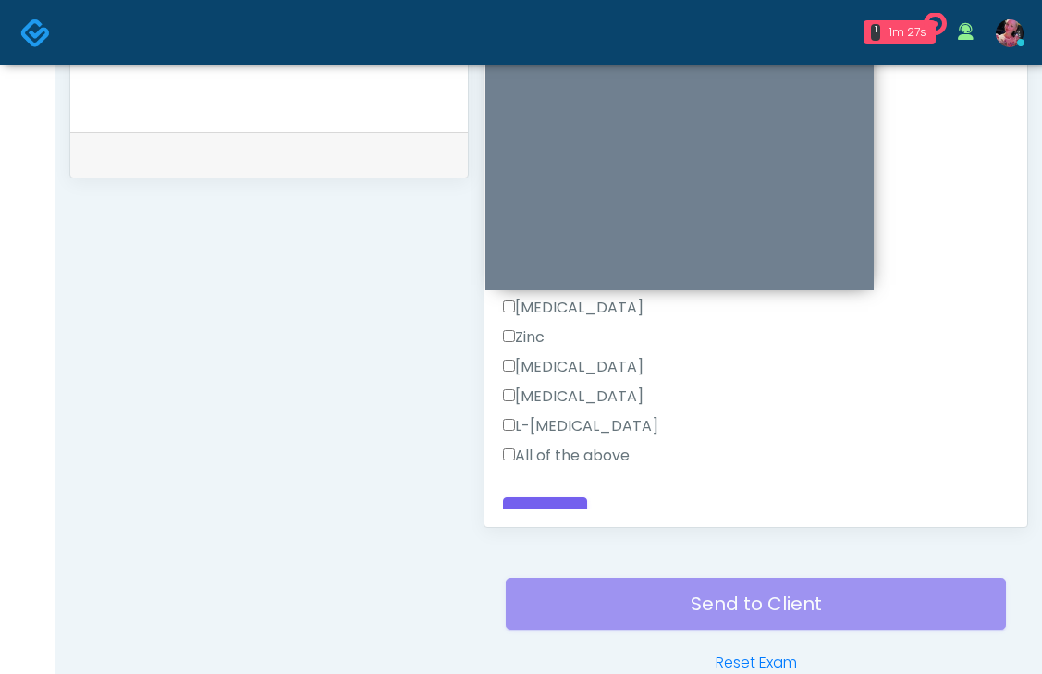
click at [547, 415] on label "L-Arginine" at bounding box center [580, 426] width 155 height 22
click at [547, 445] on label "All of the above" at bounding box center [566, 456] width 127 height 22
click at [535, 498] on button "Continue" at bounding box center [545, 515] width 84 height 34
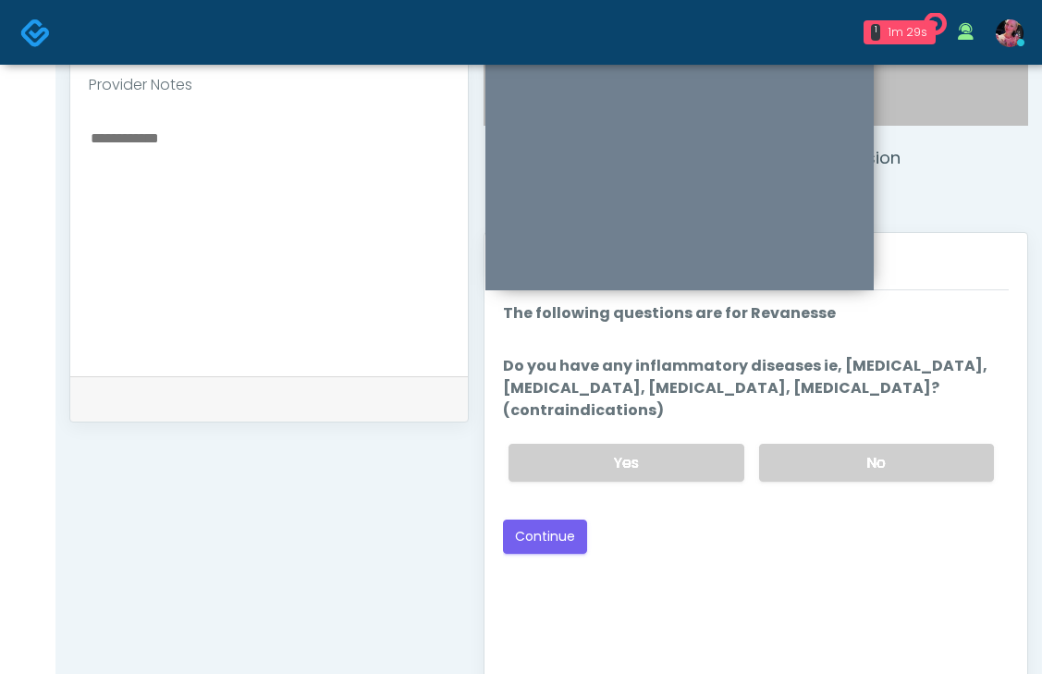
scroll to position [639, 0]
click at [891, 445] on label "No" at bounding box center [876, 464] width 235 height 38
click at [538, 521] on button "Continue" at bounding box center [545, 538] width 84 height 34
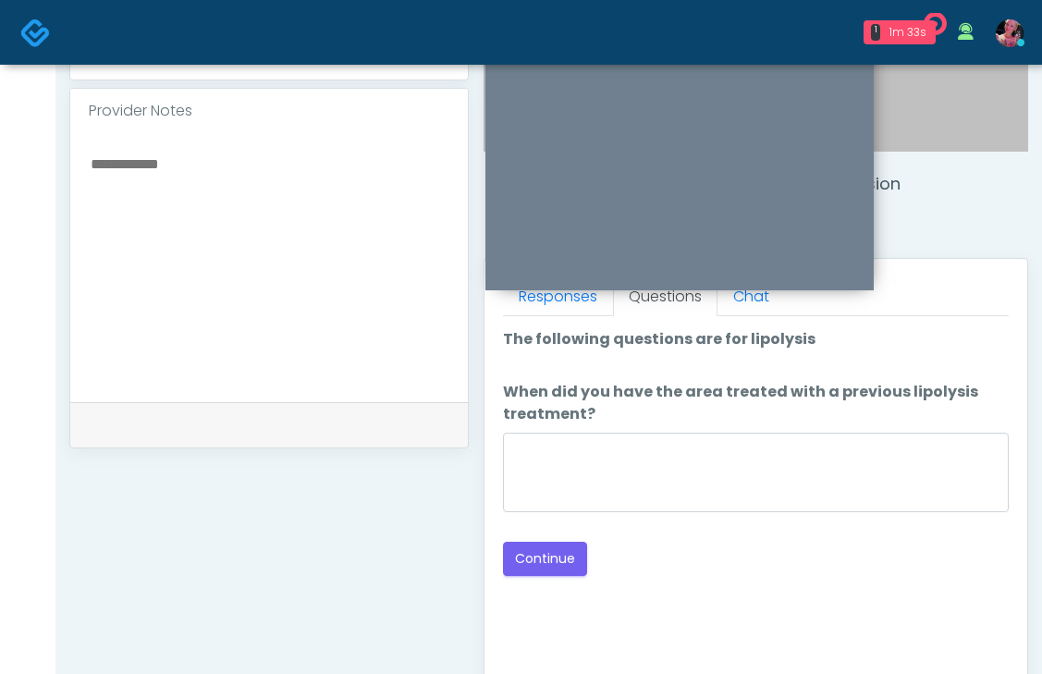
scroll to position [607, 0]
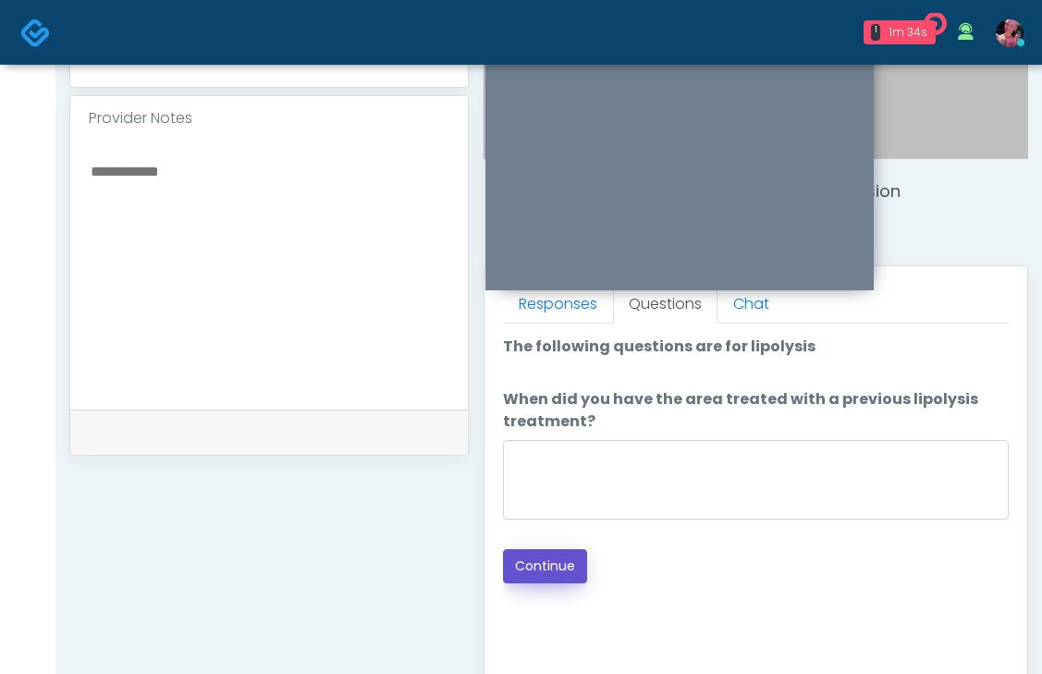
click at [543, 575] on button "Continue" at bounding box center [545, 566] width 84 height 34
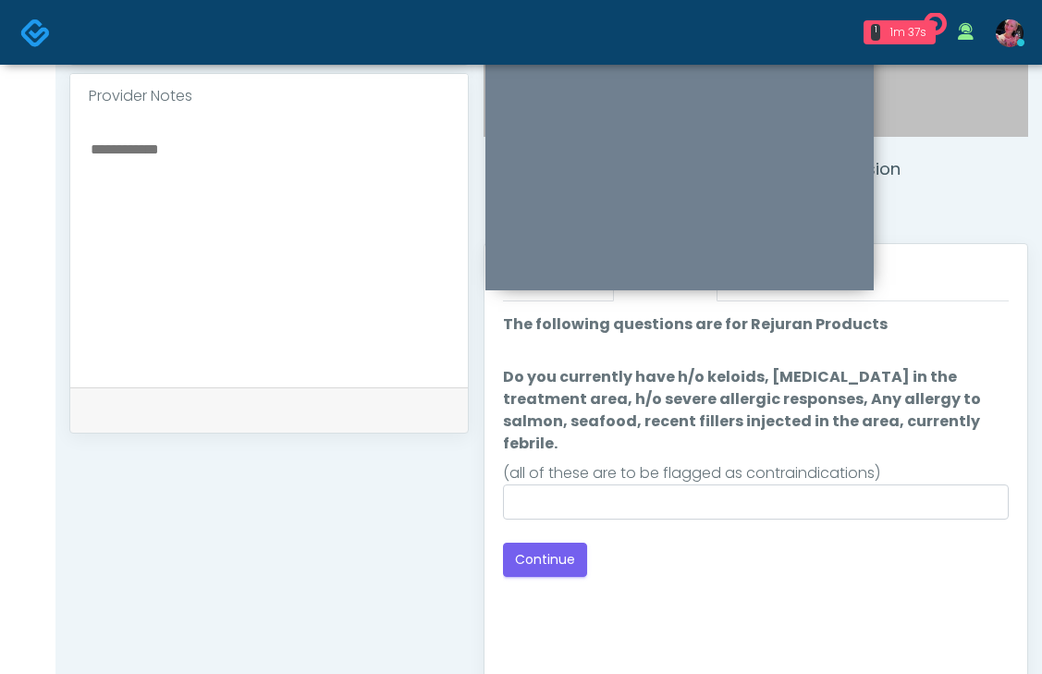
scroll to position [628, 0]
click at [568, 544] on button "Continue" at bounding box center [545, 561] width 84 height 34
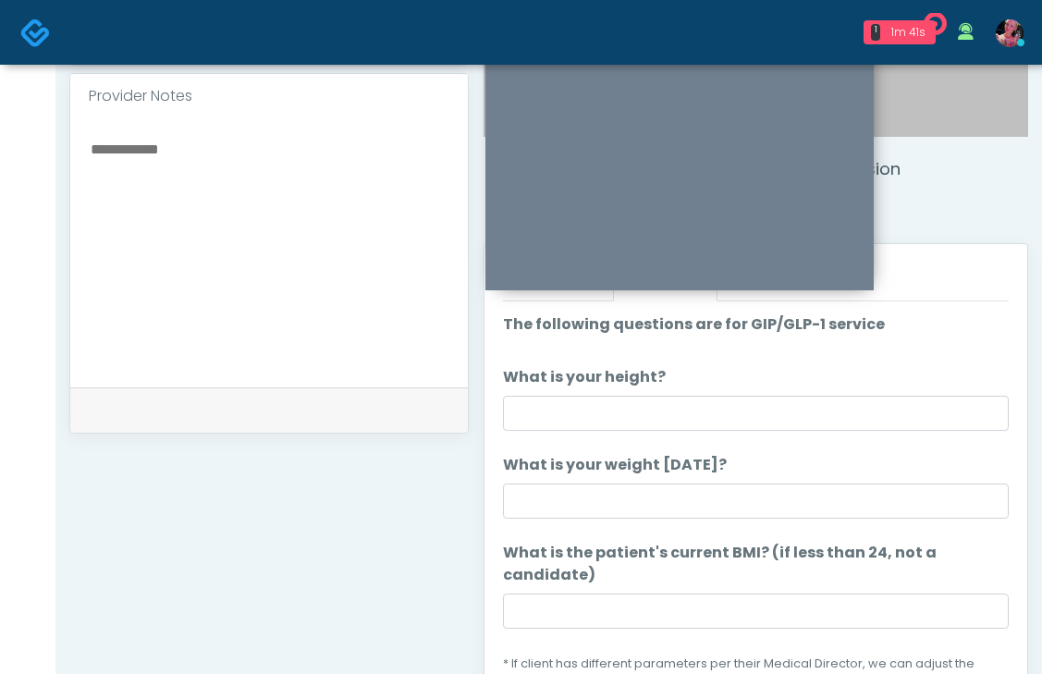
scroll to position [618, 0]
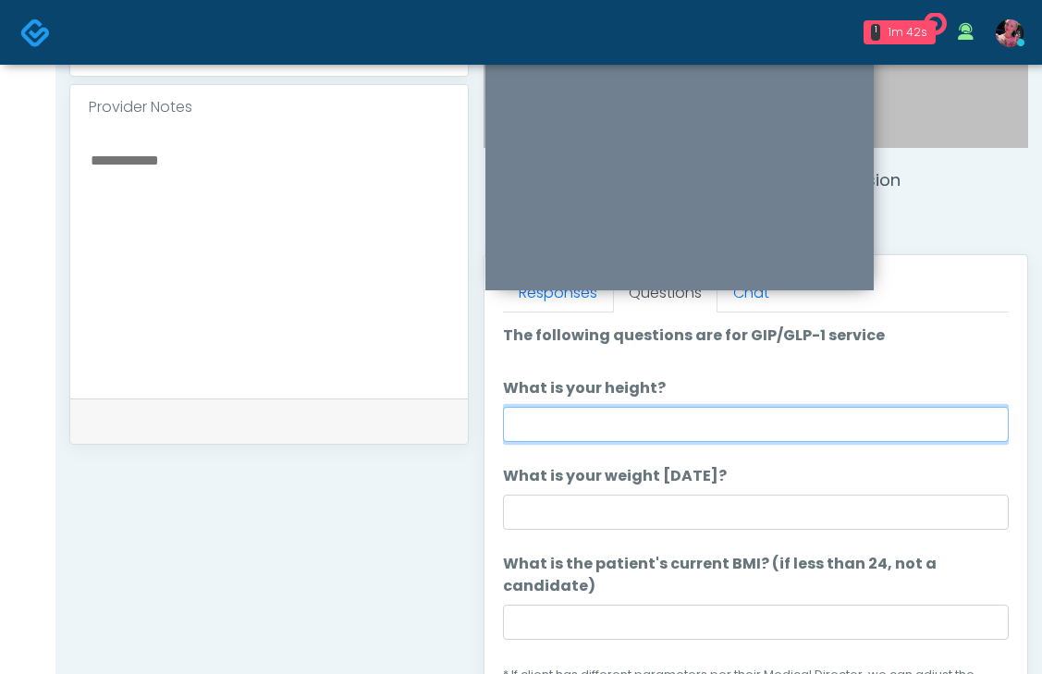
click at [744, 426] on input "What is your height?" at bounding box center [756, 424] width 506 height 35
type input "***"
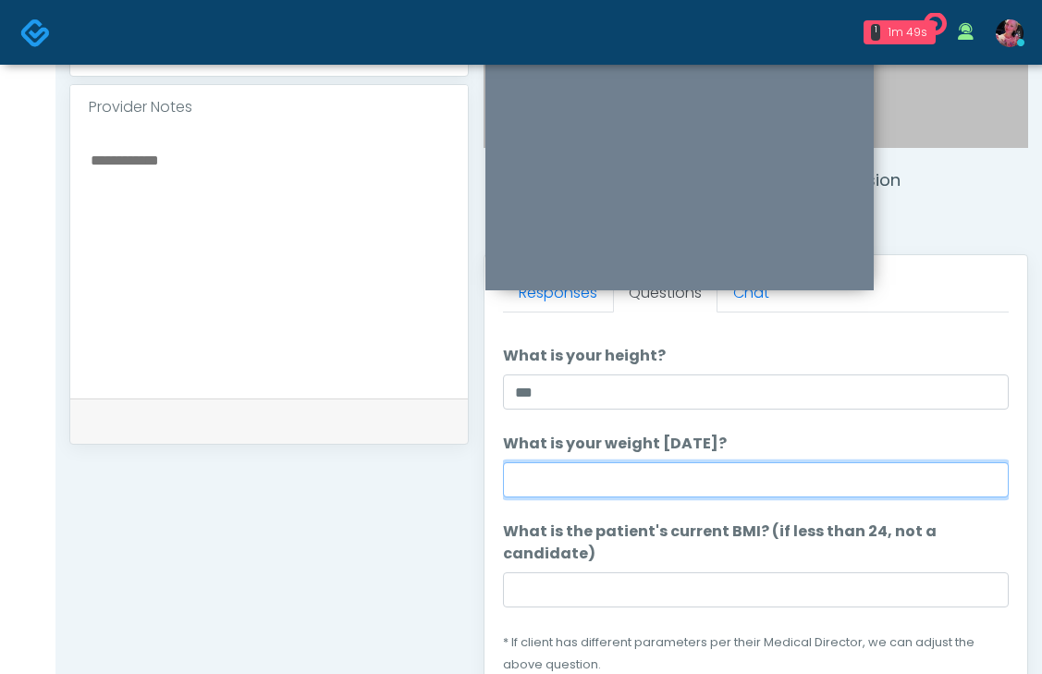
scroll to position [33, 0]
type input "*"
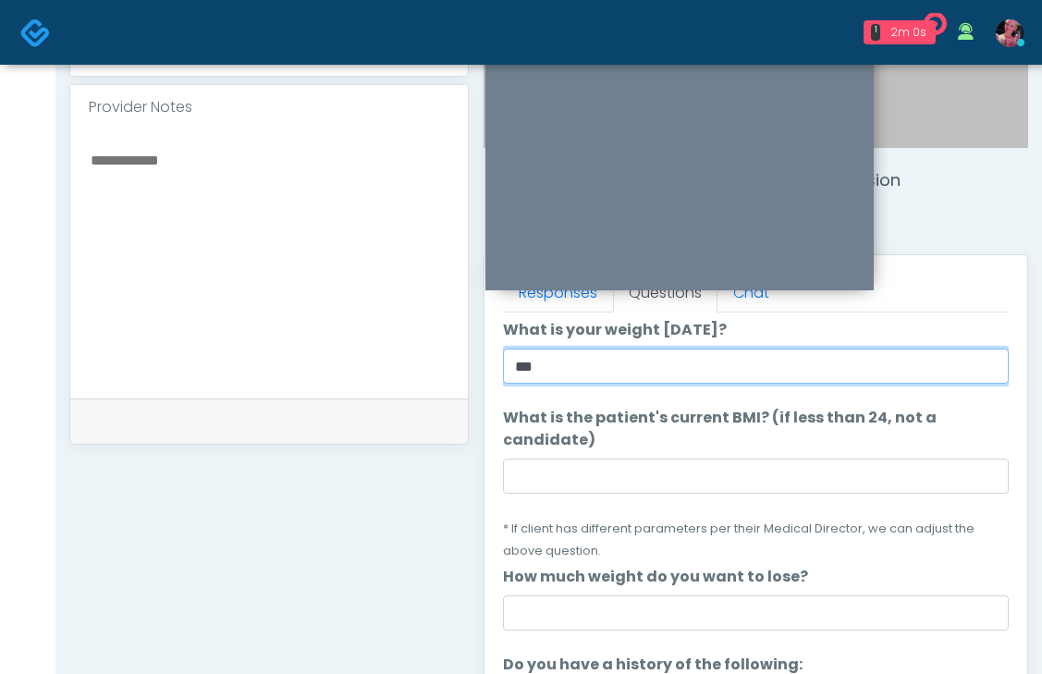
scroll to position [283, 0]
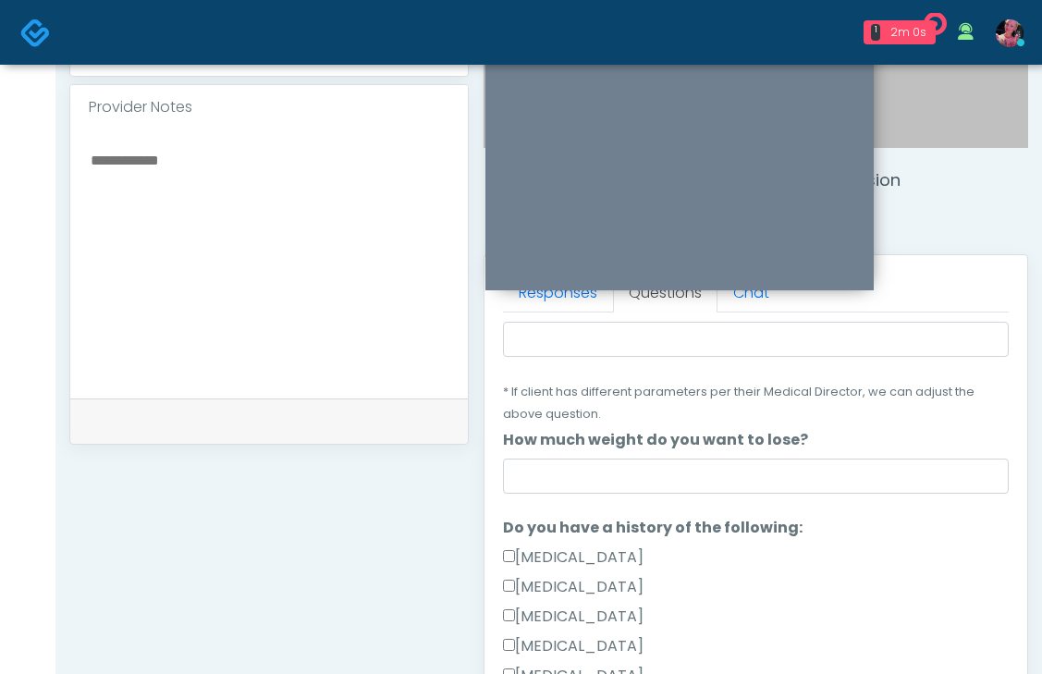
type input "***"
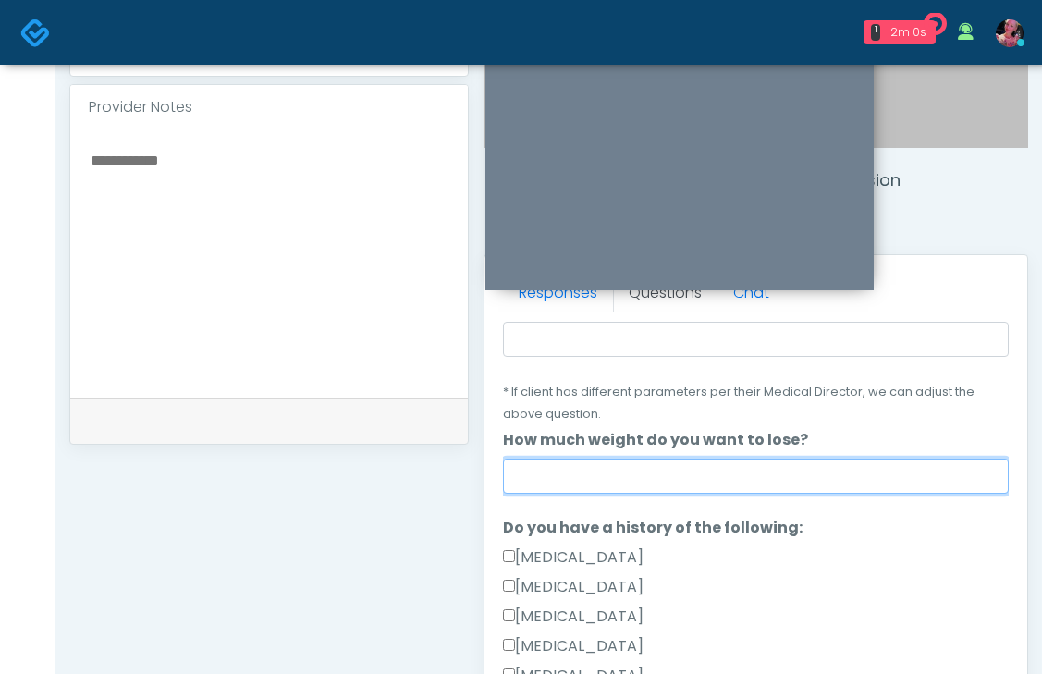
click at [719, 459] on input "How much weight do you want to lose?" at bounding box center [756, 476] width 506 height 35
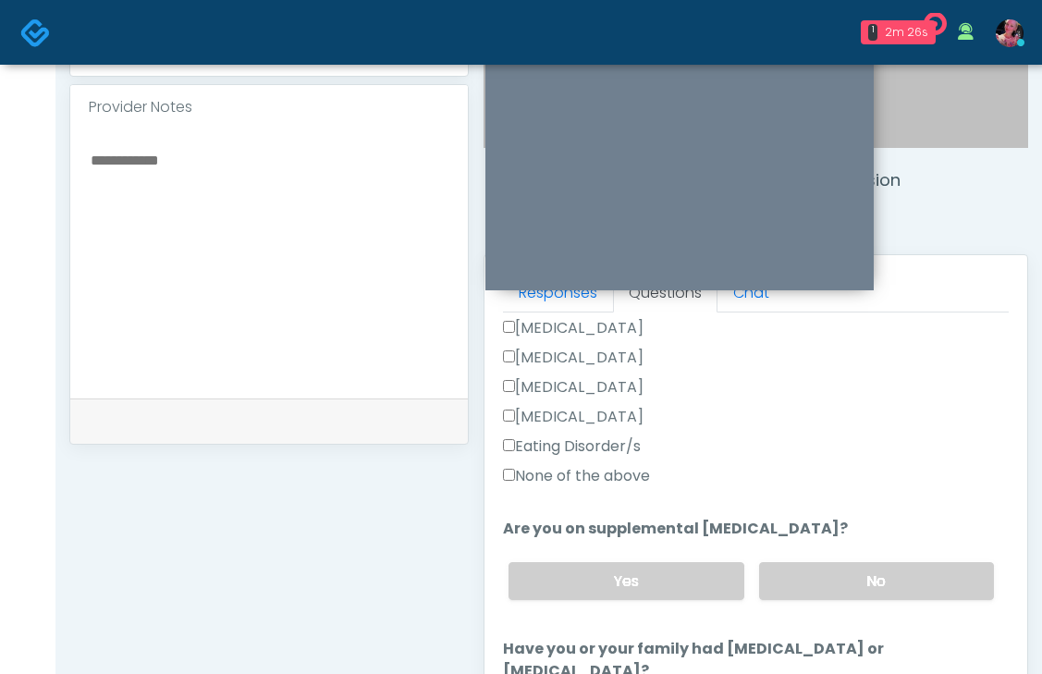
scroll to position [573, 0]
type input "**********"
click at [597, 463] on label "None of the above" at bounding box center [576, 474] width 147 height 22
click at [628, 463] on label "None of the above" at bounding box center [576, 474] width 147 height 22
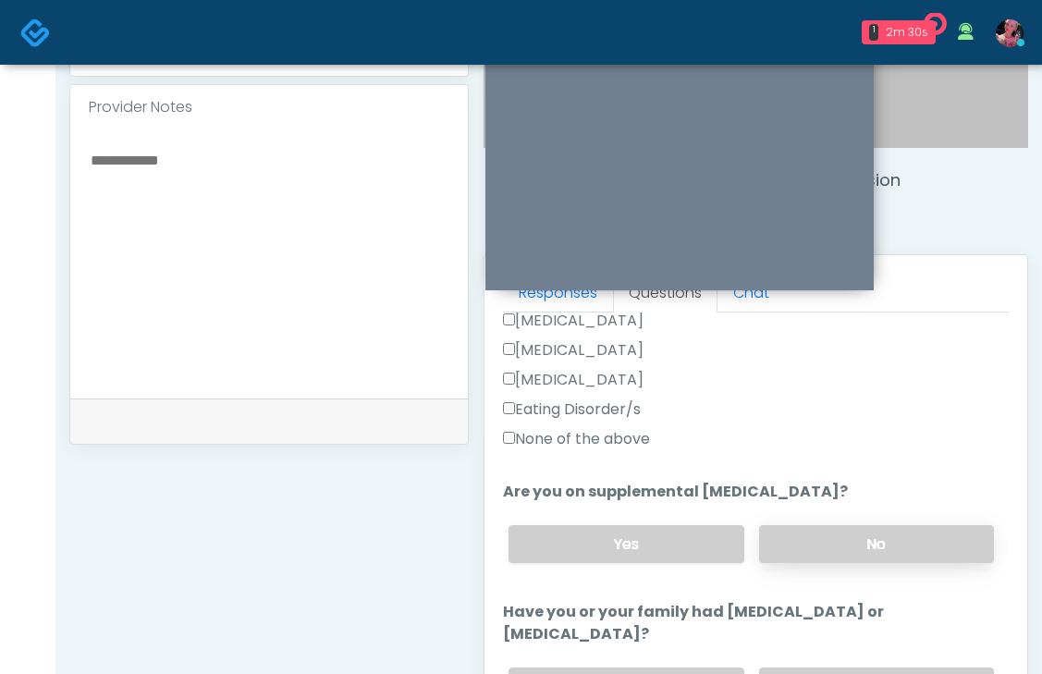
scroll to position [611, 0]
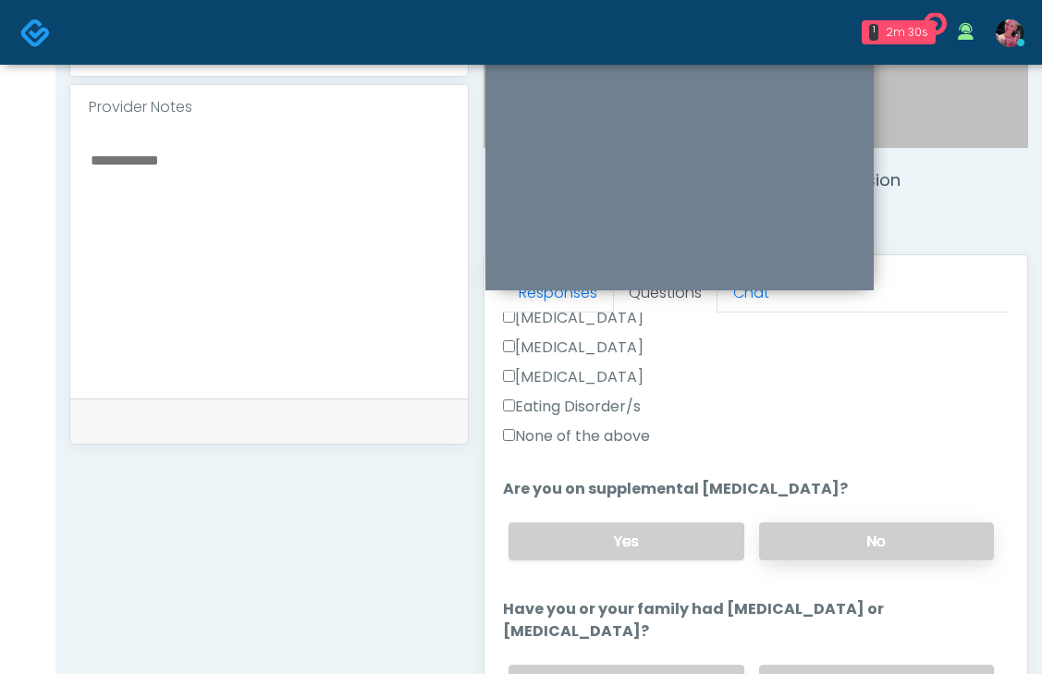
click at [854, 522] on label "No" at bounding box center [876, 541] width 235 height 38
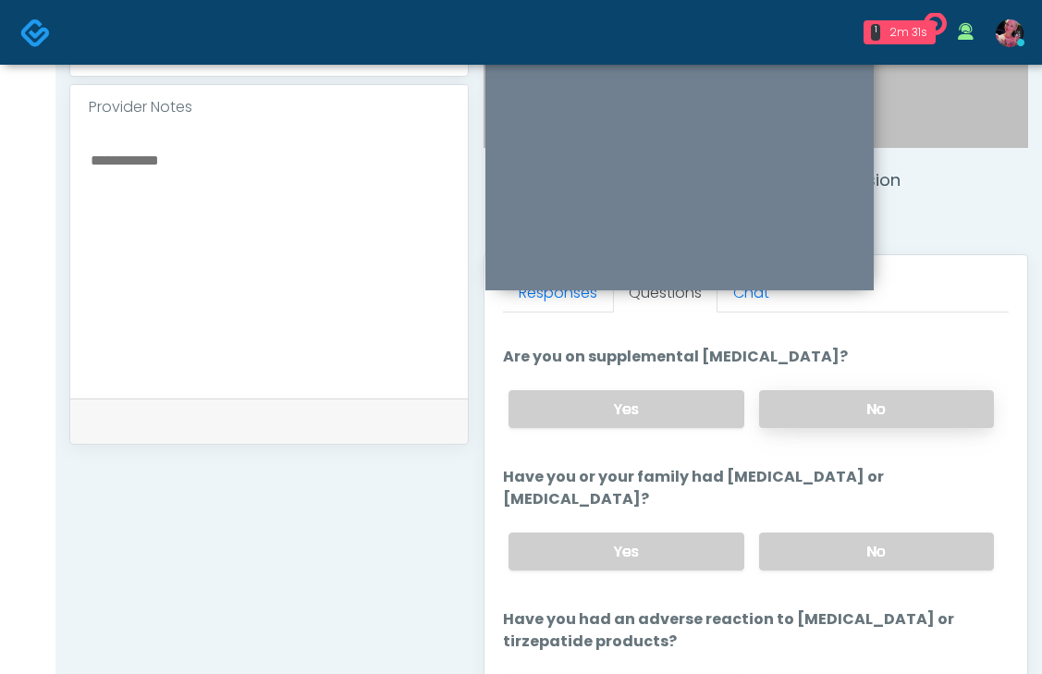
click at [854, 533] on label "No" at bounding box center [876, 552] width 235 height 38
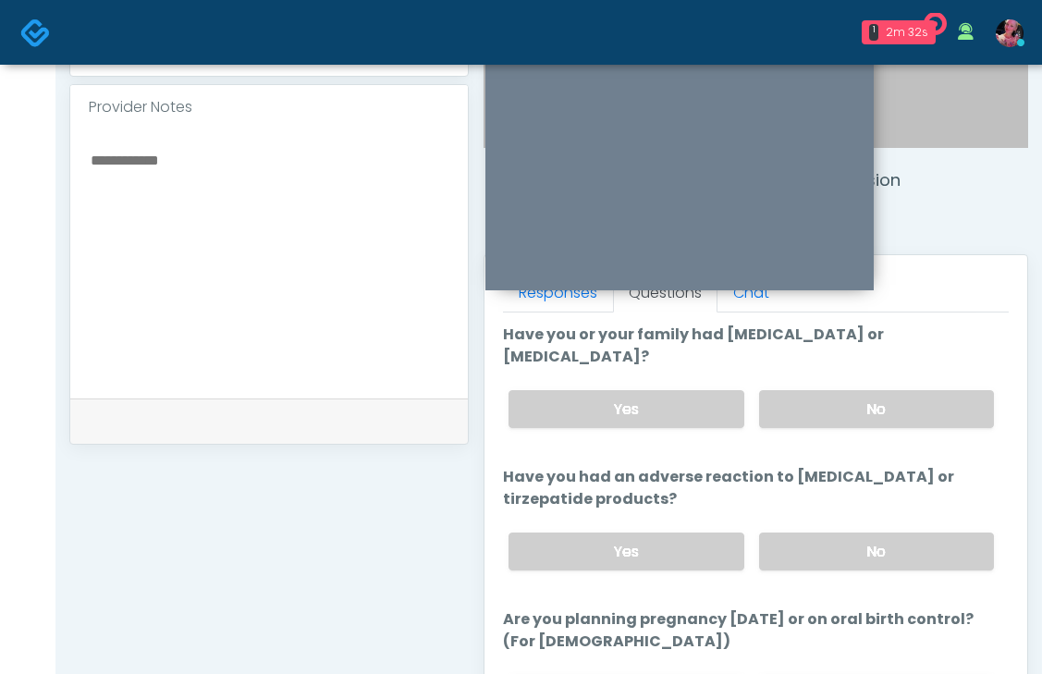
click at [854, 533] on label "No" at bounding box center [876, 552] width 235 height 38
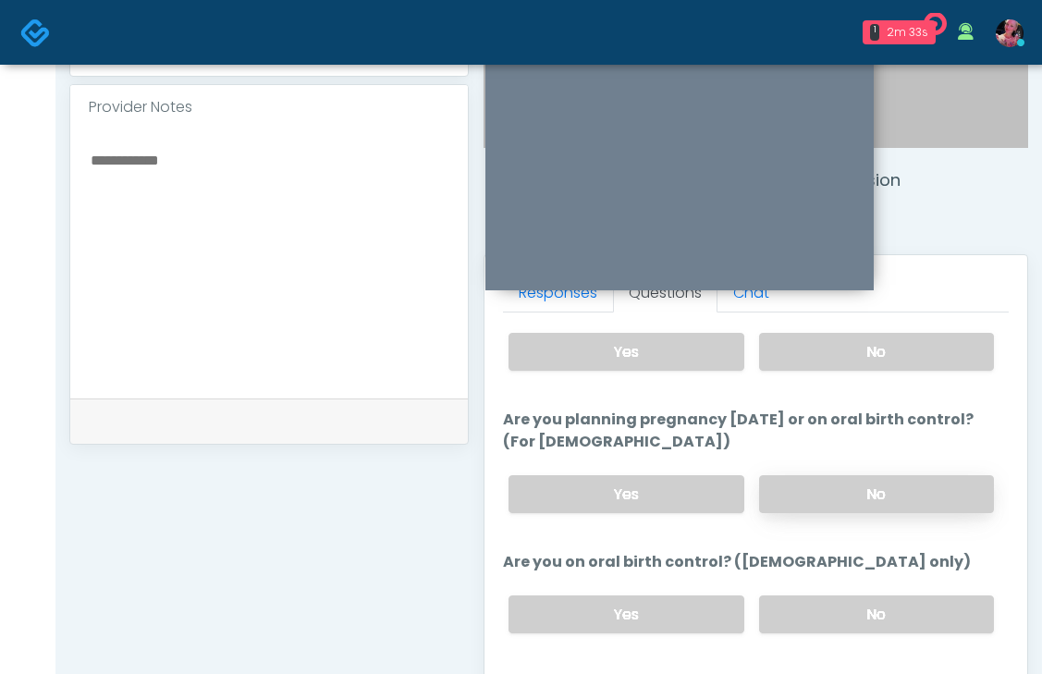
click at [842, 476] on label "No" at bounding box center [876, 494] width 235 height 38
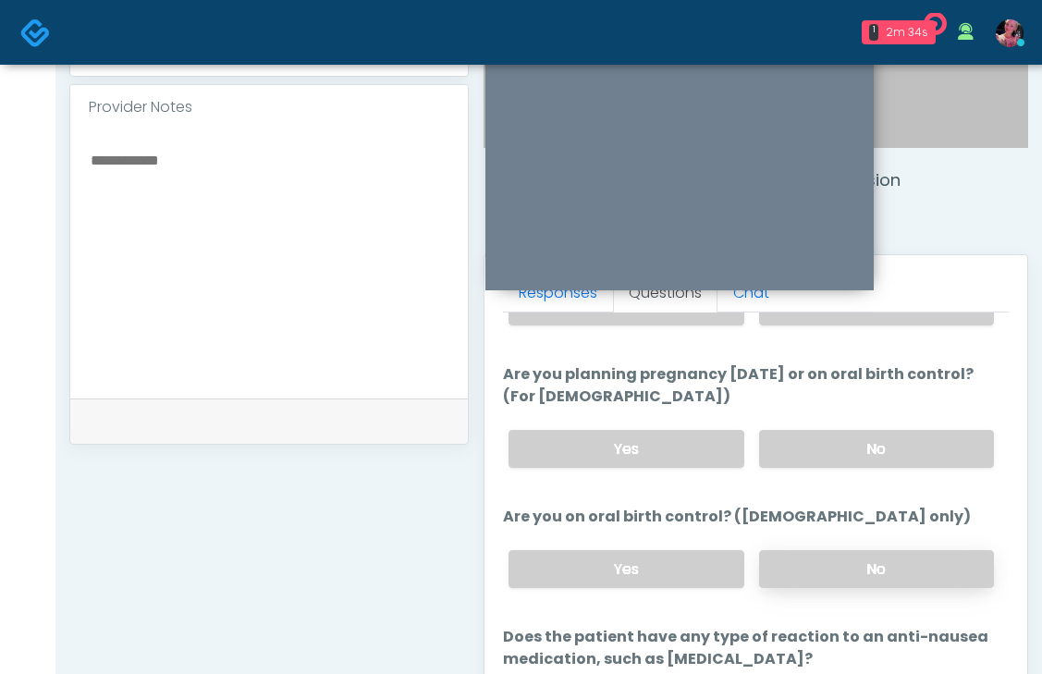
click at [845, 550] on label "No" at bounding box center [876, 569] width 235 height 38
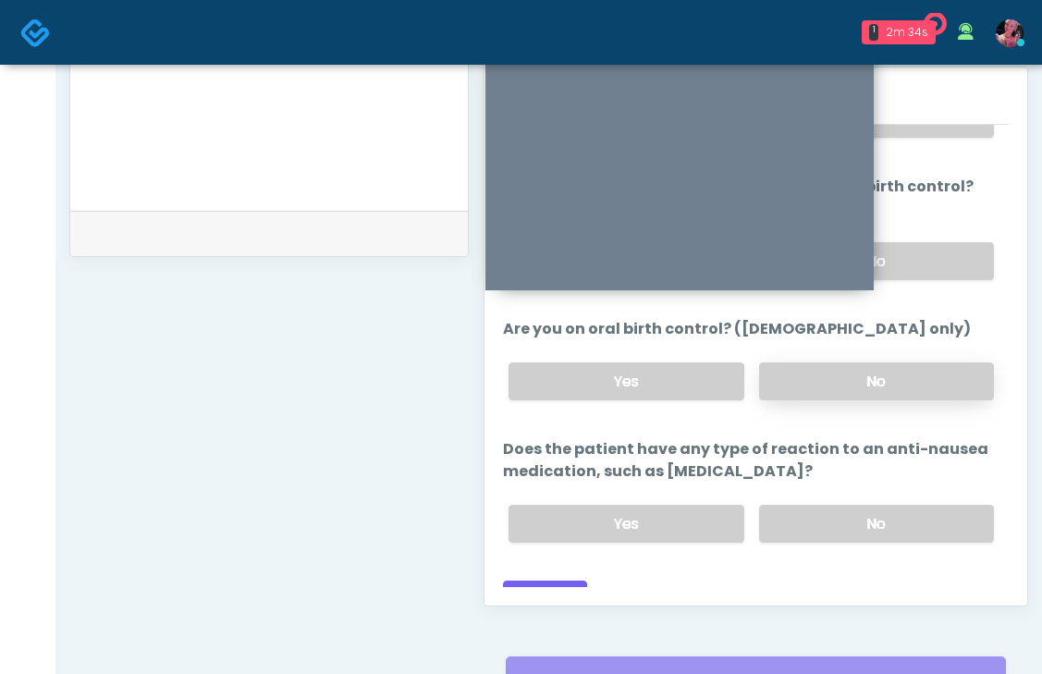
scroll to position [809, 0]
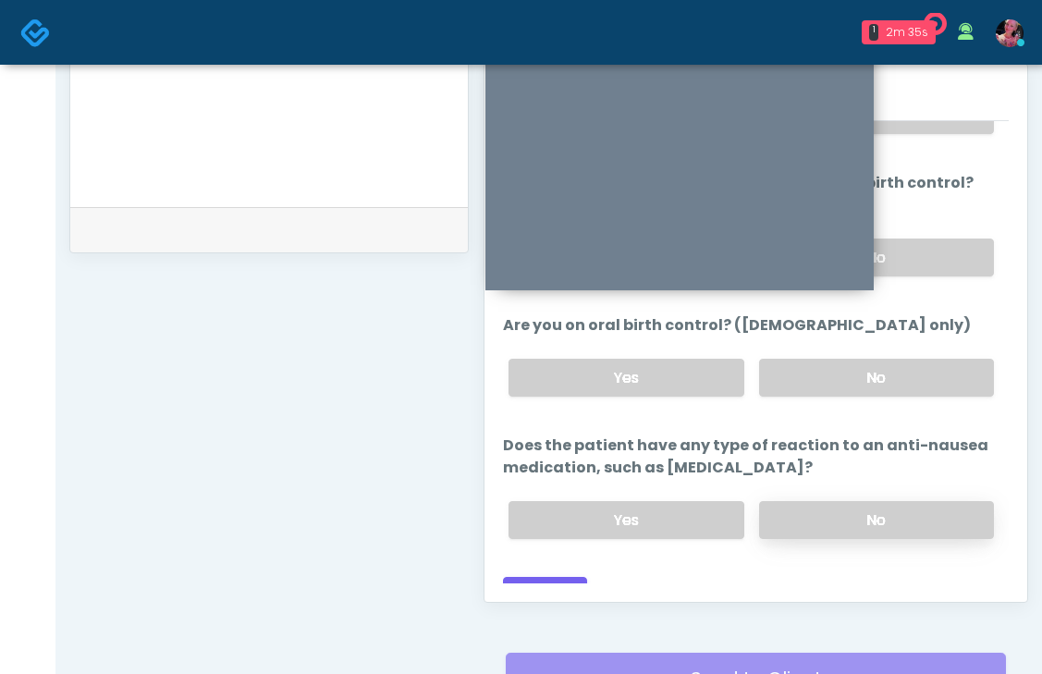
click at [836, 501] on label "No" at bounding box center [876, 520] width 235 height 38
click at [544, 577] on button "Continue" at bounding box center [545, 594] width 84 height 34
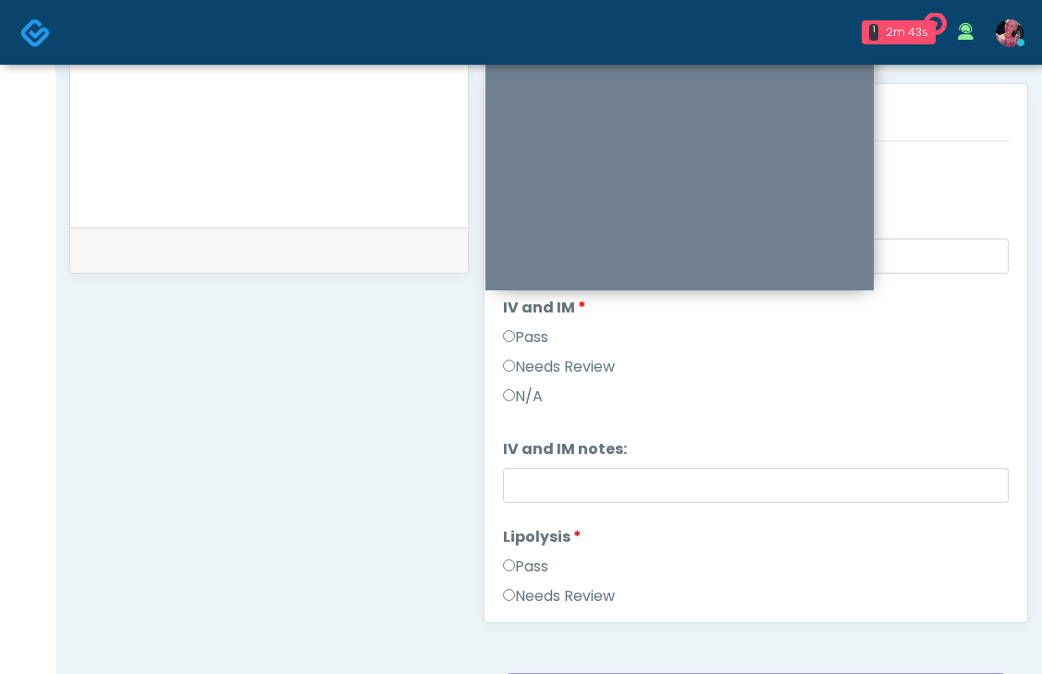
scroll to position [575, 0]
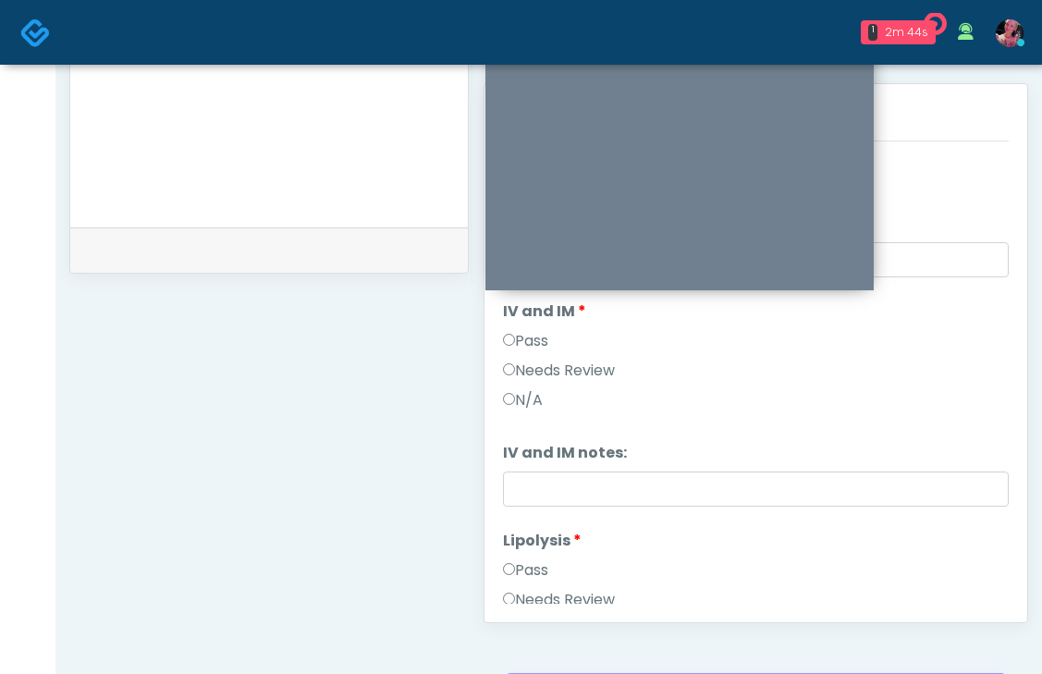
click at [533, 335] on label "Pass" at bounding box center [525, 341] width 45 height 22
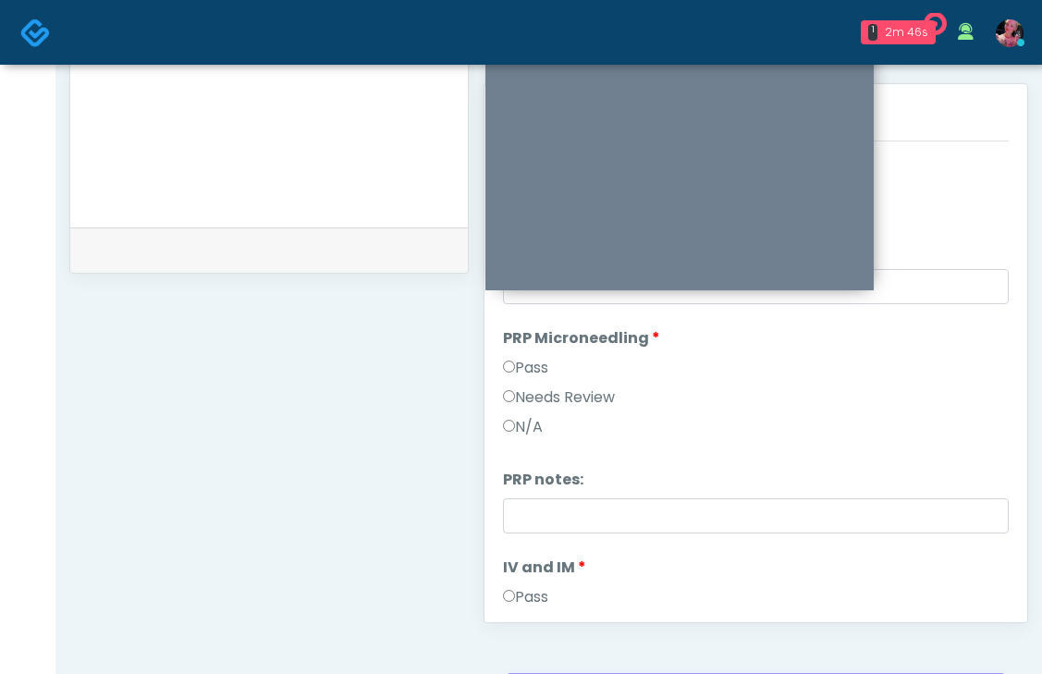
click at [525, 362] on label "Pass" at bounding box center [525, 368] width 45 height 22
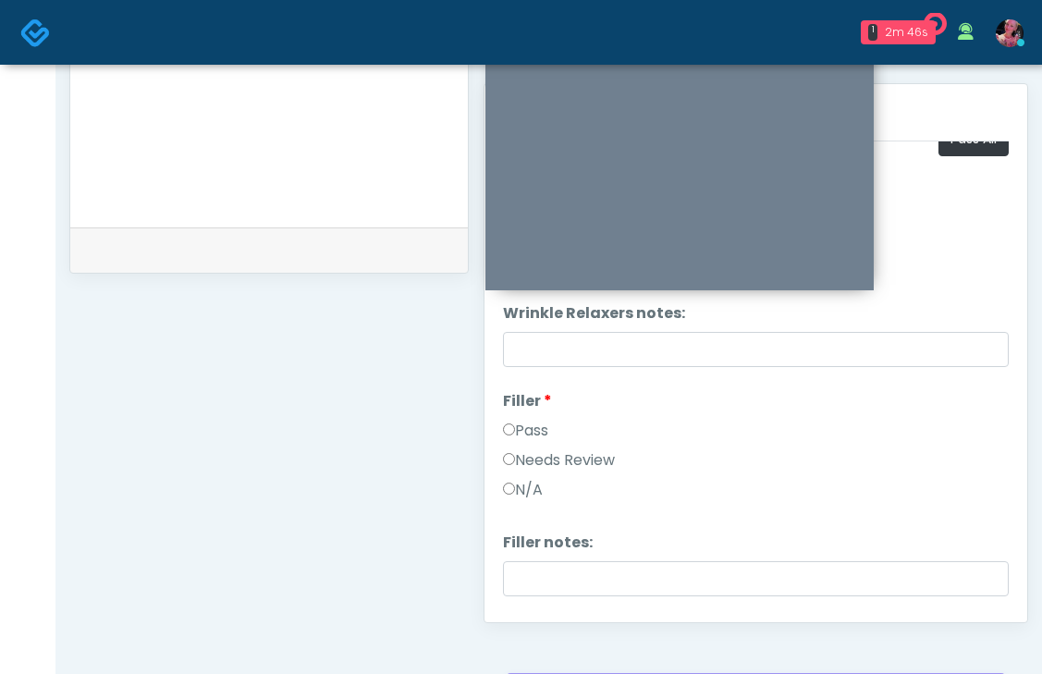
scroll to position [1, 0]
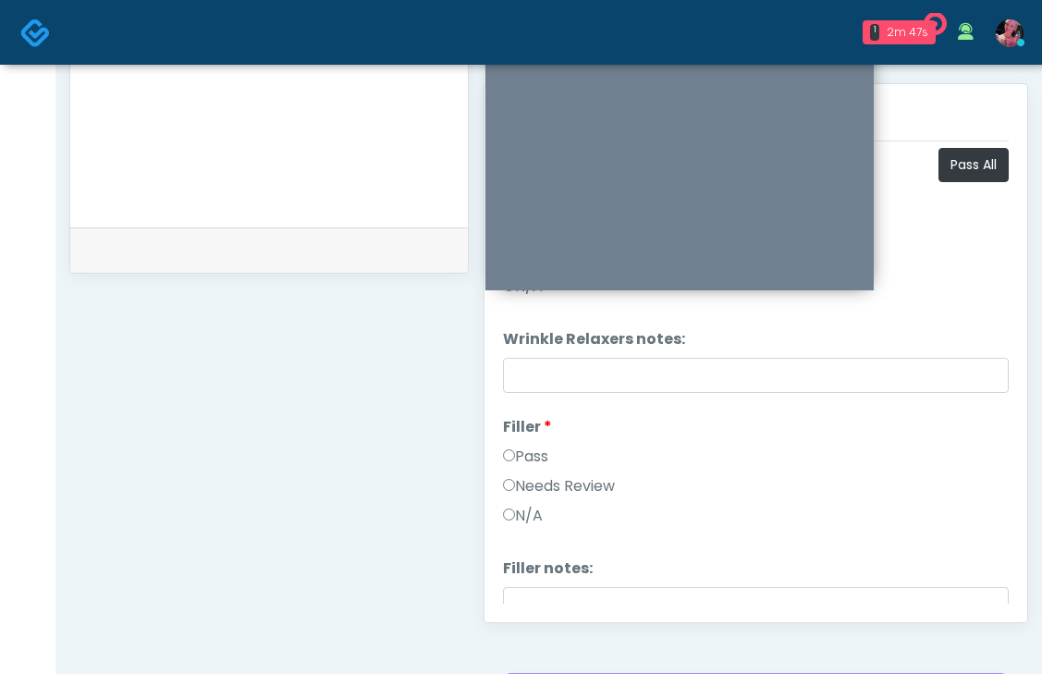
click at [524, 431] on label "Filler" at bounding box center [527, 427] width 49 height 22
click at [524, 449] on label "Pass" at bounding box center [525, 457] width 45 height 22
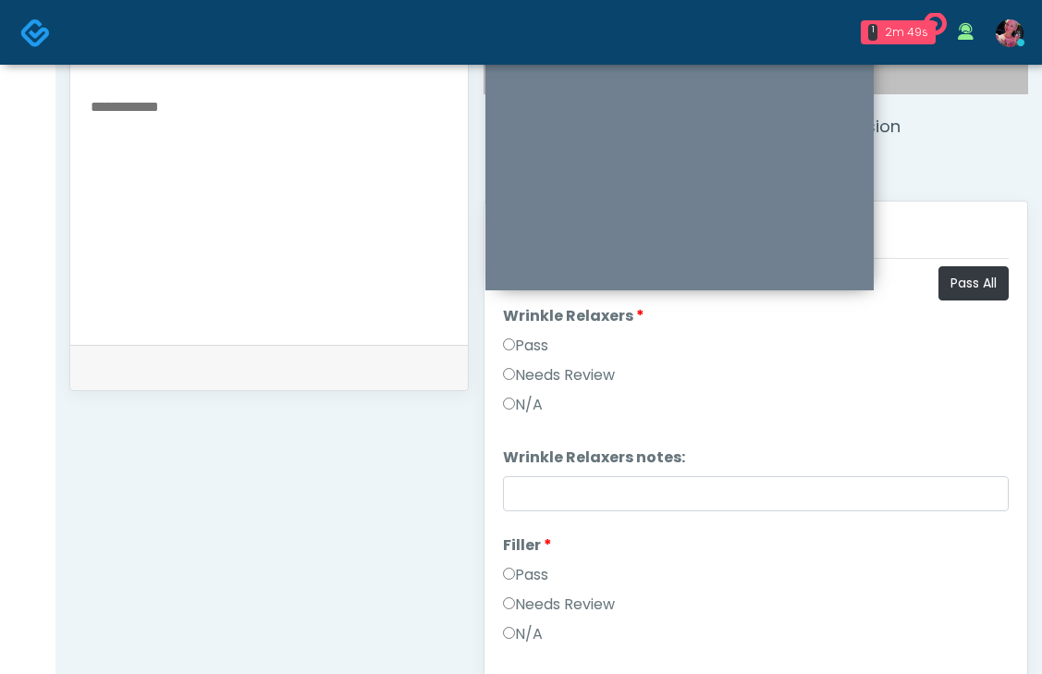
scroll to position [647, 0]
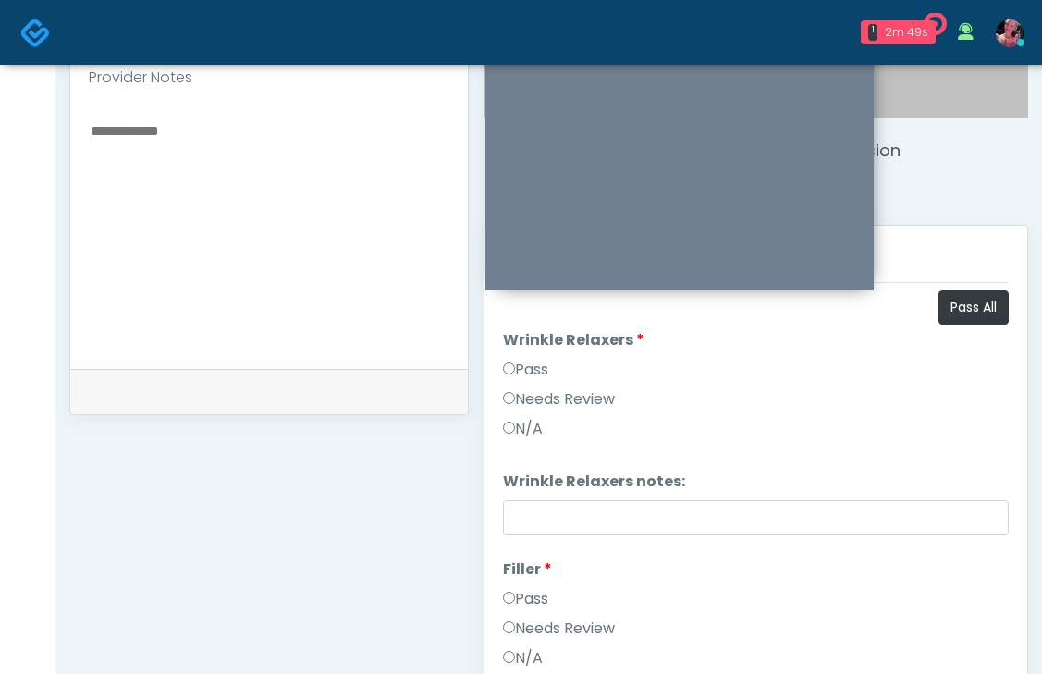
click at [533, 368] on label "Pass" at bounding box center [525, 370] width 45 height 22
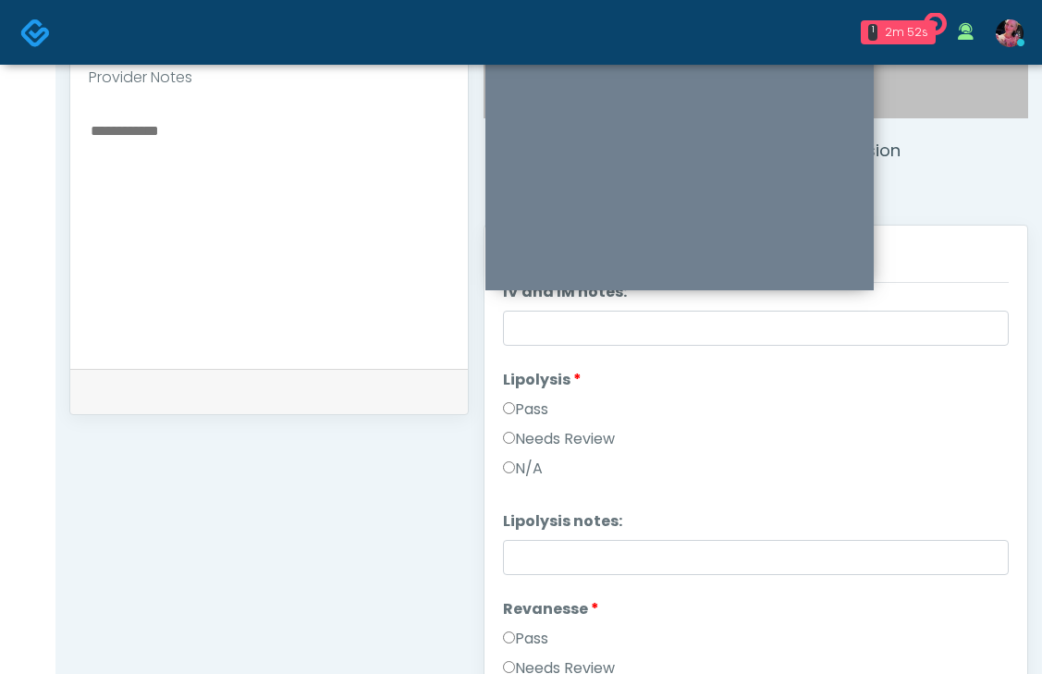
click at [535, 409] on label "Pass" at bounding box center [525, 410] width 45 height 22
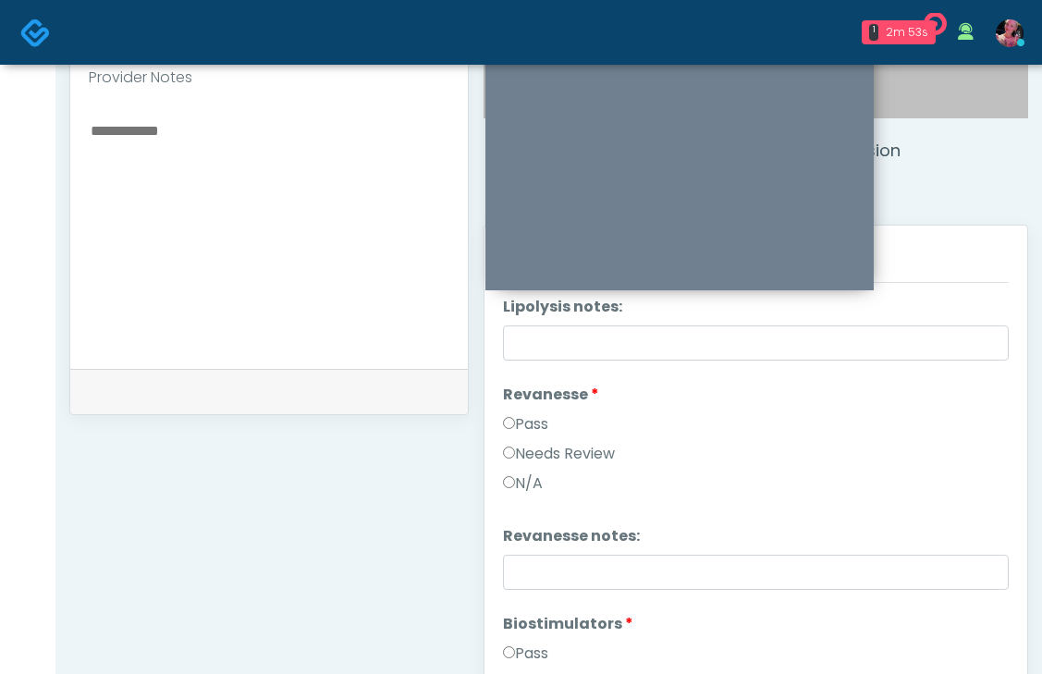
scroll to position [1102, 0]
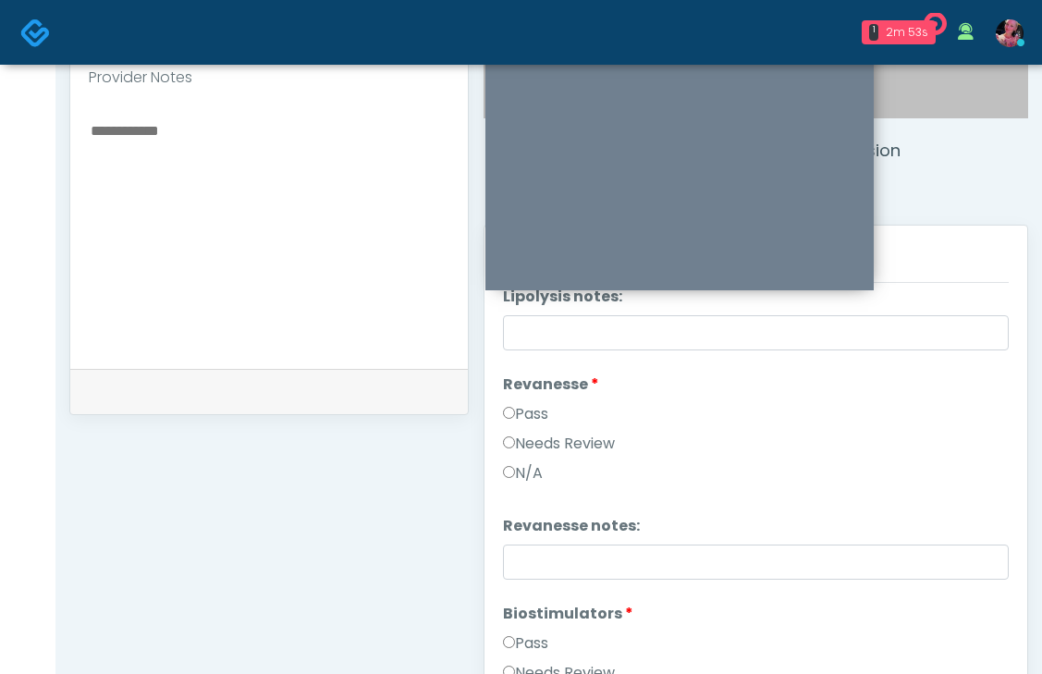
click at [534, 399] on li "Revanesse Revanesse Pass Needs Review N/A" at bounding box center [756, 433] width 506 height 118
click at [527, 405] on label "Pass" at bounding box center [525, 414] width 45 height 22
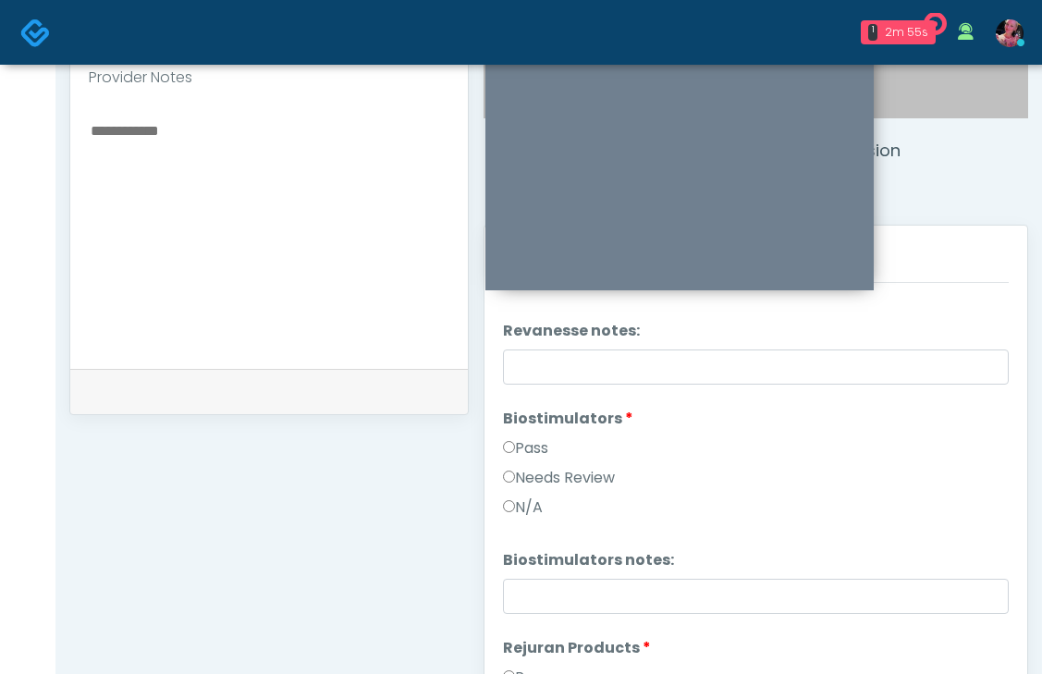
click at [529, 446] on label "Pass" at bounding box center [525, 448] width 45 height 22
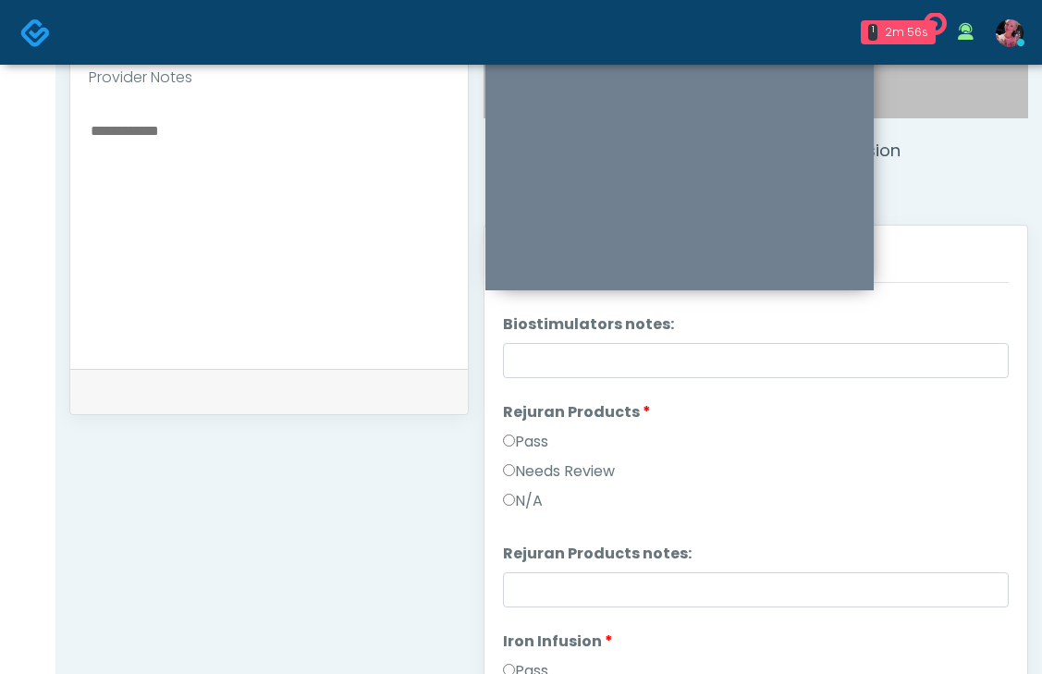
click at [529, 429] on li "Rejuran Products Rejuran Products Pass Needs Review N/A" at bounding box center [756, 460] width 506 height 118
click at [527, 437] on label "Pass" at bounding box center [525, 442] width 45 height 22
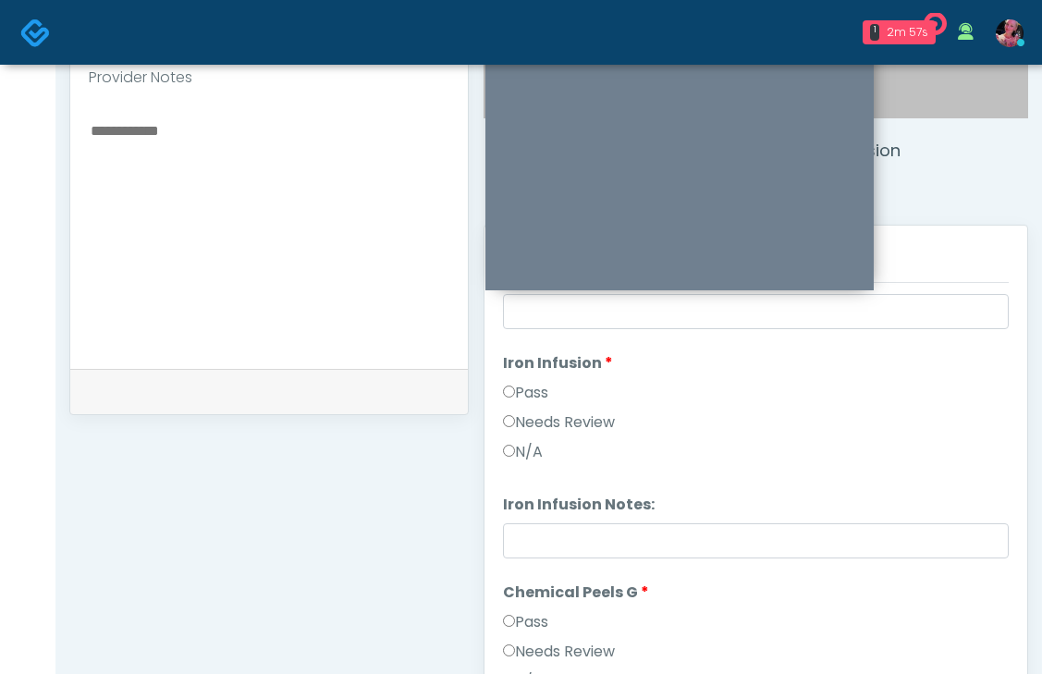
click at [525, 391] on label "Pass" at bounding box center [525, 393] width 45 height 22
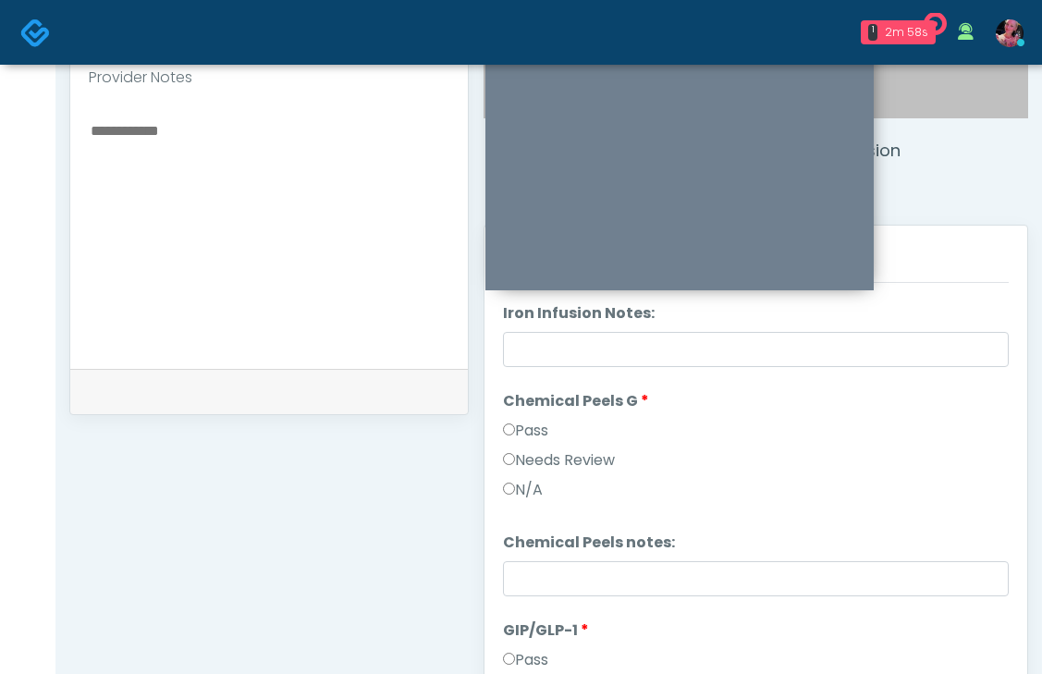
scroll to position [2046, 0]
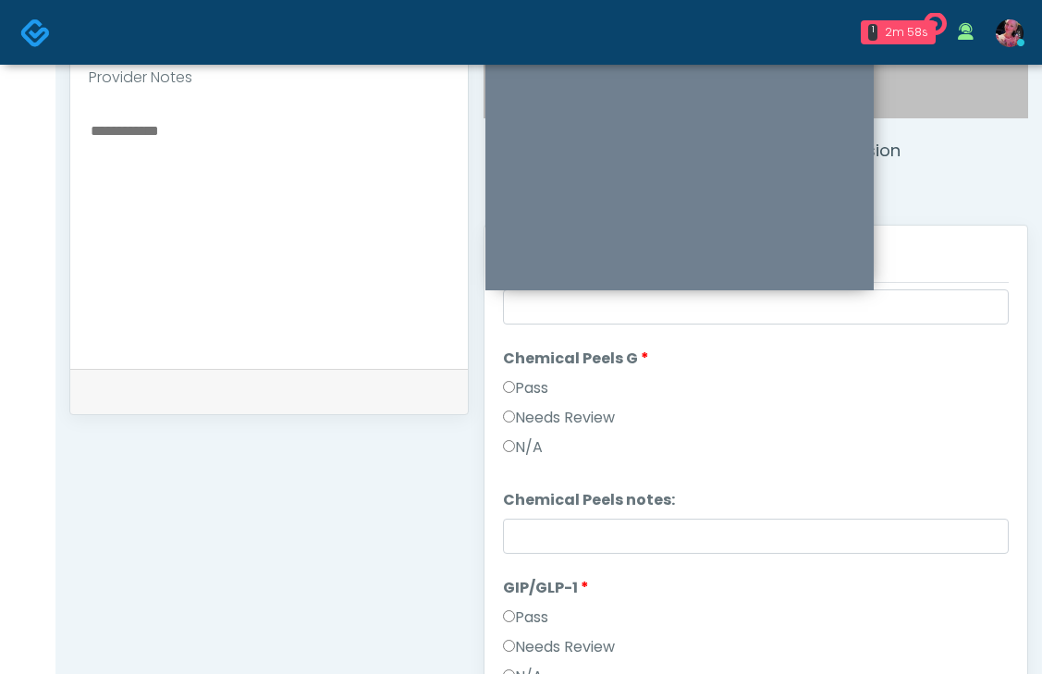
click at [525, 405] on div "Pass" at bounding box center [756, 392] width 506 height 30
click at [525, 393] on label "Pass" at bounding box center [525, 388] width 45 height 22
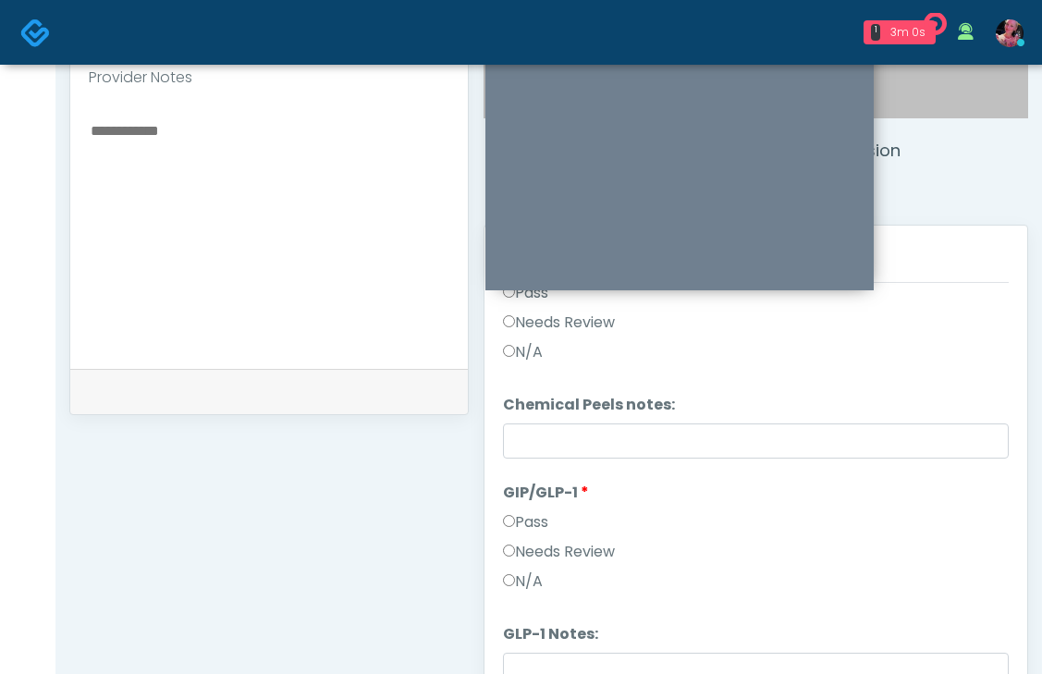
click at [525, 521] on label "Pass" at bounding box center [525, 522] width 45 height 22
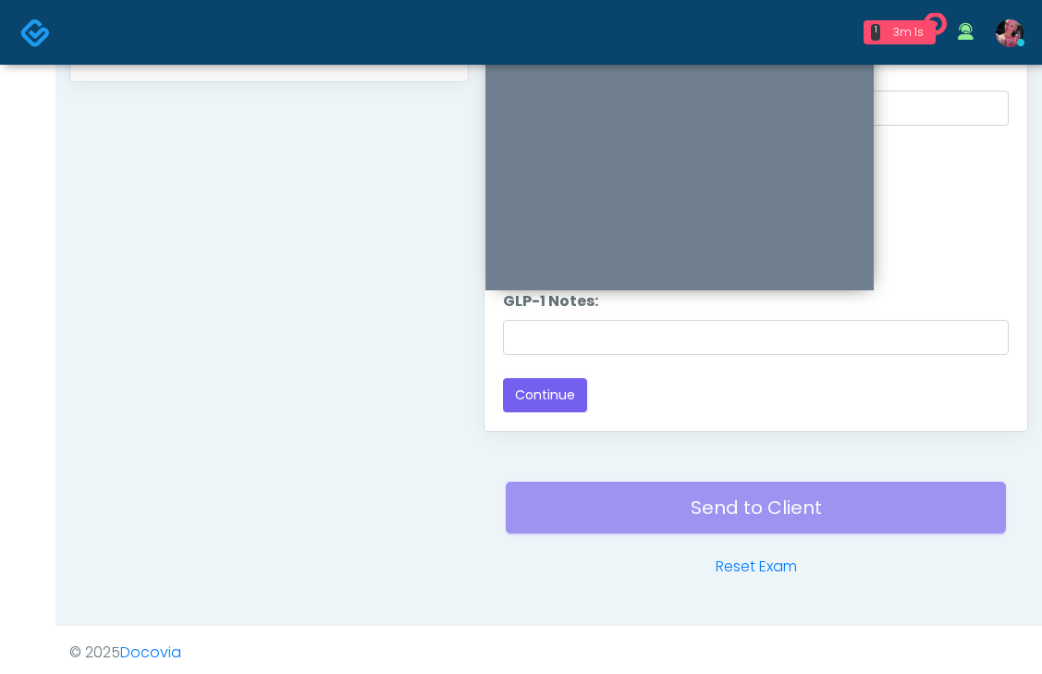
scroll to position [986, 0]
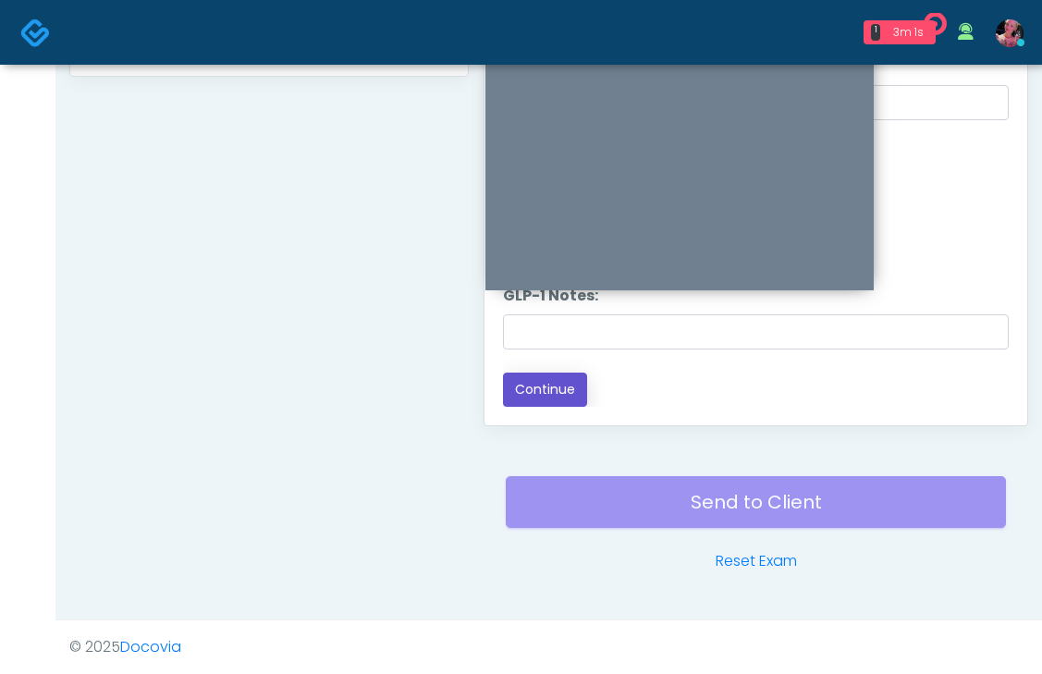
click at [538, 394] on button "Continue" at bounding box center [545, 390] width 84 height 34
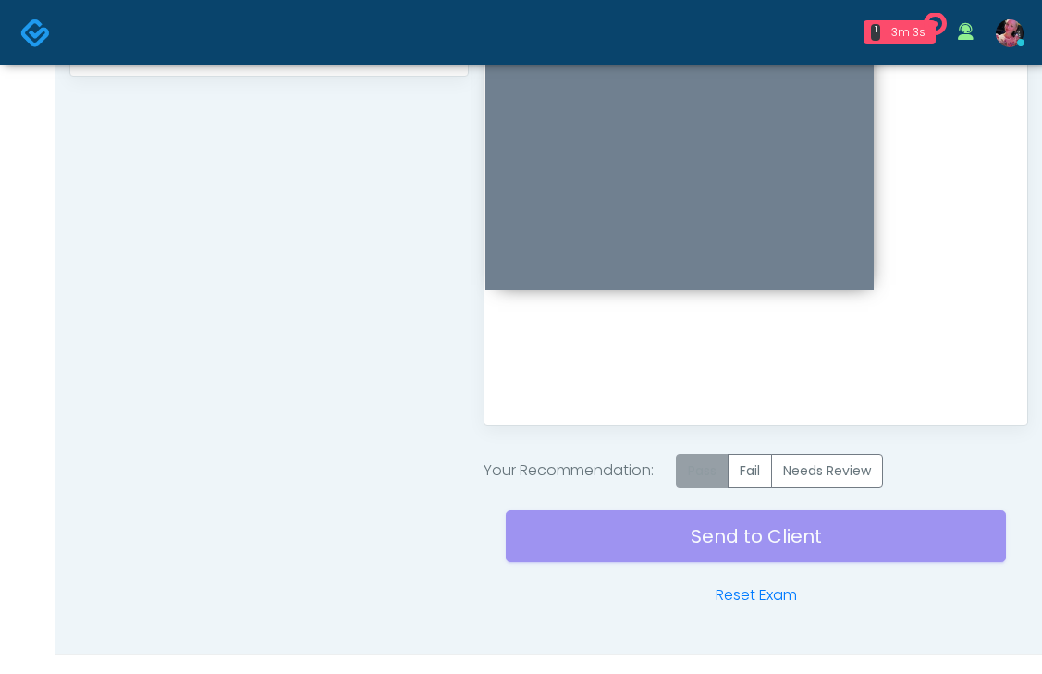
click at [699, 466] on label "Pass" at bounding box center [702, 471] width 53 height 34
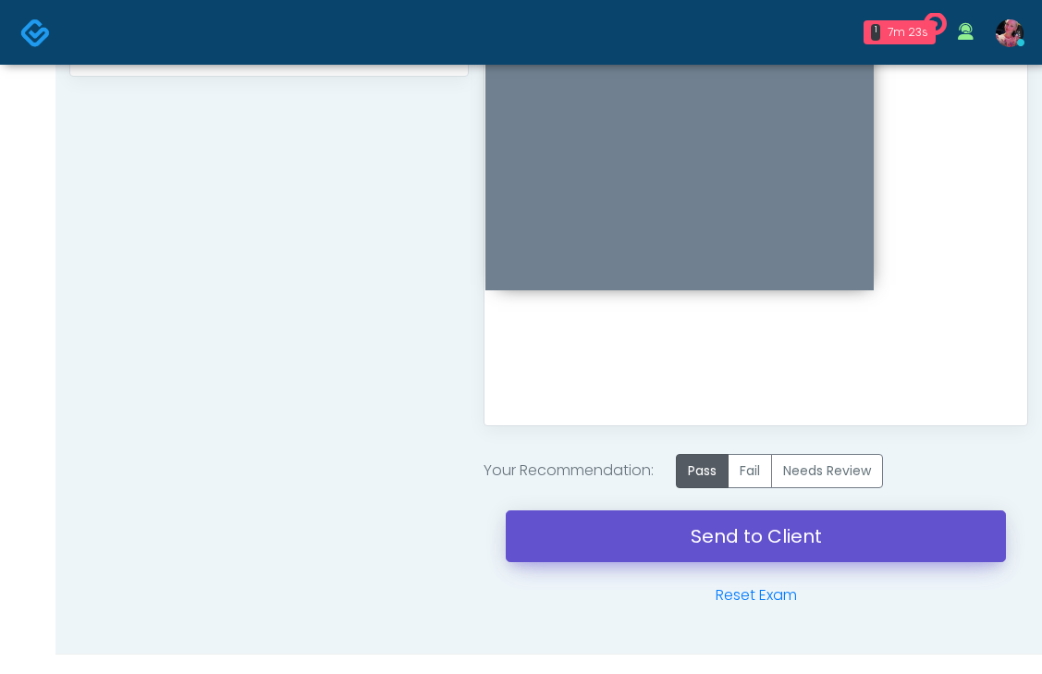
click at [653, 522] on link "Send to Client" at bounding box center [756, 536] width 500 height 52
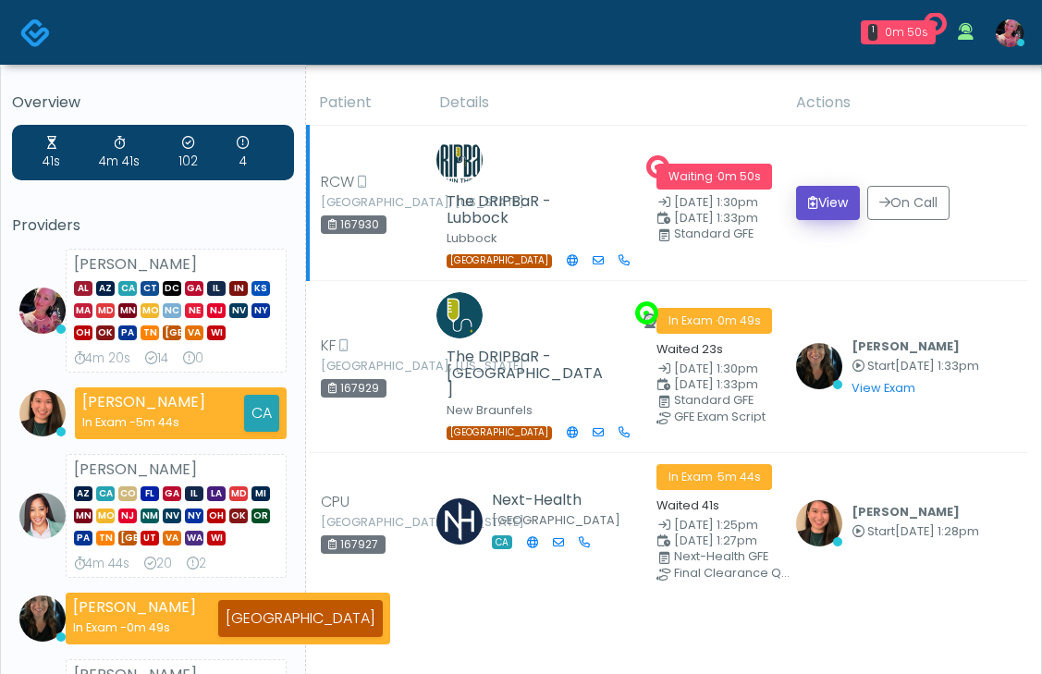
click at [839, 220] on button "View" at bounding box center [828, 203] width 64 height 34
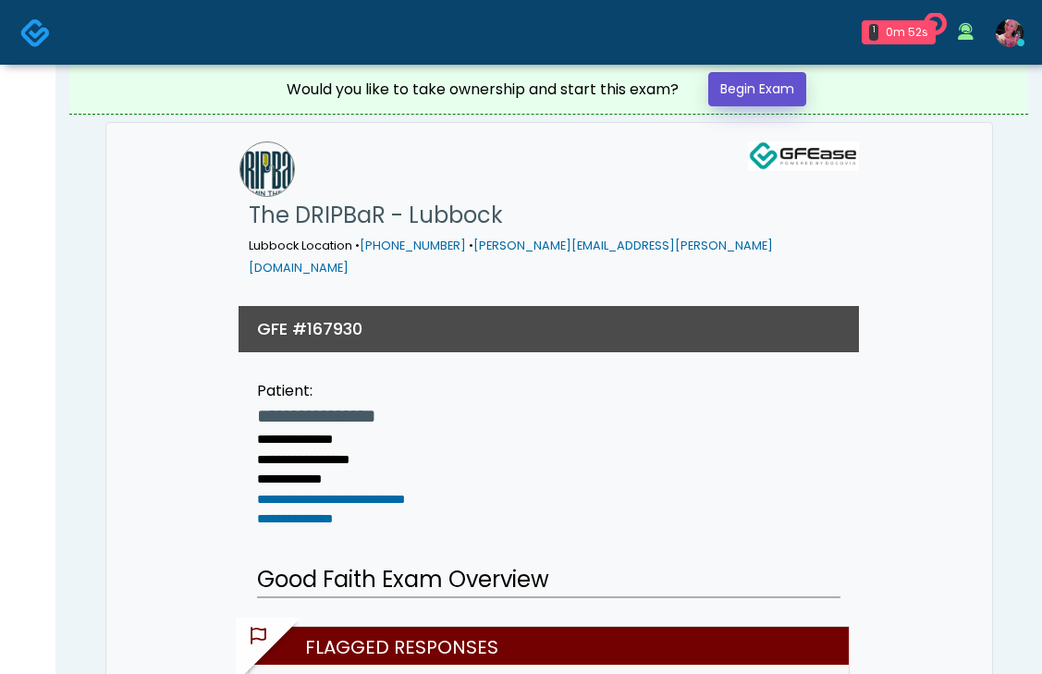
click at [772, 95] on link "Begin Exam" at bounding box center [757, 89] width 98 height 34
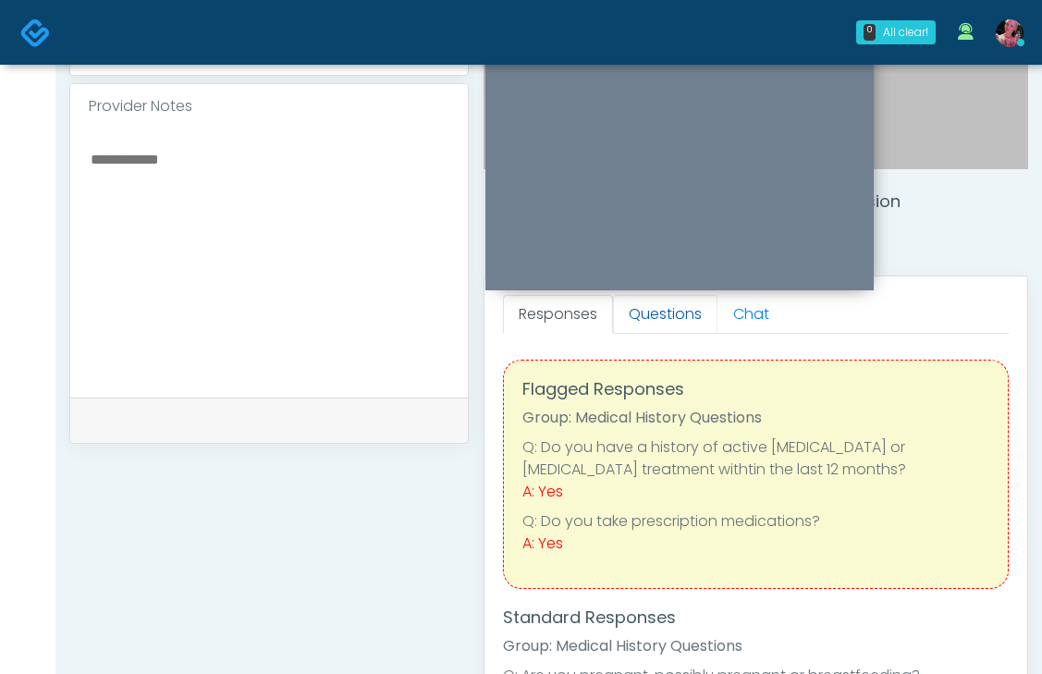
click at [664, 316] on link "Questions" at bounding box center [665, 314] width 104 height 39
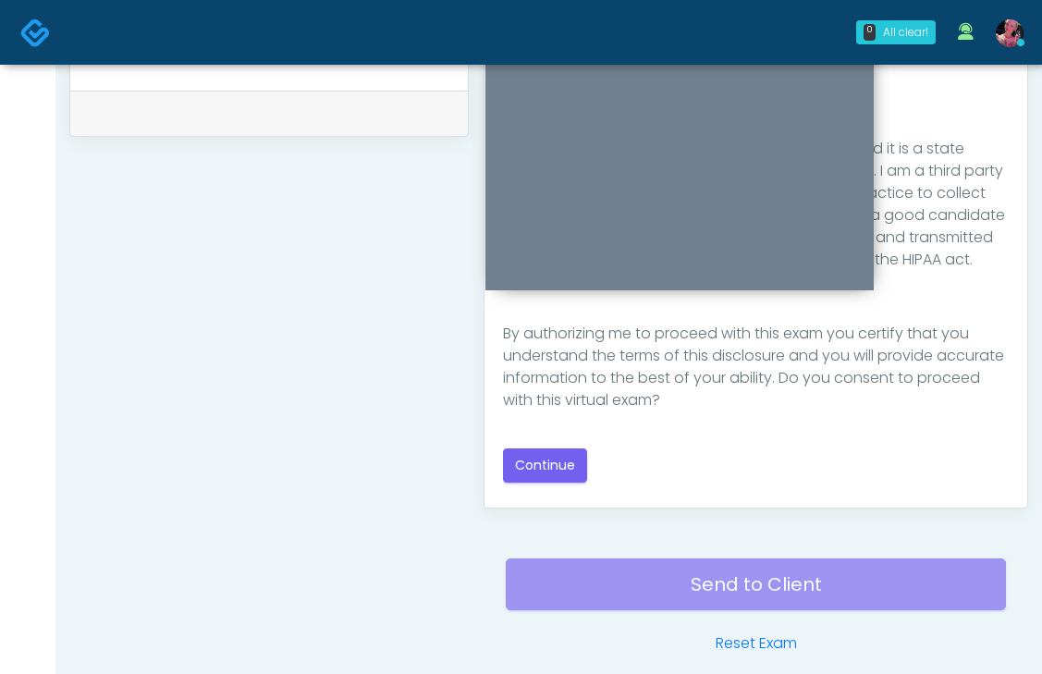
scroll to position [913, 0]
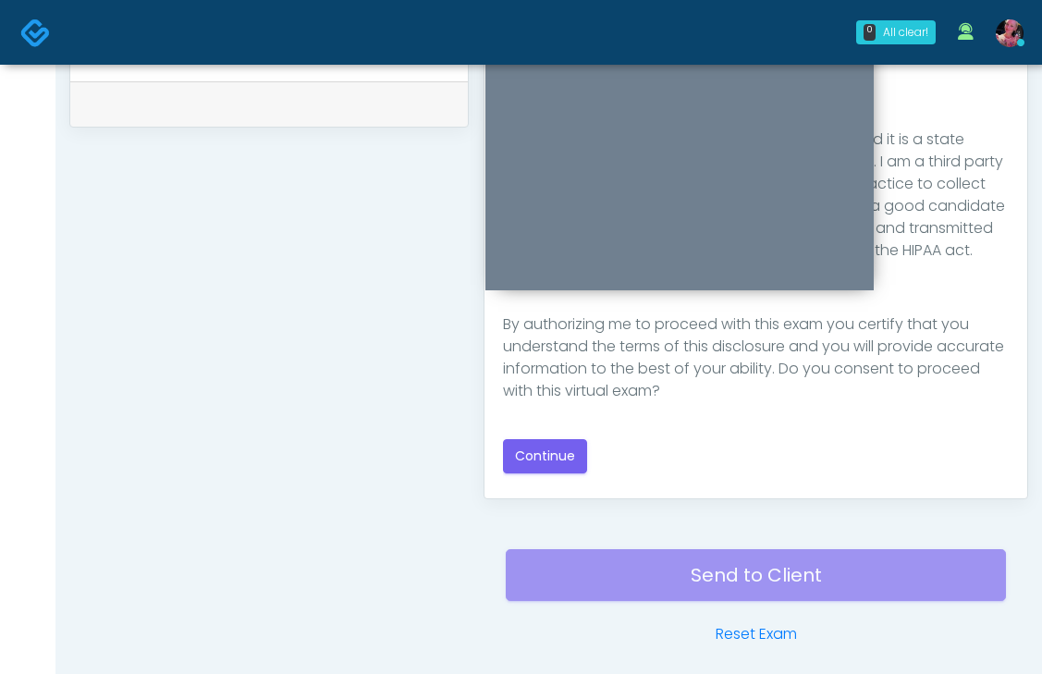
click at [536, 434] on div "Good Faith Exam Script Good Faith Exam Script INTRODUCTION Hello, my name is un…" at bounding box center [756, 249] width 506 height 449
click at [536, 450] on button "Continue" at bounding box center [545, 456] width 84 height 34
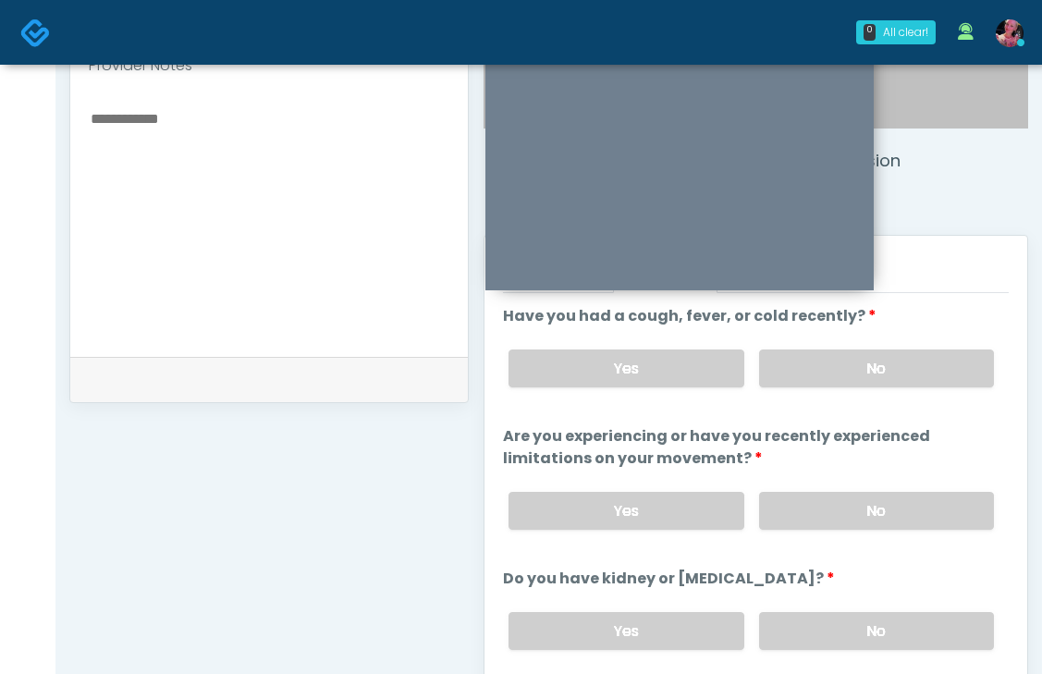
scroll to position [594, 0]
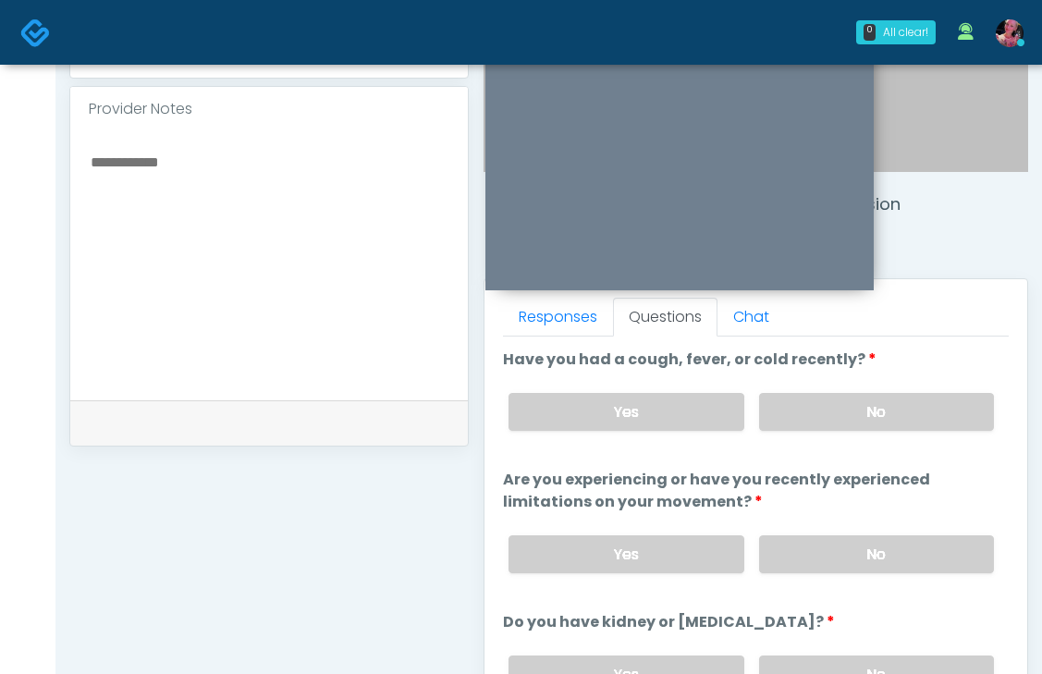
click at [855, 420] on label "No" at bounding box center [876, 412] width 235 height 38
click at [855, 540] on label "No" at bounding box center [876, 554] width 235 height 38
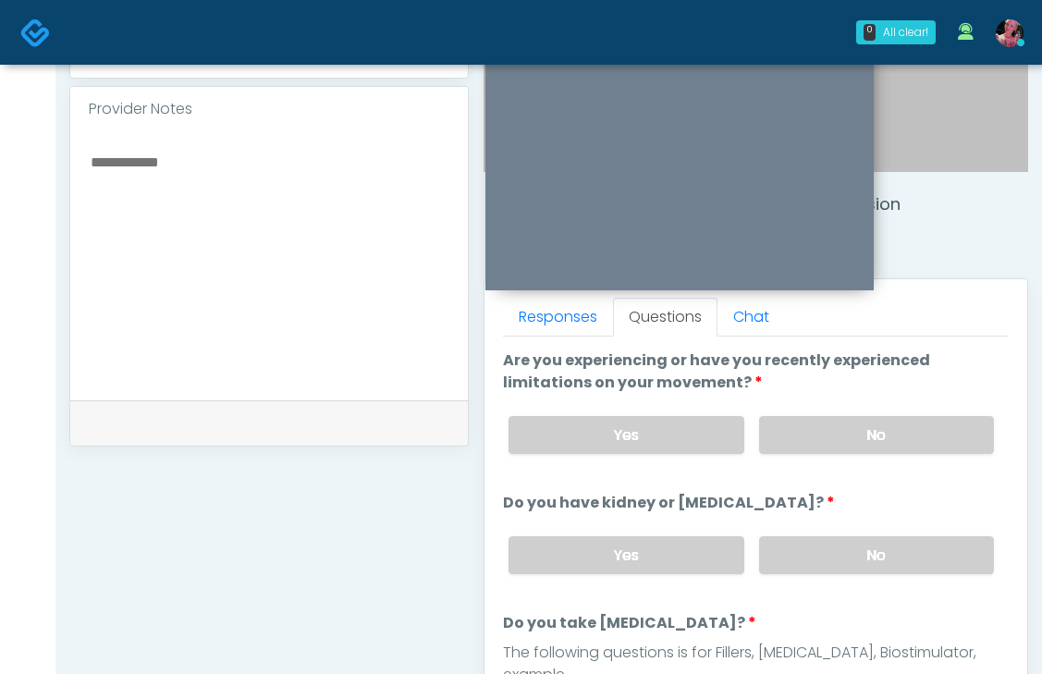
scroll to position [130, 0]
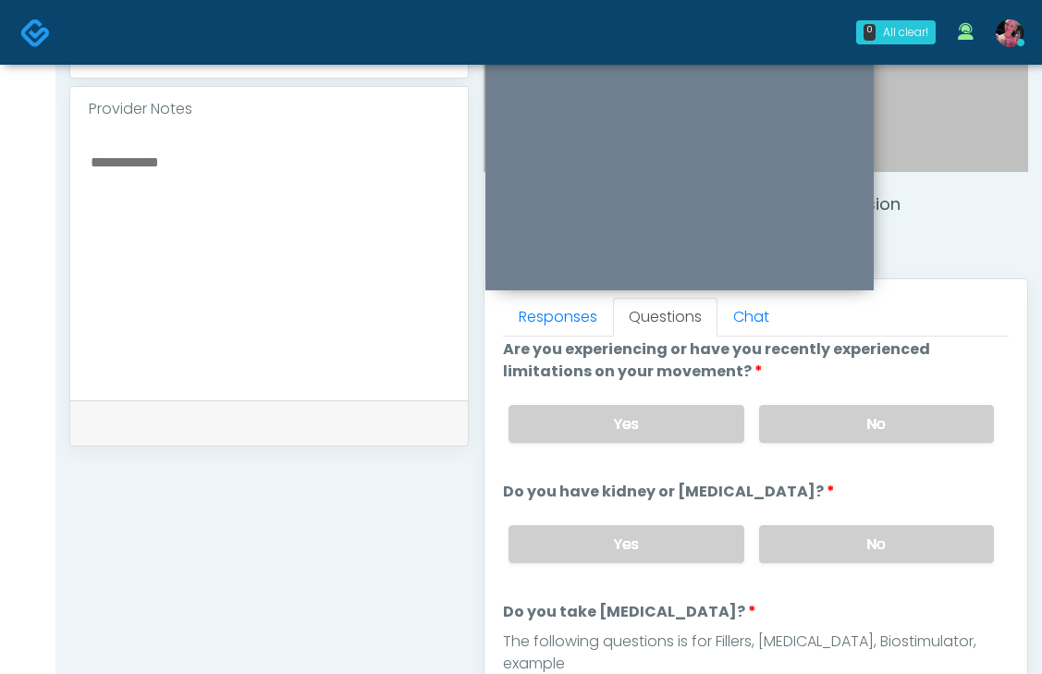
click at [840, 519] on div "Yes No" at bounding box center [751, 544] width 515 height 68
click at [827, 543] on label "No" at bounding box center [876, 544] width 235 height 38
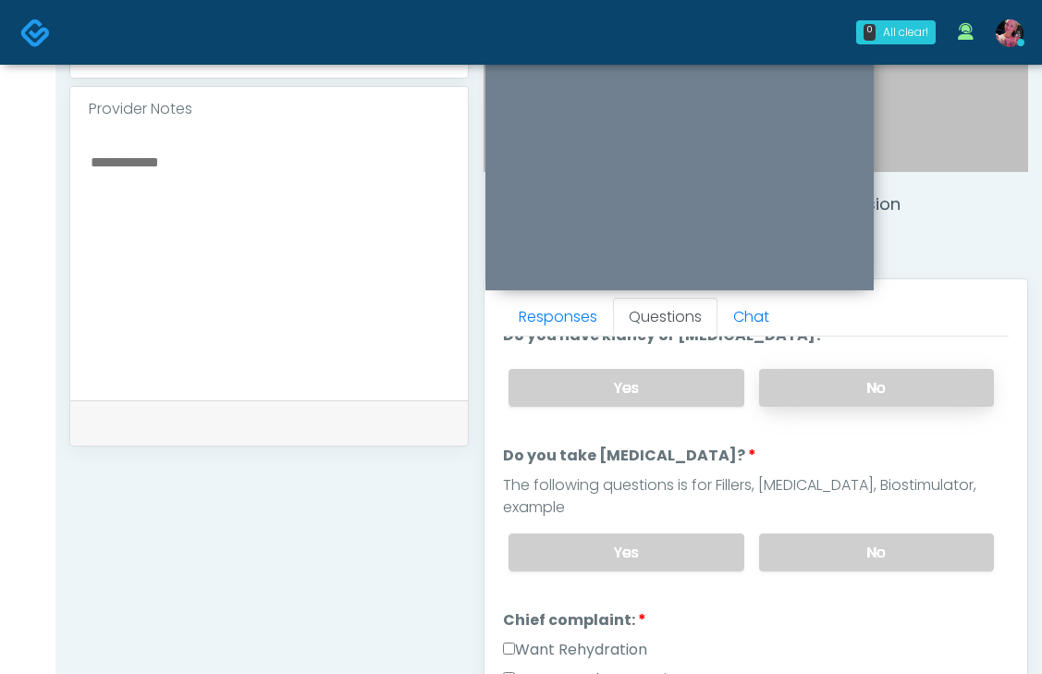
scroll to position [307, 0]
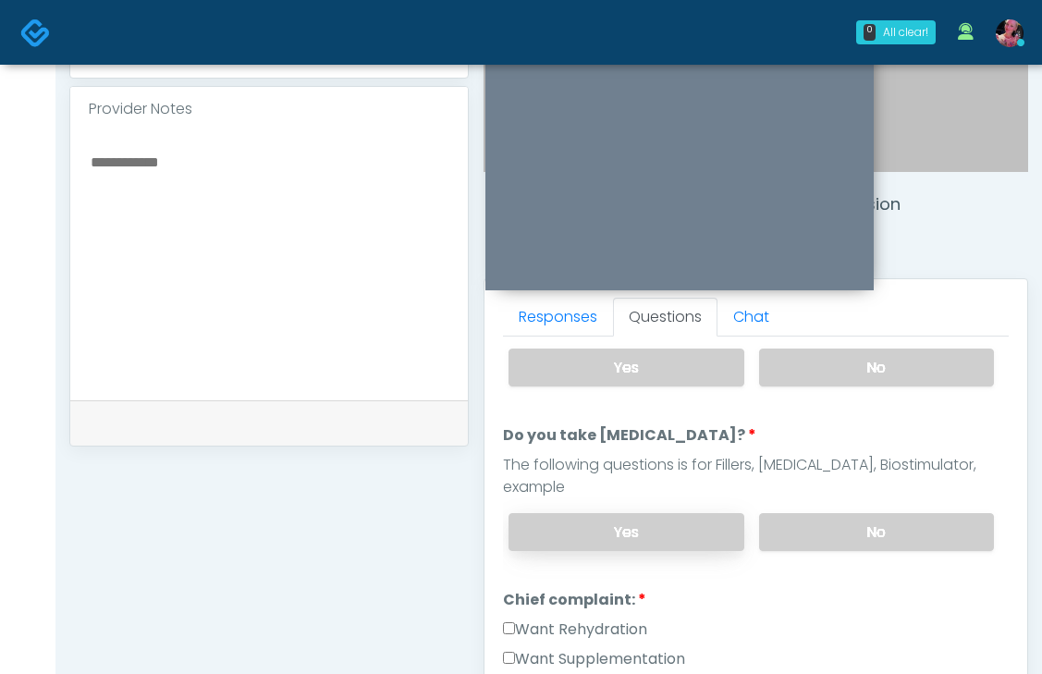
click at [693, 522] on label "Yes" at bounding box center [626, 532] width 235 height 38
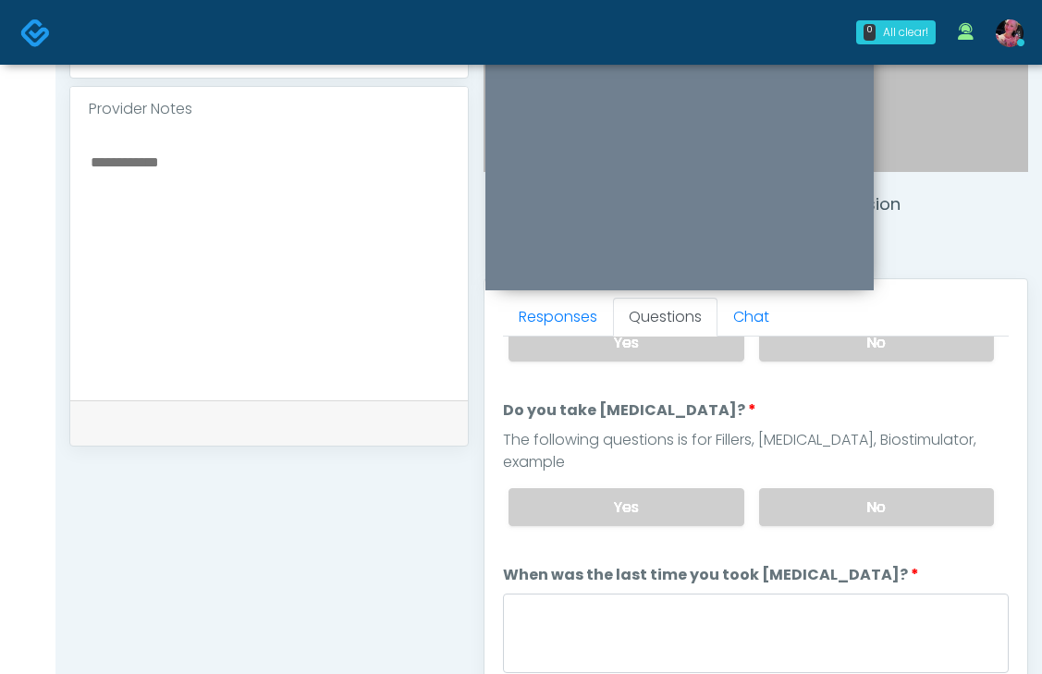
scroll to position [336, 0]
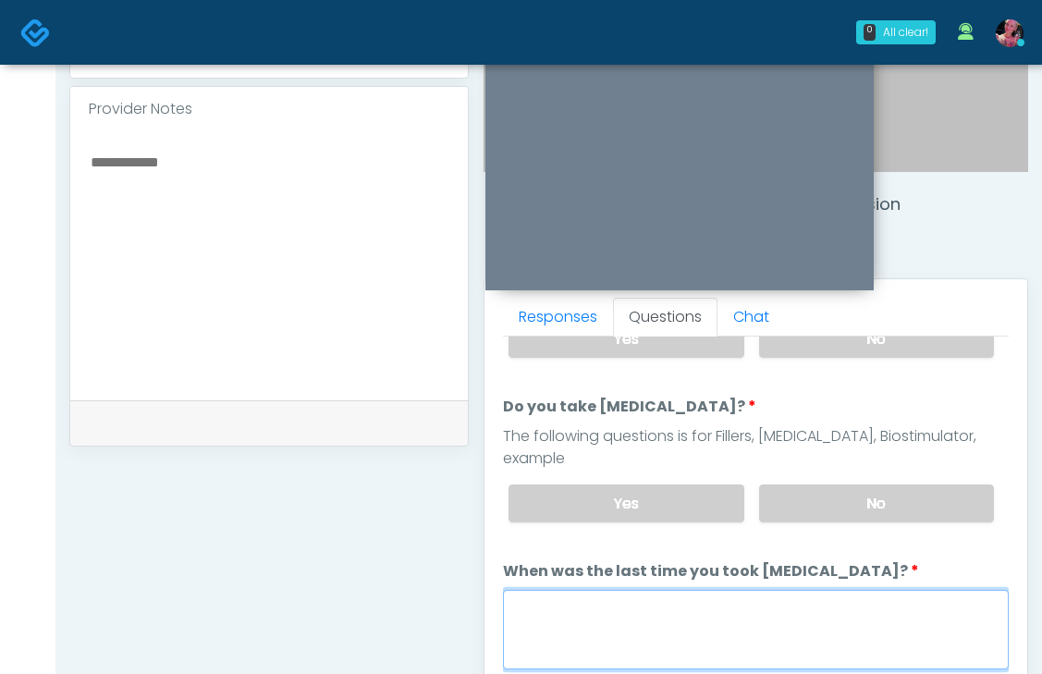
click at [653, 590] on textarea "When was the last time you took blood thinners?" at bounding box center [756, 630] width 506 height 80
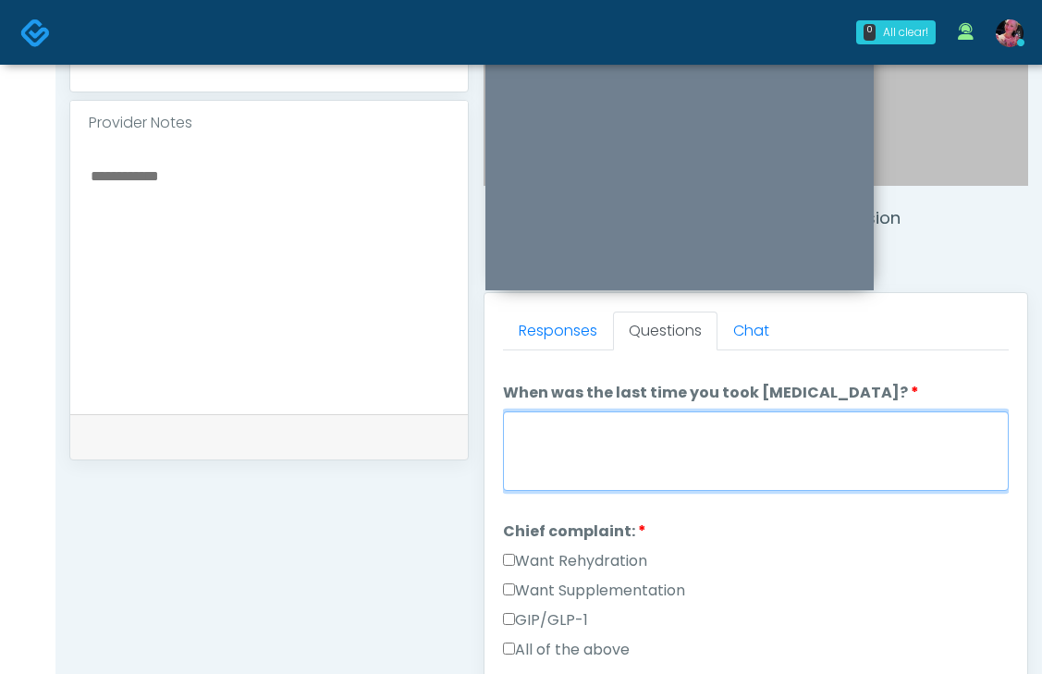
scroll to position [530, 0]
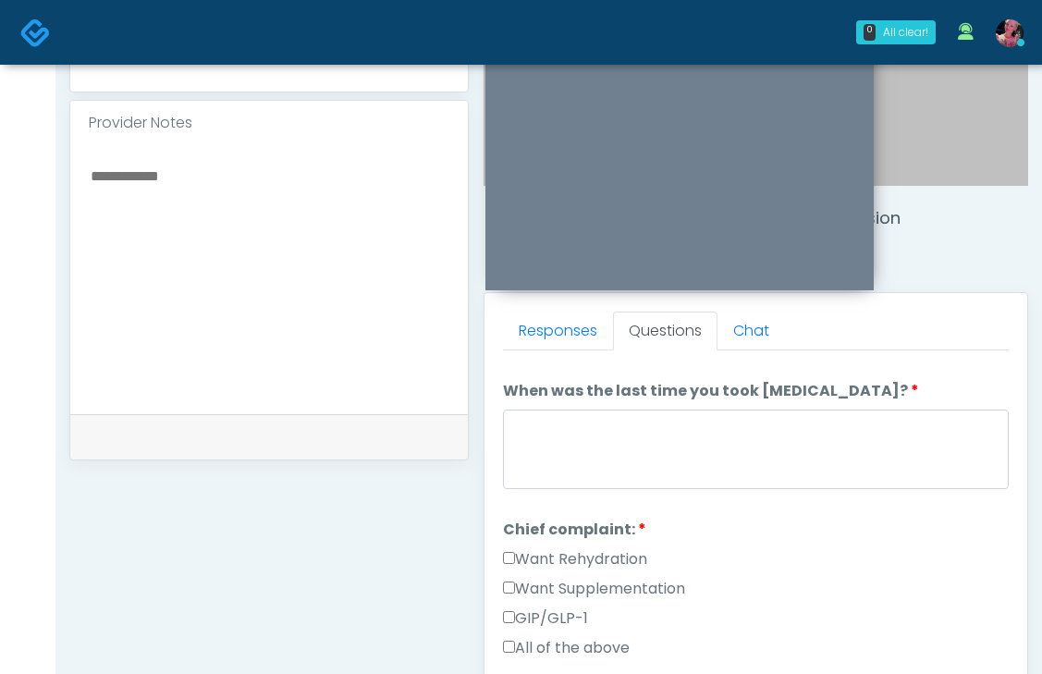
click at [620, 548] on label "Want Rehydration" at bounding box center [575, 559] width 144 height 22
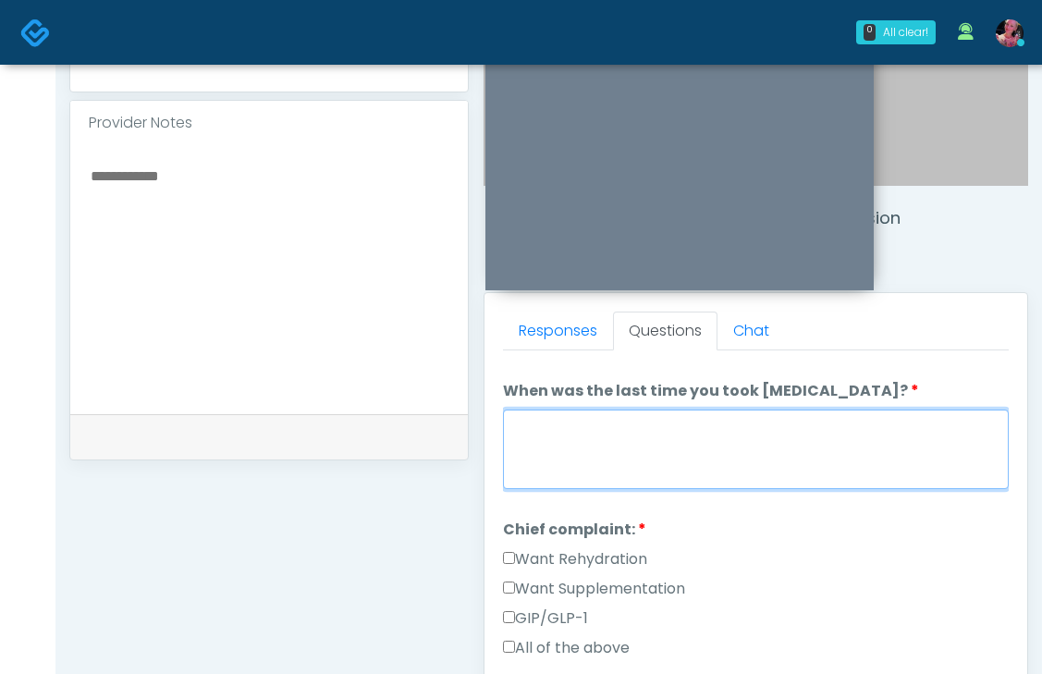
click at [608, 440] on textarea "When was the last time you took blood thinners?" at bounding box center [756, 450] width 506 height 80
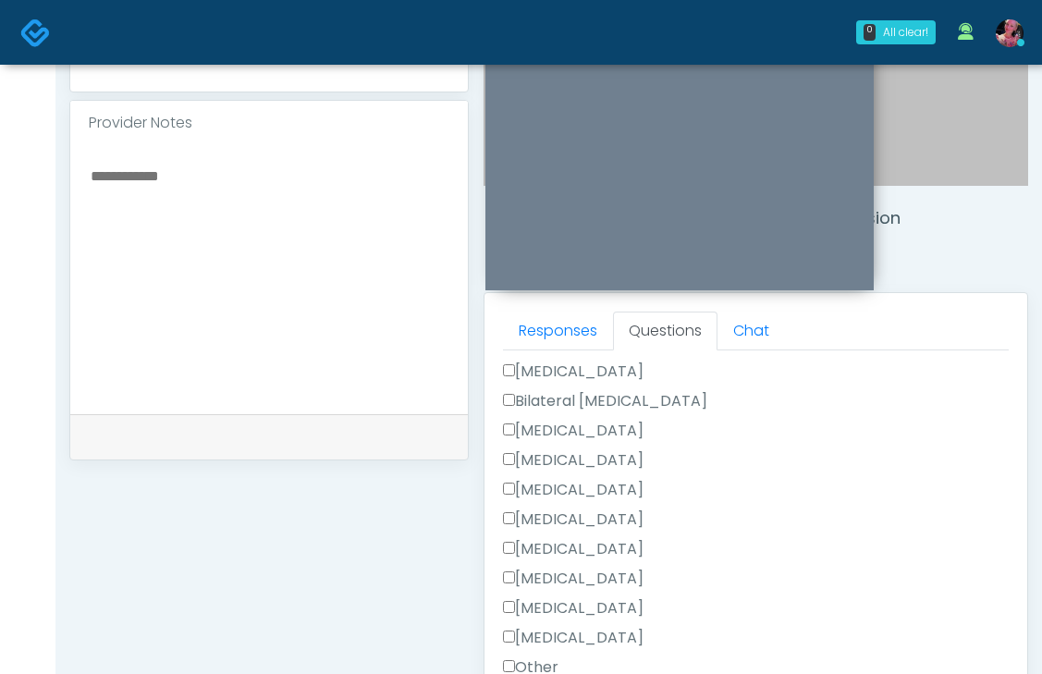
scroll to position [1128, 0]
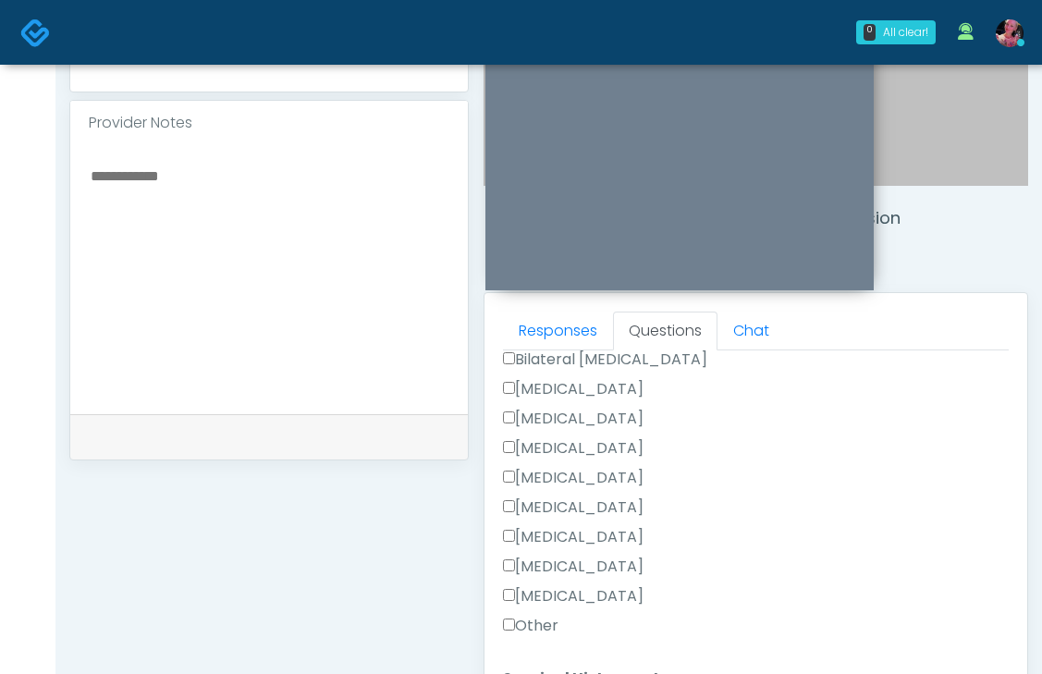
type textarea "*****"
click at [542, 526] on label "Cholecystectomy" at bounding box center [573, 537] width 141 height 22
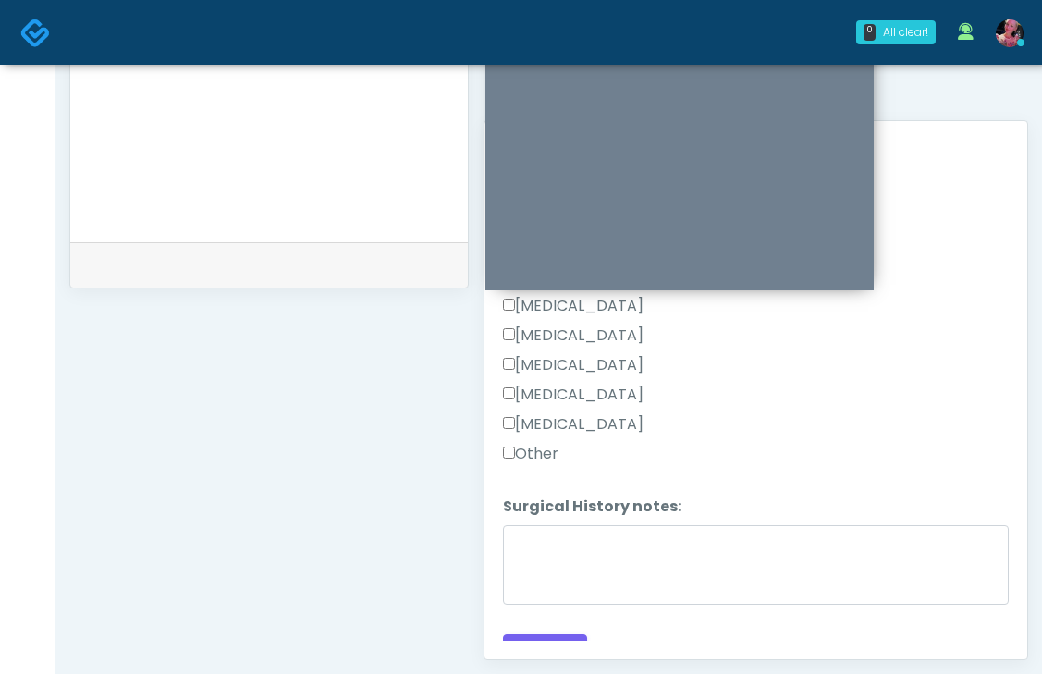
scroll to position [754, 0]
click at [542, 633] on button "Continue" at bounding box center [545, 650] width 84 height 34
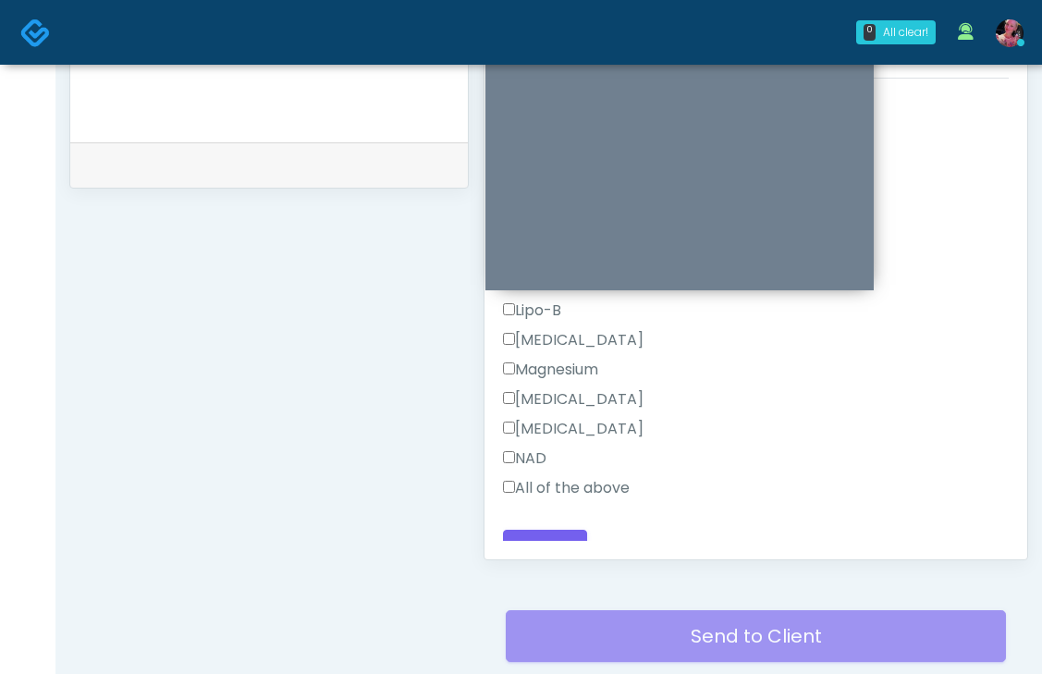
scroll to position [869, 0]
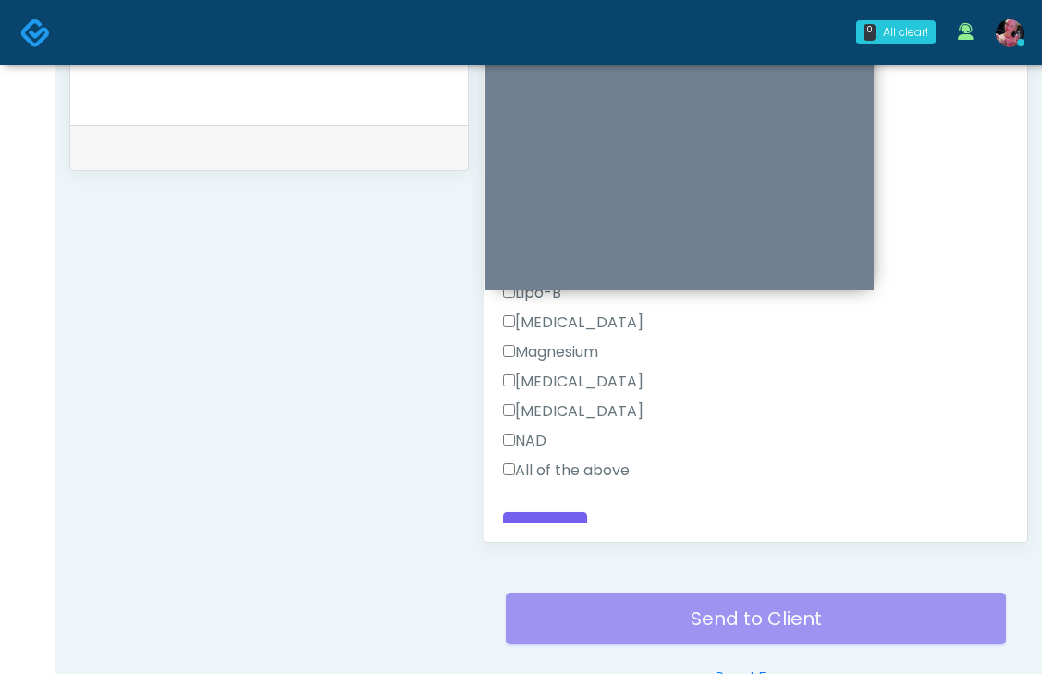
click at [586, 460] on label "All of the above" at bounding box center [566, 471] width 127 height 22
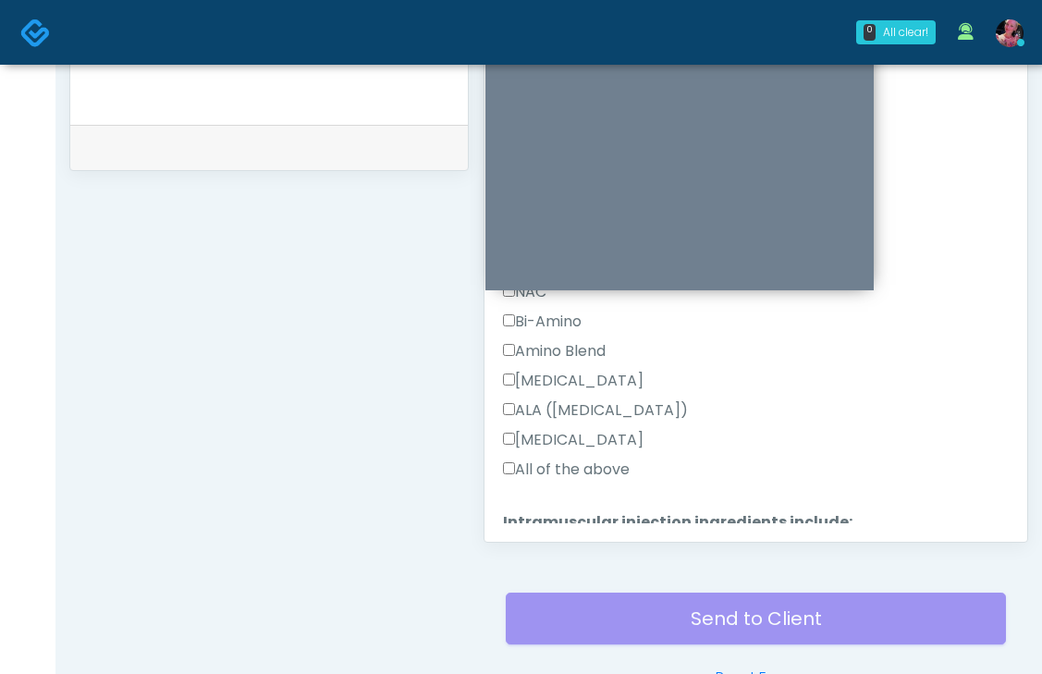
scroll to position [591, 0]
click at [580, 434] on div "Pepcid" at bounding box center [756, 443] width 506 height 30
click at [563, 458] on label "All of the above" at bounding box center [566, 469] width 127 height 22
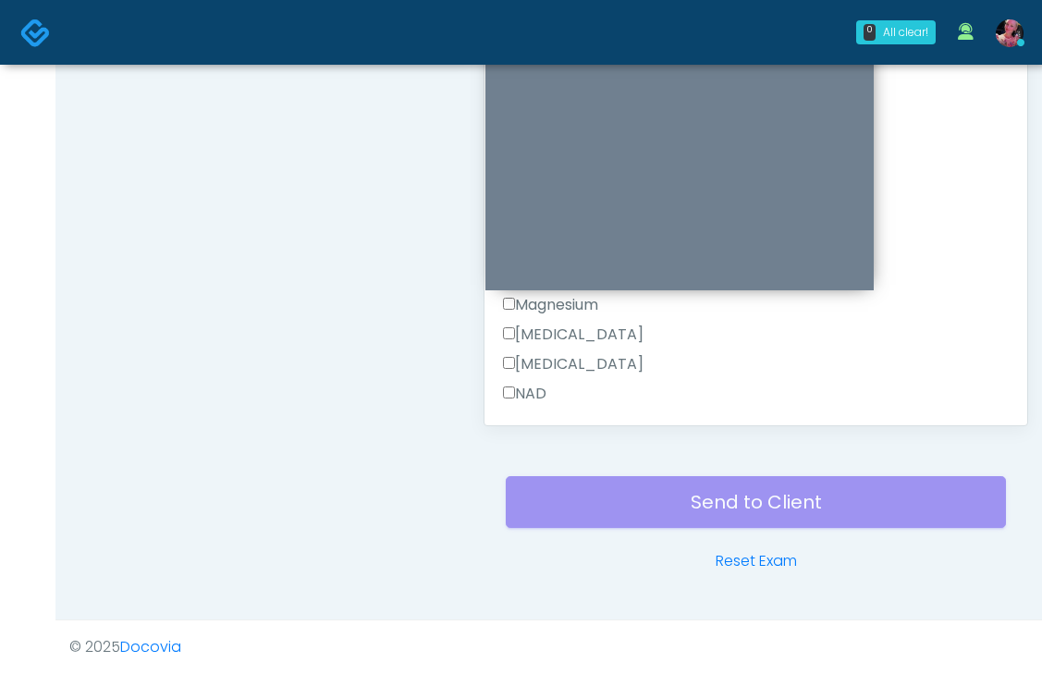
scroll to position [1618, 0]
click at [548, 396] on button "Continue" at bounding box center [545, 413] width 84 height 34
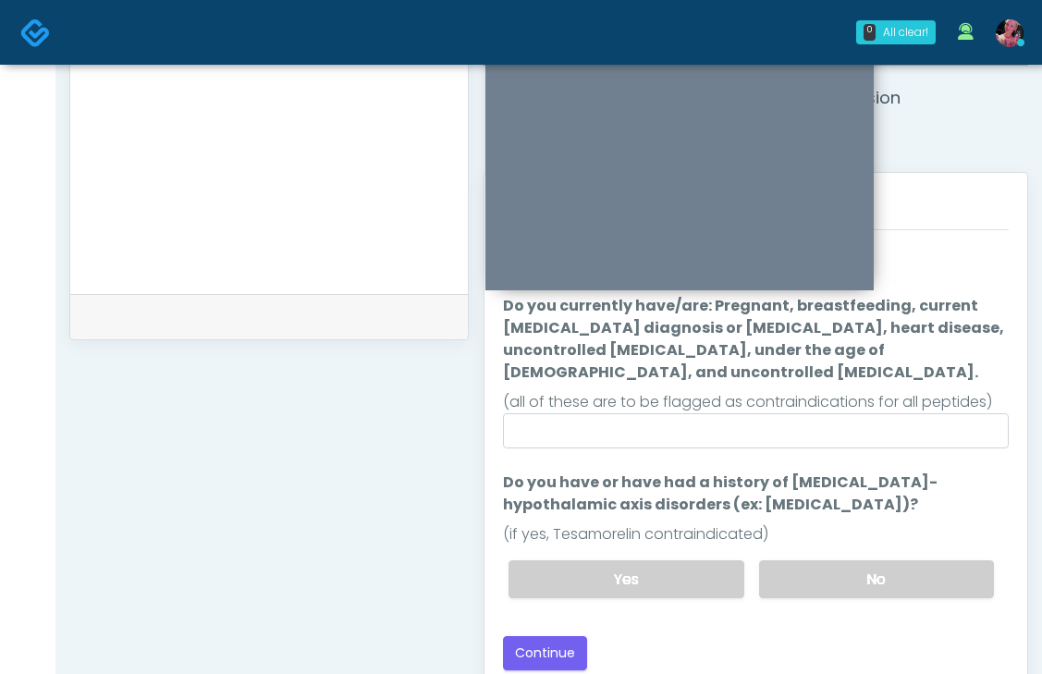
scroll to position [701, 0]
click at [822, 562] on label "No" at bounding box center [876, 578] width 235 height 38
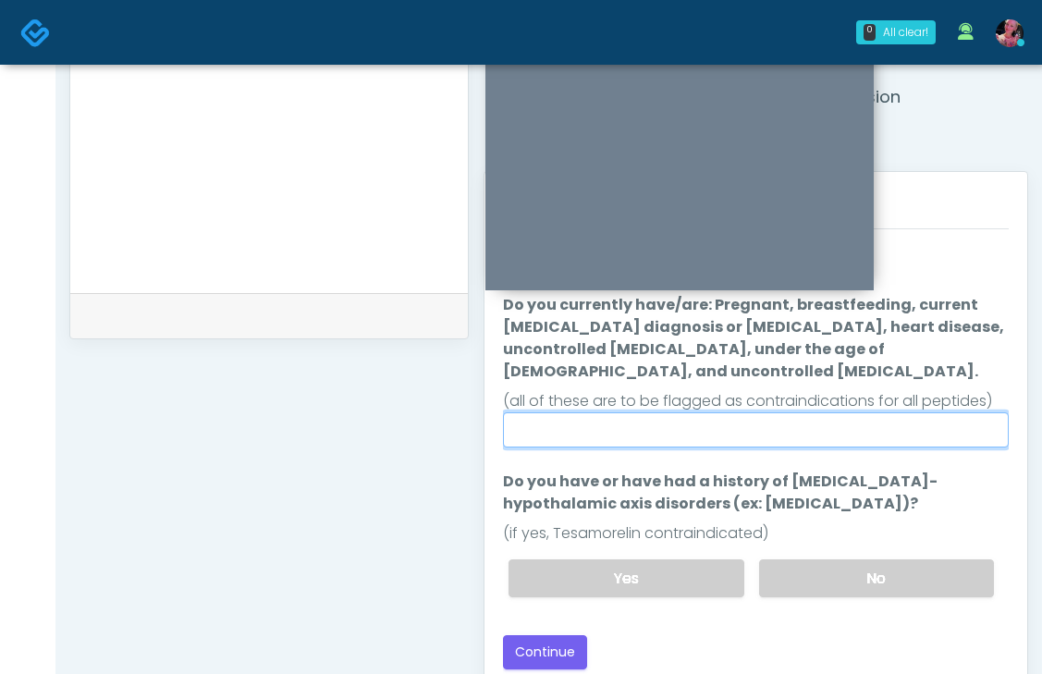
click at [683, 412] on input "Do you currently have/are: Pregnant, breastfeeding, current cancer diagnosis or…" at bounding box center [756, 429] width 506 height 35
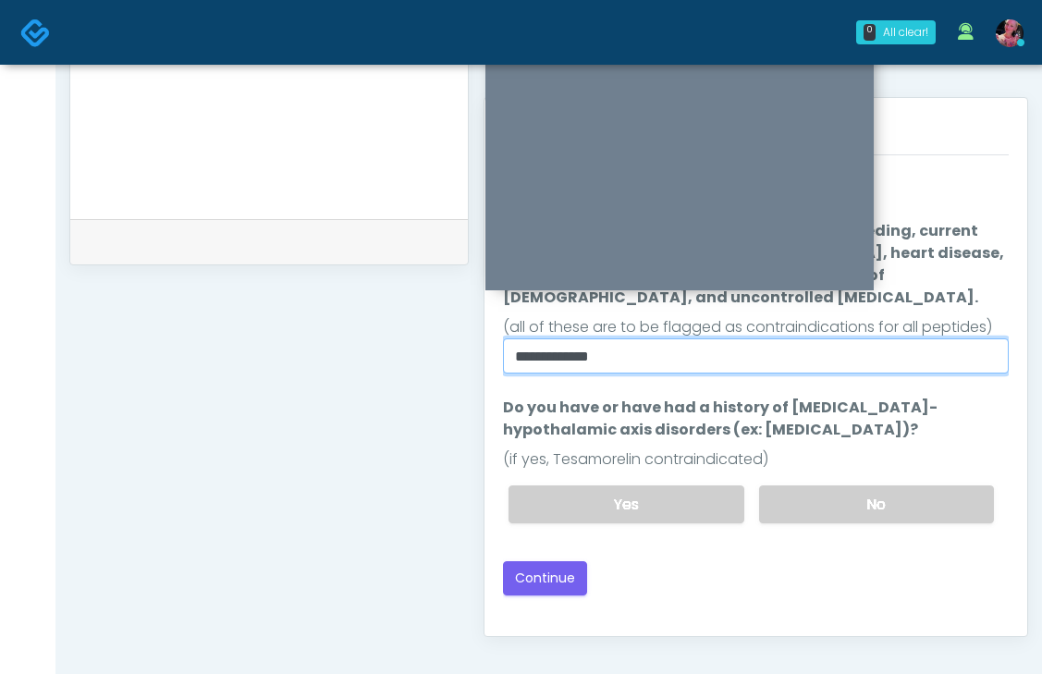
scroll to position [900, 0]
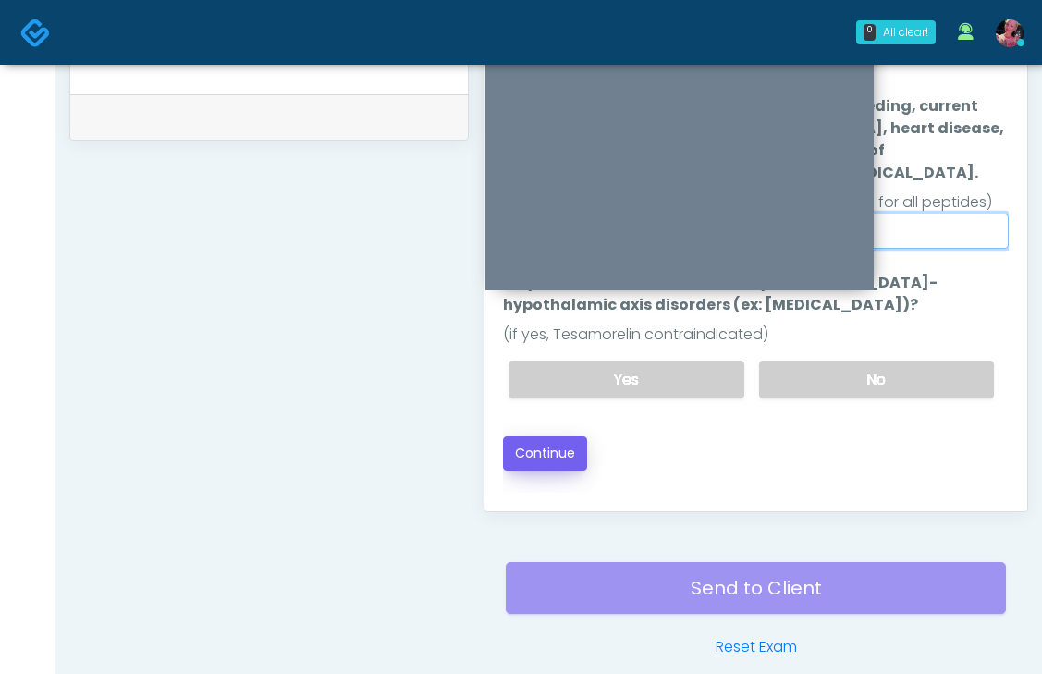
type input "**********"
click at [567, 436] on button "Continue" at bounding box center [545, 453] width 84 height 34
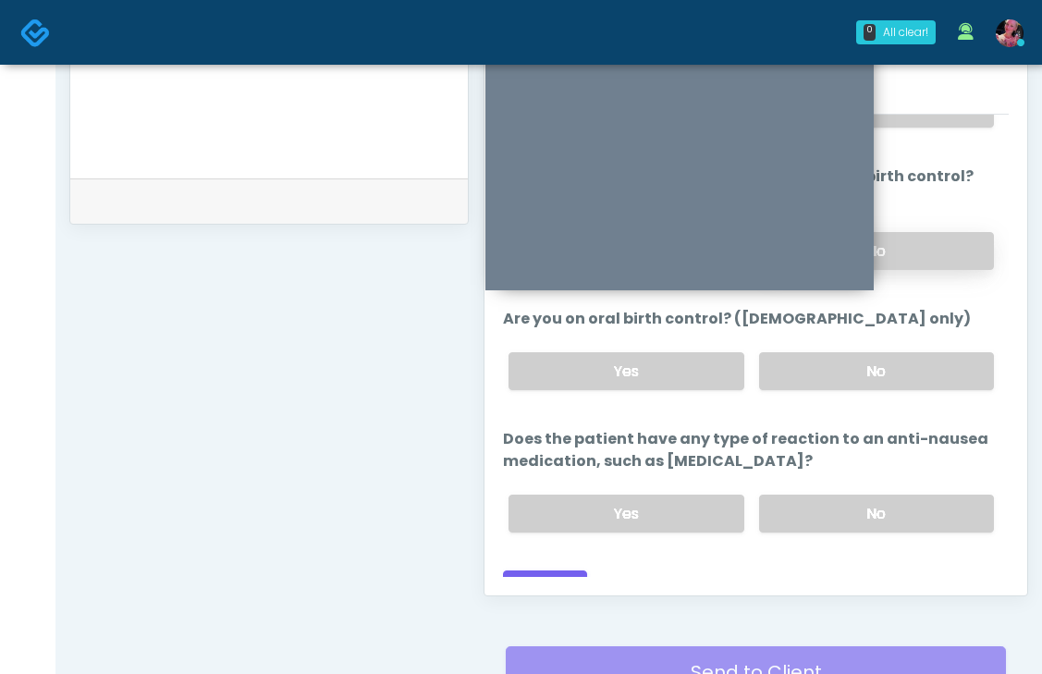
scroll to position [868, 0]
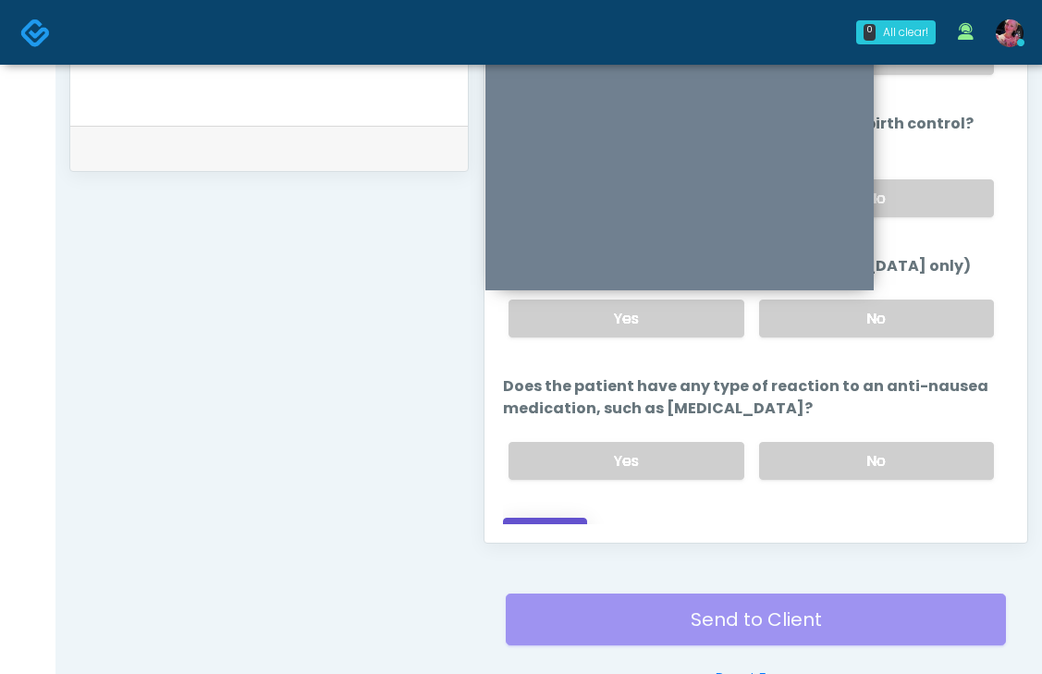
click at [552, 518] on button "Continue" at bounding box center [545, 535] width 84 height 34
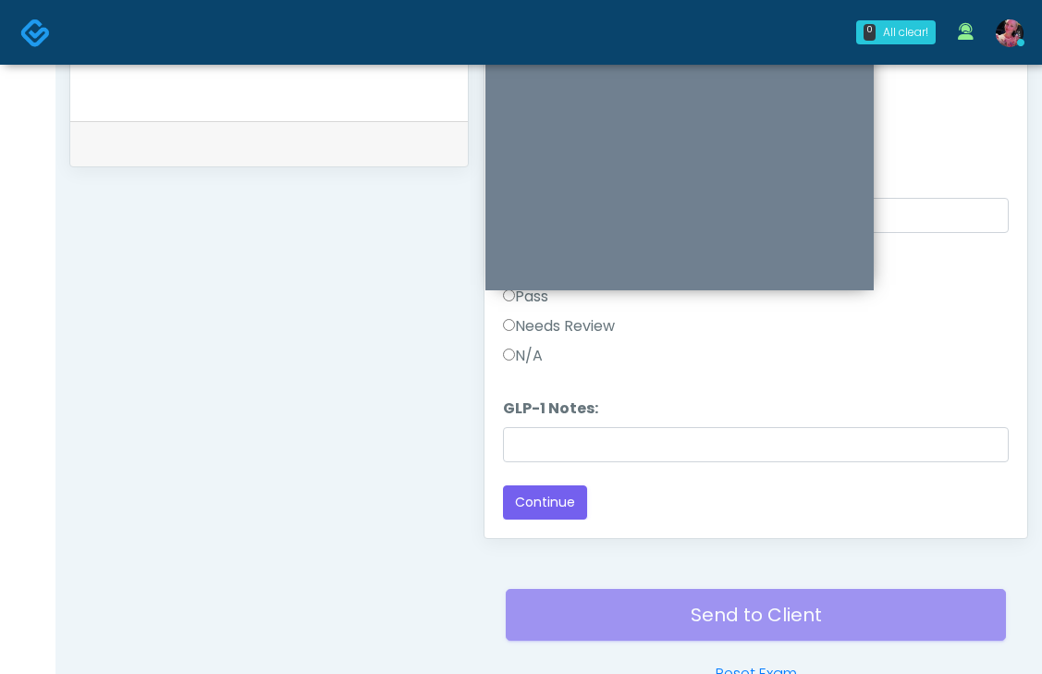
scroll to position [854, 0]
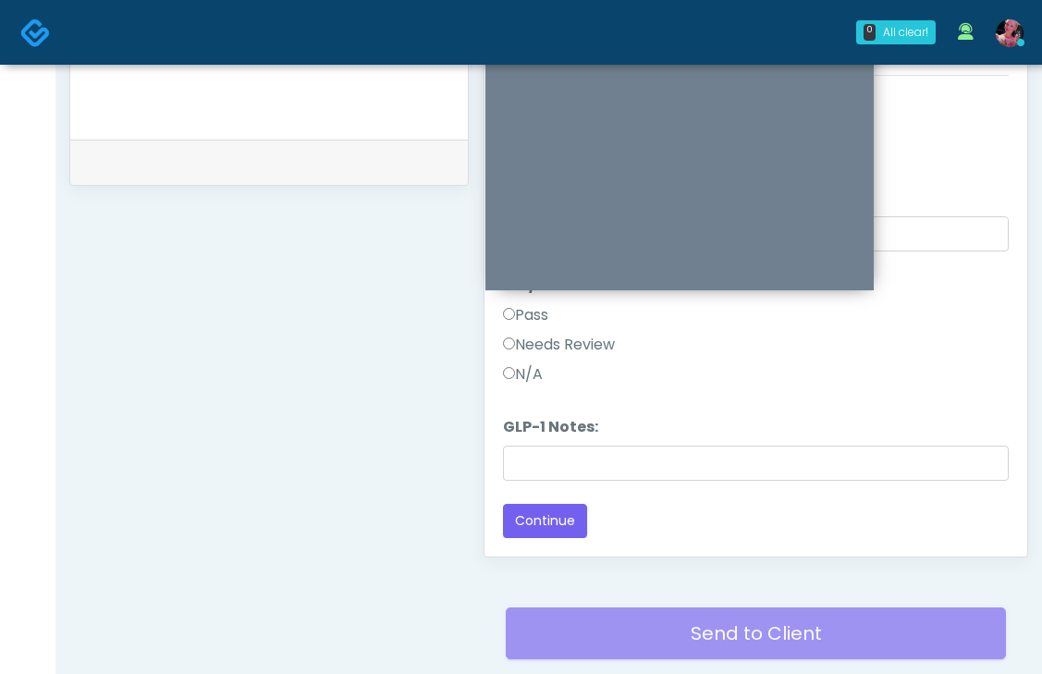
click at [523, 376] on label "N/A" at bounding box center [523, 374] width 40 height 22
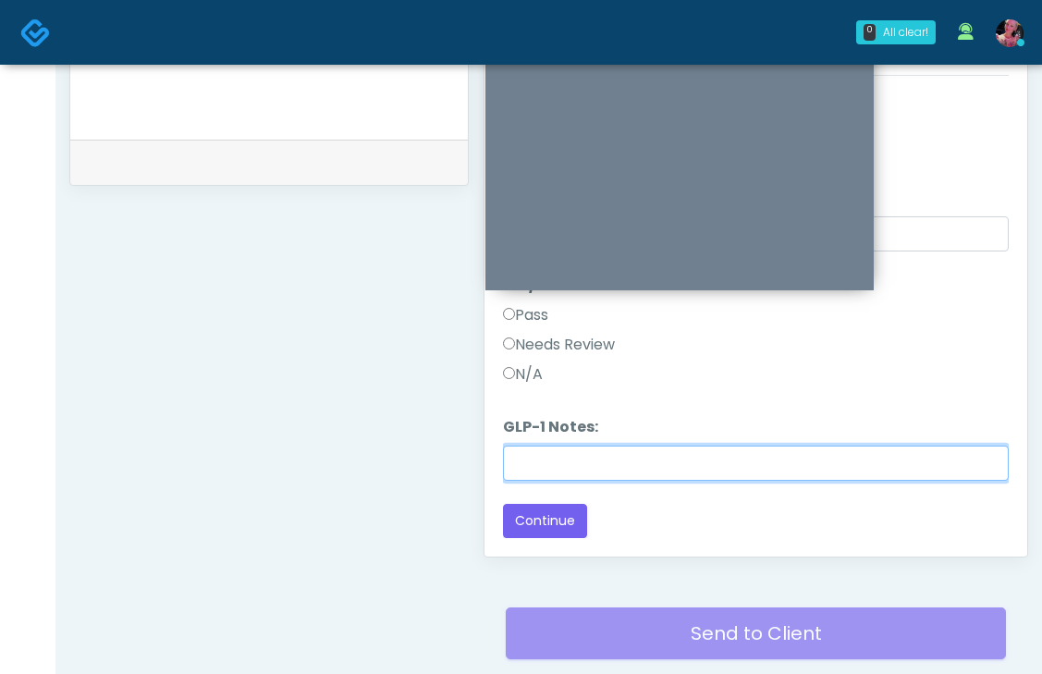
click at [550, 470] on input "GLP-1 Notes:" at bounding box center [756, 463] width 506 height 35
type input "**********"
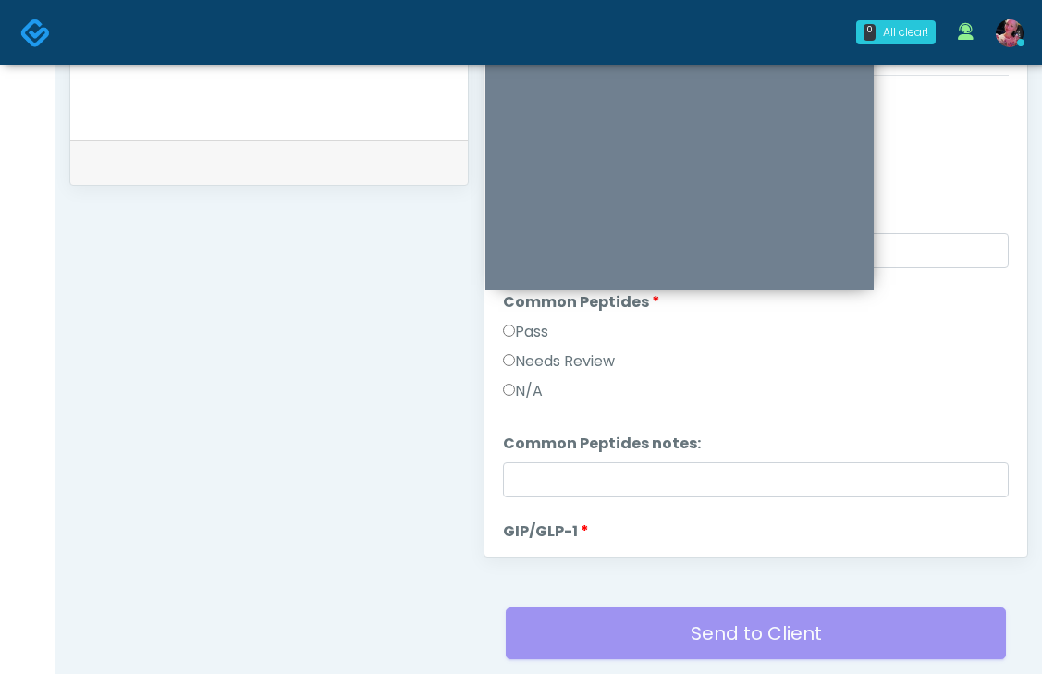
scroll to position [0, 0]
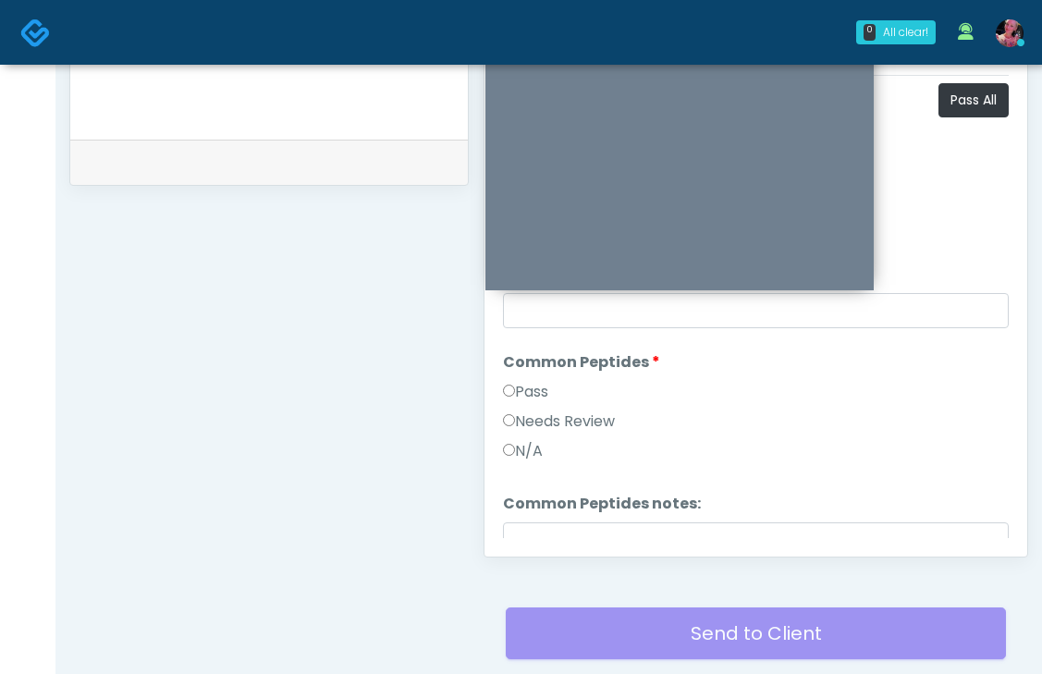
click at [534, 395] on label "Pass" at bounding box center [525, 392] width 45 height 22
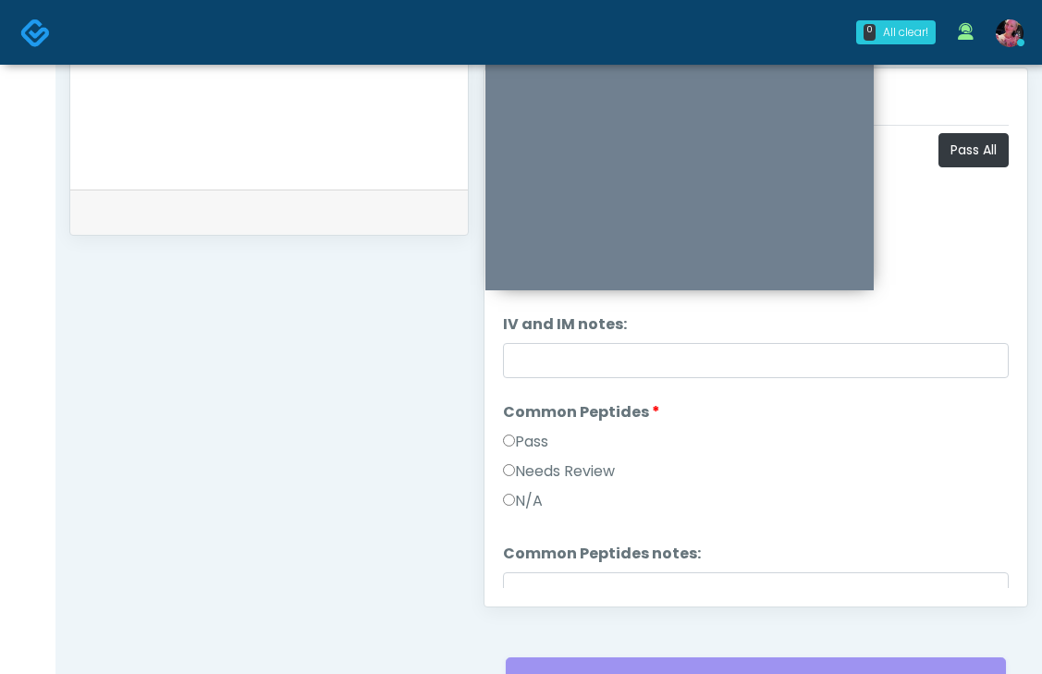
scroll to position [782, 0]
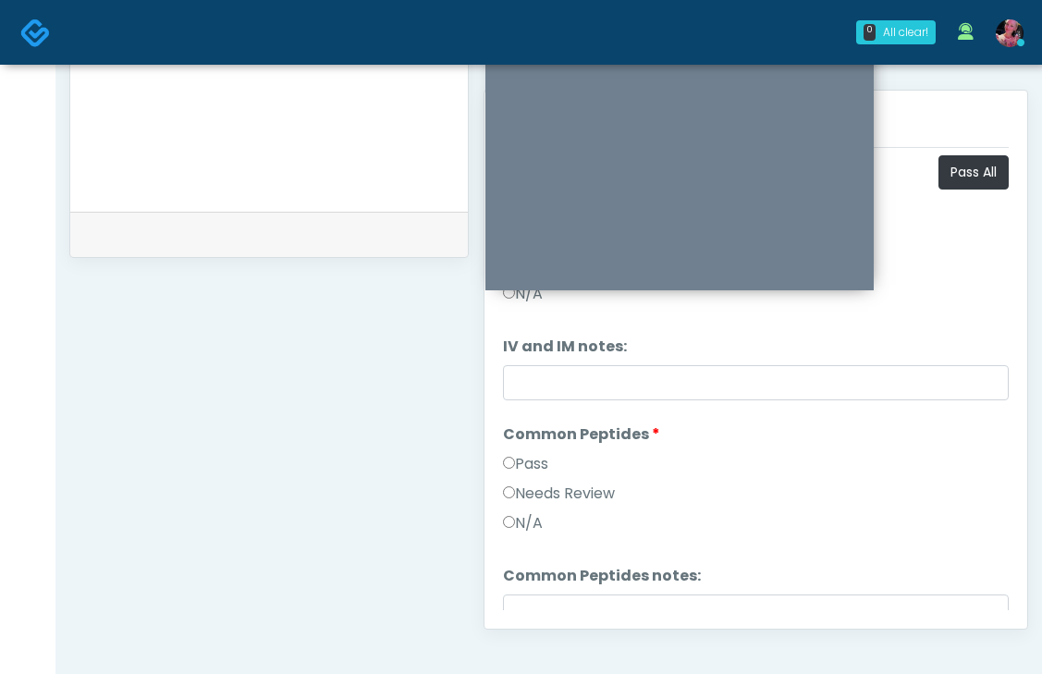
click at [518, 499] on label "Needs Review" at bounding box center [559, 494] width 112 height 22
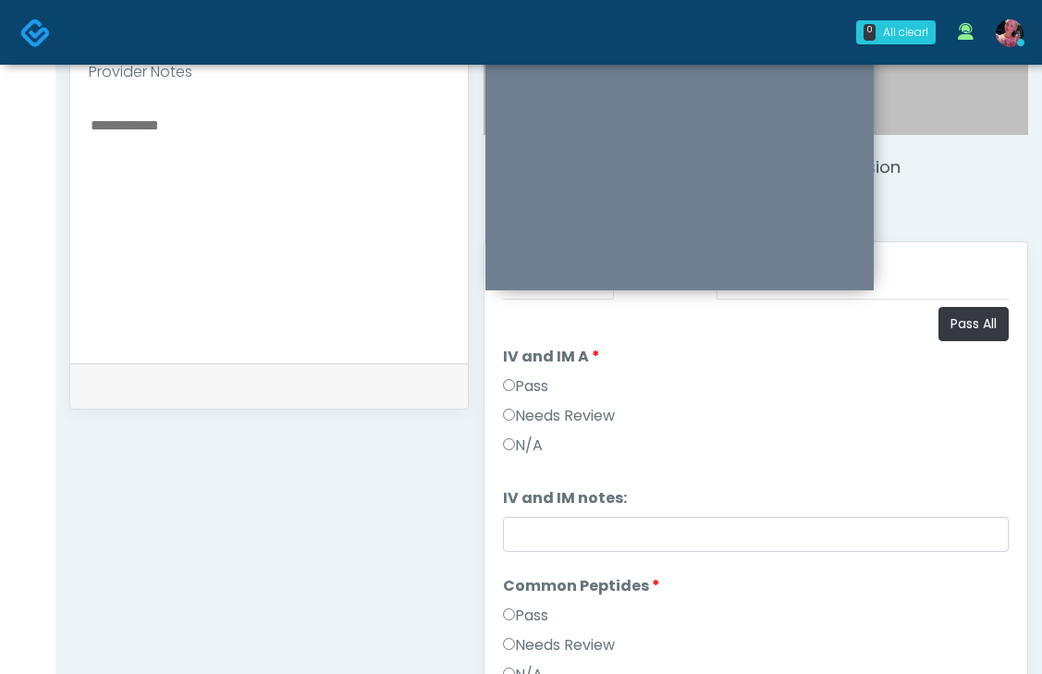
click at [530, 390] on label "Pass" at bounding box center [525, 386] width 45 height 22
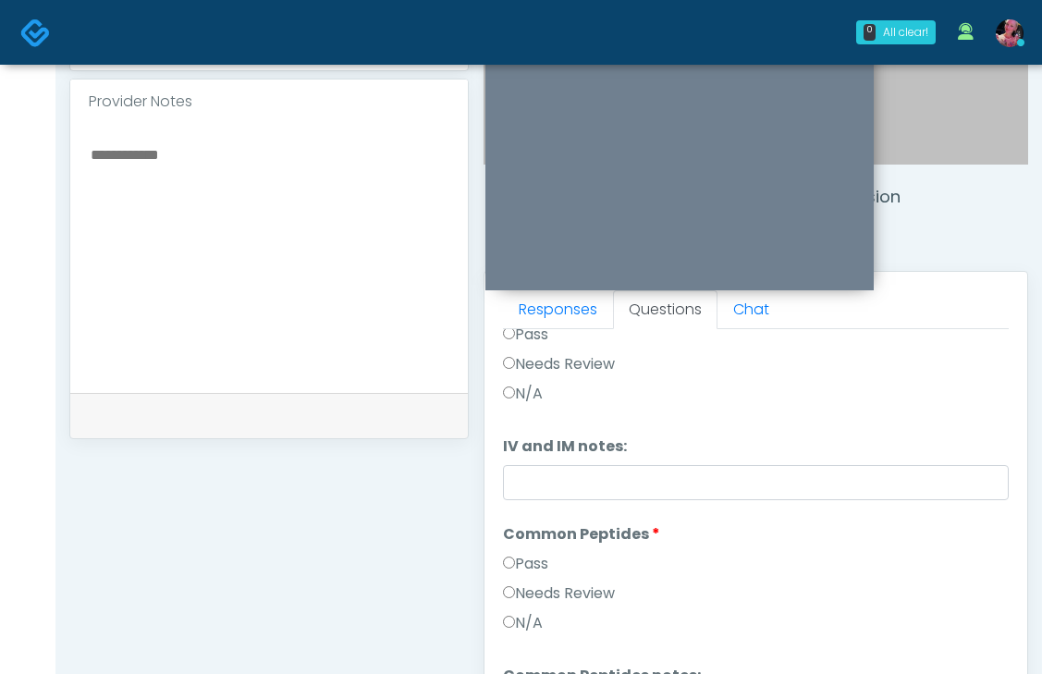
scroll to position [0, 0]
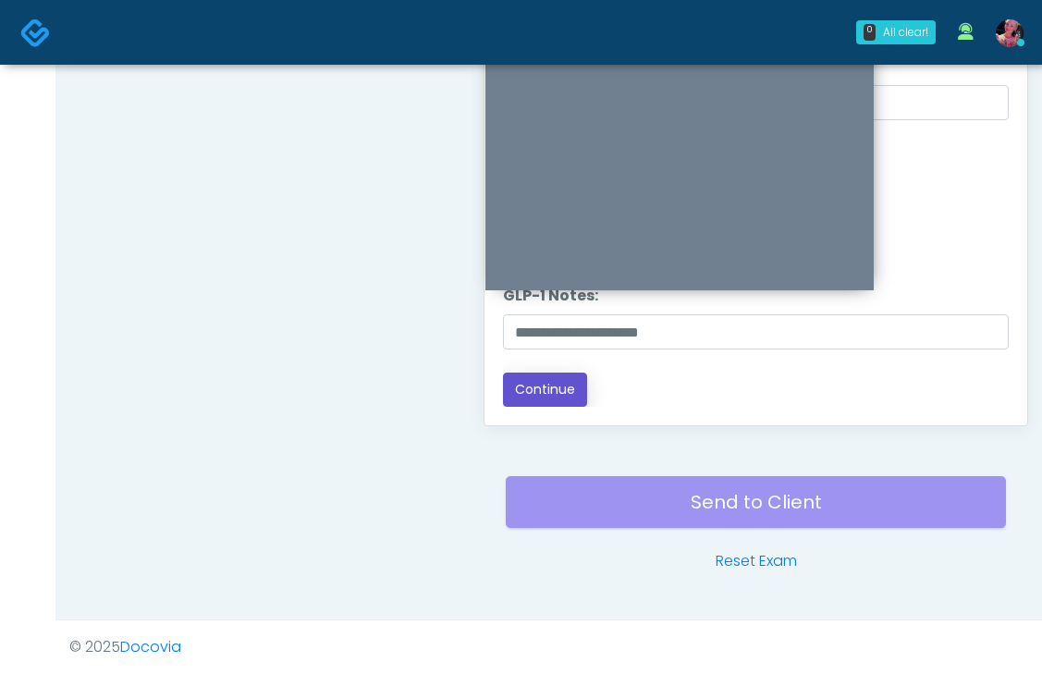
click at [564, 379] on button "Continue" at bounding box center [545, 390] width 84 height 34
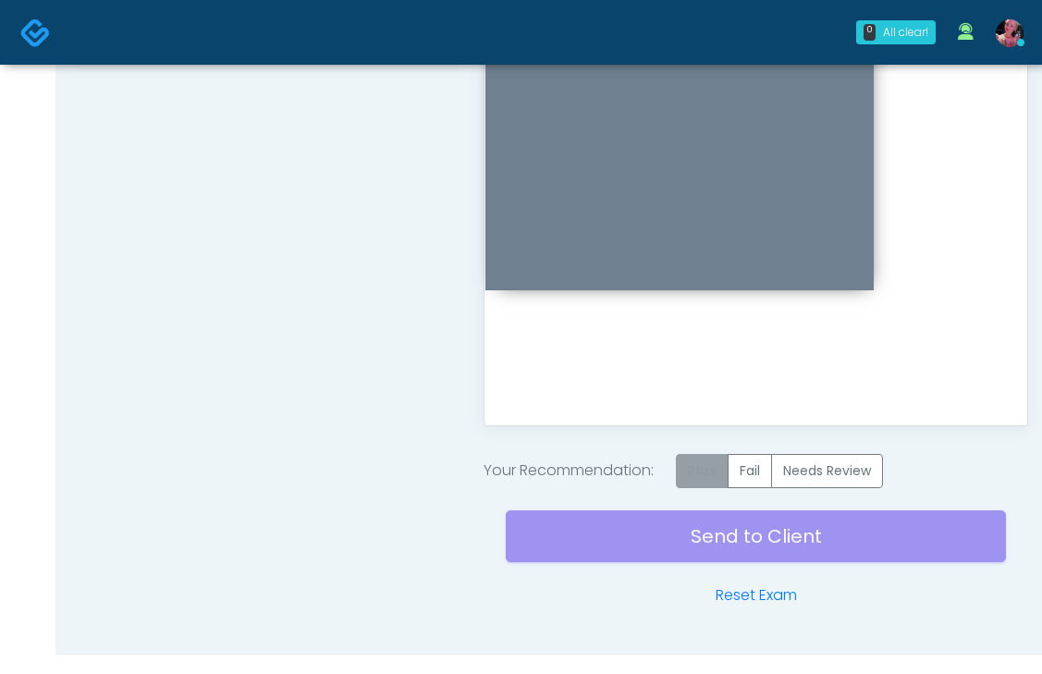
click at [718, 468] on label "Pass" at bounding box center [702, 471] width 53 height 34
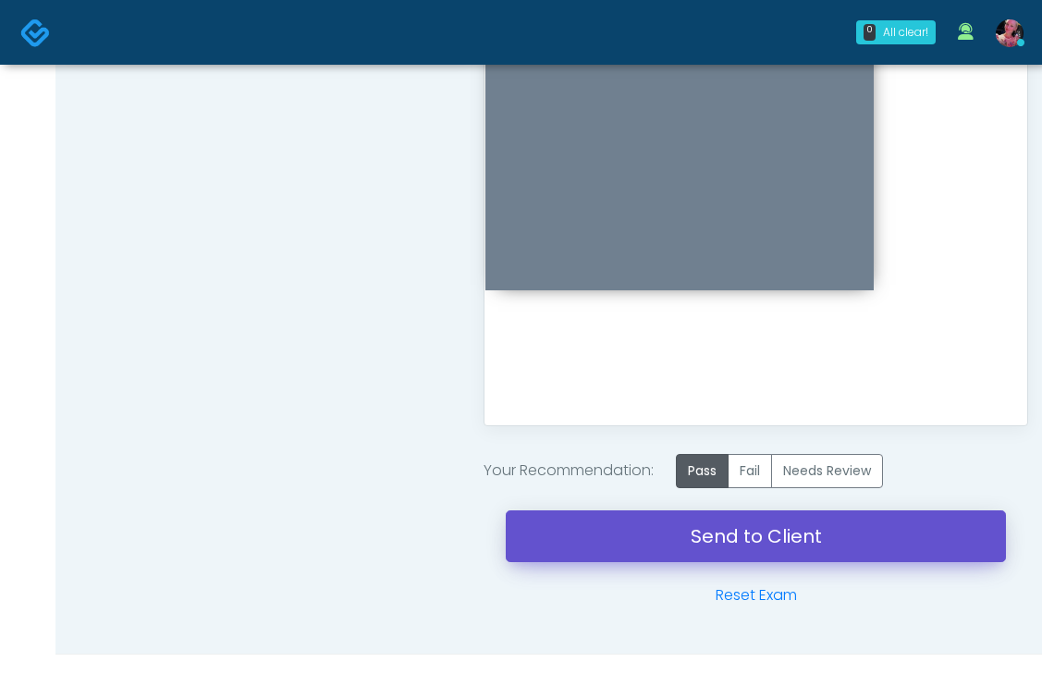
click at [695, 534] on link "Send to Client" at bounding box center [756, 536] width 500 height 52
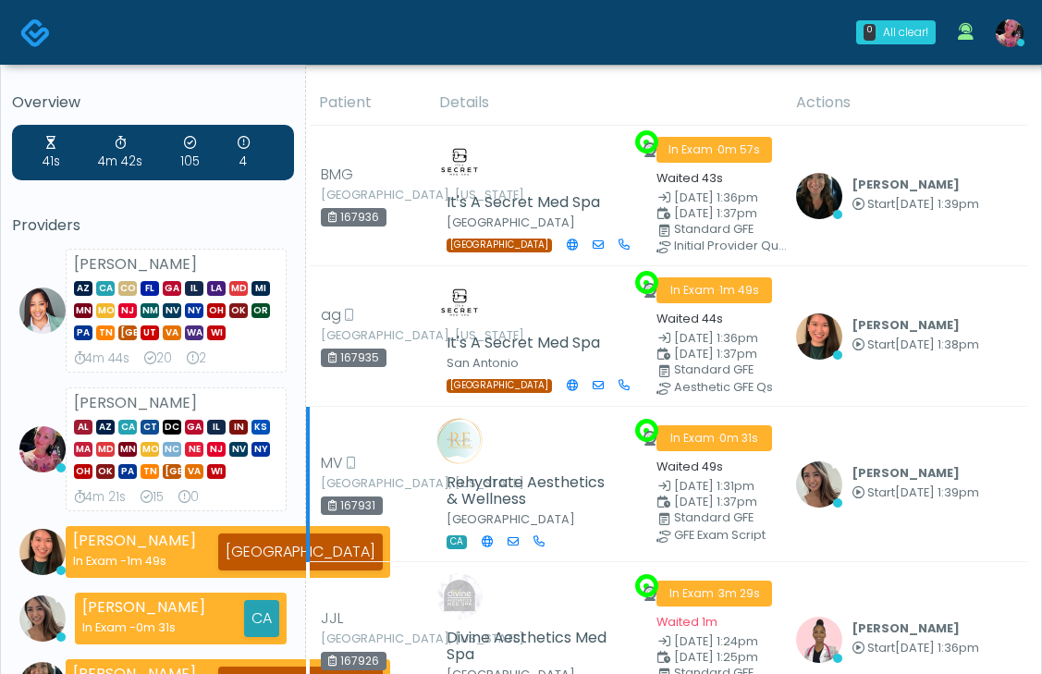
click at [728, 477] on div "Waited 49s" at bounding box center [715, 466] width 117 height 22
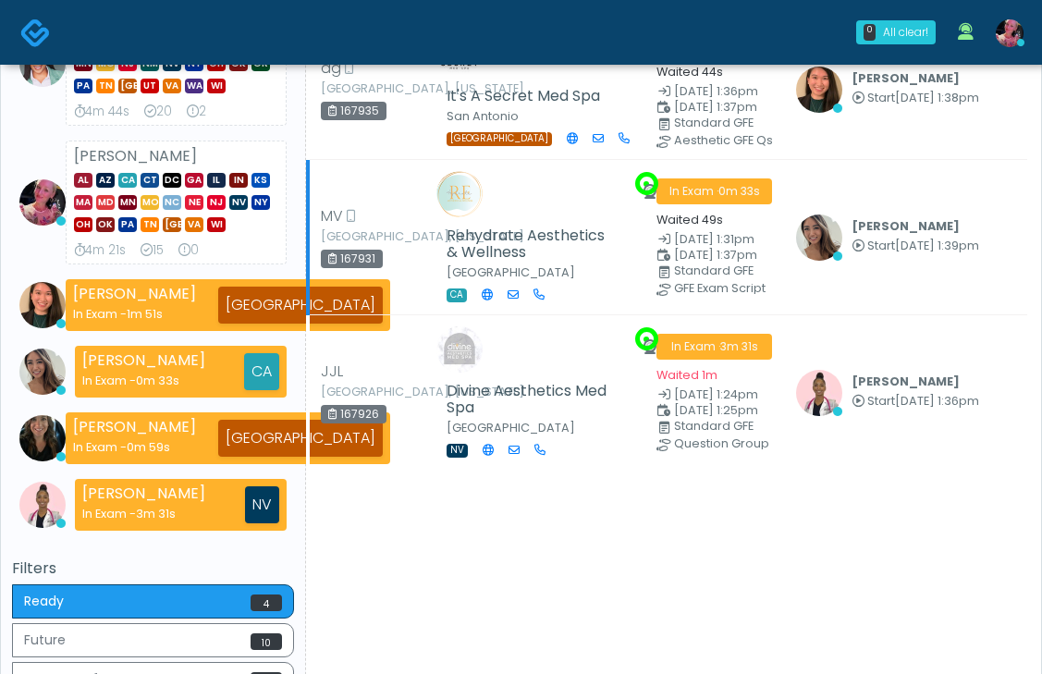
scroll to position [289, 0]
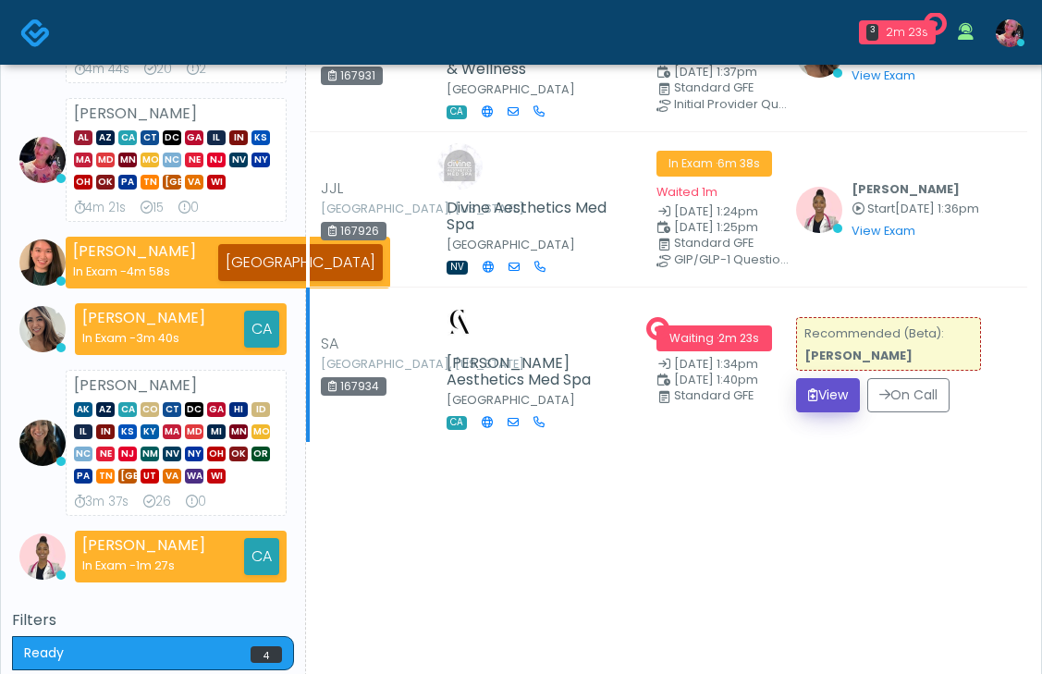
click at [837, 412] on button "View" at bounding box center [828, 395] width 64 height 34
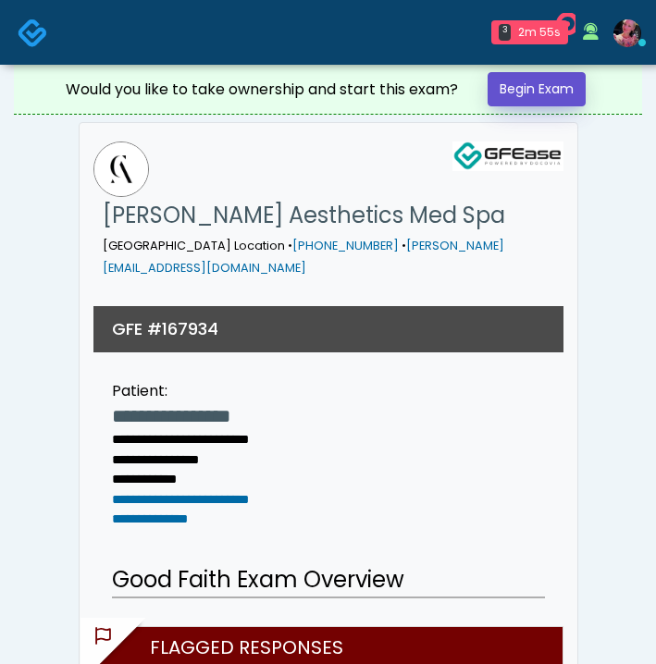
click at [530, 90] on link "Begin Exam" at bounding box center [536, 89] width 98 height 34
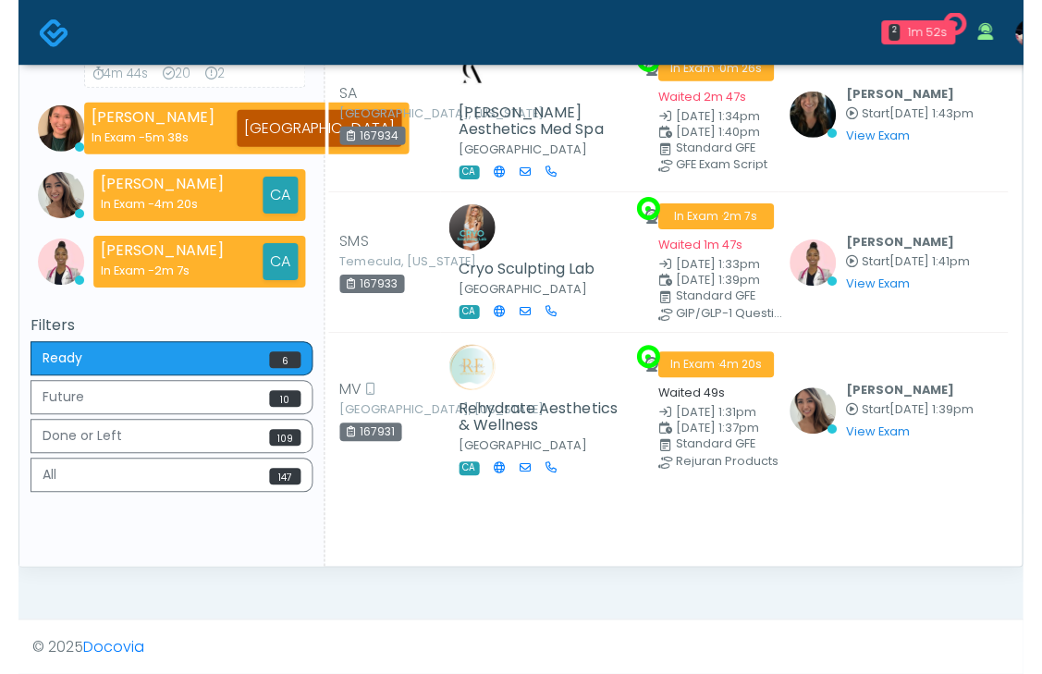
scroll to position [573, 0]
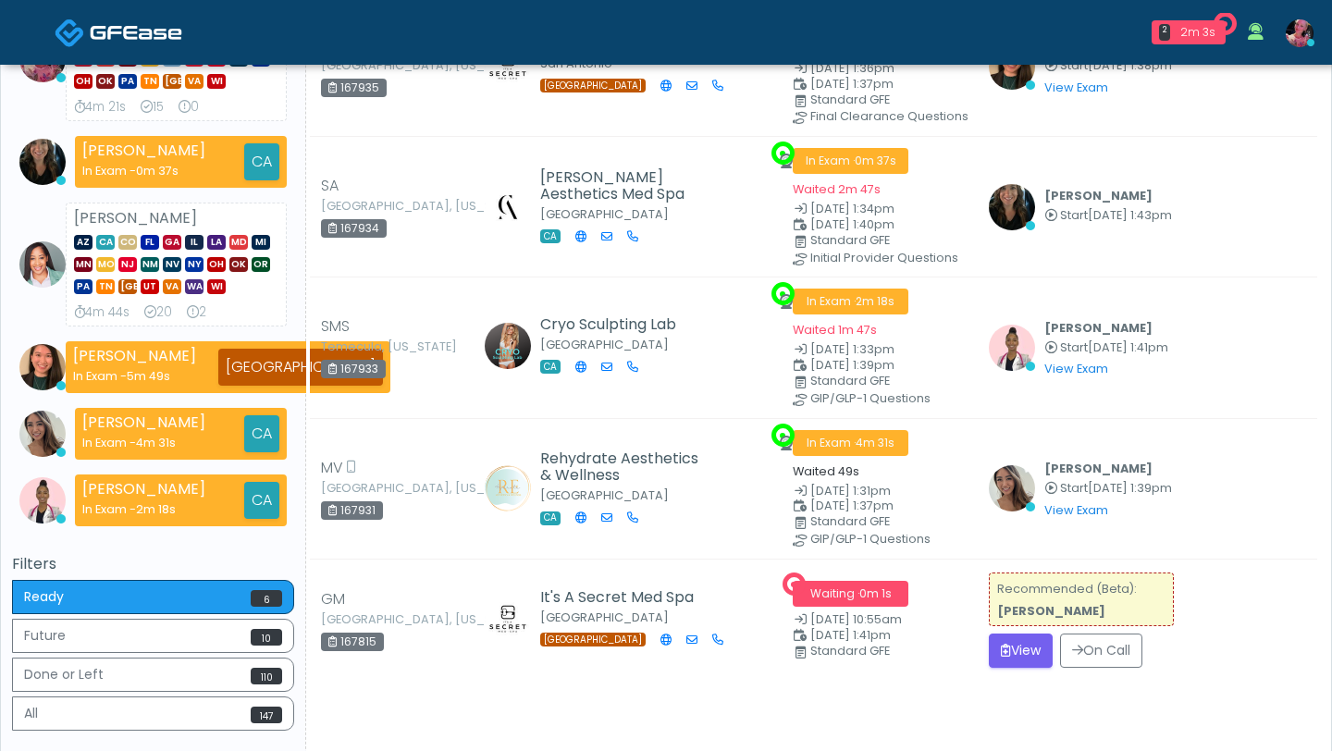
scroll to position [412, 0]
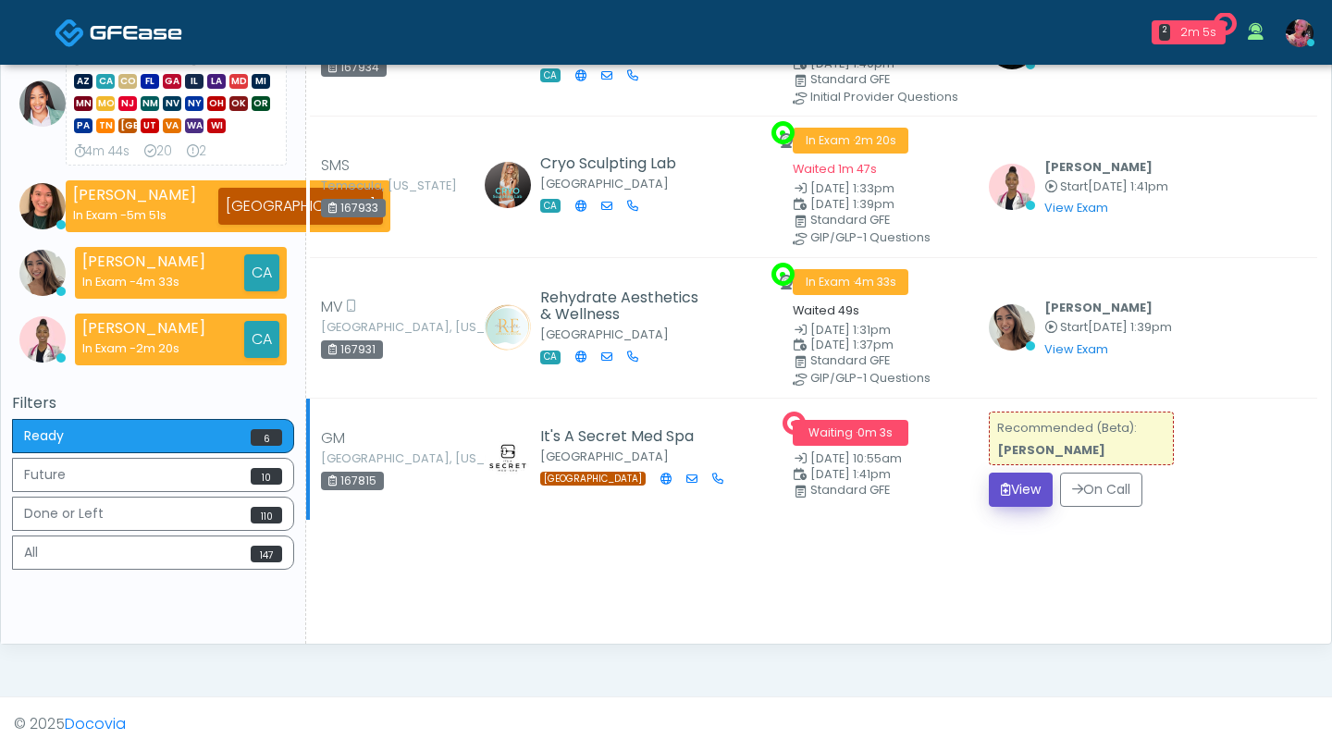
click at [1019, 489] on button "View" at bounding box center [1021, 490] width 64 height 34
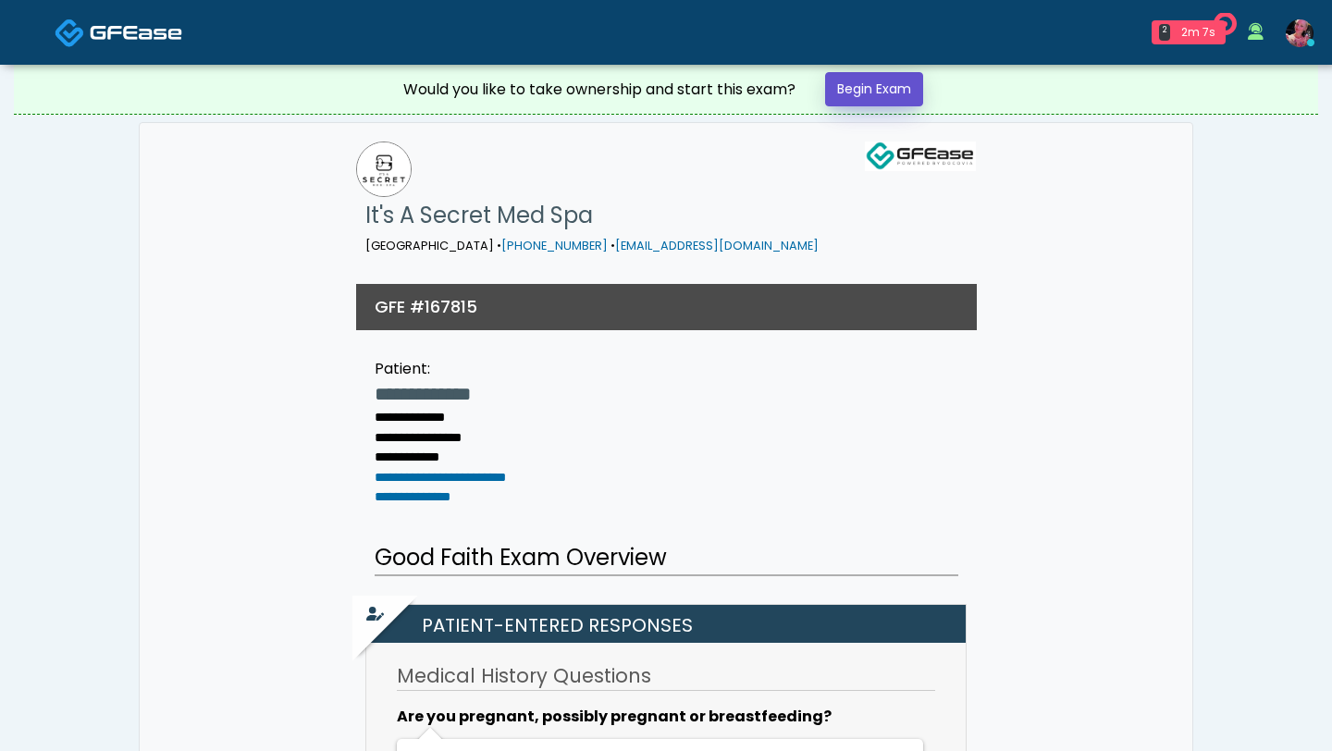
click at [891, 87] on link "Begin Exam" at bounding box center [874, 89] width 98 height 34
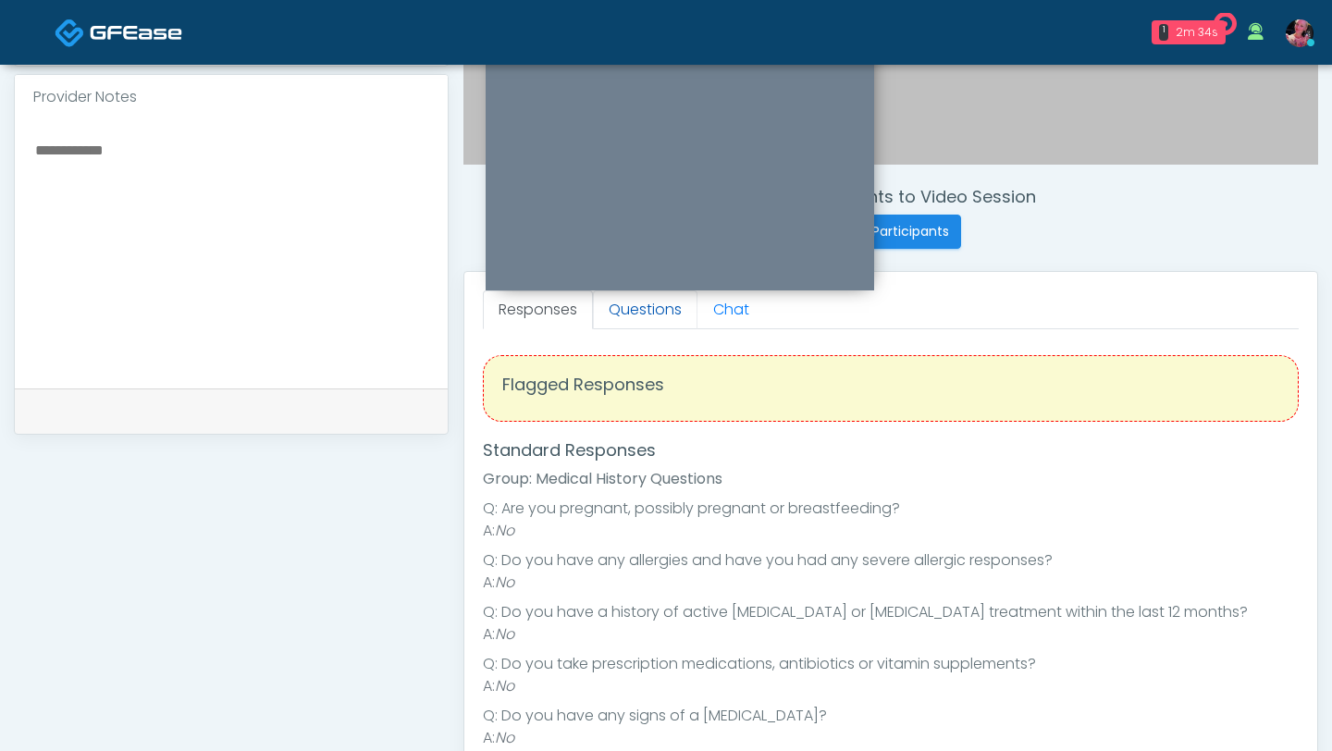
click at [647, 310] on link "Questions" at bounding box center [645, 309] width 104 height 39
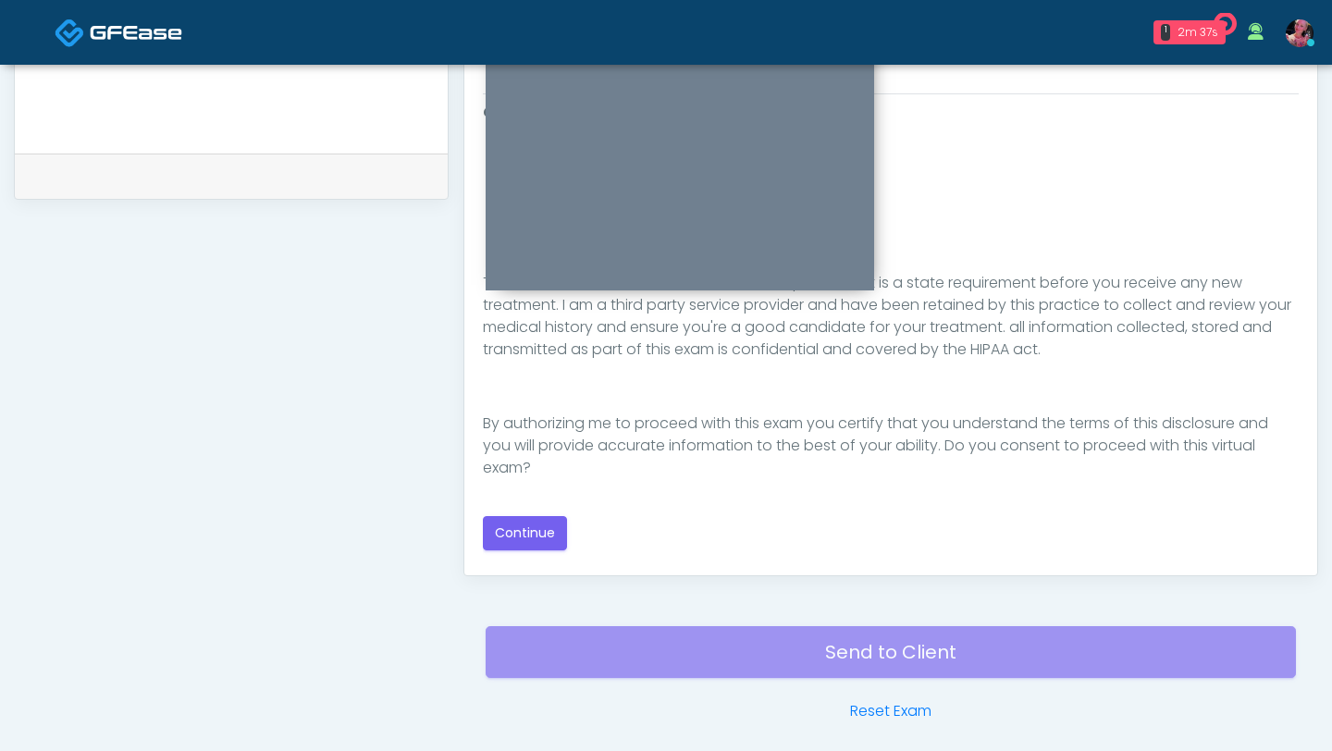
scroll to position [828, 0]
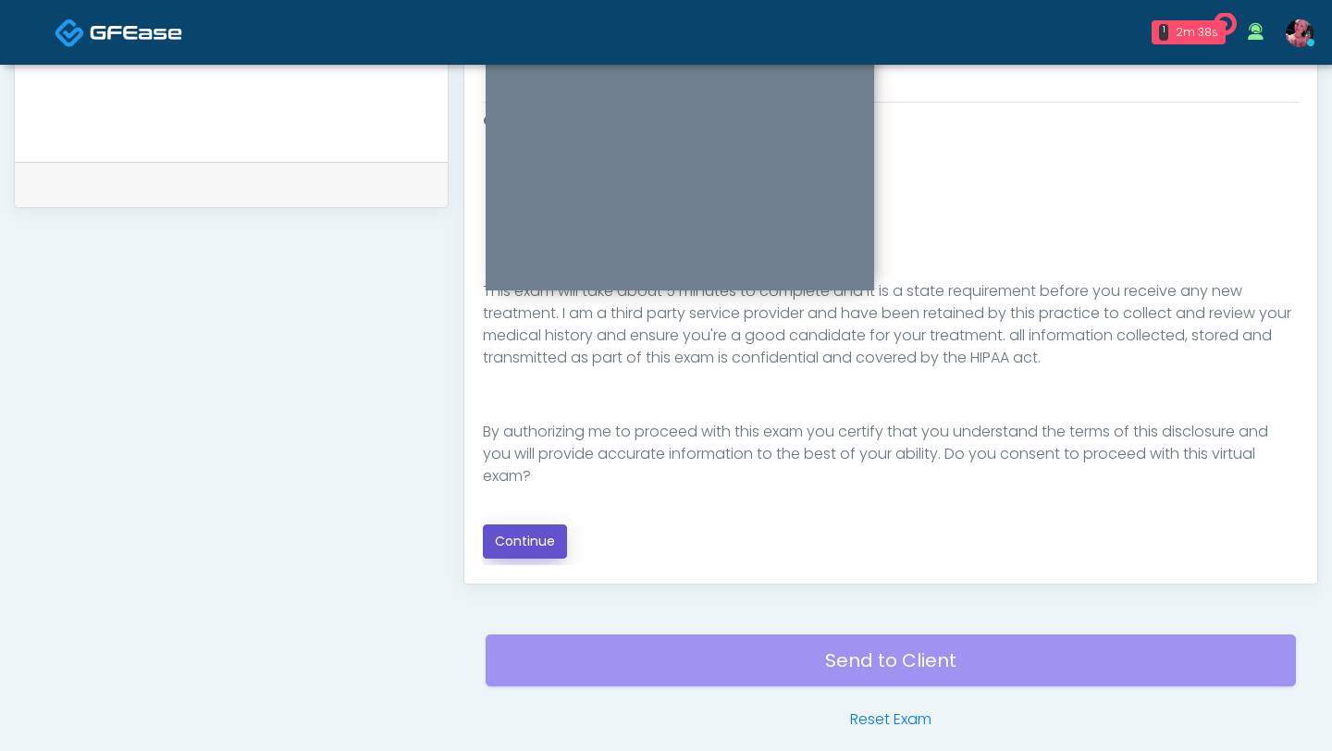
click at [497, 533] on button "Continue" at bounding box center [525, 541] width 84 height 34
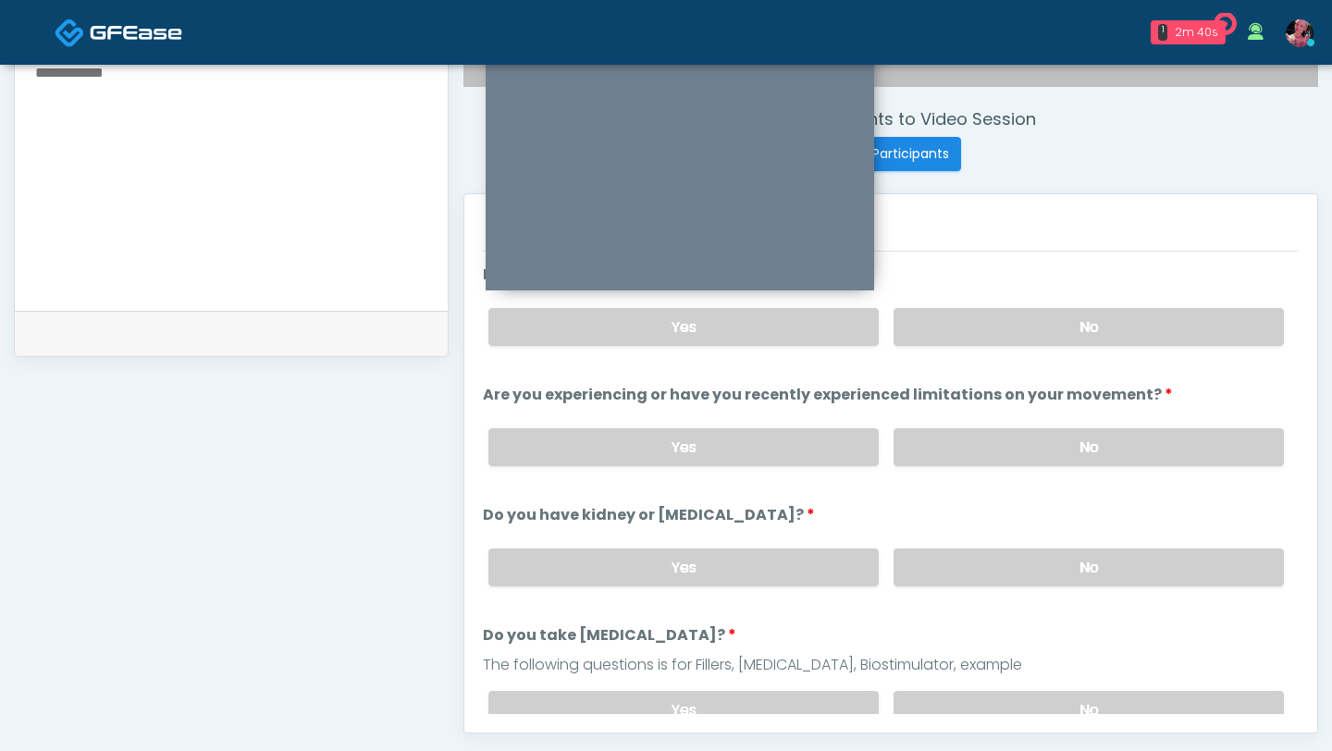
scroll to position [665, 0]
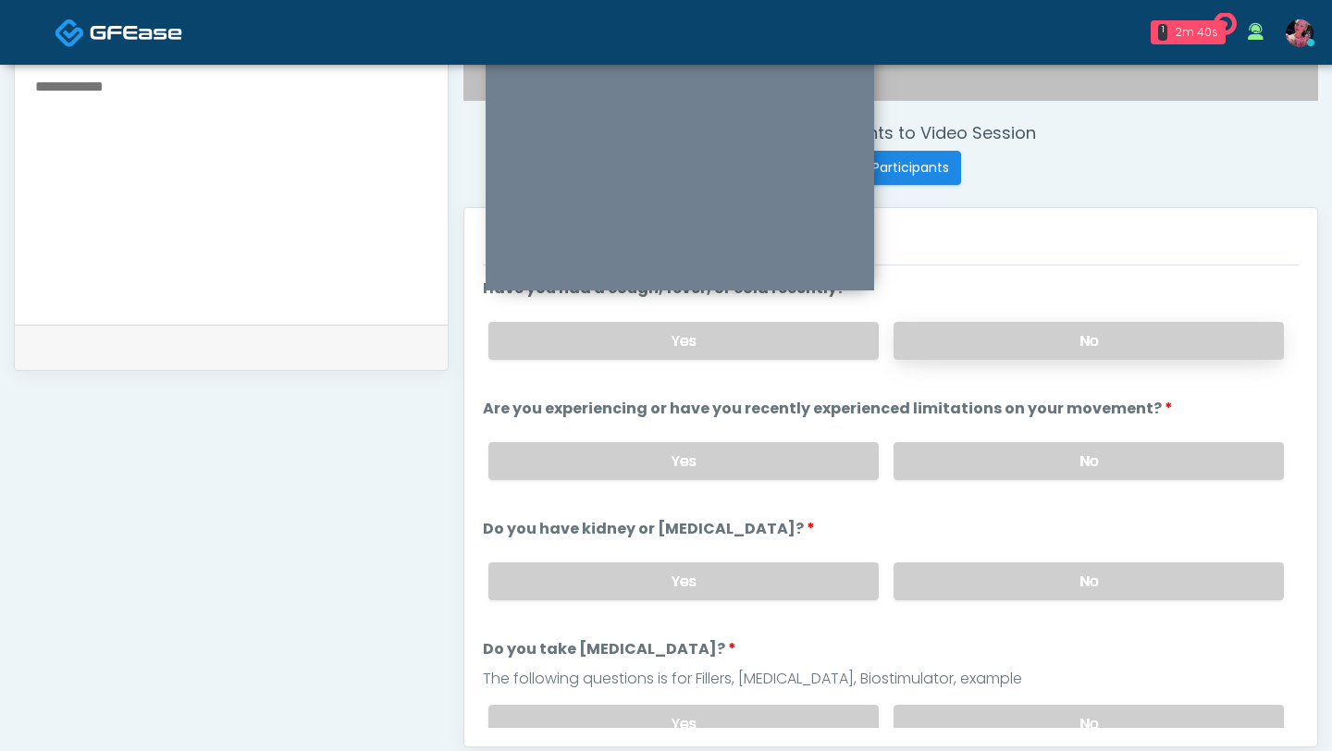
click at [1032, 338] on label "No" at bounding box center [1088, 341] width 390 height 38
click at [1004, 469] on label "No" at bounding box center [1088, 461] width 390 height 38
click at [1010, 562] on label "No" at bounding box center [1088, 581] width 390 height 38
click at [1035, 750] on div "Invite Participants to Video Session Invite Participants Responses Questions Ch…" at bounding box center [883, 188] width 869 height 1410
click at [1035, 726] on label "No" at bounding box center [1088, 724] width 390 height 38
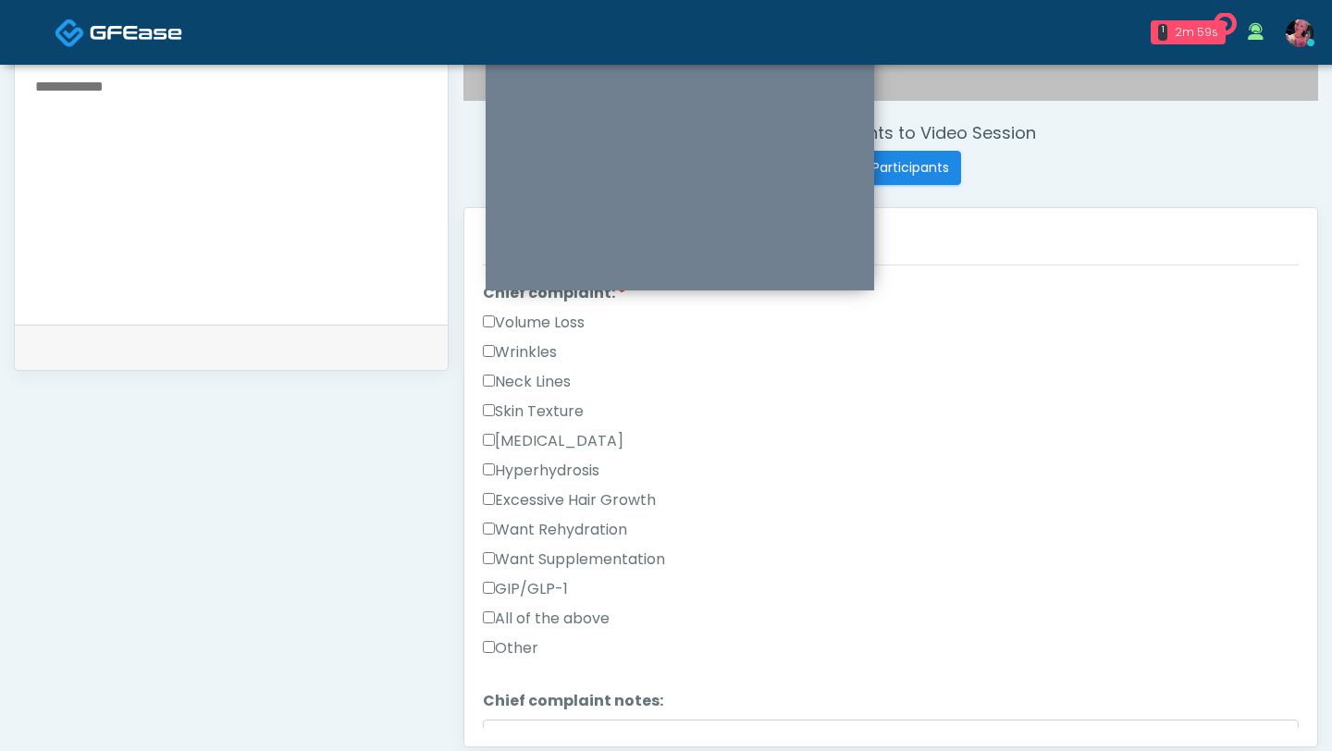
scroll to position [501, 0]
click at [537, 350] on label "Wrinkles" at bounding box center [520, 349] width 74 height 22
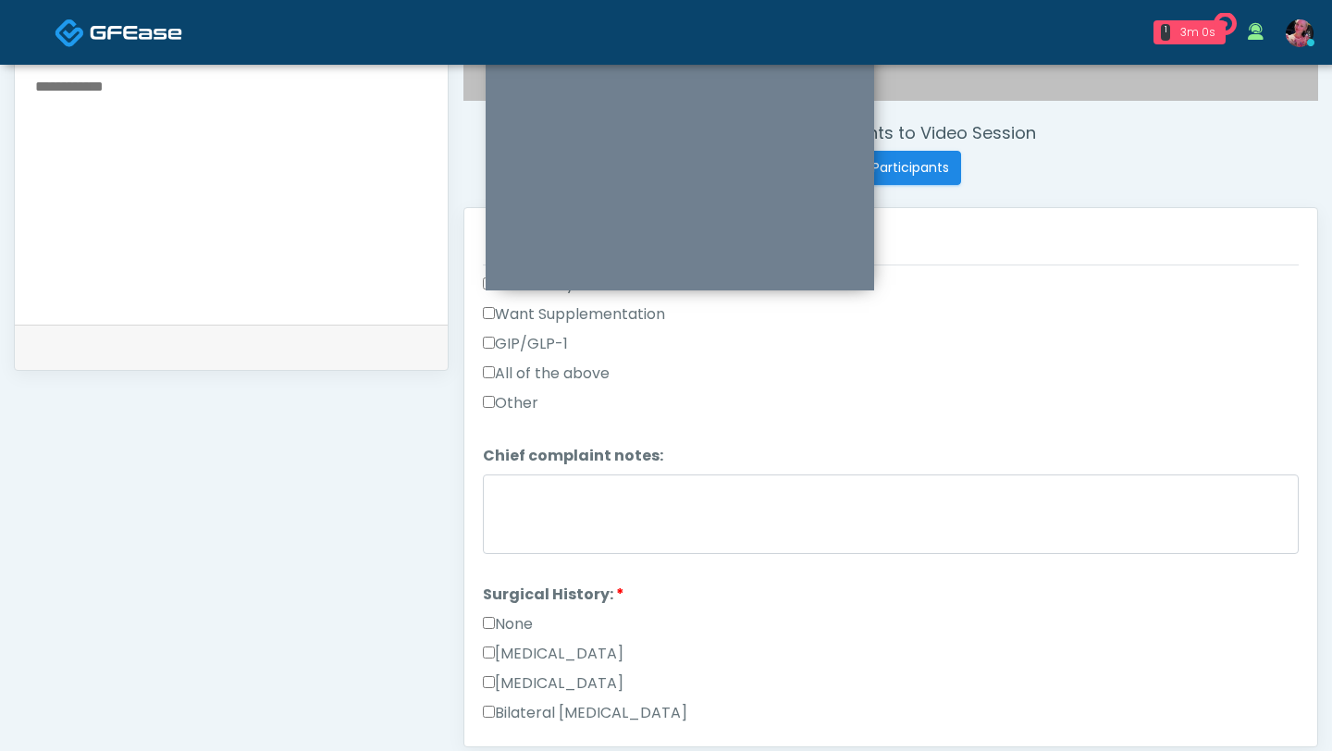
scroll to position [770, 0]
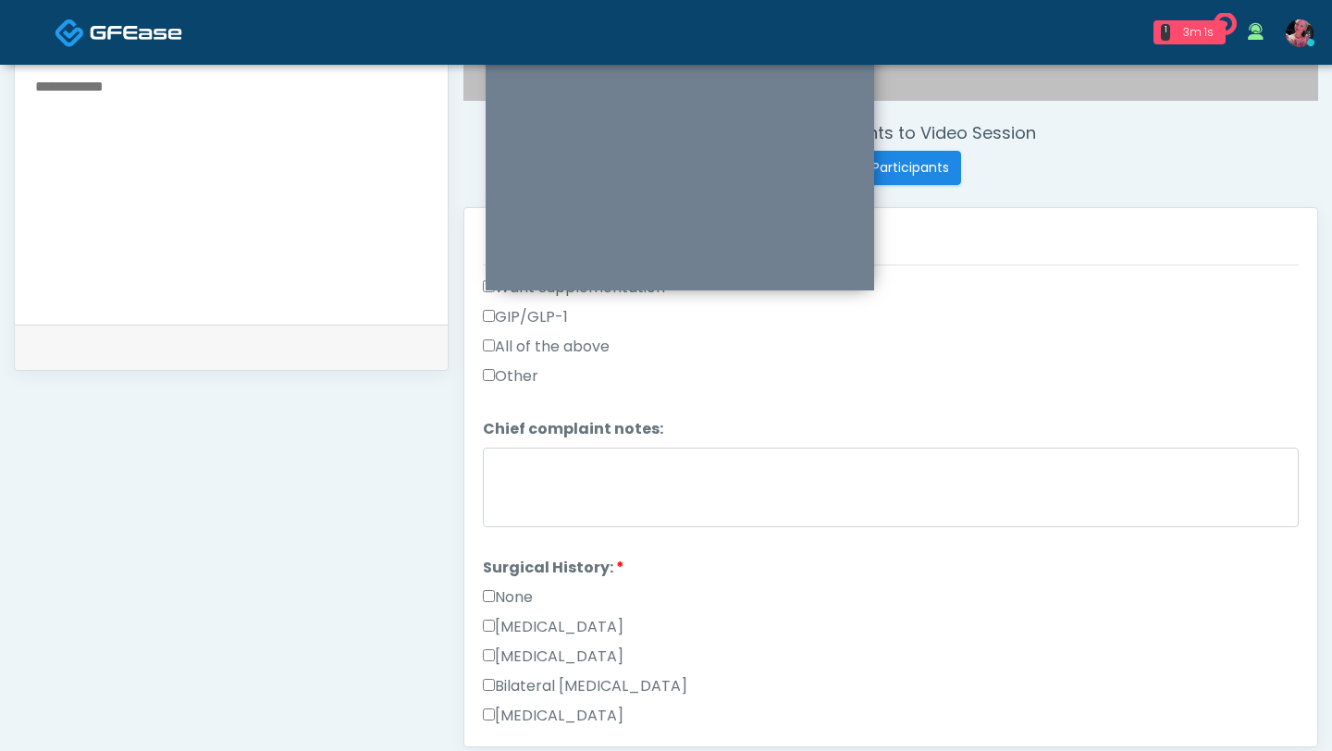
click at [523, 594] on label "None" at bounding box center [508, 597] width 50 height 22
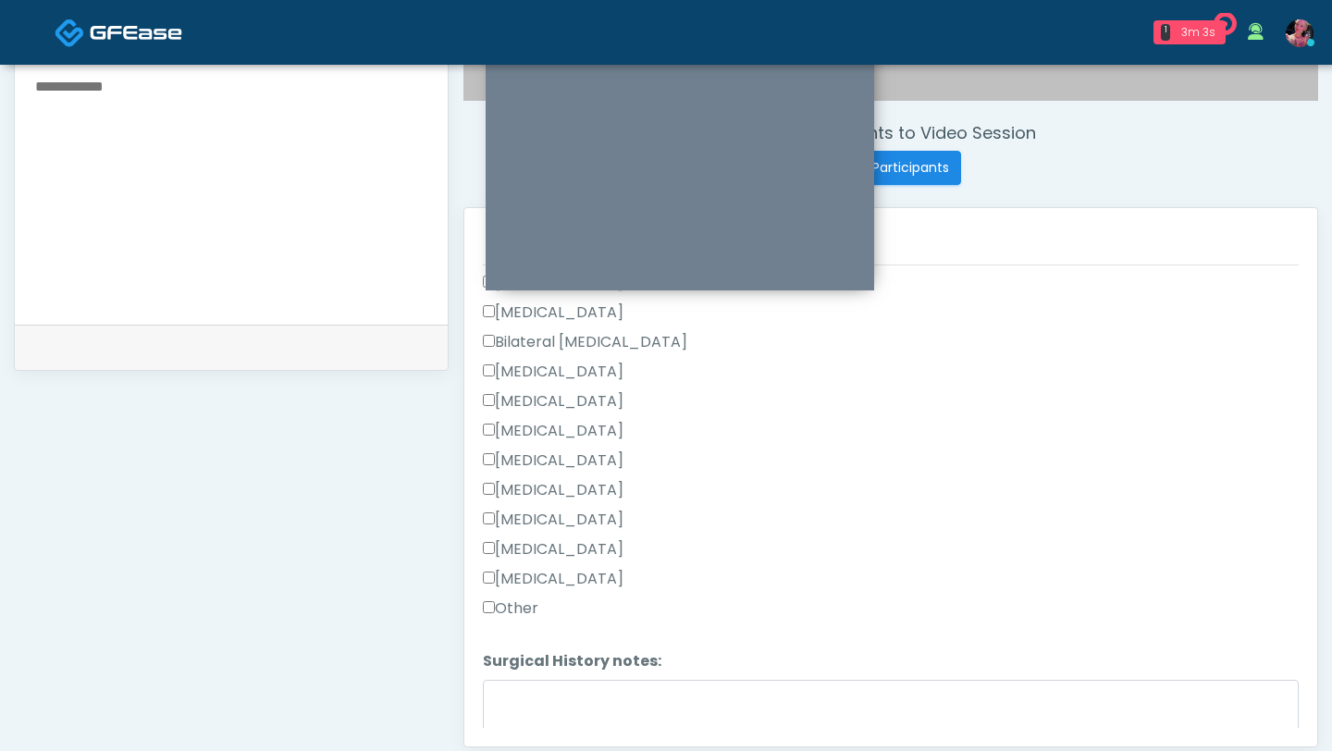
scroll to position [1205, 0]
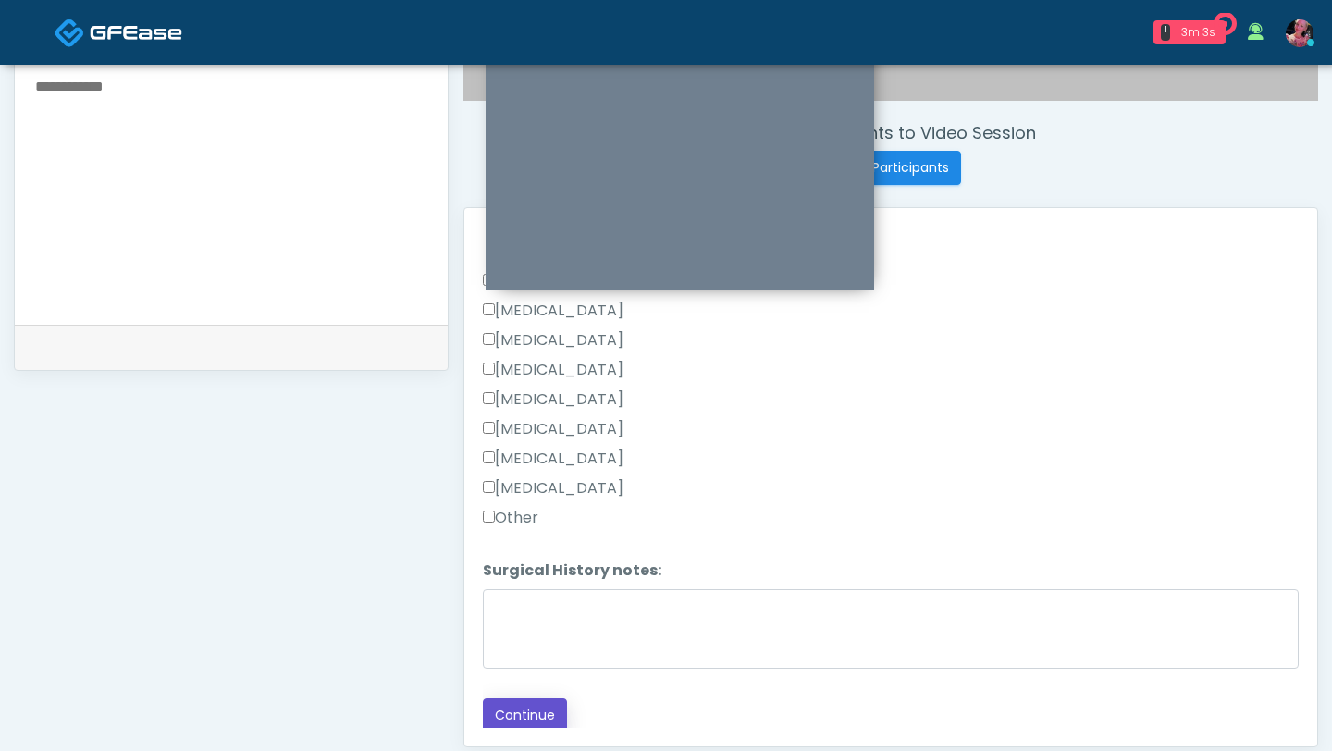
click at [512, 716] on button "Continue" at bounding box center [525, 715] width 84 height 34
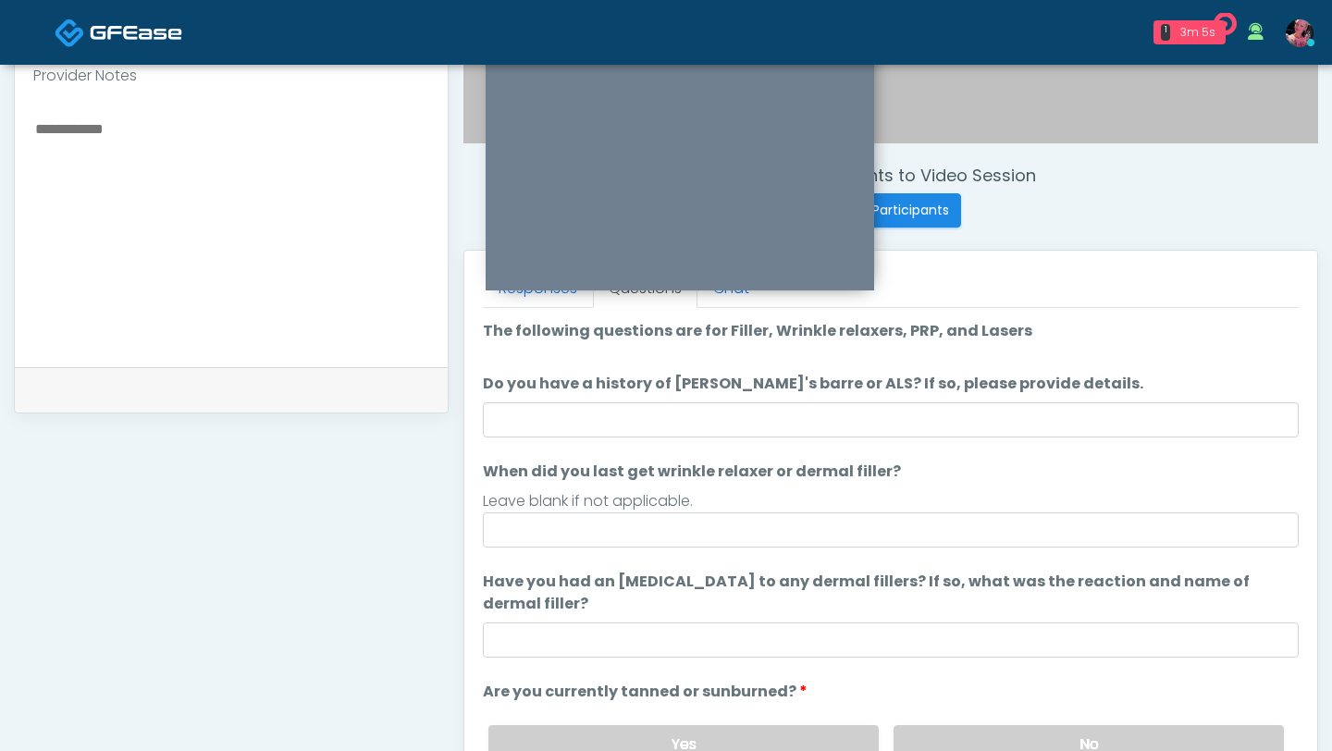
scroll to position [607, 0]
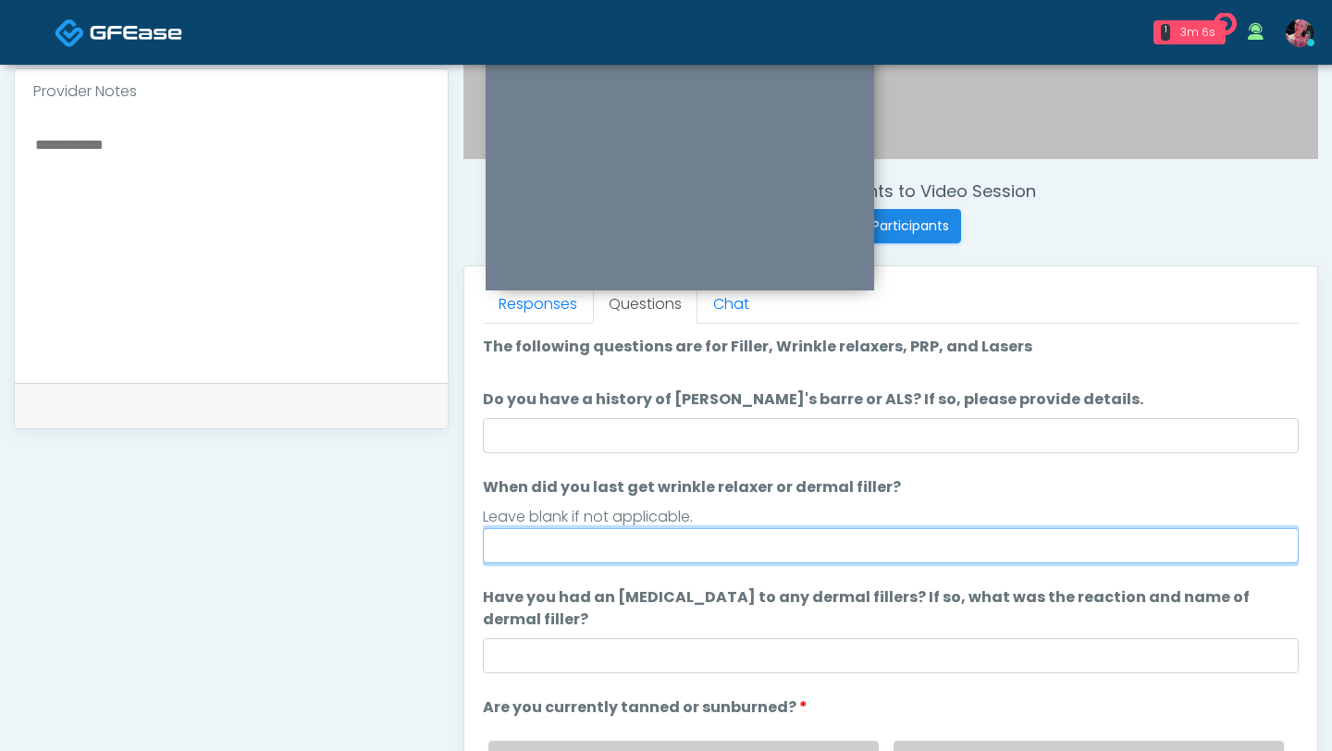
click at [855, 539] on input "When did you last get wrinkle relaxer or dermal filler?" at bounding box center [891, 545] width 816 height 35
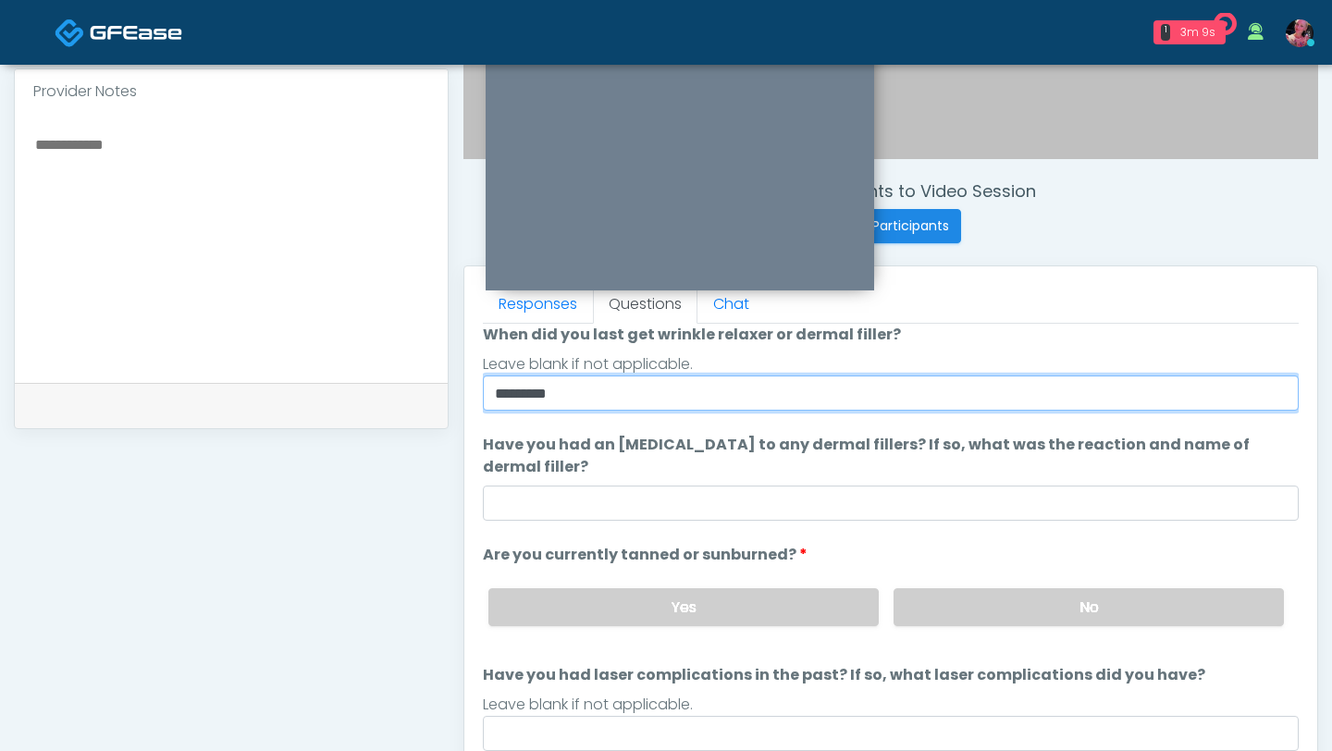
scroll to position [174, 0]
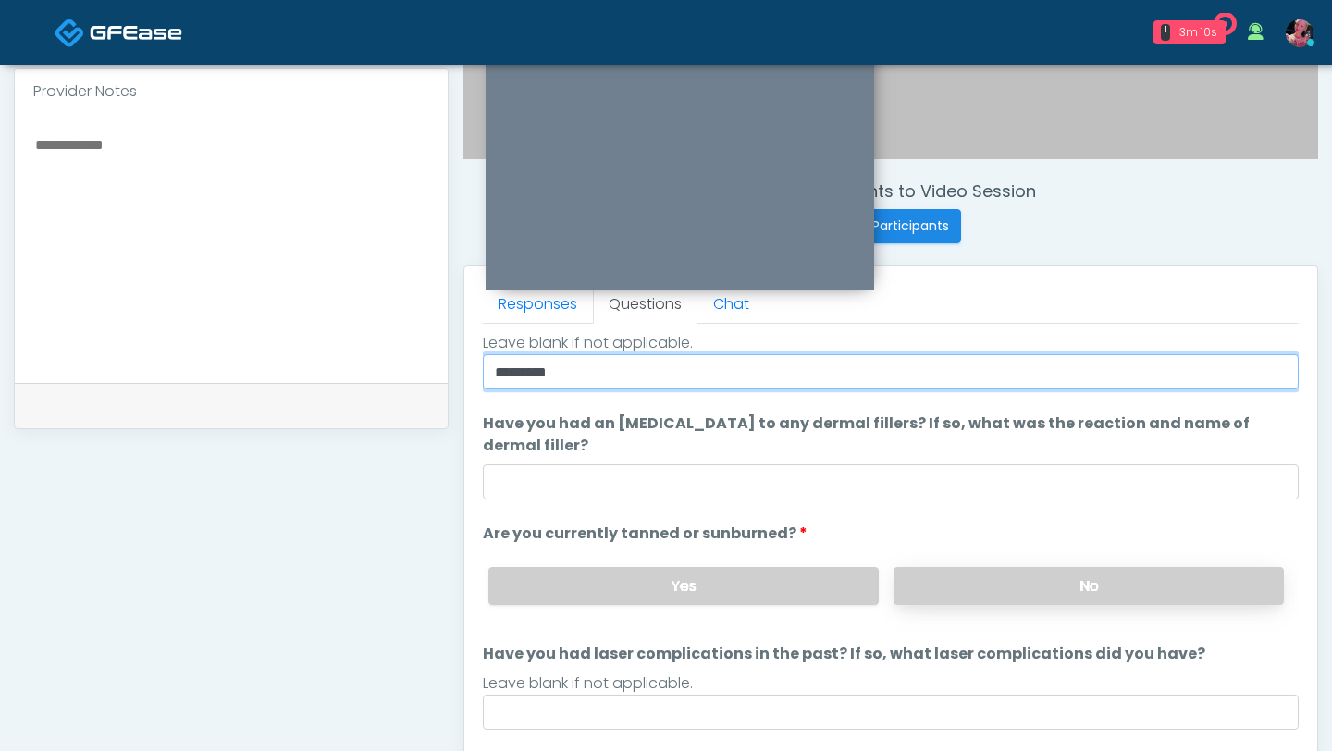
type input "*********"
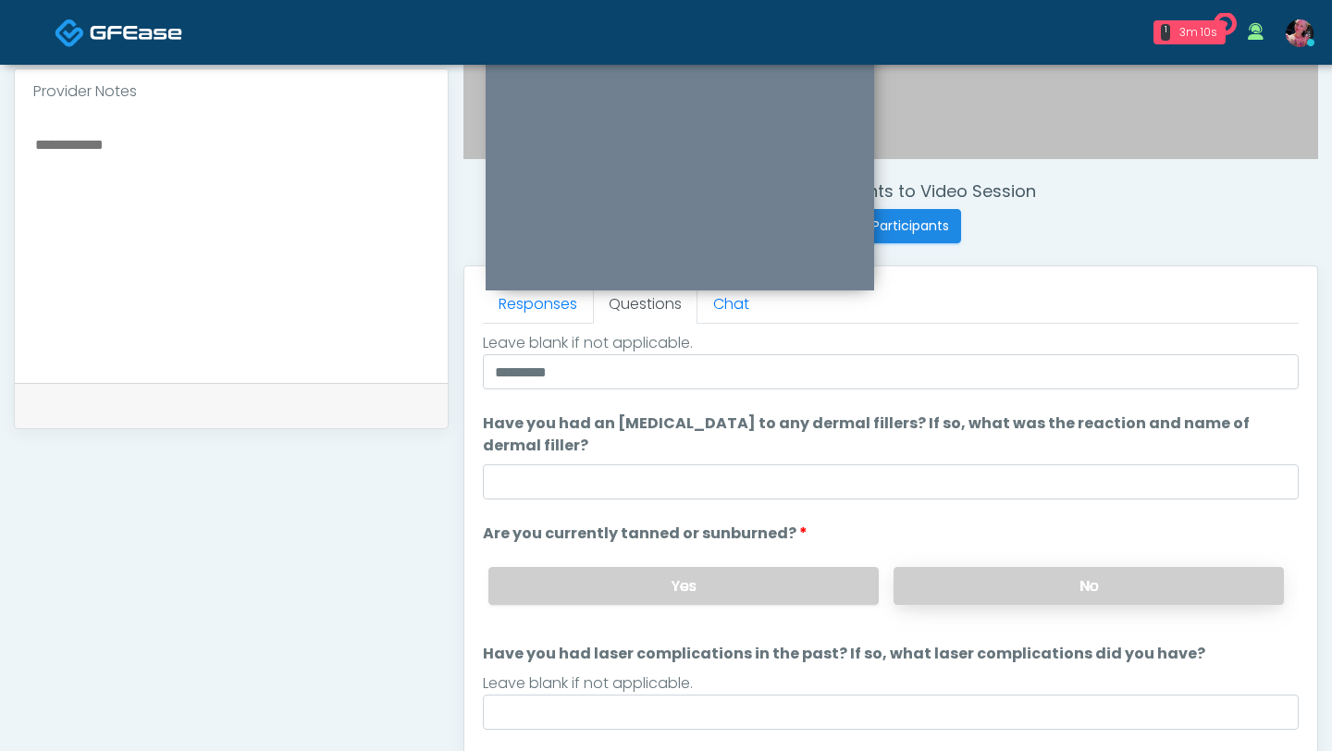
click at [991, 596] on label "No" at bounding box center [1088, 586] width 390 height 38
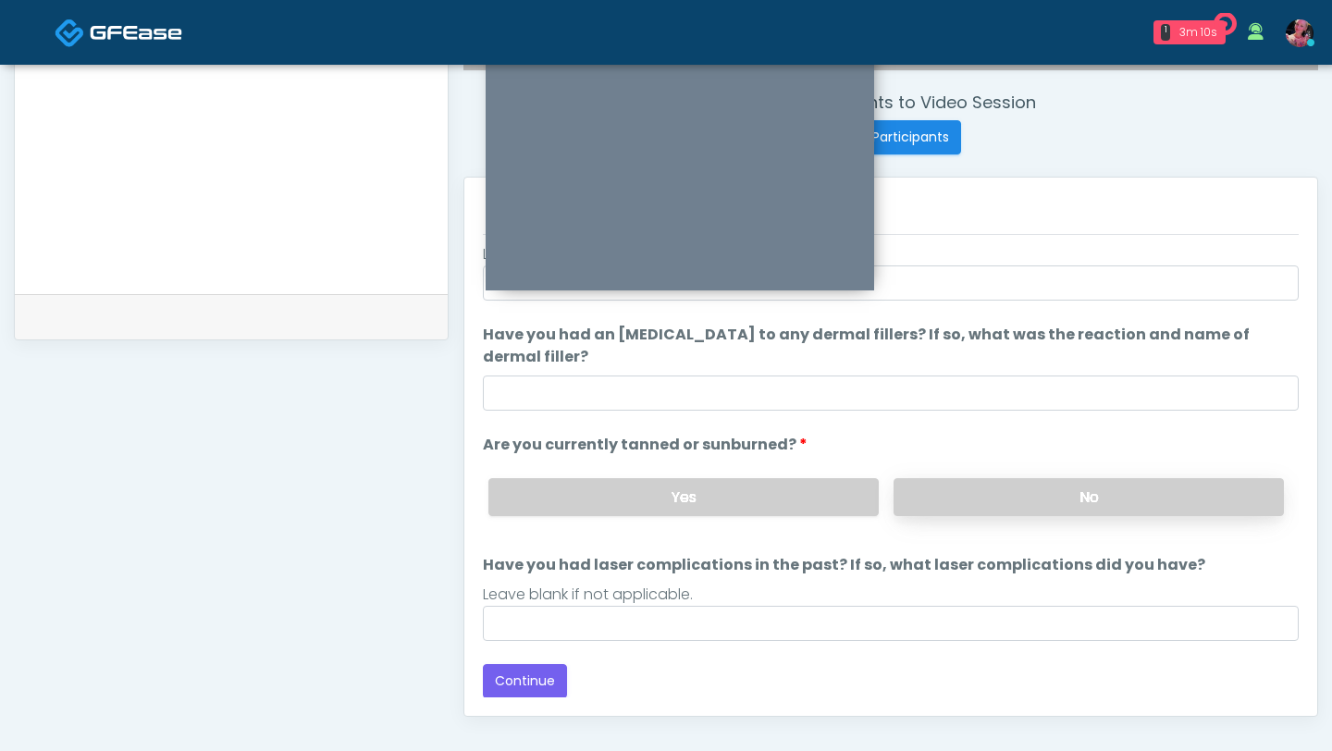
scroll to position [783, 0]
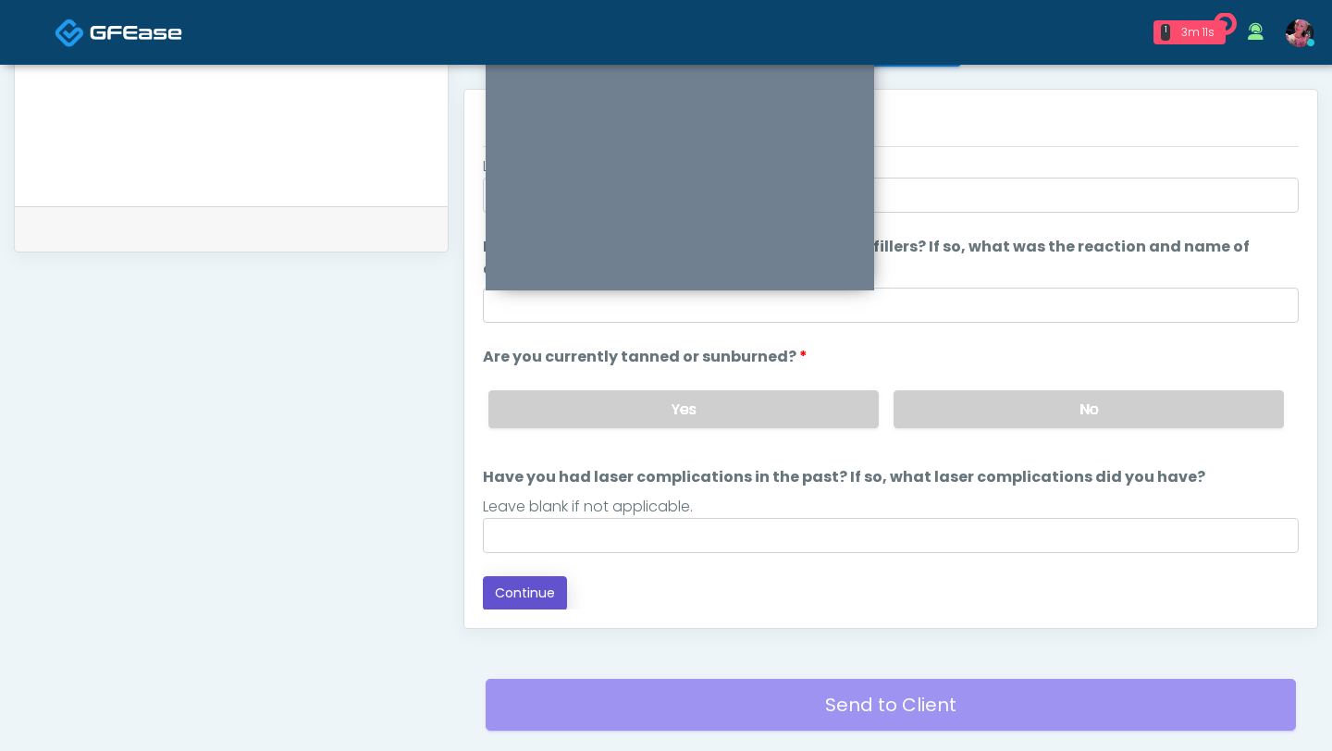
click at [505, 578] on button "Continue" at bounding box center [525, 593] width 84 height 34
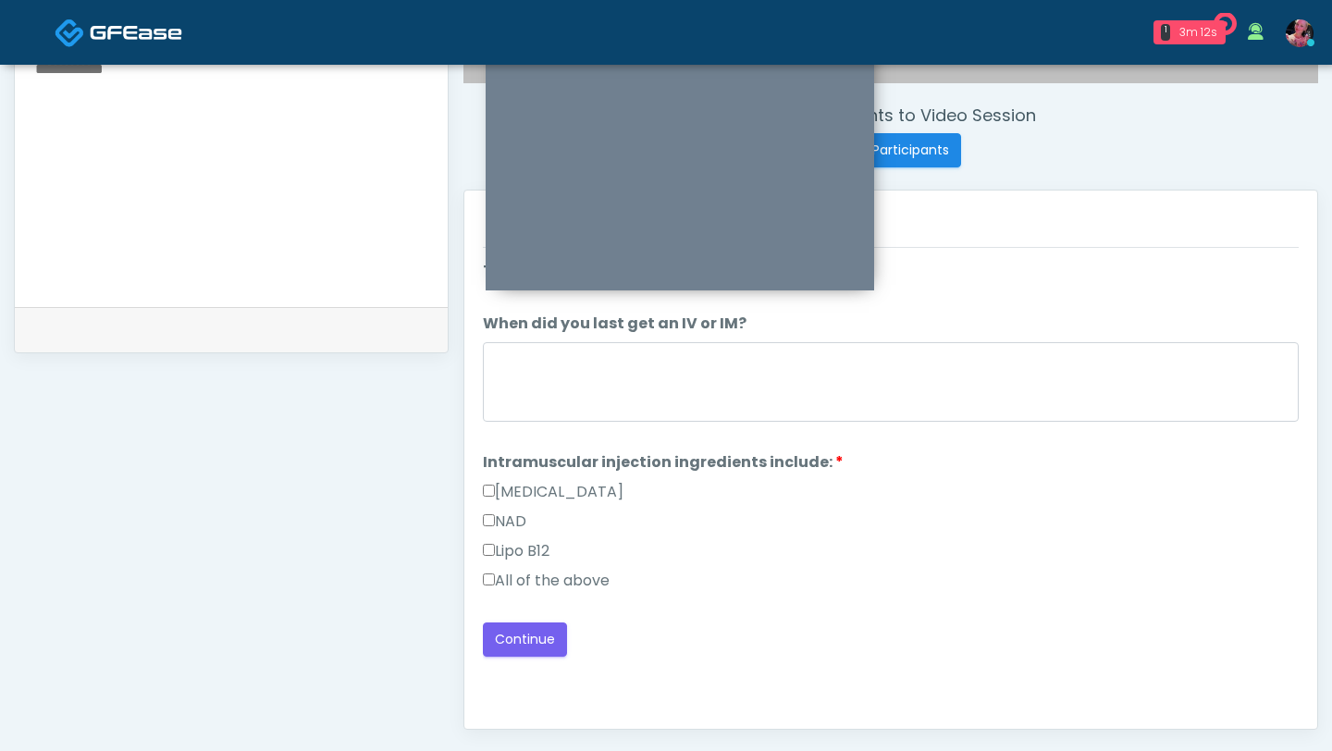
scroll to position [649, 0]
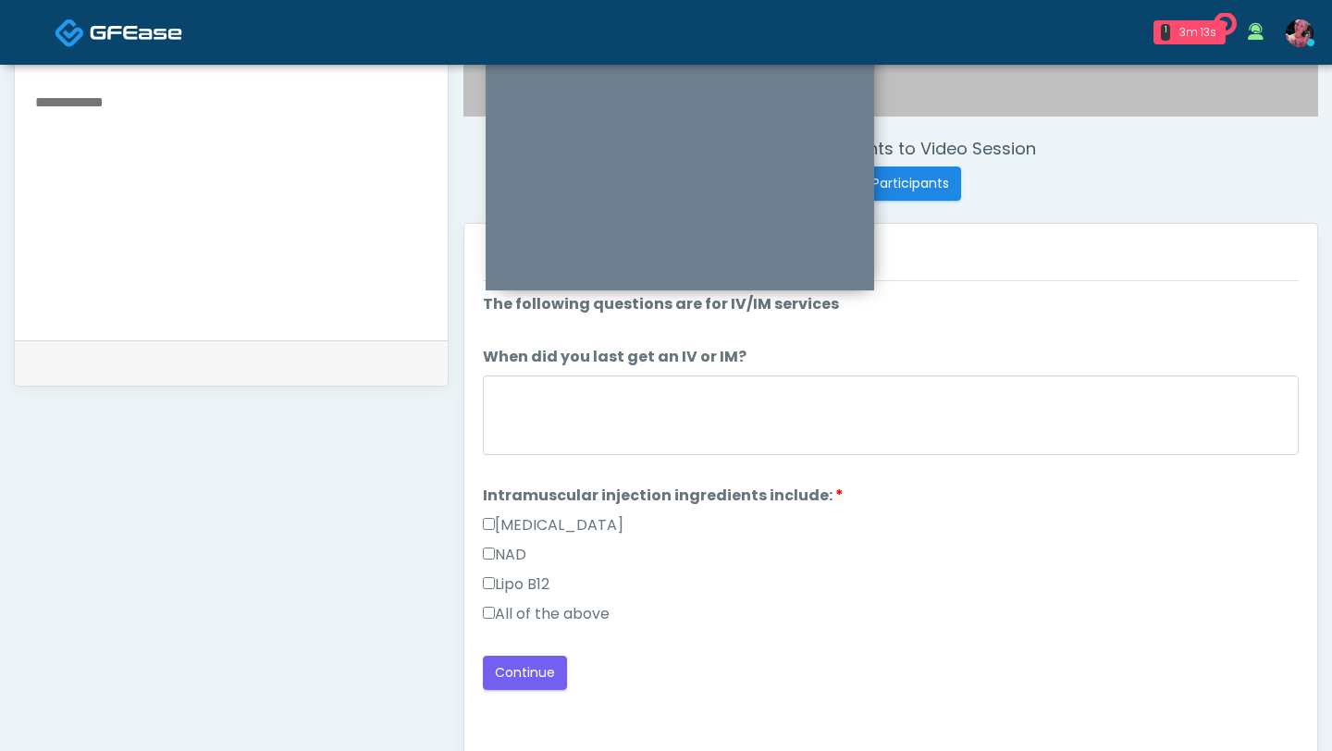
click at [559, 623] on label "All of the above" at bounding box center [546, 614] width 127 height 22
click at [519, 666] on button "Continue" at bounding box center [525, 673] width 84 height 34
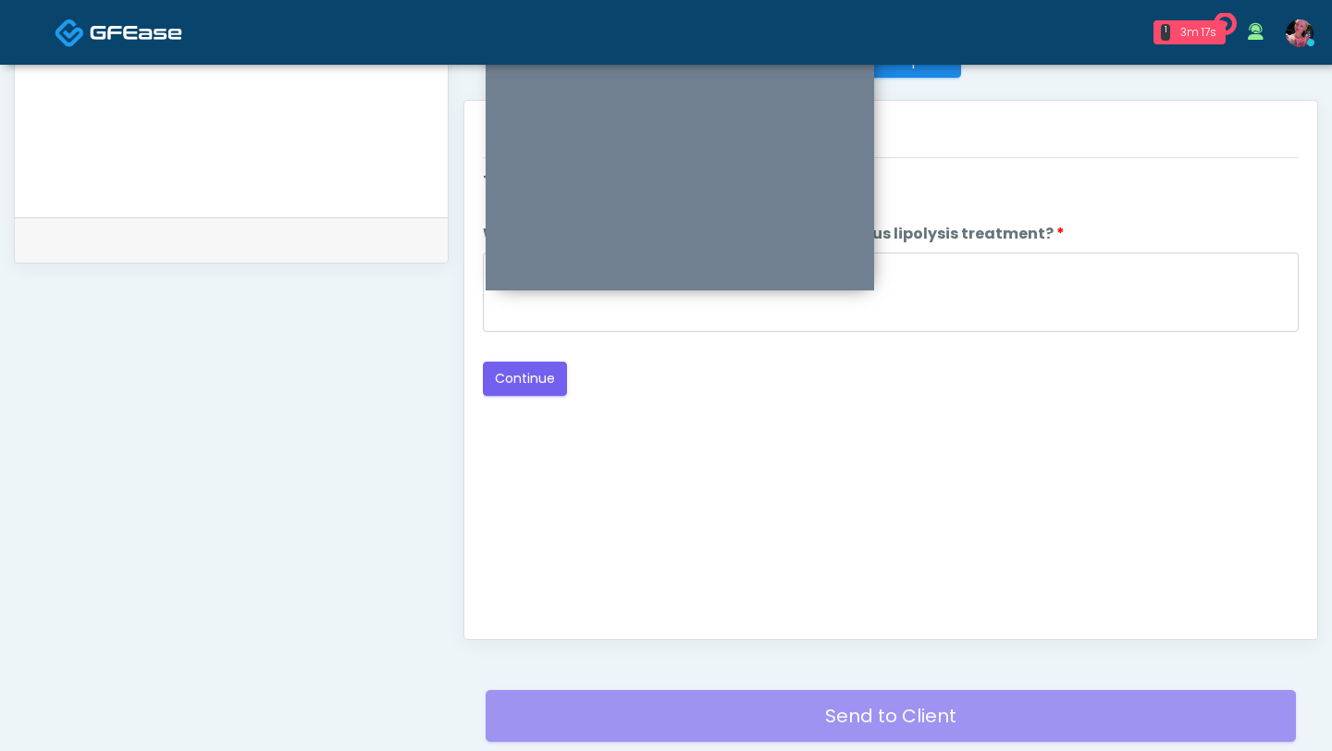
scroll to position [751, 0]
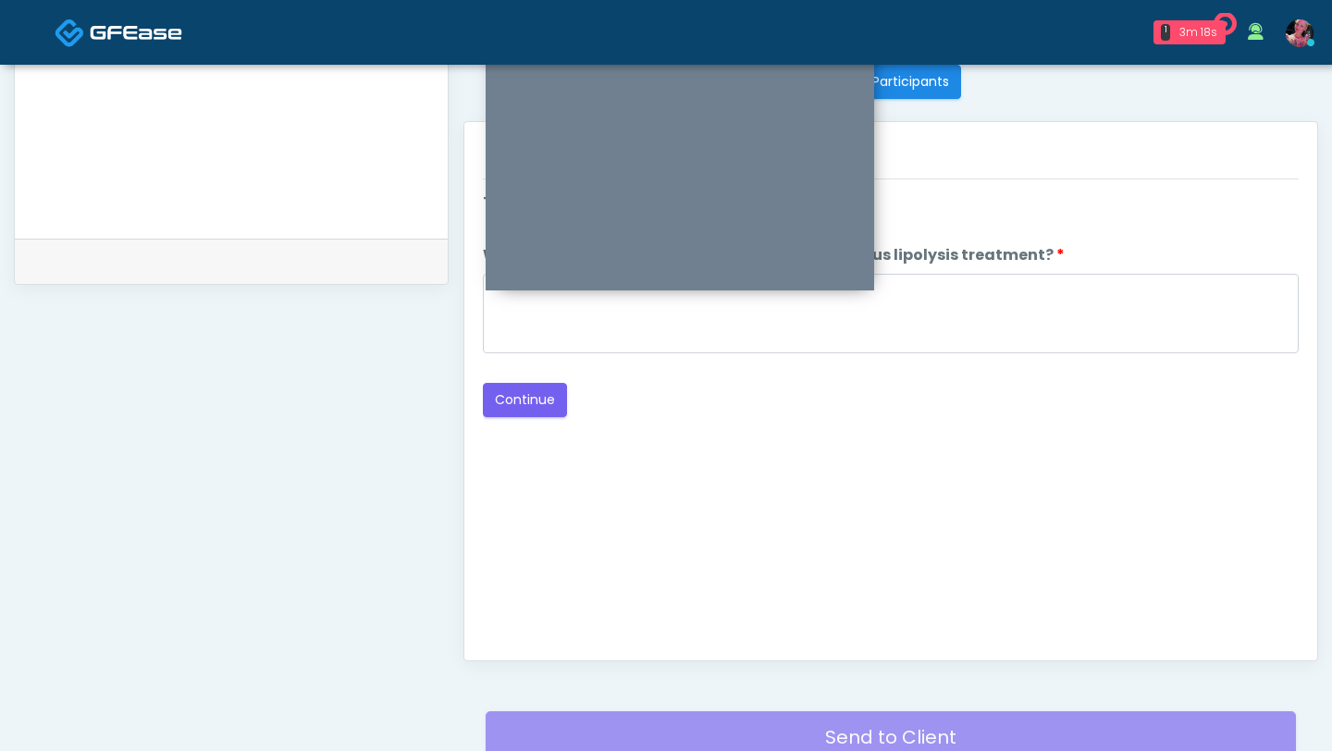
click at [588, 358] on div at bounding box center [891, 317] width 816 height 86
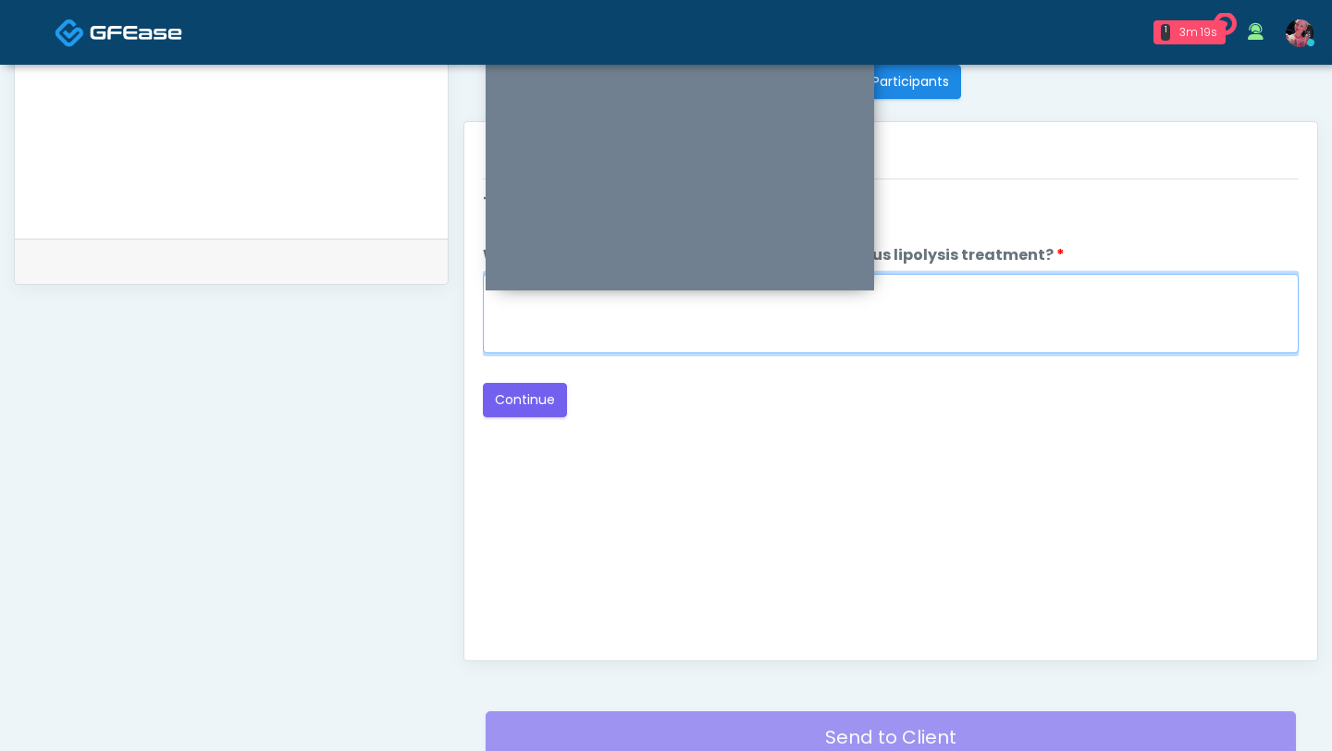
click at [584, 345] on textarea "When did you have the area treated with a previous lipolysis treatment?" at bounding box center [891, 314] width 816 height 80
type textarea "*****"
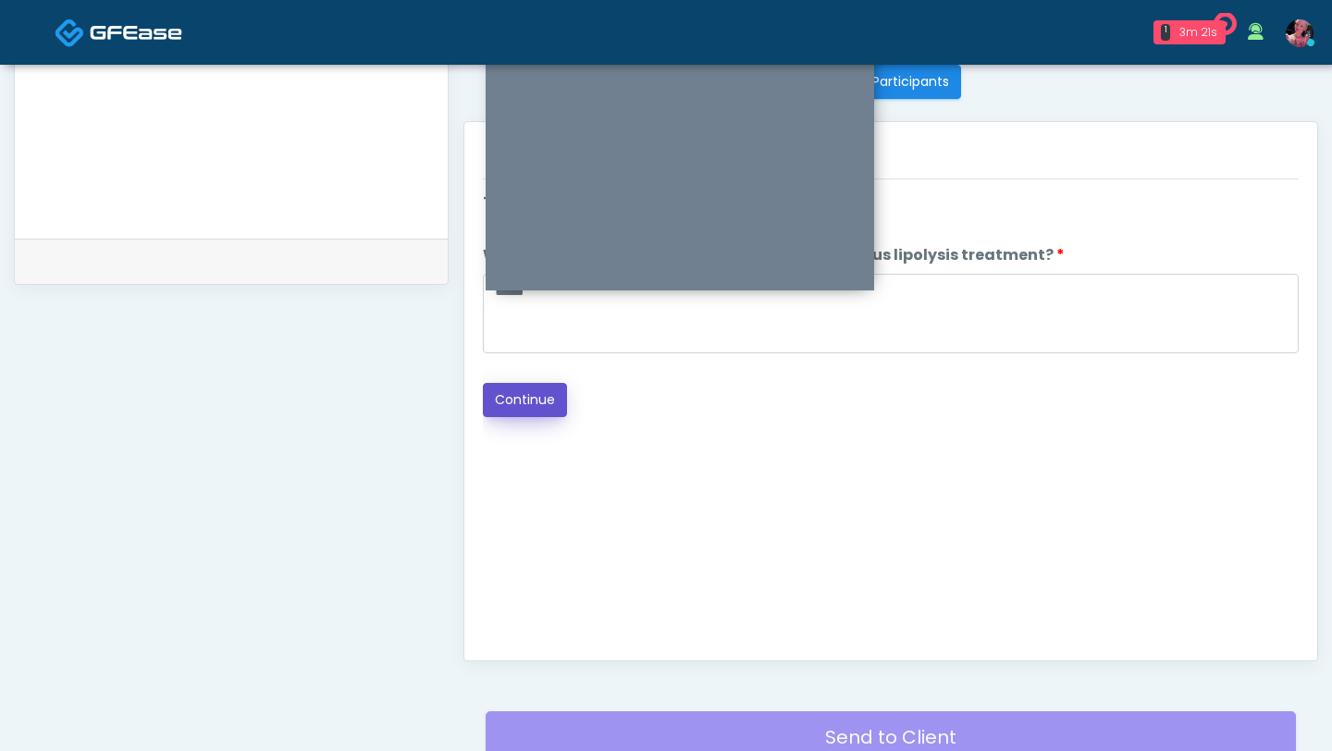
click at [553, 411] on button "Continue" at bounding box center [525, 400] width 84 height 34
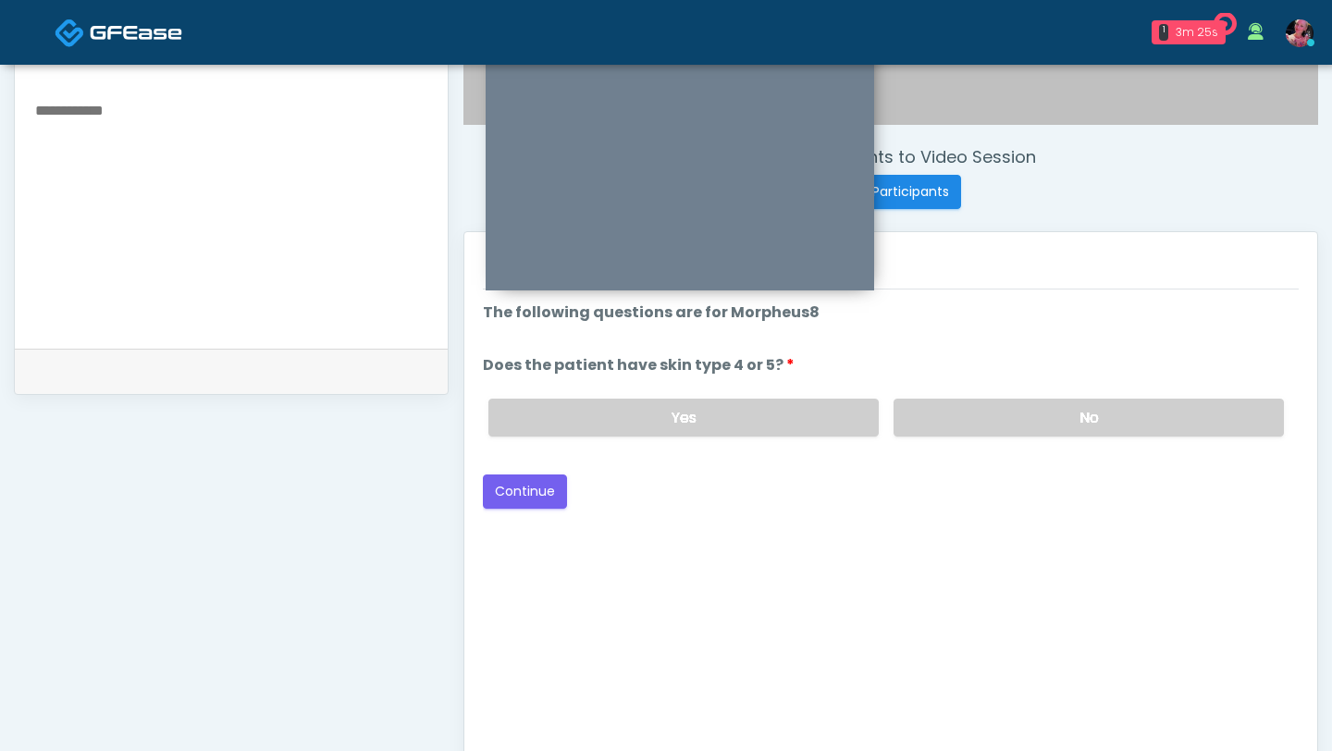
scroll to position [526, 0]
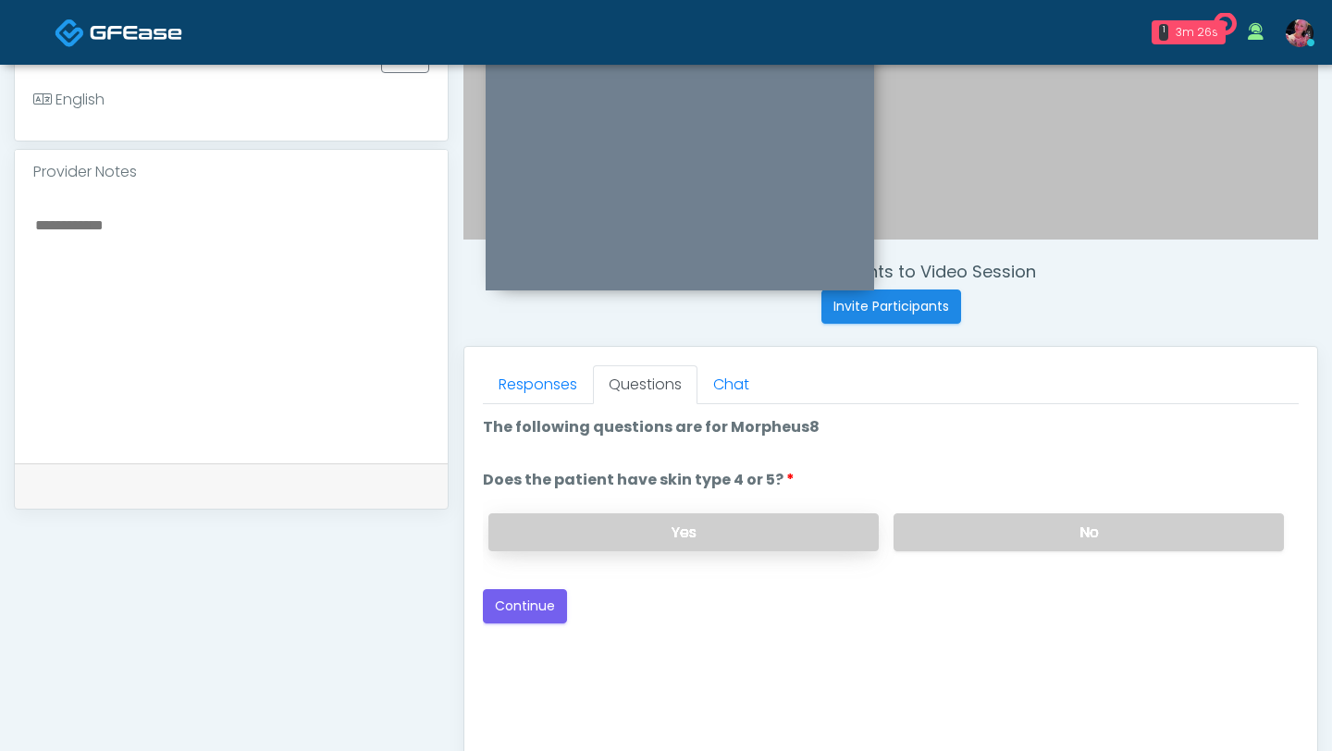
click at [862, 529] on label "Yes" at bounding box center [683, 532] width 390 height 38
click at [909, 529] on label "No" at bounding box center [1088, 532] width 390 height 38
click at [511, 607] on button "Continue" at bounding box center [525, 606] width 84 height 34
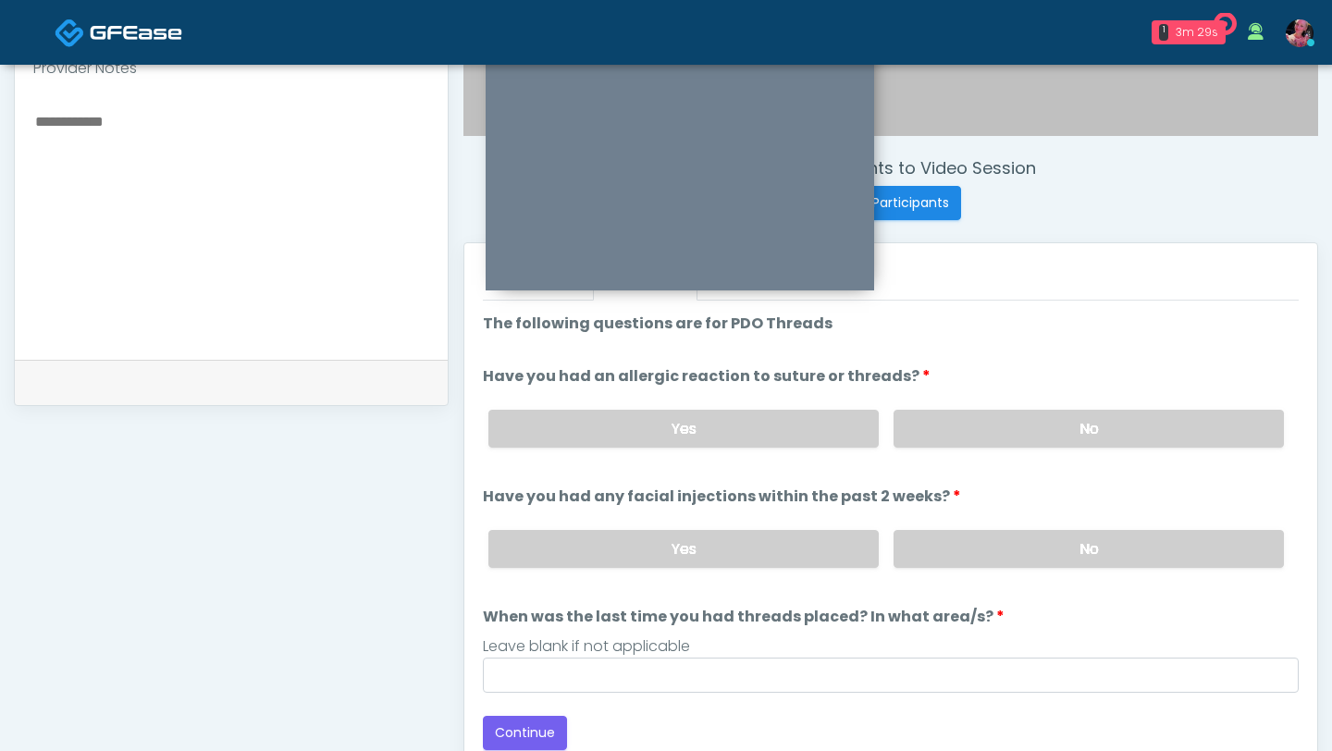
scroll to position [591, 0]
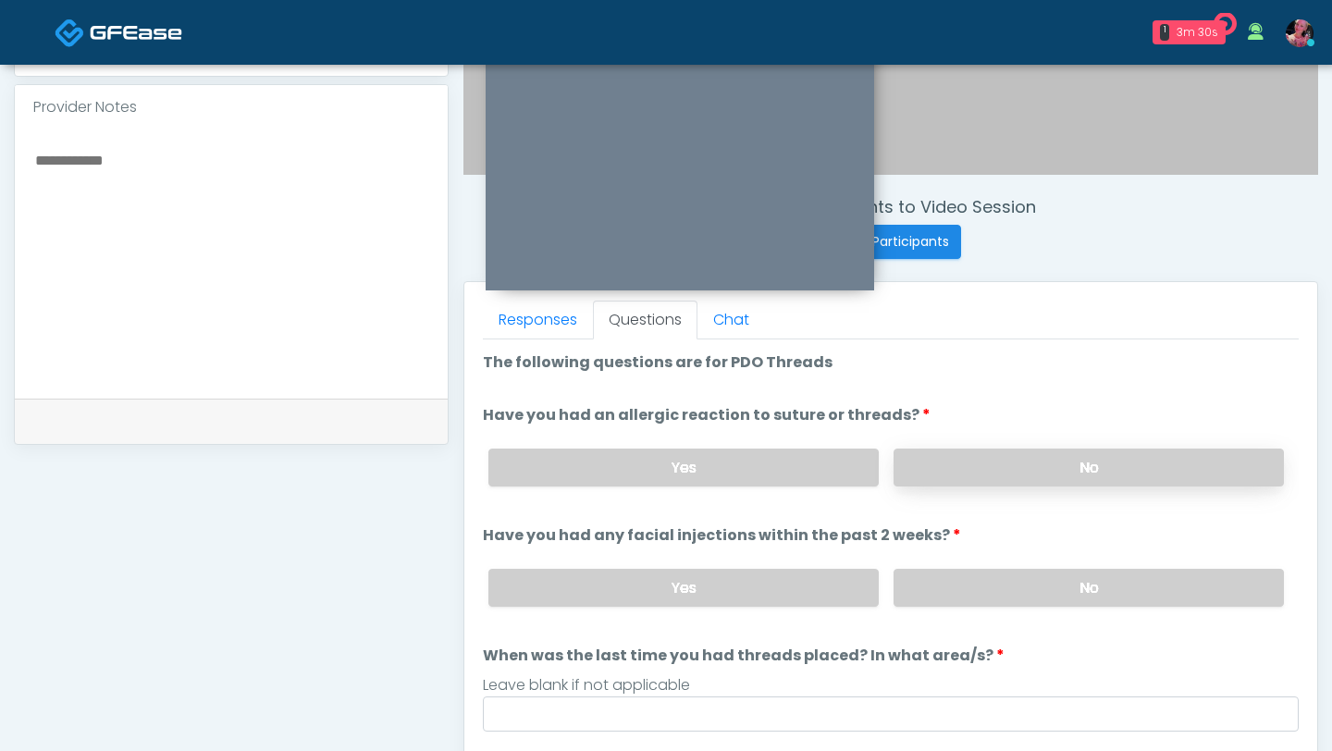
click at [969, 468] on label "No" at bounding box center [1088, 468] width 390 height 38
click at [960, 584] on label "No" at bounding box center [1088, 588] width 390 height 38
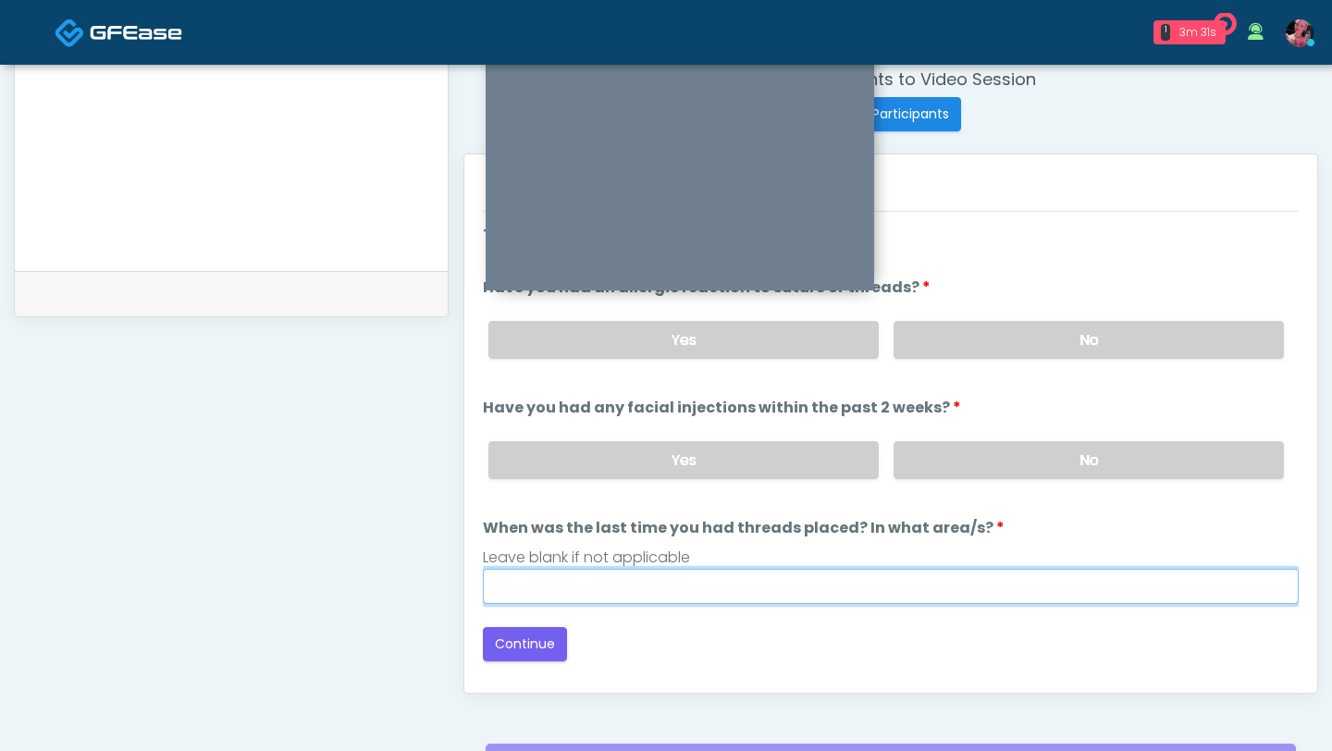
click at [932, 572] on input "When was the last time you had threads placed? In what area/s?" at bounding box center [891, 586] width 816 height 35
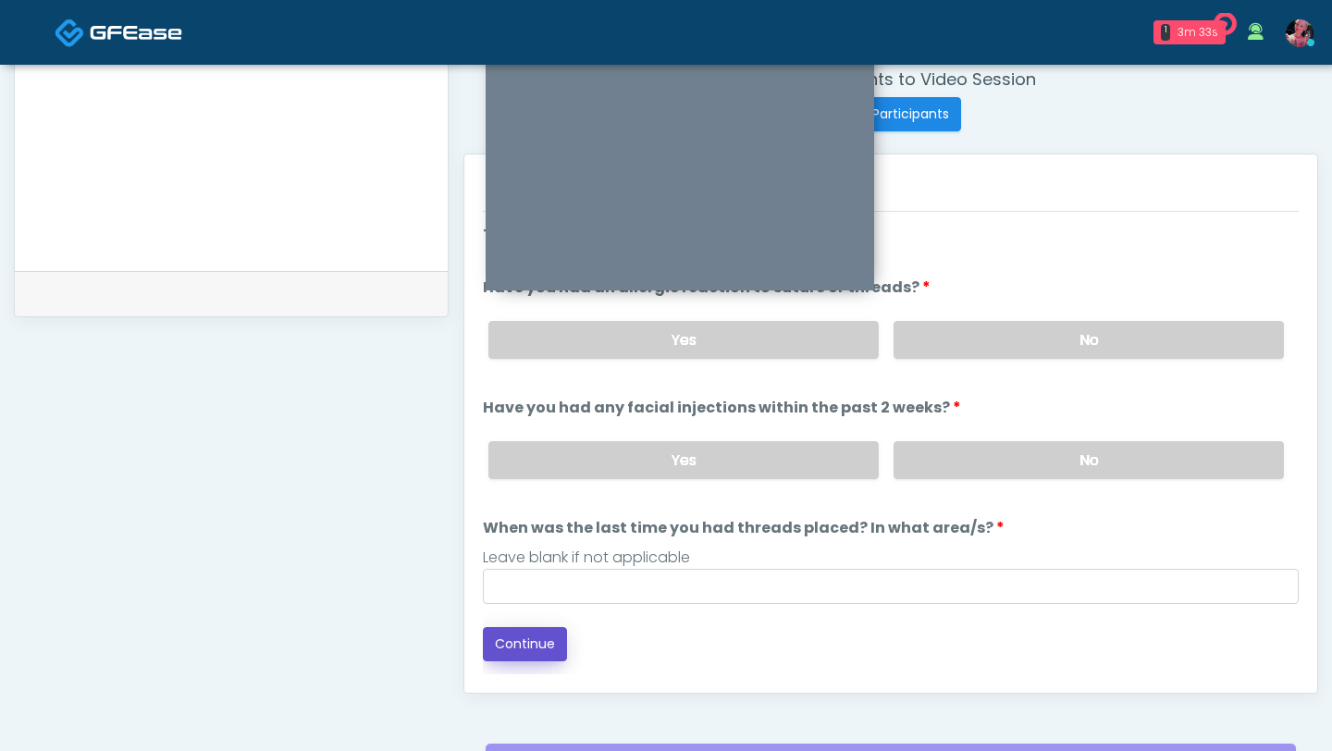
click at [514, 641] on button "Continue" at bounding box center [525, 644] width 84 height 34
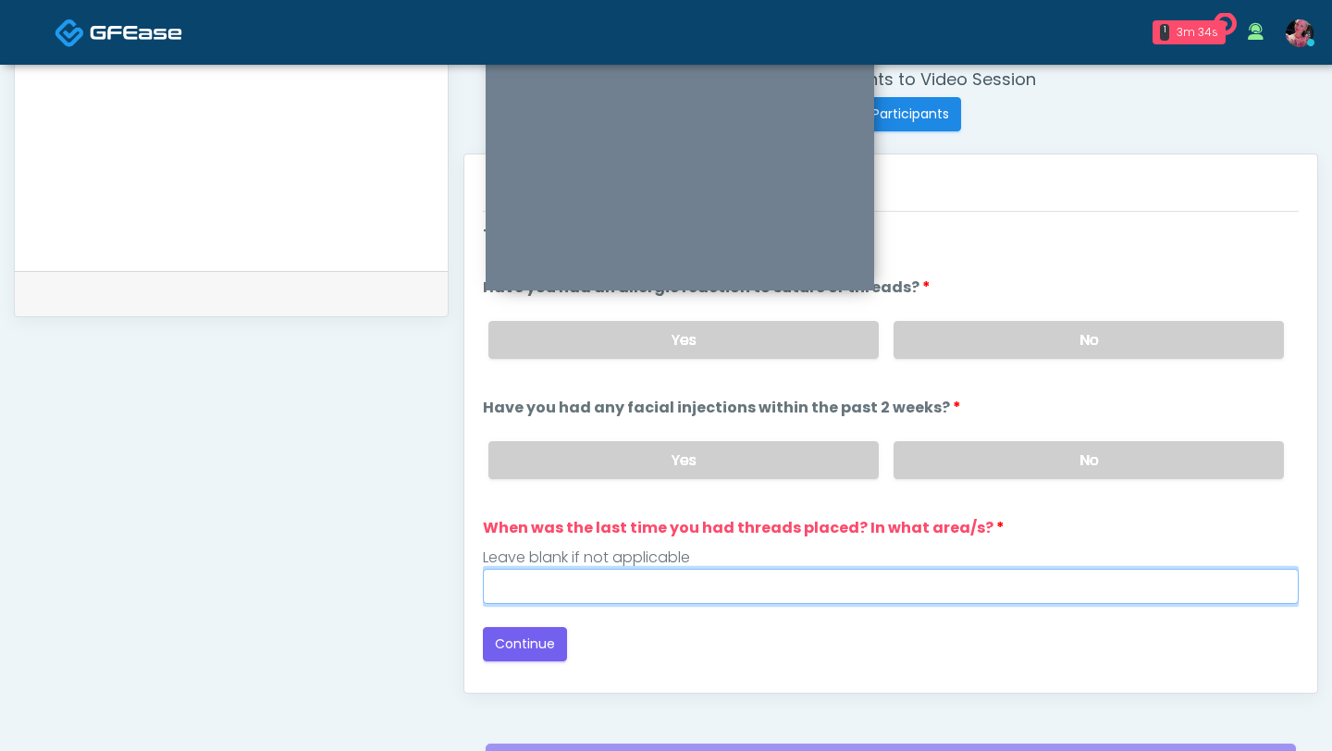
click at [529, 587] on input "When was the last time you had threads placed? In what area/s?" at bounding box center [891, 586] width 816 height 35
type input "*****"
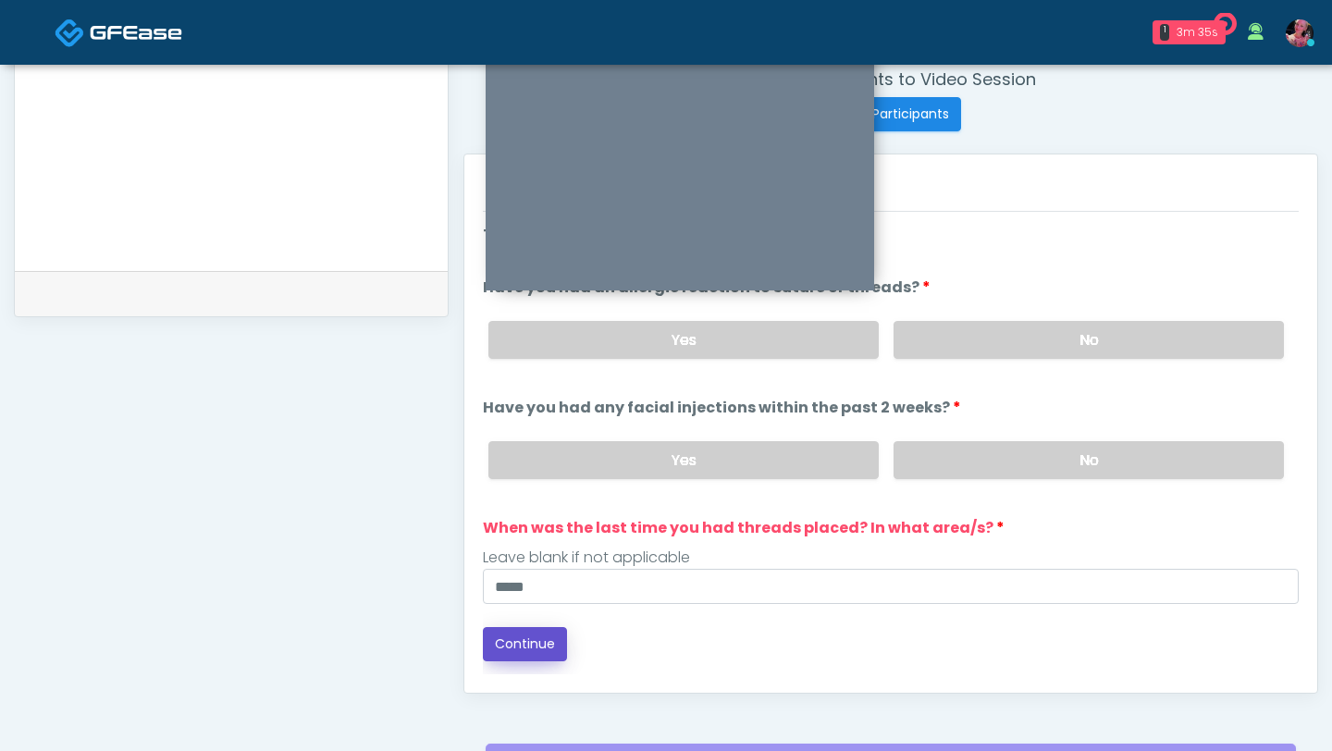
click at [530, 633] on button "Continue" at bounding box center [525, 644] width 84 height 34
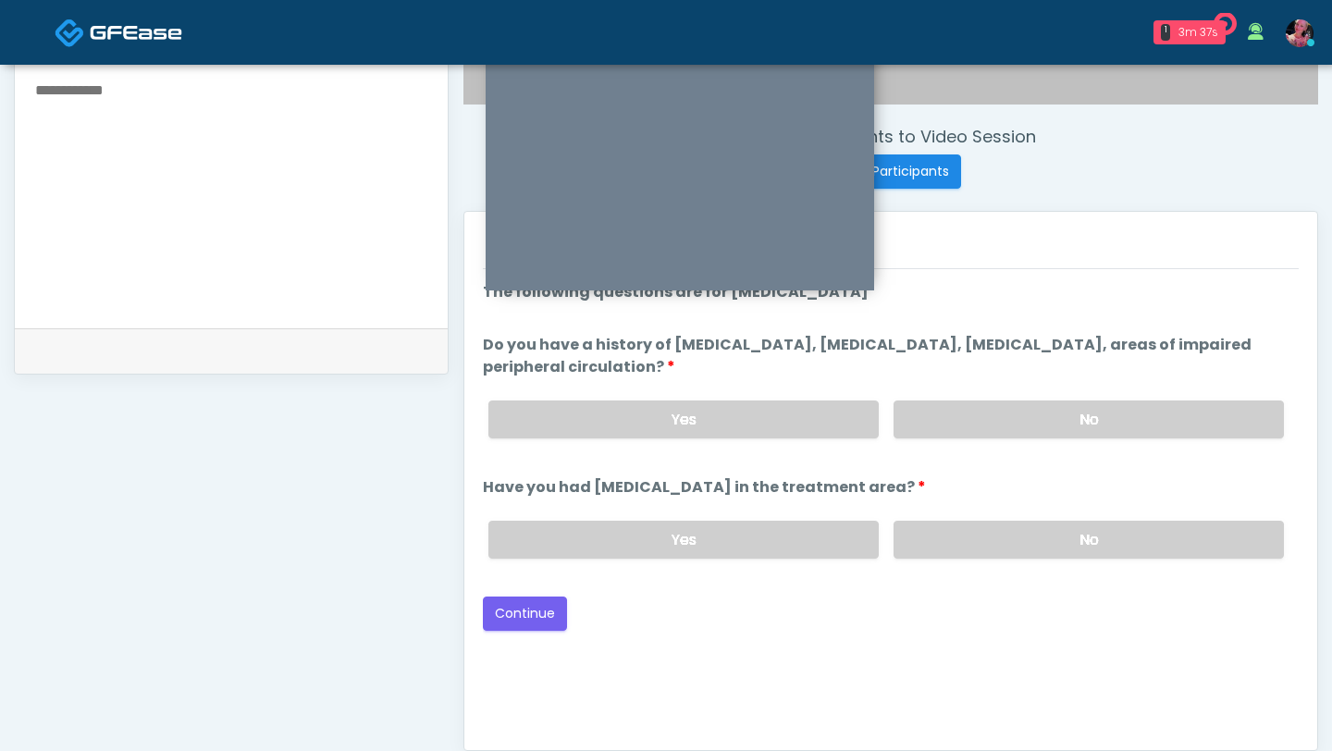
scroll to position [647, 0]
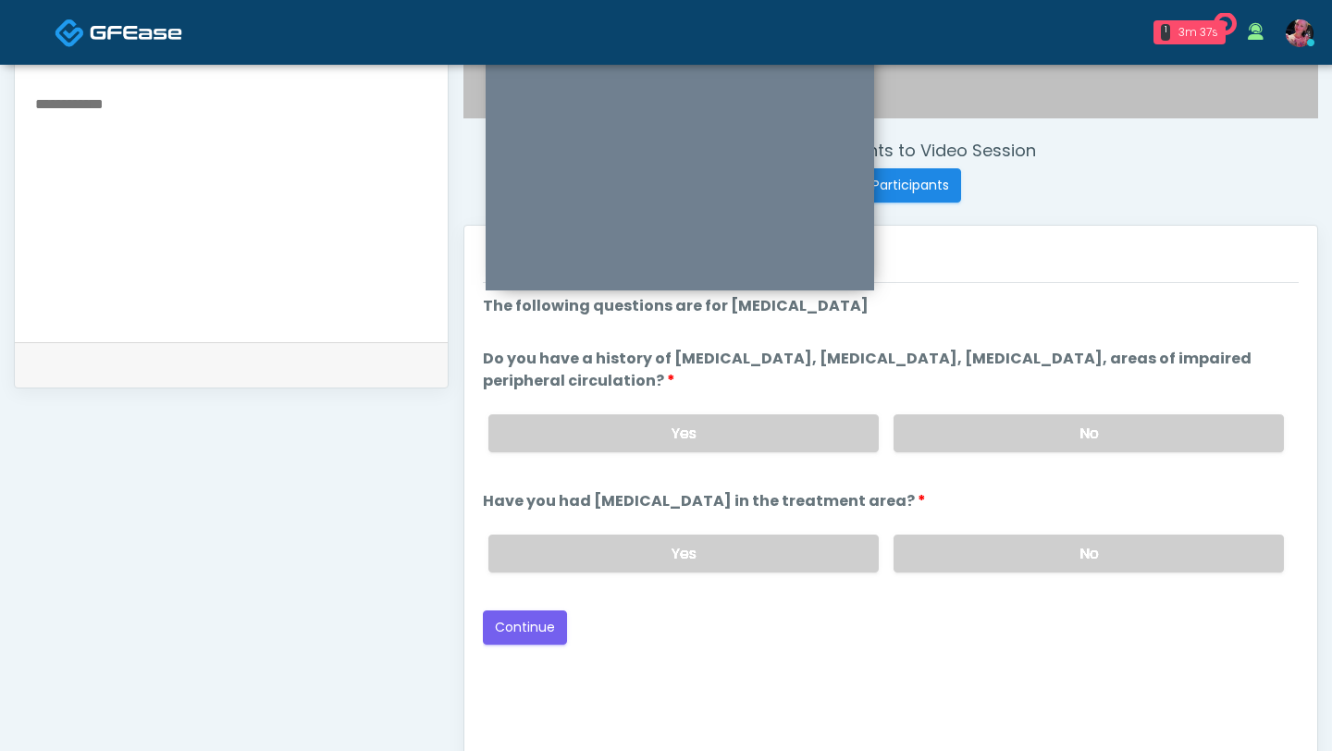
click at [1023, 462] on div "Yes No" at bounding box center [885, 434] width 825 height 68
click at [1019, 446] on label "No" at bounding box center [1088, 433] width 390 height 38
click at [980, 541] on label "No" at bounding box center [1088, 554] width 390 height 38
click at [542, 623] on button "Continue" at bounding box center [525, 627] width 84 height 34
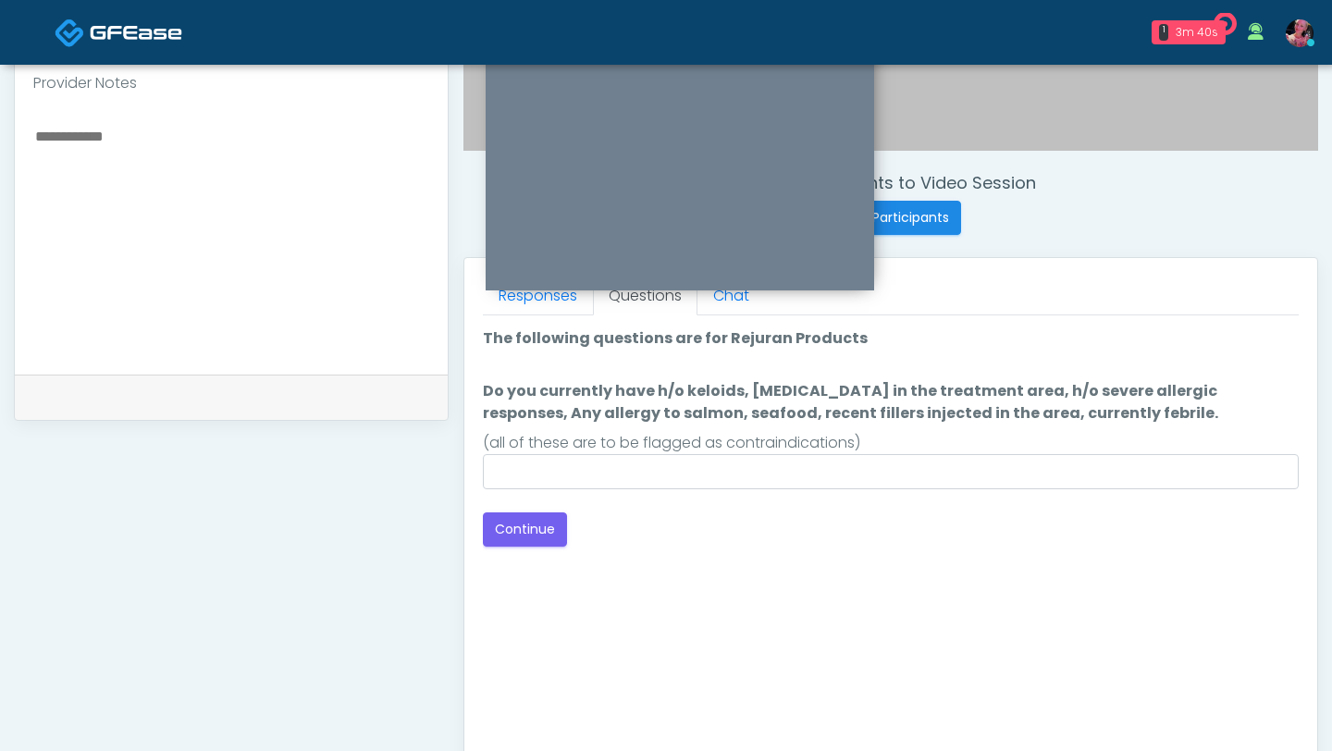
scroll to position [608, 0]
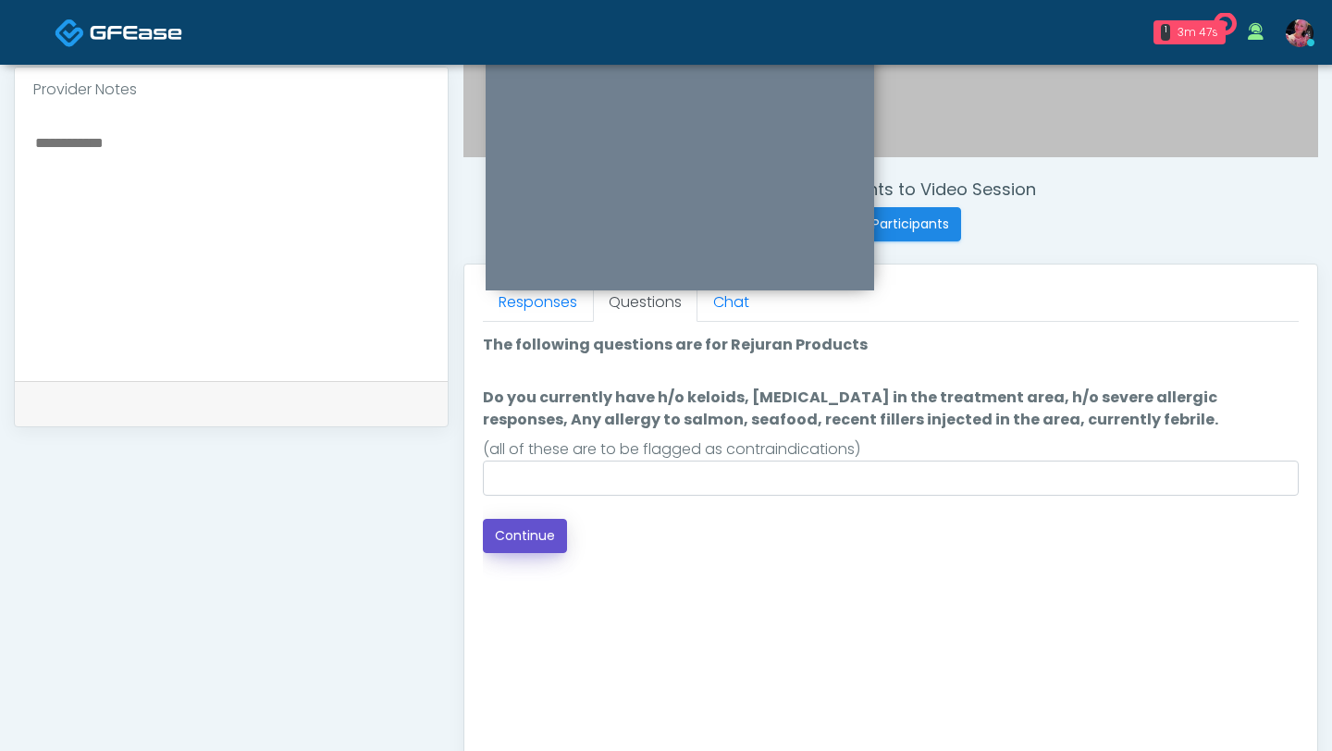
click at [536, 541] on button "Continue" at bounding box center [525, 536] width 84 height 34
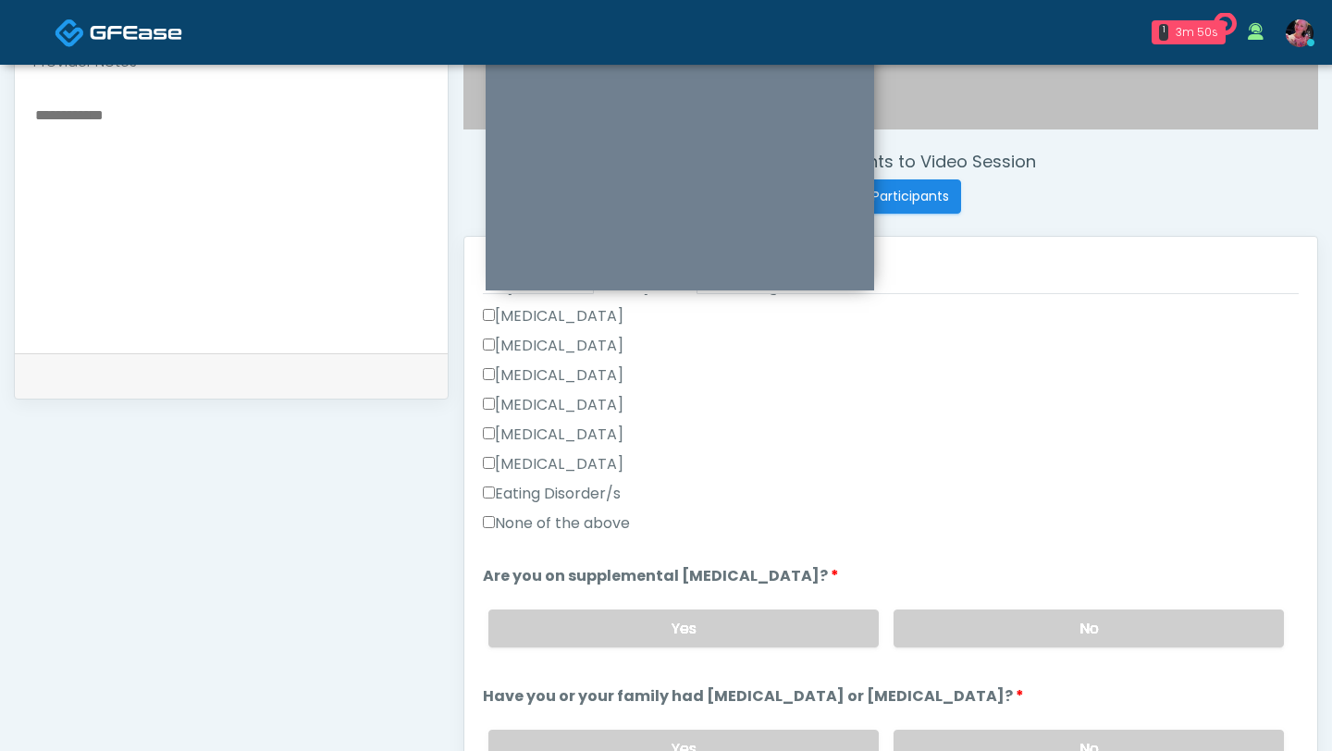
scroll to position [559, 0]
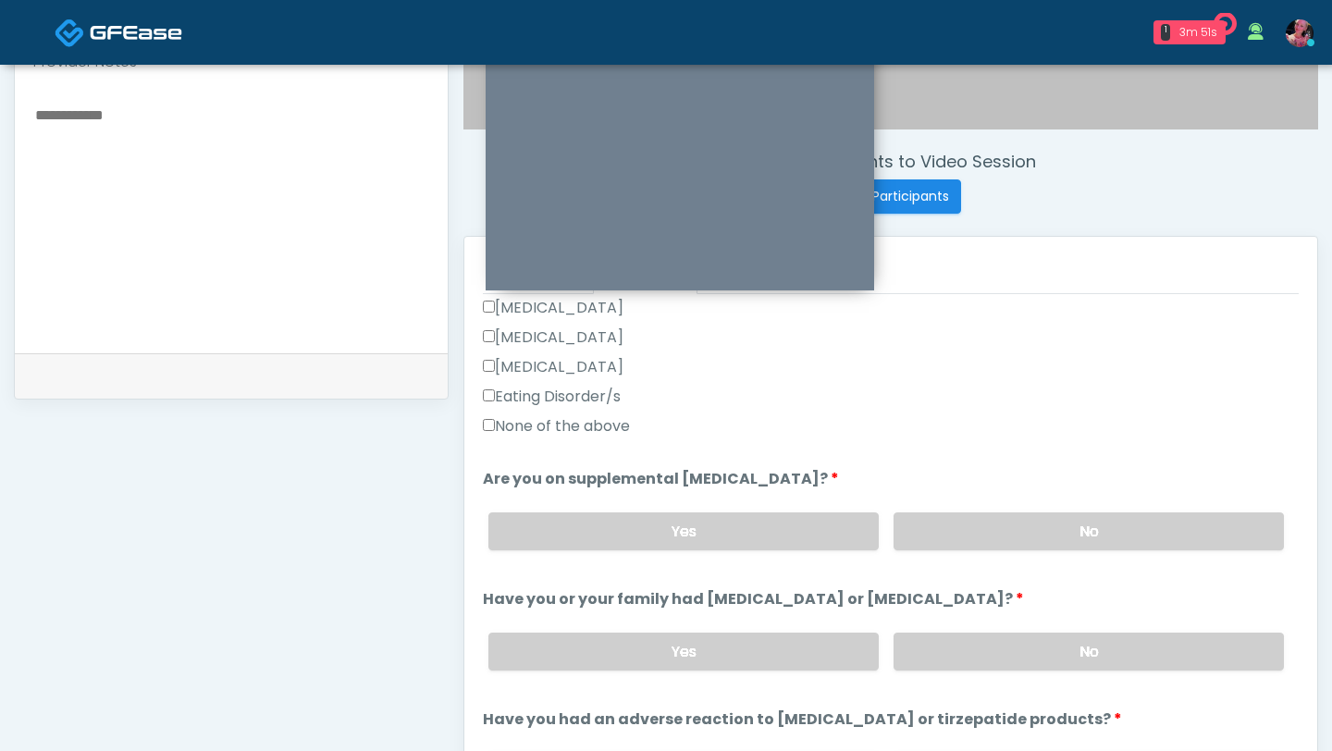
click at [596, 413] on div "Eating Disorder/s" at bounding box center [891, 401] width 816 height 30
click at [584, 424] on label "None of the above" at bounding box center [556, 426] width 147 height 22
click at [1034, 521] on label "No" at bounding box center [1088, 531] width 390 height 38
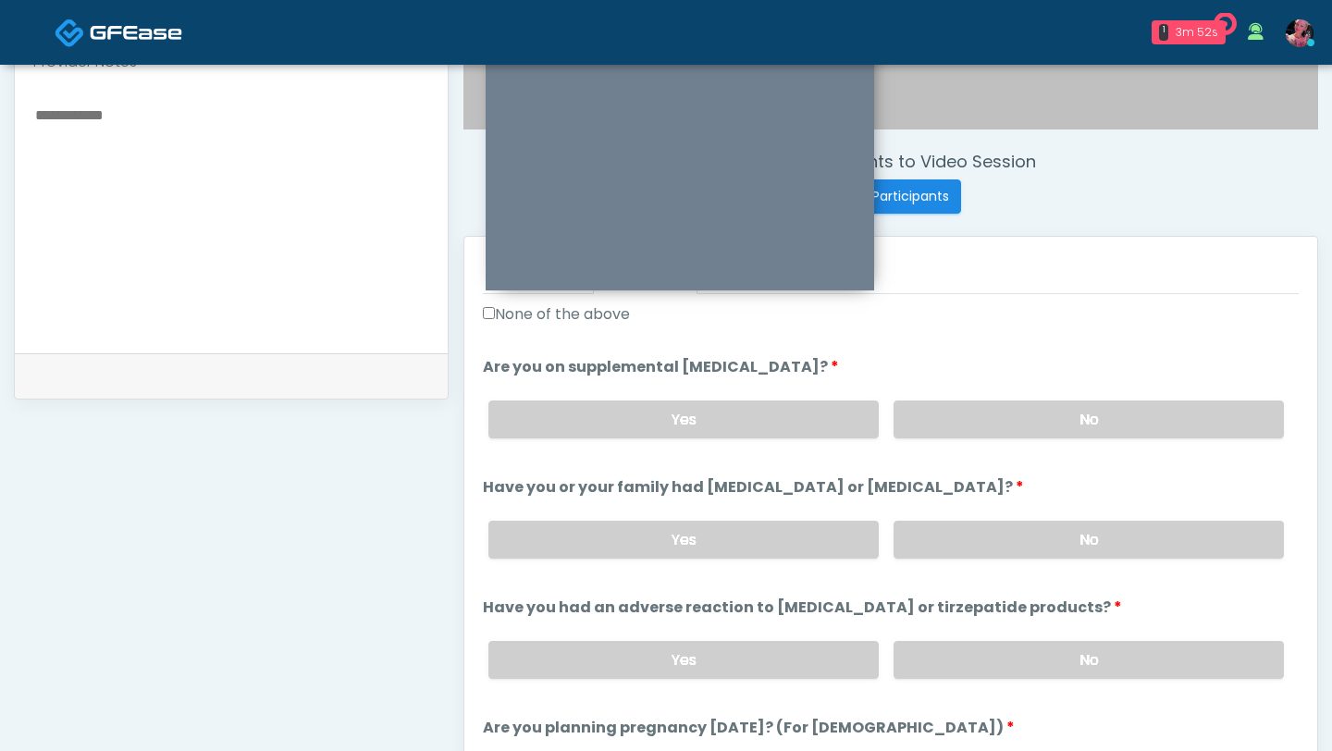
scroll to position [680, 0]
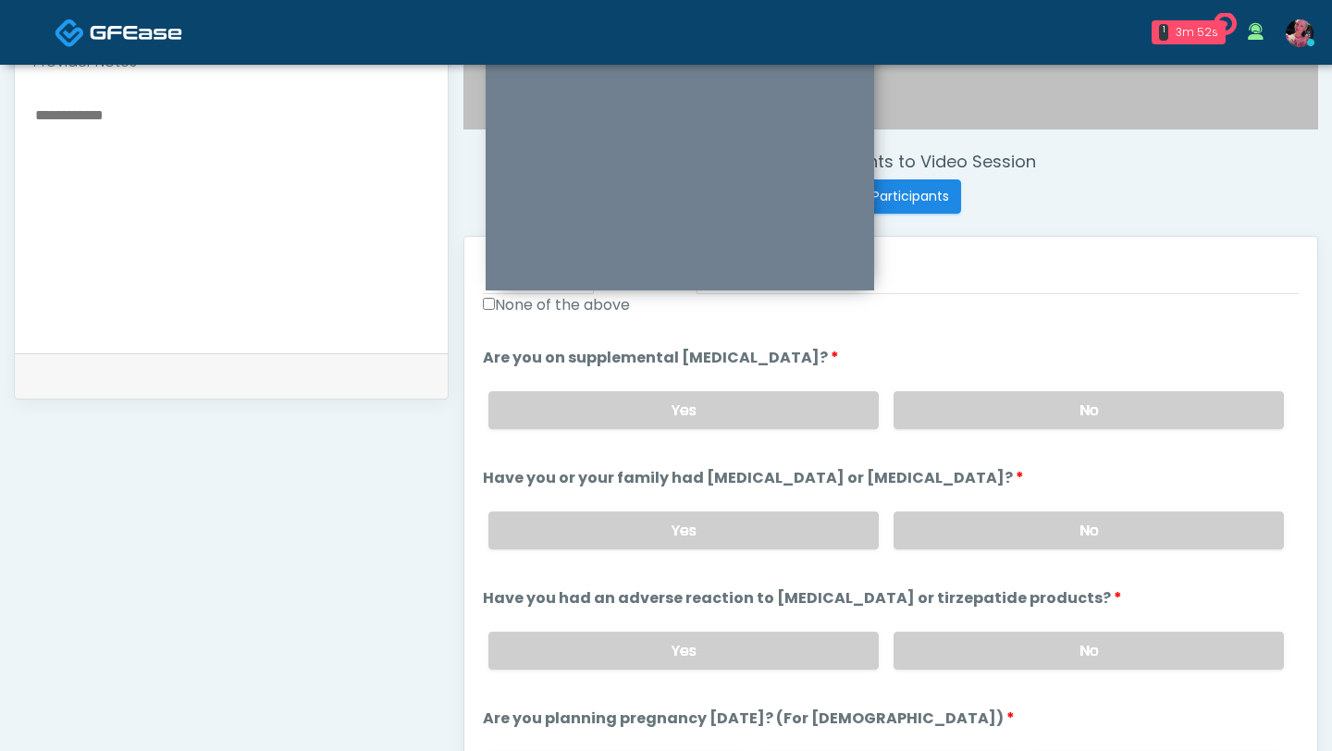
click at [1035, 551] on div "Yes No" at bounding box center [885, 531] width 825 height 68
click at [1029, 529] on label "No" at bounding box center [1088, 530] width 390 height 38
click at [1014, 647] on label "No" at bounding box center [1088, 651] width 390 height 38
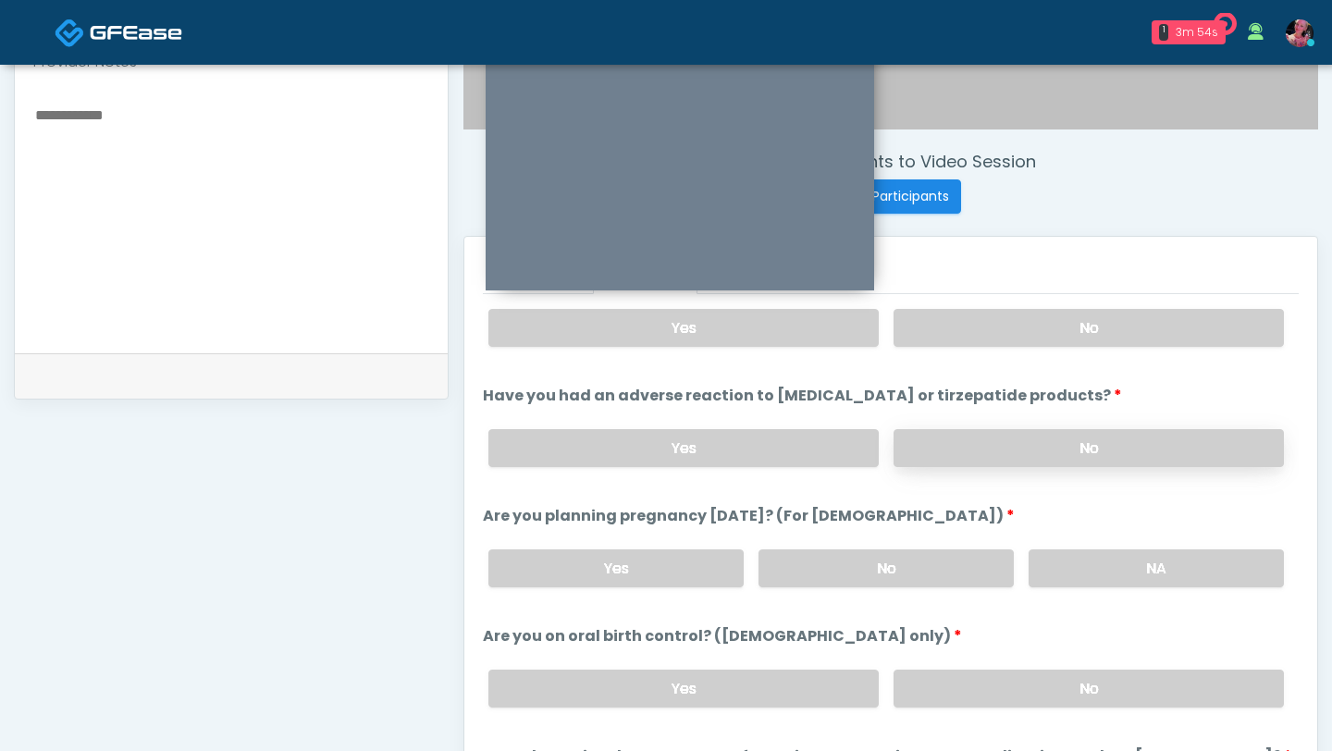
scroll to position [951, 0]
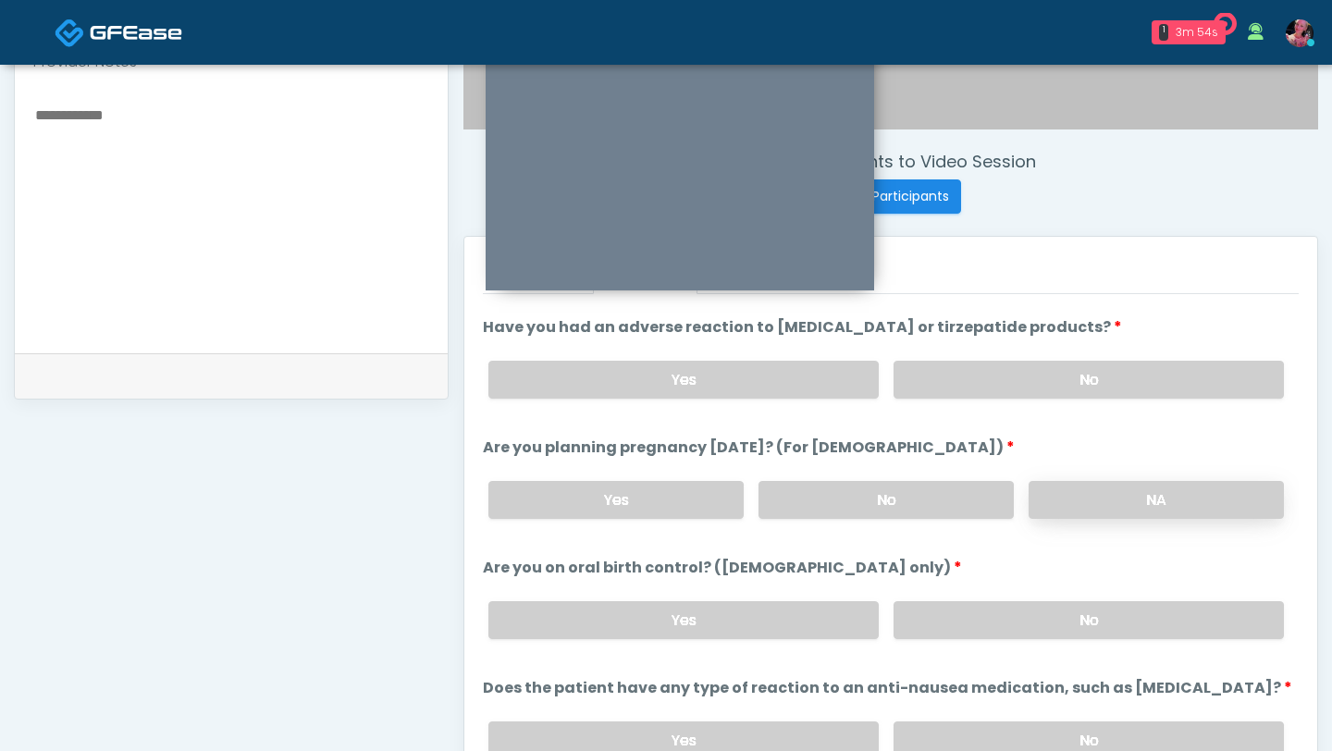
click at [1091, 481] on label "NA" at bounding box center [1155, 500] width 255 height 38
click at [1000, 625] on label "No" at bounding box center [1088, 620] width 390 height 38
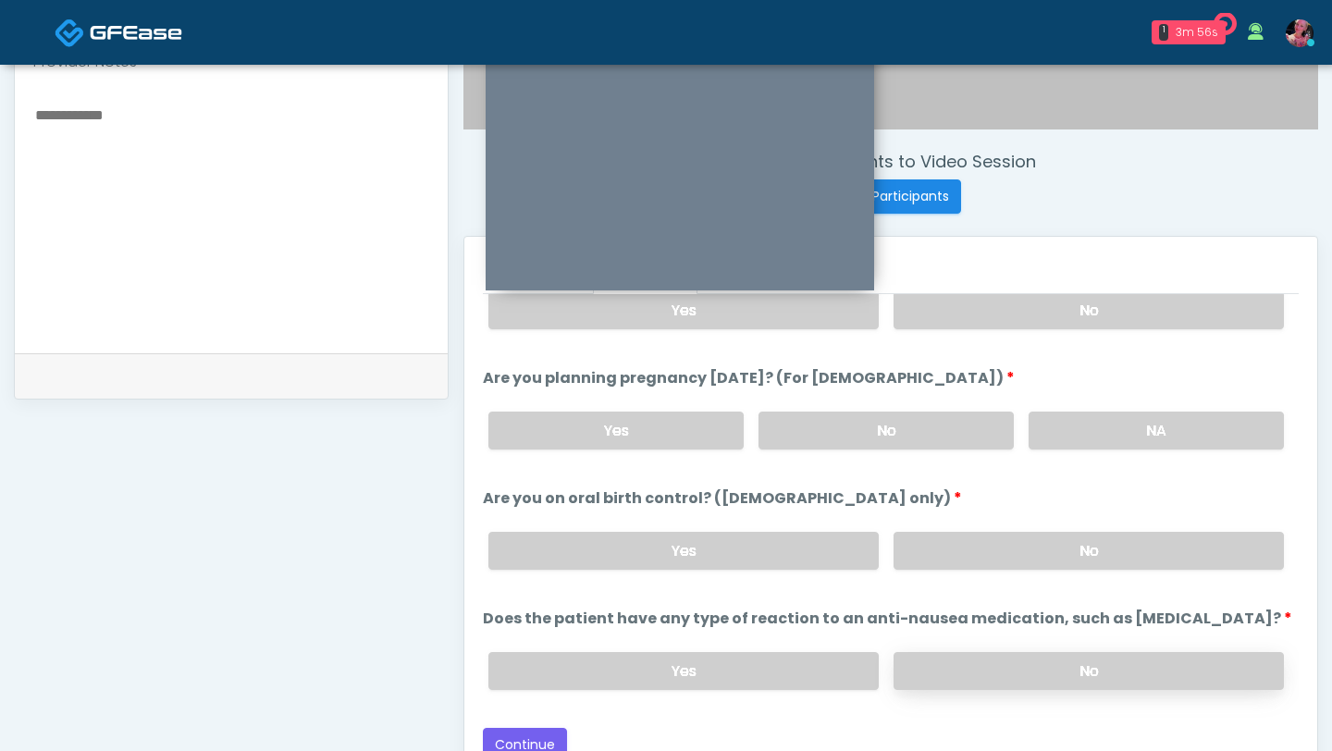
click at [981, 656] on label "No" at bounding box center [1088, 671] width 390 height 38
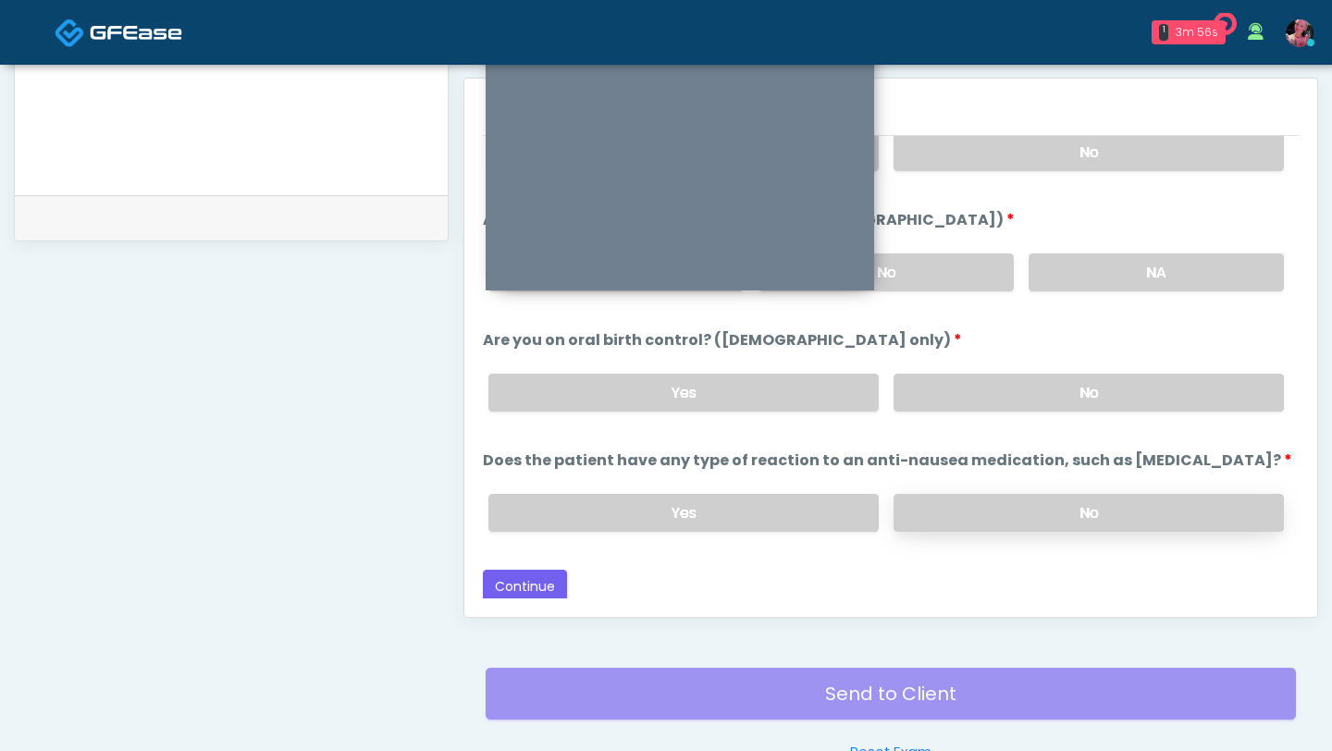
scroll to position [819, 0]
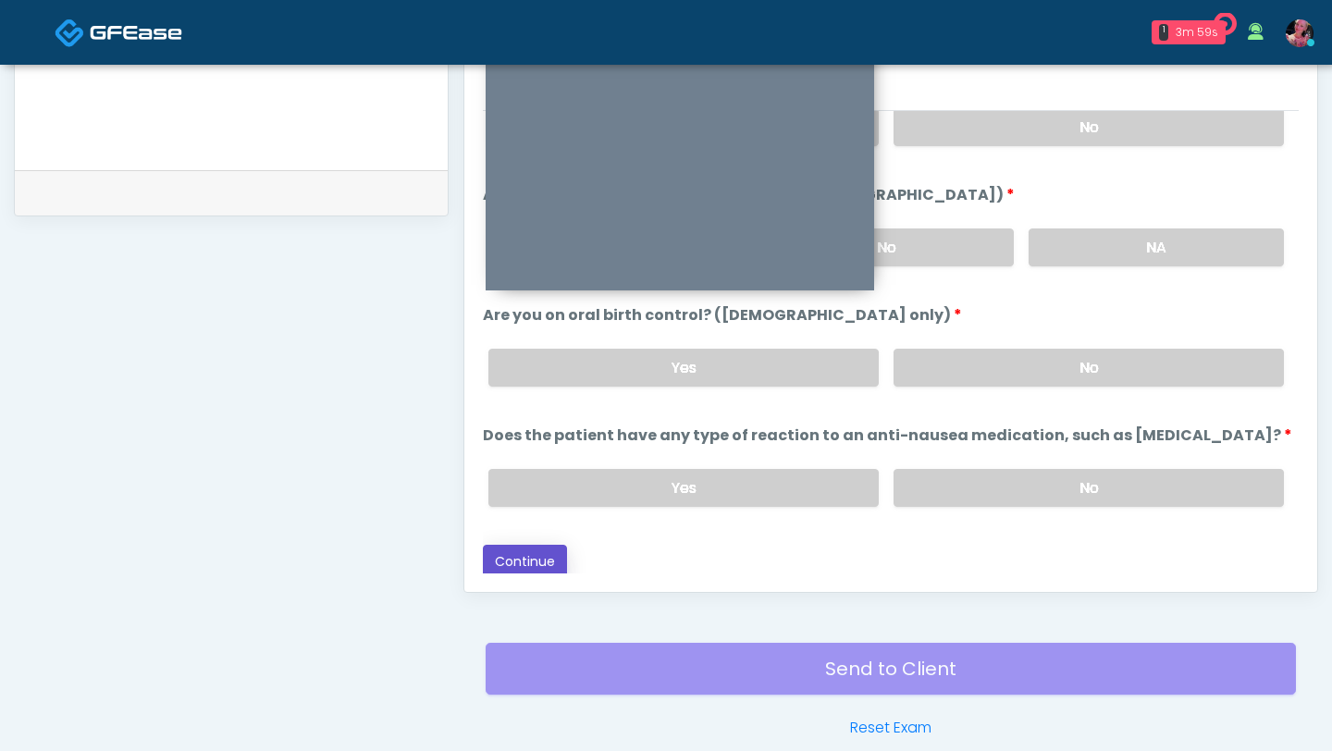
click at [527, 568] on button "Continue" at bounding box center [525, 562] width 84 height 34
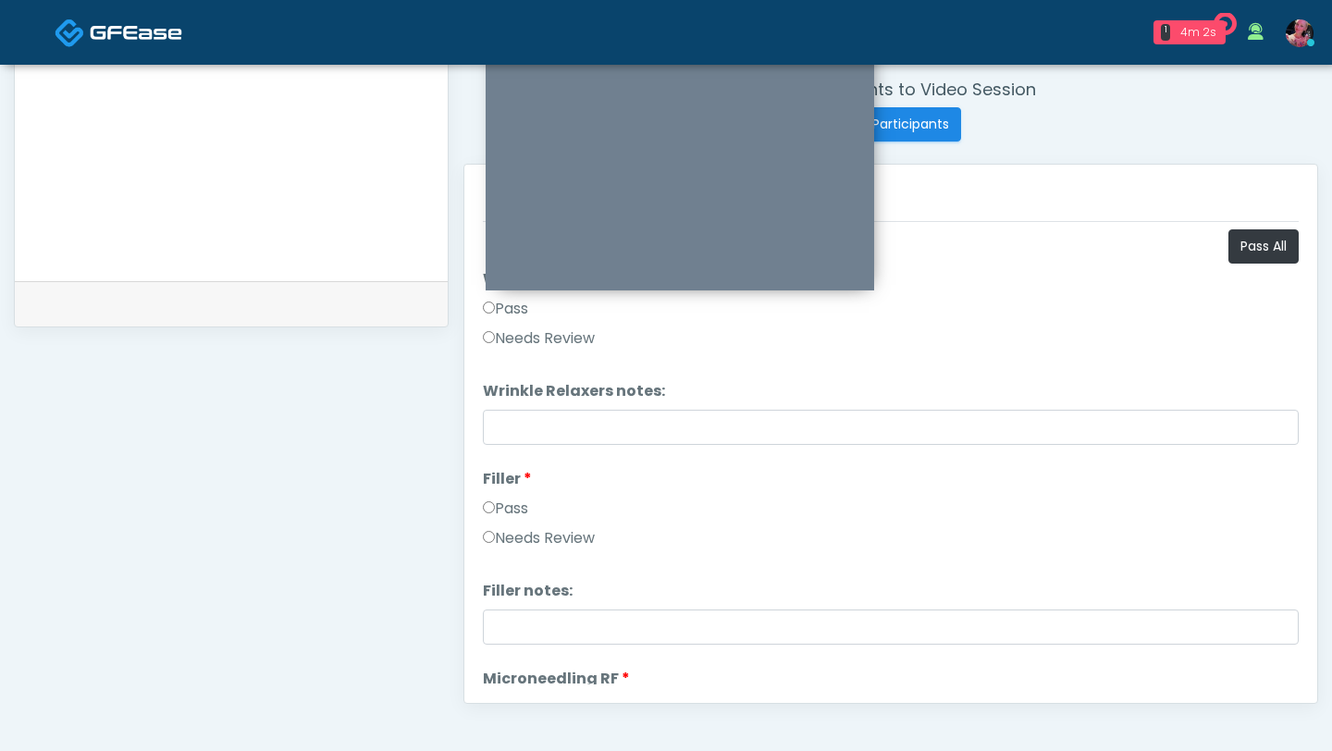
scroll to position [639, 0]
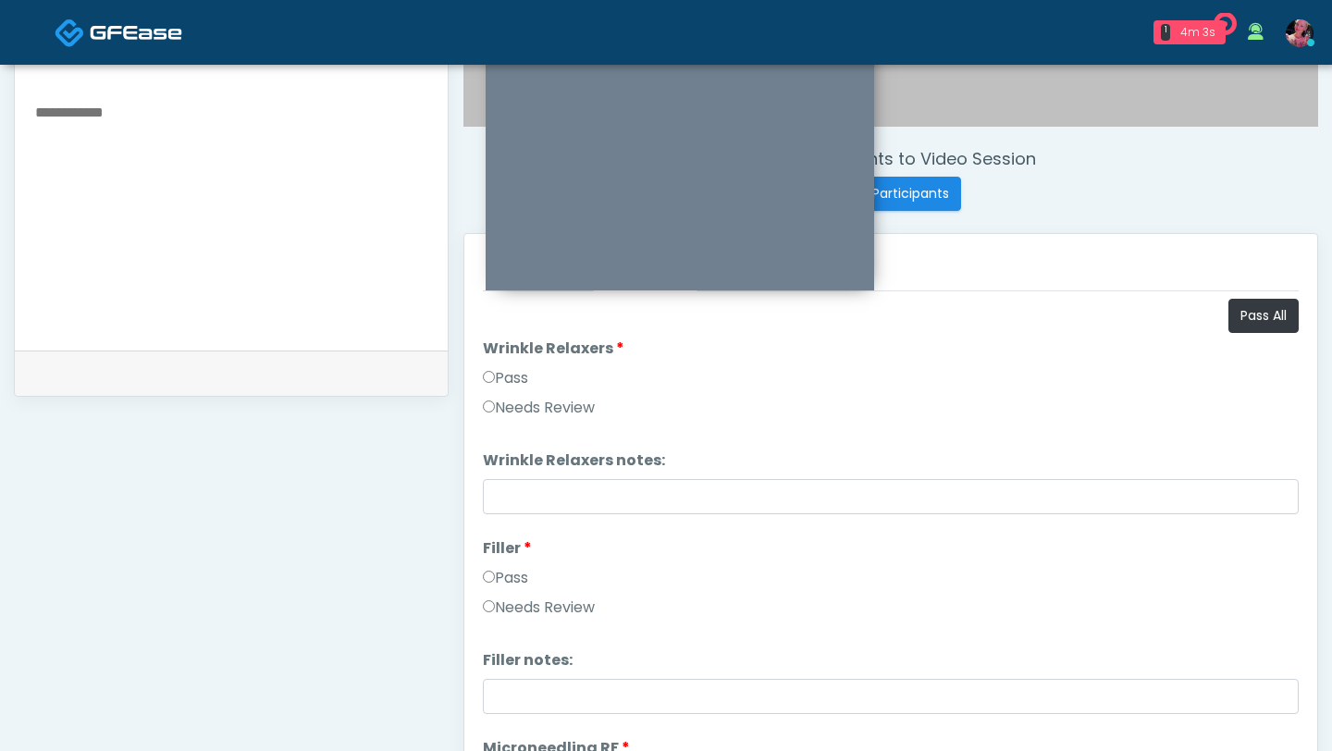
click at [520, 375] on label "Pass" at bounding box center [505, 378] width 45 height 22
click at [516, 581] on label "Pass" at bounding box center [505, 578] width 45 height 22
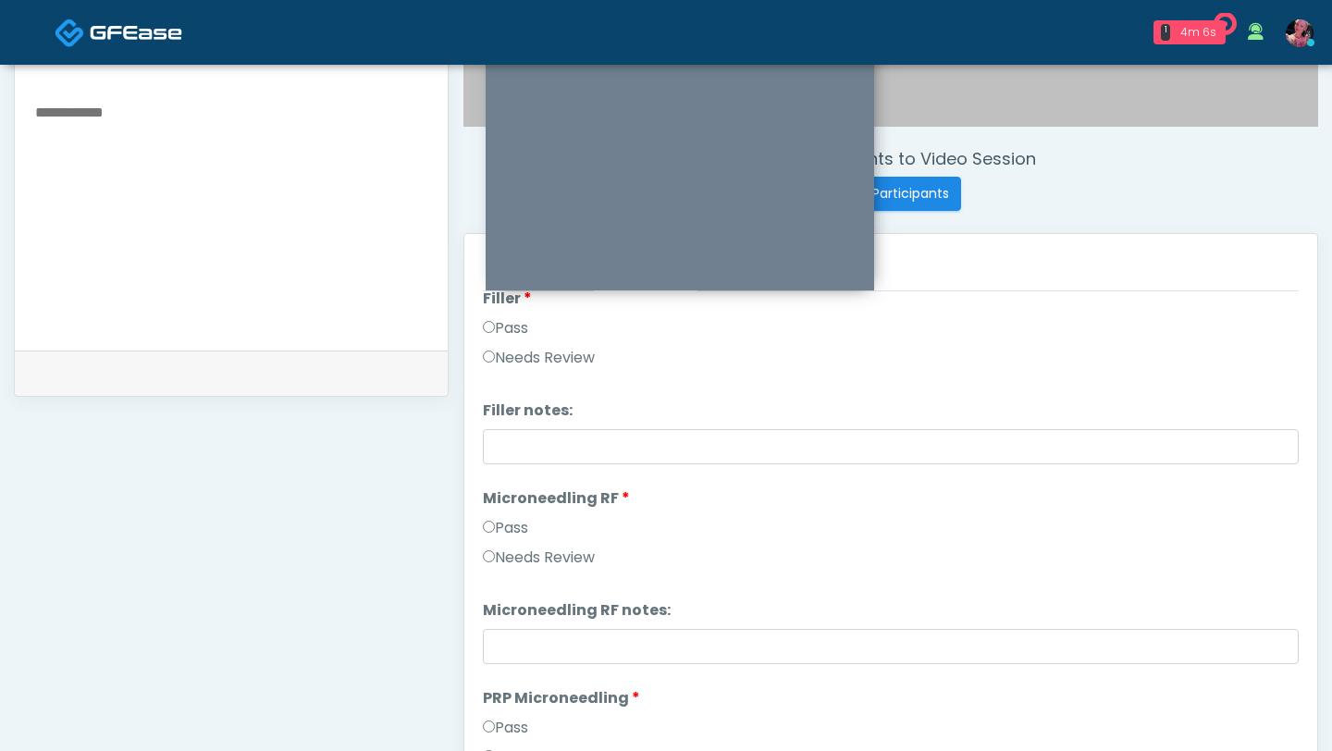
click at [516, 521] on label "Pass" at bounding box center [505, 528] width 45 height 22
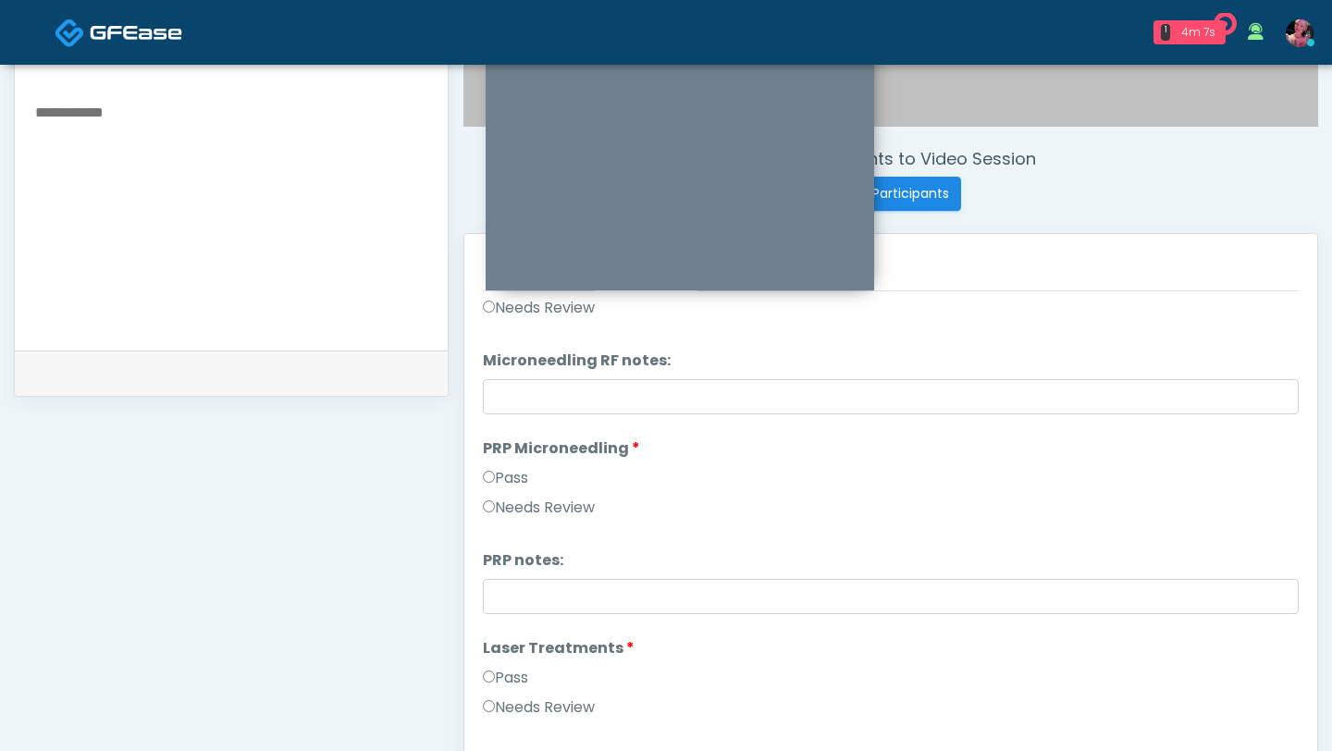
scroll to position [510, 0]
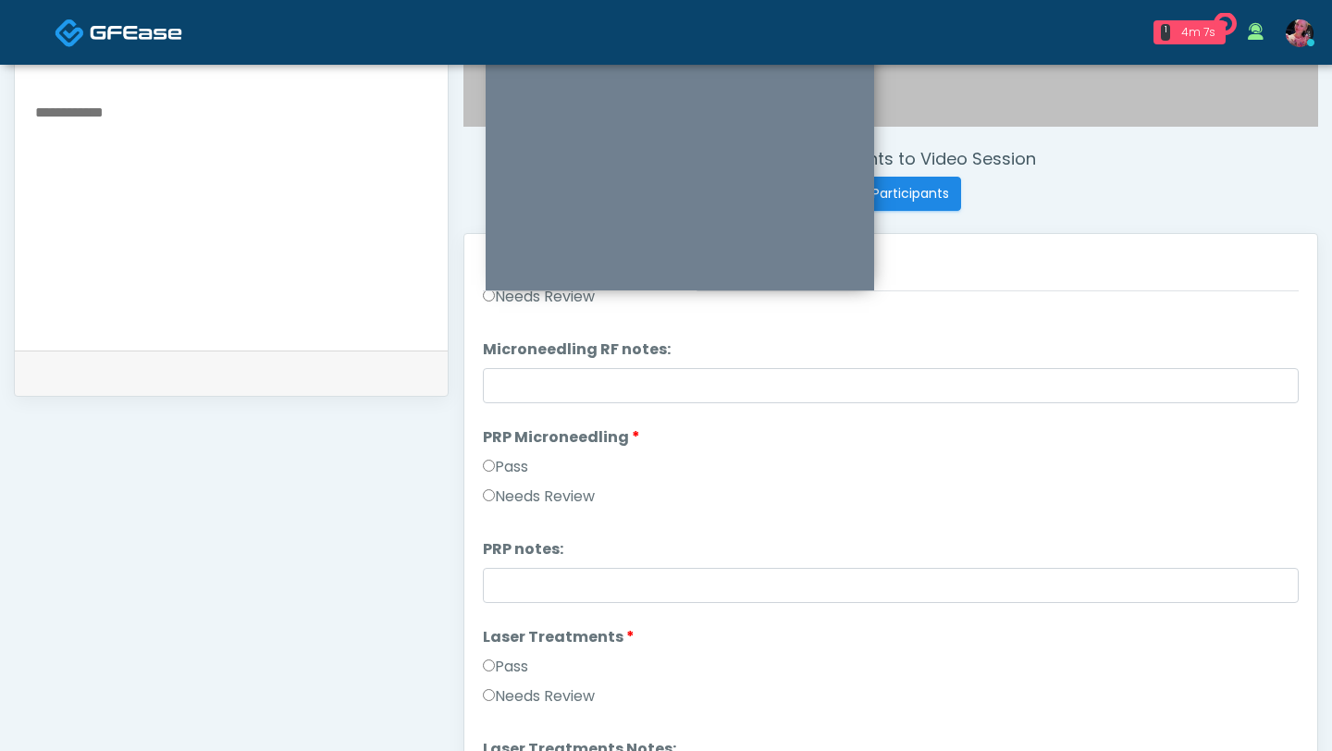
click at [510, 484] on div "Pass" at bounding box center [891, 471] width 816 height 30
click at [510, 478] on div "Pass" at bounding box center [891, 471] width 816 height 30
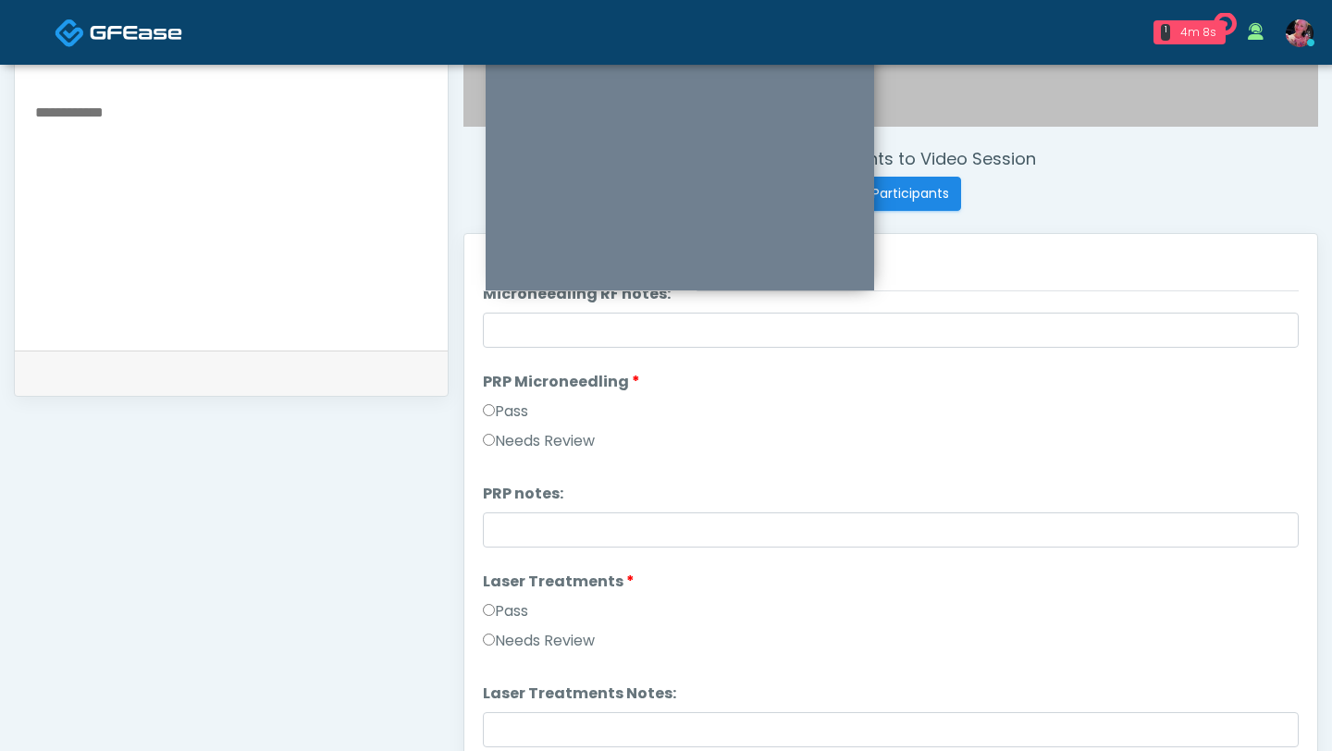
scroll to position [580, 0]
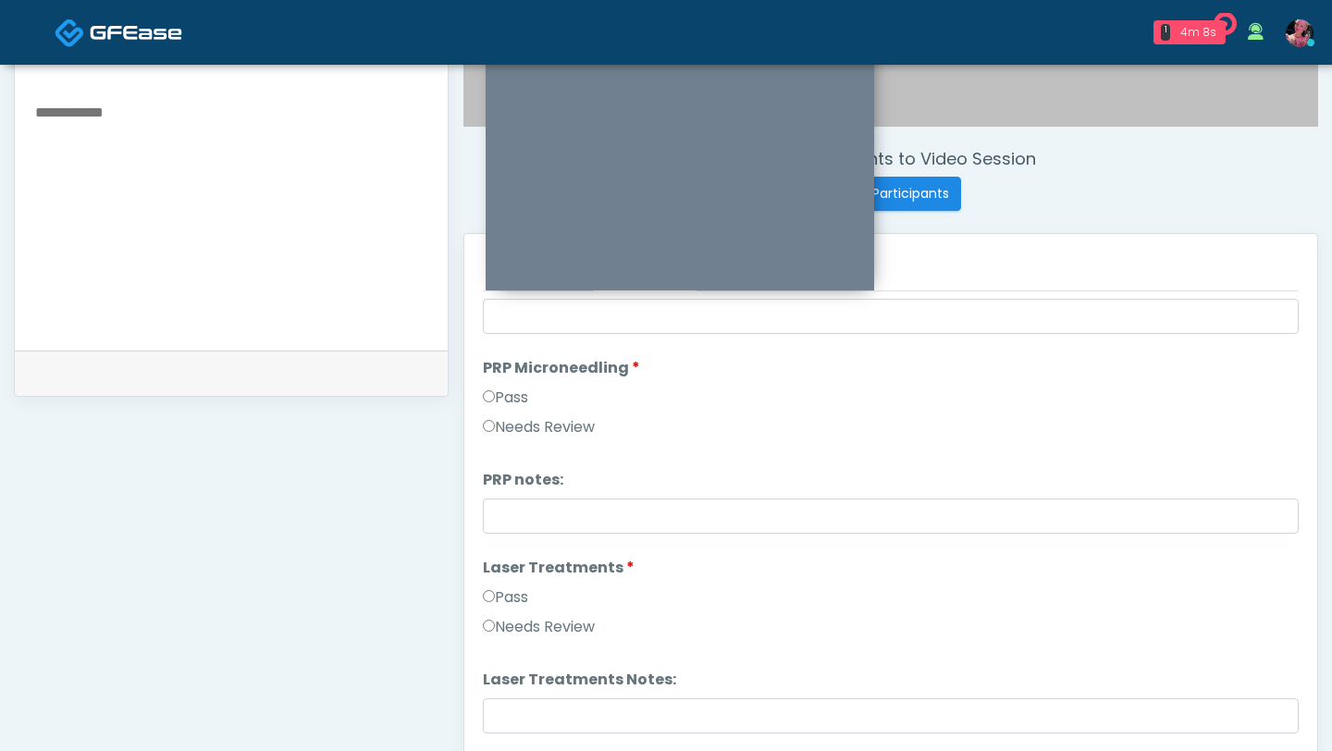
click at [504, 393] on label "Pass" at bounding box center [505, 398] width 45 height 22
click at [506, 598] on label "Pass" at bounding box center [505, 597] width 45 height 22
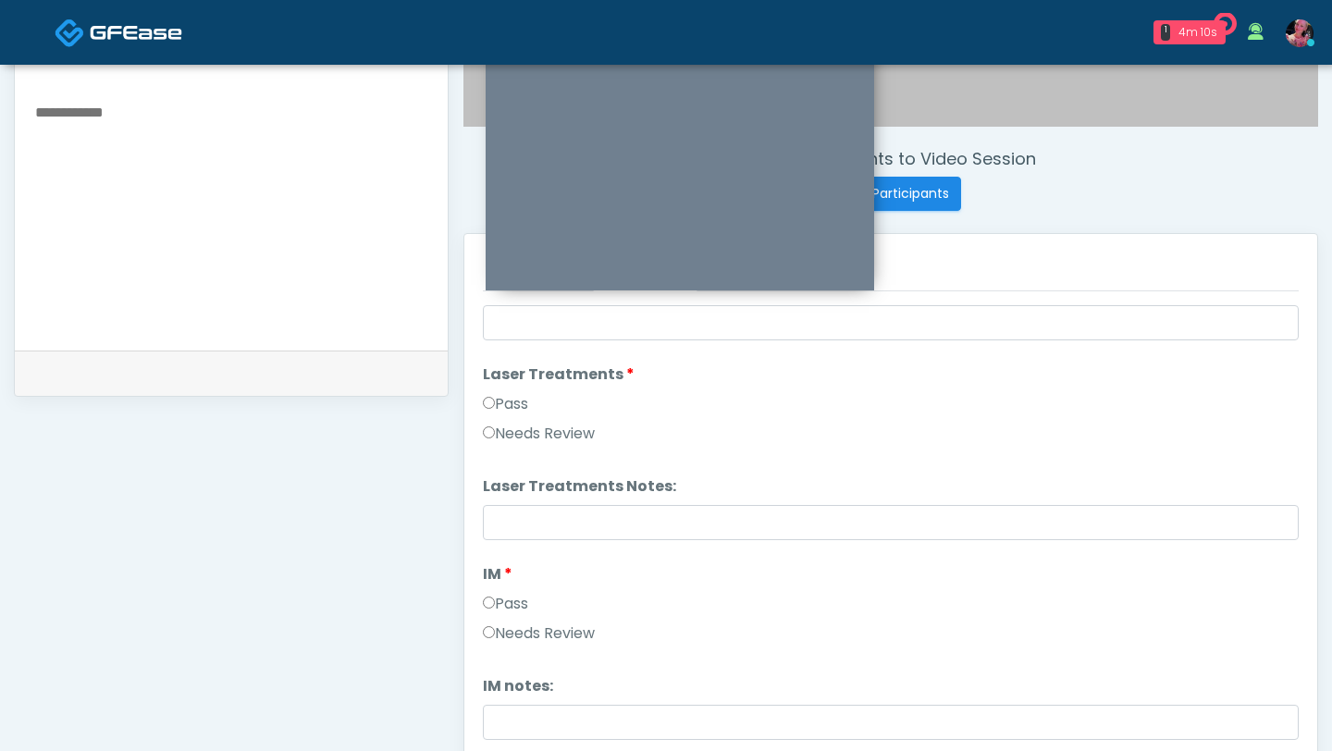
scroll to position [784, 0]
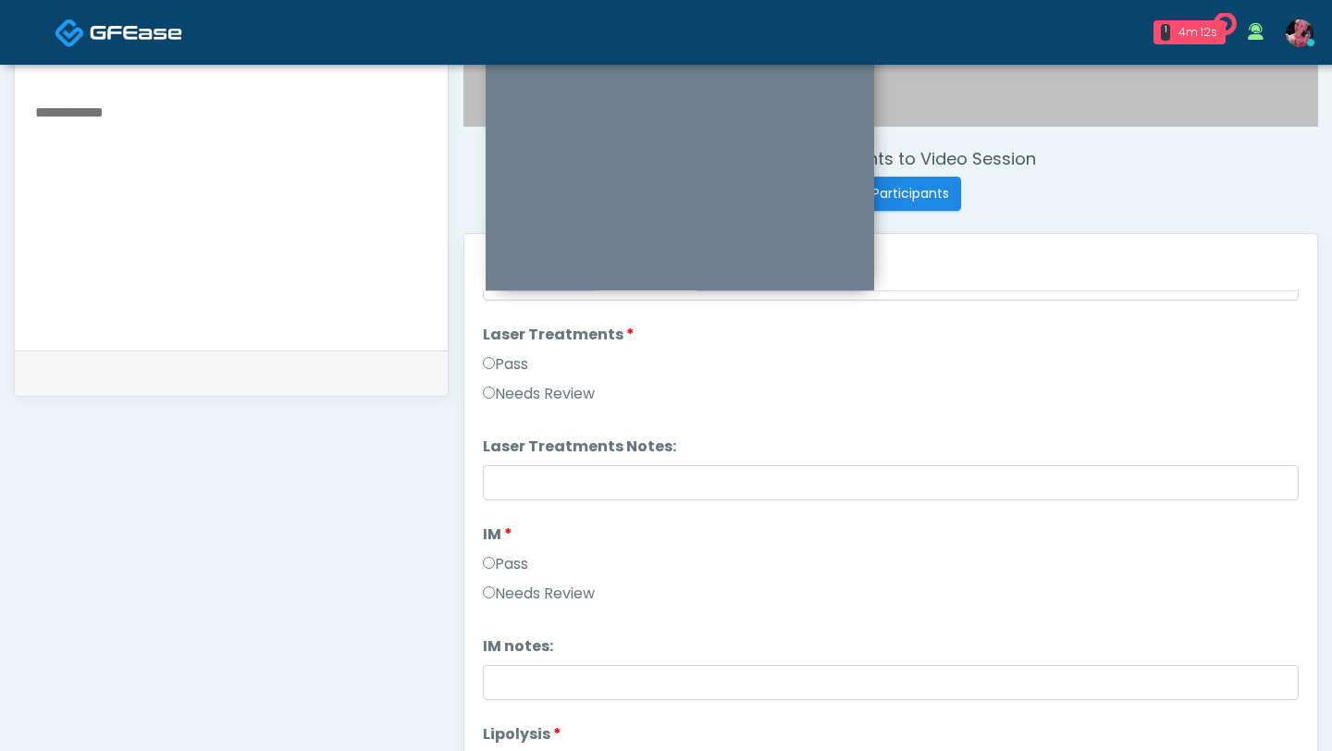
click at [522, 572] on label "Pass" at bounding box center [505, 564] width 45 height 22
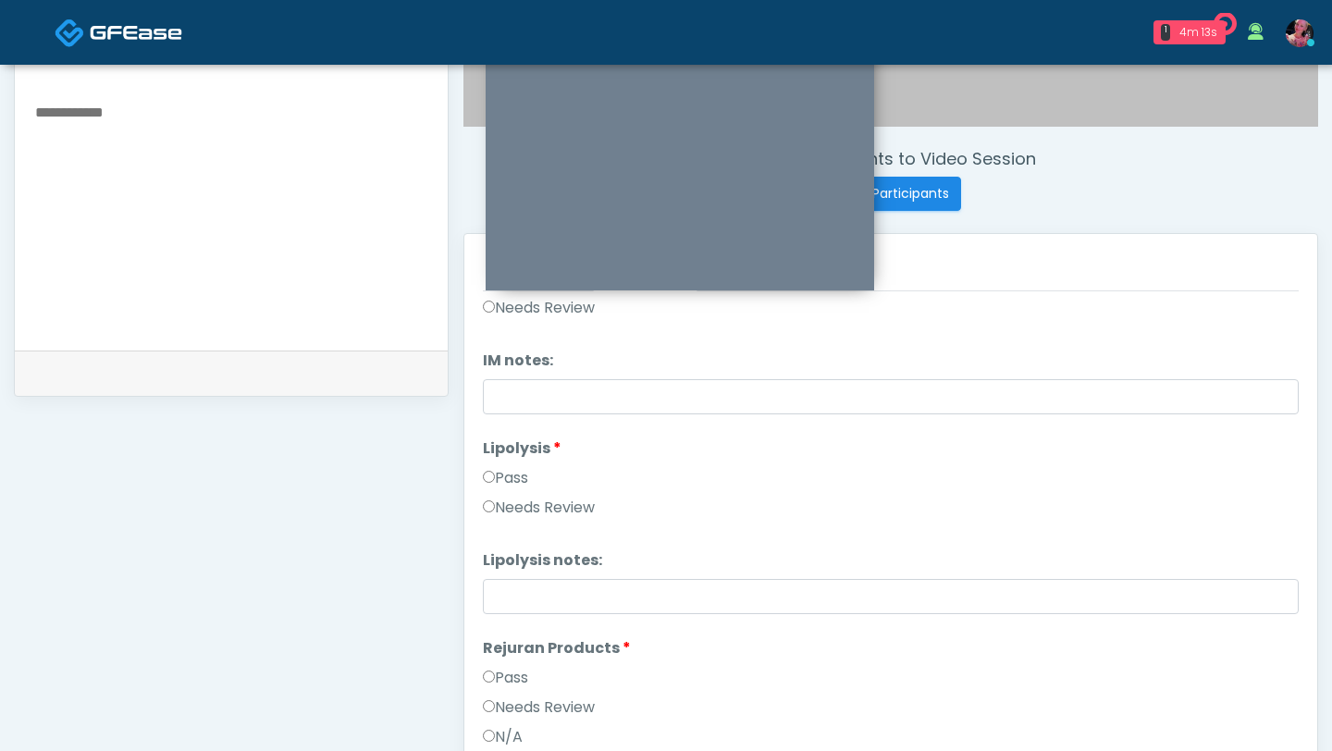
click at [521, 473] on label "Pass" at bounding box center [505, 478] width 45 height 22
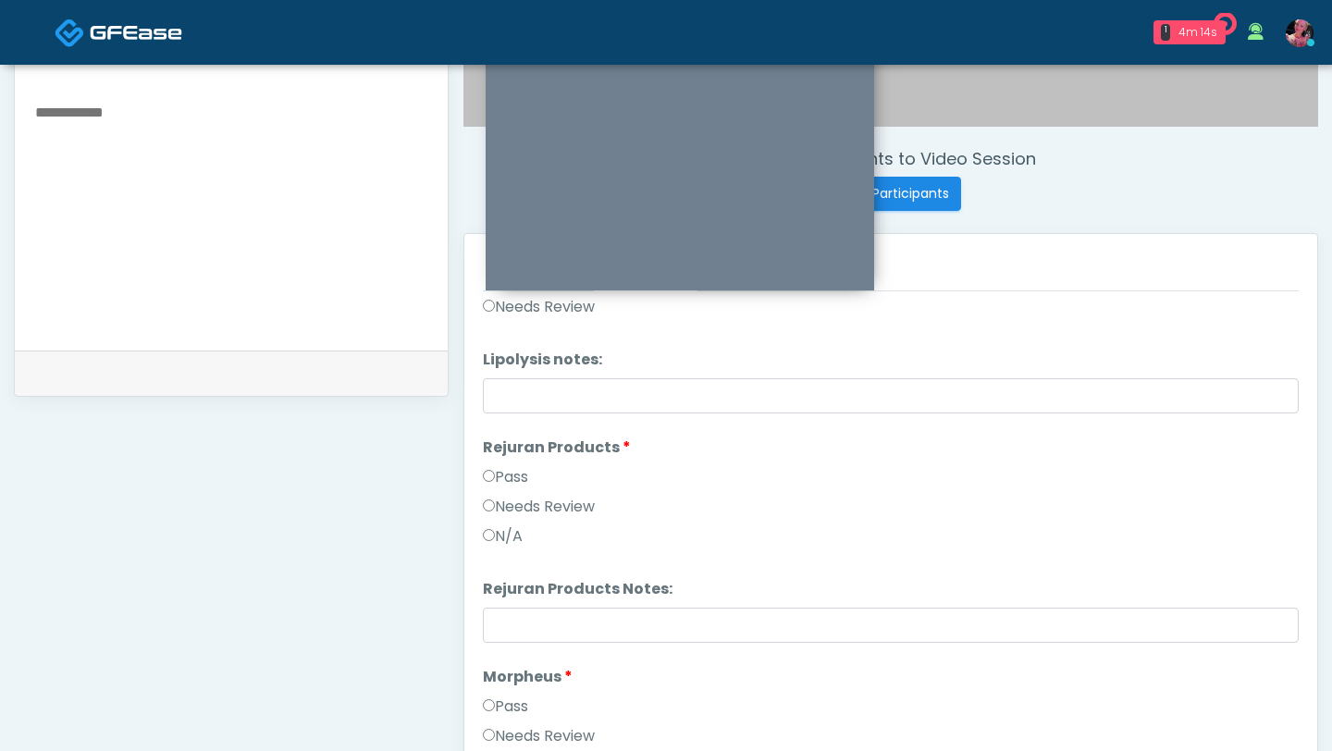
scroll to position [1331, 0]
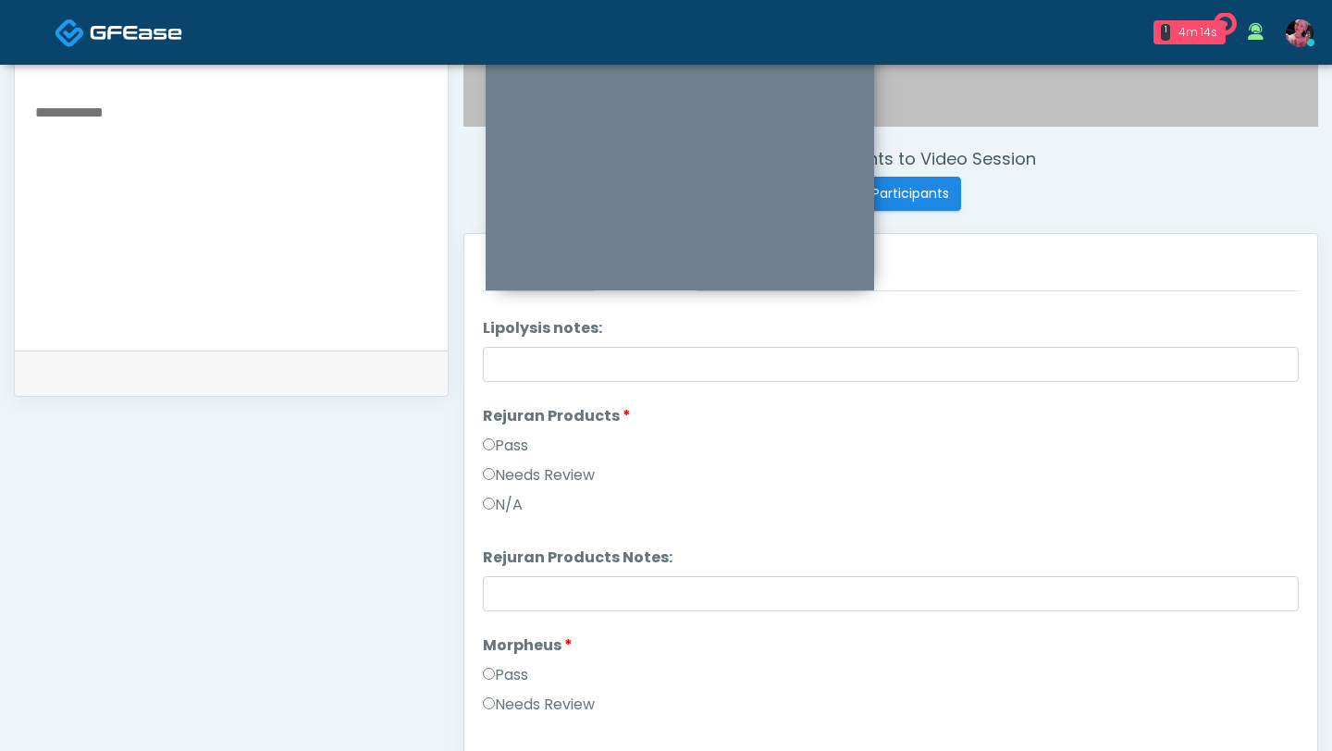
click at [512, 442] on label "Pass" at bounding box center [505, 446] width 45 height 22
click at [507, 676] on label "Pass" at bounding box center [505, 675] width 45 height 22
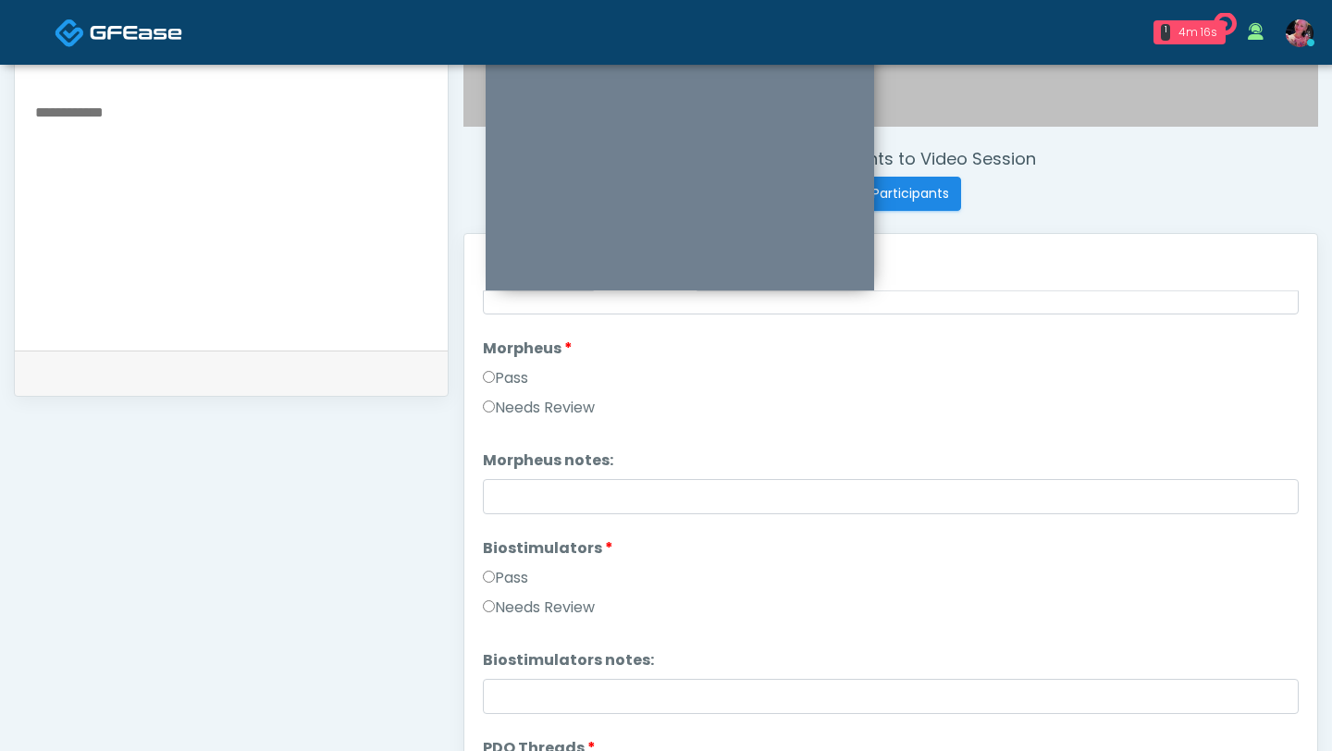
scroll to position [1682, 0]
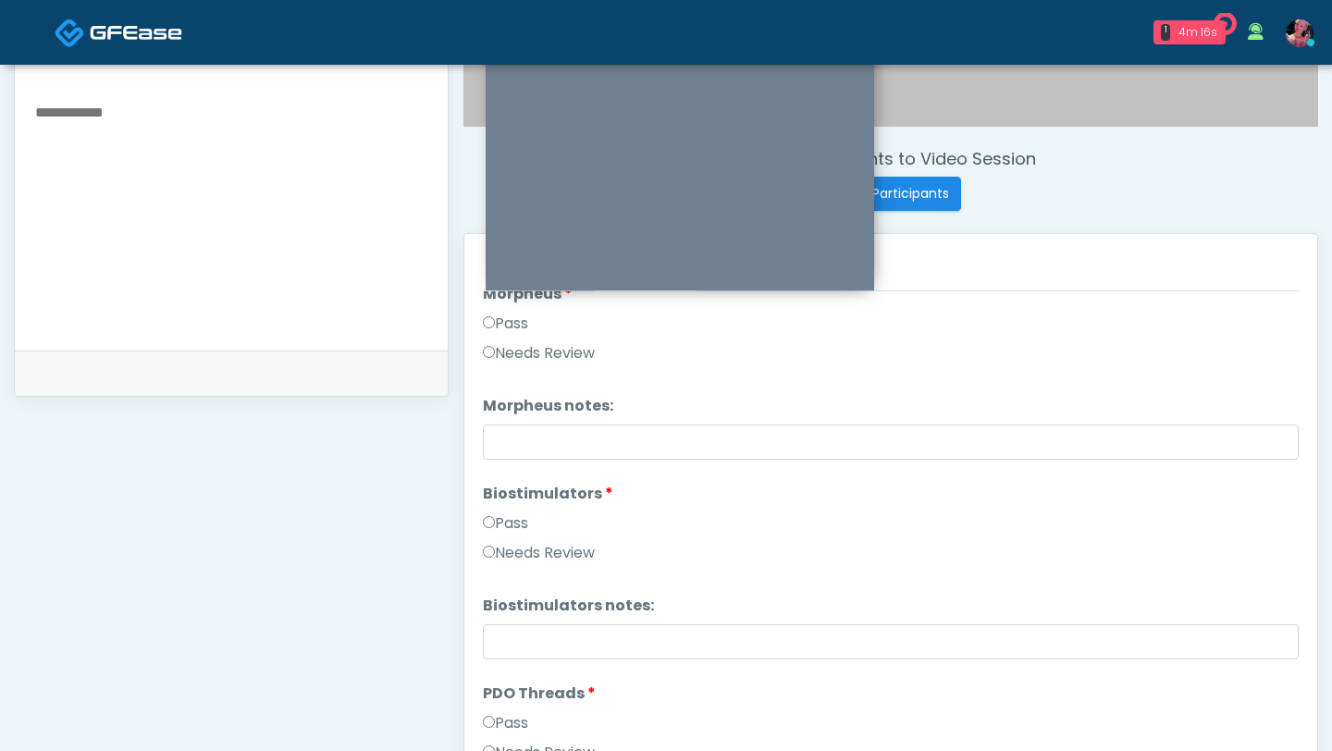
click at [513, 517] on label "Pass" at bounding box center [505, 523] width 45 height 22
click at [511, 724] on label "Pass" at bounding box center [505, 723] width 45 height 22
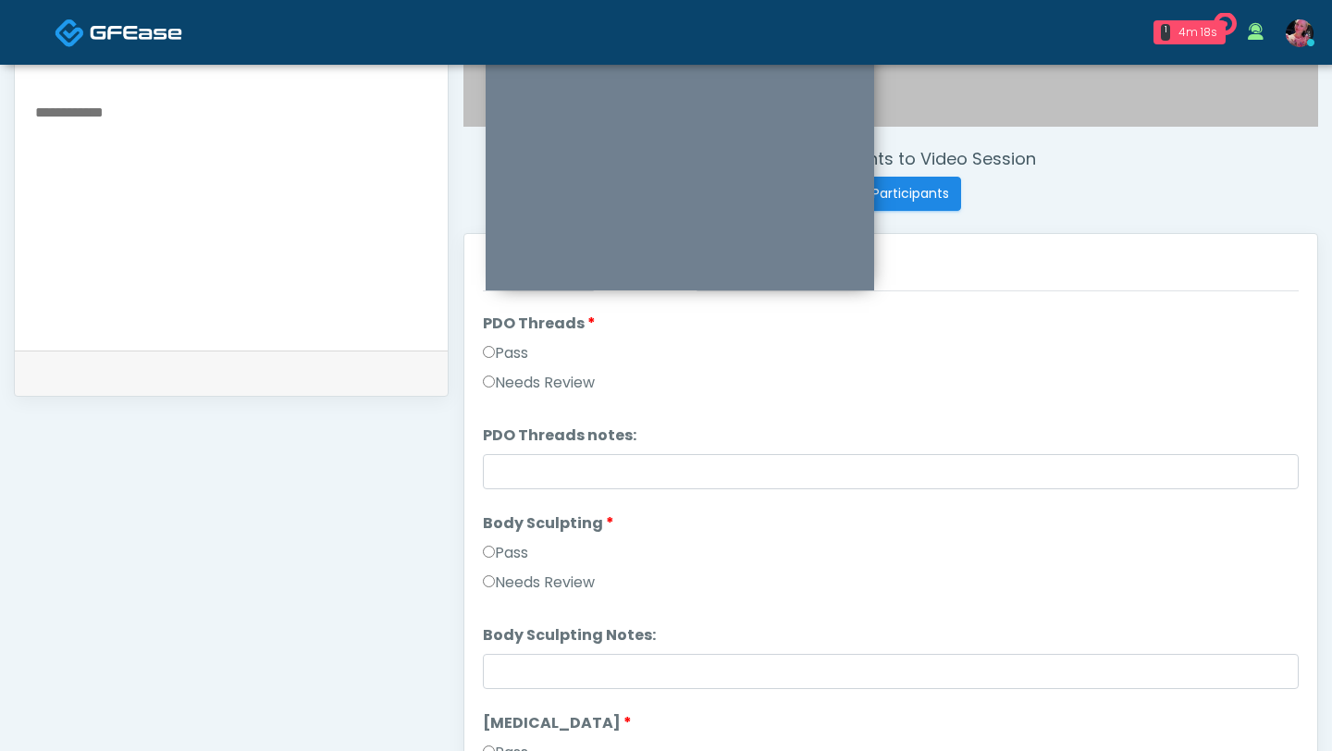
click at [510, 541] on li "Body Sculpting Body Sculpting Pass Needs Review" at bounding box center [891, 556] width 816 height 89
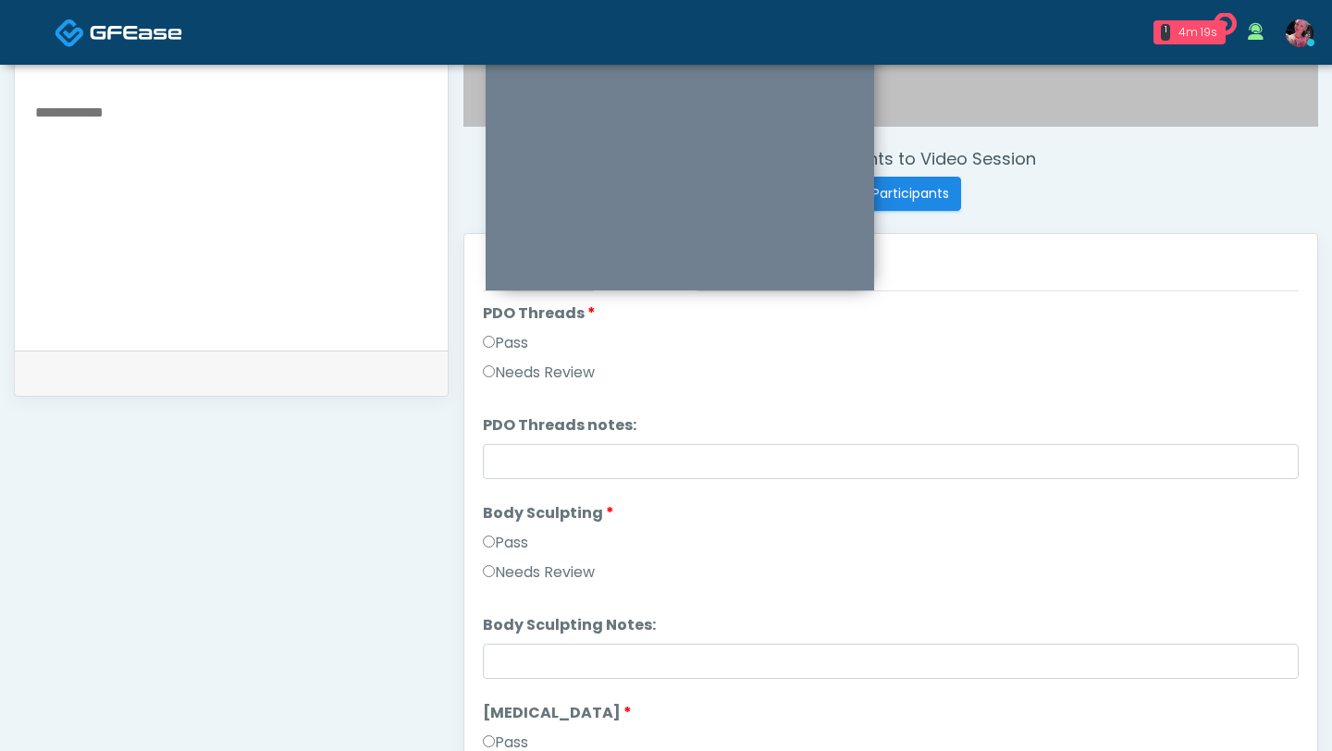
click at [510, 541] on label "Pass" at bounding box center [505, 543] width 45 height 22
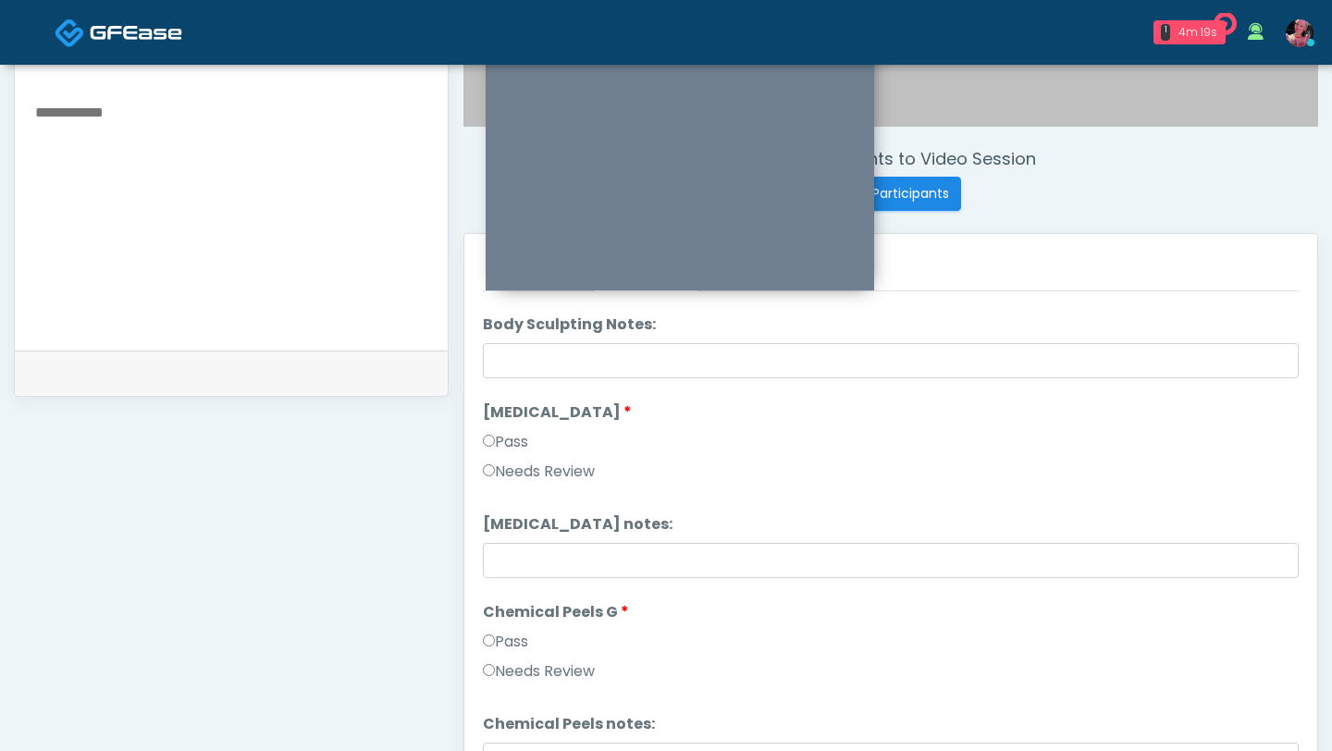
scroll to position [2369, 0]
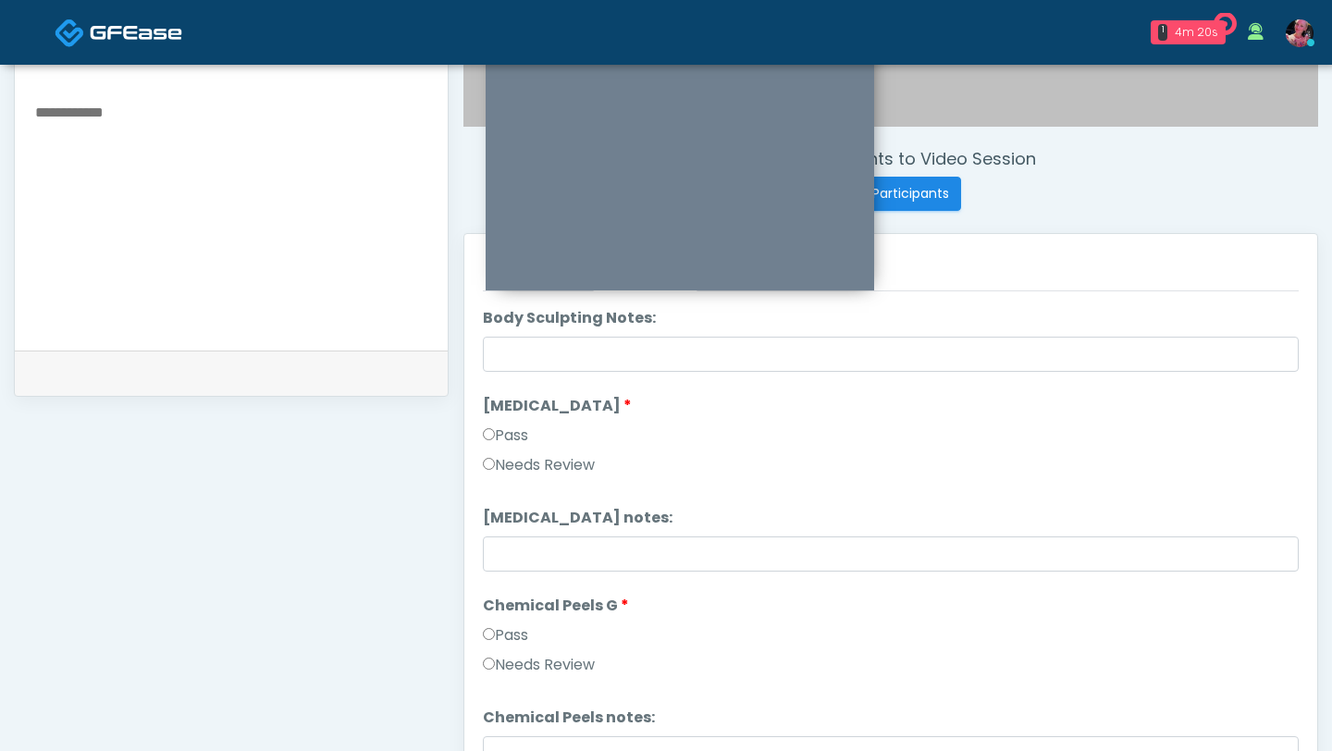
click at [520, 425] on label "Pass" at bounding box center [505, 435] width 45 height 22
click at [509, 645] on label "Pass" at bounding box center [505, 635] width 45 height 22
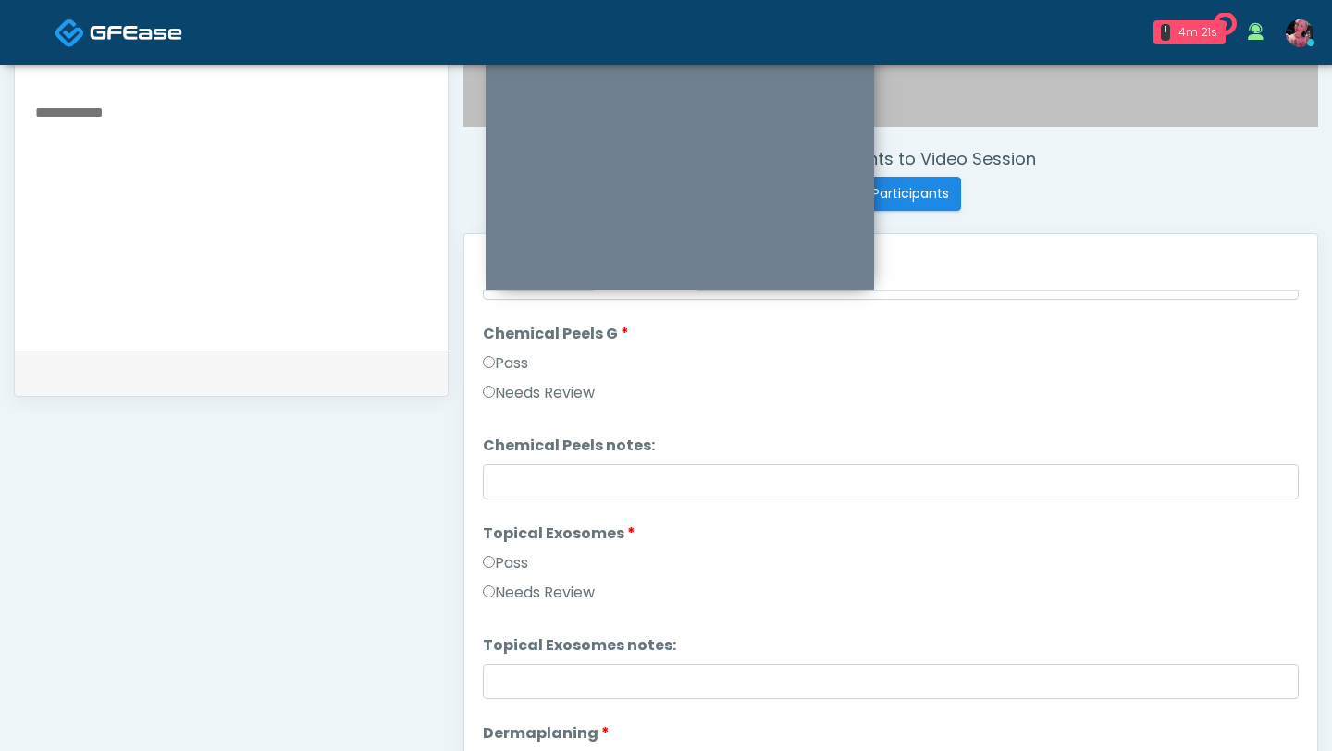
scroll to position [2653, 0]
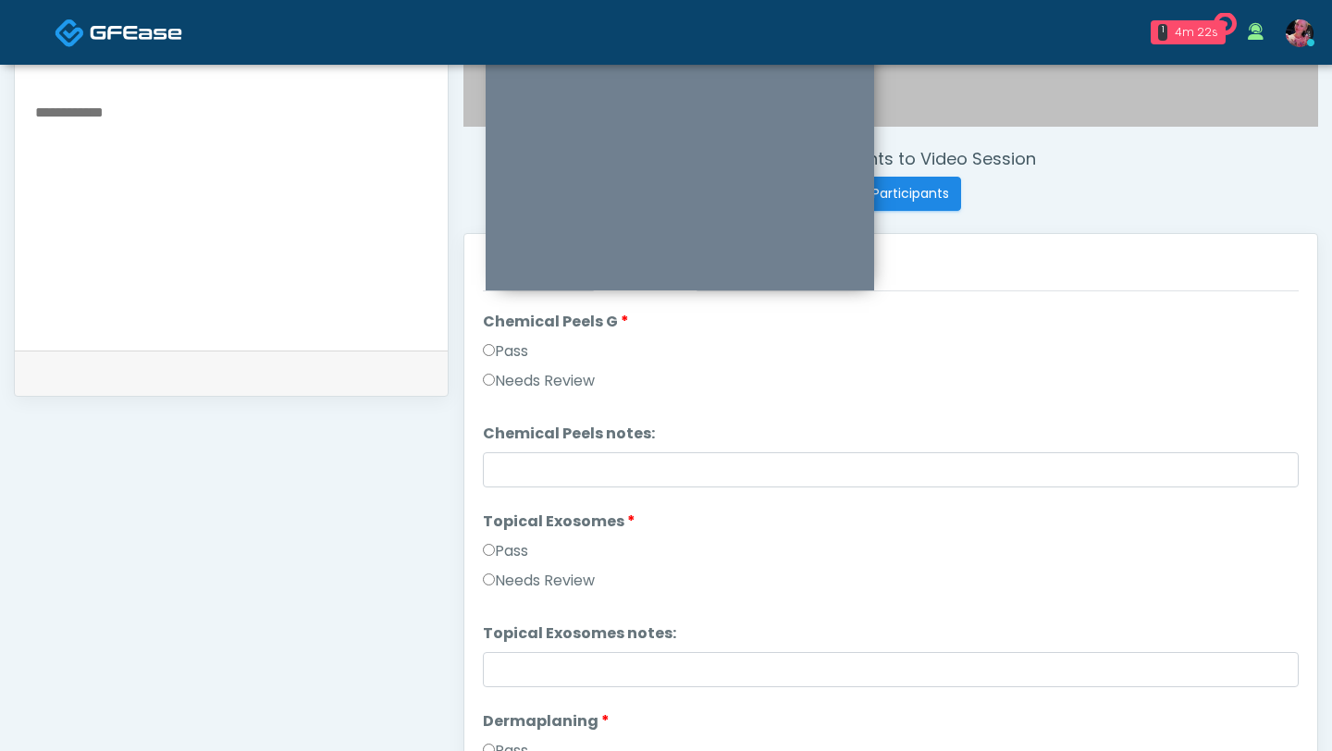
click at [510, 555] on label "Pass" at bounding box center [505, 551] width 45 height 22
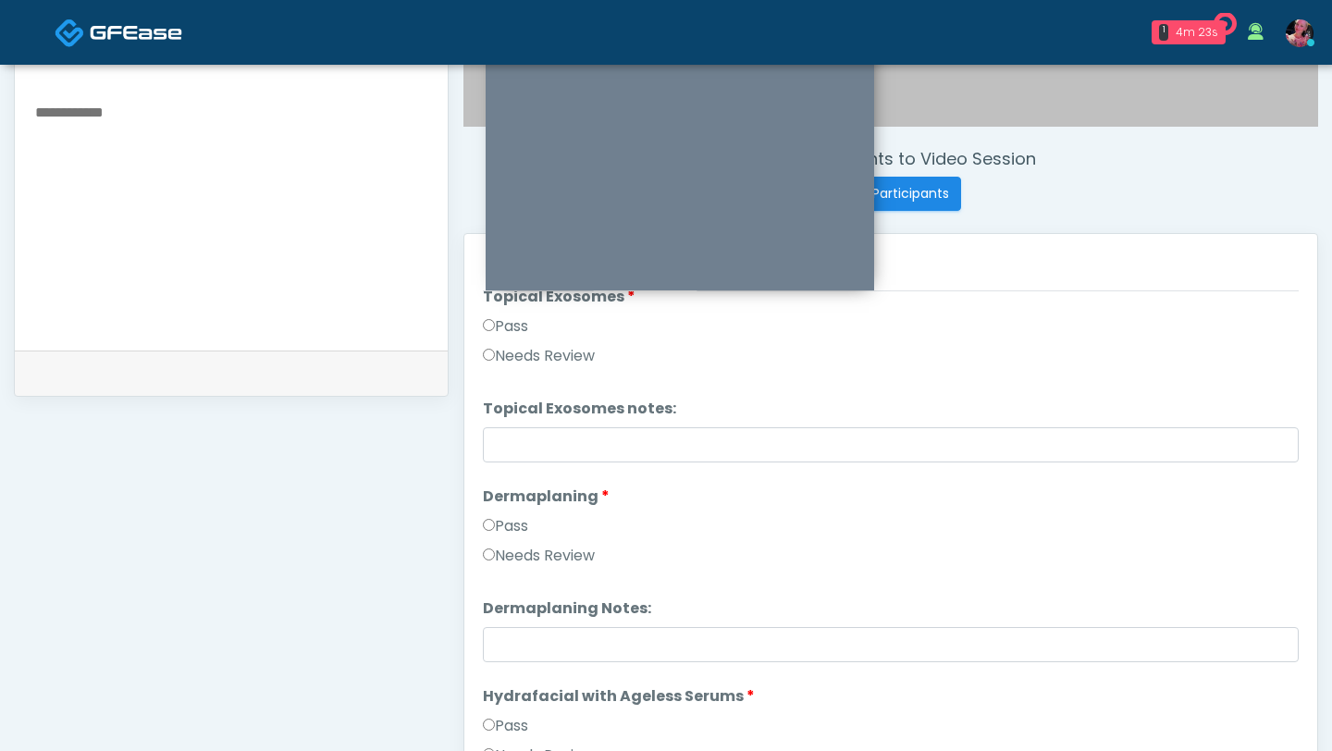
scroll to position [2925, 0]
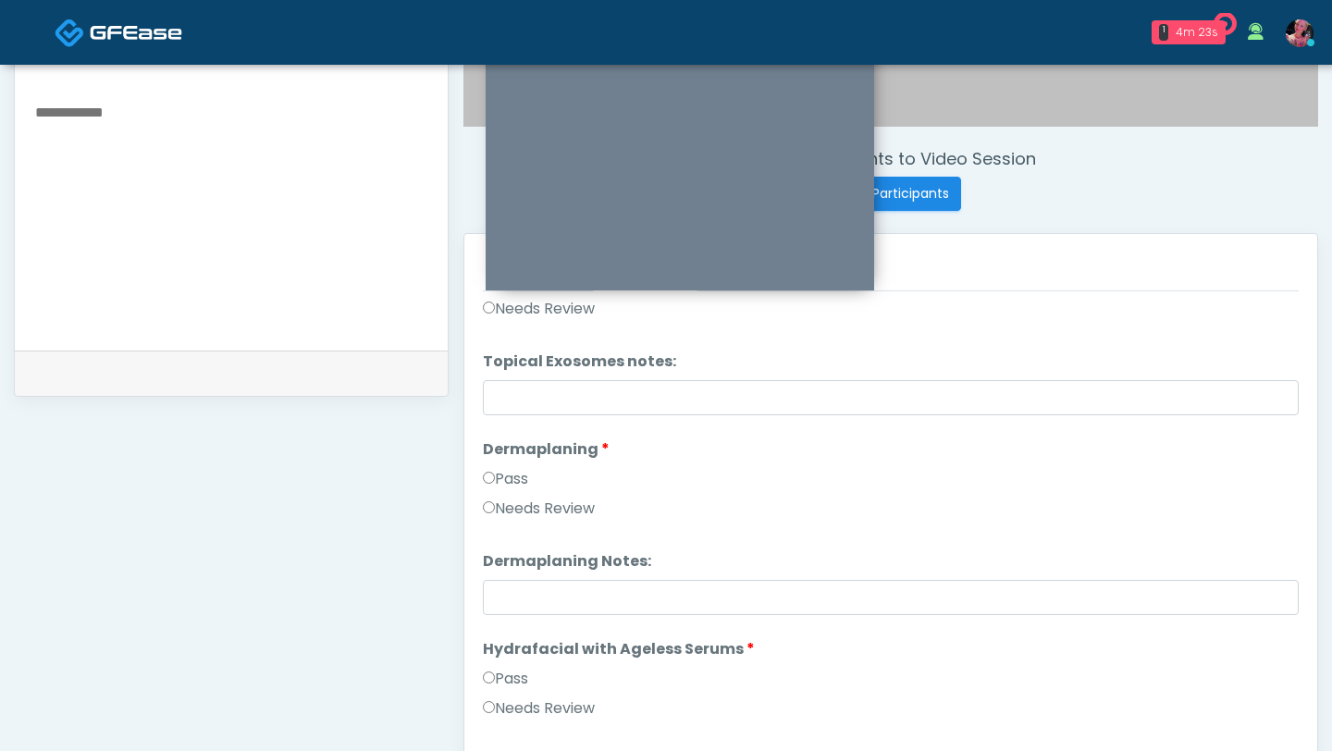
click at [516, 484] on label "Pass" at bounding box center [505, 479] width 45 height 22
click at [510, 671] on label "Pass" at bounding box center [505, 679] width 45 height 22
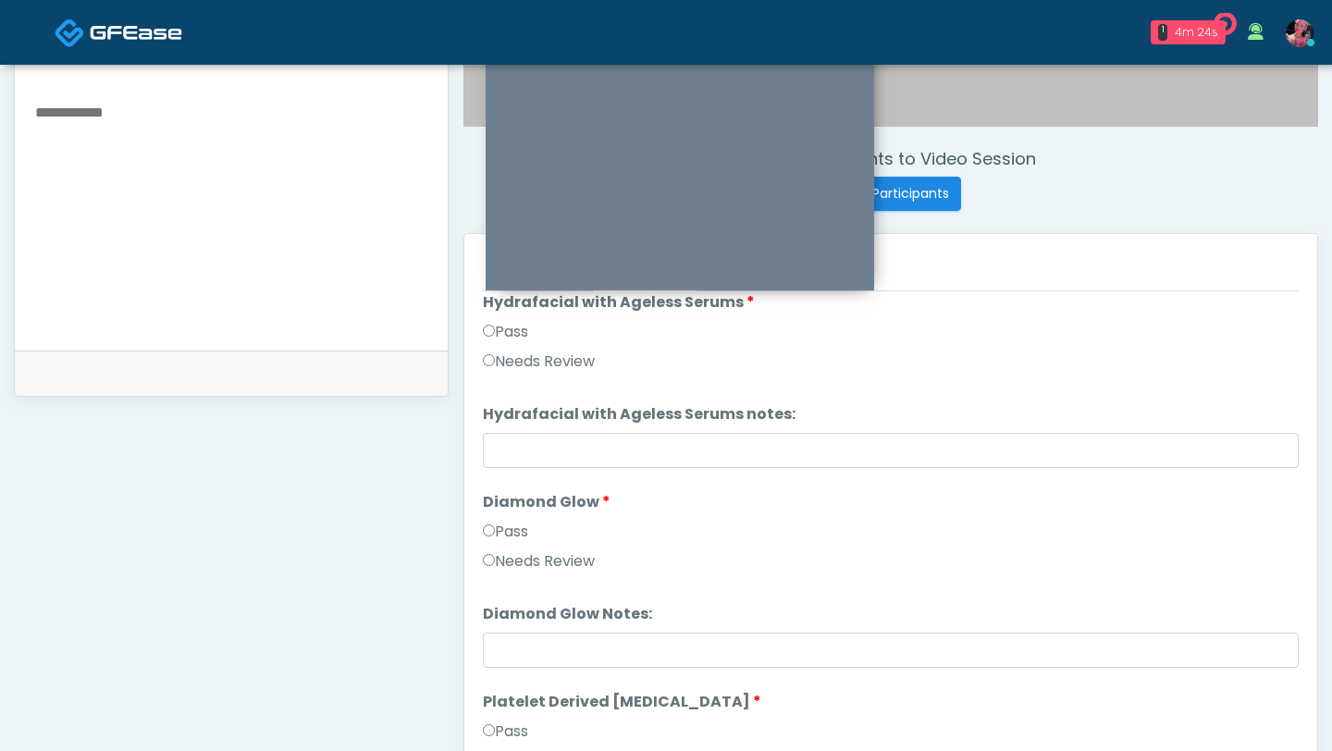
scroll to position [3281, 0]
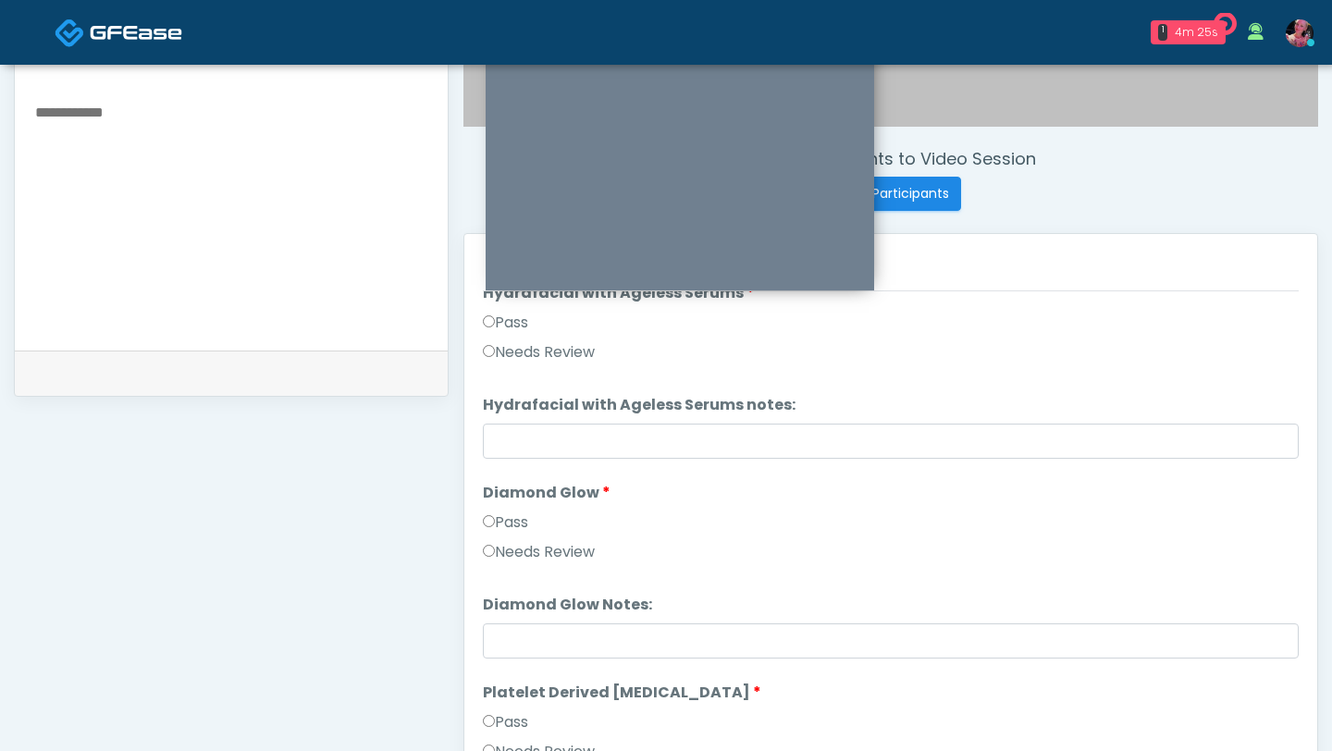
click at [507, 518] on label "Pass" at bounding box center [505, 522] width 45 height 22
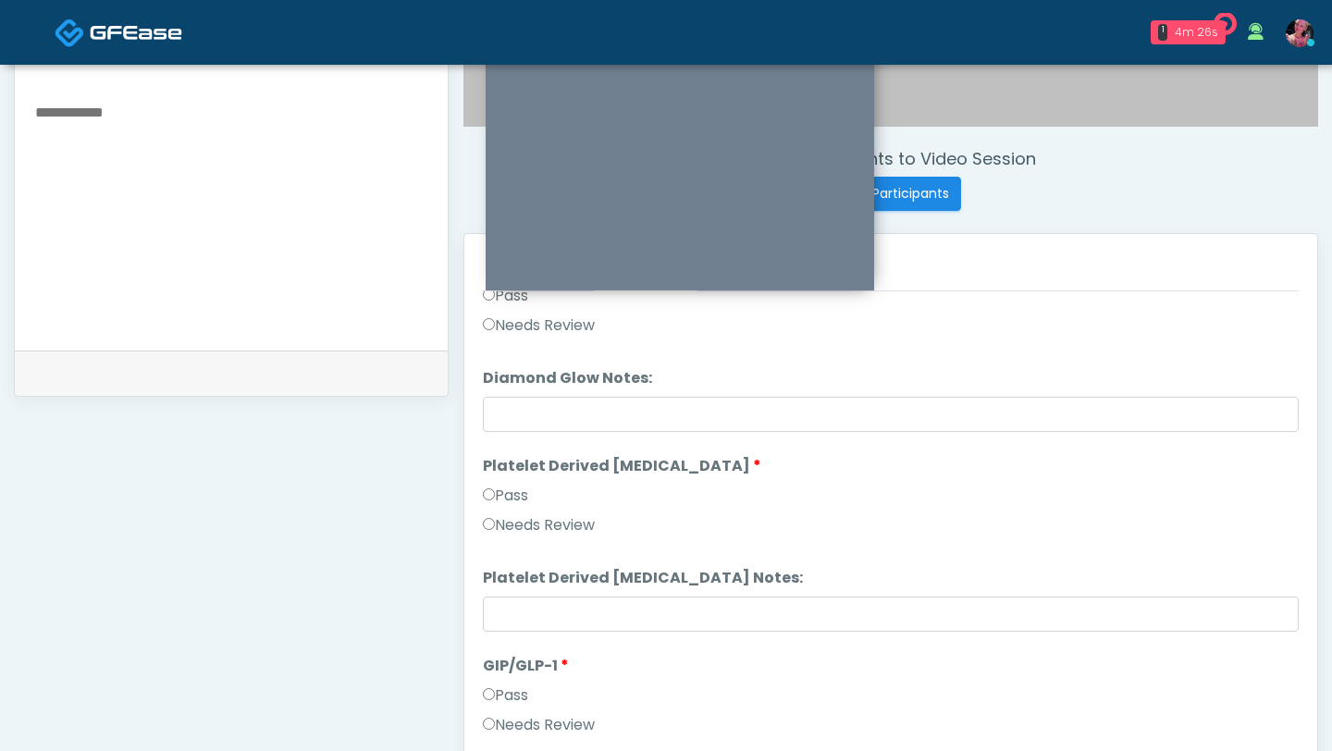
scroll to position [3514, 0]
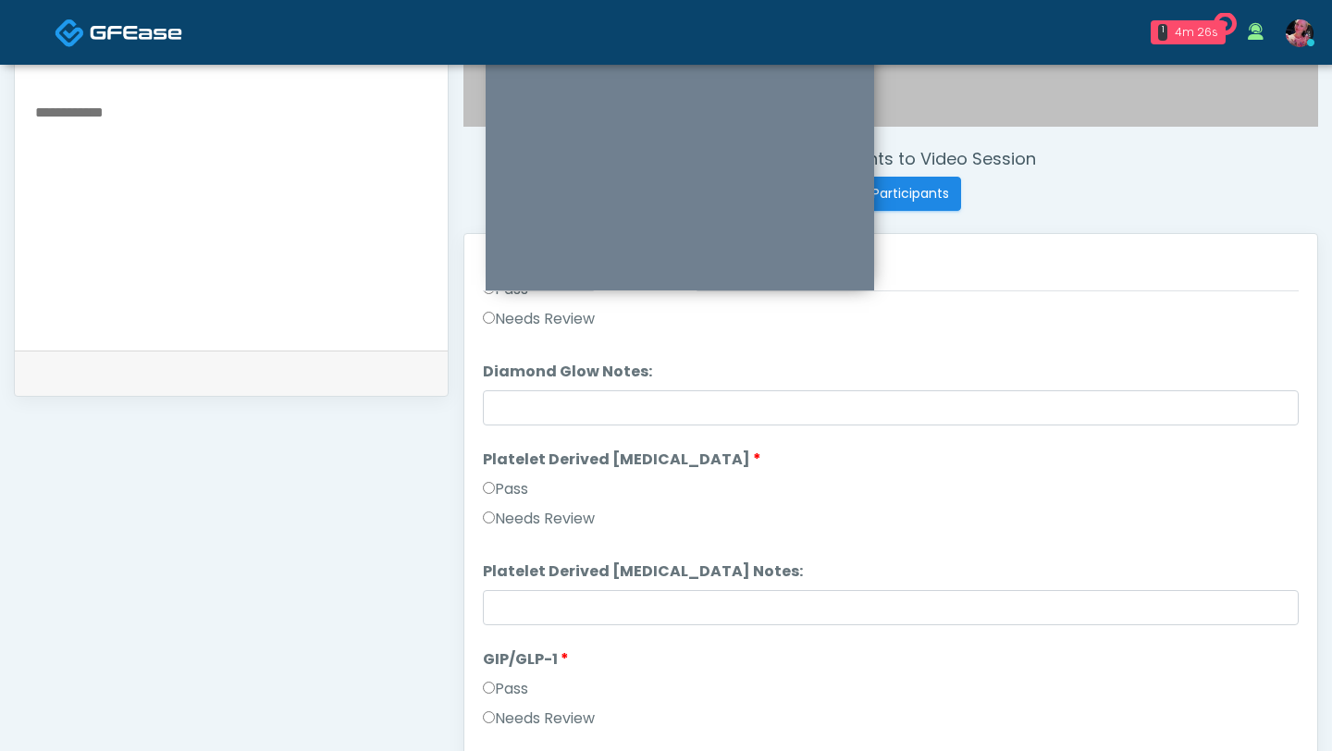
click at [507, 480] on label "Pass" at bounding box center [505, 489] width 45 height 22
click at [521, 716] on label "Needs Review" at bounding box center [539, 718] width 112 height 22
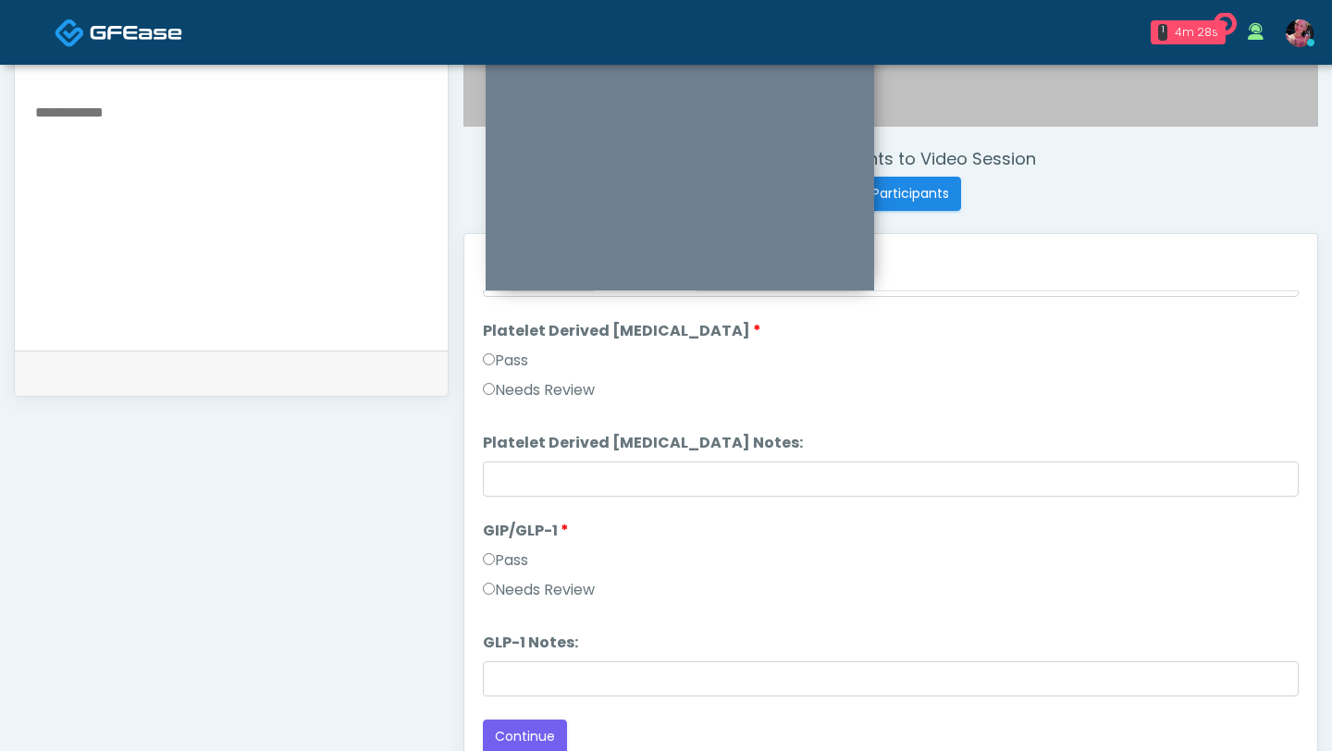
click at [526, 639] on label "GLP-1 Notes:" at bounding box center [530, 643] width 95 height 22
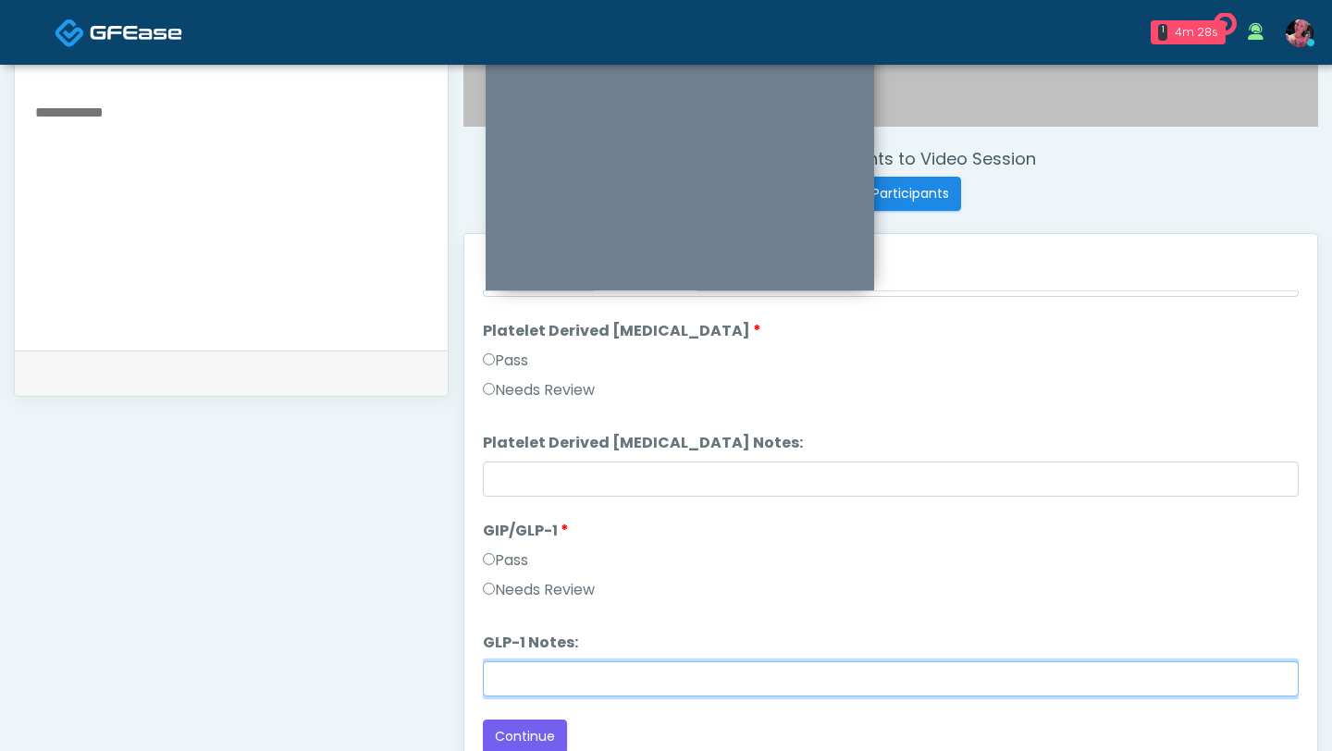
click at [526, 661] on input "GLP-1 Notes:" at bounding box center [891, 678] width 816 height 35
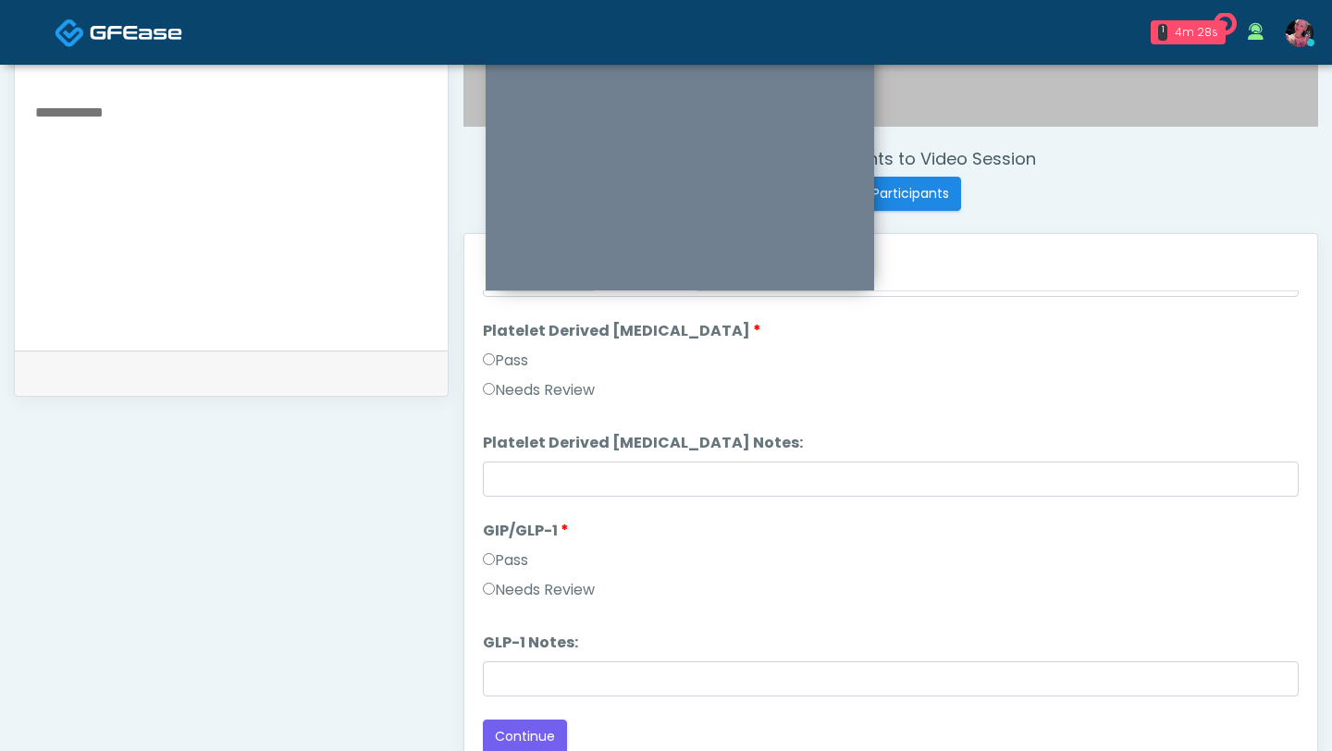
click at [526, 658] on li "GLP-1 Notes: GLP-1 Notes:" at bounding box center [891, 664] width 816 height 65
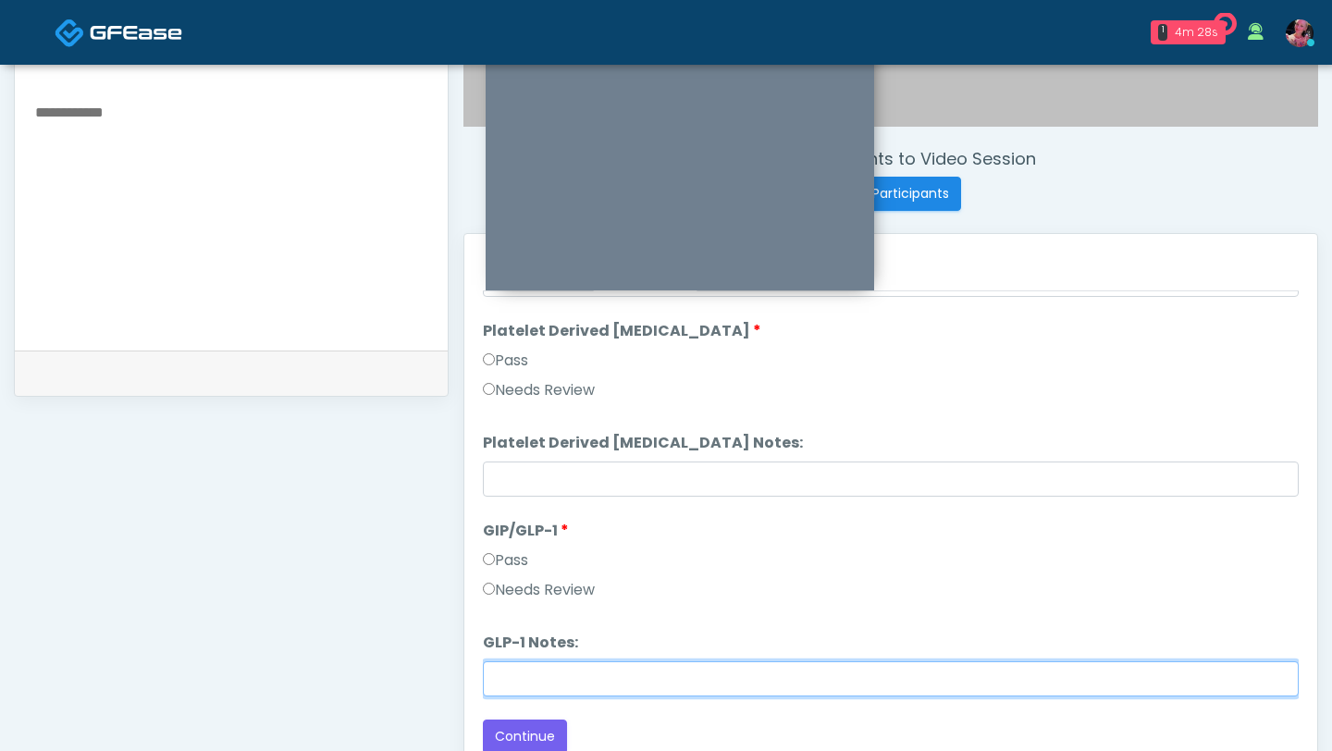
click at [526, 686] on input "GLP-1 Notes:" at bounding box center [891, 678] width 816 height 35
type input "**********"
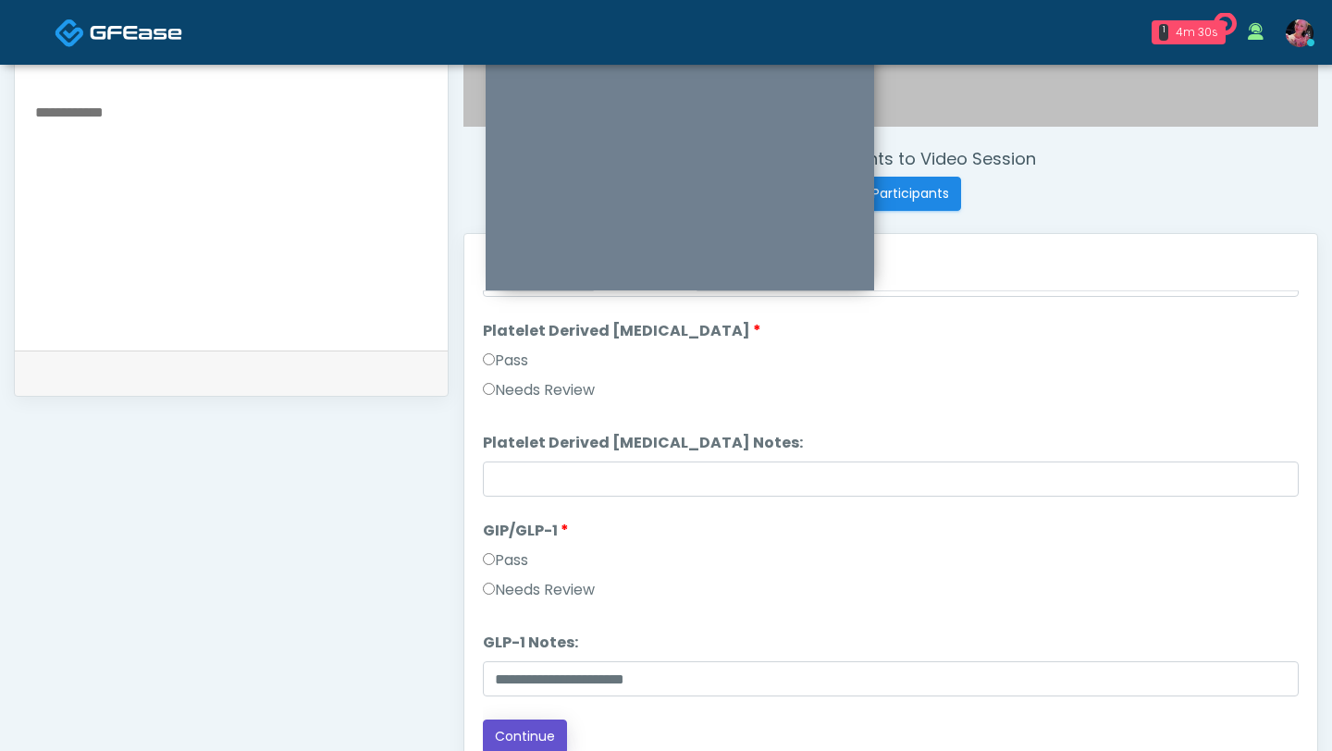
click at [540, 737] on button "Continue" at bounding box center [525, 736] width 84 height 34
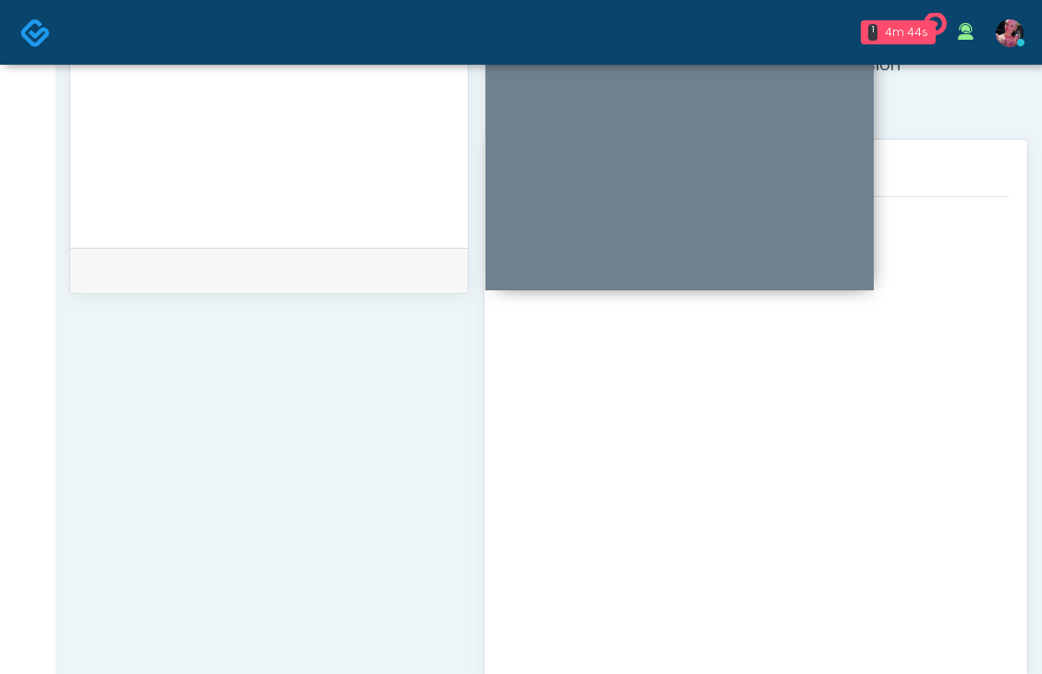
scroll to position [945, 0]
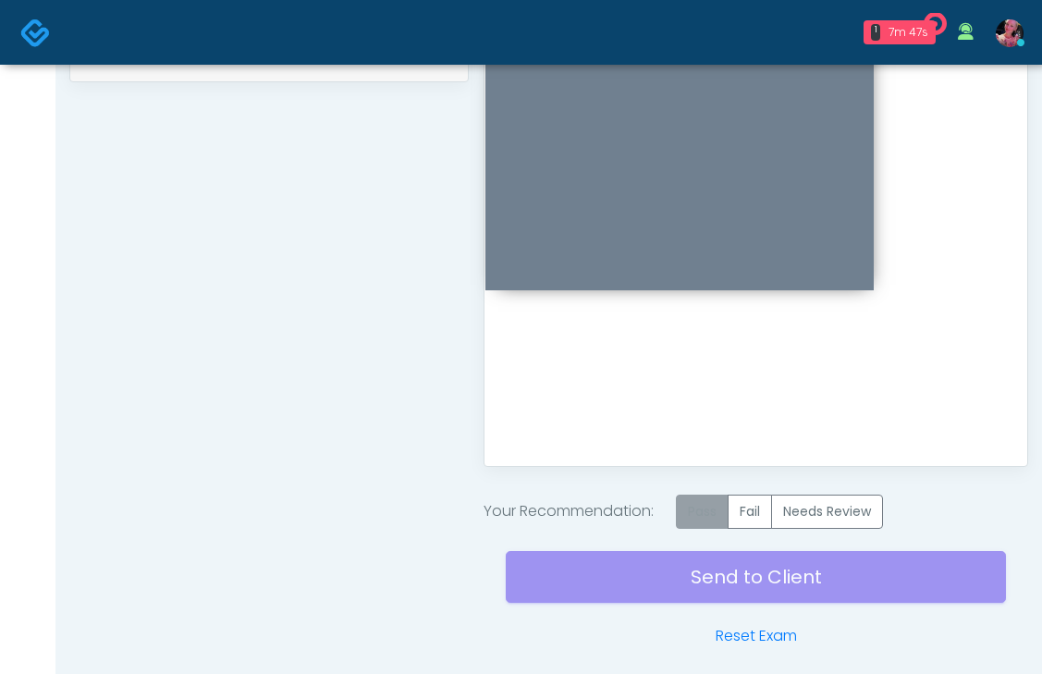
click at [699, 512] on label "Pass" at bounding box center [702, 512] width 53 height 34
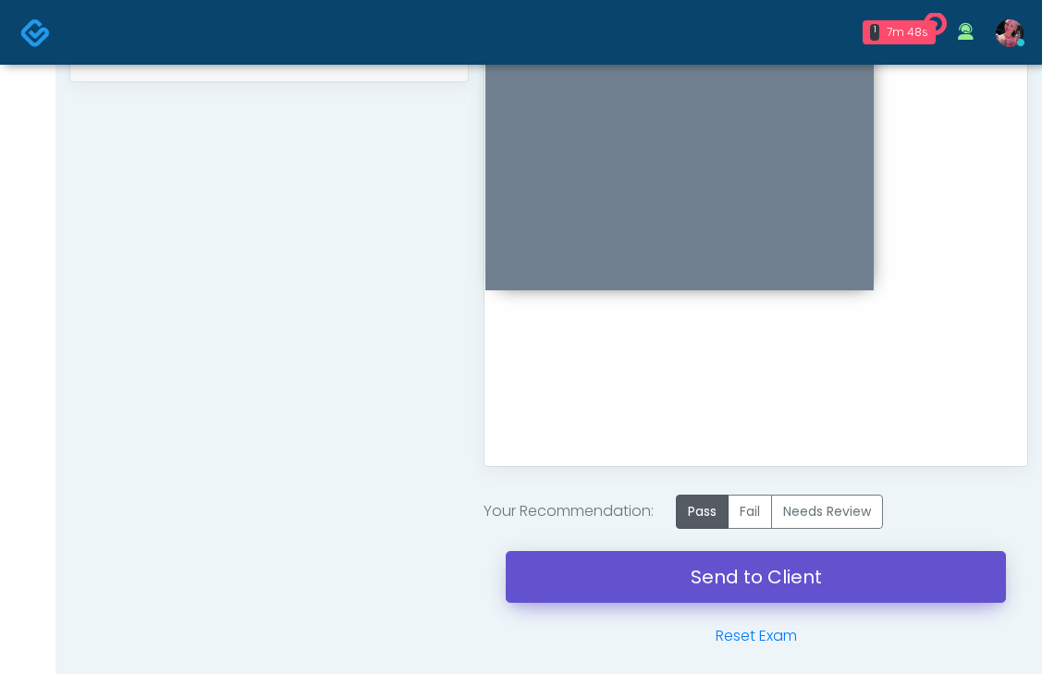
click at [669, 583] on link "Send to Client" at bounding box center [756, 577] width 500 height 52
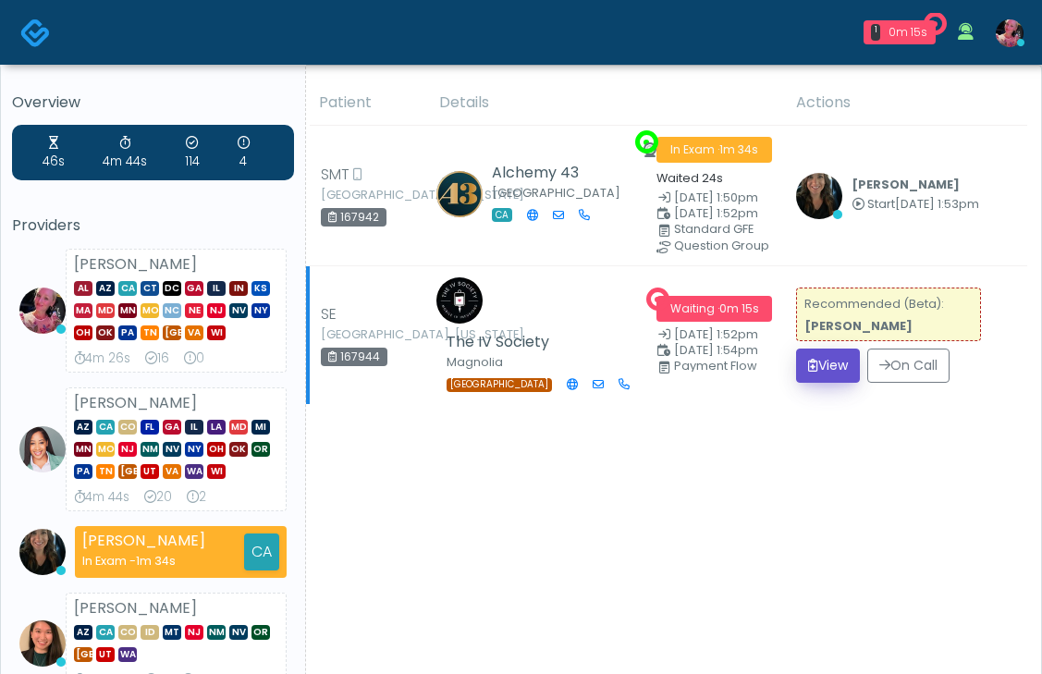
click at [834, 383] on button "View" at bounding box center [828, 366] width 64 height 34
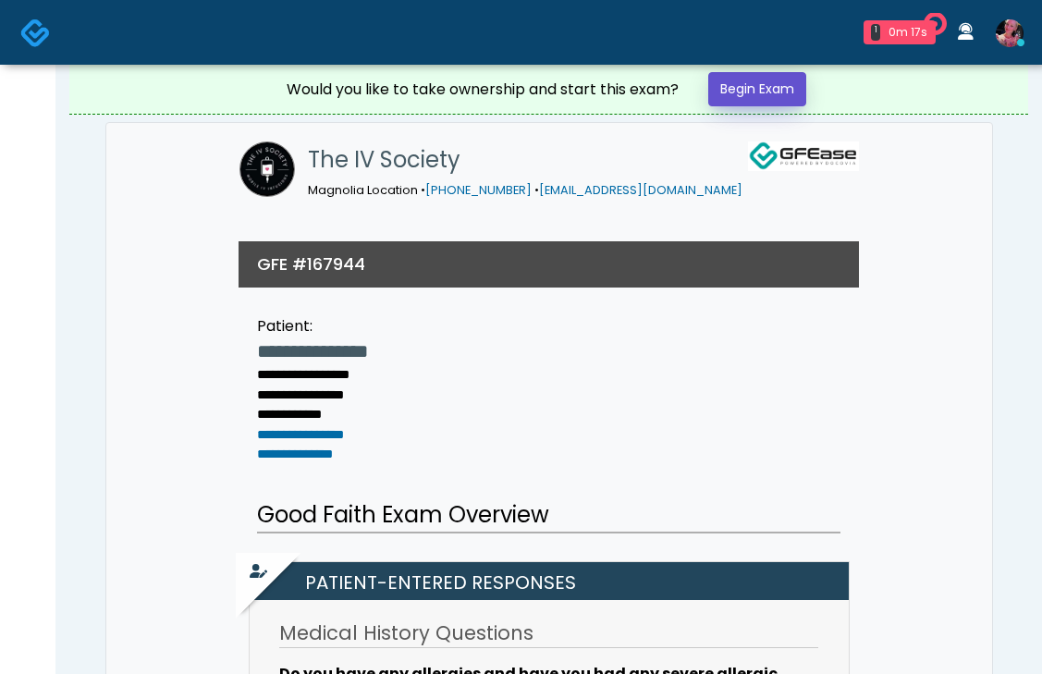
click at [760, 96] on link "Begin Exam" at bounding box center [757, 89] width 98 height 34
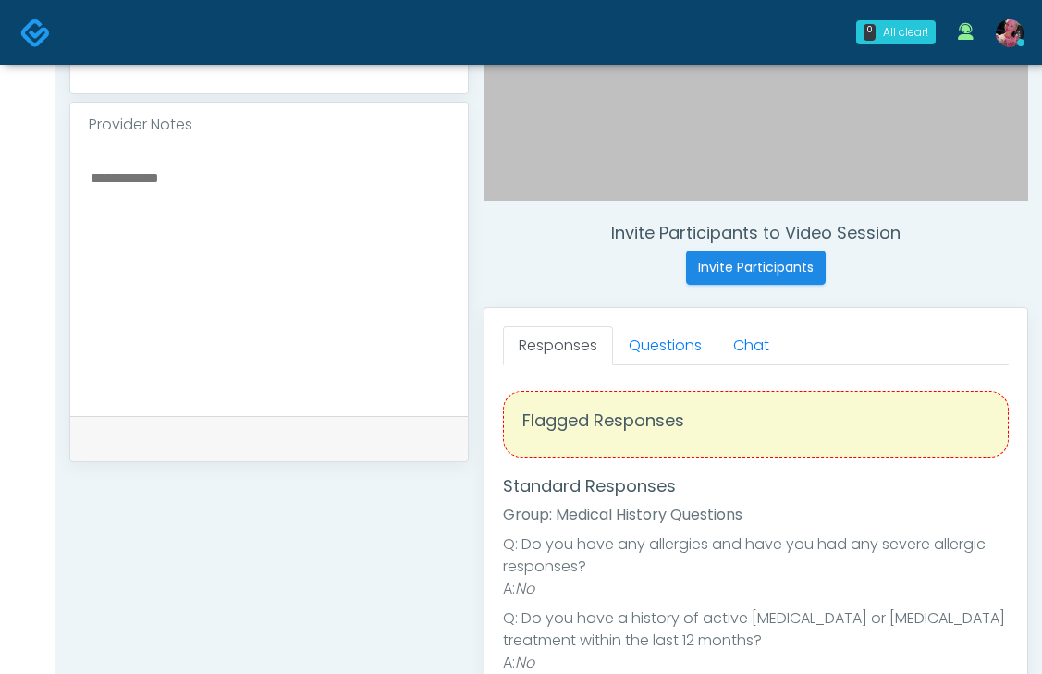
scroll to position [576, 0]
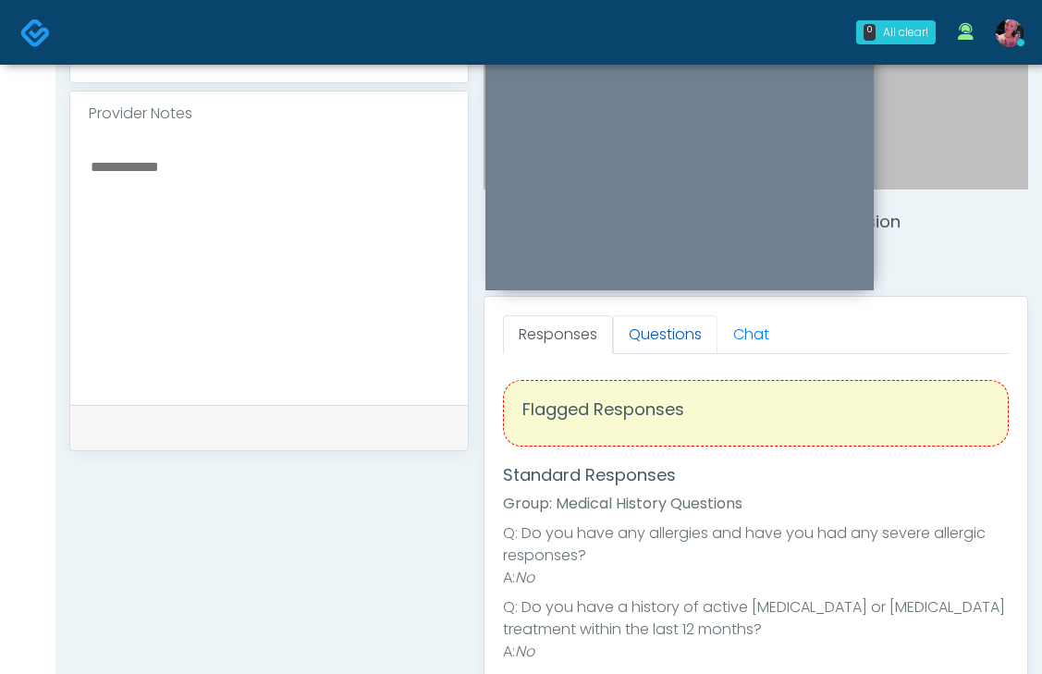
click at [673, 345] on link "Questions" at bounding box center [665, 334] width 104 height 39
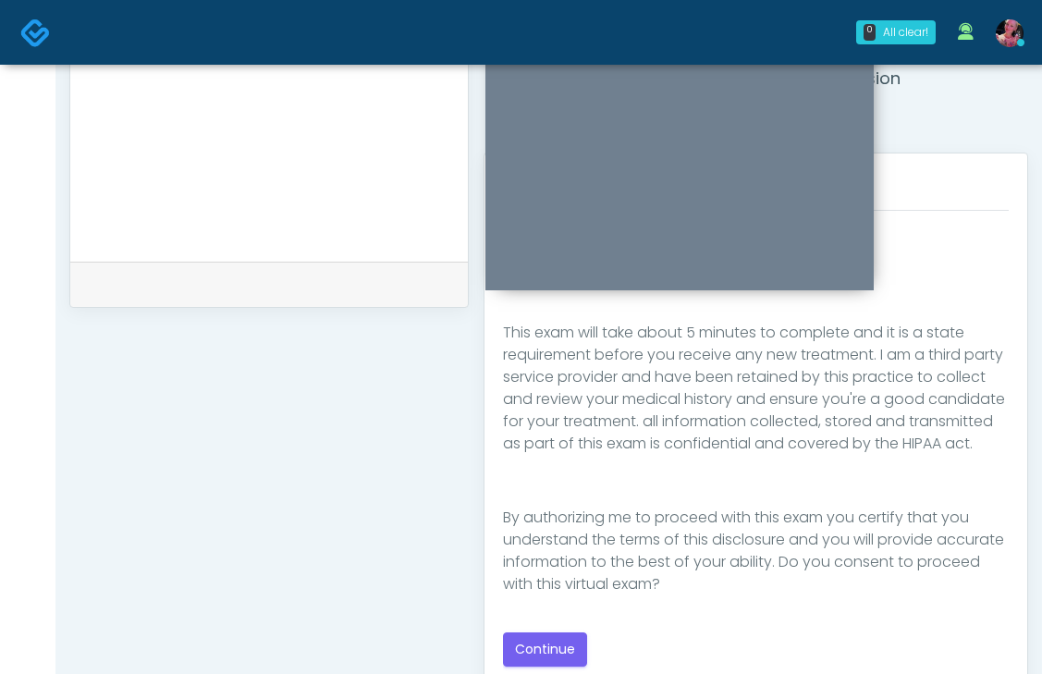
scroll to position [805, 0]
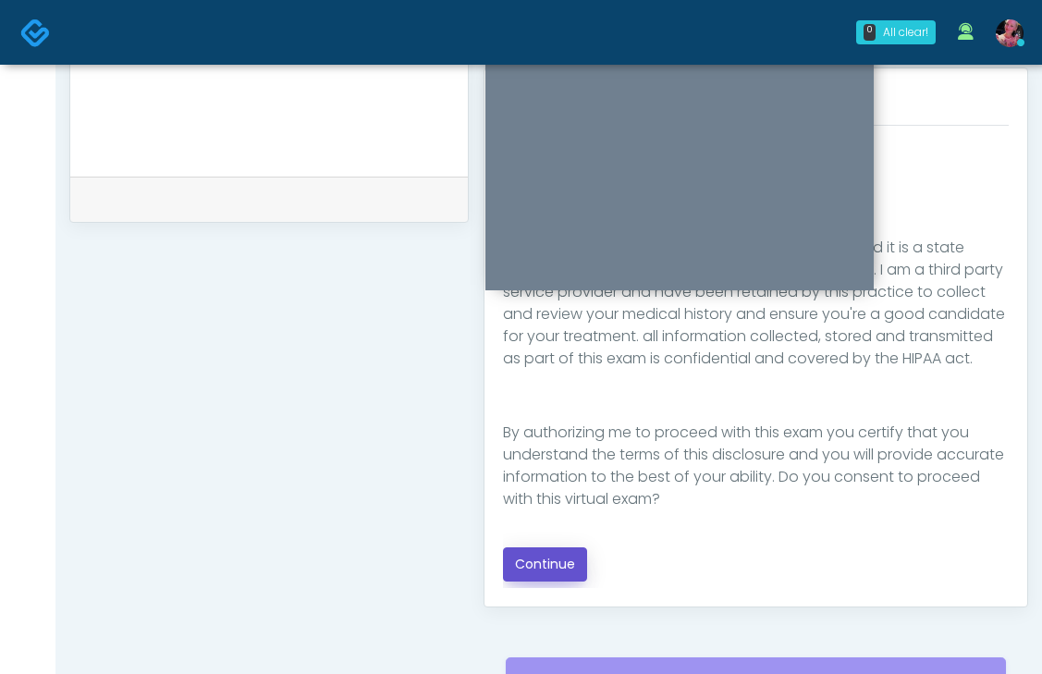
click at [570, 574] on button "Continue" at bounding box center [545, 564] width 84 height 34
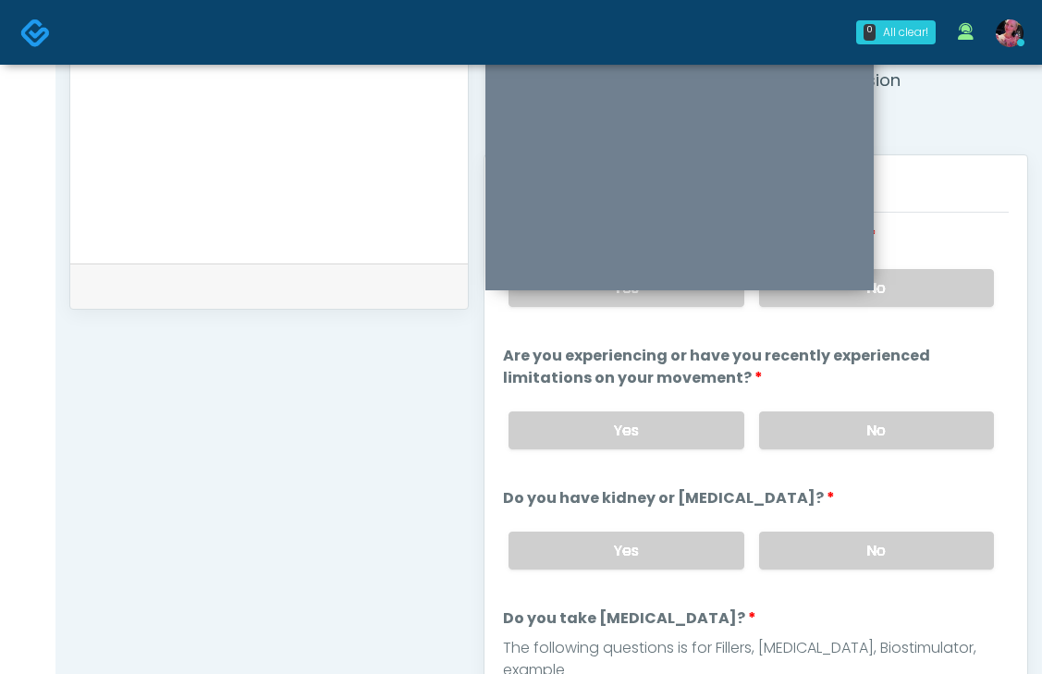
scroll to position [637, 0]
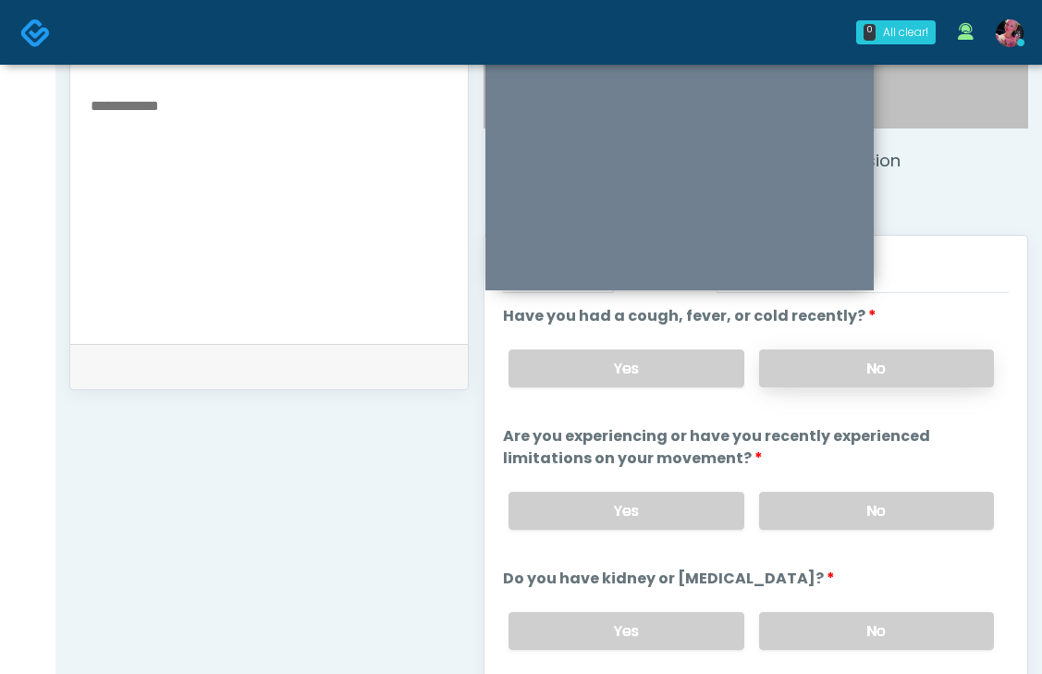
click at [798, 359] on label "No" at bounding box center [876, 369] width 235 height 38
click at [830, 534] on div "Yes No" at bounding box center [751, 511] width 515 height 68
click at [830, 515] on label "No" at bounding box center [876, 511] width 235 height 38
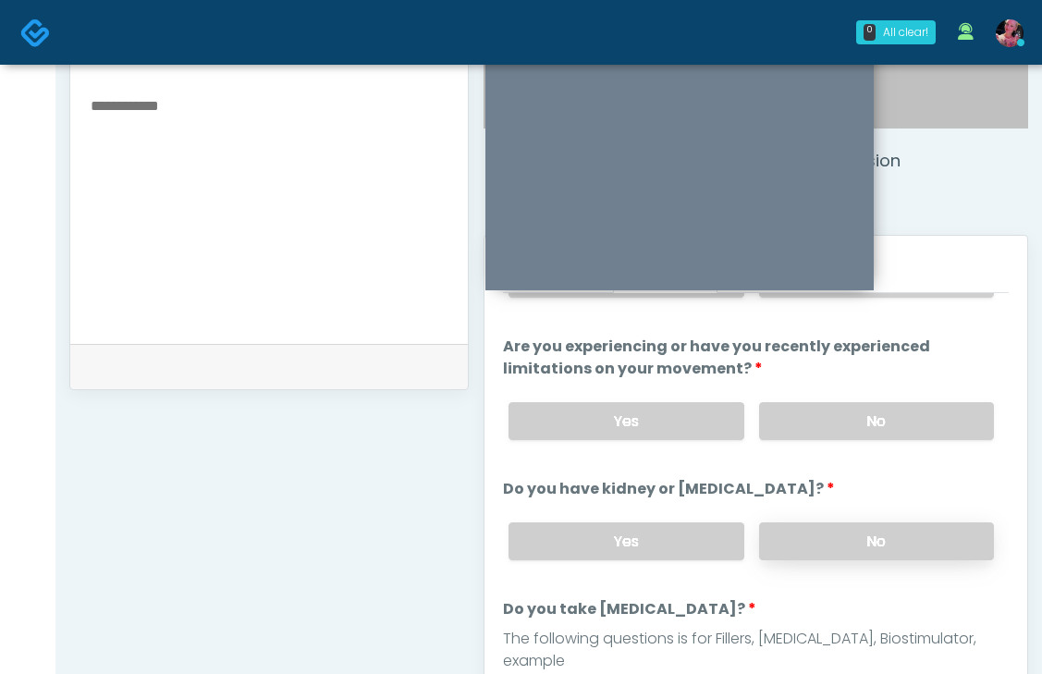
click at [826, 545] on label "No" at bounding box center [876, 541] width 235 height 38
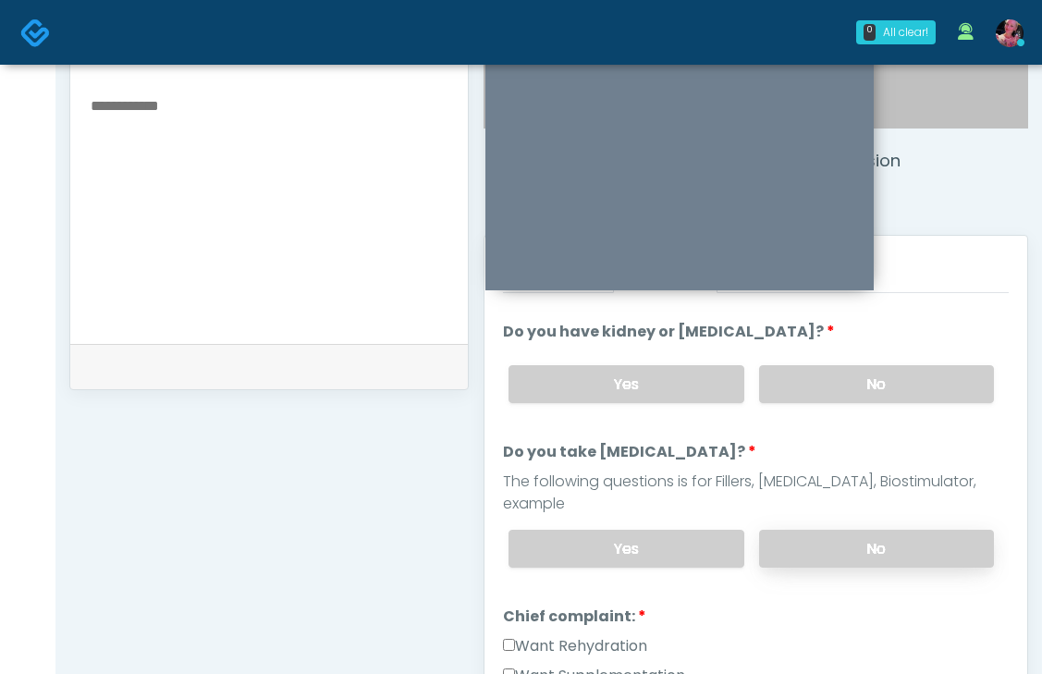
click at [824, 530] on label "No" at bounding box center [876, 549] width 235 height 38
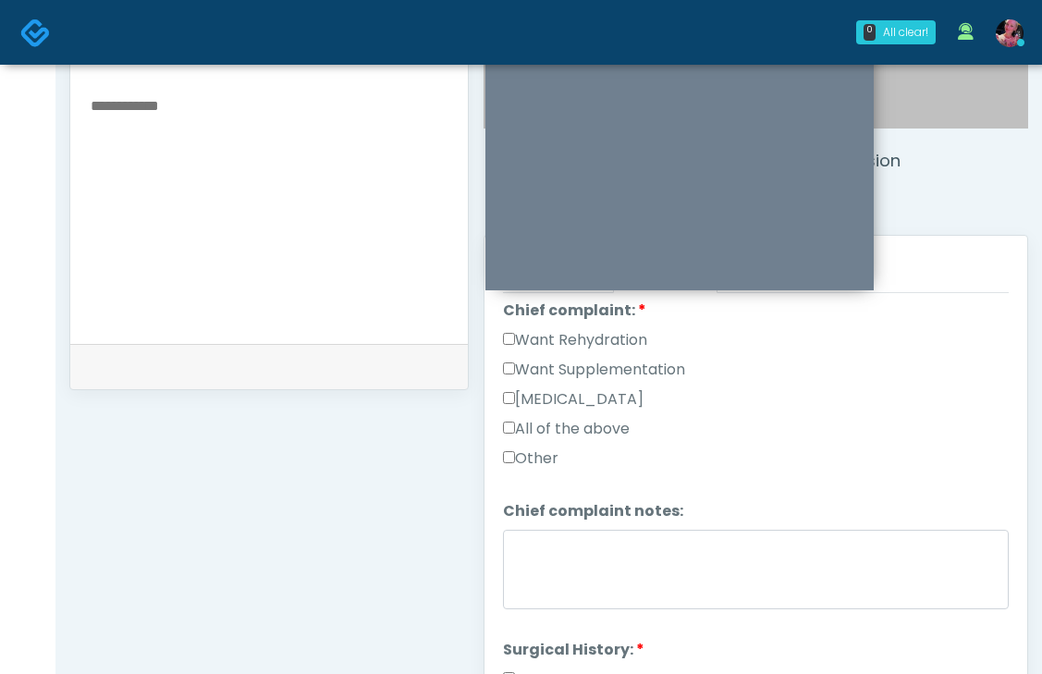
scroll to position [558, 0]
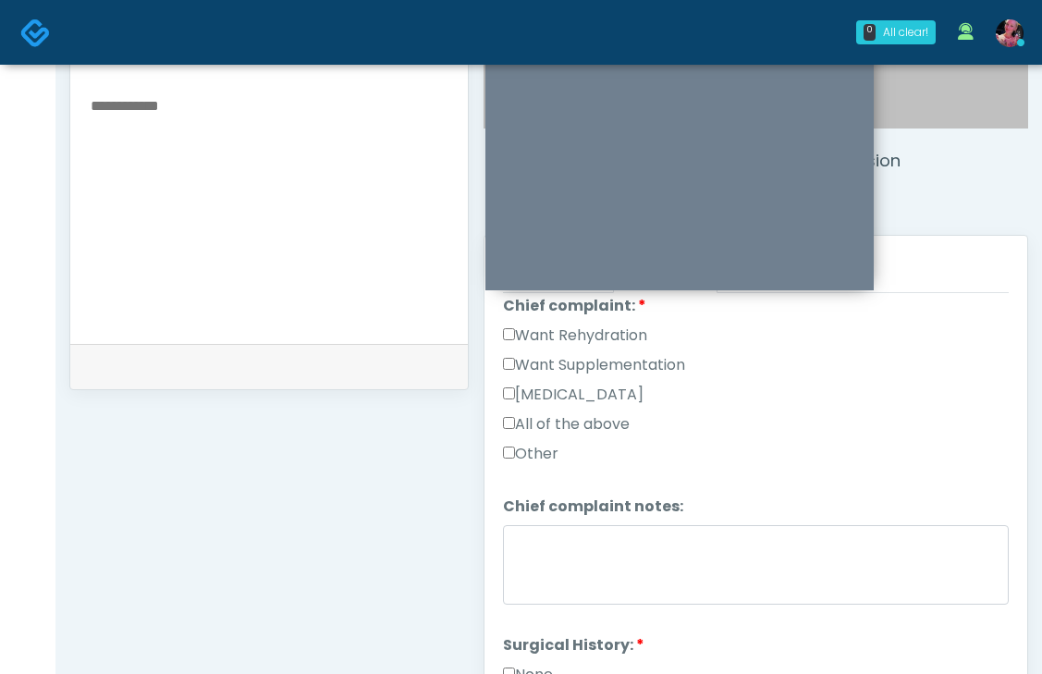
click at [592, 325] on label "Want Rehydration" at bounding box center [575, 336] width 144 height 22
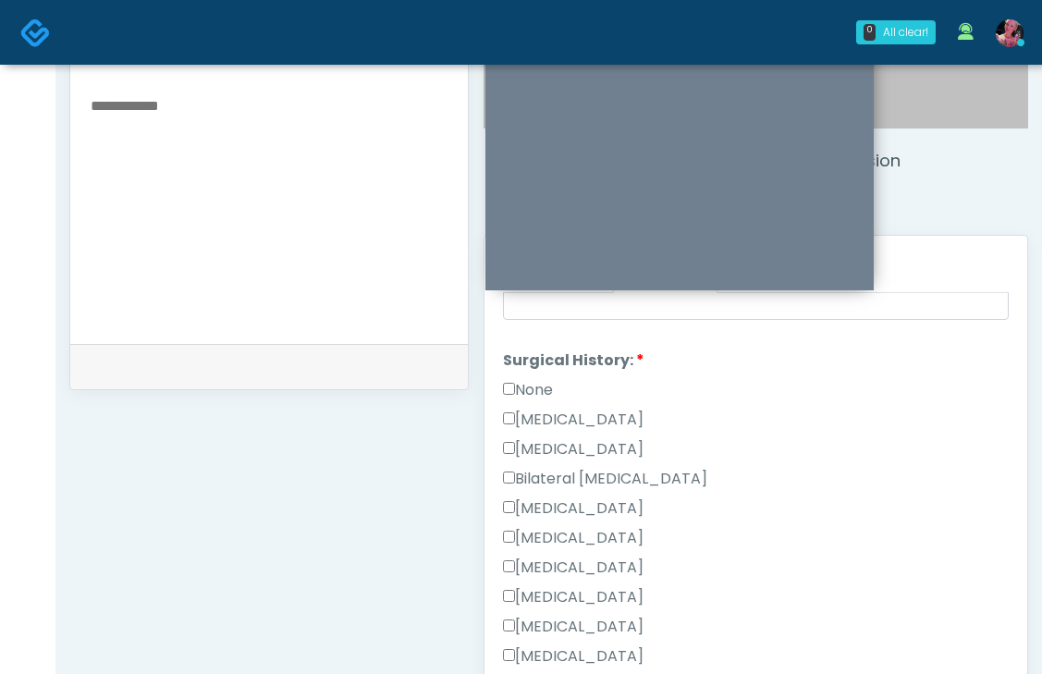
click at [529, 379] on label "None" at bounding box center [528, 390] width 50 height 22
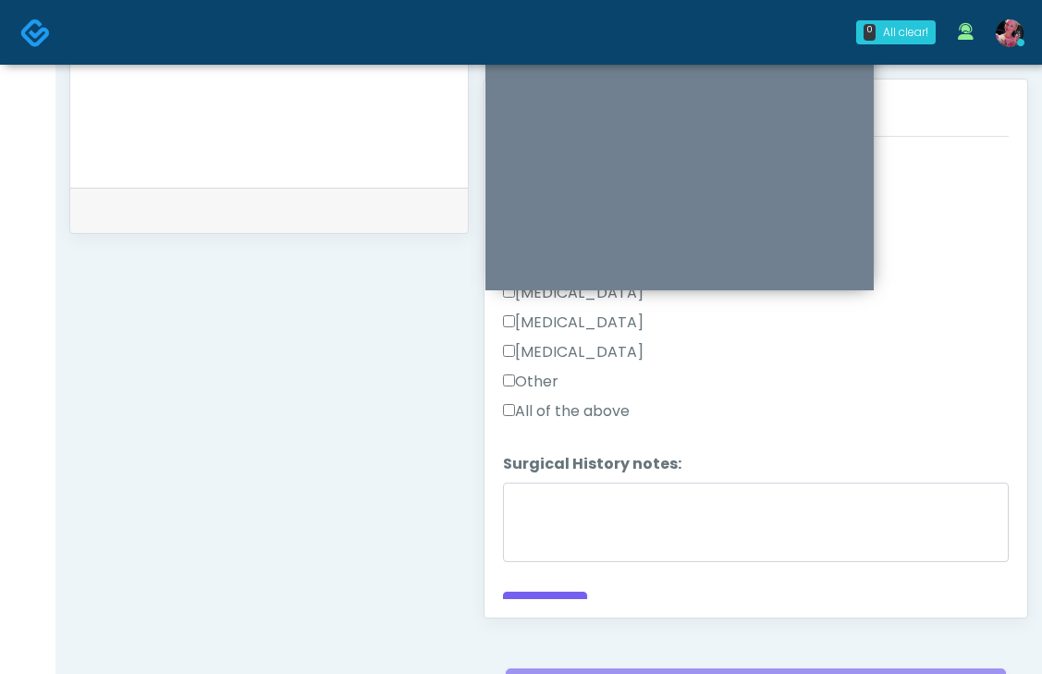
scroll to position [814, 0]
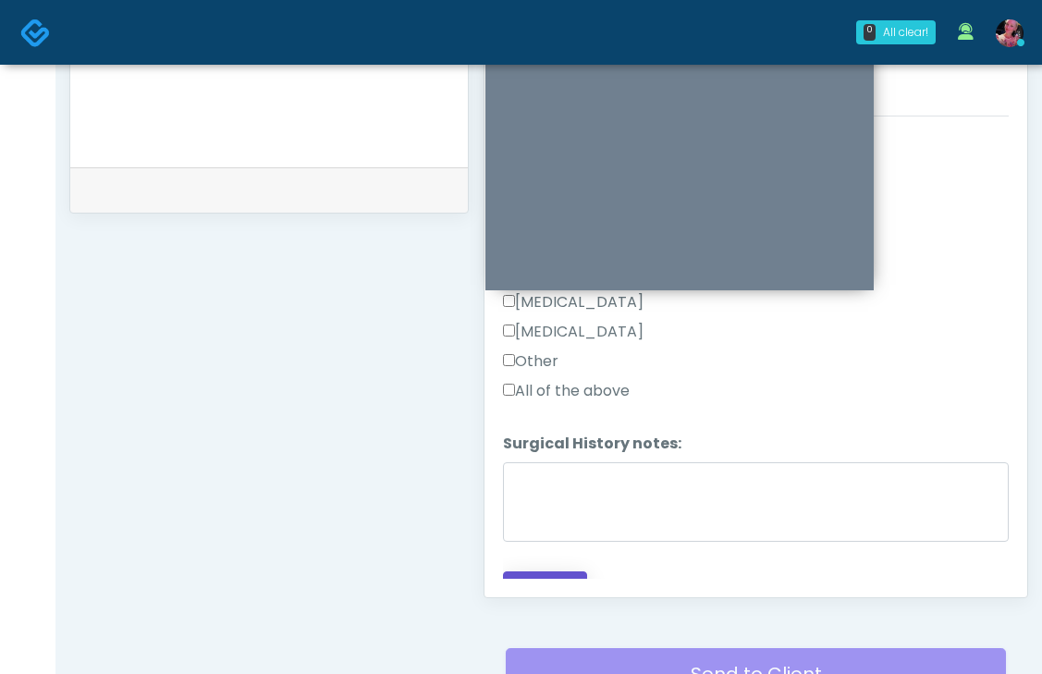
click at [531, 578] on button "Continue" at bounding box center [545, 589] width 84 height 34
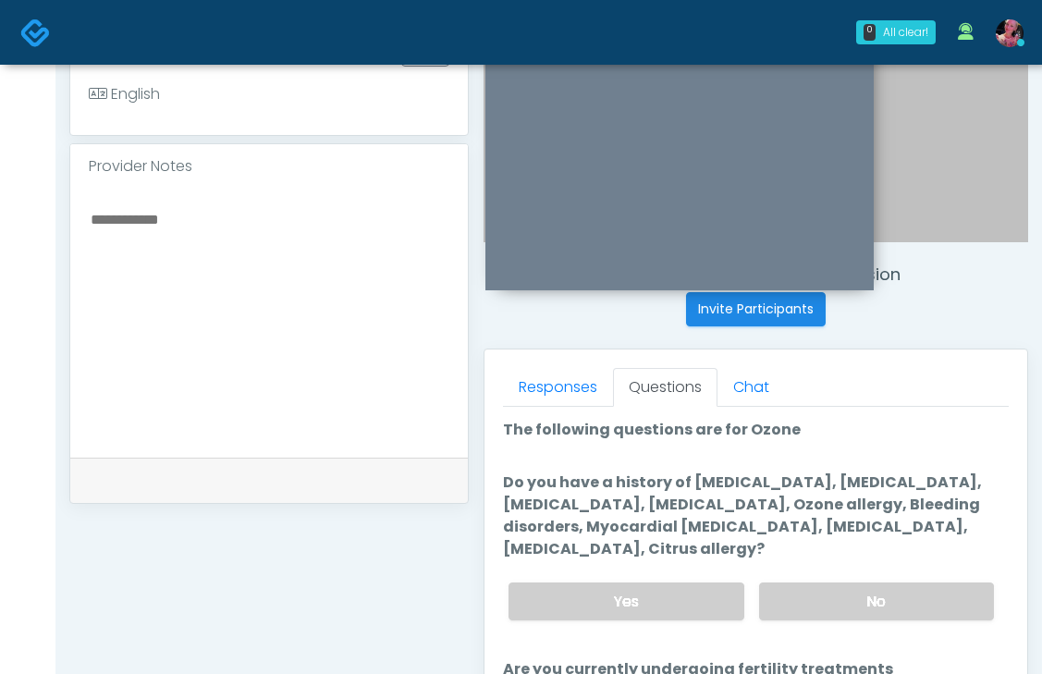
scroll to position [498, 0]
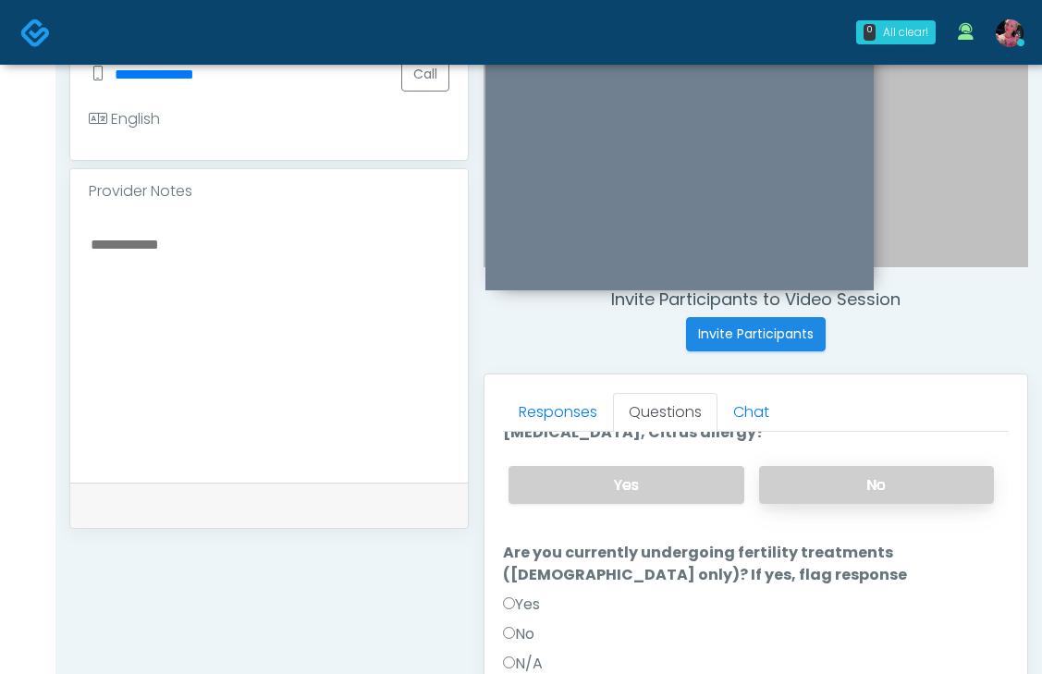
click at [760, 496] on label "No" at bounding box center [876, 485] width 235 height 38
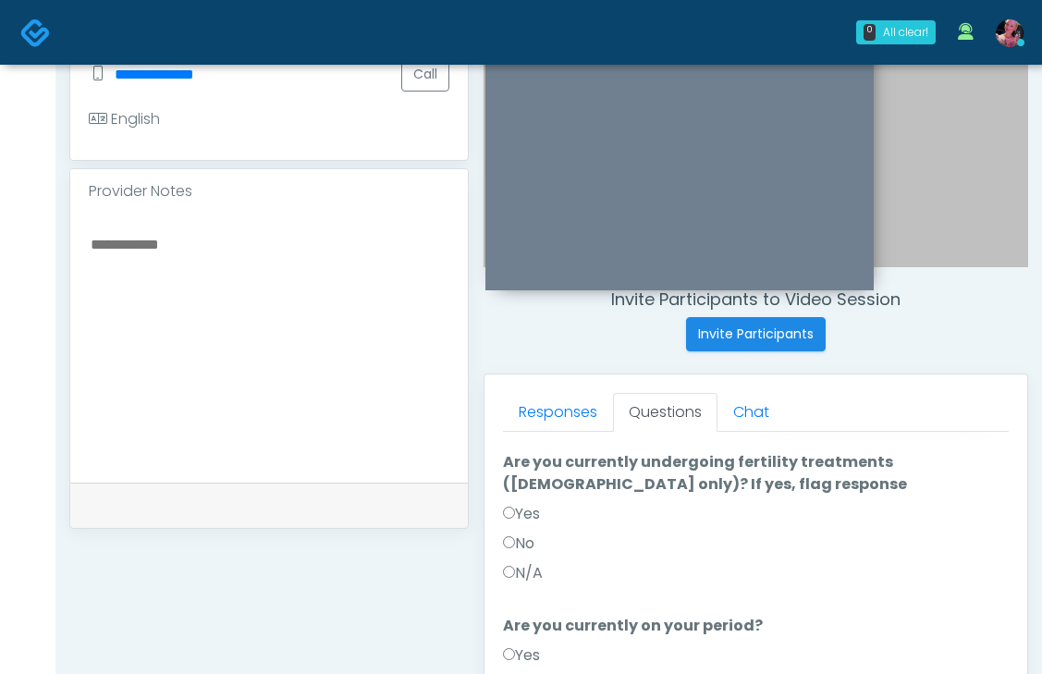
scroll to position [247, 0]
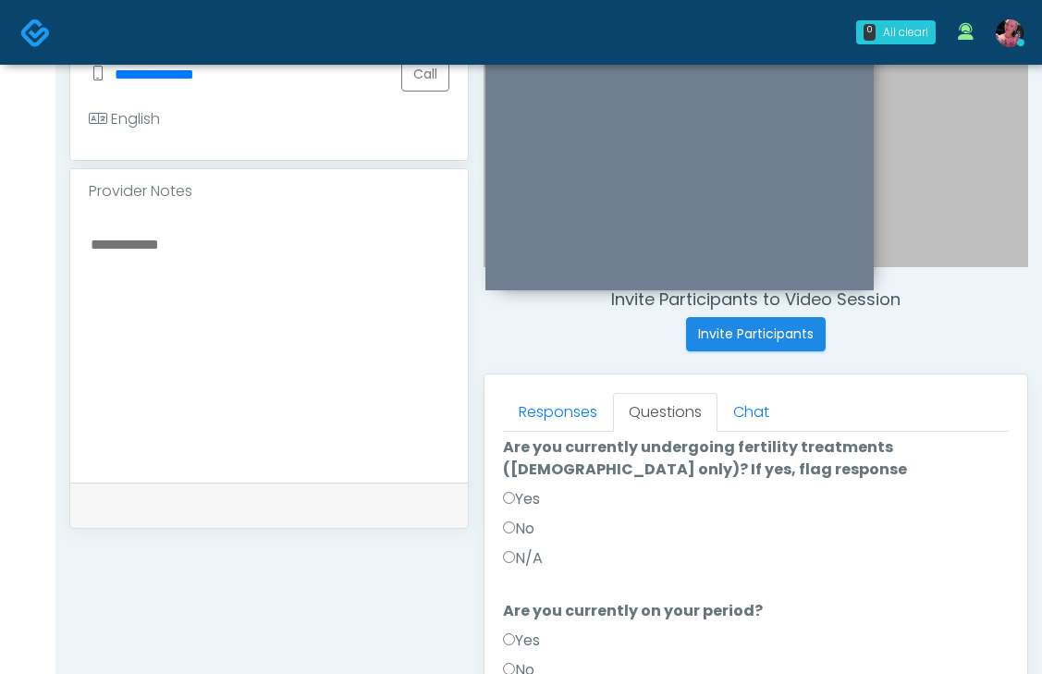
click at [528, 577] on ol "The following questions are for Ozone The following questions are for Ozone Do …" at bounding box center [756, 518] width 506 height 642
click at [528, 572] on div "N/A" at bounding box center [756, 562] width 506 height 30
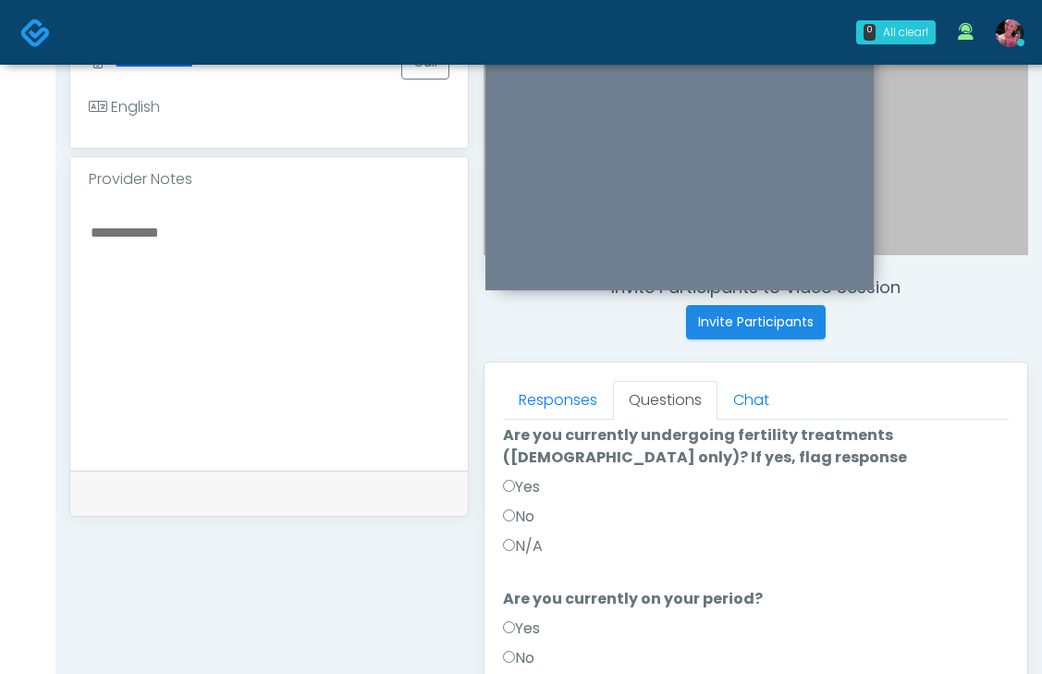
click at [529, 544] on label "N/A" at bounding box center [523, 546] width 40 height 22
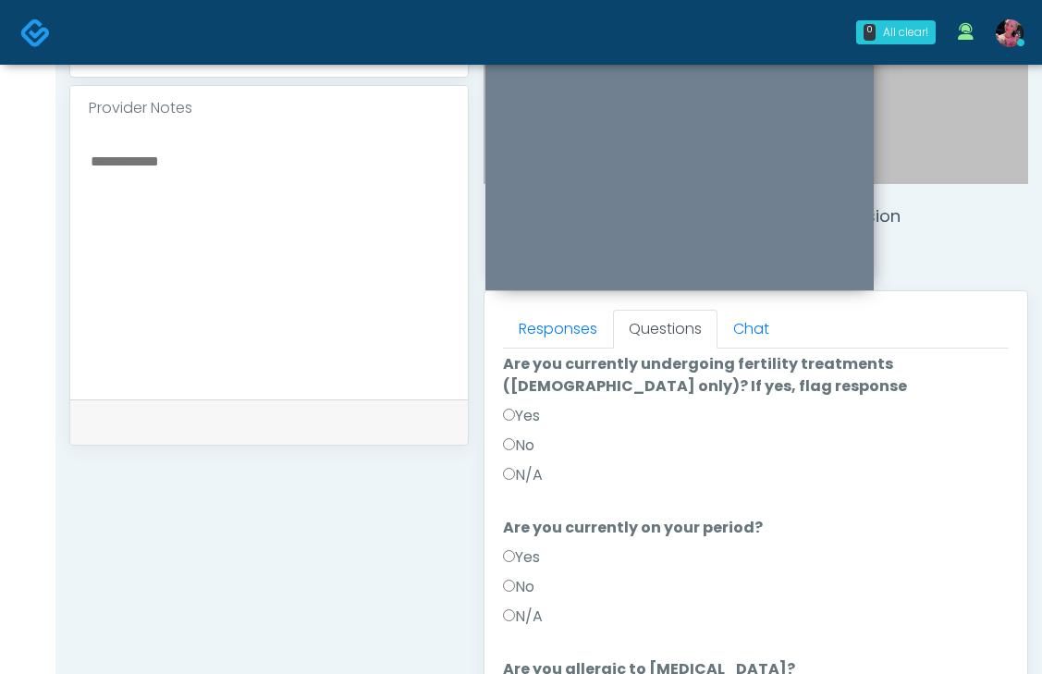
click at [529, 439] on label "No" at bounding box center [518, 446] width 31 height 22
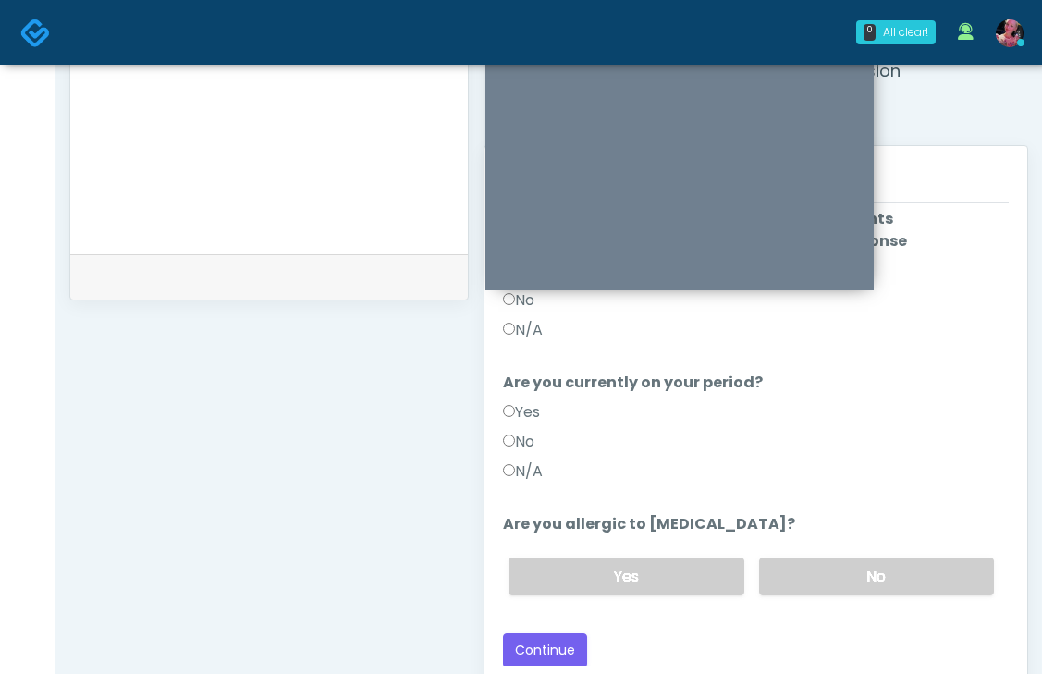
scroll to position [739, 0]
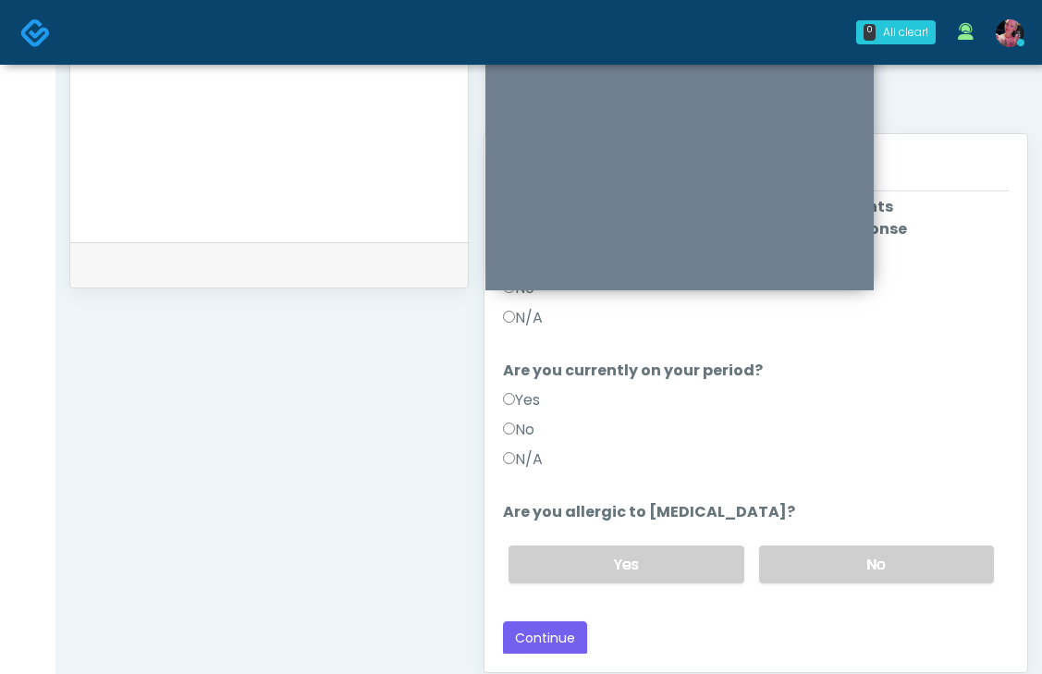
click at [523, 424] on label "No" at bounding box center [518, 430] width 31 height 22
click at [797, 548] on label "No" at bounding box center [876, 565] width 235 height 38
click at [550, 633] on button "Continue" at bounding box center [545, 638] width 84 height 34
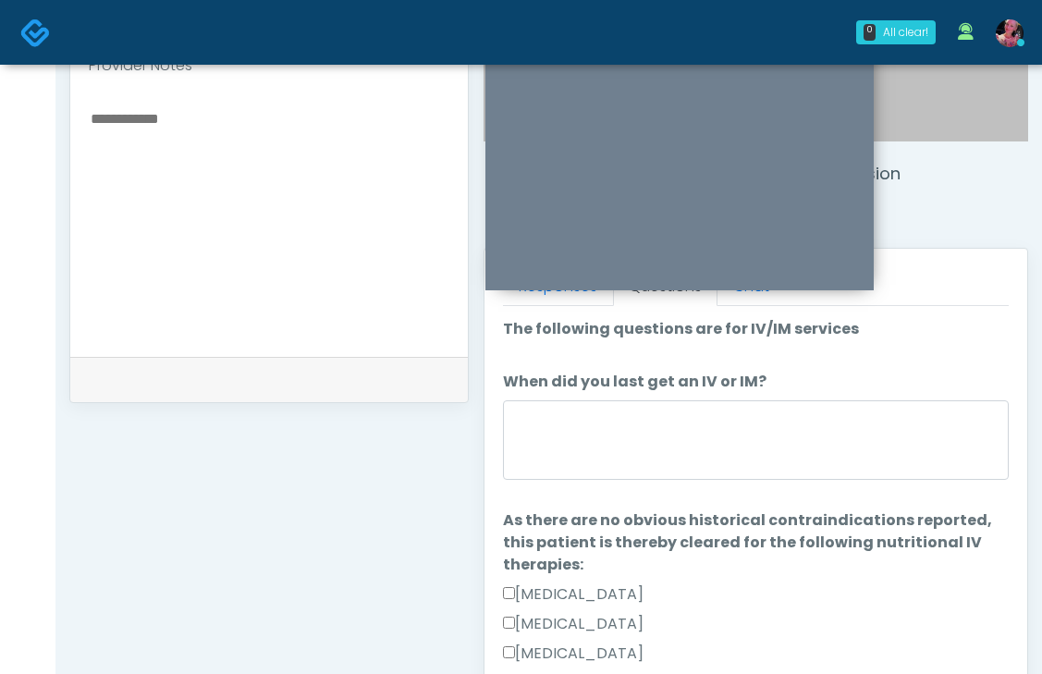
scroll to position [612, 0]
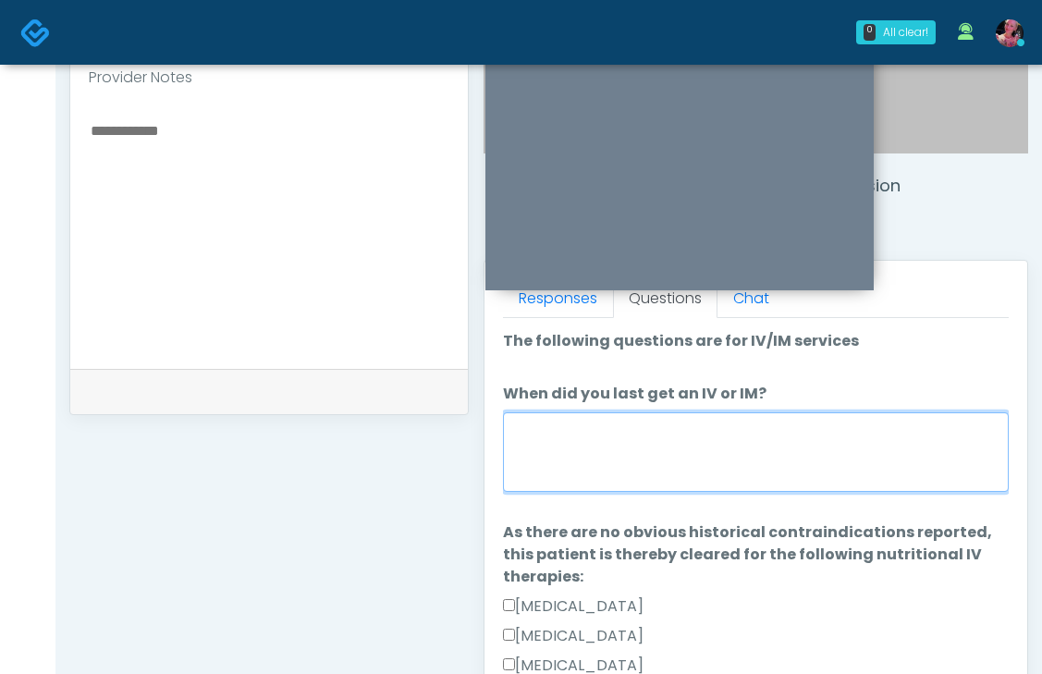
click at [781, 461] on textarea "When did you last get an IV or IM?" at bounding box center [756, 452] width 506 height 80
type textarea "*"
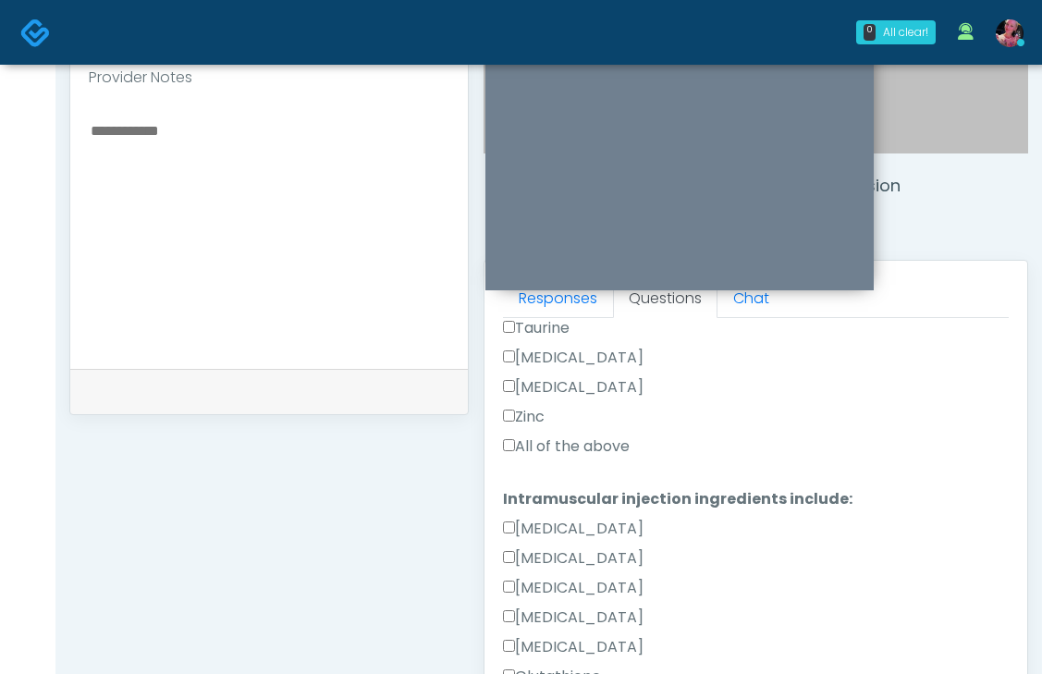
type textarea "**********"
click at [597, 436] on label "All of the above" at bounding box center [566, 447] width 127 height 22
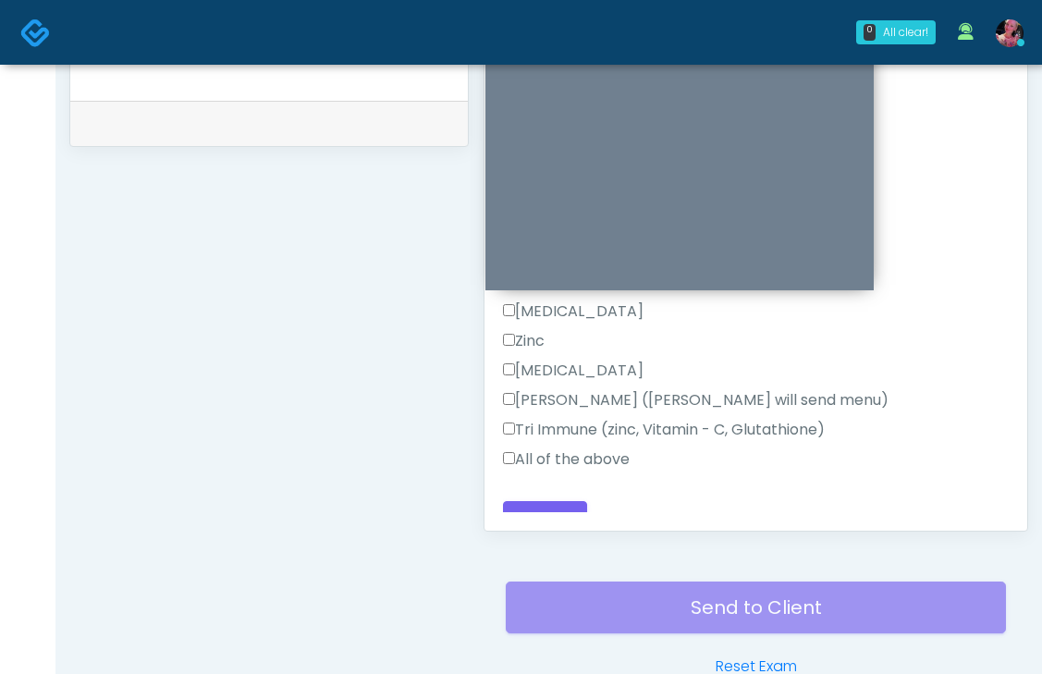
scroll to position [895, 0]
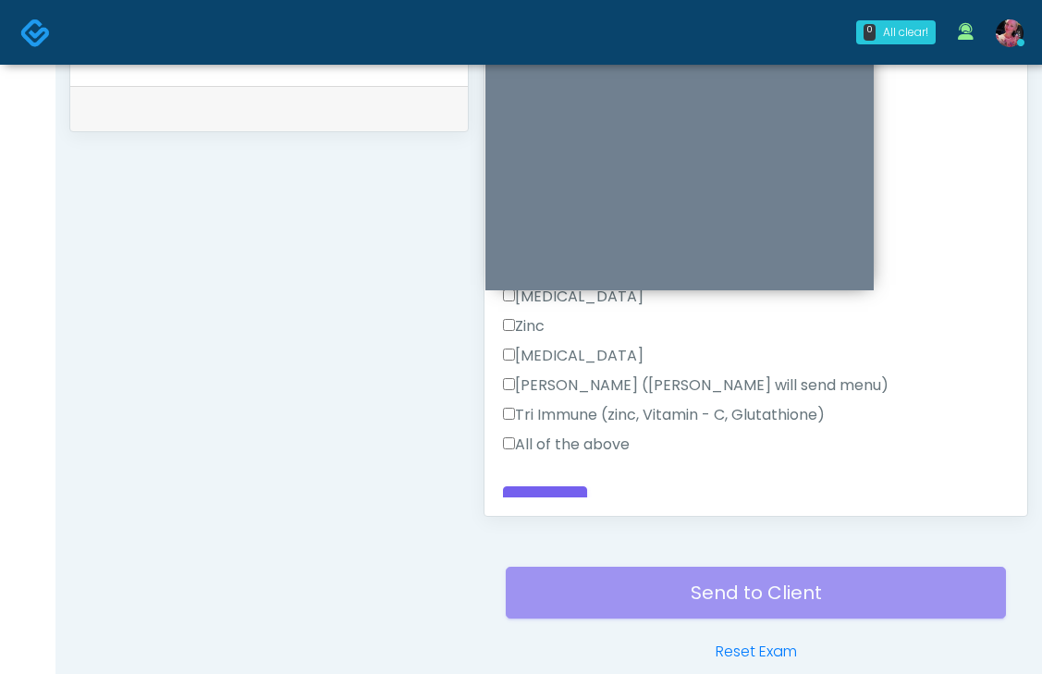
click at [577, 434] on label "All of the above" at bounding box center [566, 445] width 127 height 22
click at [547, 495] on button "Continue" at bounding box center [545, 503] width 84 height 34
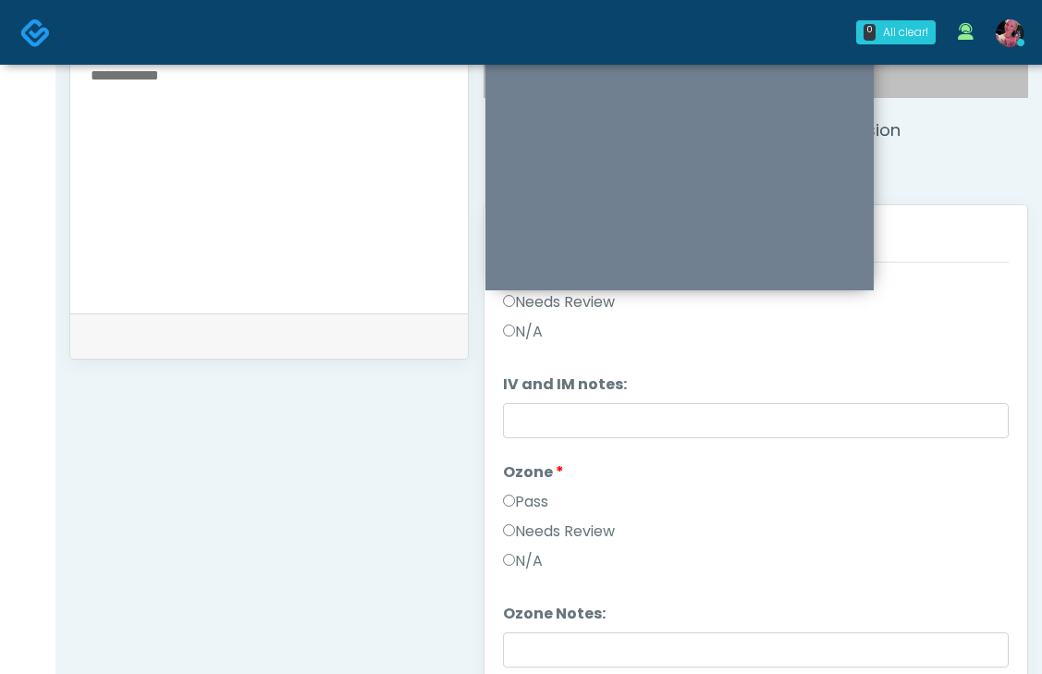
scroll to position [0, 0]
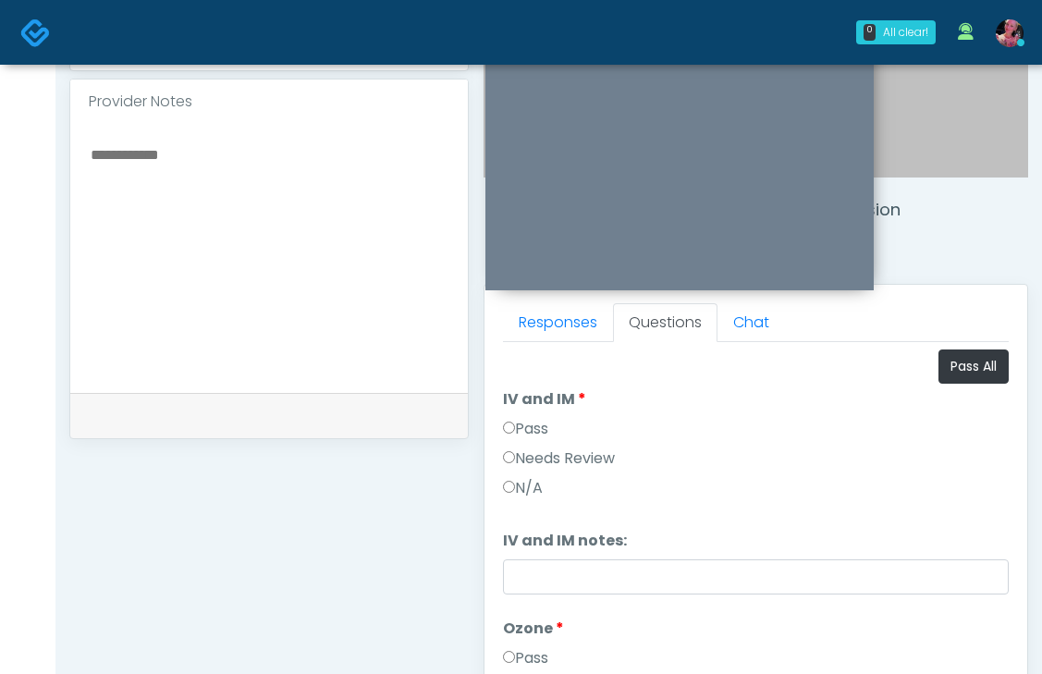
click at [532, 429] on label "Pass" at bounding box center [525, 429] width 45 height 22
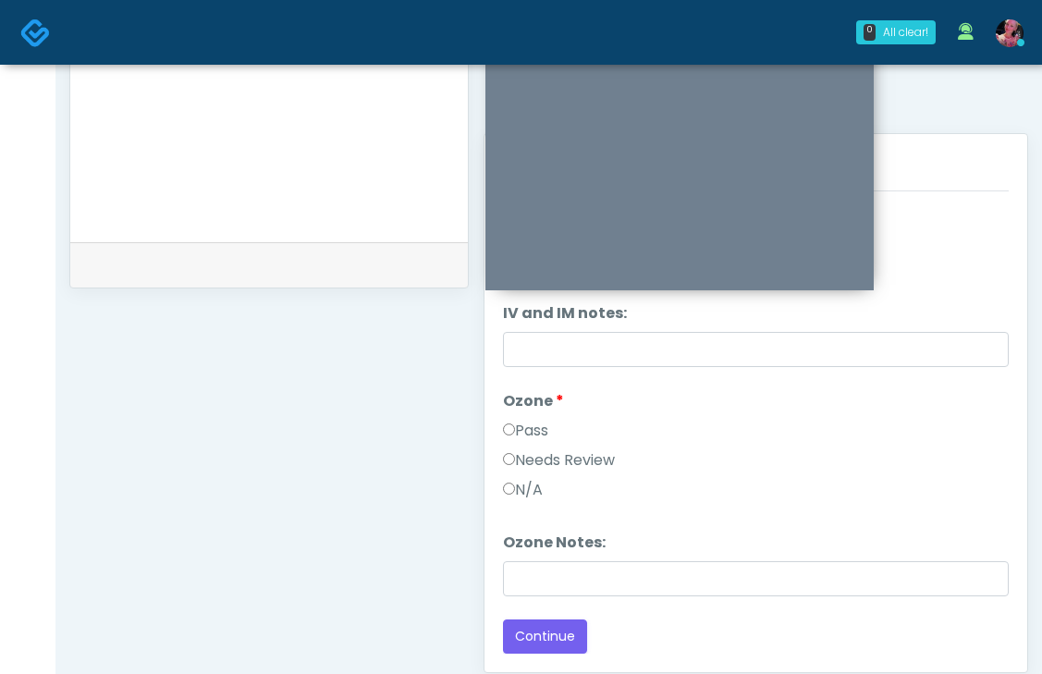
click at [536, 408] on label "Ozone" at bounding box center [533, 401] width 61 height 22
click at [536, 422] on label "Pass" at bounding box center [525, 431] width 45 height 22
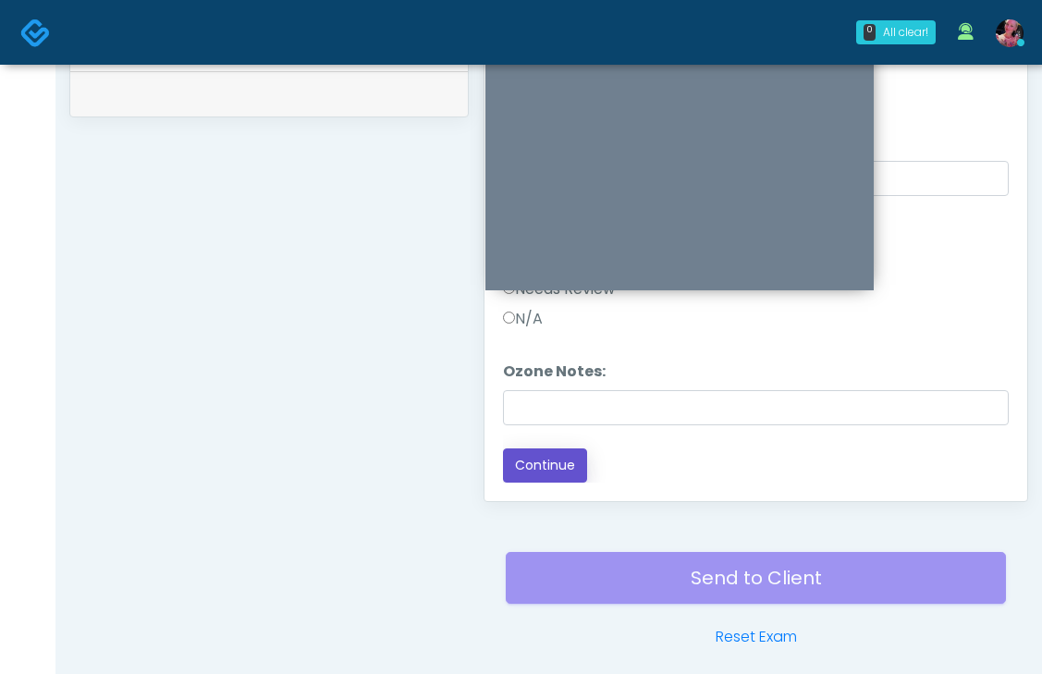
click at [552, 474] on button "Continue" at bounding box center [545, 466] width 84 height 34
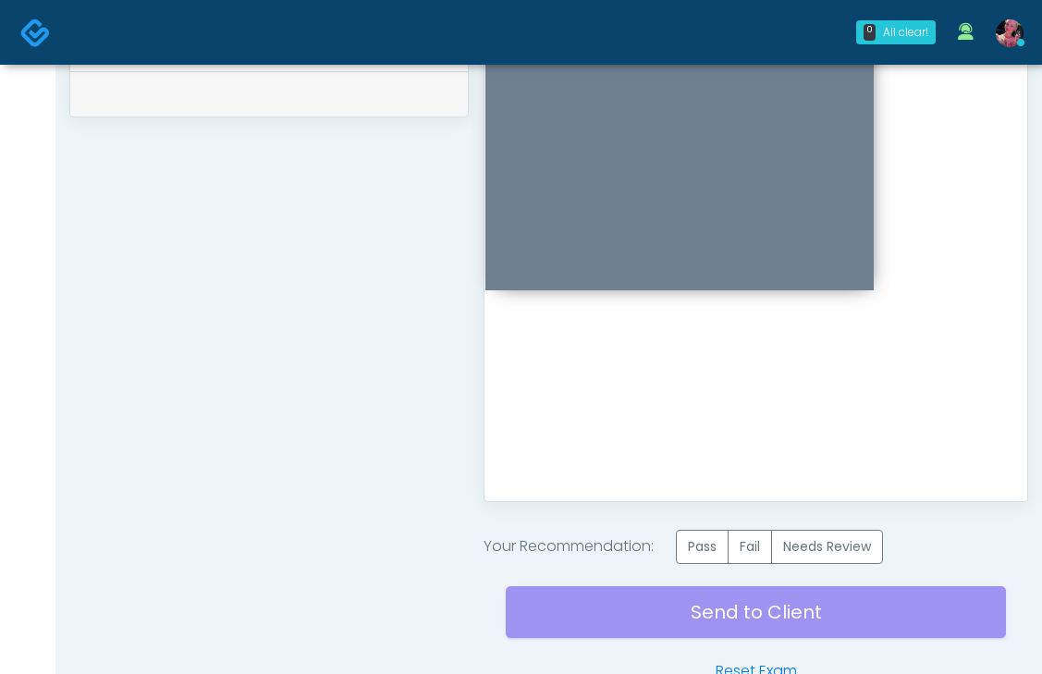
click at [683, 541] on label "Pass" at bounding box center [702, 547] width 53 height 34
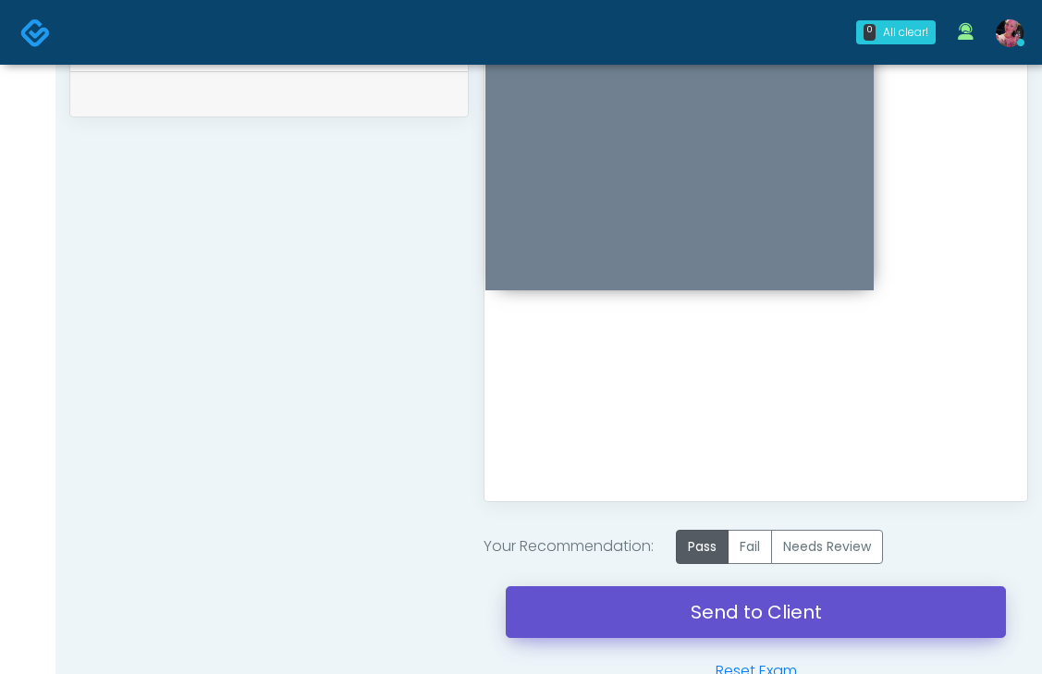
click at [684, 617] on link "Send to Client" at bounding box center [756, 612] width 500 height 52
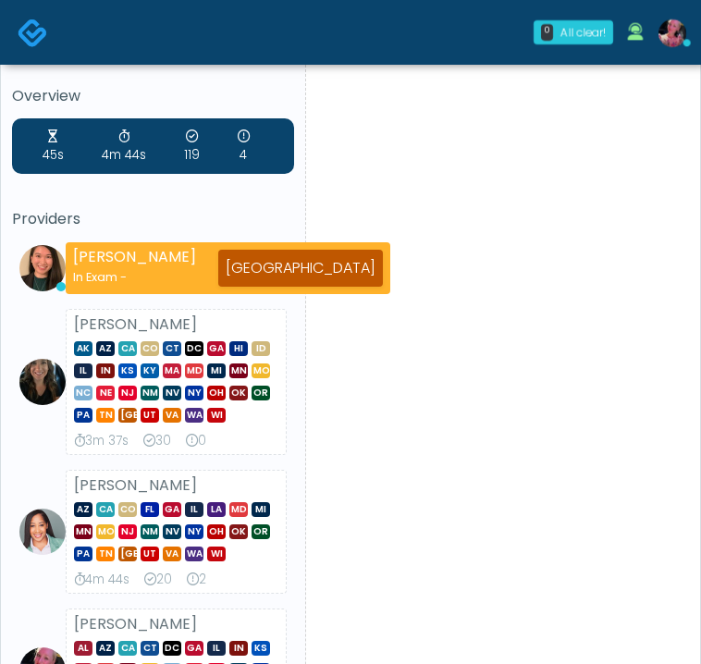
scroll to position [12, 0]
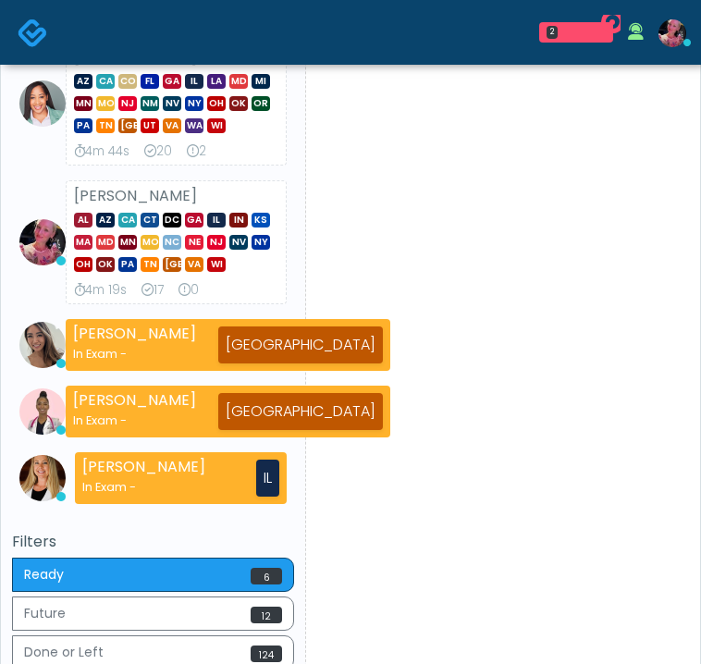
scroll to position [599, 0]
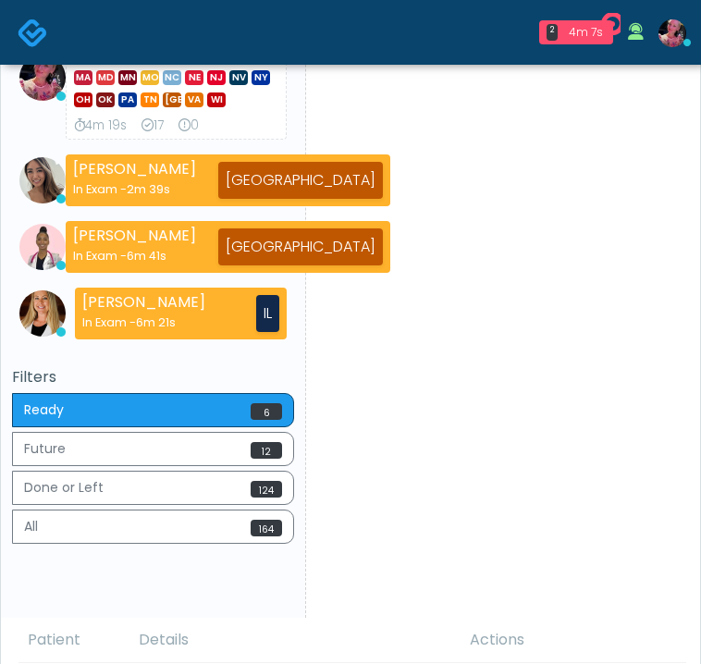
click at [3, 199] on div "Overview 45s 4m 44s 121 4 Providers [PERSON_NAME] AK AZ CA CO CT DC [GEOGRAPHIC…" at bounding box center [153, 38] width 305 height 1160
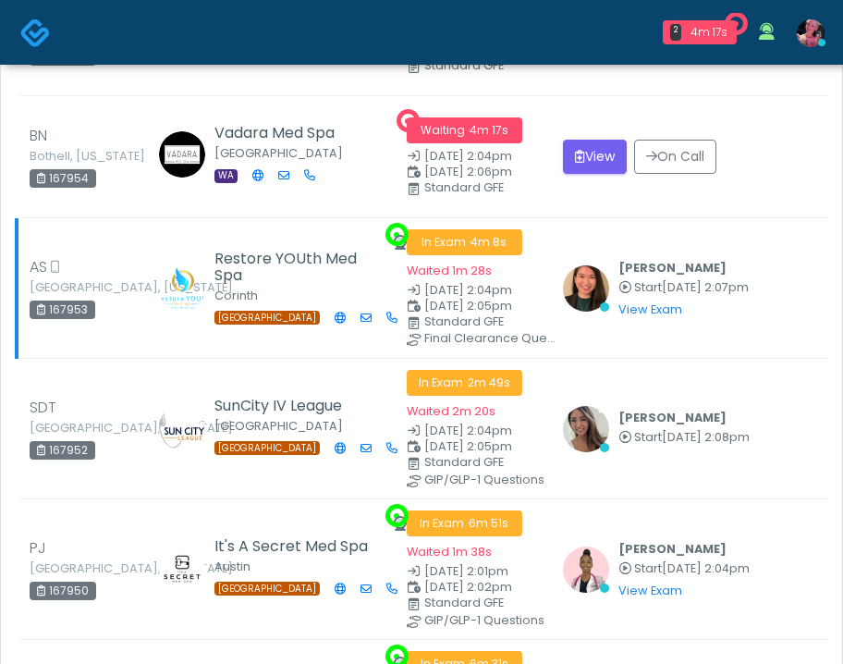
scroll to position [1495, 0]
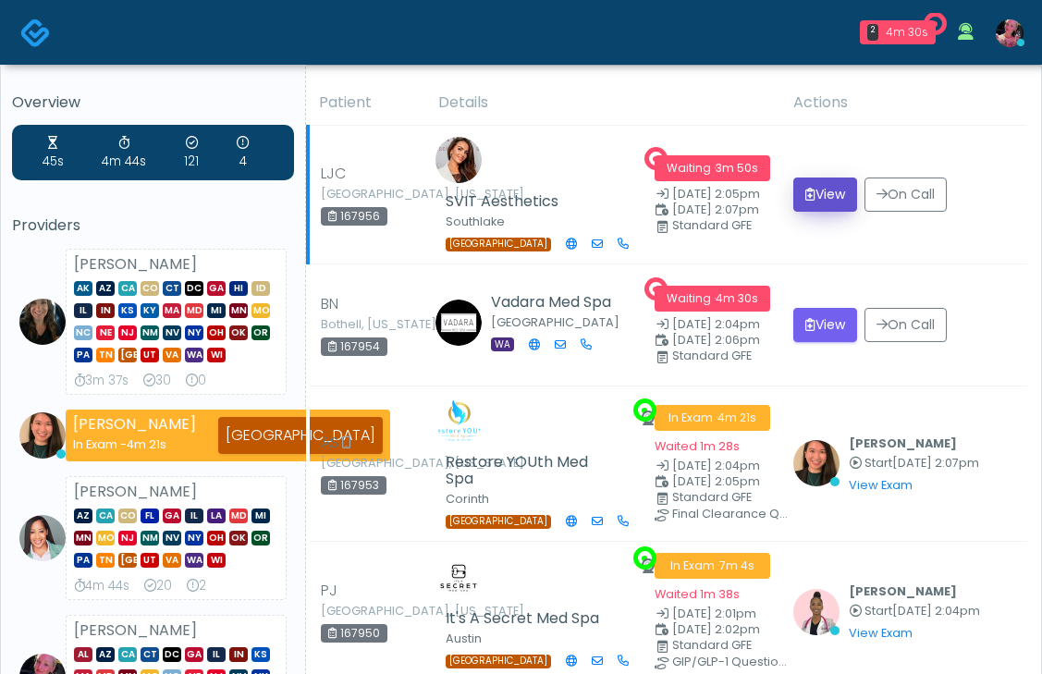
click at [841, 199] on button "View" at bounding box center [825, 195] width 64 height 34
click at [838, 203] on button "View" at bounding box center [825, 195] width 64 height 34
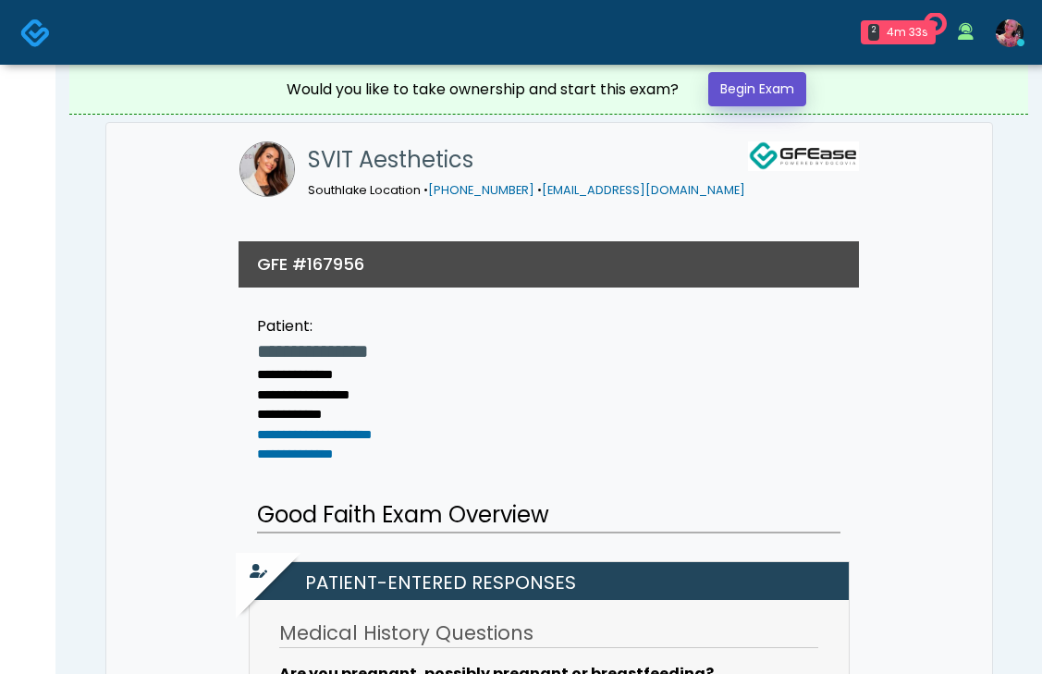
click at [763, 84] on link "Begin Exam" at bounding box center [757, 89] width 98 height 34
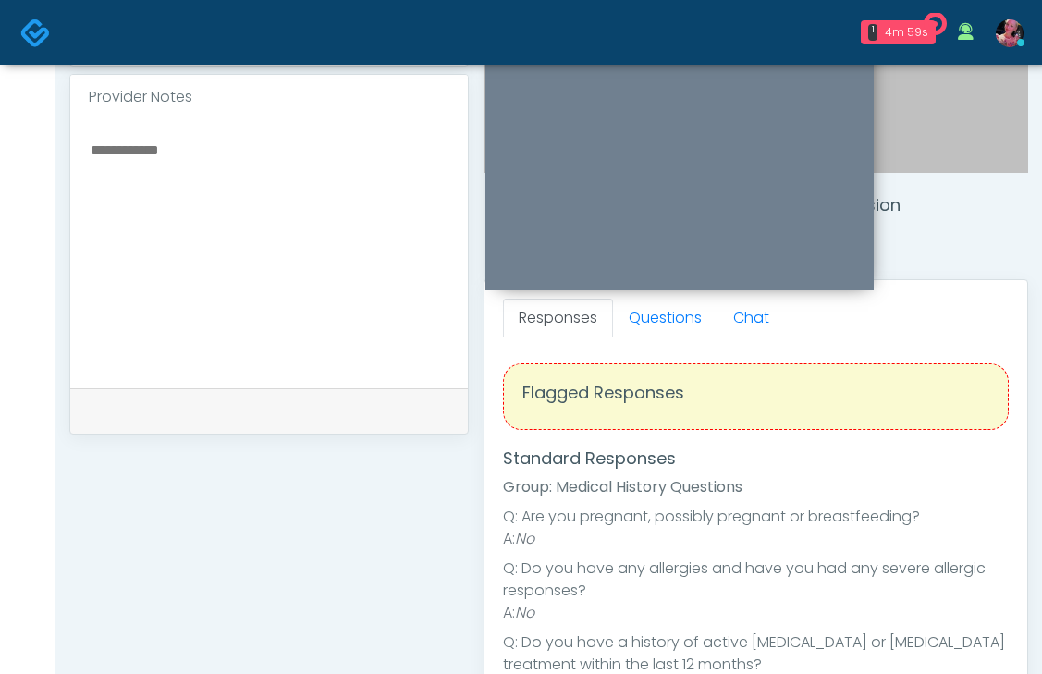
scroll to position [565, 0]
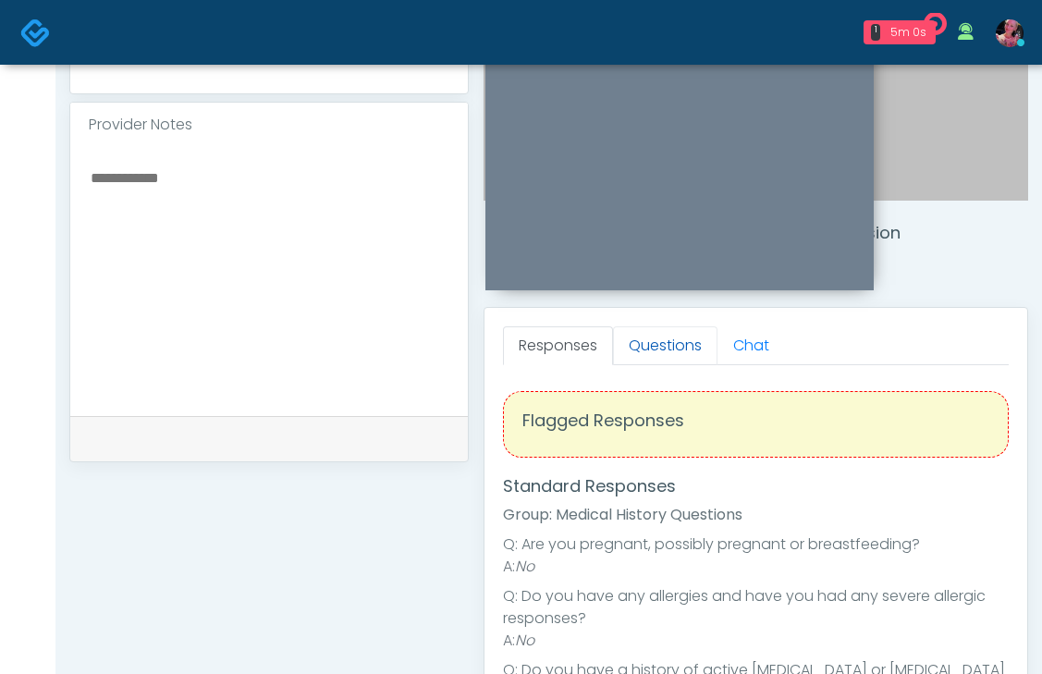
click at [668, 354] on link "Questions" at bounding box center [665, 345] width 104 height 39
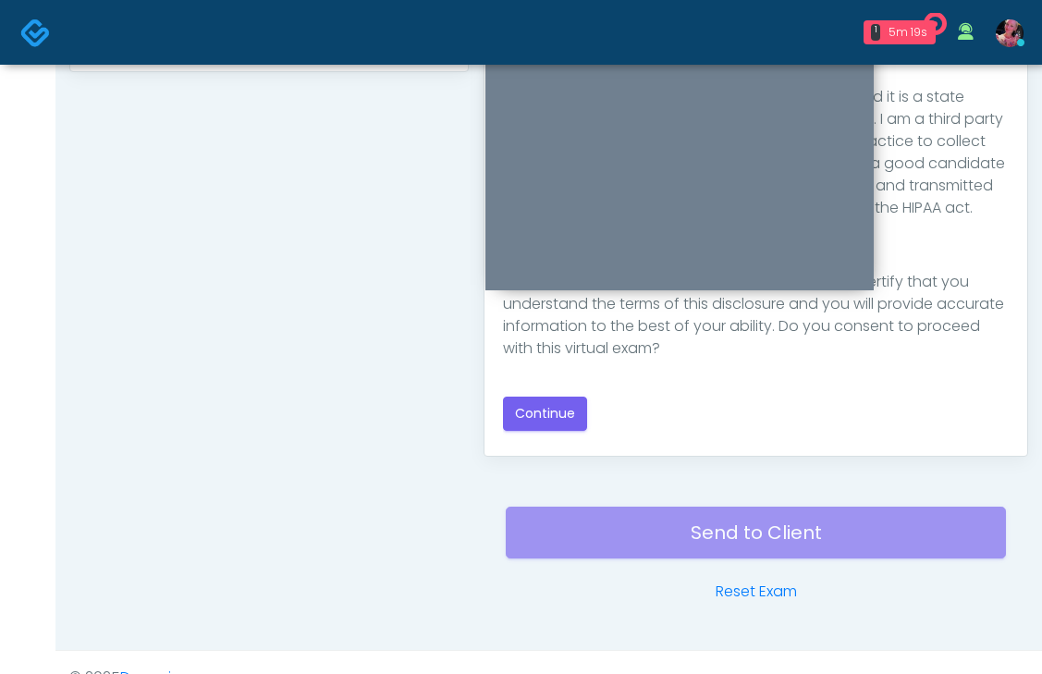
scroll to position [986, 0]
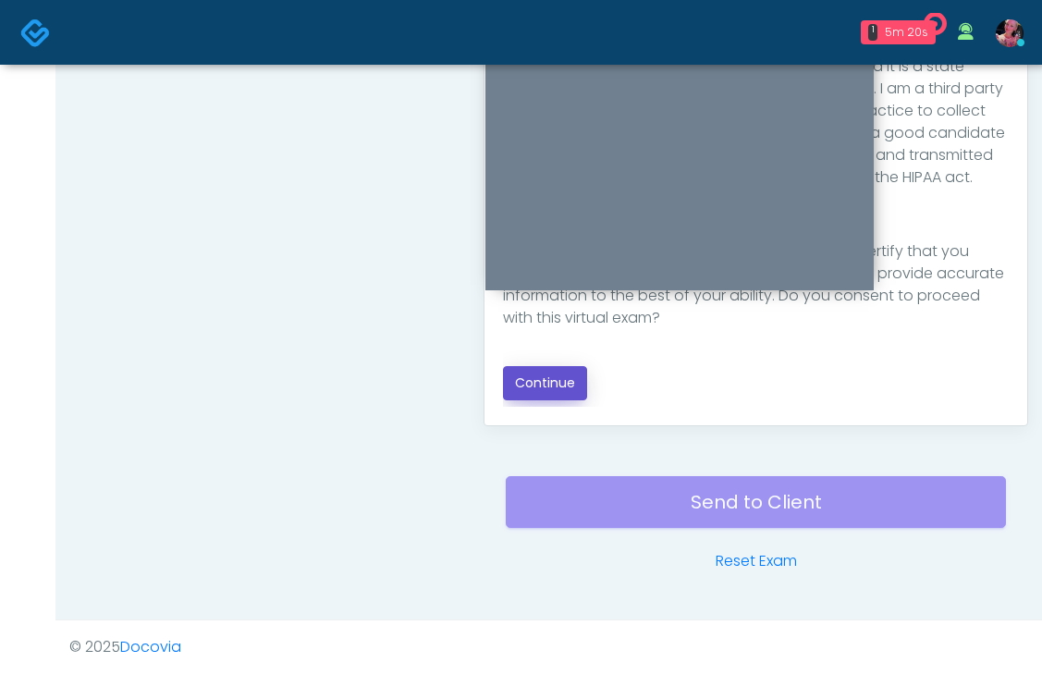
click at [556, 387] on button "Continue" at bounding box center [545, 383] width 84 height 34
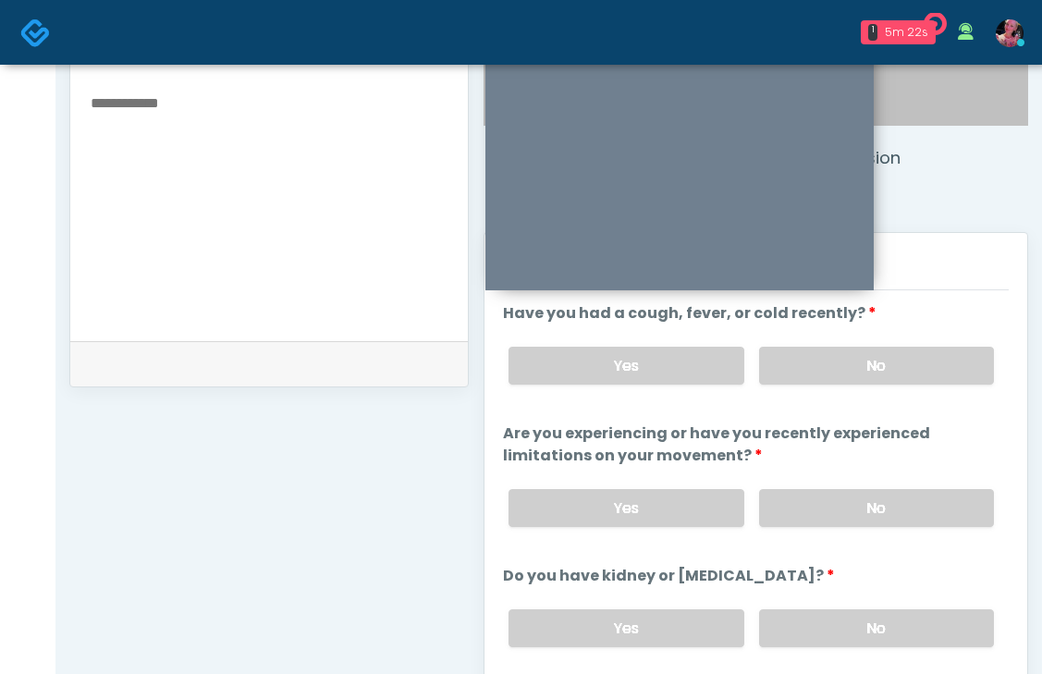
scroll to position [640, 0]
click at [901, 382] on label "No" at bounding box center [876, 366] width 235 height 38
click at [874, 513] on label "No" at bounding box center [876, 508] width 235 height 38
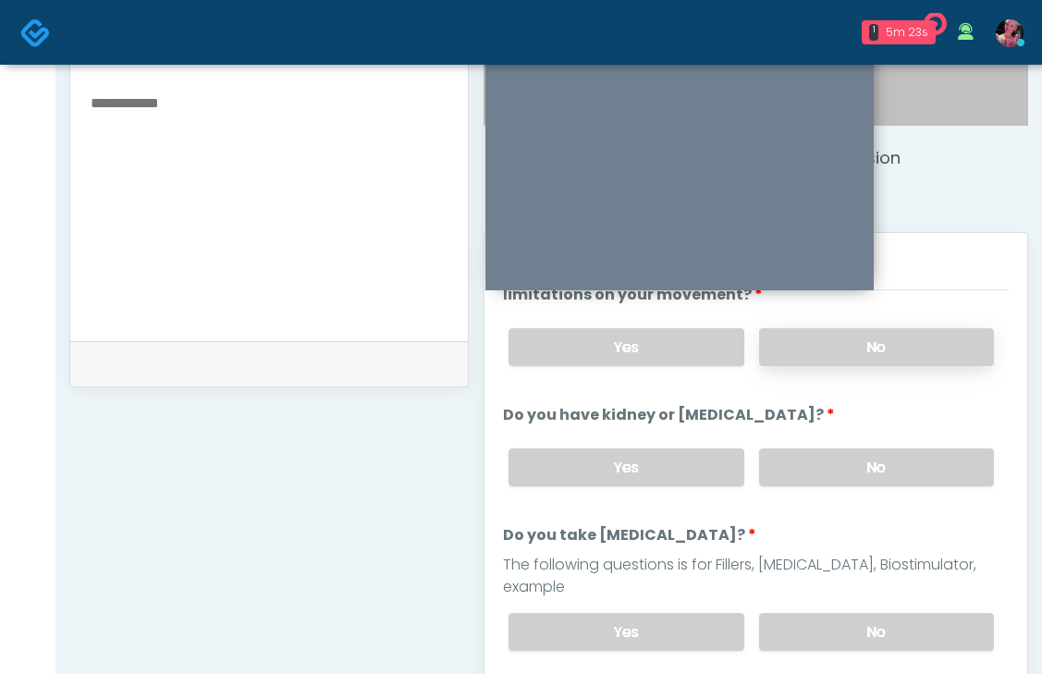
scroll to position [181, 0]
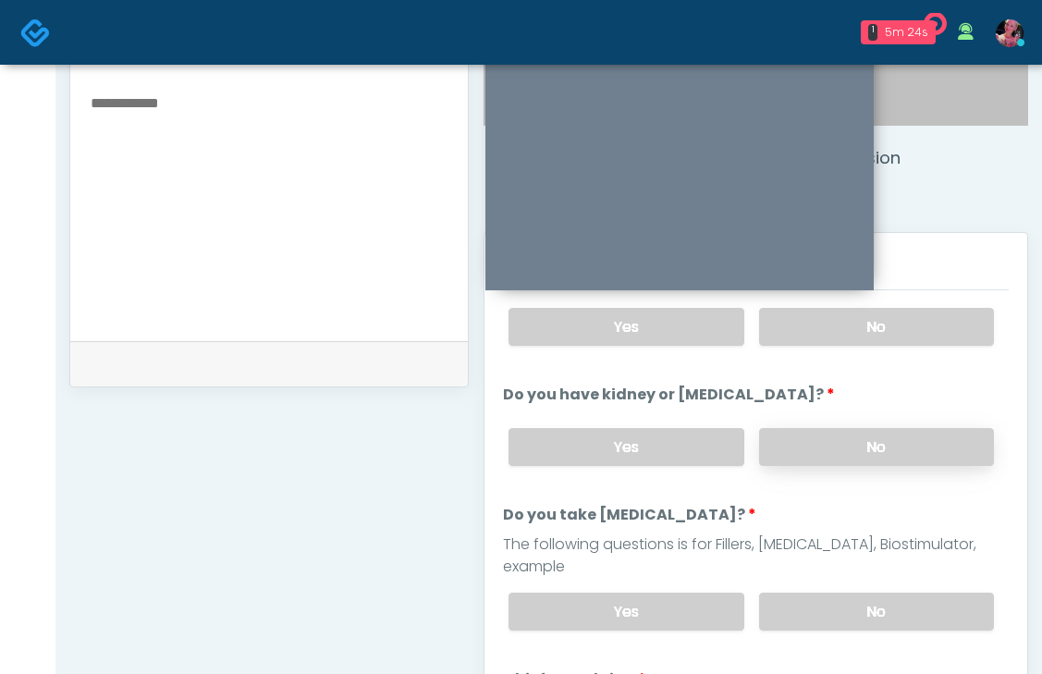
click at [853, 462] on label "No" at bounding box center [876, 447] width 235 height 38
click at [853, 593] on label "No" at bounding box center [876, 612] width 235 height 38
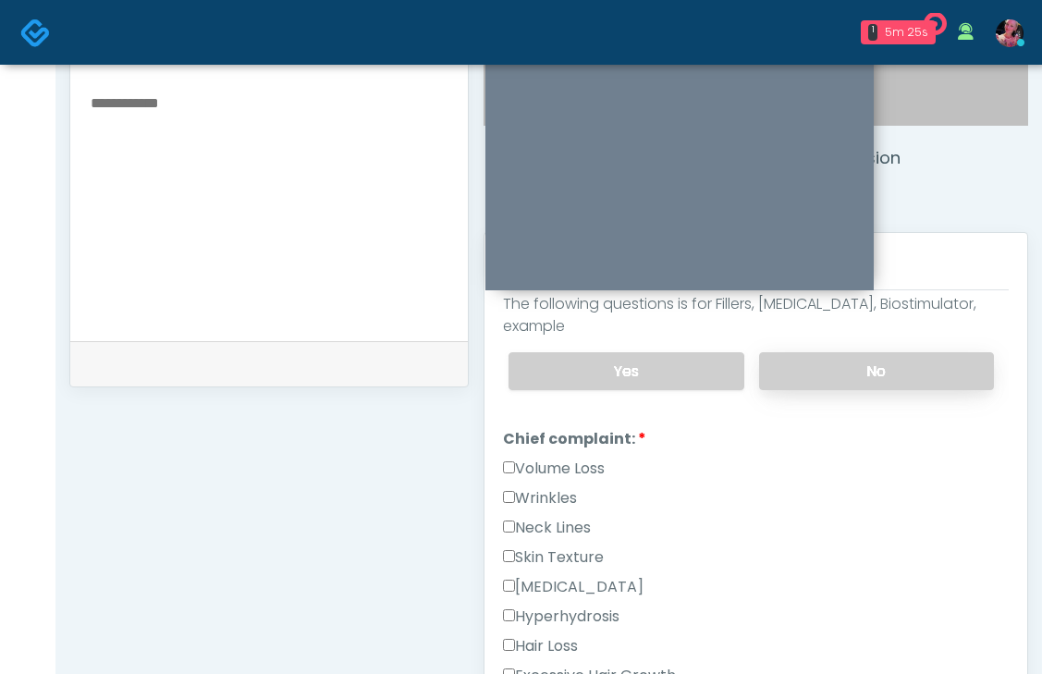
scroll to position [423, 0]
click at [550, 486] on label "Wrinkles" at bounding box center [540, 497] width 74 height 22
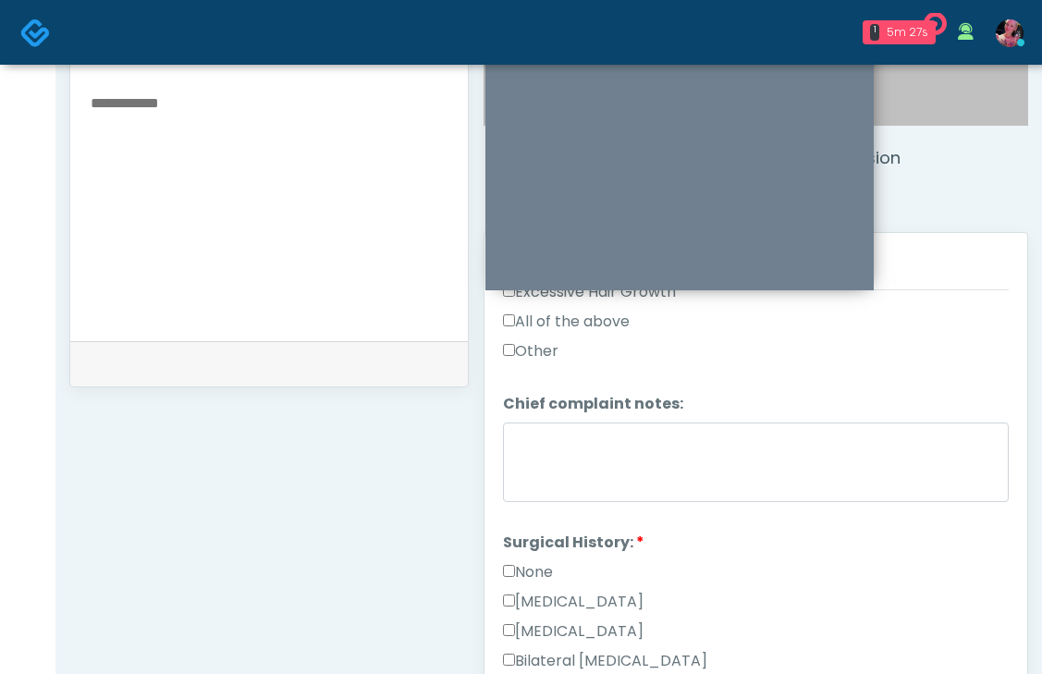
click at [544, 561] on label "None" at bounding box center [528, 572] width 50 height 22
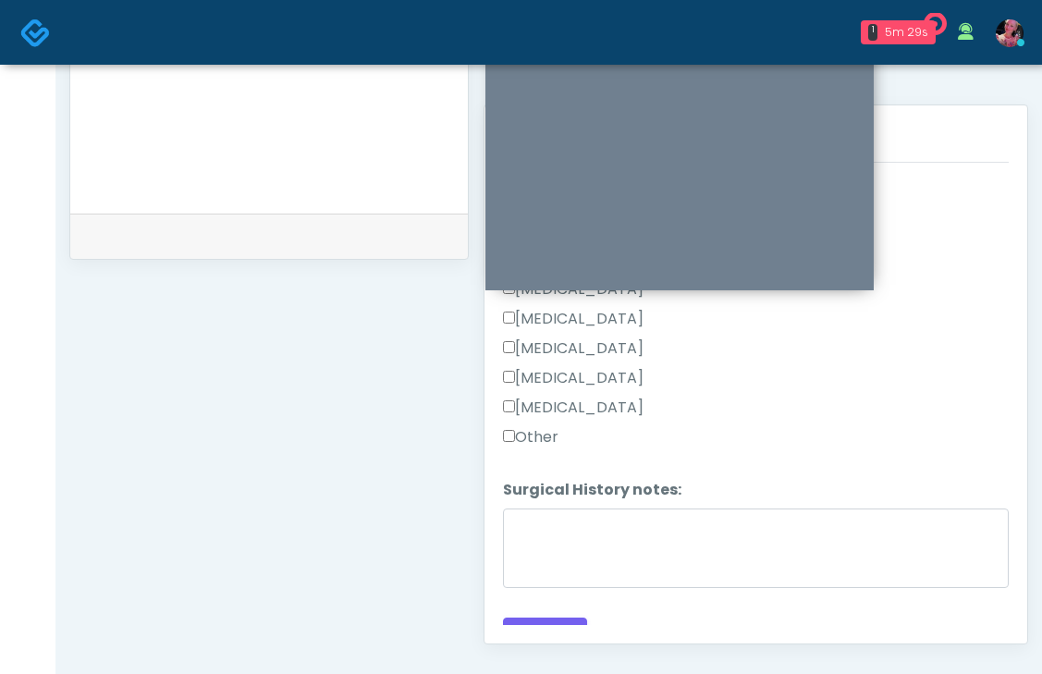
scroll to position [794, 0]
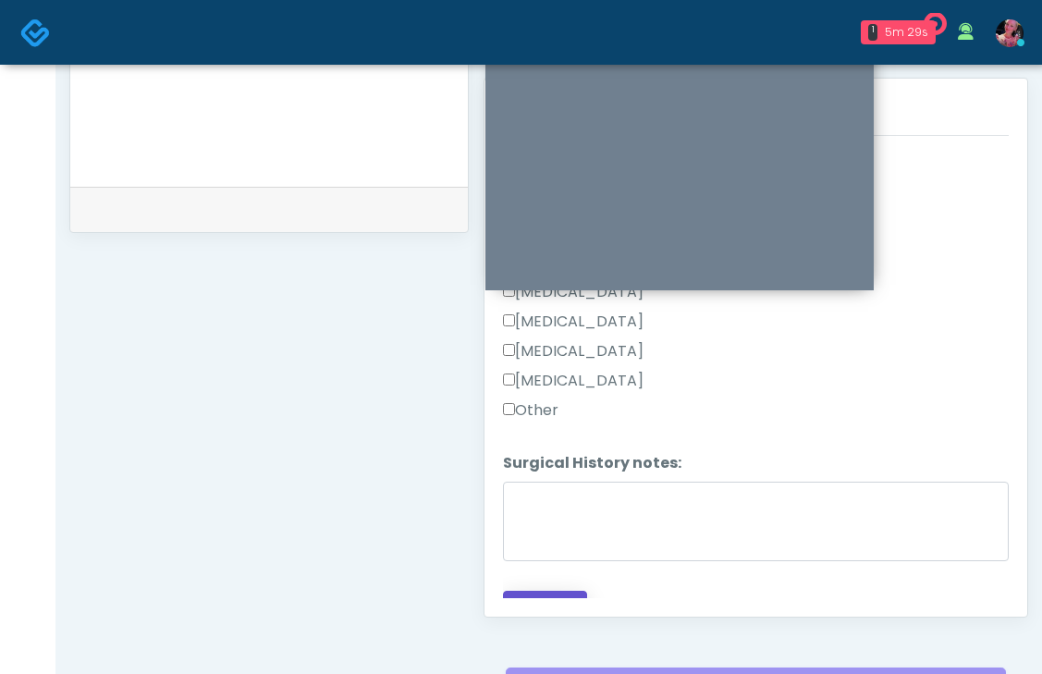
click at [534, 591] on button "Continue" at bounding box center [545, 608] width 84 height 34
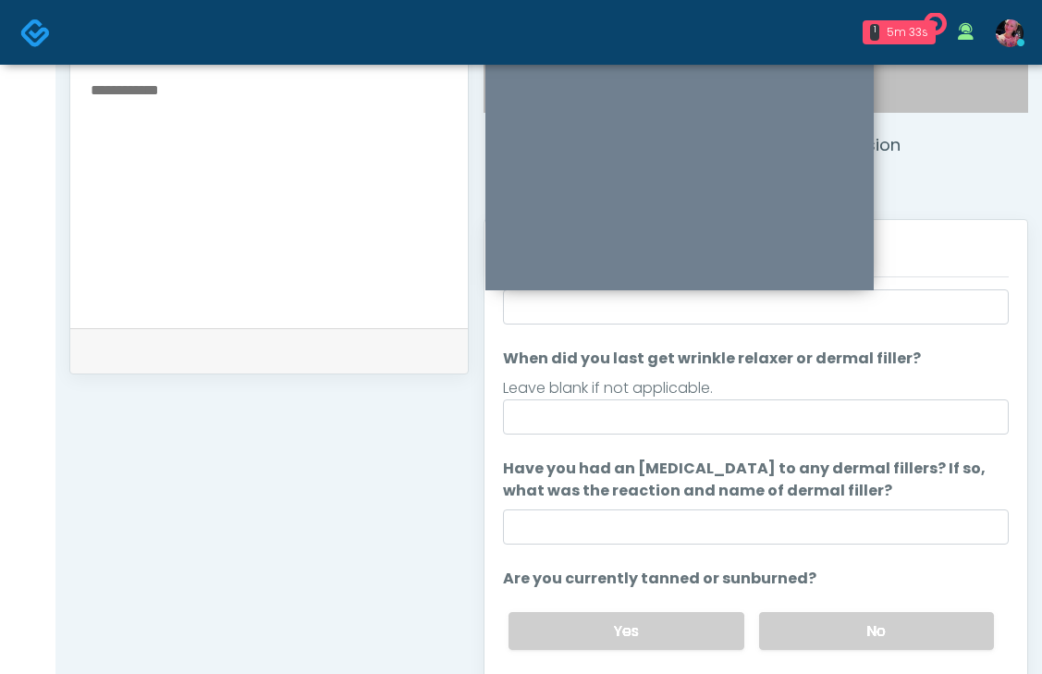
scroll to position [133, 0]
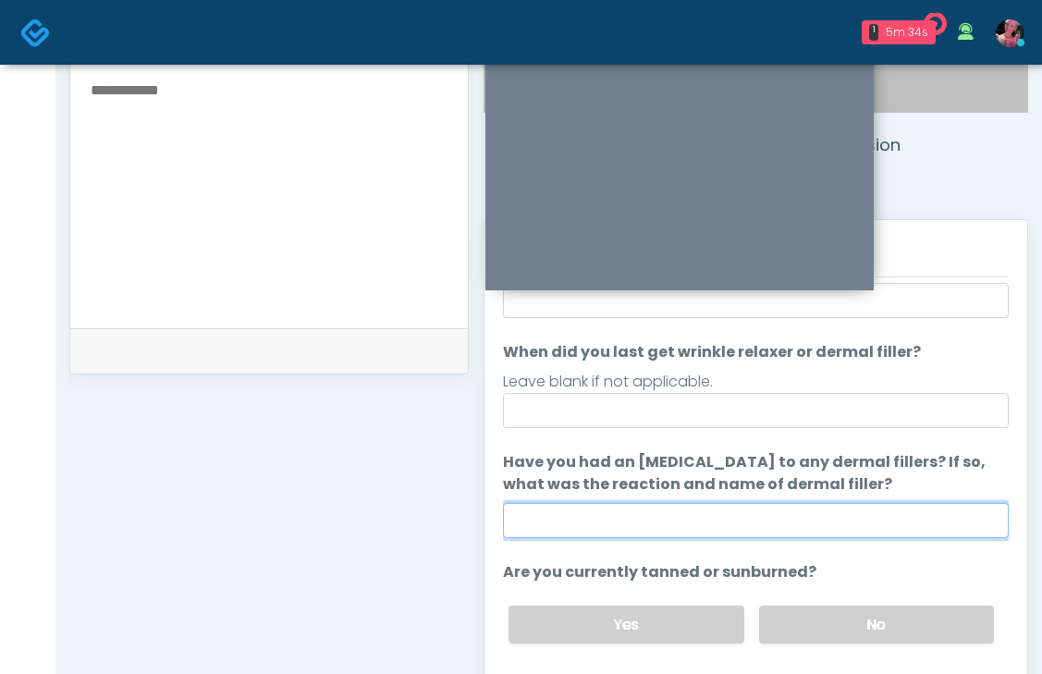
click at [656, 510] on input "Have you had an allergic response to any dermal fillers? If so, what was the re…" at bounding box center [756, 520] width 506 height 35
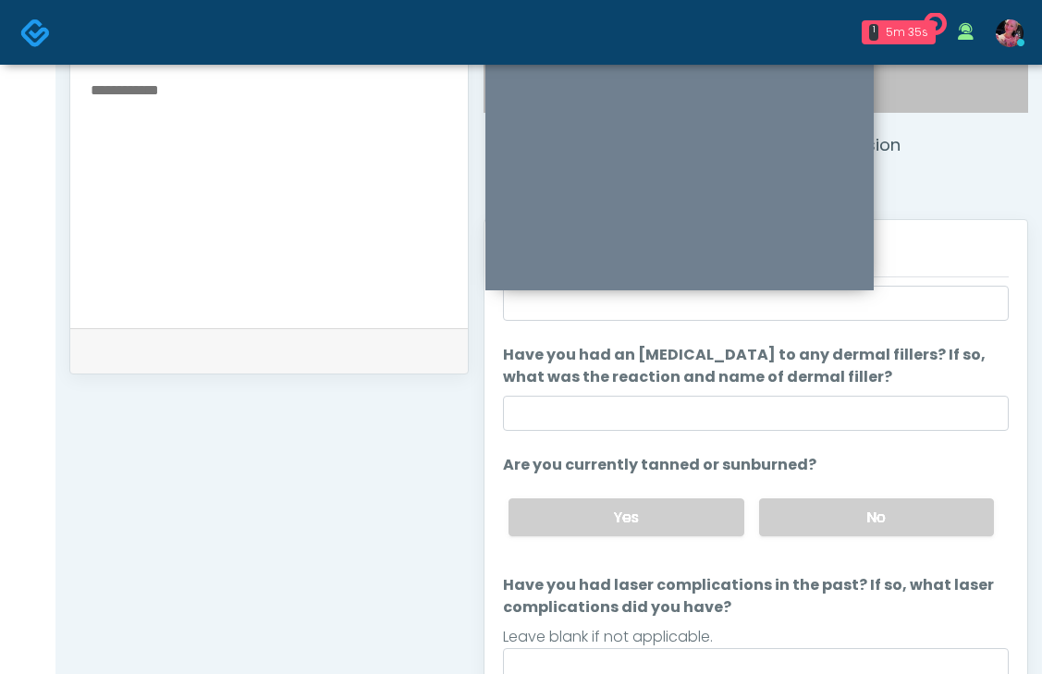
click at [881, 624] on li "Have you had laser complications in the past? If so, what laser complications d…" at bounding box center [756, 628] width 506 height 109
click at [860, 518] on label "No" at bounding box center [876, 517] width 235 height 38
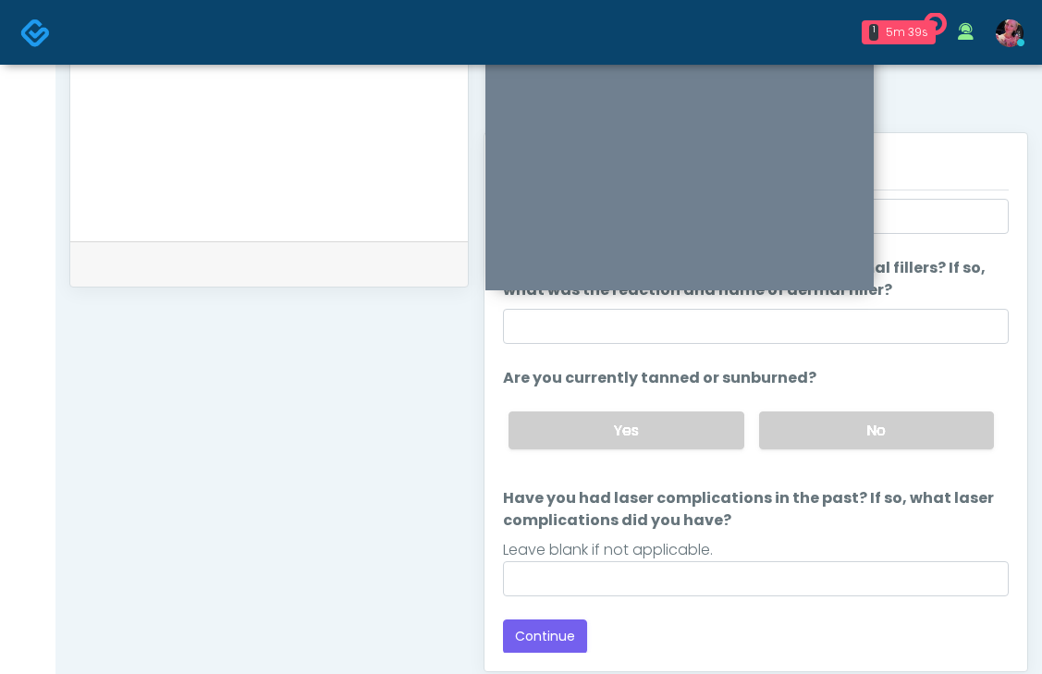
scroll to position [986, 0]
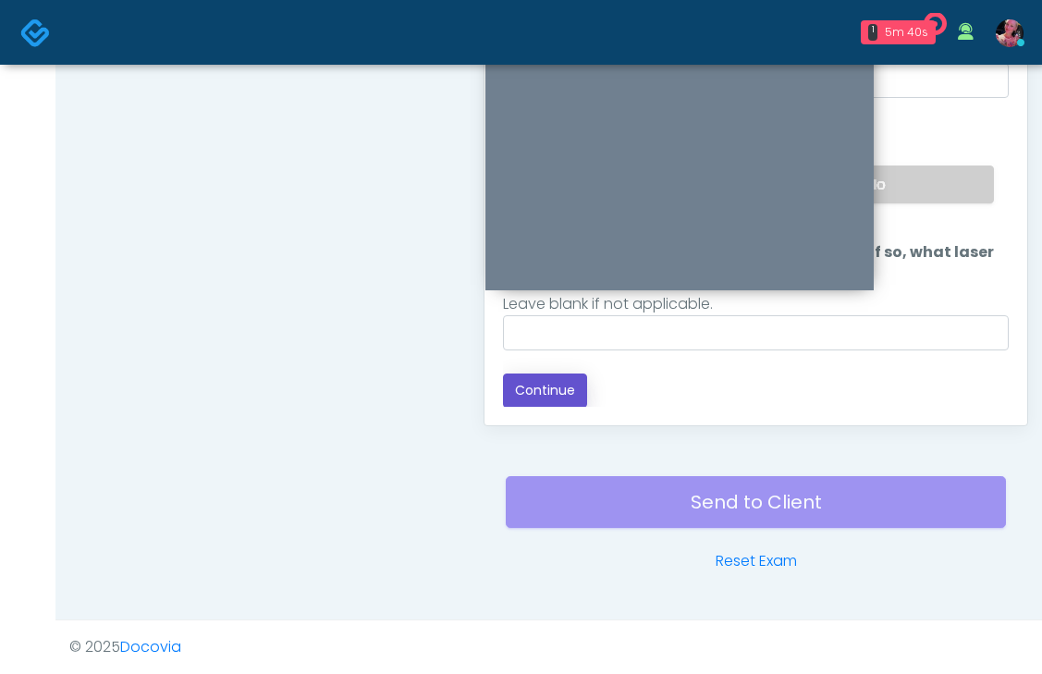
click at [552, 386] on button "Continue" at bounding box center [545, 391] width 84 height 34
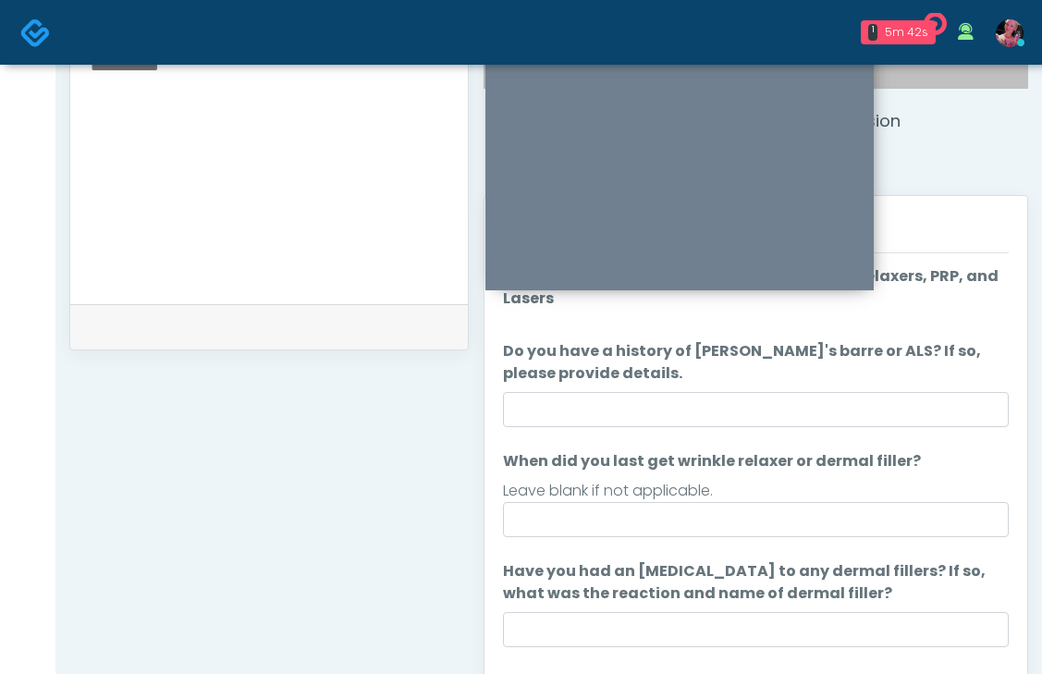
scroll to position [0, 0]
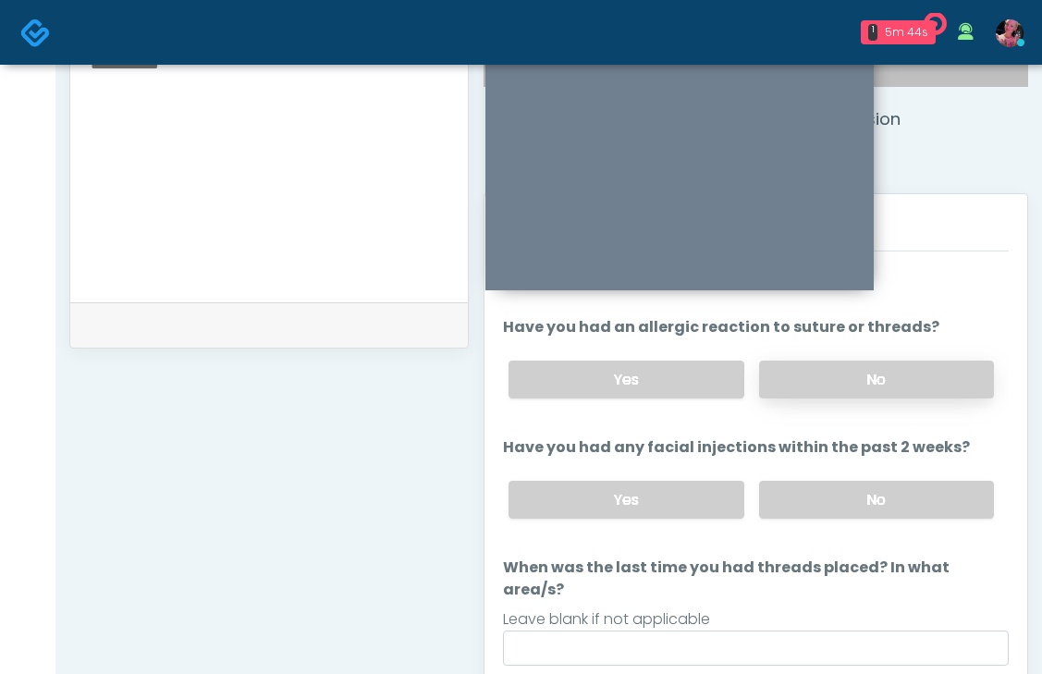
click at [846, 385] on label "No" at bounding box center [876, 380] width 235 height 38
click at [846, 524] on div "Yes No" at bounding box center [751, 500] width 515 height 68
click at [842, 516] on label "No" at bounding box center [876, 500] width 235 height 38
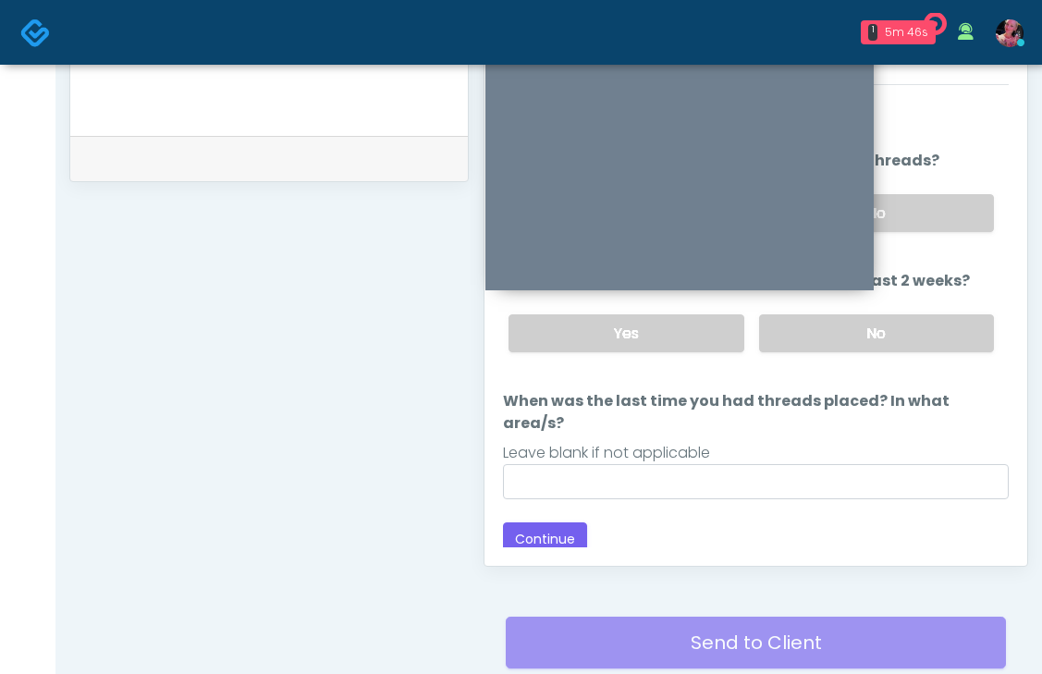
click at [587, 522] on div "Back Continue" at bounding box center [756, 539] width 506 height 34
click at [555, 522] on button "Continue" at bounding box center [545, 539] width 84 height 34
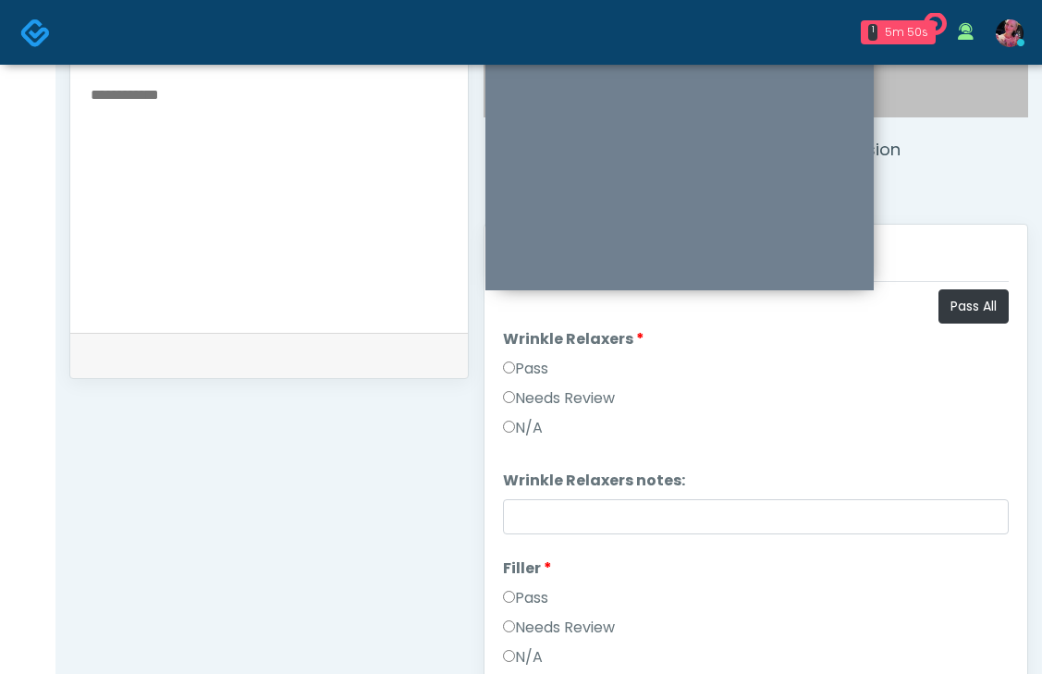
click at [534, 361] on label "Pass" at bounding box center [525, 369] width 45 height 22
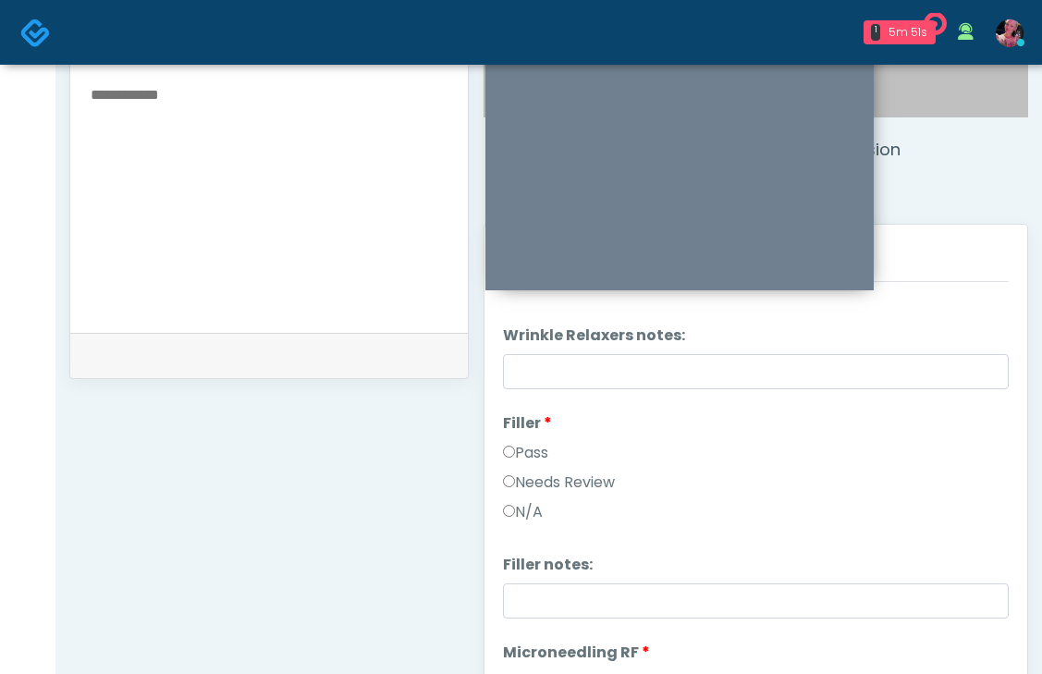
click at [518, 450] on label "Pass" at bounding box center [525, 453] width 45 height 22
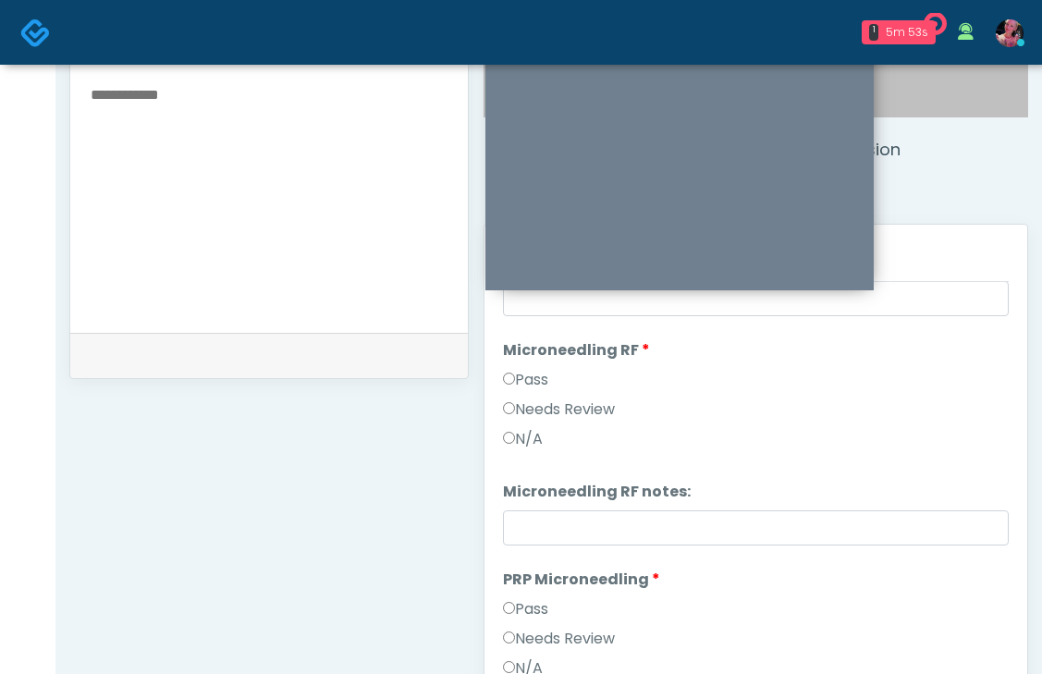
click at [516, 387] on label "Pass" at bounding box center [525, 380] width 45 height 22
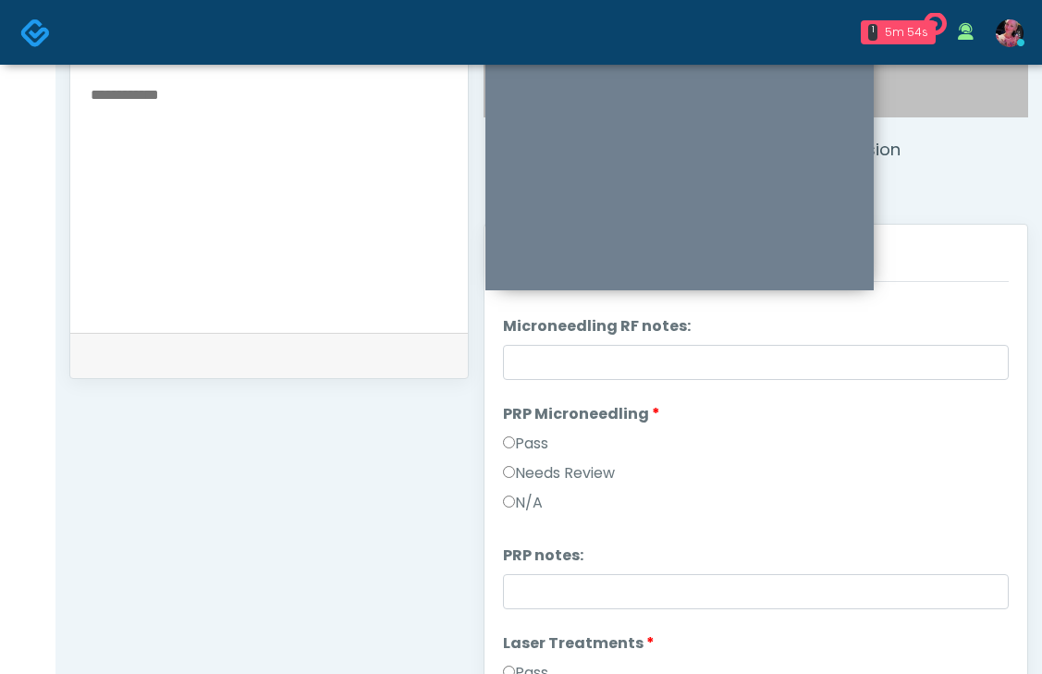
click at [512, 433] on label "Pass" at bounding box center [525, 444] width 45 height 22
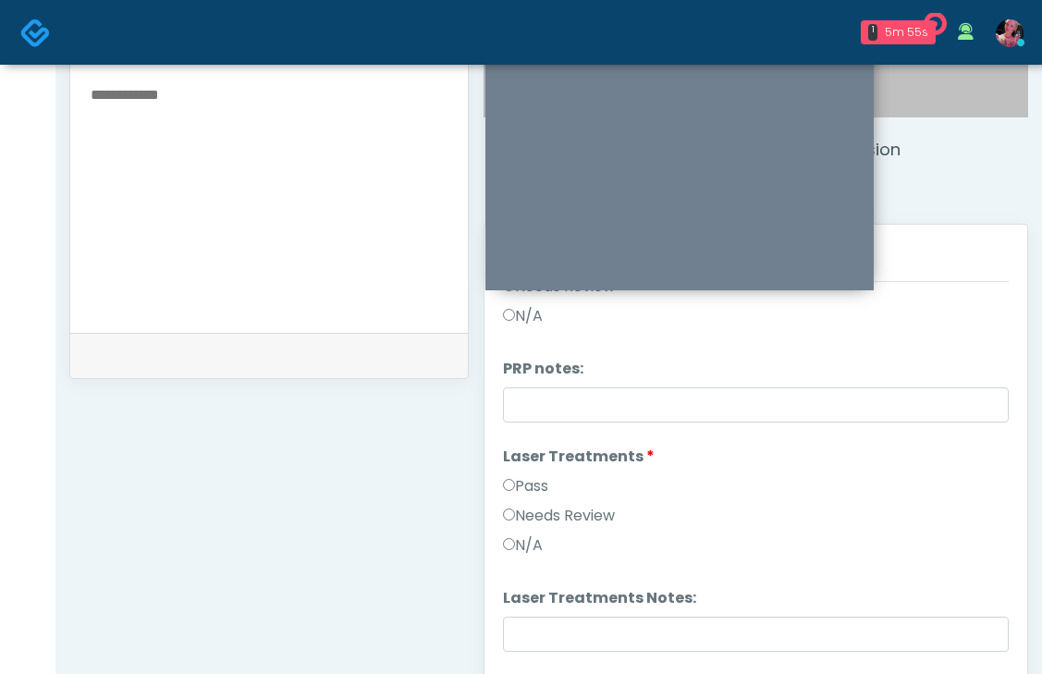
click at [528, 472] on li "Laser Treatments Laser Treatments Pass Needs Review N/A" at bounding box center [756, 505] width 506 height 118
click at [528, 477] on label "Pass" at bounding box center [525, 486] width 45 height 22
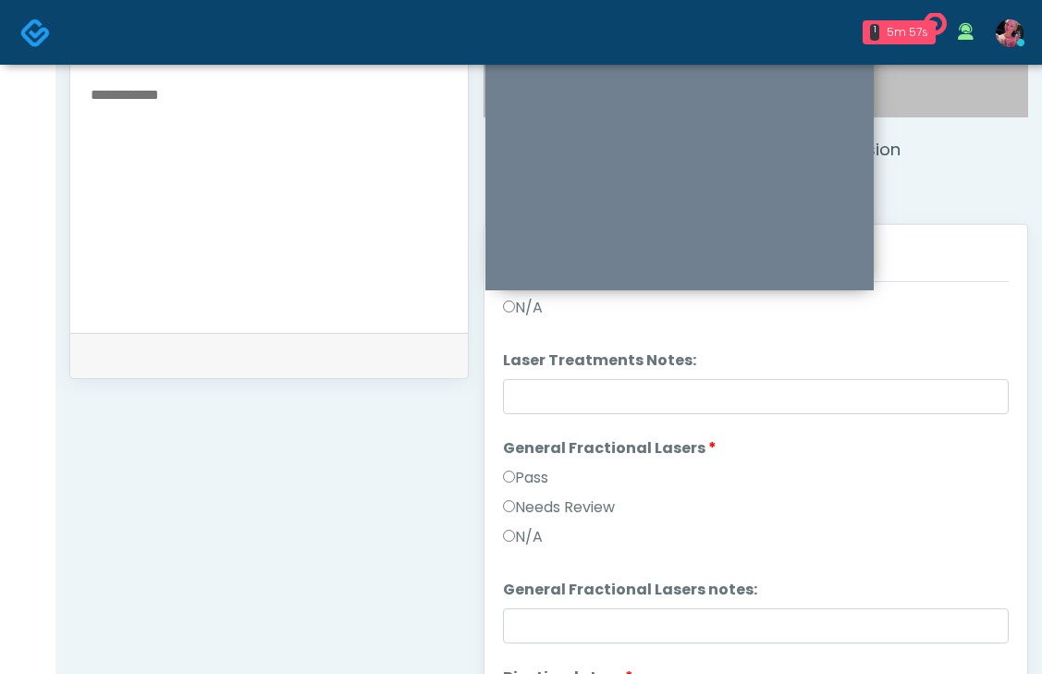
click at [520, 481] on label "Pass" at bounding box center [525, 478] width 45 height 22
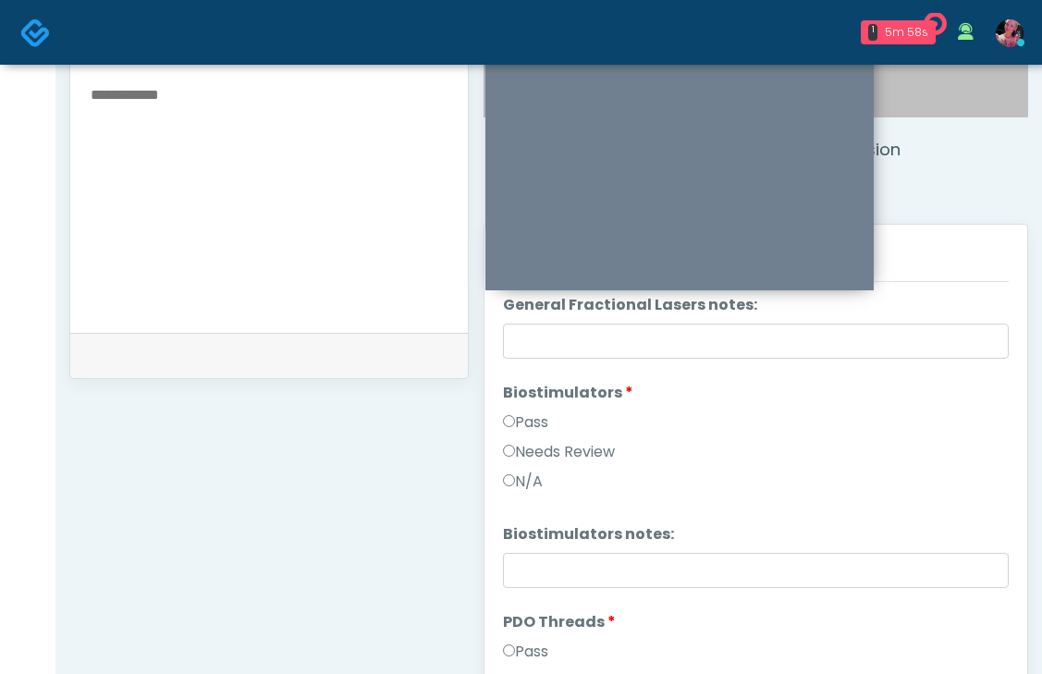
click at [516, 422] on label "Pass" at bounding box center [525, 423] width 45 height 22
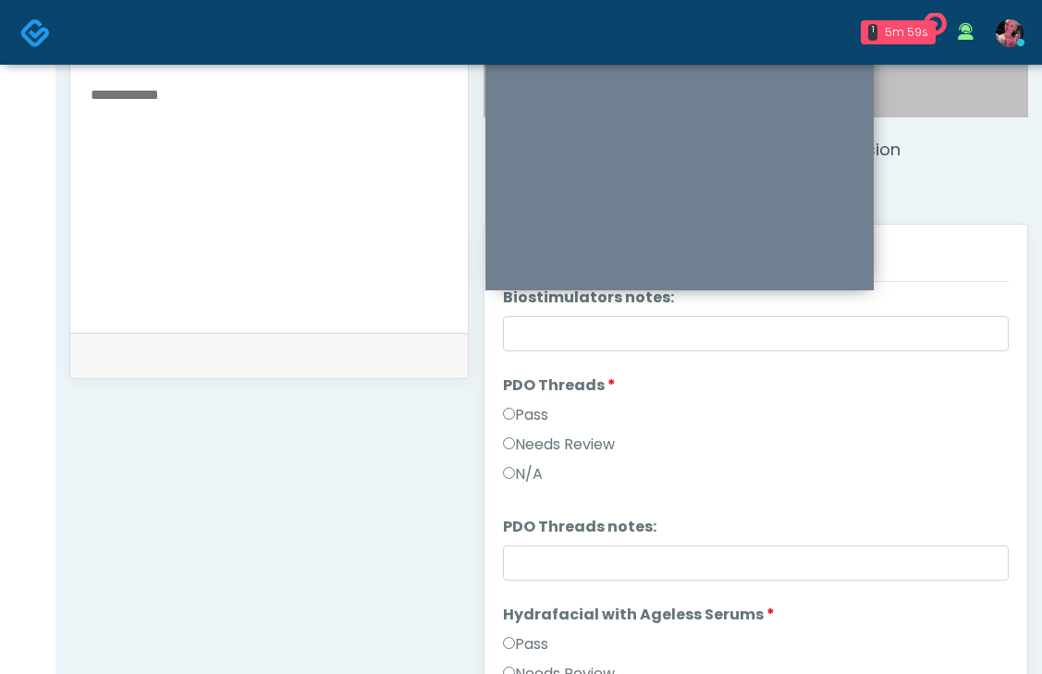
click at [516, 416] on label "Pass" at bounding box center [525, 415] width 45 height 22
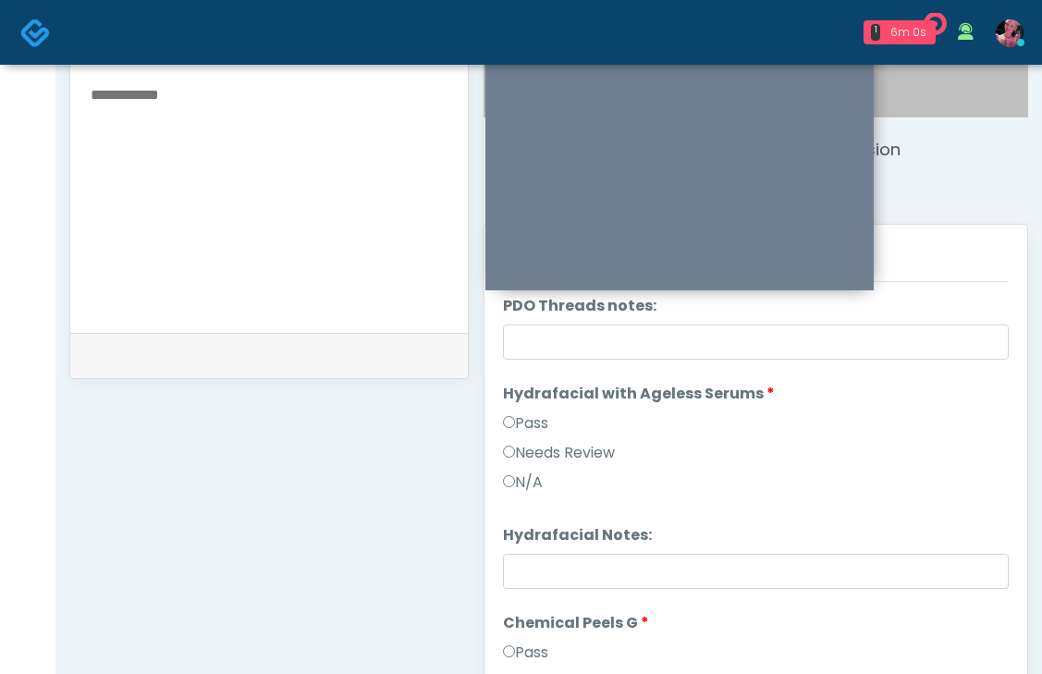
click at [520, 425] on label "Pass" at bounding box center [525, 423] width 45 height 22
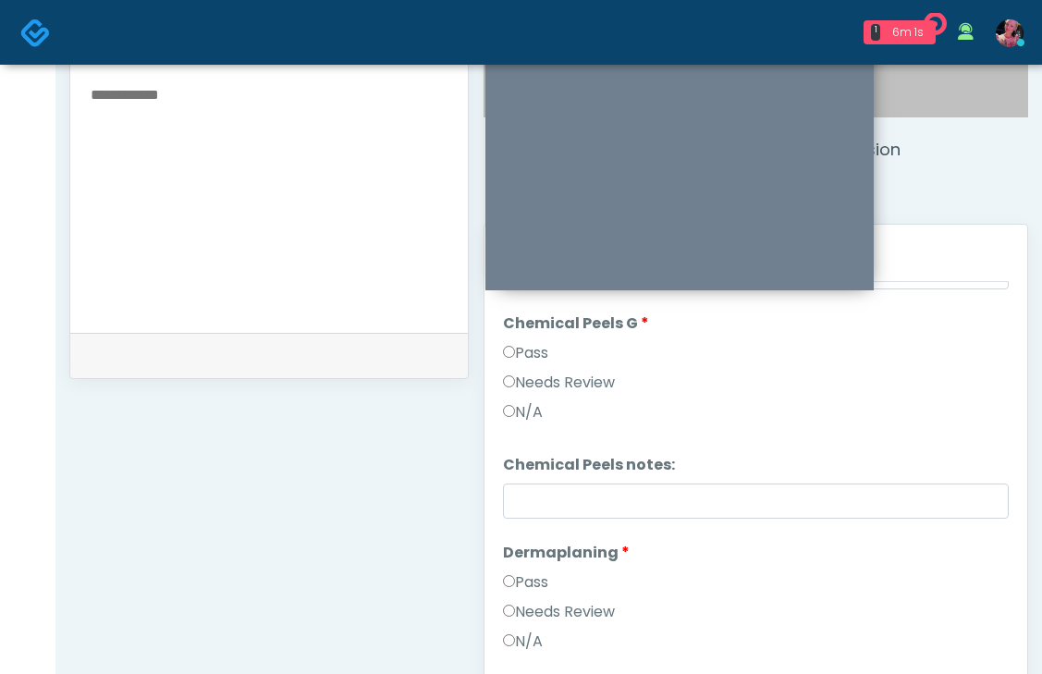
click at [519, 347] on label "Pass" at bounding box center [525, 353] width 45 height 22
click at [515, 584] on label "Pass" at bounding box center [525, 583] width 45 height 22
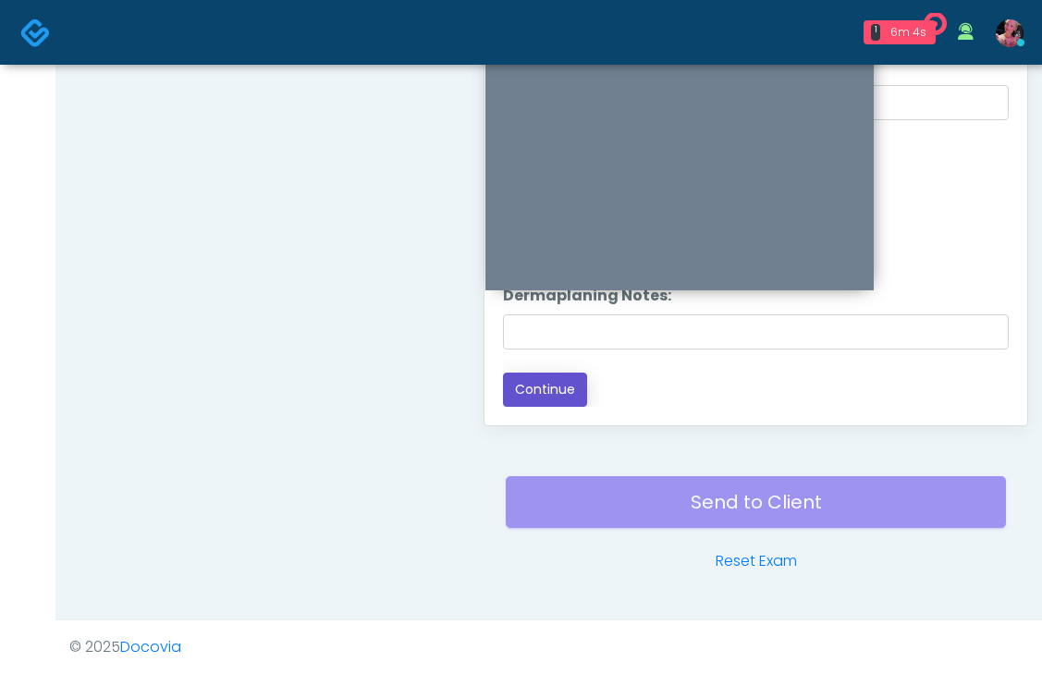
click at [535, 377] on button "Continue" at bounding box center [545, 390] width 84 height 34
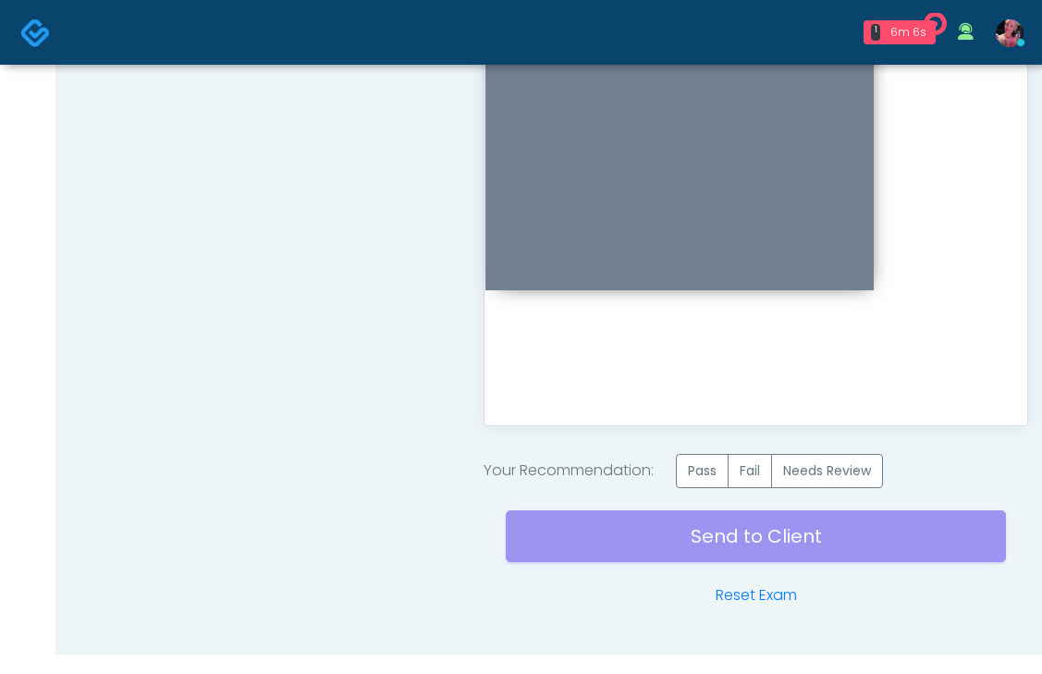
click at [668, 466] on div "Your Recommendation: Pass Fail Needs Review" at bounding box center [756, 471] width 545 height 34
click at [695, 466] on label "Pass" at bounding box center [702, 471] width 53 height 34
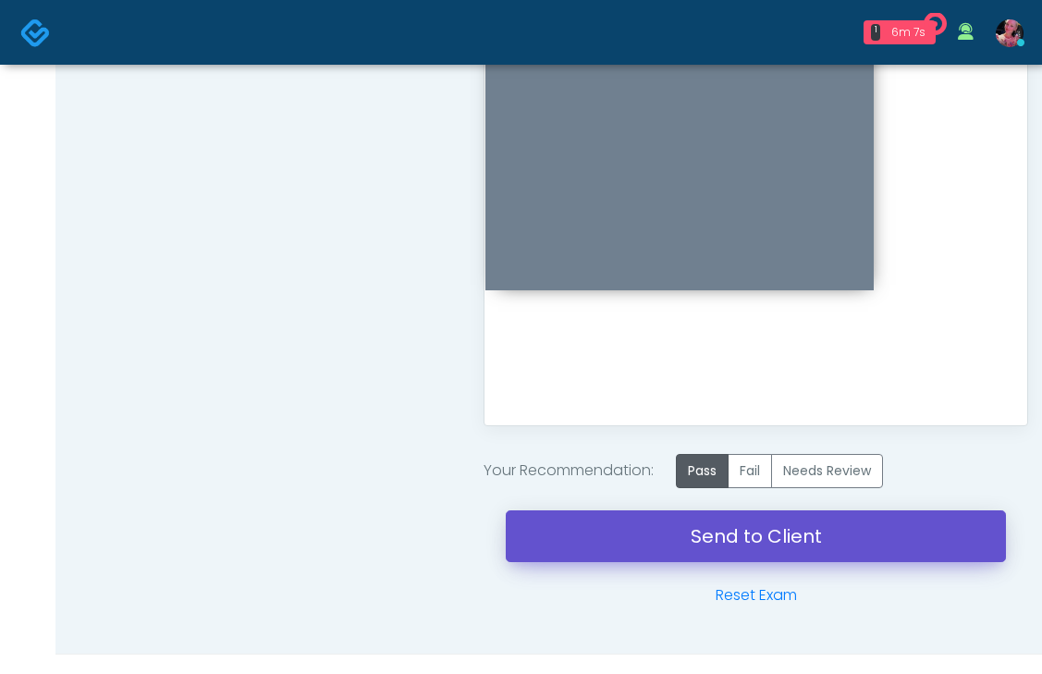
click at [676, 534] on link "Send to Client" at bounding box center [756, 536] width 500 height 52
click at [768, 543] on link "Send to Client" at bounding box center [756, 536] width 500 height 52
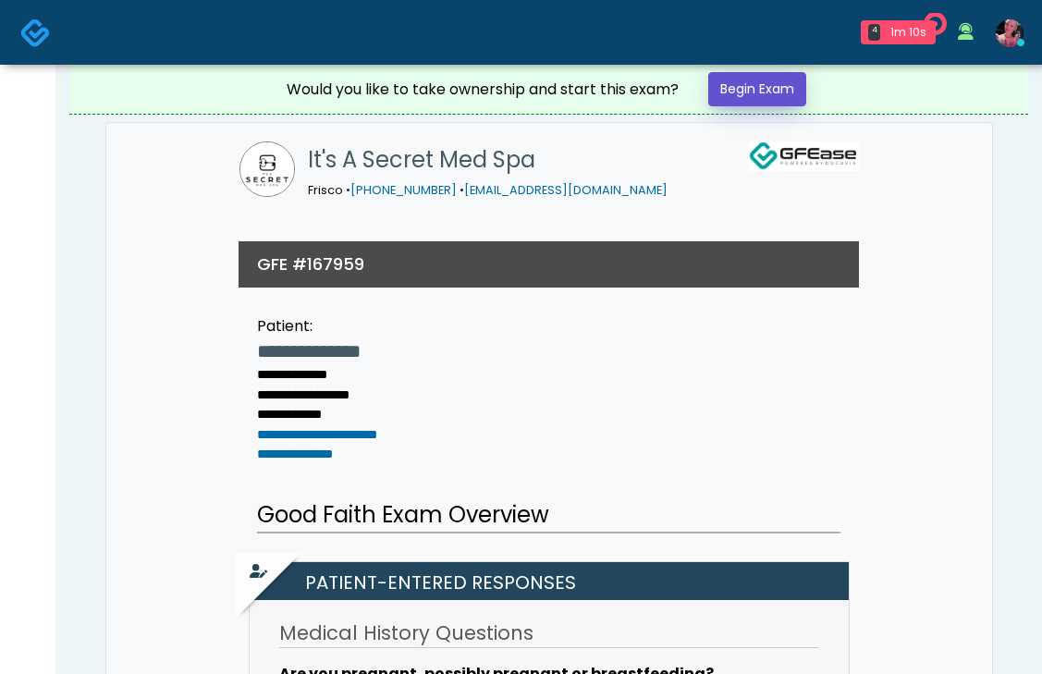
click at [760, 87] on link "Begin Exam" at bounding box center [757, 89] width 98 height 34
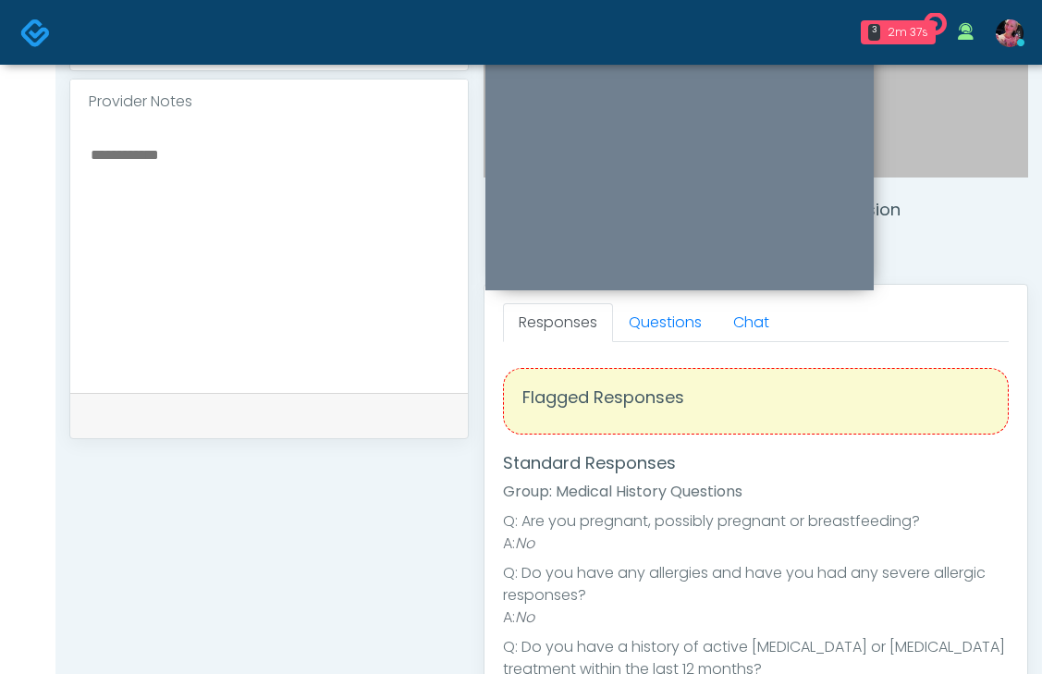
scroll to position [566, 0]
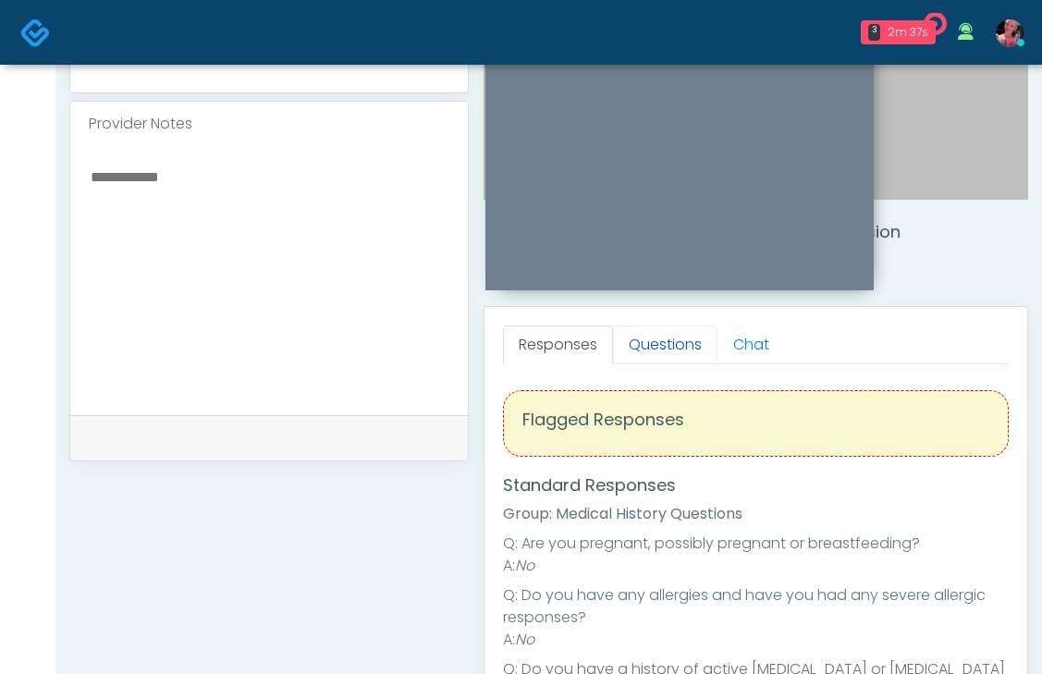
click at [663, 347] on link "Questions" at bounding box center [665, 345] width 104 height 39
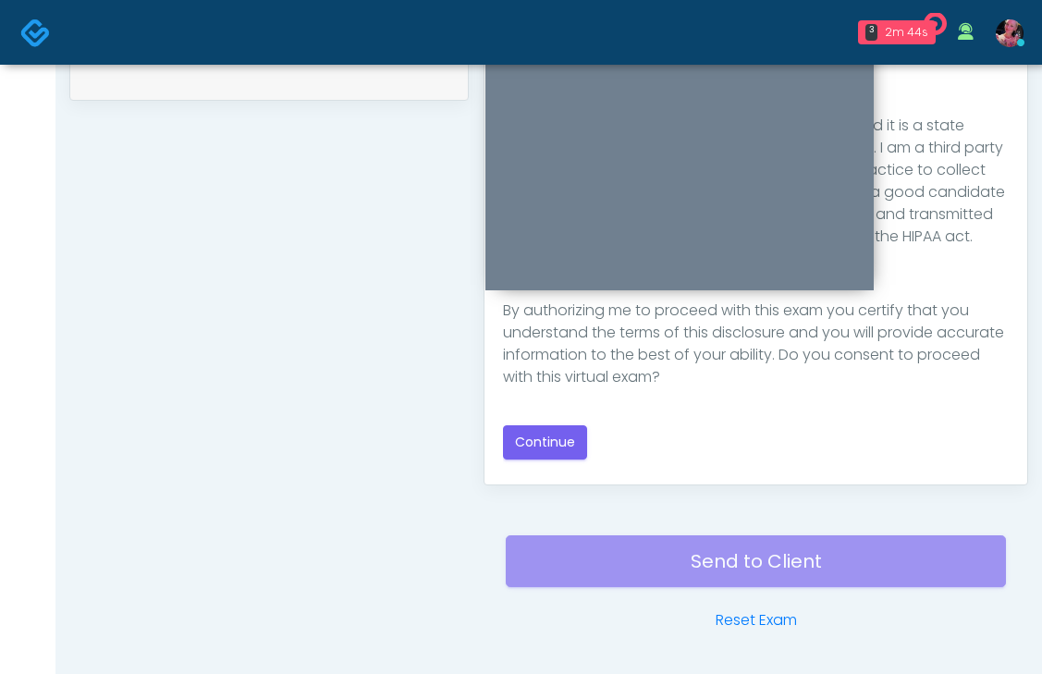
scroll to position [928, 0]
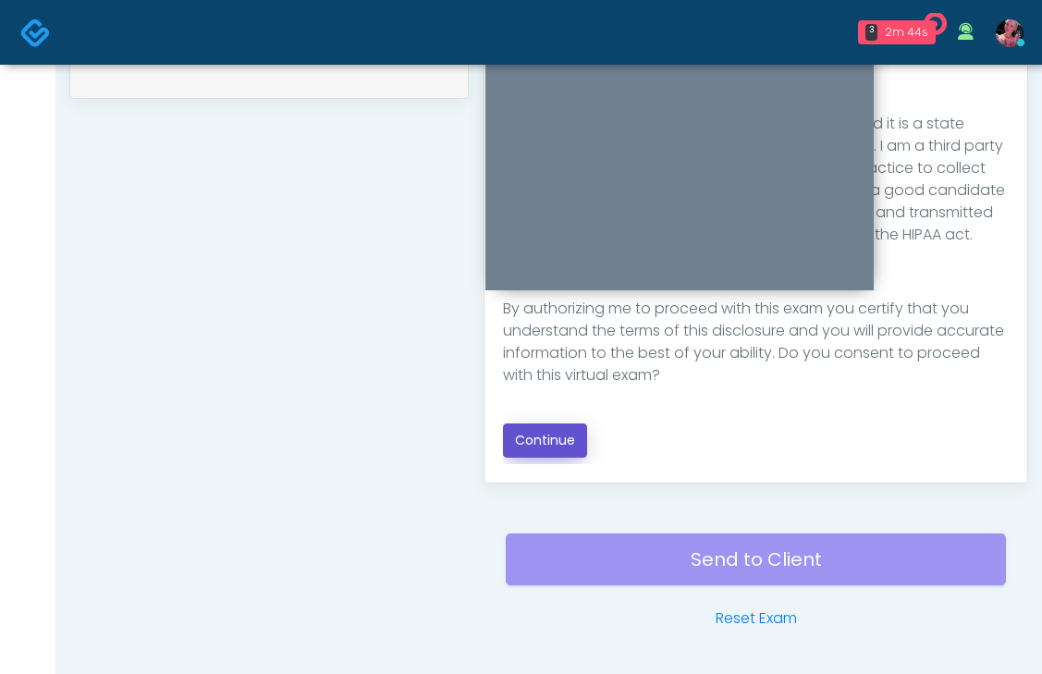
click at [535, 440] on button "Continue" at bounding box center [545, 441] width 84 height 34
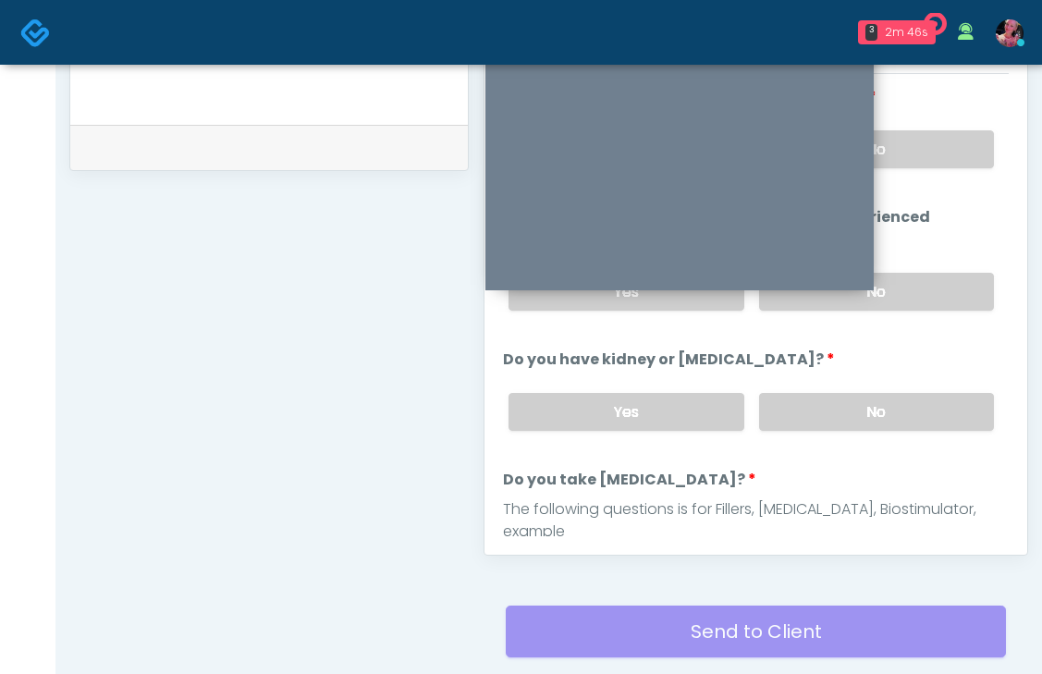
scroll to position [810, 0]
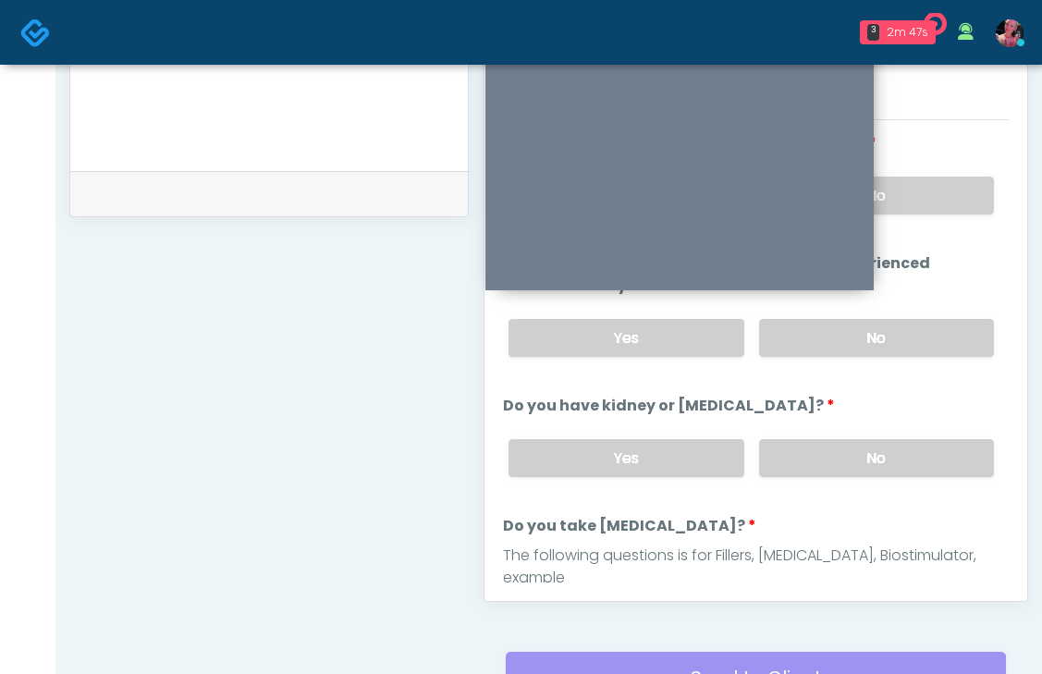
drag, startPoint x: 953, startPoint y: 182, endPoint x: 949, endPoint y: 215, distance: 32.6
click at [953, 182] on label "No" at bounding box center [876, 196] width 235 height 38
click at [930, 333] on label "No" at bounding box center [876, 338] width 235 height 38
click at [907, 445] on label "No" at bounding box center [876, 458] width 235 height 38
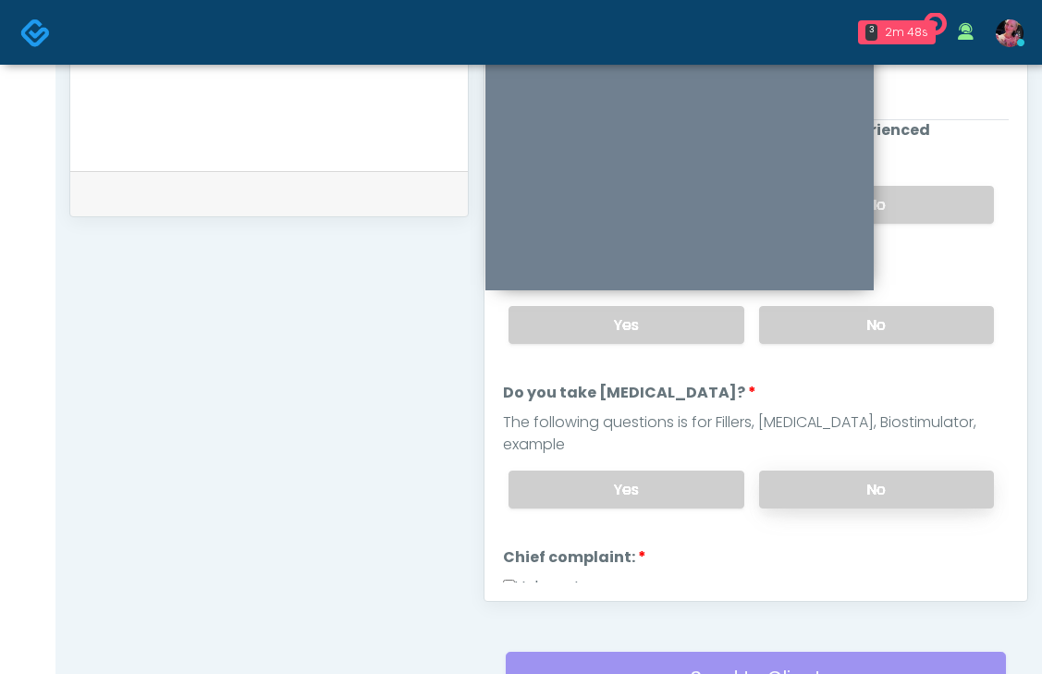
click at [878, 471] on label "No" at bounding box center [876, 490] width 235 height 38
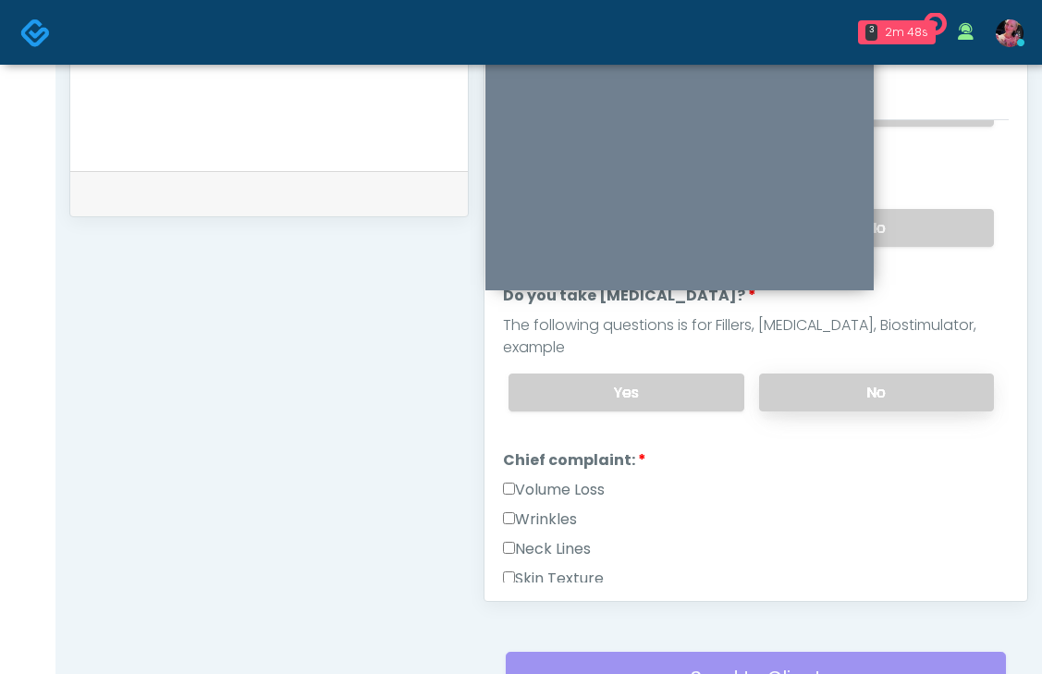
scroll to position [299, 0]
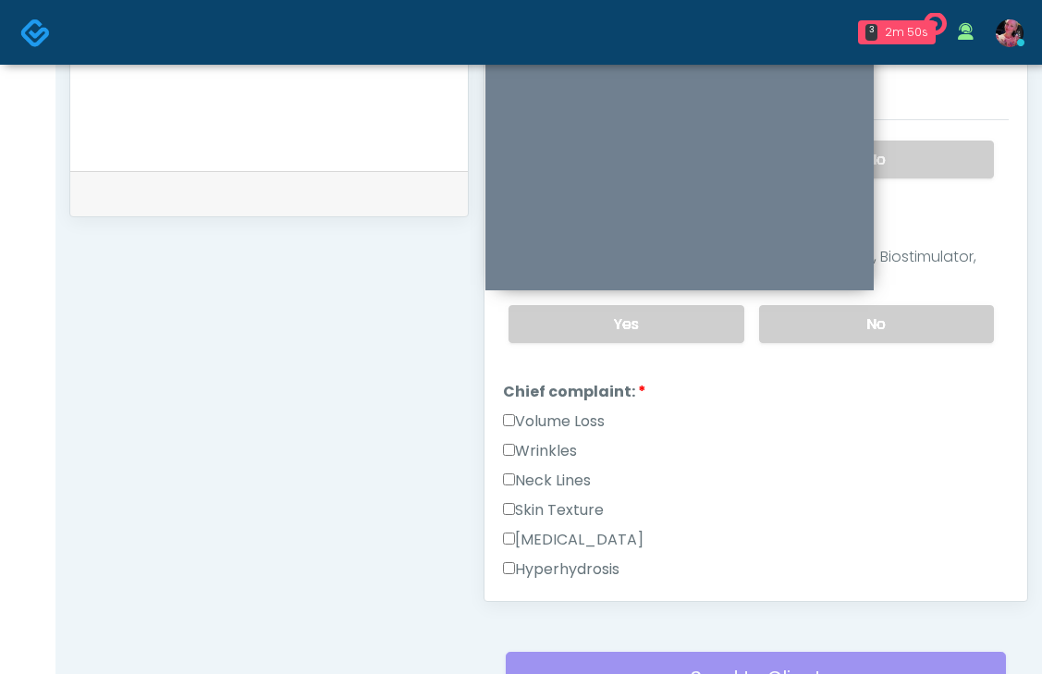
click at [565, 440] on label "Wrinkles" at bounding box center [540, 451] width 74 height 22
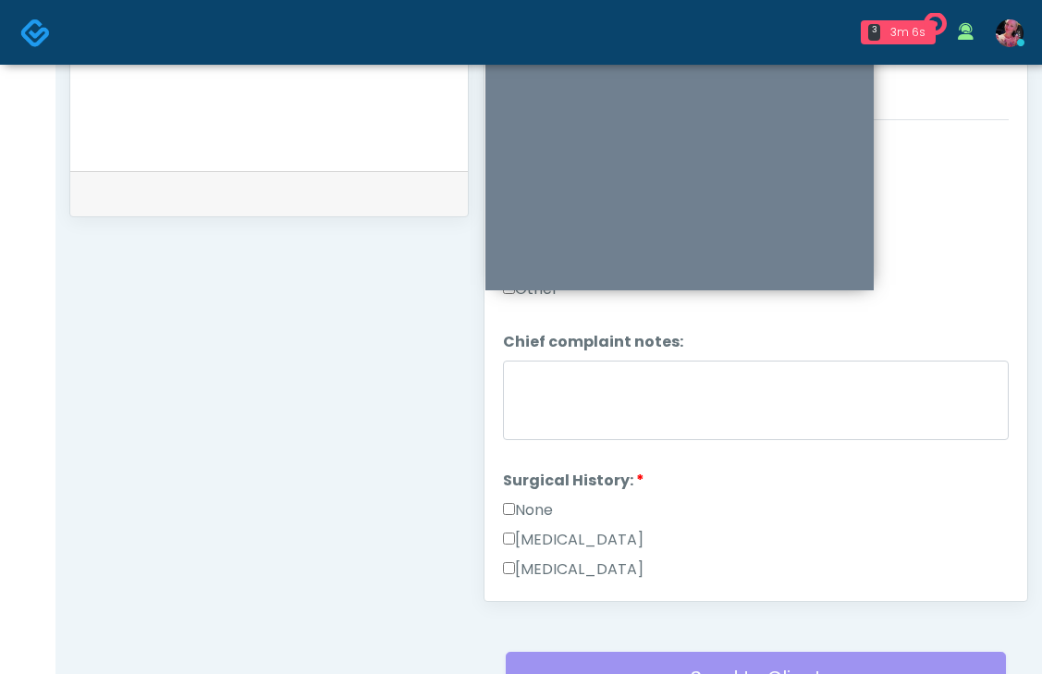
click at [520, 499] on label "None" at bounding box center [528, 510] width 50 height 22
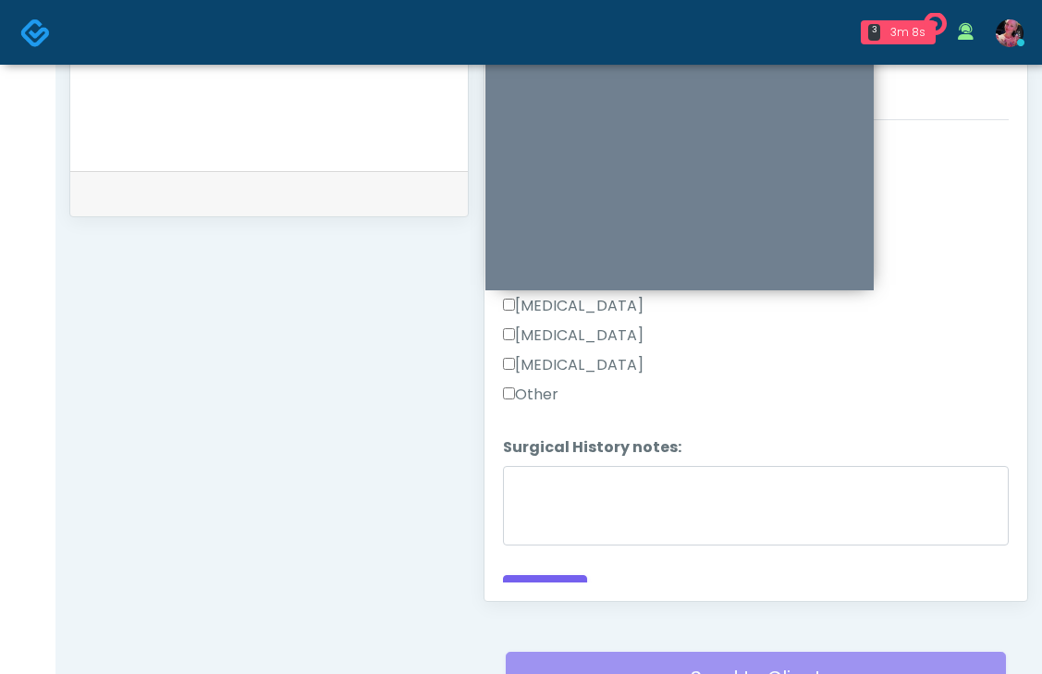
scroll to position [929, 0]
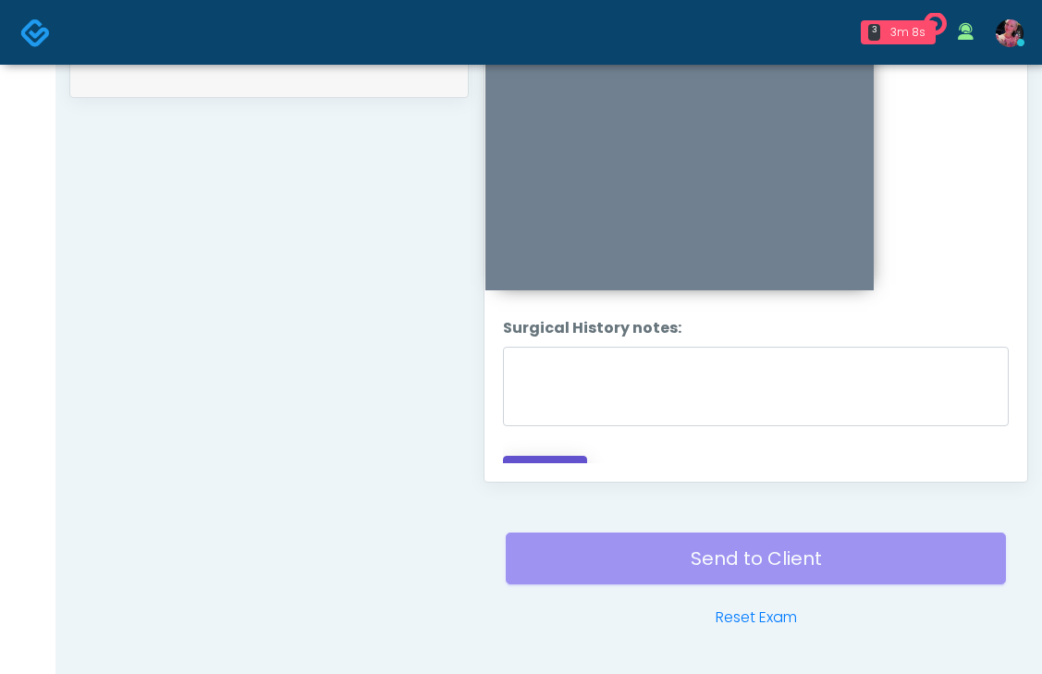
click at [520, 456] on button "Continue" at bounding box center [545, 473] width 84 height 34
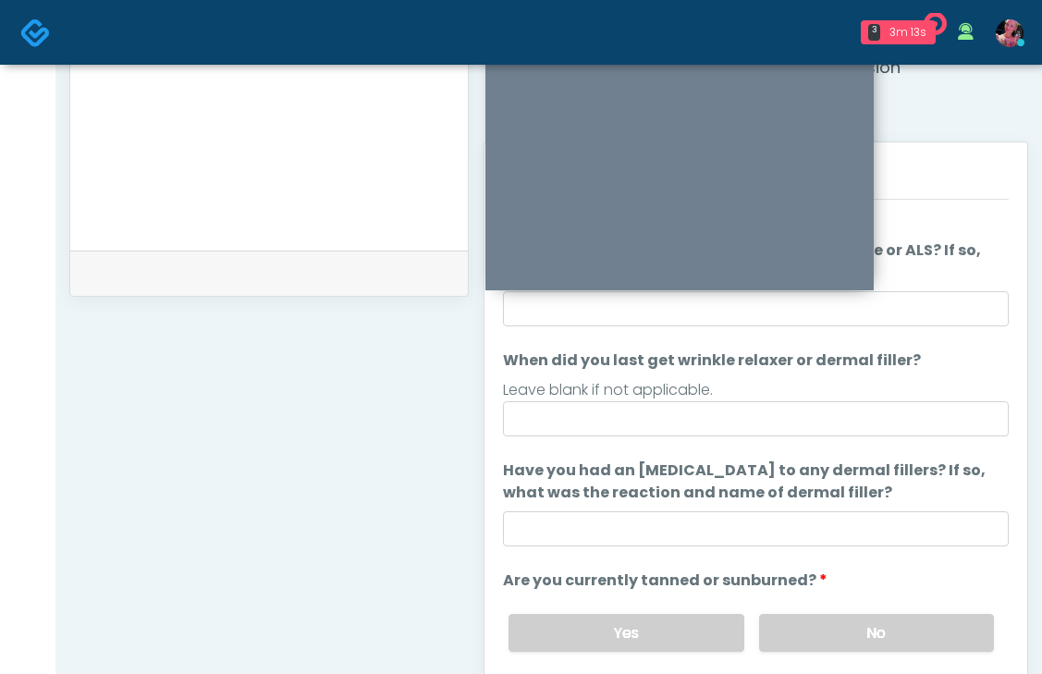
scroll to position [50, 0]
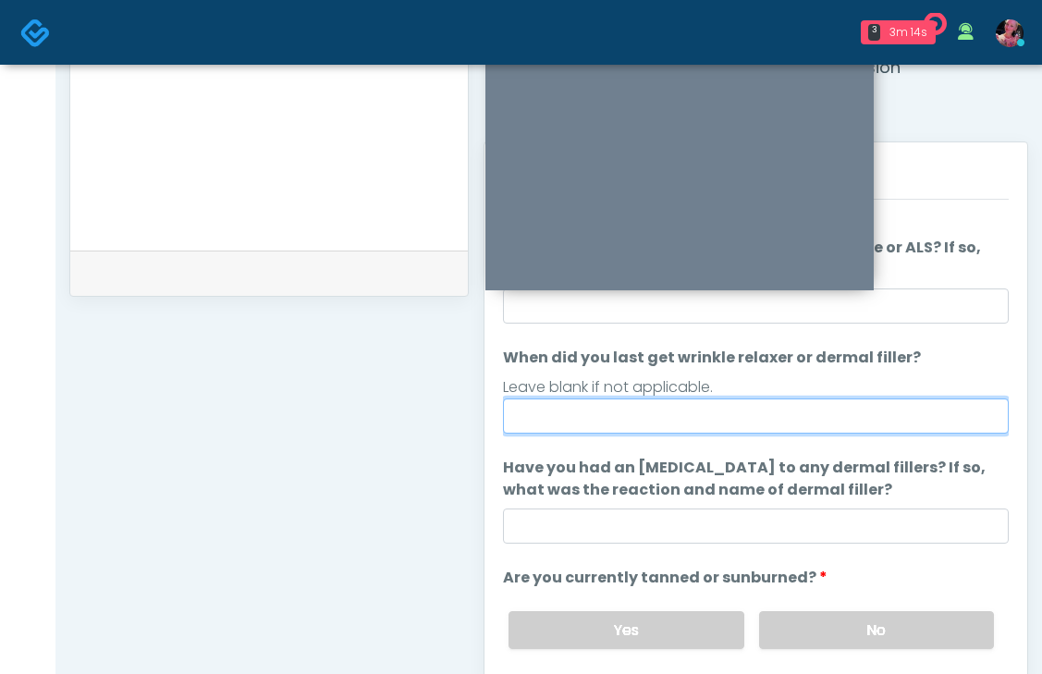
click at [744, 406] on input "When did you last get wrinkle relaxer or dermal filler?" at bounding box center [756, 416] width 506 height 35
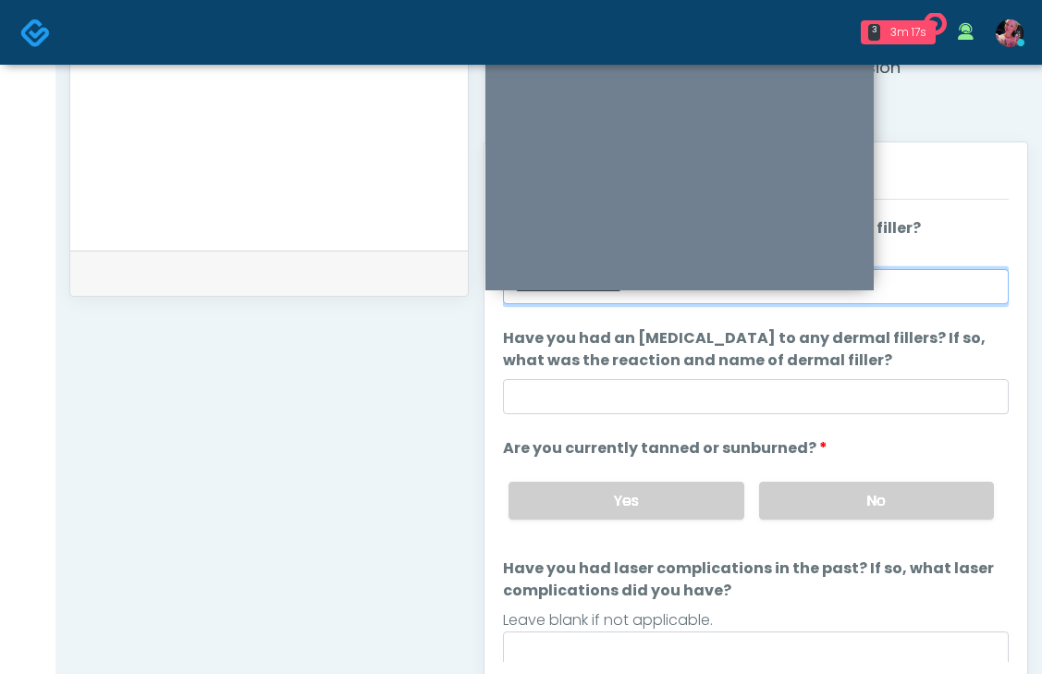
scroll to position [185, 0]
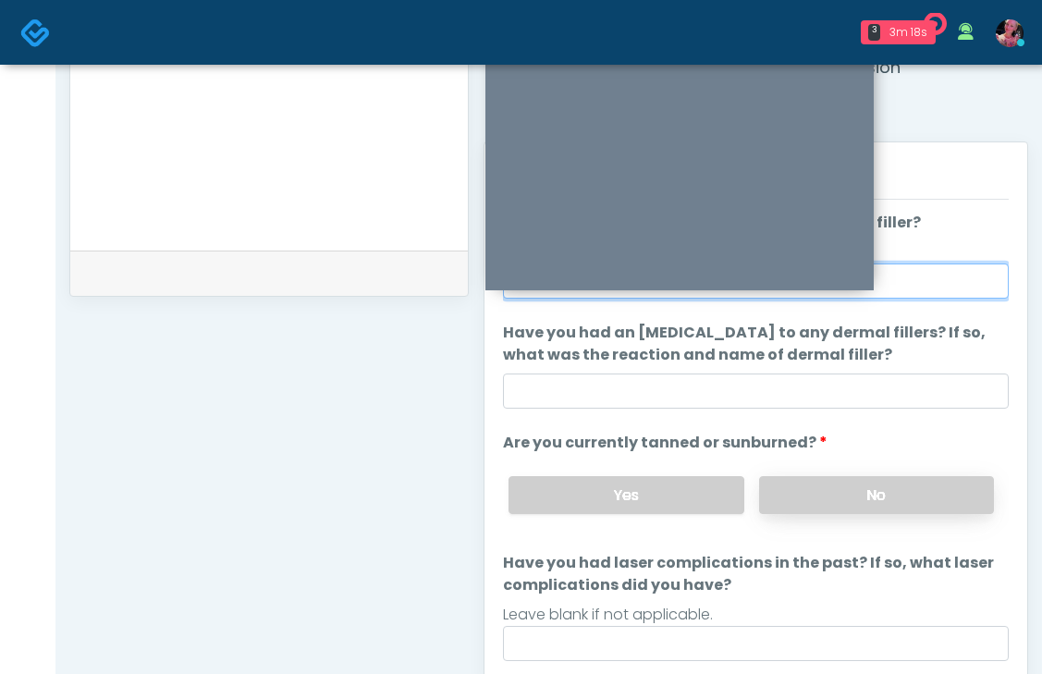
type input "**********"
click at [884, 488] on label "No" at bounding box center [876, 495] width 235 height 38
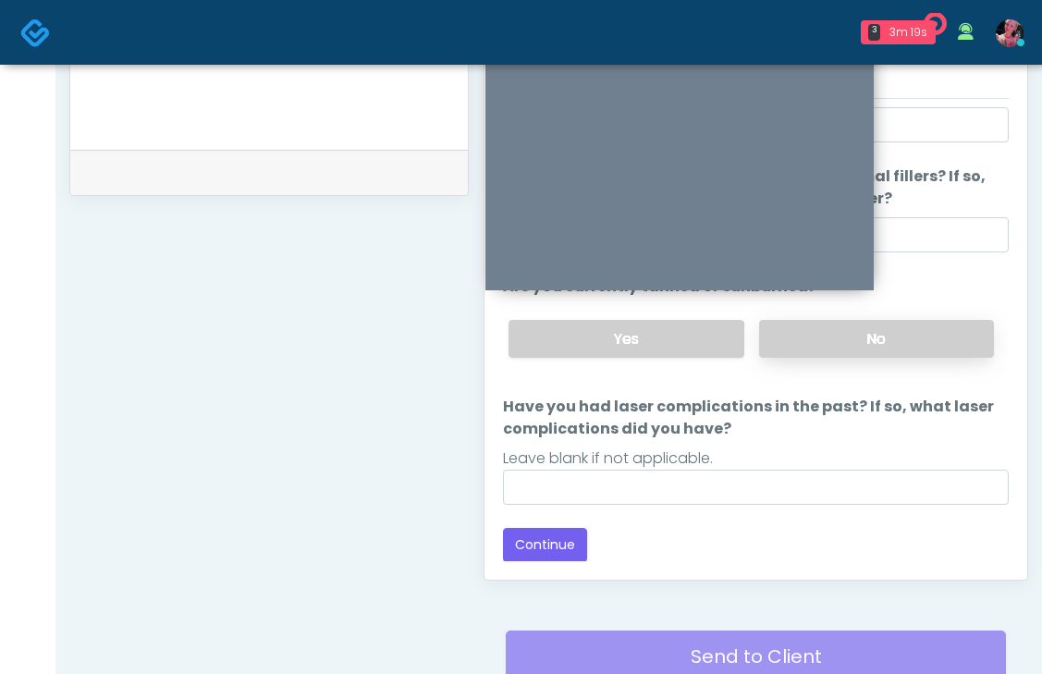
scroll to position [838, 0]
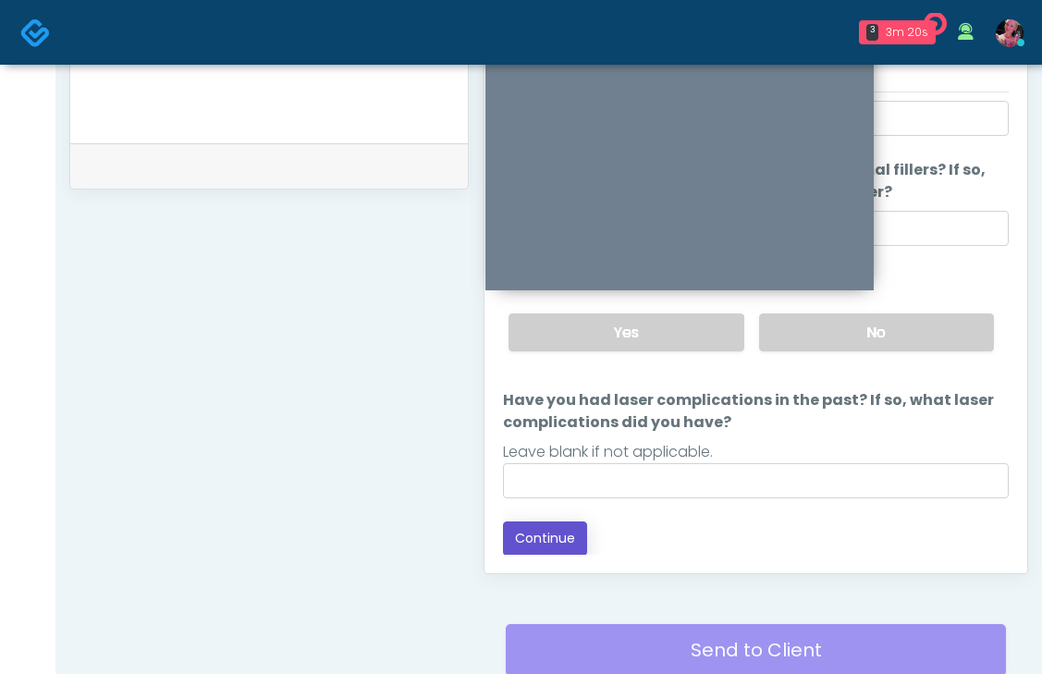
click at [522, 544] on button "Continue" at bounding box center [545, 539] width 84 height 34
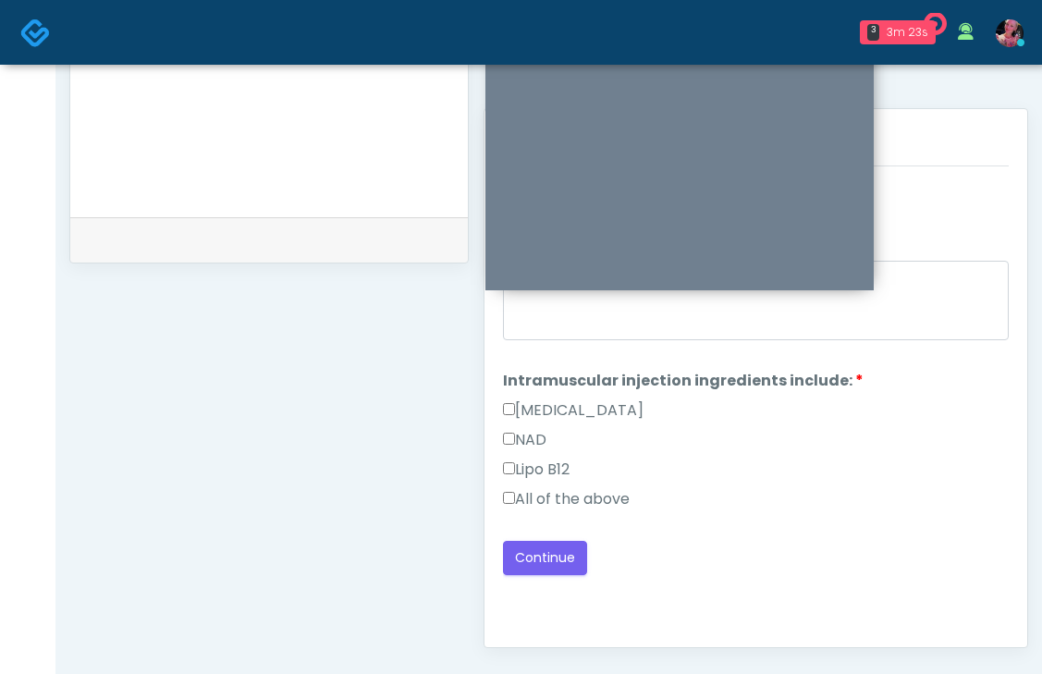
scroll to position [752, 0]
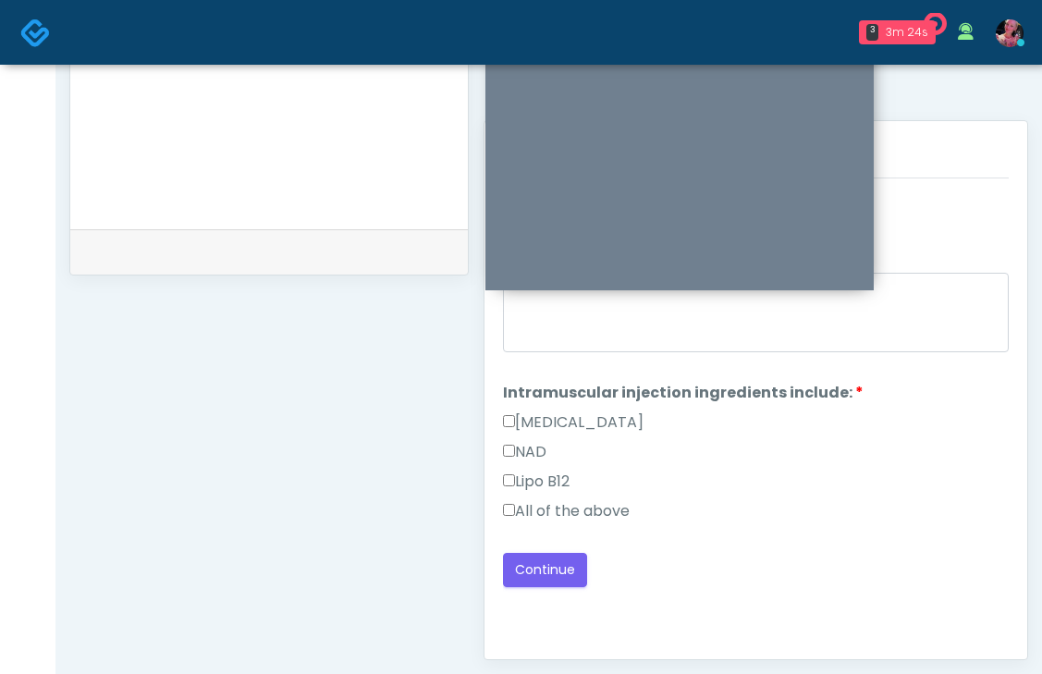
click at [588, 518] on label "All of the above" at bounding box center [566, 511] width 127 height 22
click at [549, 576] on button "Continue" at bounding box center [545, 570] width 84 height 34
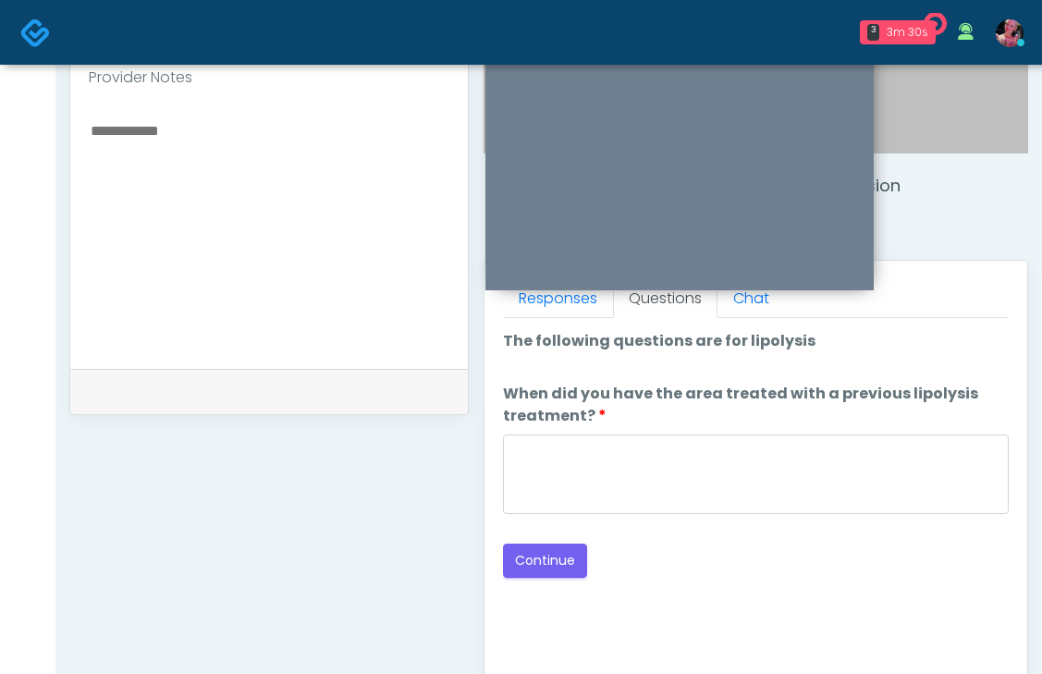
scroll to position [611, 0]
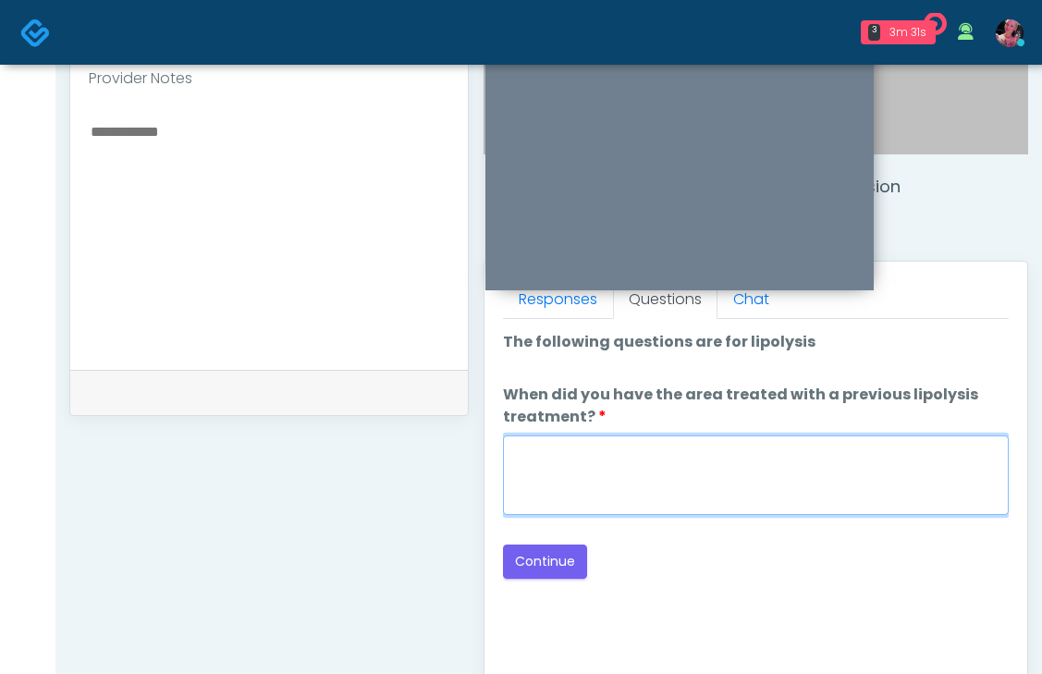
click at [716, 492] on textarea "When did you have the area treated with a previous lipolysis treatment?" at bounding box center [756, 476] width 506 height 80
type textarea "*****"
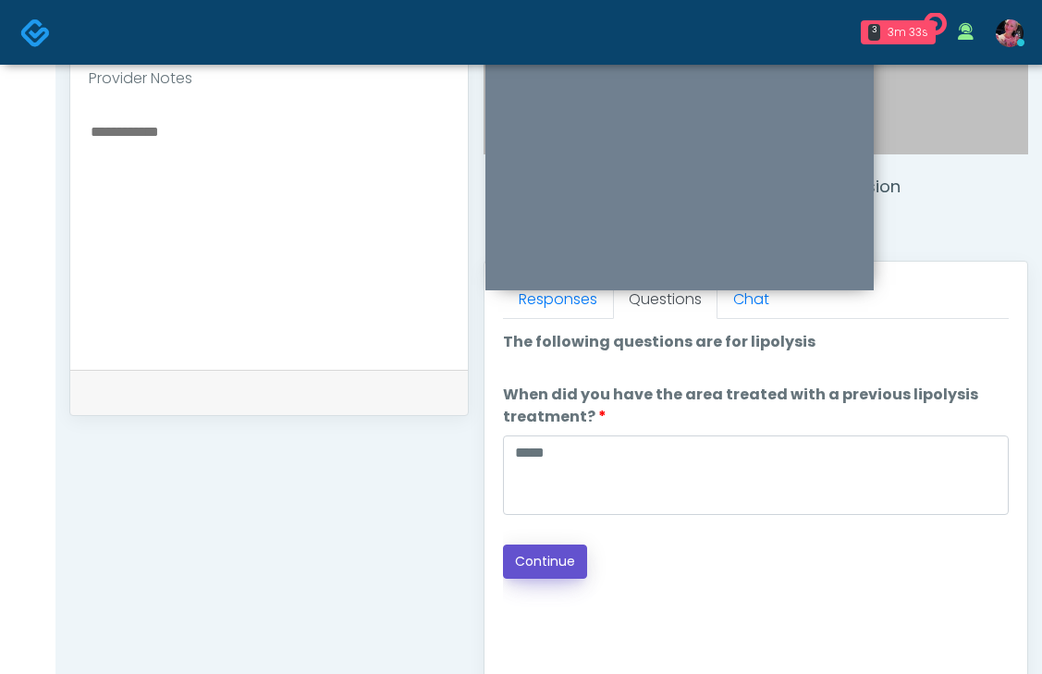
click at [556, 569] on button "Continue" at bounding box center [545, 562] width 84 height 34
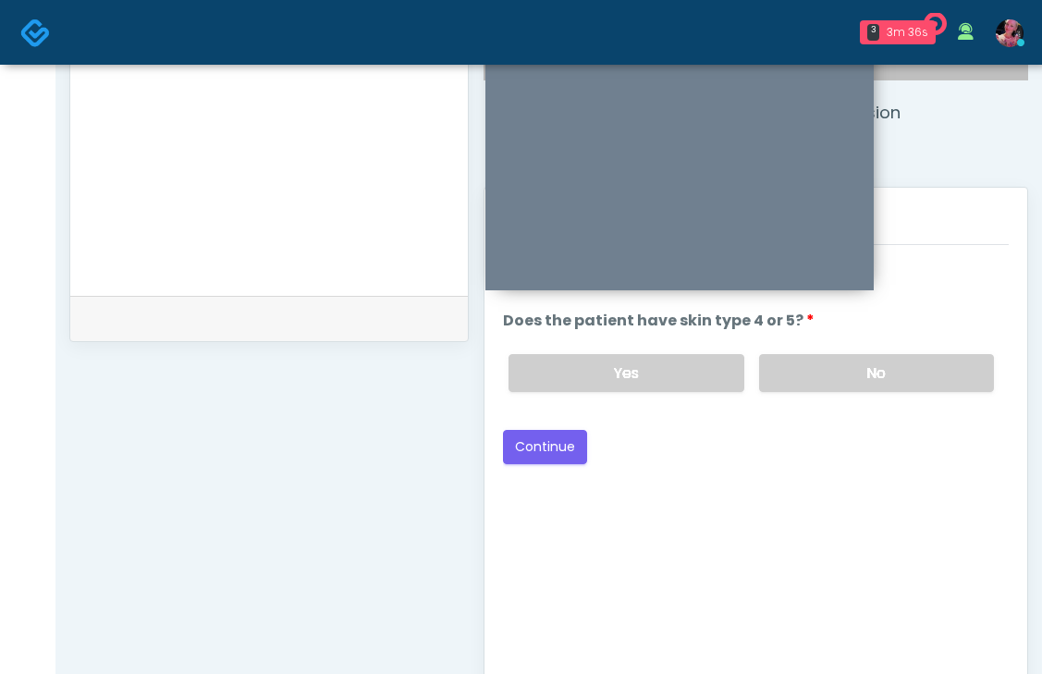
scroll to position [654, 0]
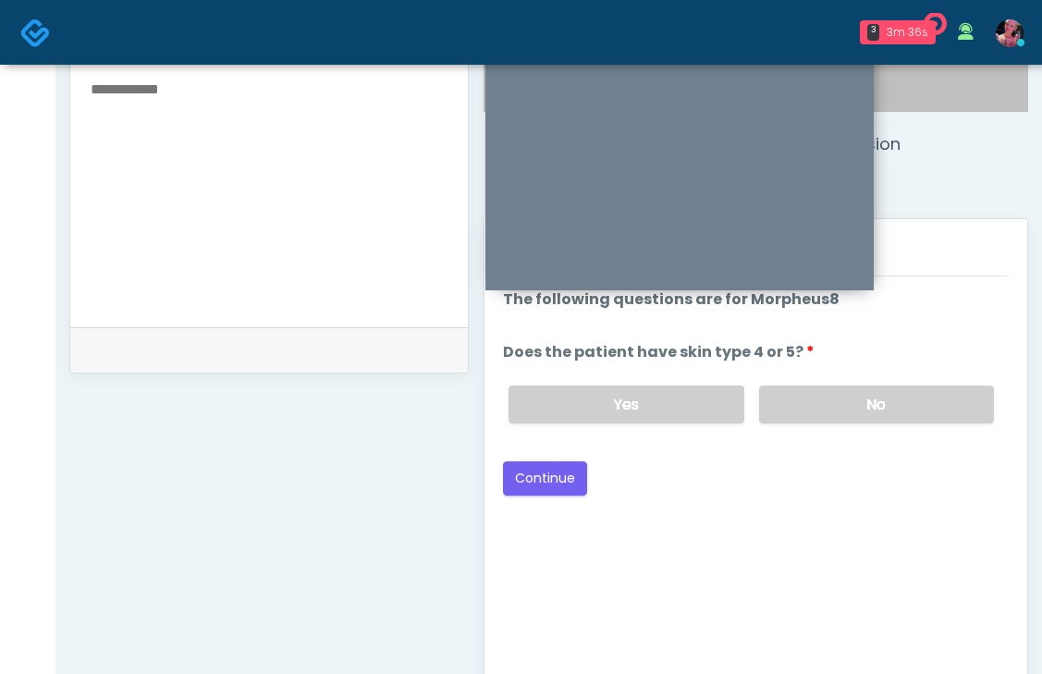
click at [888, 367] on li "Does the patient have skin type 4 or 5? Does the patient have skin type 4 or 5?…" at bounding box center [756, 389] width 506 height 97
drag, startPoint x: 879, startPoint y: 383, endPoint x: 854, endPoint y: 384, distance: 25.0
click at [854, 384] on div "Yes No" at bounding box center [751, 405] width 515 height 68
click at [851, 402] on label "No" at bounding box center [876, 405] width 235 height 38
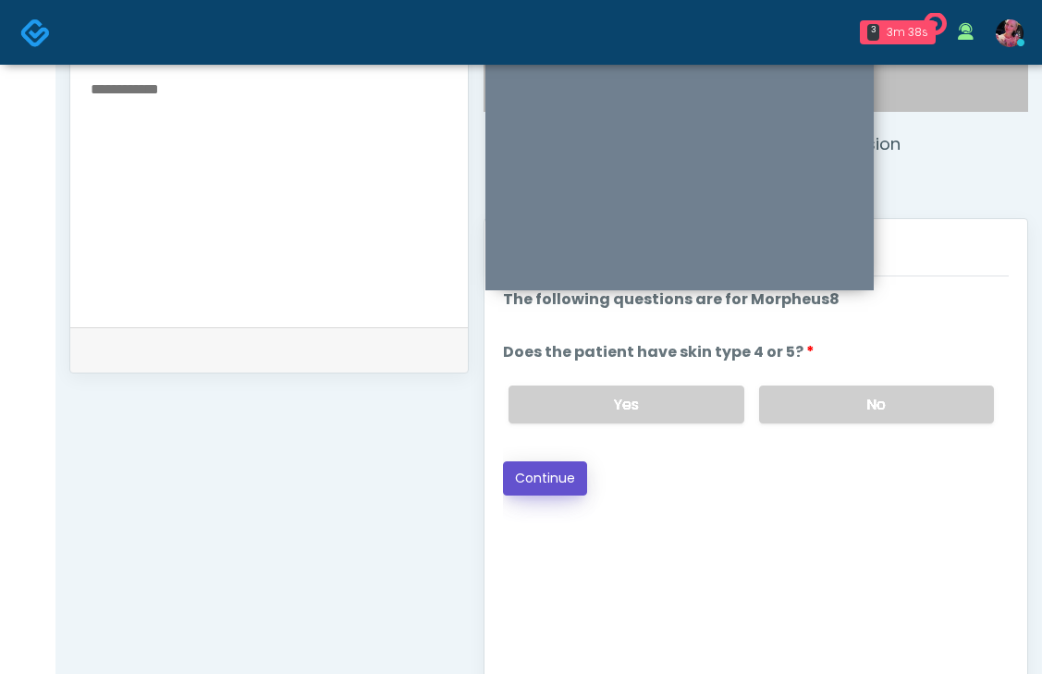
click at [520, 481] on button "Continue" at bounding box center [545, 478] width 84 height 34
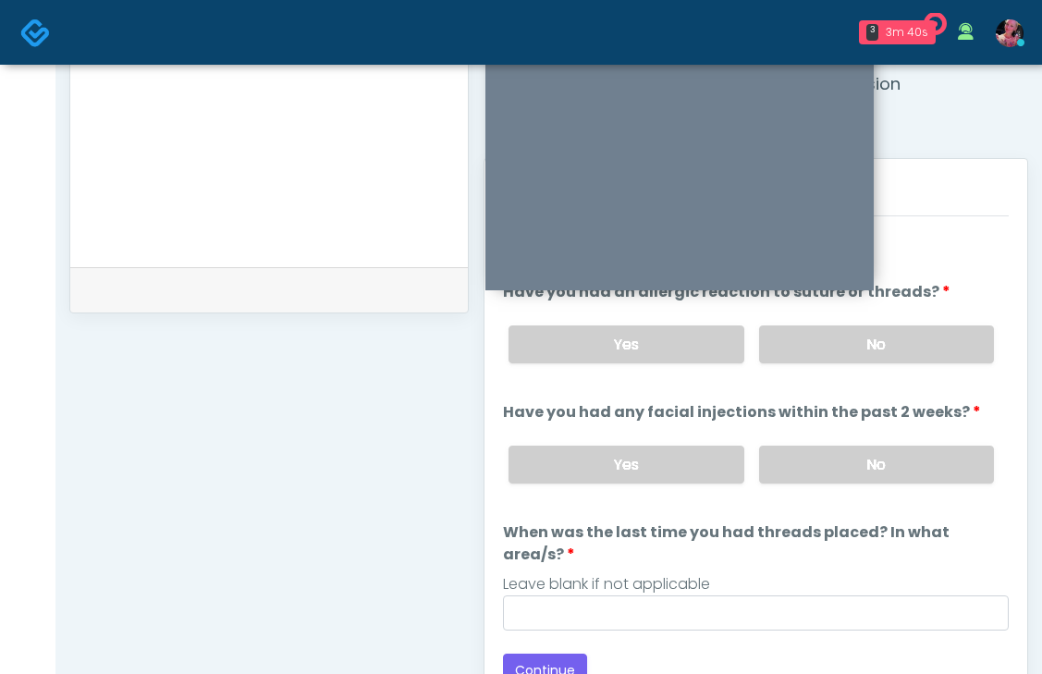
scroll to position [701, 0]
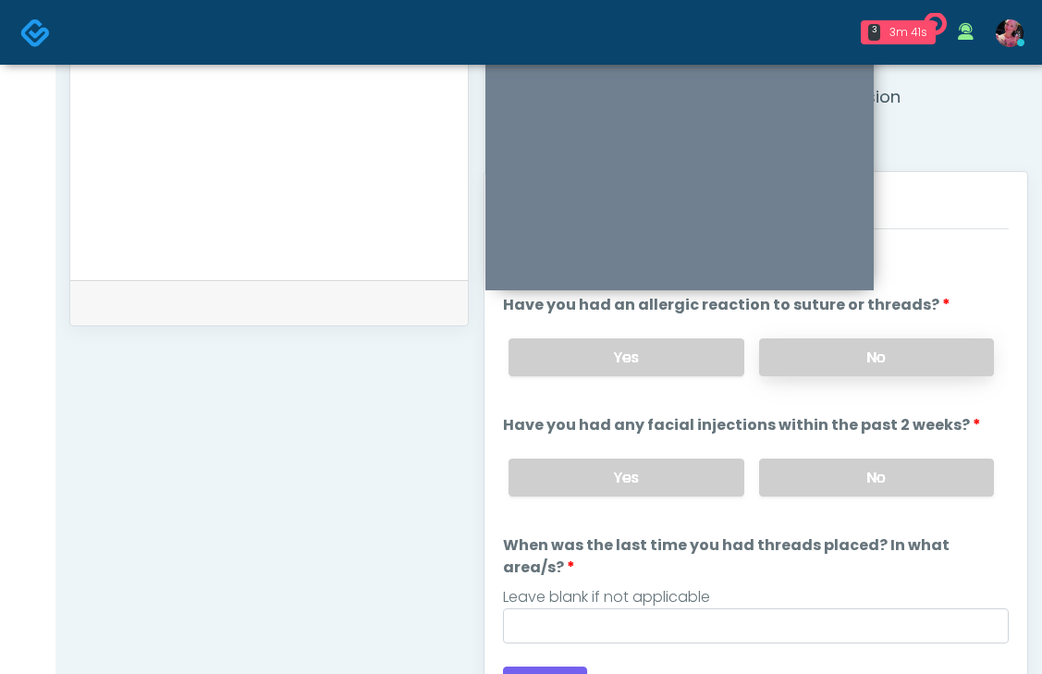
click at [888, 358] on label "No" at bounding box center [876, 357] width 235 height 38
click at [886, 500] on div "Yes No" at bounding box center [751, 478] width 515 height 68
click at [880, 484] on label "No" at bounding box center [876, 478] width 235 height 38
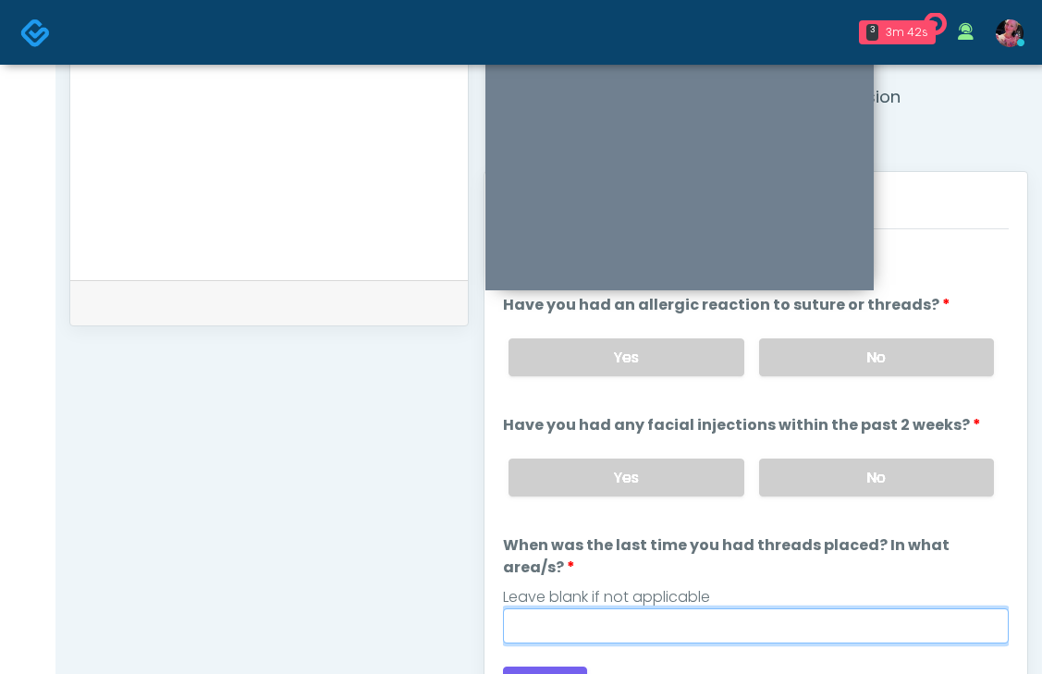
click at [792, 608] on input "When was the last time you had threads placed? In what area/s?" at bounding box center [756, 625] width 506 height 35
drag, startPoint x: 593, startPoint y: 602, endPoint x: 482, endPoint y: 602, distance: 111.0
click at [482, 602] on div "Invite Participants to Video Session Invite Participants Responses Questions Ch…" at bounding box center [748, 152] width 559 height 1410
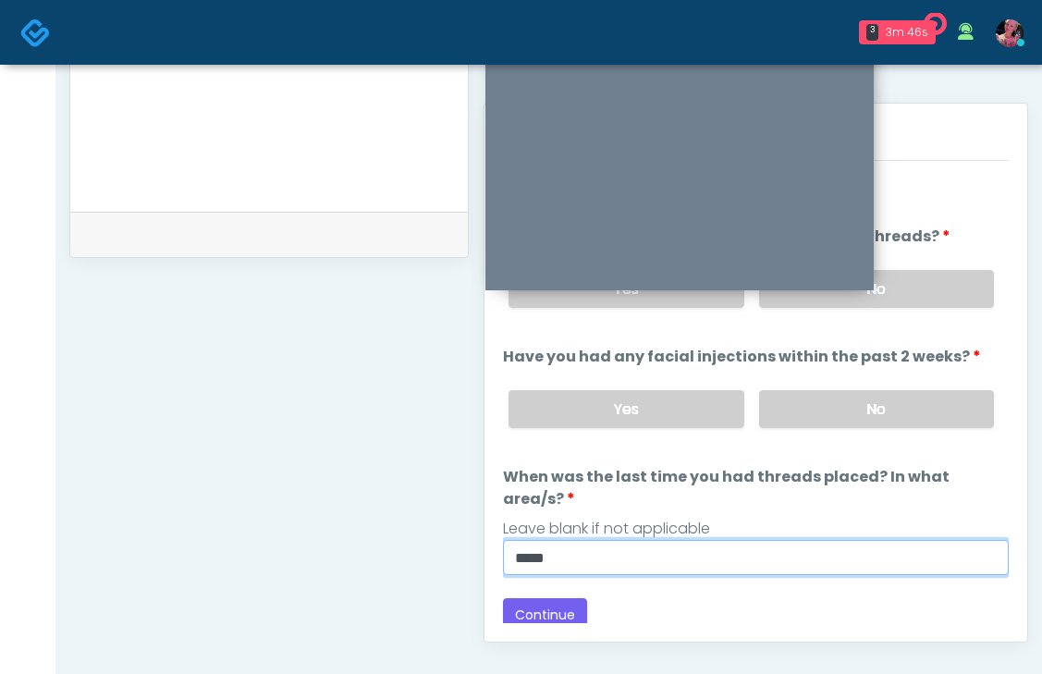
scroll to position [794, 0]
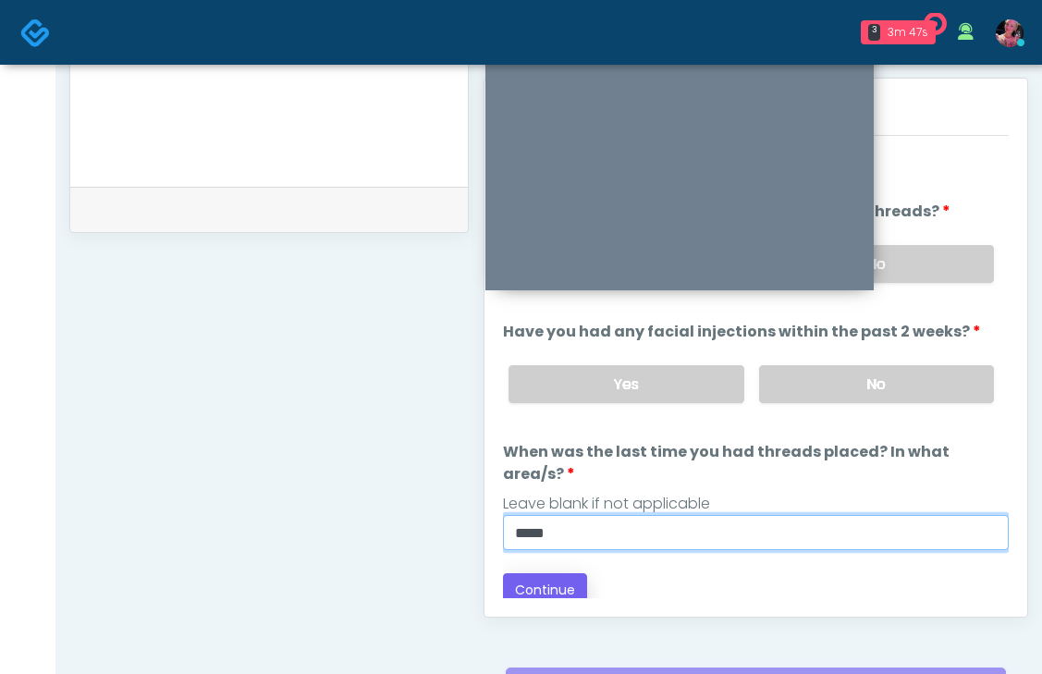
type input "*****"
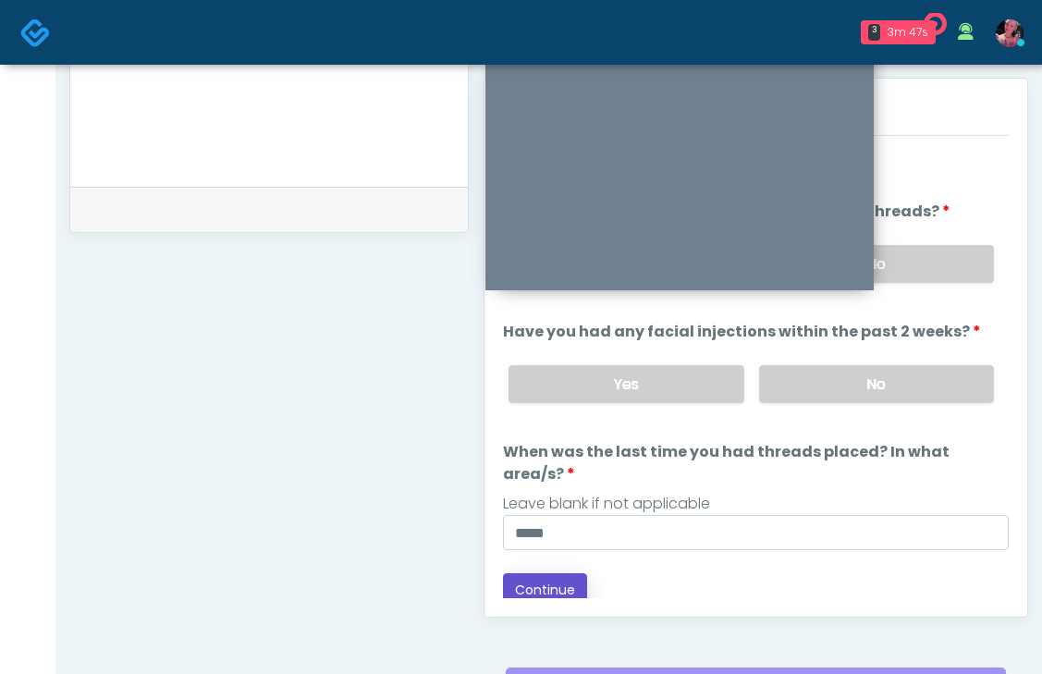
click at [552, 573] on button "Continue" at bounding box center [545, 590] width 84 height 34
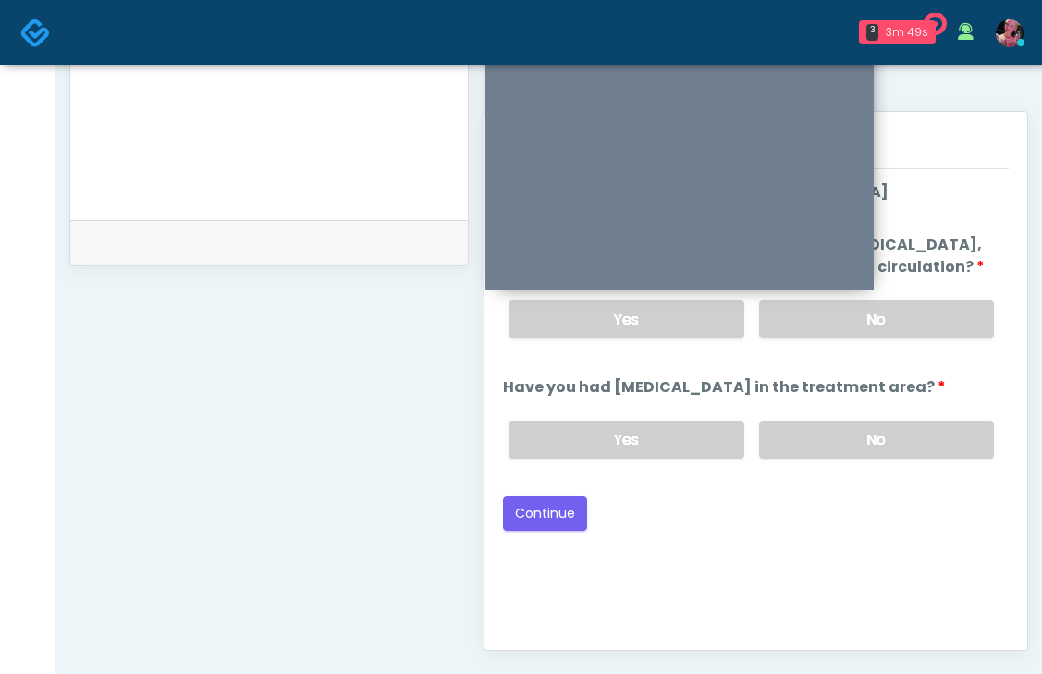
scroll to position [755, 0]
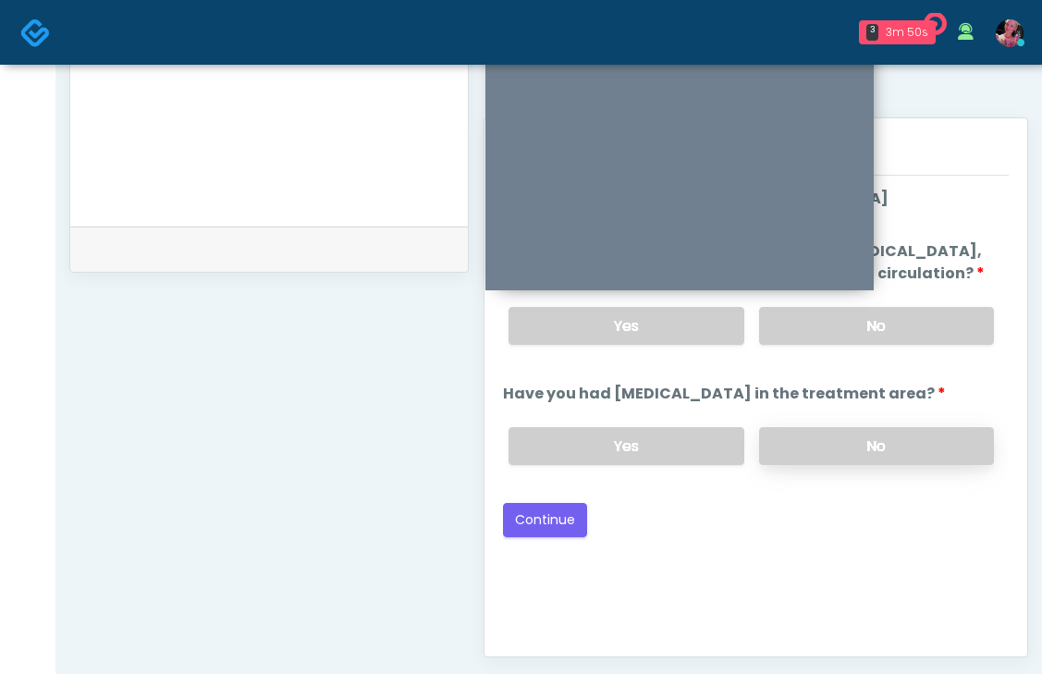
click at [811, 461] on label "No" at bounding box center [876, 446] width 235 height 38
click at [845, 334] on label "No" at bounding box center [876, 326] width 235 height 38
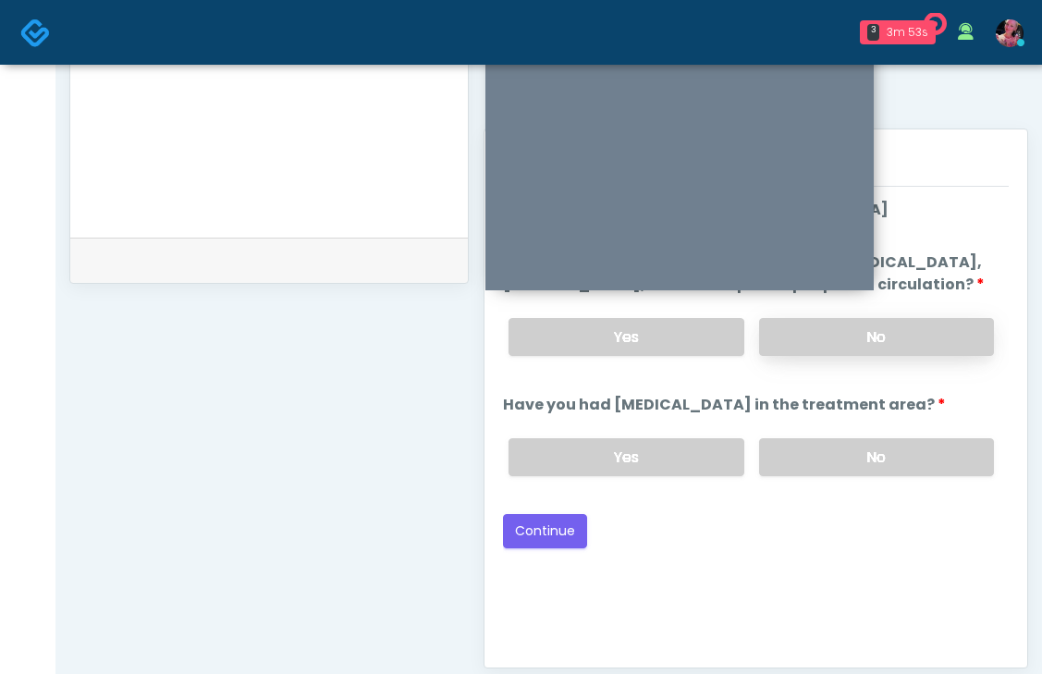
scroll to position [781, 0]
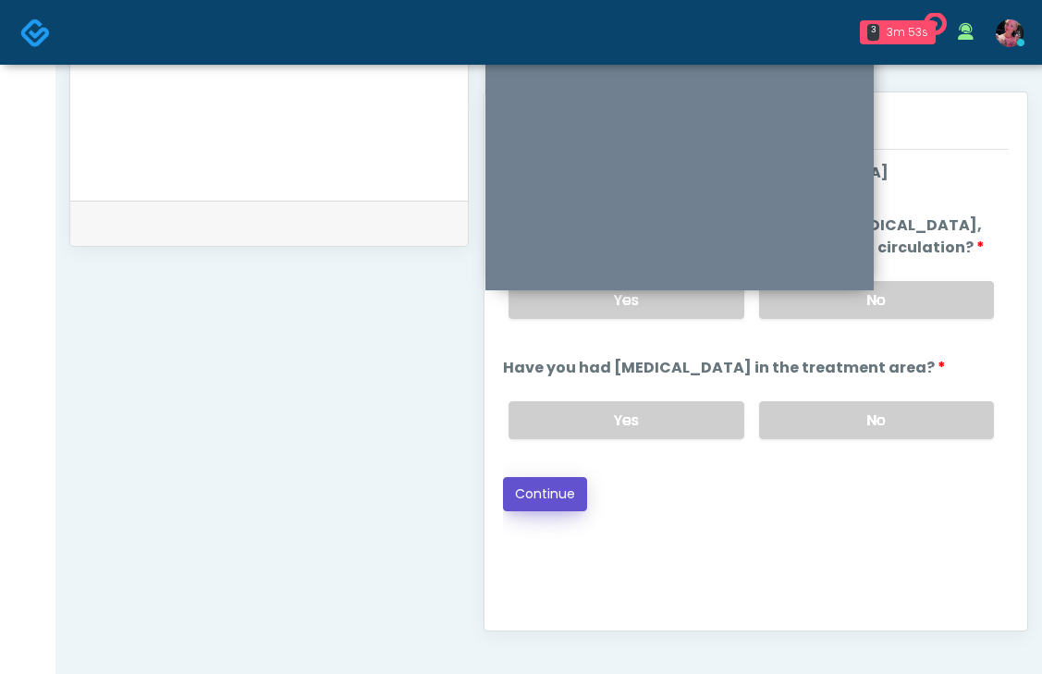
click at [554, 501] on button "Continue" at bounding box center [545, 494] width 84 height 34
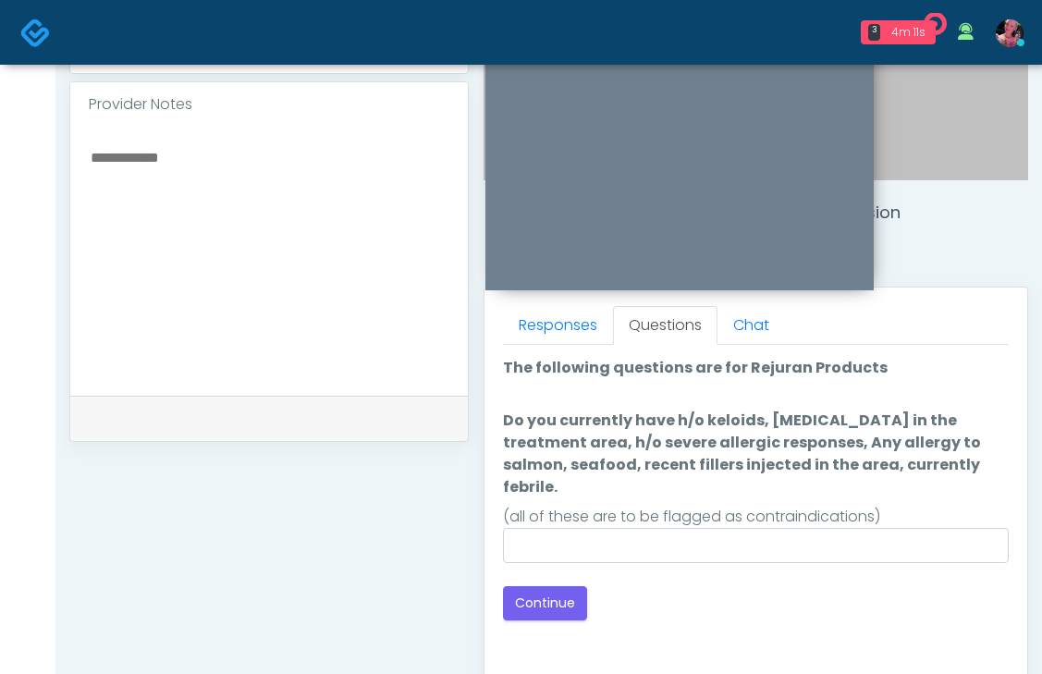
scroll to position [666, 0]
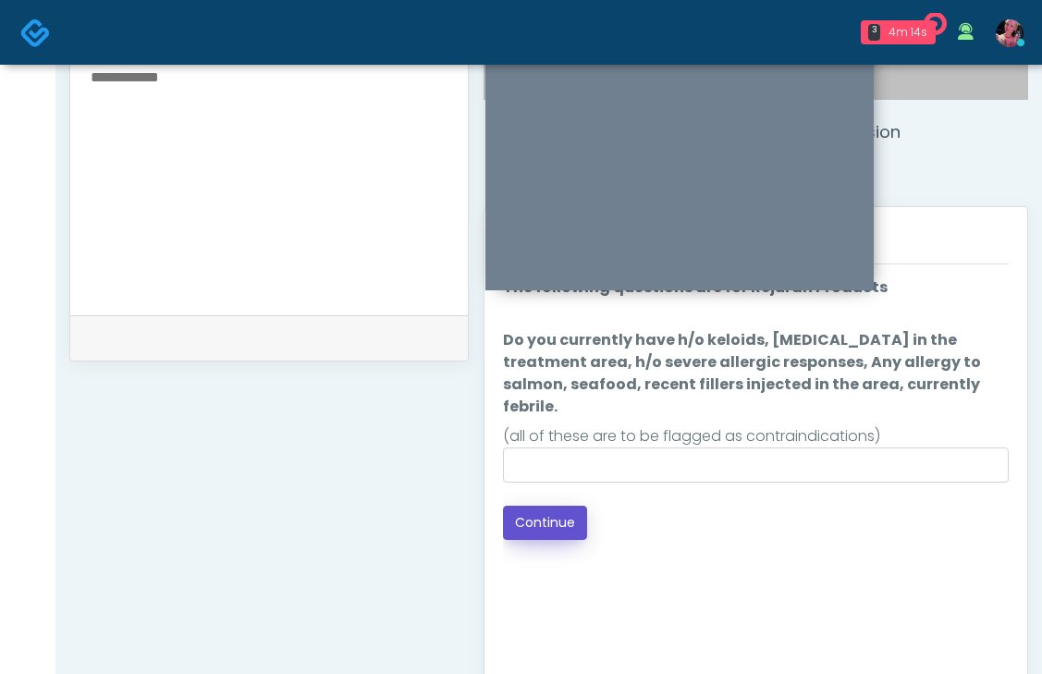
click at [559, 506] on button "Continue" at bounding box center [545, 523] width 84 height 34
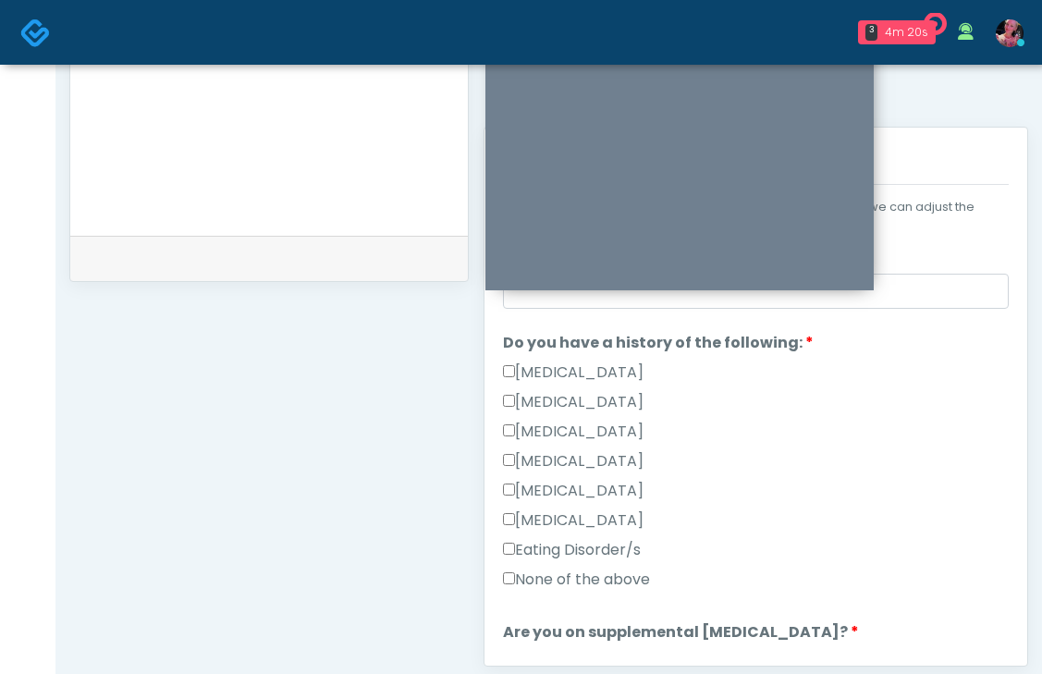
scroll to position [346, 0]
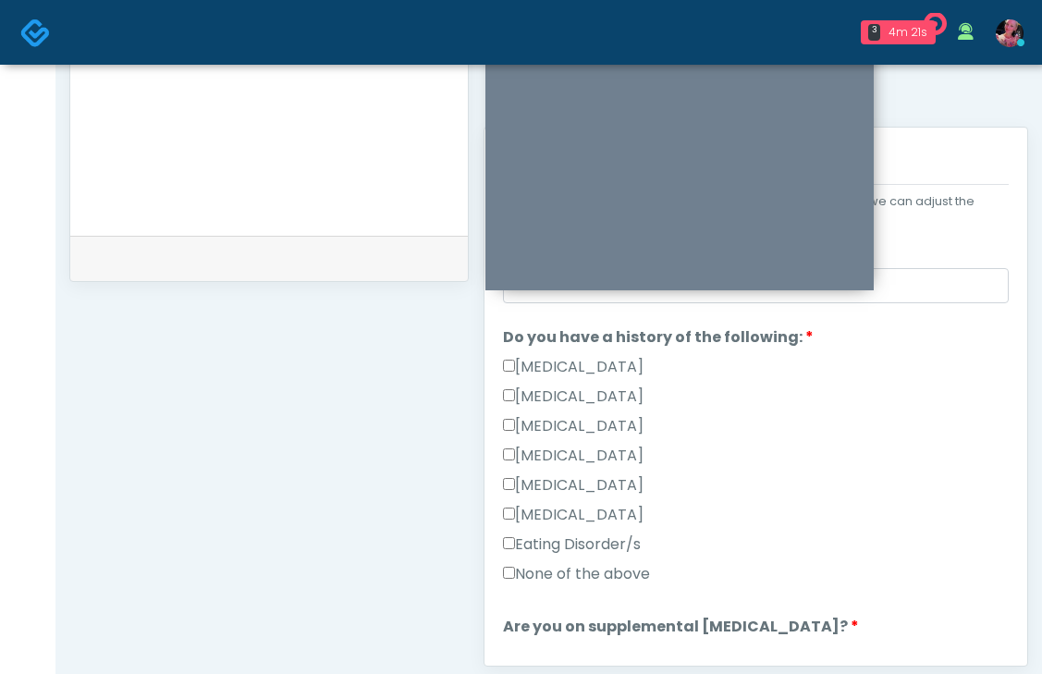
click at [621, 563] on label "None of the above" at bounding box center [576, 574] width 147 height 22
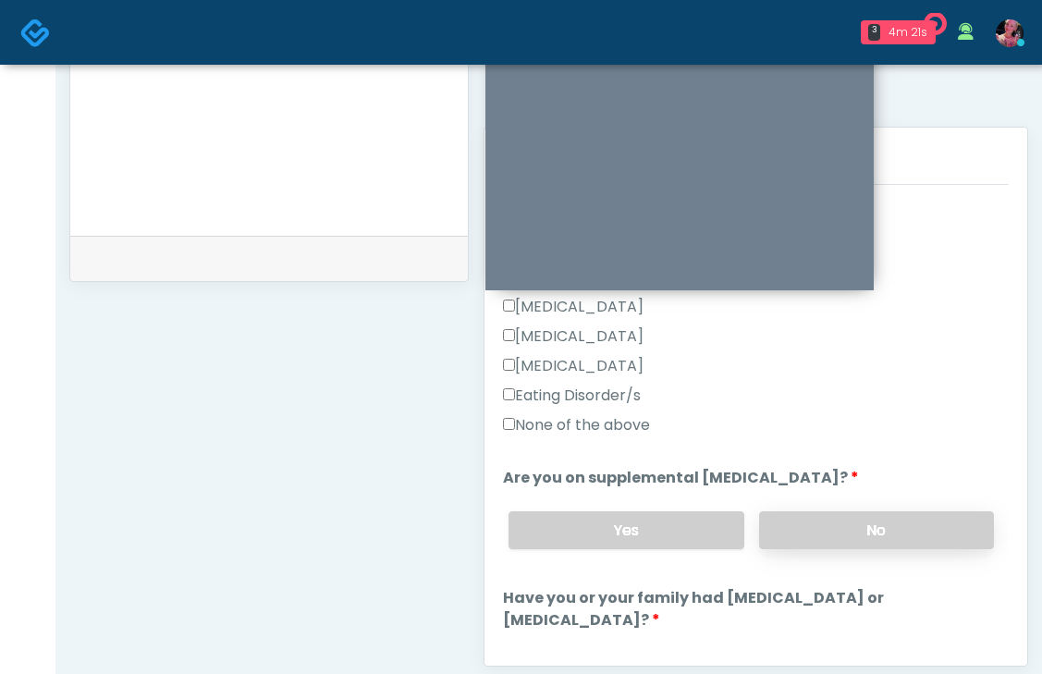
click at [798, 511] on label "No" at bounding box center [876, 530] width 235 height 38
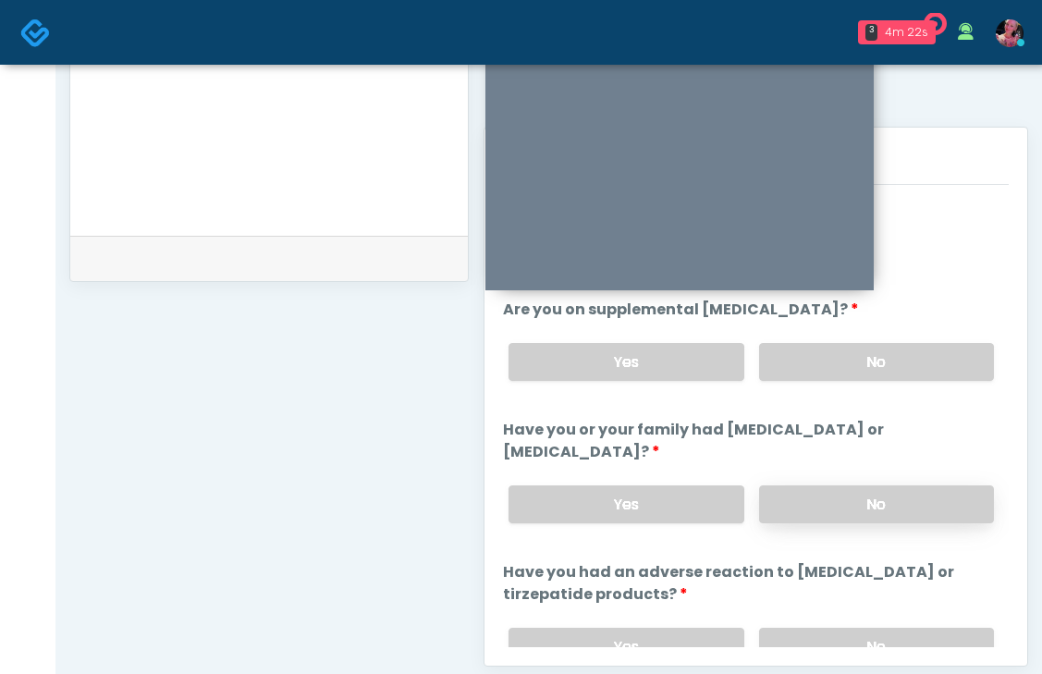
click at [801, 486] on label "No" at bounding box center [876, 505] width 235 height 38
click at [828, 628] on label "No" at bounding box center [876, 647] width 235 height 38
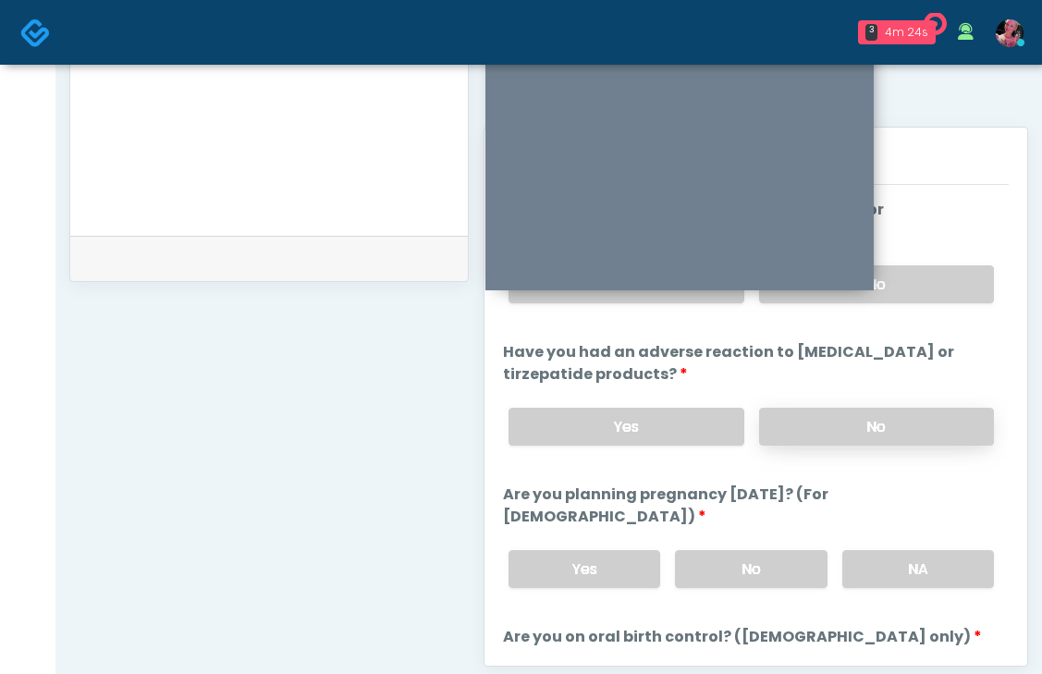
scroll to position [884, 0]
click at [859, 535] on div "Yes No NA" at bounding box center [751, 569] width 515 height 68
click at [868, 549] on label "NA" at bounding box center [918, 568] width 152 height 38
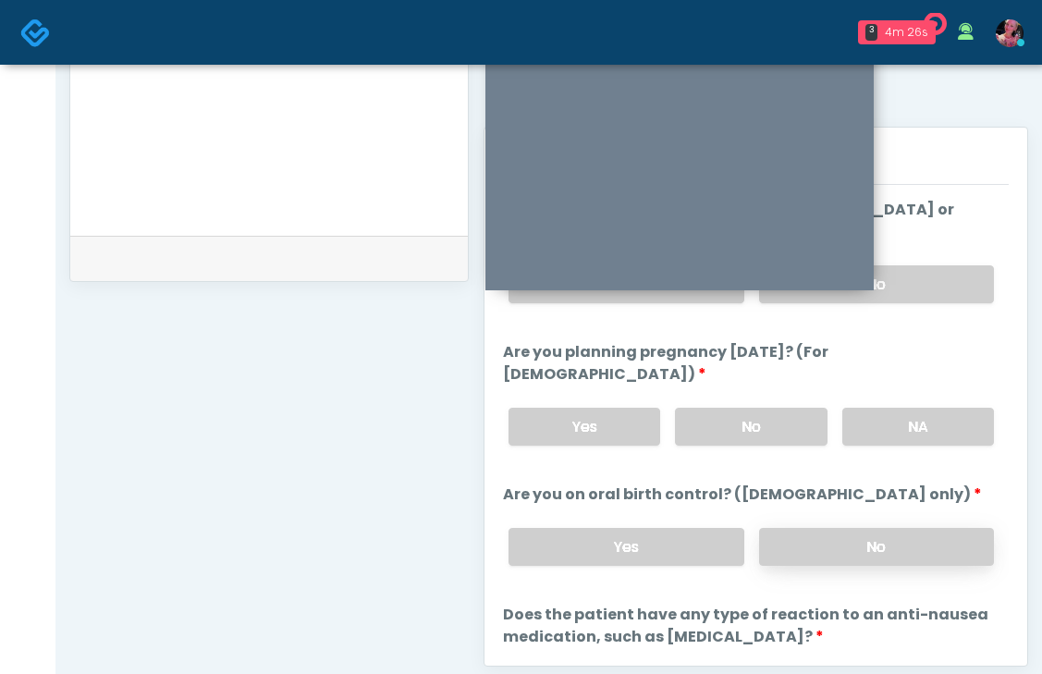
click at [866, 528] on label "No" at bounding box center [876, 547] width 235 height 38
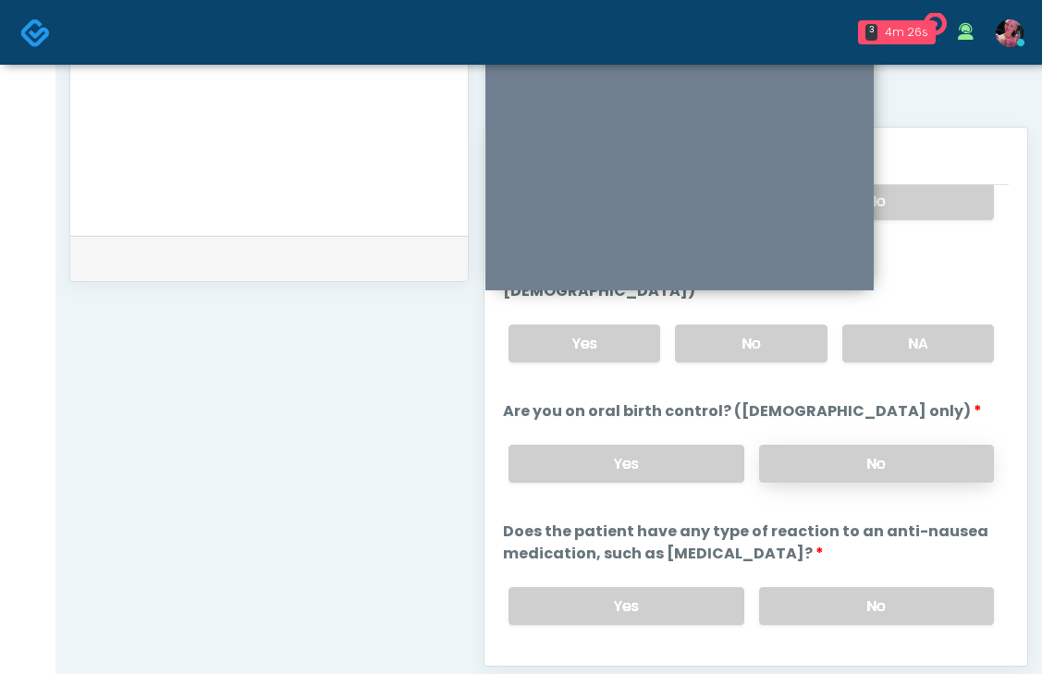
click at [866, 521] on label "Does the patient have any type of reaction to an anti-nausea medication, such a…" at bounding box center [756, 543] width 506 height 44
click at [866, 572] on div "Yes No" at bounding box center [751, 606] width 515 height 68
click at [866, 587] on label "No" at bounding box center [876, 606] width 235 height 38
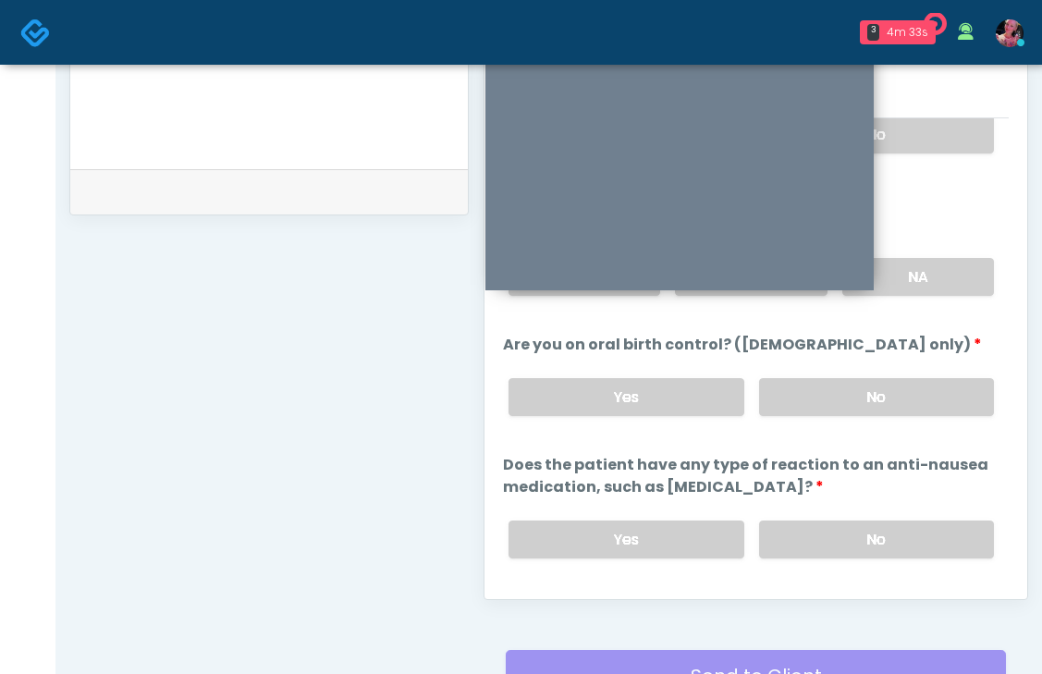
scroll to position [814, 0]
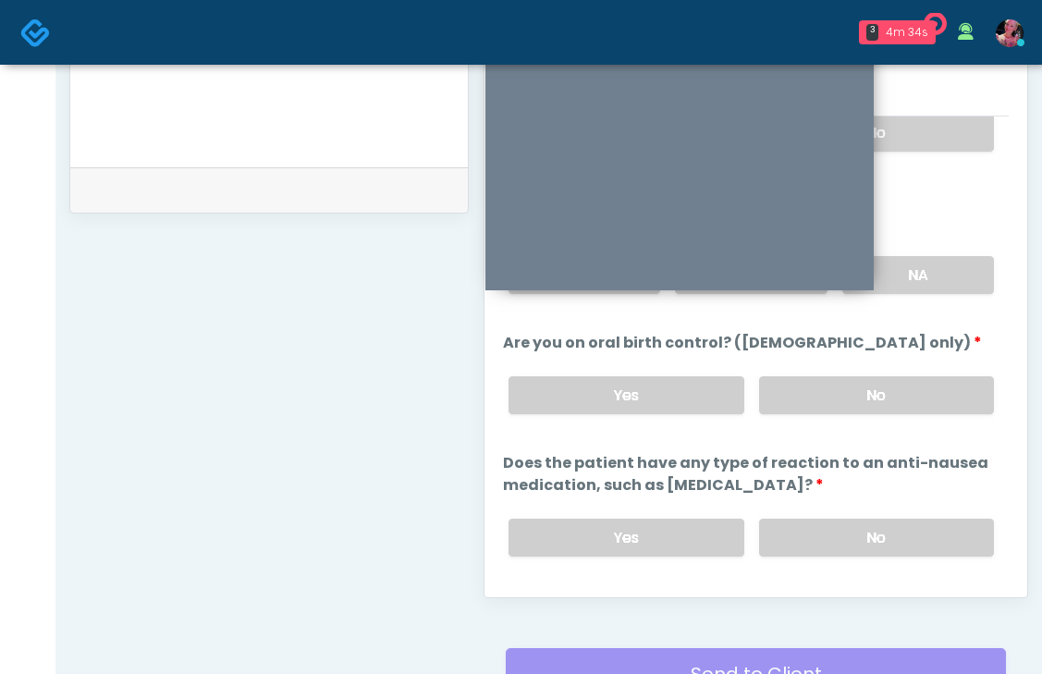
click at [546, 595] on button "Continue" at bounding box center [545, 612] width 84 height 34
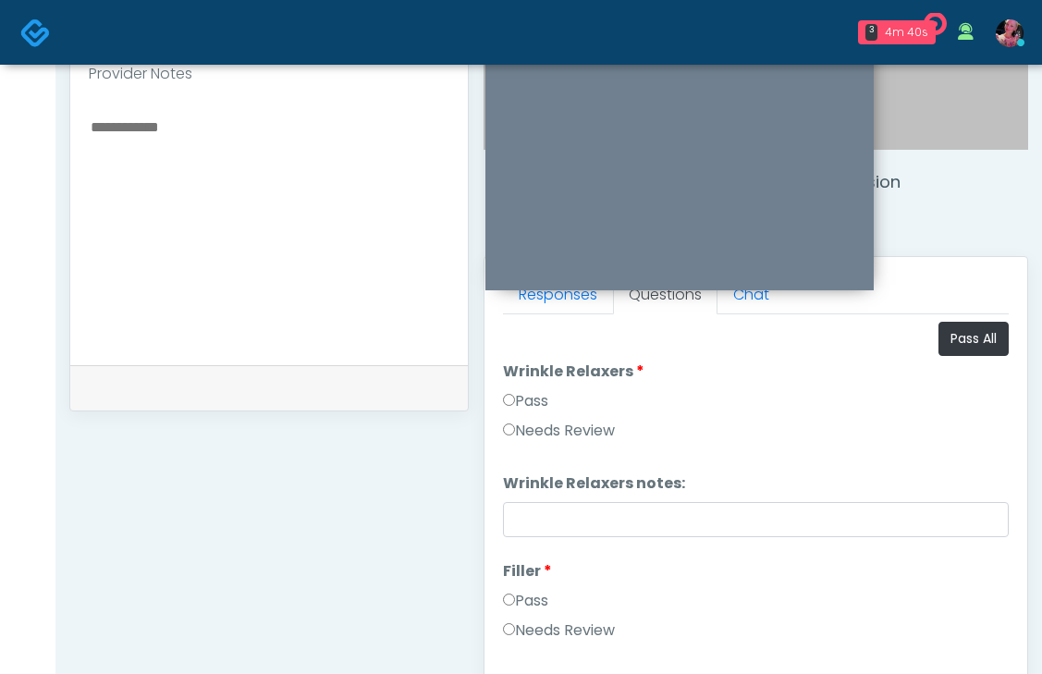
scroll to position [561, 0]
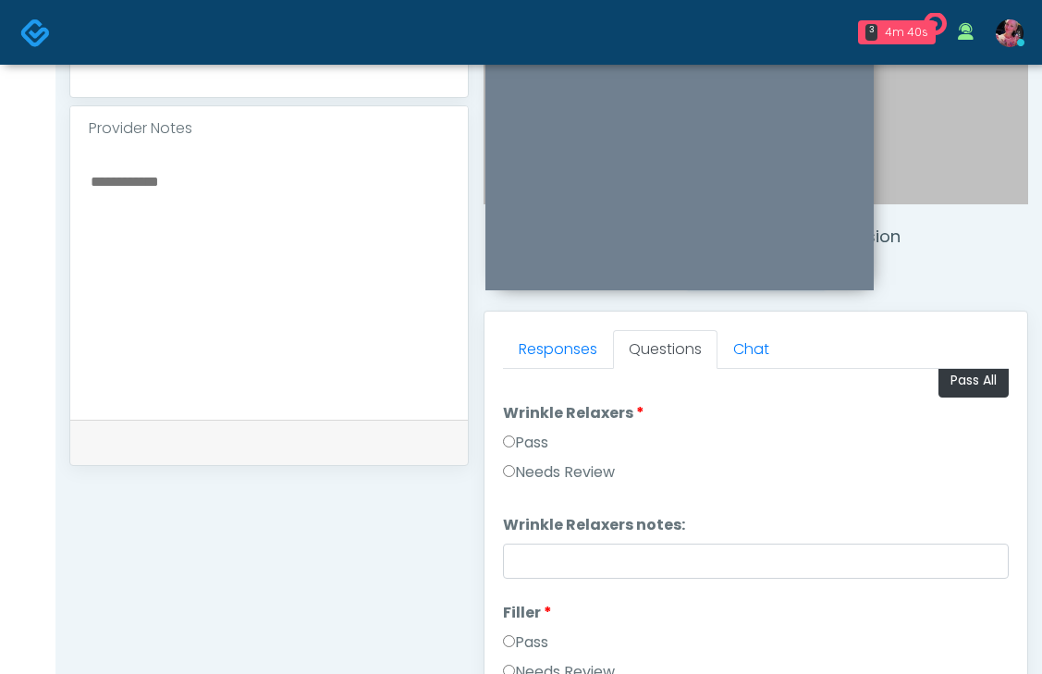
click at [527, 440] on label "Pass" at bounding box center [525, 443] width 45 height 22
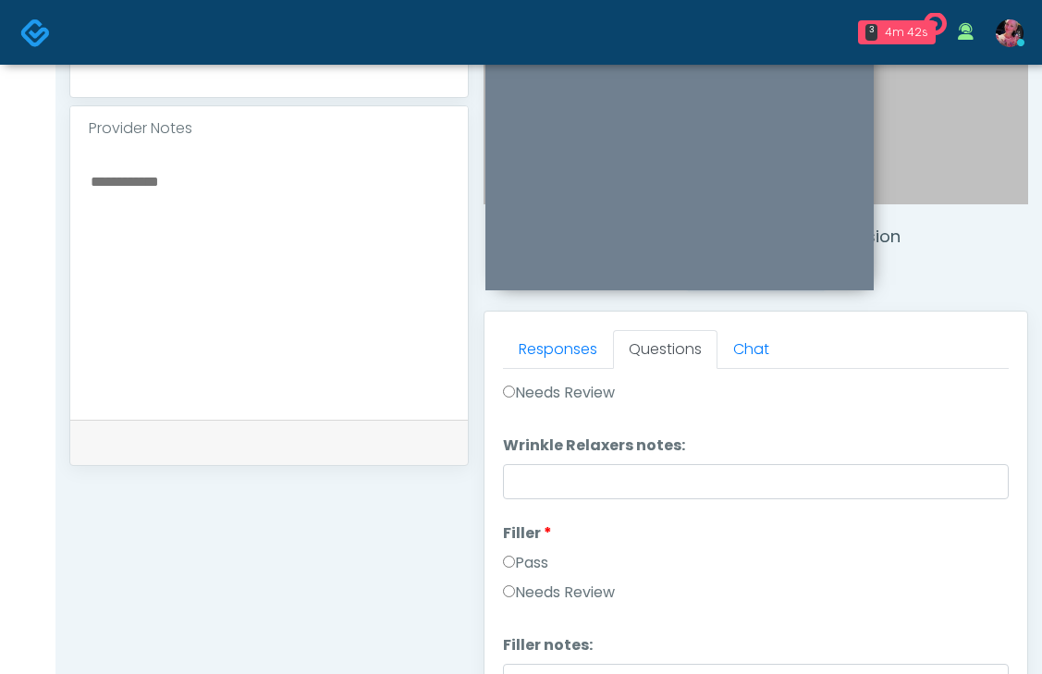
scroll to position [104, 0]
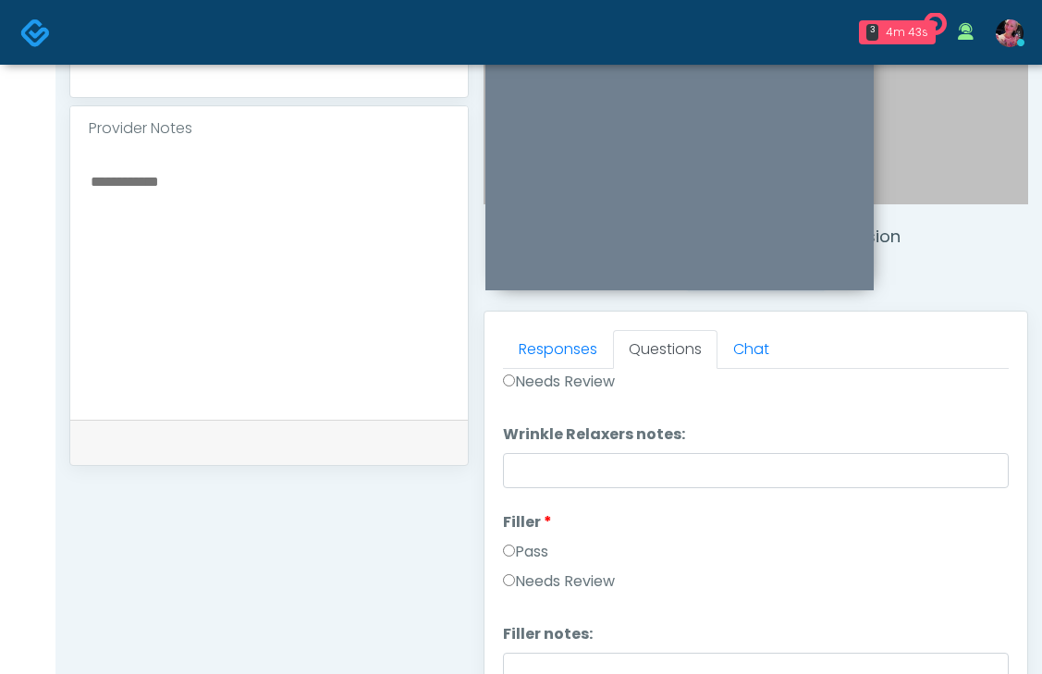
click at [522, 558] on label "Pass" at bounding box center [525, 552] width 45 height 22
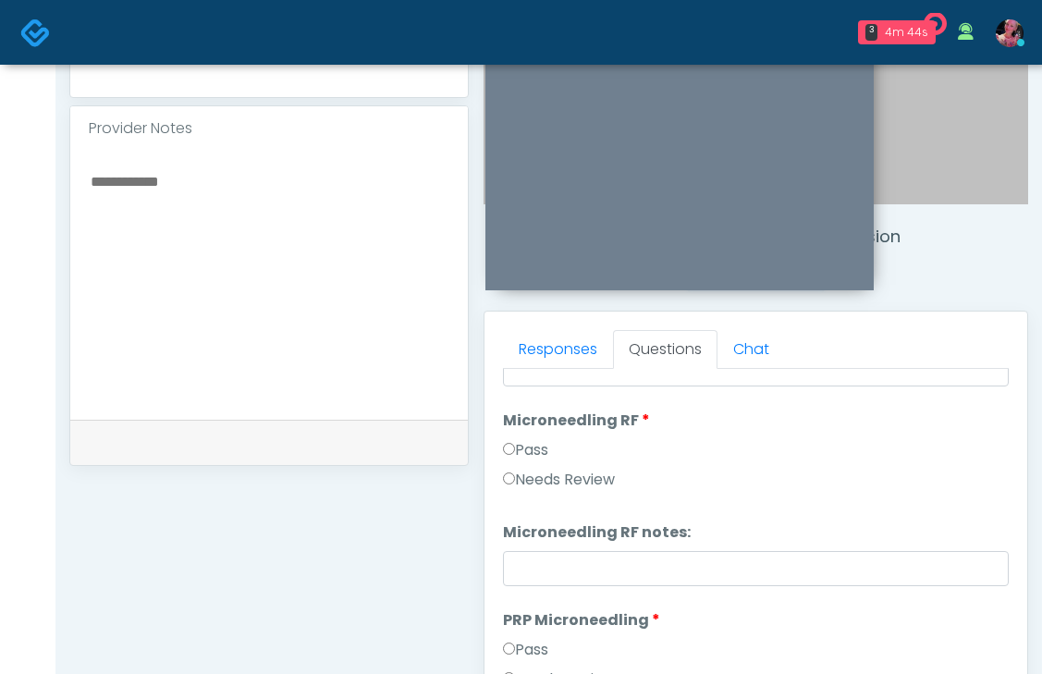
click at [532, 447] on label "Pass" at bounding box center [525, 450] width 45 height 22
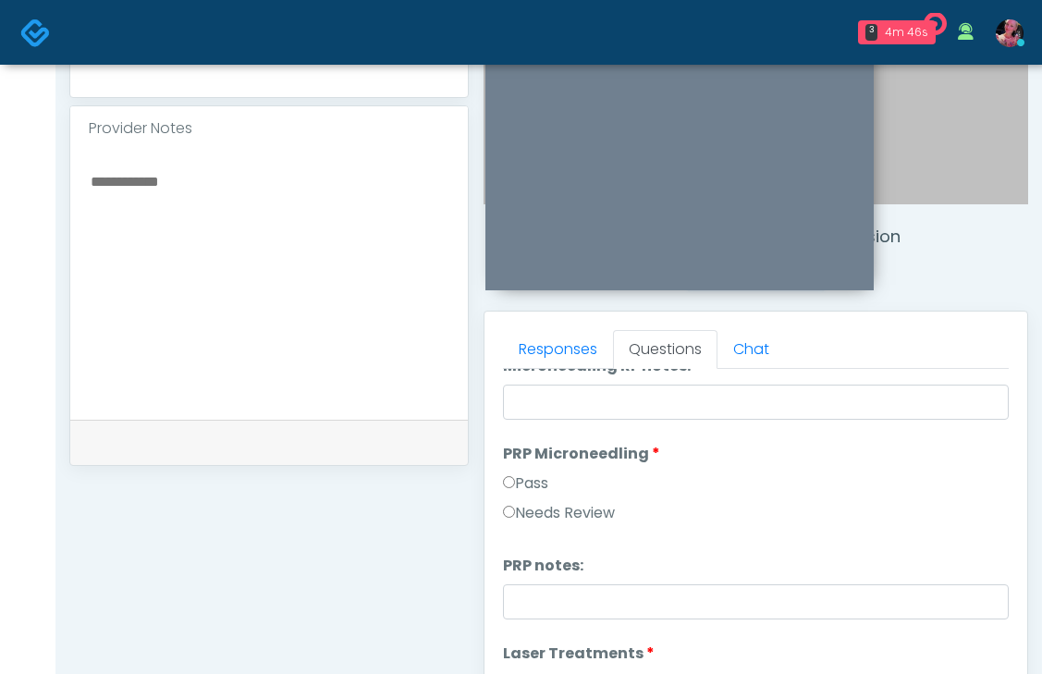
click at [520, 474] on label "Pass" at bounding box center [525, 484] width 45 height 22
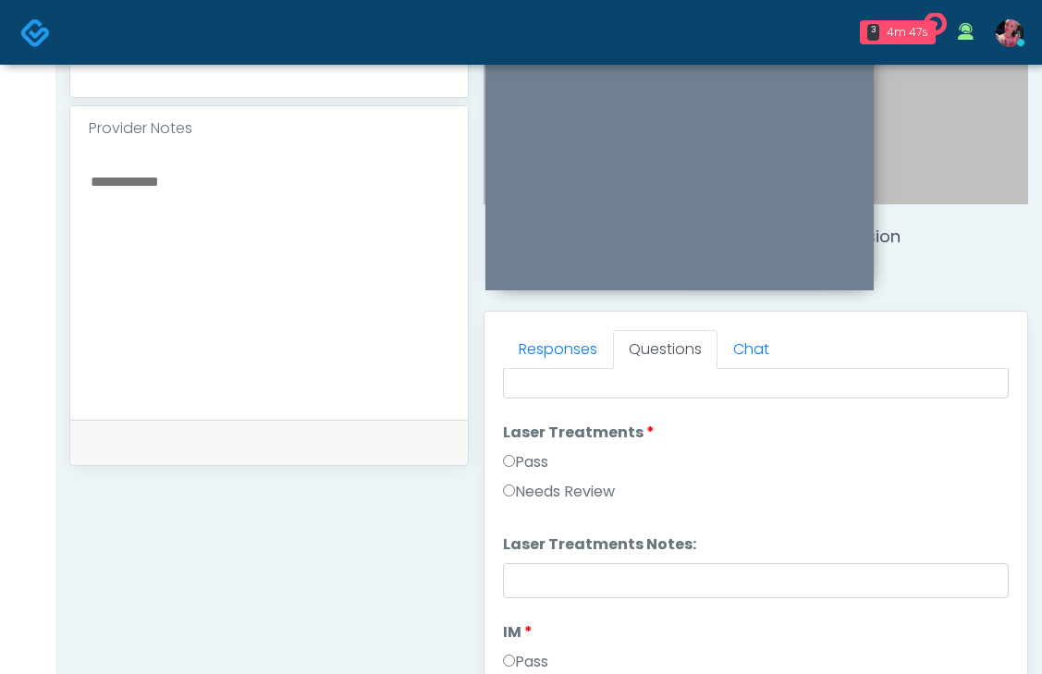
click at [516, 469] on label "Pass" at bounding box center [525, 462] width 45 height 22
click at [516, 470] on label "Pass" at bounding box center [525, 460] width 45 height 22
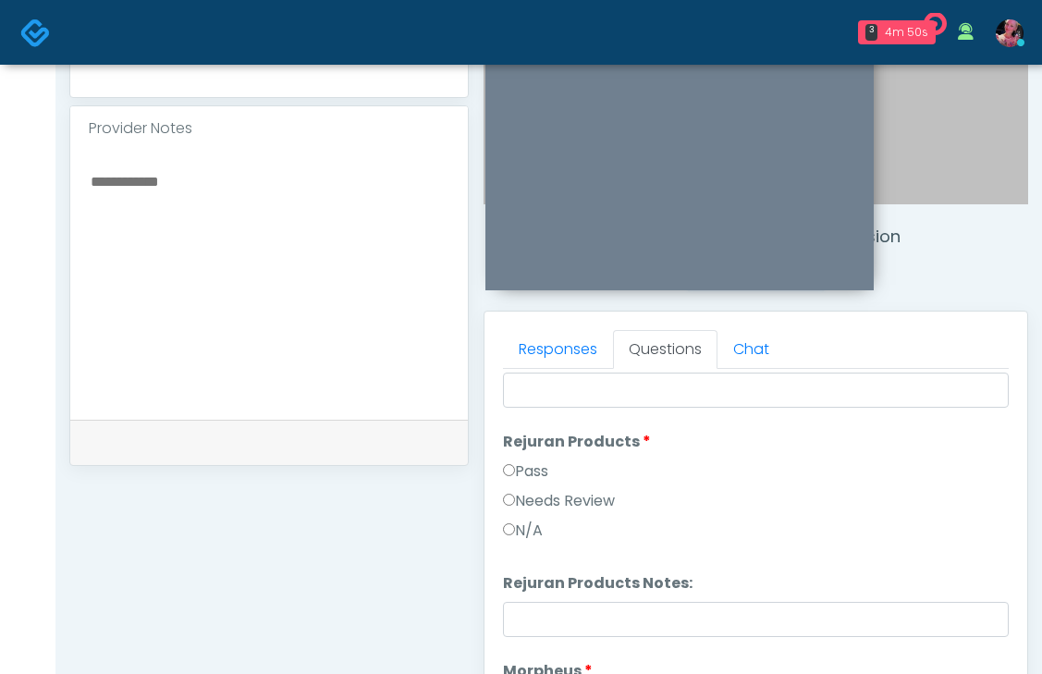
click at [516, 471] on label "Pass" at bounding box center [525, 472] width 45 height 22
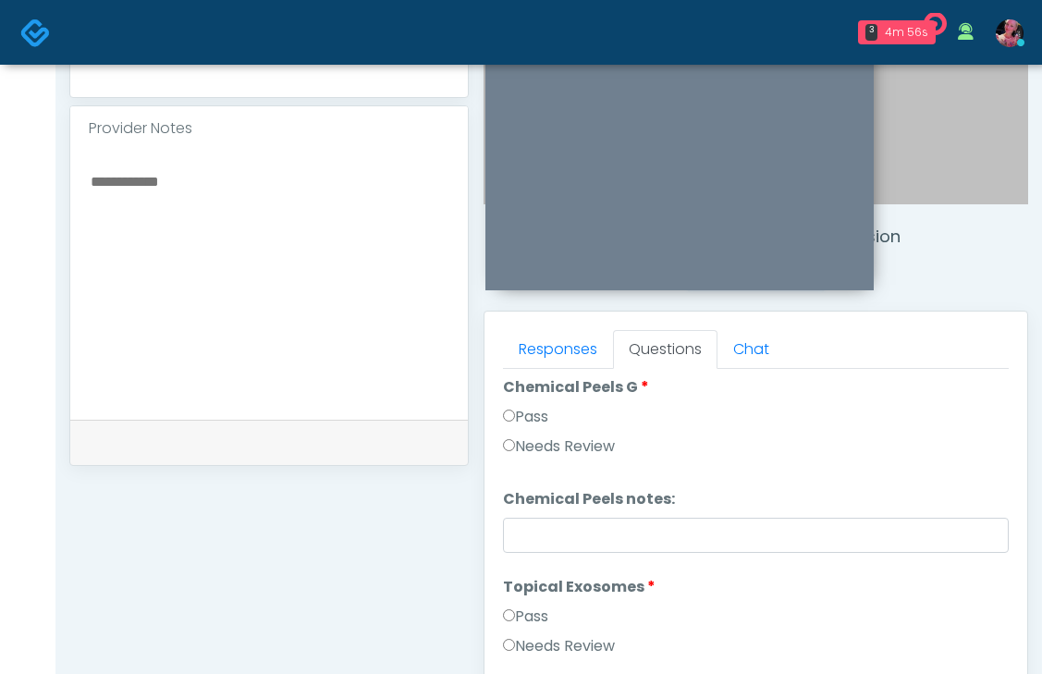
scroll to position [2673, 0]
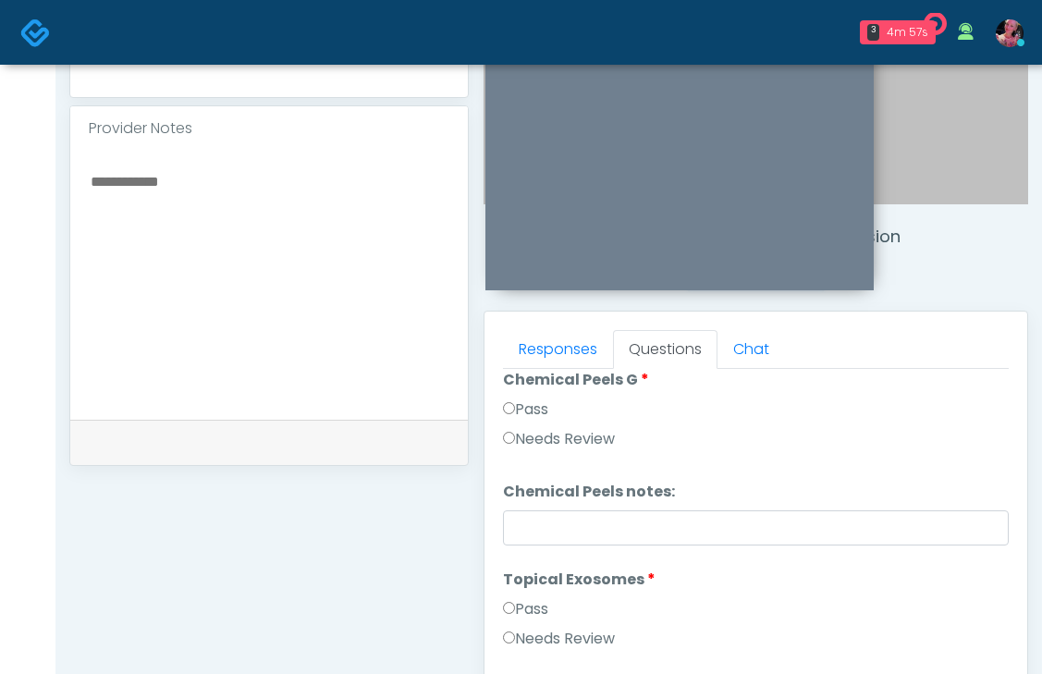
click at [519, 403] on label "Pass" at bounding box center [525, 410] width 45 height 22
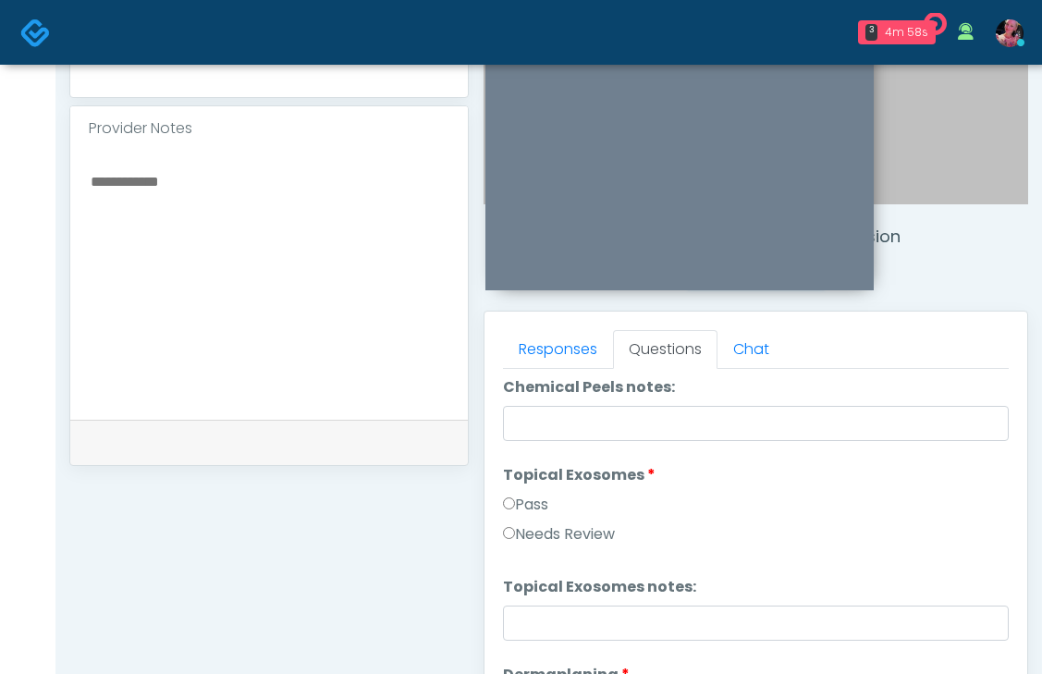
click at [534, 502] on label "Pass" at bounding box center [525, 505] width 45 height 22
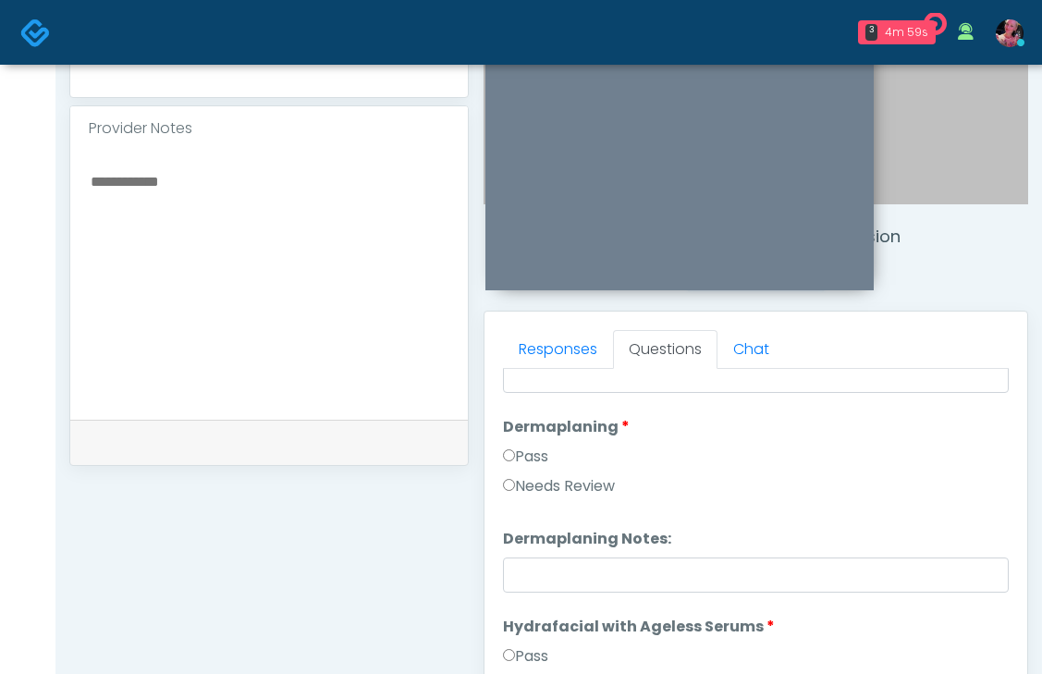
click at [526, 446] on label "Pass" at bounding box center [525, 457] width 45 height 22
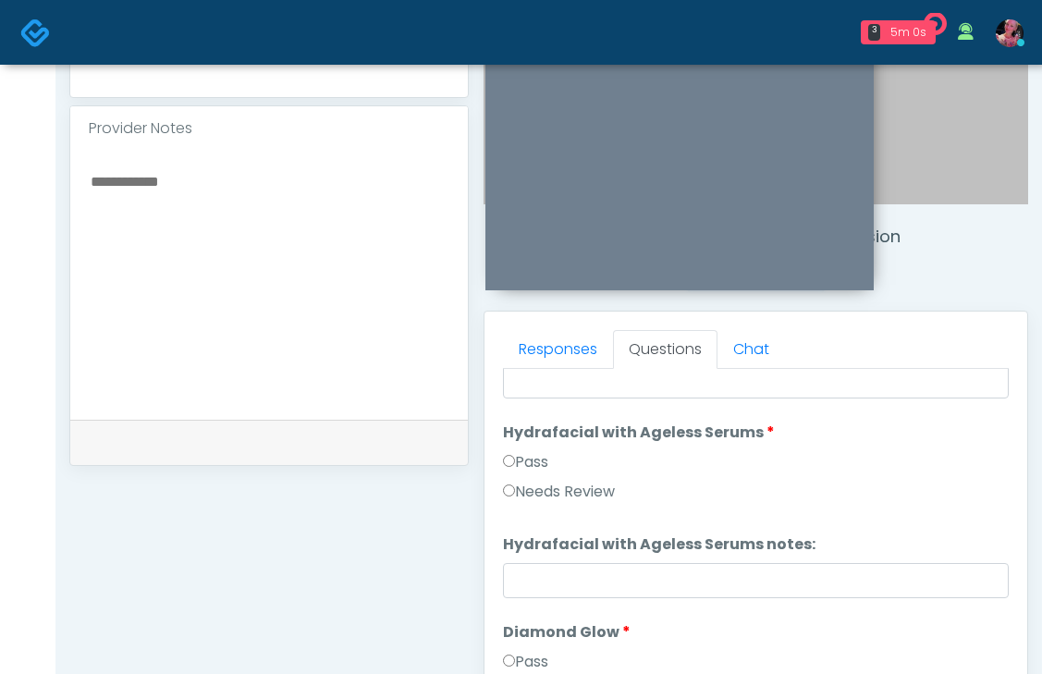
click at [527, 461] on label "Pass" at bounding box center [525, 462] width 45 height 22
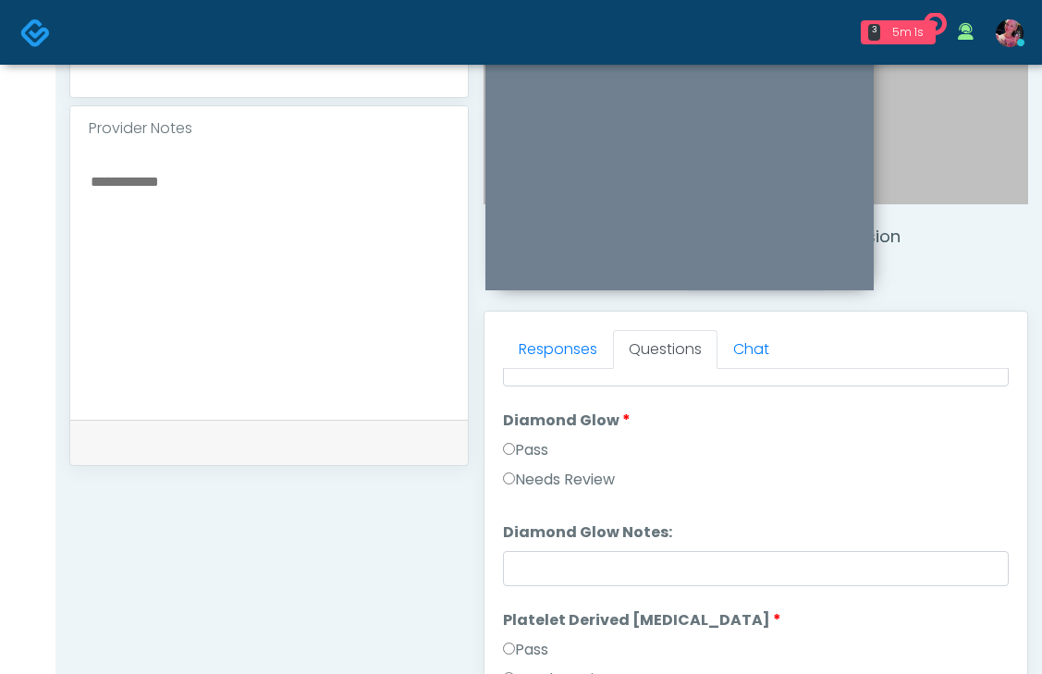
scroll to position [3435, 0]
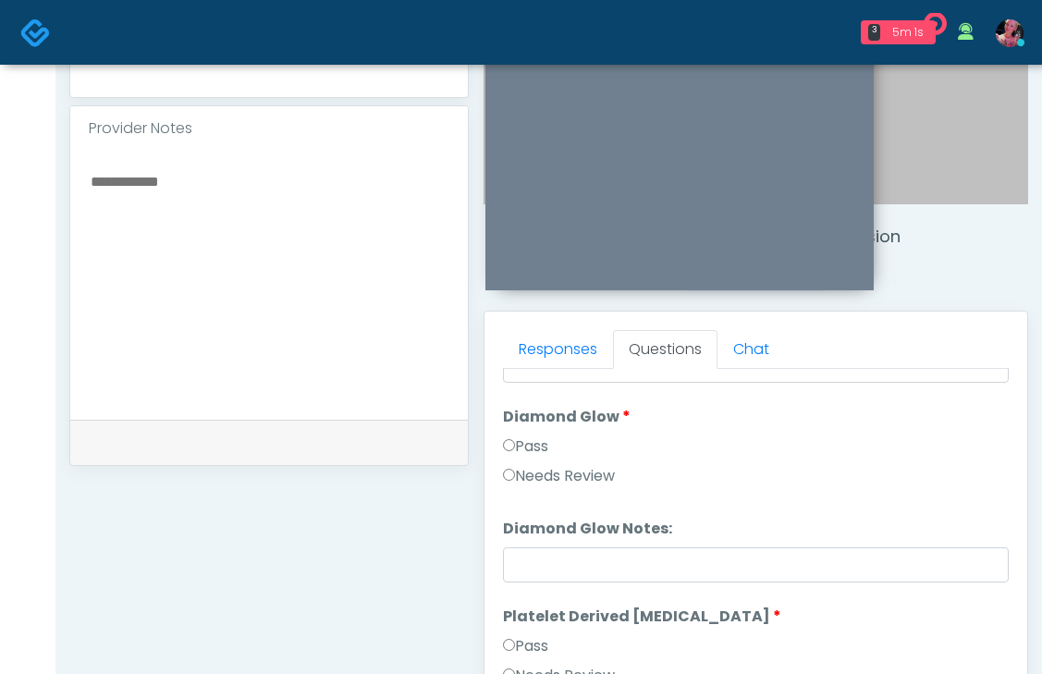
click at [523, 438] on label "Pass" at bounding box center [525, 447] width 45 height 22
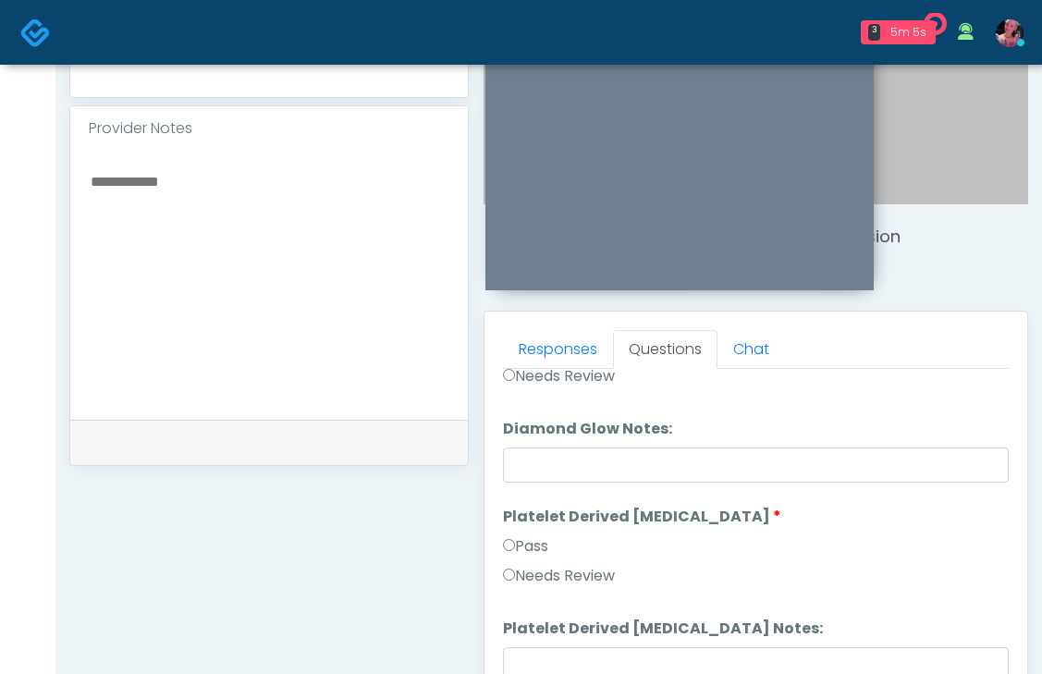
click at [535, 535] on label "Pass" at bounding box center [525, 546] width 45 height 22
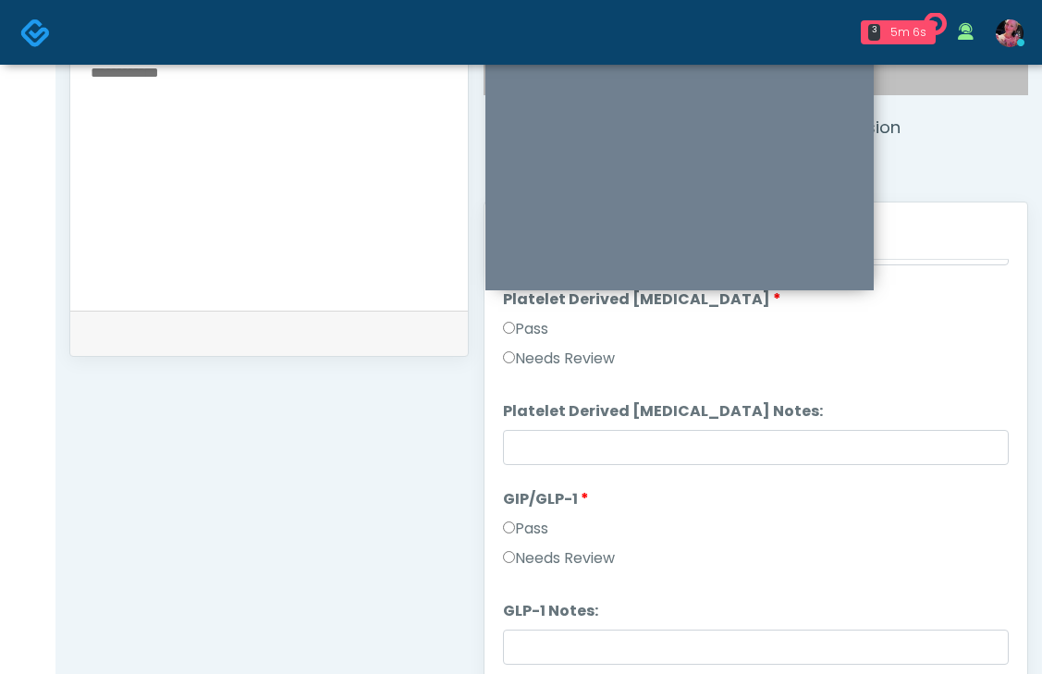
scroll to position [714, 0]
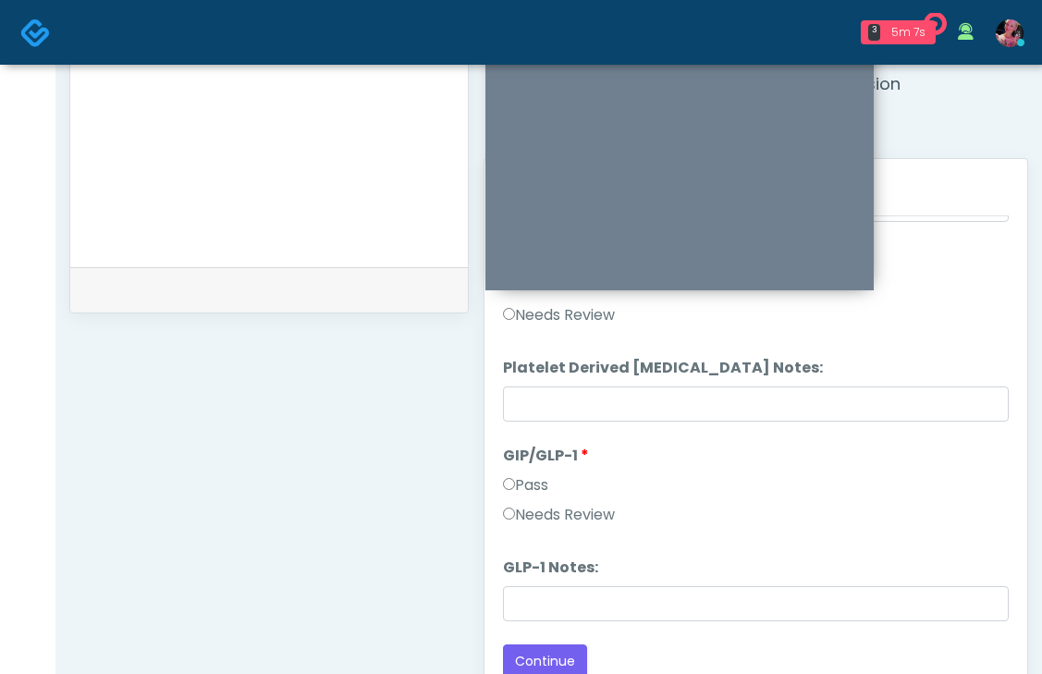
click at [538, 513] on label "Needs Review" at bounding box center [559, 515] width 112 height 22
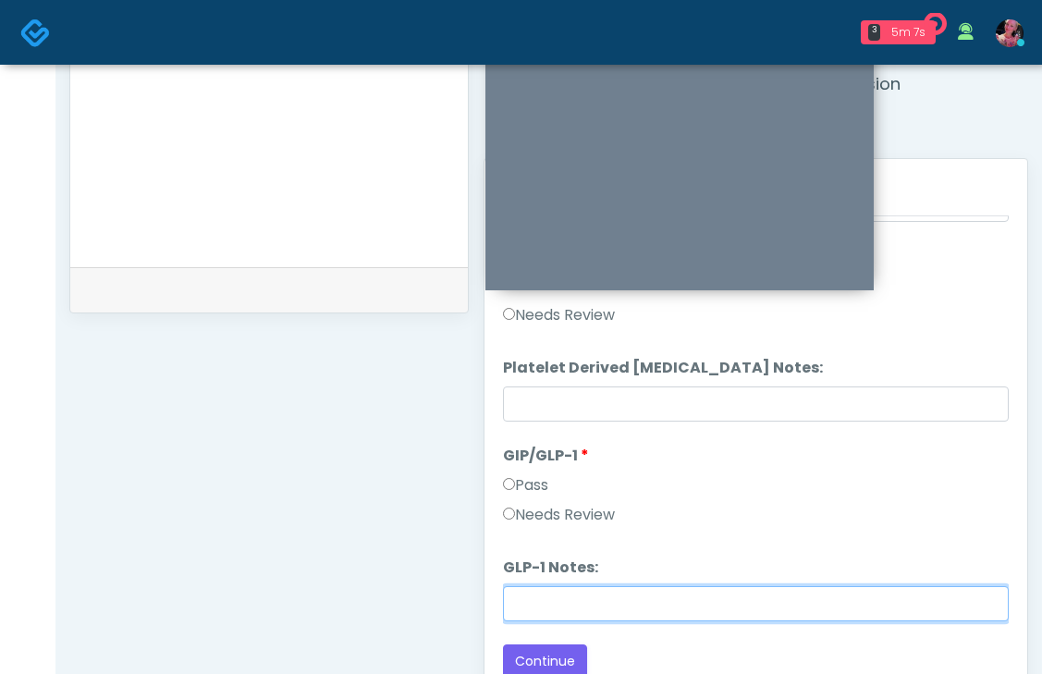
click at [538, 608] on input "GLP-1 Notes:" at bounding box center [756, 603] width 506 height 35
type input "**********"
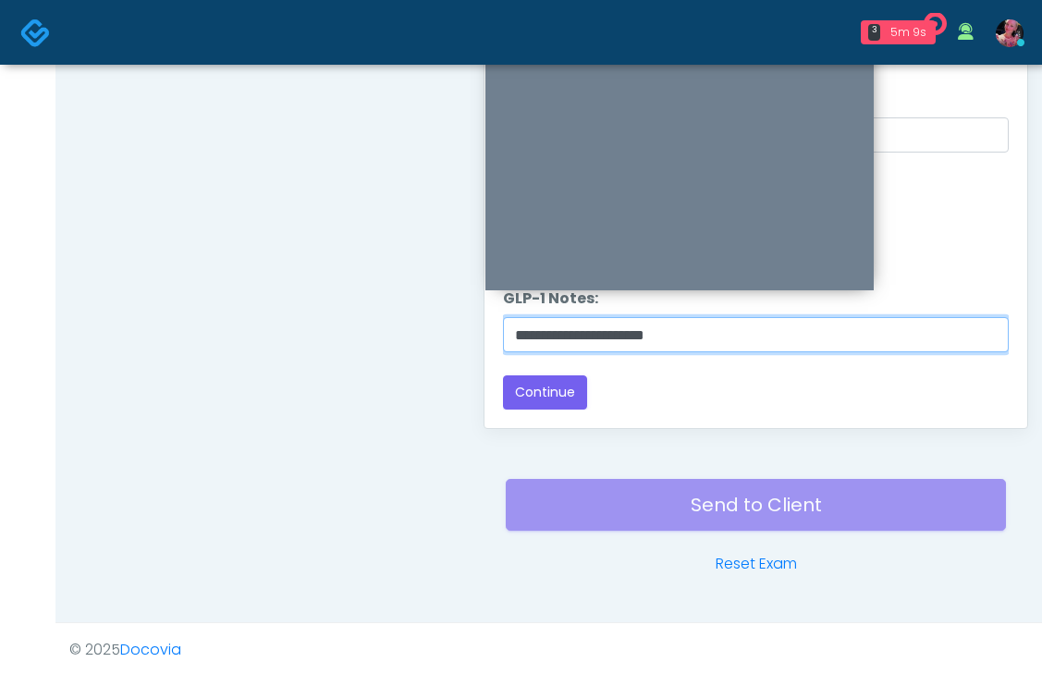
scroll to position [986, 0]
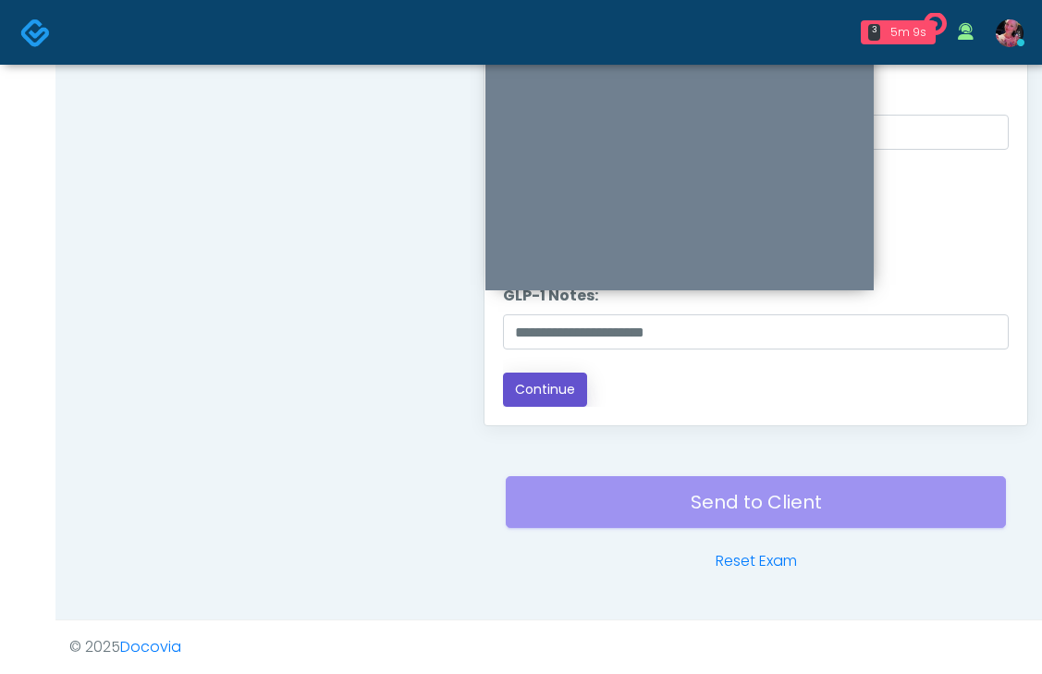
click at [581, 378] on button "Continue" at bounding box center [545, 390] width 84 height 34
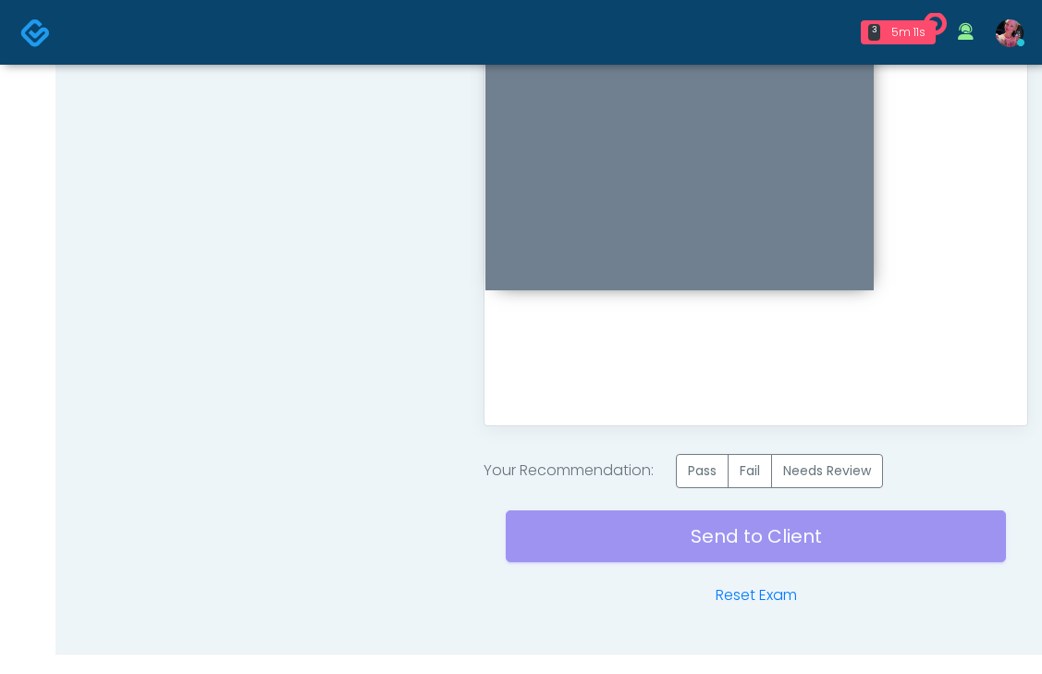
scroll to position [0, 0]
click at [714, 471] on label "Pass" at bounding box center [702, 471] width 53 height 34
click at [698, 530] on div "Send to Client Reset Exam" at bounding box center [756, 547] width 500 height 118
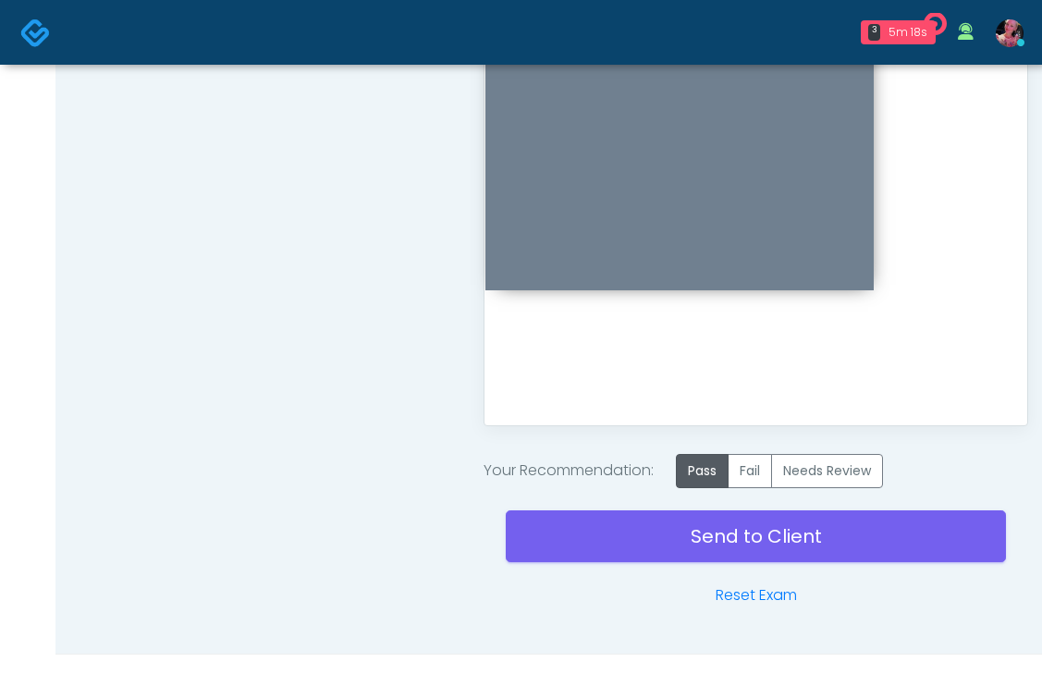
click at [698, 530] on div "Send to Client Reset Exam" at bounding box center [756, 547] width 500 height 118
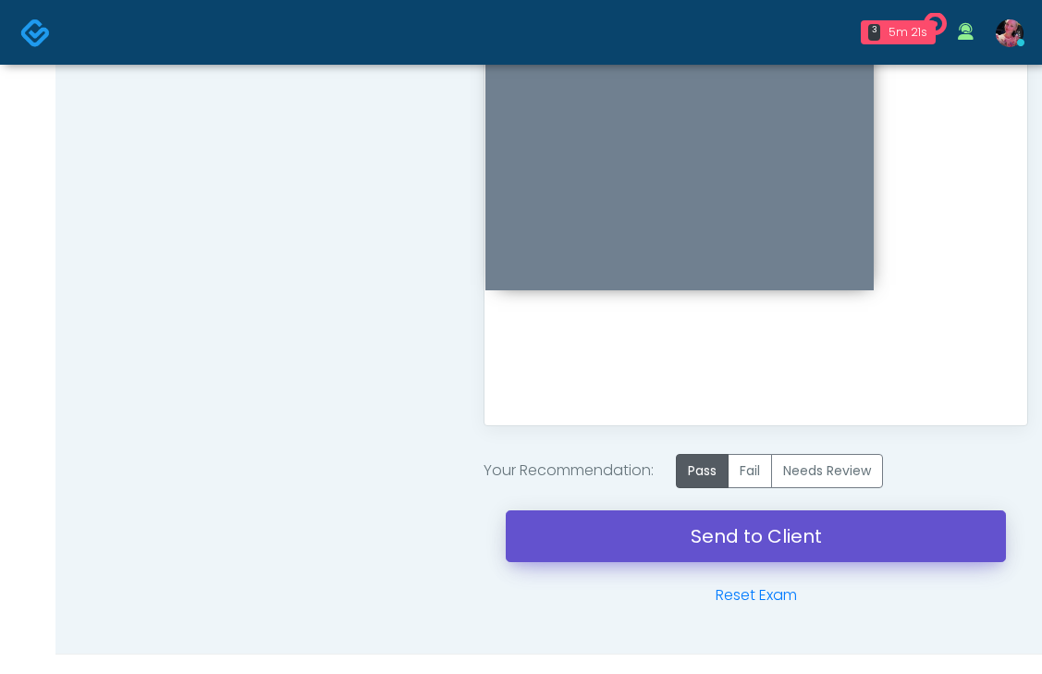
click at [768, 519] on link "Send to Client" at bounding box center [756, 536] width 500 height 52
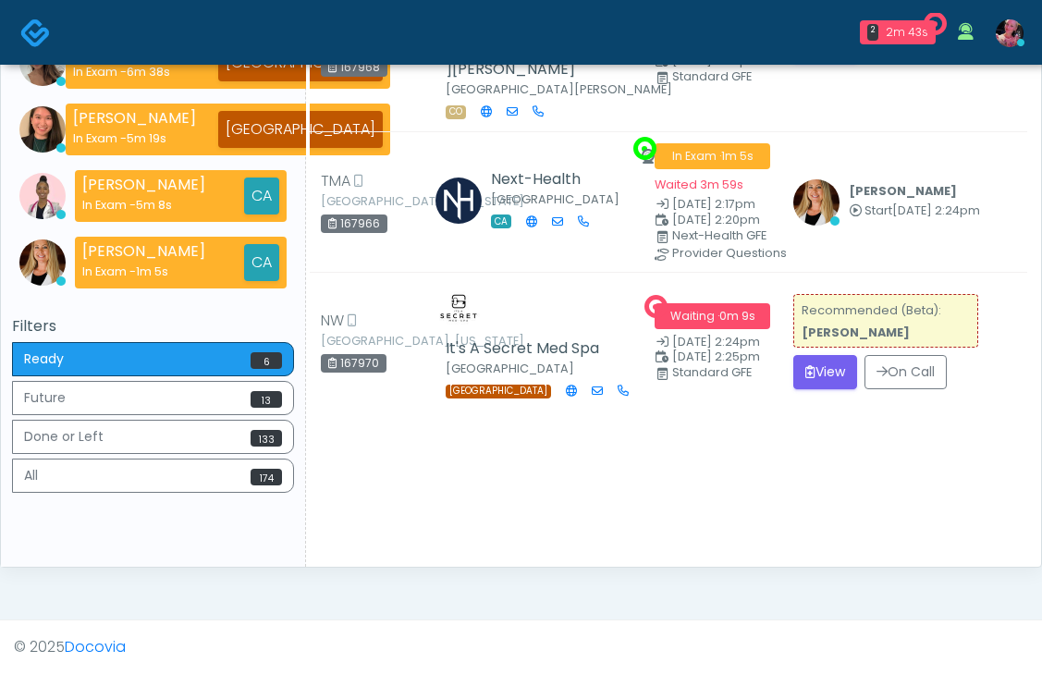
scroll to position [655, 0]
click at [796, 389] on button "View" at bounding box center [825, 372] width 64 height 34
click at [819, 389] on button "View" at bounding box center [825, 372] width 64 height 34
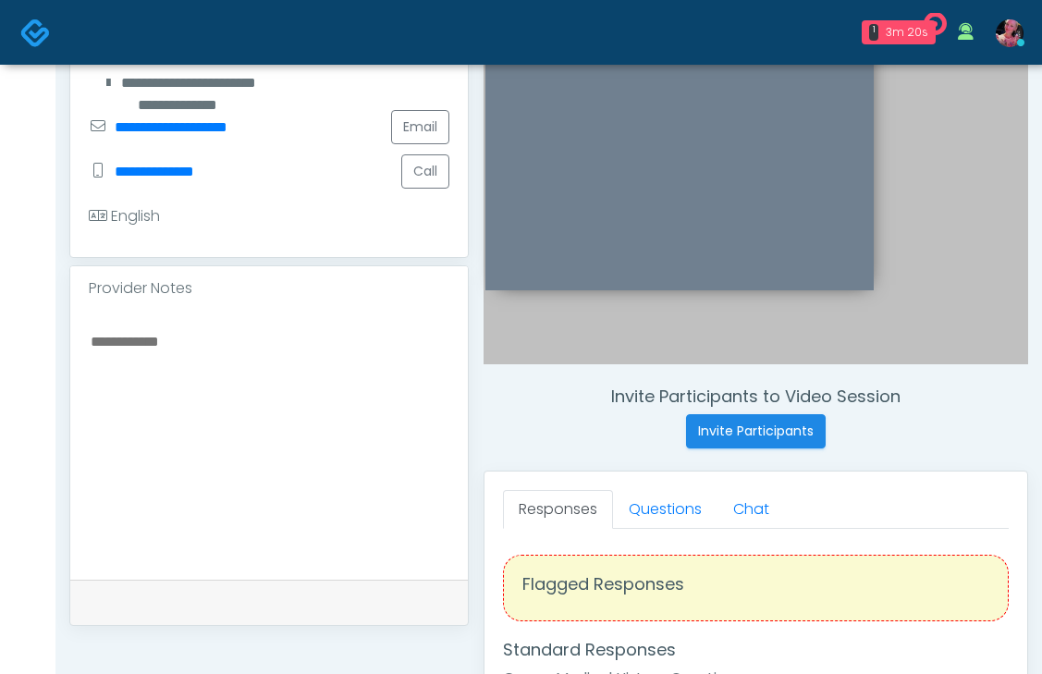
scroll to position [323, 0]
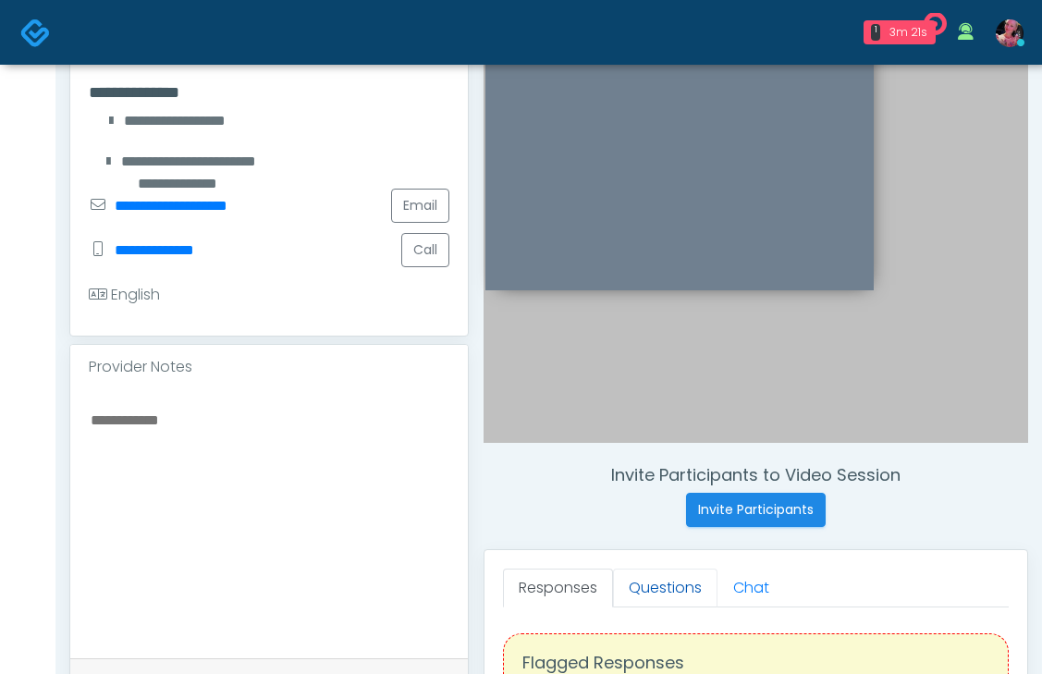
click at [655, 588] on link "Questions" at bounding box center [665, 588] width 104 height 39
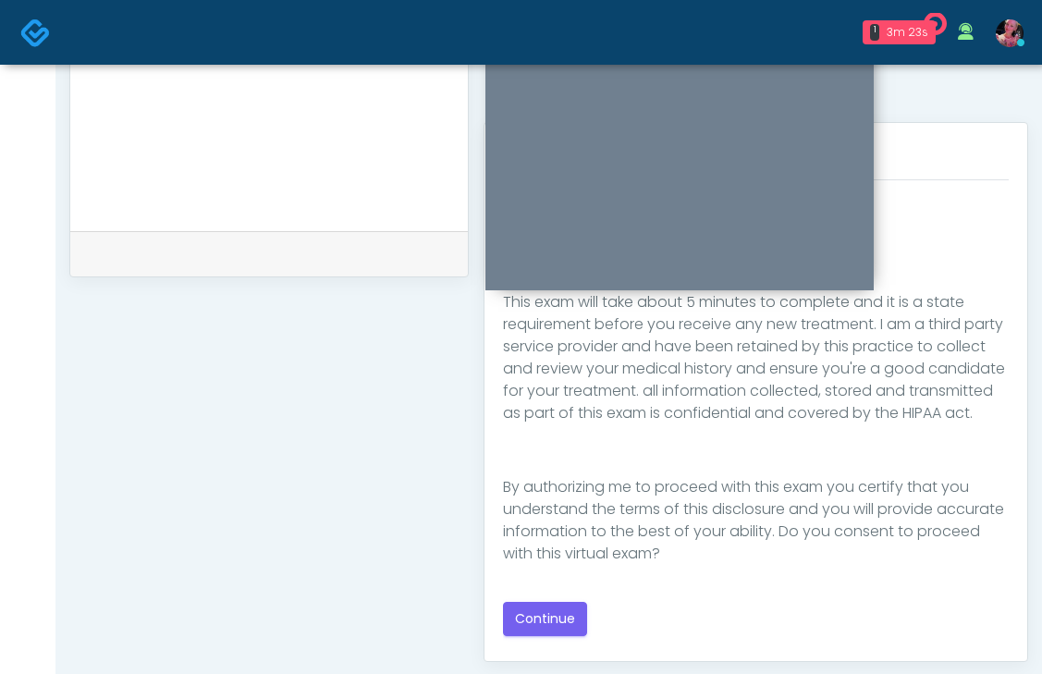
scroll to position [791, 0]
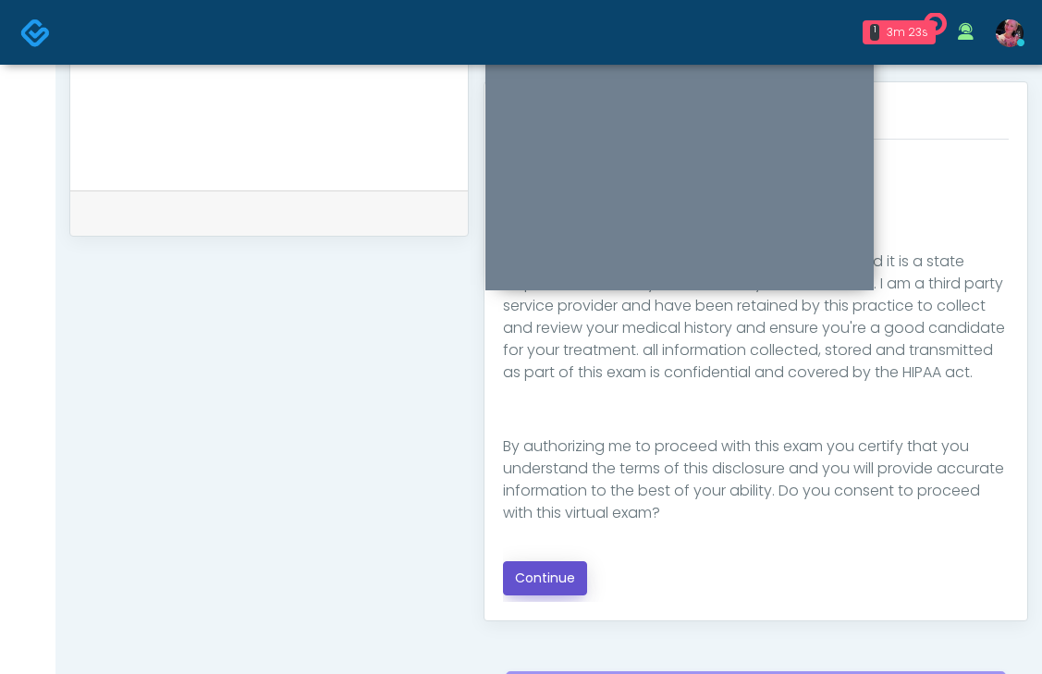
click at [549, 582] on button "Continue" at bounding box center [545, 578] width 84 height 34
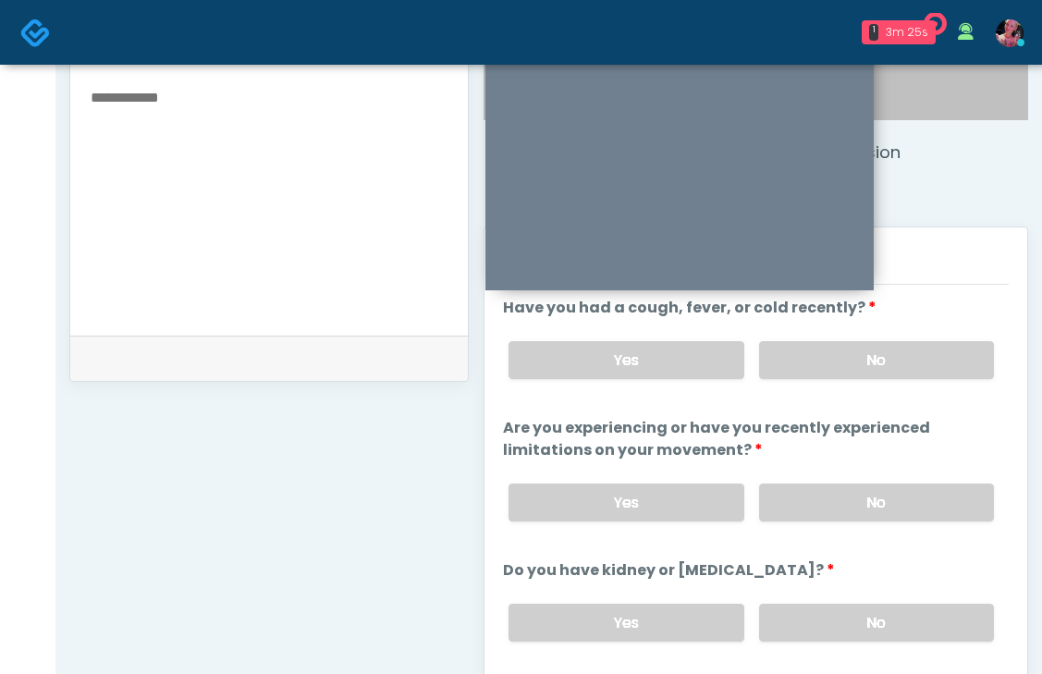
scroll to position [643, 0]
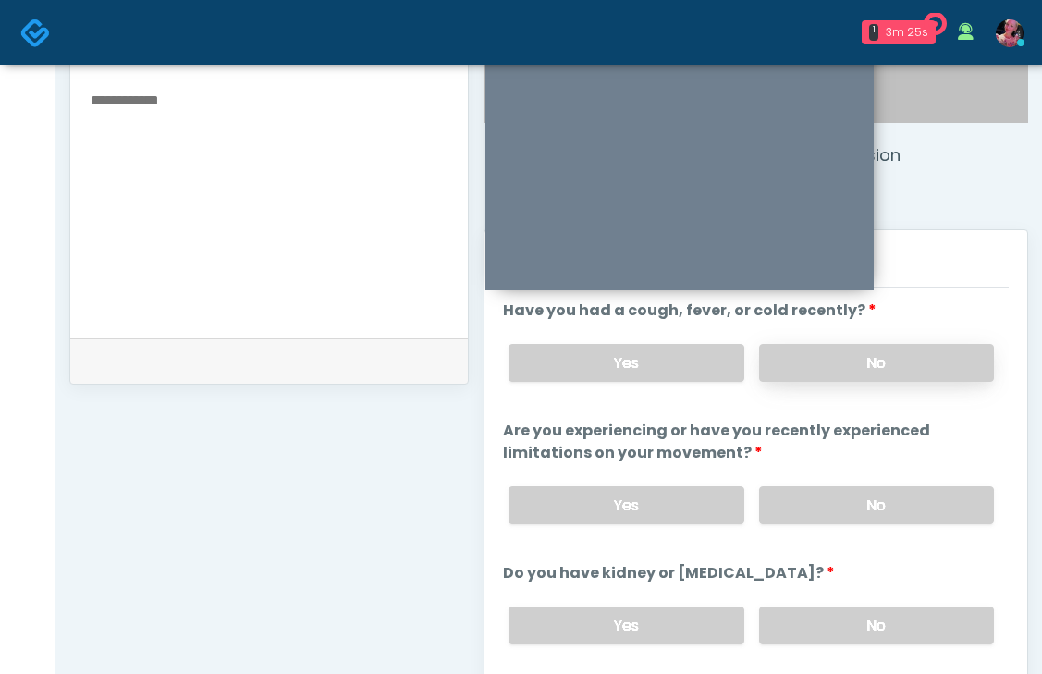
click at [857, 369] on label "No" at bounding box center [876, 363] width 235 height 38
click at [832, 500] on label "No" at bounding box center [876, 505] width 235 height 38
click at [830, 620] on label "No" at bounding box center [876, 626] width 235 height 38
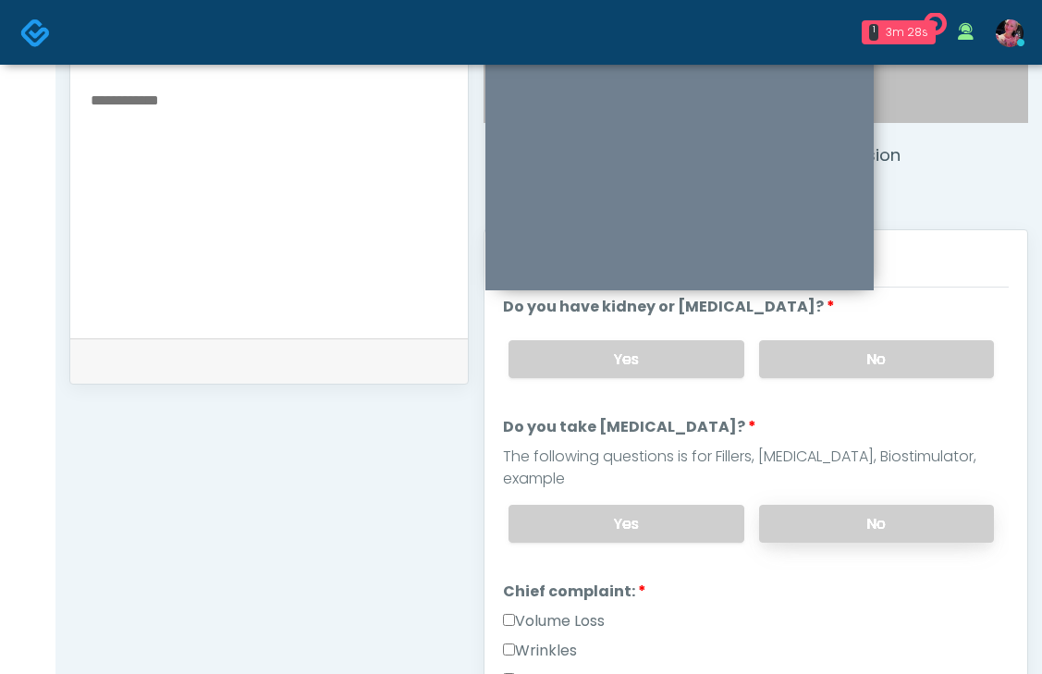
click at [832, 505] on label "No" at bounding box center [876, 524] width 235 height 38
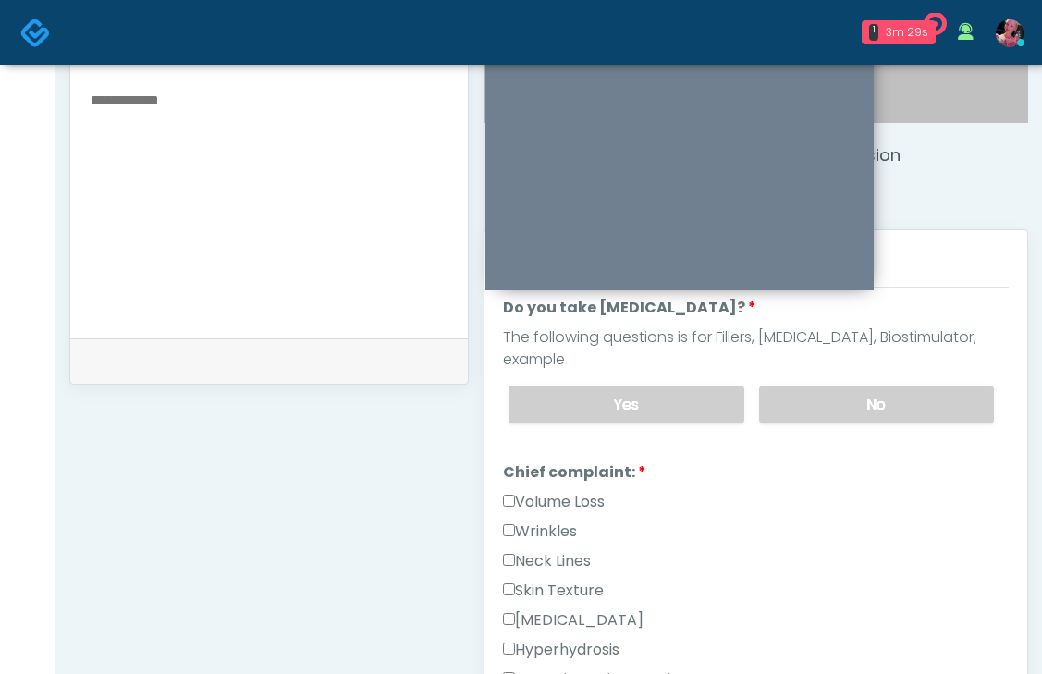
click at [572, 491] on label "Volume Loss" at bounding box center [554, 502] width 102 height 22
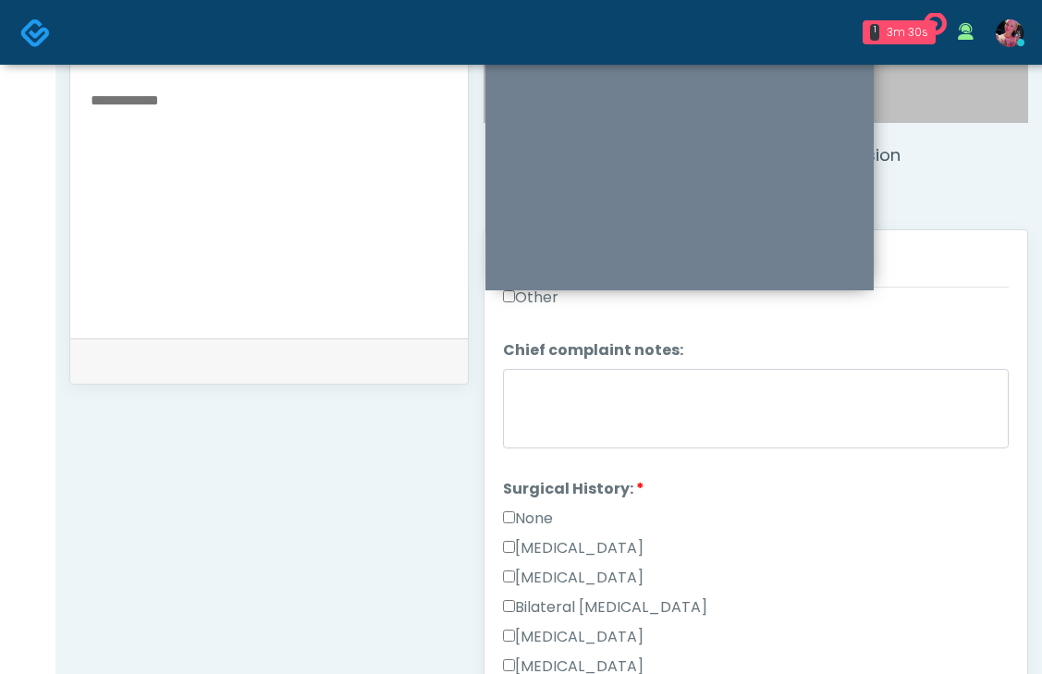
scroll to position [914, 0]
click at [527, 510] on label "None" at bounding box center [528, 521] width 50 height 22
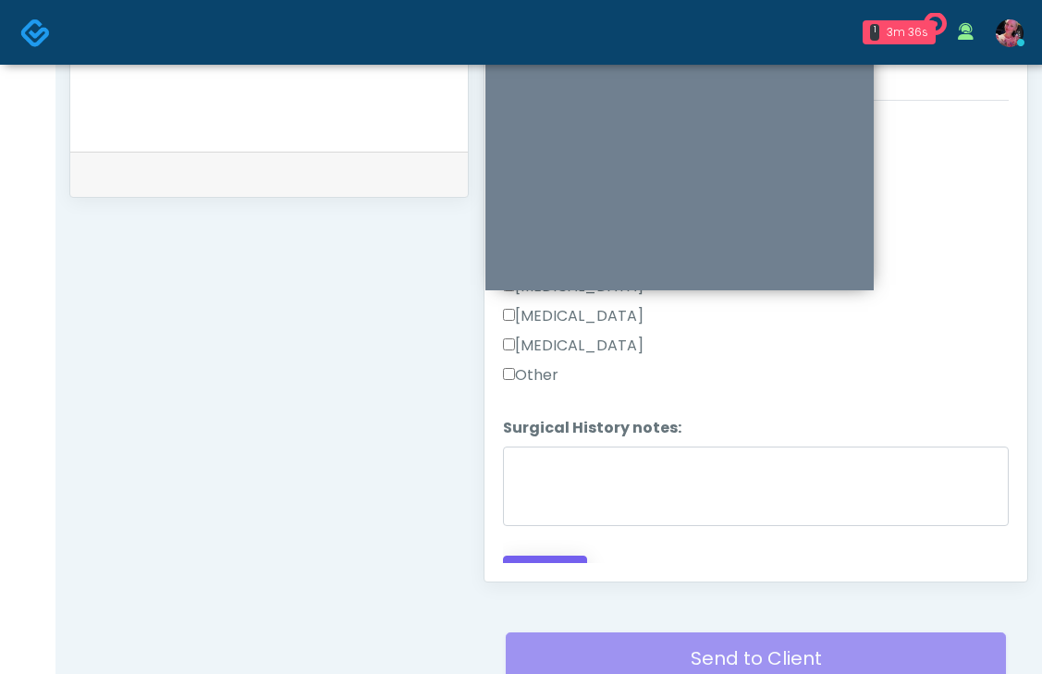
scroll to position [861, 0]
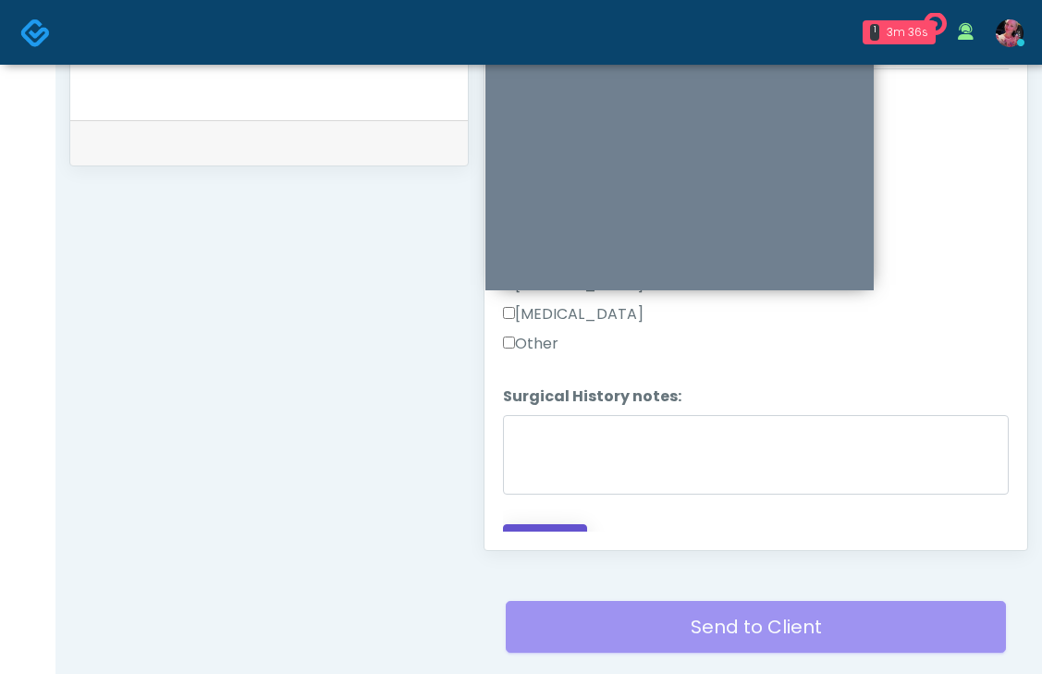
click at [549, 524] on button "Continue" at bounding box center [545, 541] width 84 height 34
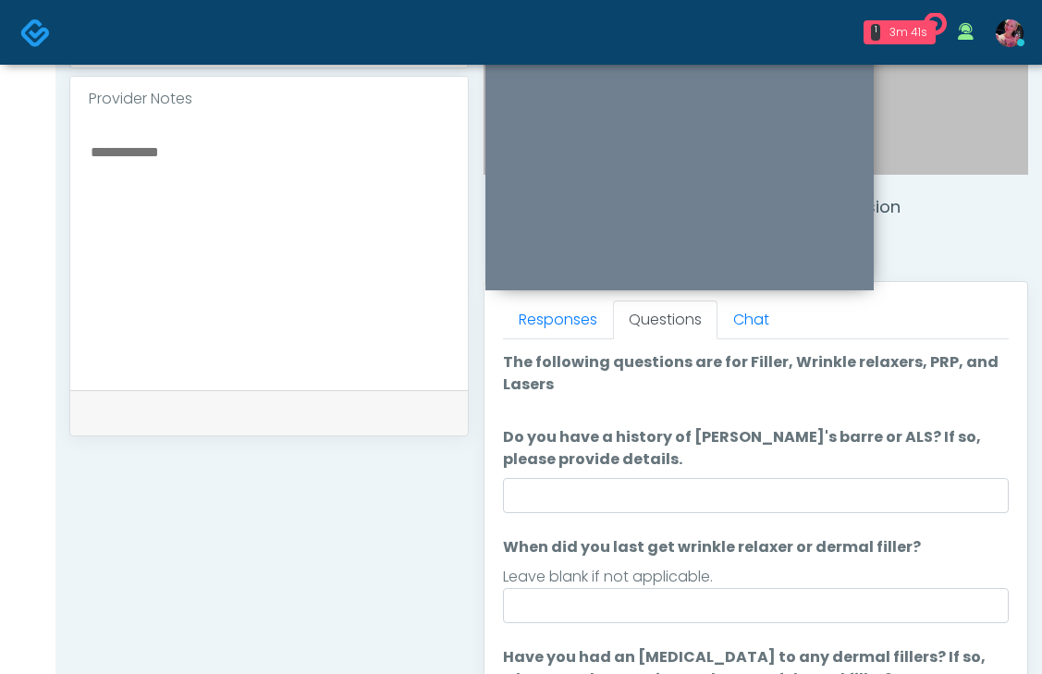
scroll to position [66, 0]
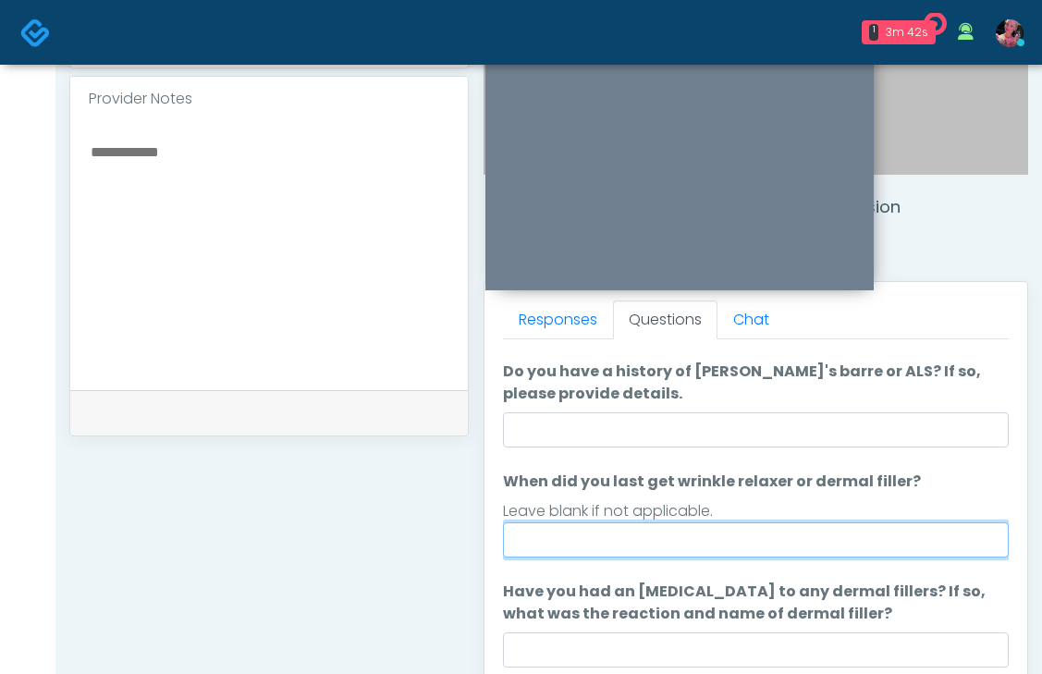
click at [681, 541] on input "When did you last get wrinkle relaxer or dermal filler?" at bounding box center [756, 539] width 506 height 35
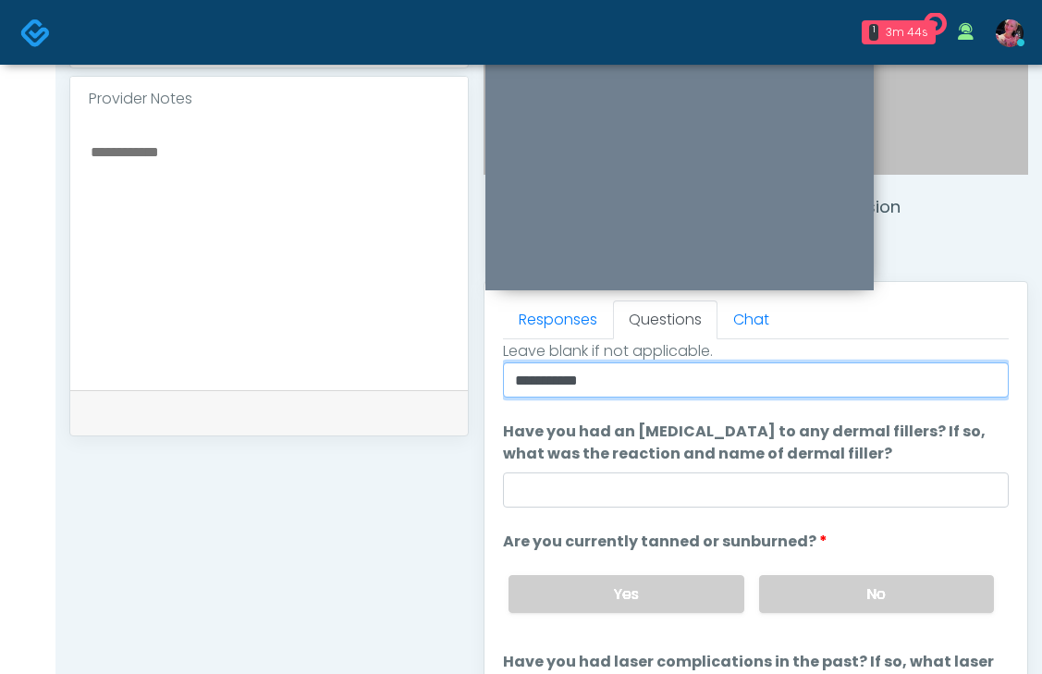
scroll to position [617, 0]
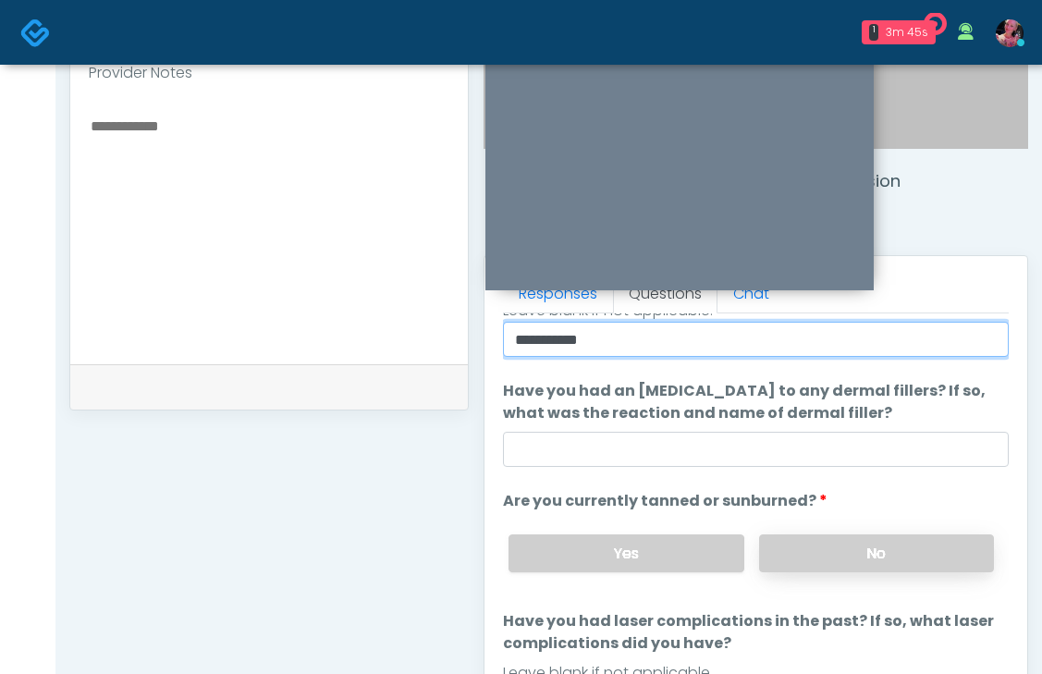
type input "**********"
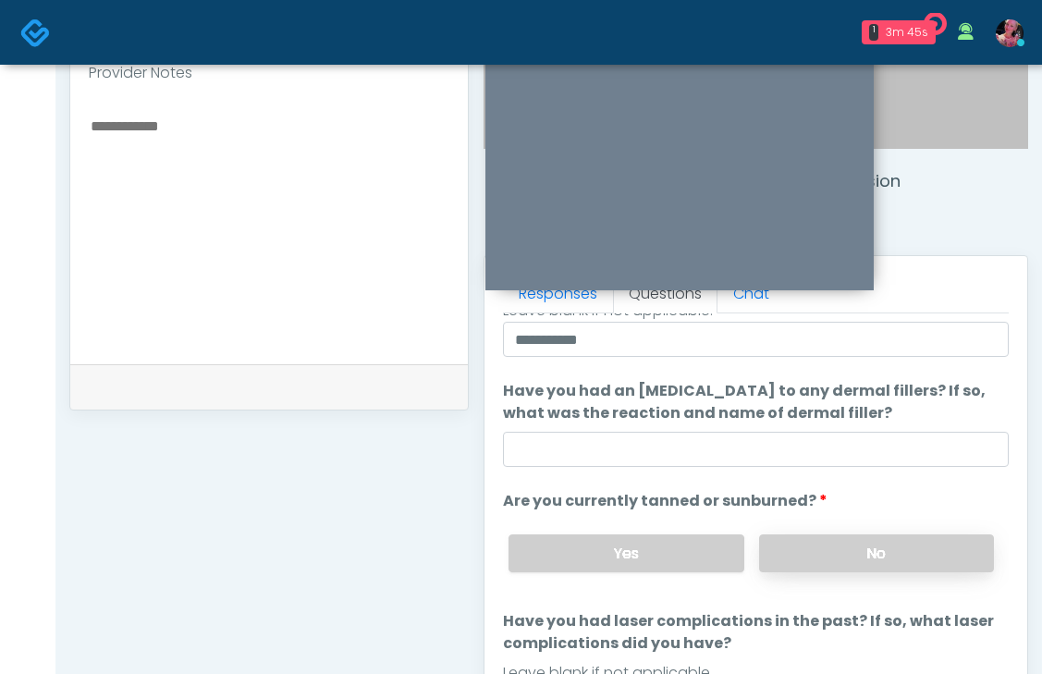
click at [863, 563] on label "No" at bounding box center [876, 554] width 235 height 38
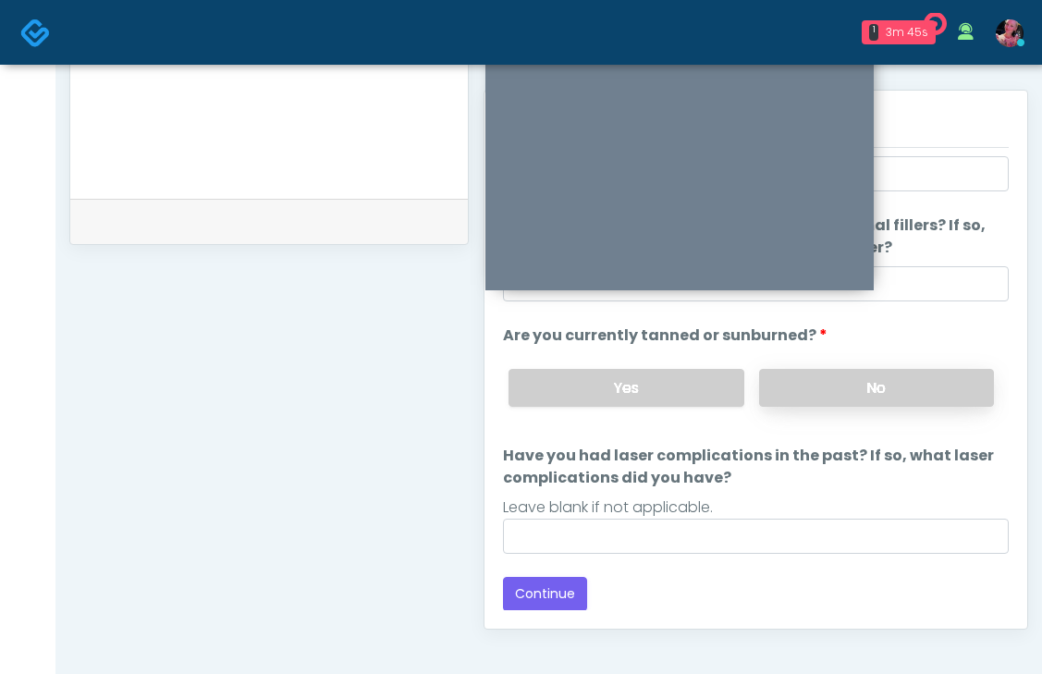
scroll to position [792, 0]
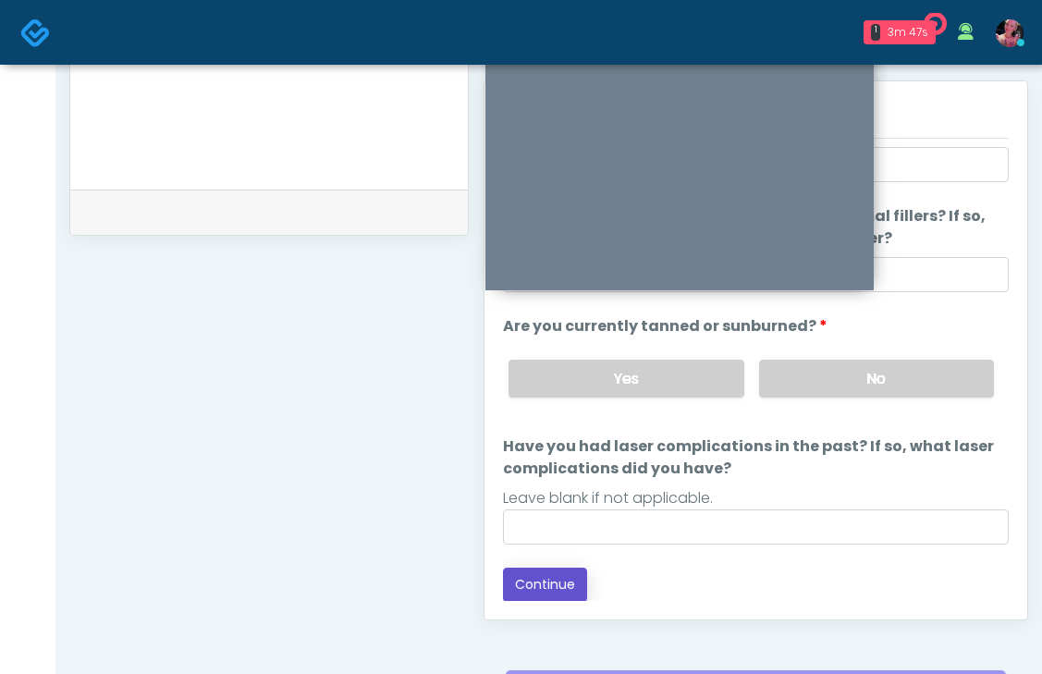
click at [538, 596] on button "Continue" at bounding box center [545, 585] width 84 height 34
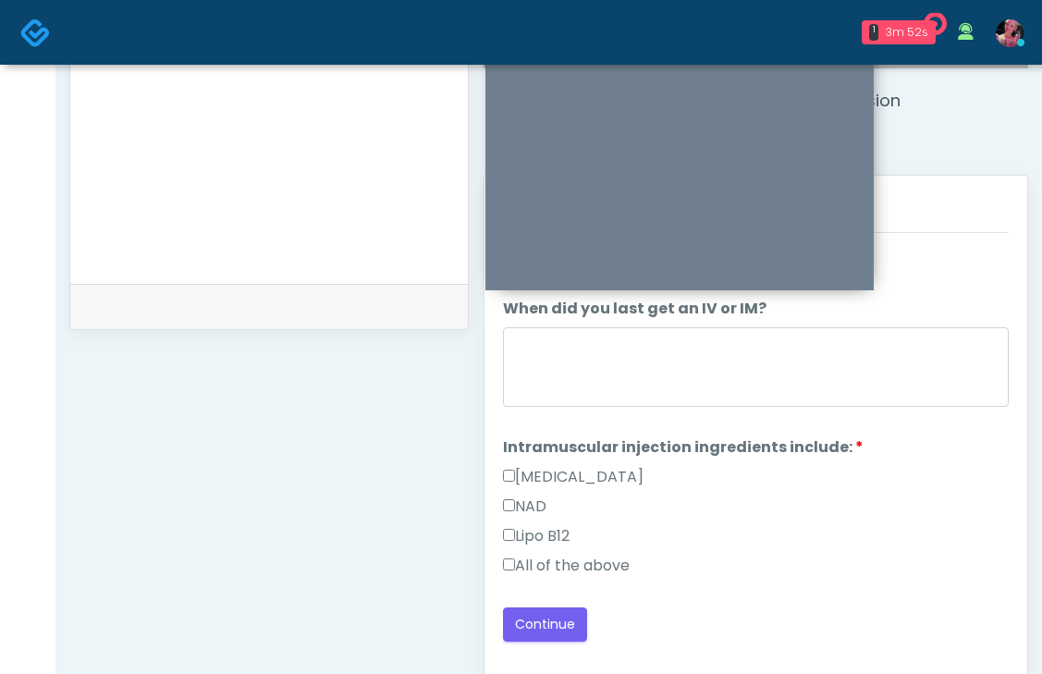
scroll to position [763, 0]
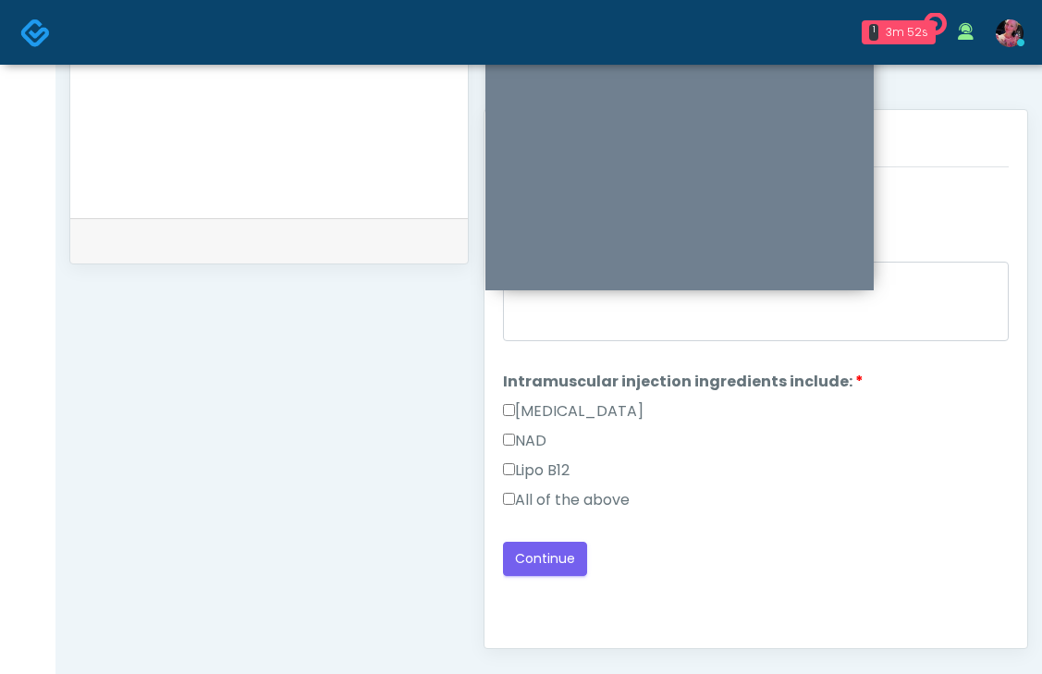
click at [626, 489] on label "All of the above" at bounding box center [566, 500] width 127 height 22
click at [624, 491] on label "All of the above" at bounding box center [566, 500] width 127 height 22
click at [558, 498] on label "All of the above" at bounding box center [566, 500] width 127 height 22
click at [549, 562] on button "Continue" at bounding box center [545, 559] width 84 height 34
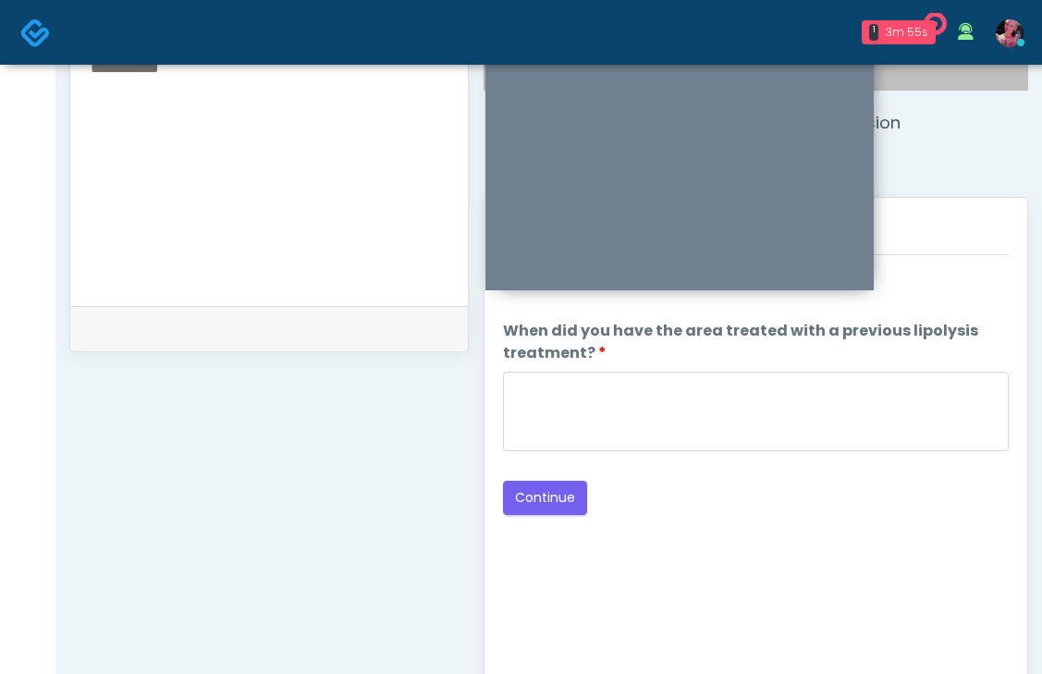
scroll to position [662, 0]
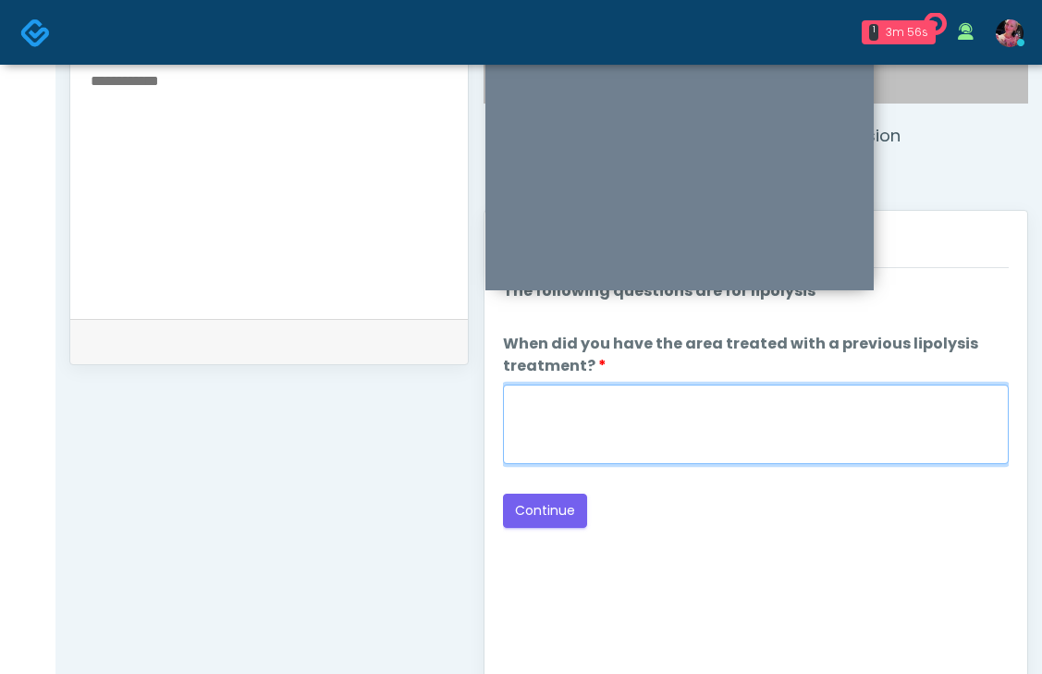
click at [773, 428] on textarea "When did you have the area treated with a previous lipolysis treatment?" at bounding box center [756, 425] width 506 height 80
type textarea "*****"
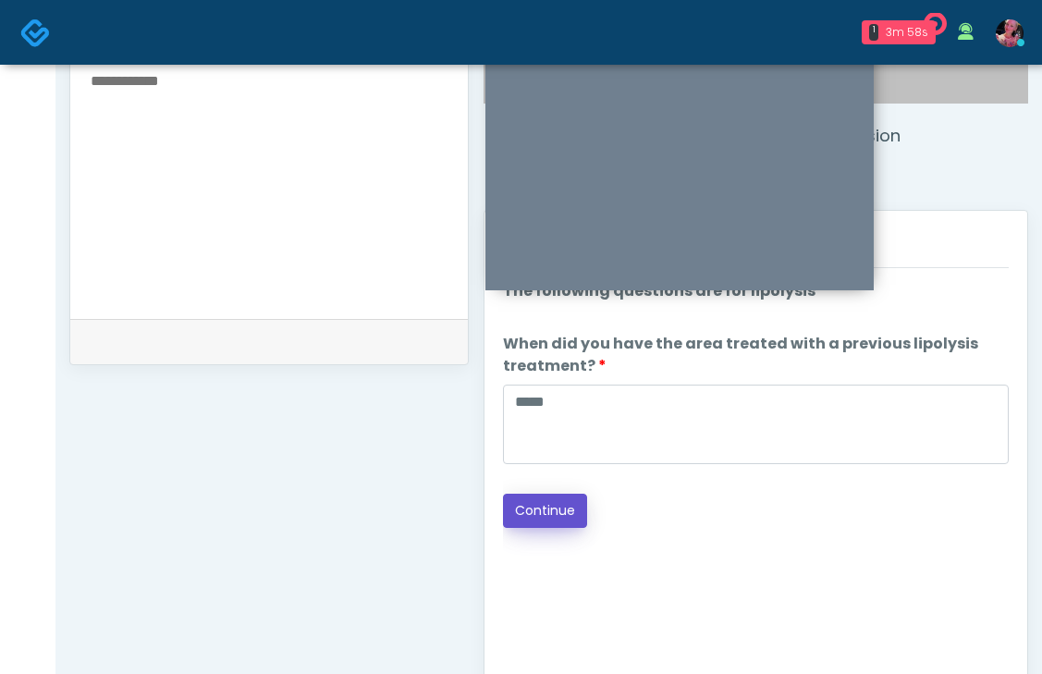
click at [541, 520] on button "Continue" at bounding box center [545, 511] width 84 height 34
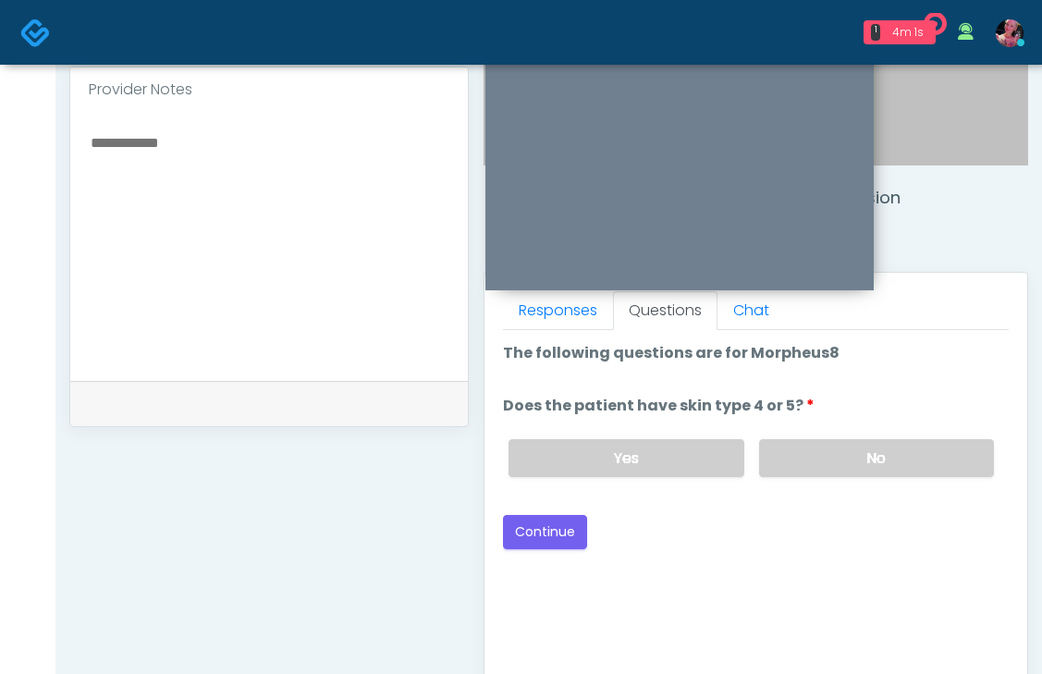
scroll to position [595, 0]
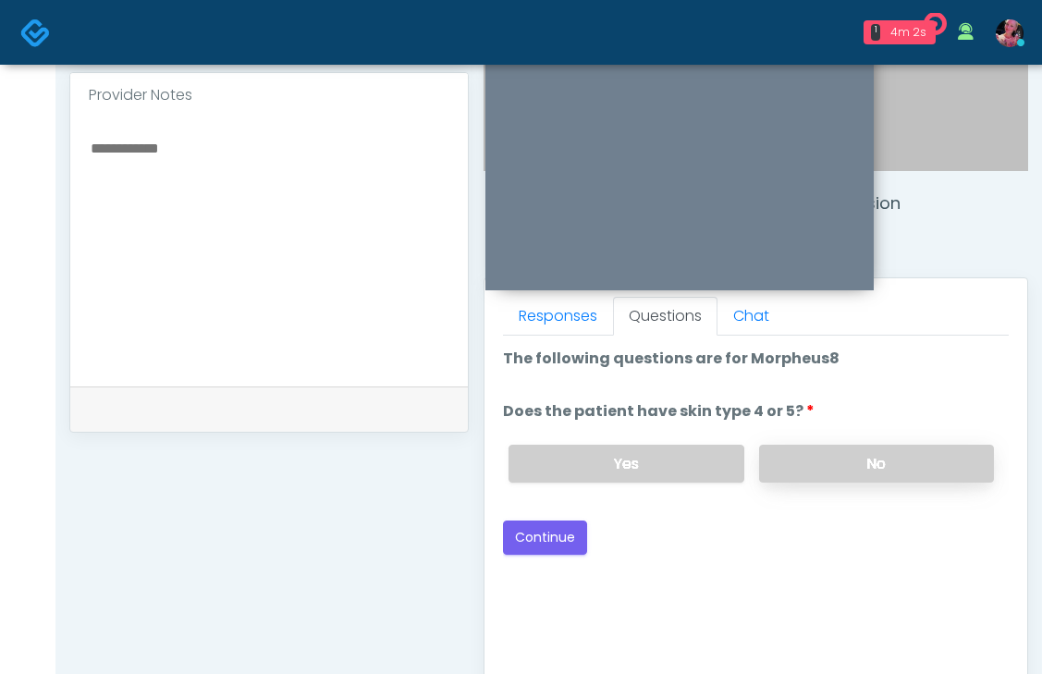
click at [773, 461] on label "No" at bounding box center [876, 464] width 235 height 38
click at [573, 445] on label "Yes" at bounding box center [626, 464] width 235 height 38
click at [556, 538] on button "Continue" at bounding box center [545, 538] width 84 height 34
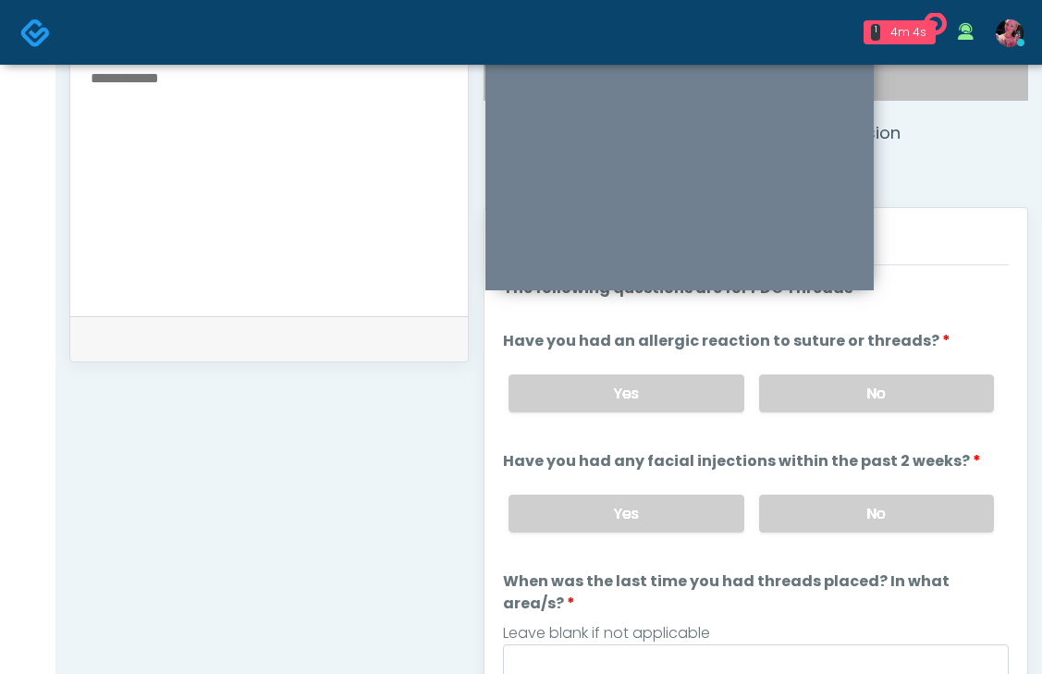
scroll to position [652, 0]
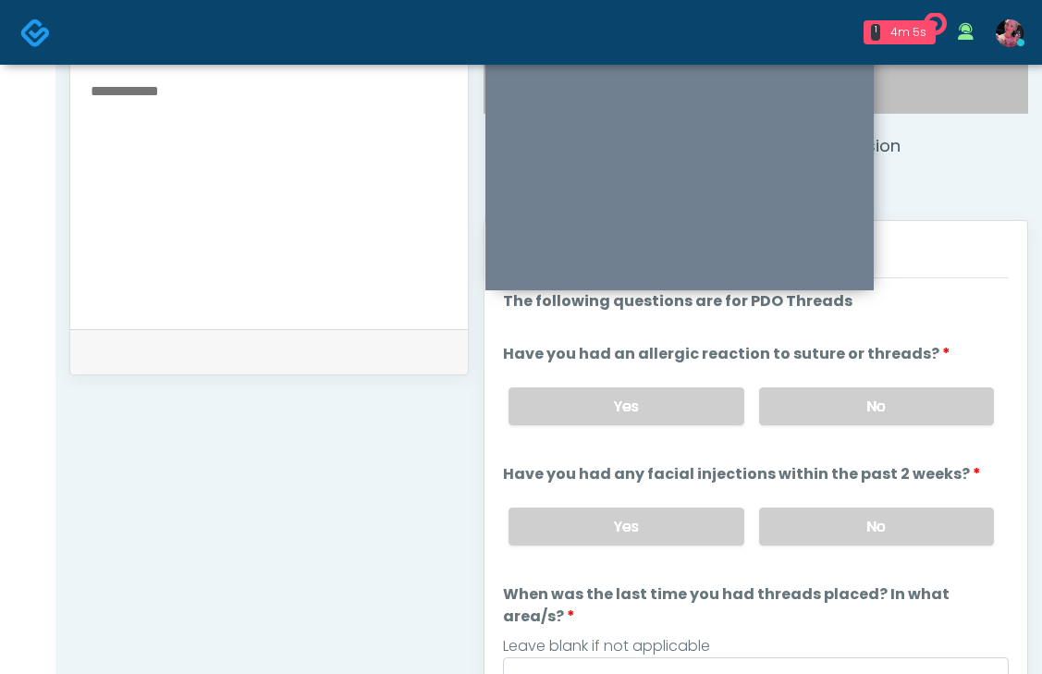
click at [862, 432] on div "Yes No" at bounding box center [751, 407] width 515 height 68
click at [862, 394] on label "No" at bounding box center [876, 406] width 235 height 38
click at [862, 540] on label "No" at bounding box center [876, 527] width 235 height 38
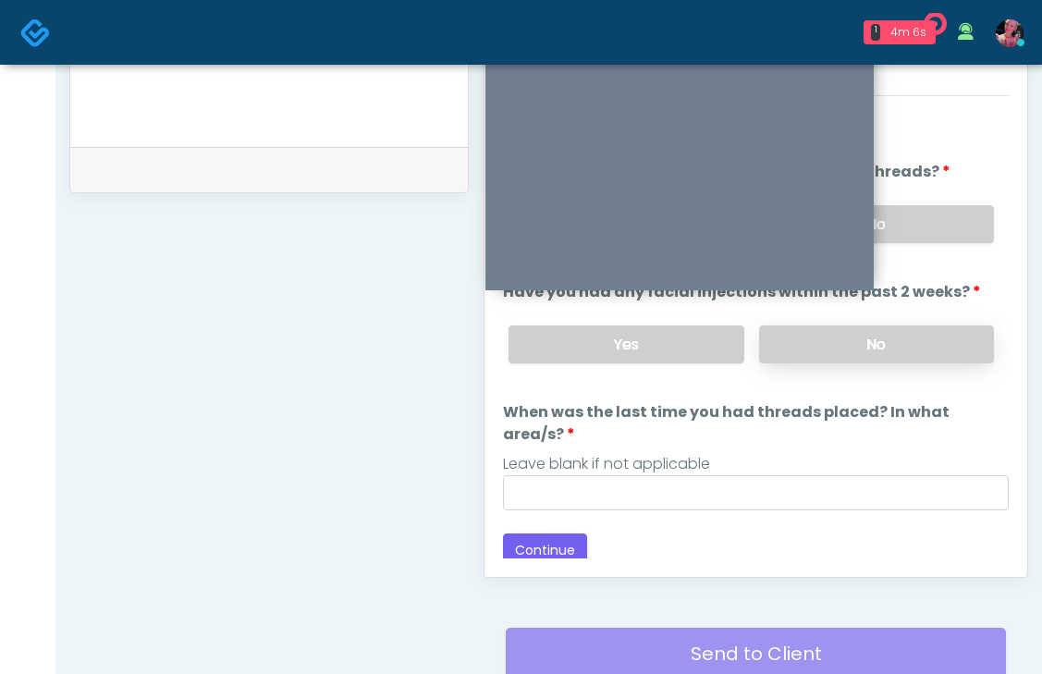
scroll to position [868, 0]
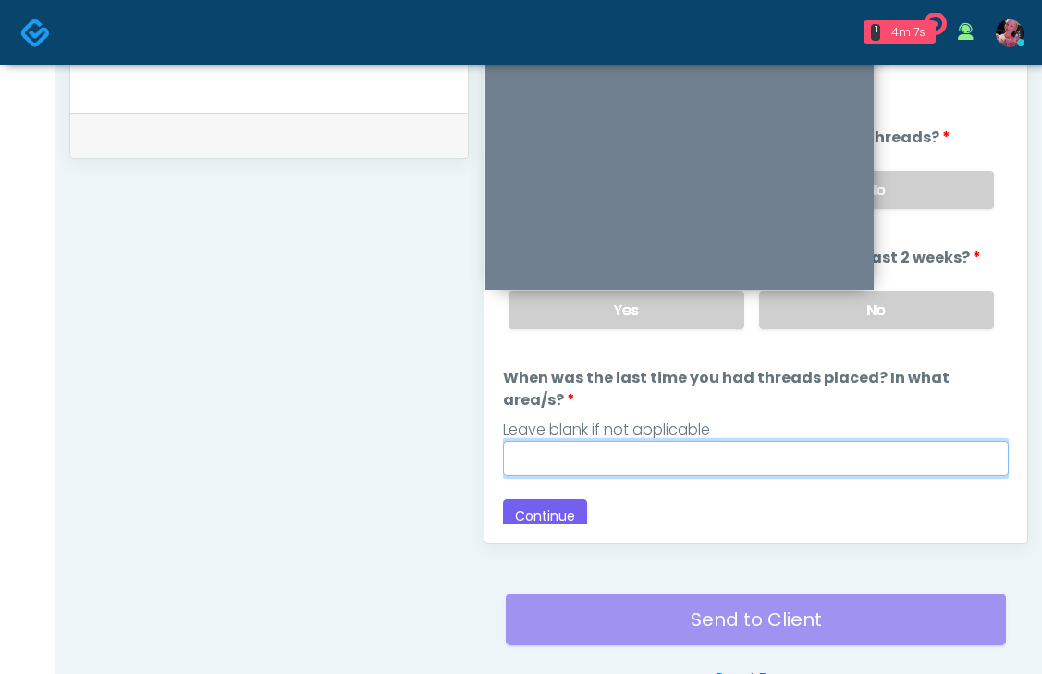
click at [536, 444] on input "When was the last time you had threads placed? In what area/s?" at bounding box center [756, 458] width 506 height 35
type input "*****"
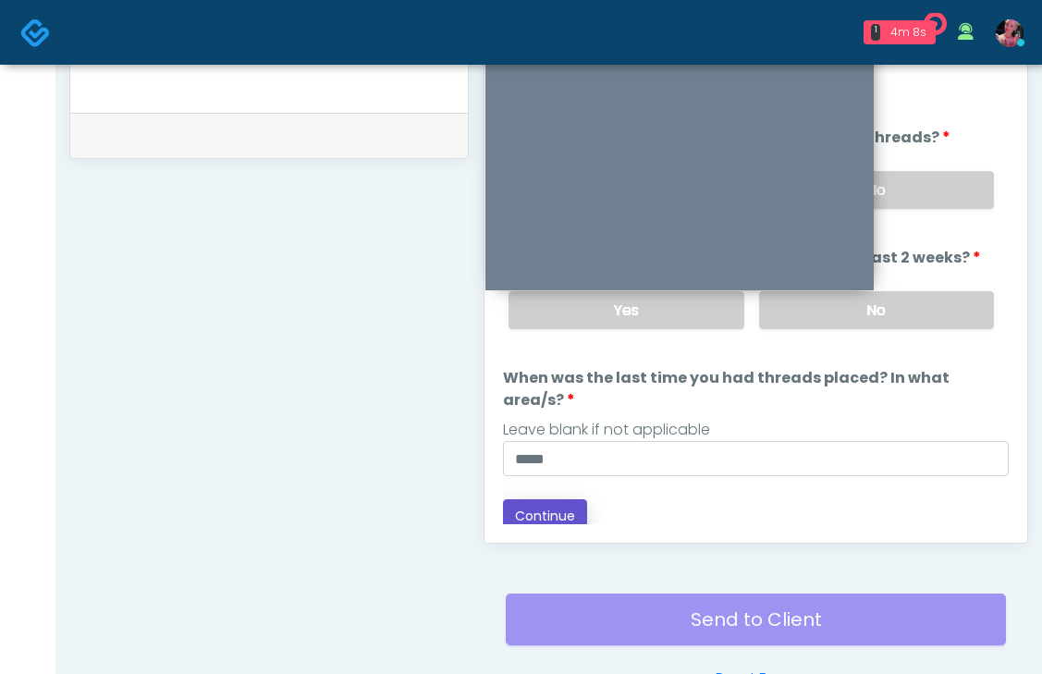
click at [557, 499] on button "Continue" at bounding box center [545, 516] width 84 height 34
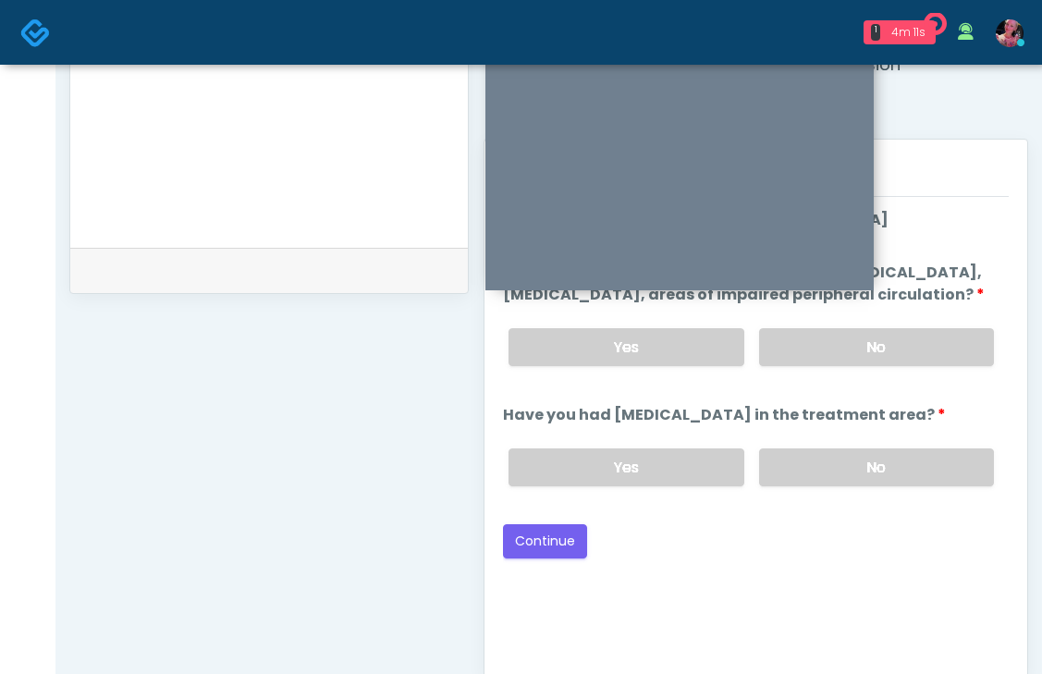
scroll to position [708, 0]
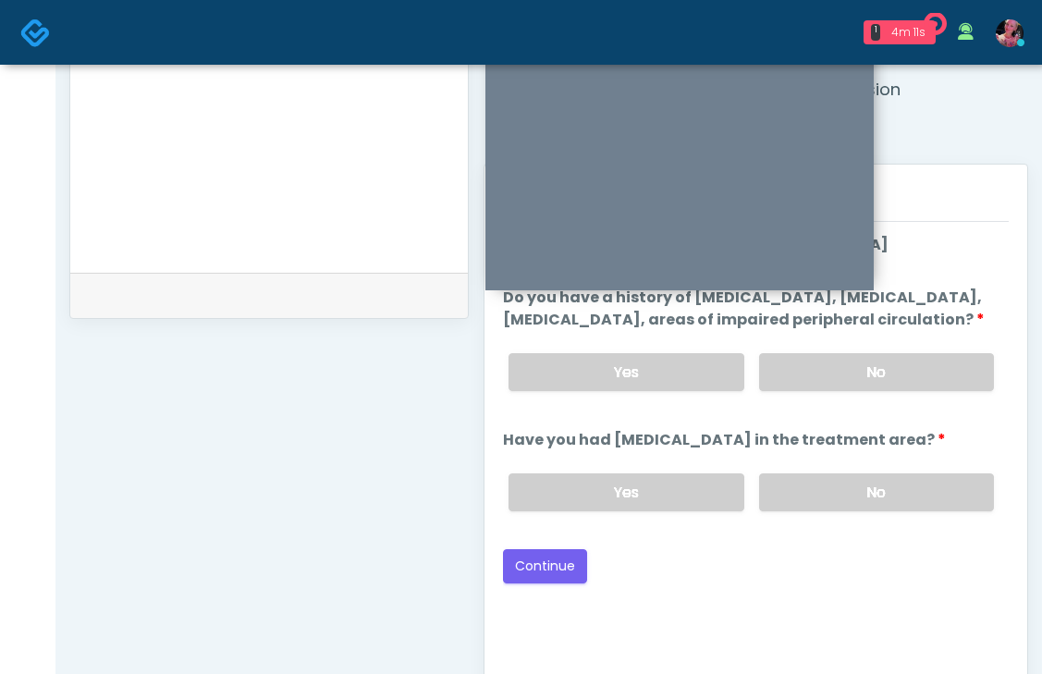
click at [820, 487] on div "Yes No" at bounding box center [751, 493] width 515 height 68
click at [816, 369] on div "Yes No" at bounding box center [751, 372] width 515 height 68
click at [813, 451] on label "Have you had recent surgery in the treatment area?" at bounding box center [724, 440] width 443 height 22
click at [813, 497] on label "No" at bounding box center [876, 492] width 235 height 38
click at [813, 391] on label "No" at bounding box center [876, 372] width 235 height 38
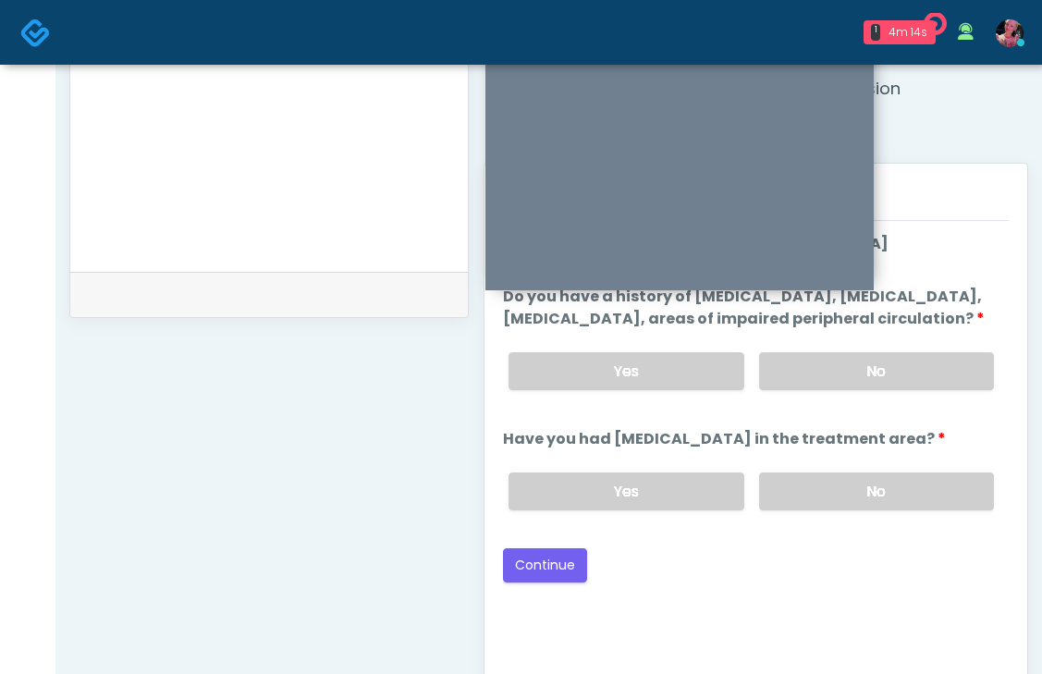
scroll to position [796, 0]
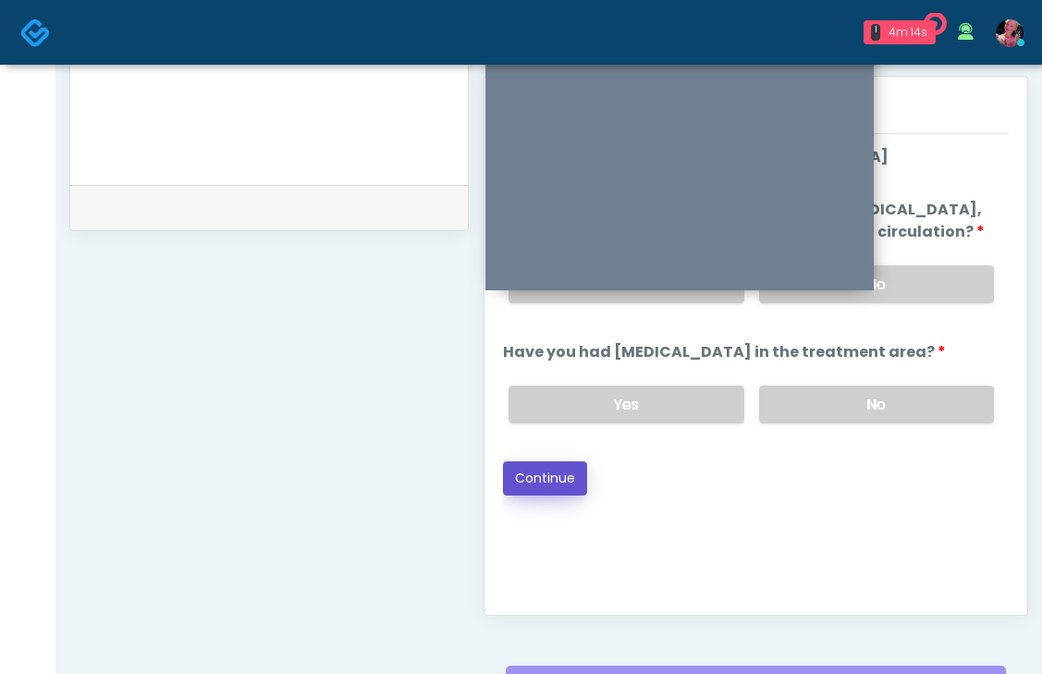
click at [576, 496] on button "Continue" at bounding box center [545, 478] width 84 height 34
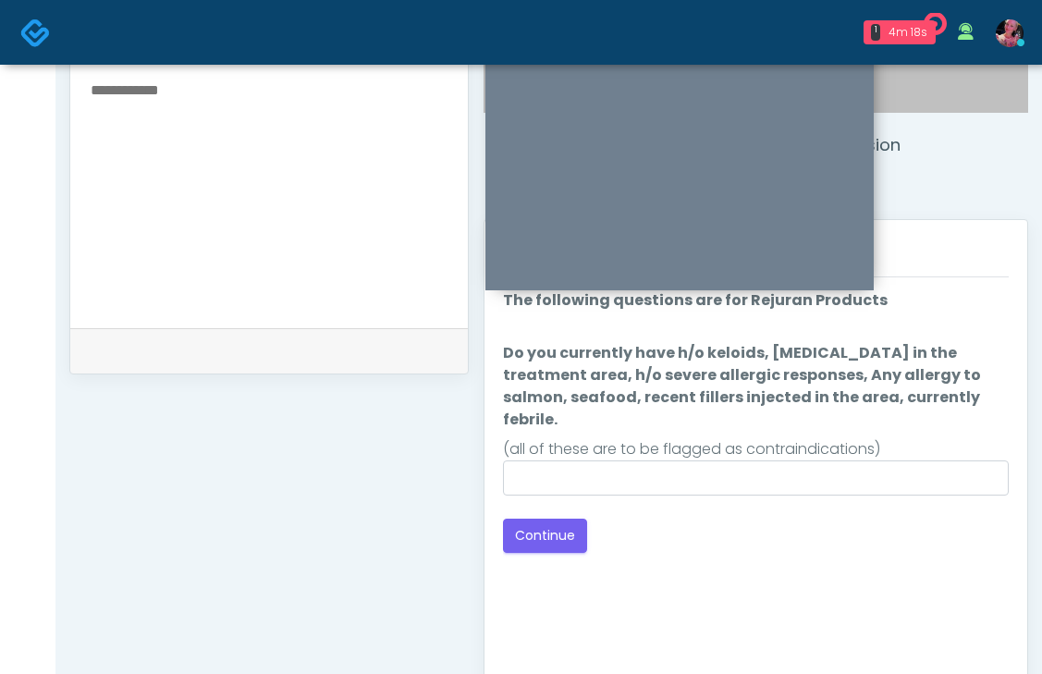
scroll to position [647, 0]
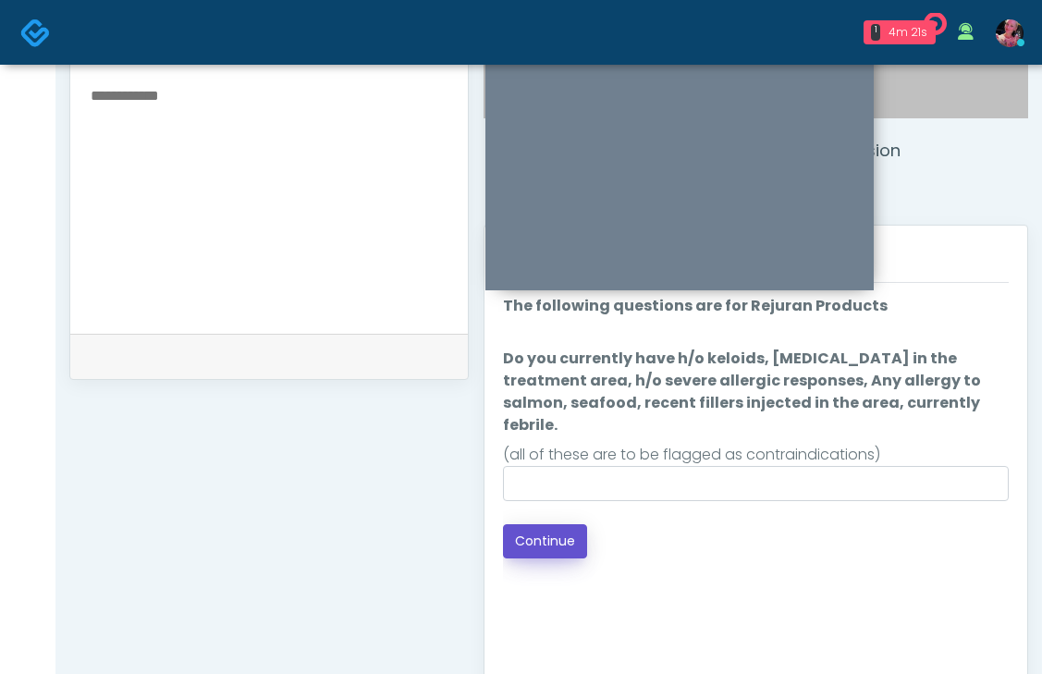
click at [552, 527] on button "Continue" at bounding box center [545, 541] width 84 height 34
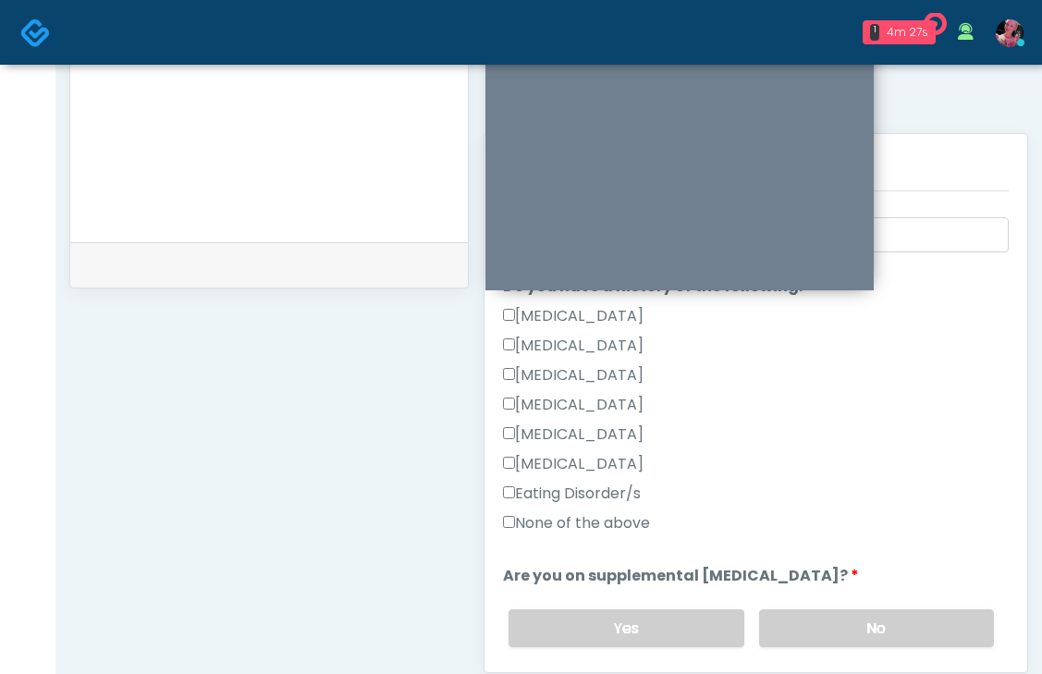
scroll to position [424, 0]
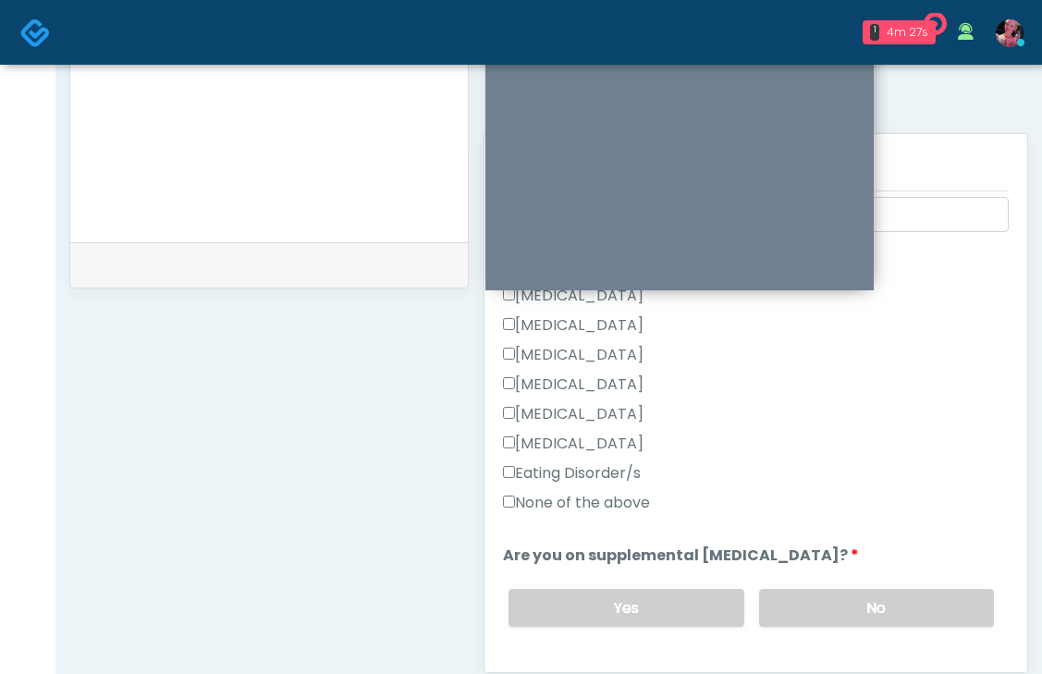
click at [619, 492] on label "None of the above" at bounding box center [576, 503] width 147 height 22
click at [923, 589] on label "No" at bounding box center [876, 608] width 235 height 38
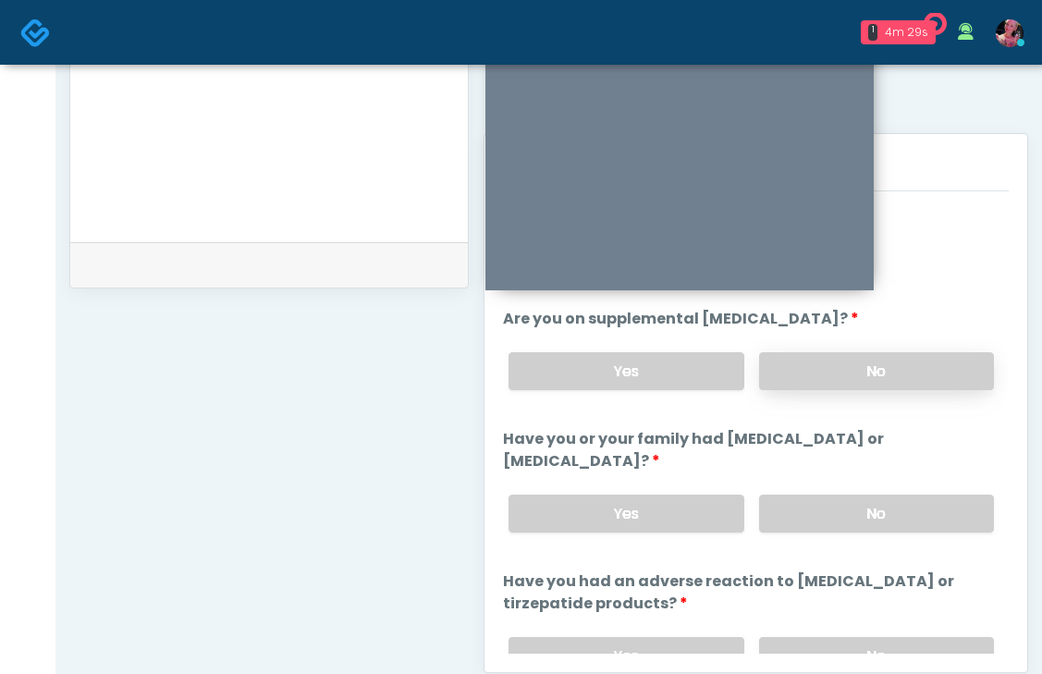
scroll to position [663, 0]
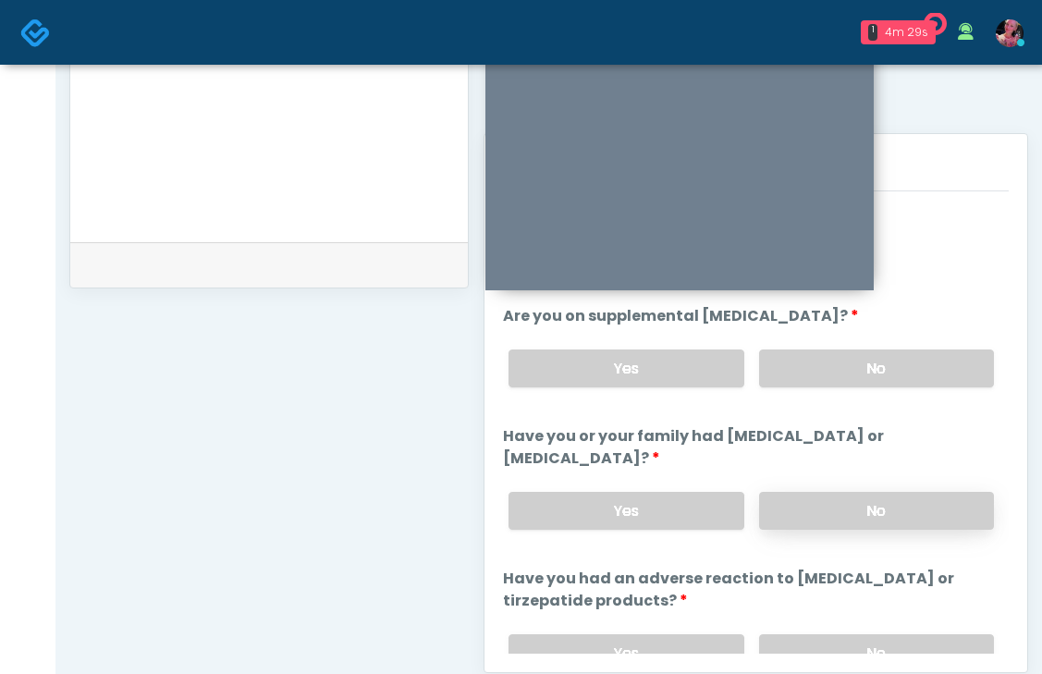
click at [884, 492] on label "No" at bounding box center [876, 511] width 235 height 38
click at [831, 620] on div "Yes No" at bounding box center [751, 654] width 515 height 68
click at [831, 634] on label "No" at bounding box center [876, 653] width 235 height 38
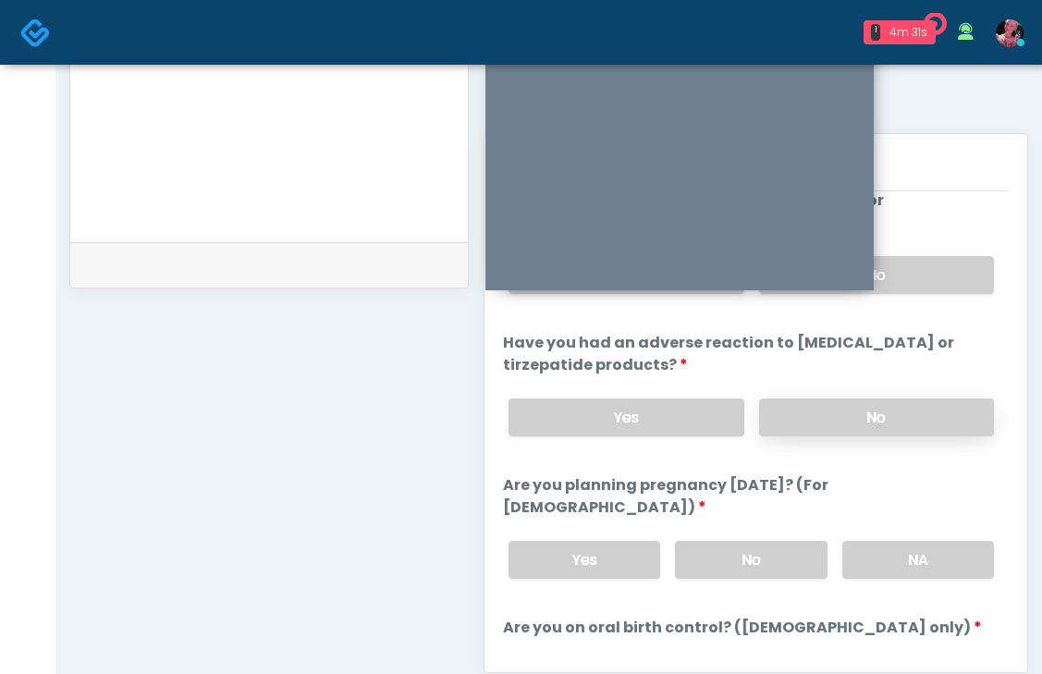
scroll to position [936, 0]
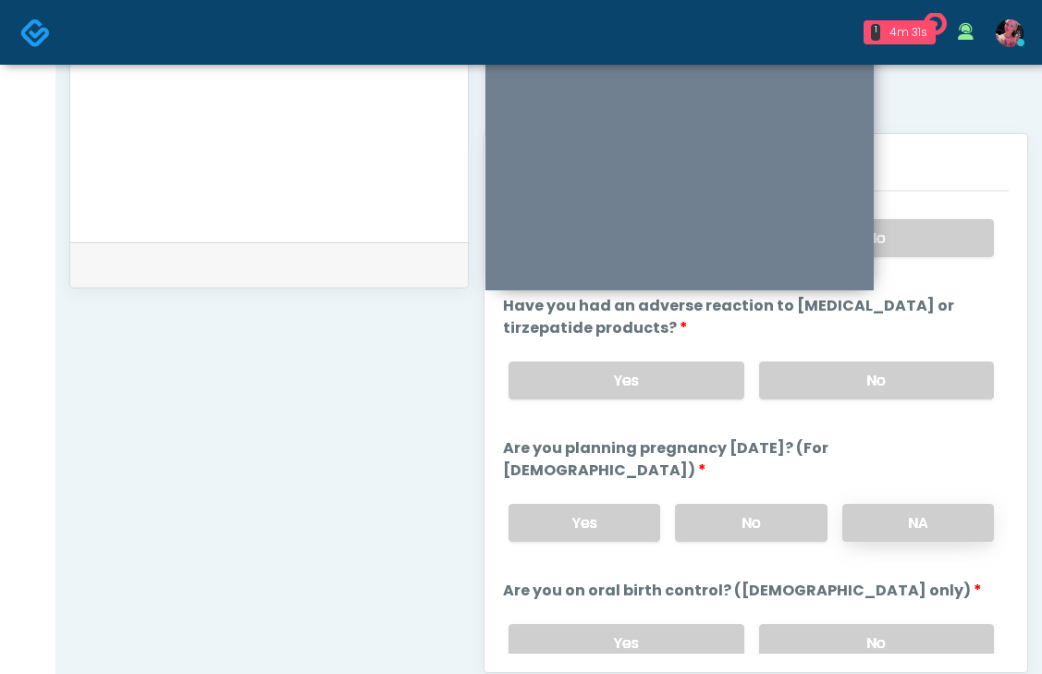
click at [880, 504] on label "NA" at bounding box center [918, 523] width 152 height 38
click at [853, 623] on div "Yes No" at bounding box center [751, 643] width 515 height 68
click at [853, 624] on label "No" at bounding box center [876, 643] width 235 height 38
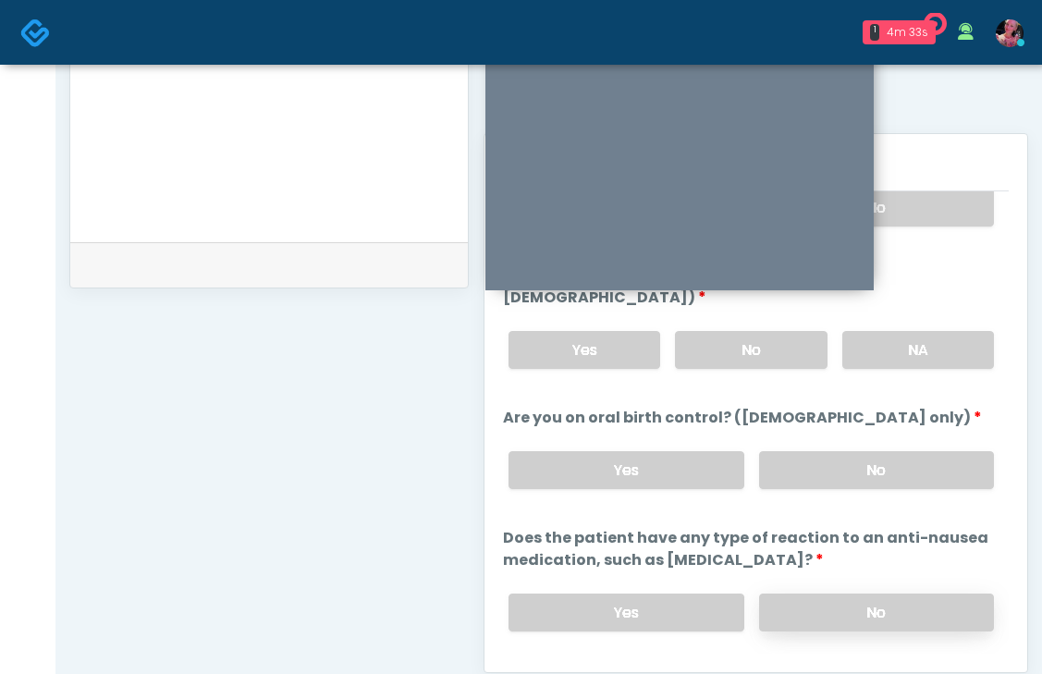
click at [844, 594] on label "No" at bounding box center [876, 613] width 235 height 38
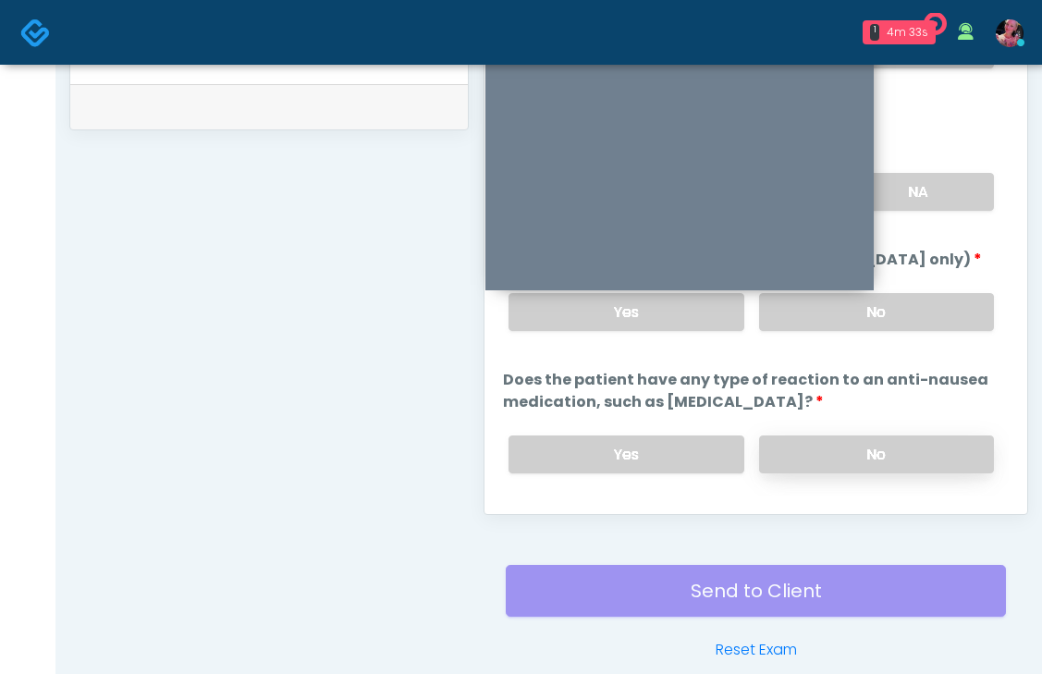
scroll to position [915, 0]
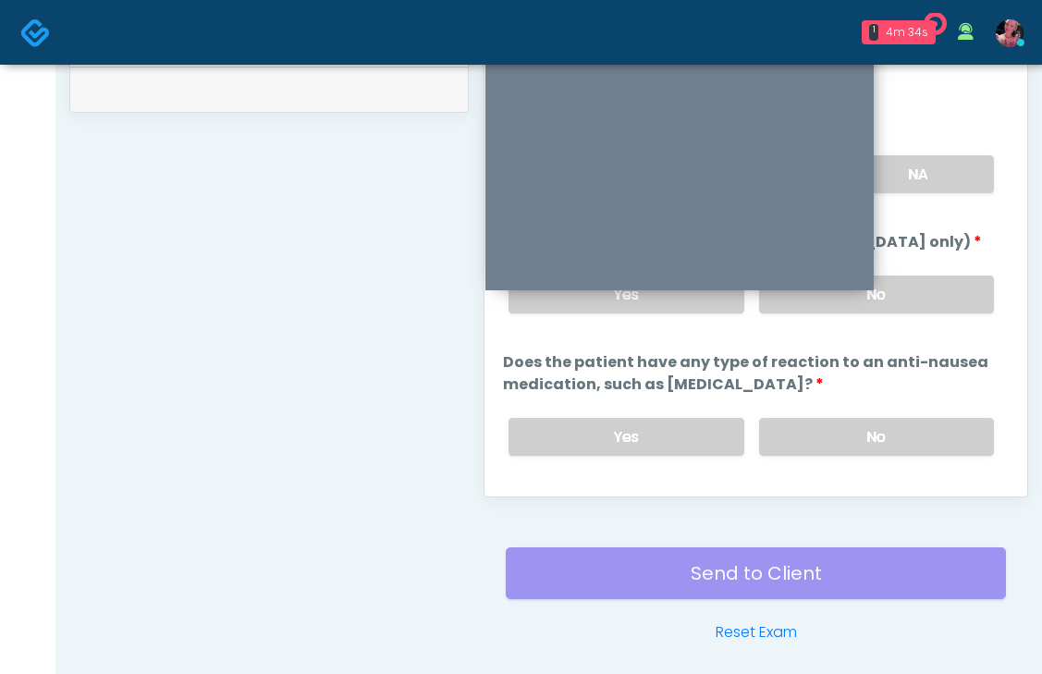
click at [565, 494] on button "Continue" at bounding box center [545, 511] width 84 height 34
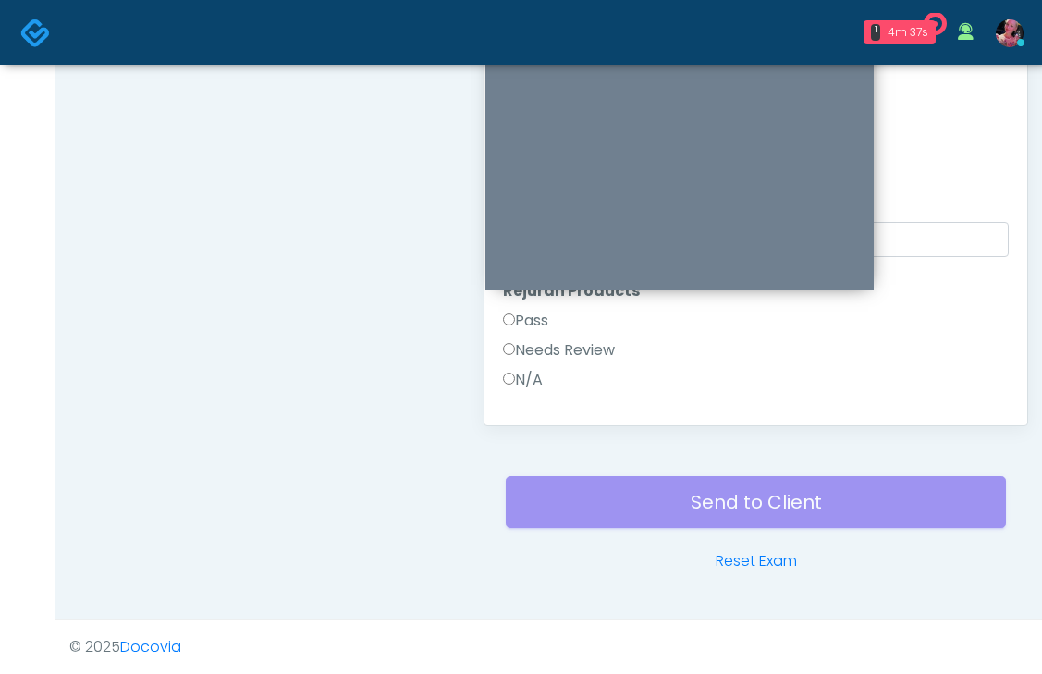
click at [548, 326] on label "Pass" at bounding box center [525, 321] width 45 height 22
click at [525, 370] on label "Pass" at bounding box center [525, 377] width 45 height 22
click at [556, 316] on div "Pass" at bounding box center [756, 321] width 506 height 30
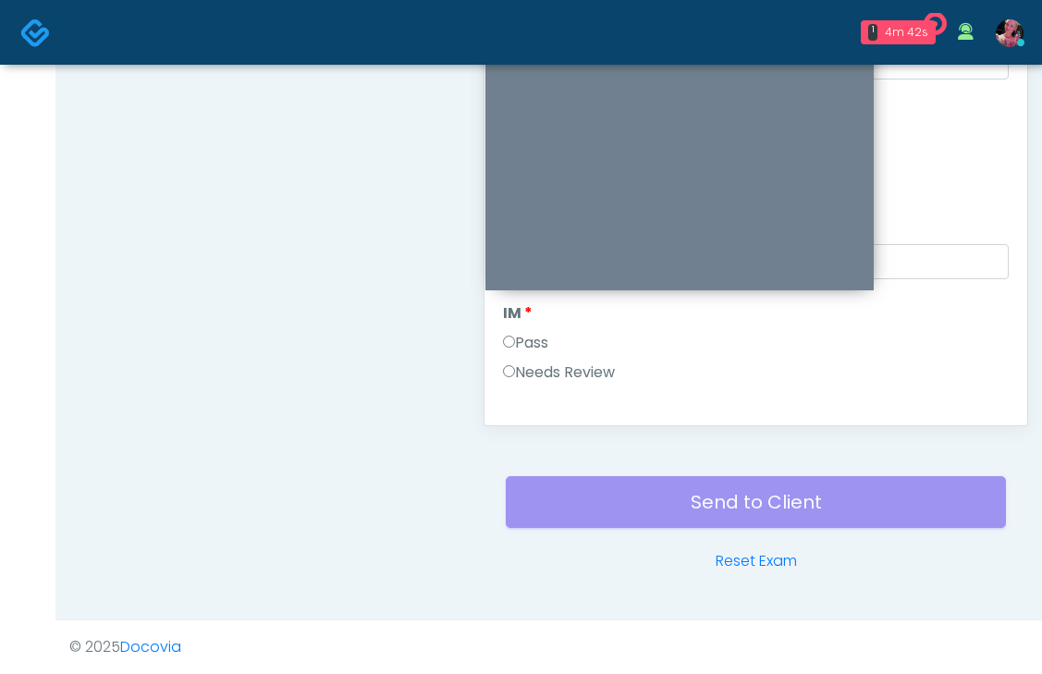
click at [520, 340] on label "Pass" at bounding box center [525, 343] width 45 height 22
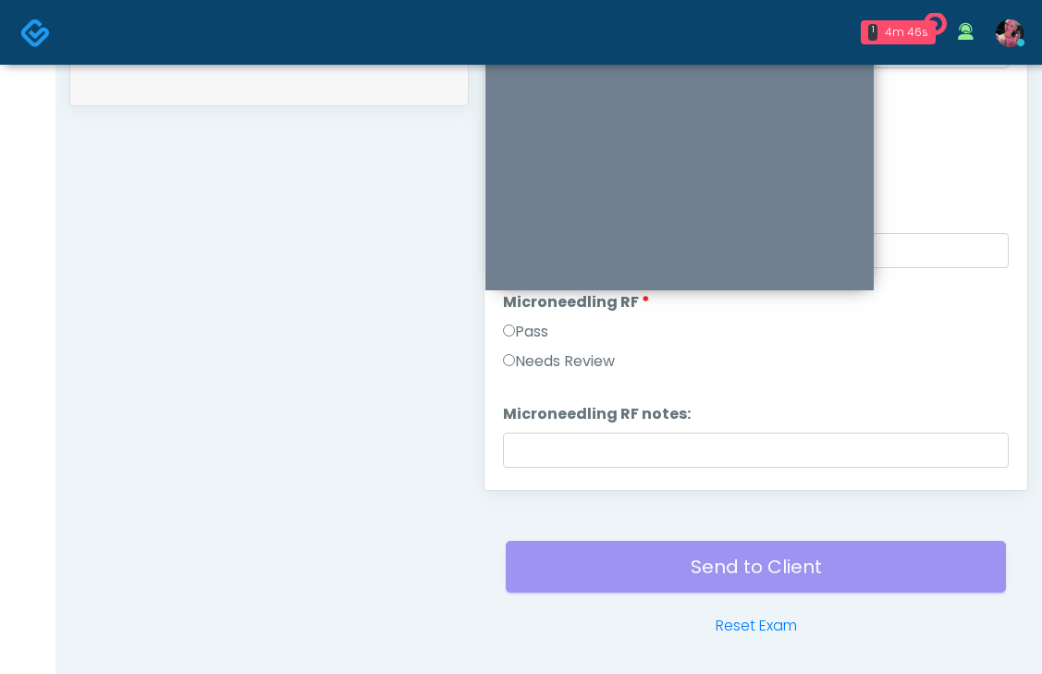
click at [510, 341] on label "Pass" at bounding box center [525, 332] width 45 height 22
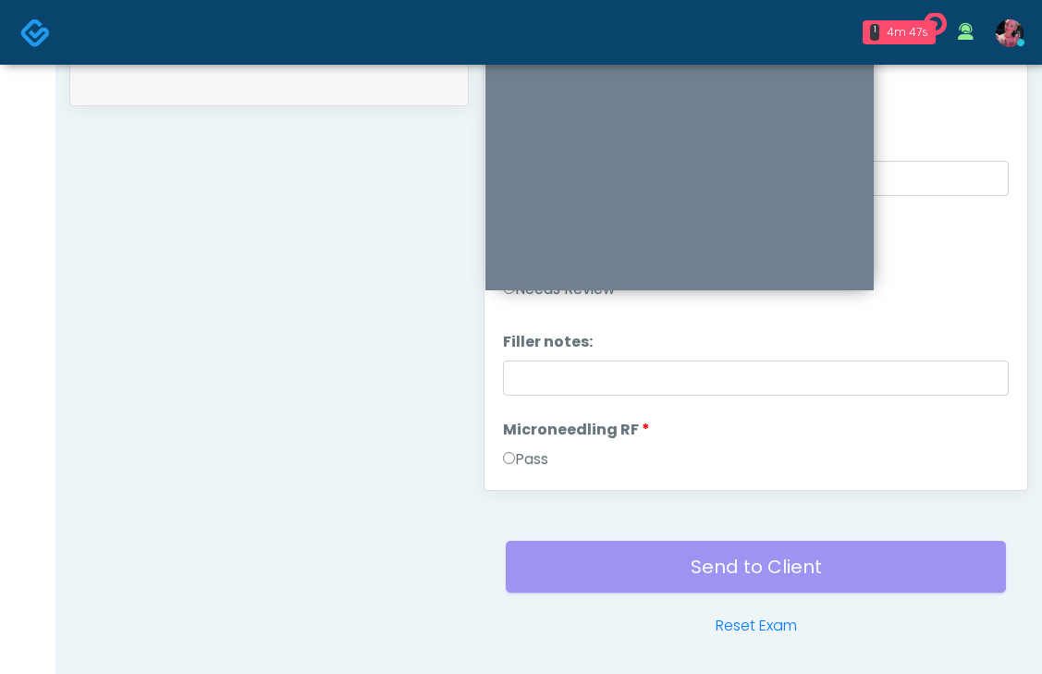
scroll to position [0, 0]
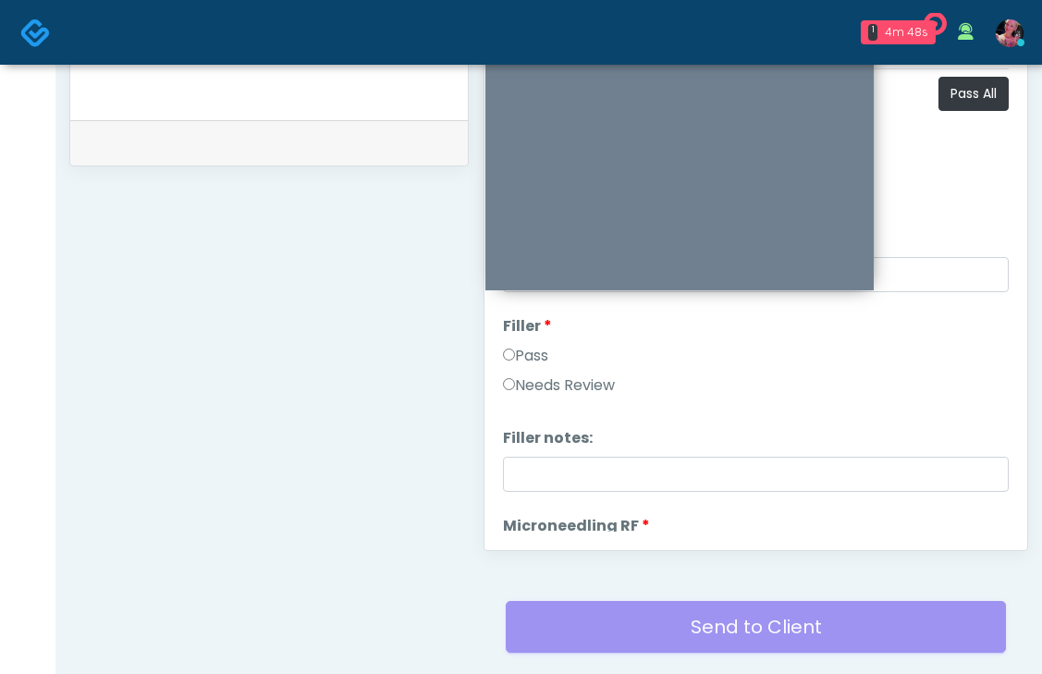
click at [510, 342] on li "Filler Filler Pass Needs Review" at bounding box center [756, 359] width 506 height 89
click at [510, 345] on label "Pass" at bounding box center [525, 356] width 45 height 22
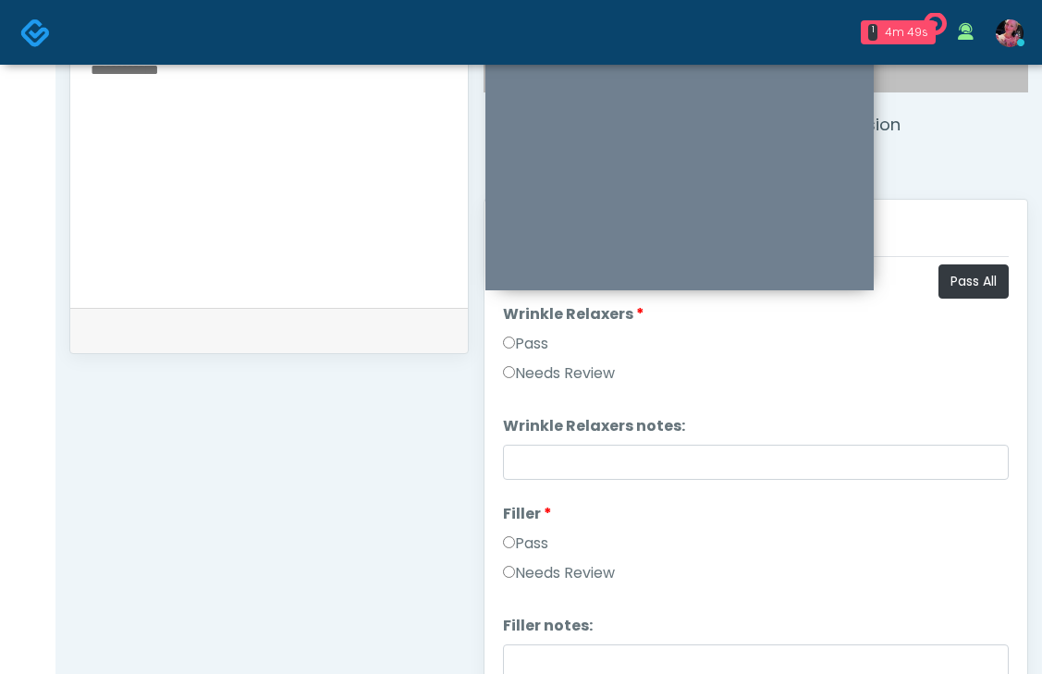
scroll to position [664, 0]
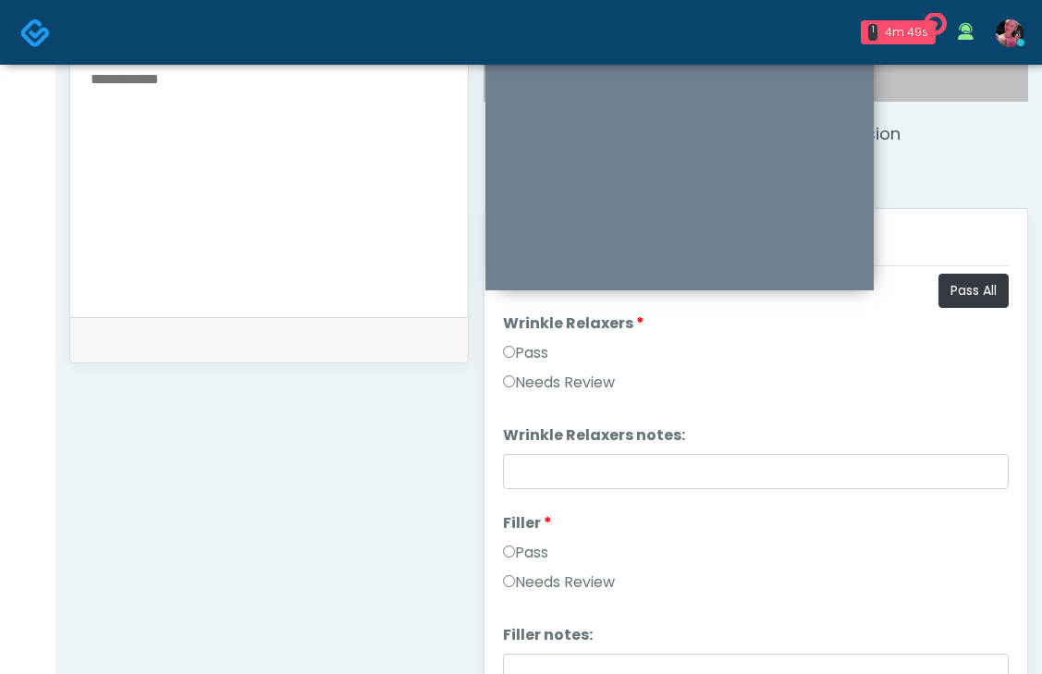
click at [510, 345] on label "Pass" at bounding box center [525, 353] width 45 height 22
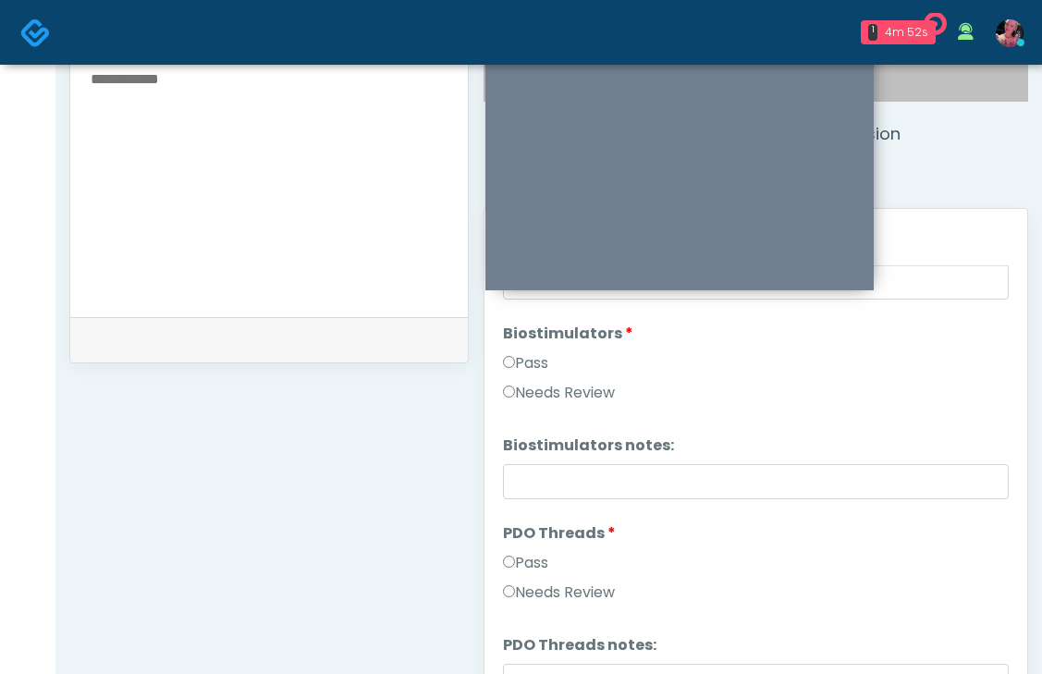
click at [517, 363] on label "Pass" at bounding box center [525, 363] width 45 height 22
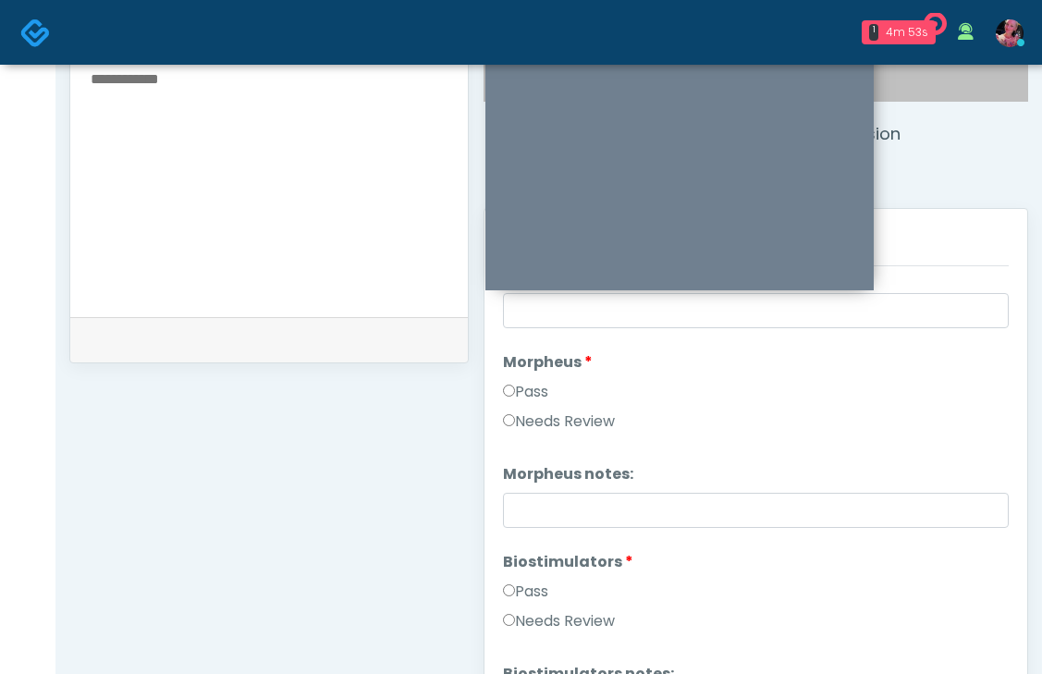
scroll to position [1581, 0]
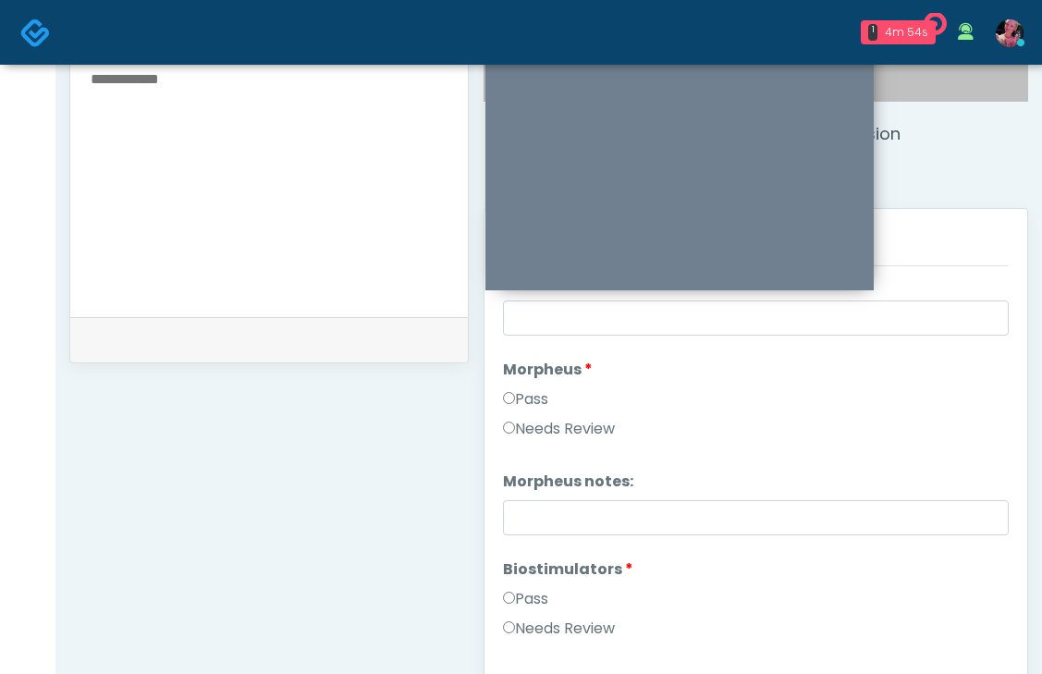
click at [518, 382] on li "Morpheus Morpheus Pass Needs Review" at bounding box center [756, 403] width 506 height 89
click at [518, 388] on label "Pass" at bounding box center [525, 399] width 45 height 22
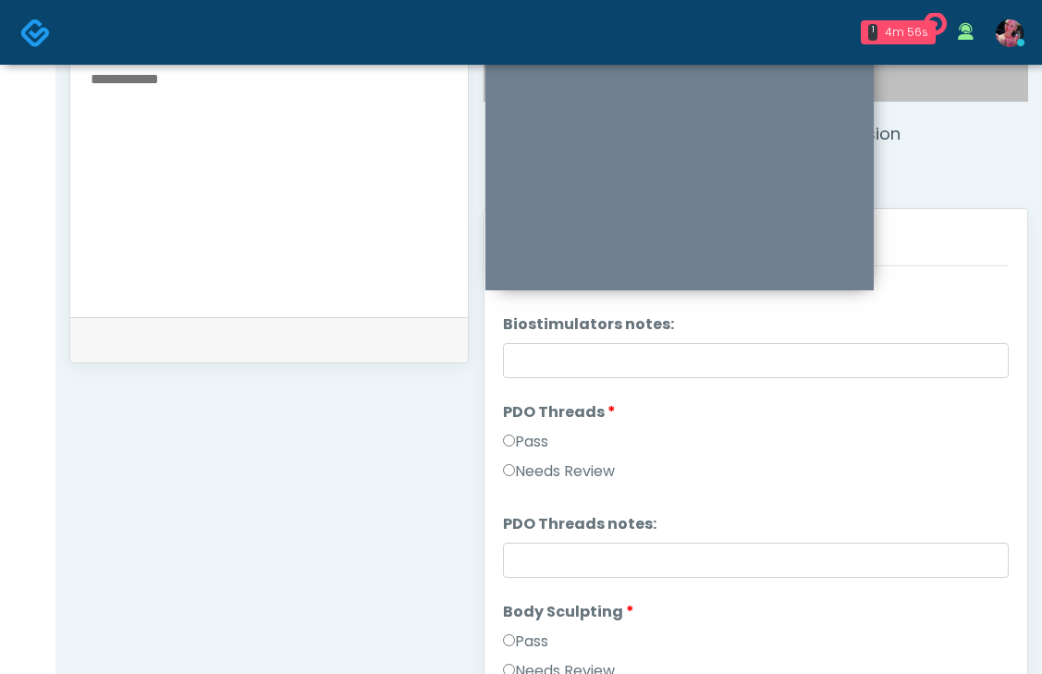
click at [527, 441] on label "Pass" at bounding box center [525, 442] width 45 height 22
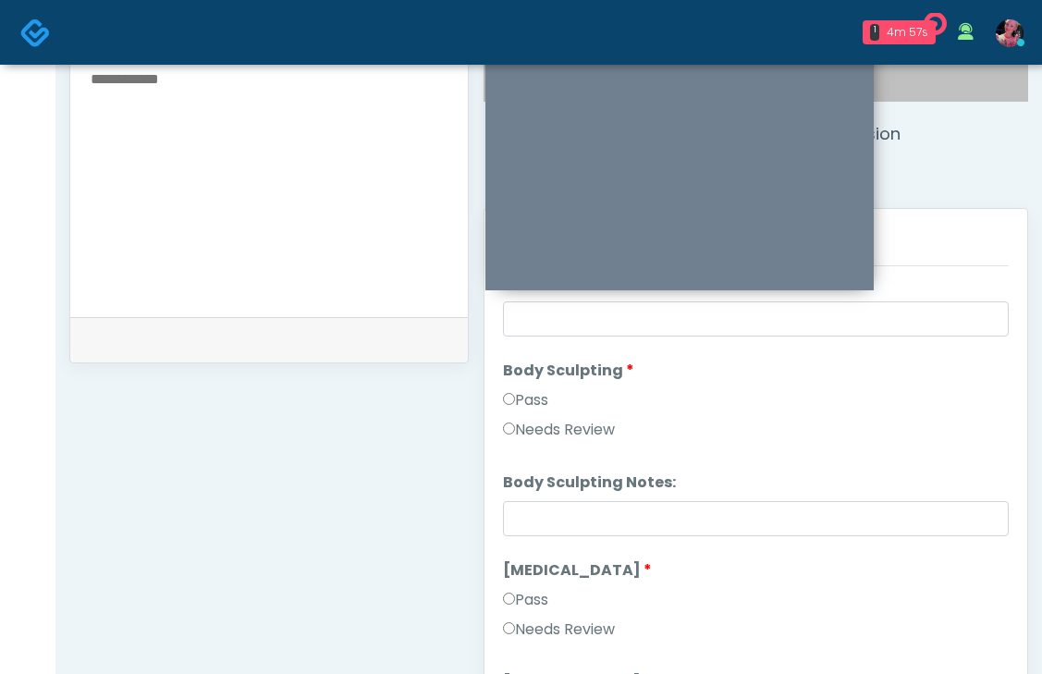
scroll to position [2182, 0]
click at [527, 385] on li "Body Sculpting Body Sculpting Pass Needs Review" at bounding box center [756, 401] width 506 height 89
click at [527, 393] on label "Pass" at bounding box center [525, 398] width 45 height 22
click at [544, 607] on label "Pass" at bounding box center [525, 597] width 45 height 22
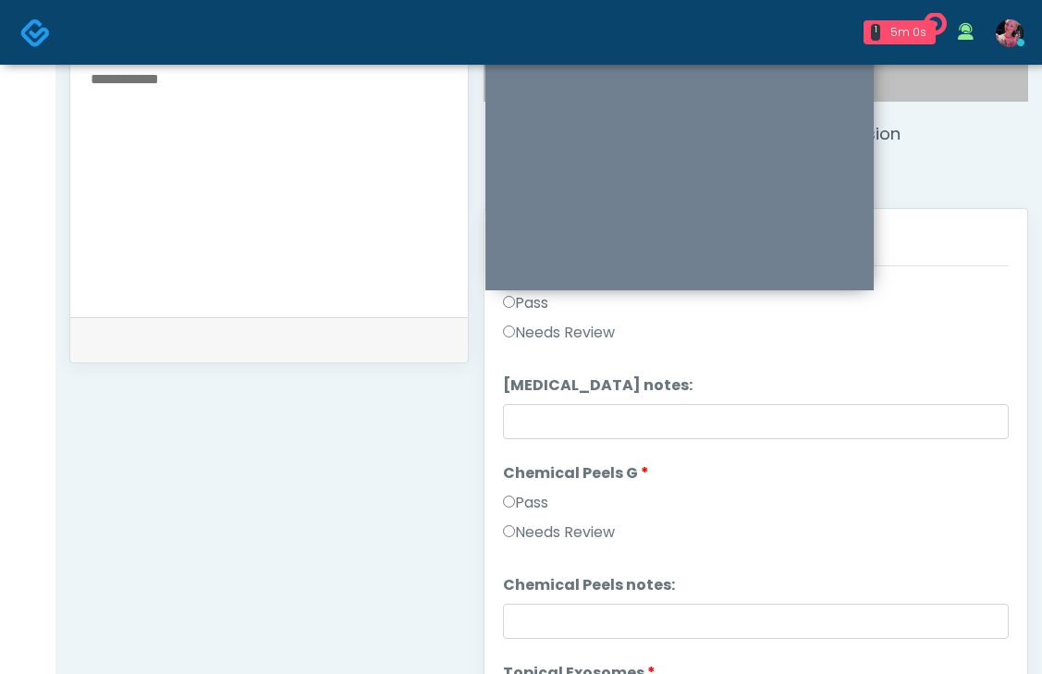
click at [524, 494] on label "Pass" at bounding box center [525, 503] width 45 height 22
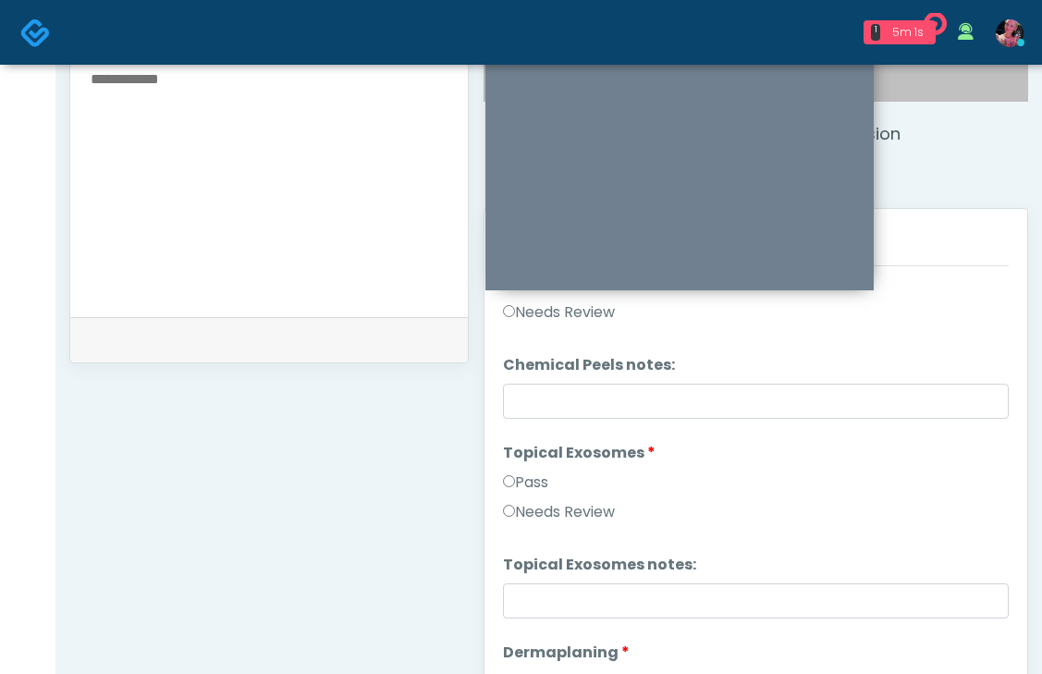
click at [522, 478] on label "Pass" at bounding box center [525, 483] width 45 height 22
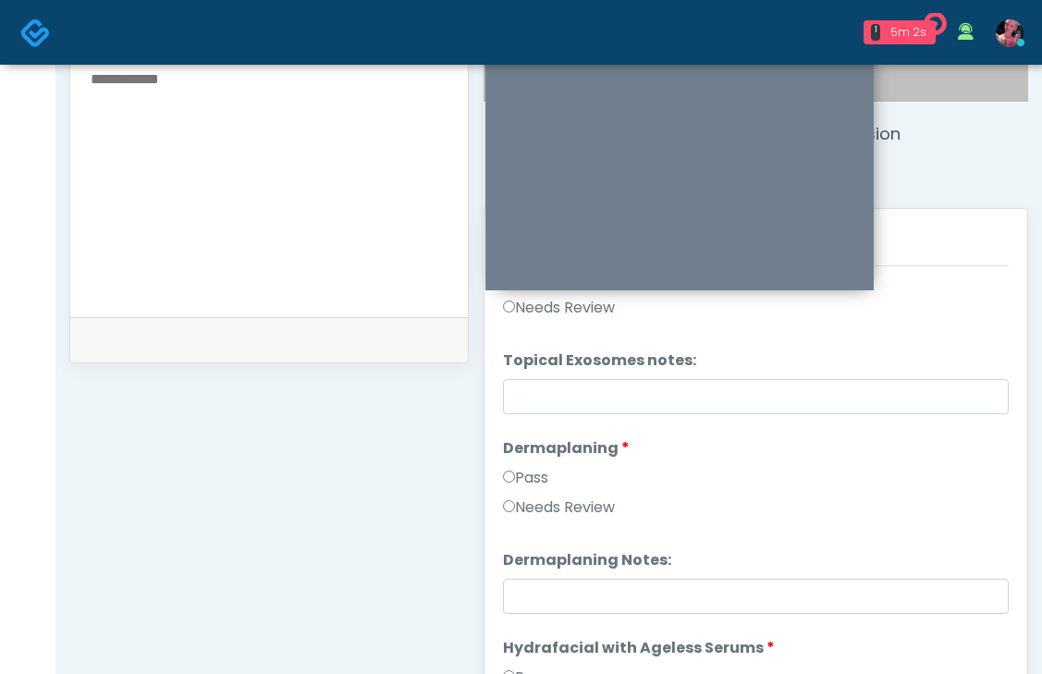
click at [521, 474] on label "Pass" at bounding box center [525, 478] width 45 height 22
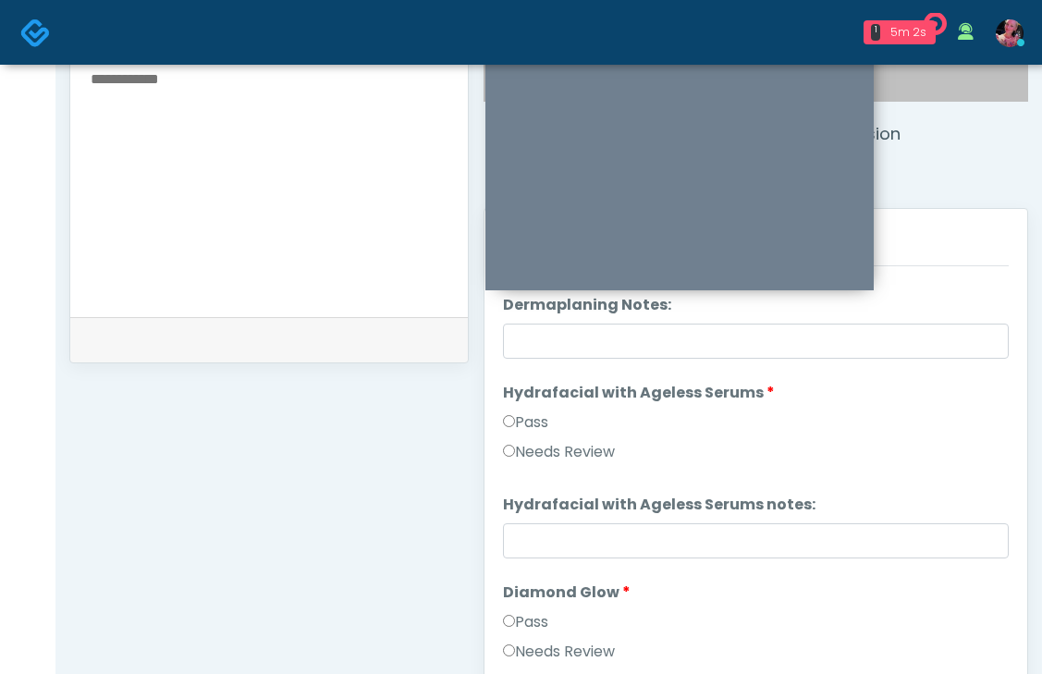
scroll to position [3170, 0]
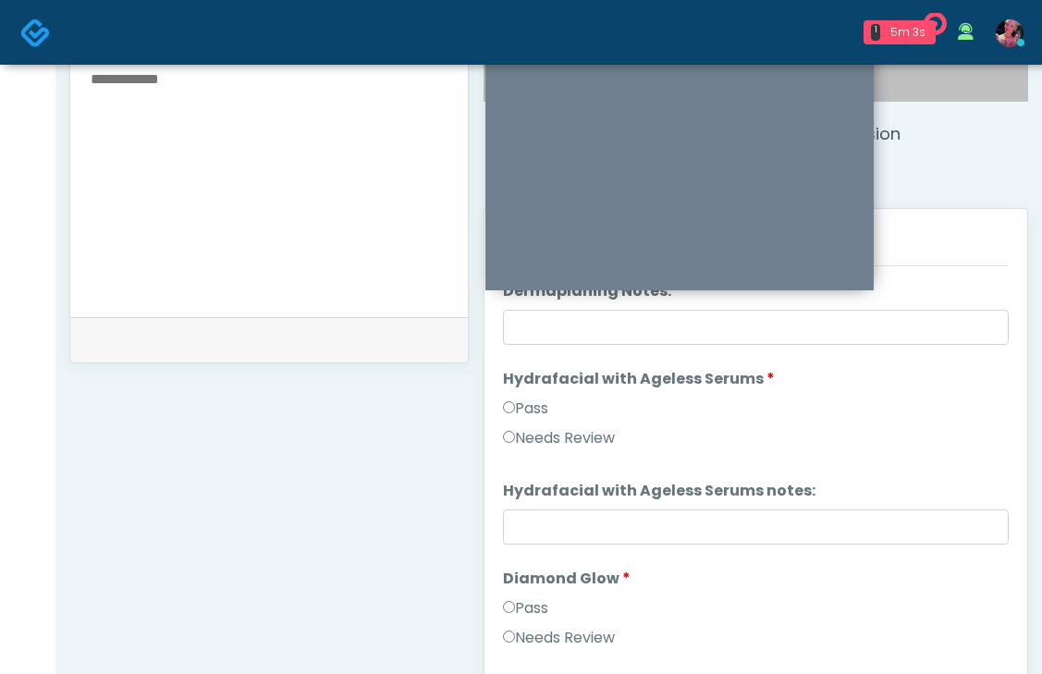
click at [521, 410] on label "Pass" at bounding box center [525, 409] width 45 height 22
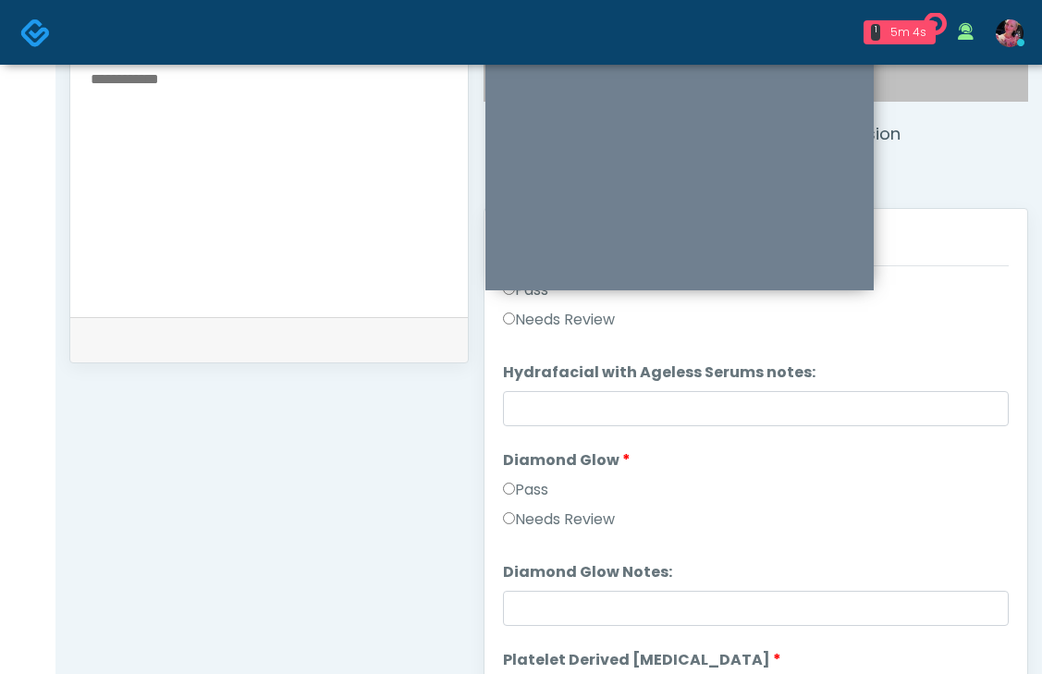
scroll to position [3321, 0]
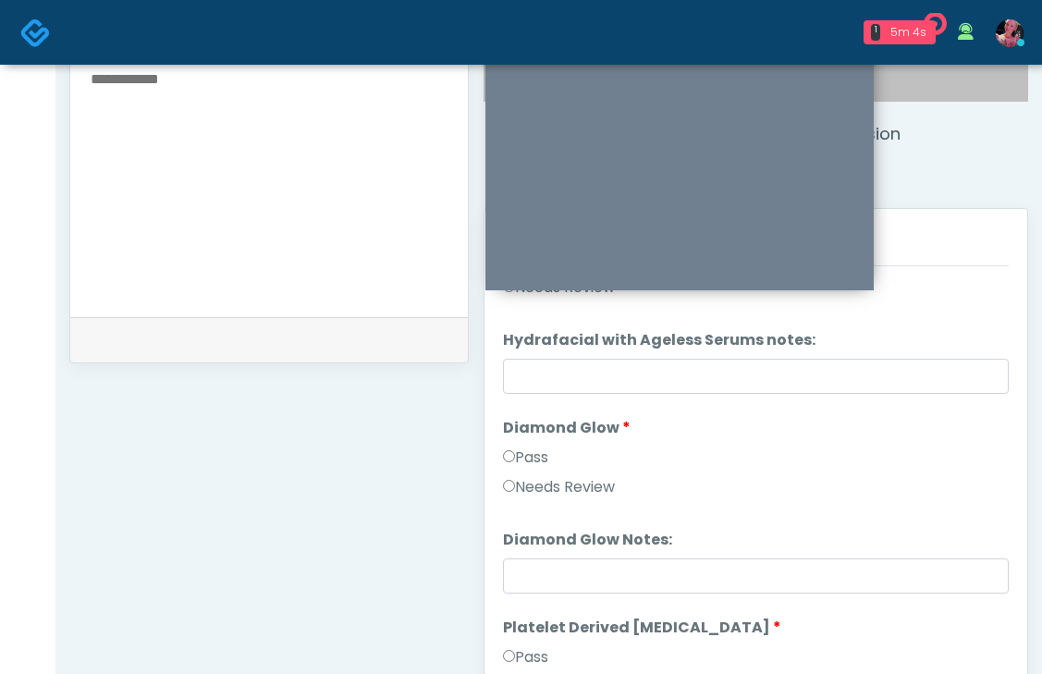
click at [539, 437] on label "Diamond Glow" at bounding box center [567, 428] width 128 height 22
click at [539, 455] on label "Pass" at bounding box center [525, 458] width 45 height 22
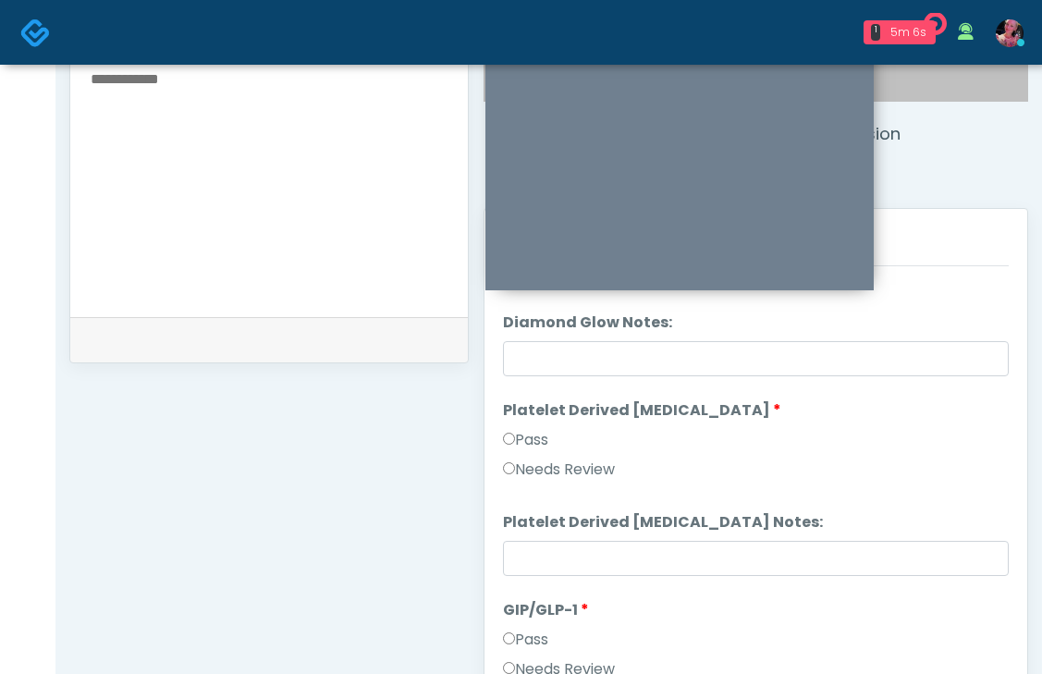
click at [531, 443] on label "Pass" at bounding box center [525, 440] width 45 height 22
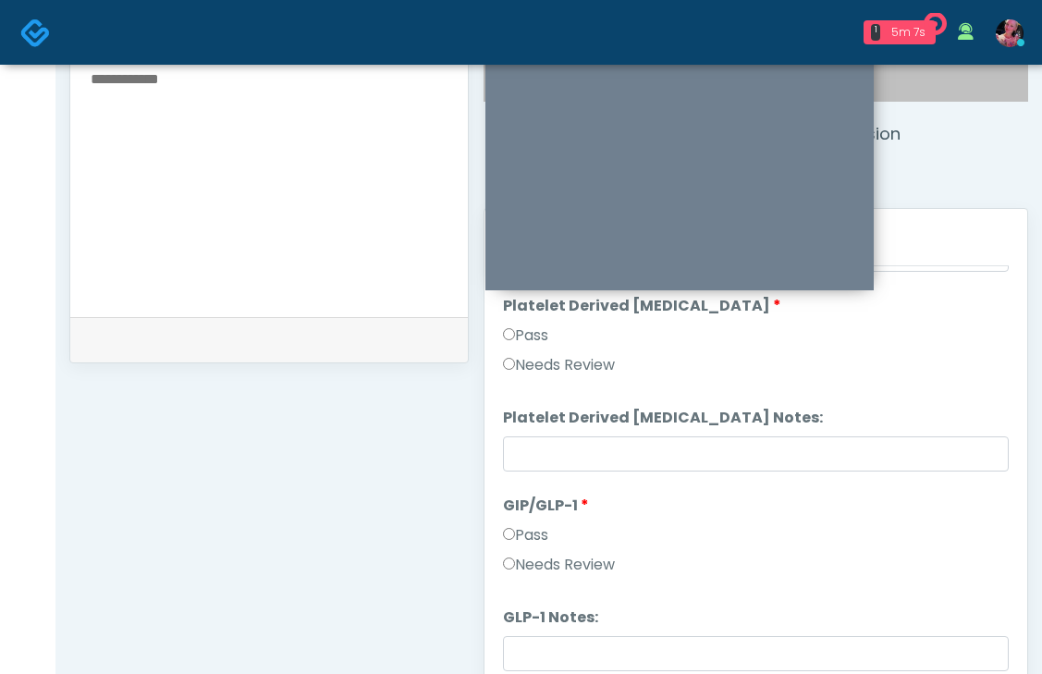
click at [538, 554] on label "Needs Review" at bounding box center [559, 565] width 112 height 22
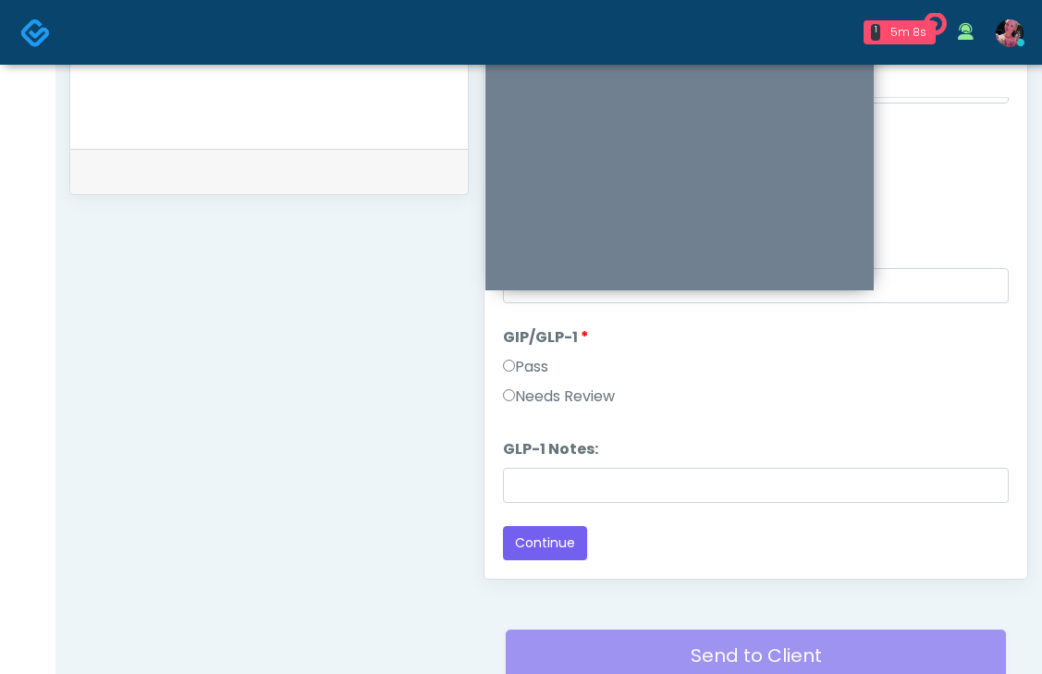
scroll to position [857, 0]
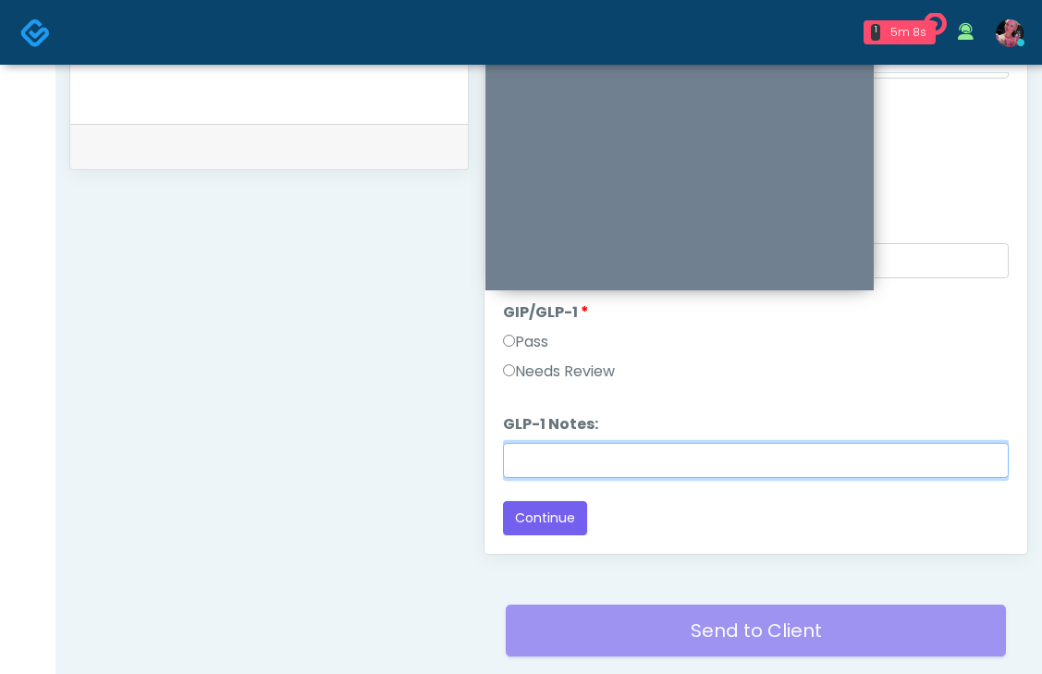
click at [538, 471] on input "GLP-1 Notes:" at bounding box center [756, 460] width 506 height 35
type input "**********"
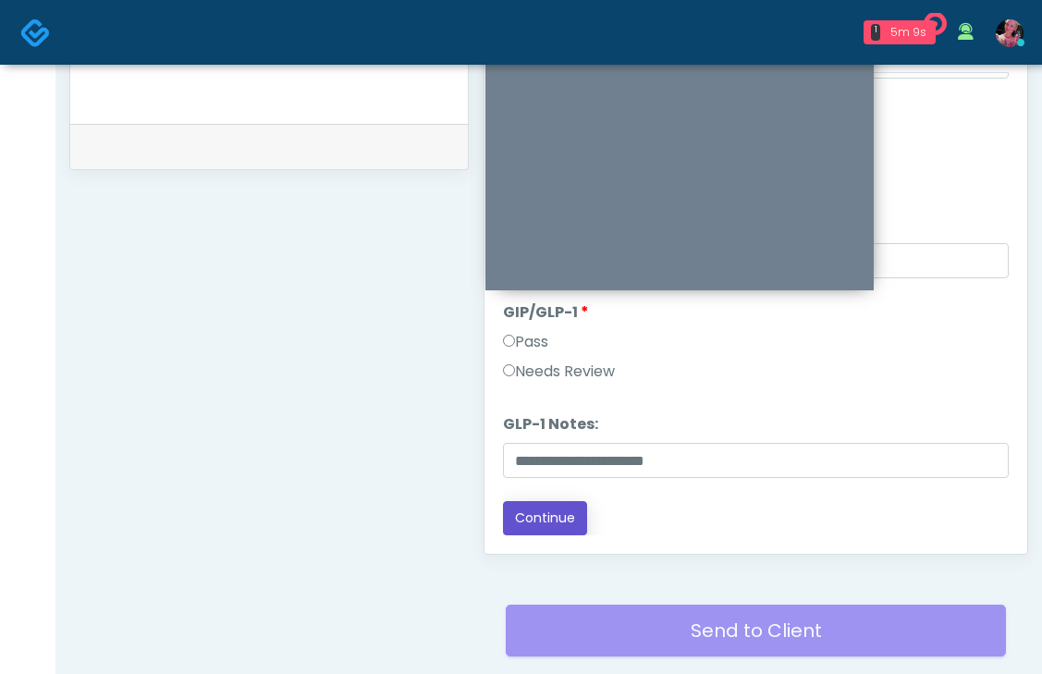
click at [572, 510] on button "Continue" at bounding box center [545, 518] width 84 height 34
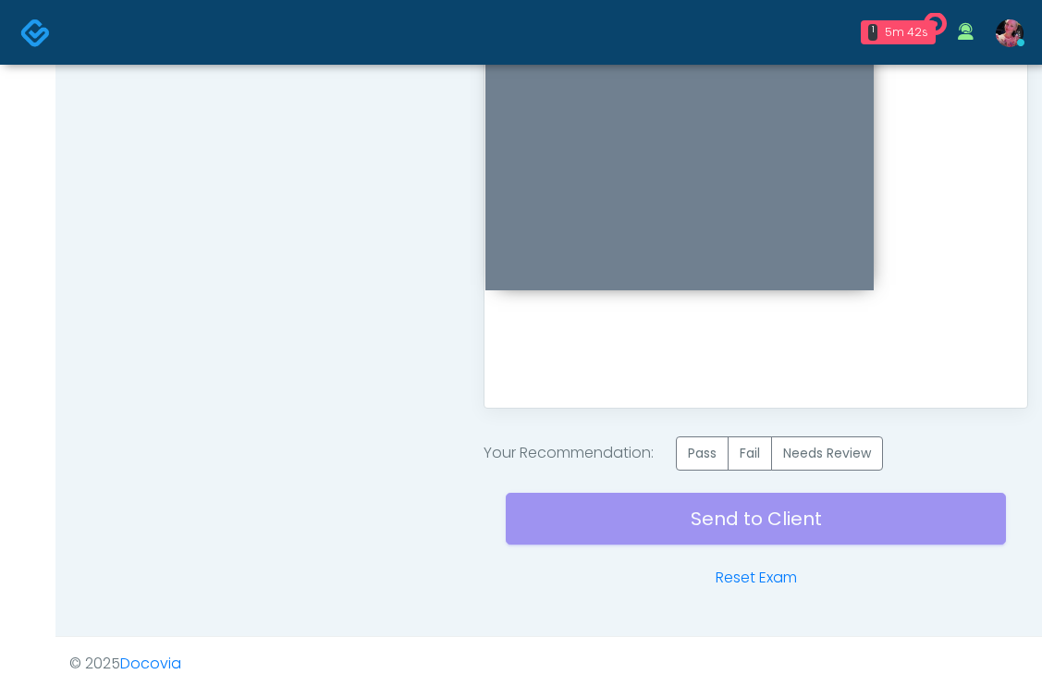
scroll to position [1020, 0]
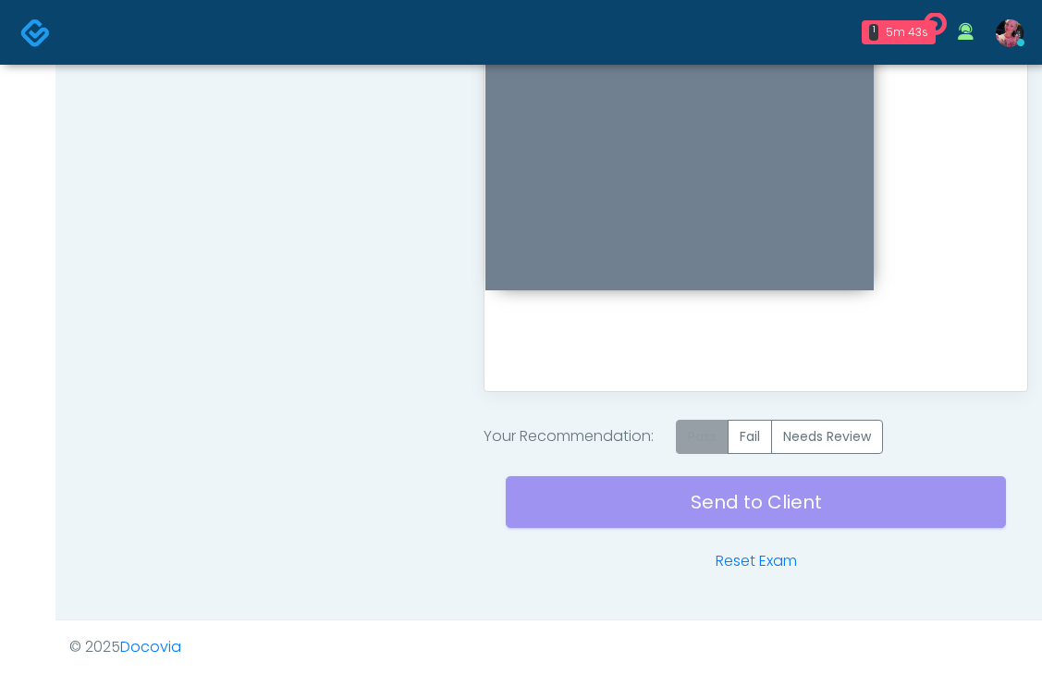
click at [709, 430] on label "Pass" at bounding box center [702, 437] width 53 height 34
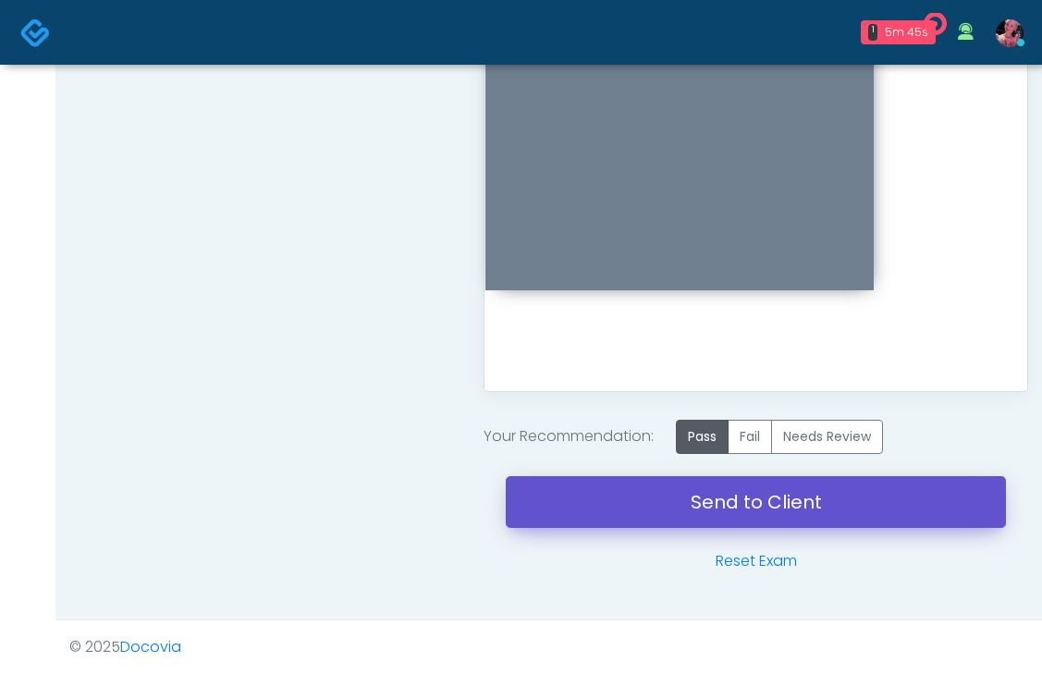
click at [688, 498] on link "Send to Client" at bounding box center [756, 502] width 500 height 52
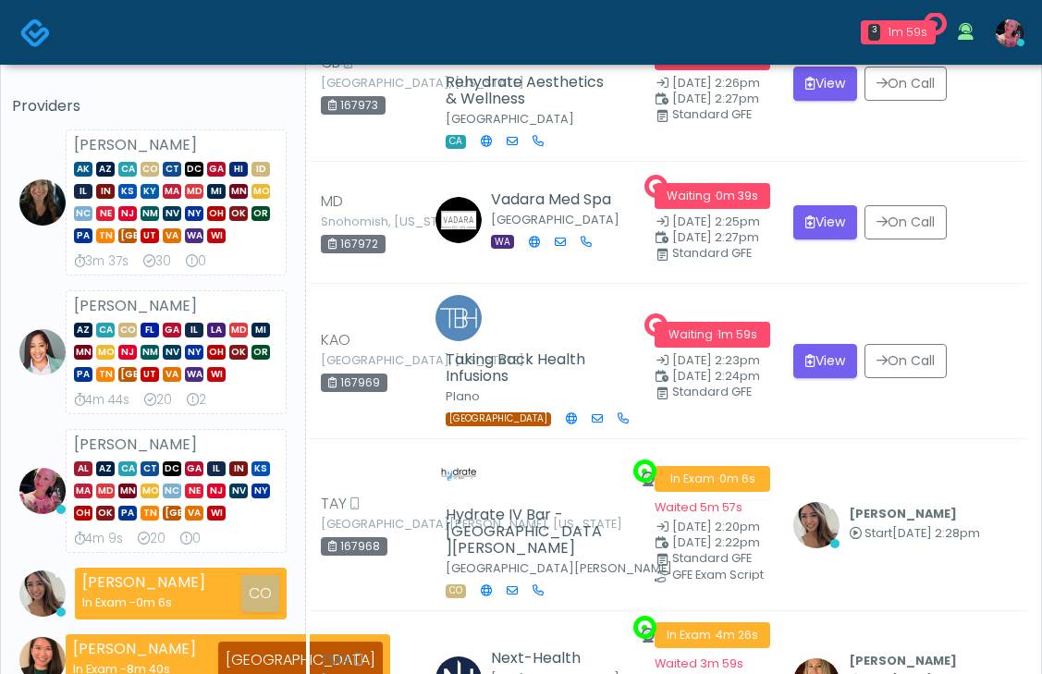
scroll to position [293, 0]
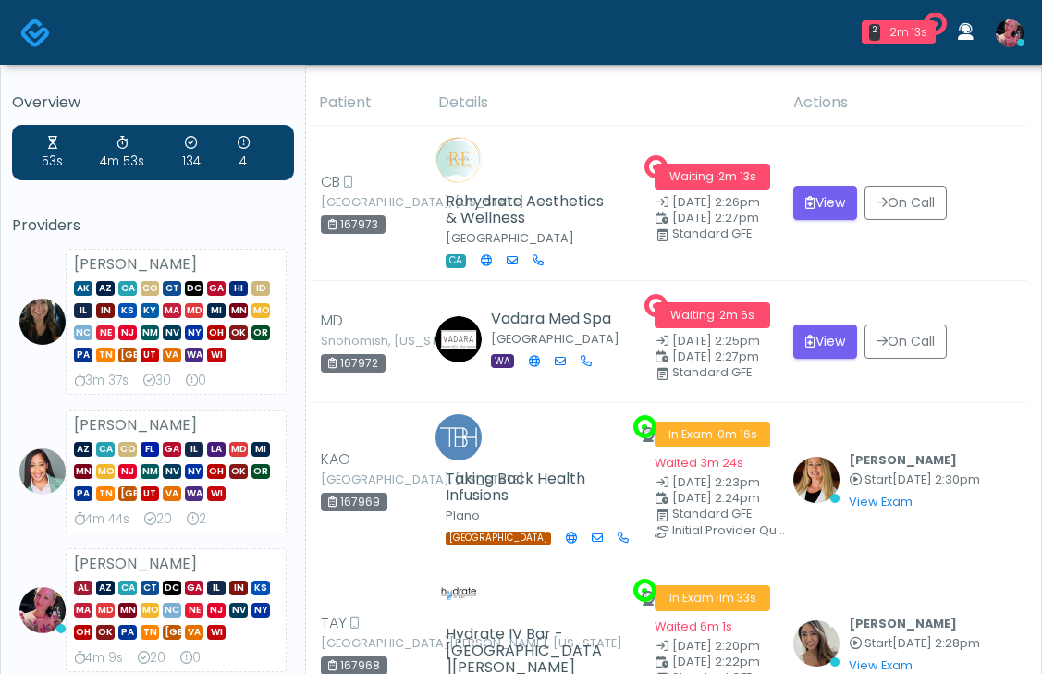
click at [1001, 35] on img at bounding box center [1010, 33] width 28 height 28
click at [1005, 31] on img at bounding box center [1010, 33] width 28 height 28
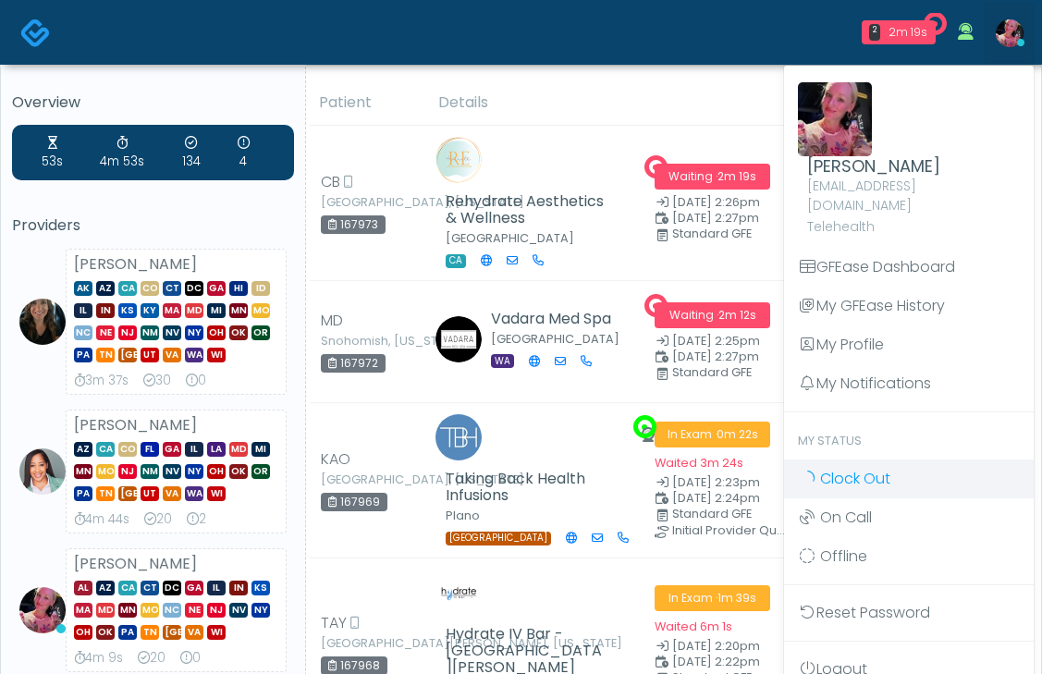
click at [838, 468] on span "Clock Out" at bounding box center [855, 478] width 70 height 21
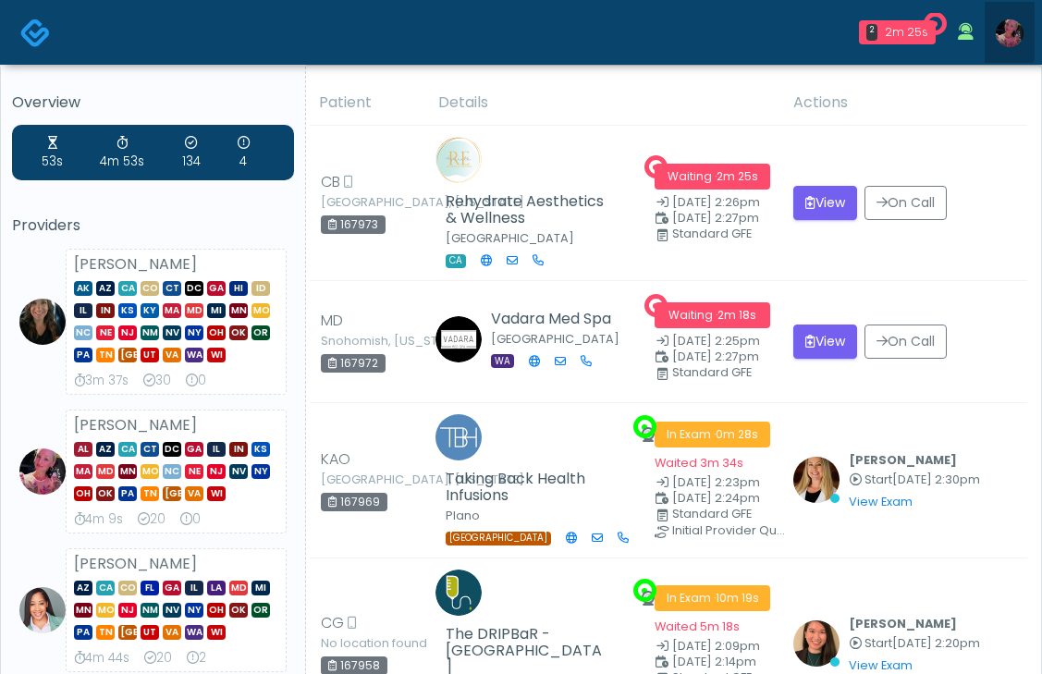
click at [995, 30] on link at bounding box center [1010, 32] width 50 height 61
